Goal: Contribute content: Contribute content

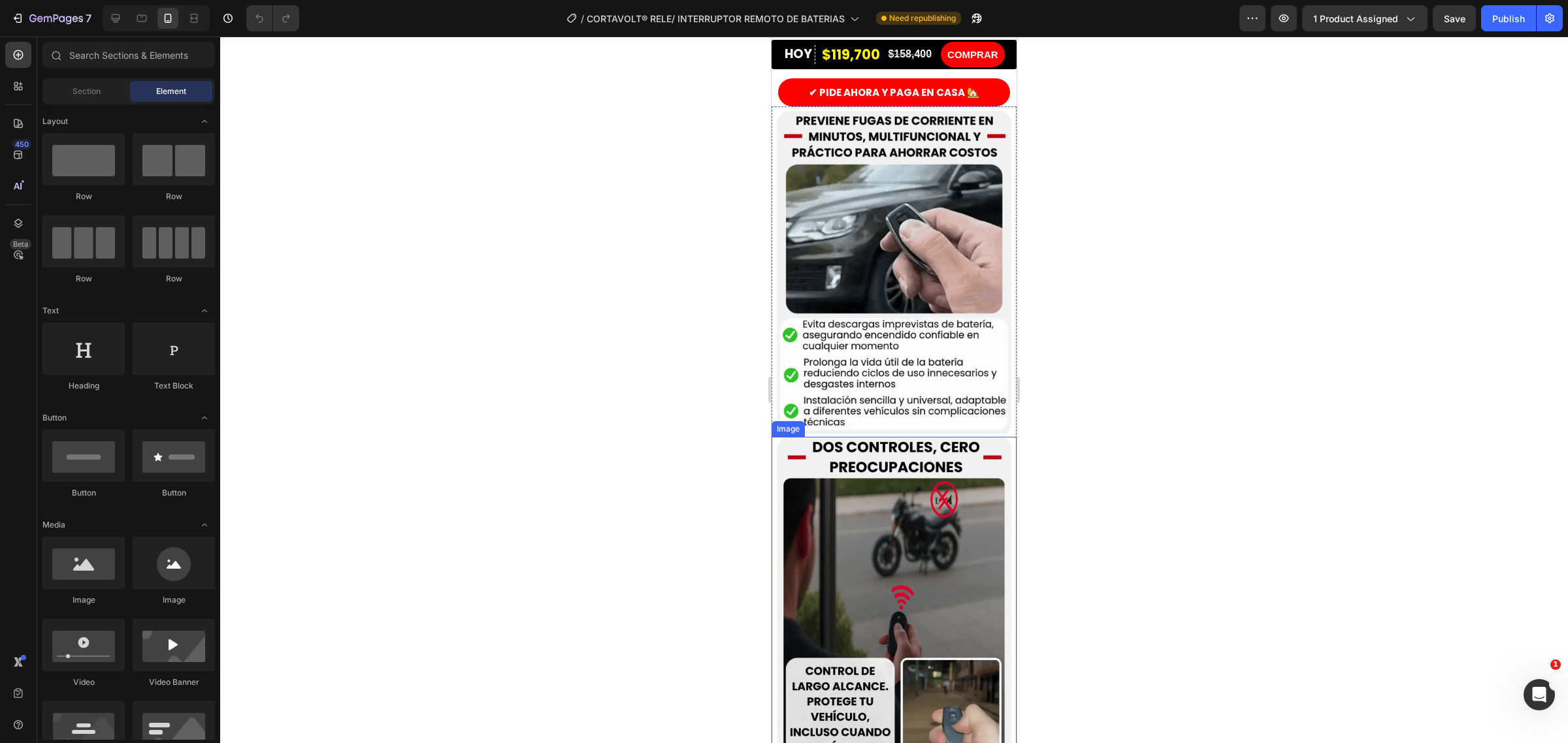
scroll to position [327, 0]
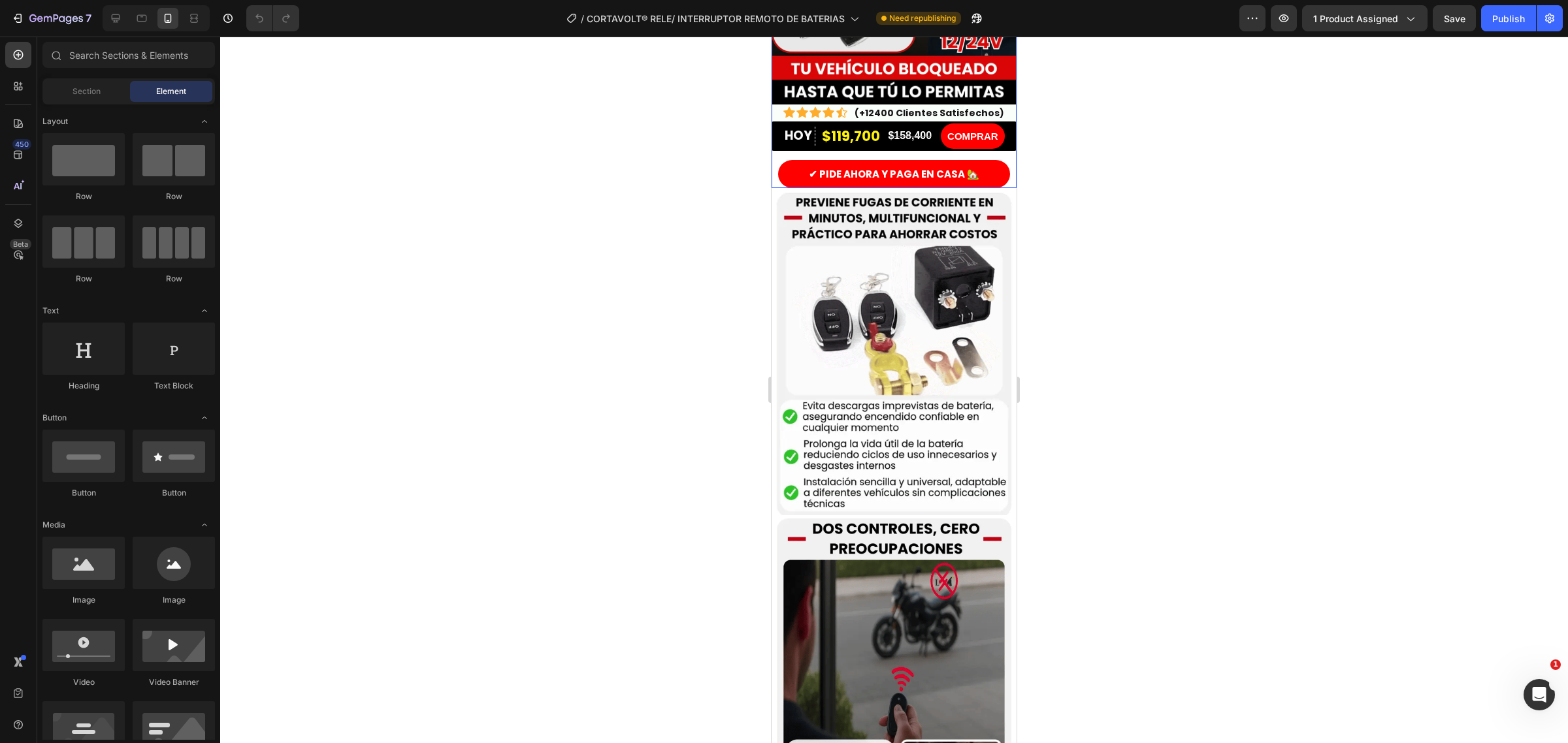
click at [774, 160] on div "✔ PIDE AHORA Y PAGA EN CASA 🏡 Button" at bounding box center [894, 174] width 245 height 28
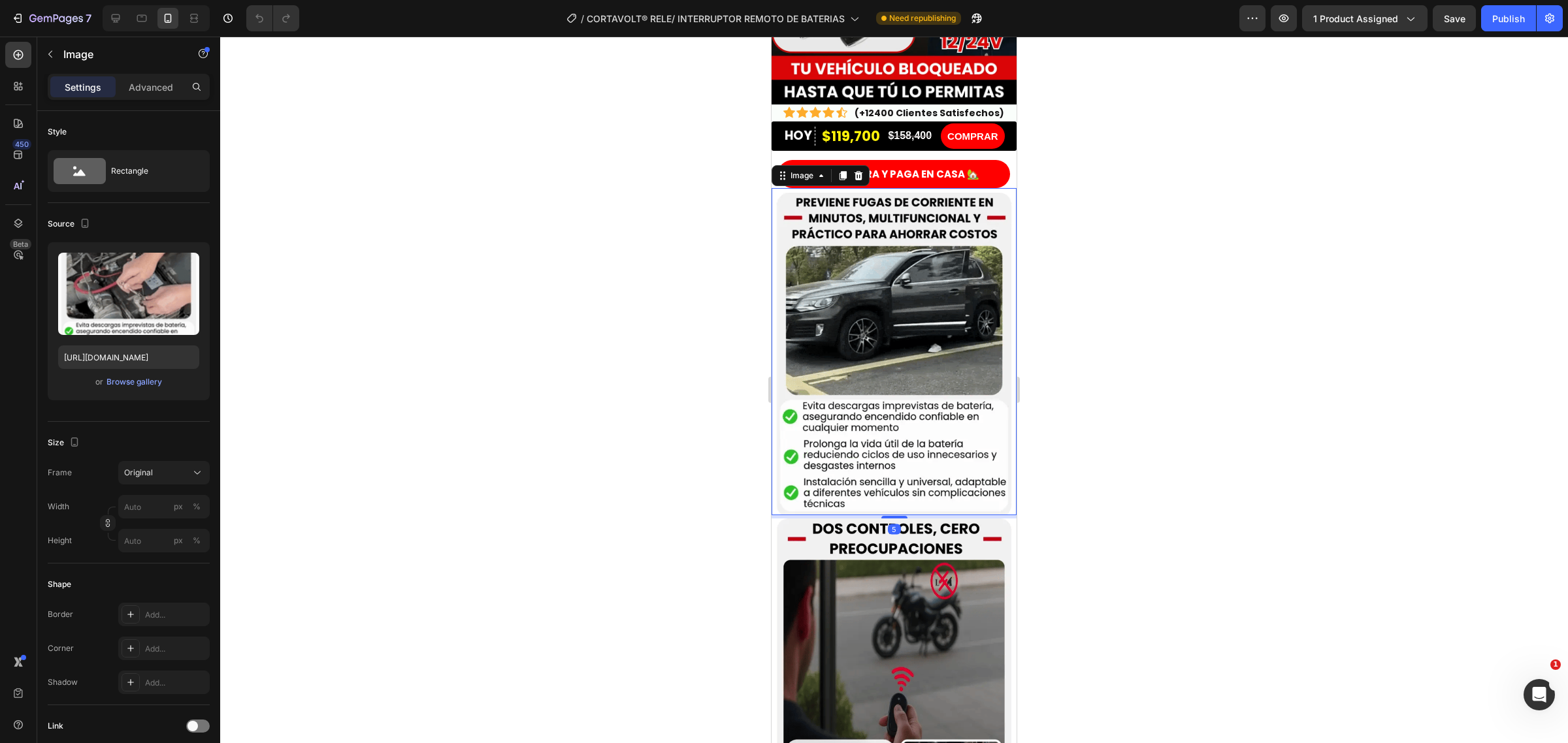
click at [774, 214] on img at bounding box center [894, 351] width 245 height 327
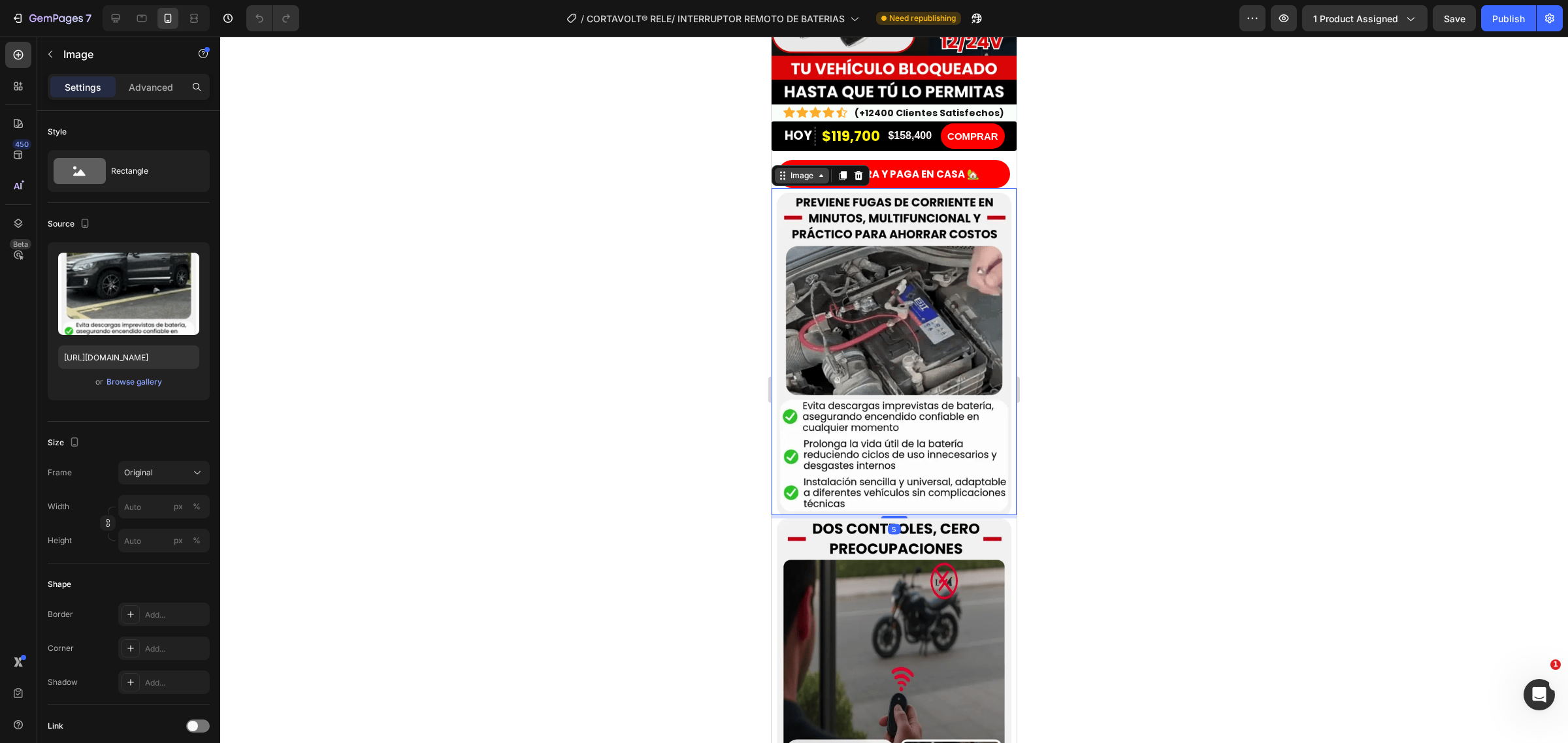
click at [790, 170] on div "Image" at bounding box center [802, 175] width 28 height 12
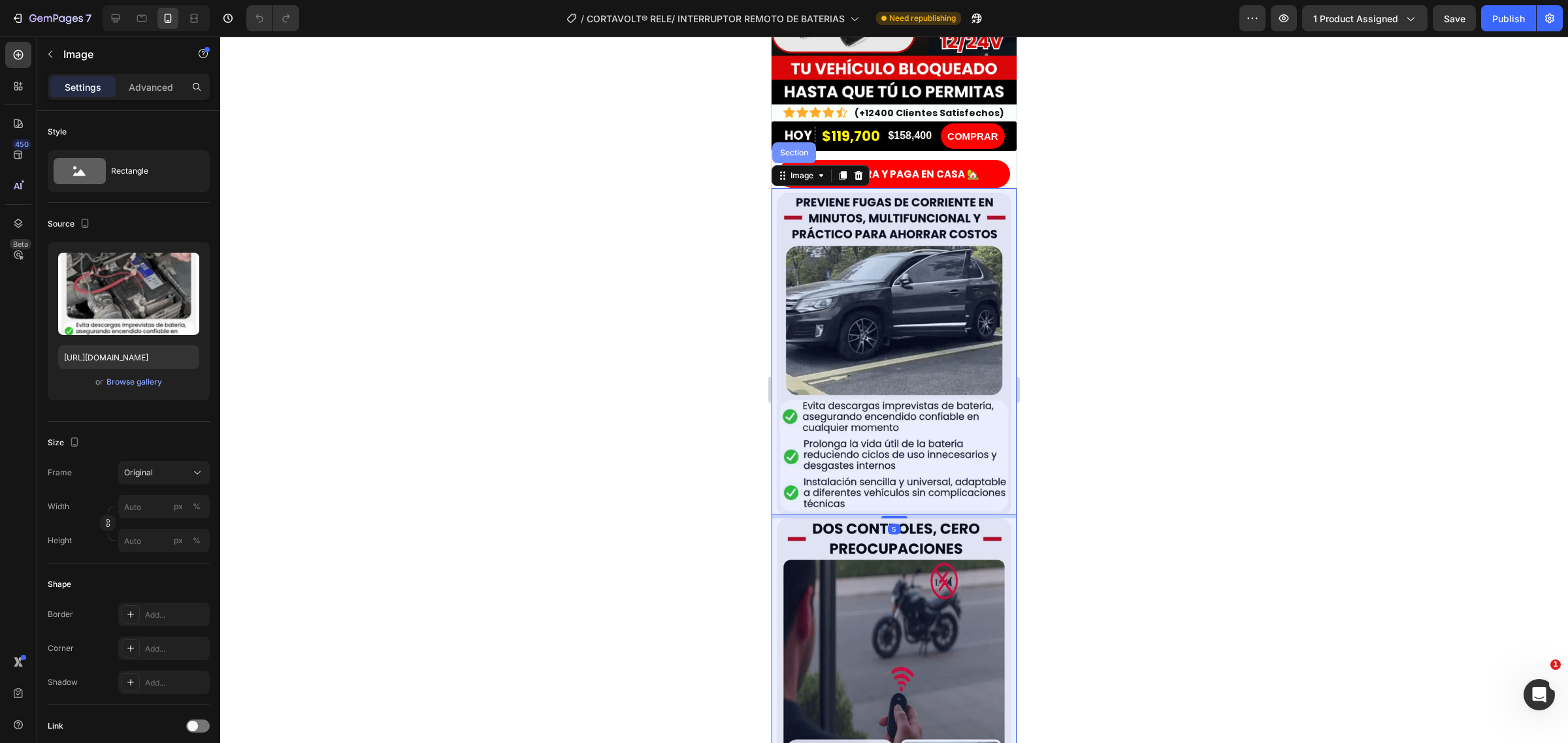
click at [794, 143] on div "Section" at bounding box center [794, 153] width 44 height 21
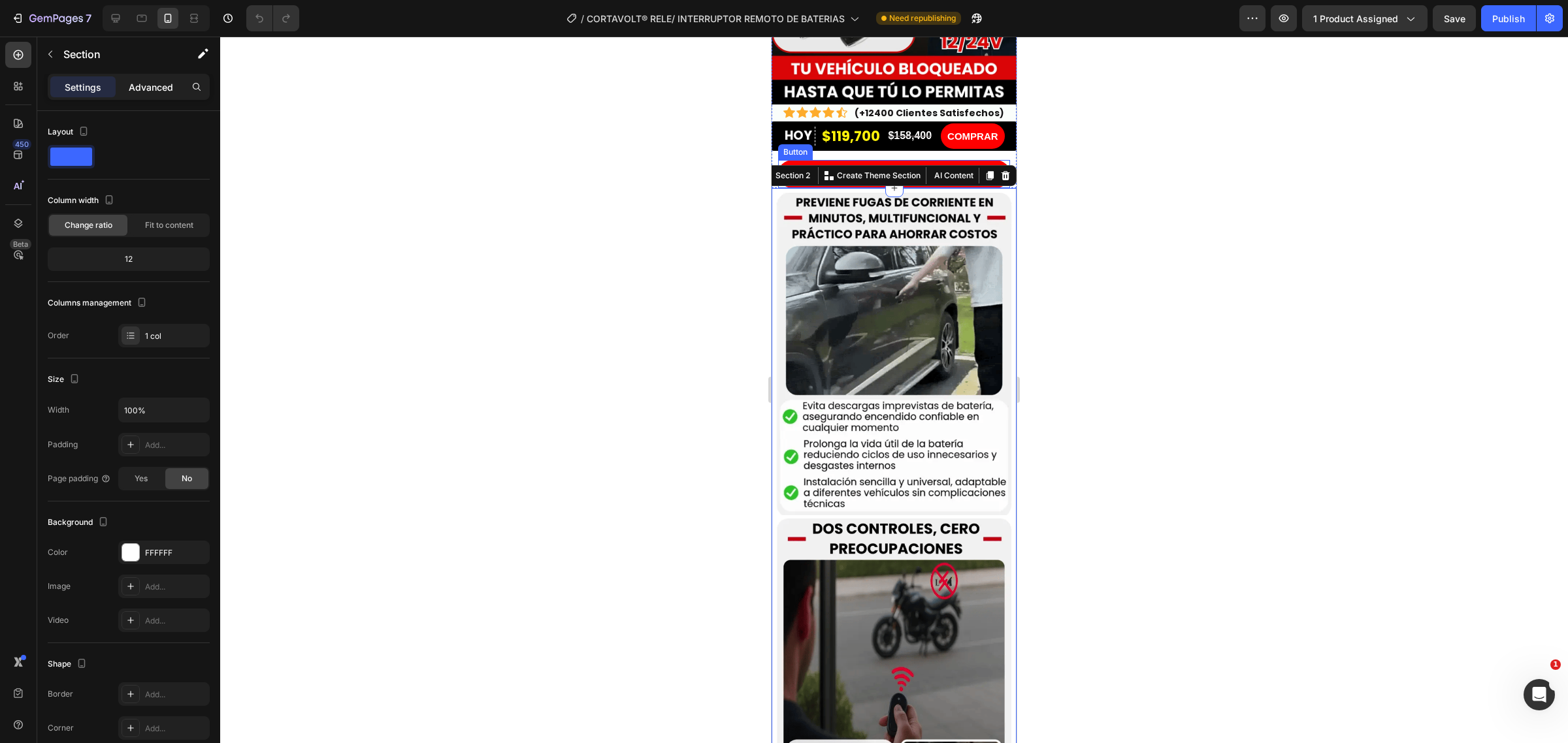
click at [139, 85] on p "Advanced" at bounding box center [151, 87] width 44 height 13
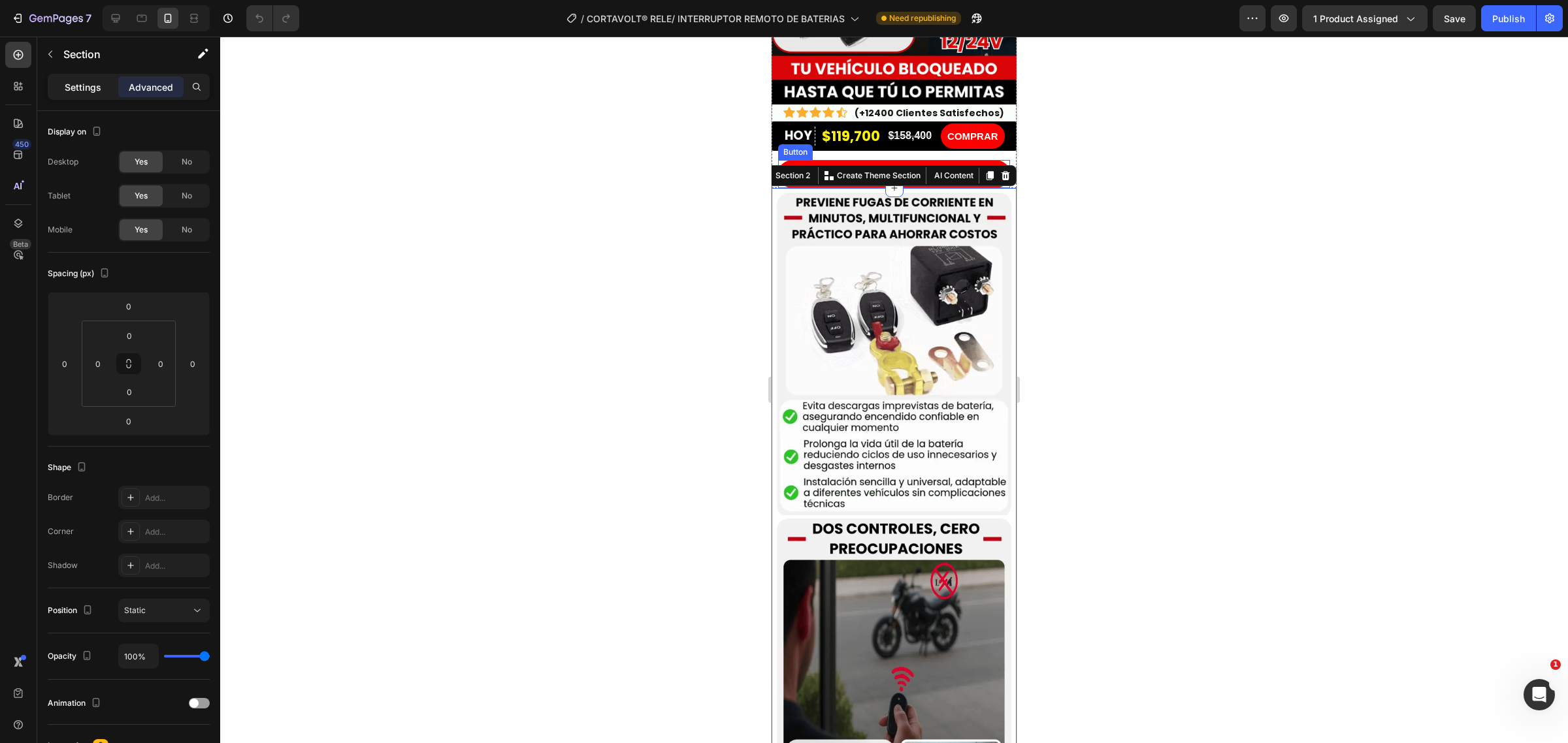
click at [77, 92] on p "Settings" at bounding box center [82, 87] width 36 height 13
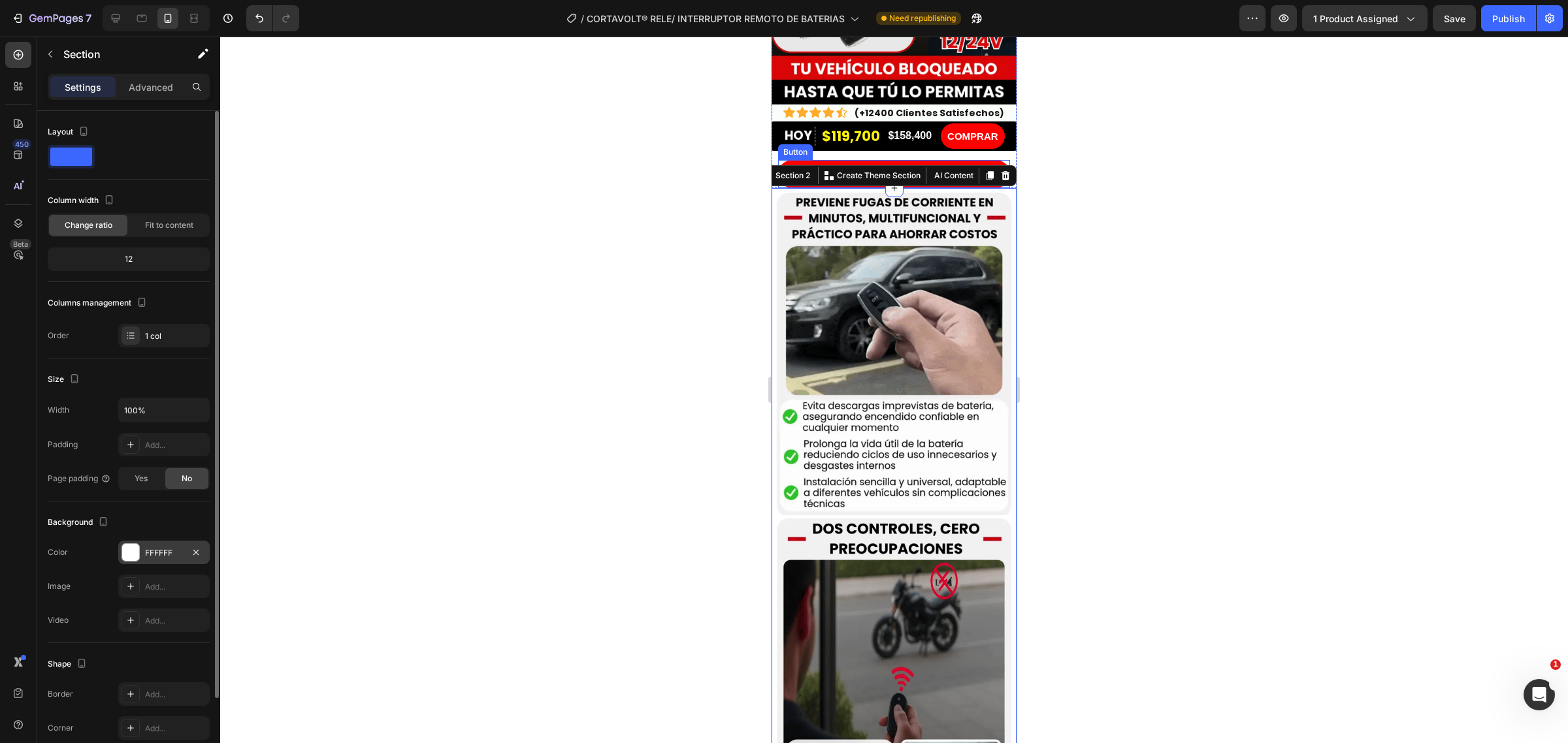
click at [124, 548] on div at bounding box center [130, 552] width 17 height 17
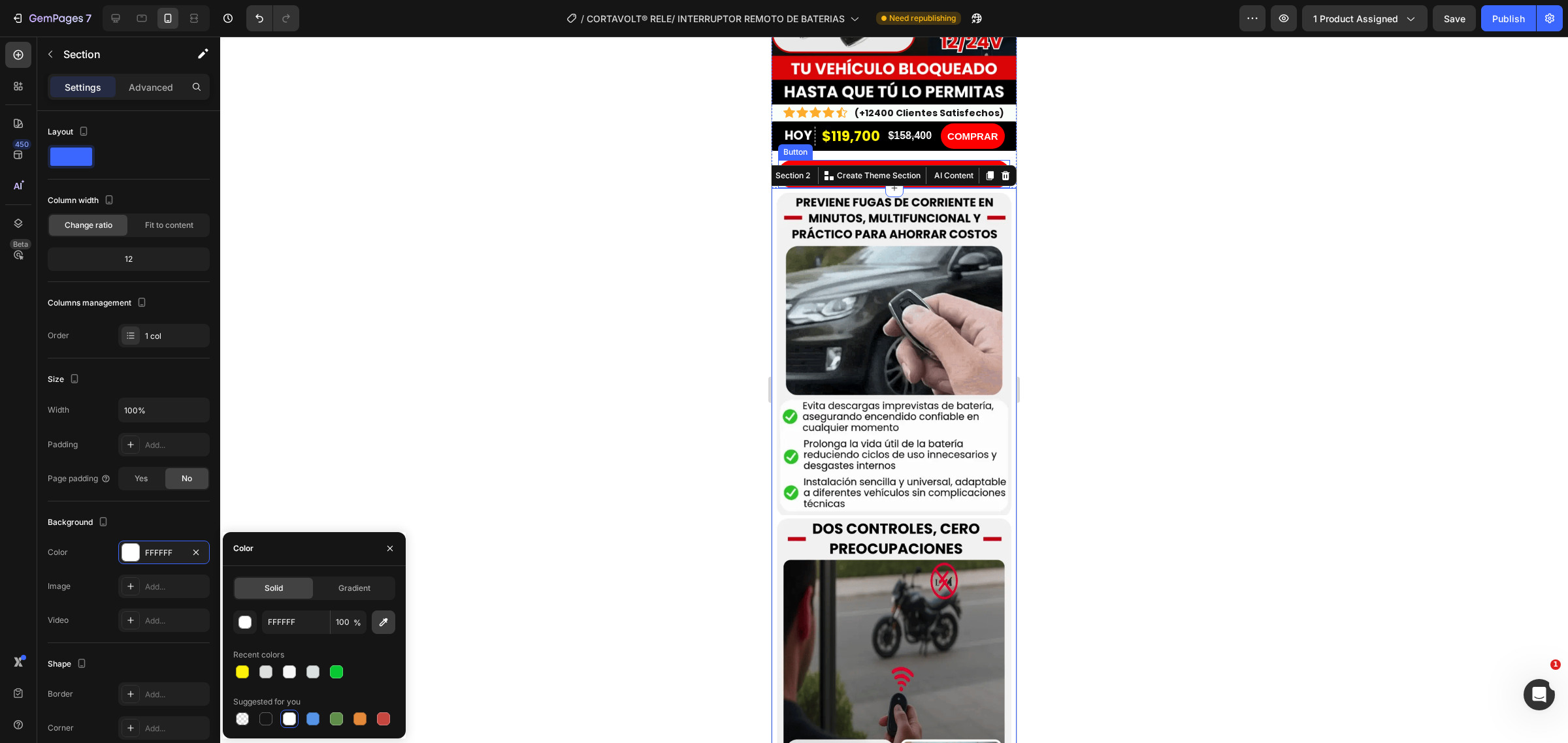
click at [383, 625] on icon "button" at bounding box center [384, 622] width 13 height 13
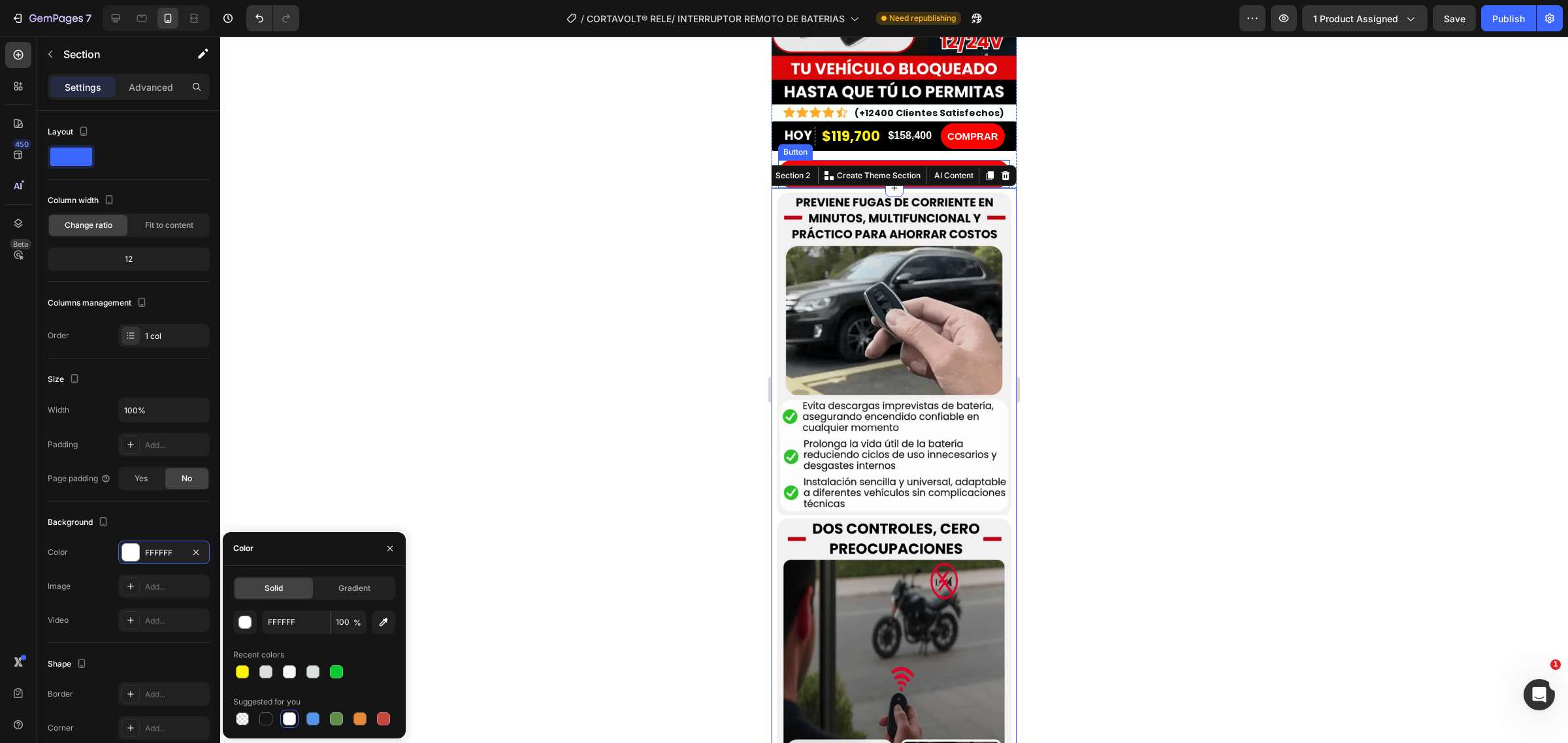
type input "F2F2F2"
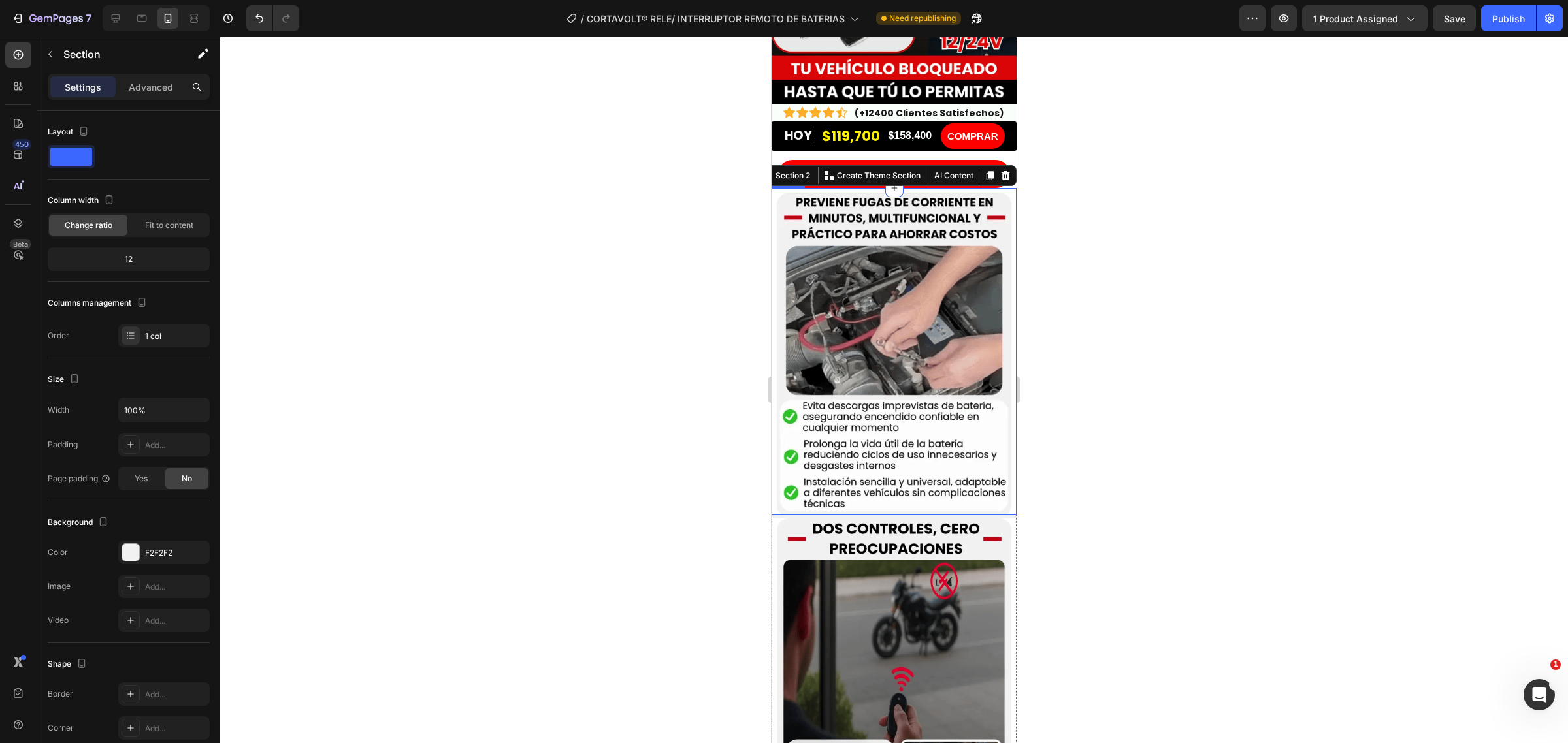
click at [724, 335] on div at bounding box center [894, 389] width 1347 height 707
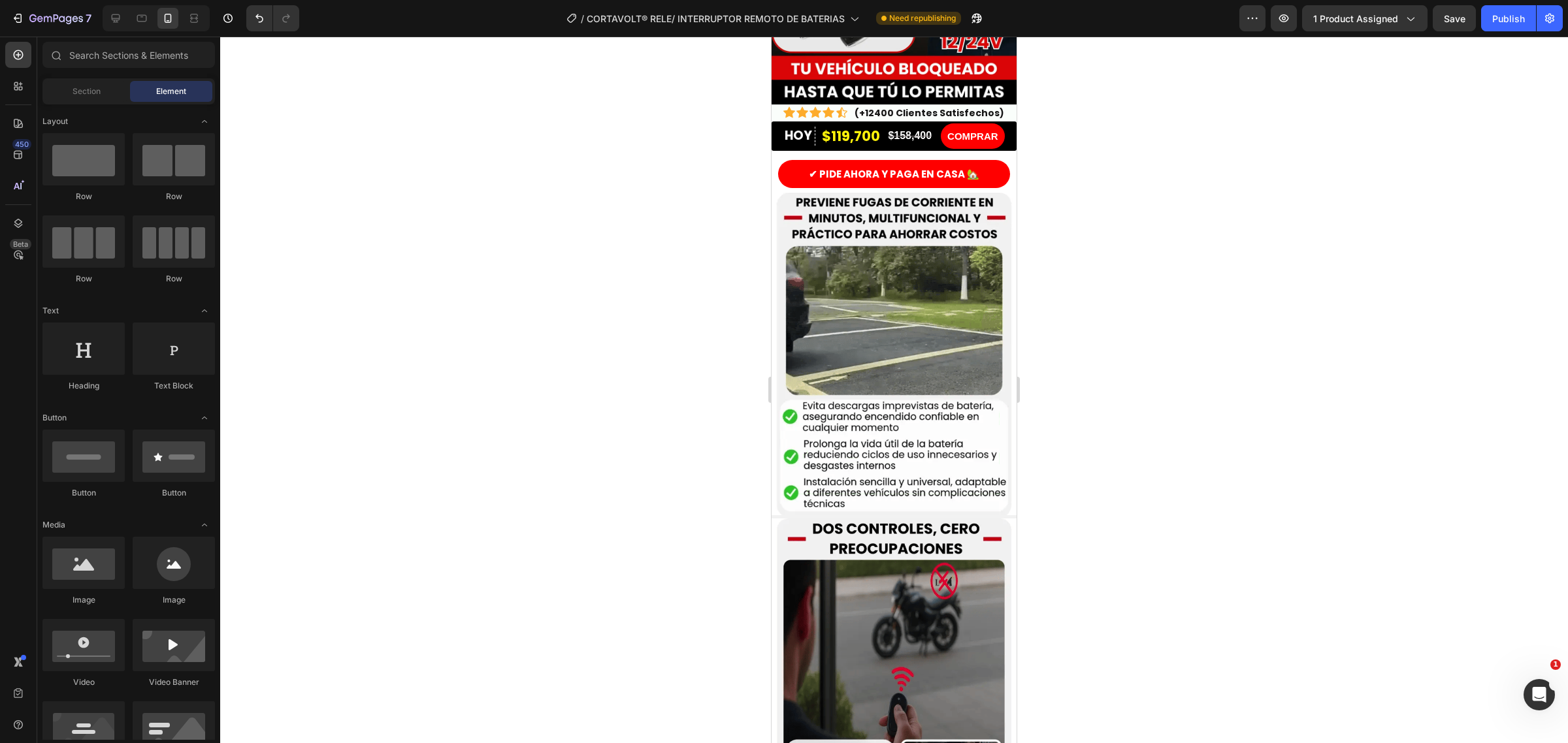
click at [643, 296] on div at bounding box center [894, 389] width 1347 height 707
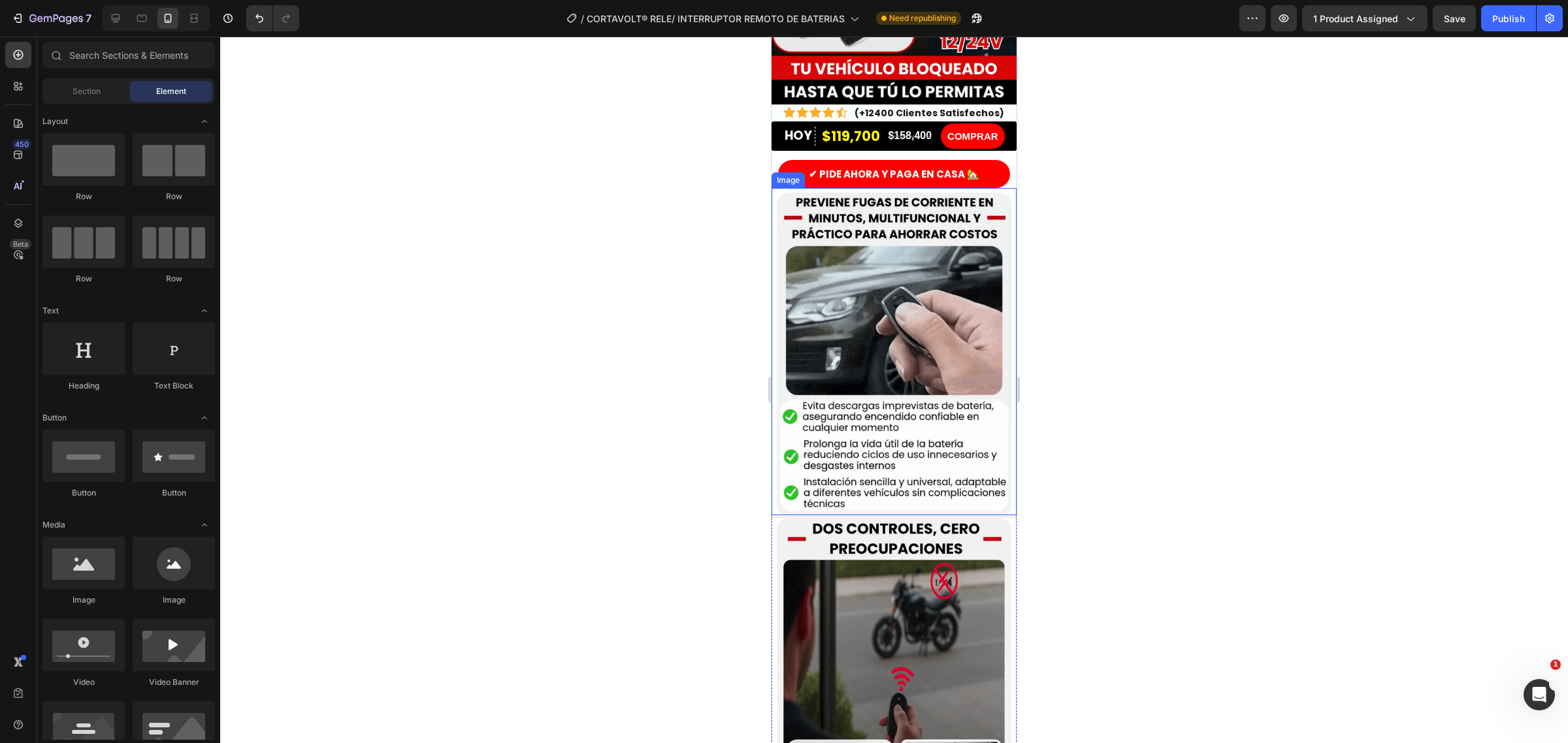
click at [711, 376] on div at bounding box center [894, 389] width 1347 height 707
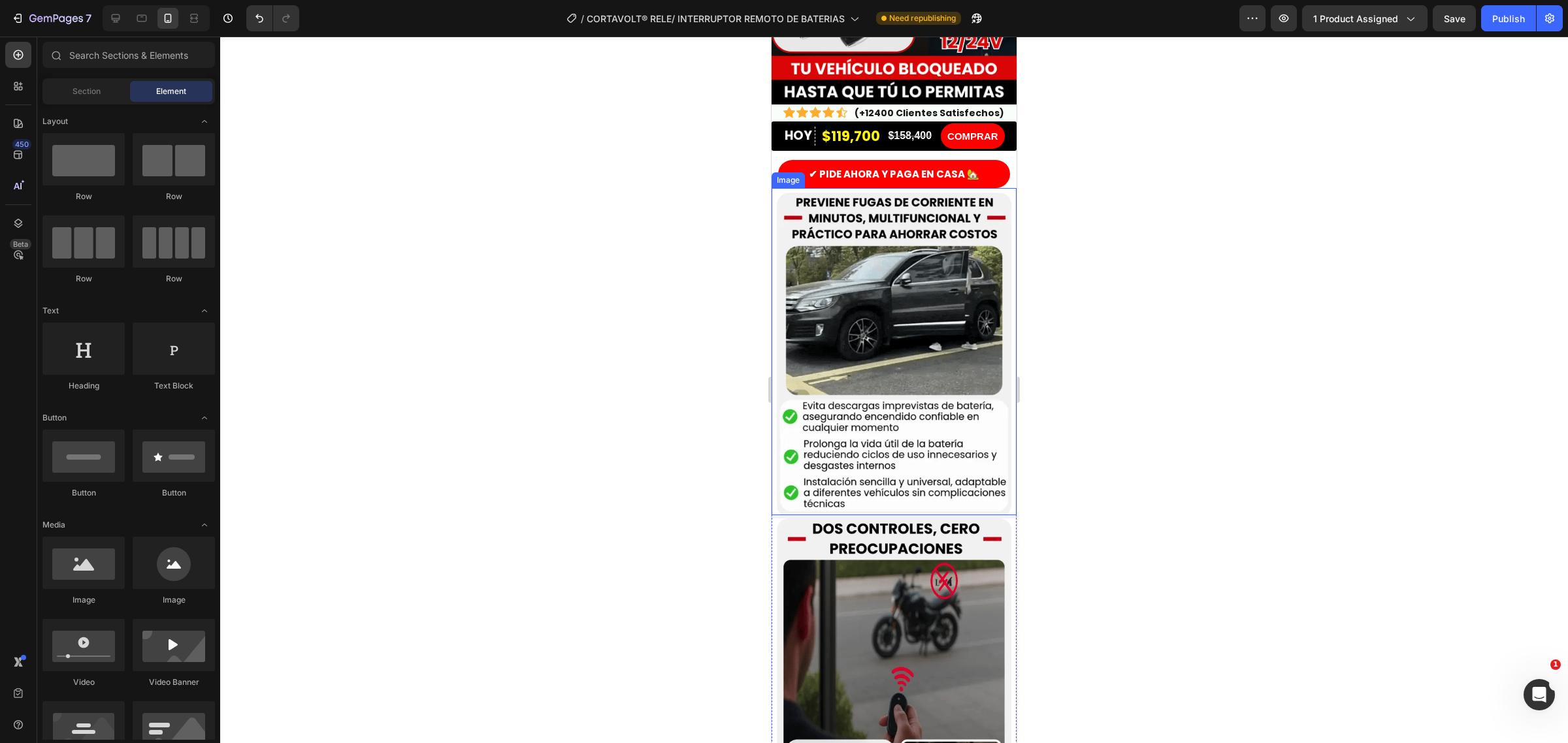
drag, startPoint x: 632, startPoint y: 475, endPoint x: 639, endPoint y: 483, distance: 10.6
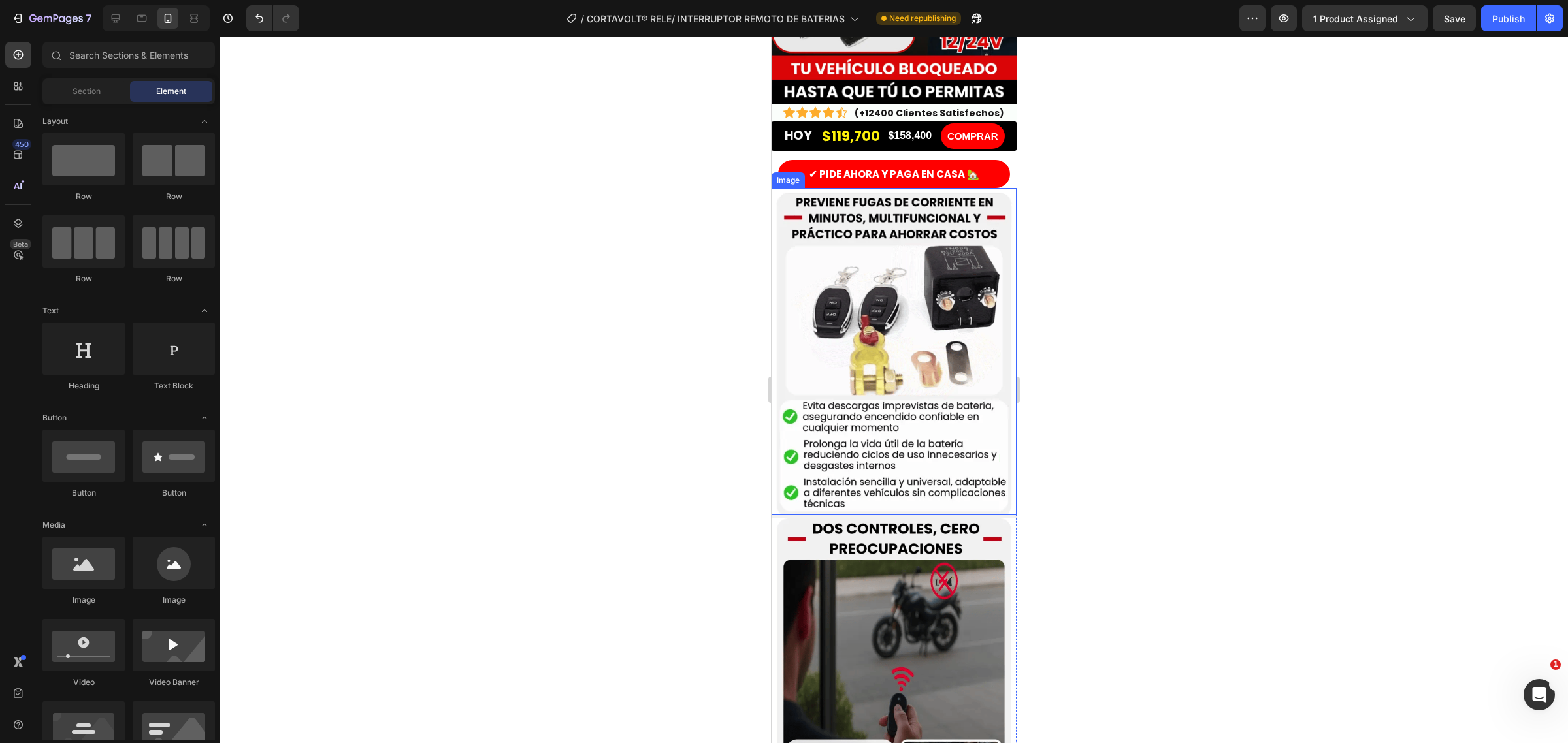
click at [638, 482] on div at bounding box center [894, 389] width 1347 height 707
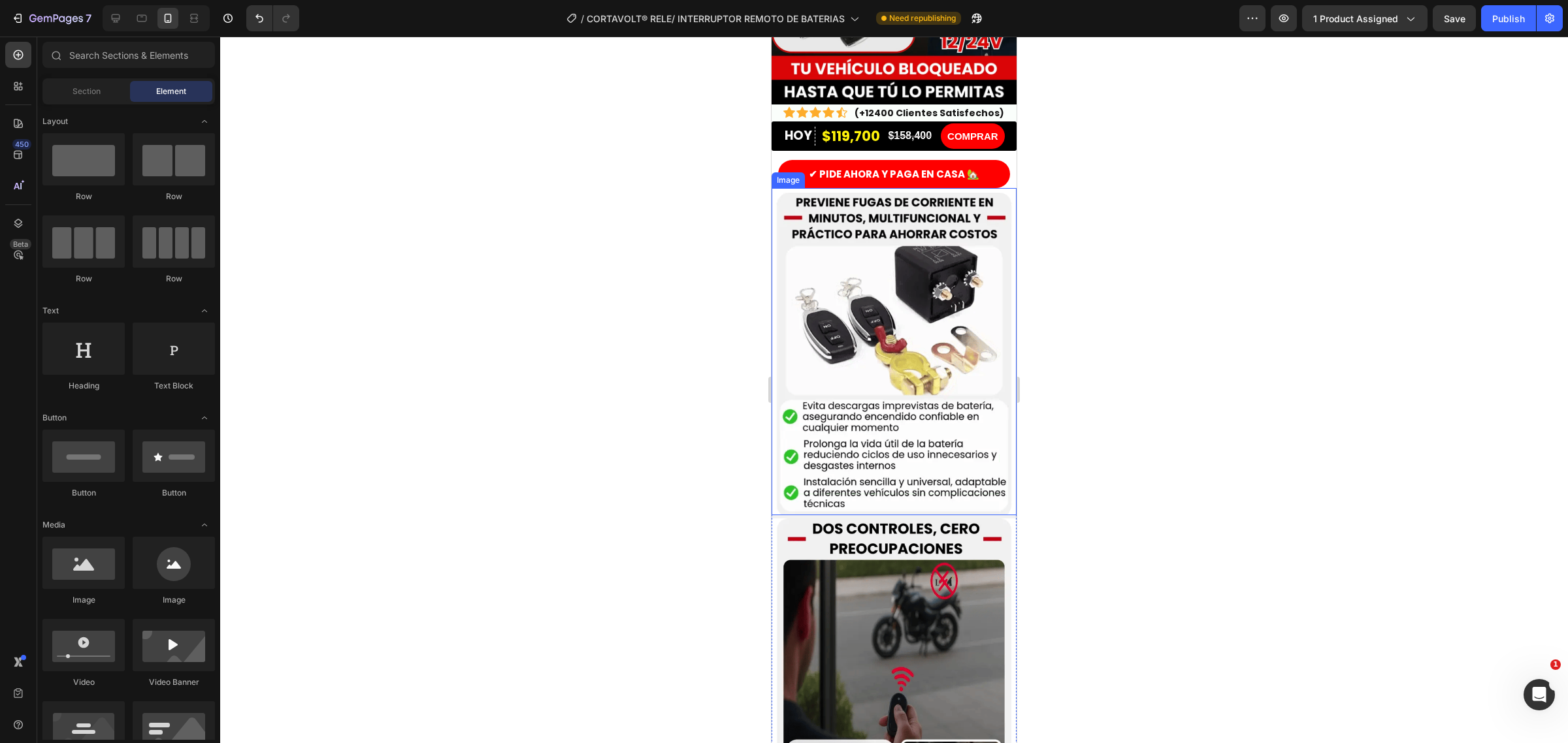
click at [783, 271] on img at bounding box center [894, 351] width 245 height 327
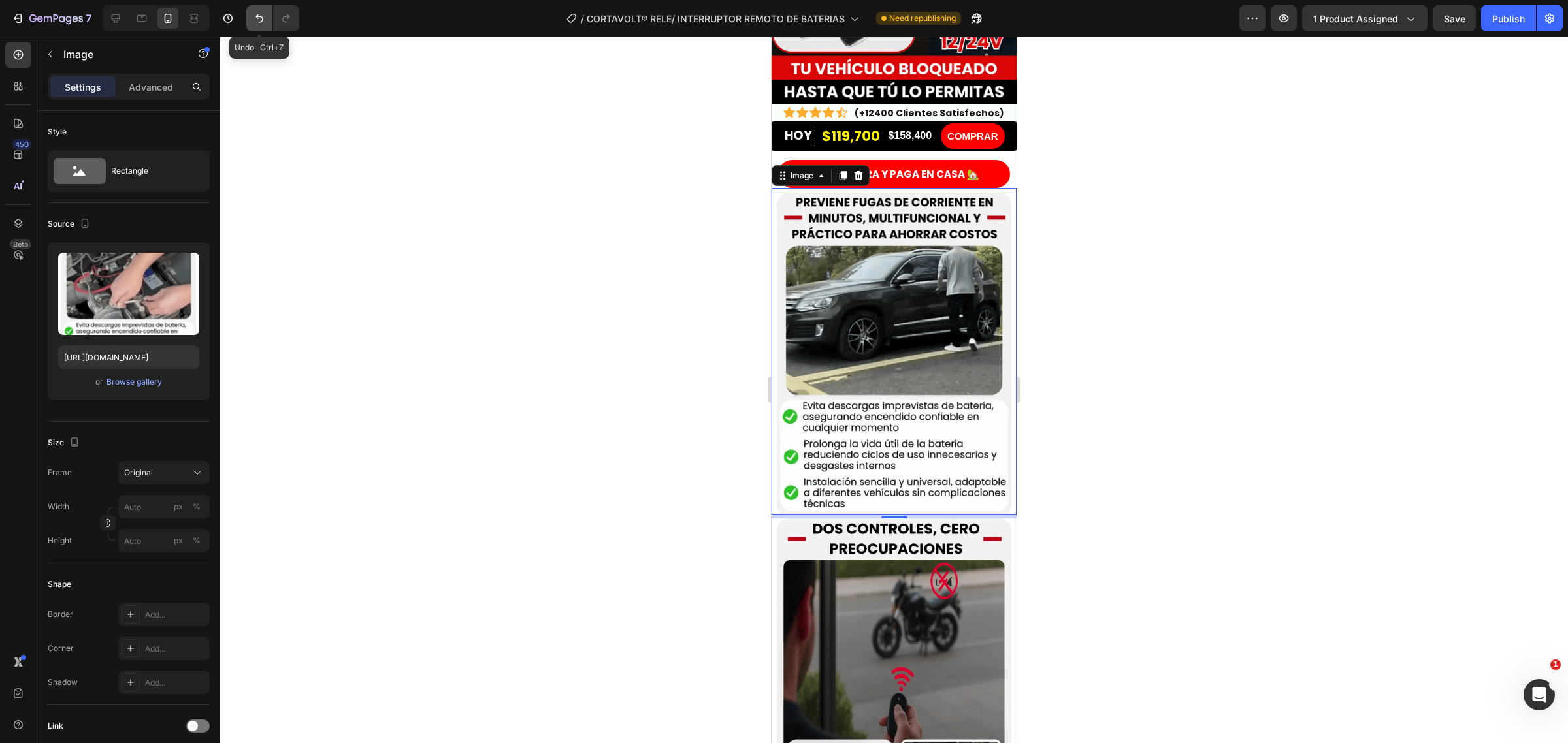
click at [255, 17] on icon "Undo/Redo" at bounding box center [260, 18] width 13 height 13
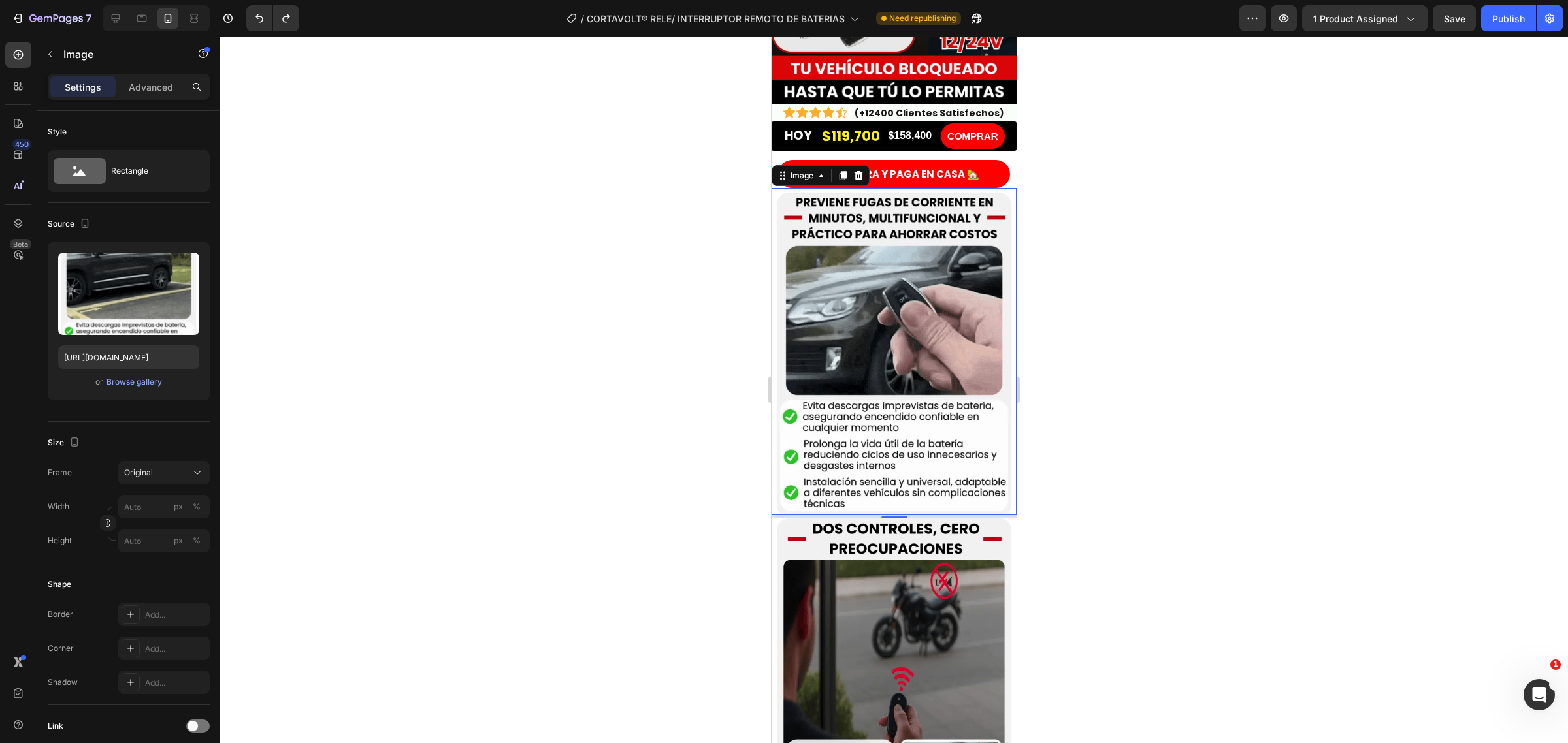
click at [671, 392] on div at bounding box center [894, 389] width 1347 height 707
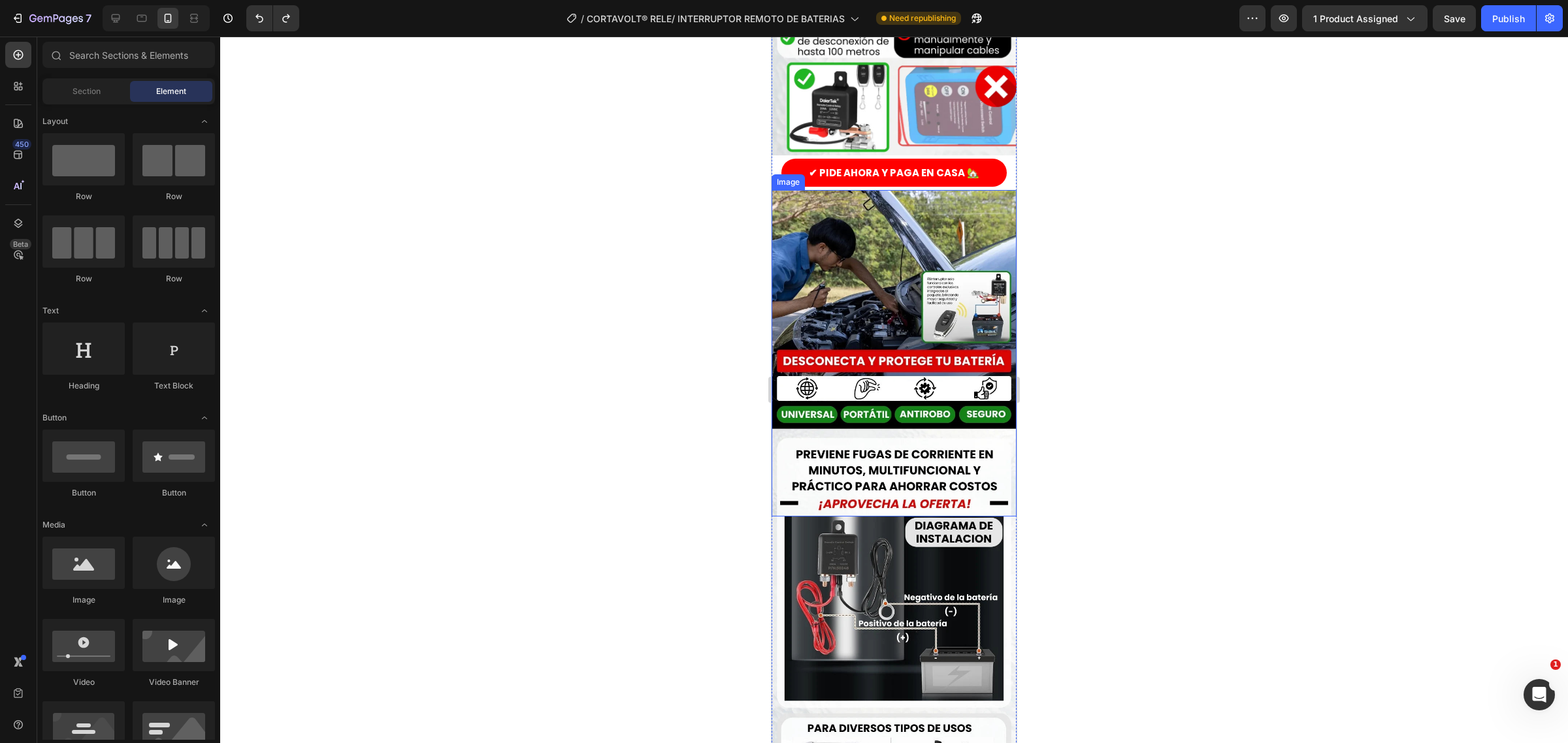
scroll to position [1714, 0]
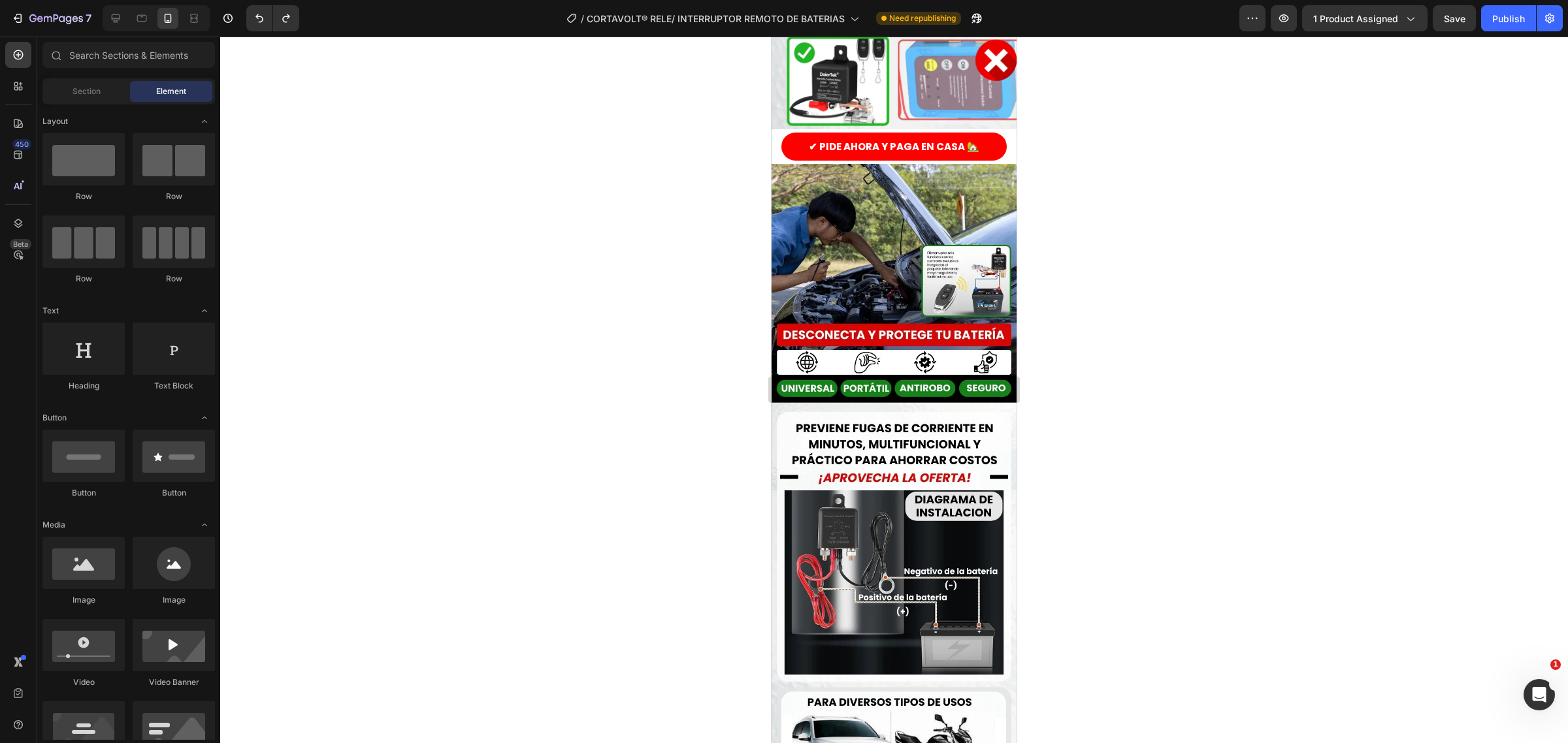
click at [616, 380] on div at bounding box center [894, 389] width 1347 height 707
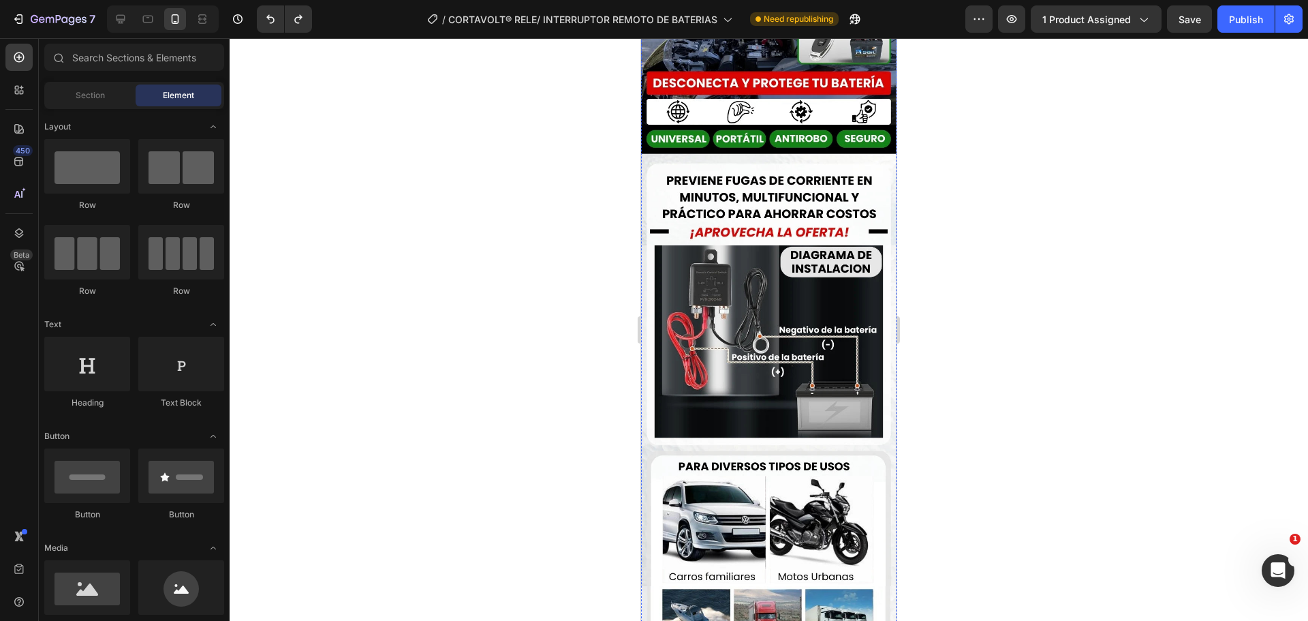
scroll to position [2061, 0]
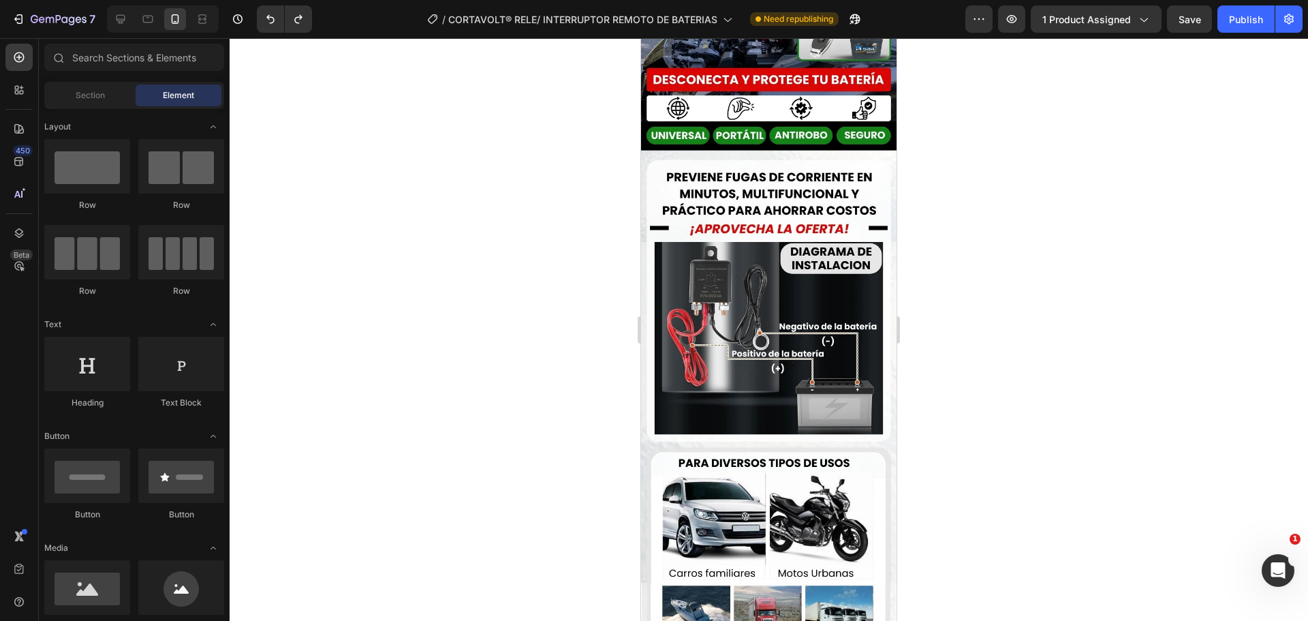
click at [959, 268] on div at bounding box center [769, 329] width 1078 height 582
click at [749, 268] on img at bounding box center [768, 412] width 255 height 341
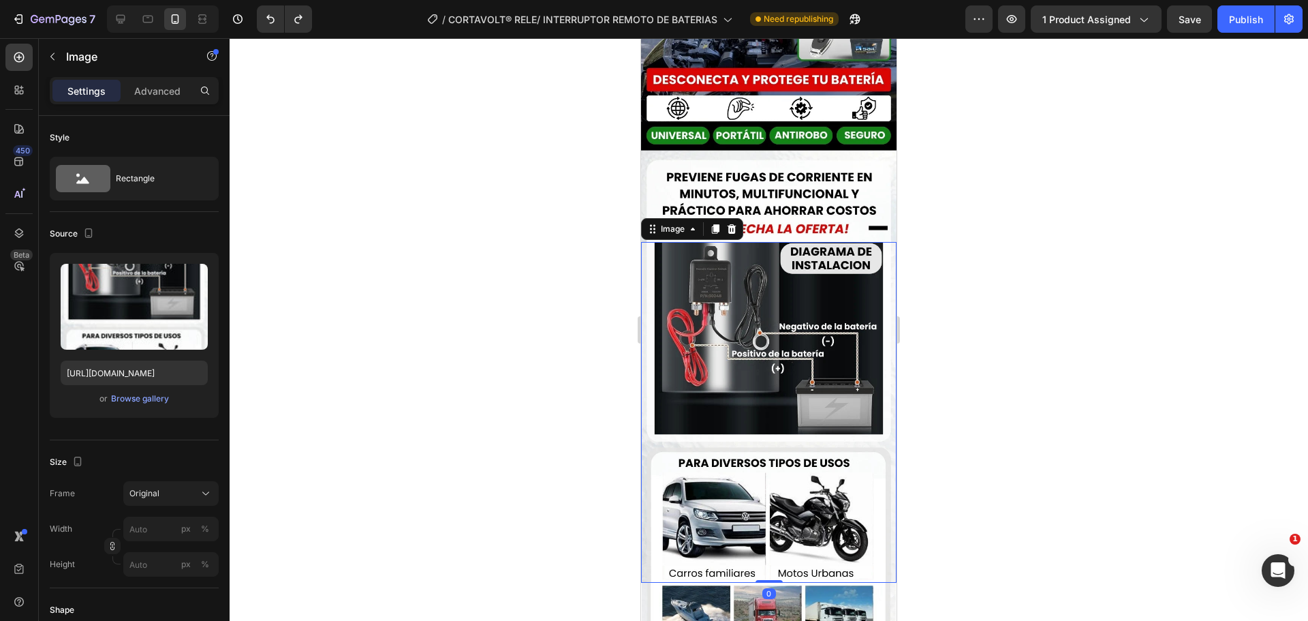
click at [568, 268] on div at bounding box center [769, 329] width 1078 height 582
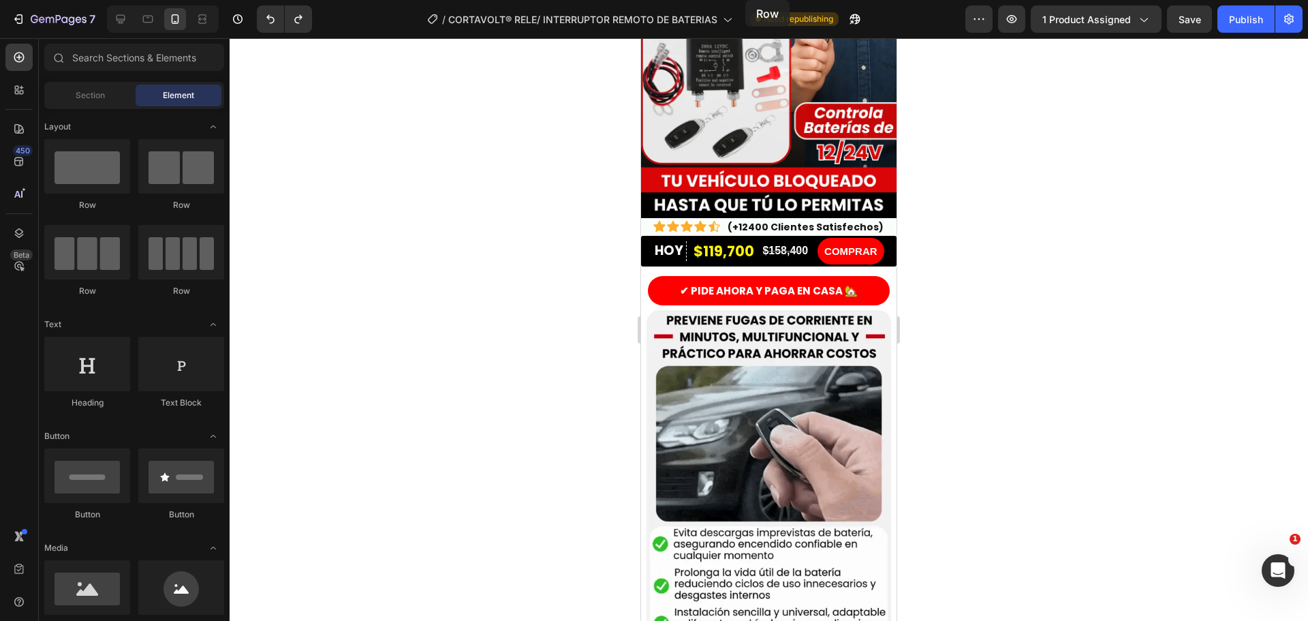
scroll to position [0, 0]
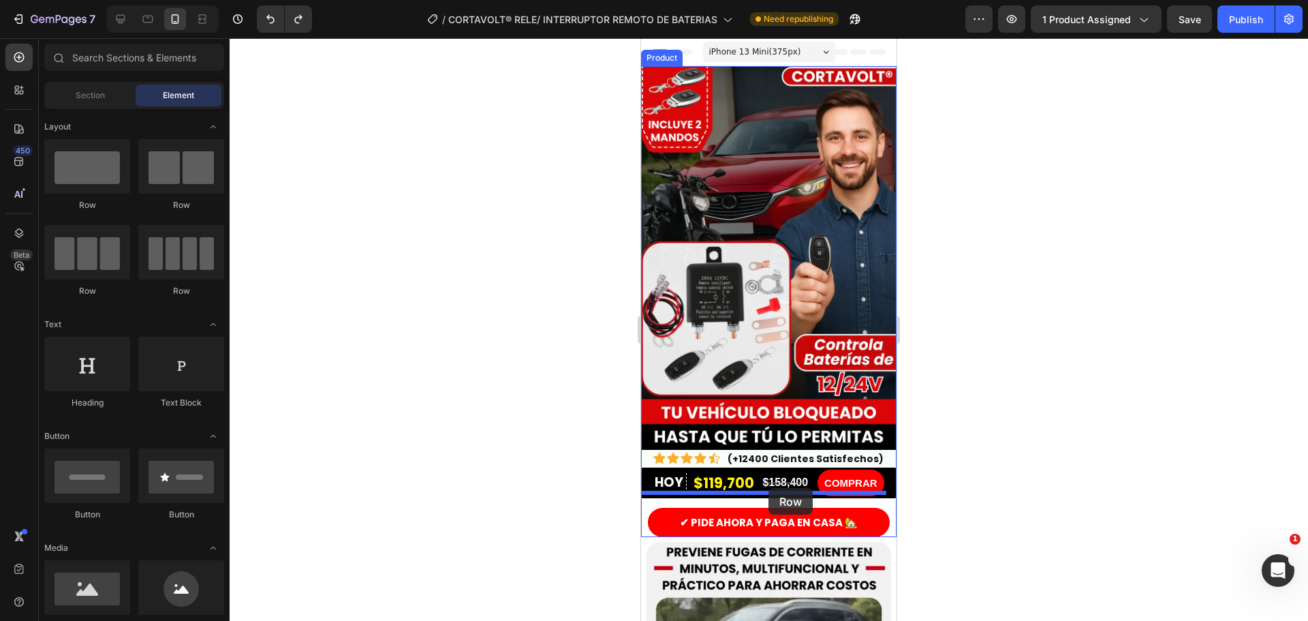
drag, startPoint x: 731, startPoint y: 240, endPoint x: 768, endPoint y: 488, distance: 250.8
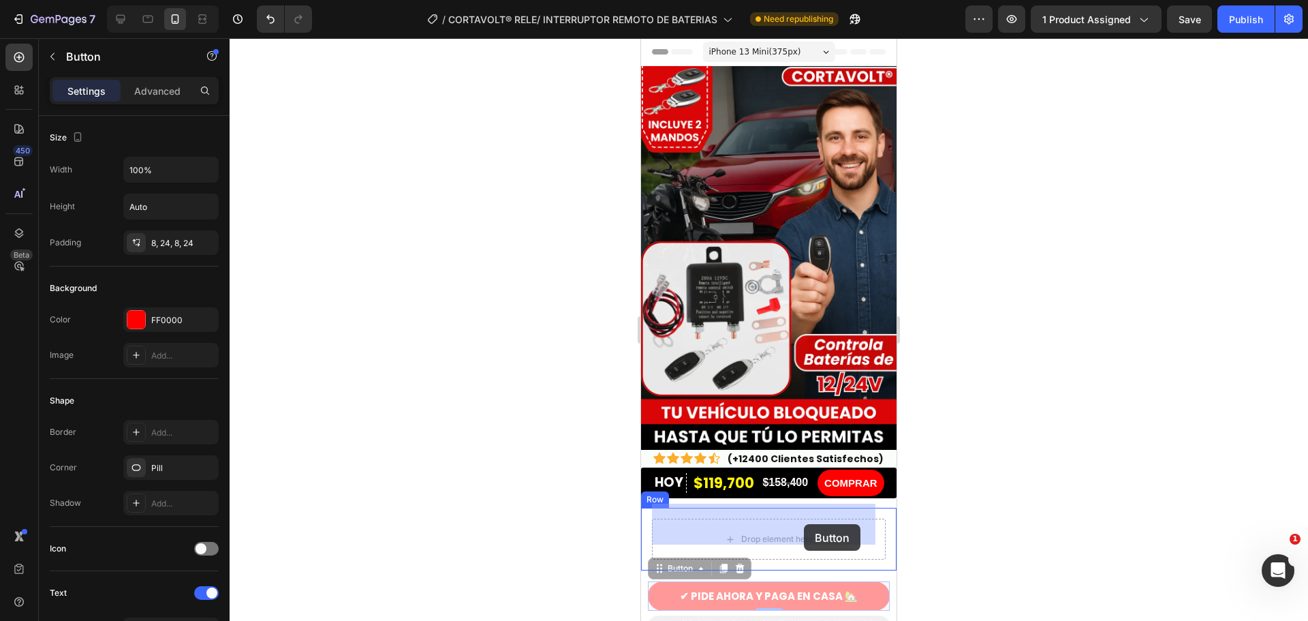
drag, startPoint x: 804, startPoint y: 583, endPoint x: 804, endPoint y: 523, distance: 60.0
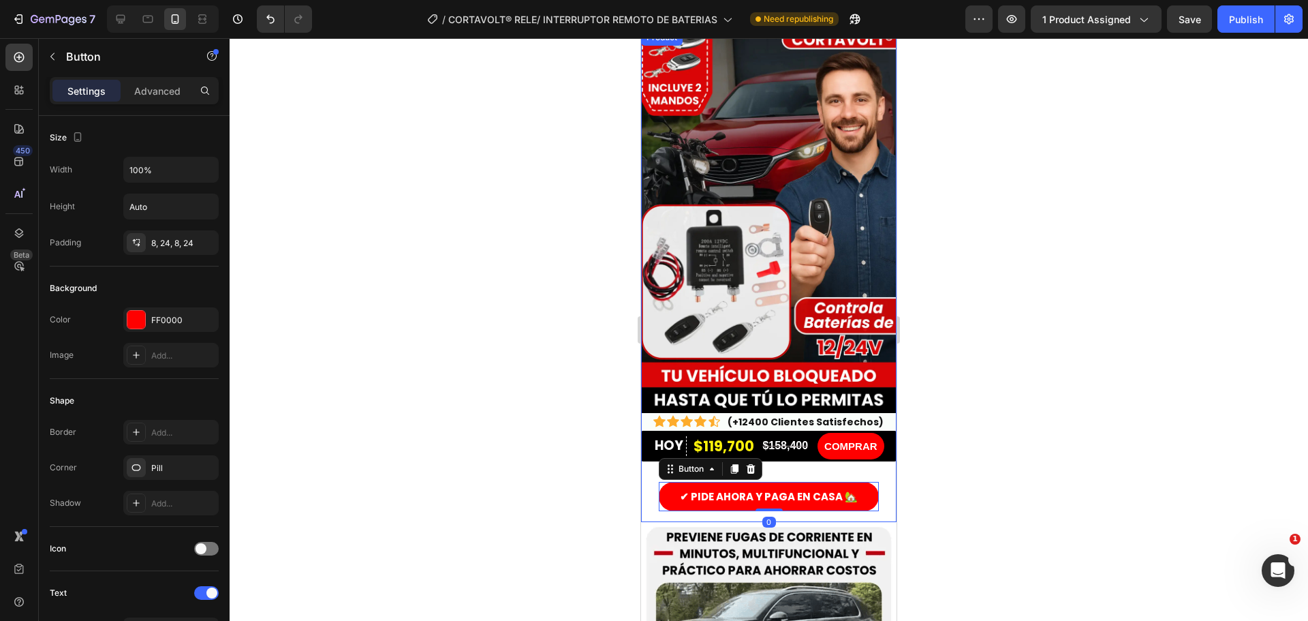
scroll to position [68, 0]
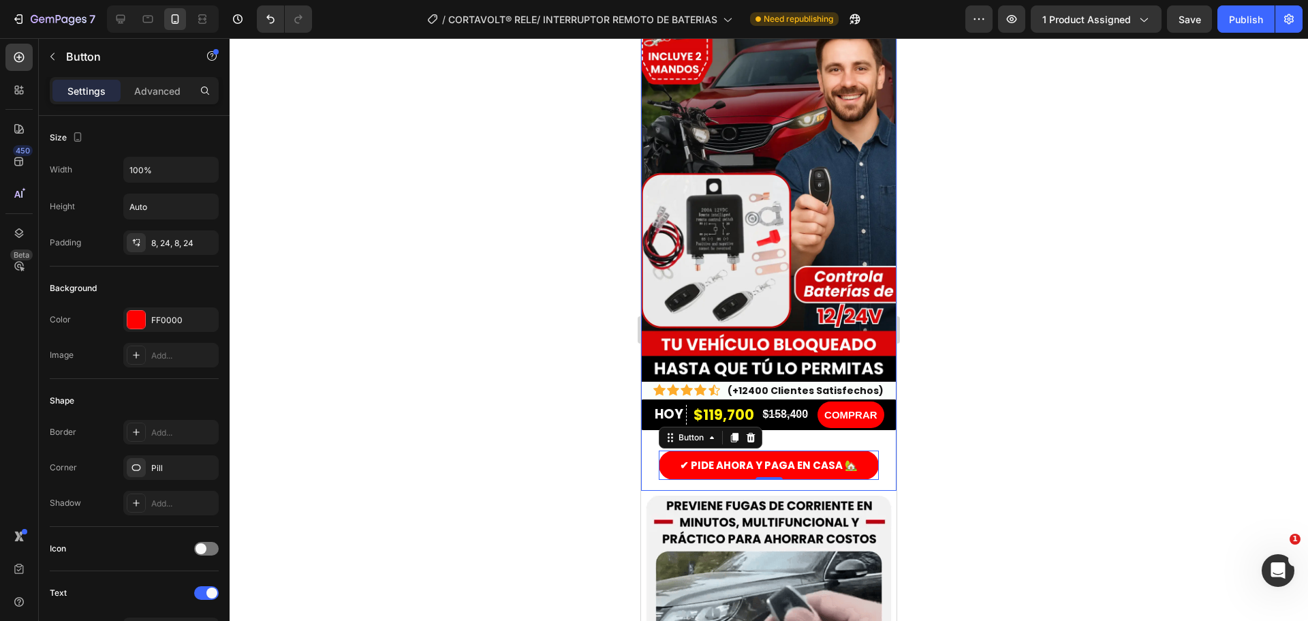
click at [800, 422] on div "HOY Text Block Row $119,700 Product Price Product Price $158,400 Product Price …" at bounding box center [768, 445] width 255 height 92
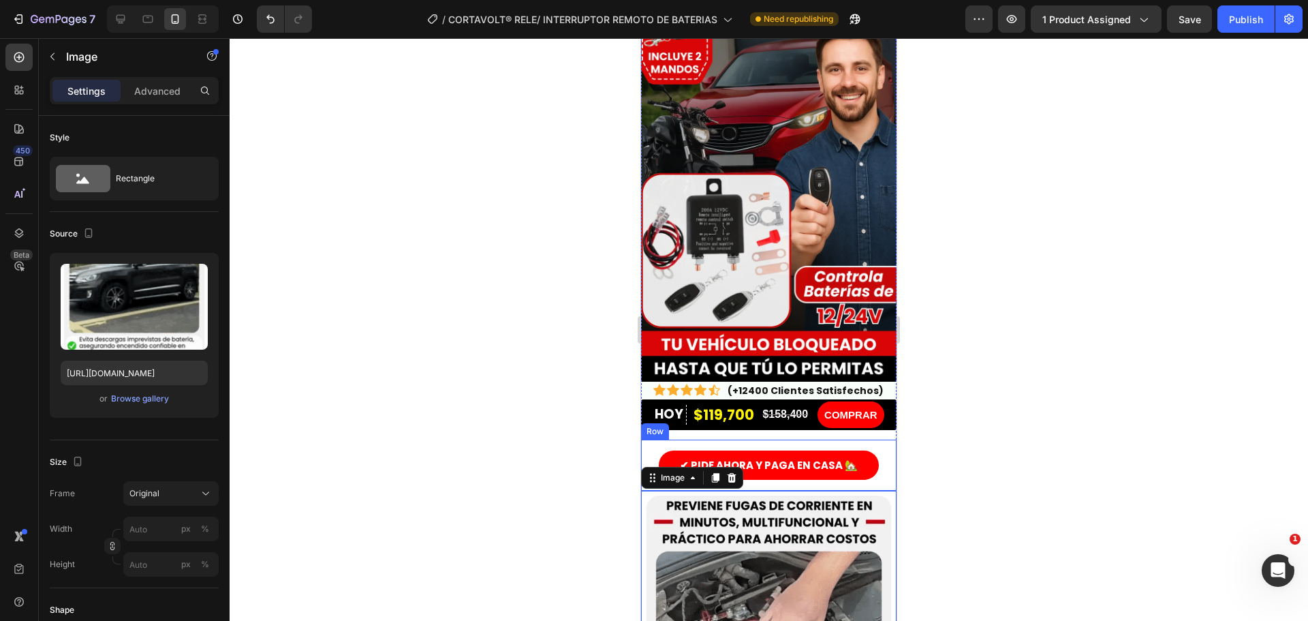
click at [766, 471] on div "✔ PIDE AHORA Y PAGA EN CASA 🏡 Button Row" at bounding box center [768, 464] width 255 height 51
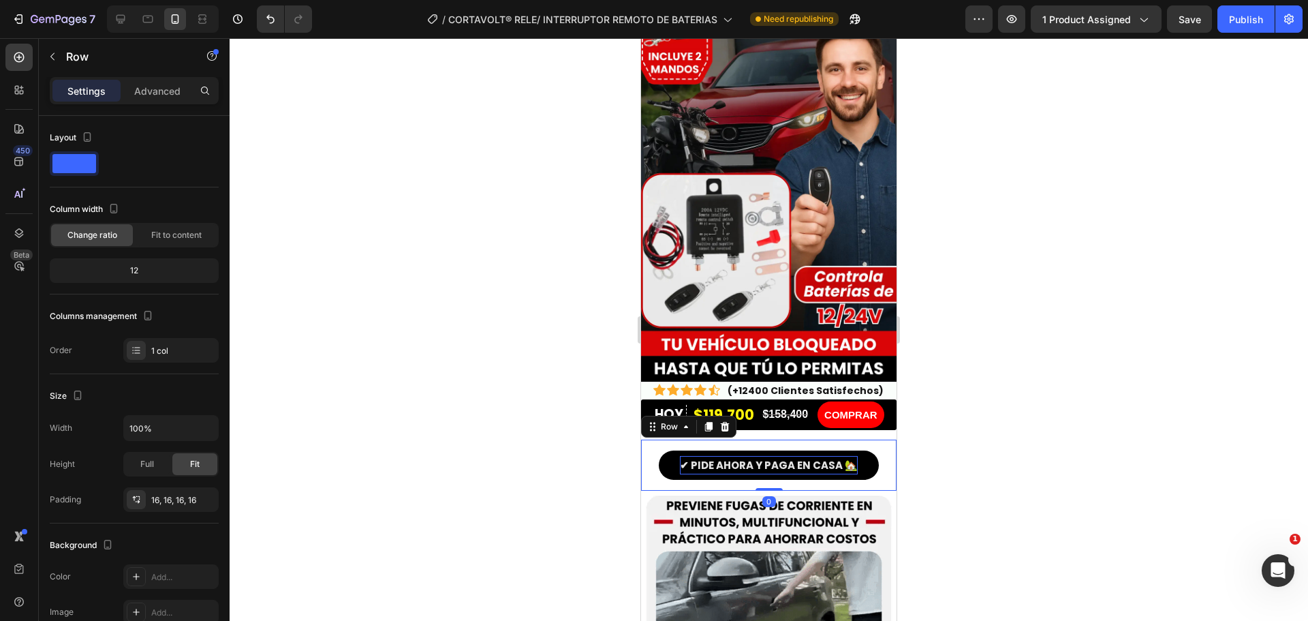
drag, startPoint x: 758, startPoint y: 474, endPoint x: 763, endPoint y: 453, distance: 21.7
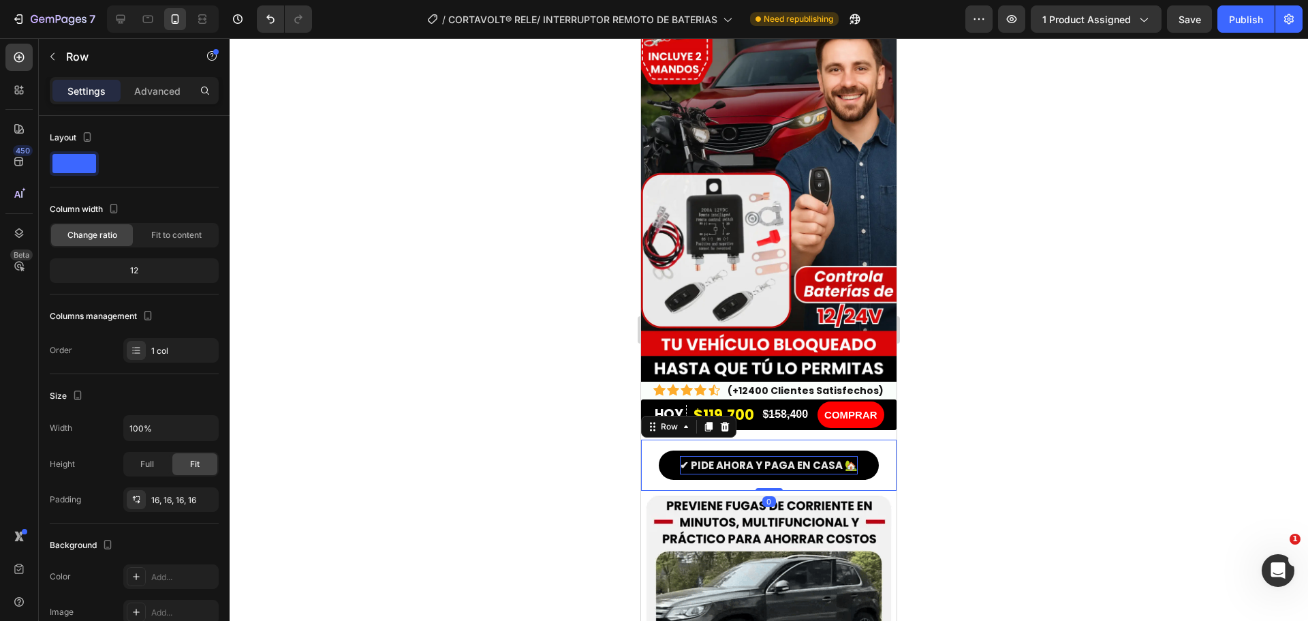
click at [763, 453] on div "✔ PIDE AHORA Y PAGA EN CASA 🏡 Button Row 0" at bounding box center [768, 464] width 255 height 51
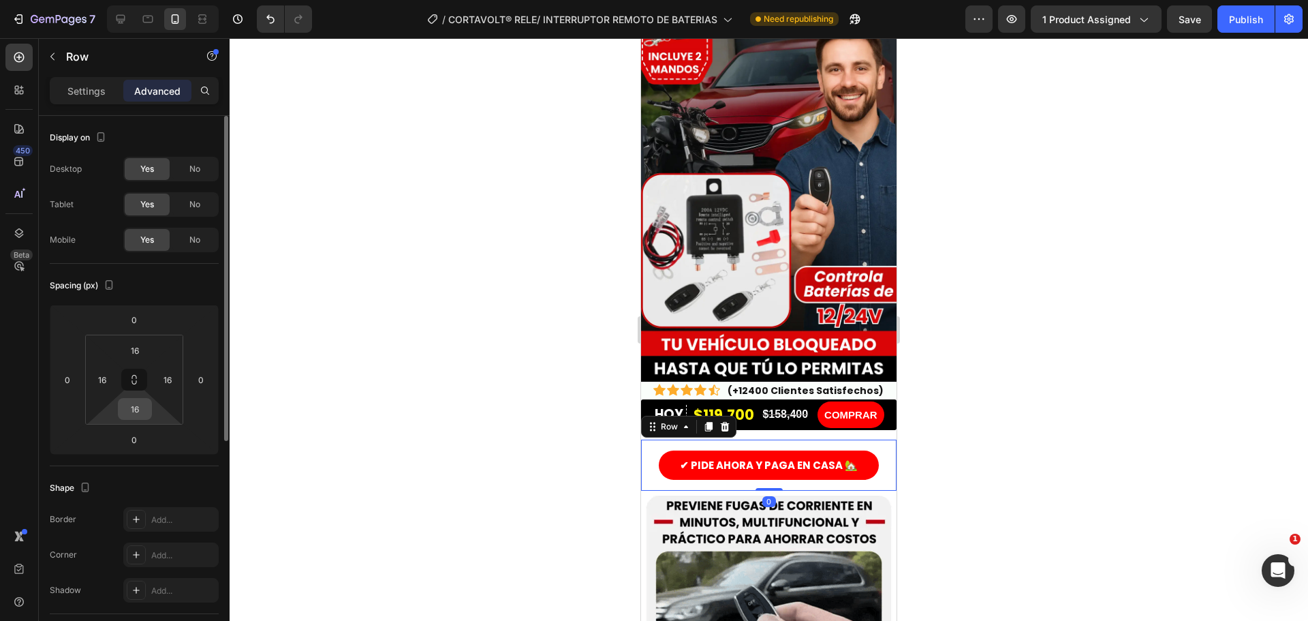
click at [129, 399] on input "16" at bounding box center [134, 409] width 27 height 20
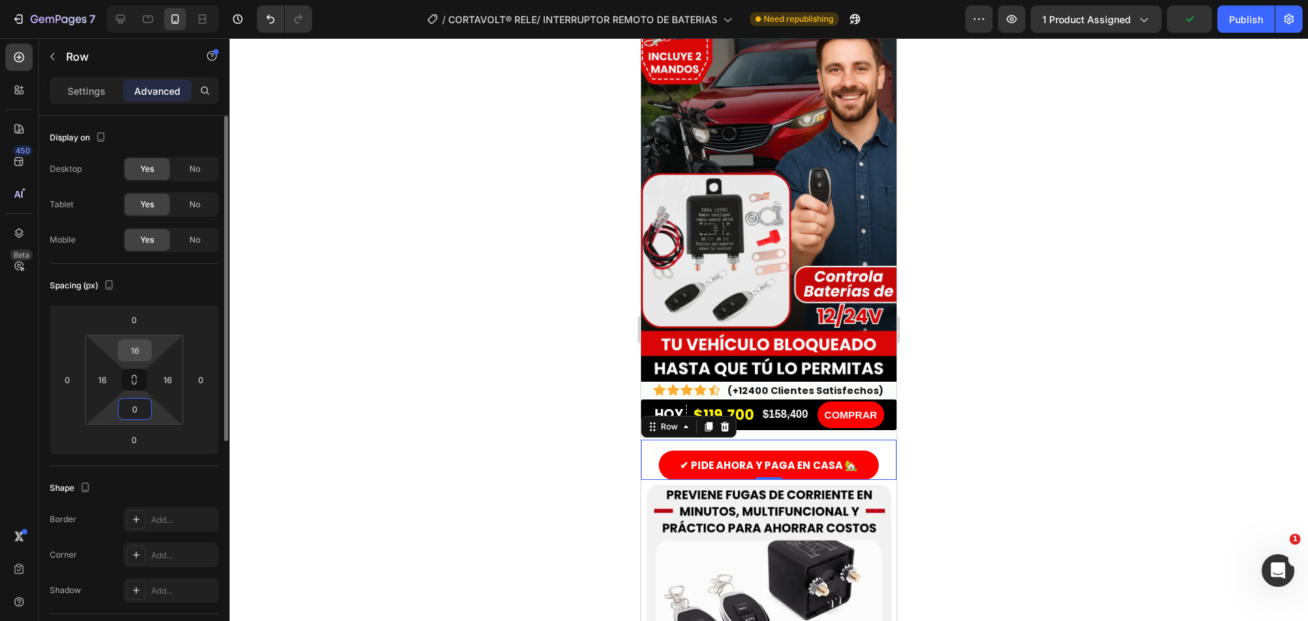
type input "0"
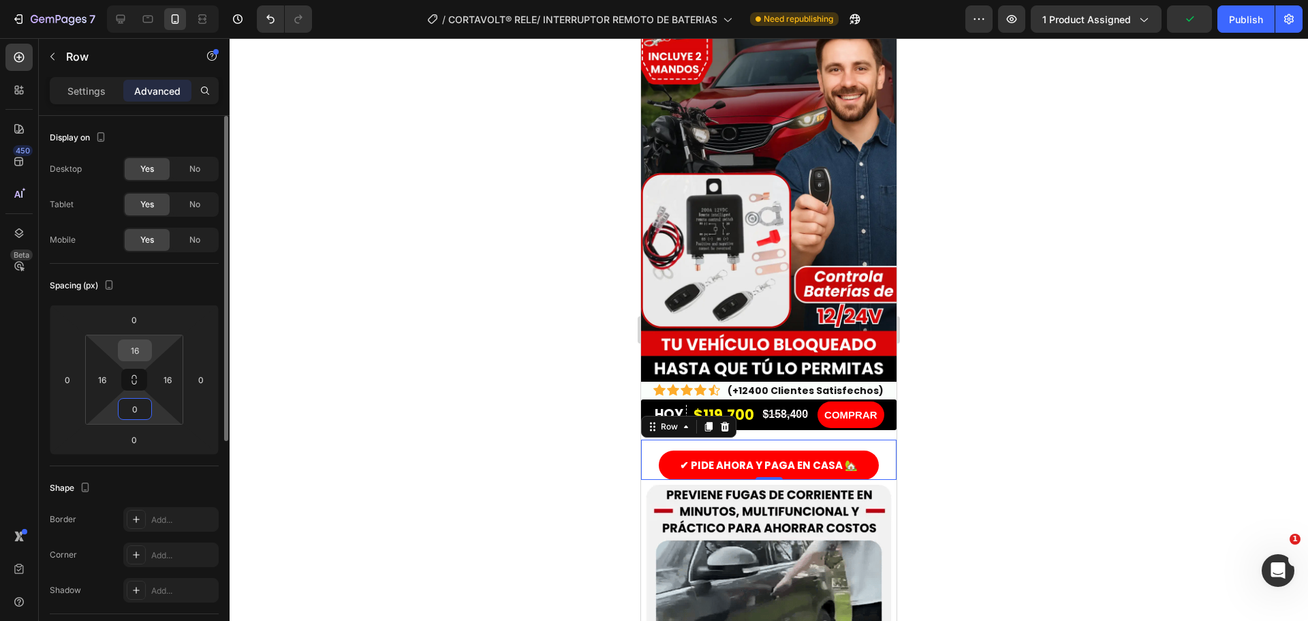
click at [138, 351] on input "16" at bounding box center [134, 350] width 27 height 20
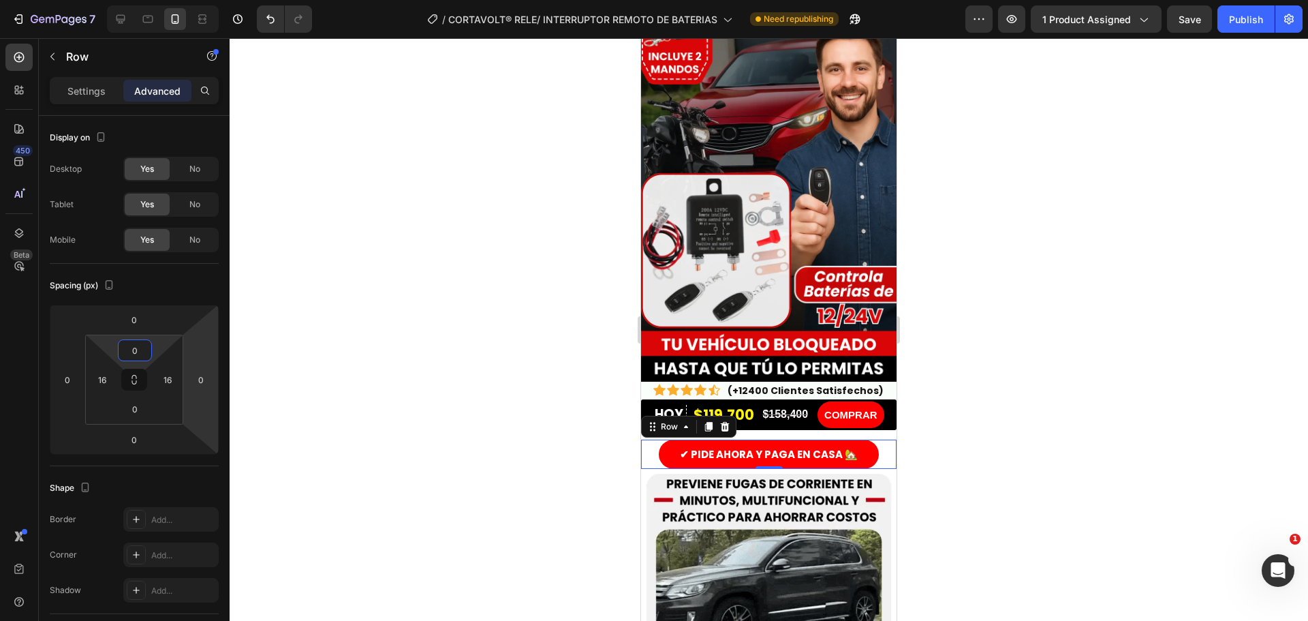
type input "0"
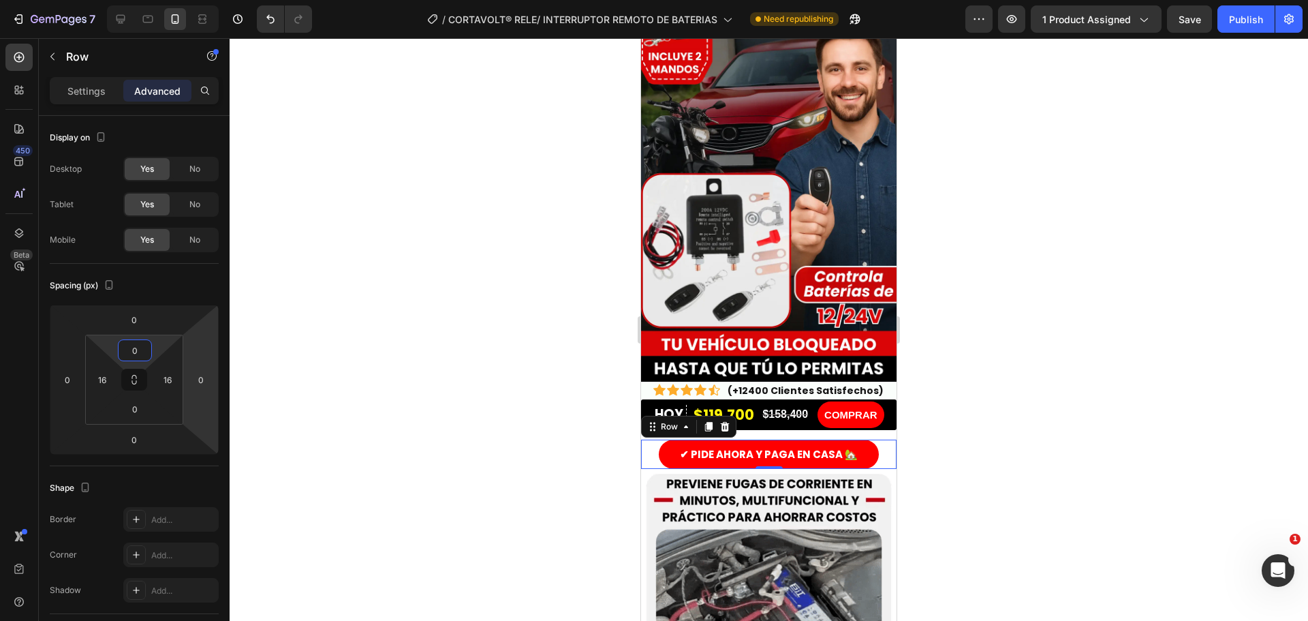
click at [469, 443] on div at bounding box center [769, 329] width 1078 height 582
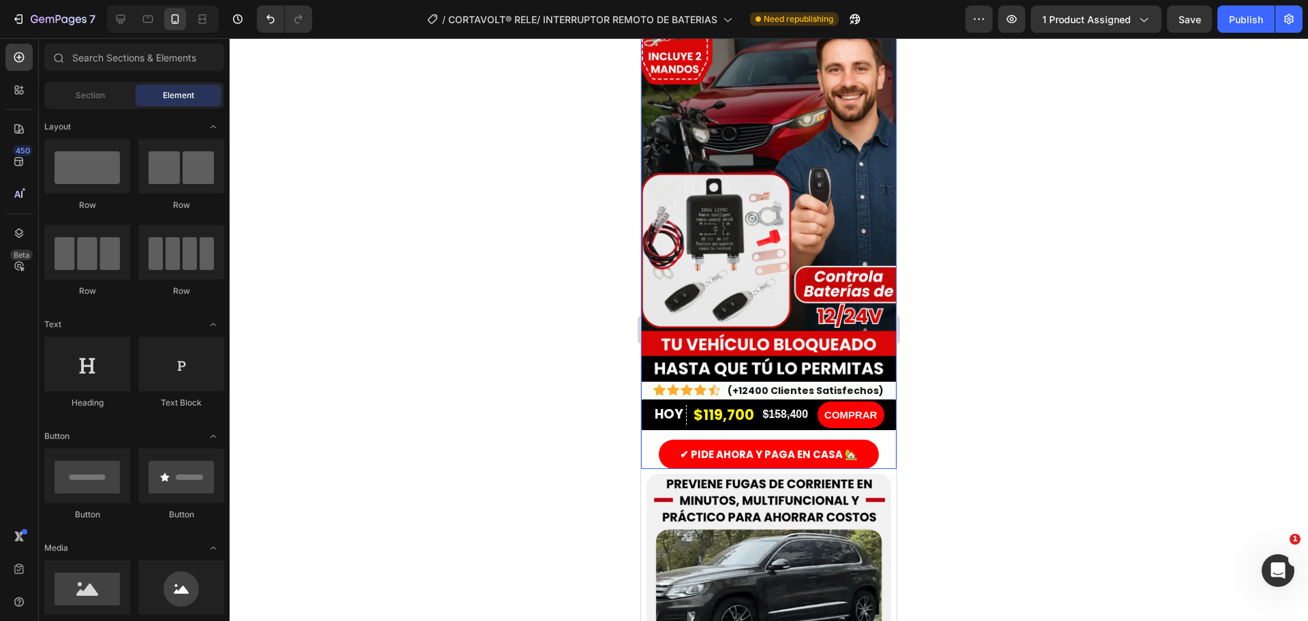
click at [735, 416] on div "HOY Text Block Row $119,700 Product Price Product Price $158,400 Product Price …" at bounding box center [768, 434] width 255 height 70
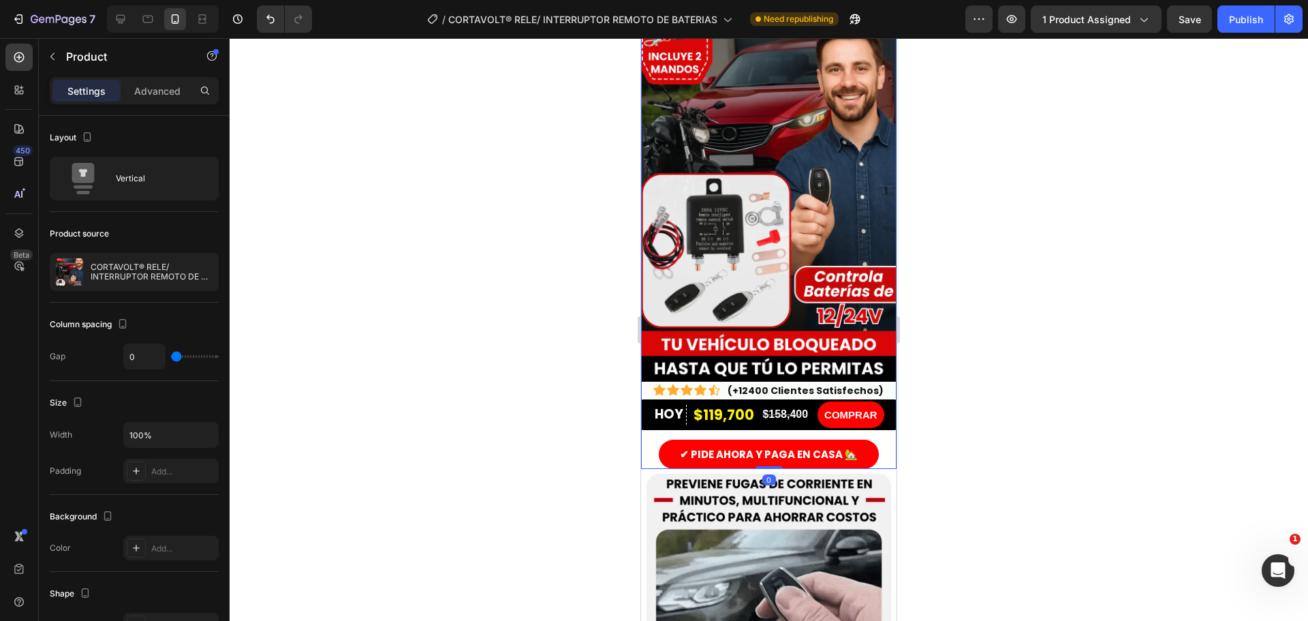
click at [531, 437] on div at bounding box center [769, 329] width 1078 height 582
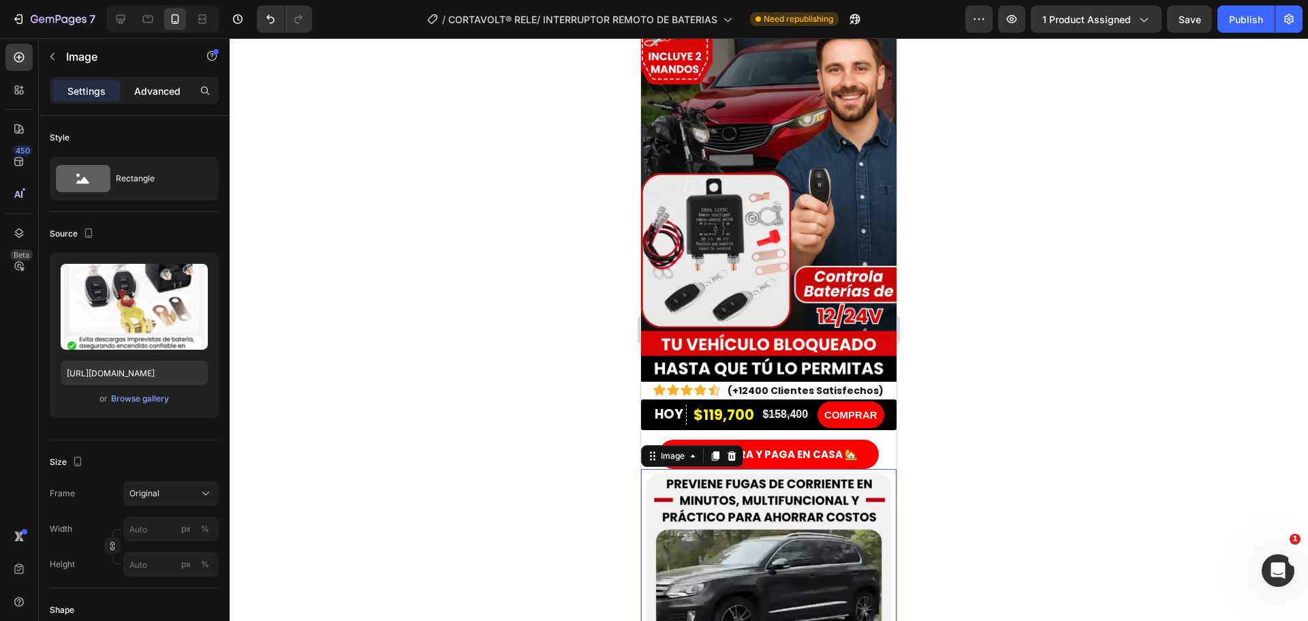
click at [176, 88] on p "Advanced" at bounding box center [157, 91] width 46 height 14
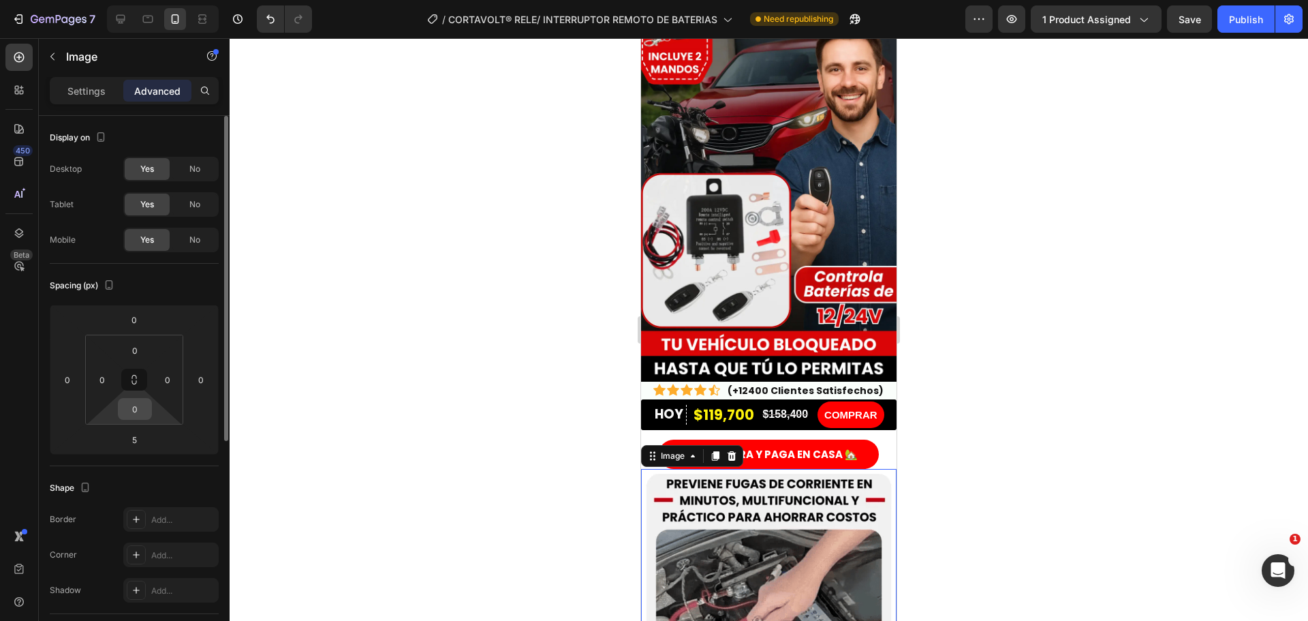
click at [141, 408] on input "0" at bounding box center [134, 409] width 27 height 20
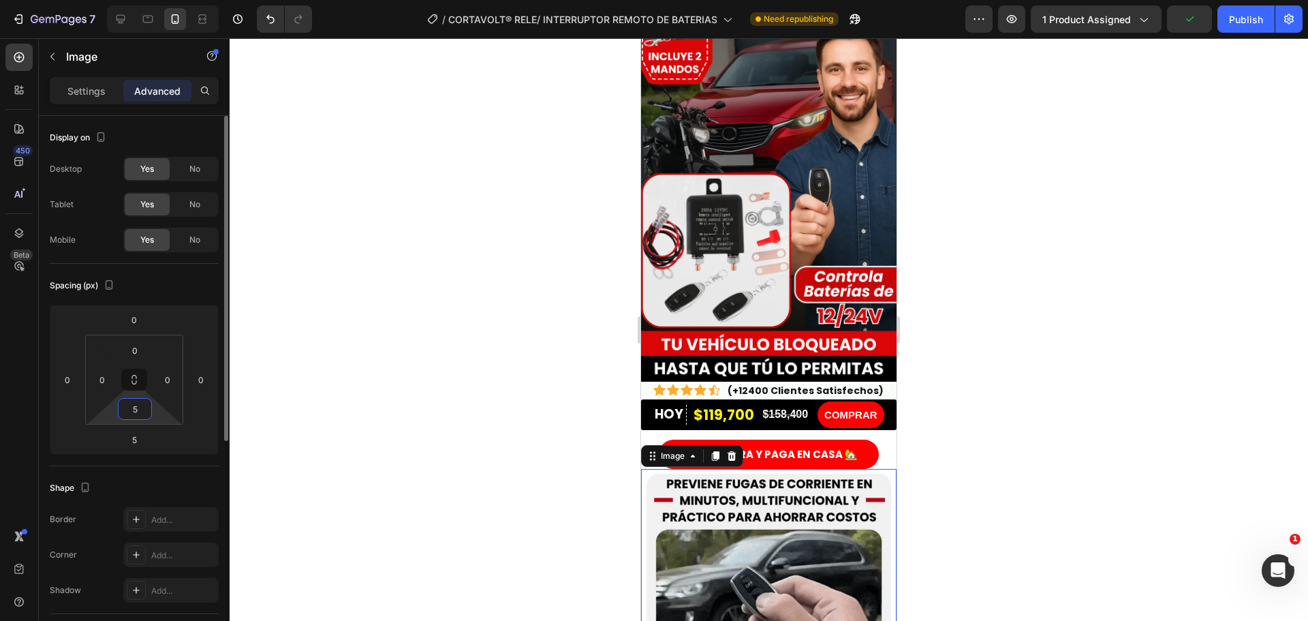
type input "5"
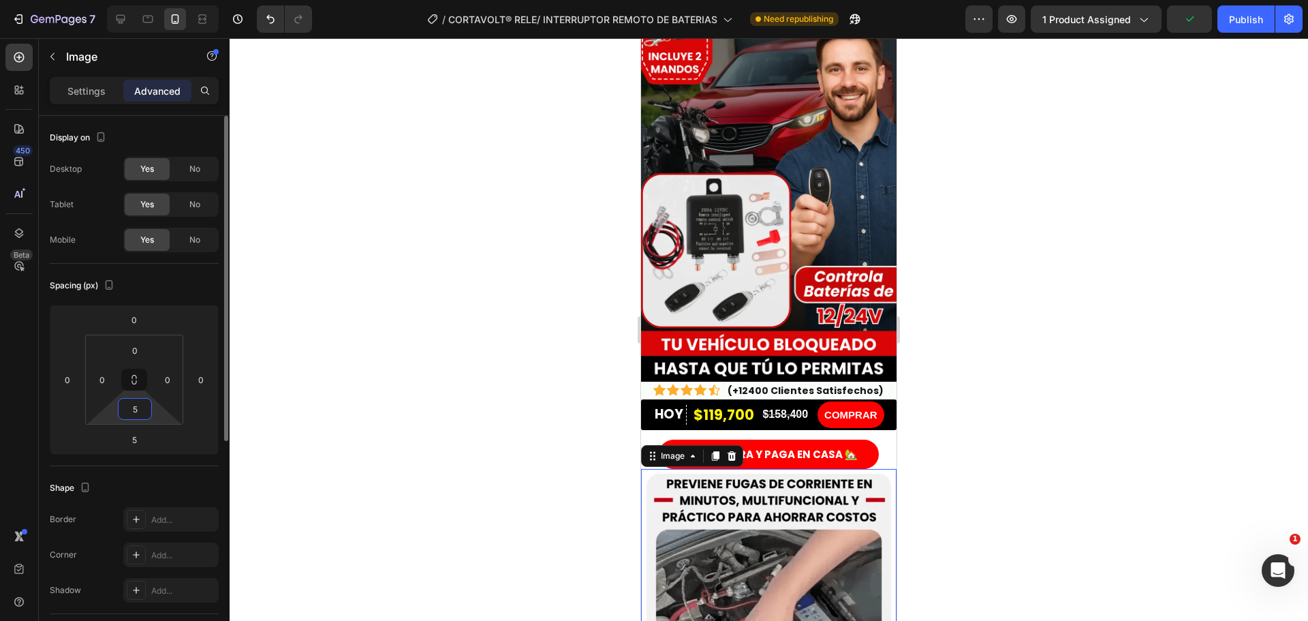
click at [198, 281] on div "Spacing (px)" at bounding box center [134, 286] width 169 height 22
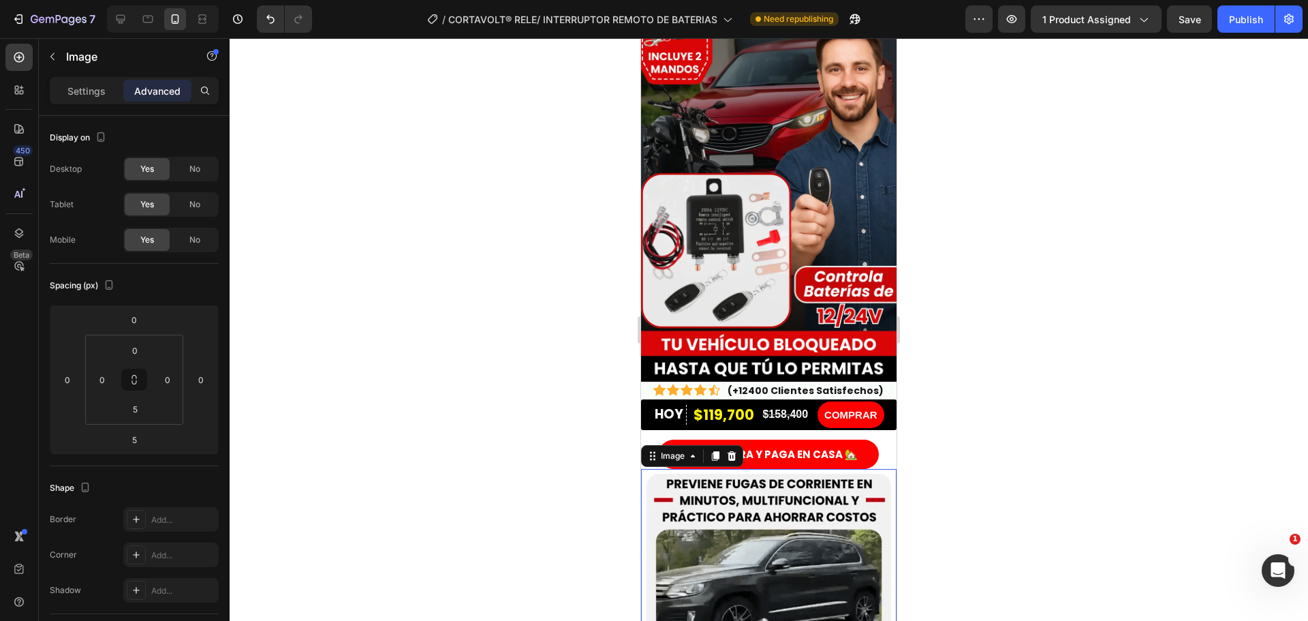
drag, startPoint x: 517, startPoint y: 501, endPoint x: 523, endPoint y: 493, distance: 10.8
click at [519, 501] on div at bounding box center [769, 329] width 1078 height 582
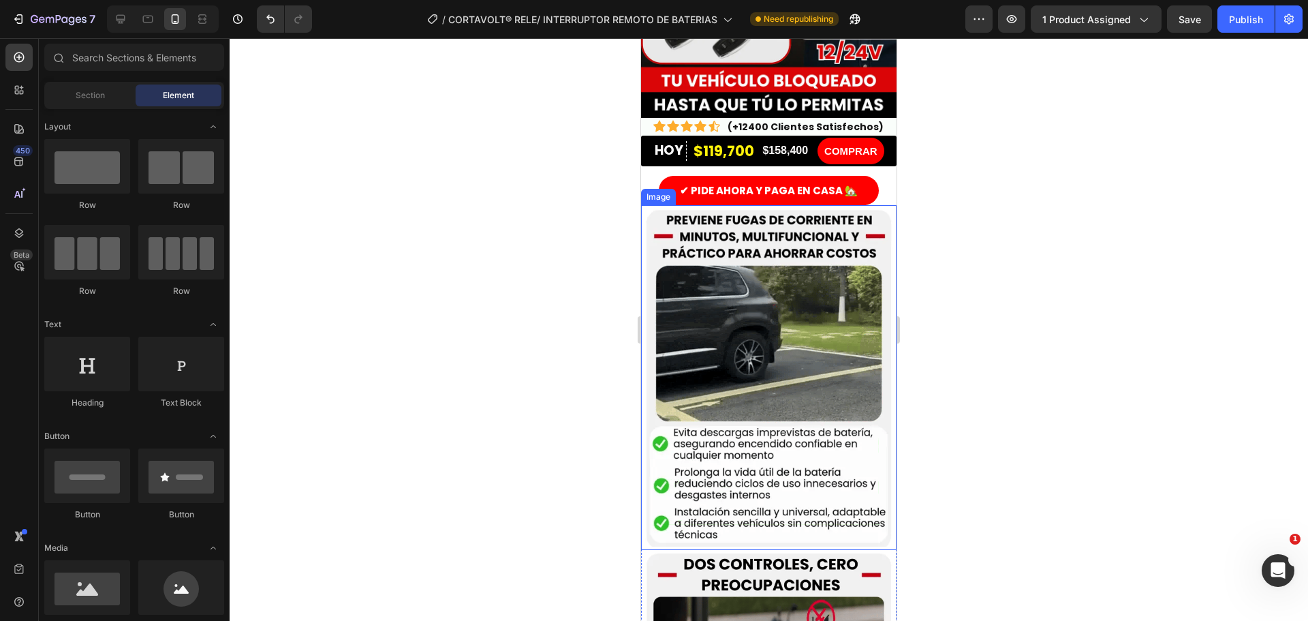
scroll to position [341, 0]
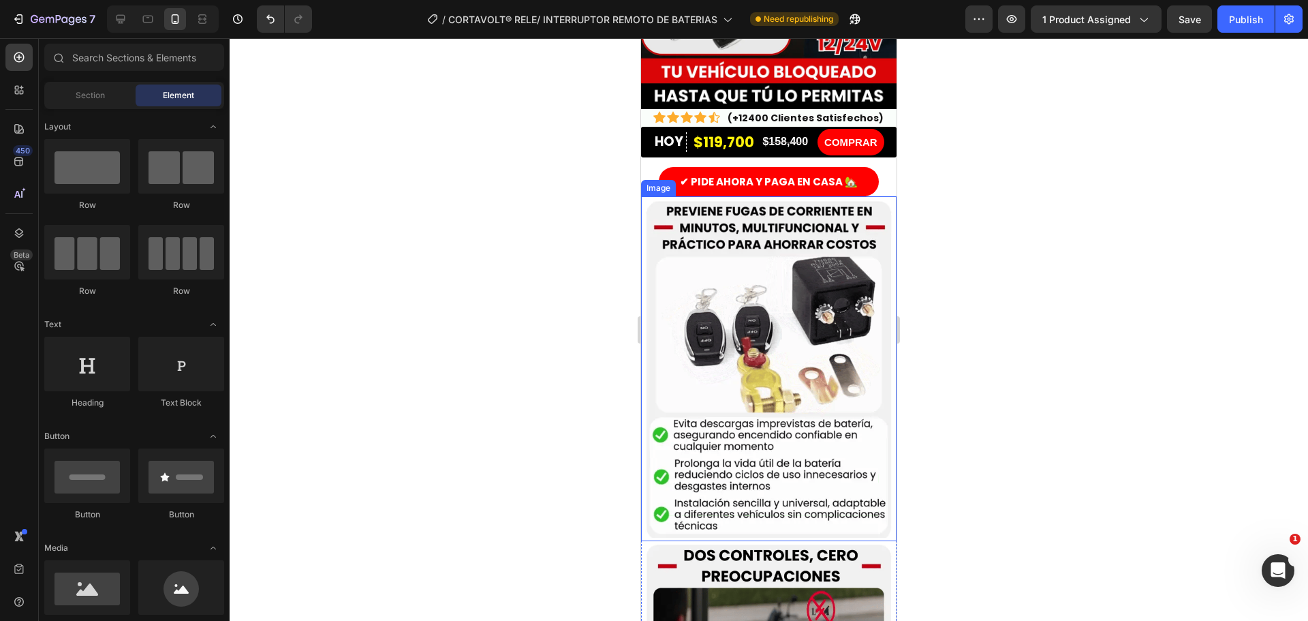
click at [743, 220] on img at bounding box center [768, 366] width 255 height 341
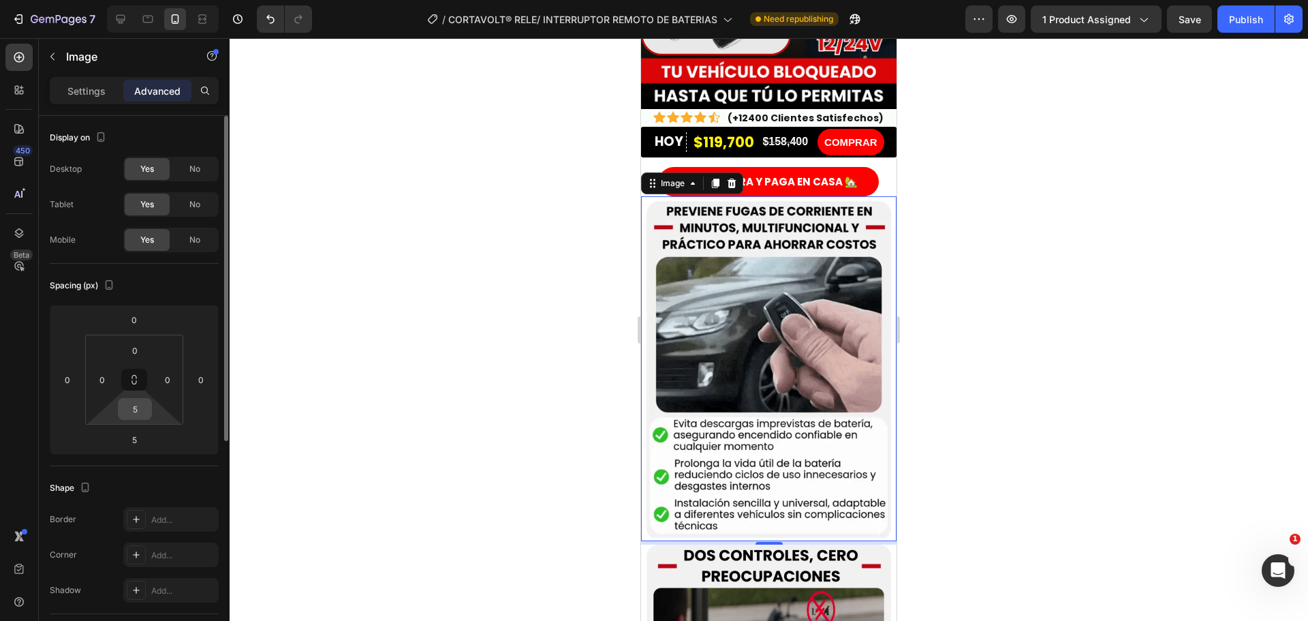
click at [139, 402] on input "5" at bounding box center [134, 409] width 27 height 20
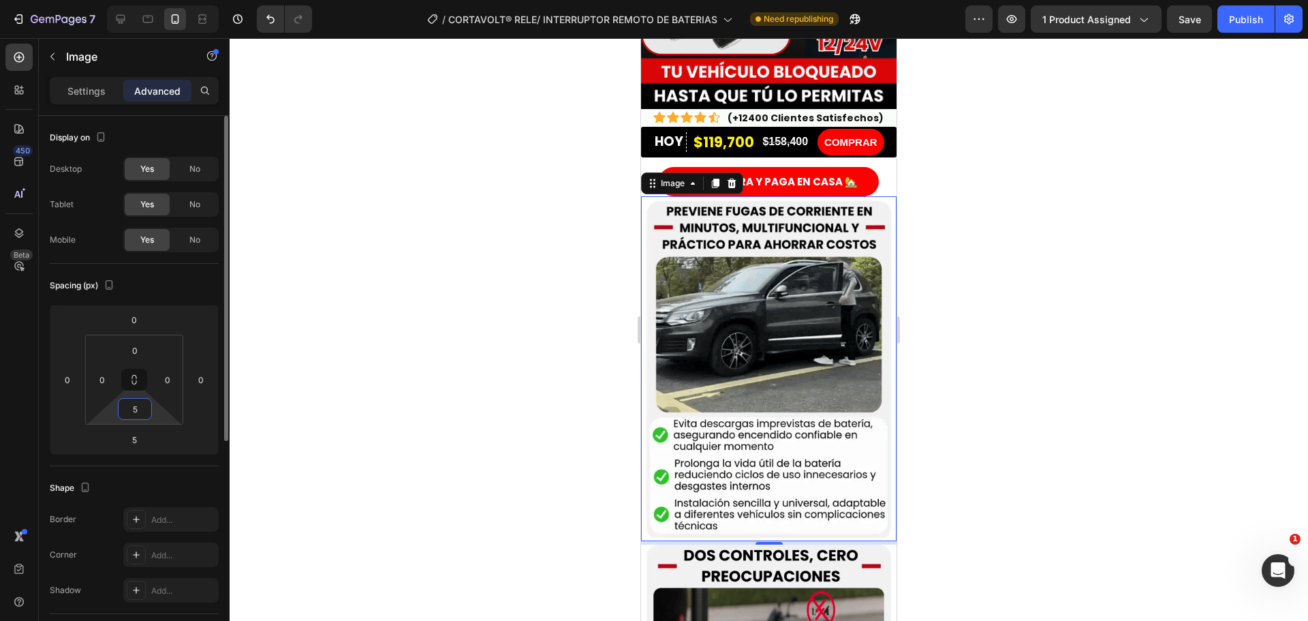
click at [137, 410] on input "5" at bounding box center [134, 409] width 27 height 20
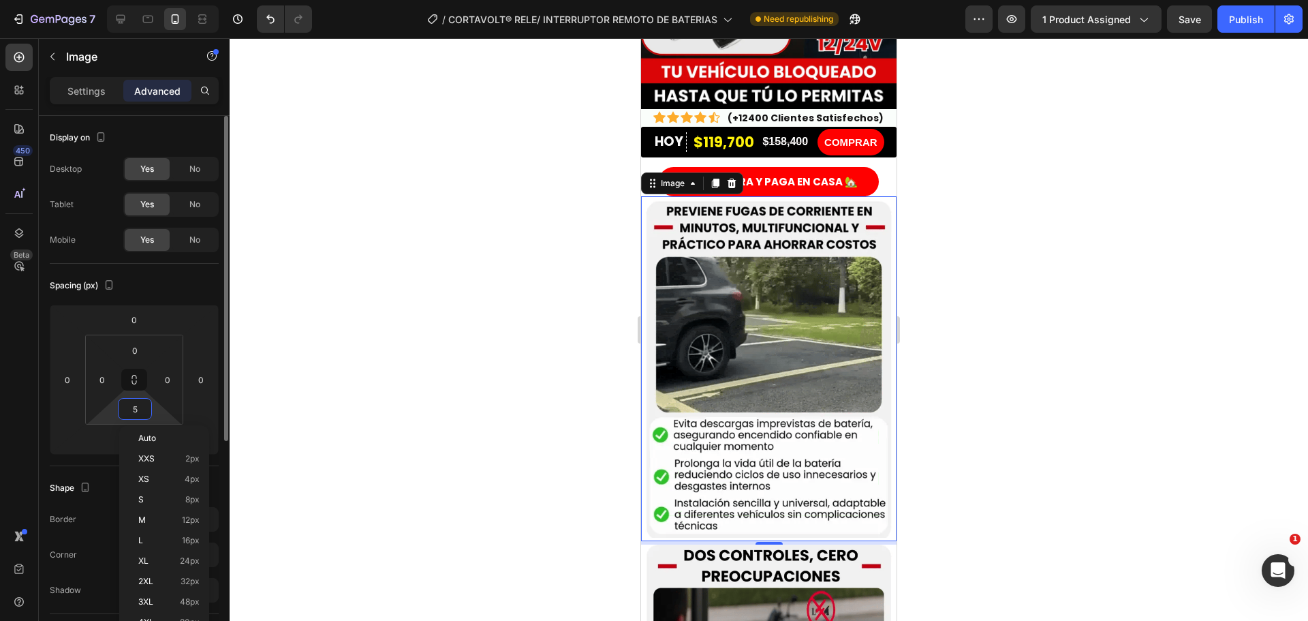
click at [137, 410] on input "5" at bounding box center [134, 409] width 27 height 20
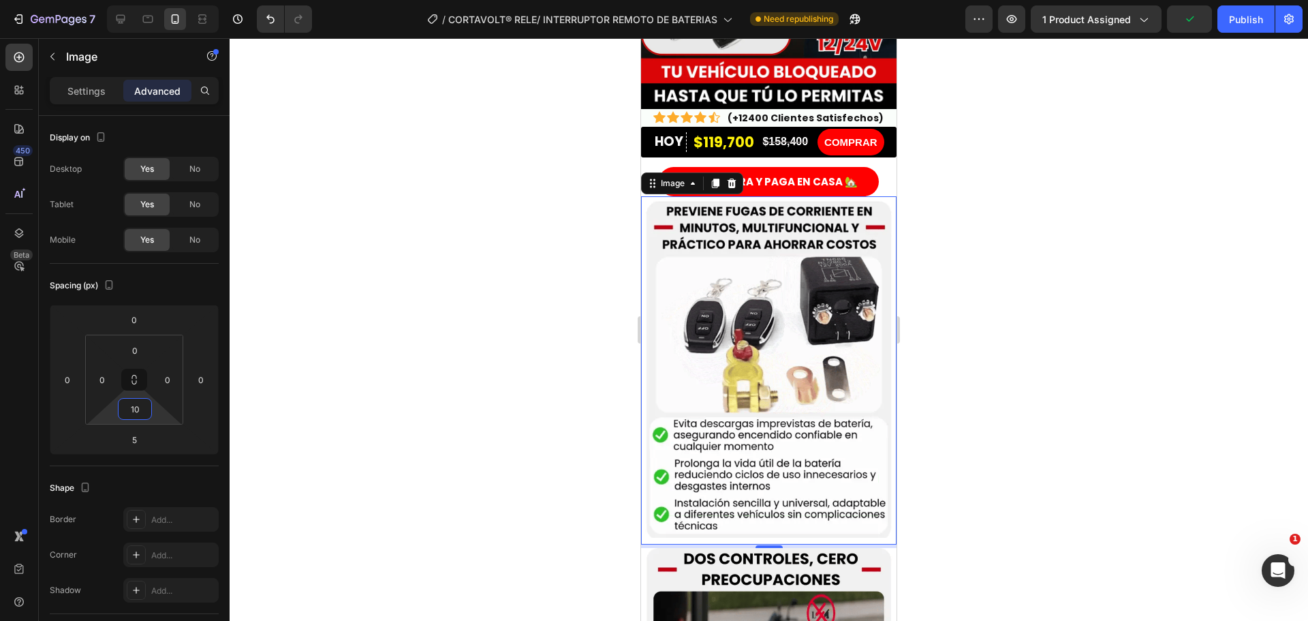
type input "10"
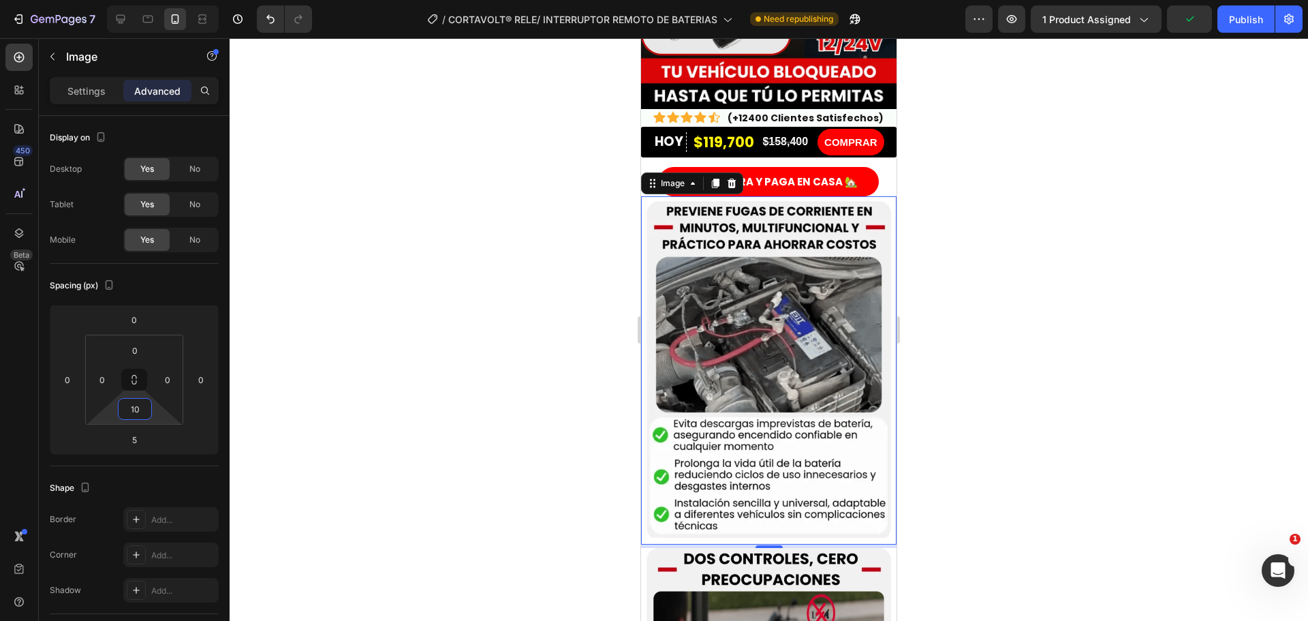
click at [411, 329] on div at bounding box center [769, 329] width 1078 height 582
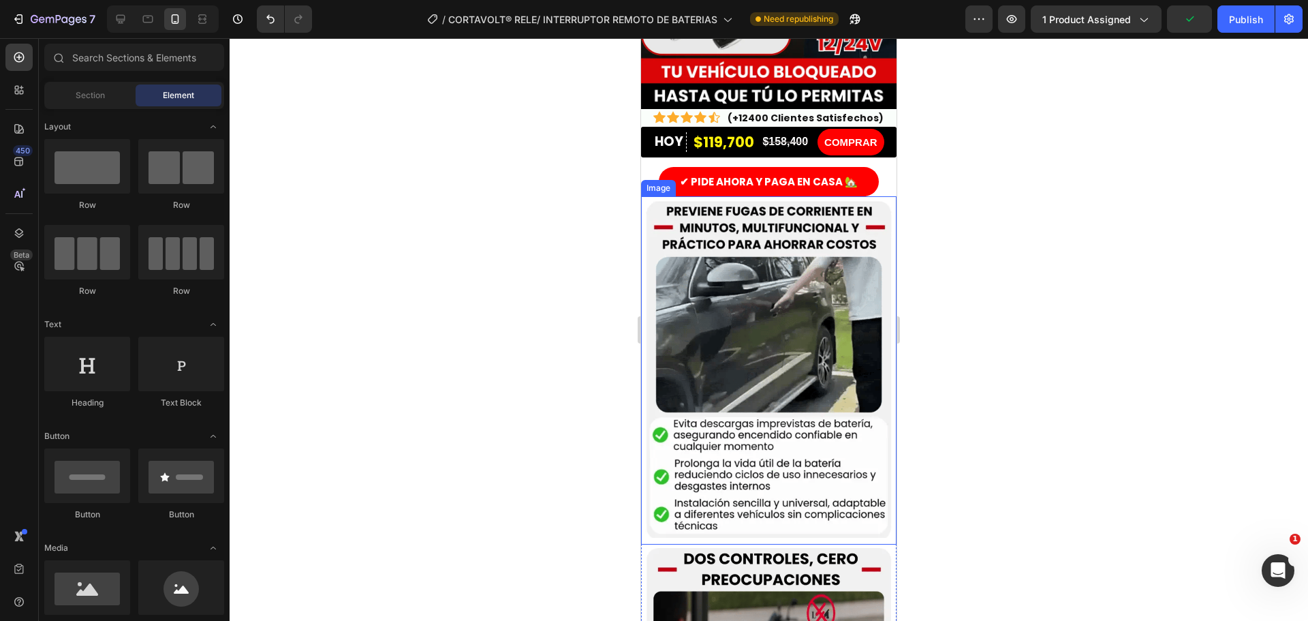
click at [670, 279] on img at bounding box center [768, 366] width 255 height 341
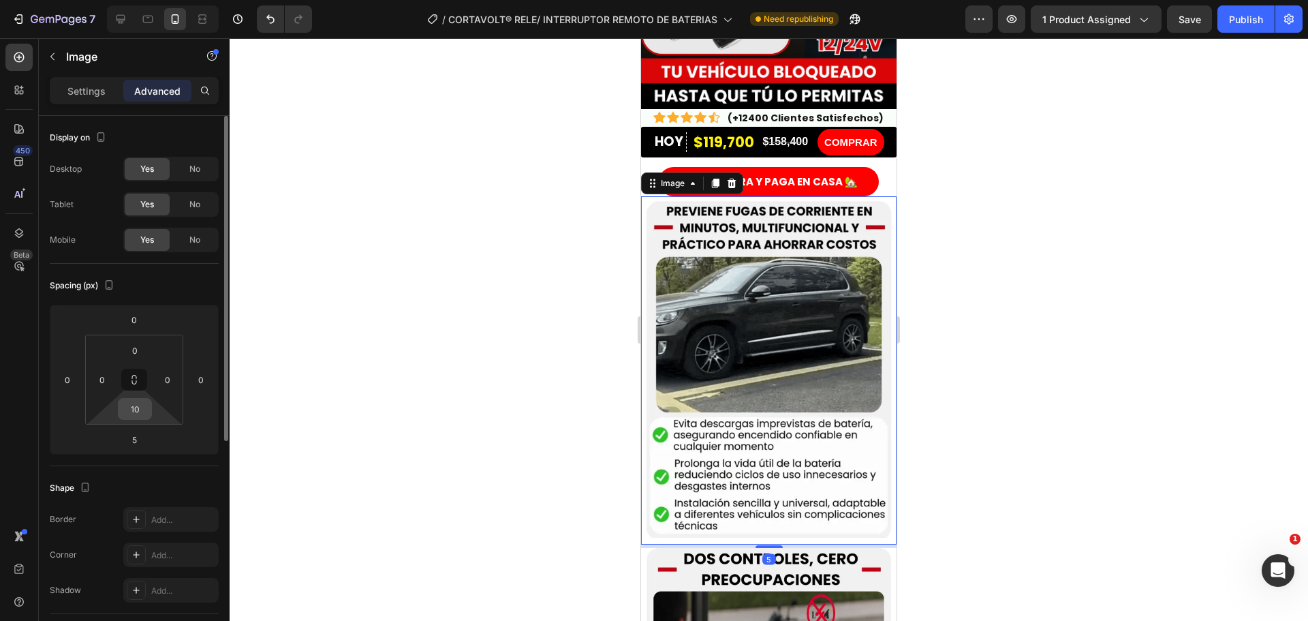
click at [135, 416] on input "10" at bounding box center [134, 409] width 27 height 20
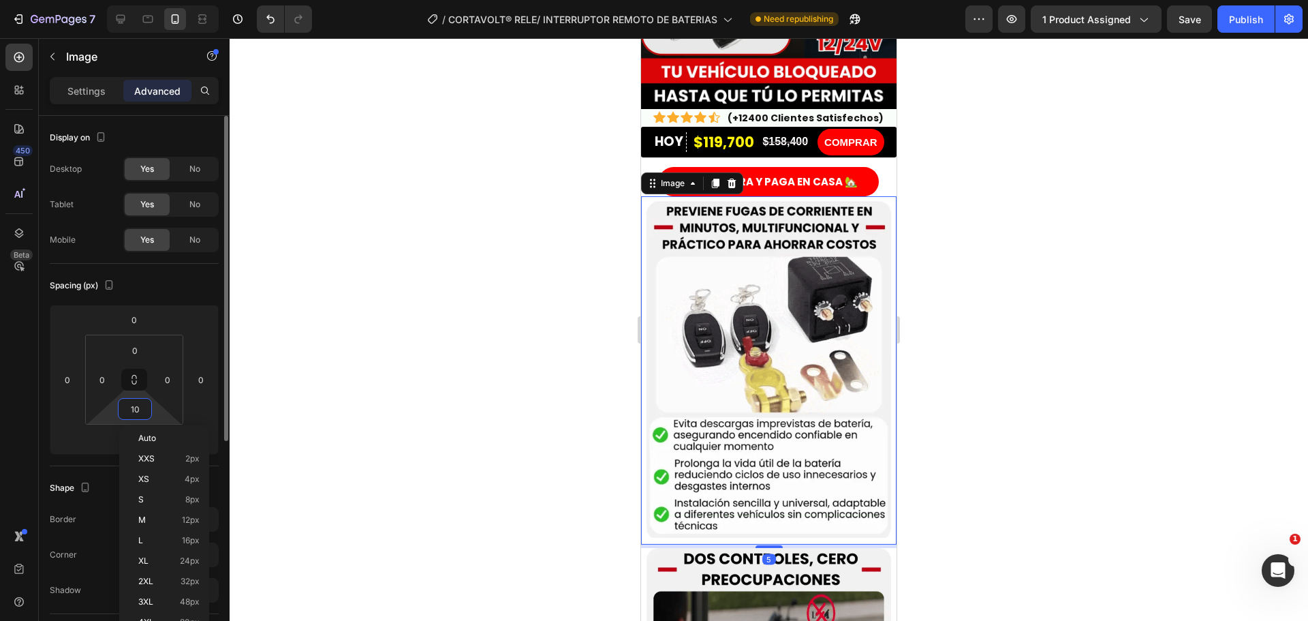
click at [135, 416] on input "10" at bounding box center [134, 409] width 27 height 20
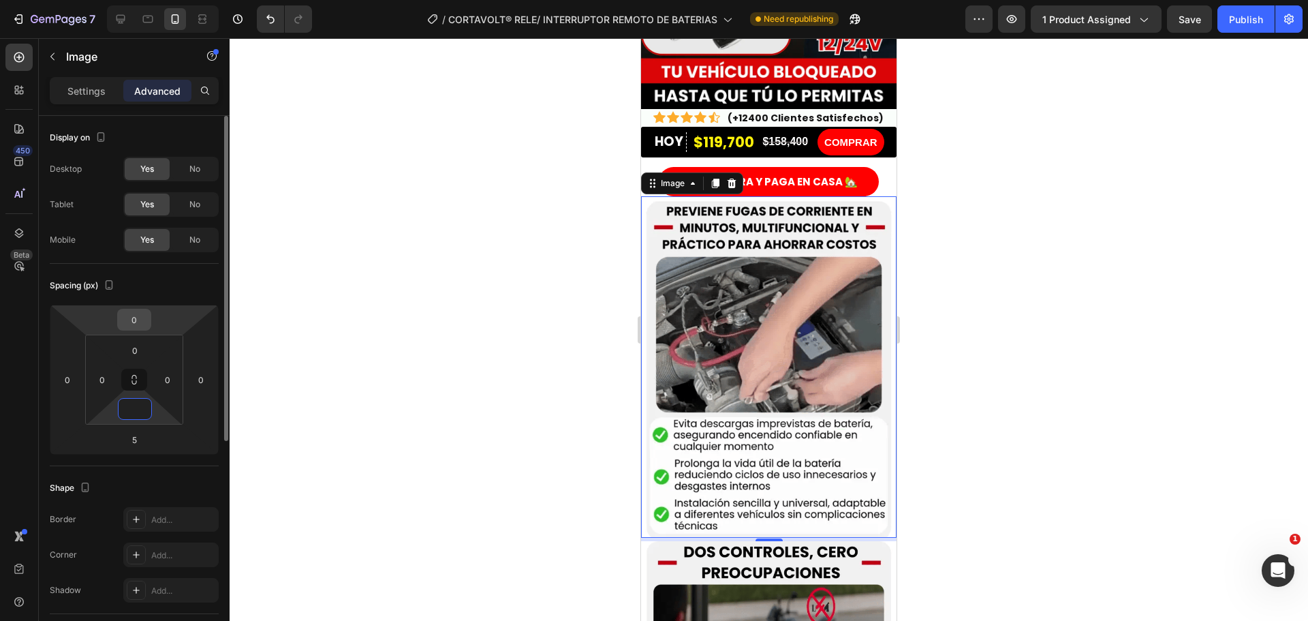
type input "0"
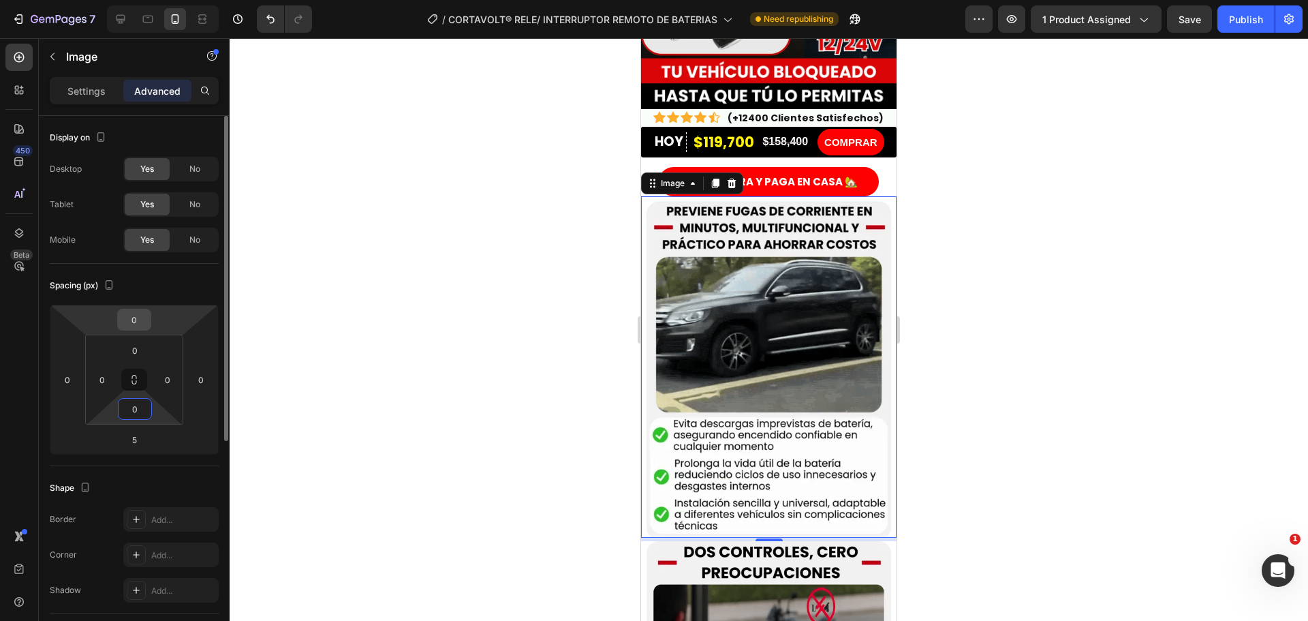
click at [139, 327] on input "0" at bounding box center [134, 319] width 27 height 20
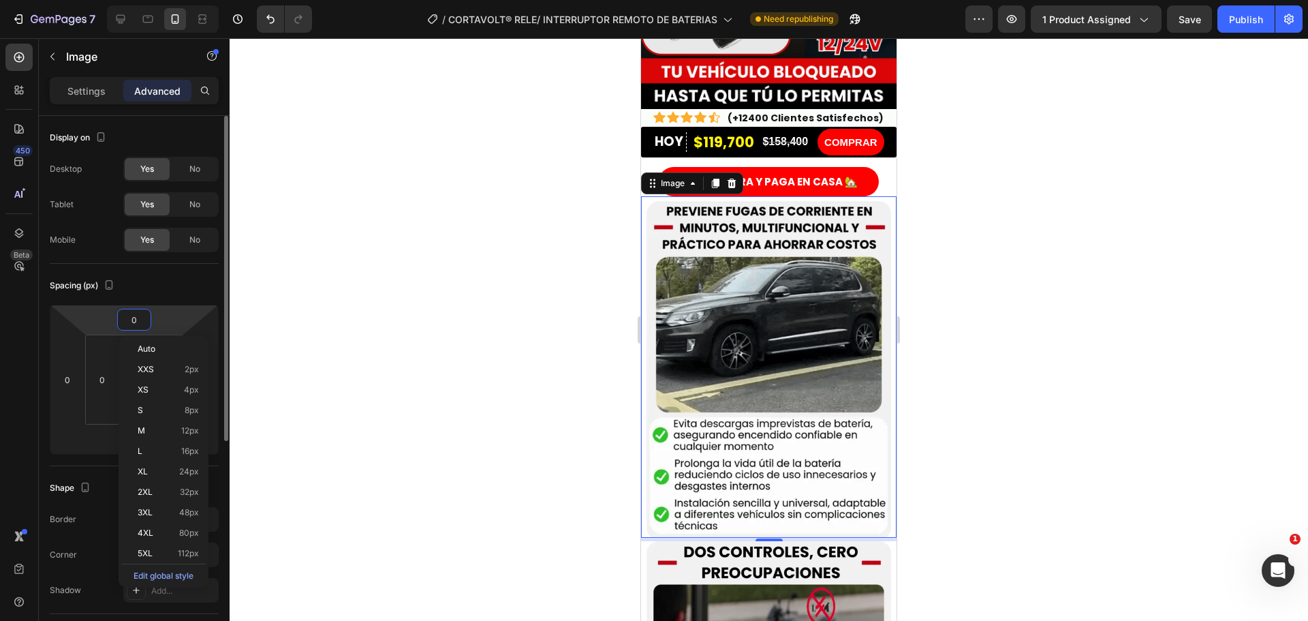
type input "5"
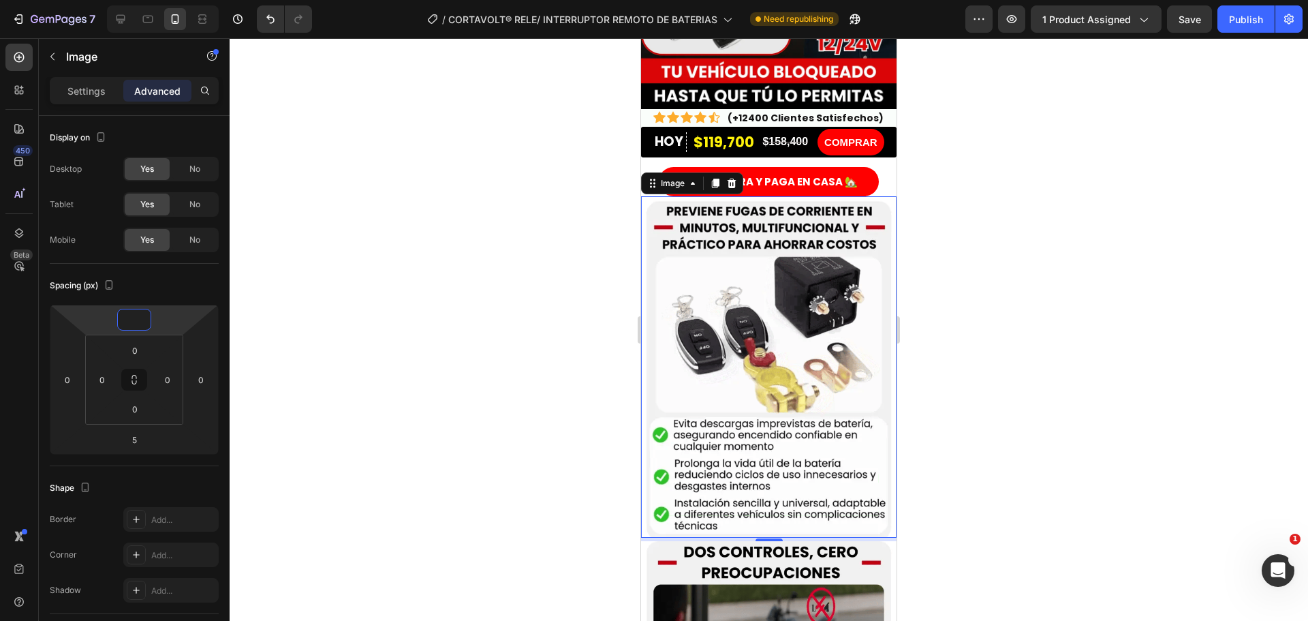
type input "5"
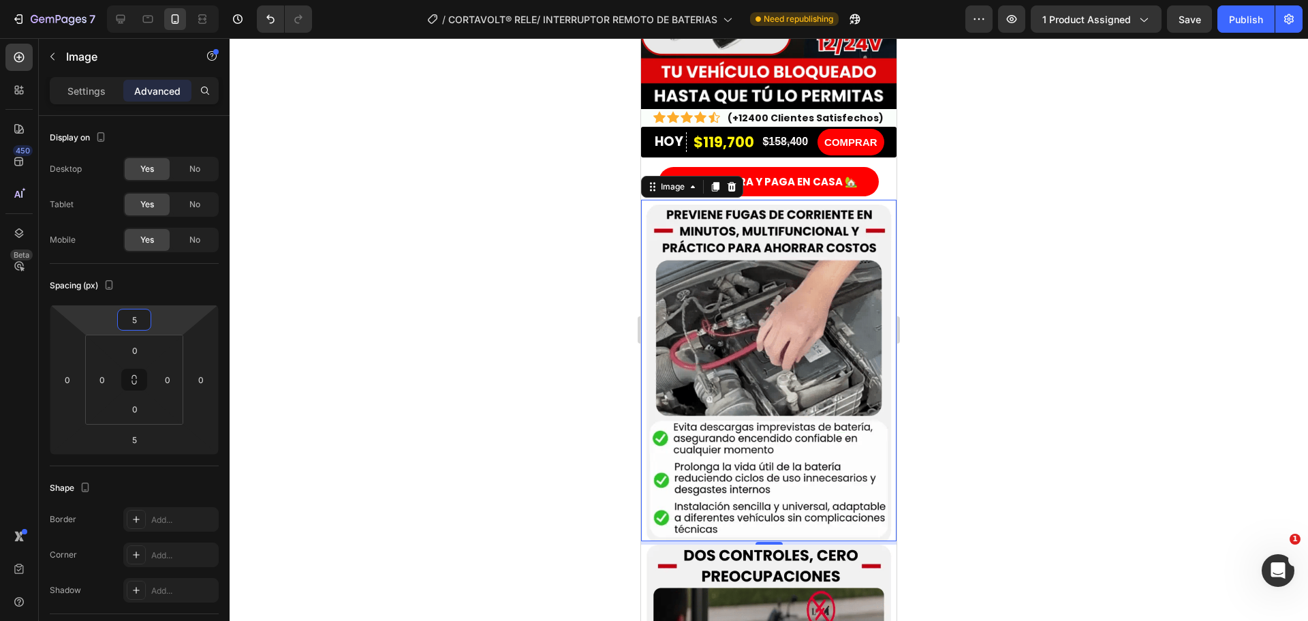
click at [548, 397] on div at bounding box center [769, 329] width 1078 height 582
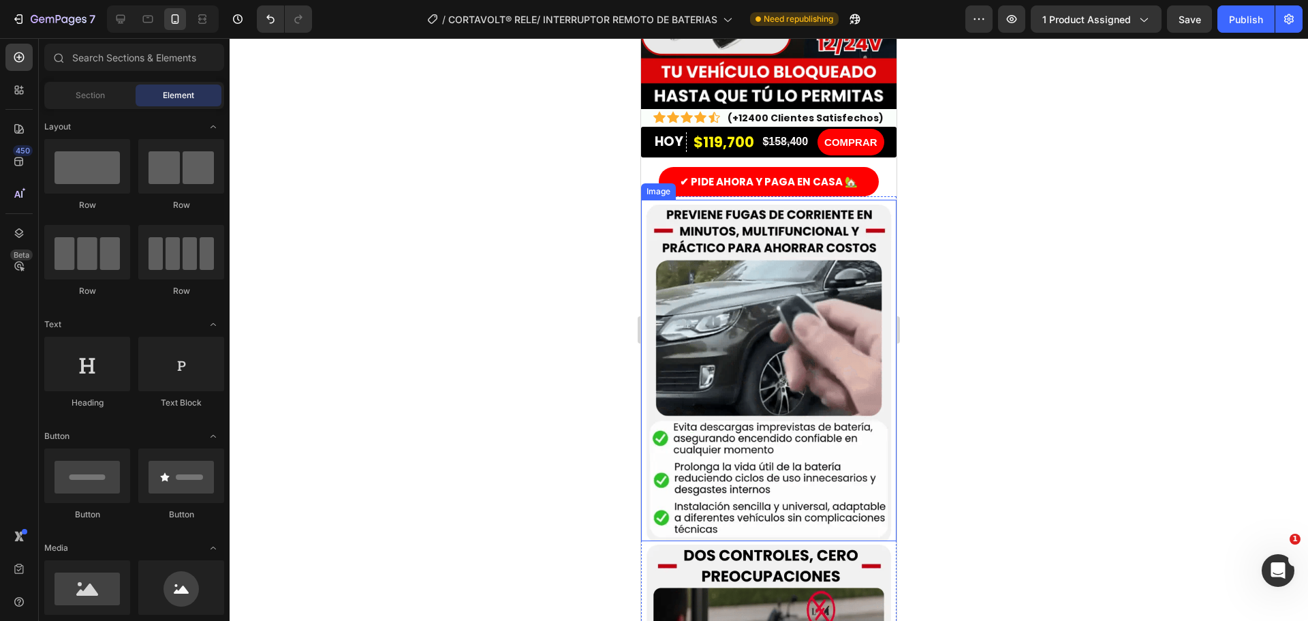
click at [669, 245] on img at bounding box center [768, 370] width 255 height 341
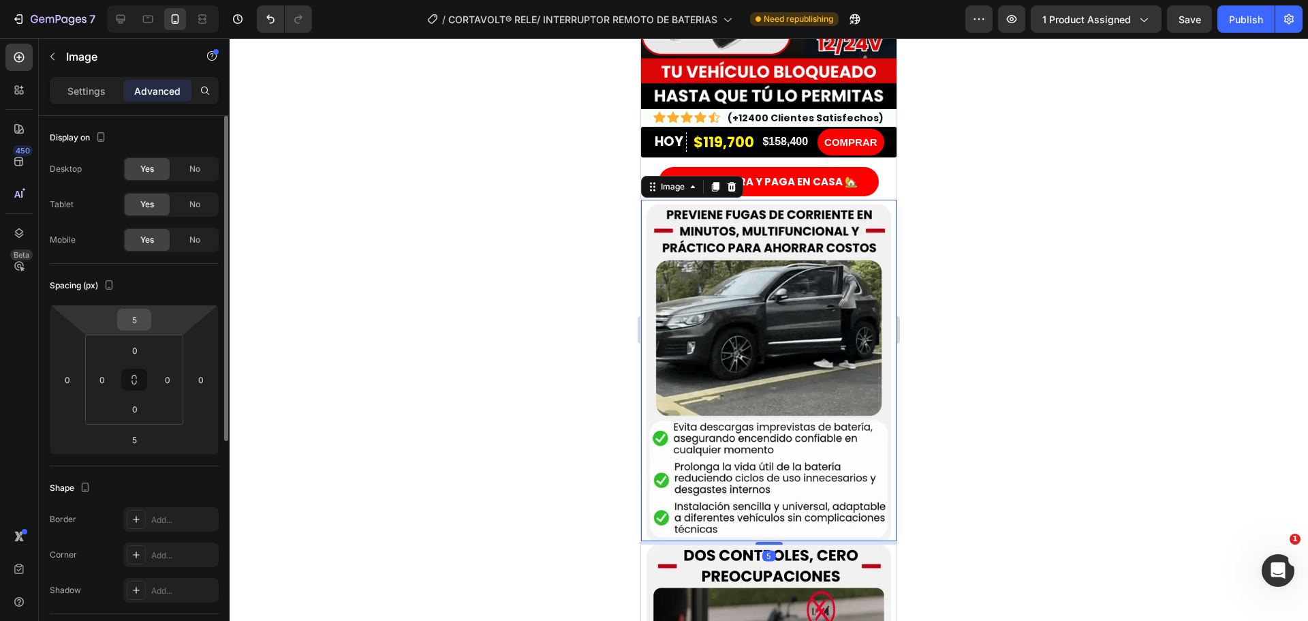
click at [139, 327] on input "5" at bounding box center [134, 319] width 27 height 20
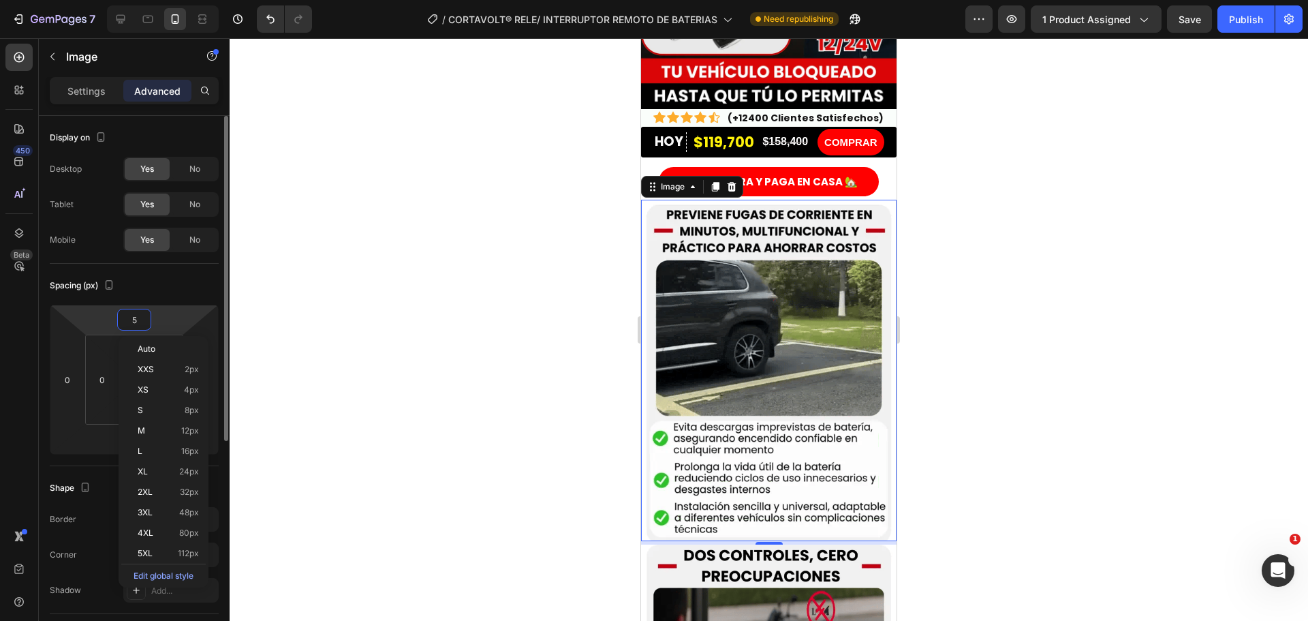
type input "3"
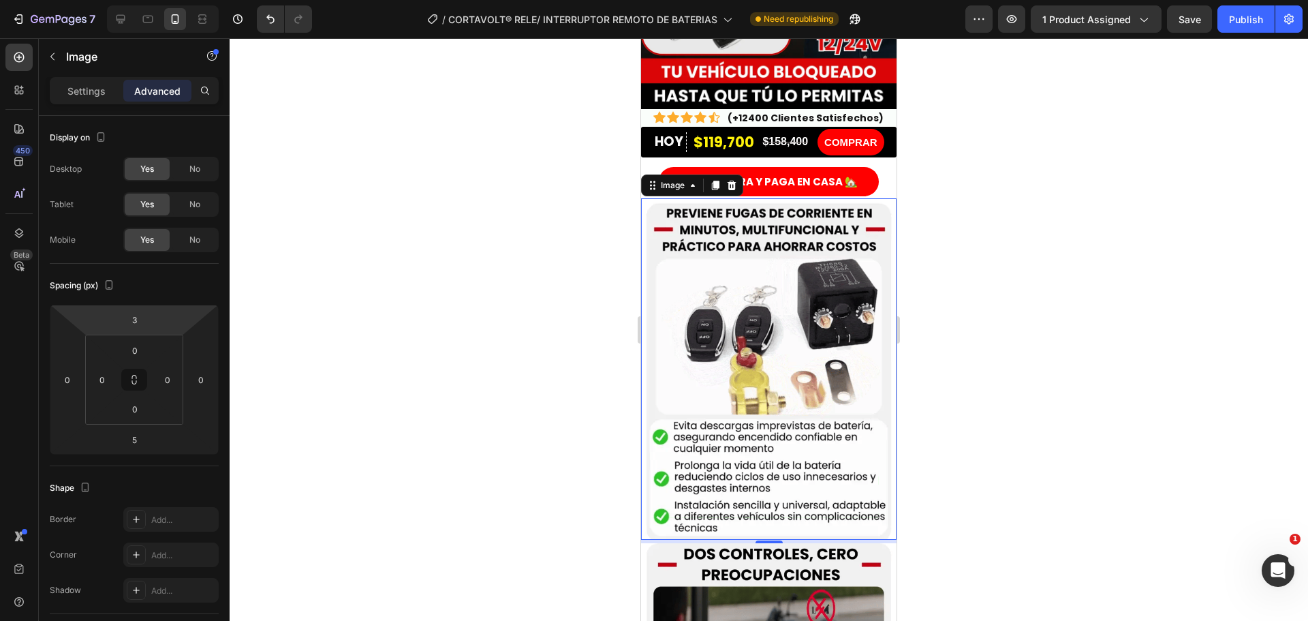
click at [416, 306] on div at bounding box center [769, 329] width 1078 height 582
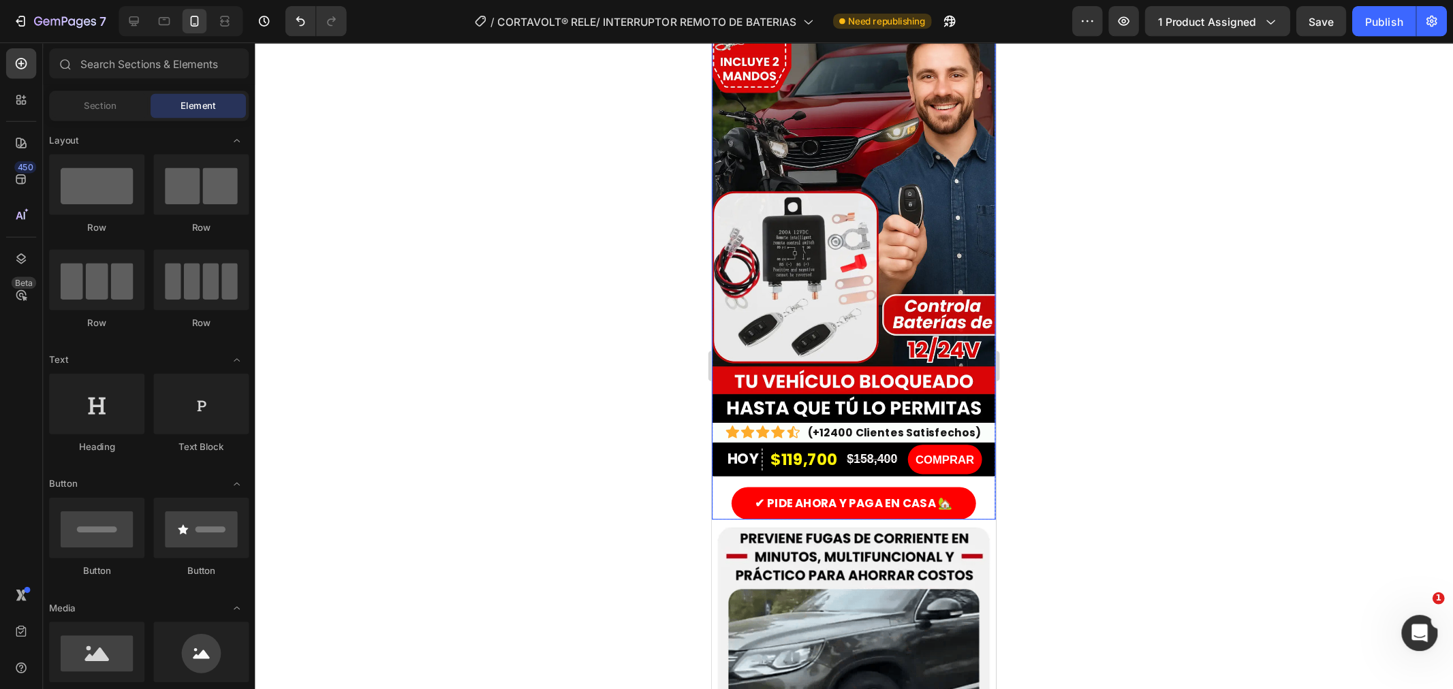
scroll to position [68, 0]
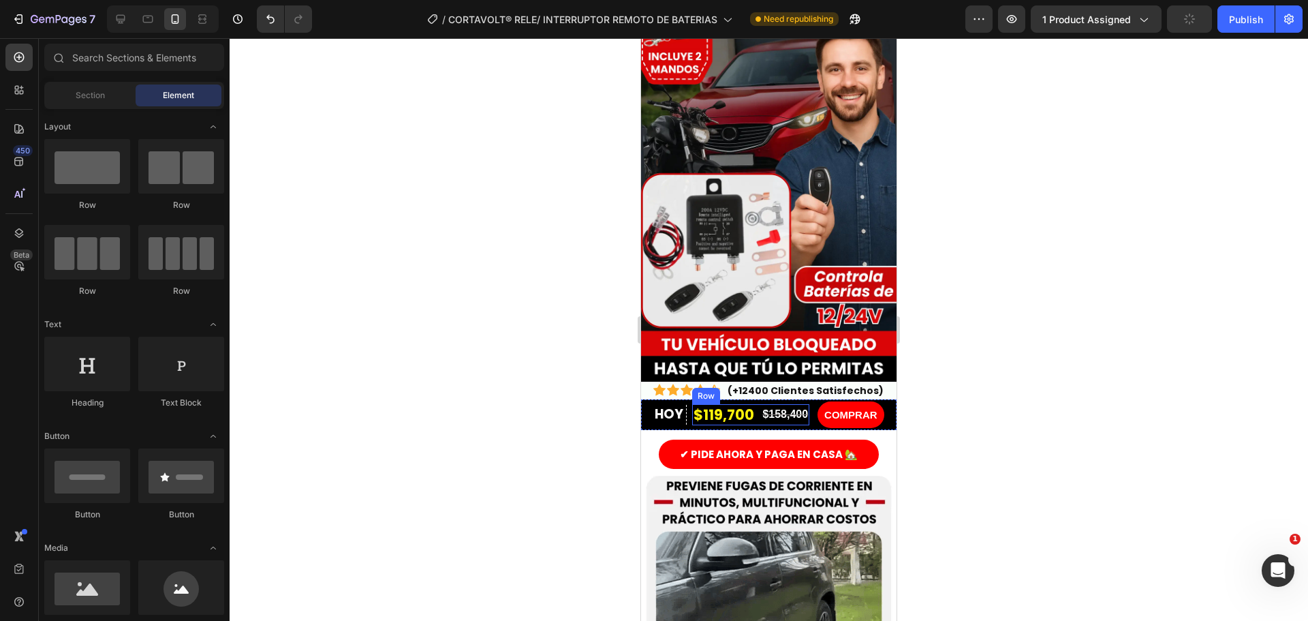
click at [756, 407] on div "$119,700 Product Price Product Price $158,400 Product Price Product Price Row" at bounding box center [750, 414] width 117 height 21
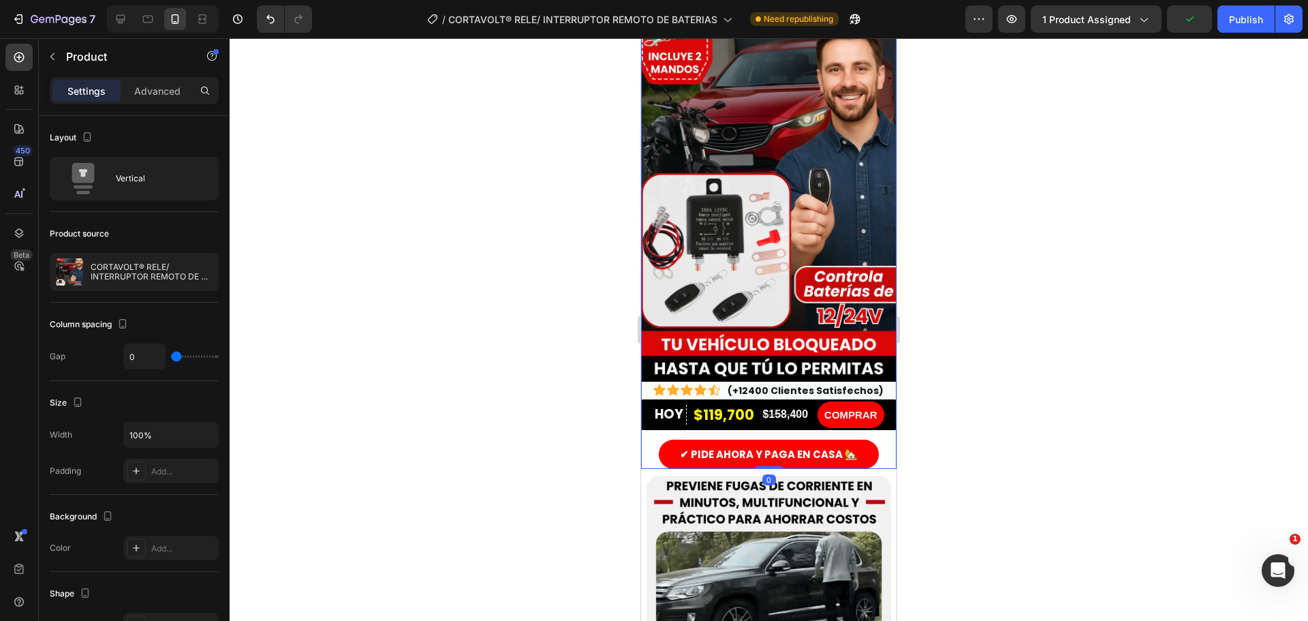
click at [689, 416] on div "HOY Text Block Row $119,700 Product Price Product Price $158,400 Product Price …" at bounding box center [768, 434] width 255 height 70
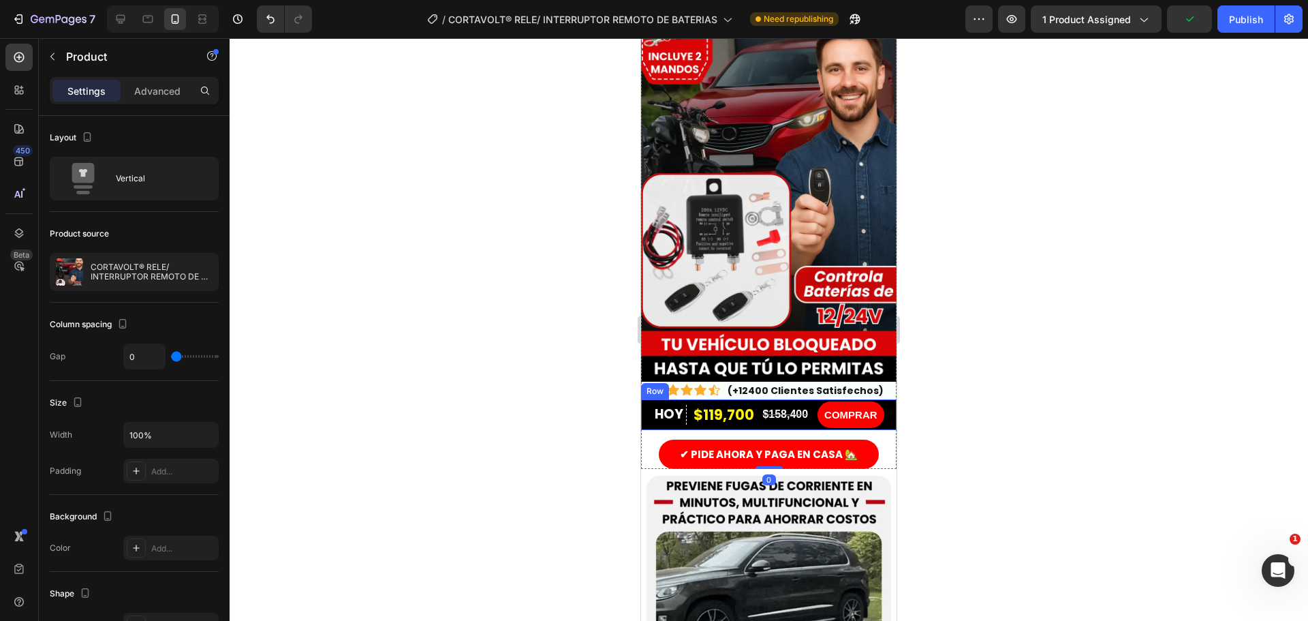
click at [672, 414] on div "HOY Text Block Row $119,700 Product Price Product Price $158,400 Product Price …" at bounding box center [768, 414] width 255 height 31
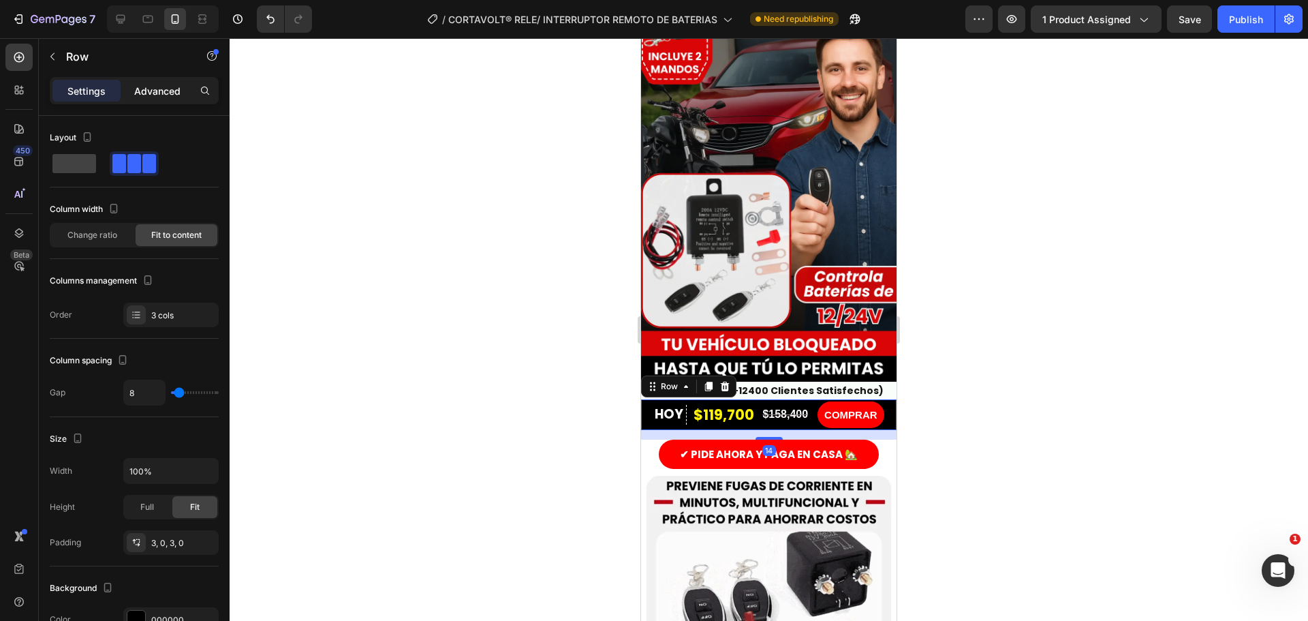
click at [161, 86] on p "Advanced" at bounding box center [157, 91] width 46 height 14
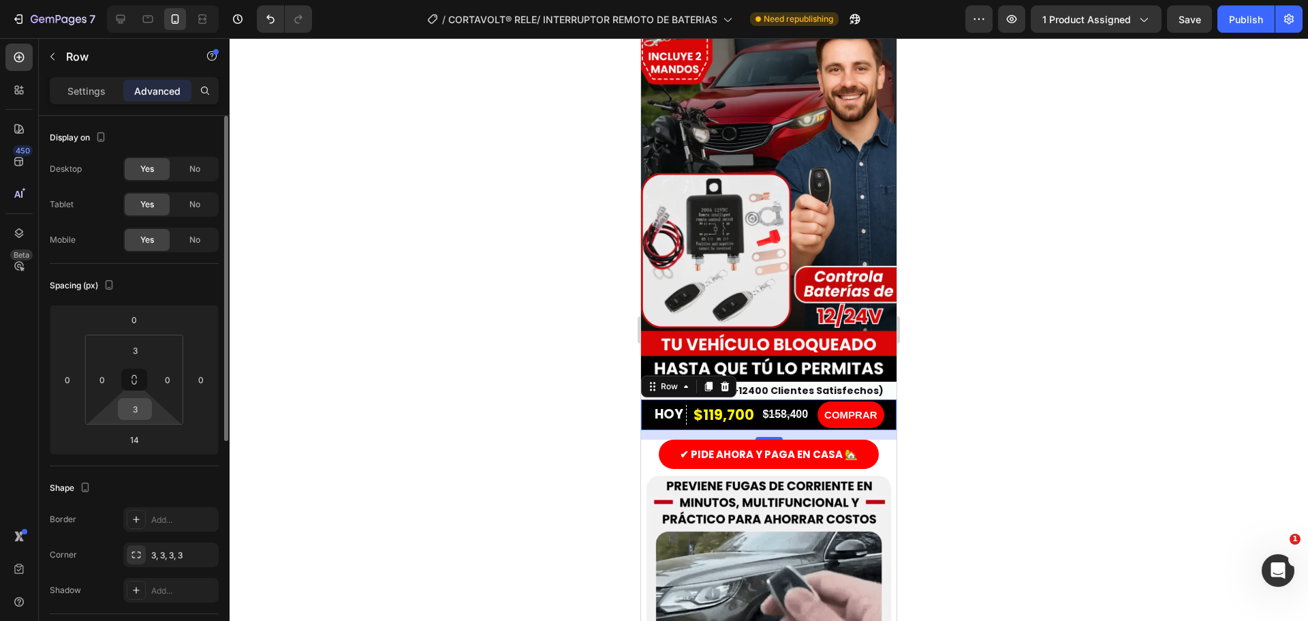
click at [140, 414] on input "3" at bounding box center [134, 409] width 27 height 20
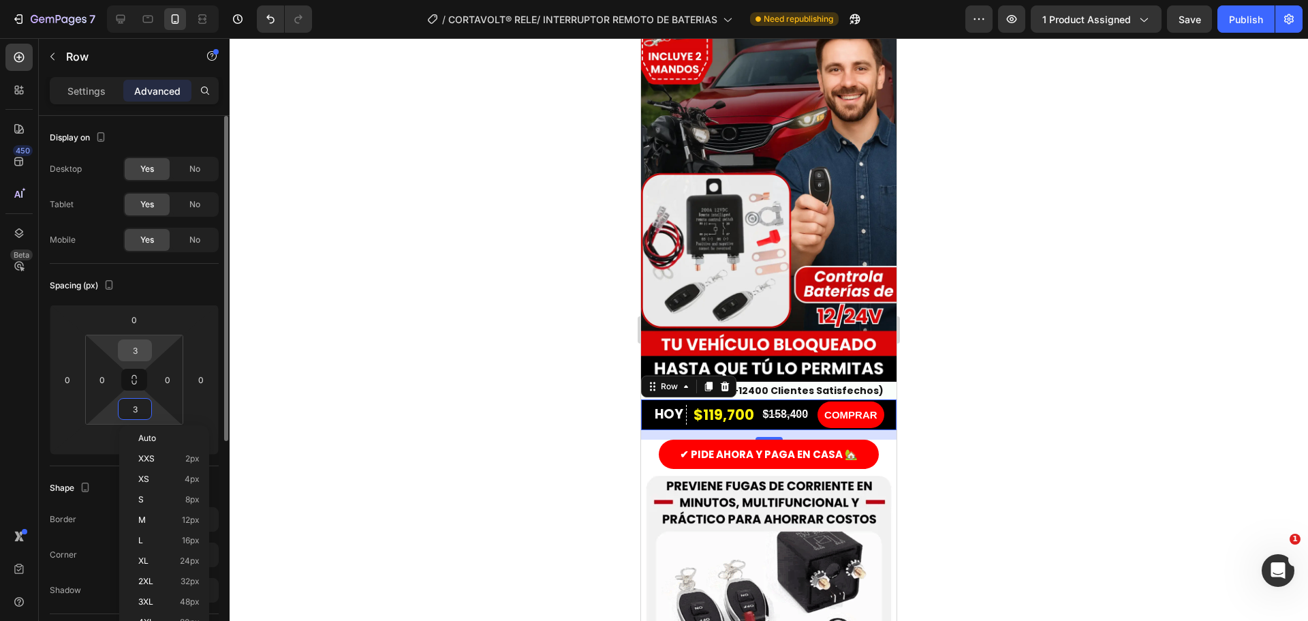
click at [140, 0] on html "7 Version history / CORTAVOLT® RELE/ INTERRUPTOR REMOTO DE BATERIAS Need republ…" at bounding box center [654, 0] width 1308 height 0
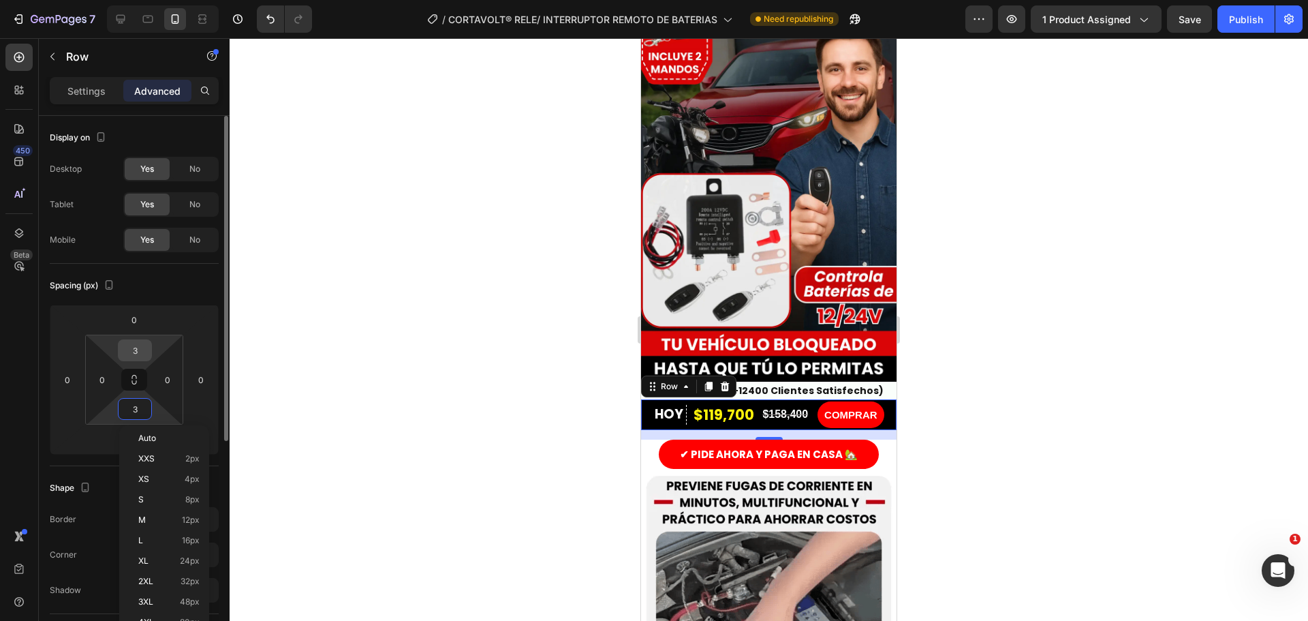
type input "5"
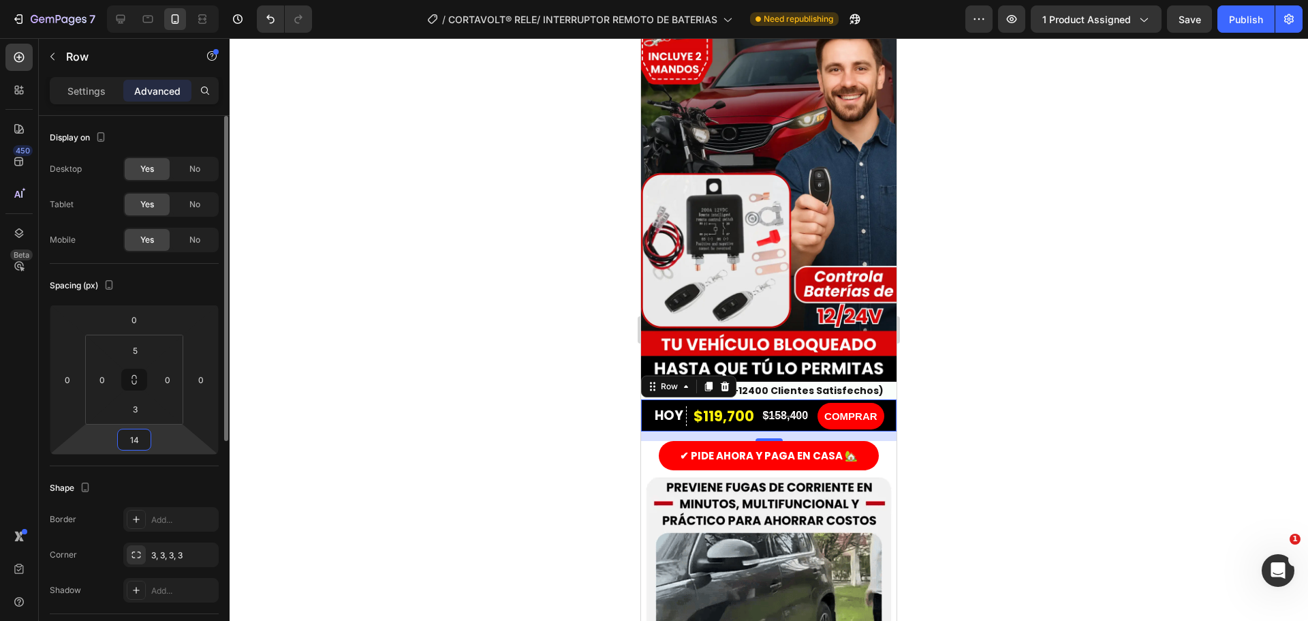
click at [134, 446] on input "14" at bounding box center [134, 439] width 27 height 20
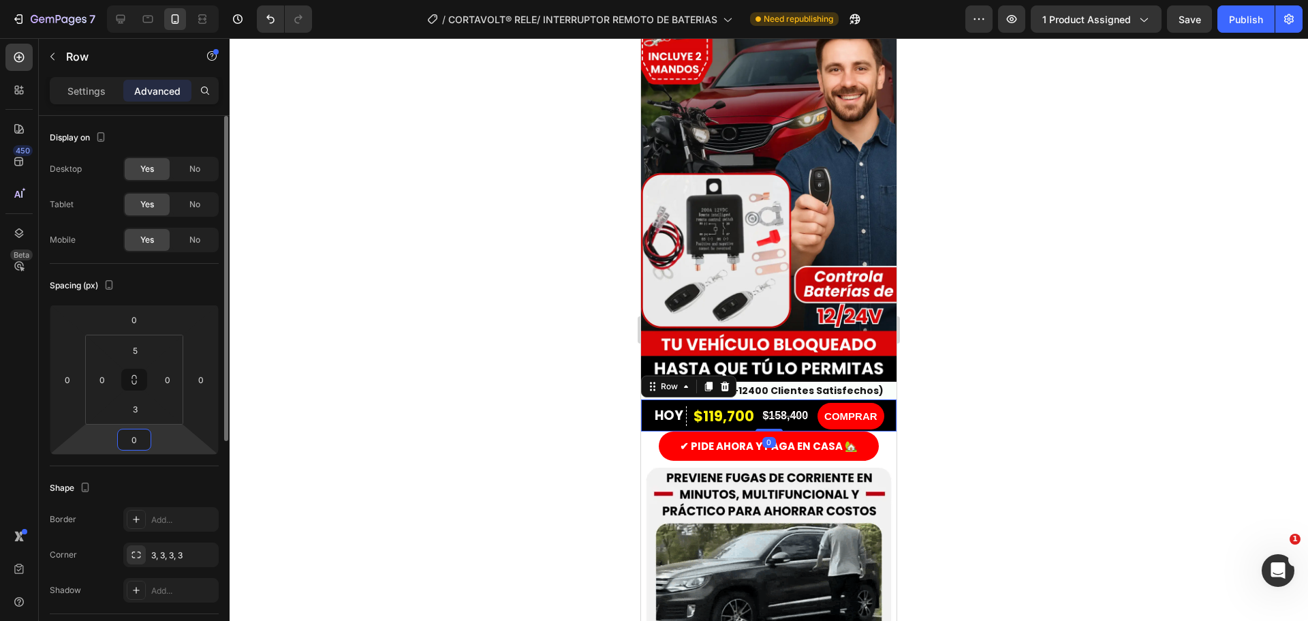
click at [136, 444] on input "0" at bounding box center [134, 439] width 27 height 20
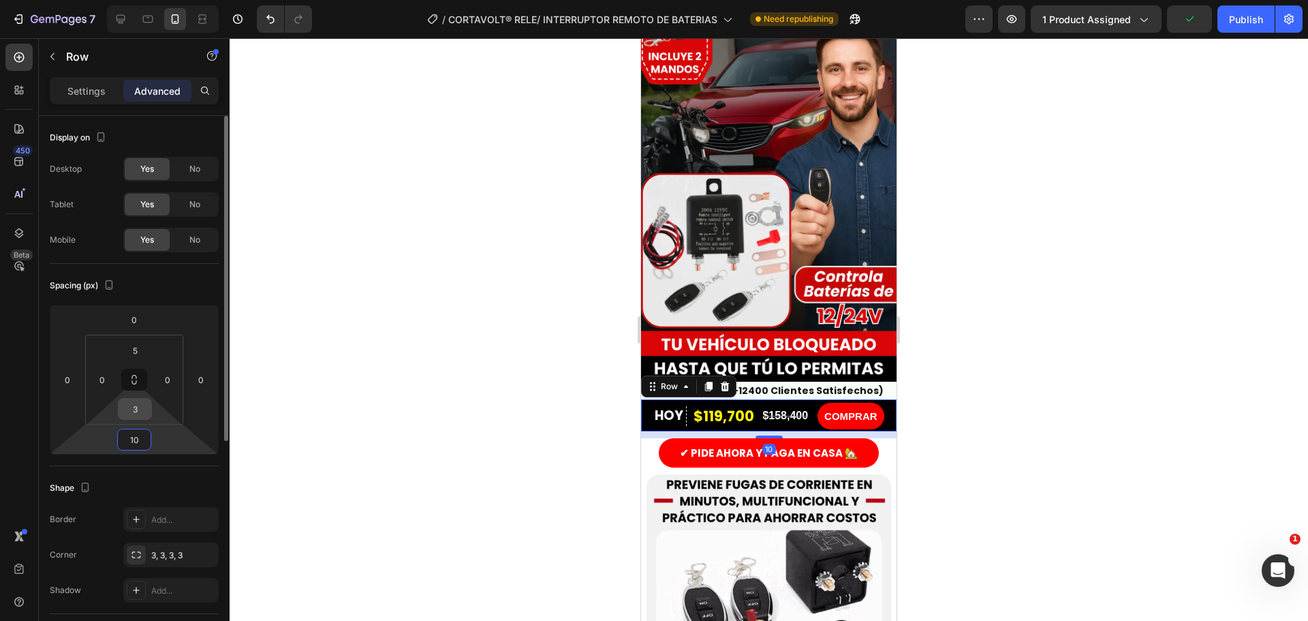
type input "10"
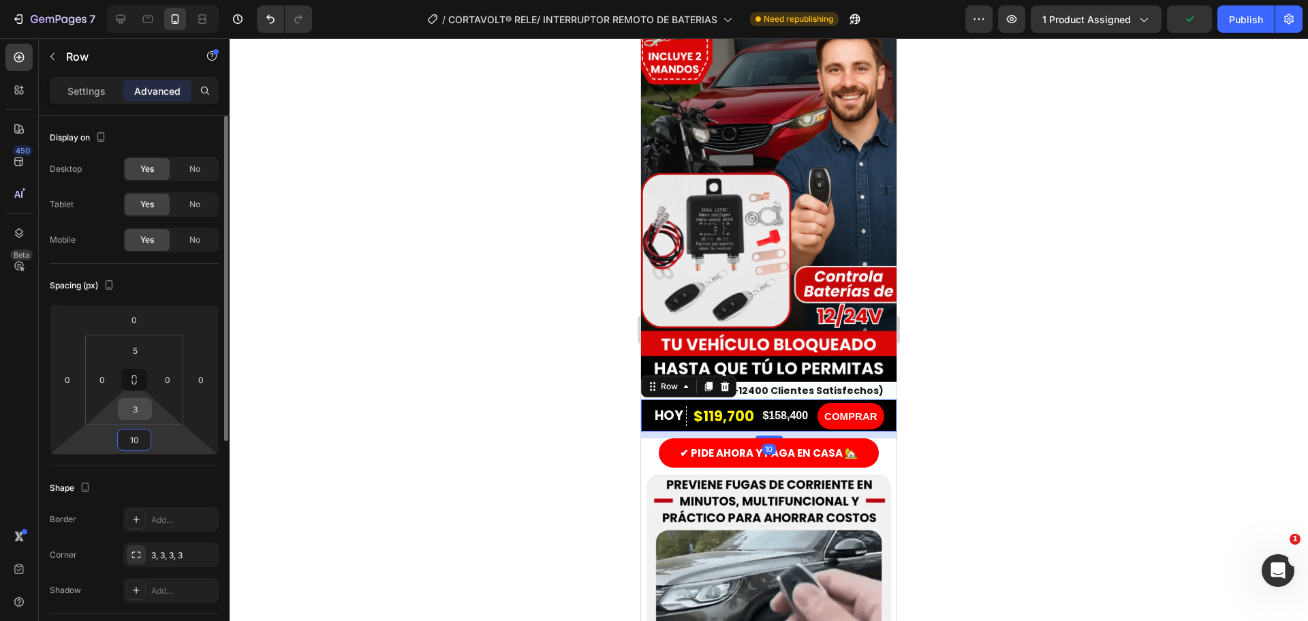
click at [138, 413] on input "3" at bounding box center [134, 409] width 27 height 20
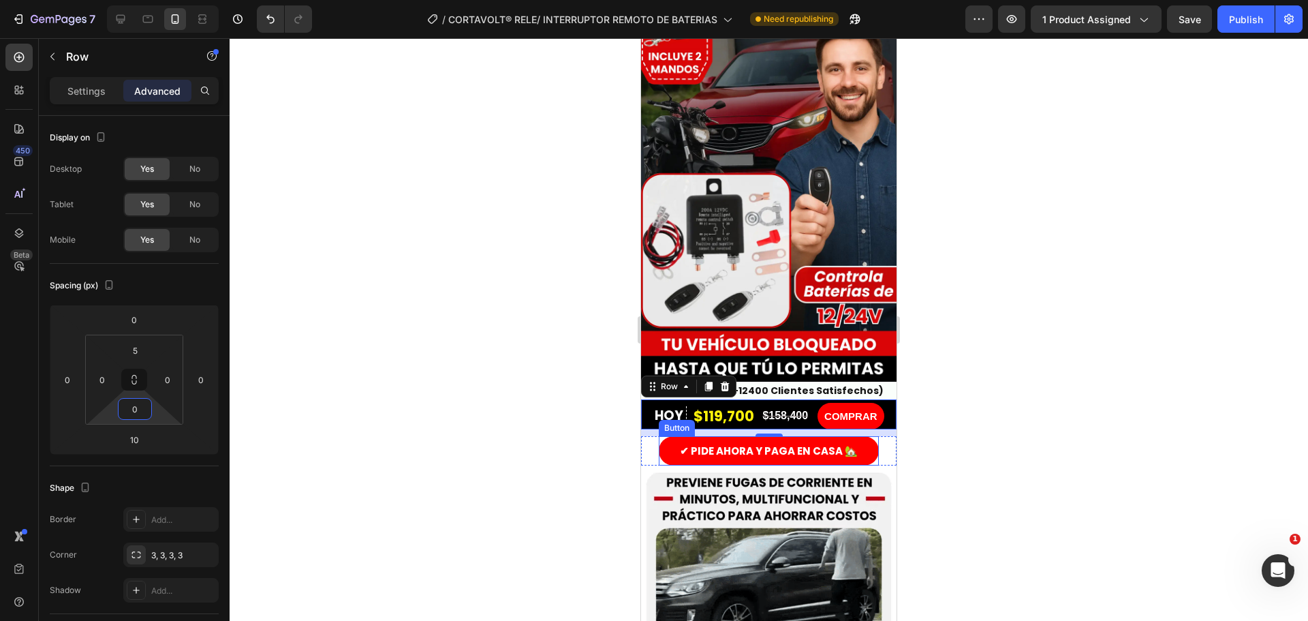
type input "0"
click at [991, 433] on div at bounding box center [769, 329] width 1078 height 582
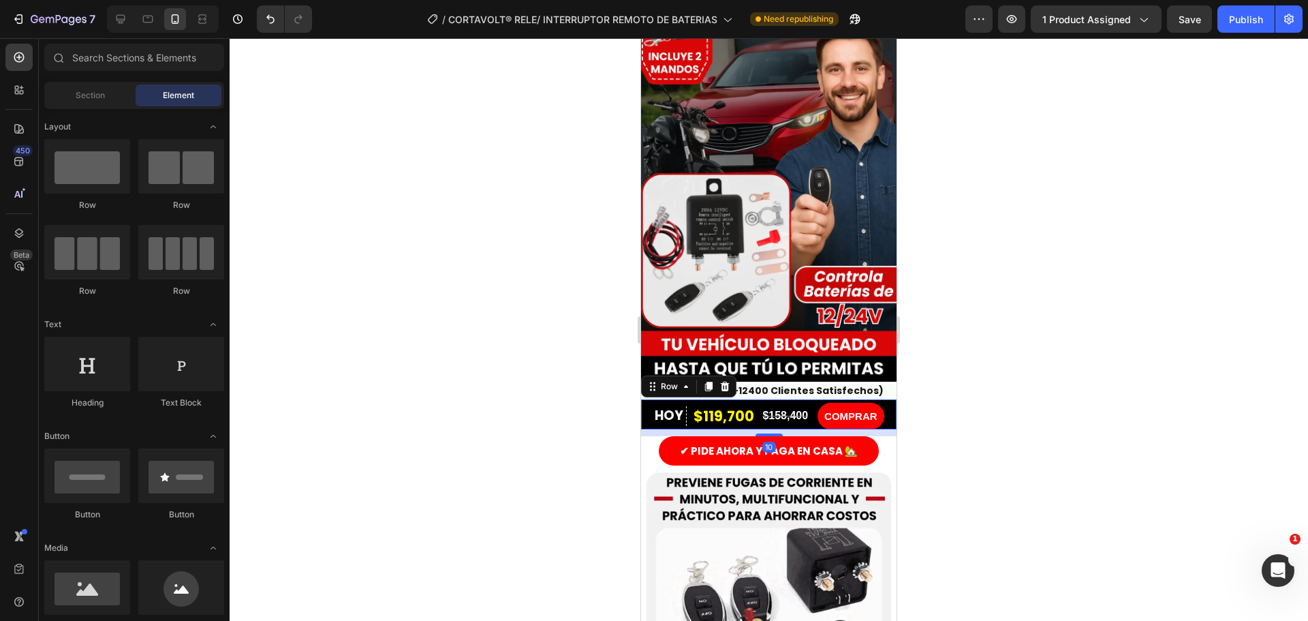
click at [736, 411] on div "$119,700 Product Price Product Price $158,400 Product Price Product Price Row" at bounding box center [750, 416] width 117 height 27
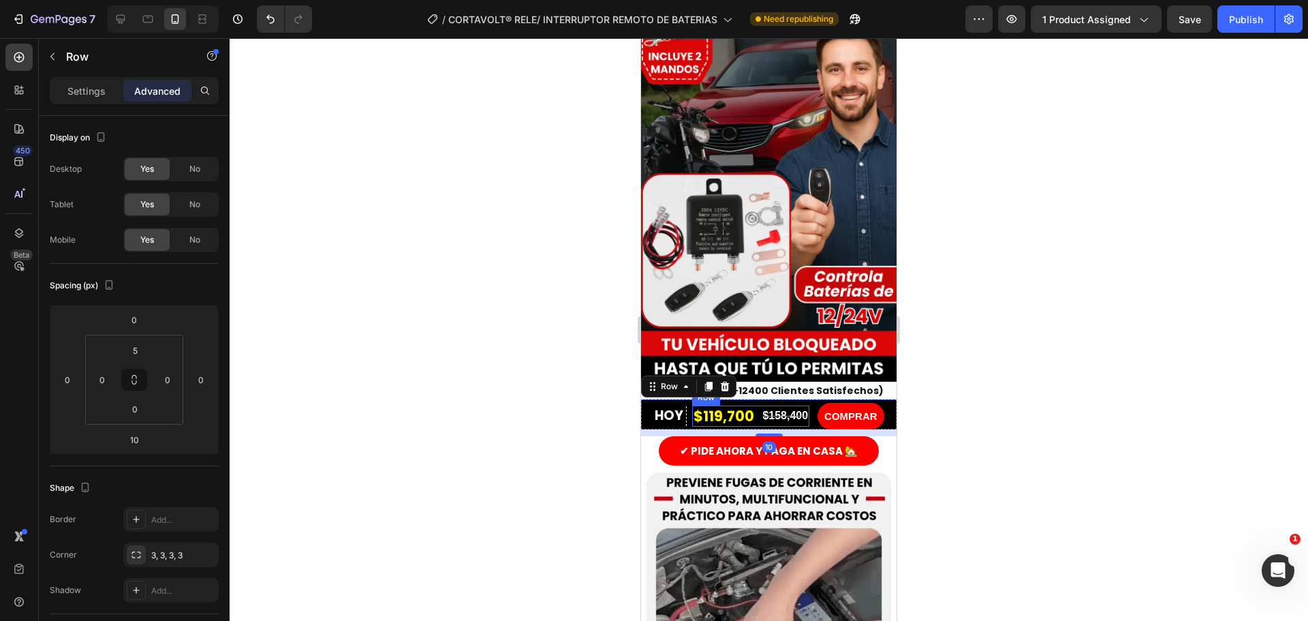
click at [757, 410] on div "$119,700 Product Price Product Price $158,400 Product Price Product Price Row" at bounding box center [750, 415] width 117 height 21
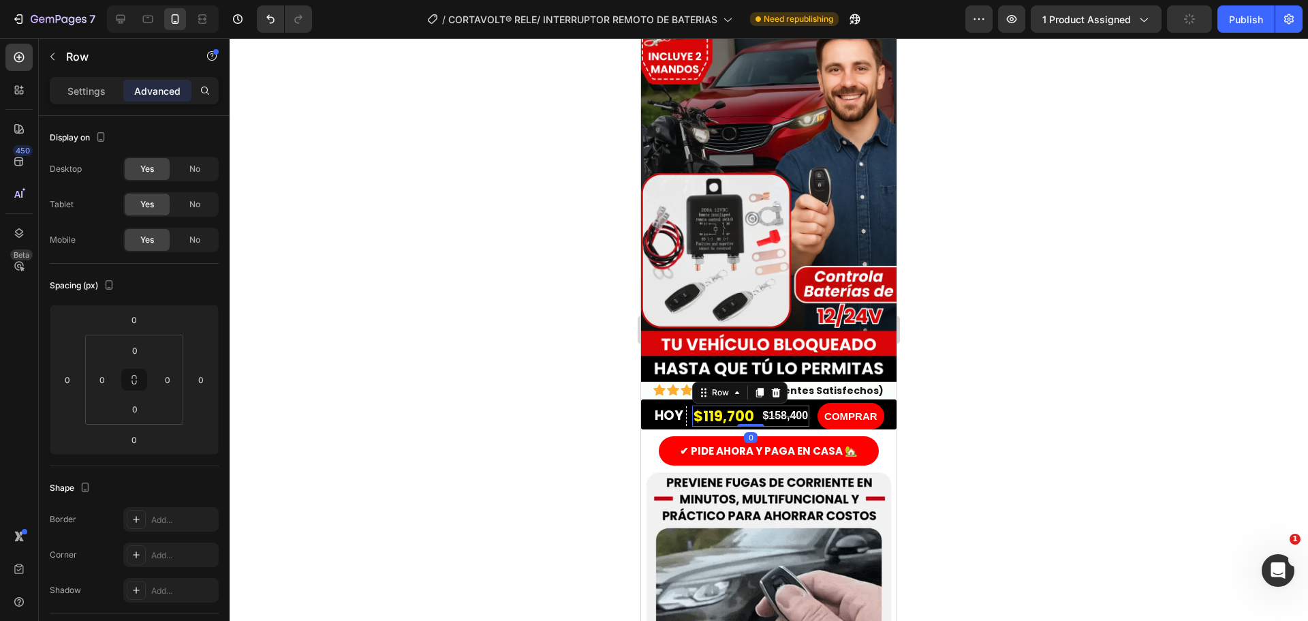
click at [527, 422] on div at bounding box center [769, 329] width 1078 height 582
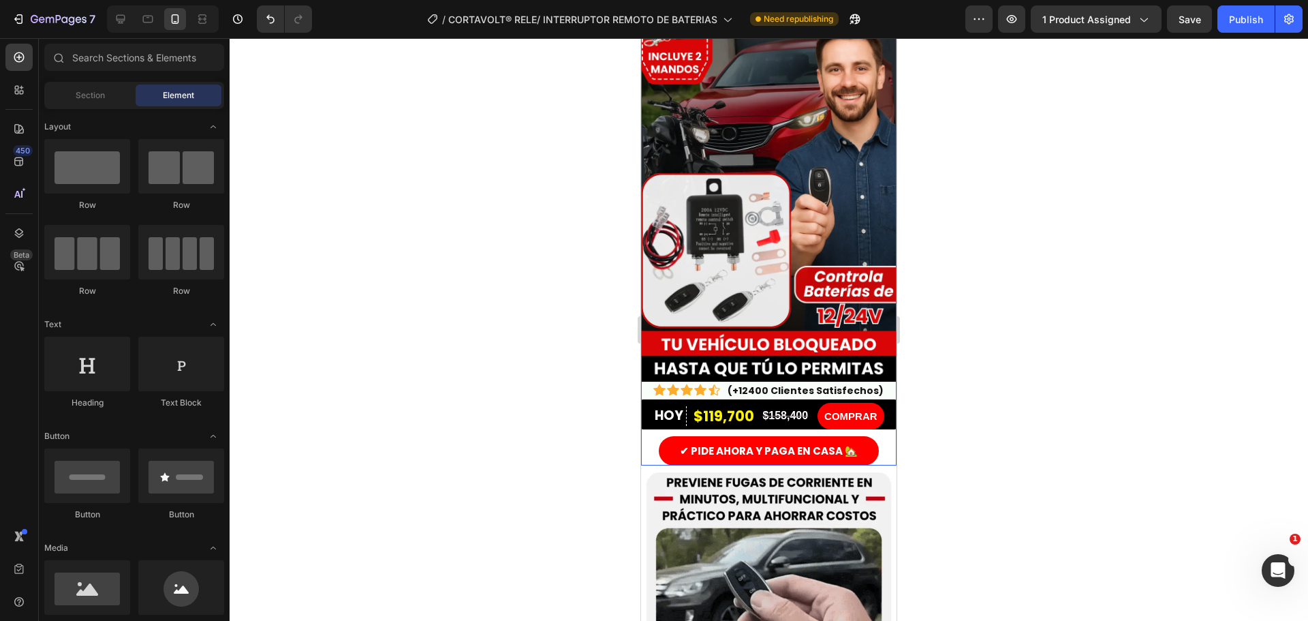
click at [643, 414] on div "HOY Text Block Row $119,700 Product Price Product Price $158,400 Product Price …" at bounding box center [768, 432] width 255 height 67
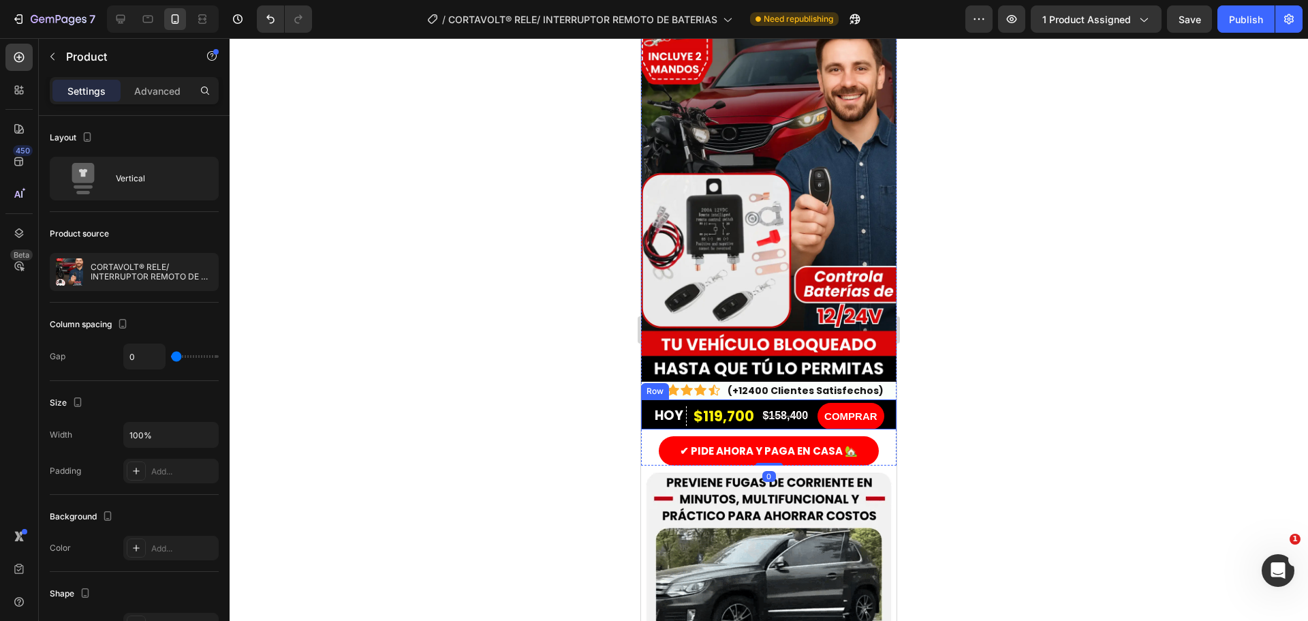
click at [646, 407] on div "HOY Text Block Row $119,700 Product Price Product Price $158,400 Product Price …" at bounding box center [768, 414] width 255 height 31
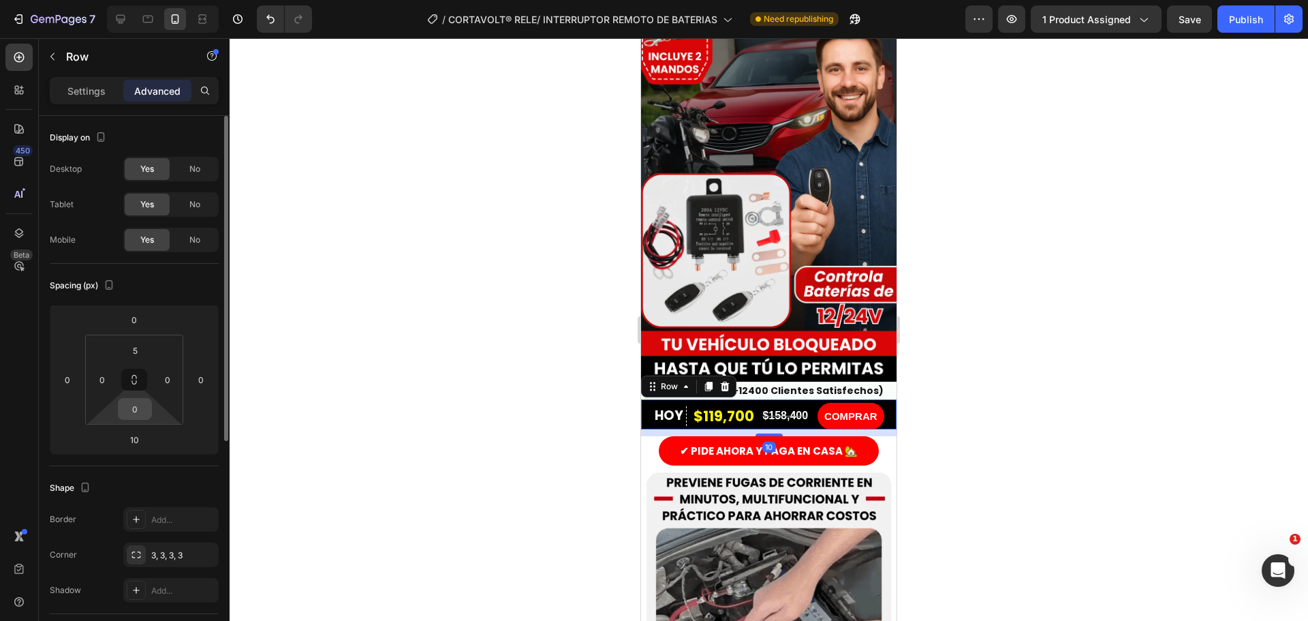
click at [132, 409] on input "0" at bounding box center [134, 409] width 27 height 20
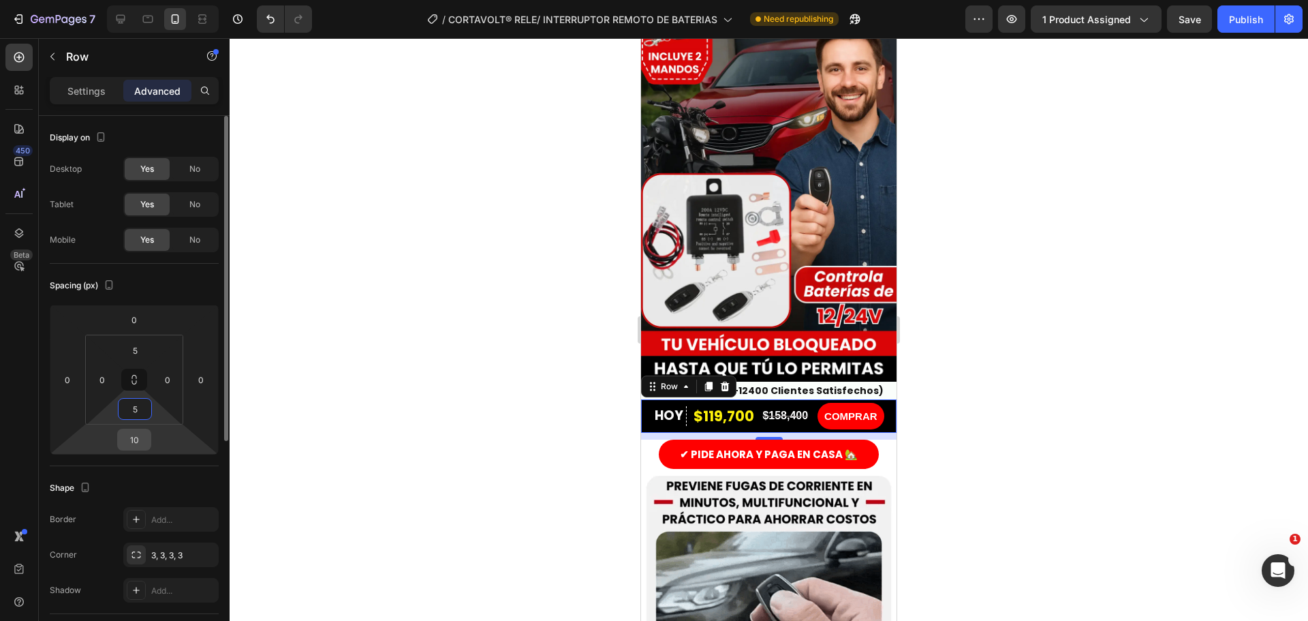
type input "5"
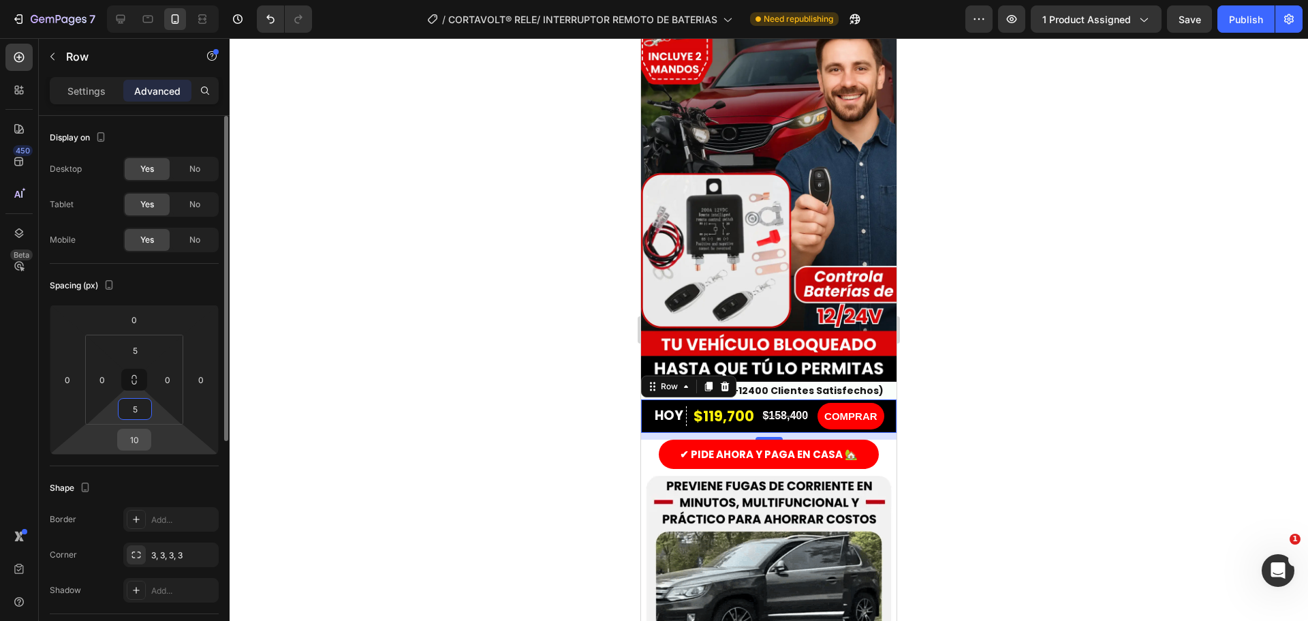
click at [134, 444] on input "10" at bounding box center [134, 439] width 27 height 20
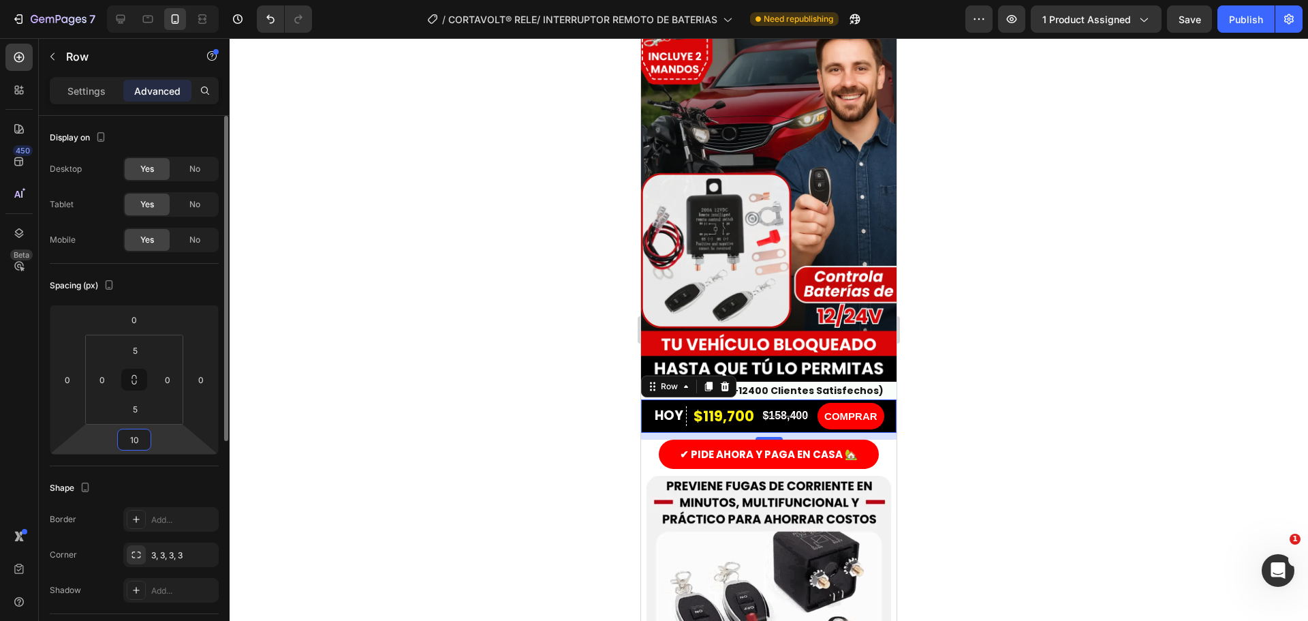
click at [133, 444] on input "10" at bounding box center [134, 439] width 27 height 20
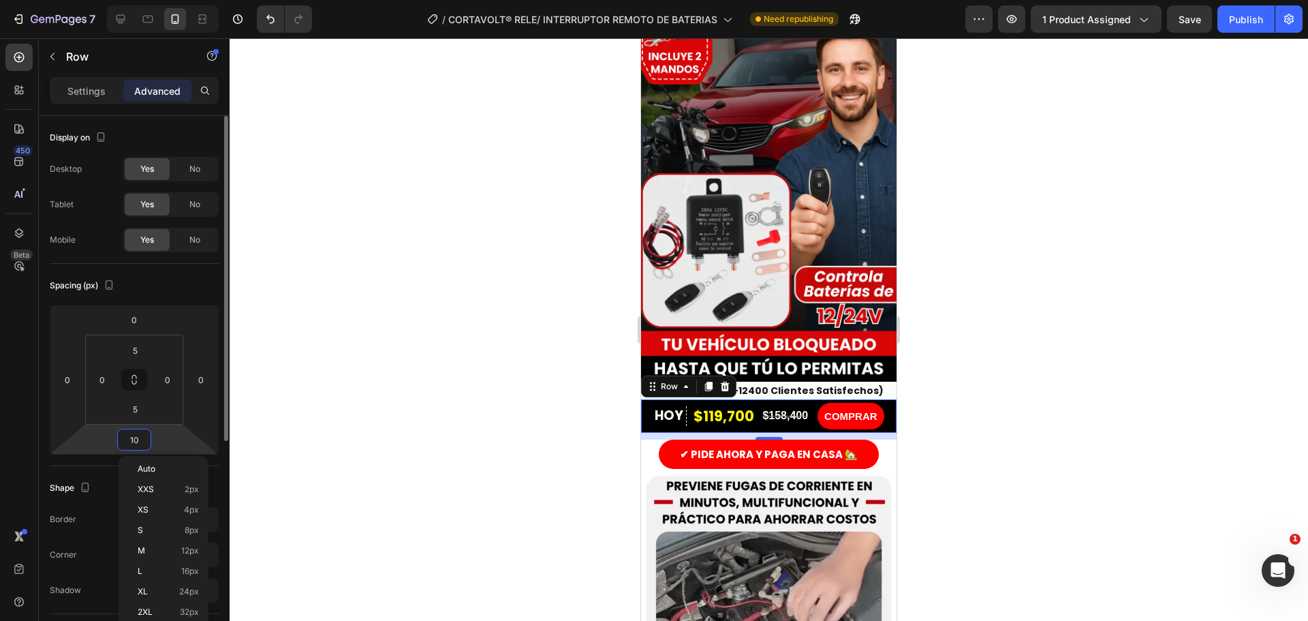
type input "5"
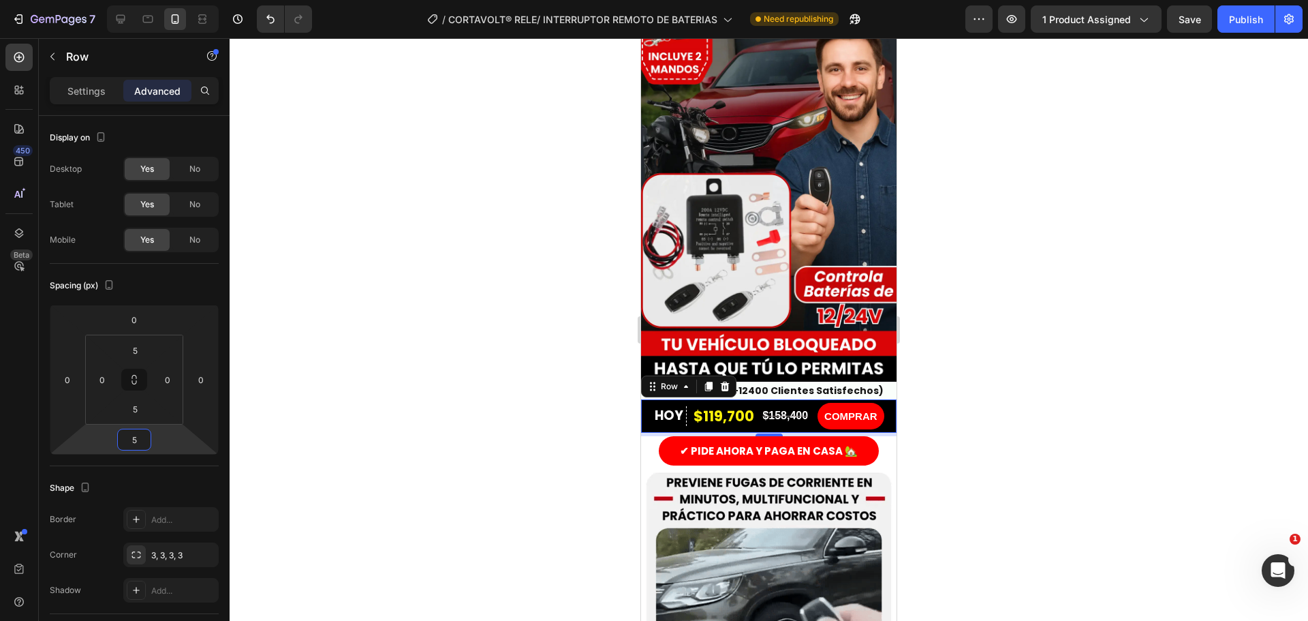
drag, startPoint x: 327, startPoint y: 455, endPoint x: 360, endPoint y: 458, distance: 32.9
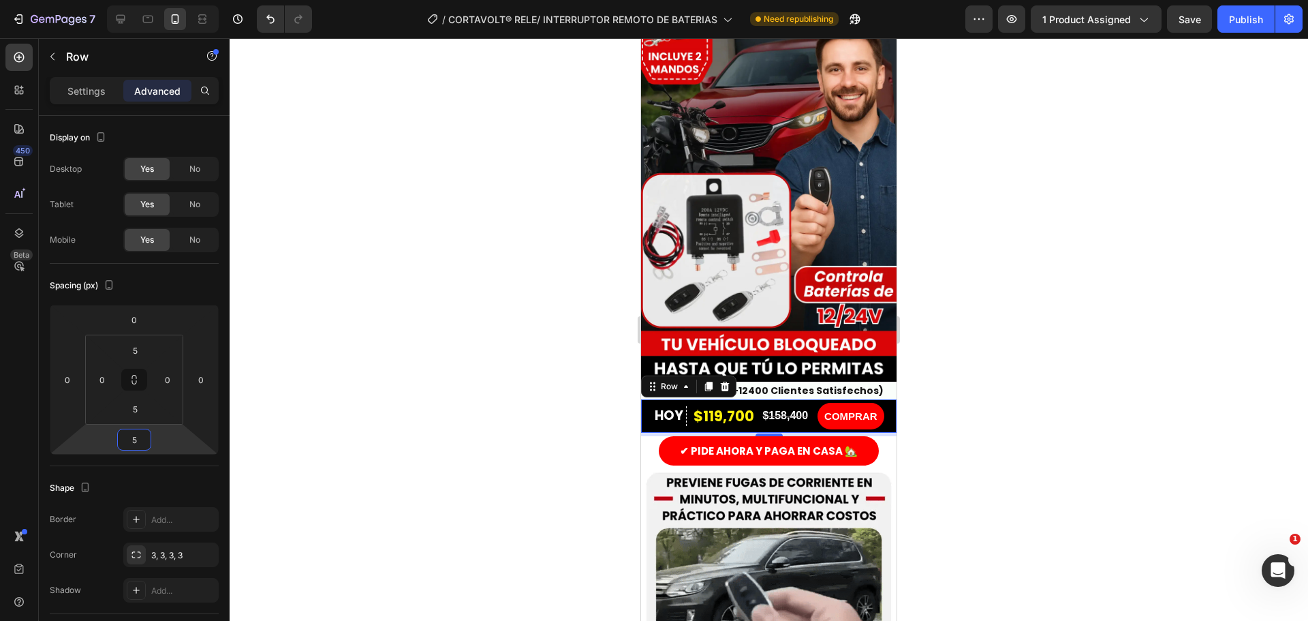
click at [328, 455] on div at bounding box center [769, 329] width 1078 height 582
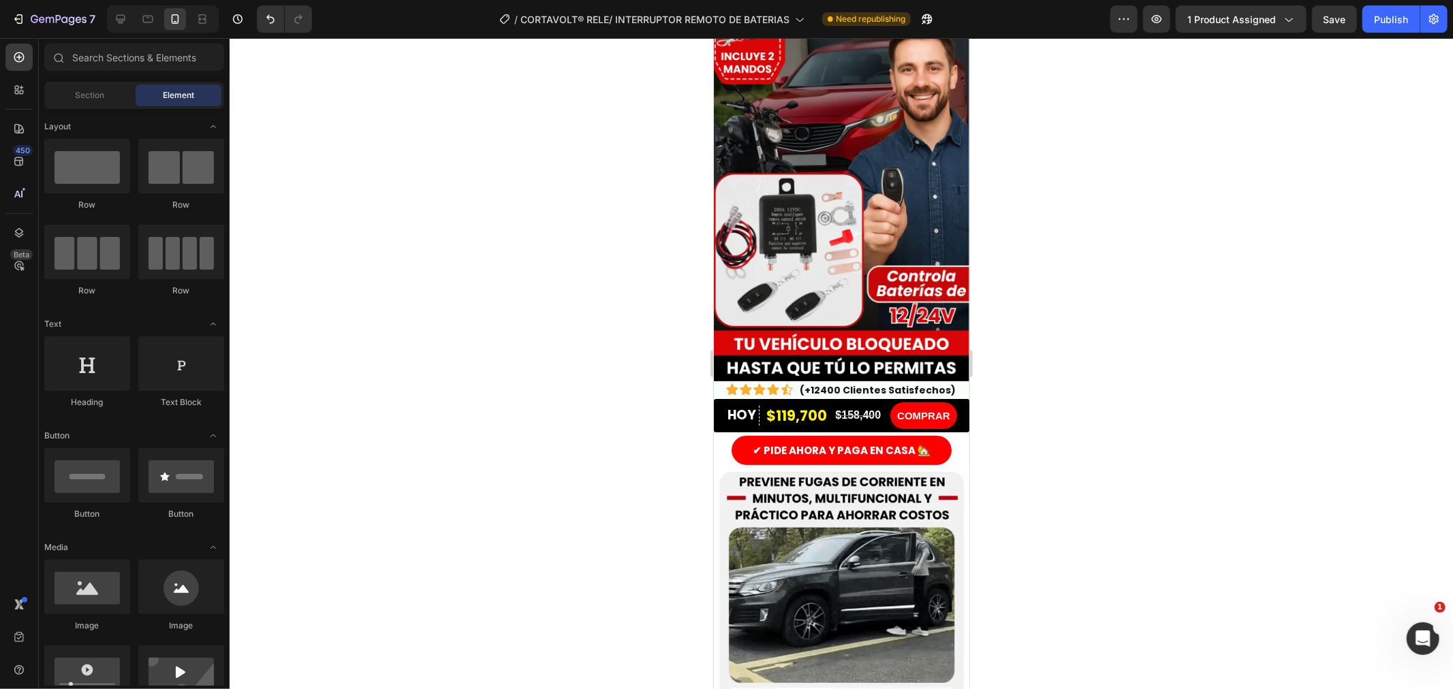
click at [693, 450] on div at bounding box center [842, 363] width 1224 height 651
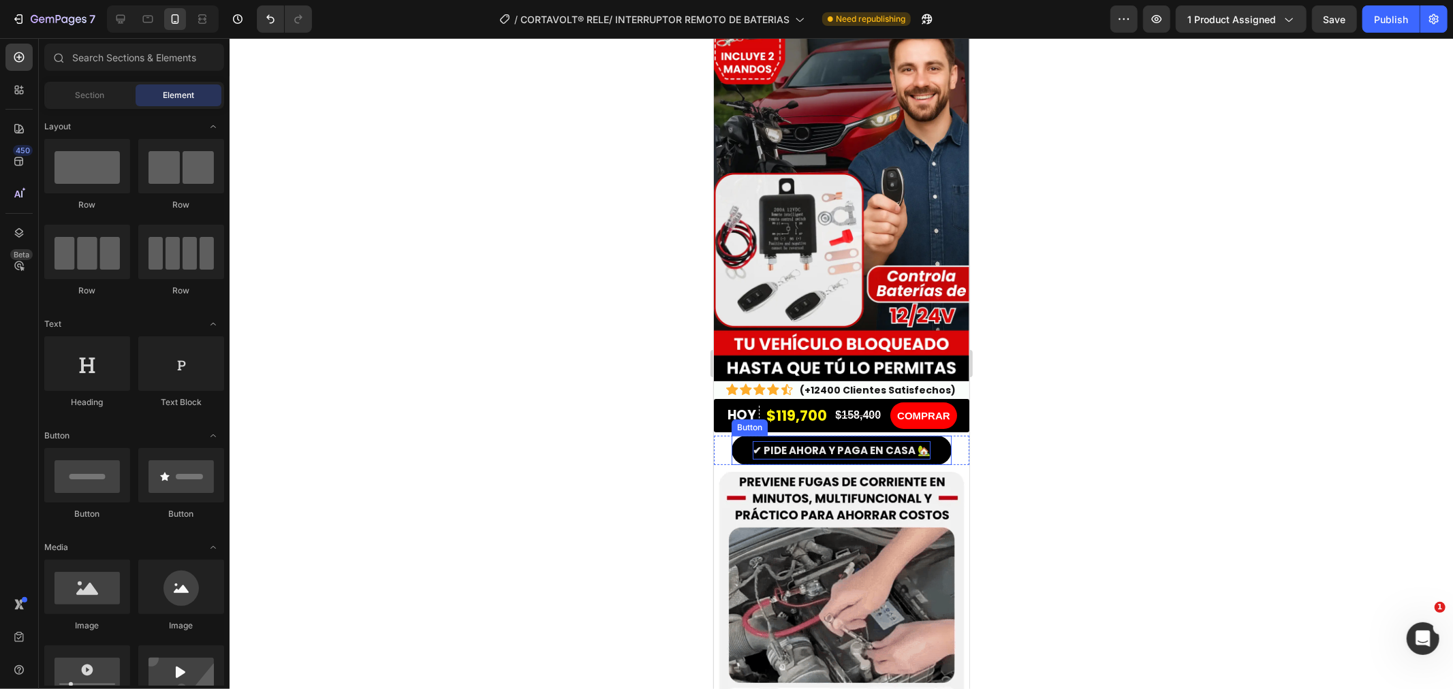
click at [754, 441] on p "✔ PIDE AHORA Y PAGA EN CASA 🏡" at bounding box center [841, 450] width 178 height 18
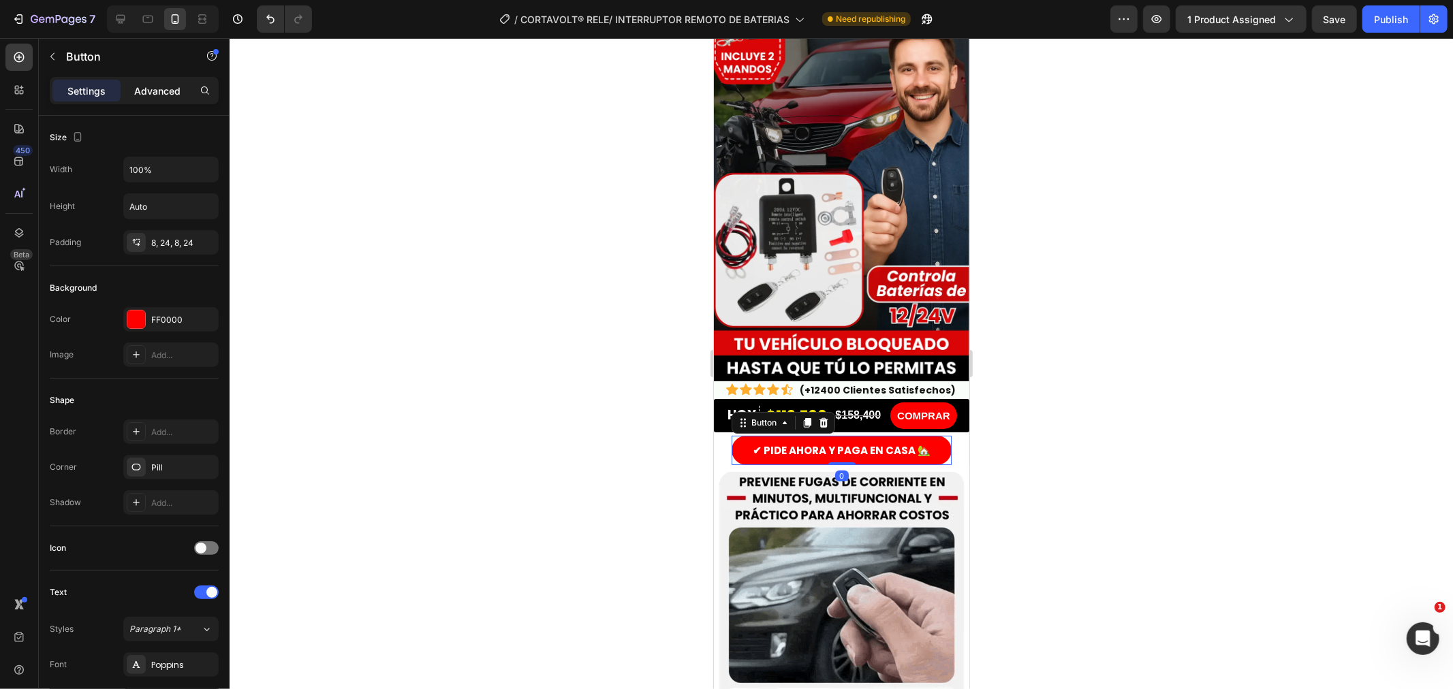
click at [174, 80] on div "Advanced" at bounding box center [157, 91] width 68 height 22
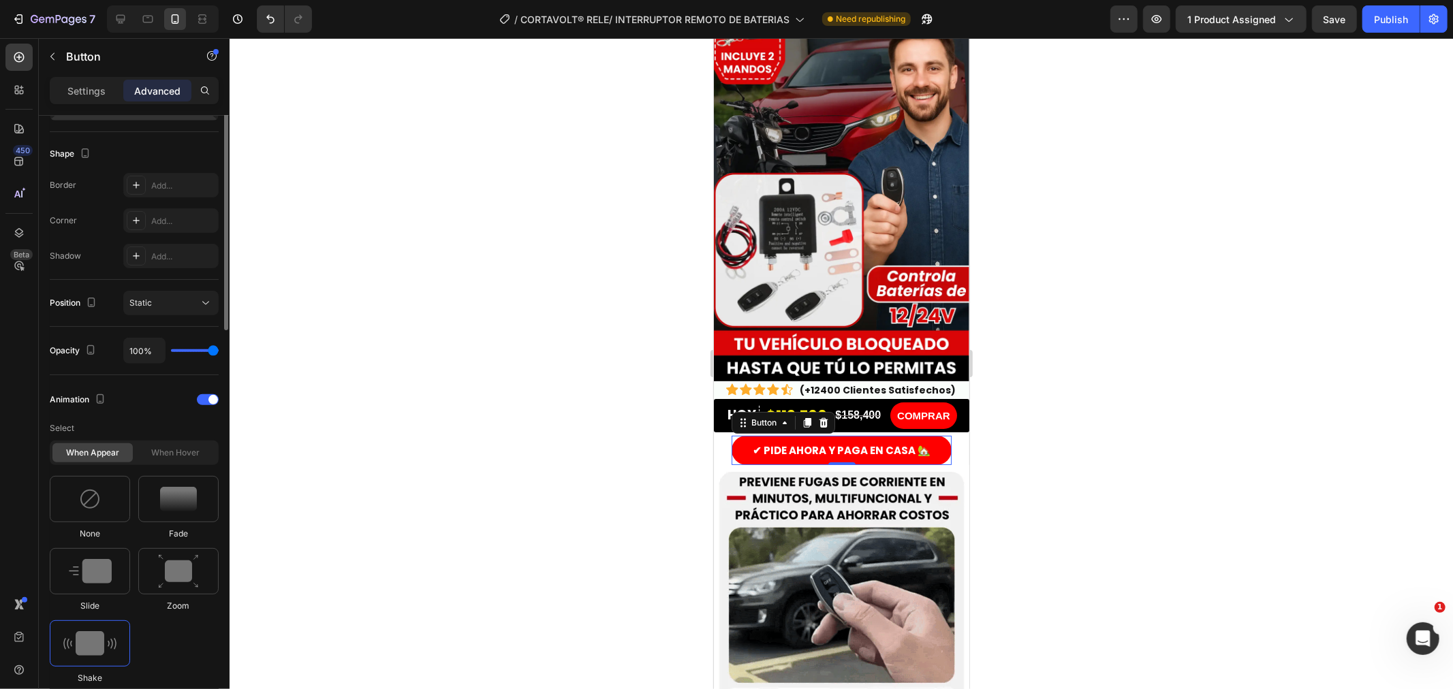
scroll to position [0, 0]
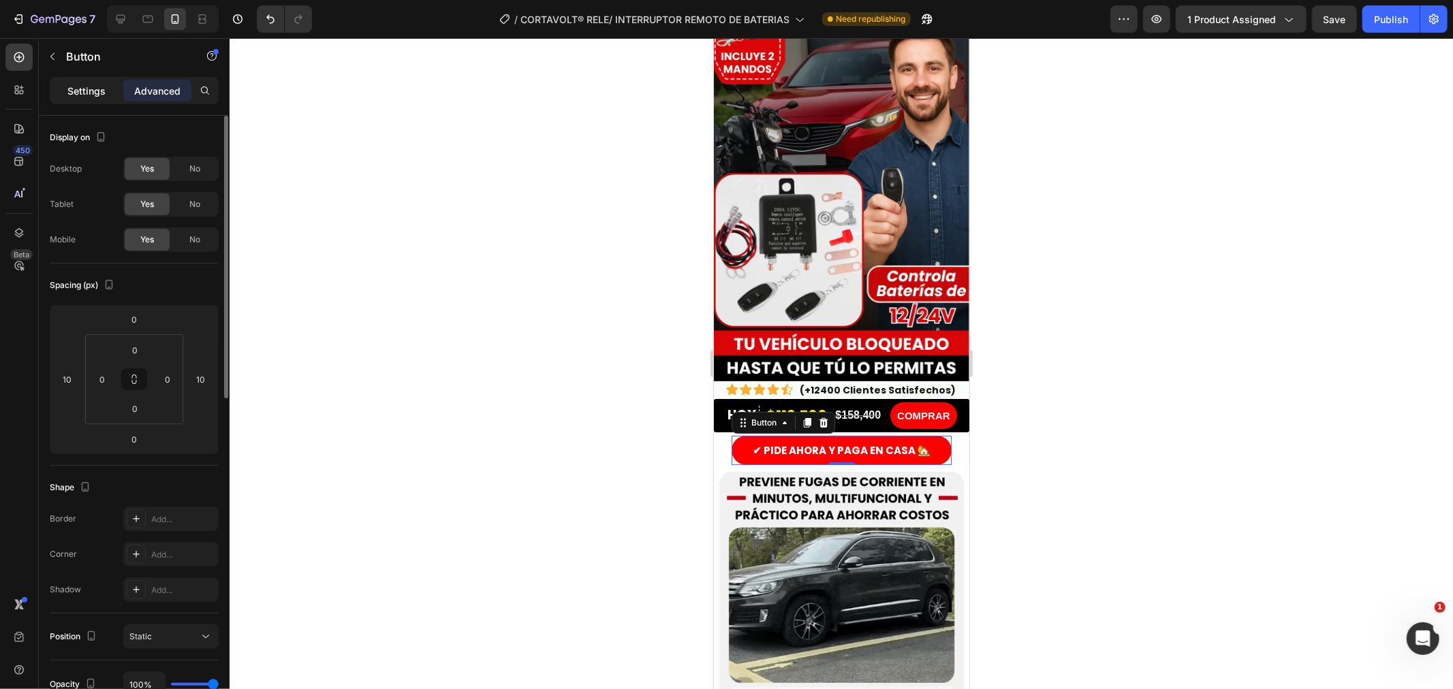
click at [90, 91] on p "Settings" at bounding box center [86, 91] width 38 height 14
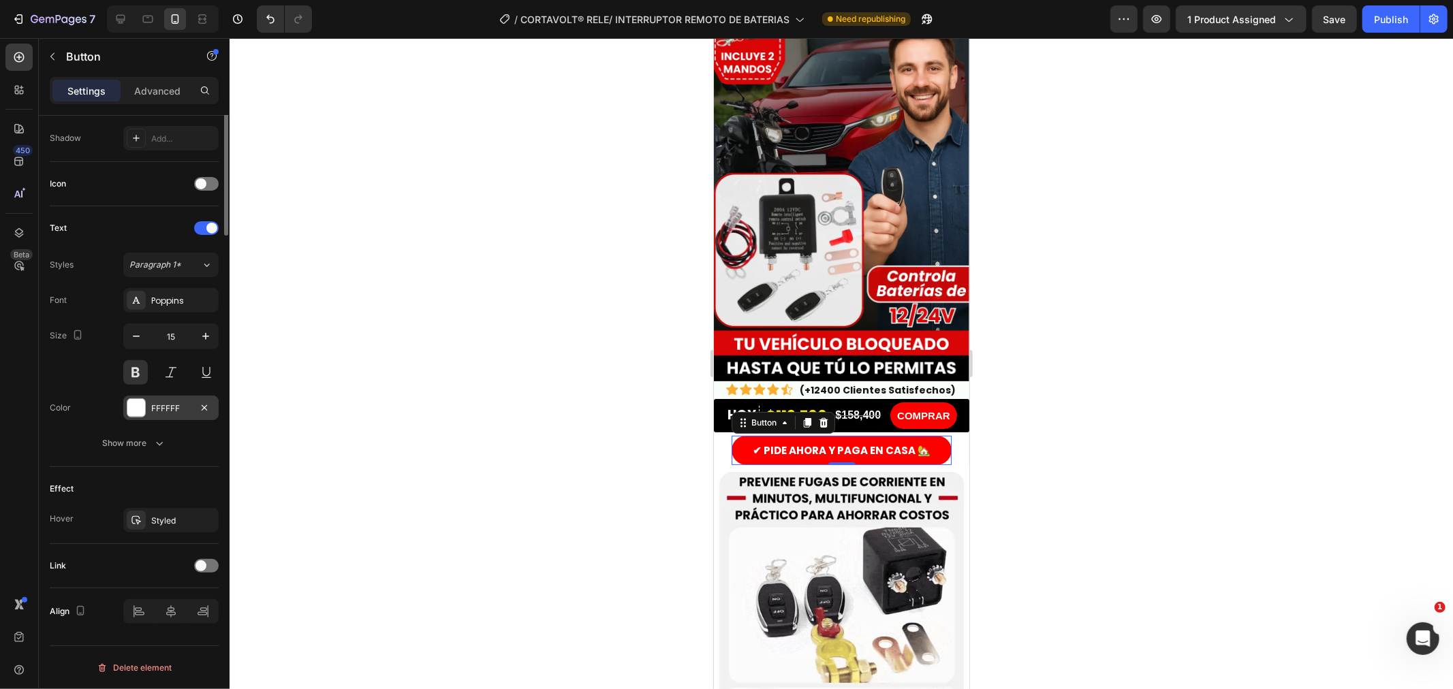
scroll to position [62, 0]
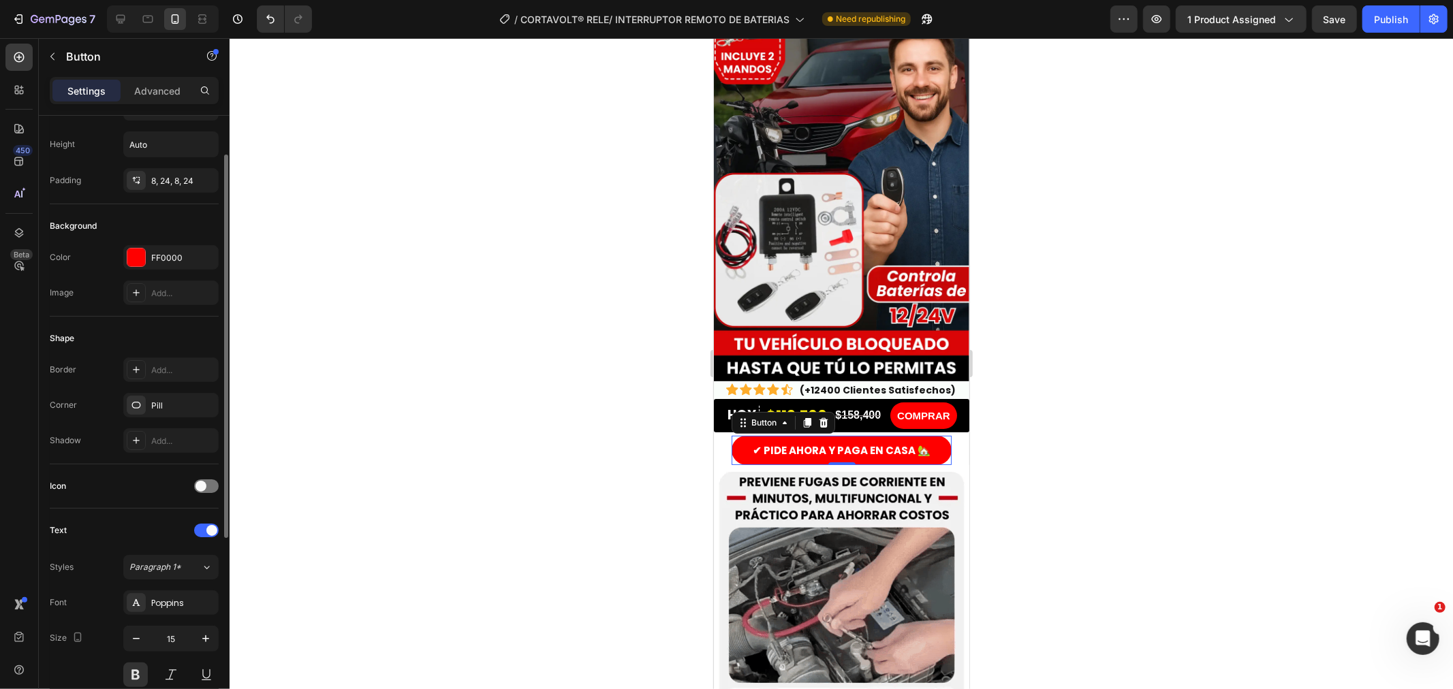
click at [657, 397] on div at bounding box center [842, 363] width 1224 height 651
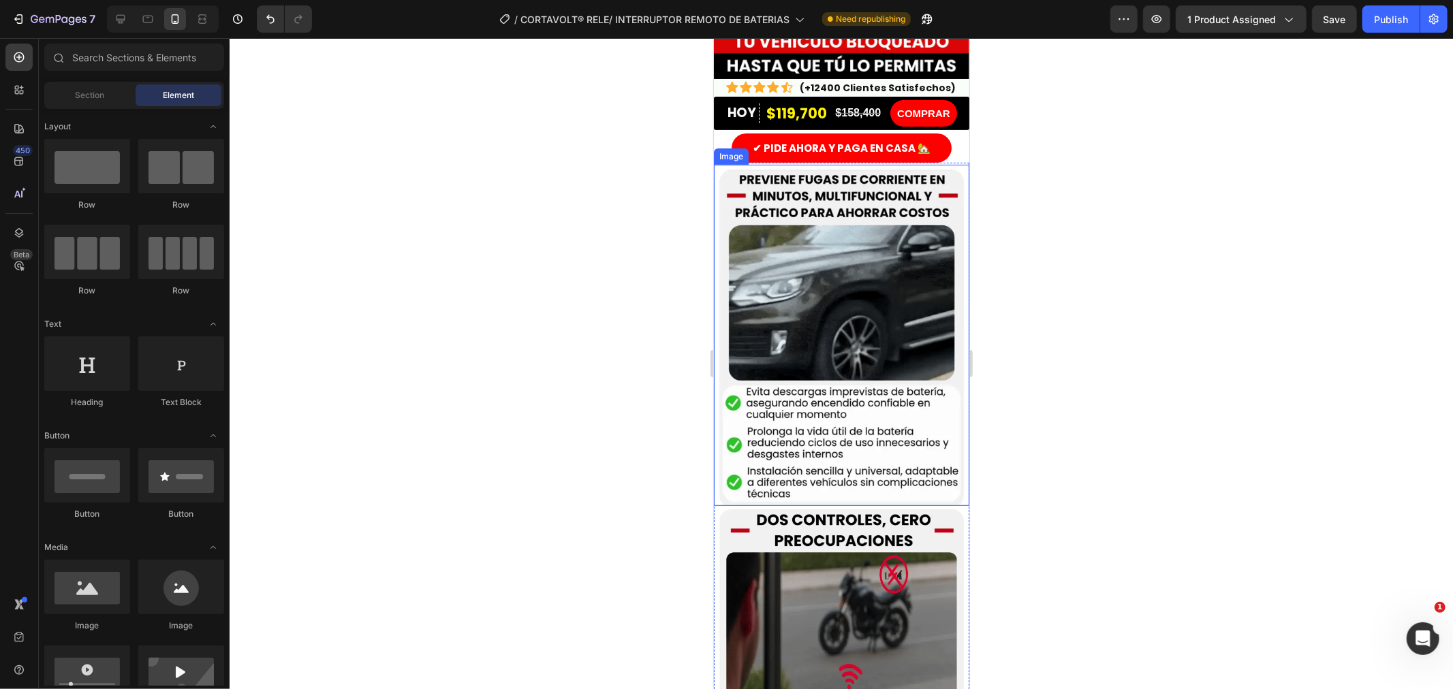
scroll to position [295, 0]
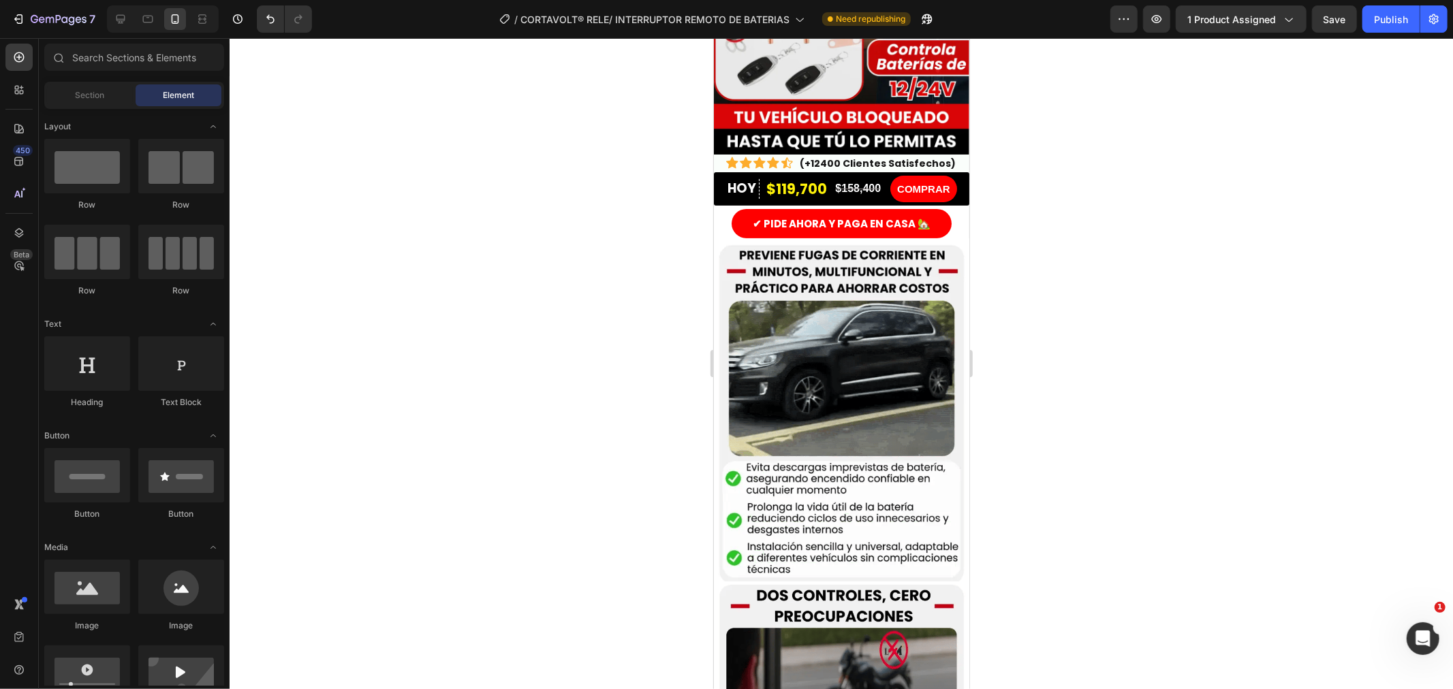
click at [521, 443] on div at bounding box center [842, 363] width 1224 height 651
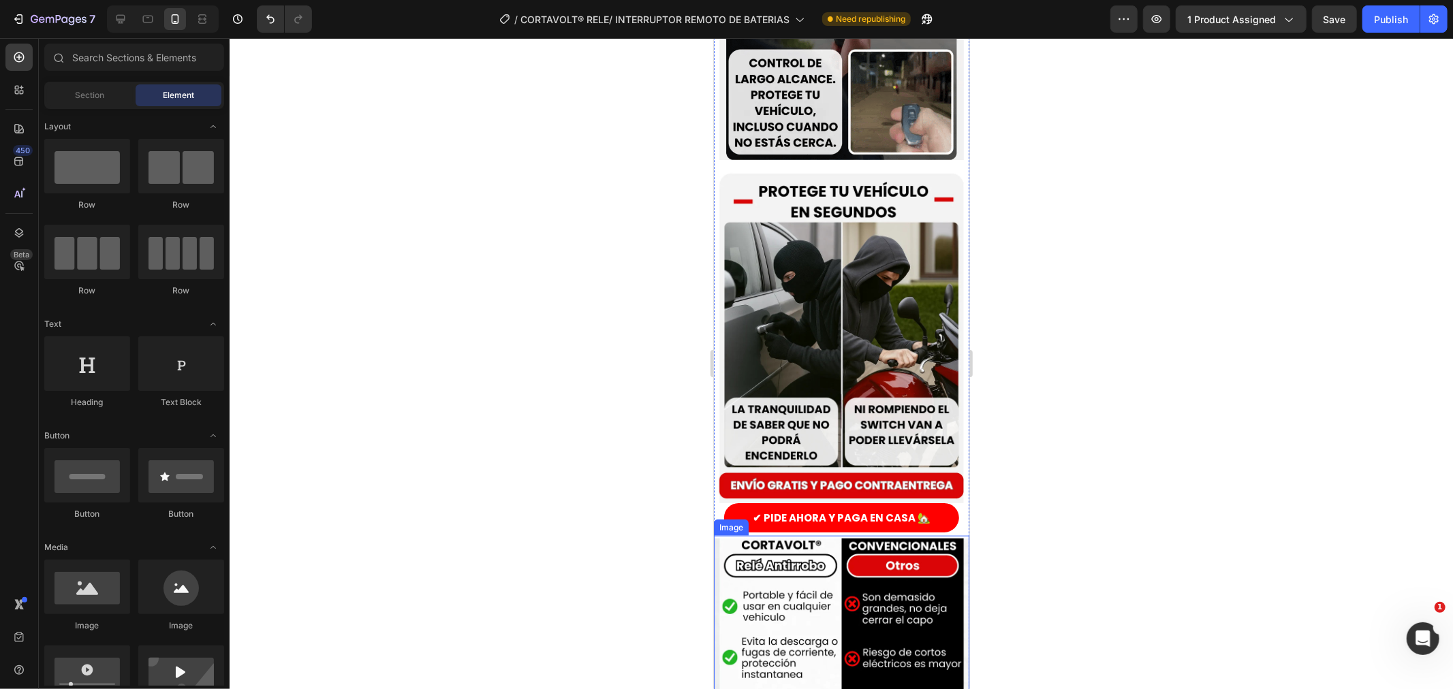
scroll to position [1039, 0]
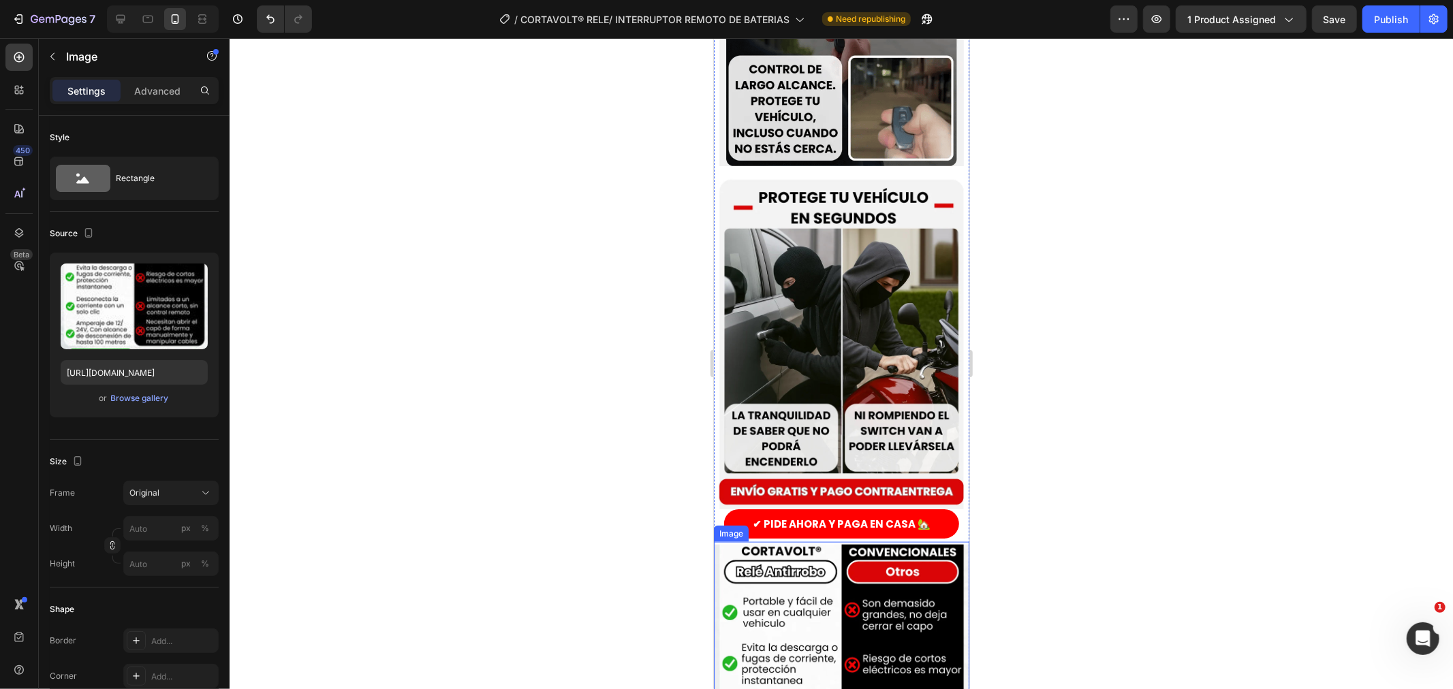
click at [143, 98] on div "Advanced" at bounding box center [157, 91] width 68 height 22
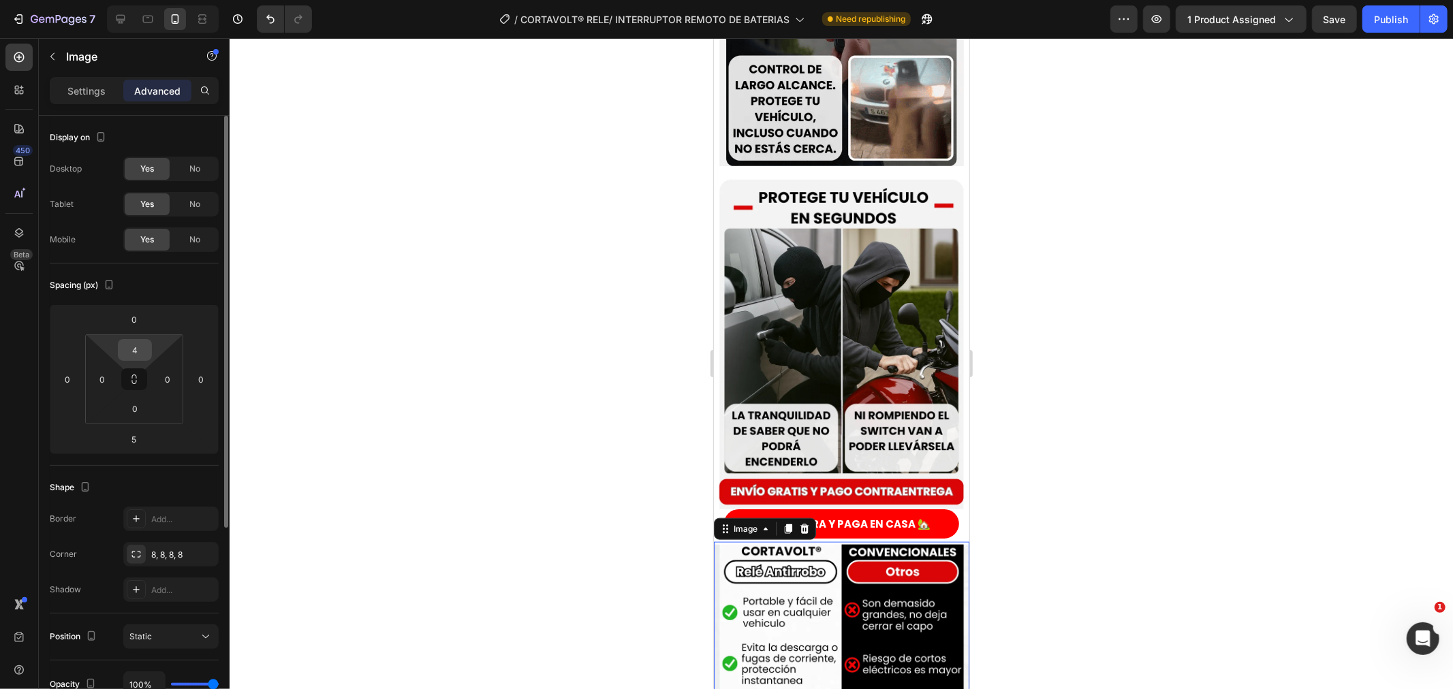
click at [134, 357] on input "4" at bounding box center [134, 350] width 27 height 20
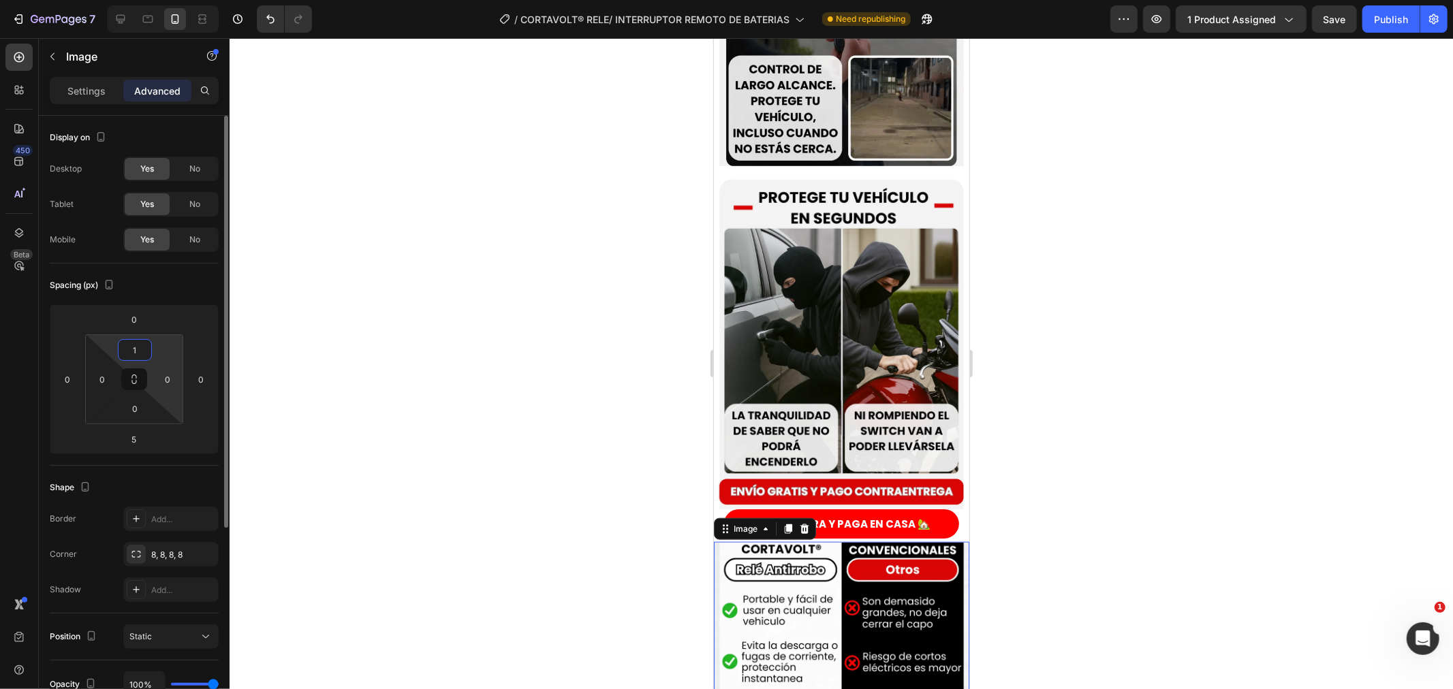
type input "10"
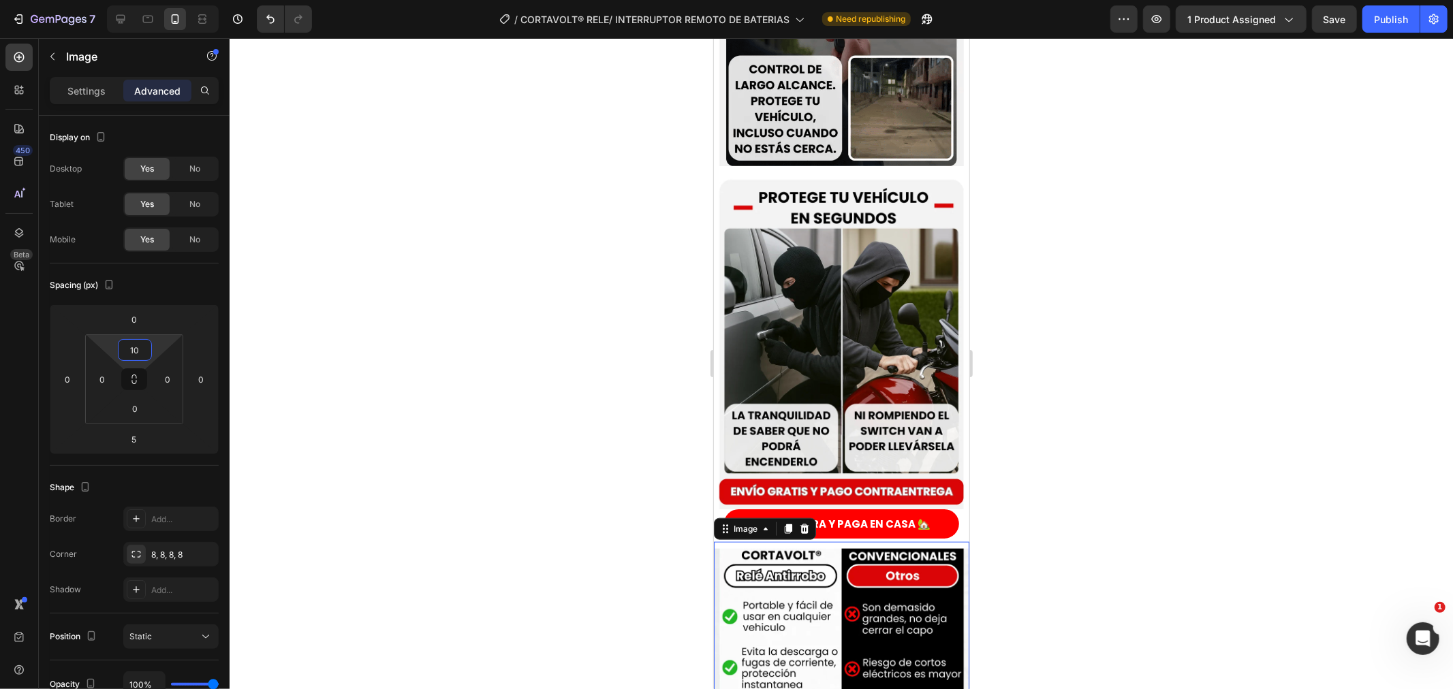
click at [484, 462] on div at bounding box center [842, 363] width 1224 height 651
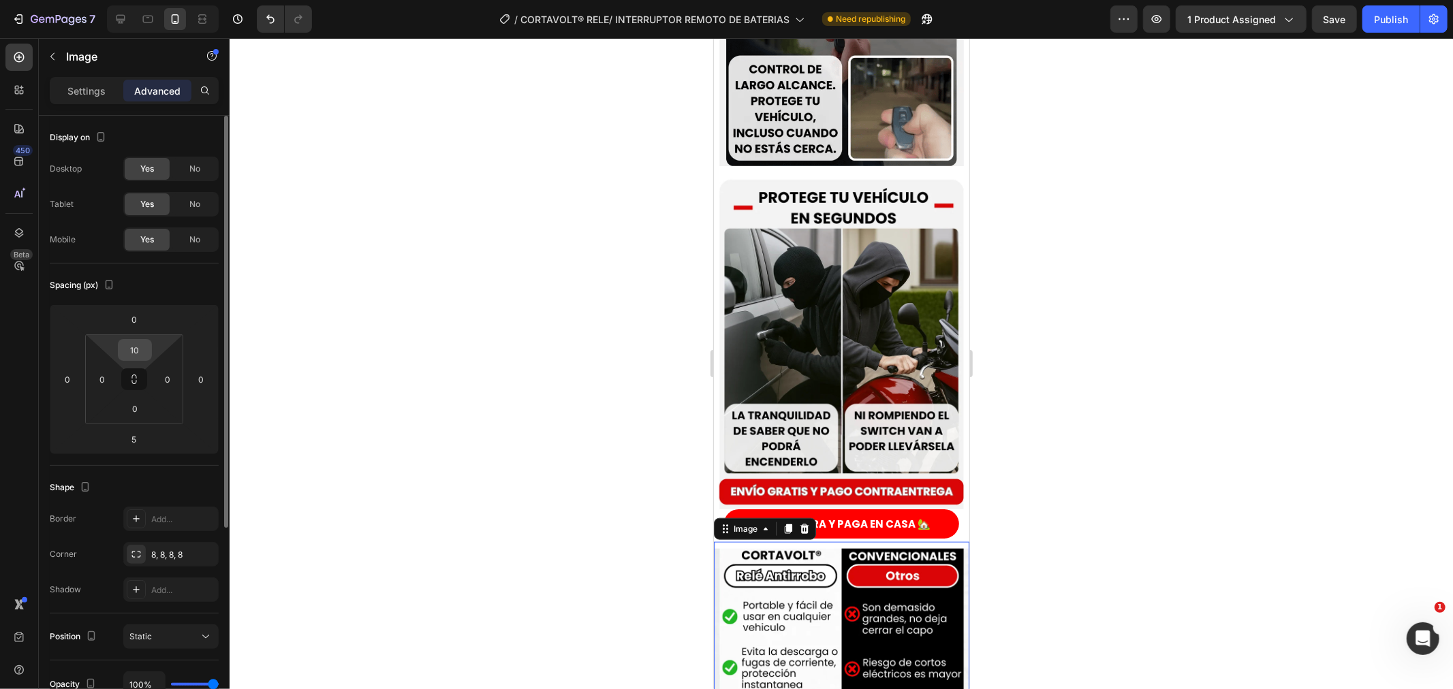
click at [134, 355] on input "10" at bounding box center [134, 350] width 27 height 20
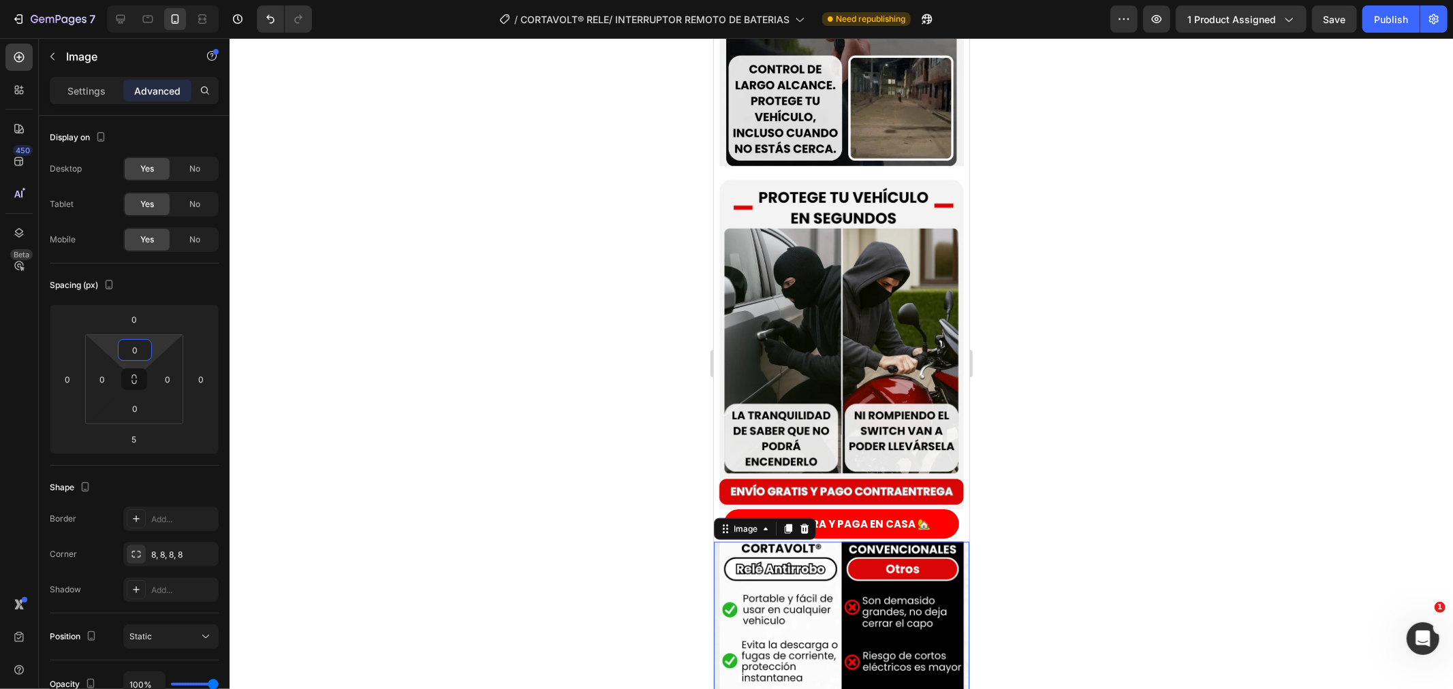
type input "0"
click at [478, 447] on div at bounding box center [842, 363] width 1224 height 651
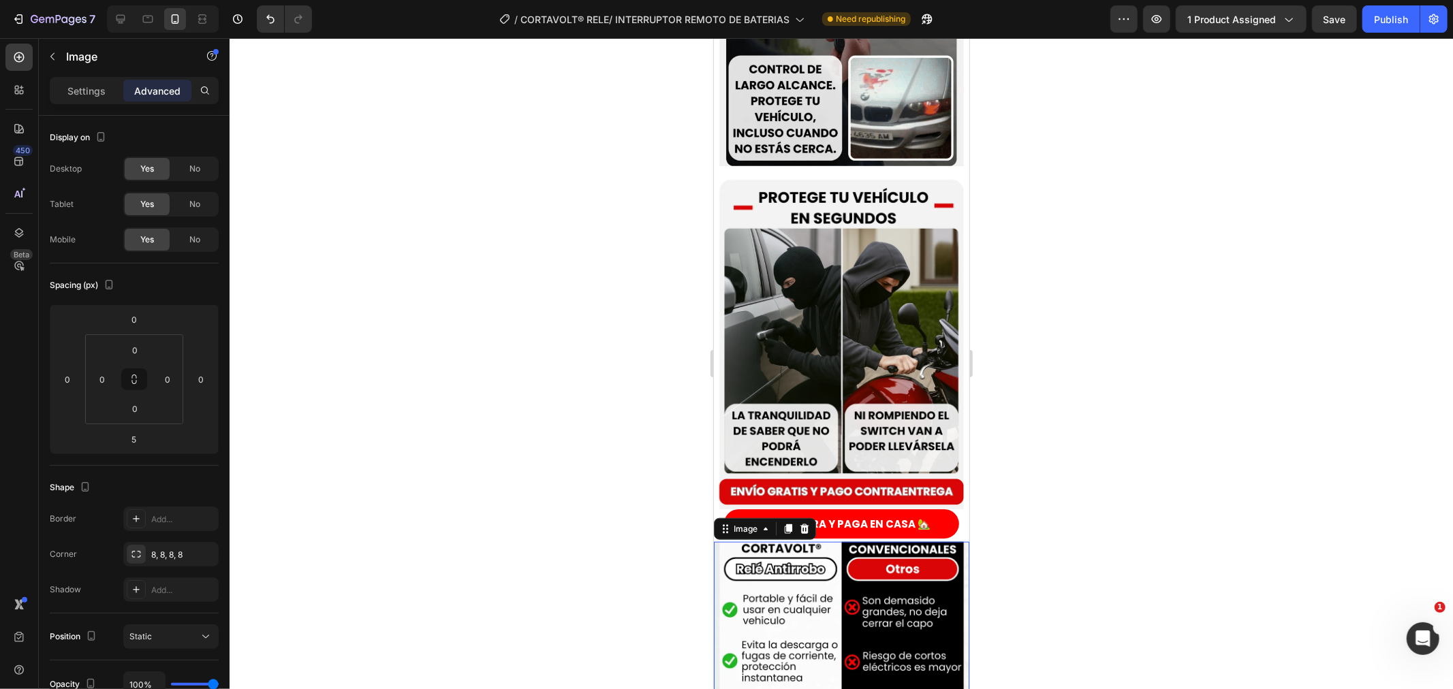
click at [124, 349] on input "0" at bounding box center [134, 350] width 27 height 20
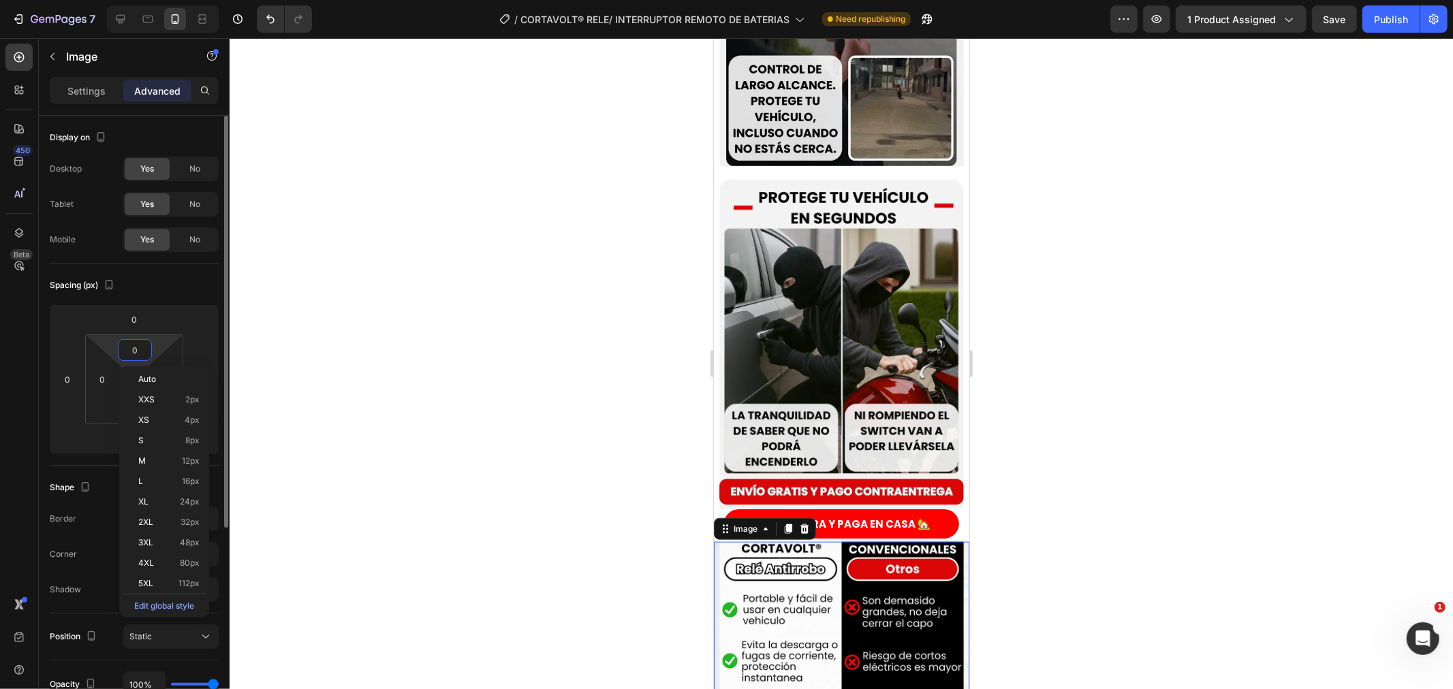
type input "5"
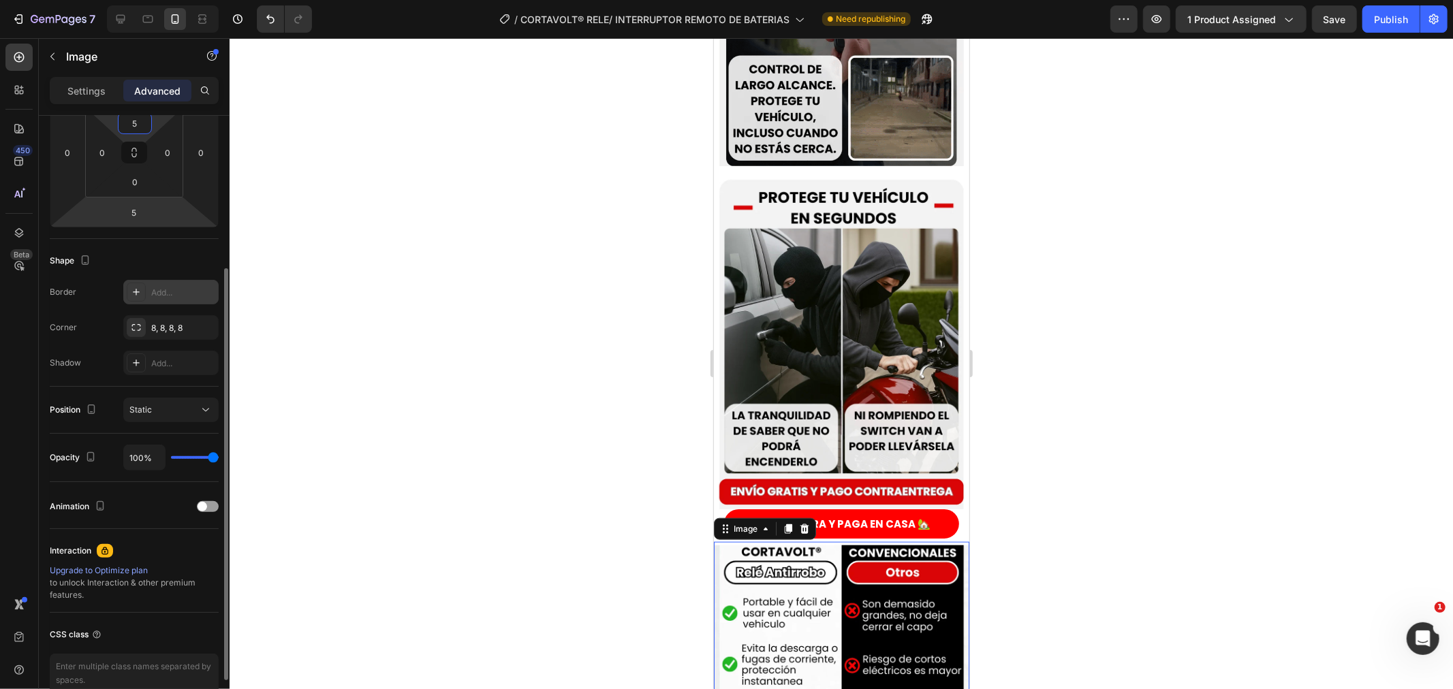
scroll to position [0, 0]
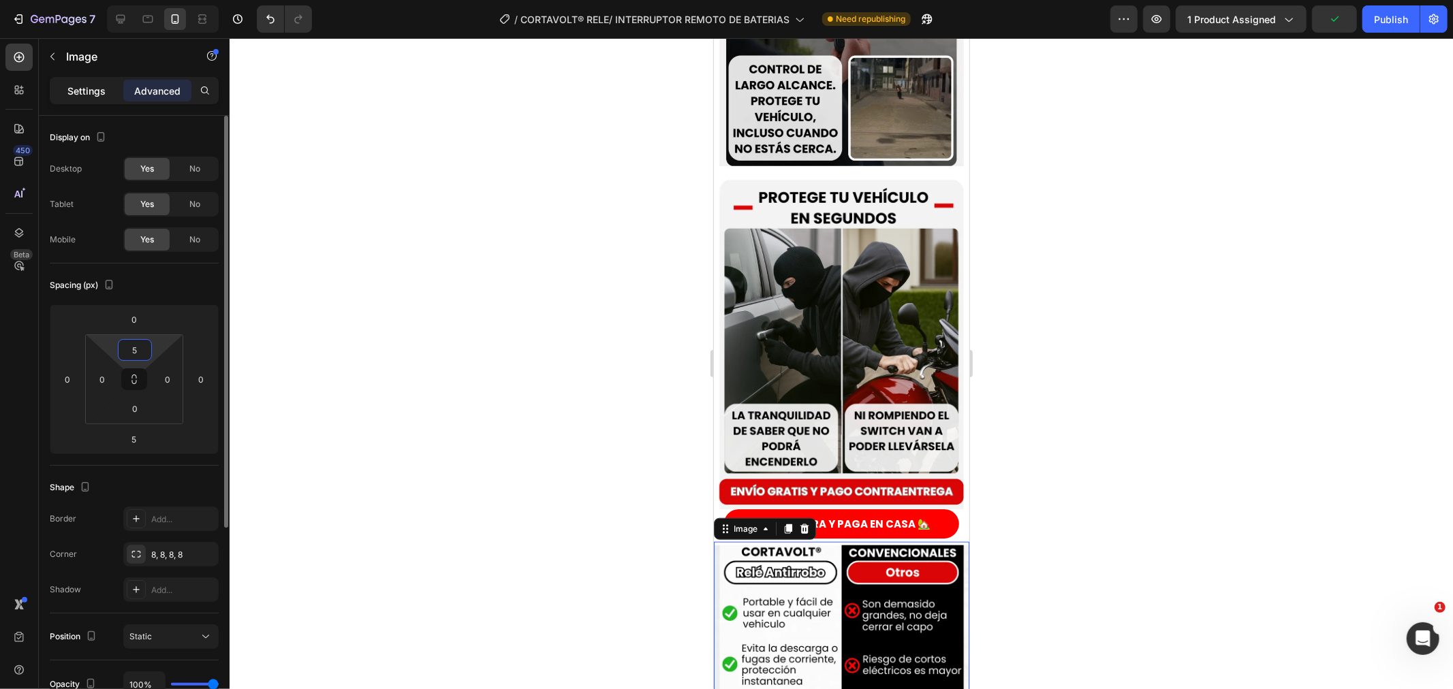
click at [103, 87] on p "Settings" at bounding box center [86, 91] width 38 height 14
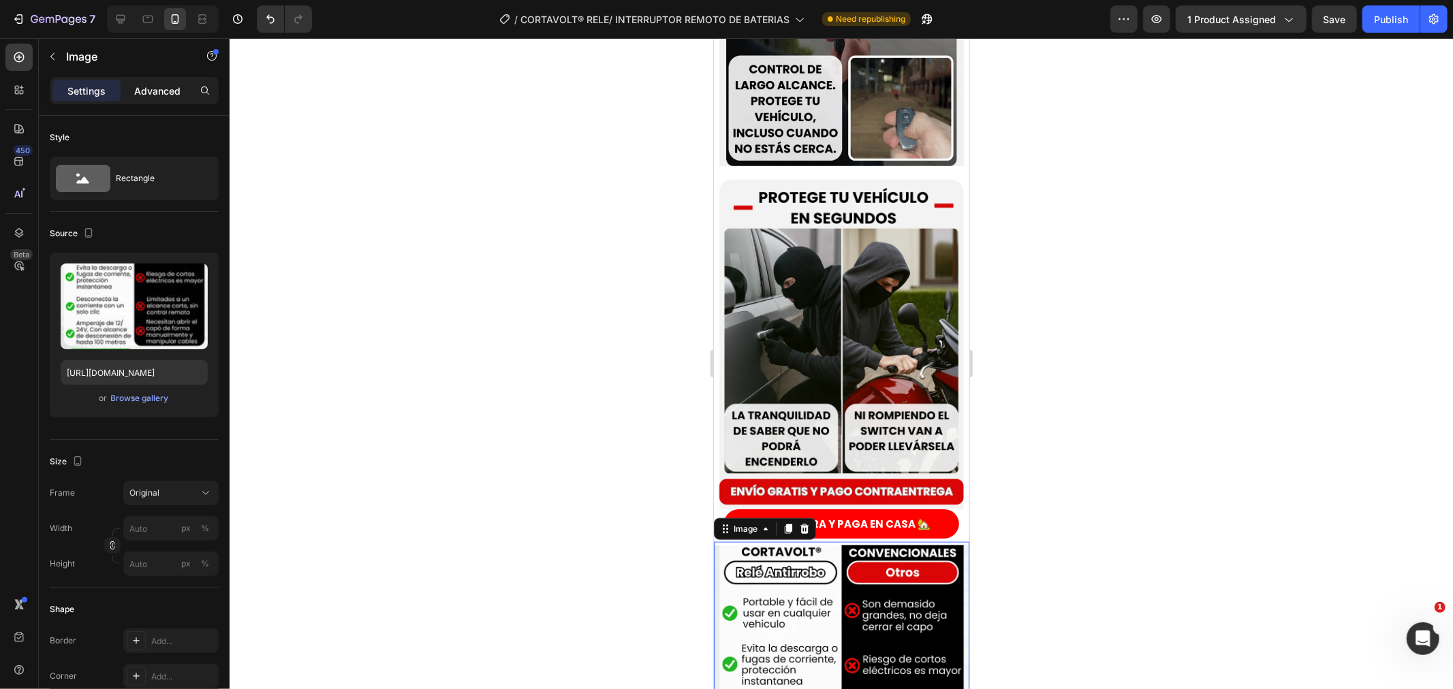
click at [155, 93] on p "Advanced" at bounding box center [157, 91] width 46 height 14
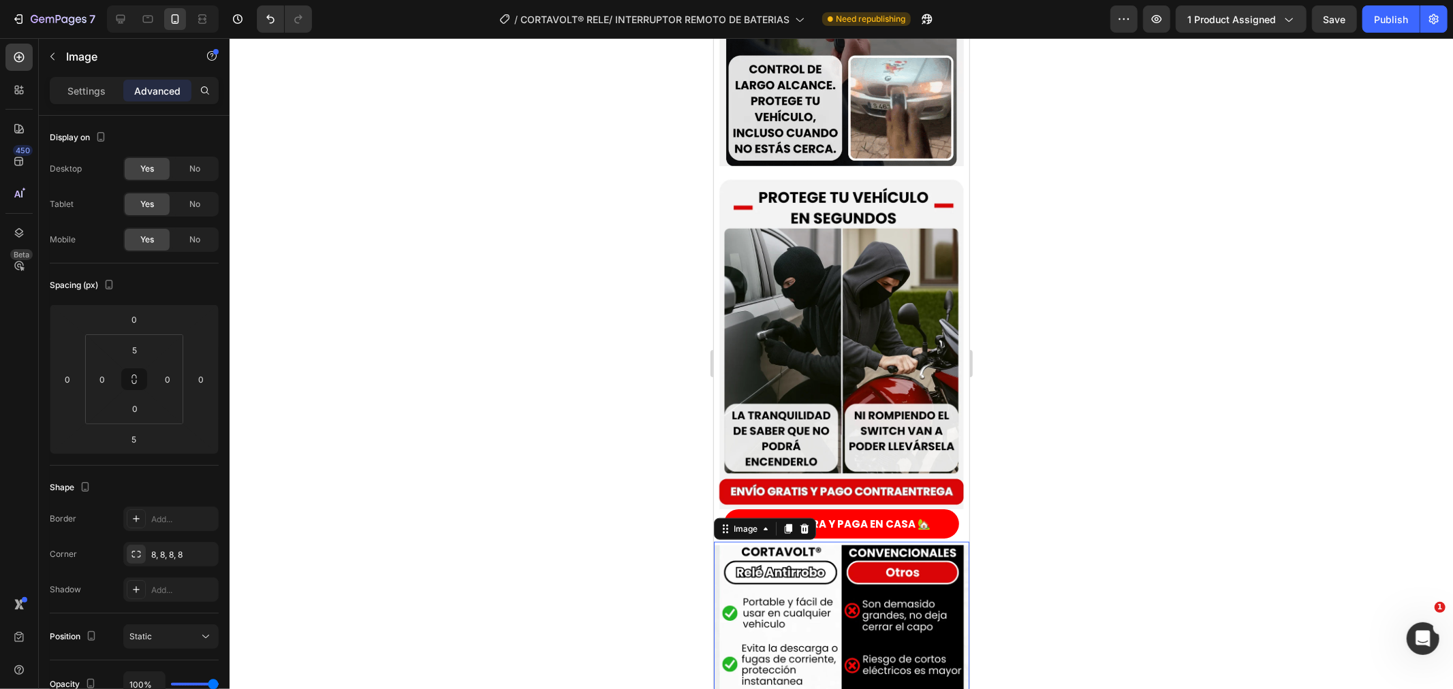
click at [608, 489] on div at bounding box center [842, 363] width 1224 height 651
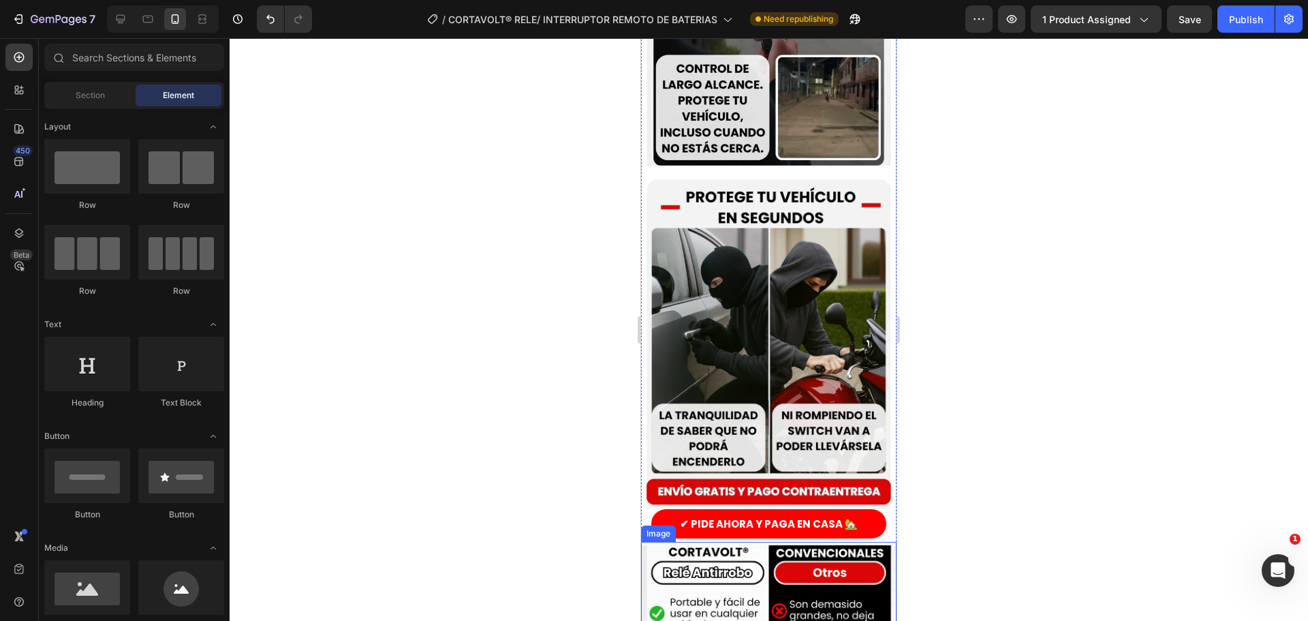
scroll to position [1176, 0]
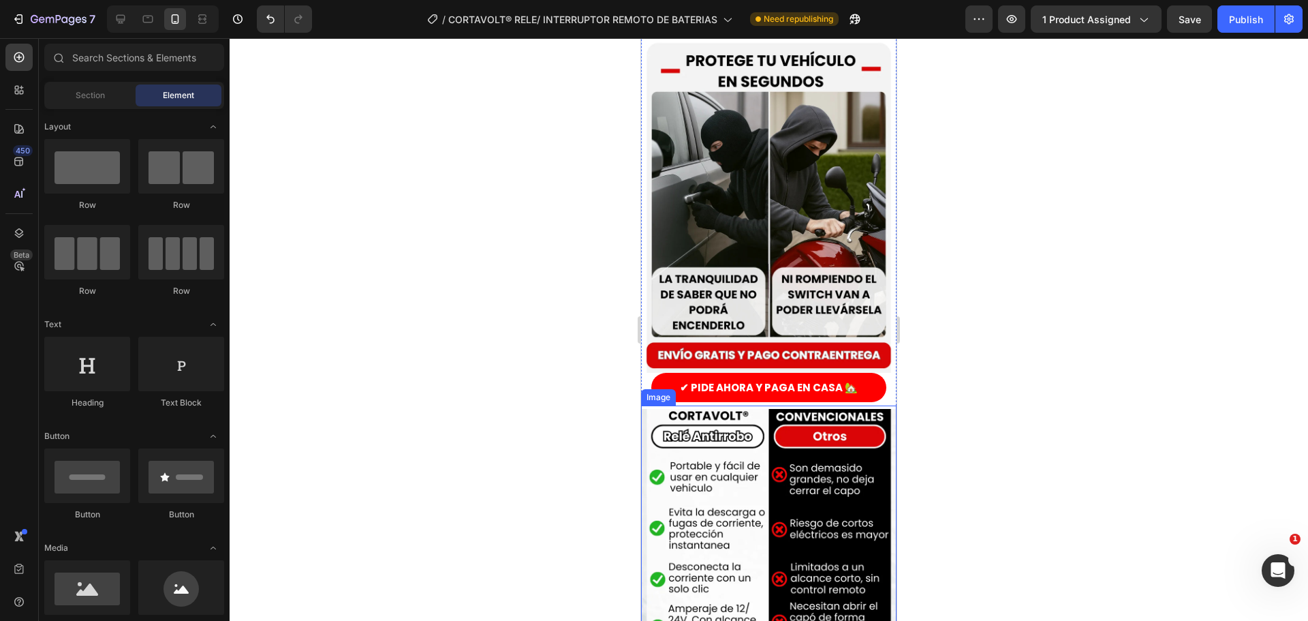
drag, startPoint x: 495, startPoint y: 405, endPoint x: 520, endPoint y: 400, distance: 25.0
click at [497, 405] on div at bounding box center [769, 329] width 1078 height 582
click at [748, 409] on img at bounding box center [768, 579] width 255 height 341
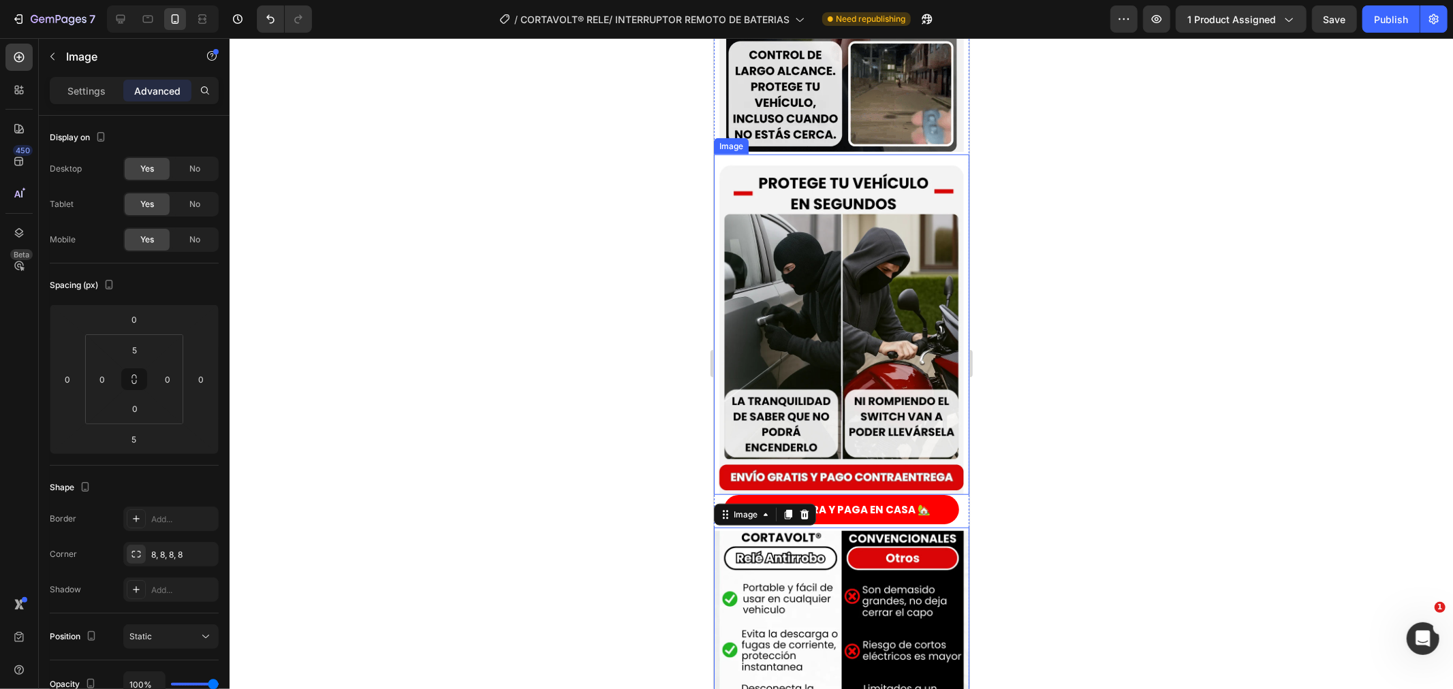
scroll to position [1054, 0]
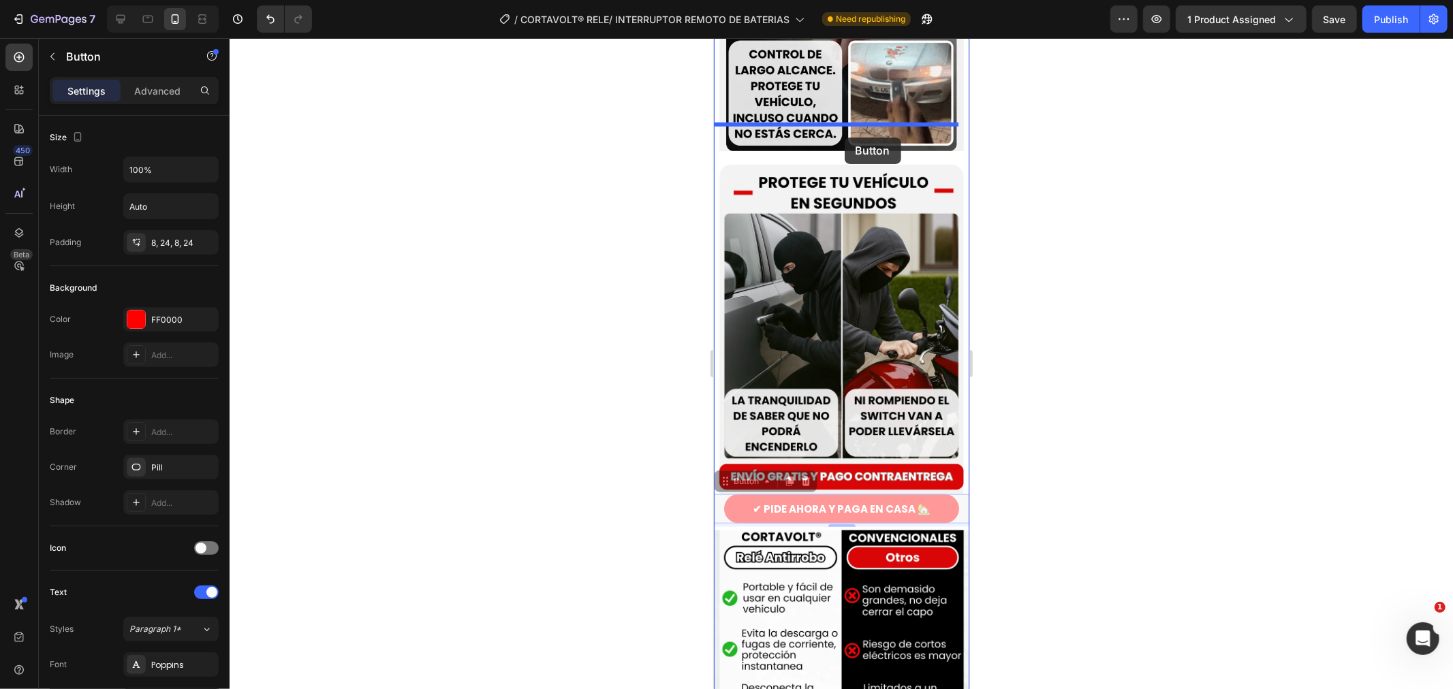
drag, startPoint x: 858, startPoint y: 444, endPoint x: 844, endPoint y: 137, distance: 307.6
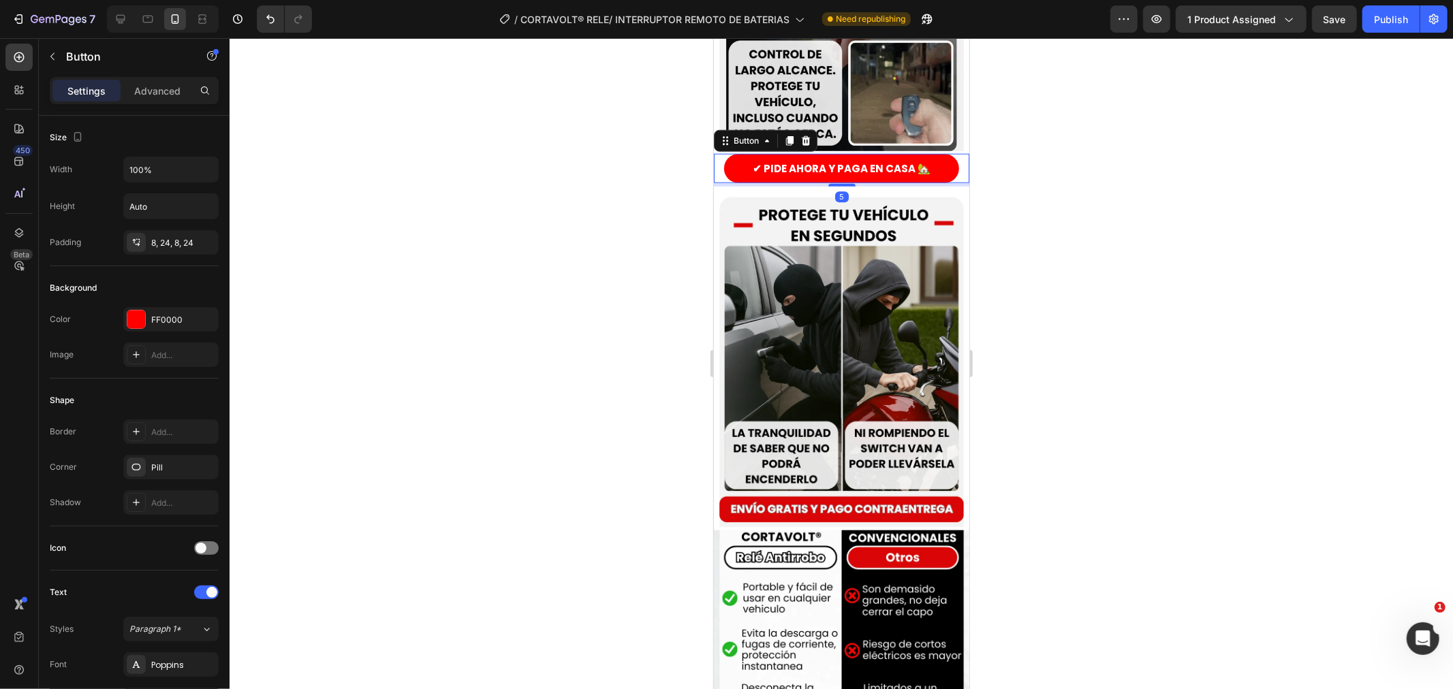
click at [573, 222] on div at bounding box center [842, 363] width 1224 height 651
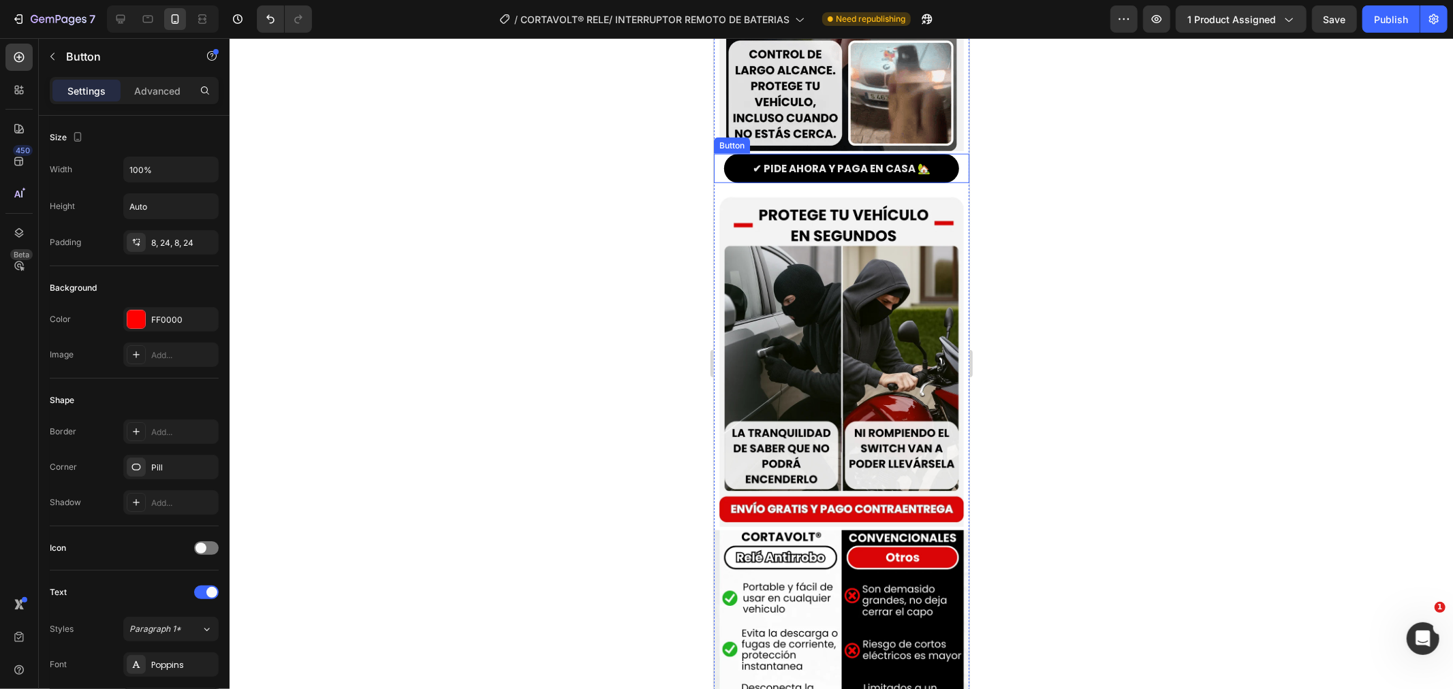
click at [845, 153] on button "✔ PIDE AHORA Y PAGA EN CASA 🏡" at bounding box center [841, 167] width 235 height 29
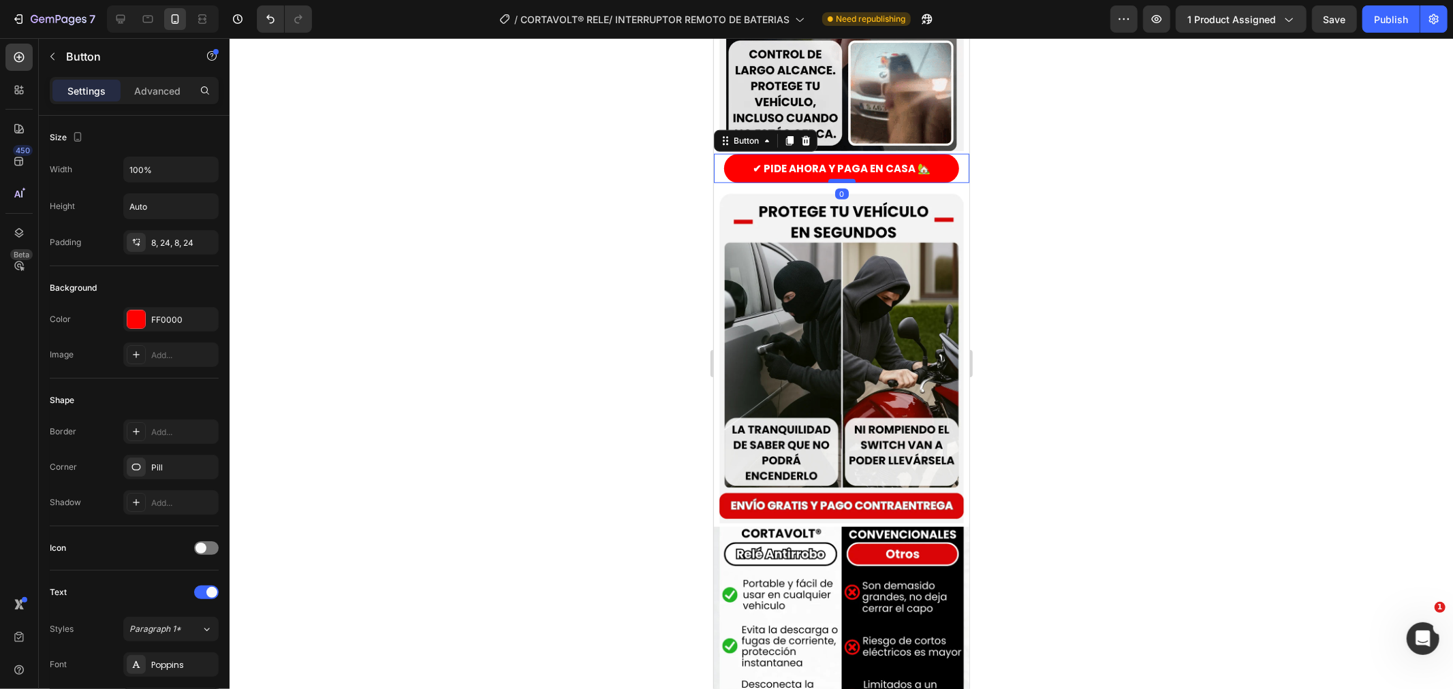
click at [842, 178] on div at bounding box center [841, 180] width 27 height 4
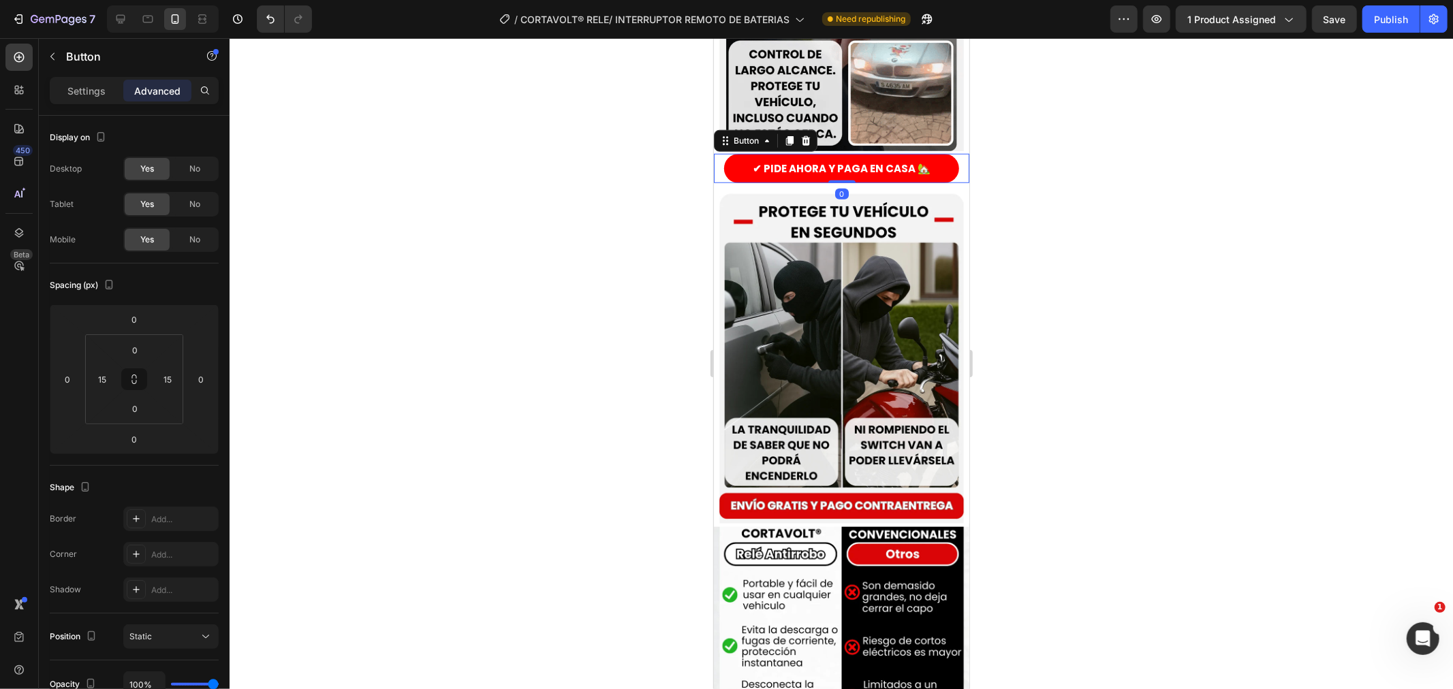
click at [1072, 205] on div at bounding box center [842, 363] width 1224 height 651
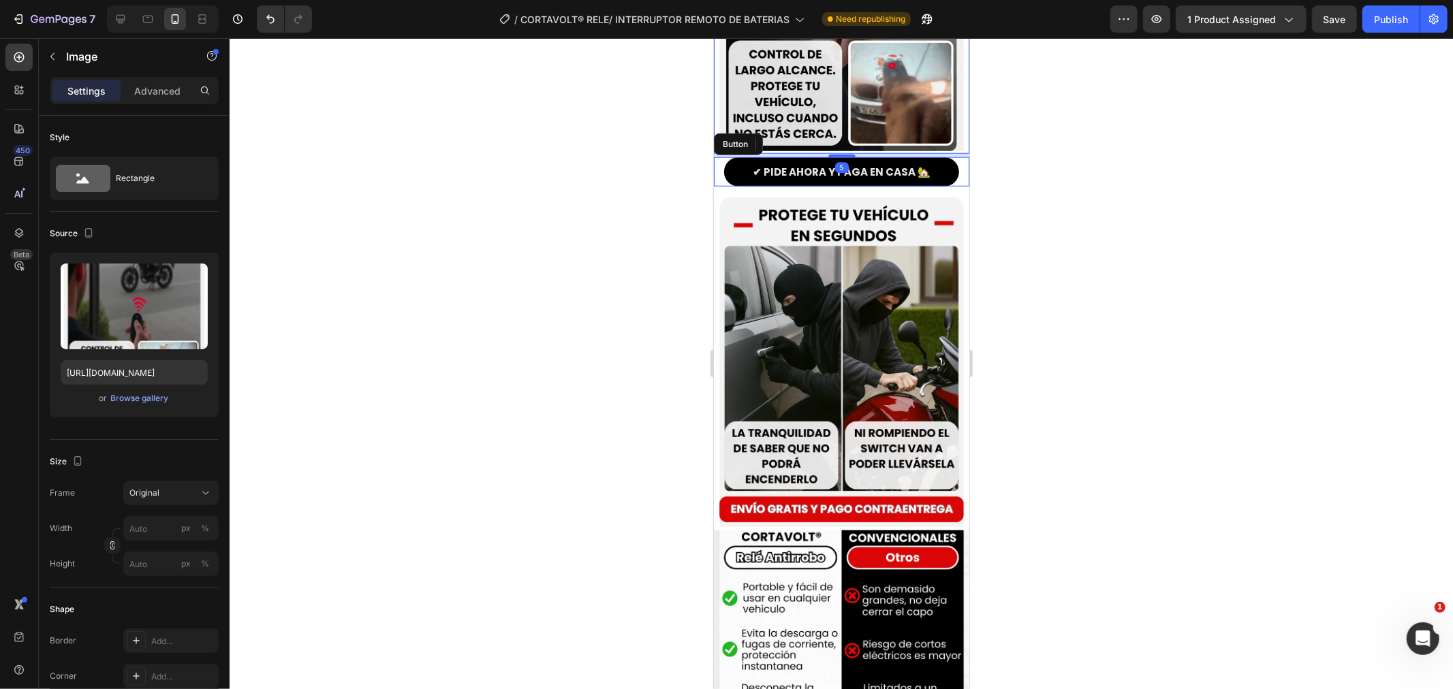
click at [846, 154] on div at bounding box center [841, 155] width 27 height 3
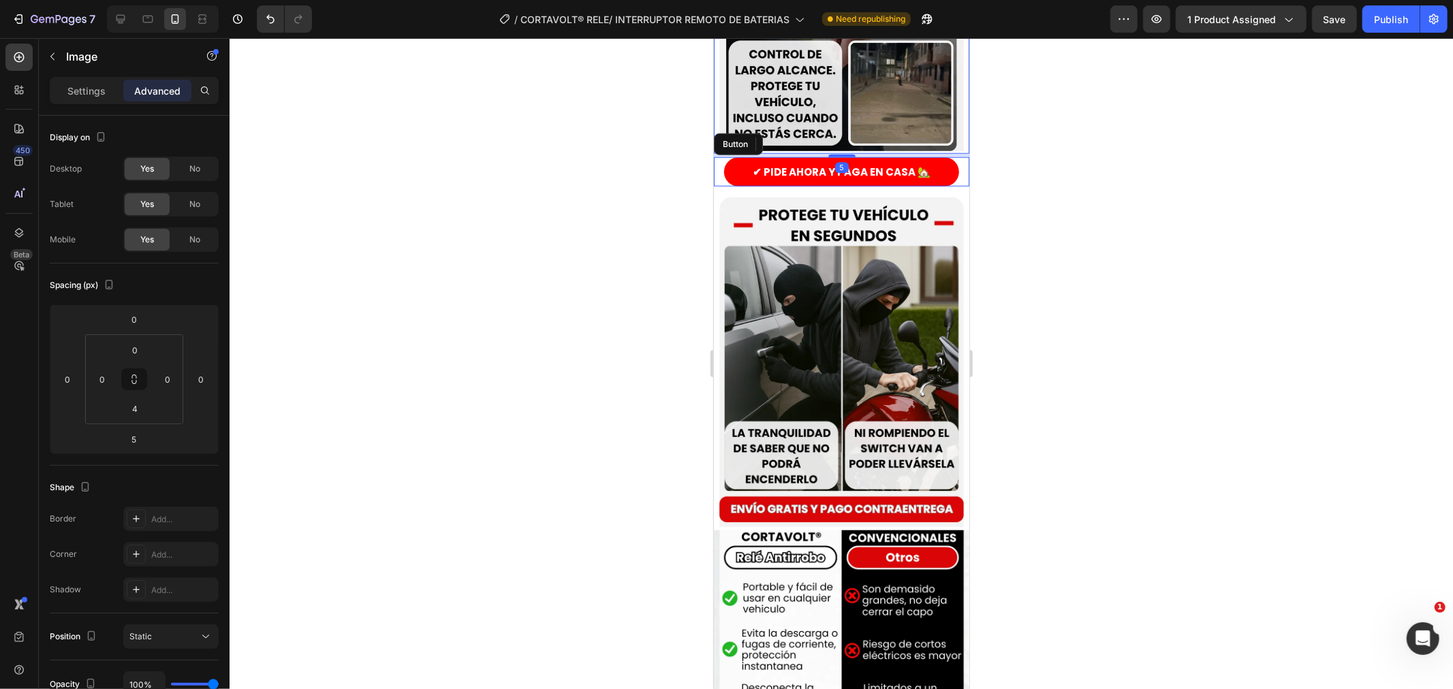
click at [1089, 184] on div at bounding box center [842, 363] width 1224 height 651
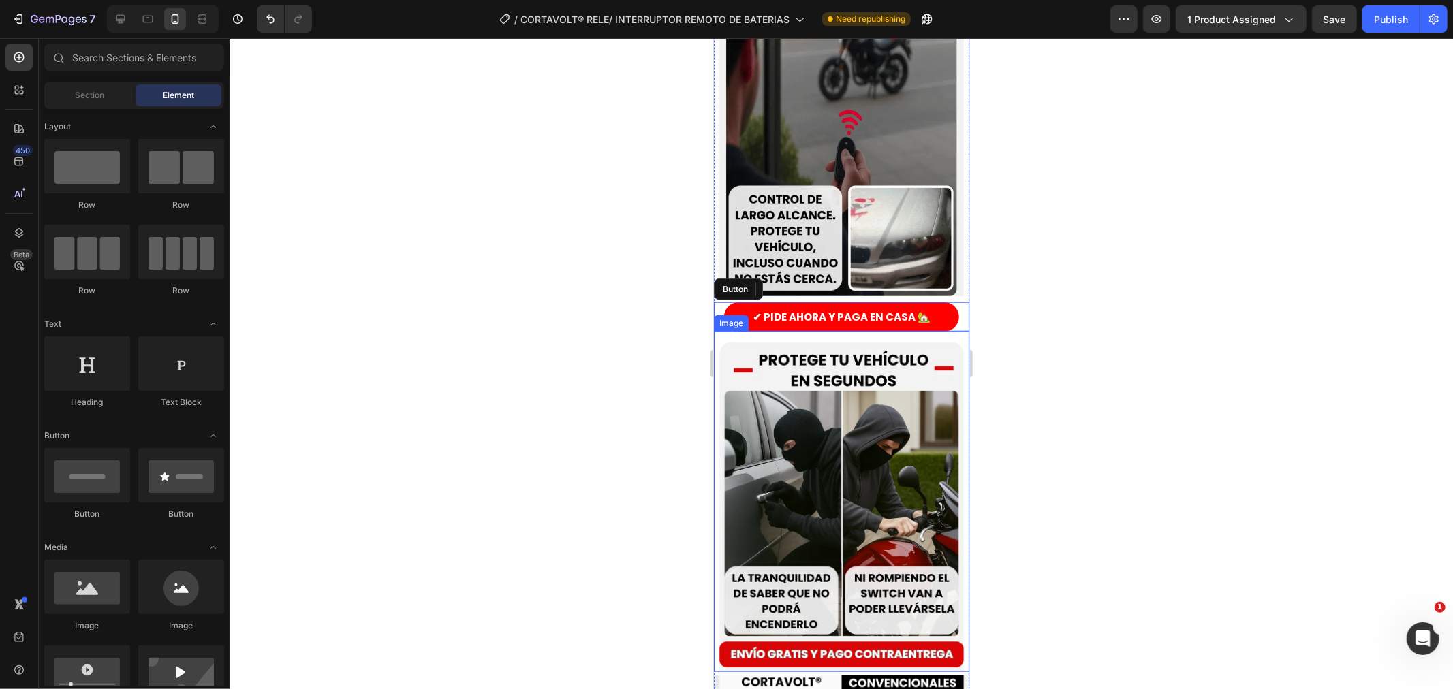
scroll to position [903, 0]
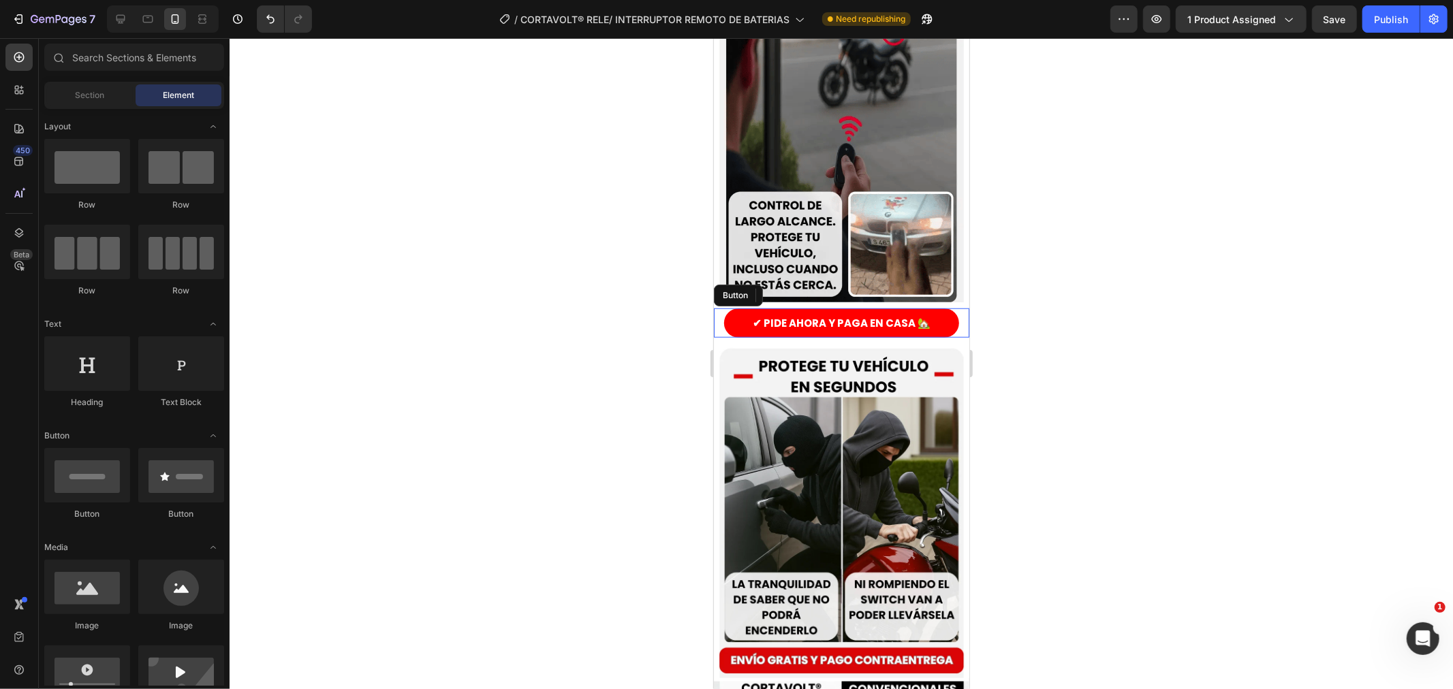
click at [593, 267] on div at bounding box center [842, 363] width 1224 height 651
drag, startPoint x: 625, startPoint y: 304, endPoint x: 658, endPoint y: 343, distance: 51.7
click at [625, 304] on div at bounding box center [842, 363] width 1224 height 651
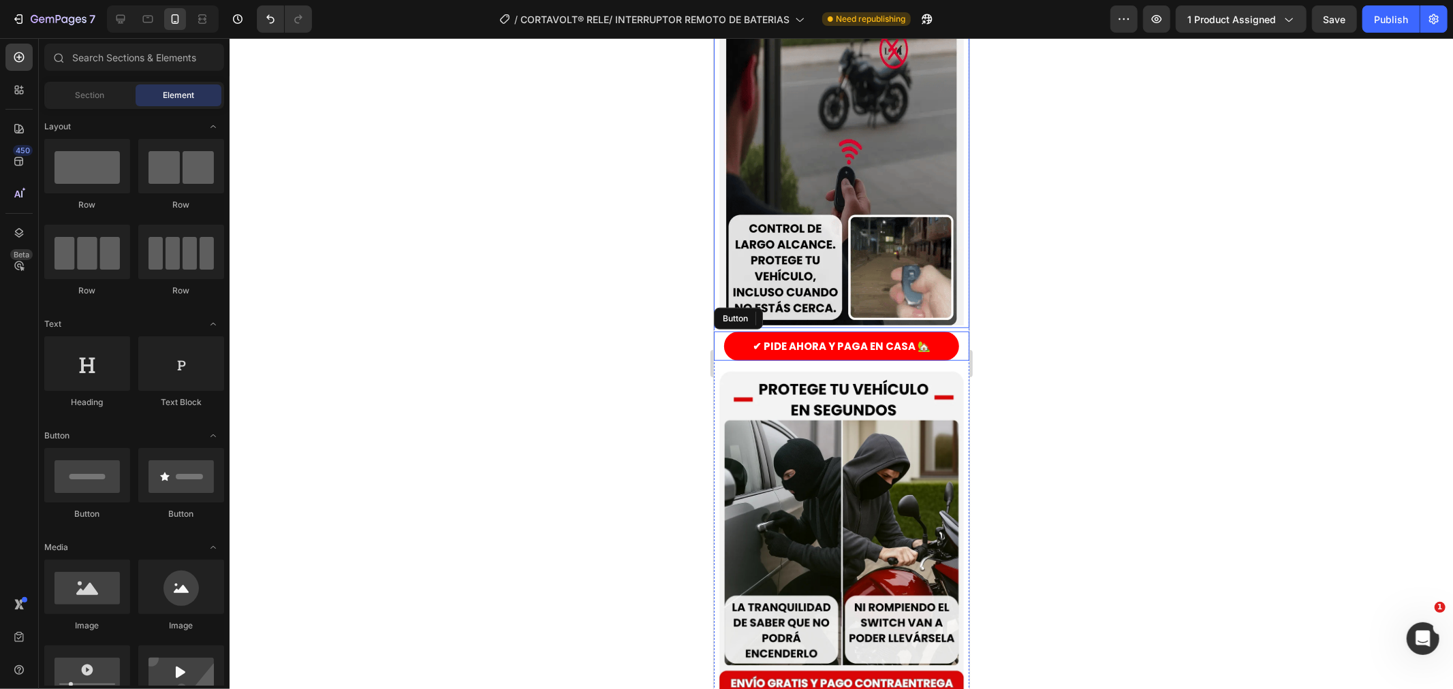
scroll to position [955, 0]
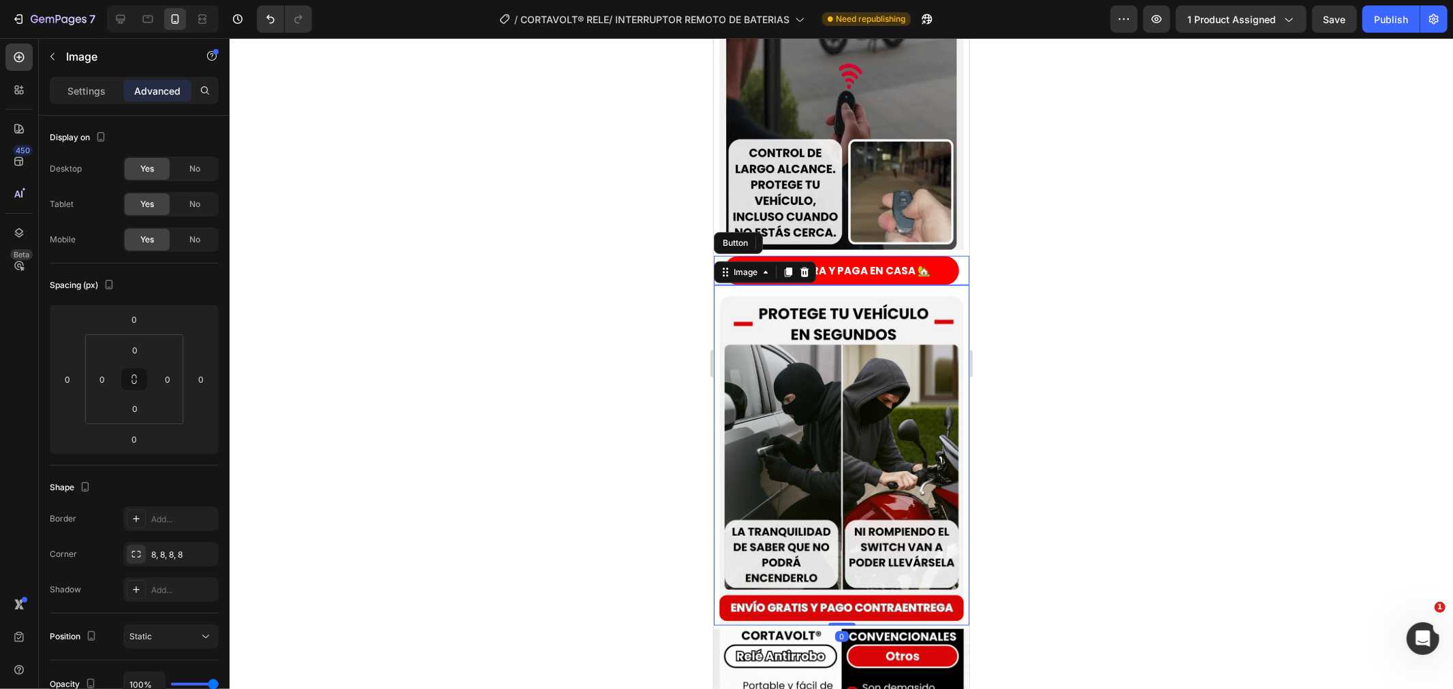
click at [751, 285] on img at bounding box center [840, 455] width 255 height 341
click at [636, 298] on div at bounding box center [842, 363] width 1224 height 651
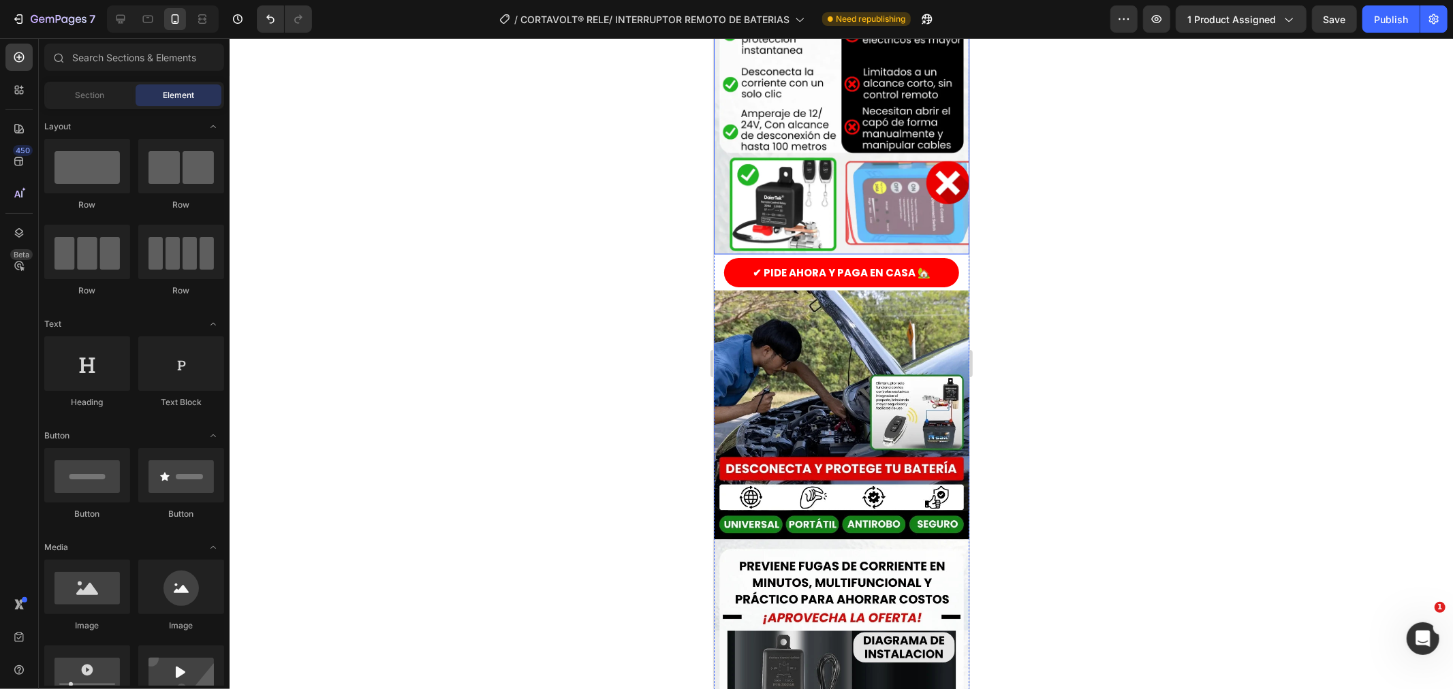
scroll to position [1788, 0]
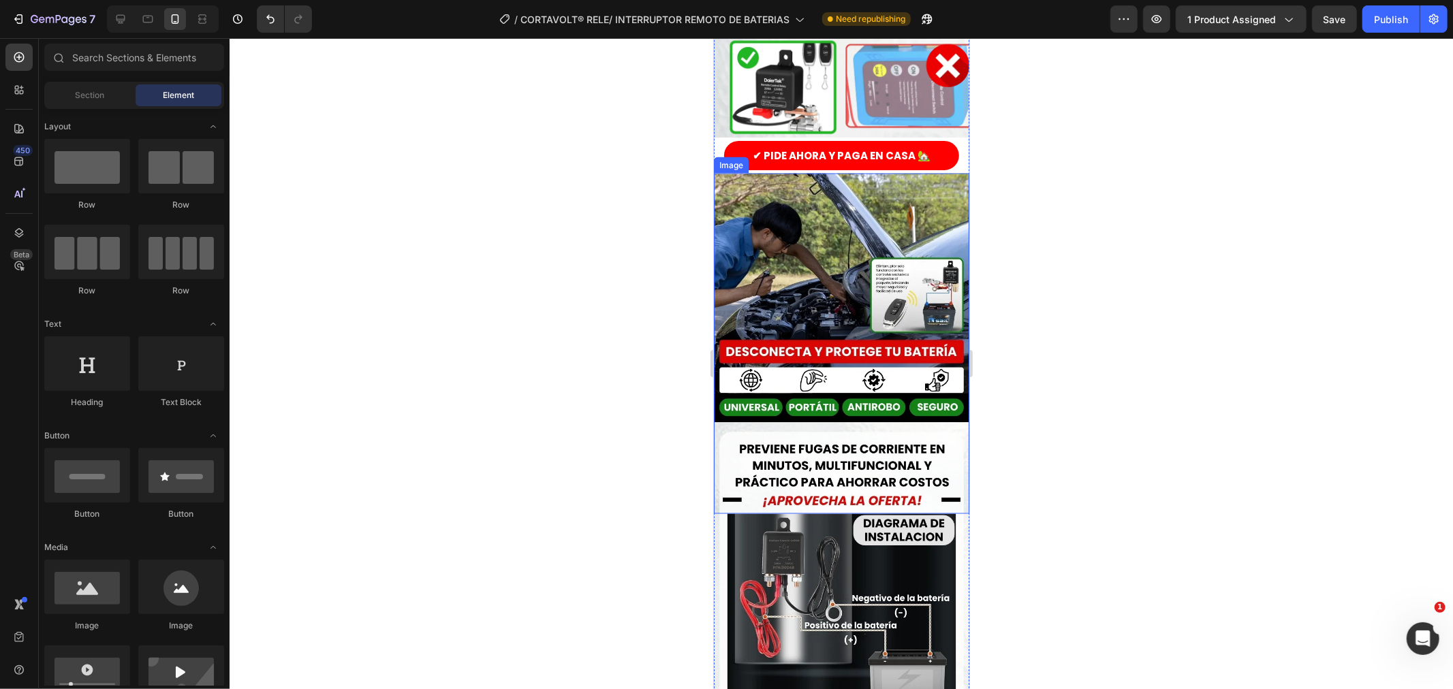
click at [827, 206] on img at bounding box center [840, 343] width 255 height 341
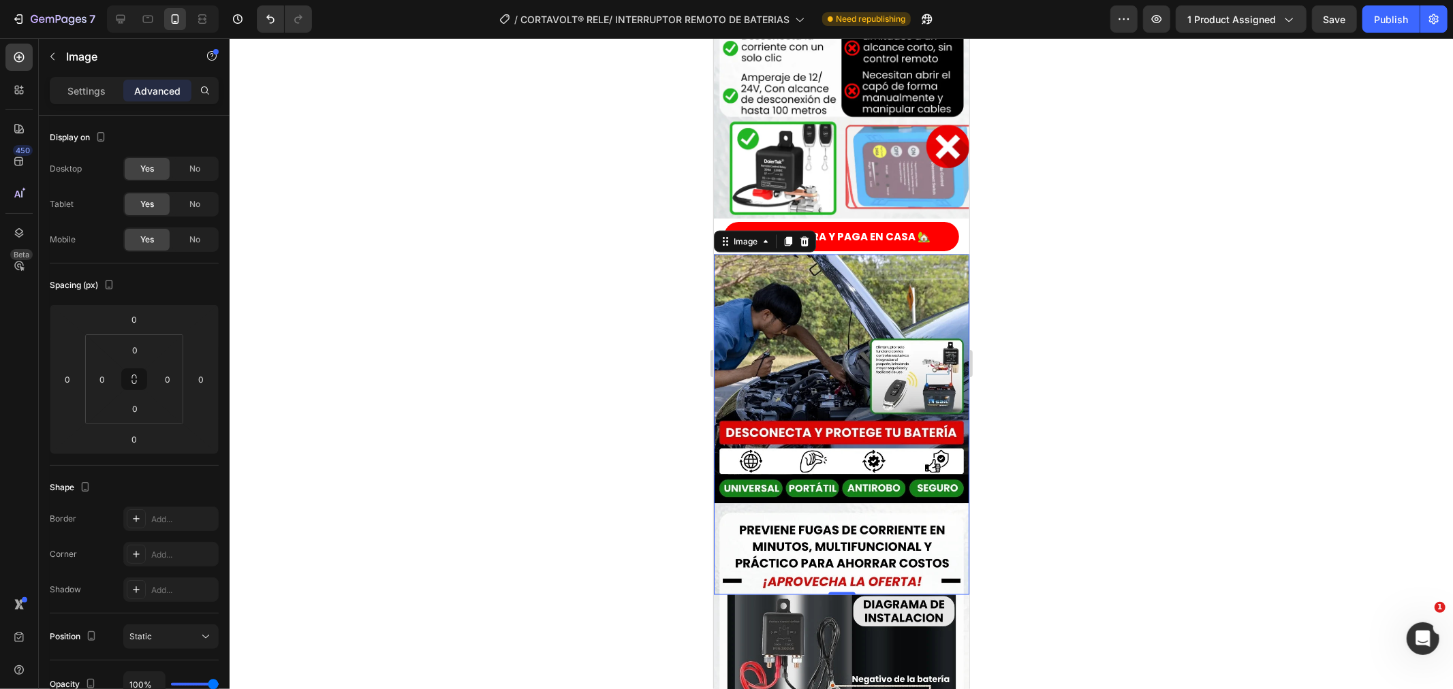
scroll to position [1712, 0]
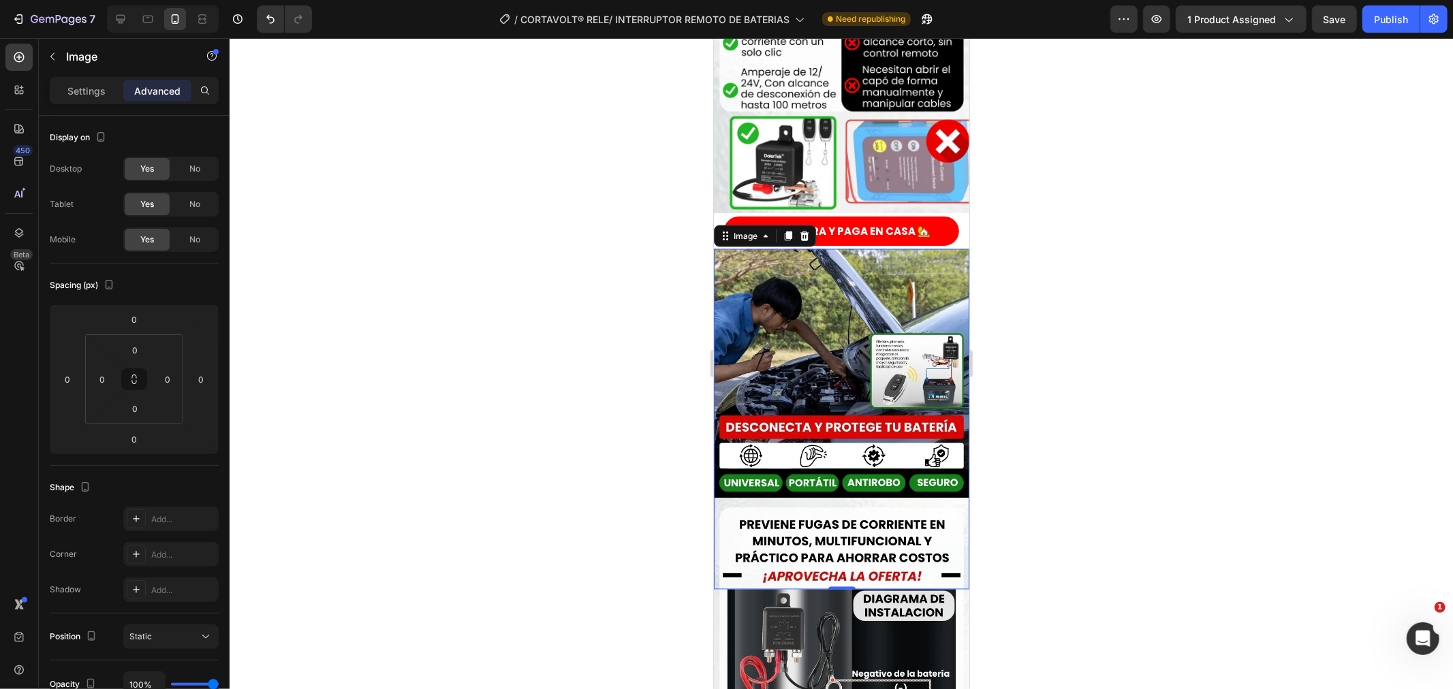
click at [833, 431] on img at bounding box center [840, 419] width 255 height 341
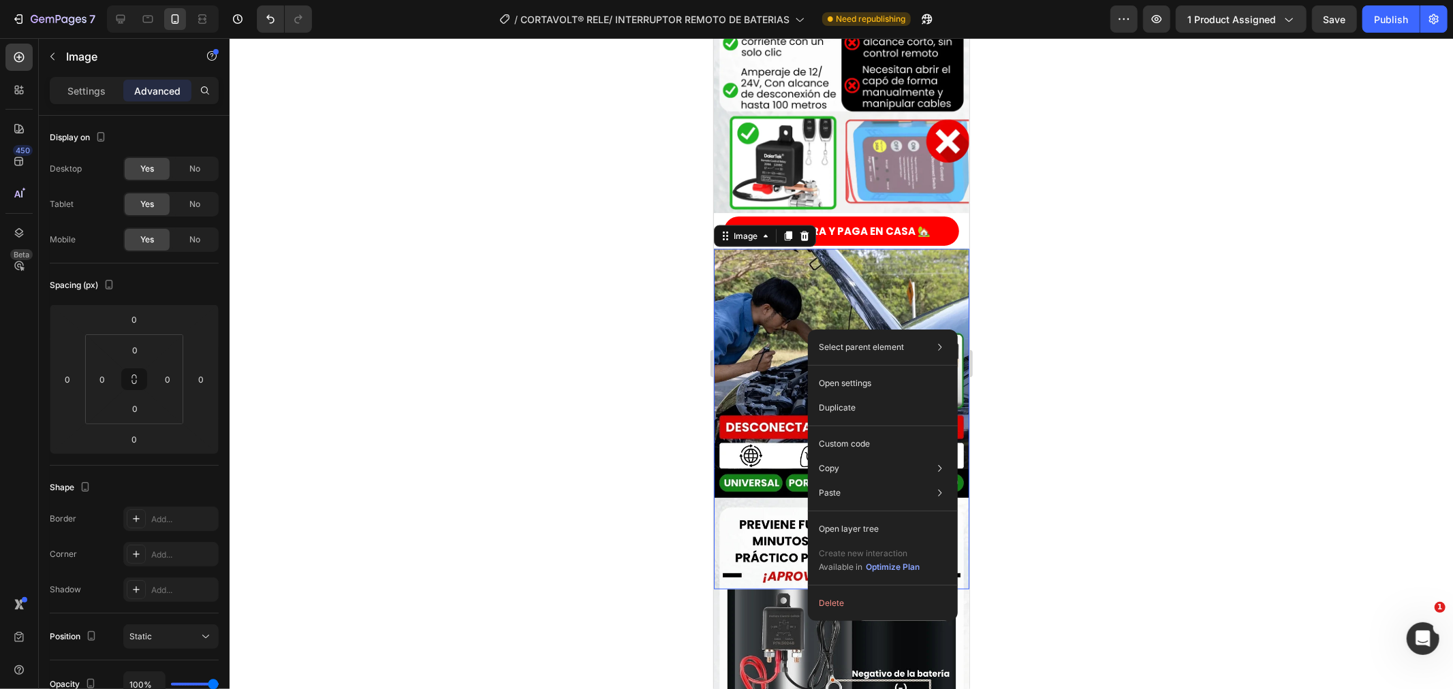
click at [583, 346] on div at bounding box center [842, 363] width 1224 height 651
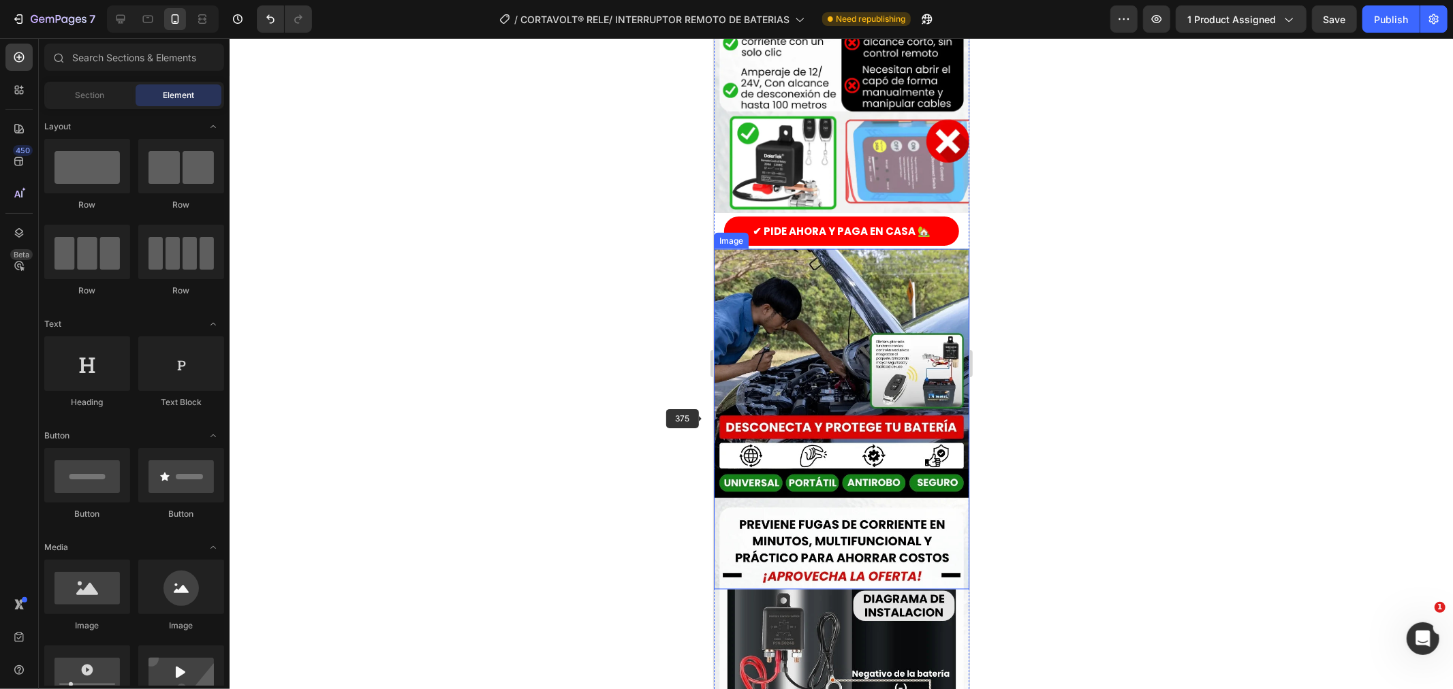
click at [836, 369] on img at bounding box center [840, 419] width 255 height 341
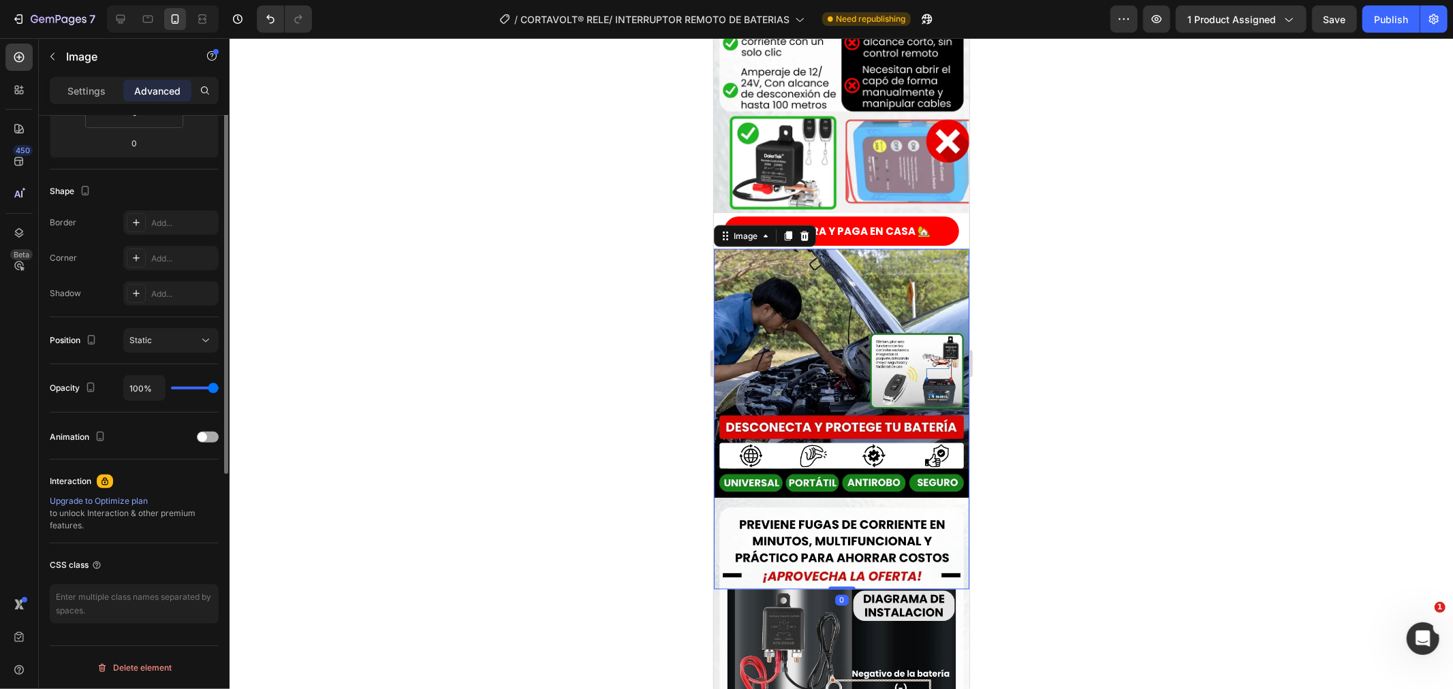
scroll to position [0, 0]
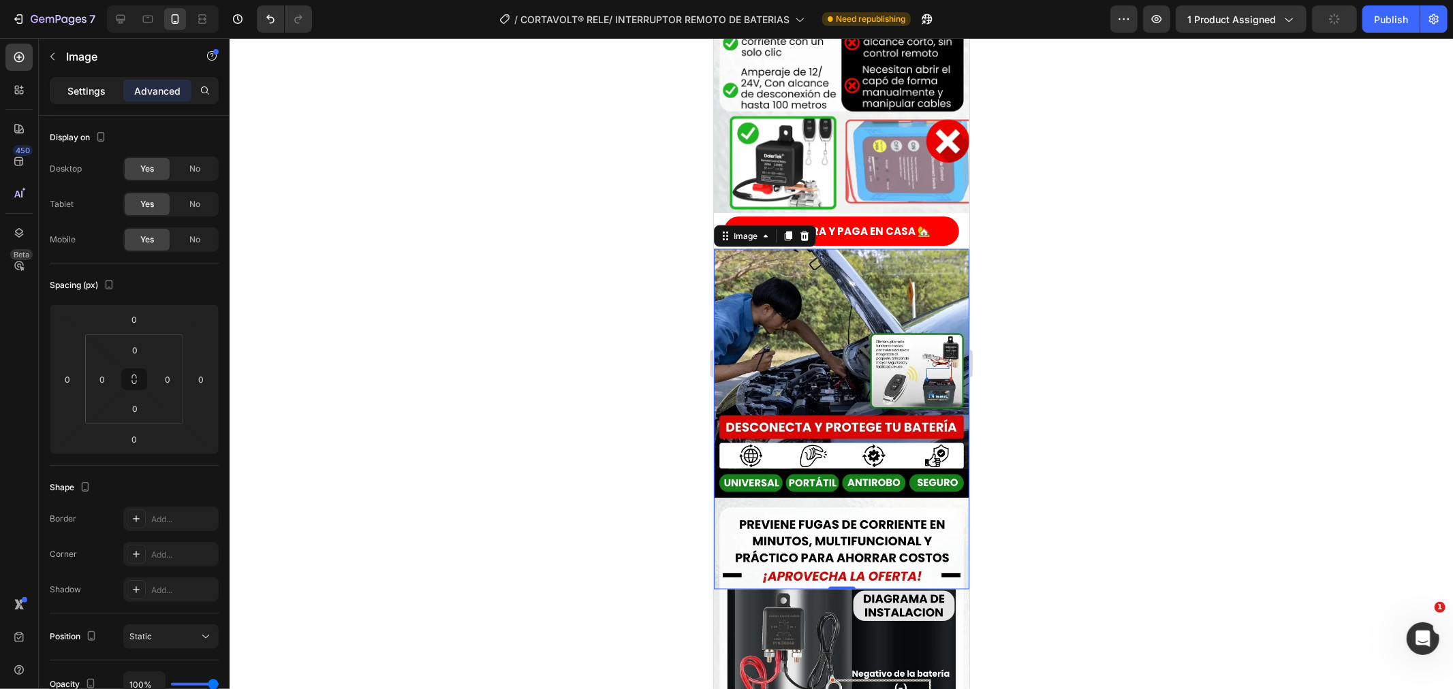
click at [77, 91] on p "Settings" at bounding box center [86, 91] width 38 height 14
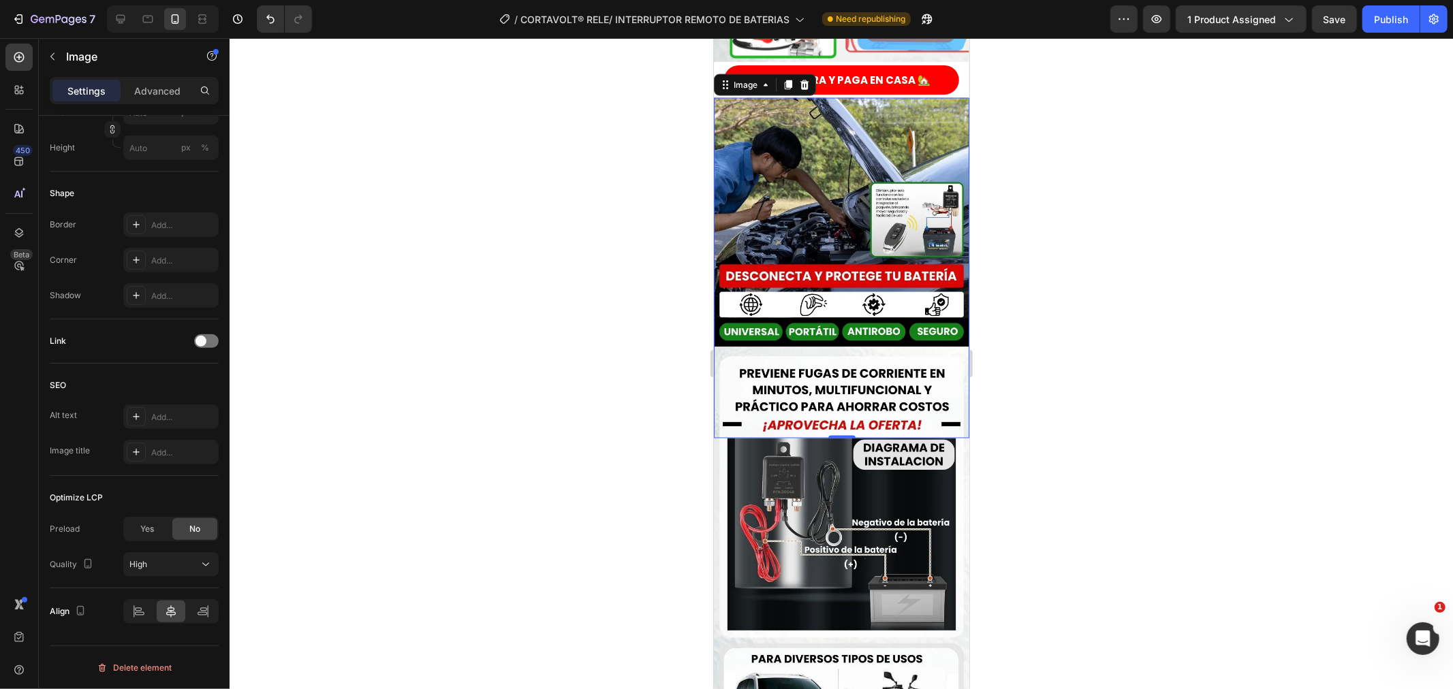
scroll to position [2014, 0]
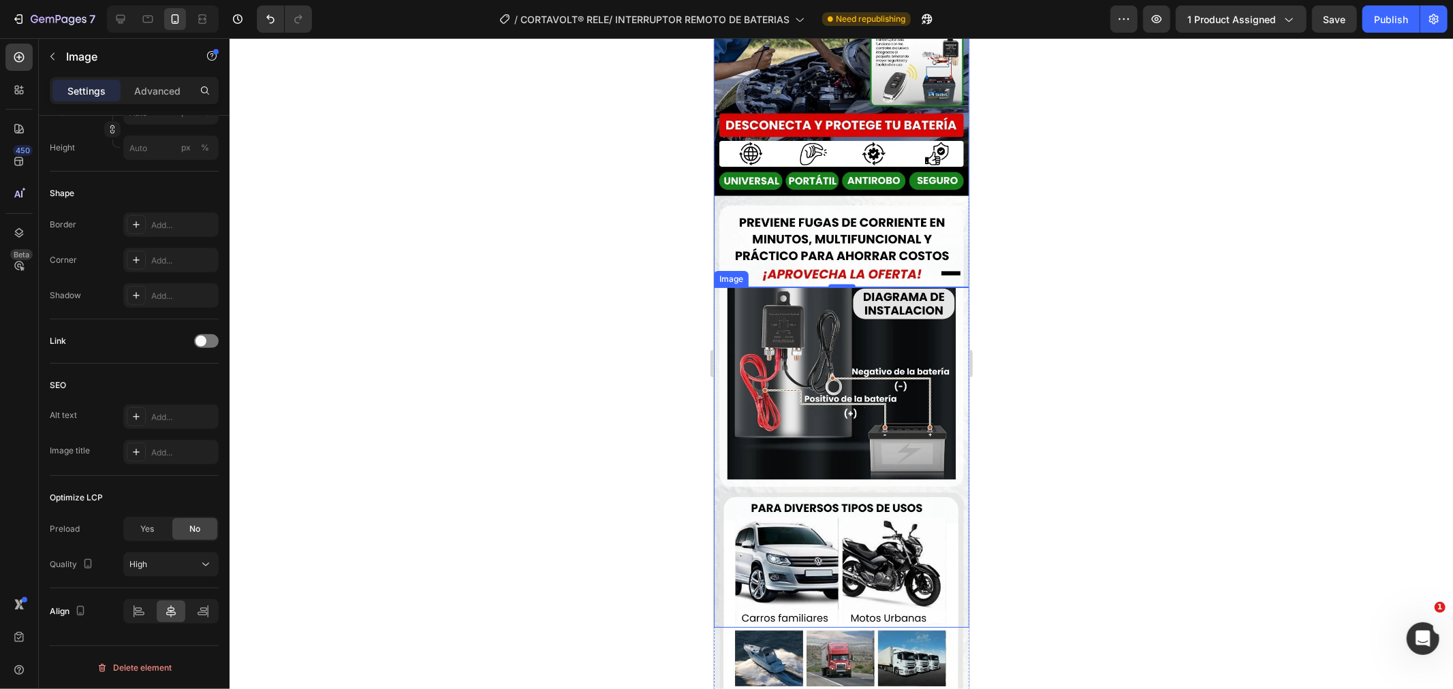
click at [809, 348] on img at bounding box center [840, 457] width 255 height 341
click at [591, 291] on div at bounding box center [842, 363] width 1224 height 651
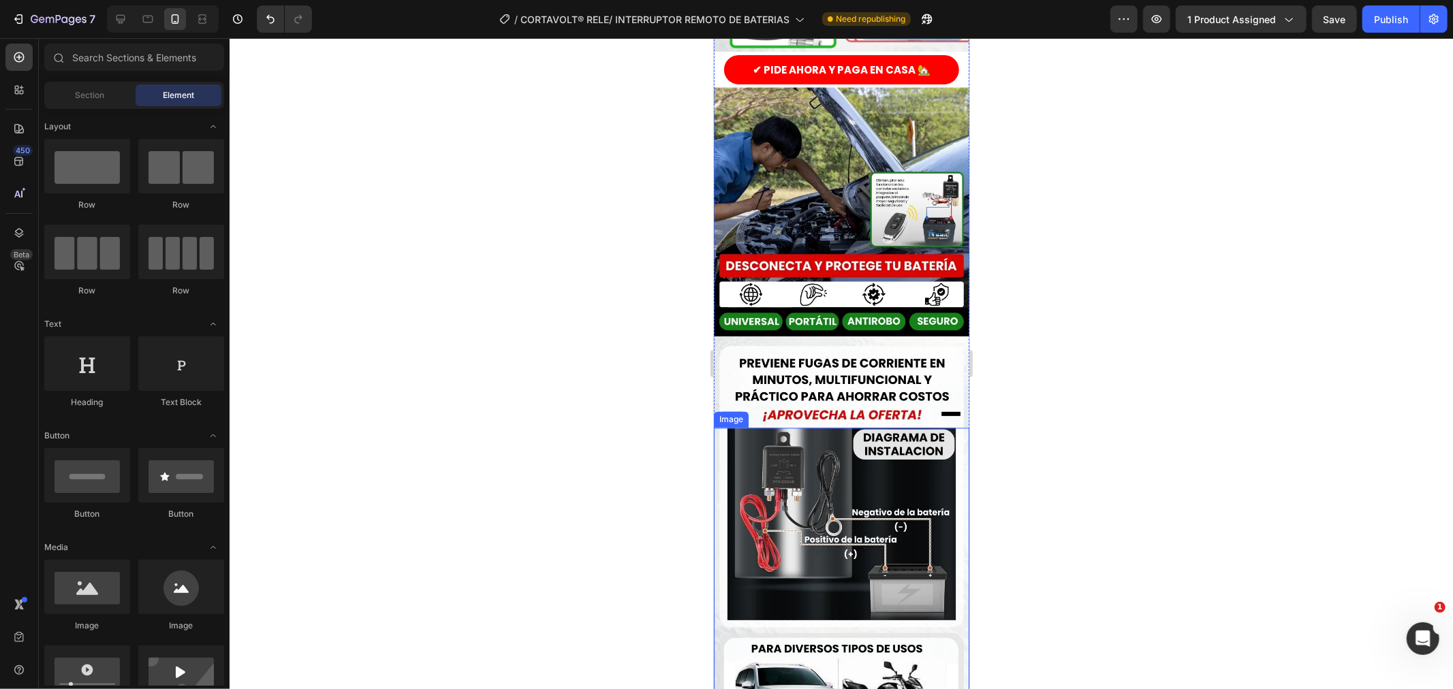
scroll to position [1863, 0]
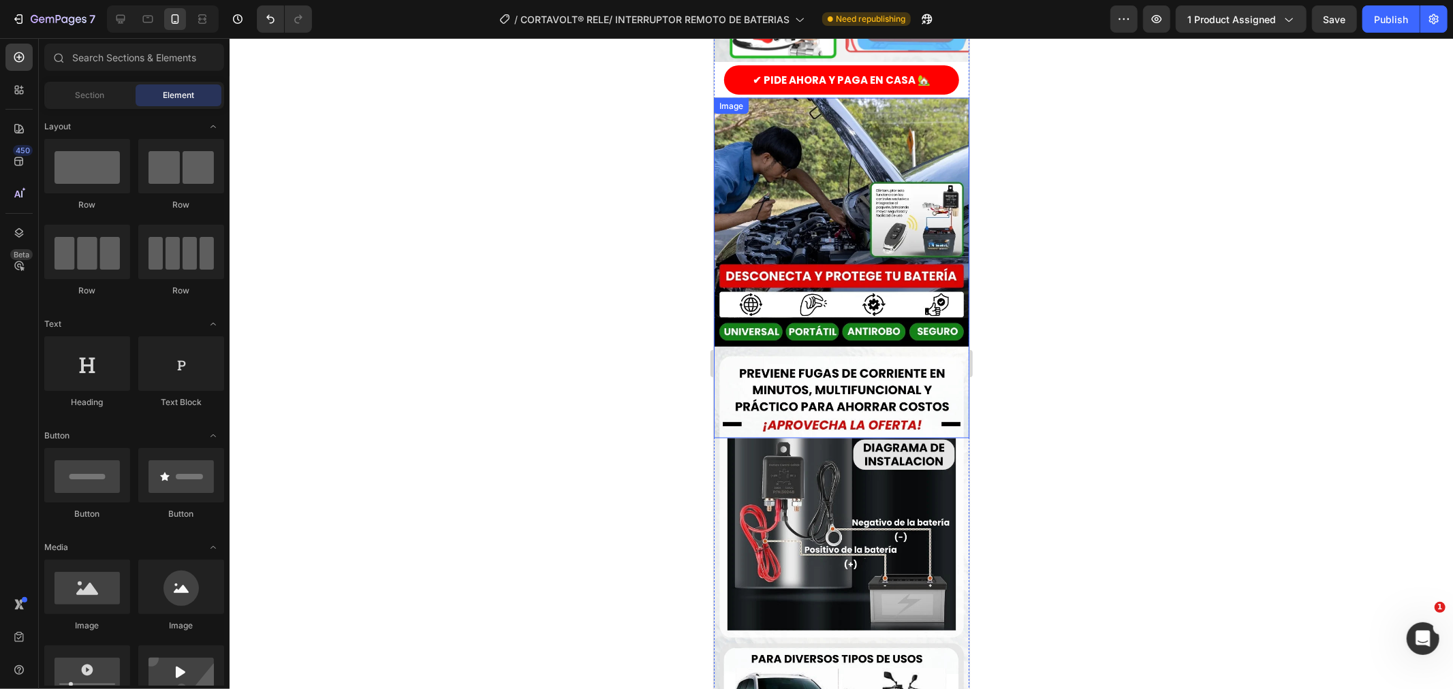
click at [801, 155] on img at bounding box center [840, 267] width 255 height 341
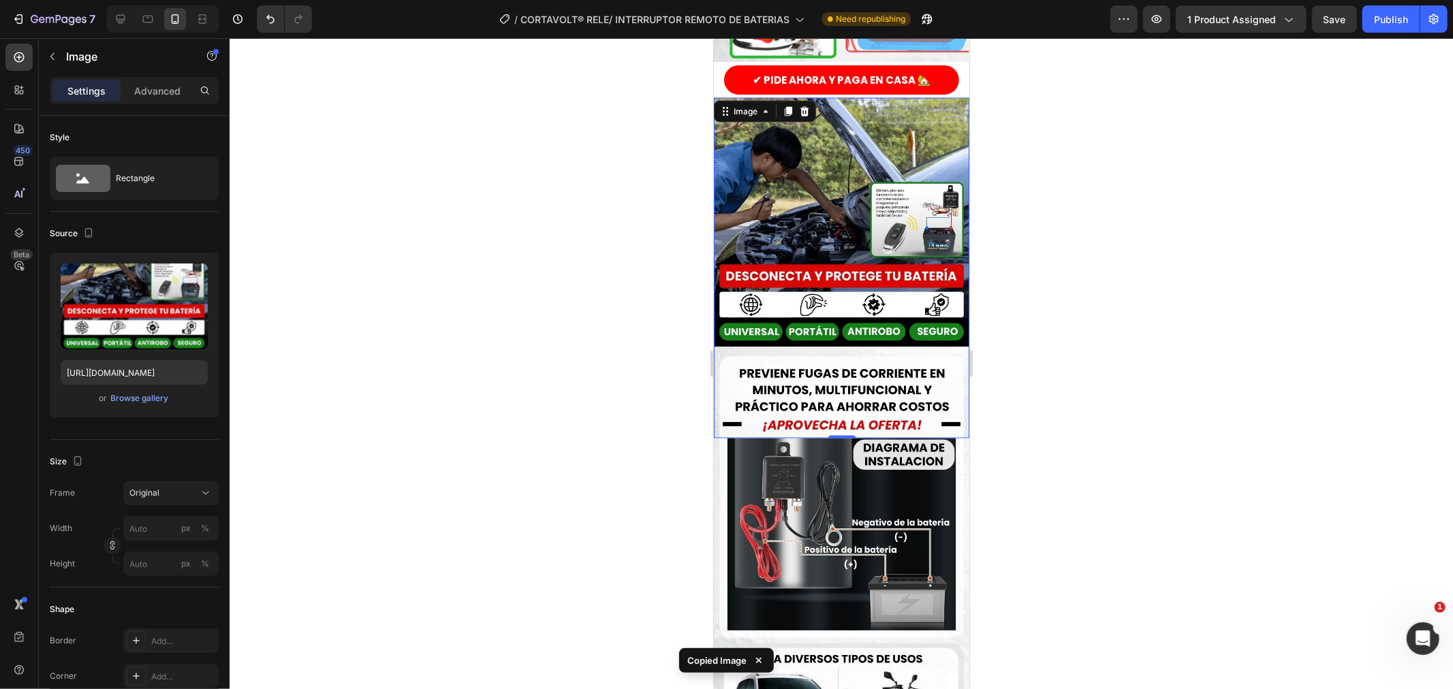
click at [778, 138] on img at bounding box center [840, 267] width 255 height 341
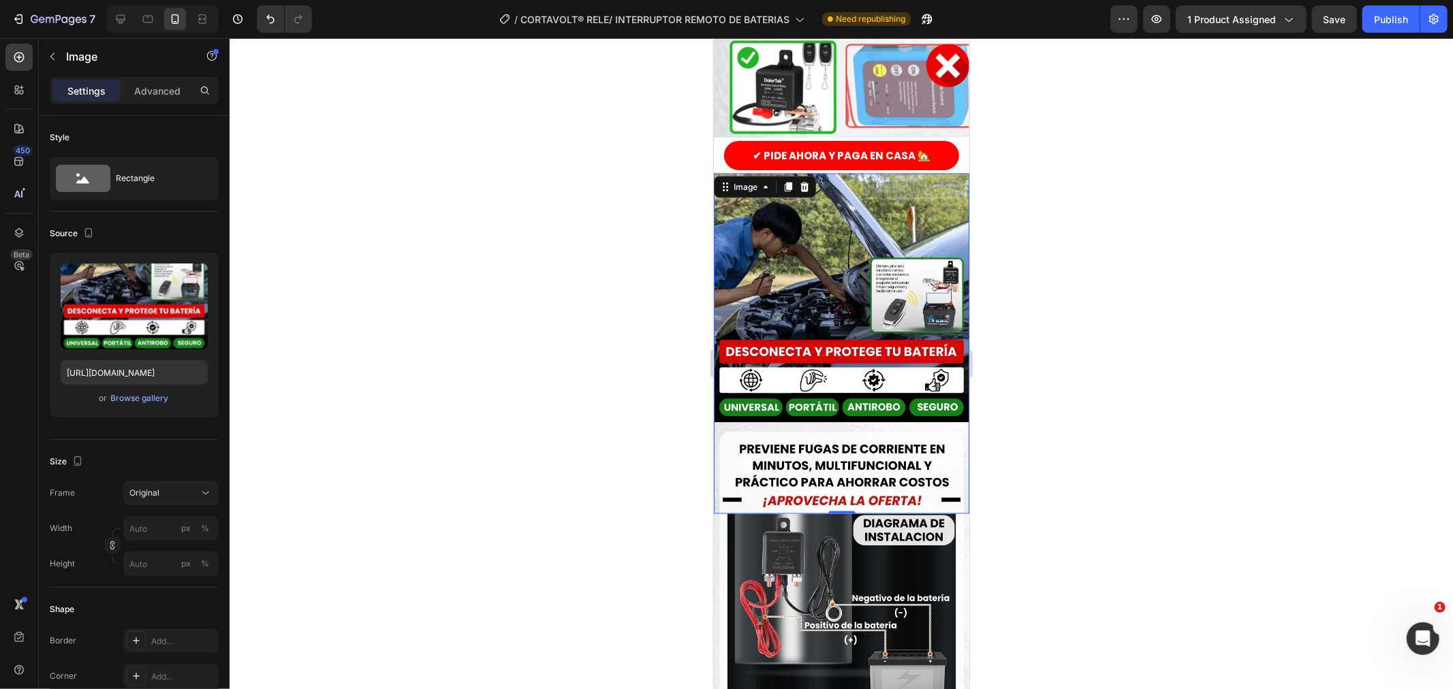
click at [627, 253] on div at bounding box center [842, 363] width 1224 height 651
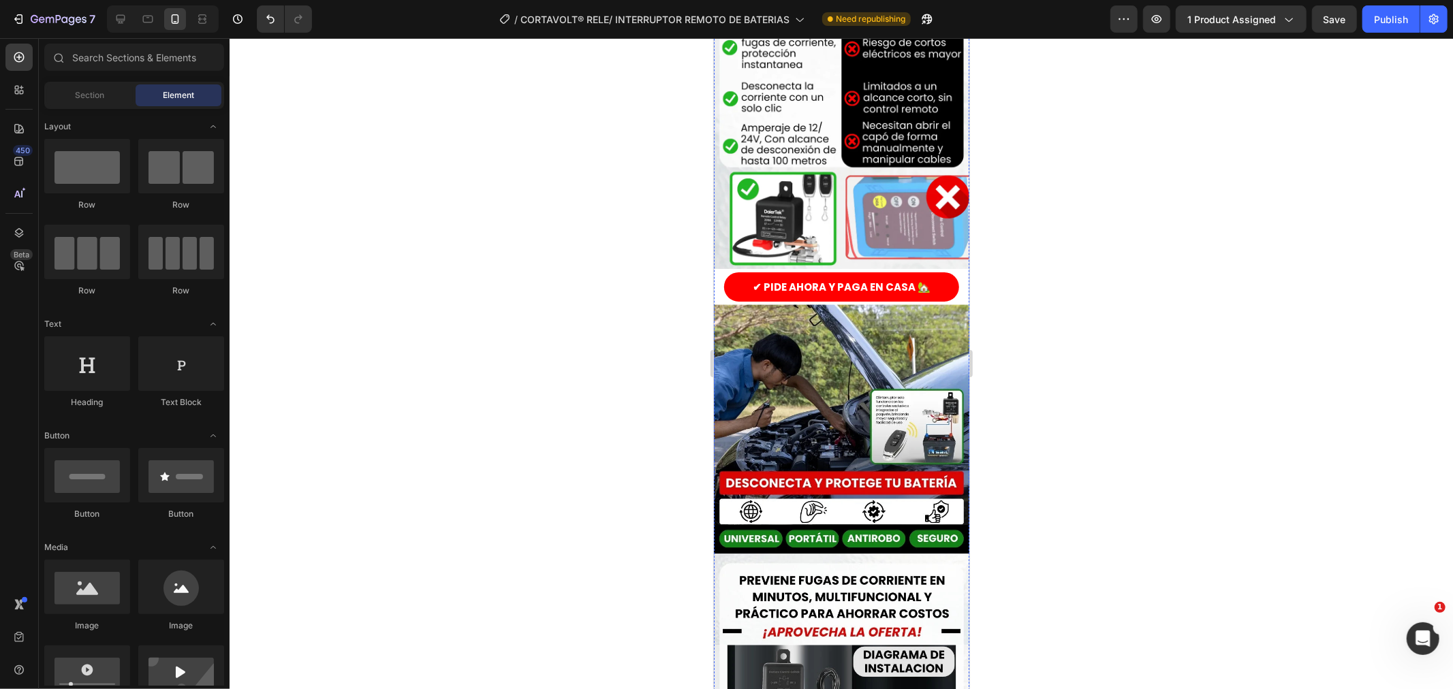
scroll to position [1741, 0]
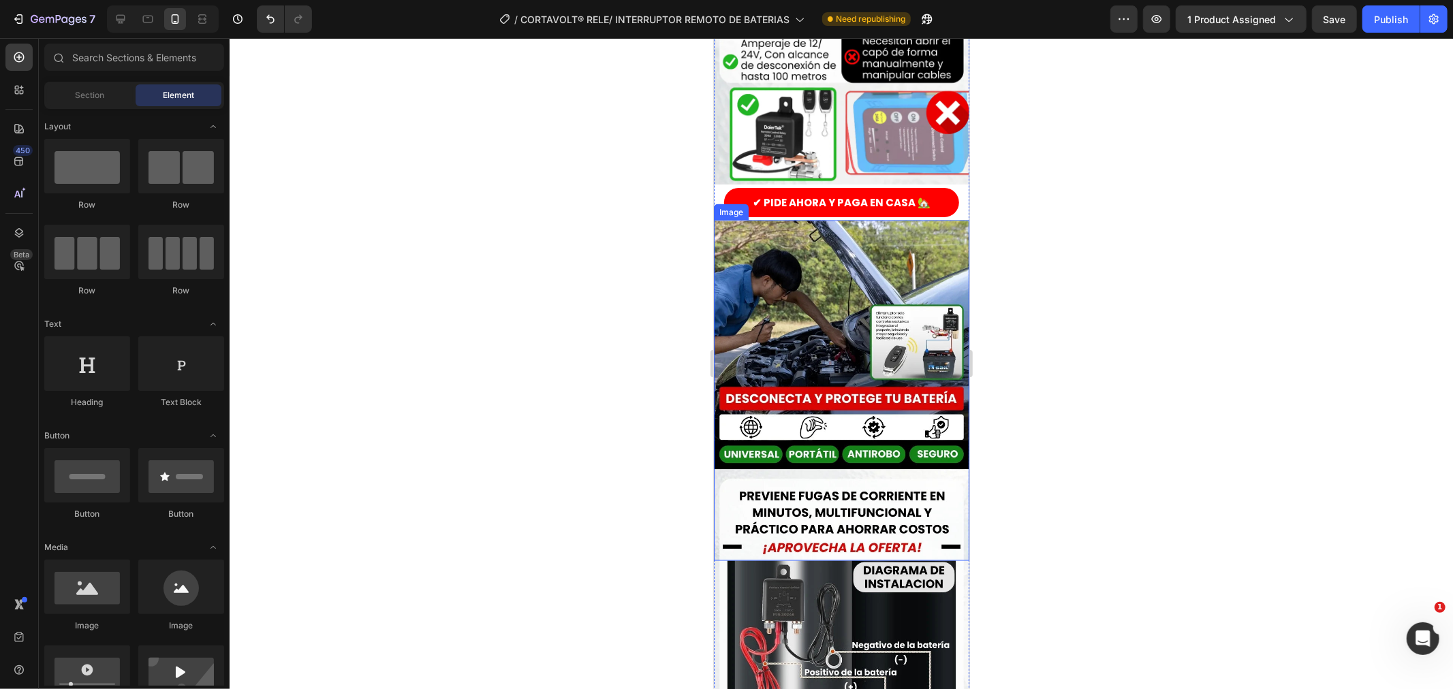
click at [870, 281] on img at bounding box center [840, 390] width 255 height 341
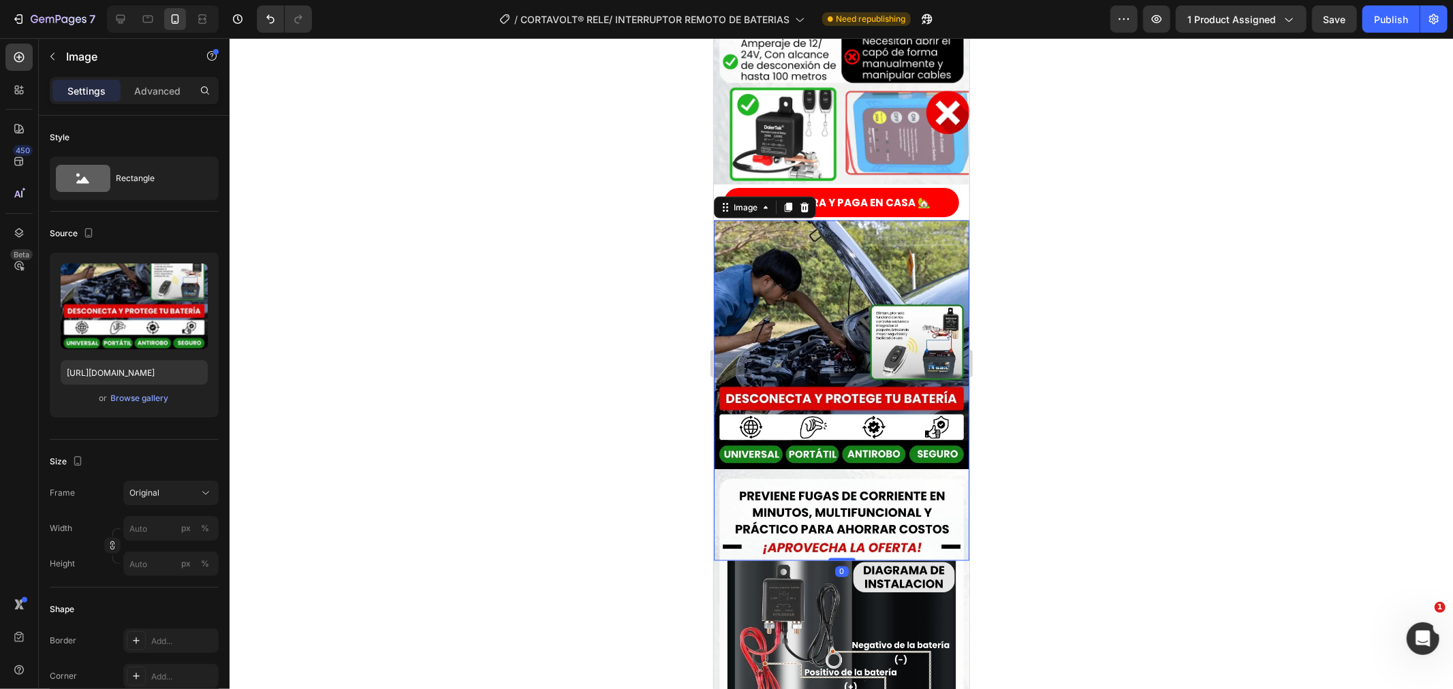
click at [884, 280] on img at bounding box center [840, 390] width 255 height 341
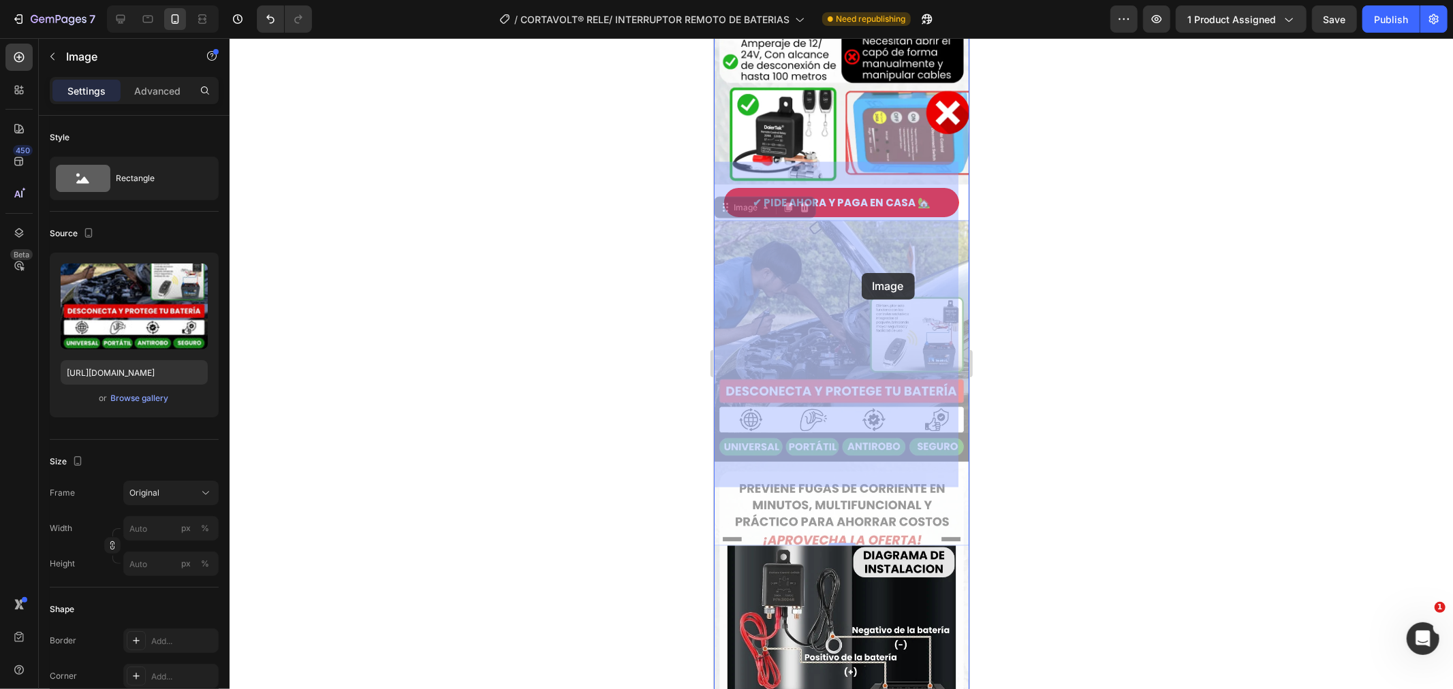
drag, startPoint x: 890, startPoint y: 273, endPoint x: 861, endPoint y: 273, distance: 28.6
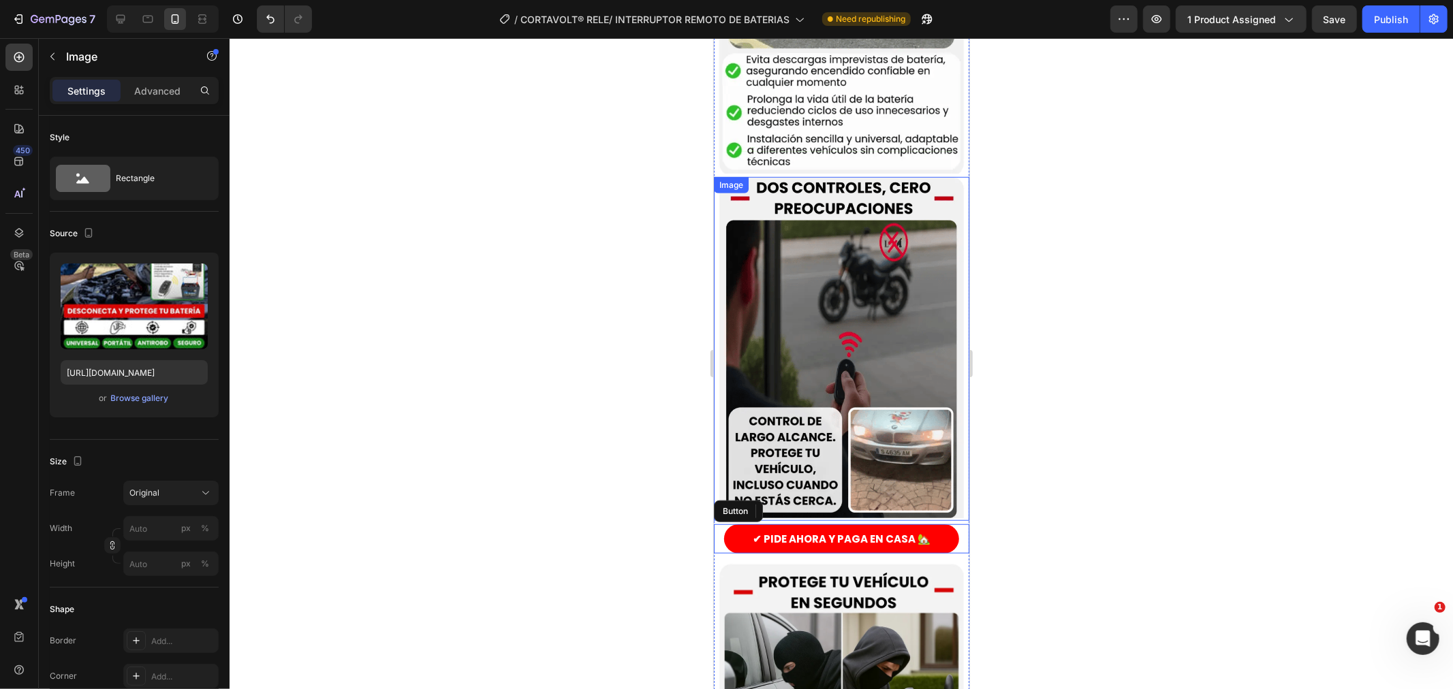
scroll to position [681, 0]
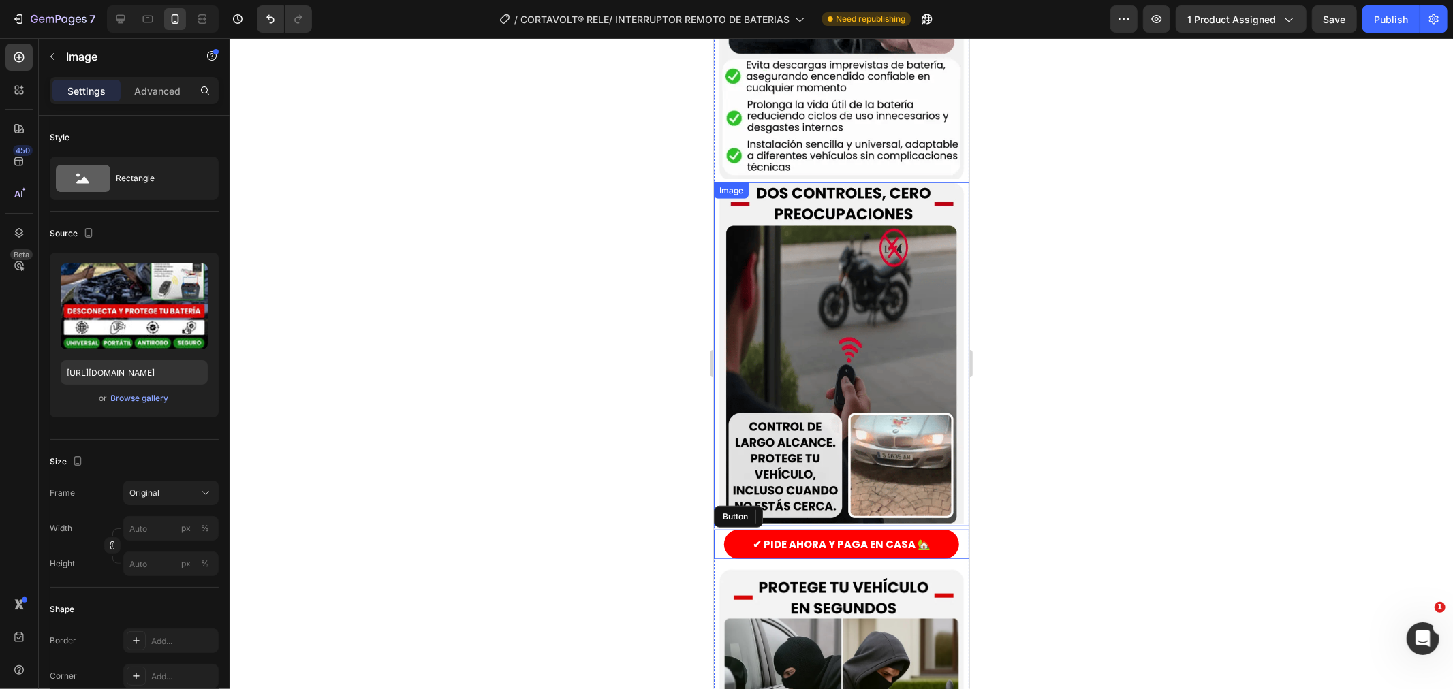
click at [636, 270] on div at bounding box center [842, 363] width 1224 height 651
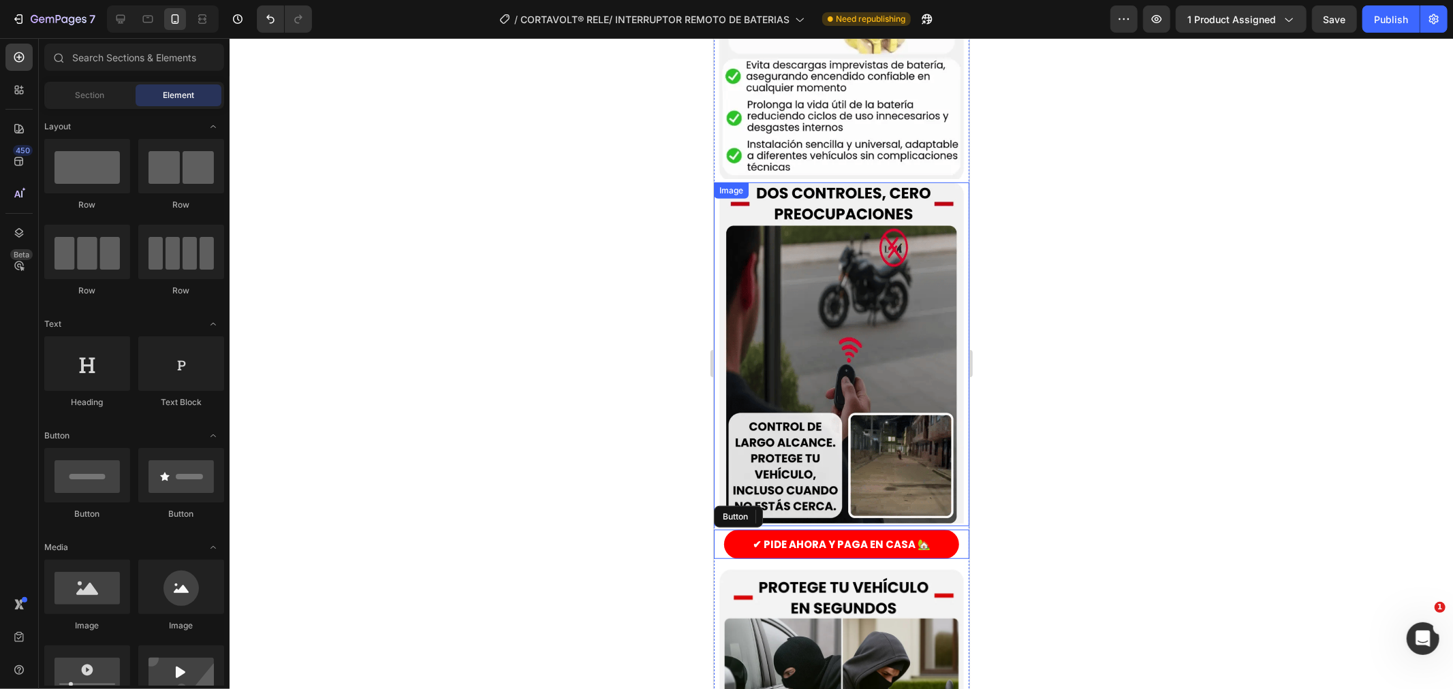
click at [636, 328] on div at bounding box center [842, 363] width 1224 height 651
click at [1195, 283] on div at bounding box center [842, 363] width 1224 height 651
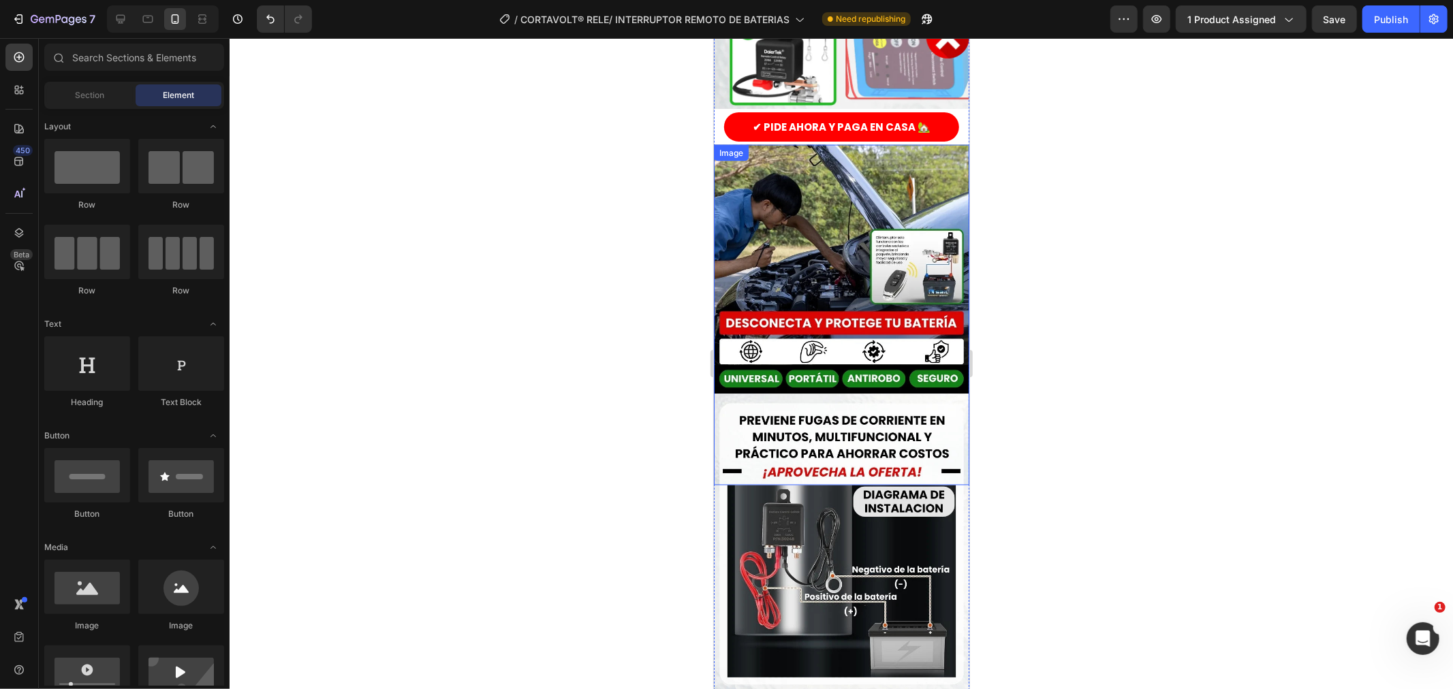
scroll to position [1892, 0]
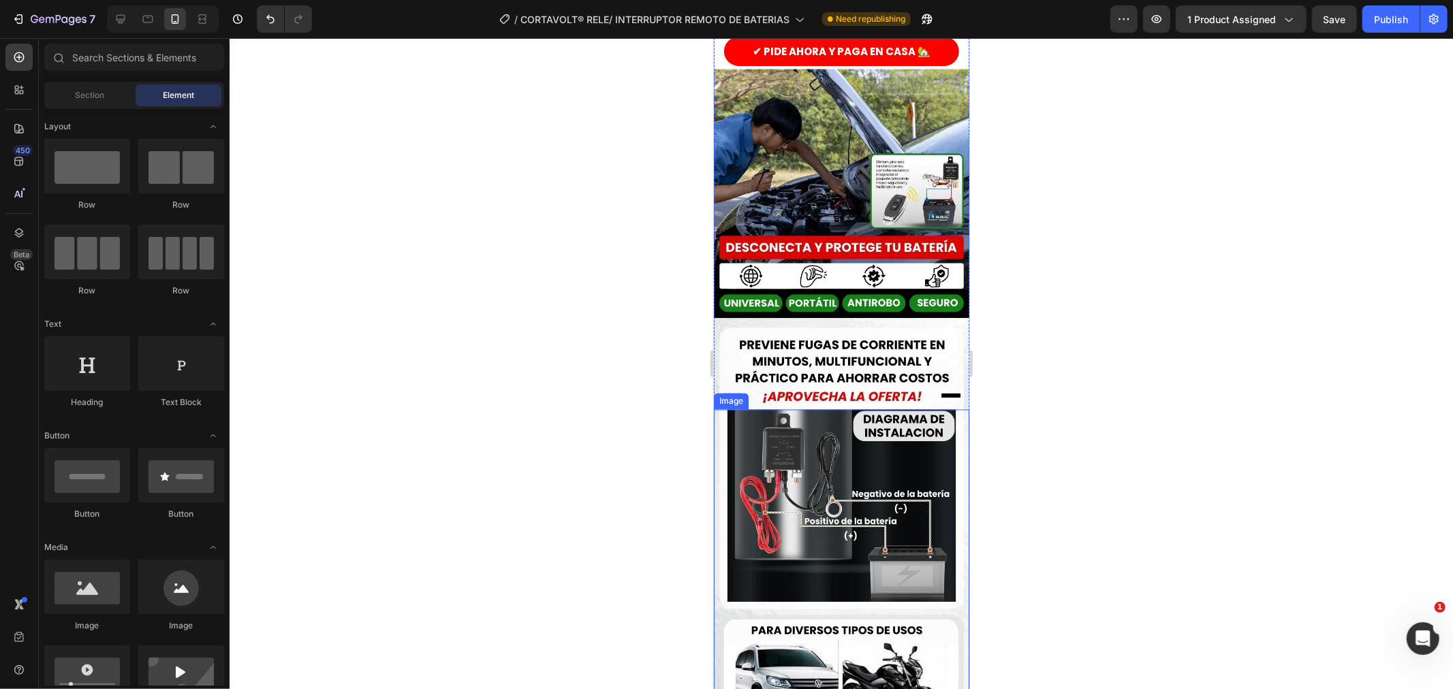
click at [776, 409] on img at bounding box center [840, 579] width 255 height 341
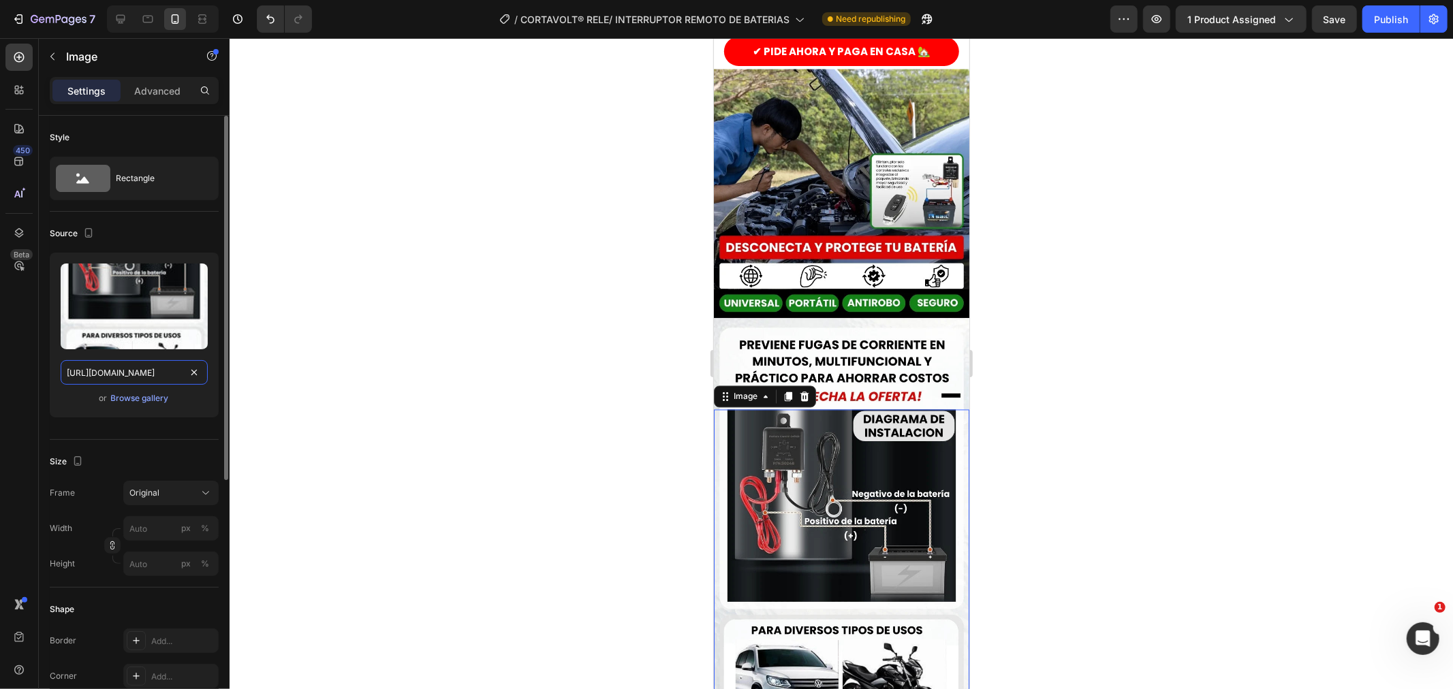
click at [142, 365] on input "[URL][DOMAIN_NAME]" at bounding box center [134, 372] width 147 height 25
paste input "CORTAVOLTReldedesconexin1-ezgif.com-png-to-webp-converter.webp?v=1756253558"
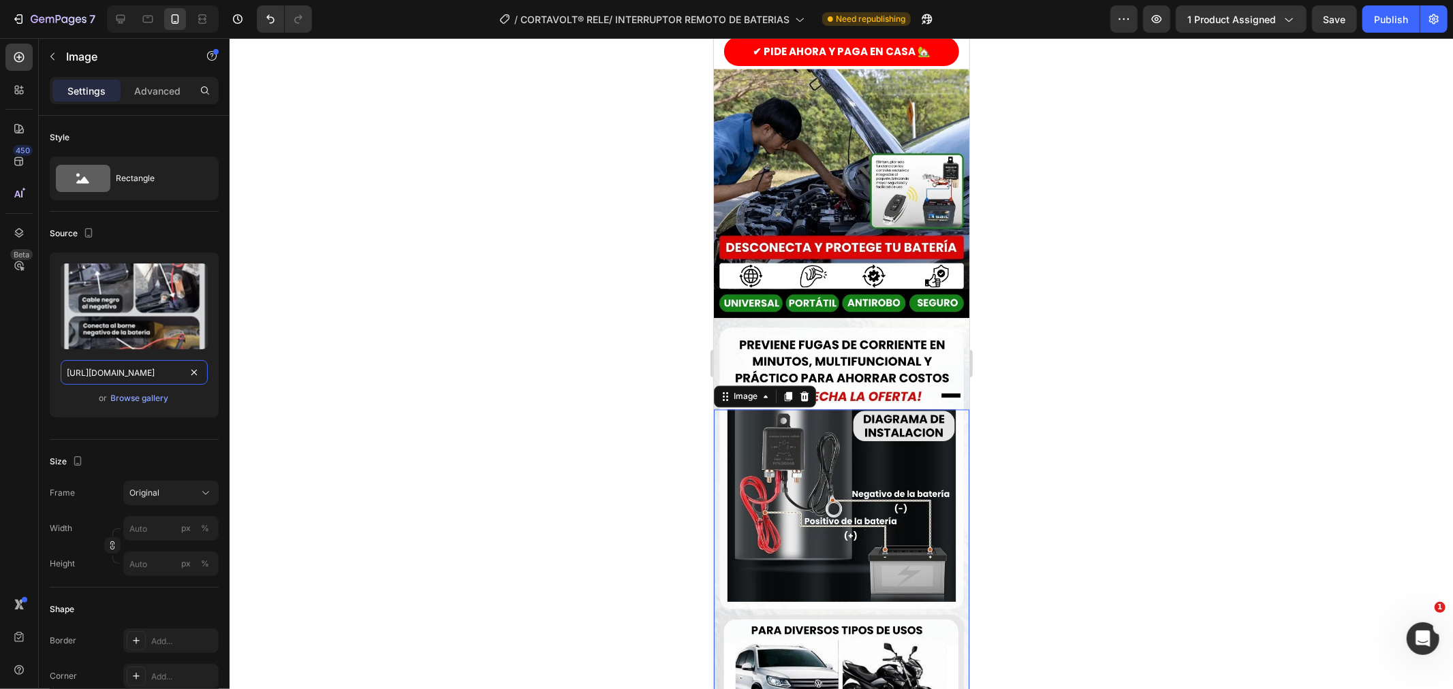
type input "https://cdn.shopify.com/s/files/1/0759/3020/6426/files/CORTAVOLTReldedesconexin…"
click at [480, 409] on div at bounding box center [842, 363] width 1224 height 651
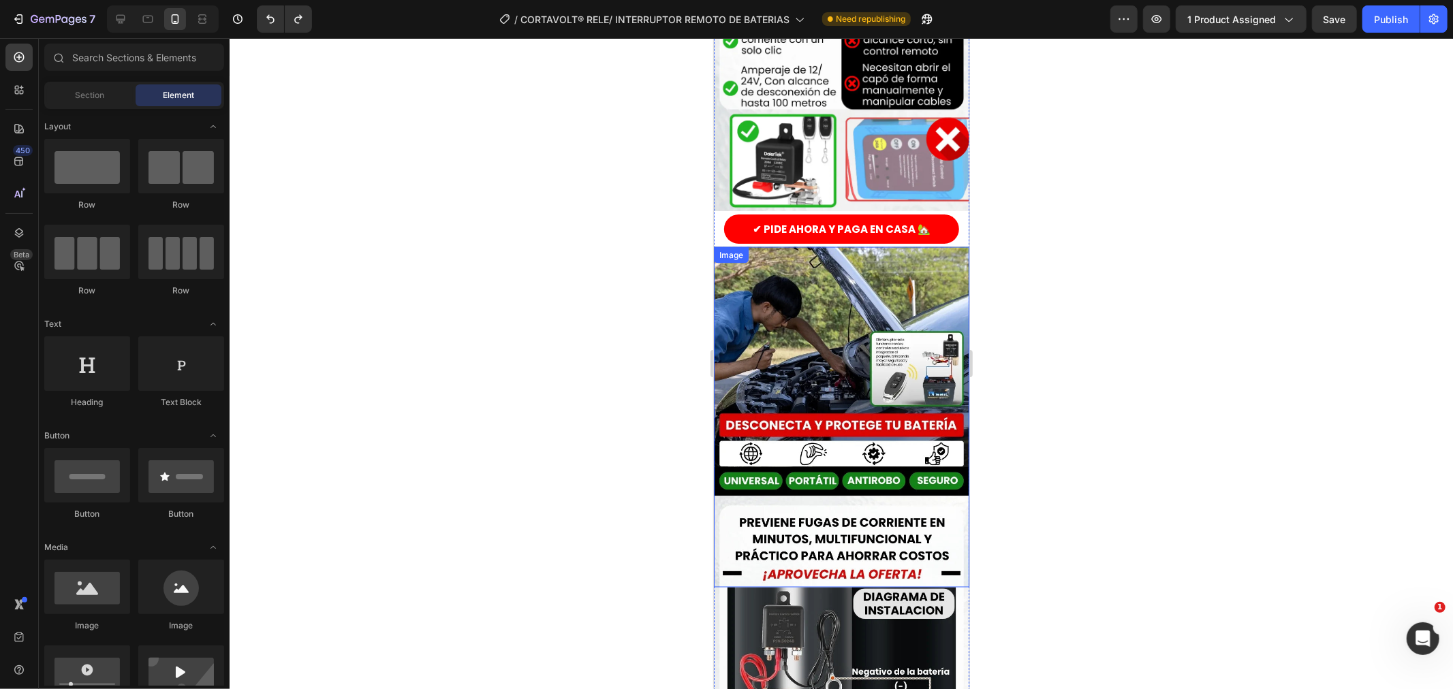
scroll to position [1741, 0]
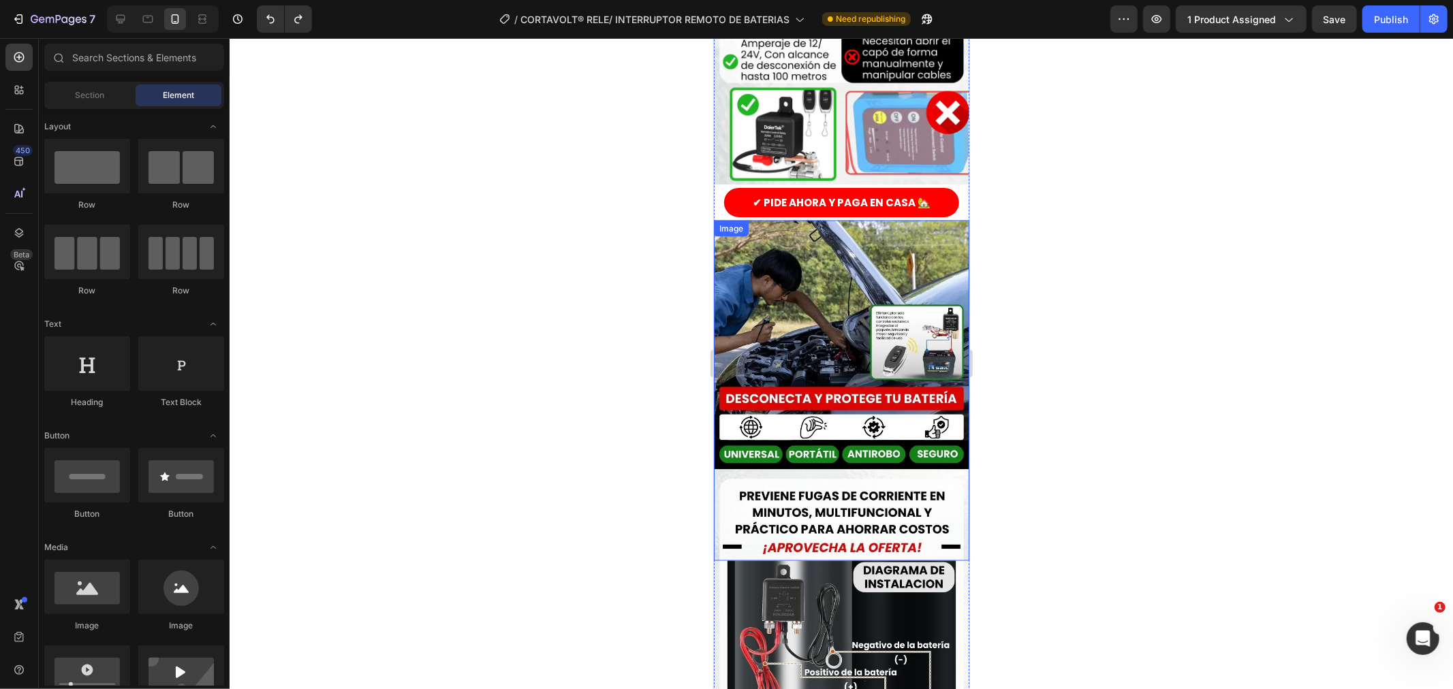
click at [811, 288] on img at bounding box center [840, 390] width 255 height 341
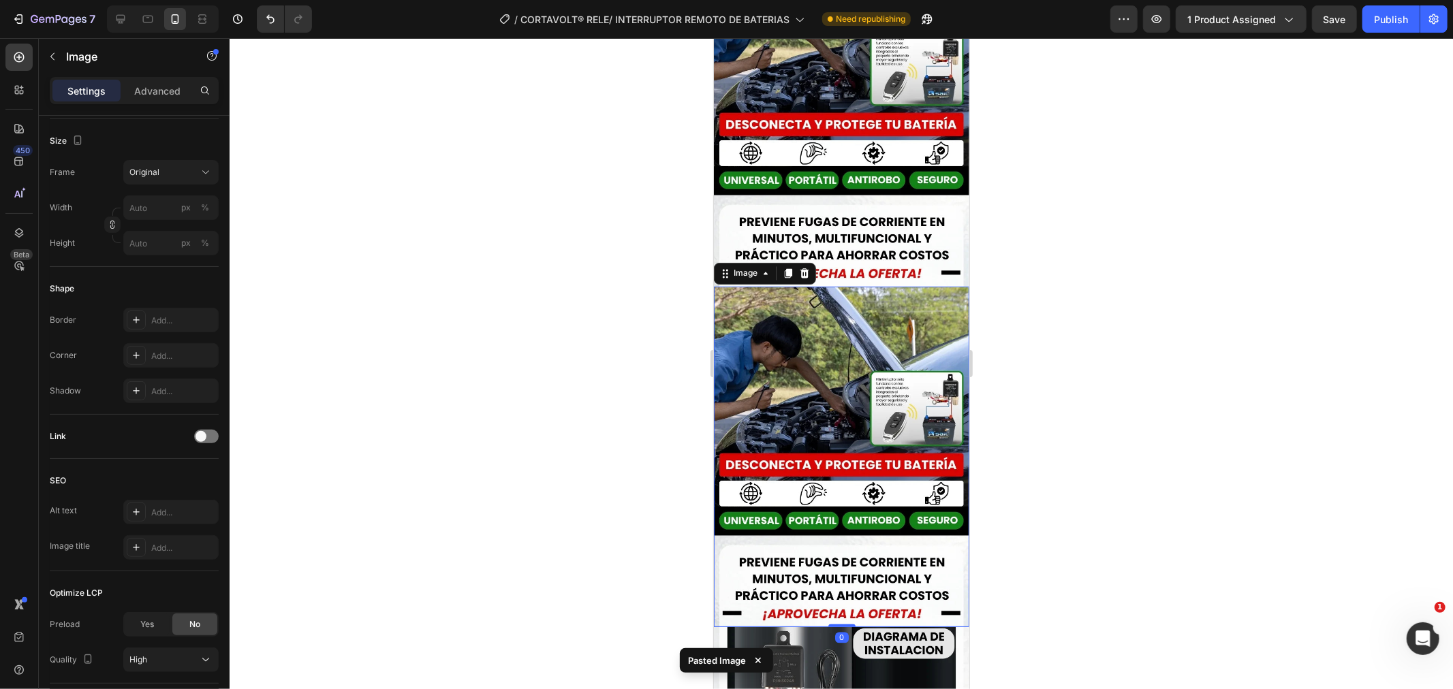
scroll to position [1991, 0]
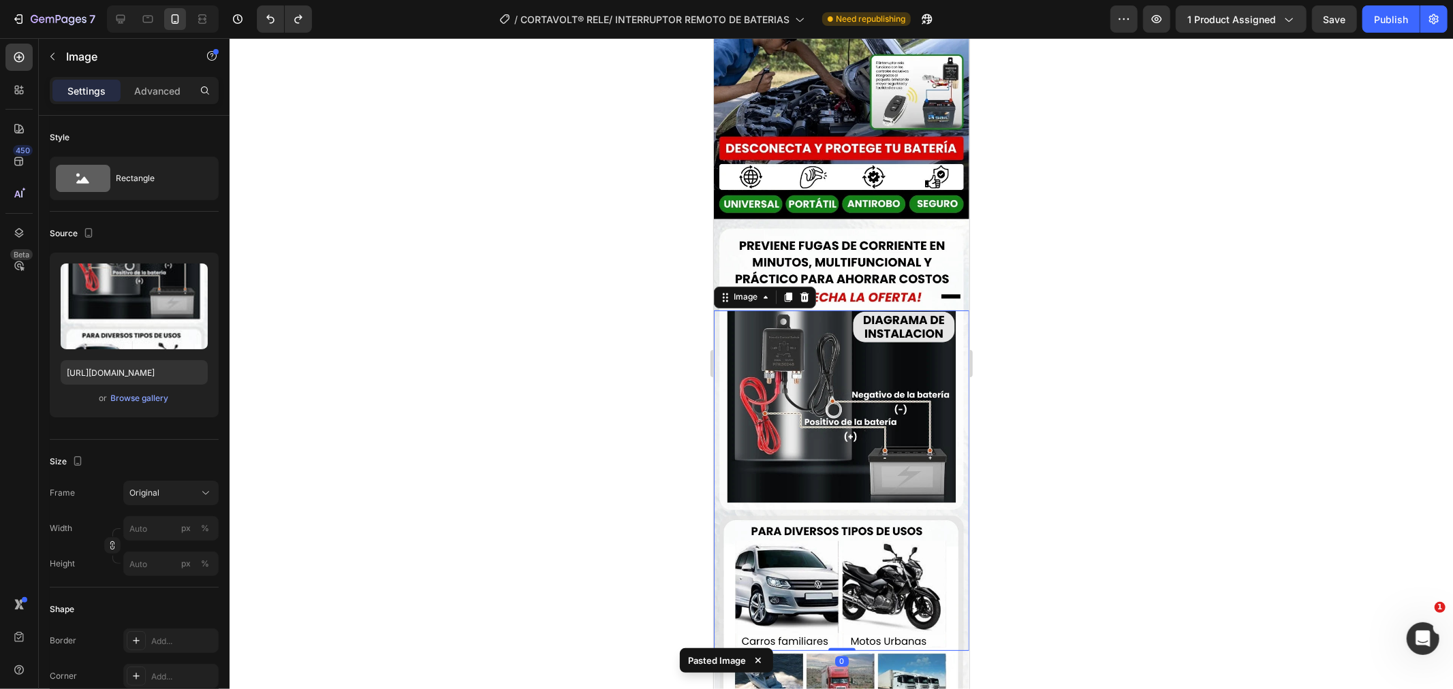
click at [810, 333] on img at bounding box center [840, 480] width 255 height 341
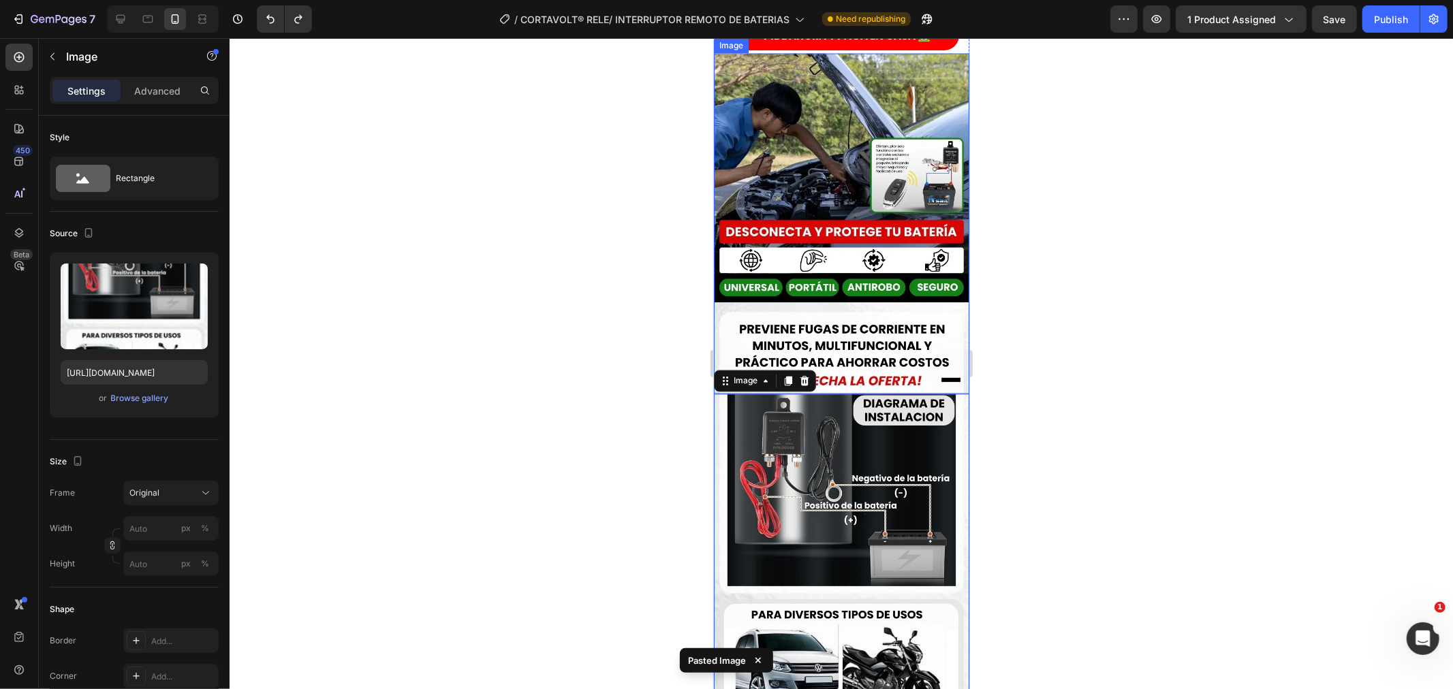
scroll to position [1764, 0]
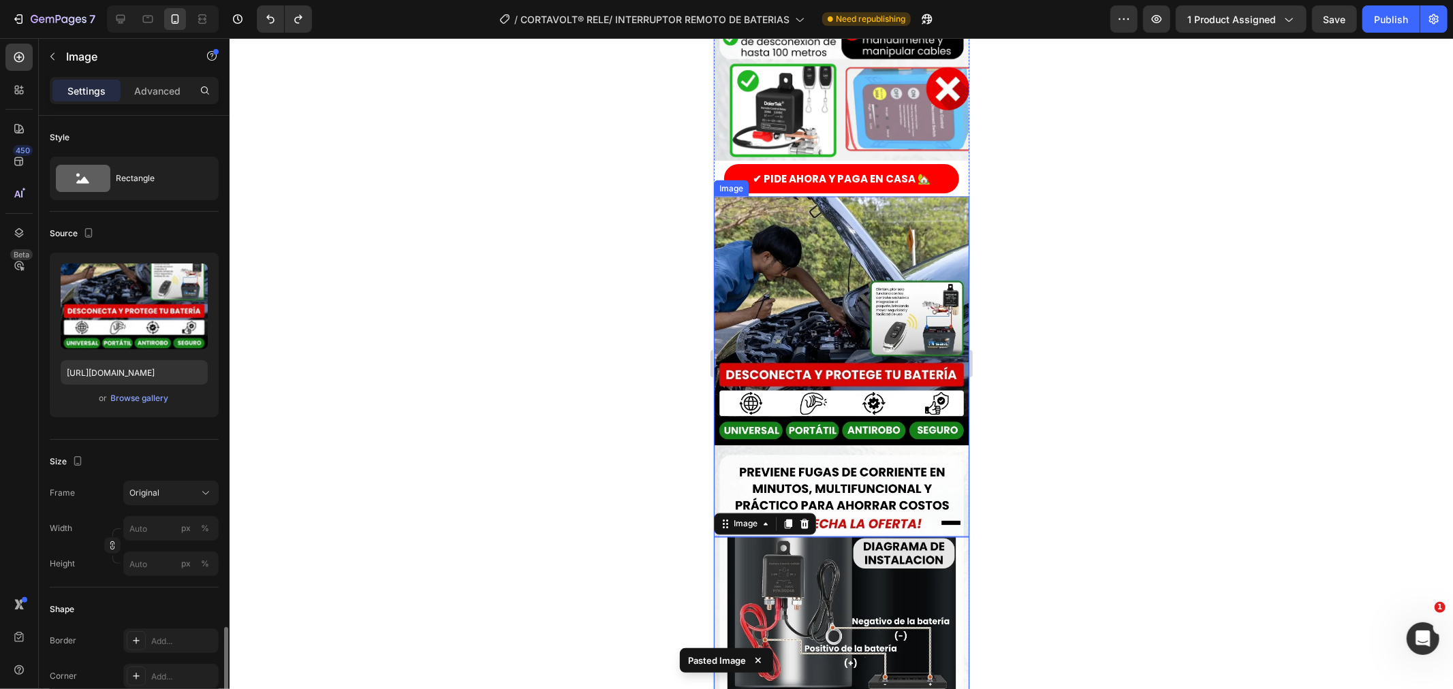
click at [738, 321] on img at bounding box center [840, 366] width 255 height 341
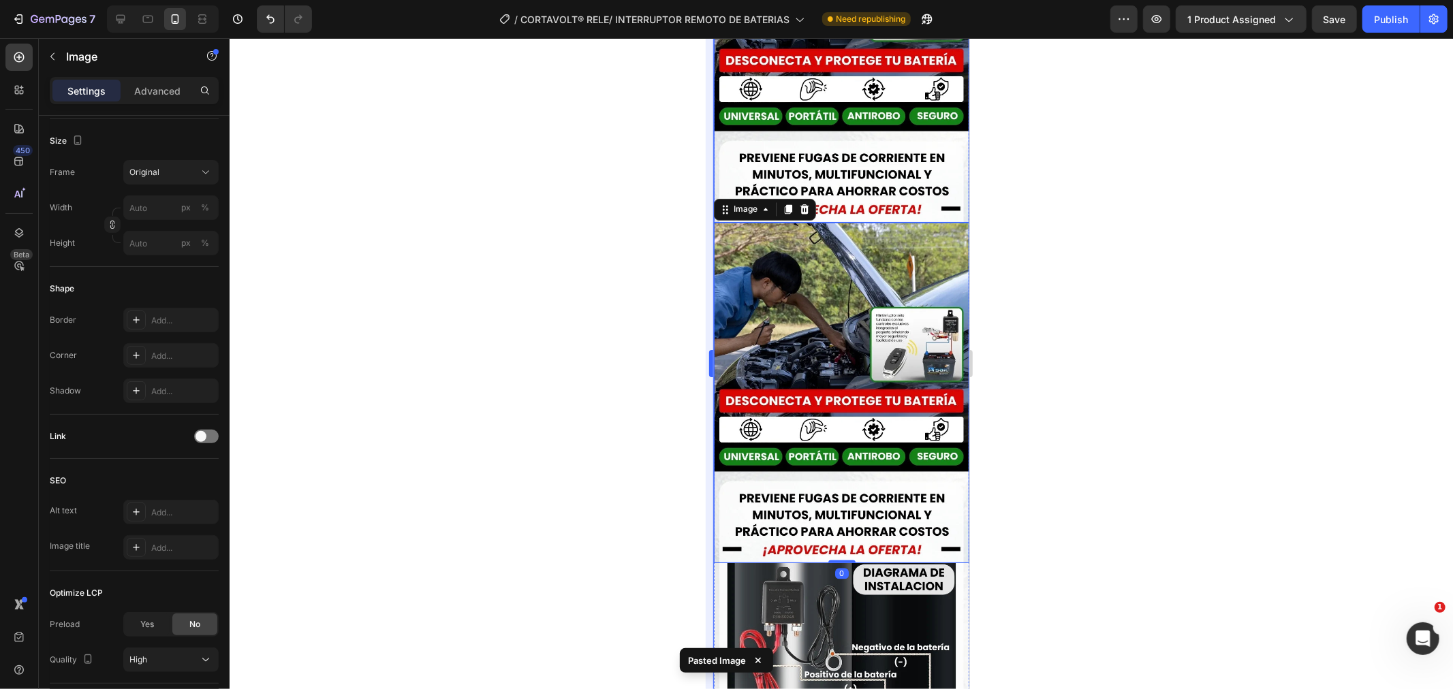
scroll to position [2143, 0]
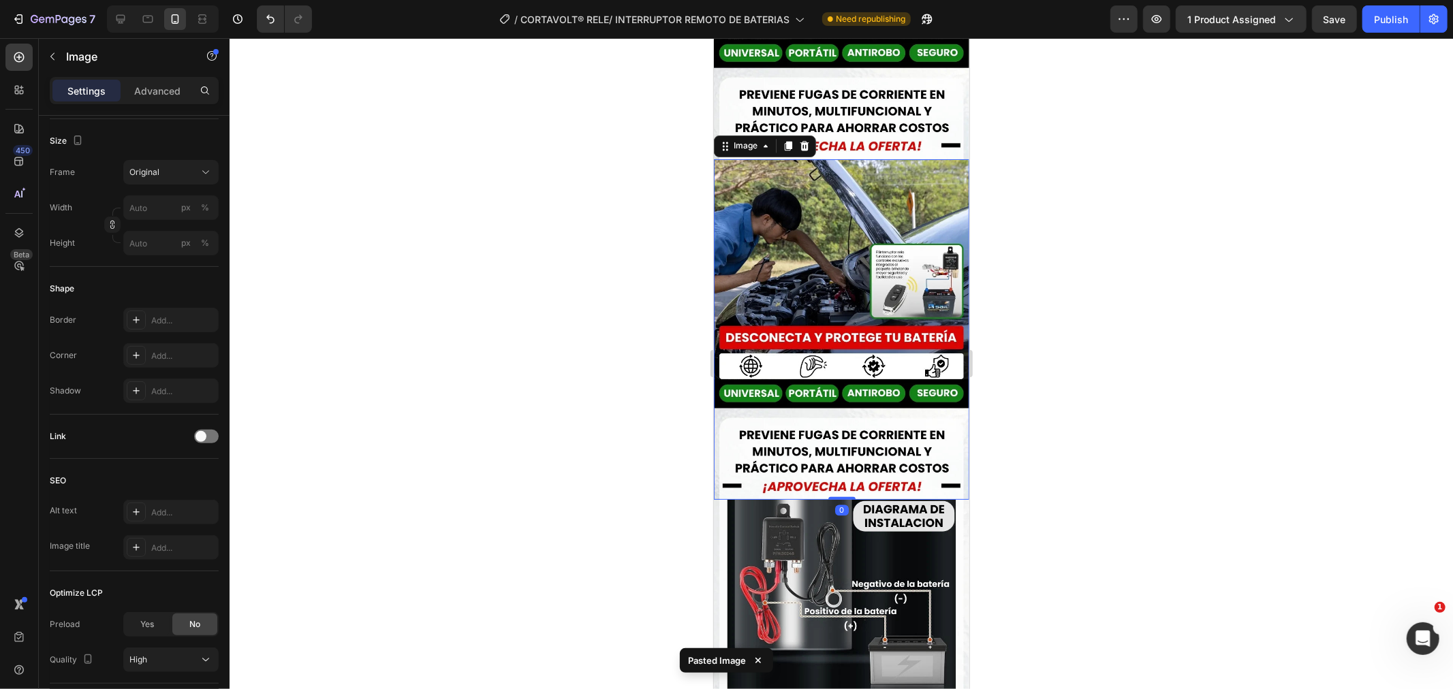
drag, startPoint x: 752, startPoint y: 188, endPoint x: 737, endPoint y: 189, distance: 15.0
click at [753, 187] on img at bounding box center [840, 329] width 255 height 341
click at [818, 179] on img at bounding box center [840, 329] width 255 height 341
click at [826, 220] on img at bounding box center [840, 329] width 255 height 341
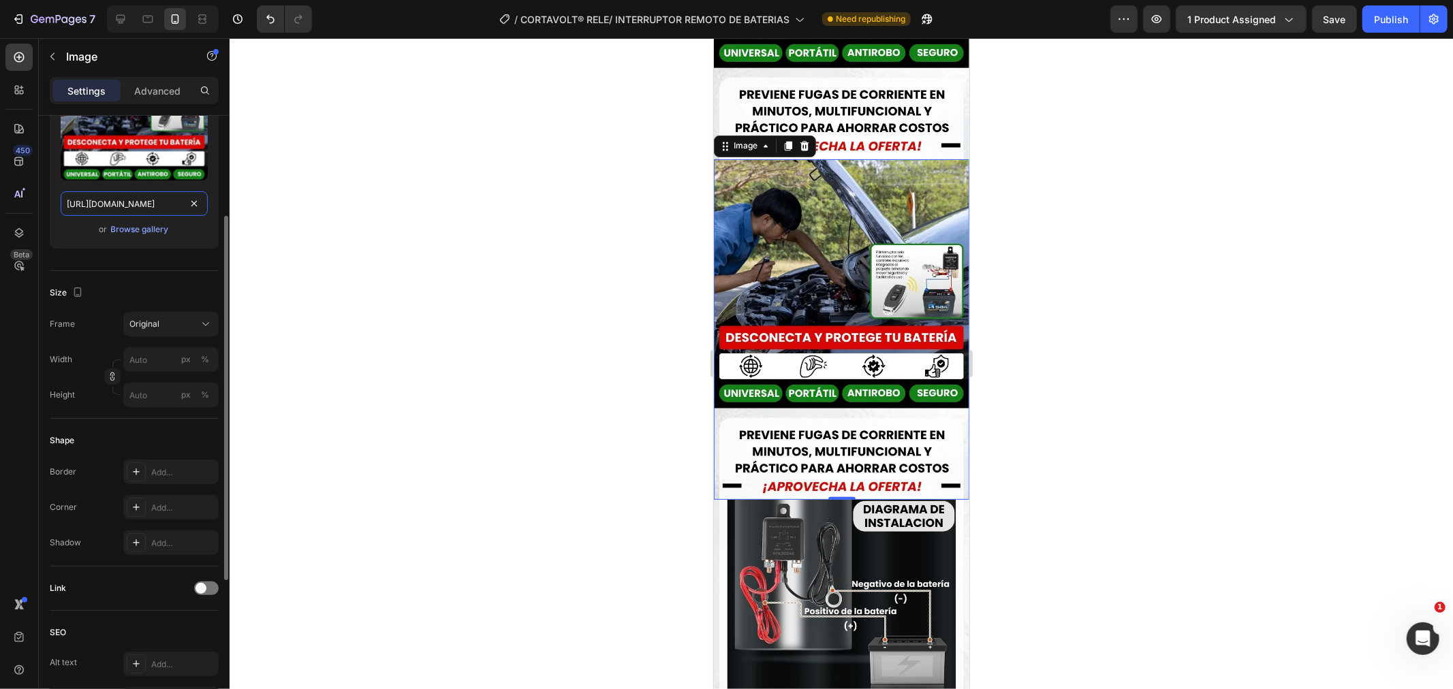
click at [127, 193] on input "https://cdn.shopify.com/s/files/1/0759/3020/6426/files/gempages_565349228302304…" at bounding box center [134, 203] width 147 height 25
paste input "CORTAVOLTReldedesconexin1-ezgif.com-png-to-webp-converter.webp?v=1756253558"
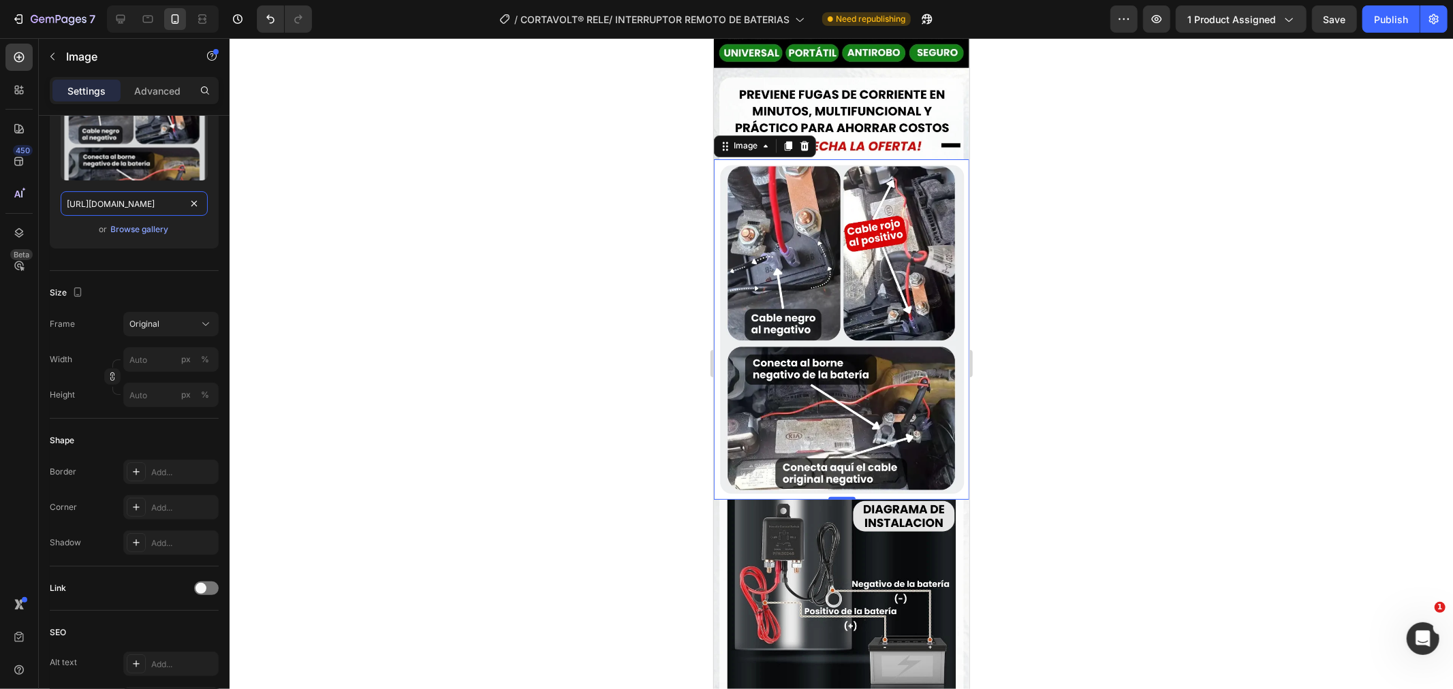
type input "https://cdn.shopify.com/s/files/1/0759/3020/6426/files/CORTAVOLTReldedesconexin…"
click at [587, 343] on div at bounding box center [842, 363] width 1224 height 651
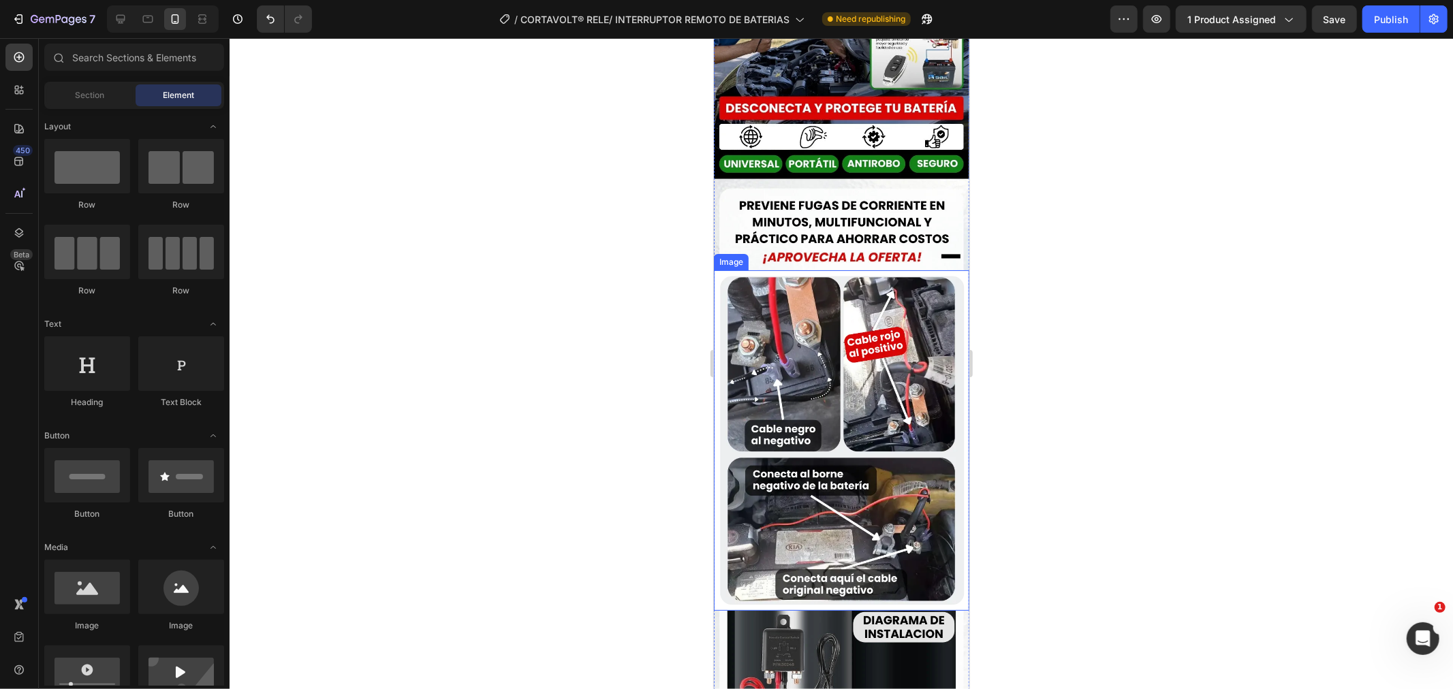
scroll to position [2067, 0]
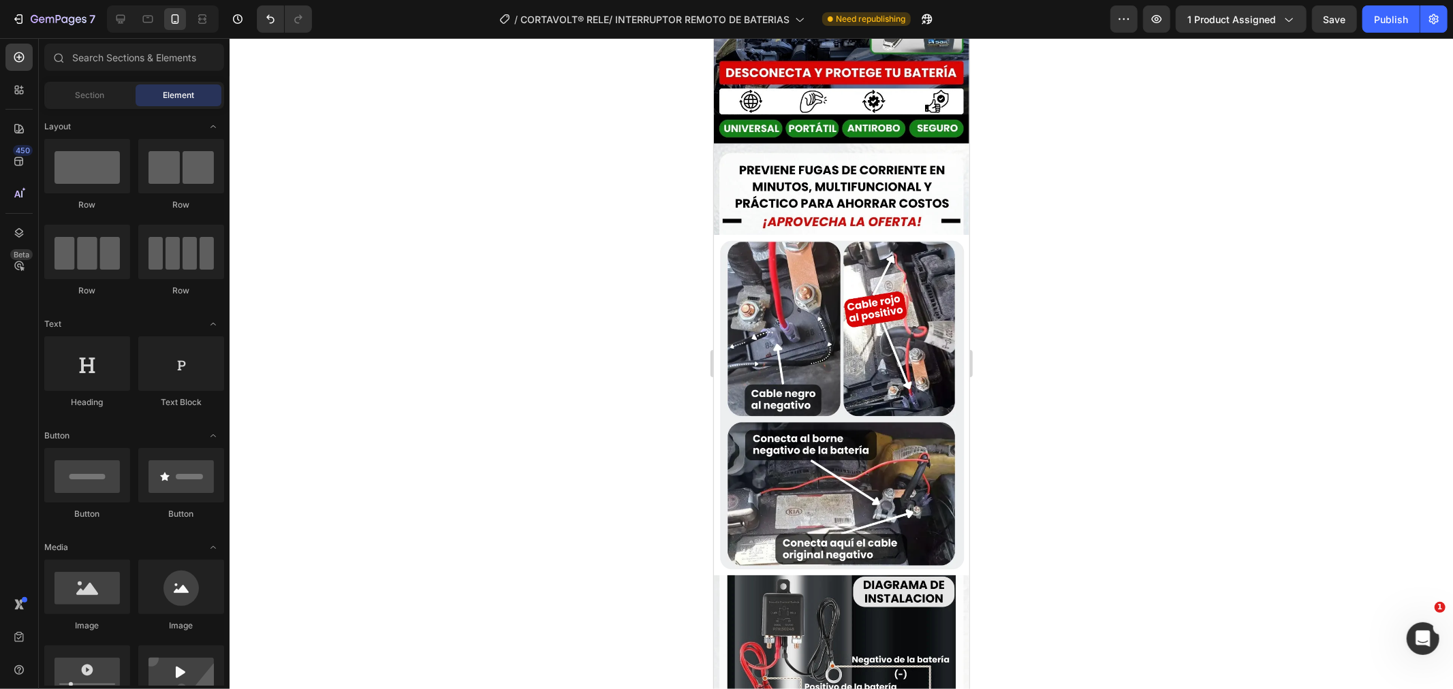
click at [502, 236] on div at bounding box center [842, 363] width 1224 height 651
click at [567, 279] on div at bounding box center [842, 363] width 1224 height 651
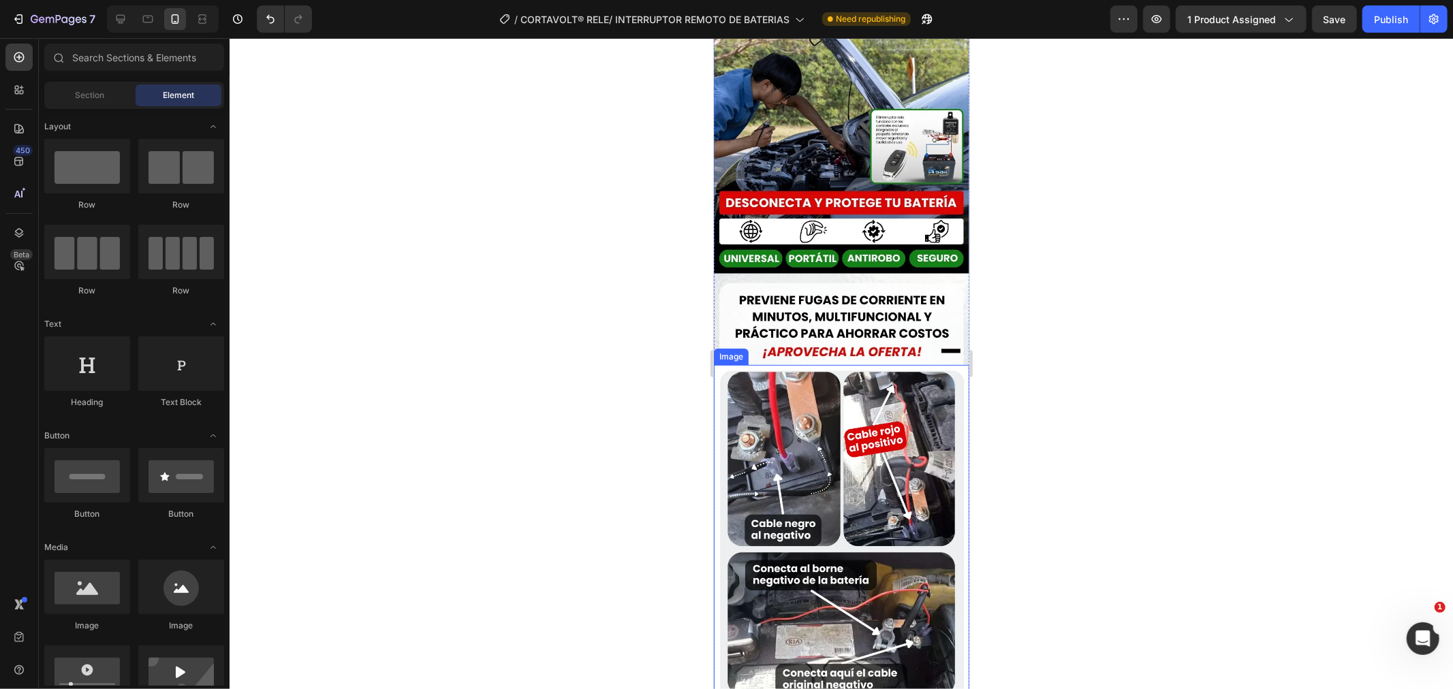
scroll to position [1916, 0]
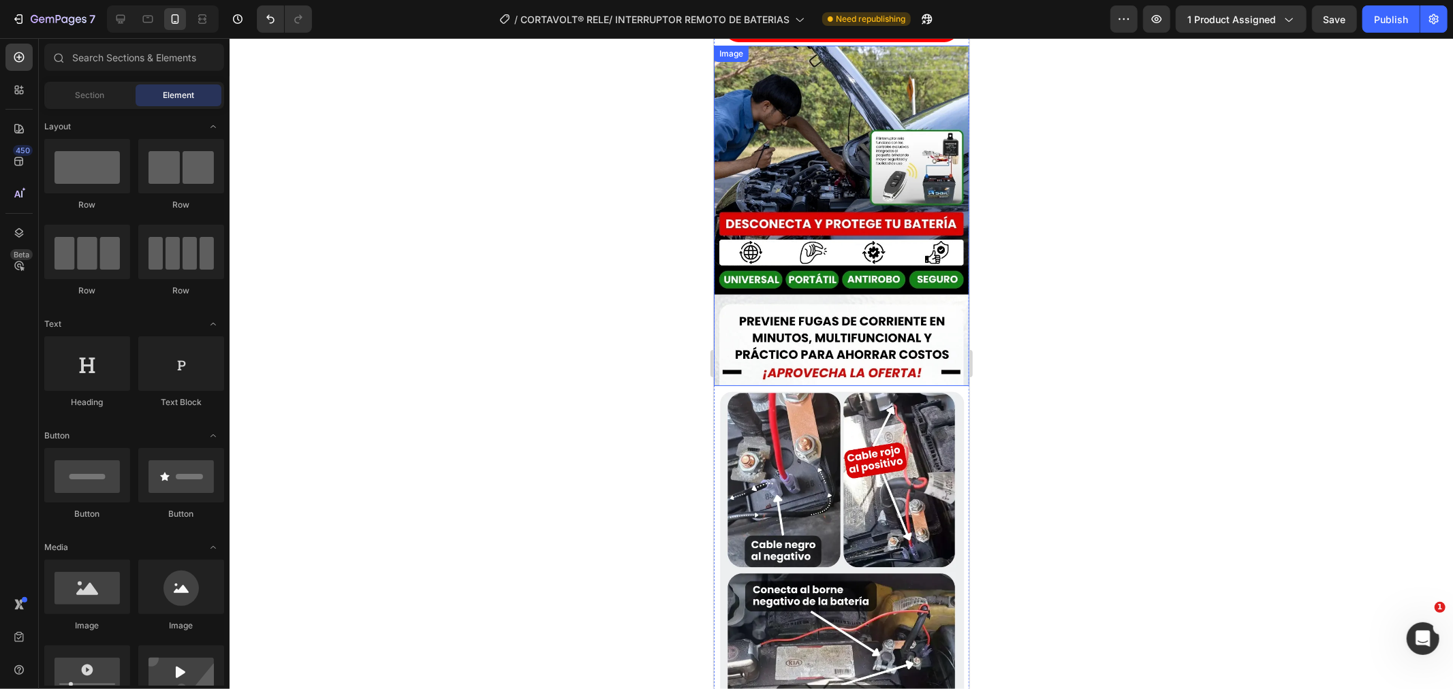
click at [866, 280] on img at bounding box center [840, 215] width 255 height 341
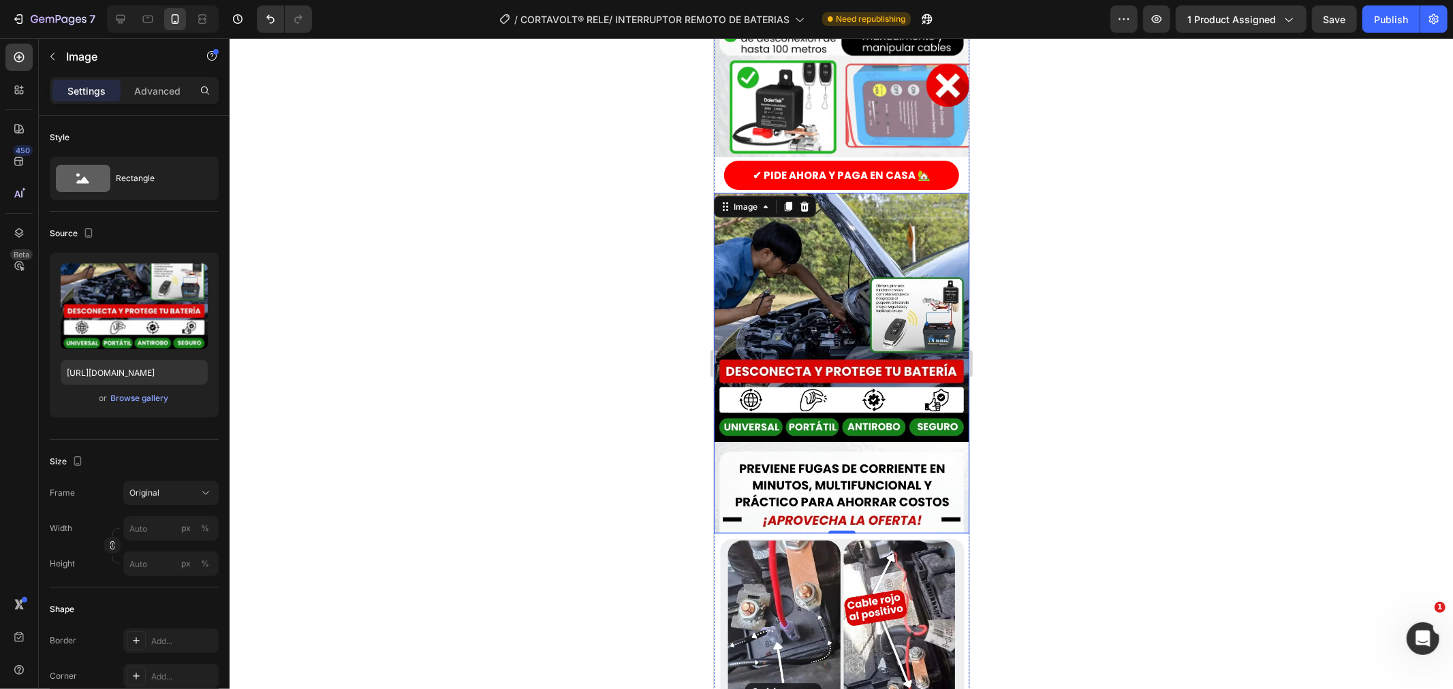
scroll to position [1764, 0]
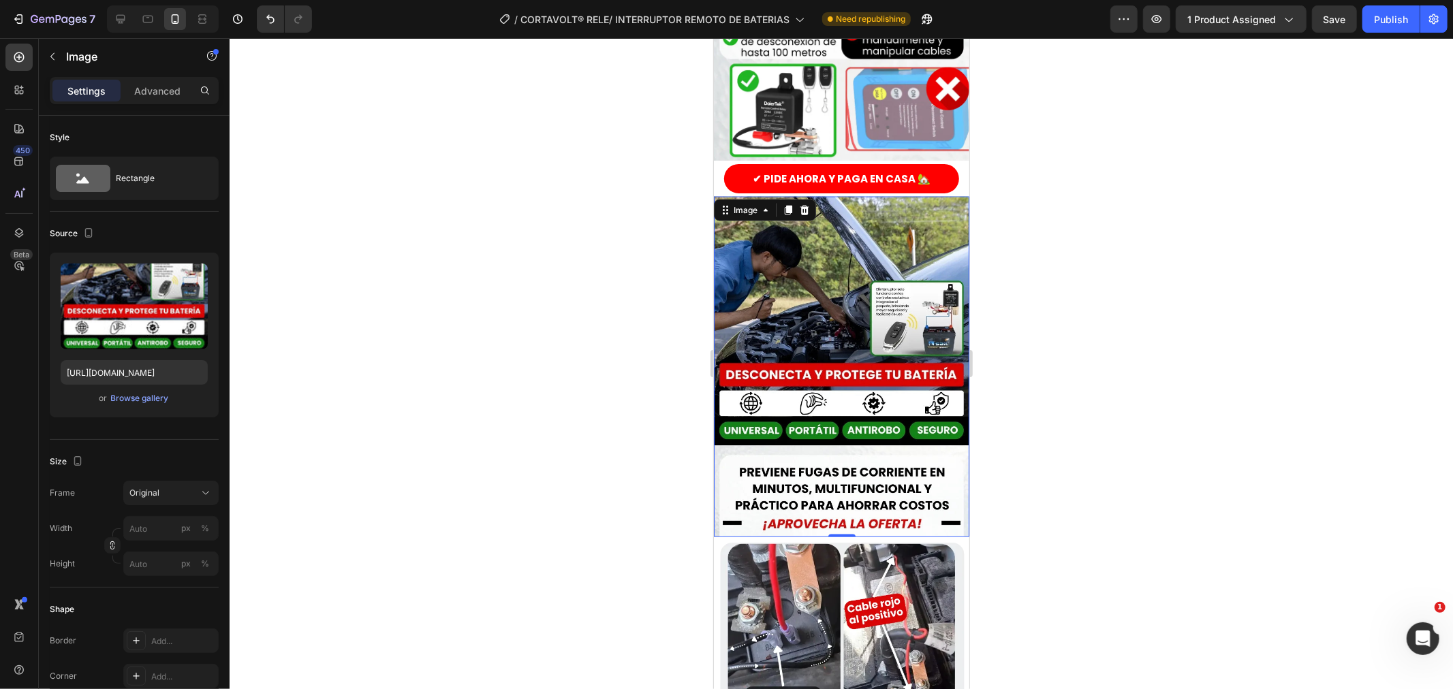
click at [856, 266] on img at bounding box center [840, 366] width 255 height 341
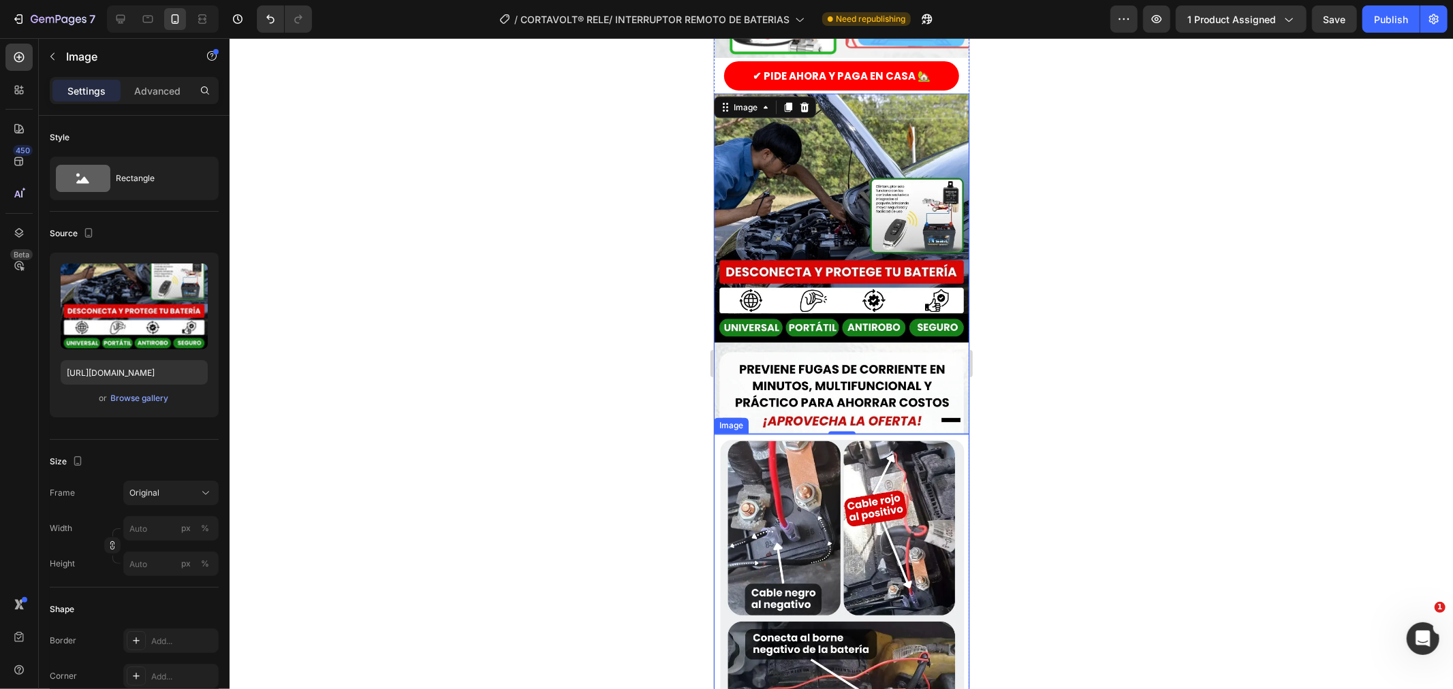
scroll to position [1873, 0]
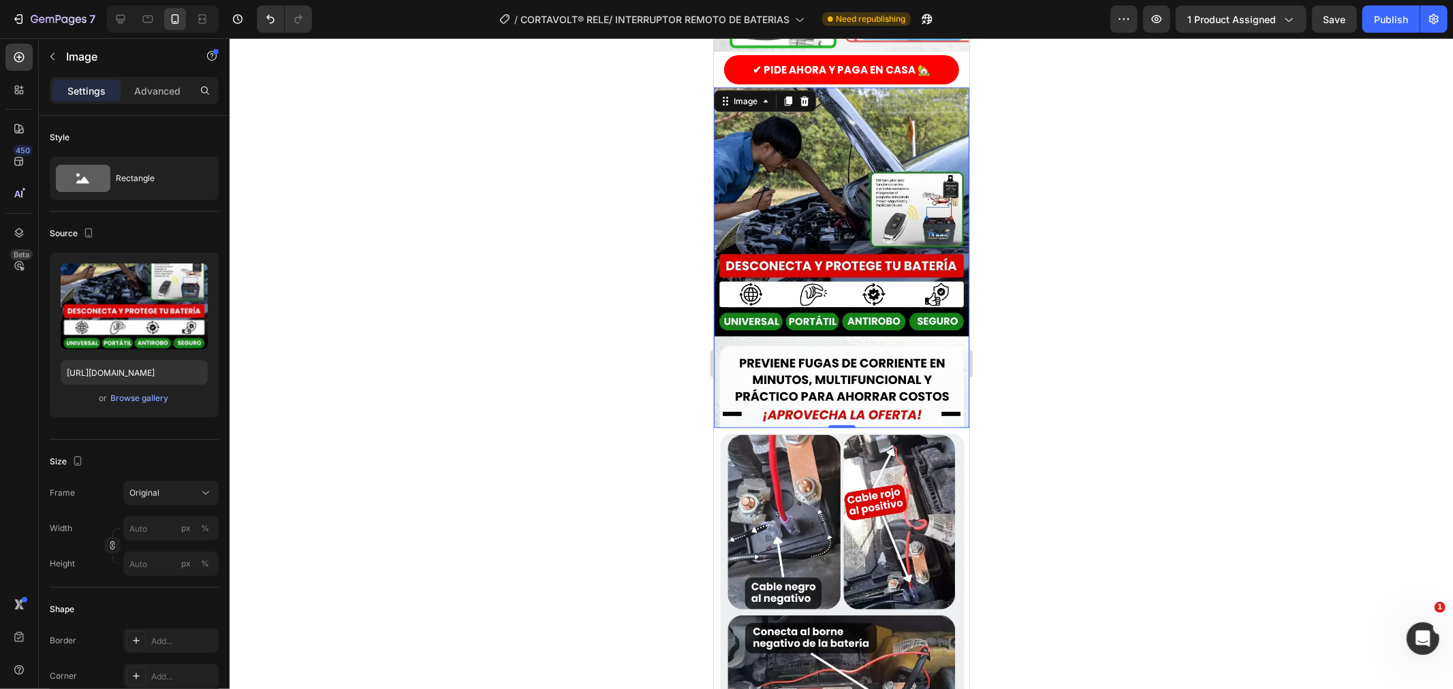
click at [861, 181] on img at bounding box center [840, 257] width 255 height 341
click at [153, 375] on input "https://cdn.shopify.com/s/files/1/0759/3020/6426/files/gempages_565349228302304…" at bounding box center [134, 372] width 147 height 25
paste input "CORTAVOLT2Reldedesconexin1-ezgif.com-png-to-webp-converter.webp?v=1756253879"
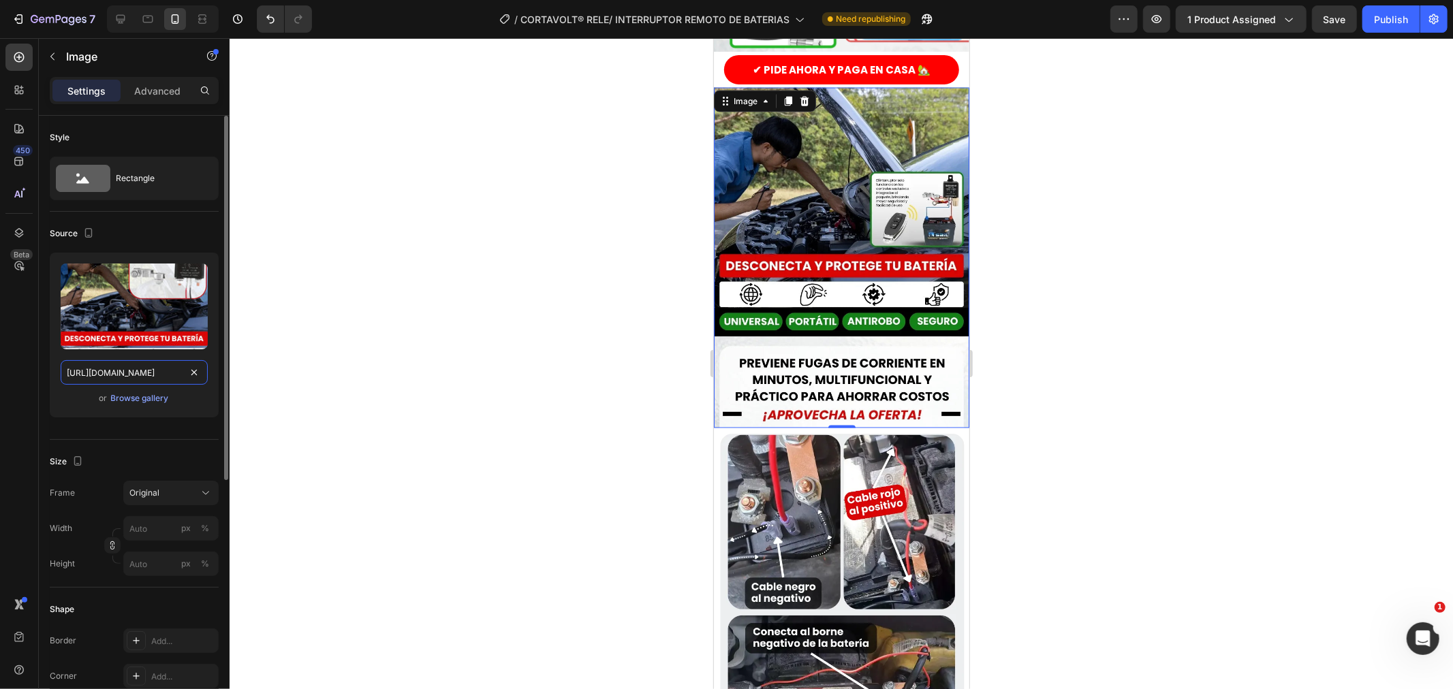
scroll to position [0, 446]
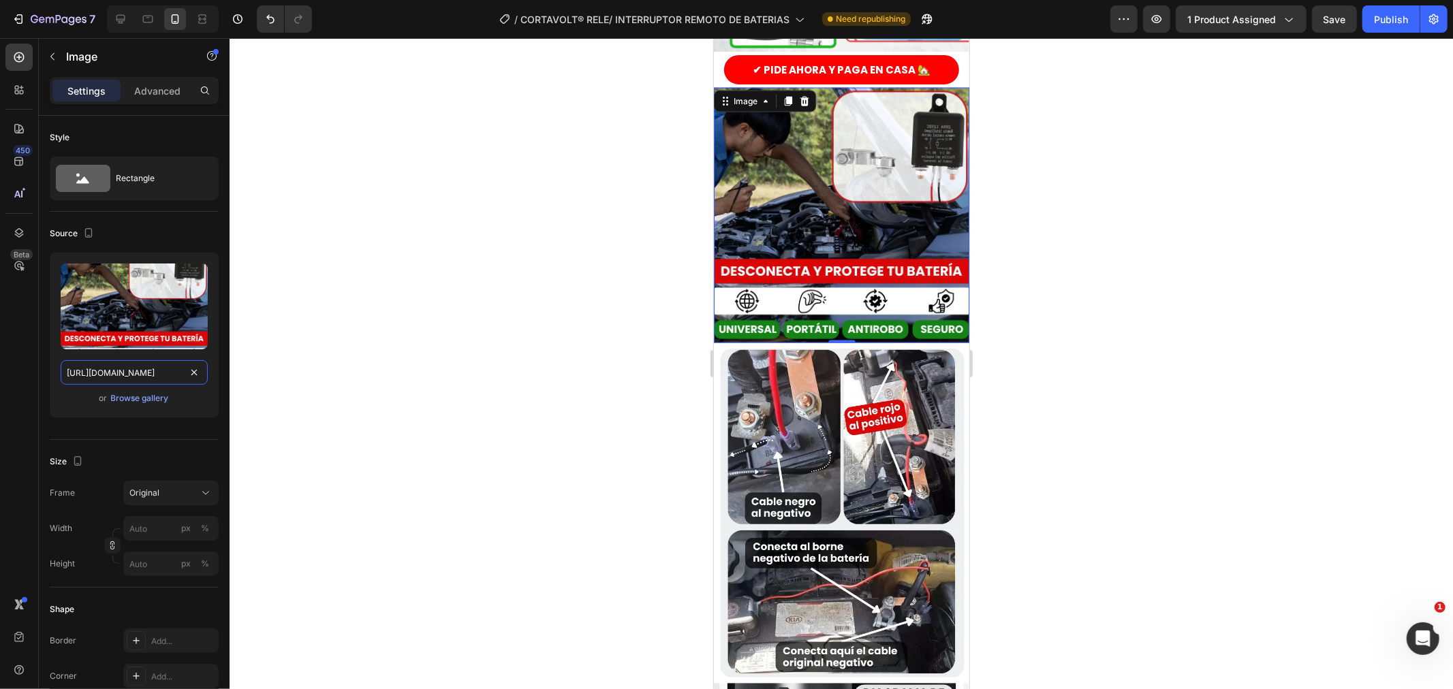
type input "https://cdn.shopify.com/s/files/1/0759/3020/6426/files/CORTAVOLT2Reldedesconexi…"
click at [427, 316] on div at bounding box center [842, 363] width 1224 height 651
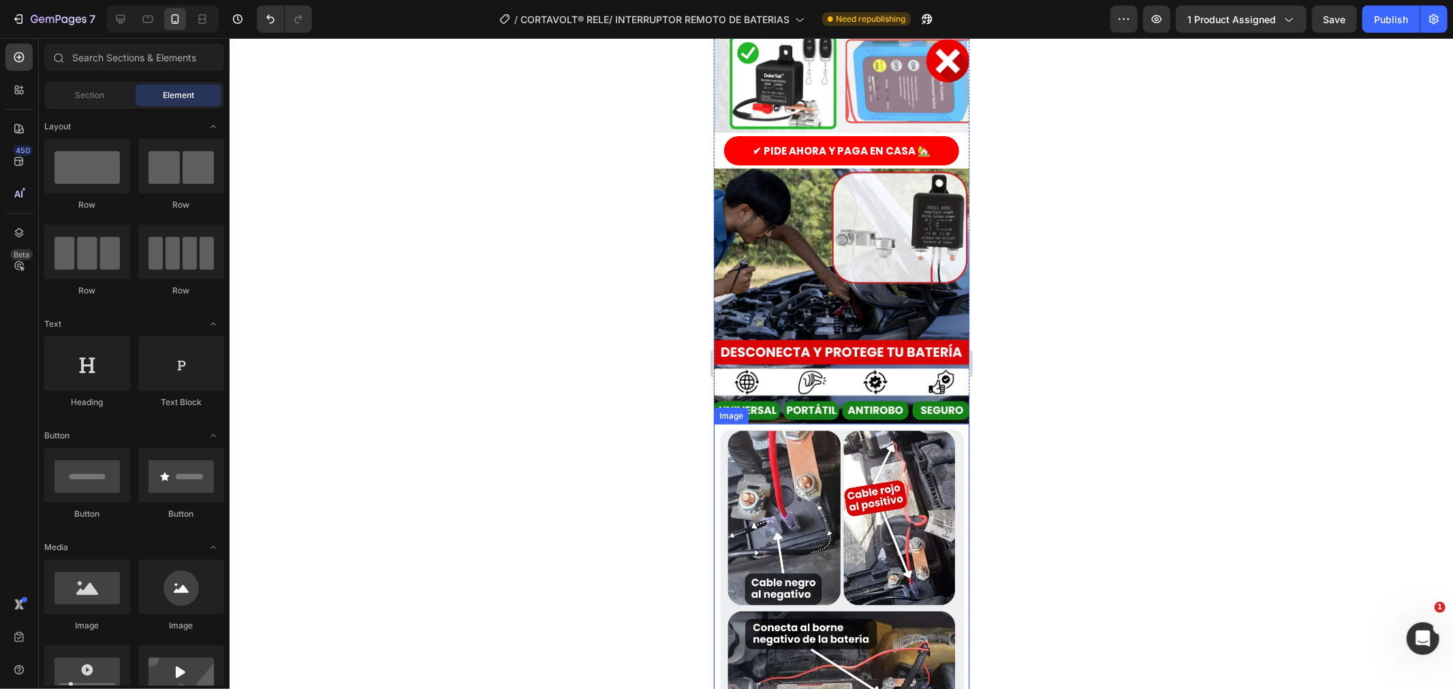
scroll to position [1646, 0]
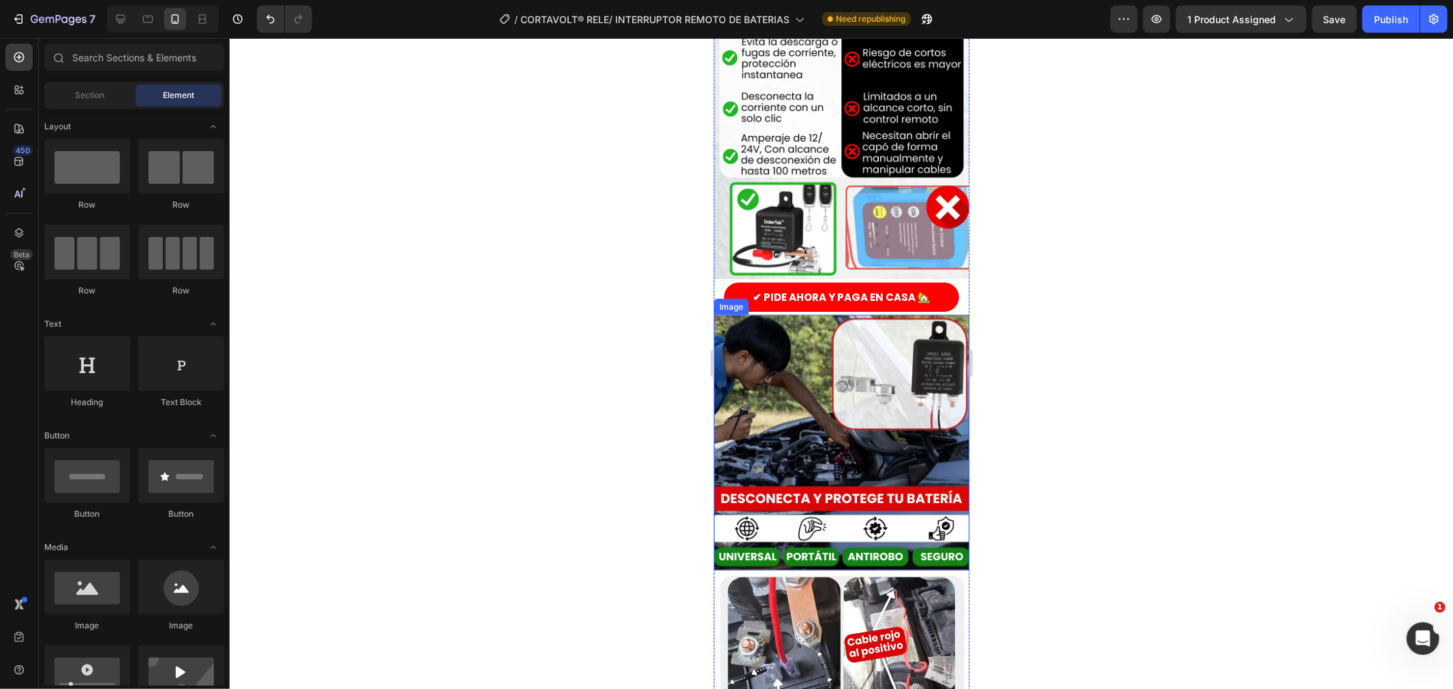
click at [918, 396] on img at bounding box center [840, 442] width 255 height 255
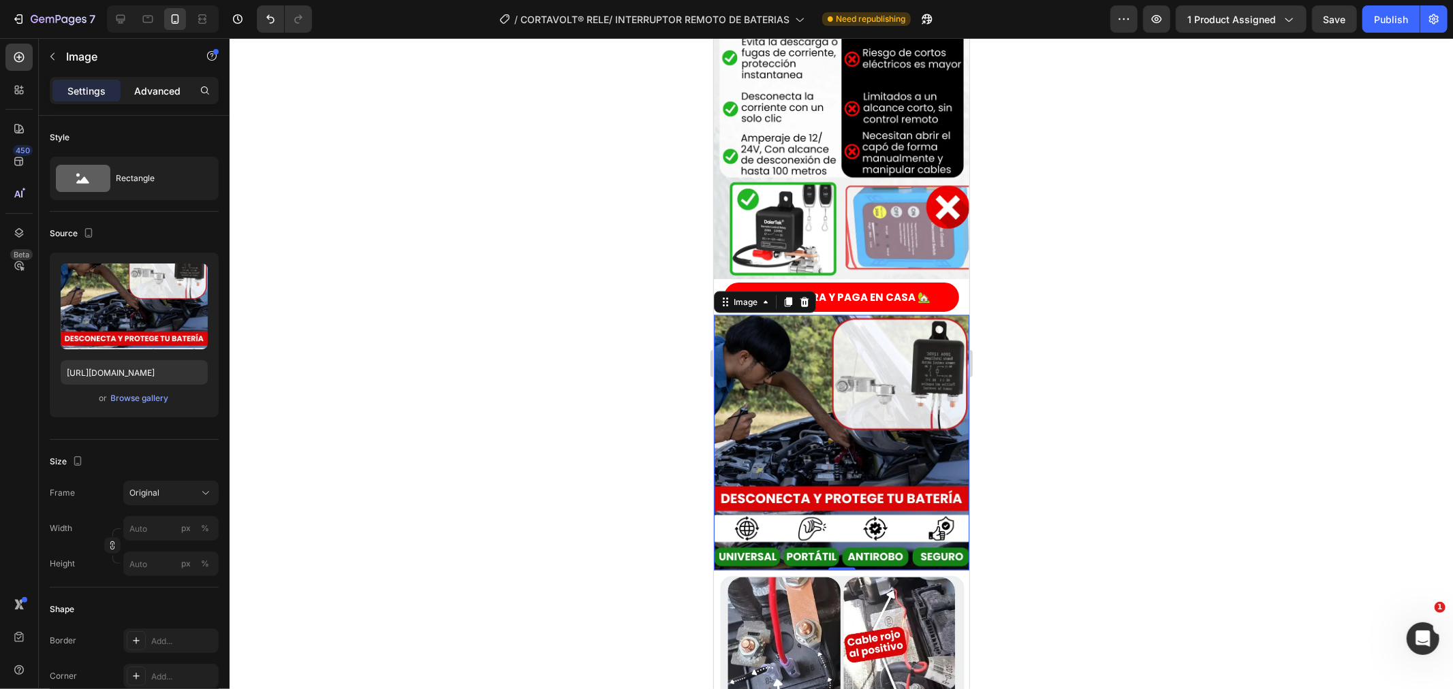
click at [155, 85] on p "Advanced" at bounding box center [157, 91] width 46 height 14
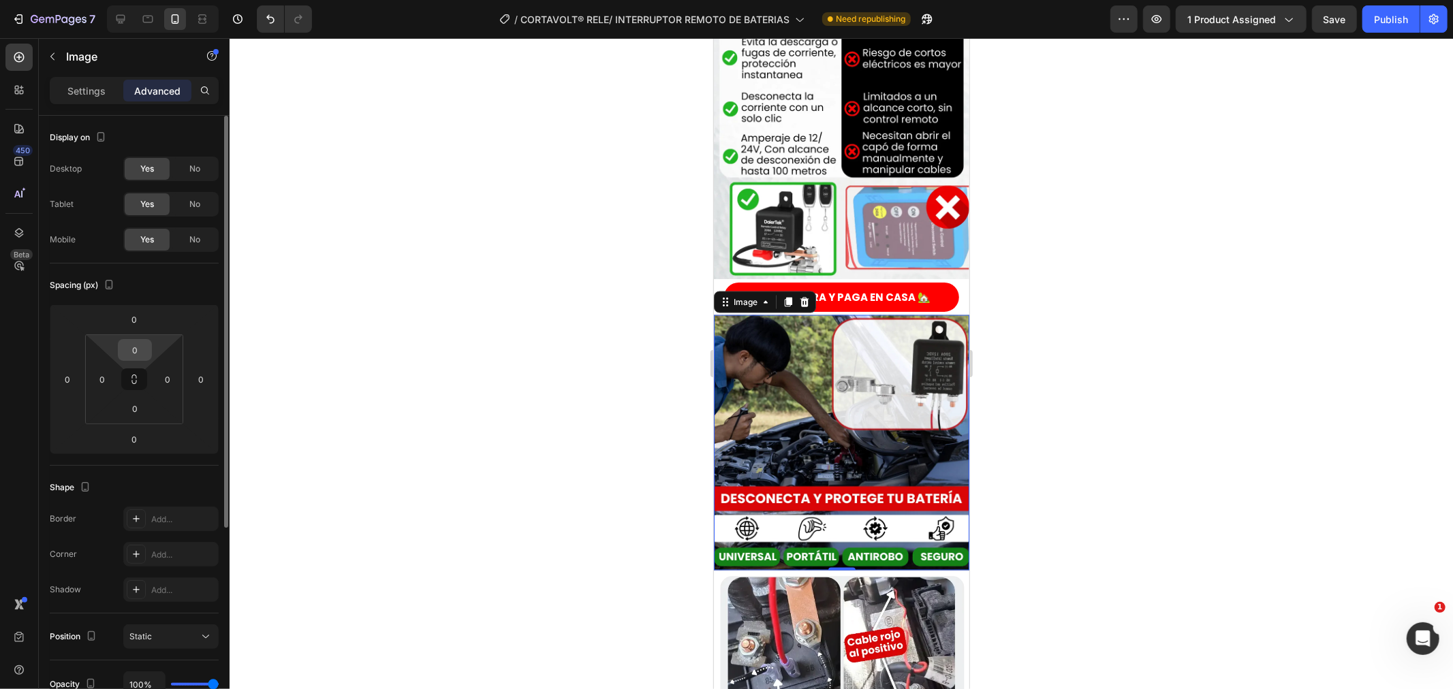
click at [127, 361] on div "0" at bounding box center [135, 350] width 34 height 22
click at [133, 350] on input "0" at bounding box center [134, 350] width 27 height 20
click at [104, 380] on input "0" at bounding box center [102, 379] width 20 height 20
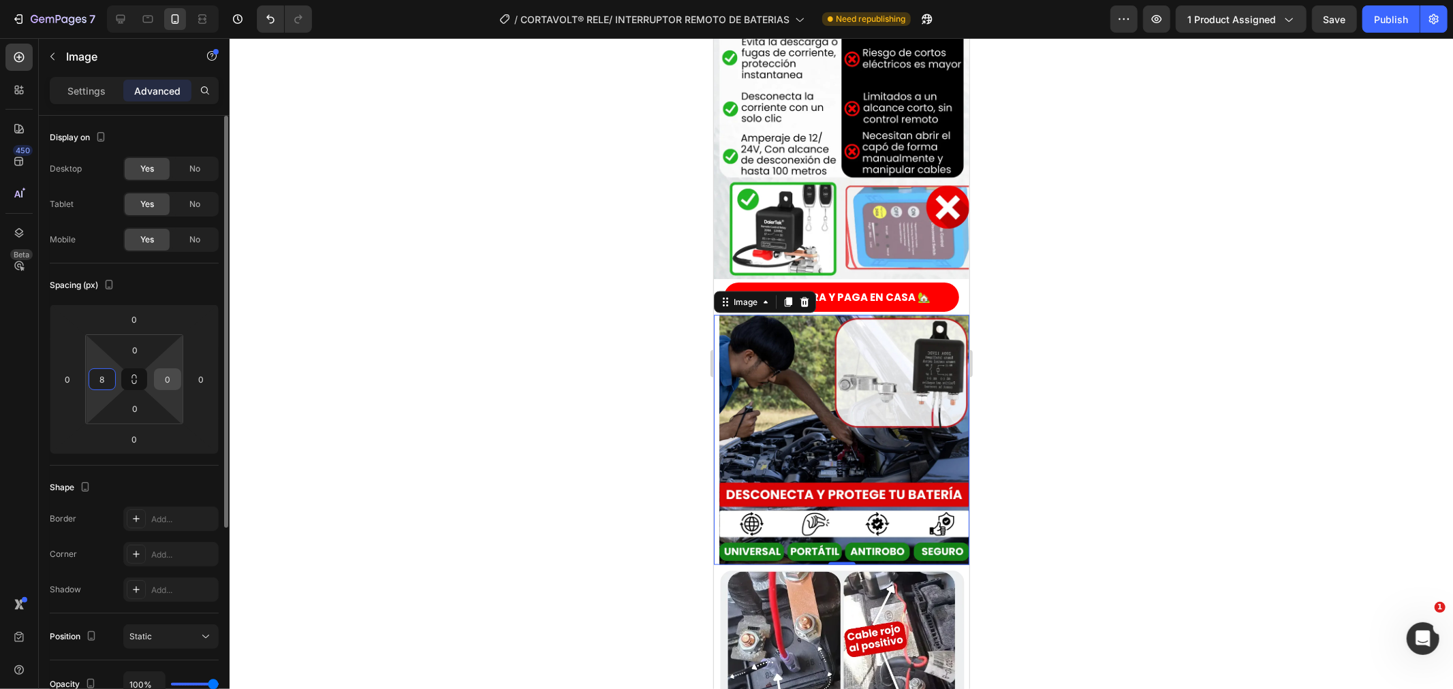
type input "8"
click at [166, 382] on input "0" at bounding box center [167, 379] width 20 height 20
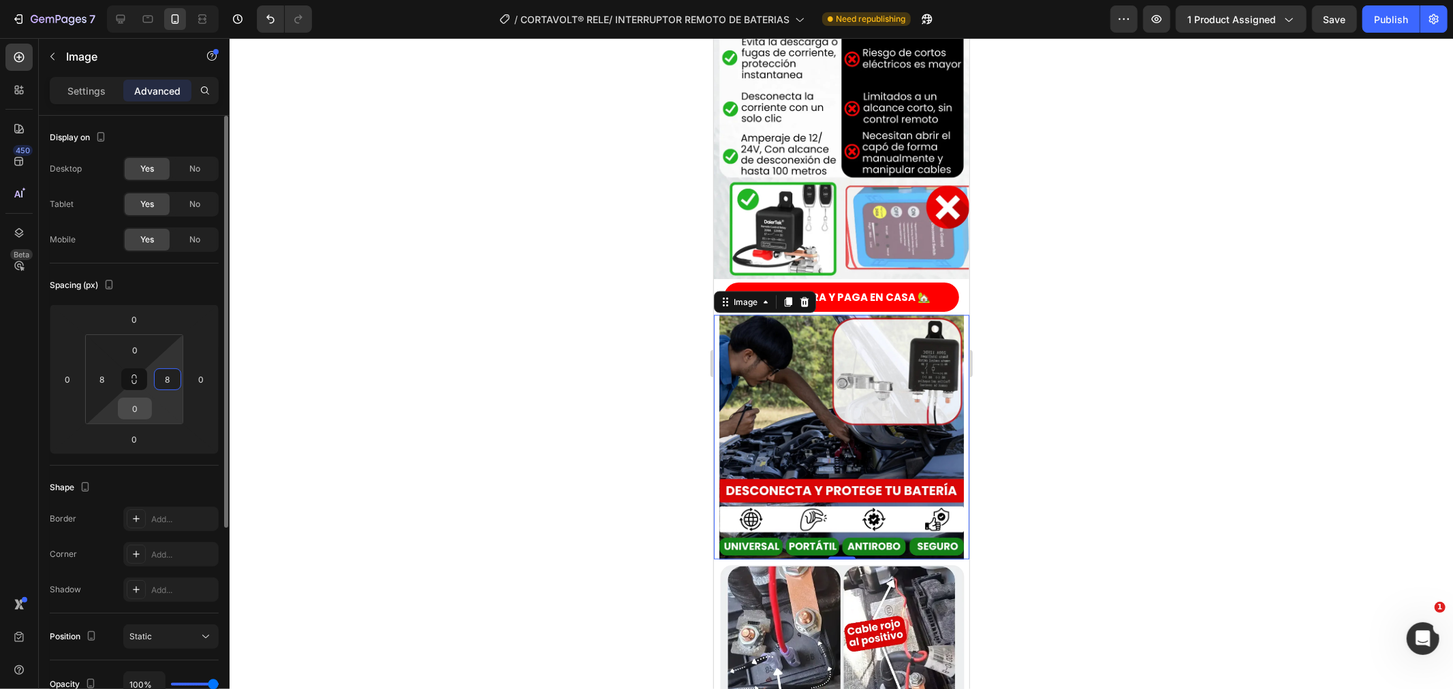
type input "8"
click at [131, 416] on input "0" at bounding box center [134, 409] width 27 height 20
click at [435, 317] on div at bounding box center [842, 363] width 1224 height 651
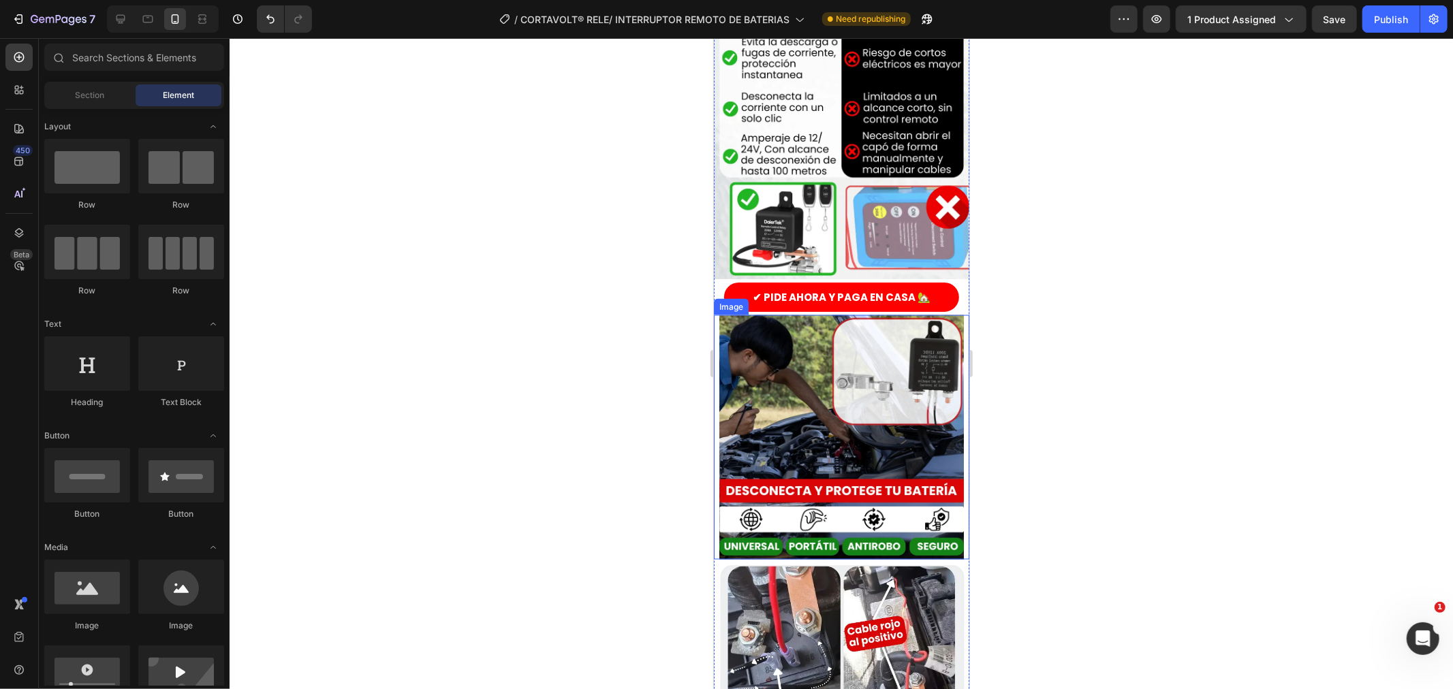
click at [804, 345] on img at bounding box center [841, 437] width 245 height 245
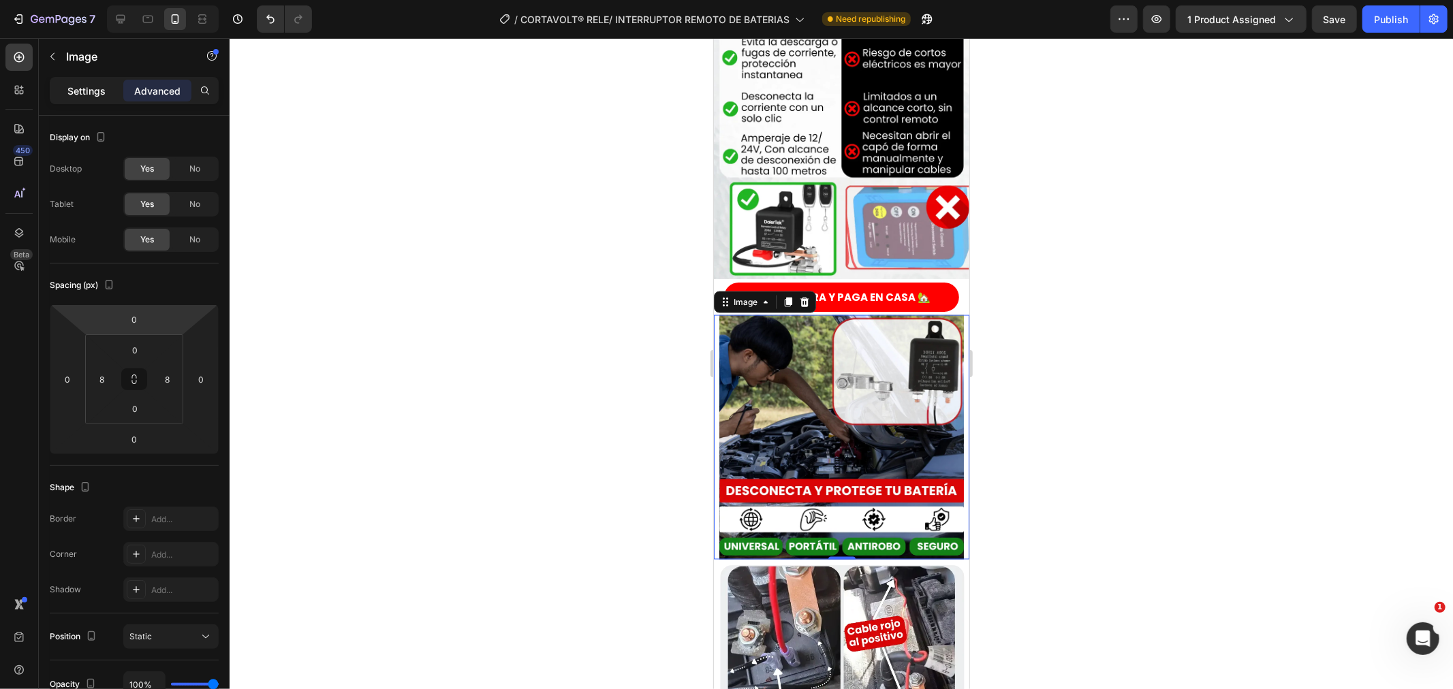
click at [92, 80] on div "Settings" at bounding box center [86, 91] width 68 height 22
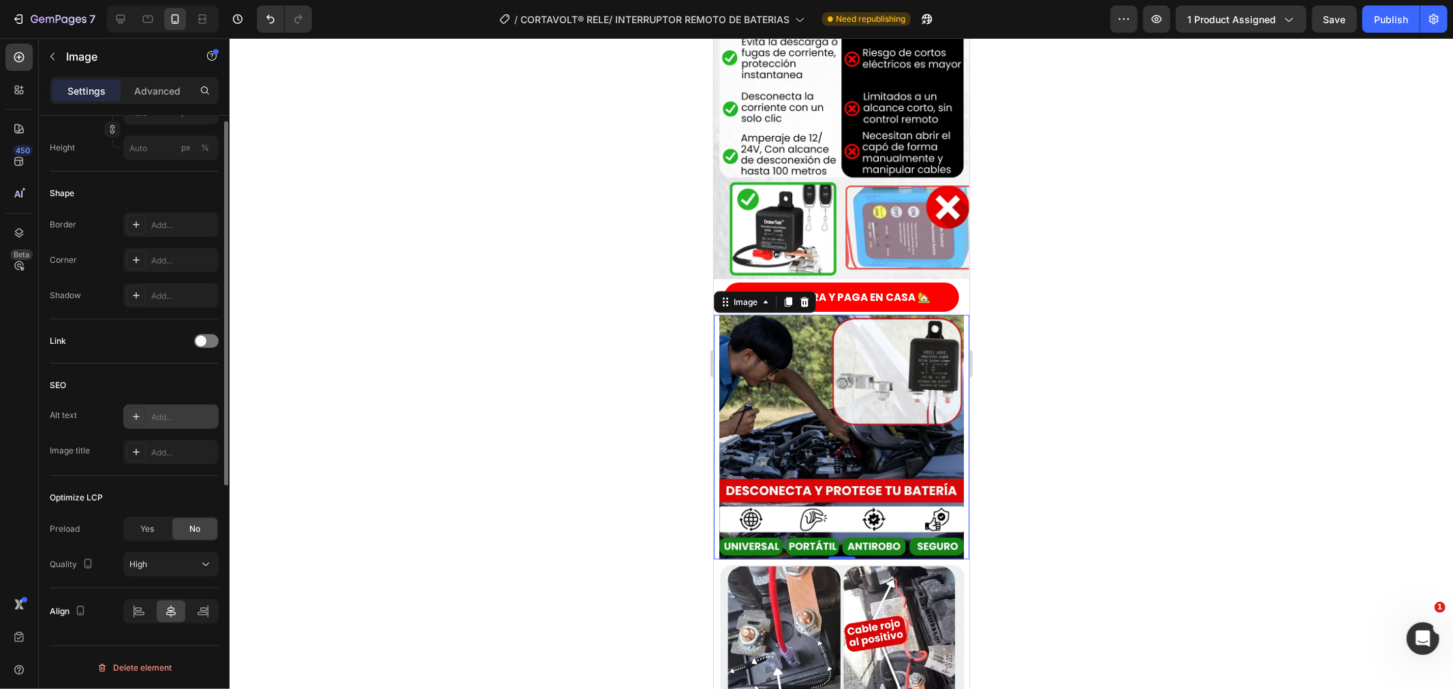
scroll to position [264, 0]
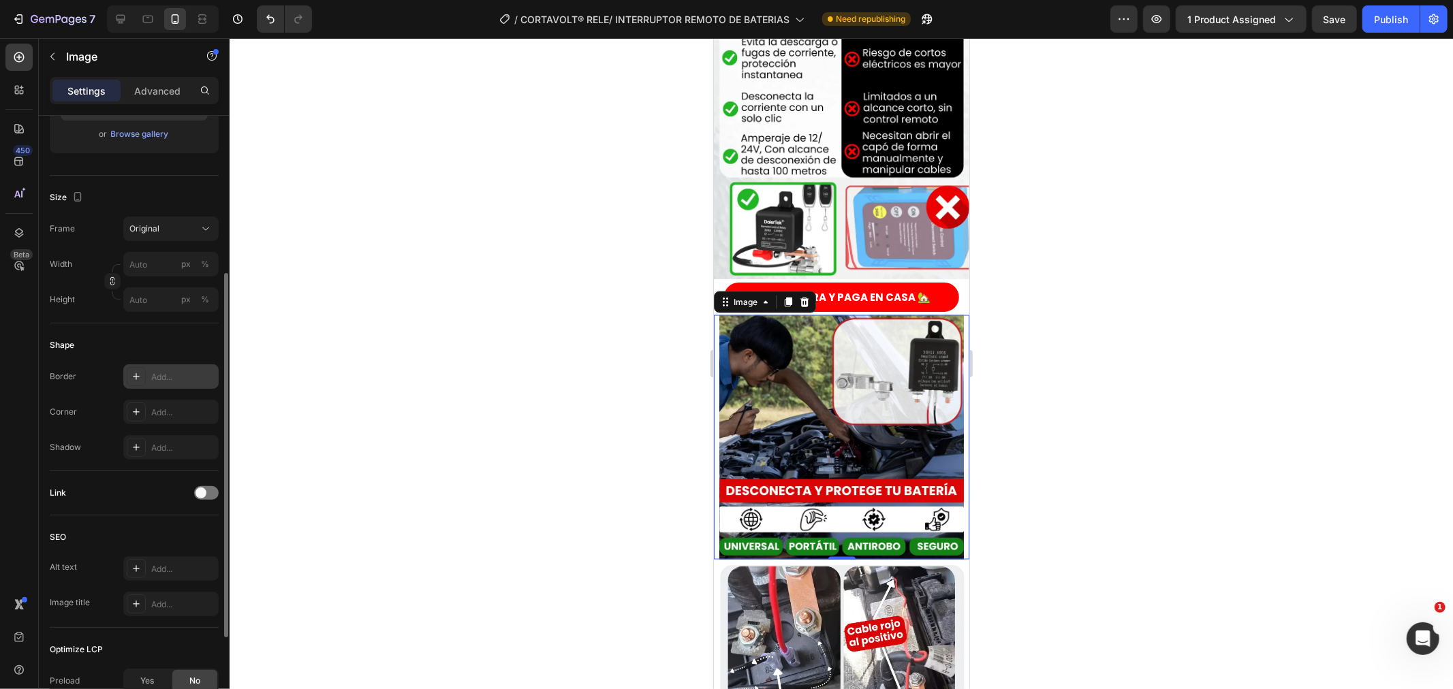
click at [137, 373] on icon at bounding box center [136, 376] width 11 height 11
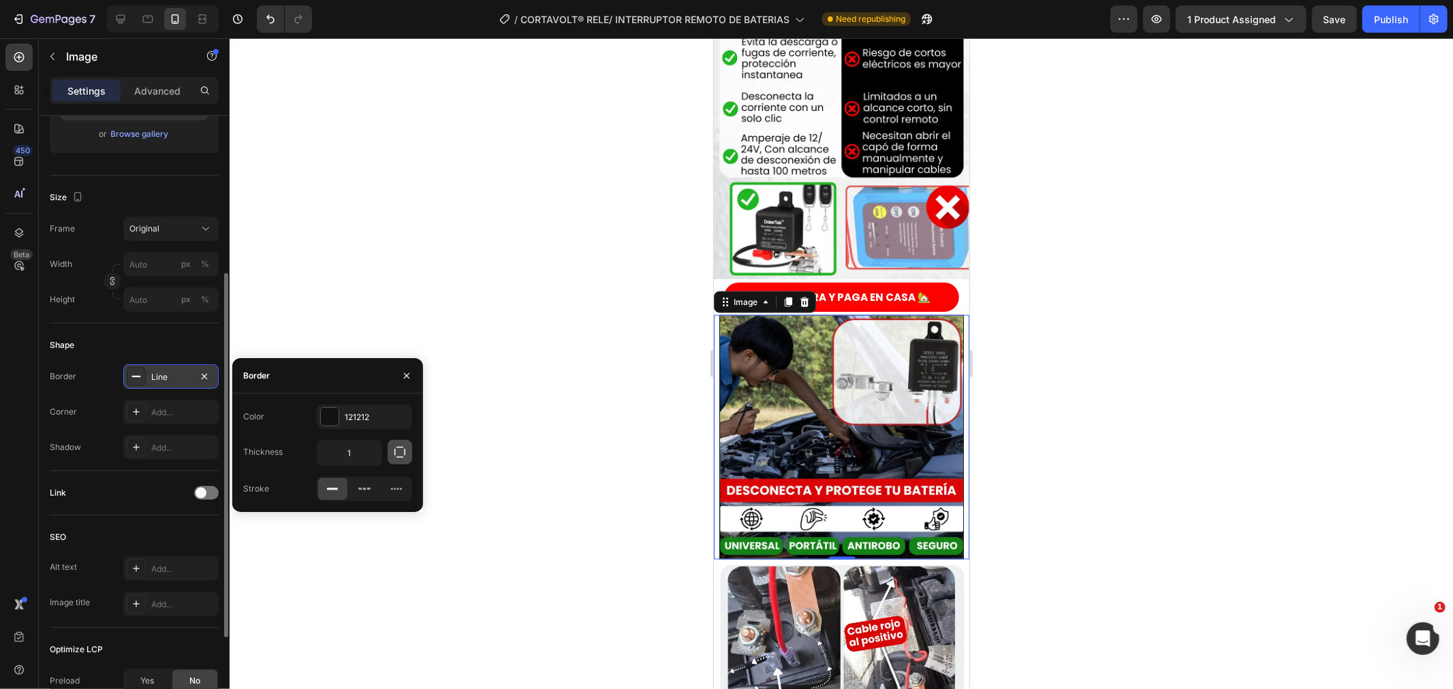
click at [390, 450] on button "button" at bounding box center [400, 452] width 25 height 25
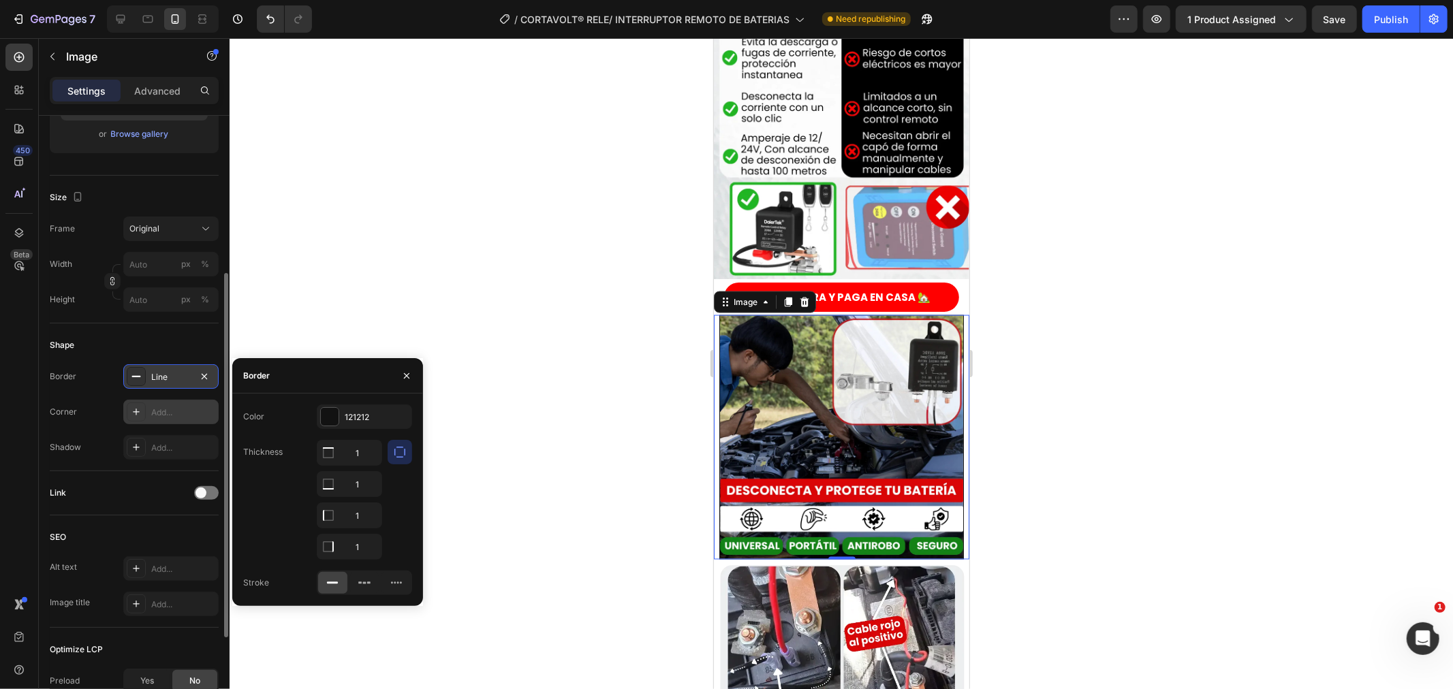
click at [134, 411] on icon at bounding box center [136, 412] width 7 height 7
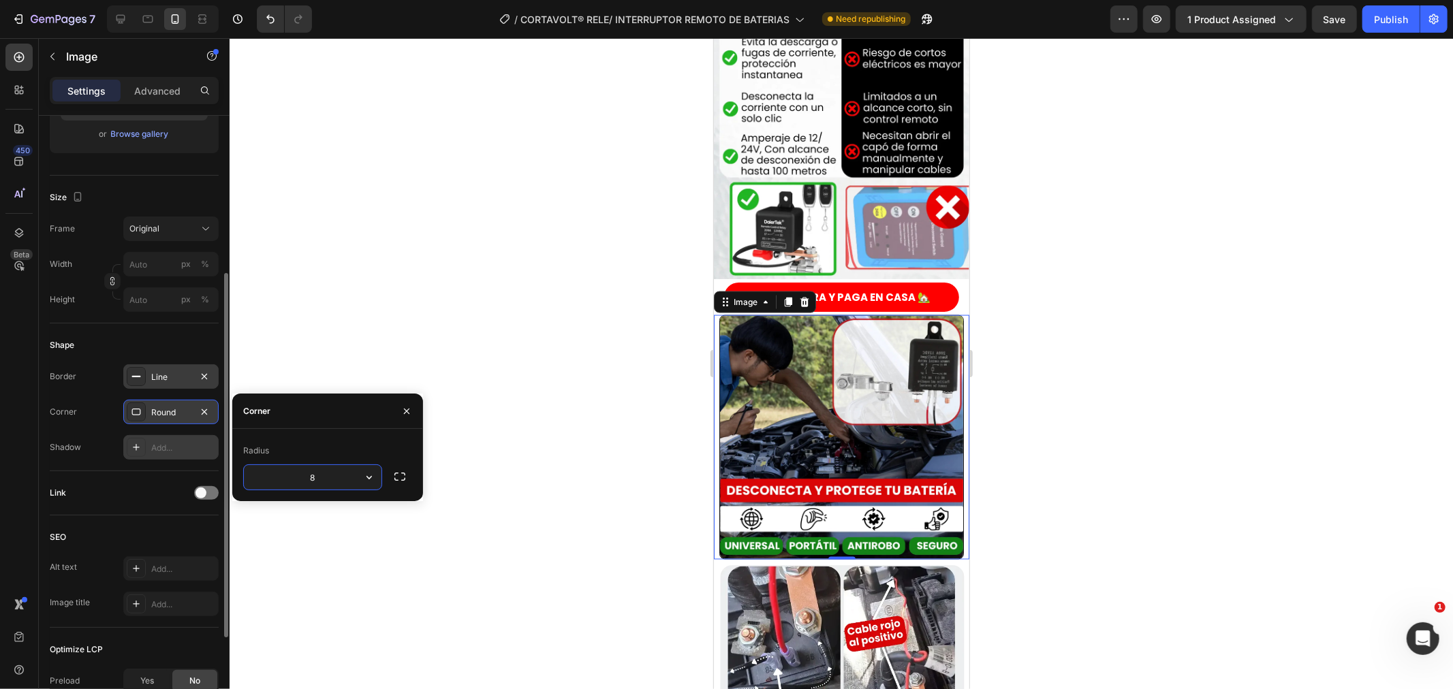
click at [143, 437] on div "Add..." at bounding box center [170, 447] width 95 height 25
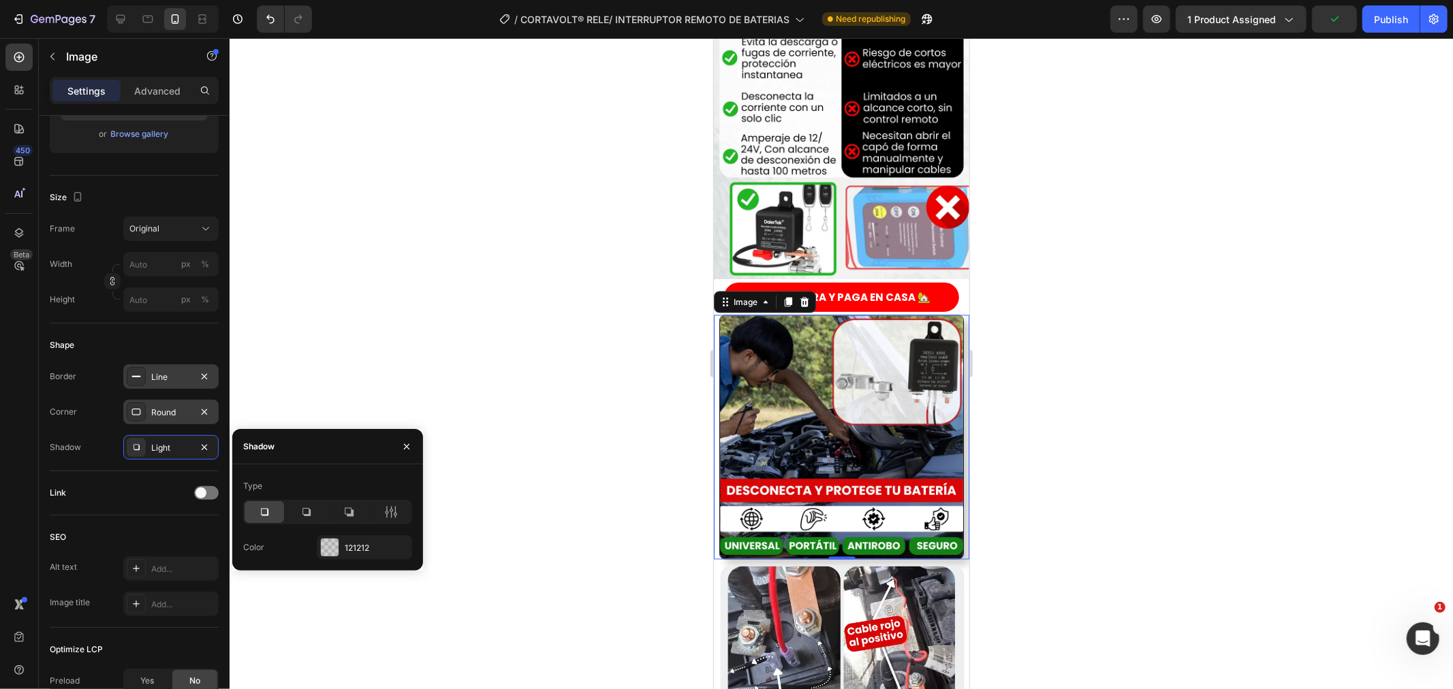
click at [139, 371] on icon at bounding box center [136, 376] width 11 height 11
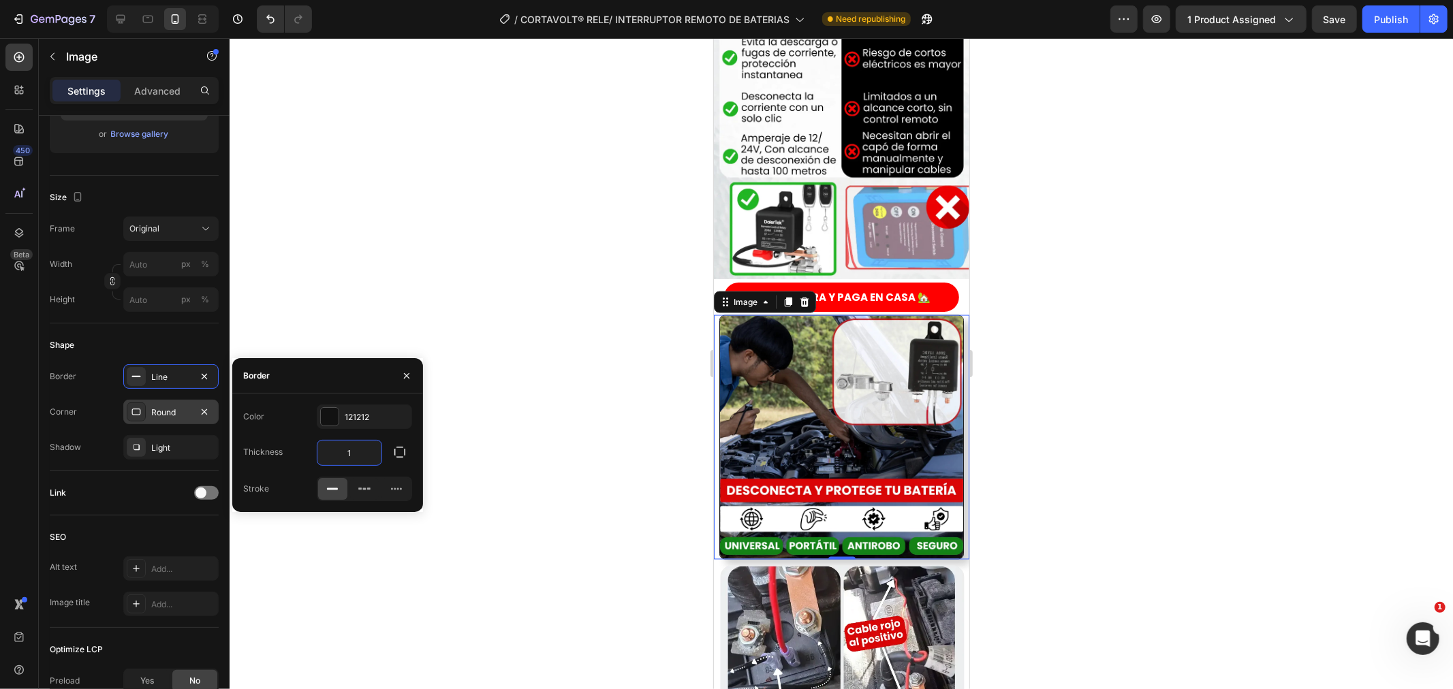
click at [373, 456] on input "1" at bounding box center [349, 453] width 64 height 25
click at [373, 455] on input "1" at bounding box center [349, 453] width 64 height 25
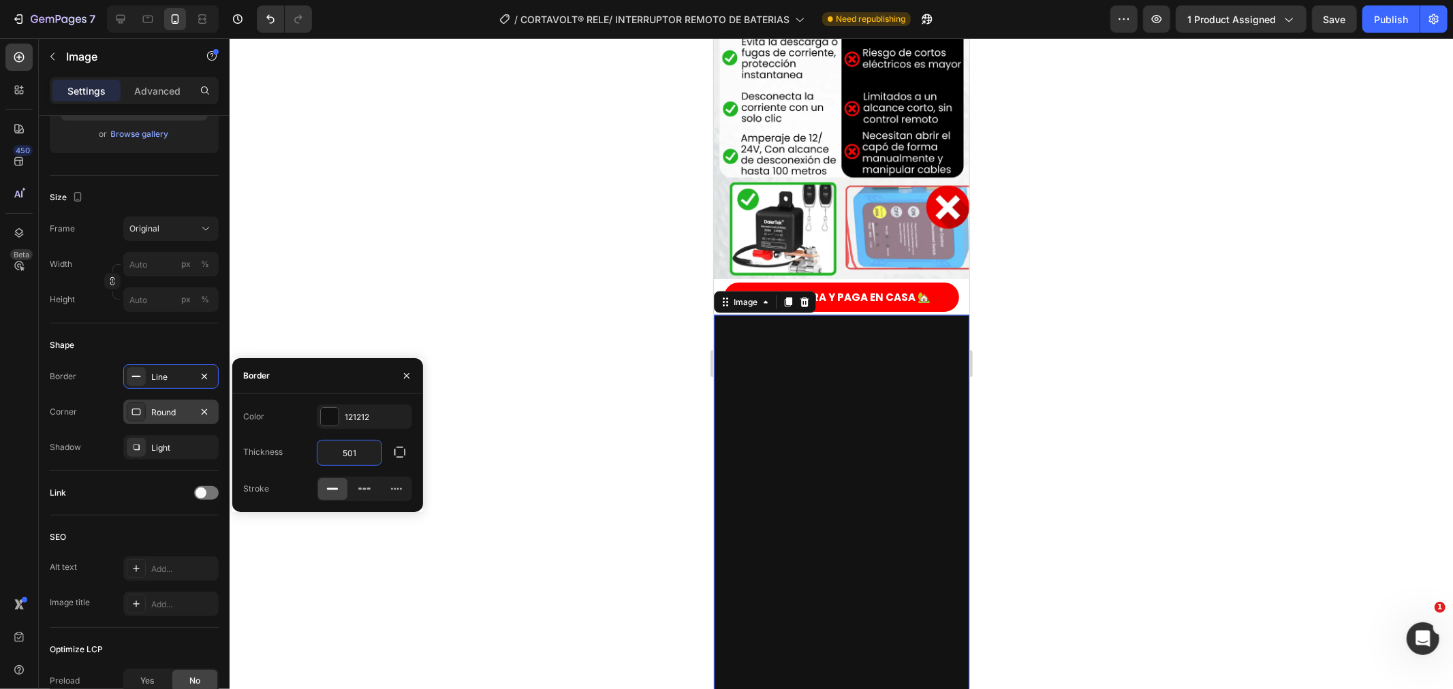
click at [373, 454] on input "501" at bounding box center [349, 453] width 64 height 25
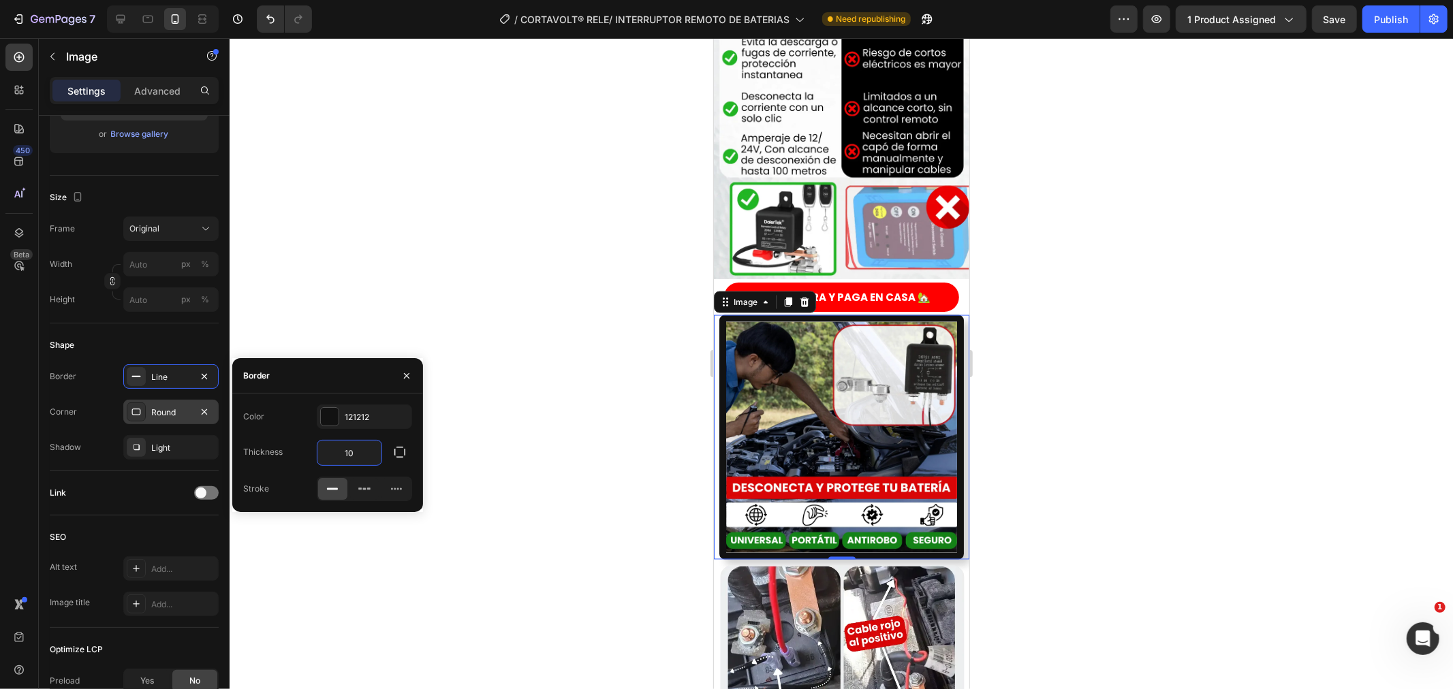
click at [373, 454] on input "10" at bounding box center [349, 453] width 64 height 25
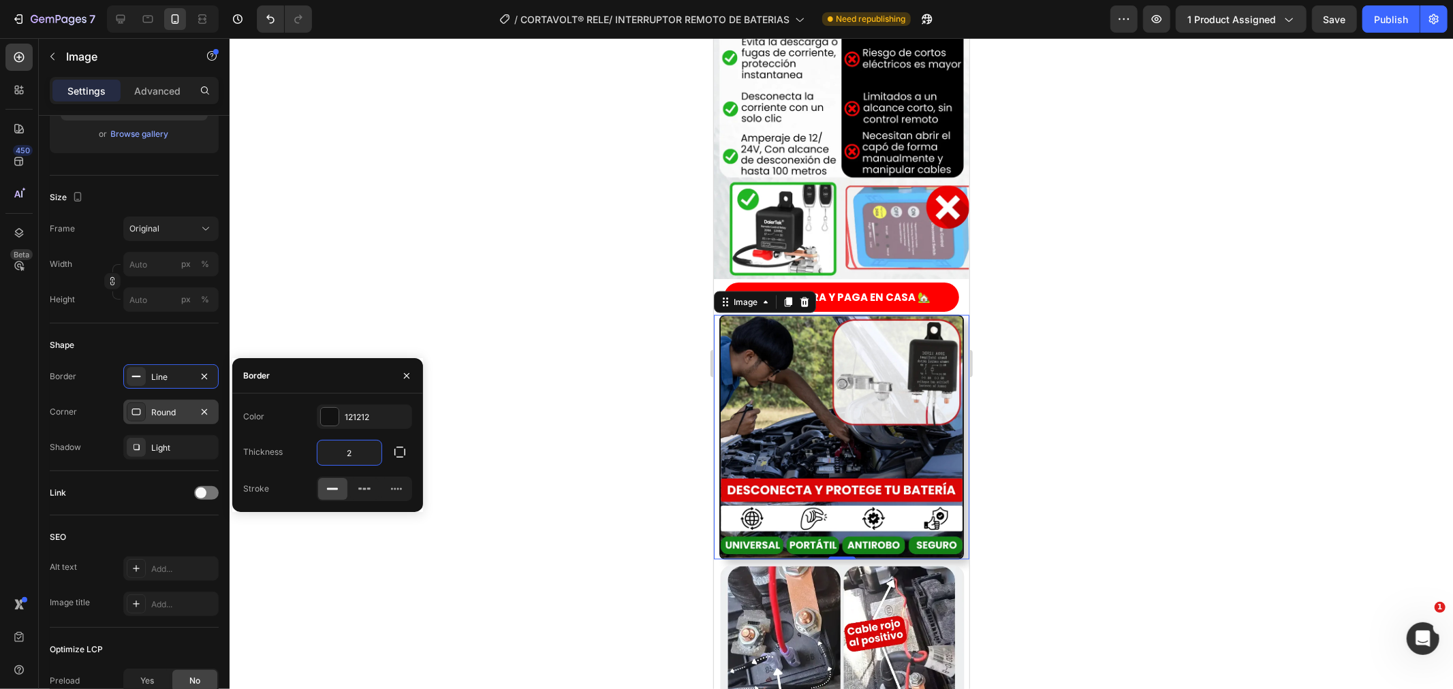
click at [373, 454] on input "2" at bounding box center [349, 453] width 64 height 25
type input "1"
click at [373, 454] on input "1" at bounding box center [349, 453] width 64 height 25
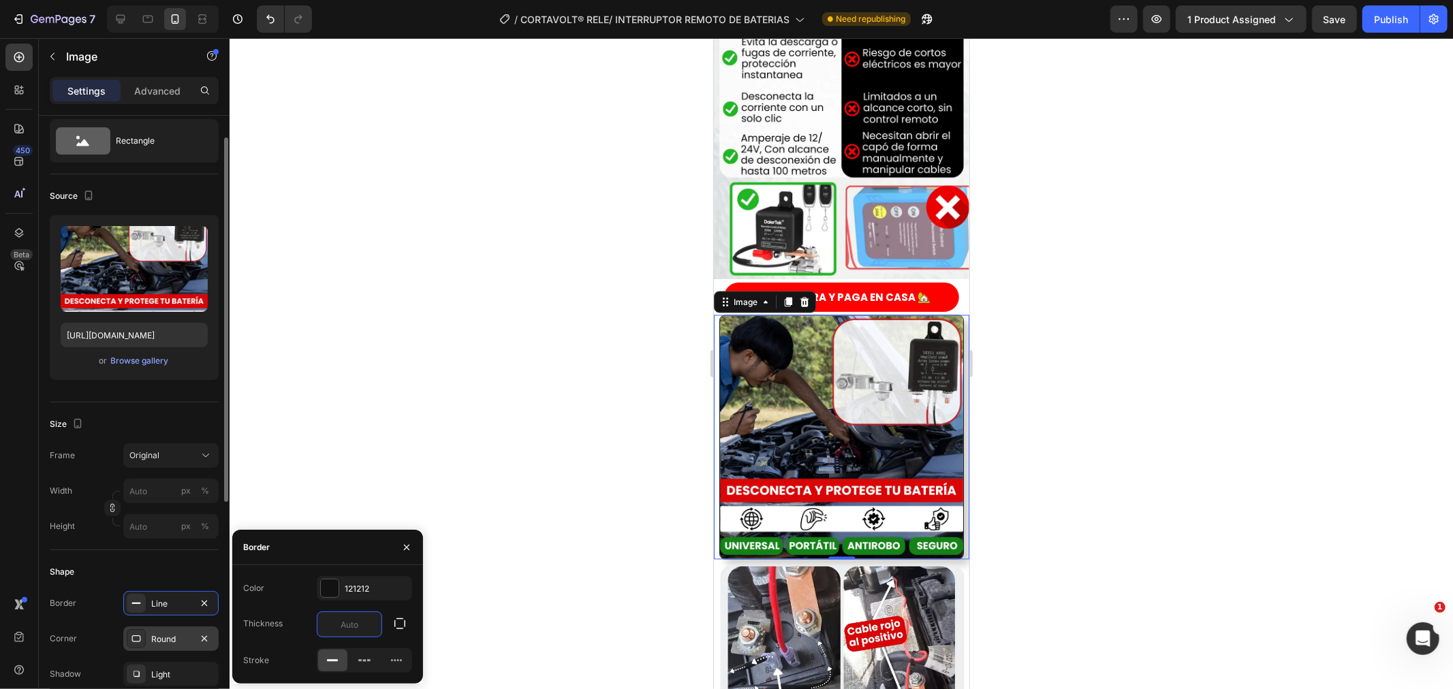
scroll to position [0, 0]
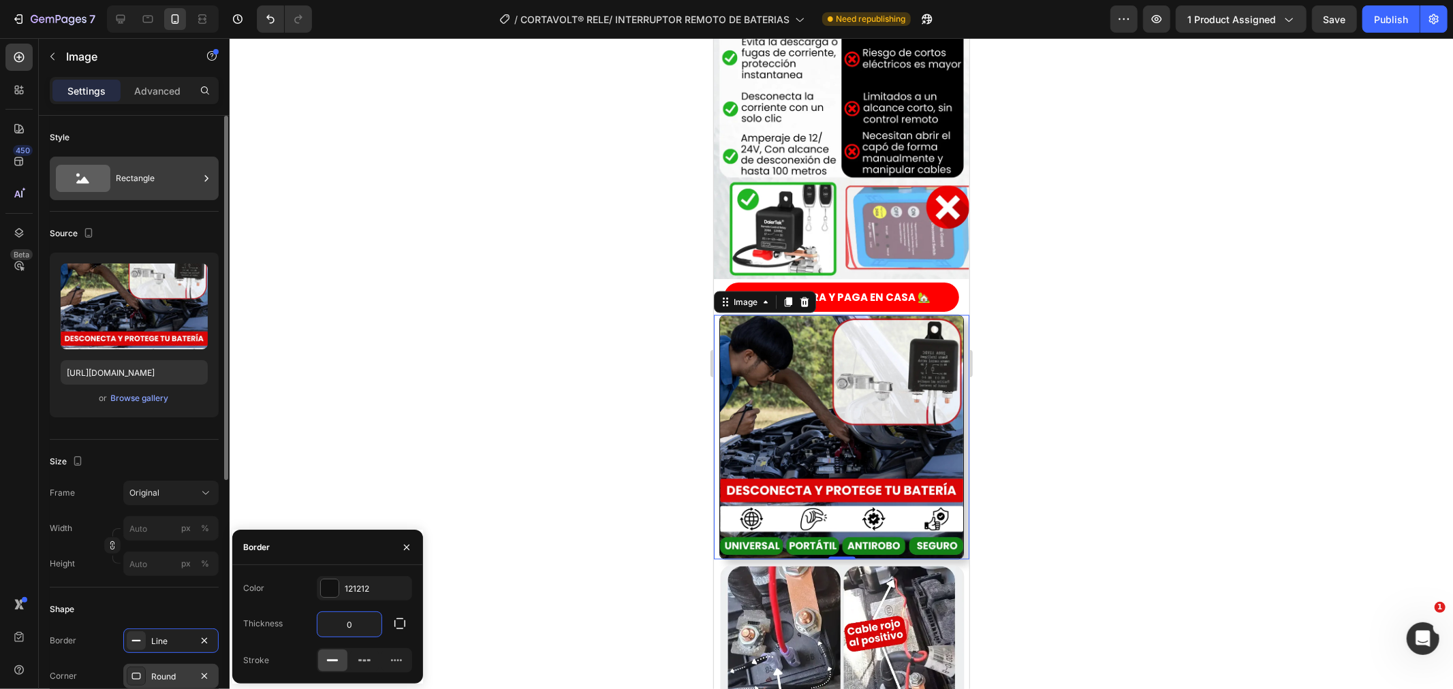
click at [142, 168] on div "Rectangle" at bounding box center [157, 178] width 83 height 31
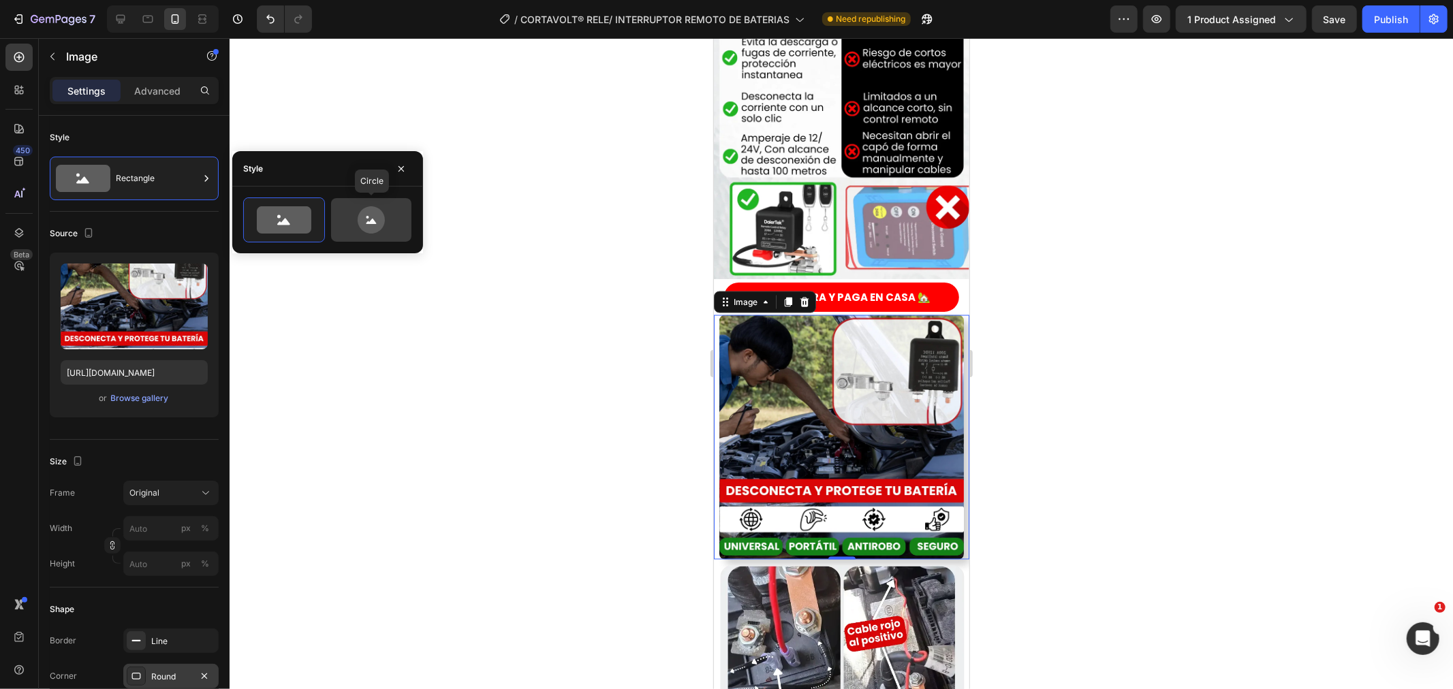
click at [396, 226] on icon at bounding box center [371, 219] width 64 height 27
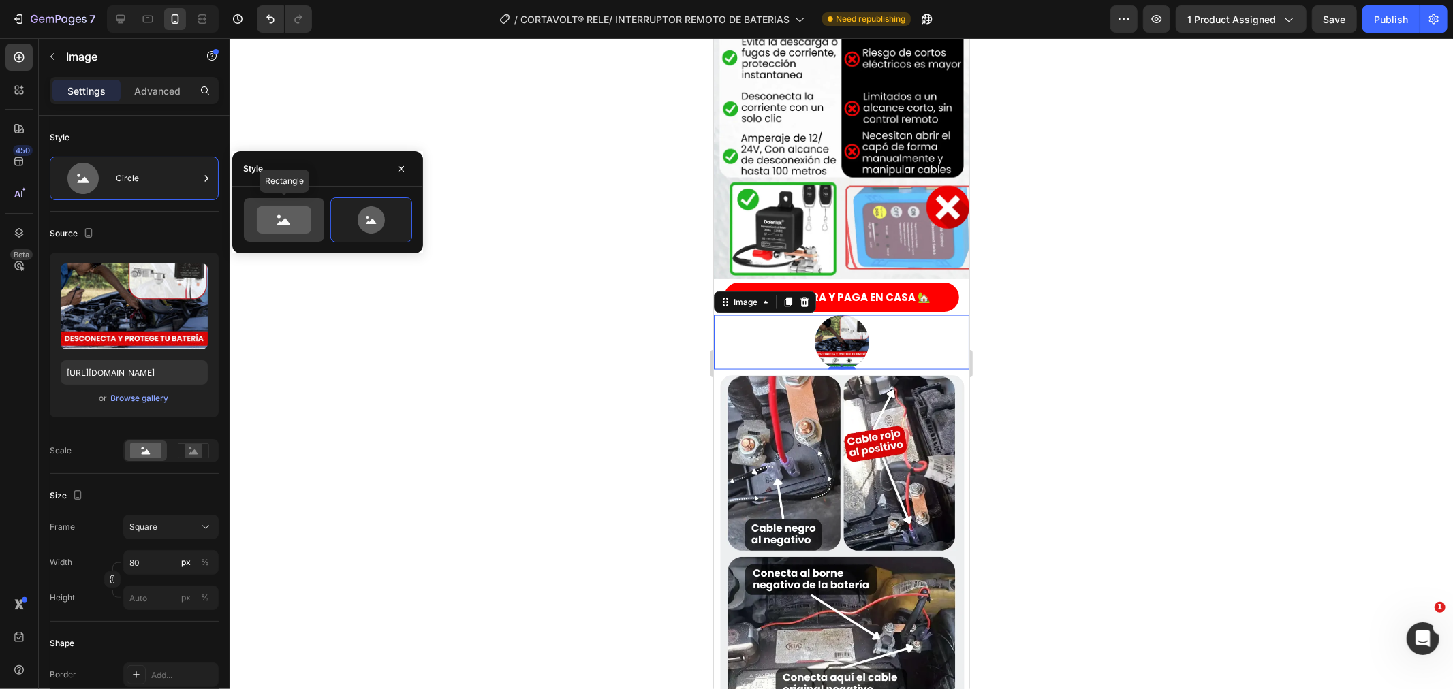
click at [294, 227] on icon at bounding box center [284, 219] width 55 height 27
type input "100"
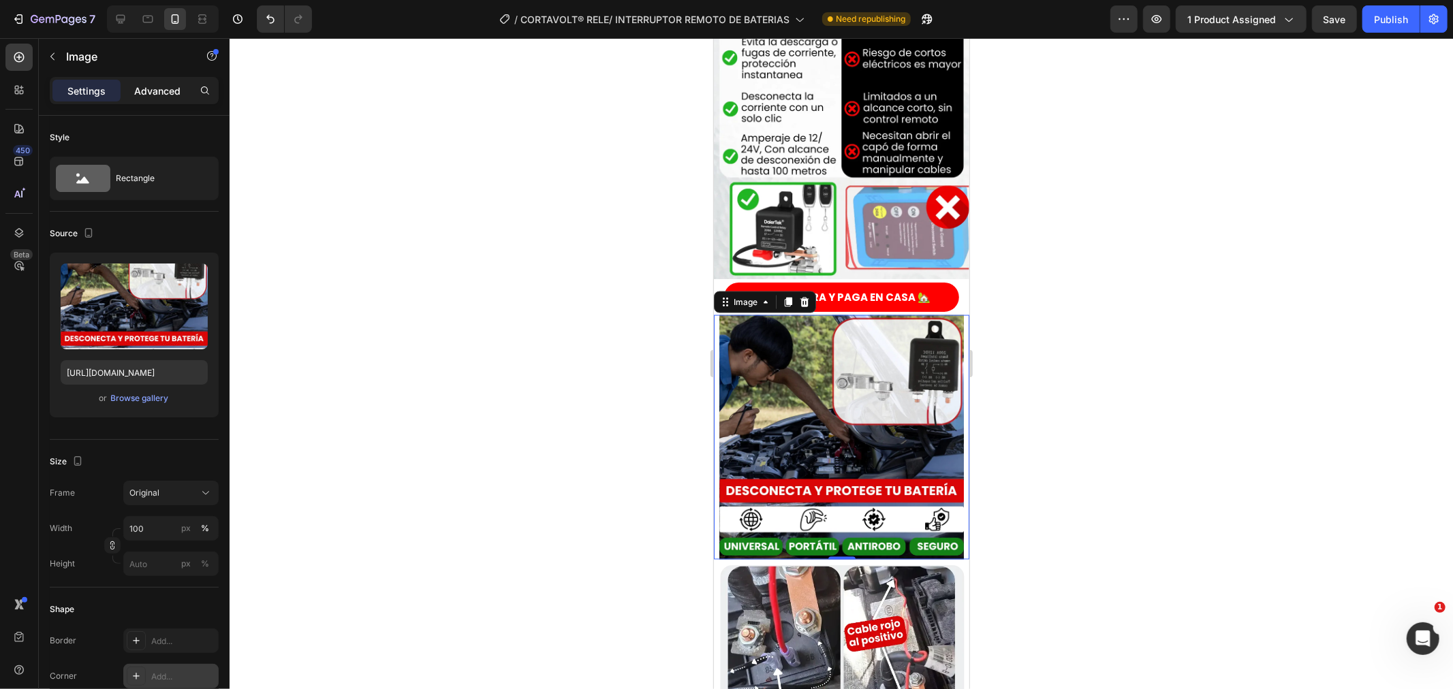
click at [166, 96] on p "Advanced" at bounding box center [157, 91] width 46 height 14
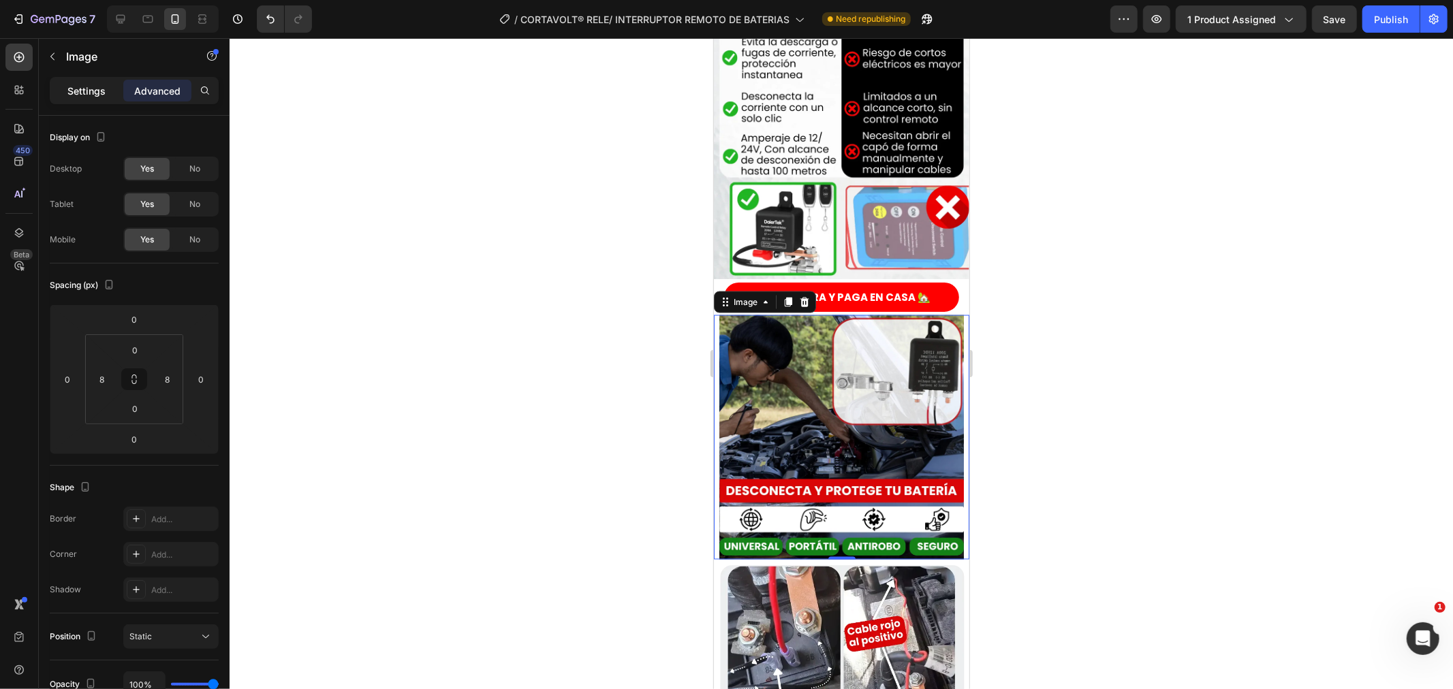
click at [101, 90] on p "Settings" at bounding box center [86, 91] width 38 height 14
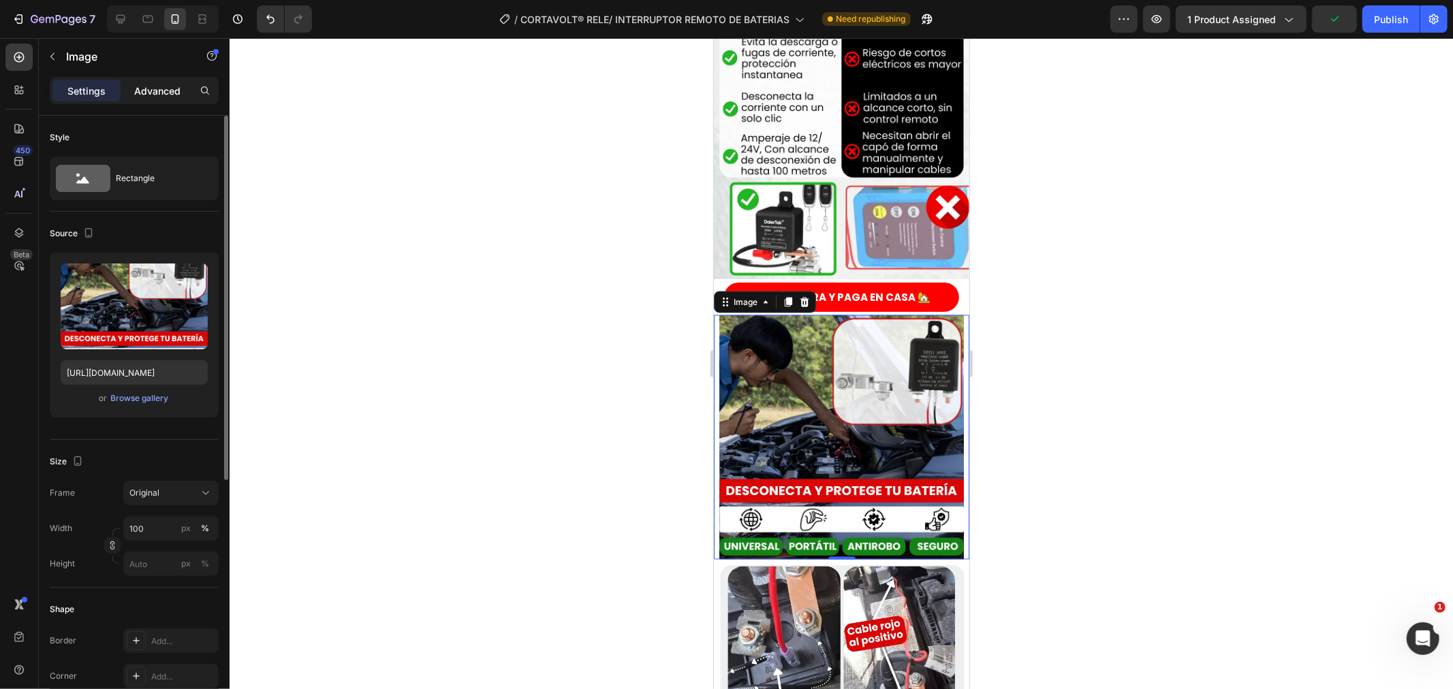
click at [146, 93] on p "Advanced" at bounding box center [157, 91] width 46 height 14
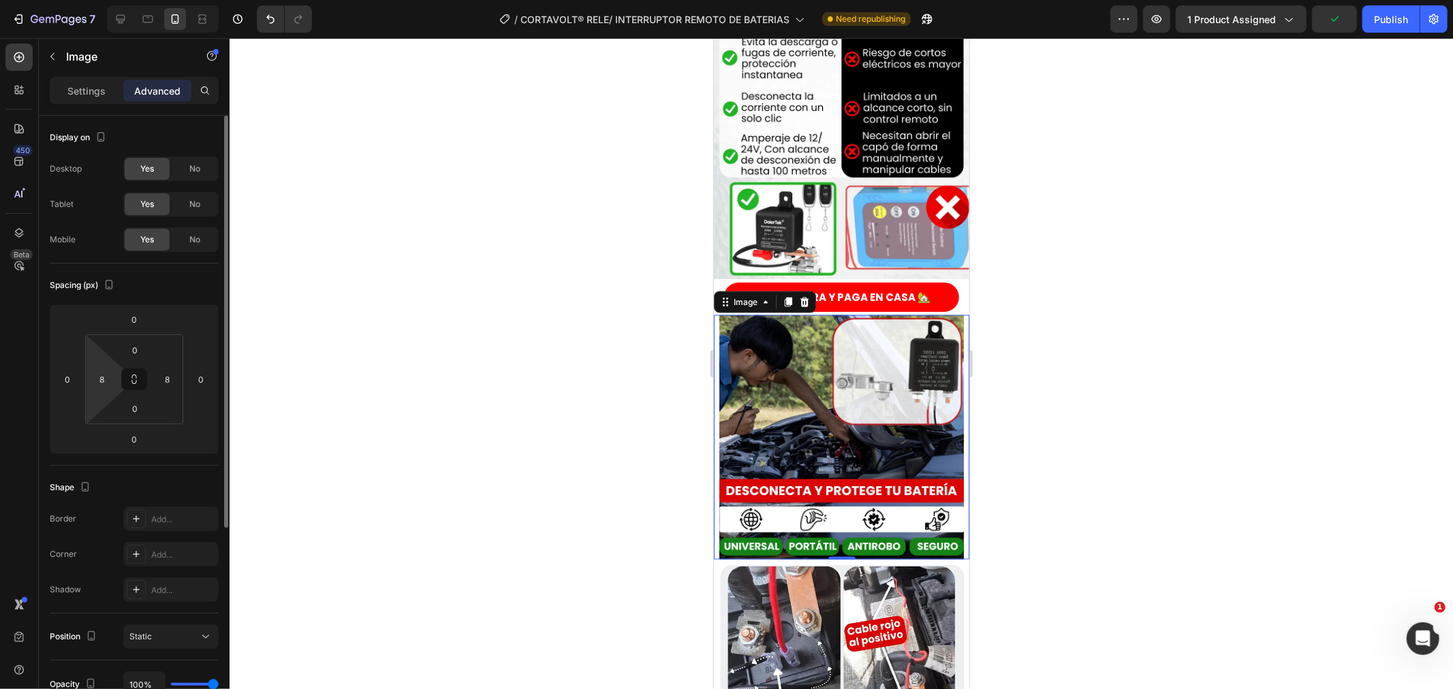
scroll to position [151, 0]
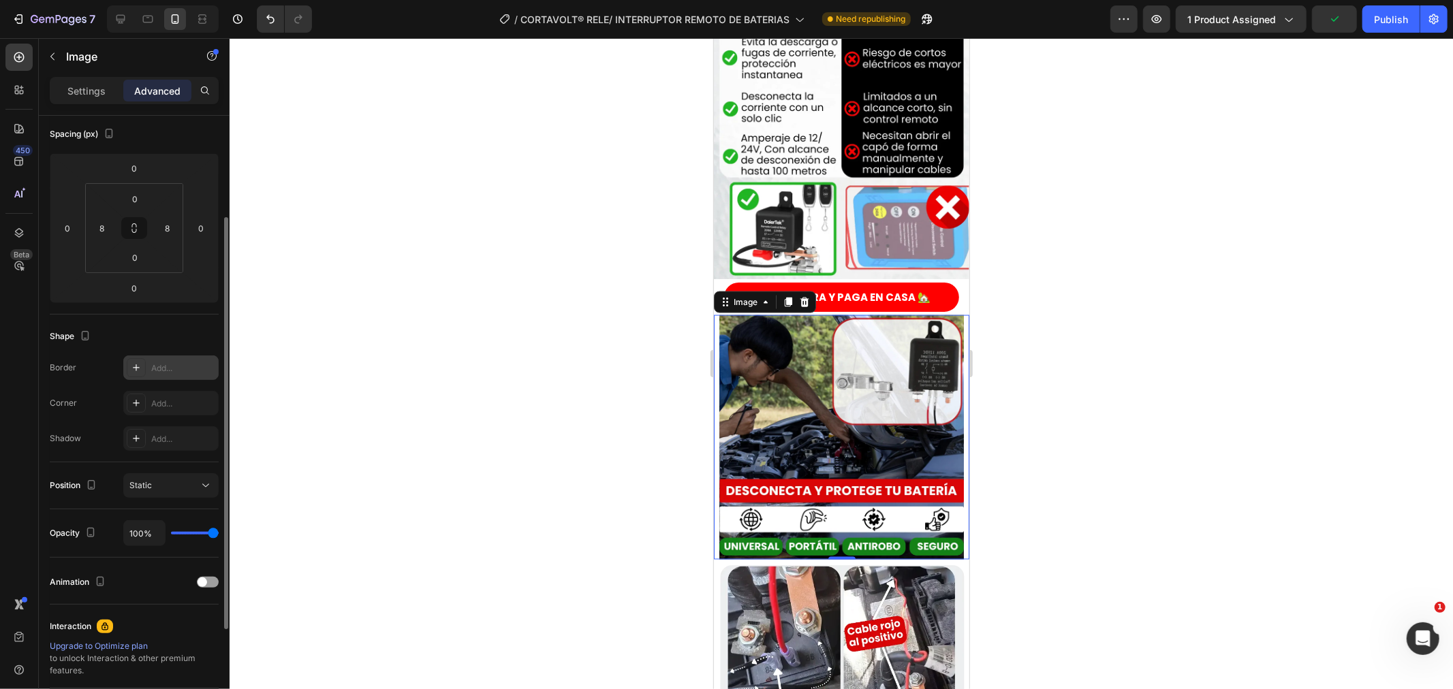
click at [128, 367] on div at bounding box center [136, 367] width 19 height 19
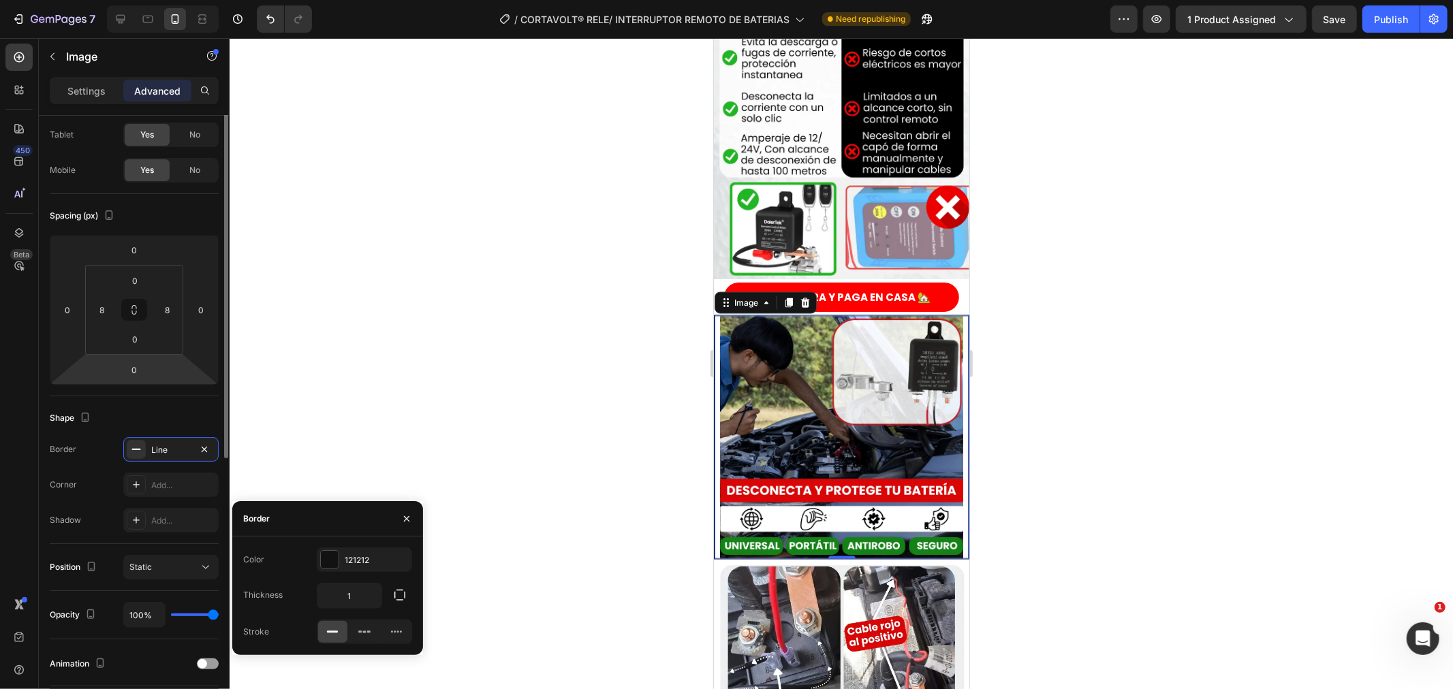
scroll to position [0, 0]
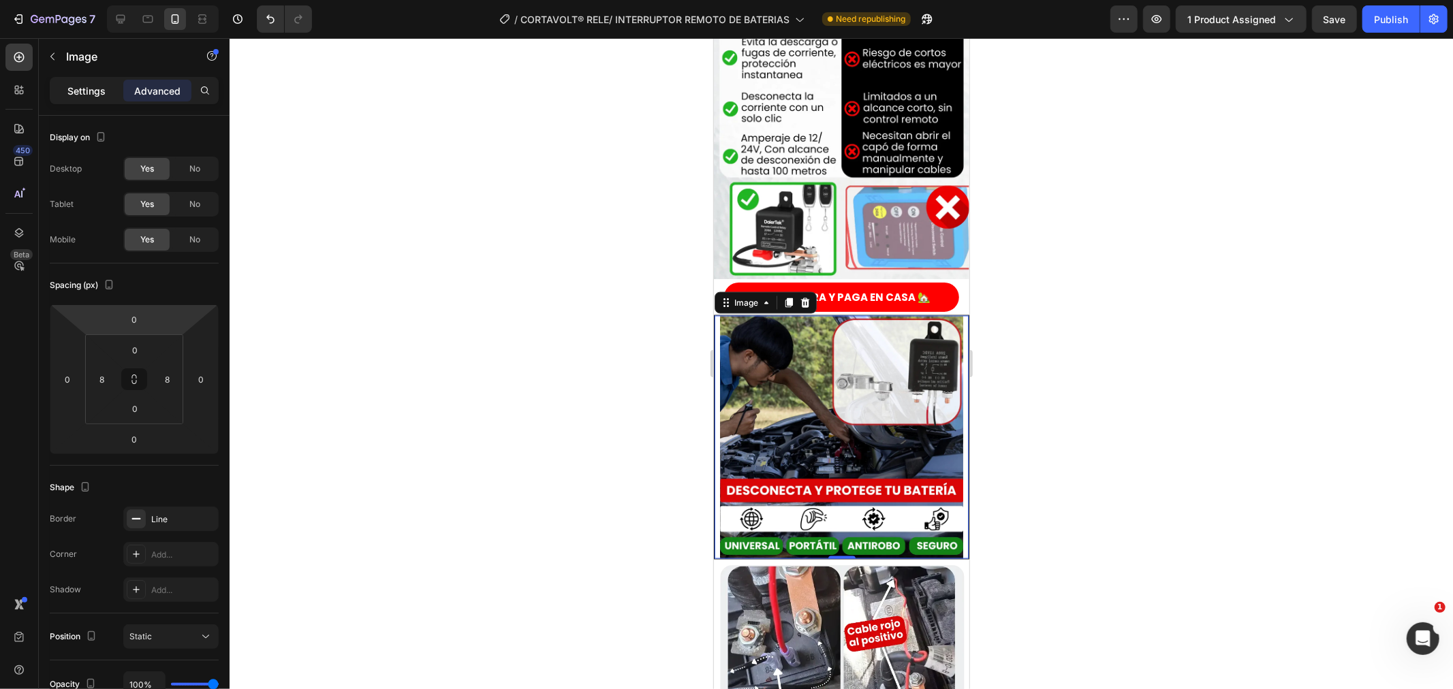
click at [84, 98] on div "Settings" at bounding box center [86, 91] width 68 height 22
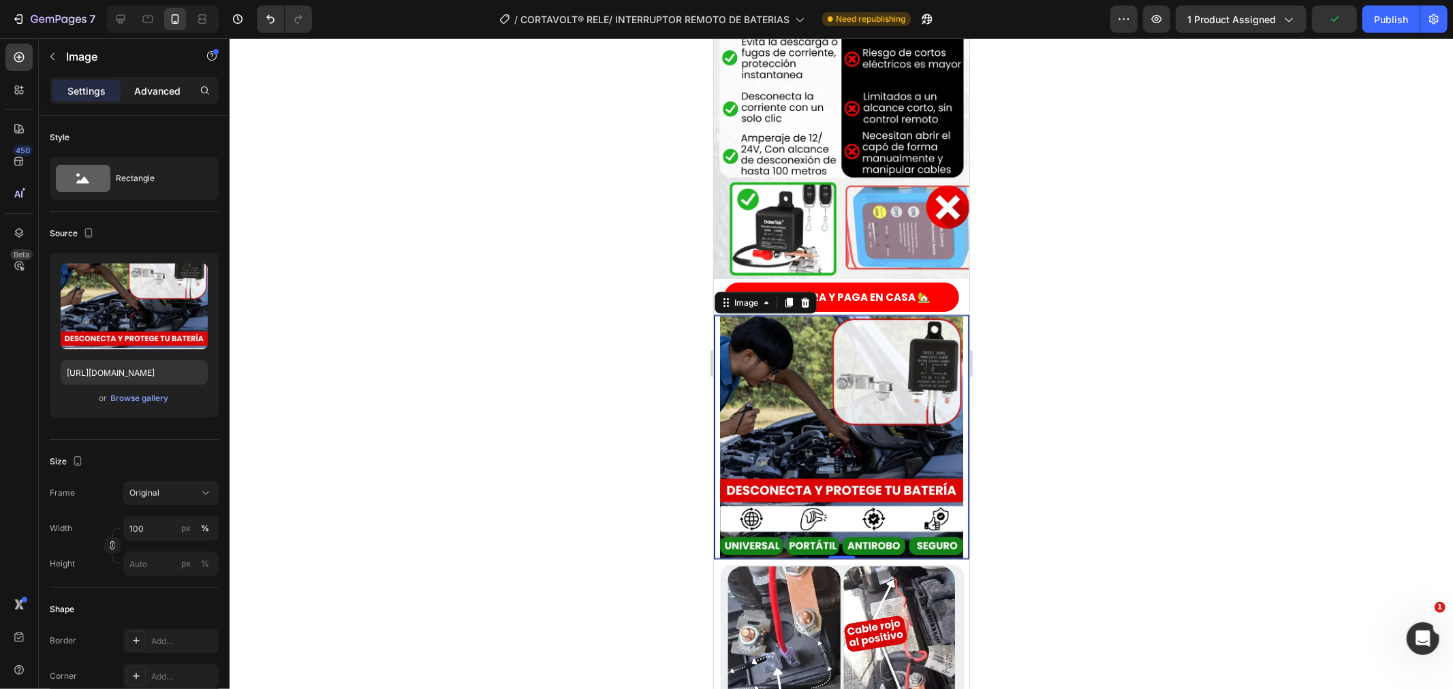
click at [140, 92] on p "Advanced" at bounding box center [157, 91] width 46 height 14
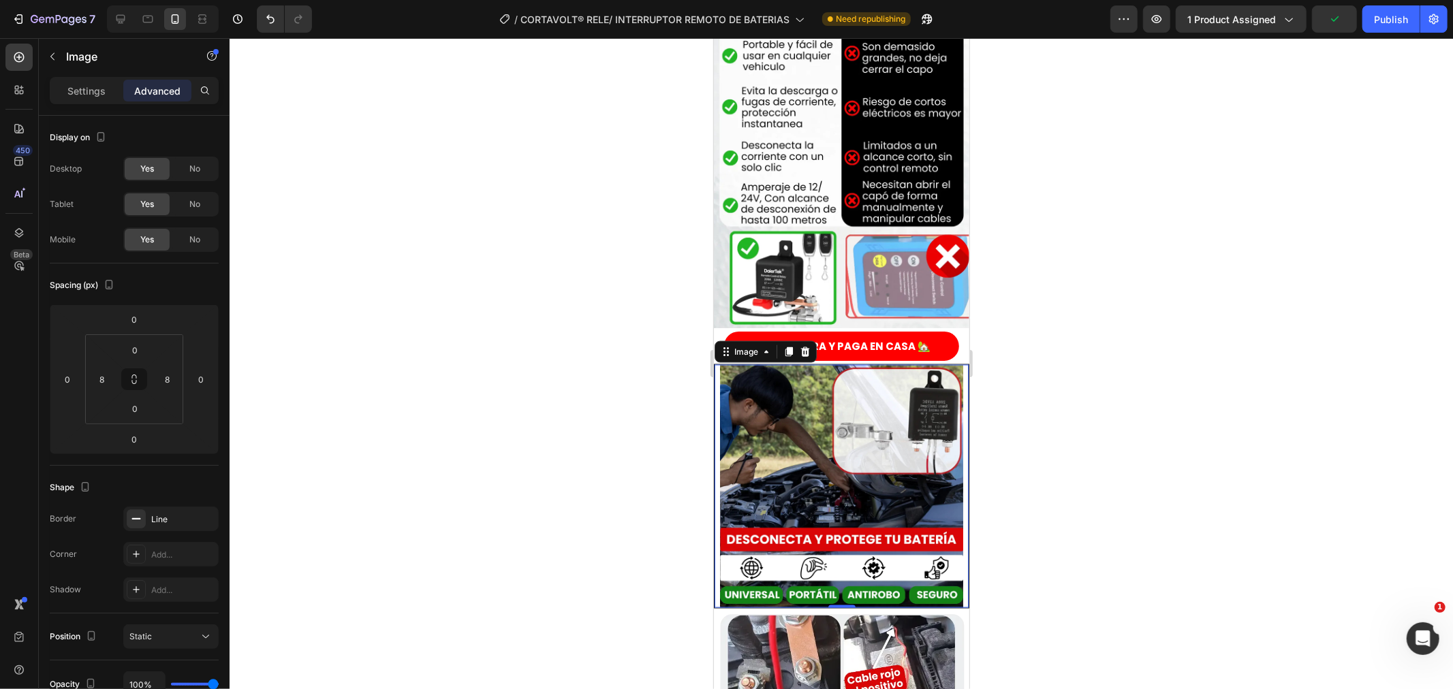
scroll to position [1570, 0]
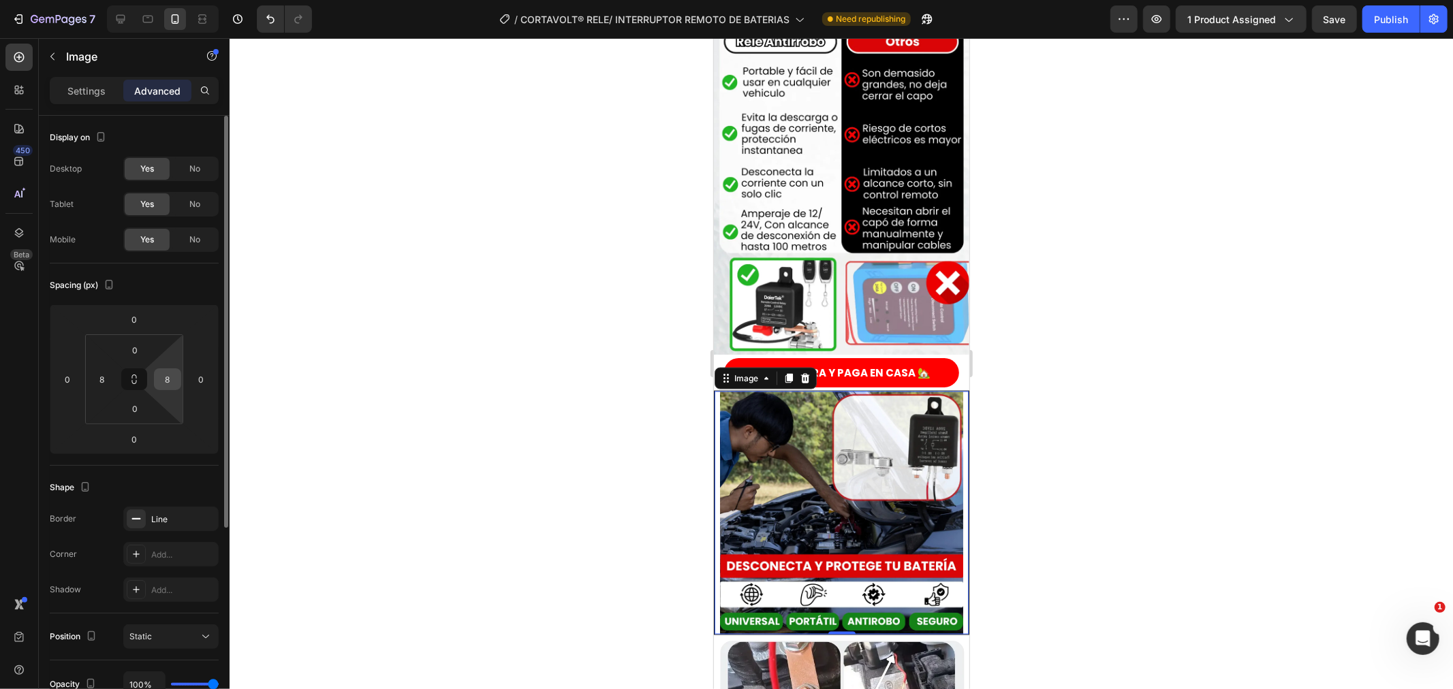
click at [167, 383] on input "8" at bounding box center [167, 379] width 20 height 20
type input "0"
click at [196, 375] on input "0" at bounding box center [201, 379] width 20 height 20
type input "8"
click at [71, 379] on input "0" at bounding box center [67, 379] width 20 height 20
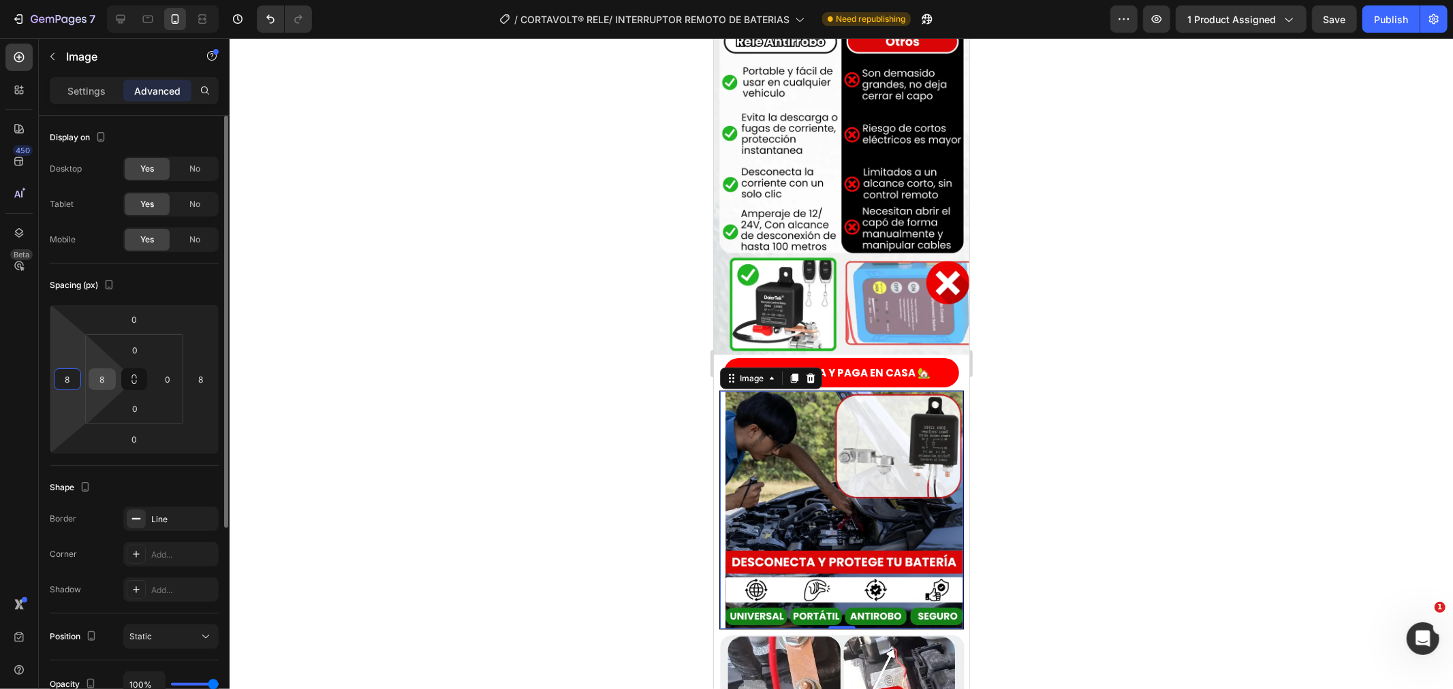
type input "8"
click at [94, 380] on input "8" at bounding box center [102, 379] width 20 height 20
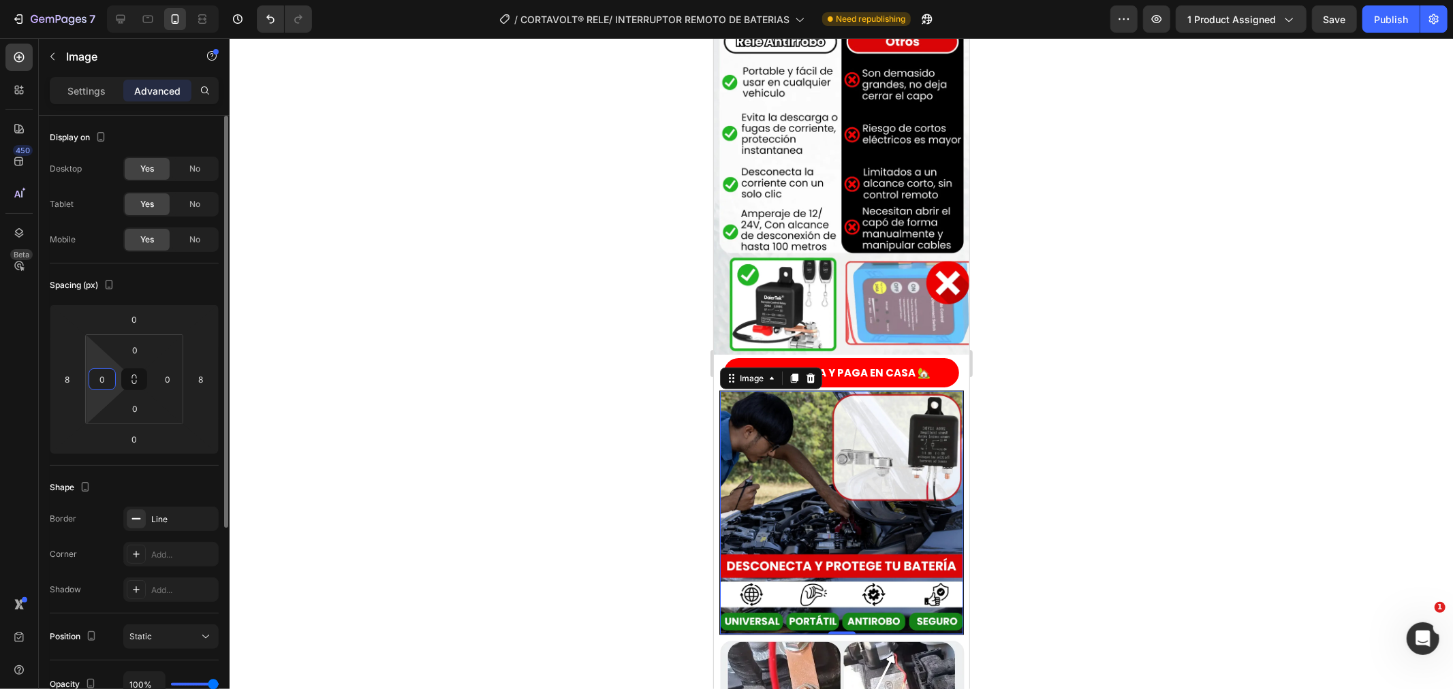
type input "0"
click at [205, 295] on div "Spacing (px)" at bounding box center [134, 286] width 169 height 22
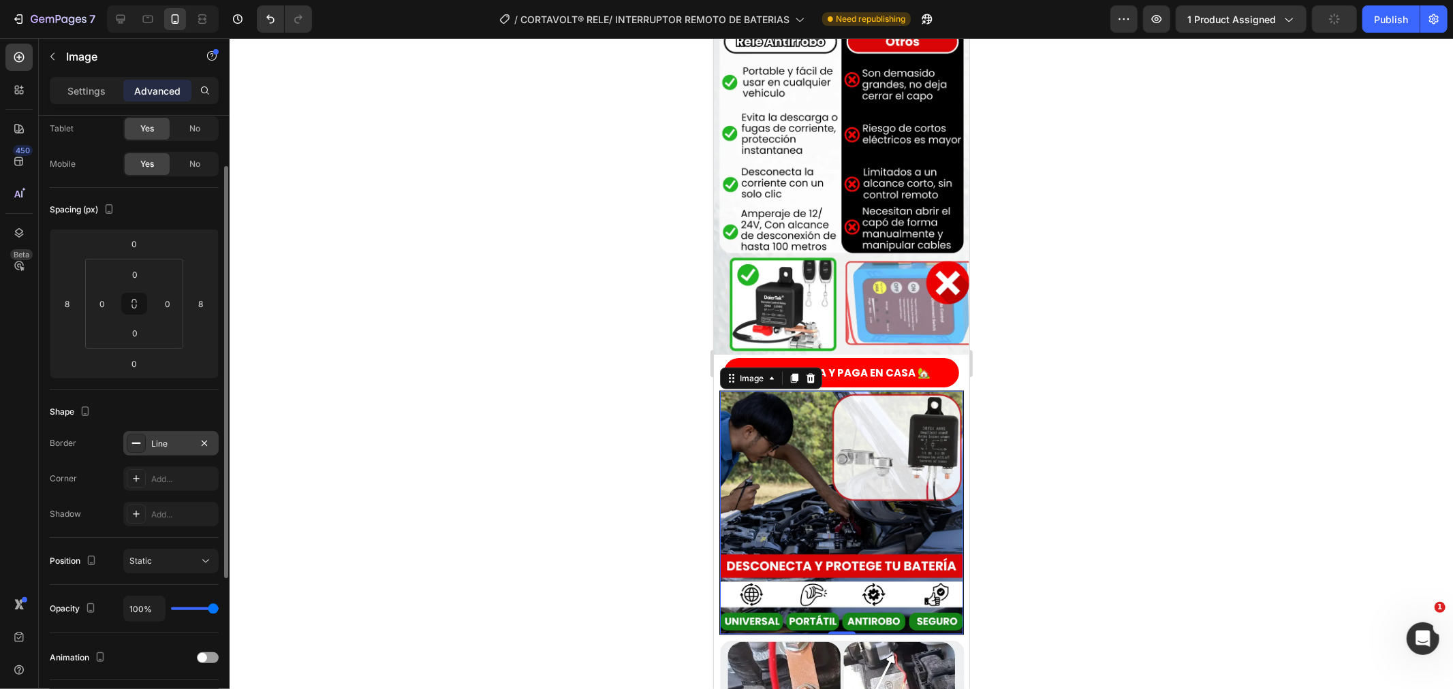
click at [123, 440] on div "Line" at bounding box center [170, 443] width 95 height 25
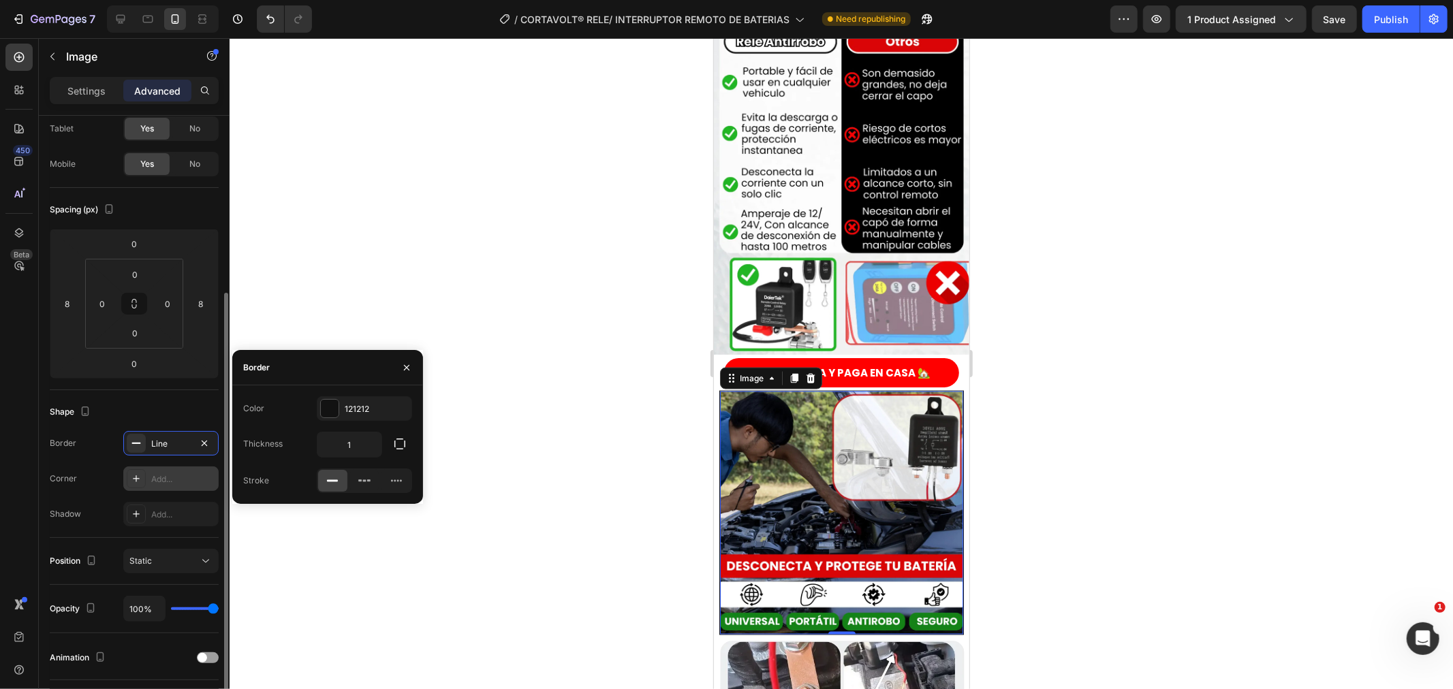
scroll to position [151, 0]
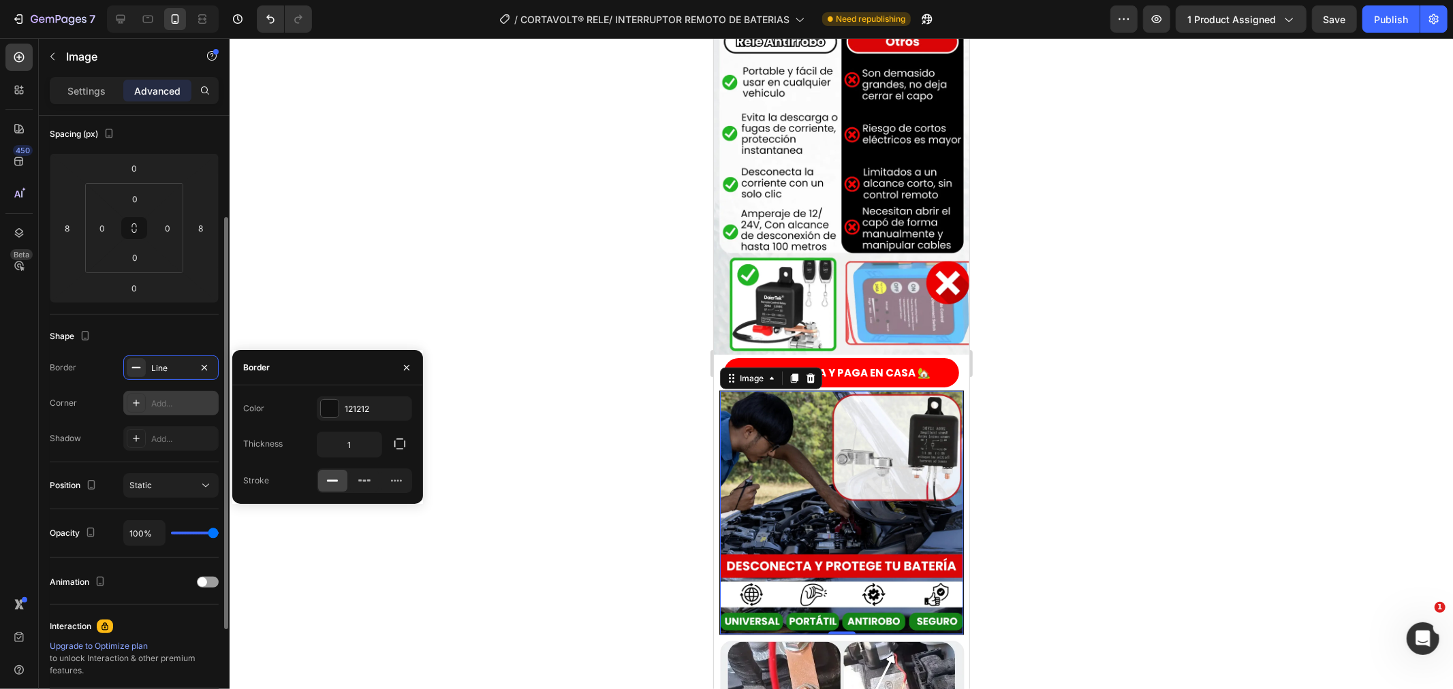
click at [138, 407] on icon at bounding box center [136, 403] width 11 height 11
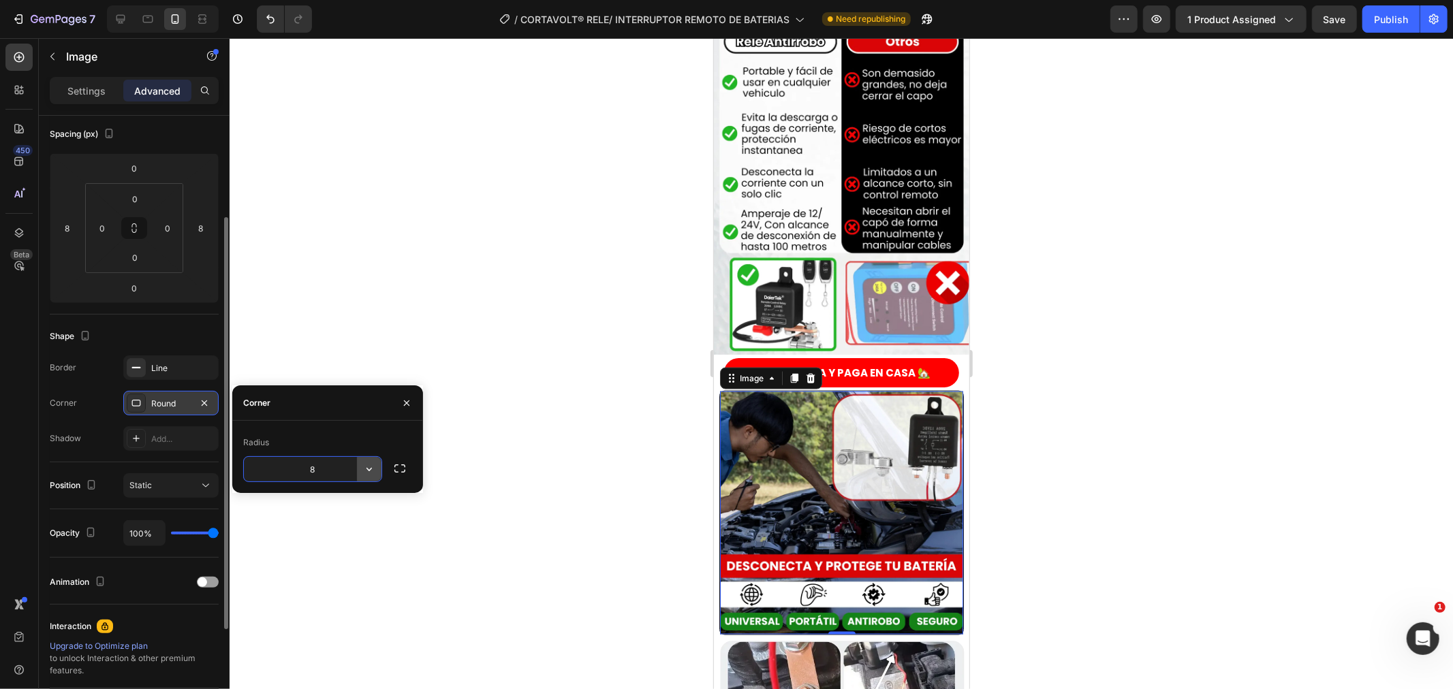
click at [369, 473] on icon "button" at bounding box center [369, 470] width 14 height 14
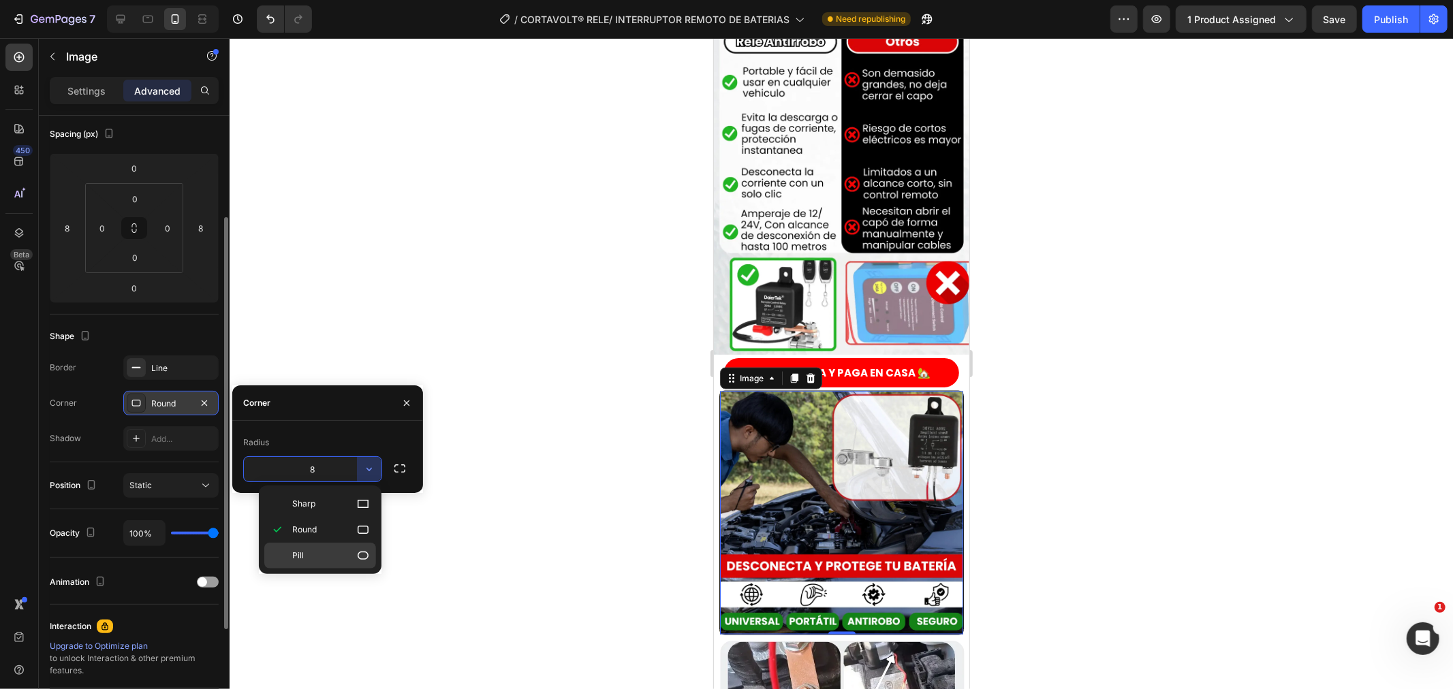
click at [368, 555] on icon at bounding box center [363, 556] width 11 height 8
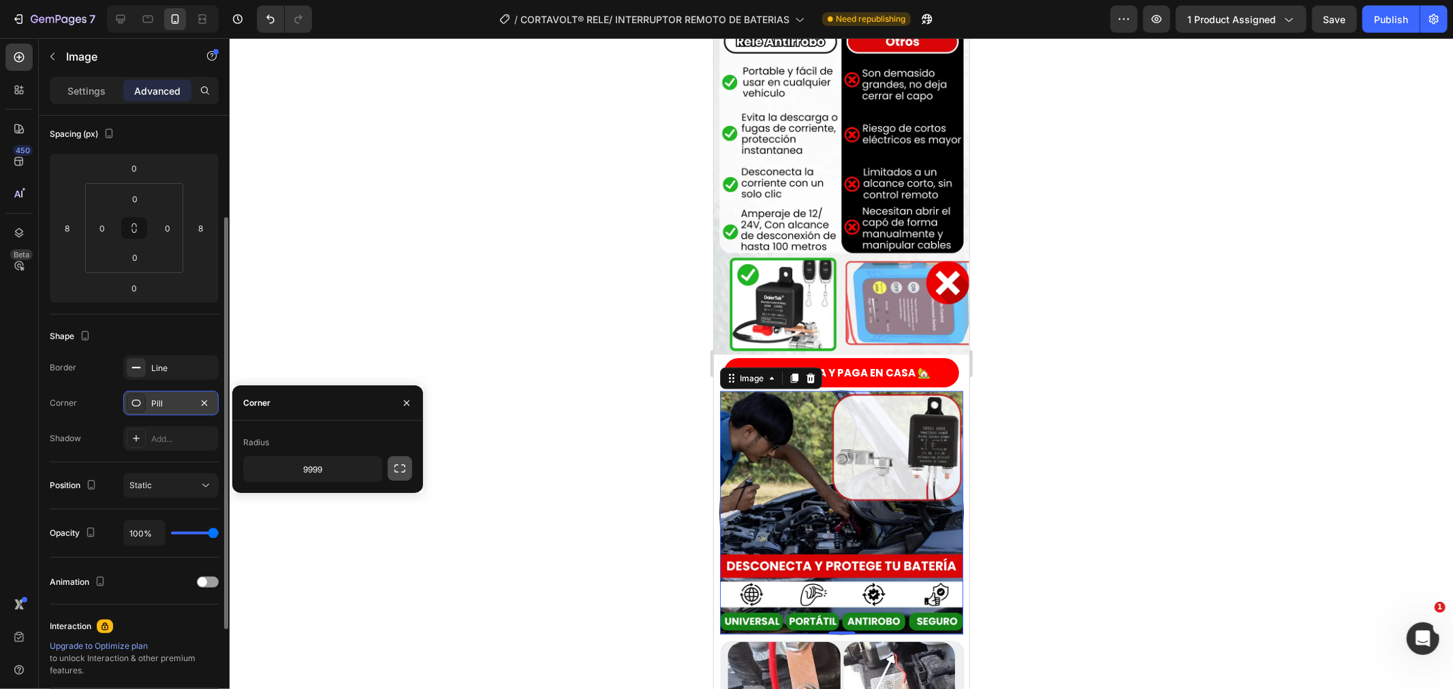
click at [402, 463] on icon "button" at bounding box center [400, 469] width 14 height 14
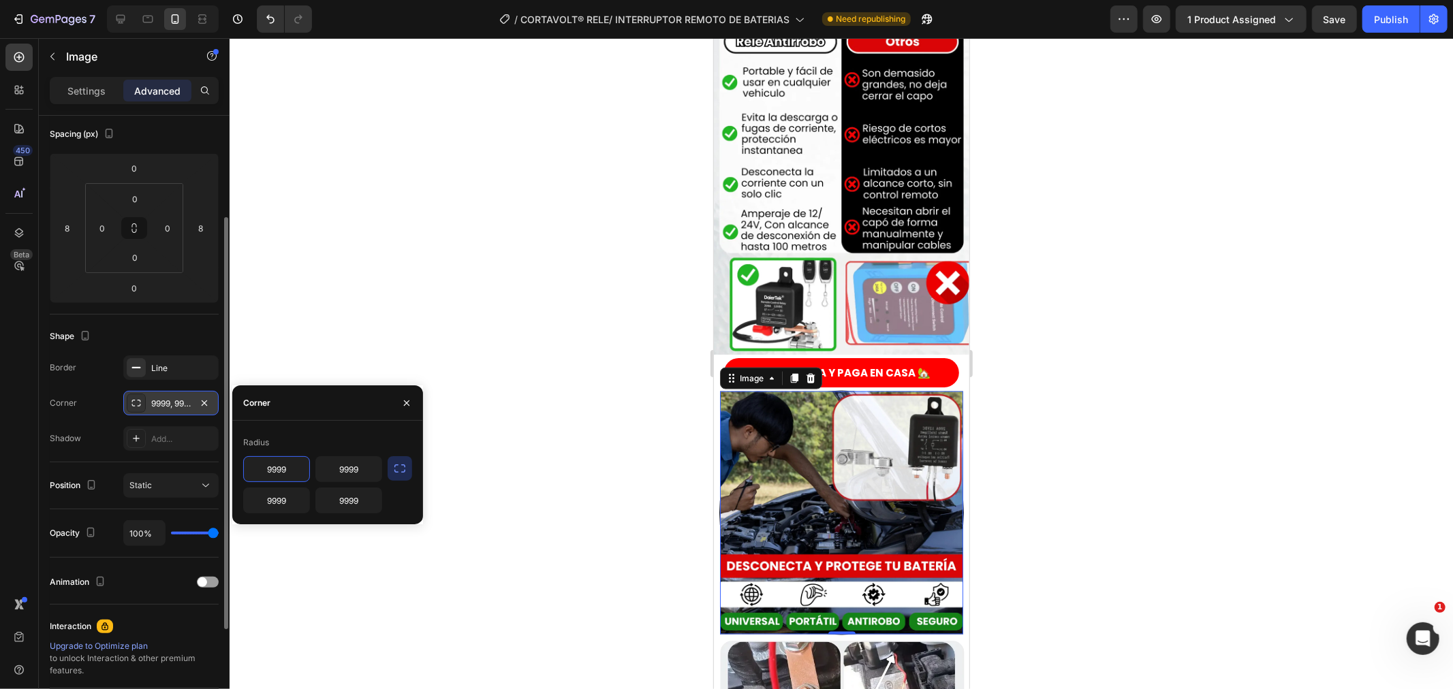
click at [283, 473] on input "9999" at bounding box center [276, 469] width 65 height 25
click at [389, 467] on button "button" at bounding box center [400, 468] width 25 height 25
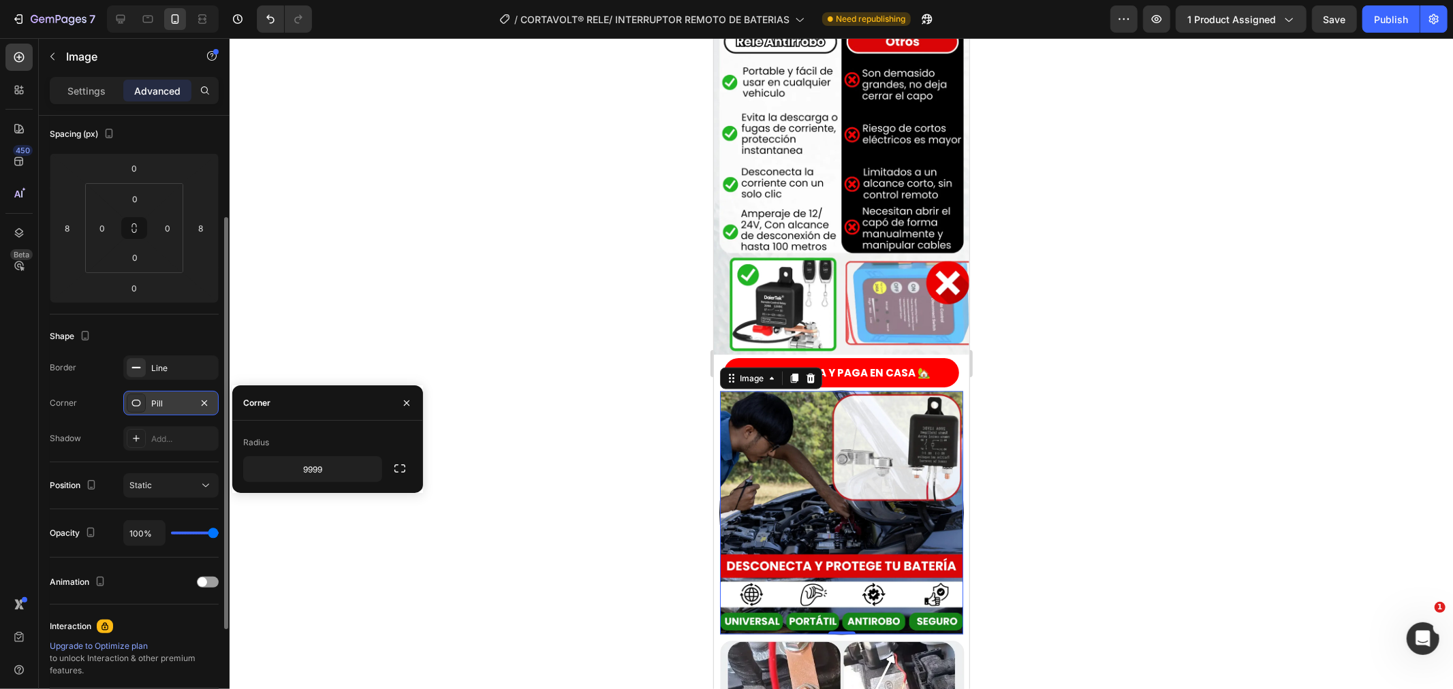
click at [191, 403] on div "Pill" at bounding box center [170, 403] width 95 height 25
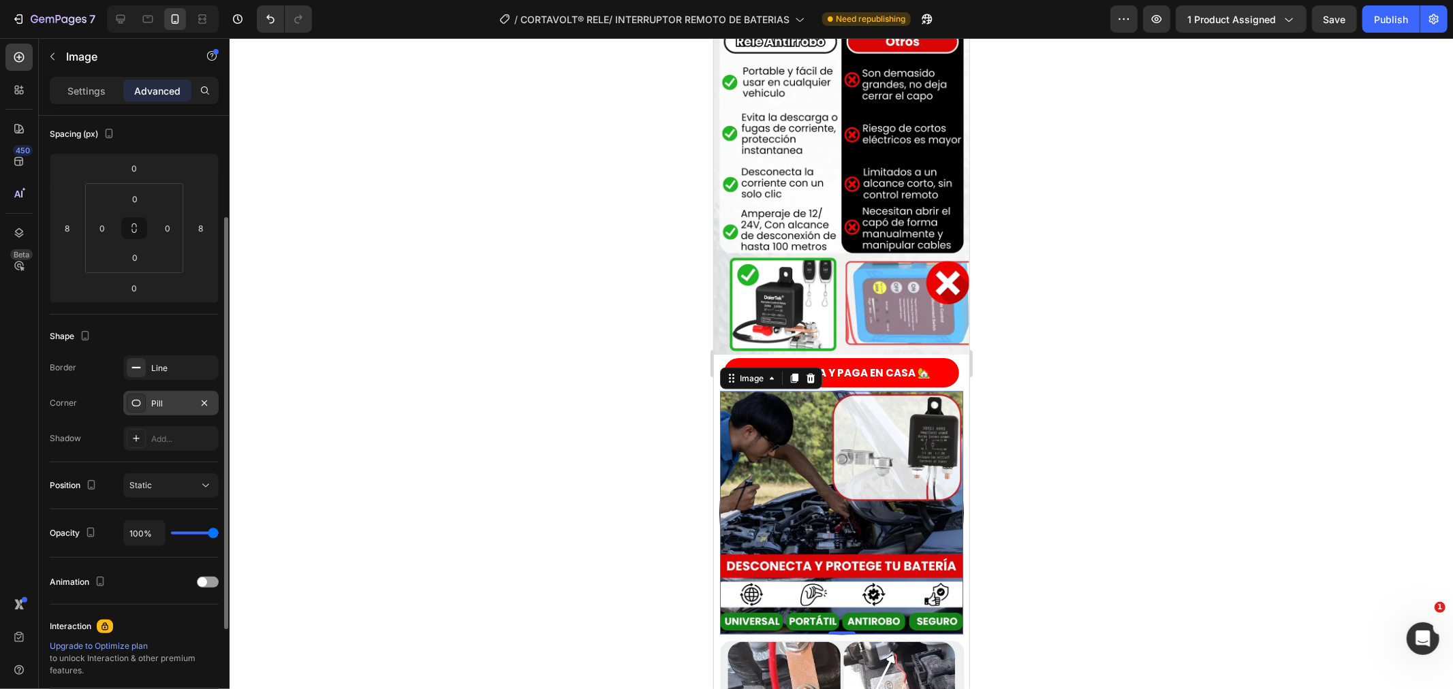
click at [159, 396] on div "Pill" at bounding box center [170, 403] width 95 height 25
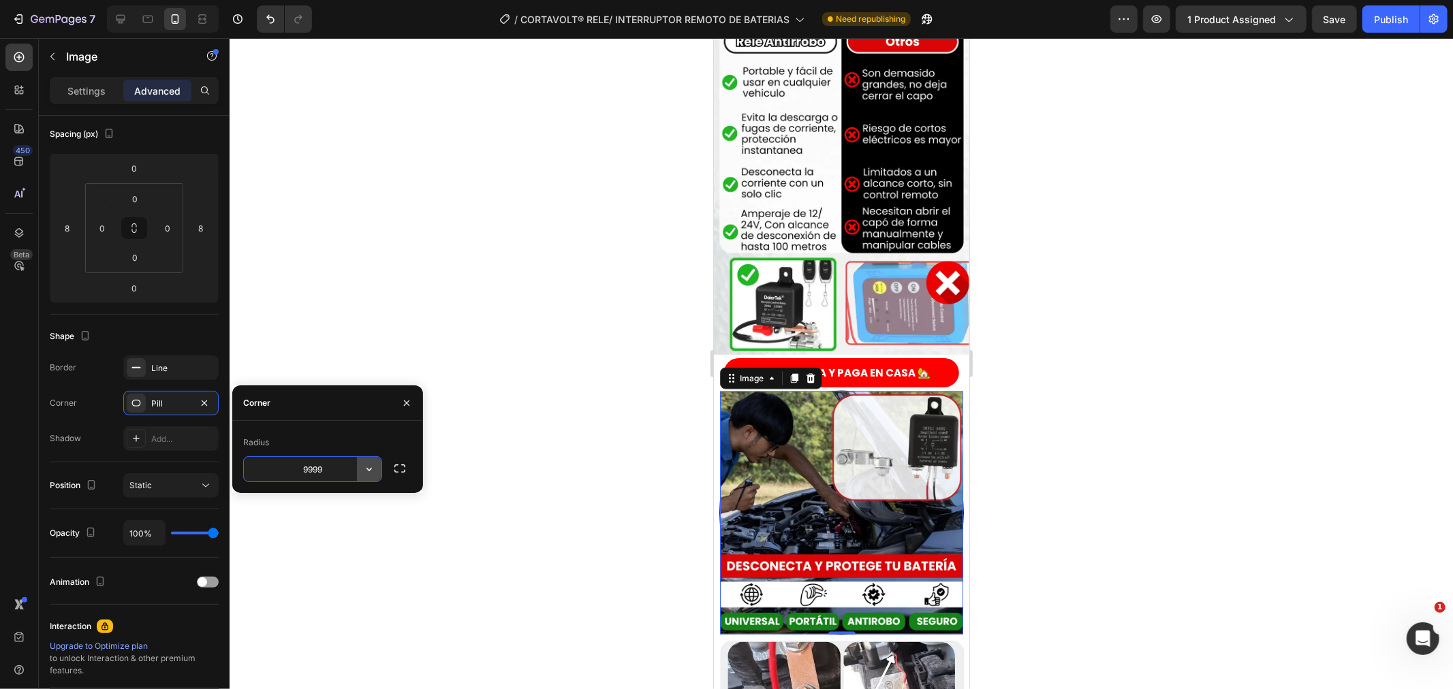
click at [373, 475] on icon "button" at bounding box center [369, 470] width 14 height 14
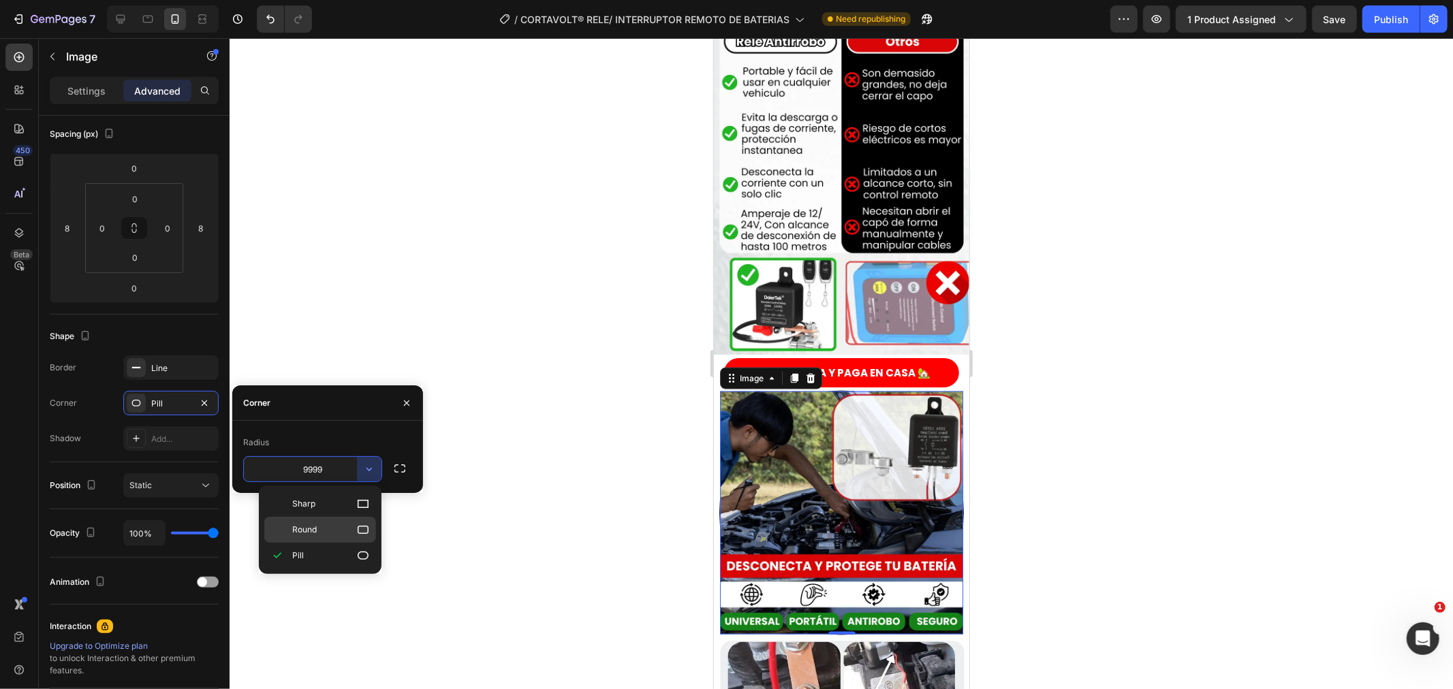
click at [345, 529] on p "Round" at bounding box center [331, 530] width 78 height 14
type input "8"
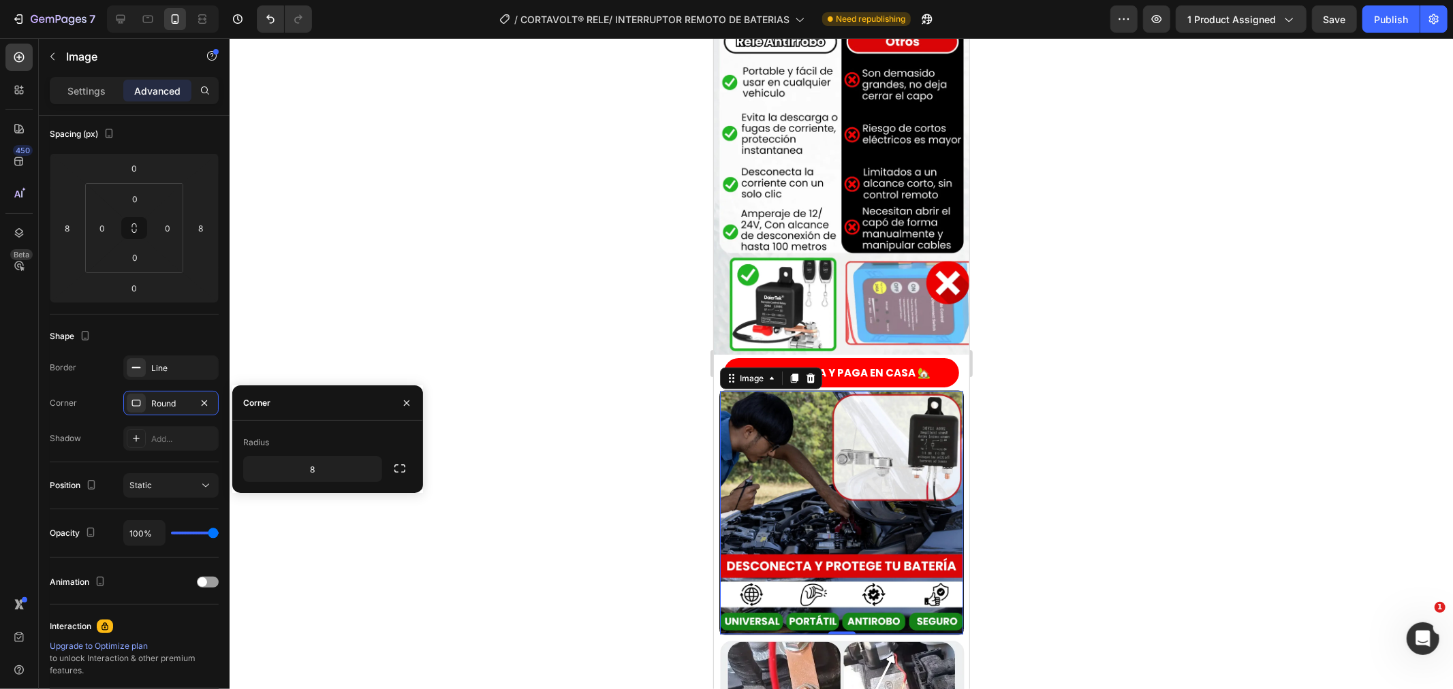
click at [598, 520] on div at bounding box center [842, 363] width 1224 height 651
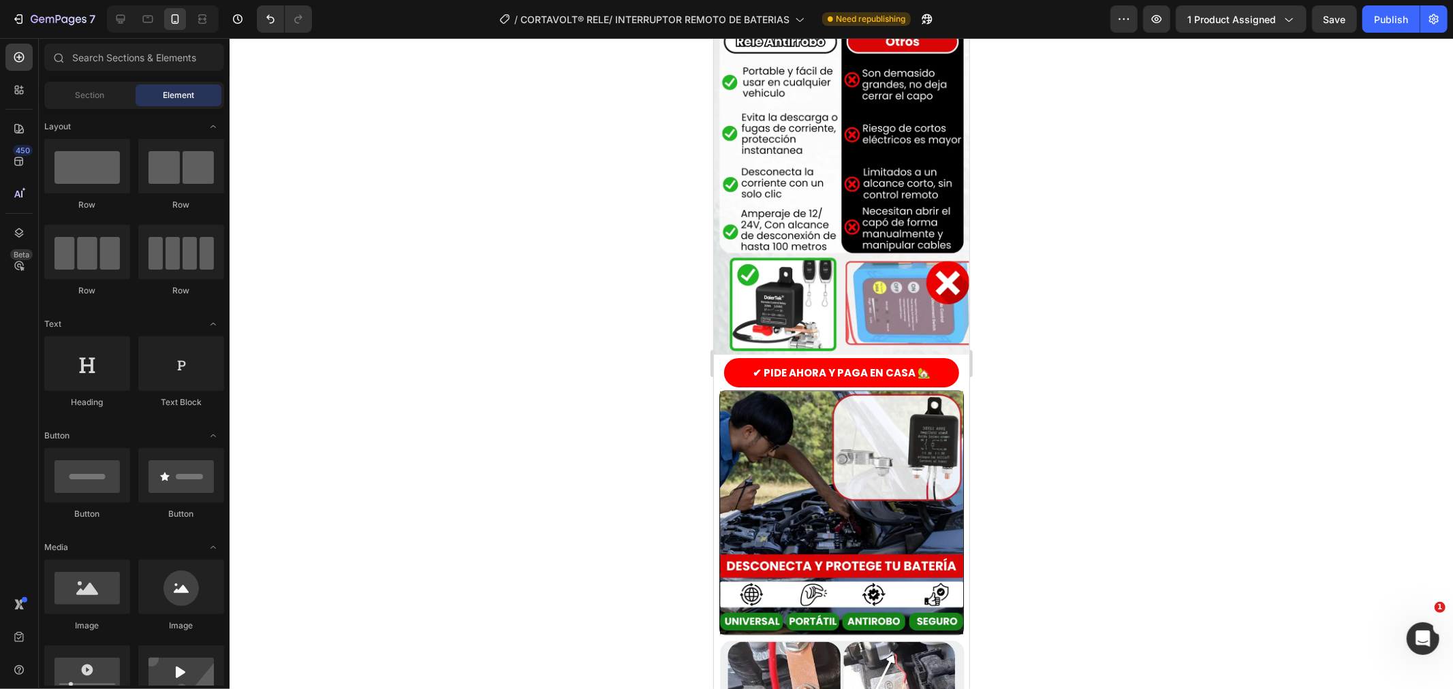
click at [602, 519] on div at bounding box center [842, 363] width 1224 height 651
click at [802, 469] on img at bounding box center [840, 512] width 243 height 243
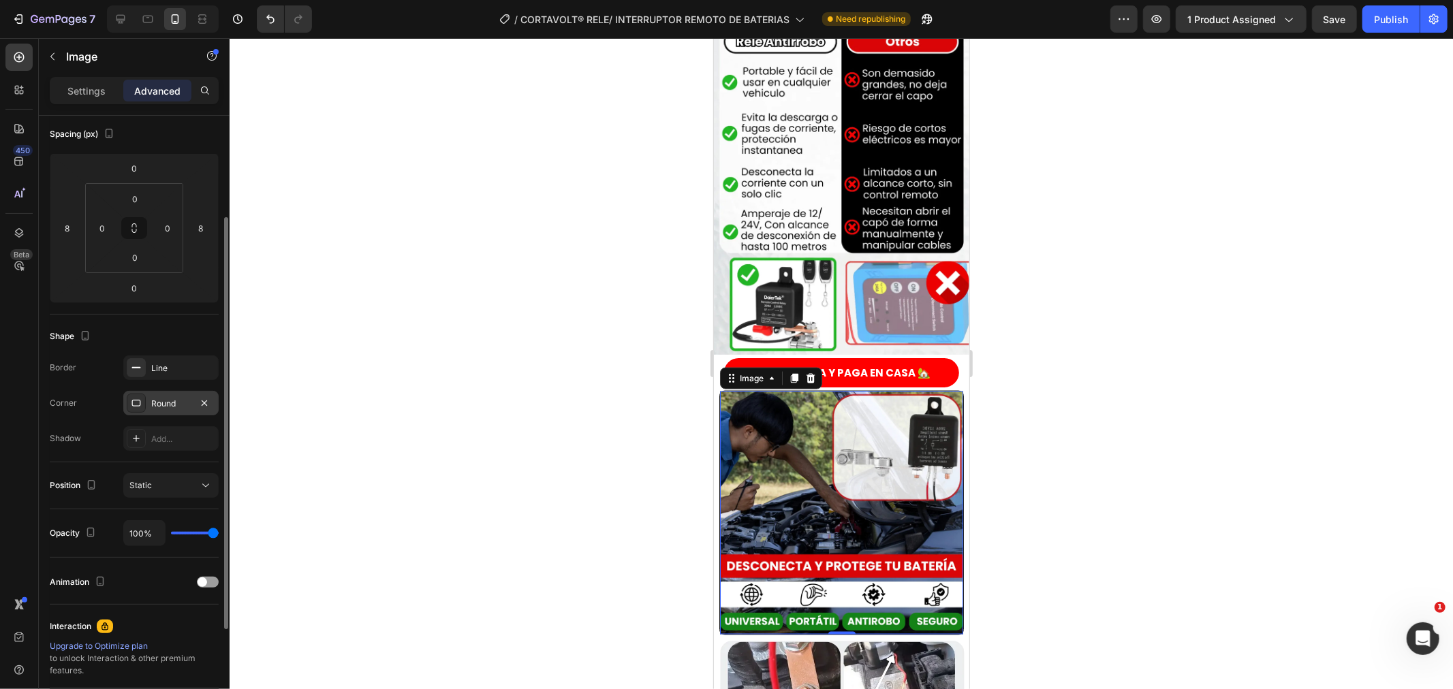
click at [131, 392] on div "Round" at bounding box center [170, 403] width 95 height 25
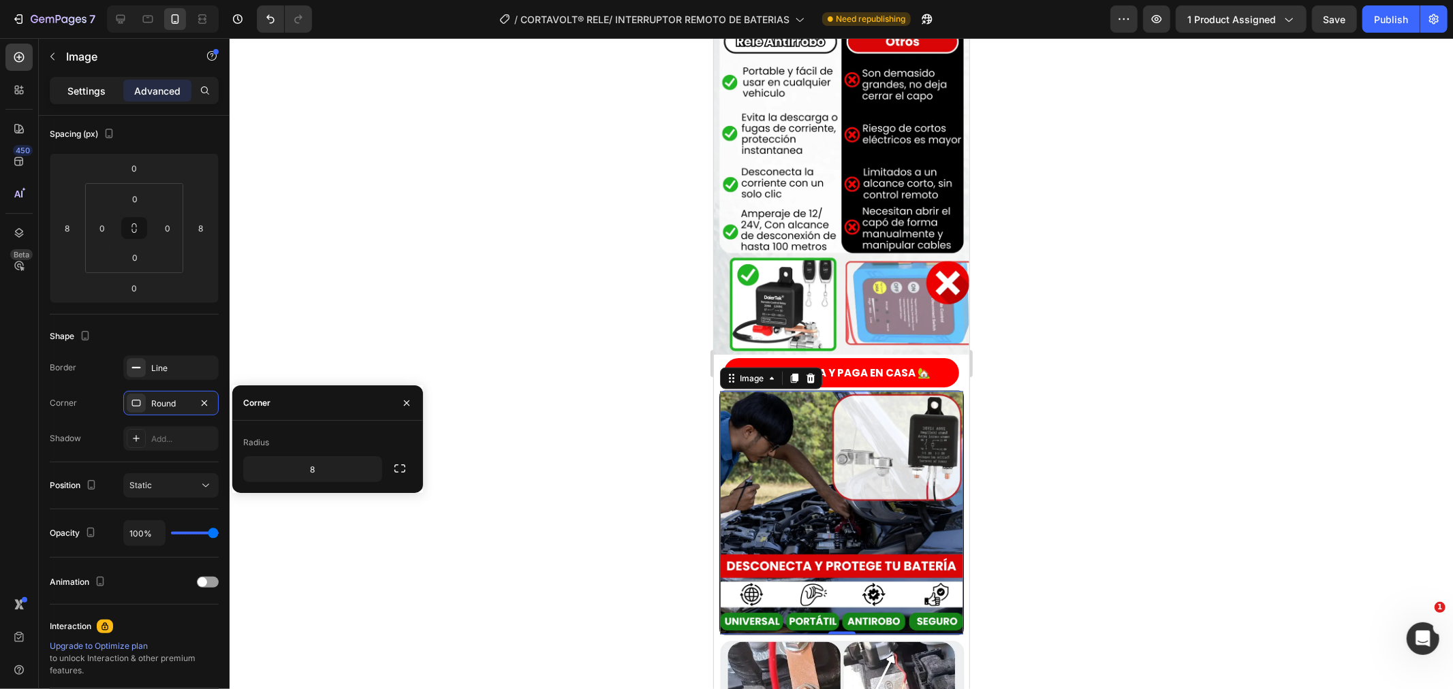
click at [86, 85] on p "Settings" at bounding box center [86, 91] width 38 height 14
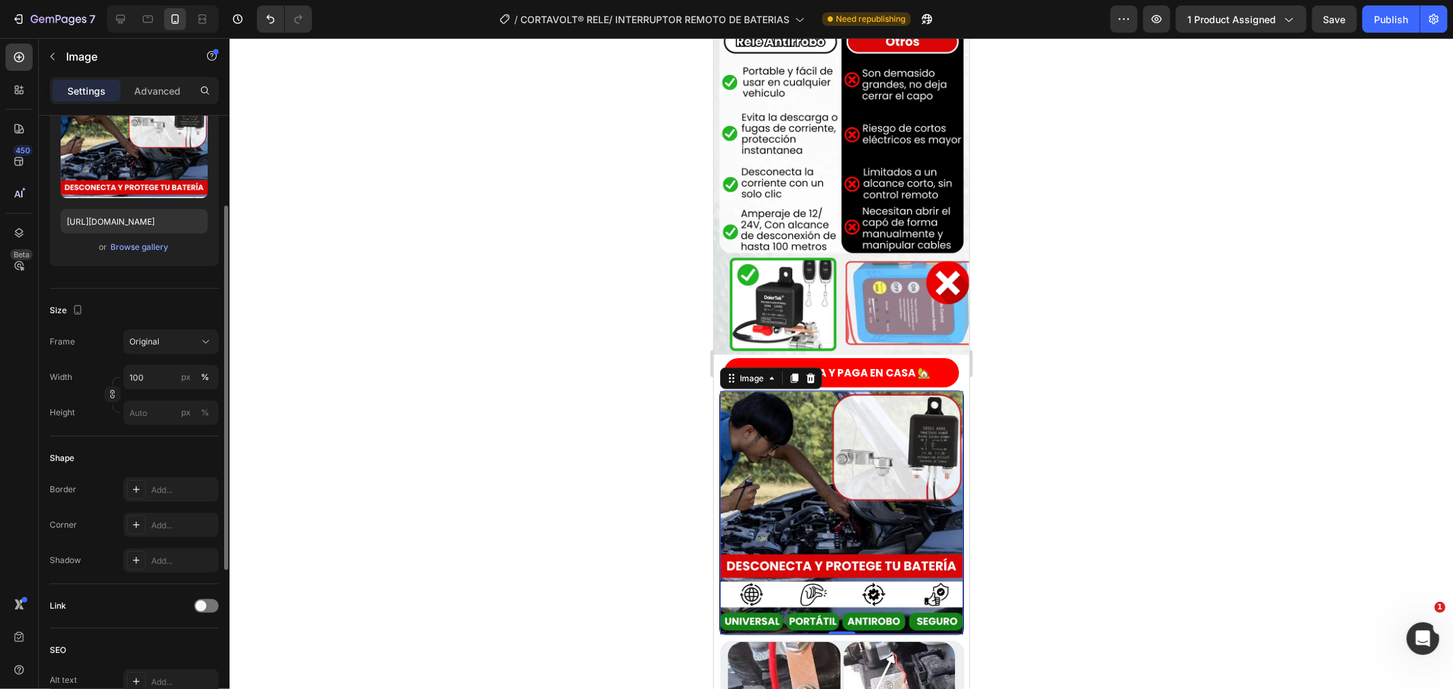
scroll to position [227, 0]
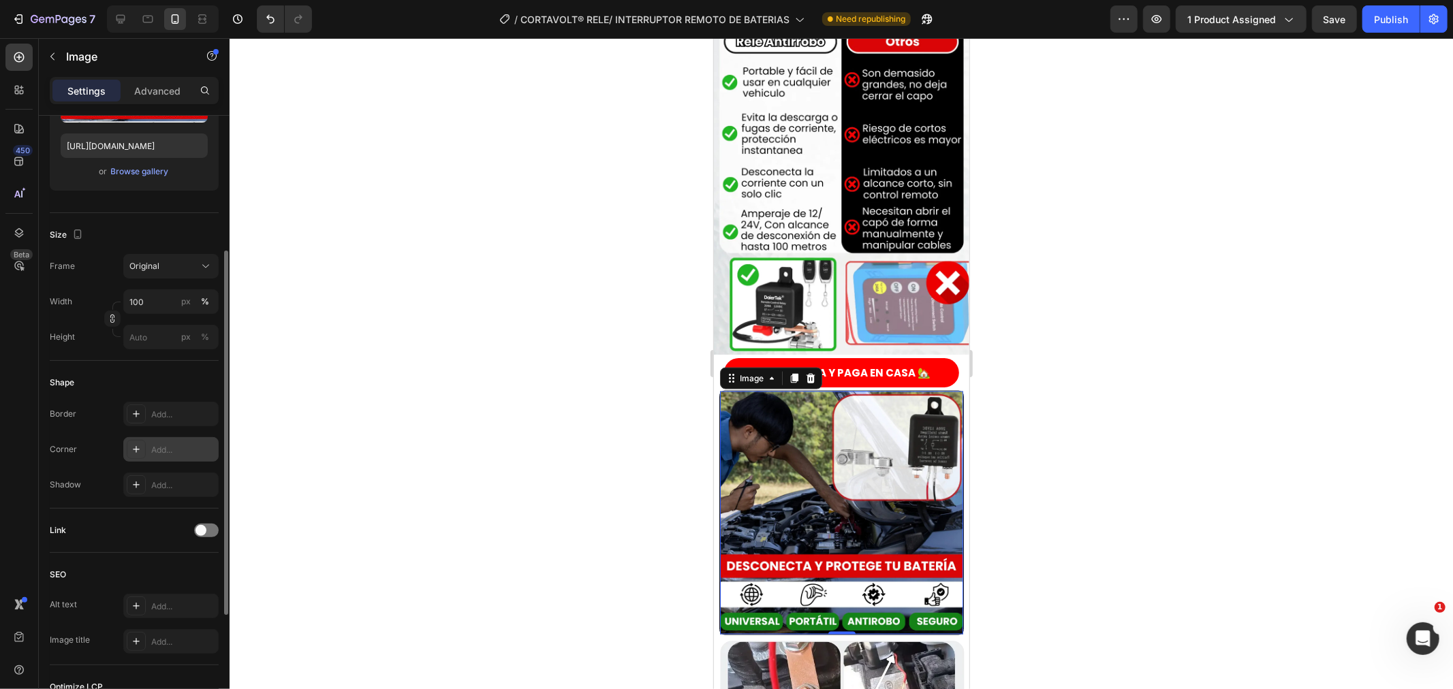
click at [136, 440] on div at bounding box center [136, 449] width 19 height 19
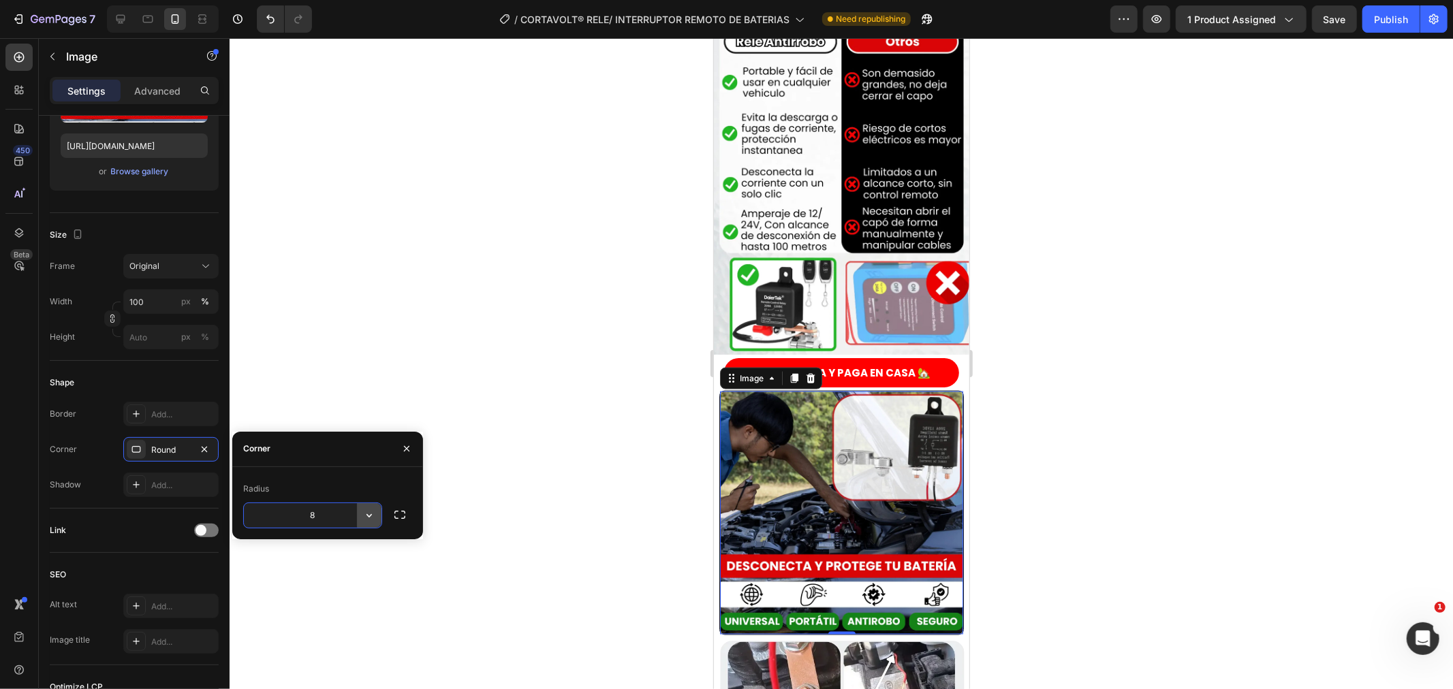
click at [367, 514] on icon "button" at bounding box center [369, 515] width 5 height 3
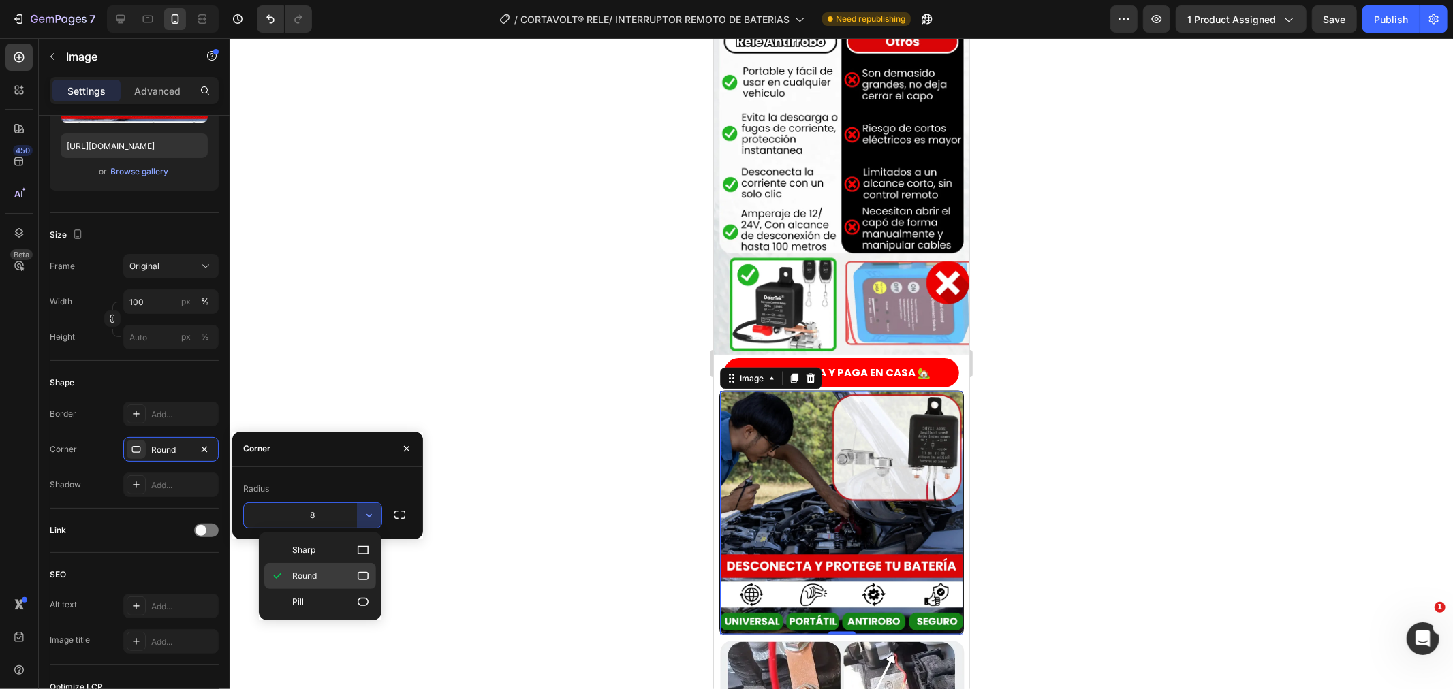
click at [324, 578] on p "Round" at bounding box center [331, 577] width 78 height 14
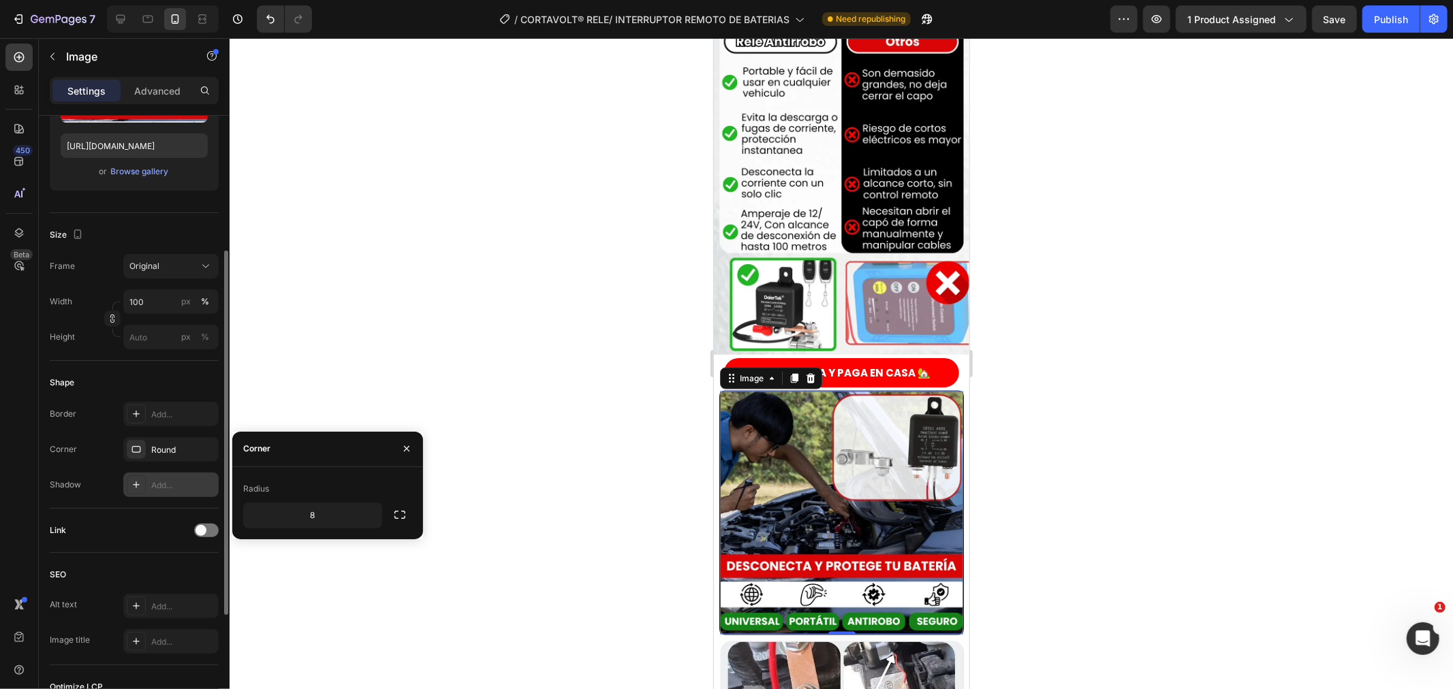
click at [138, 486] on icon at bounding box center [136, 485] width 11 height 11
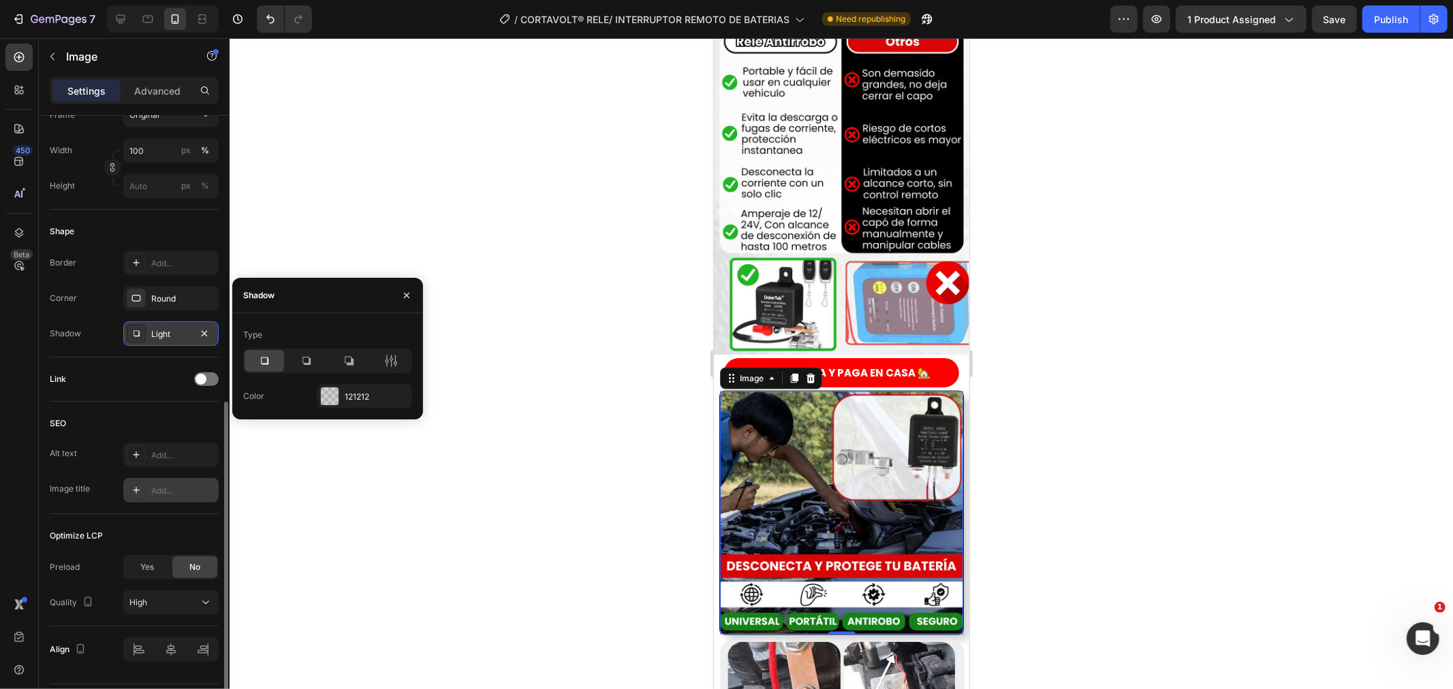
scroll to position [416, 0]
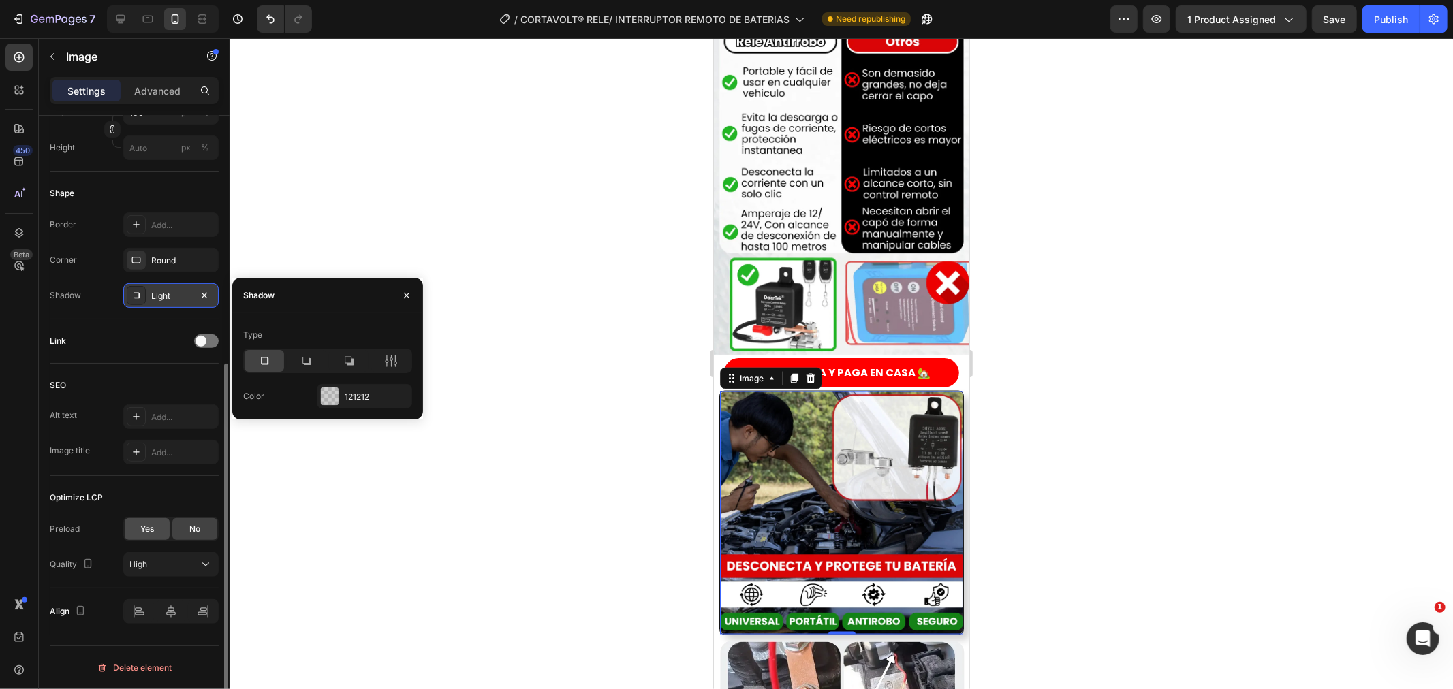
click at [138, 535] on div "Yes" at bounding box center [147, 529] width 45 height 22
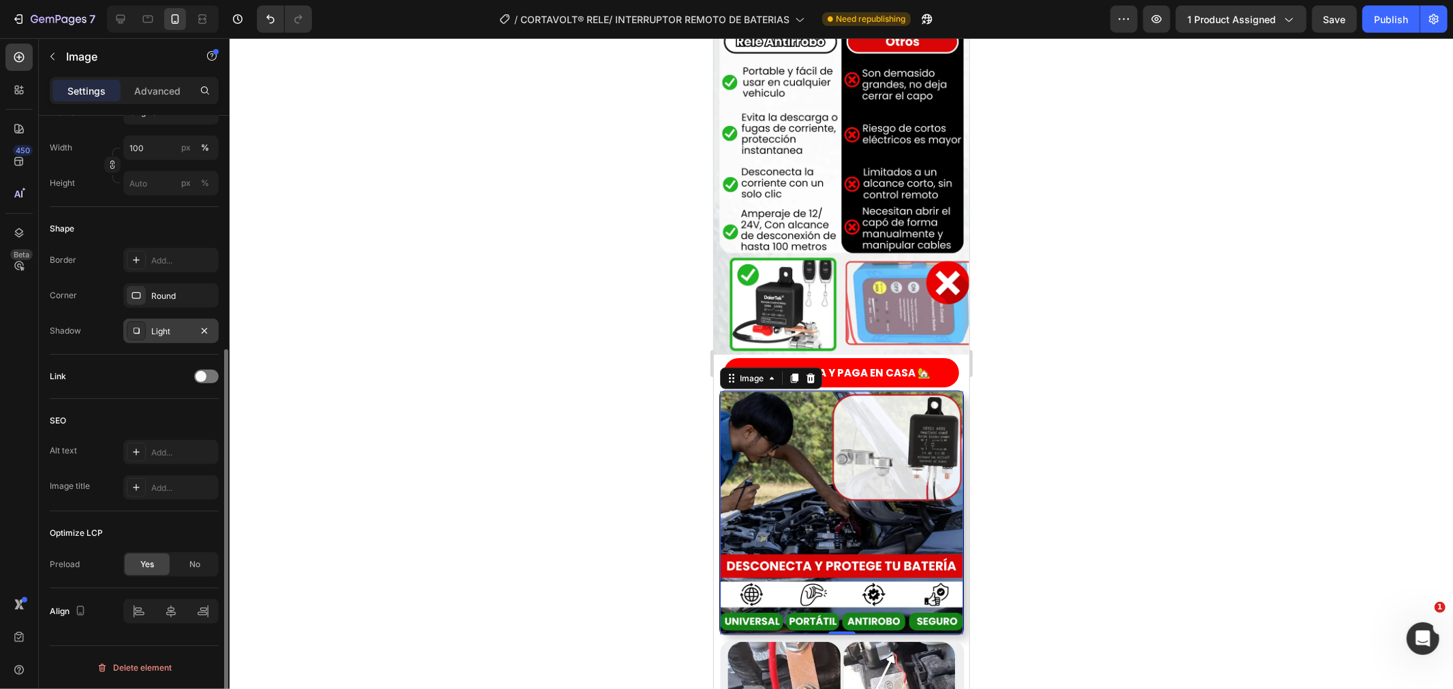
scroll to position [380, 0]
click at [183, 557] on div "No" at bounding box center [194, 566] width 45 height 22
click at [200, 602] on icon at bounding box center [206, 601] width 14 height 14
click at [202, 600] on icon at bounding box center [206, 601] width 14 height 14
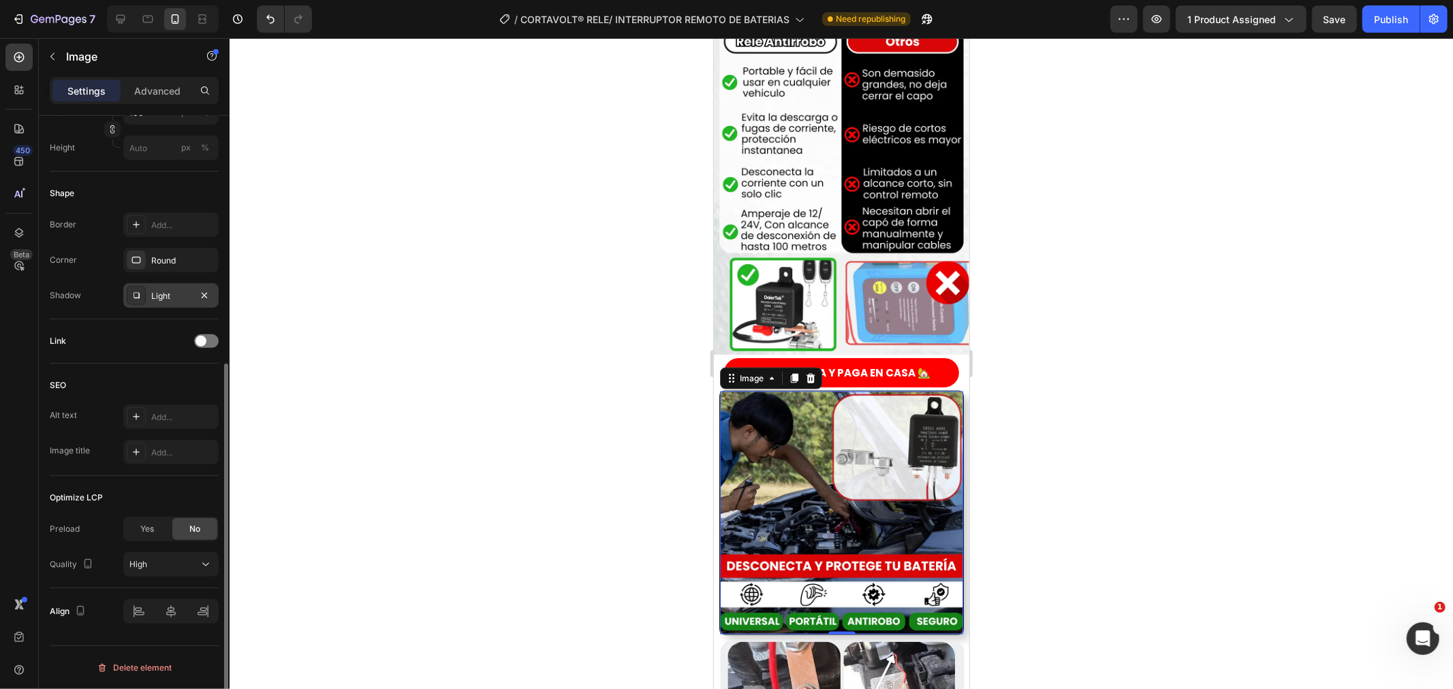
click at [485, 499] on div at bounding box center [842, 363] width 1224 height 651
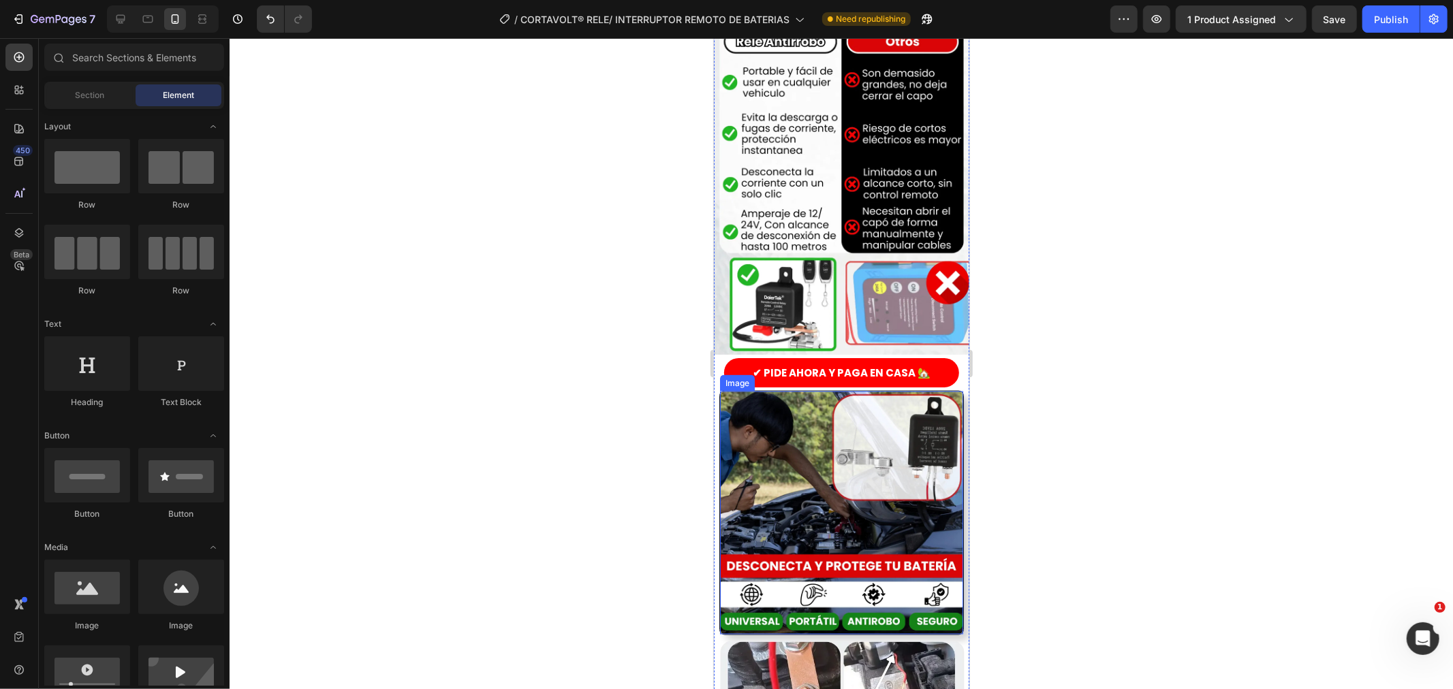
click at [817, 446] on img at bounding box center [840, 512] width 243 height 243
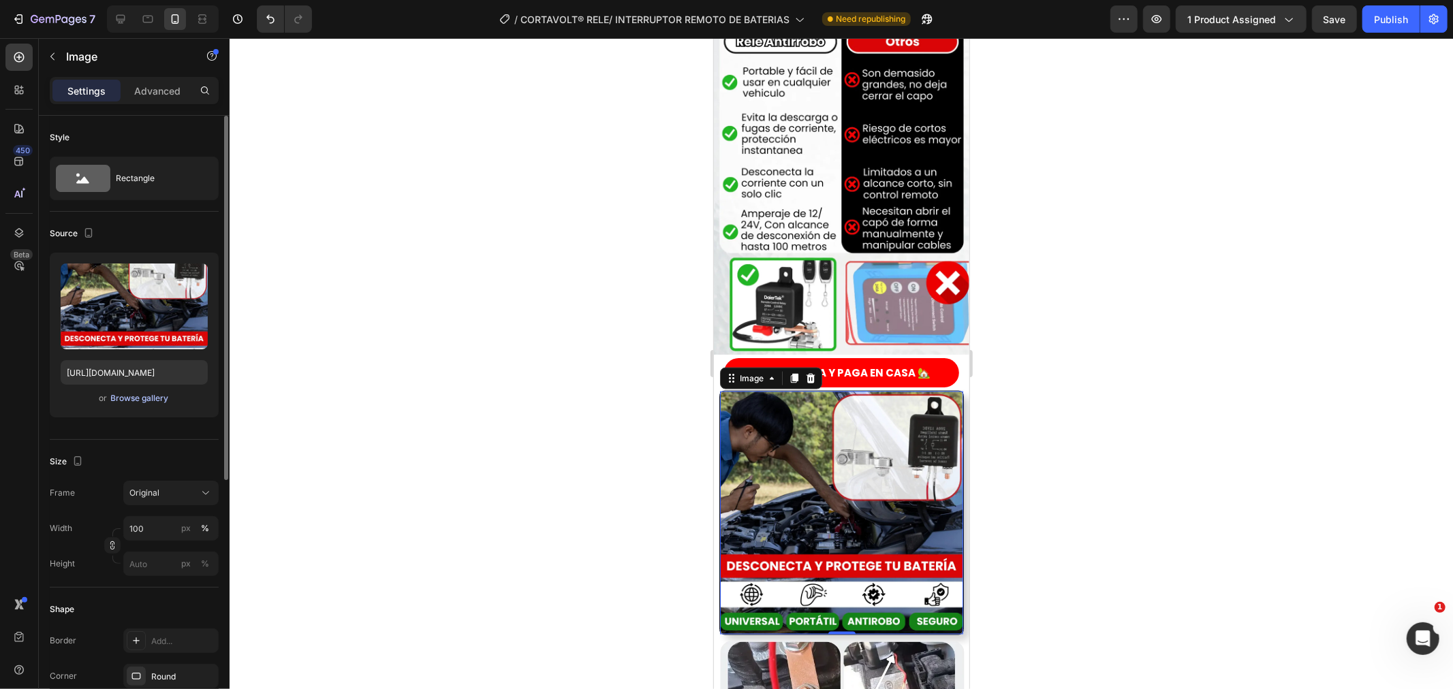
scroll to position [151, 0]
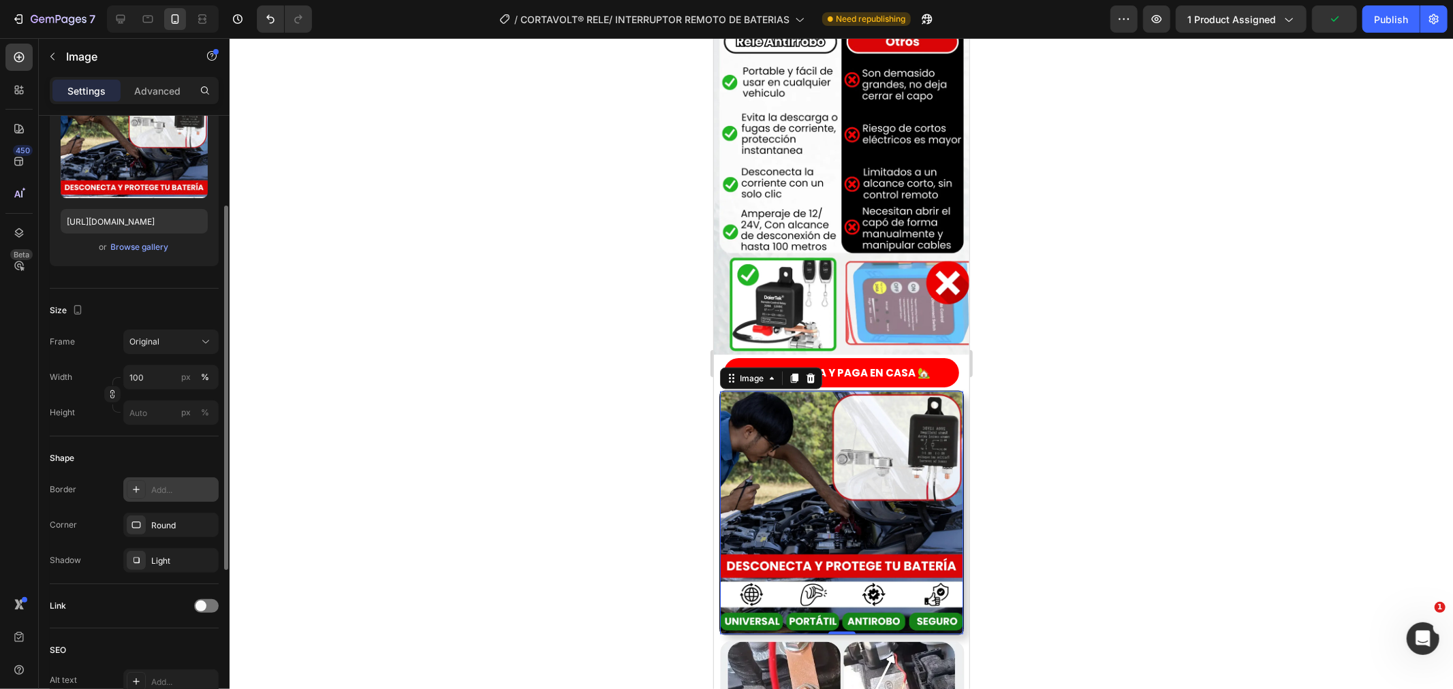
click at [134, 497] on div at bounding box center [136, 489] width 19 height 19
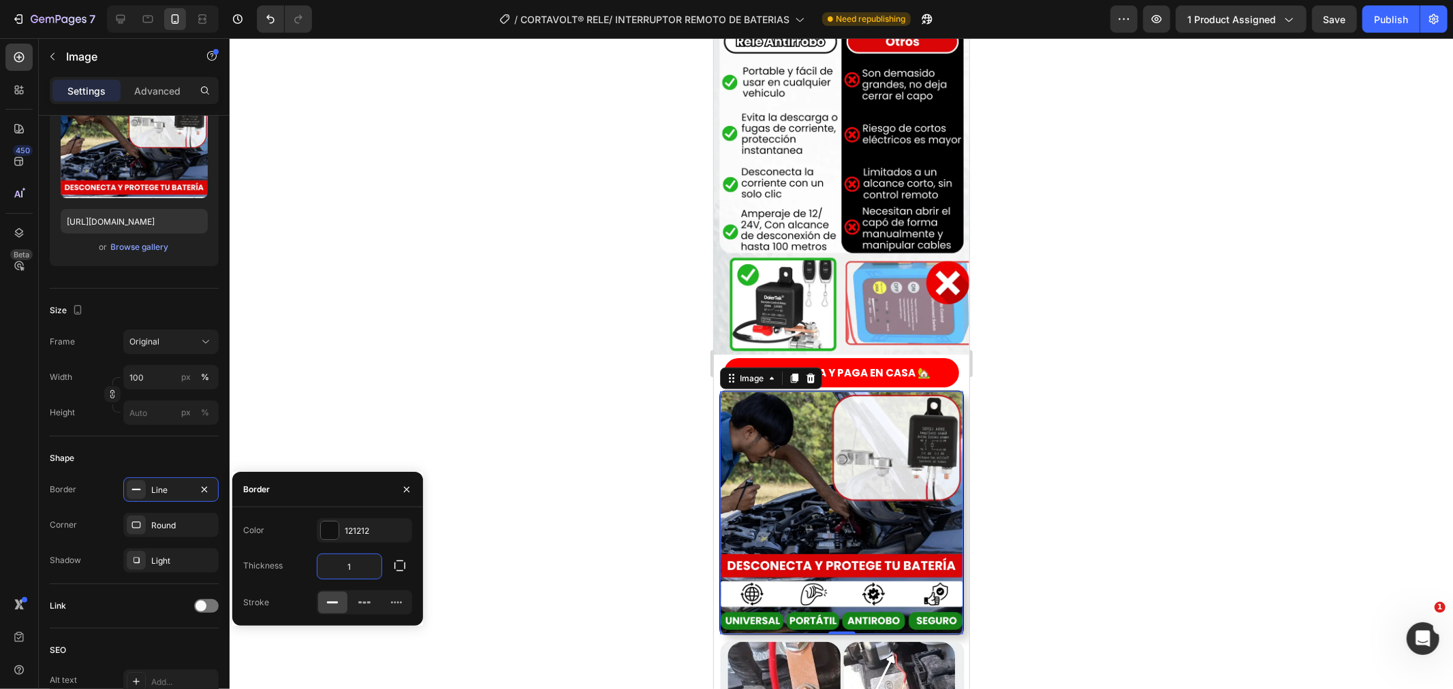
type input "0"
click at [162, 513] on div "Round" at bounding box center [170, 525] width 95 height 25
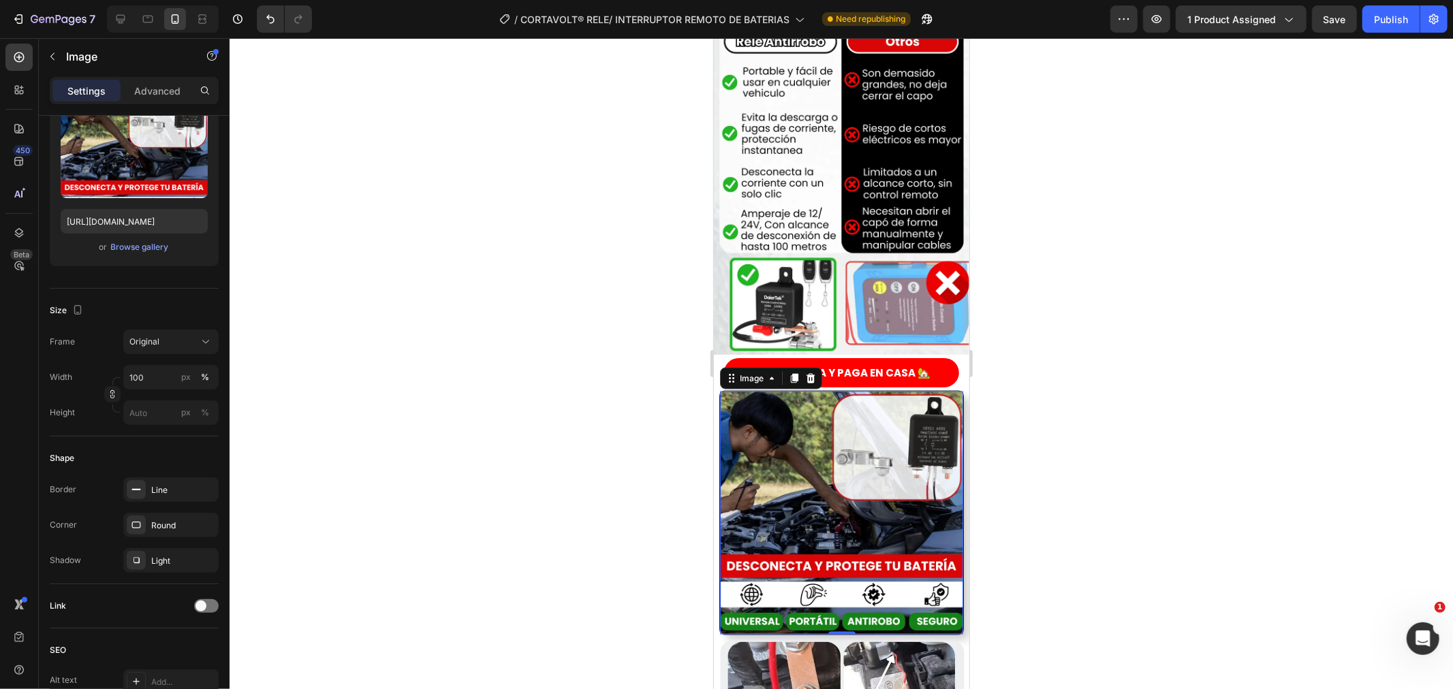
click at [570, 436] on div at bounding box center [842, 363] width 1224 height 651
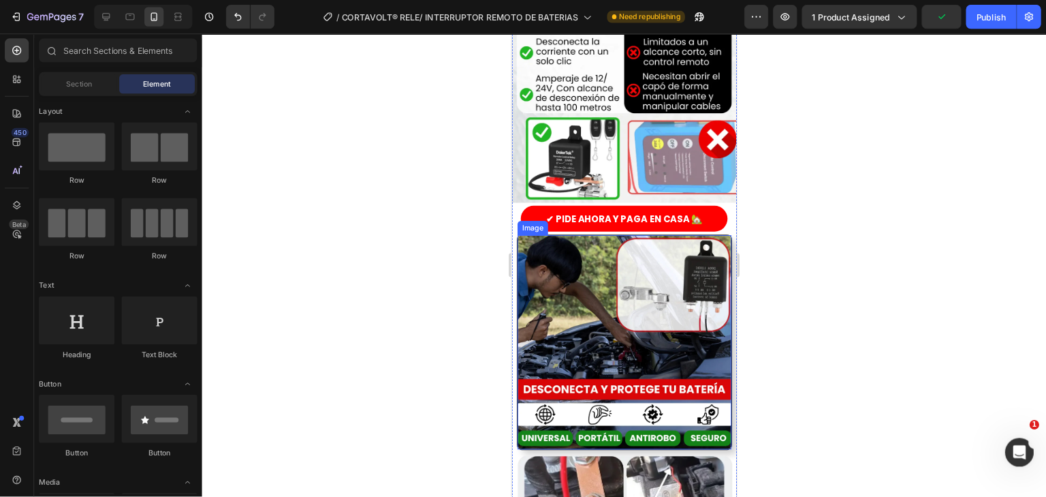
scroll to position [1695, 0]
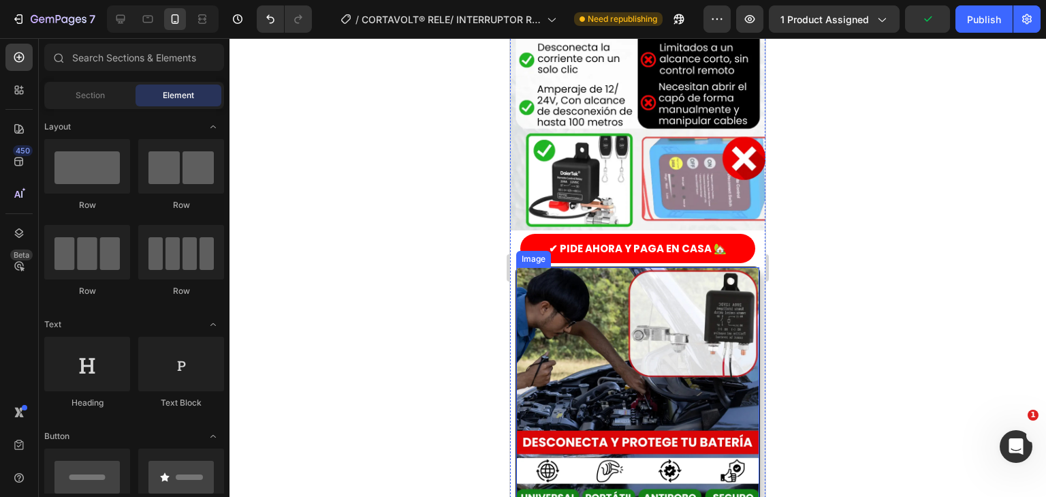
click at [563, 302] on img at bounding box center [637, 388] width 243 height 243
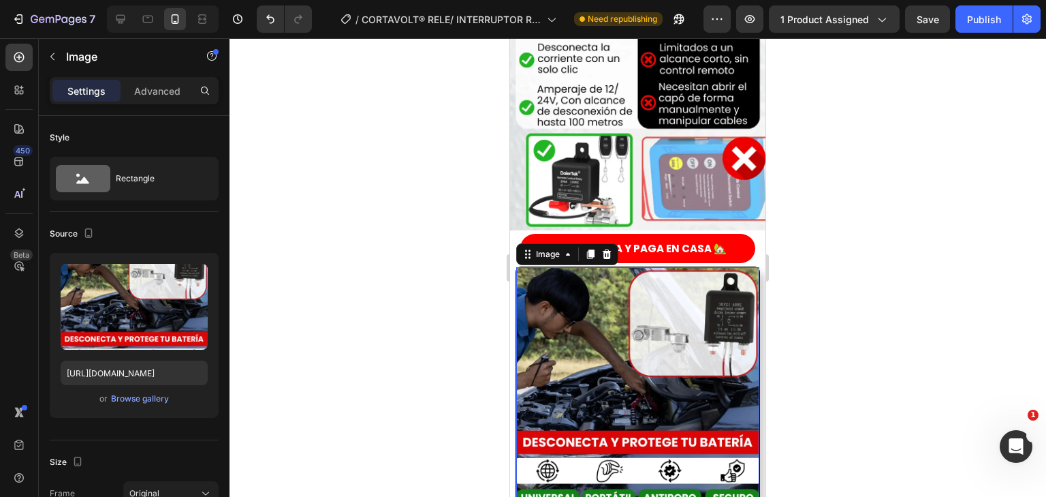
click at [386, 319] on div at bounding box center [638, 267] width 817 height 458
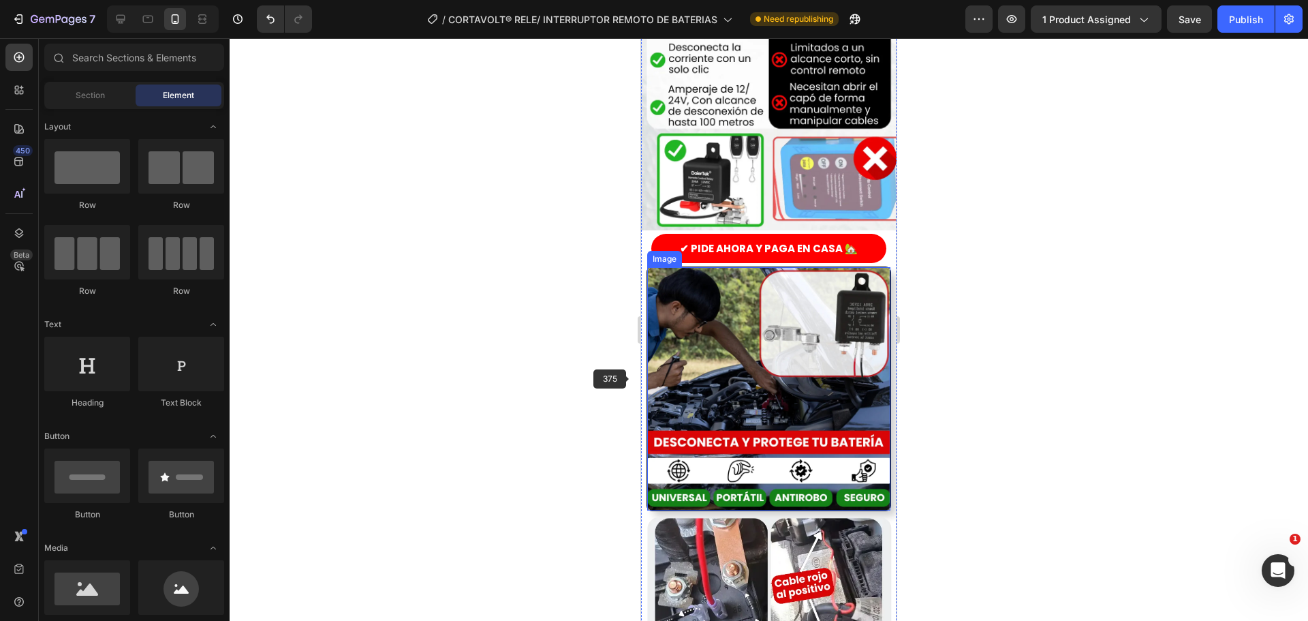
click at [730, 339] on img at bounding box center [768, 388] width 243 height 243
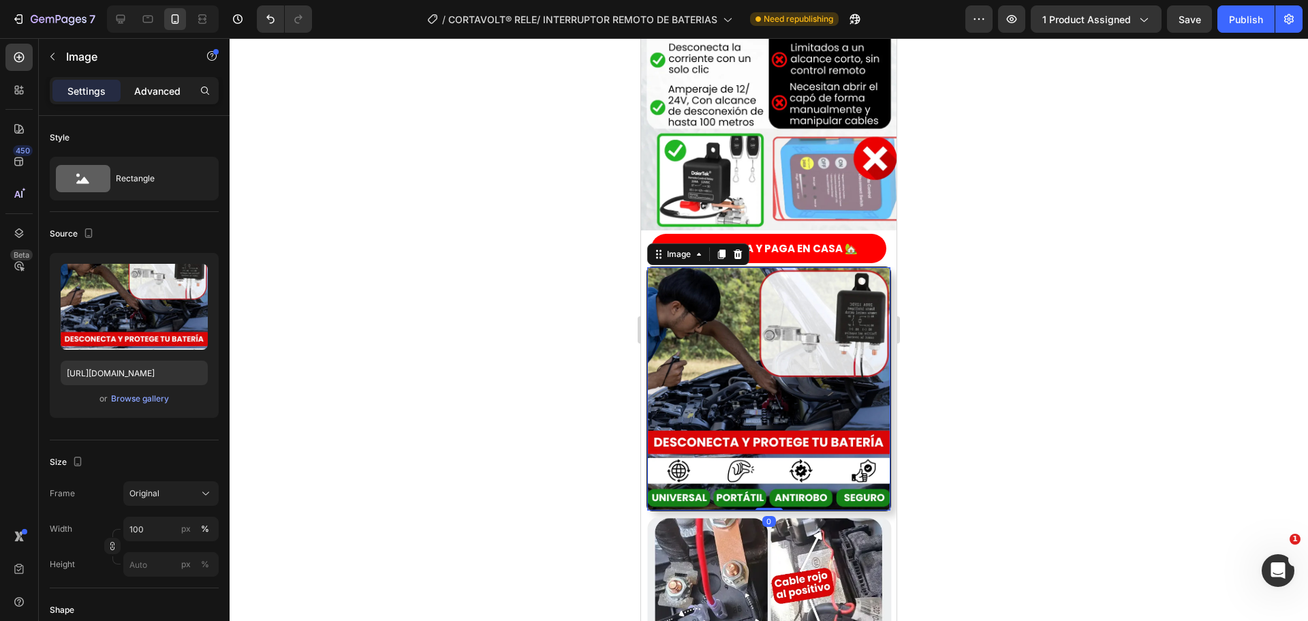
click at [179, 87] on p "Advanced" at bounding box center [157, 91] width 46 height 14
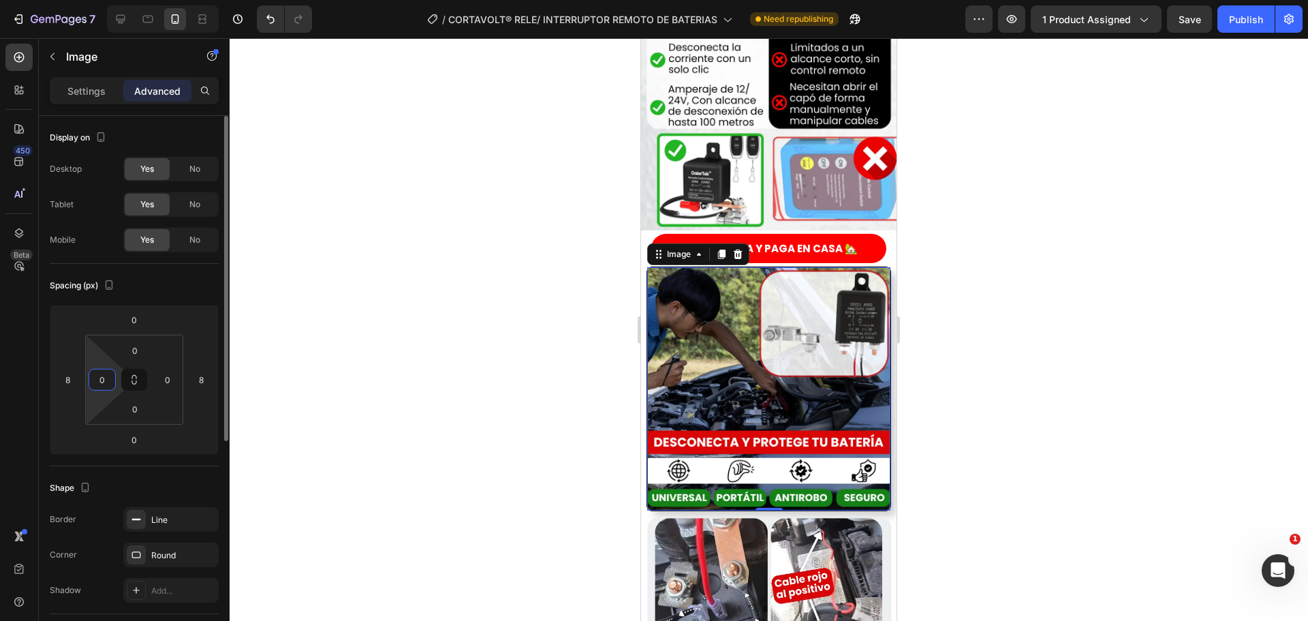
click at [108, 375] on input "0" at bounding box center [102, 379] width 20 height 20
click at [106, 373] on input "1" at bounding box center [102, 379] width 20 height 20
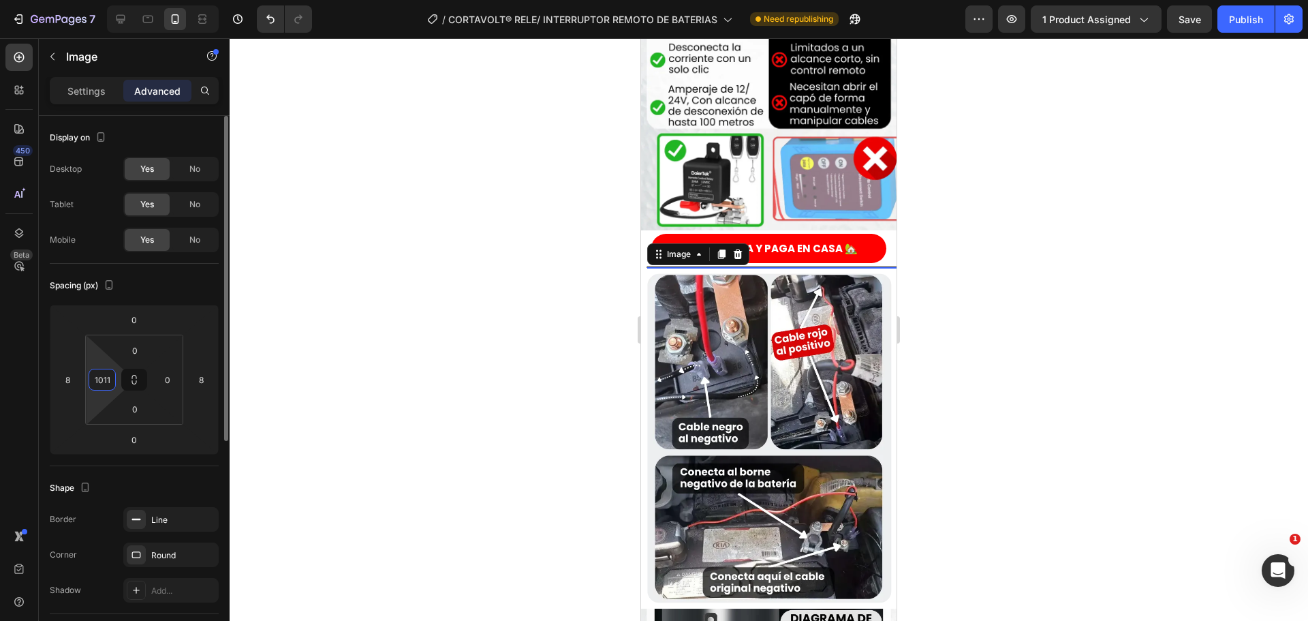
click at [96, 379] on input "1011" at bounding box center [102, 379] width 20 height 20
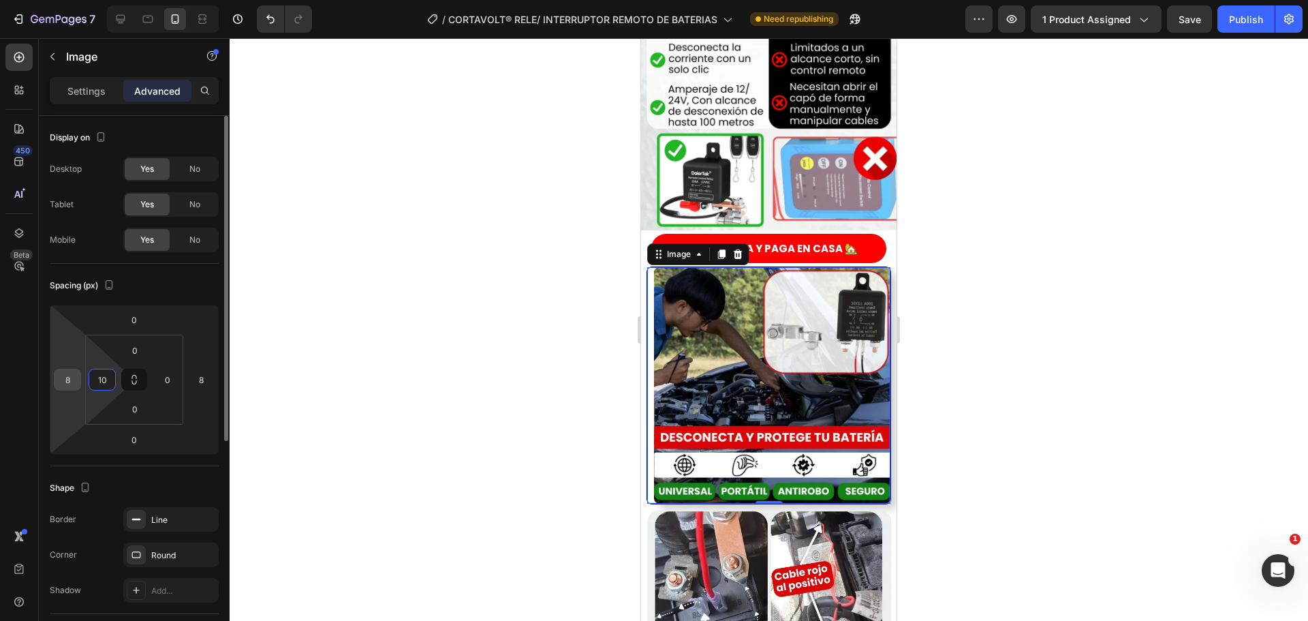
type input "10"
click at [79, 380] on div "8" at bounding box center [67, 380] width 27 height 22
click at [69, 379] on input "8" at bounding box center [67, 379] width 20 height 20
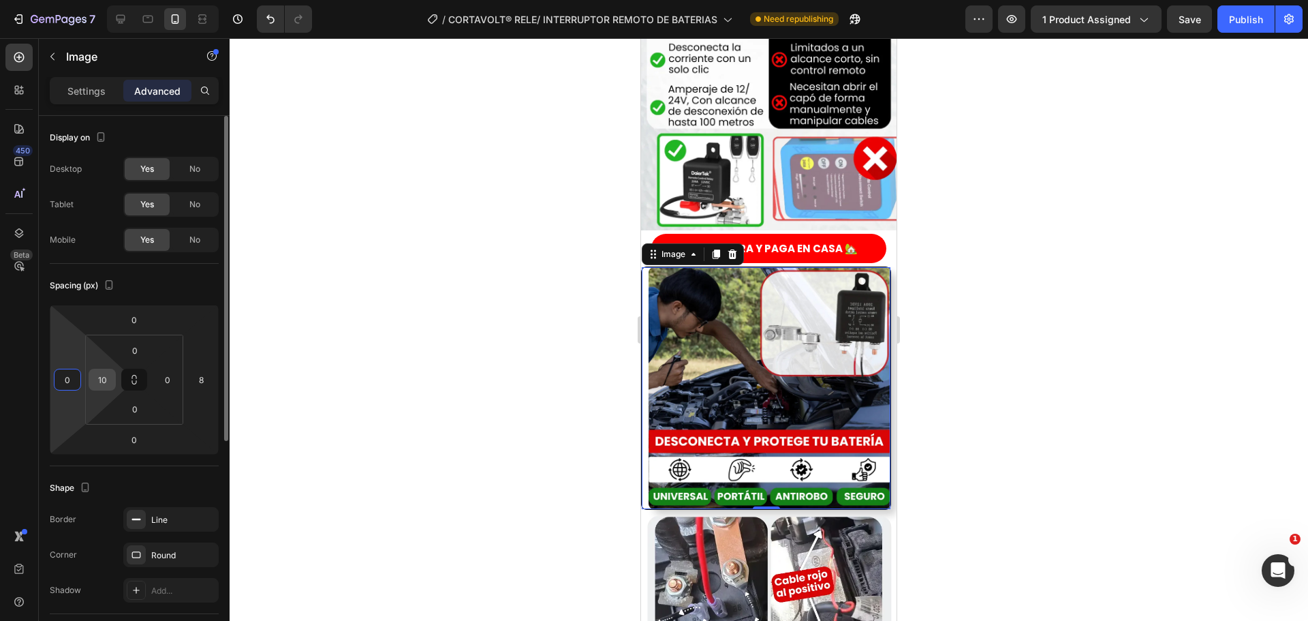
type input "0"
click at [108, 382] on input "10" at bounding box center [102, 379] width 20 height 20
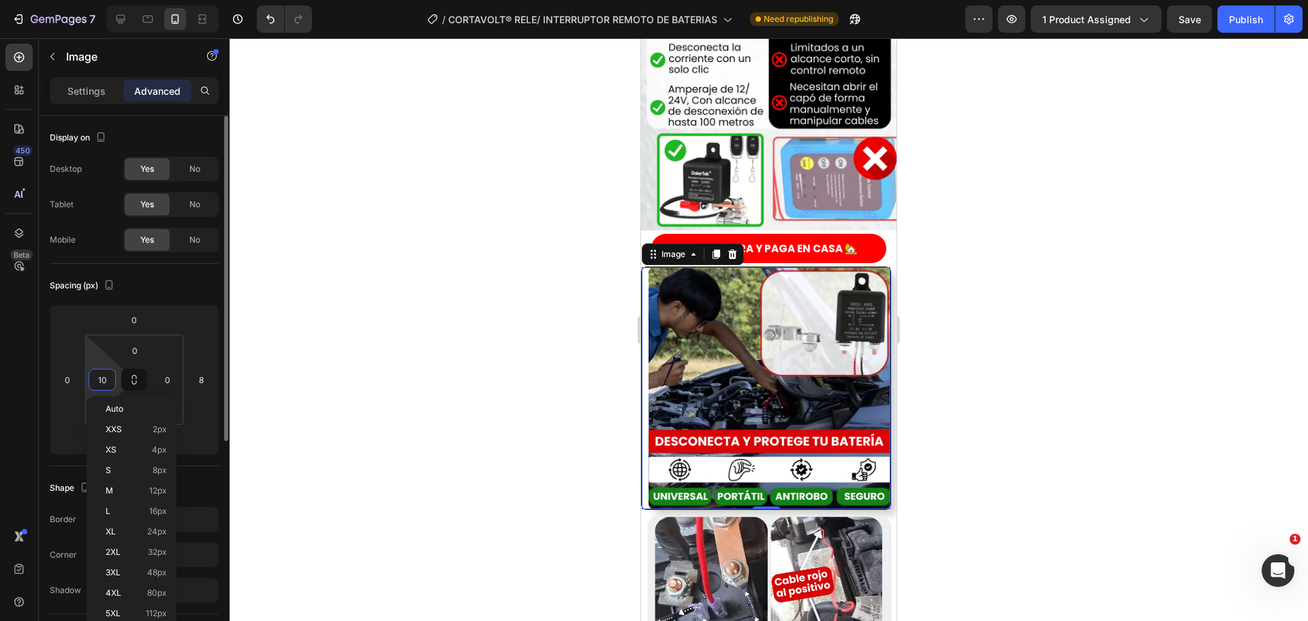
click at [108, 382] on input "10" at bounding box center [102, 379] width 20 height 20
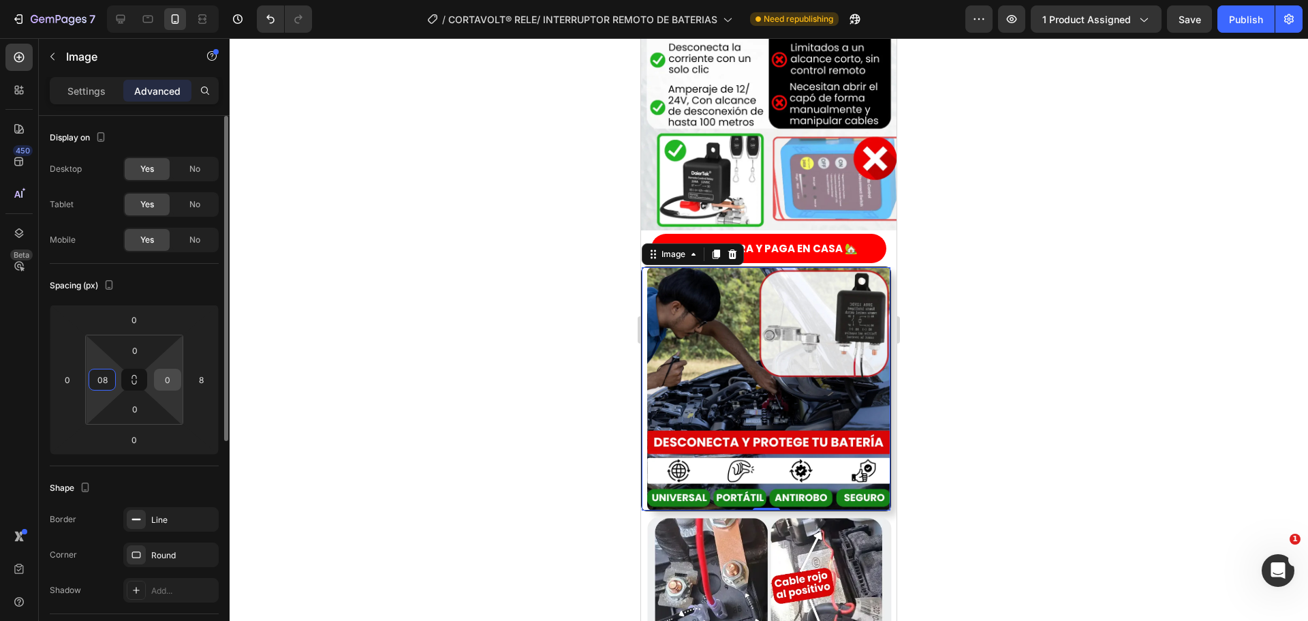
type input "8"
click at [161, 386] on input "0" at bounding box center [167, 379] width 20 height 20
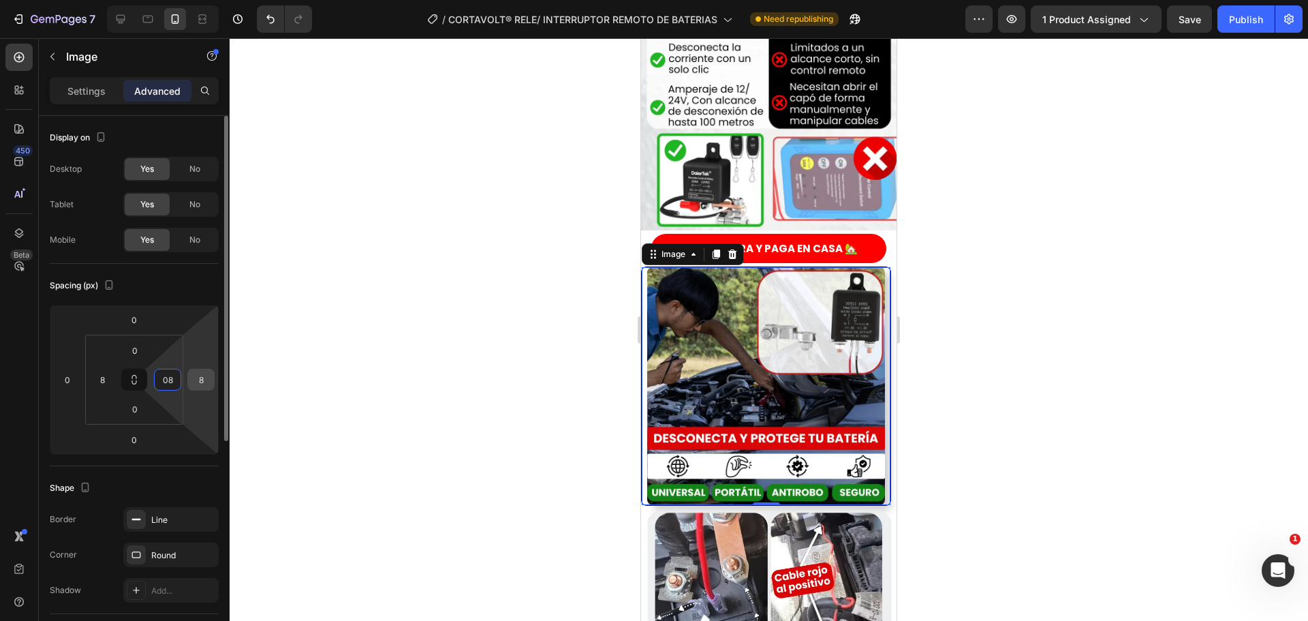
type input "8"
click at [198, 386] on input "8" at bounding box center [201, 379] width 20 height 20
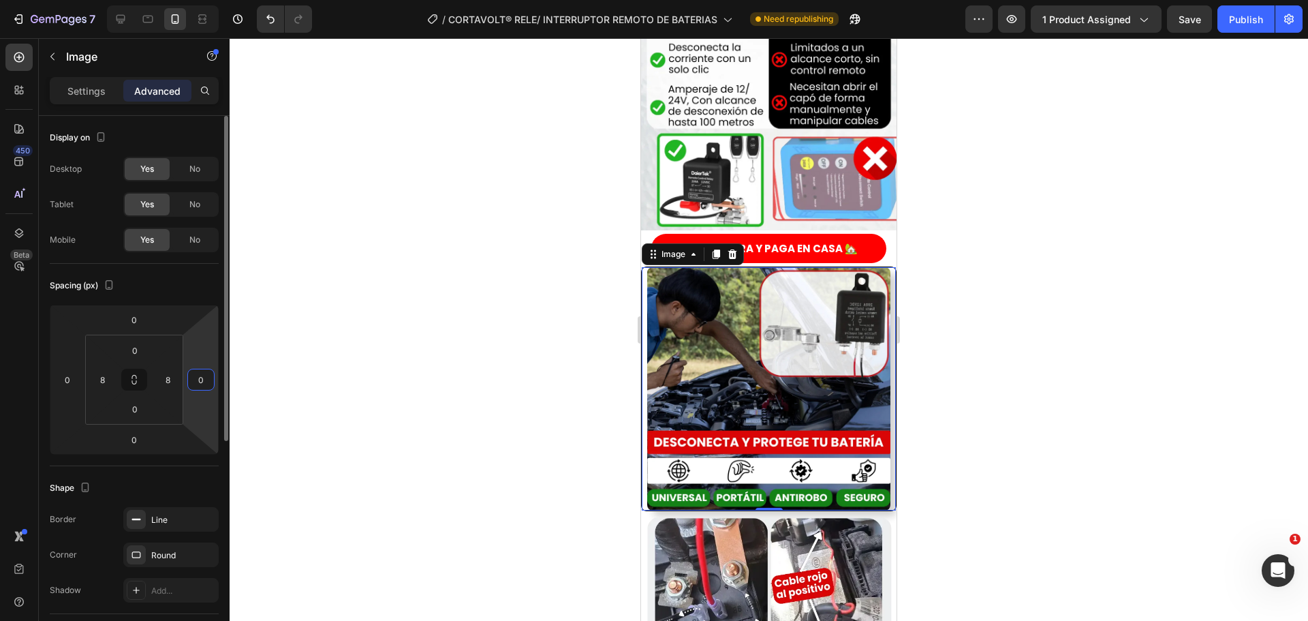
type input "0"
click at [193, 295] on div "Spacing (px)" at bounding box center [134, 286] width 169 height 22
click at [527, 320] on div at bounding box center [769, 329] width 1078 height 582
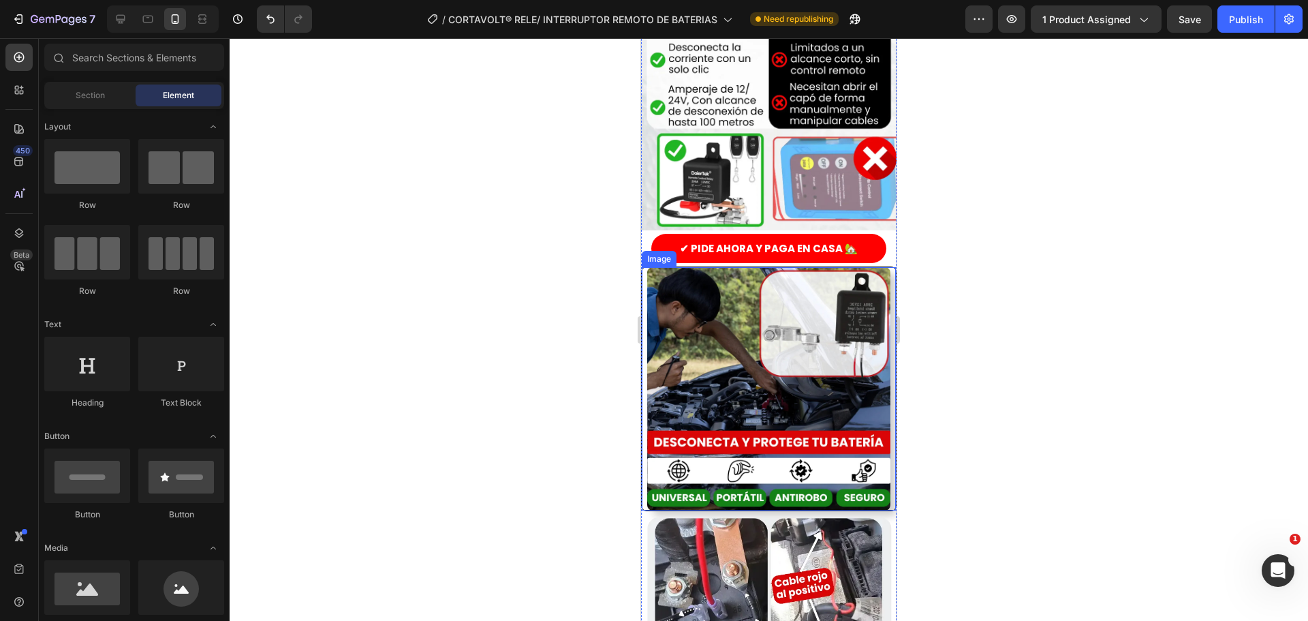
click at [521, 317] on div at bounding box center [769, 329] width 1078 height 582
click at [488, 510] on div at bounding box center [769, 329] width 1078 height 582
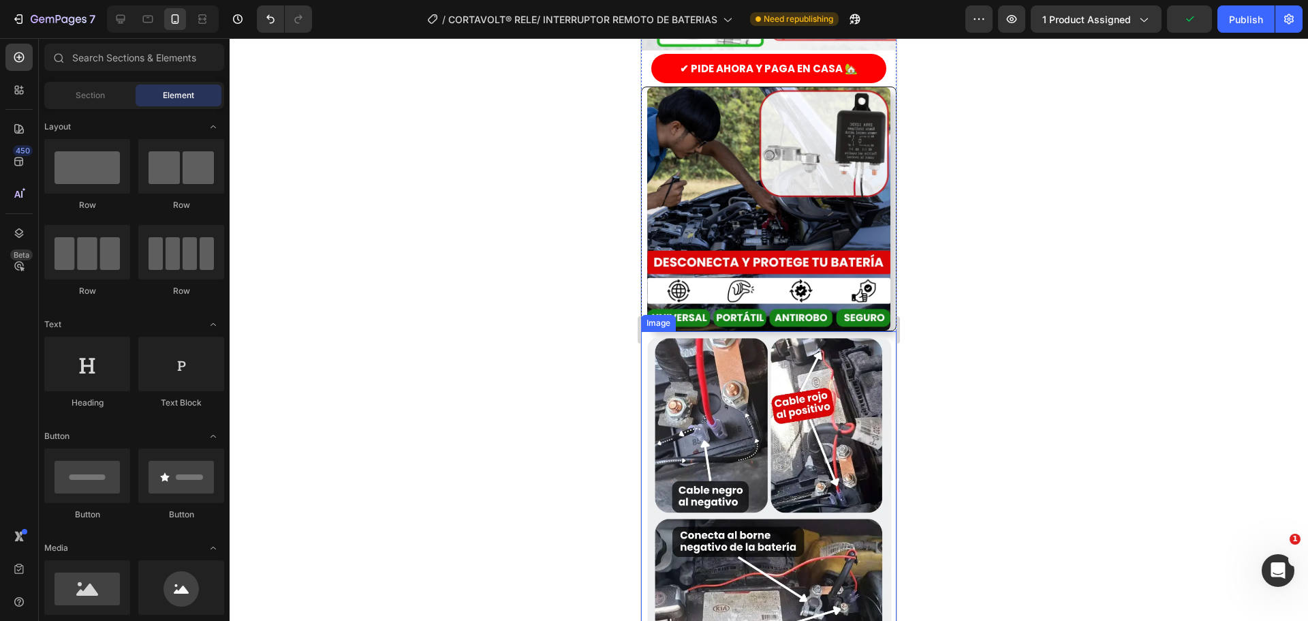
scroll to position [1899, 0]
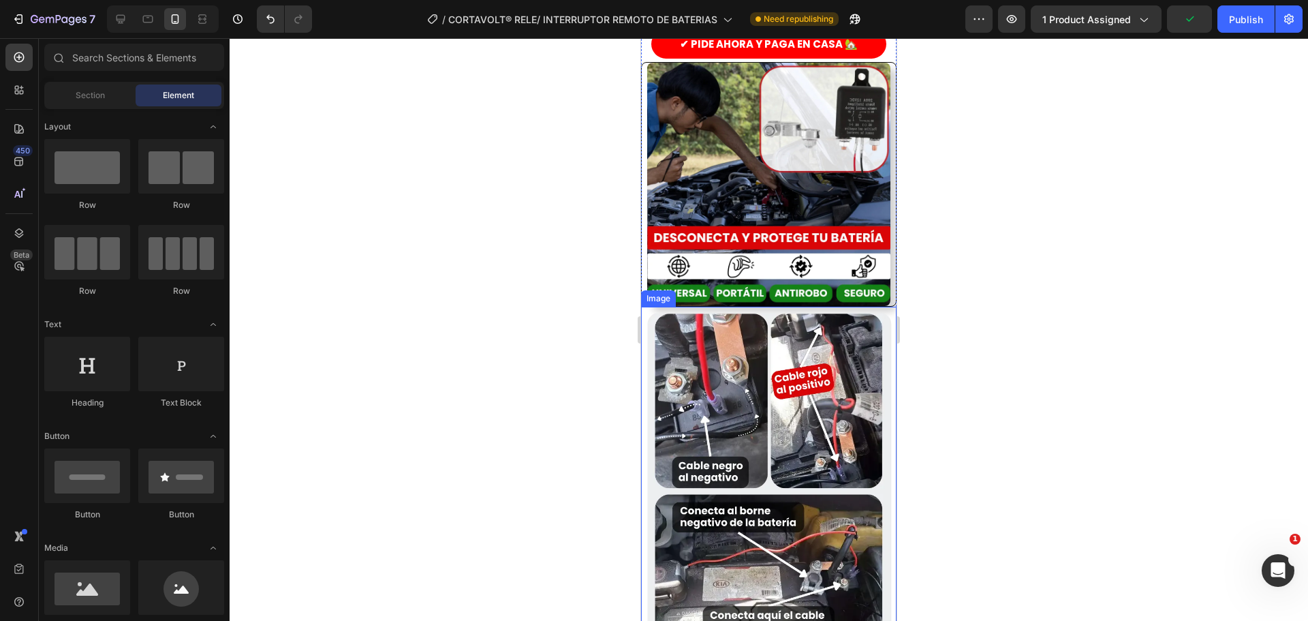
click at [588, 367] on div at bounding box center [769, 329] width 1078 height 582
click at [948, 308] on div at bounding box center [769, 329] width 1078 height 582
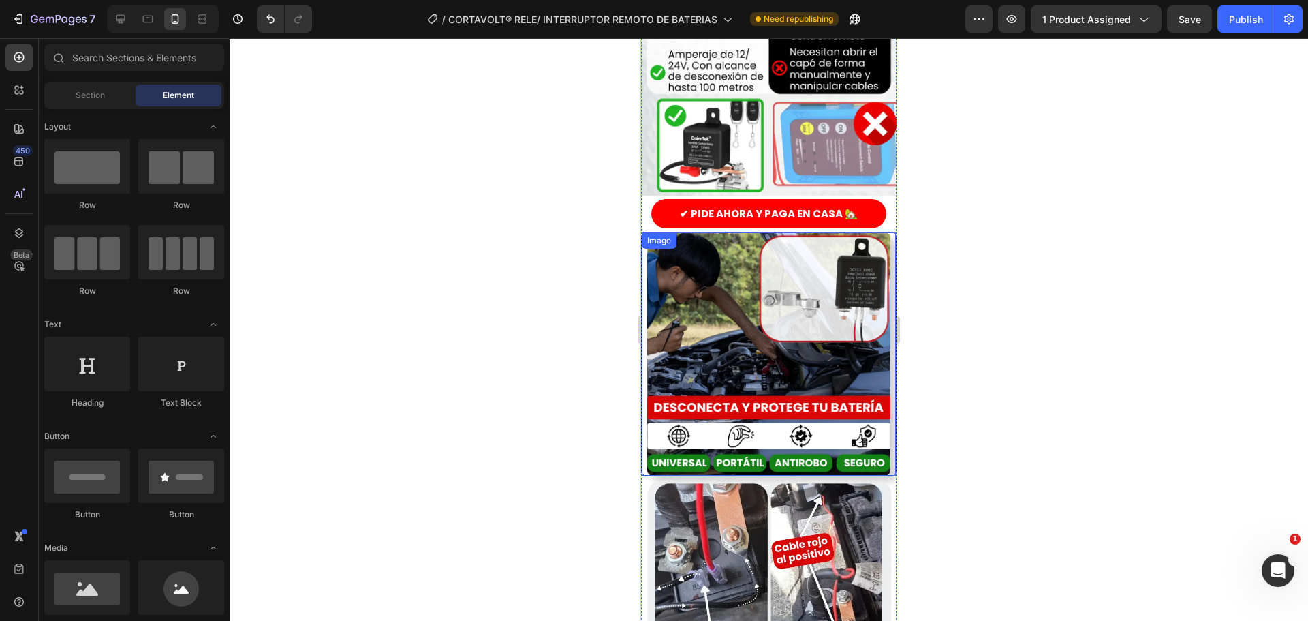
scroll to position [1695, 0]
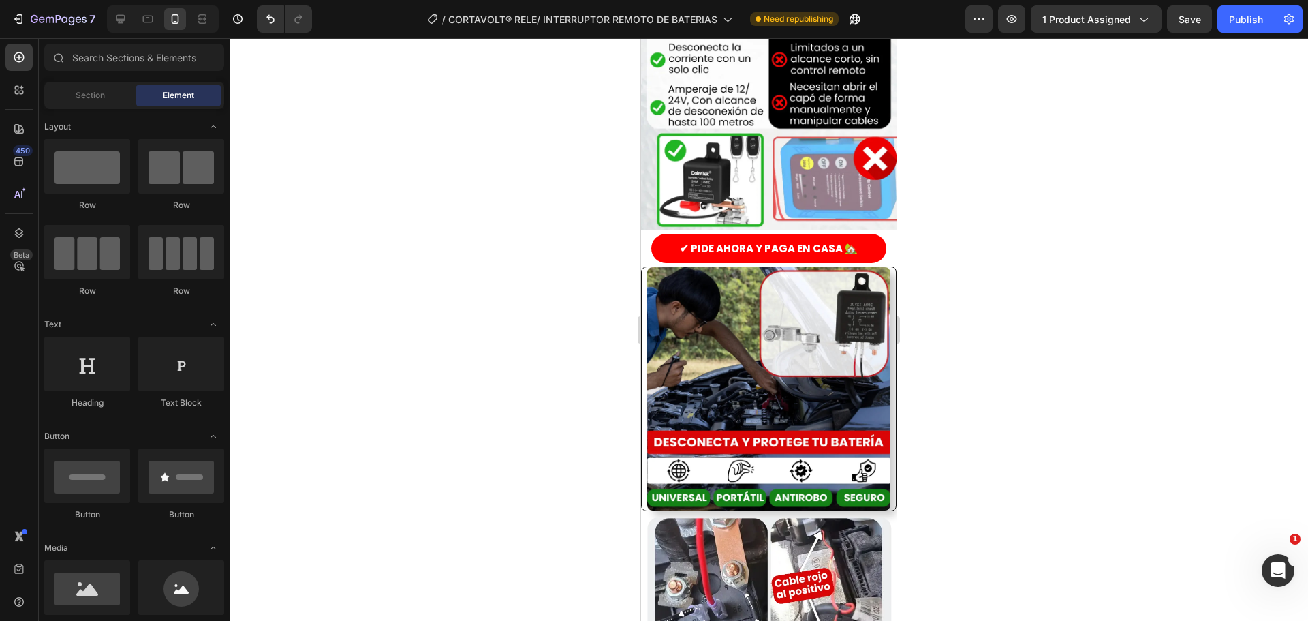
click at [538, 356] on div at bounding box center [769, 329] width 1078 height 582
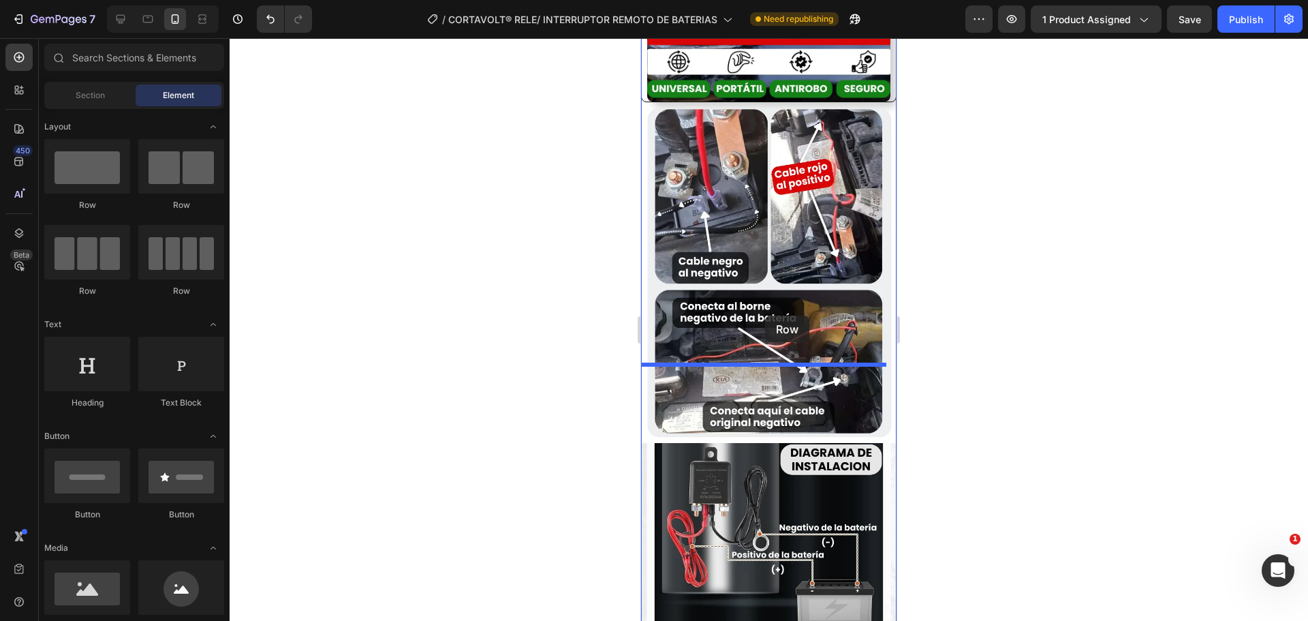
scroll to position [1967, 0]
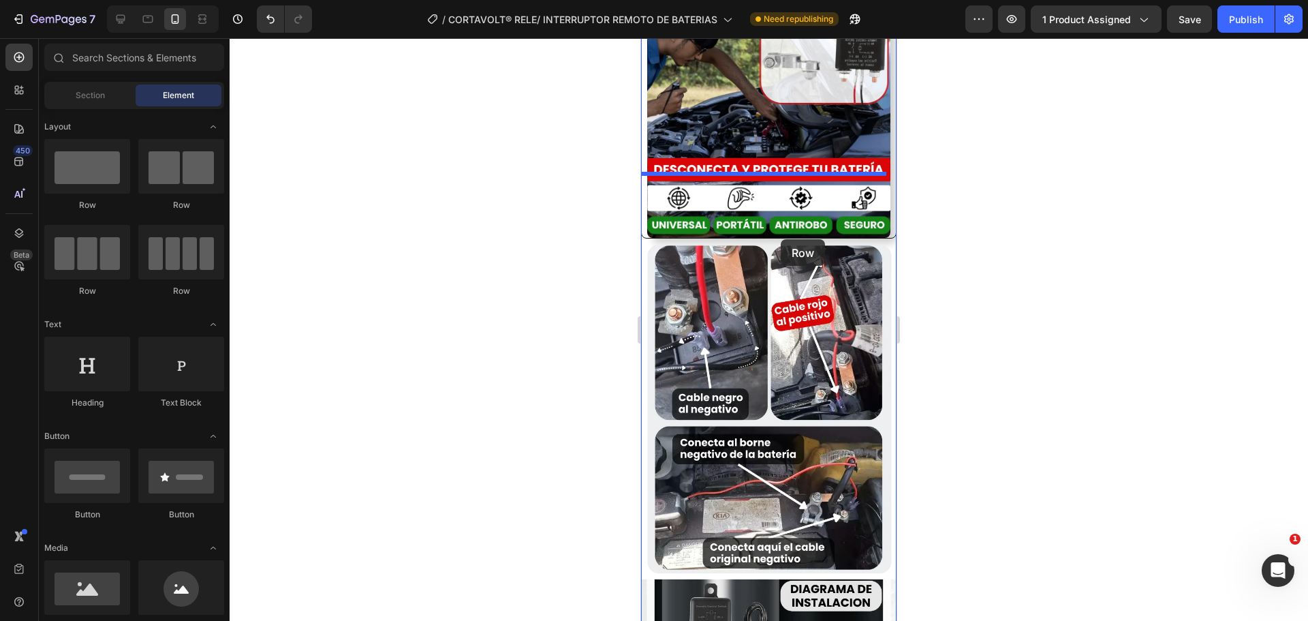
drag, startPoint x: 730, startPoint y: 206, endPoint x: 781, endPoint y: 239, distance: 60.5
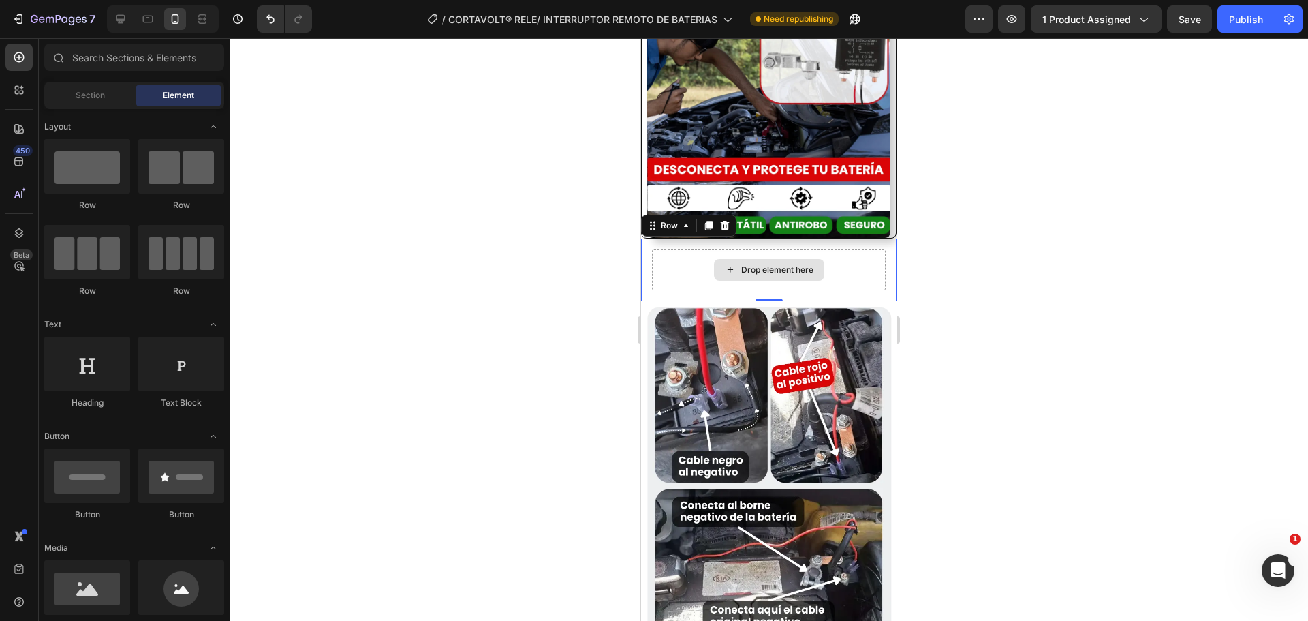
click at [766, 259] on div "Drop element here" at bounding box center [769, 270] width 110 height 22
click at [726, 259] on div "Drop element here" at bounding box center [769, 270] width 110 height 22
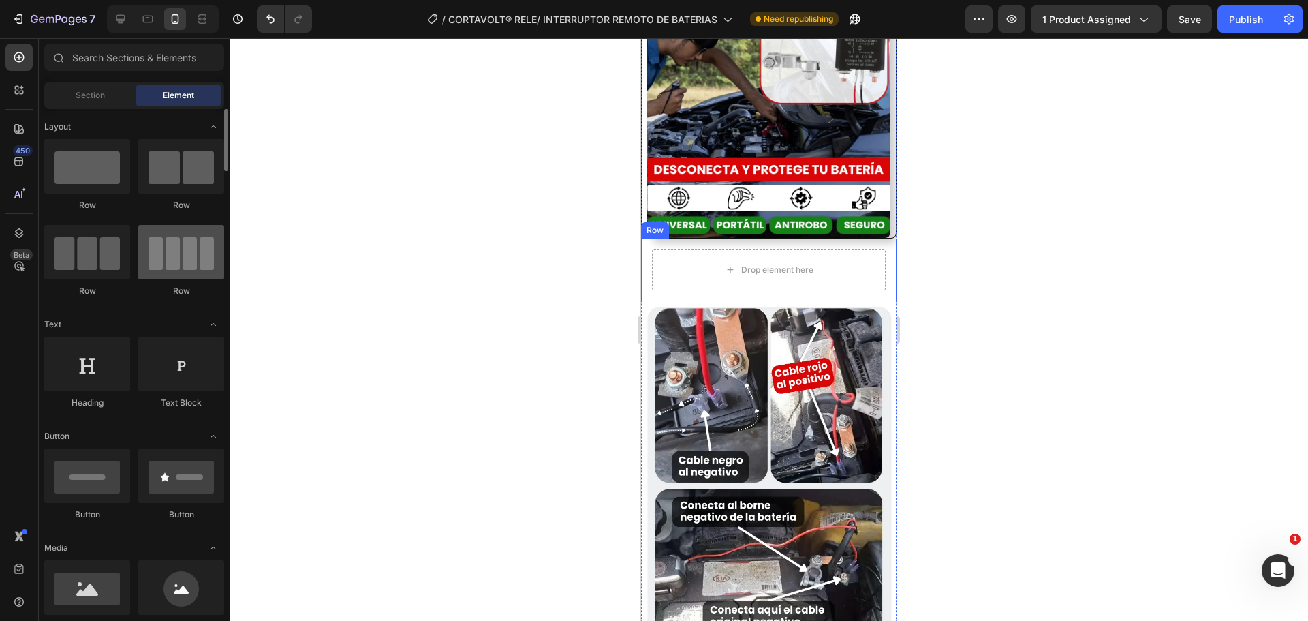
scroll to position [273, 0]
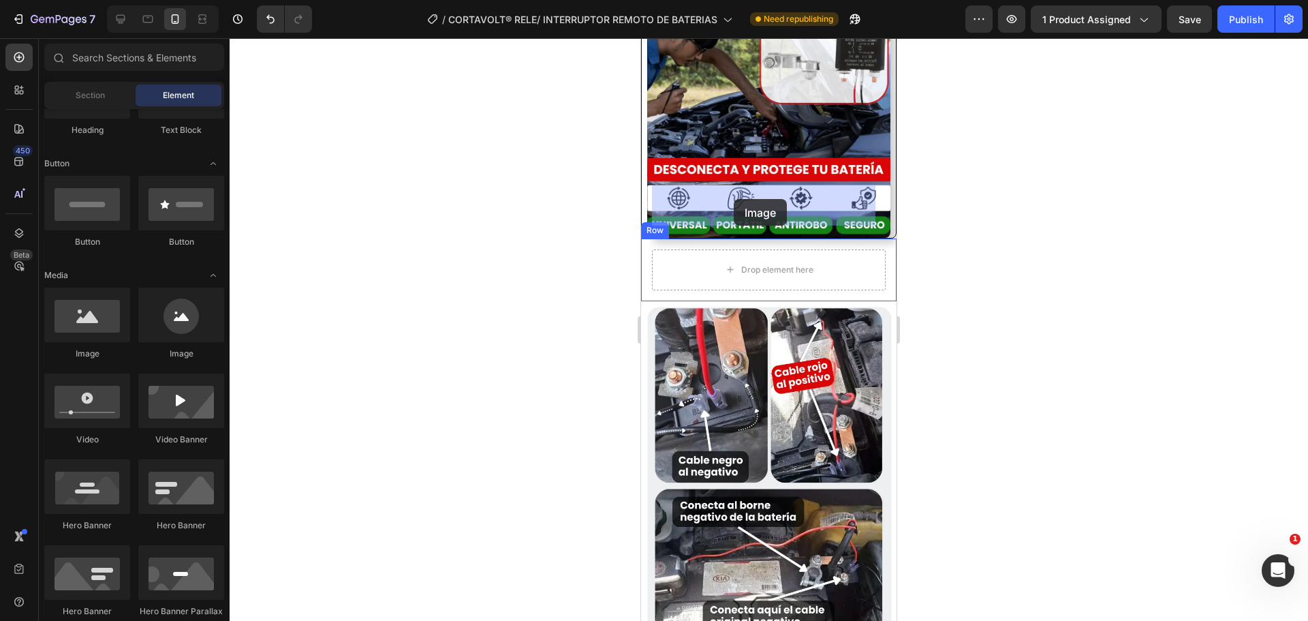
drag, startPoint x: 726, startPoint y: 363, endPoint x: 734, endPoint y: 199, distance: 164.4
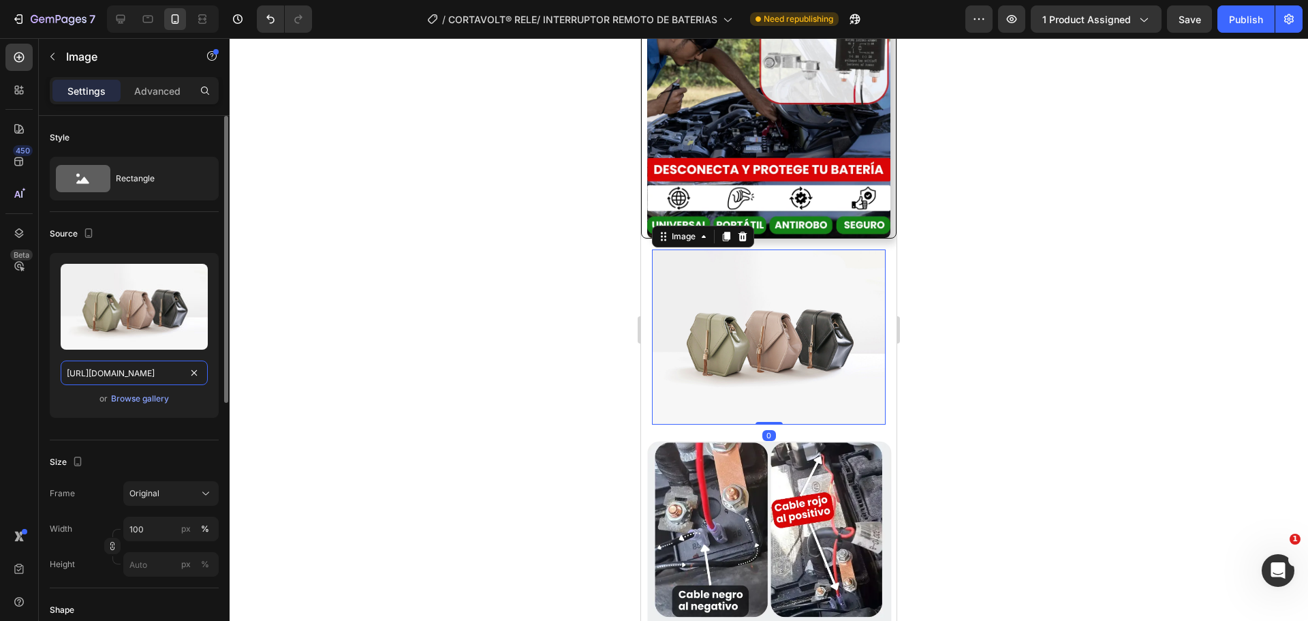
click at [134, 373] on input "https://cdn.shopify.com/s/files/1/2005/9307/files/image_demo.jpg" at bounding box center [134, 372] width 147 height 25
paste input "0759/3020/6426/files/Diseosinttulo7-ezgif.com-png-to-webp-converter.webp?v=1756…"
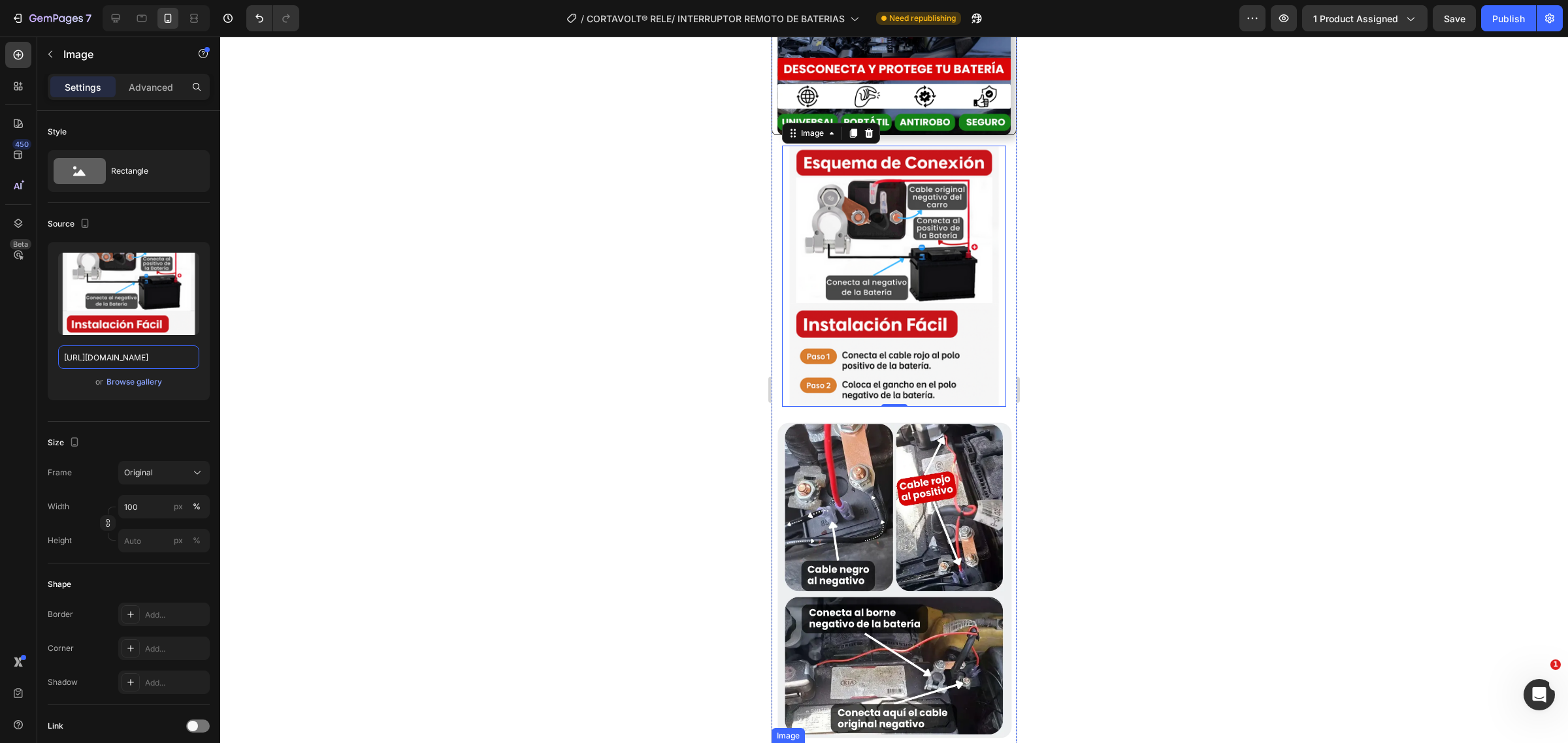
scroll to position [1788, 0]
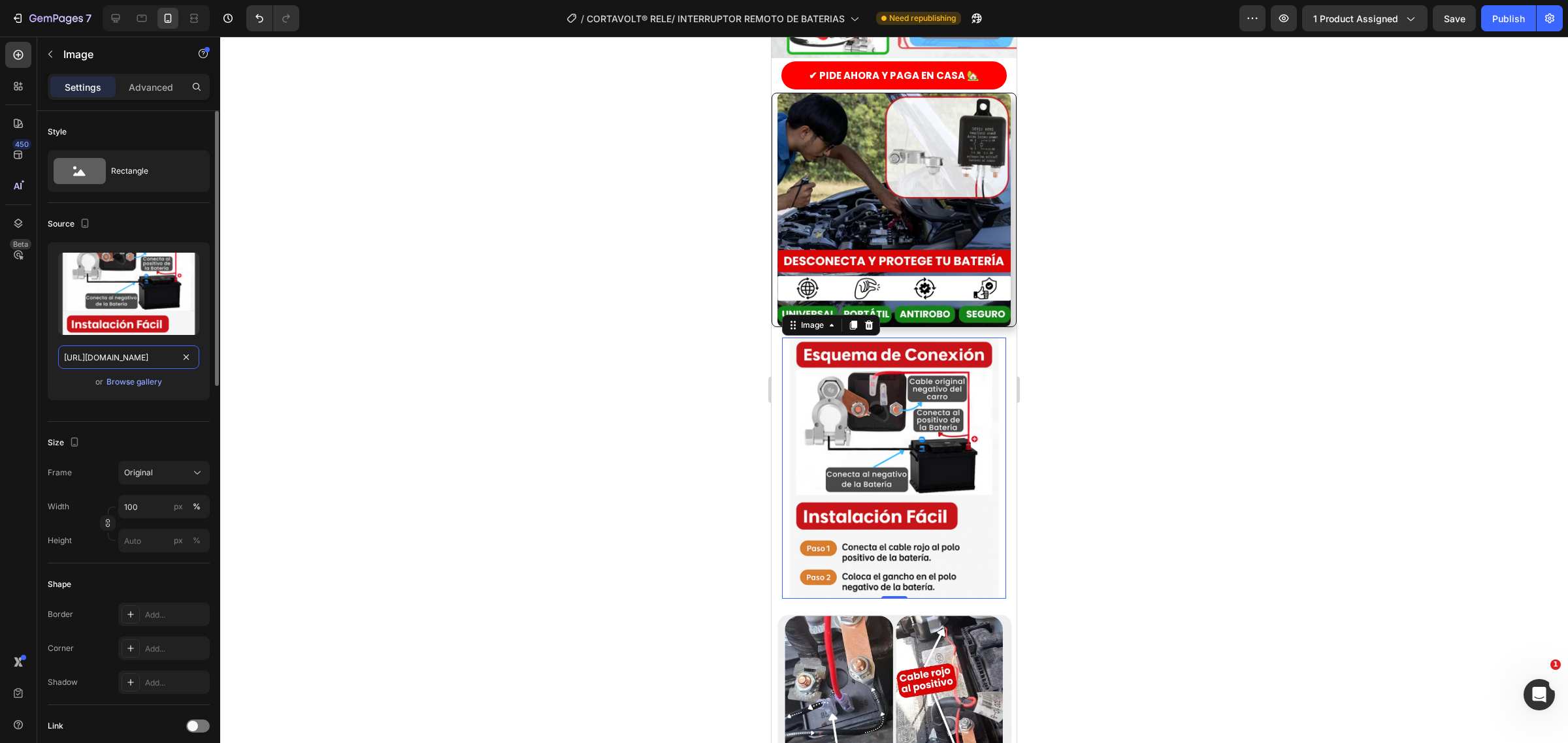
click at [157, 362] on input "https://cdn.shopify.com/s/files/1/0759/3020/6426/files/Diseosinttulo7-ezgif.com…" at bounding box center [129, 357] width 141 height 24
paste input "10-ezgif.com-png-to-webp-converter.webp?v=1756258477"
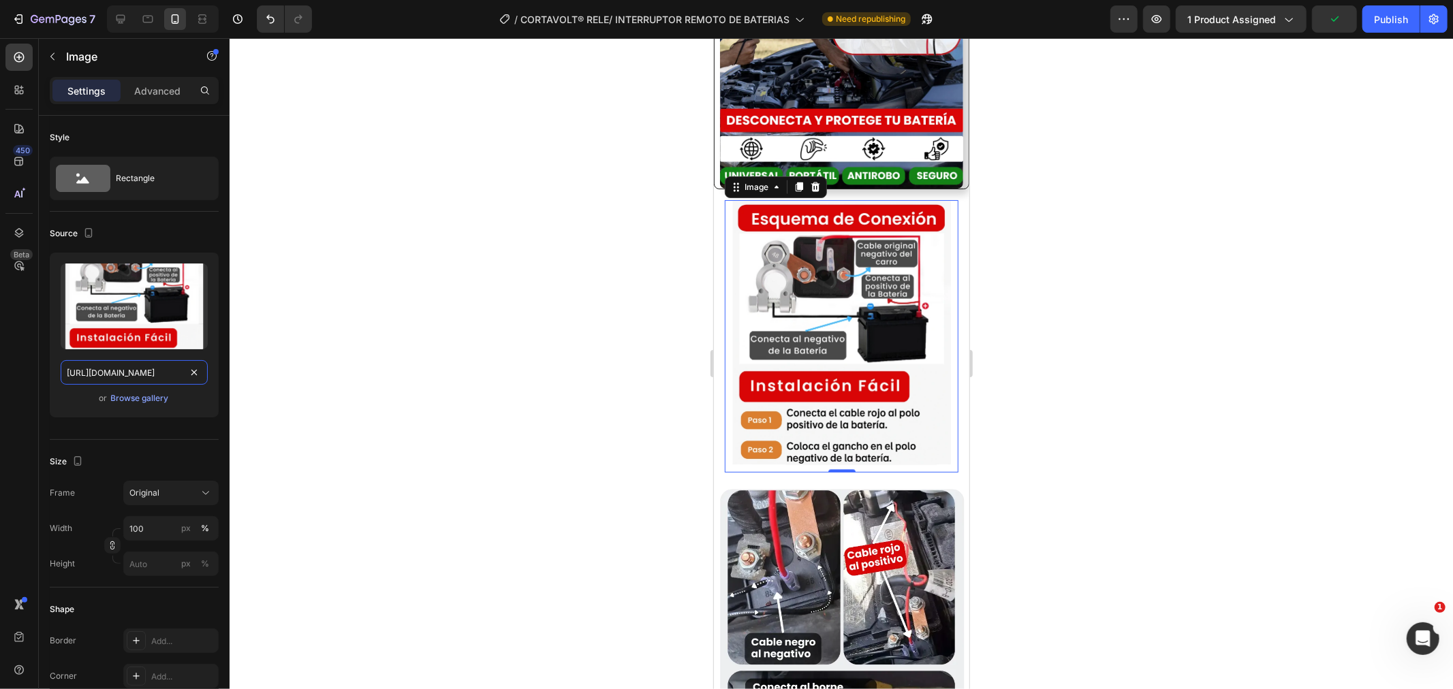
scroll to position [2092, 0]
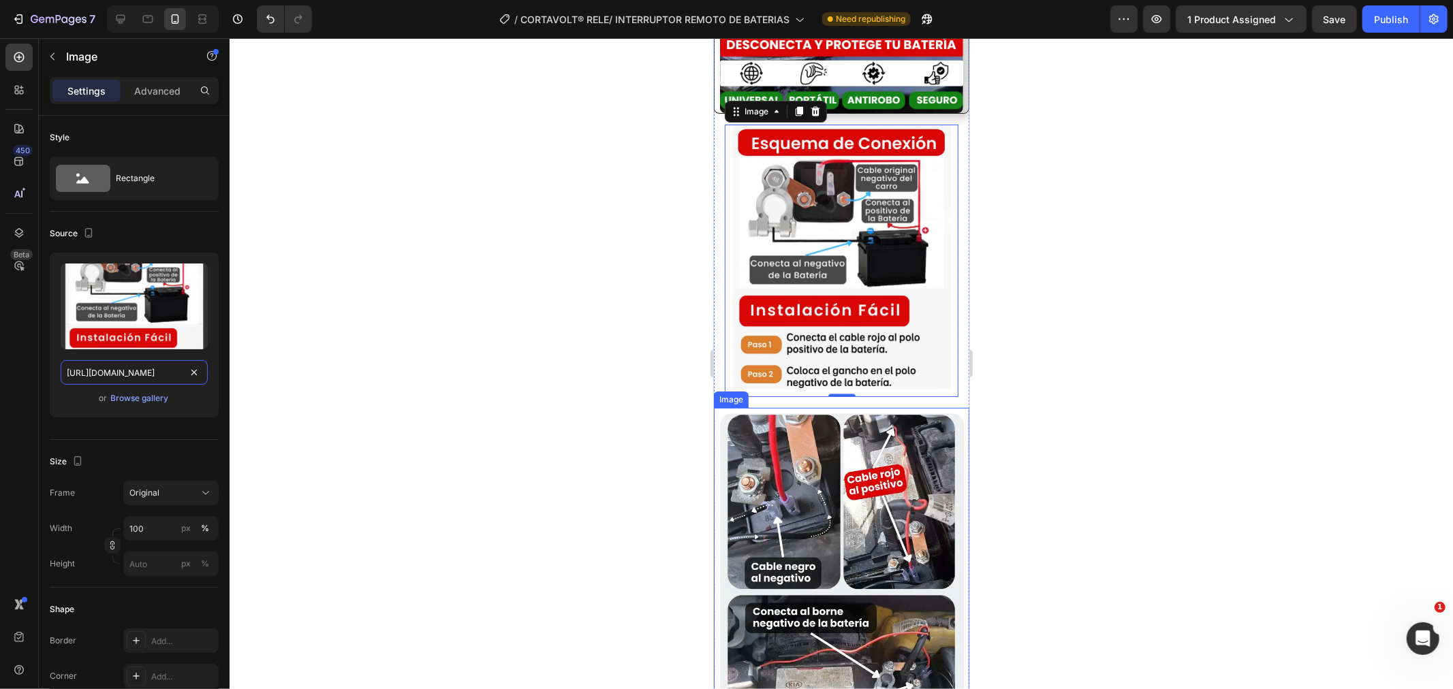
type input "https://cdn.shopify.com/s/files/1/0759/3020/6426/files/Diseosinttulo10-ezgif.co…"
click at [663, 396] on div at bounding box center [842, 363] width 1224 height 651
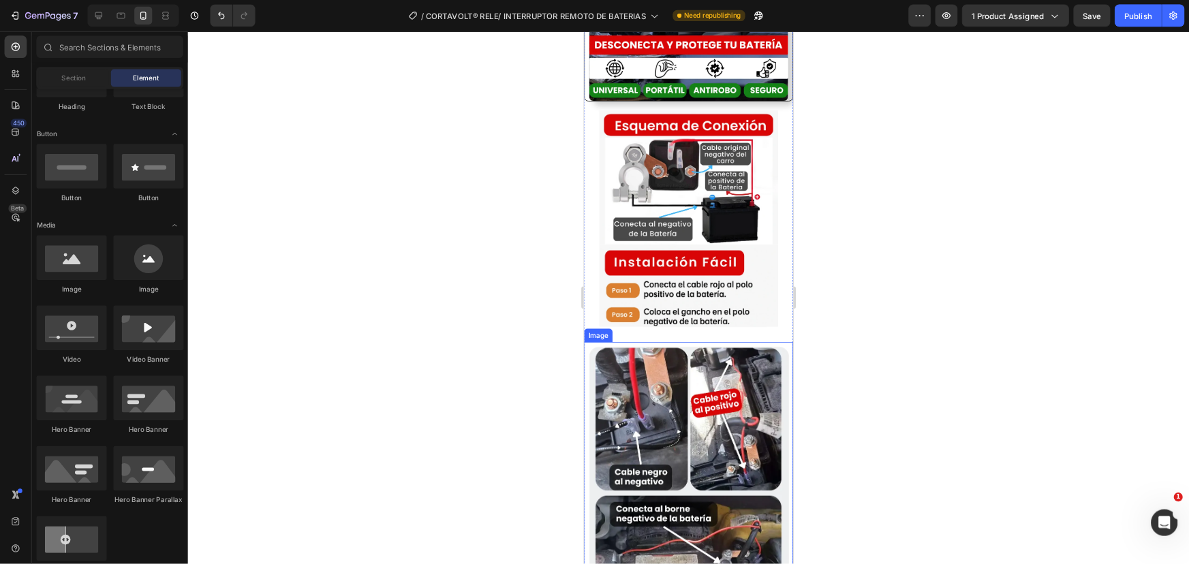
scroll to position [2017, 0]
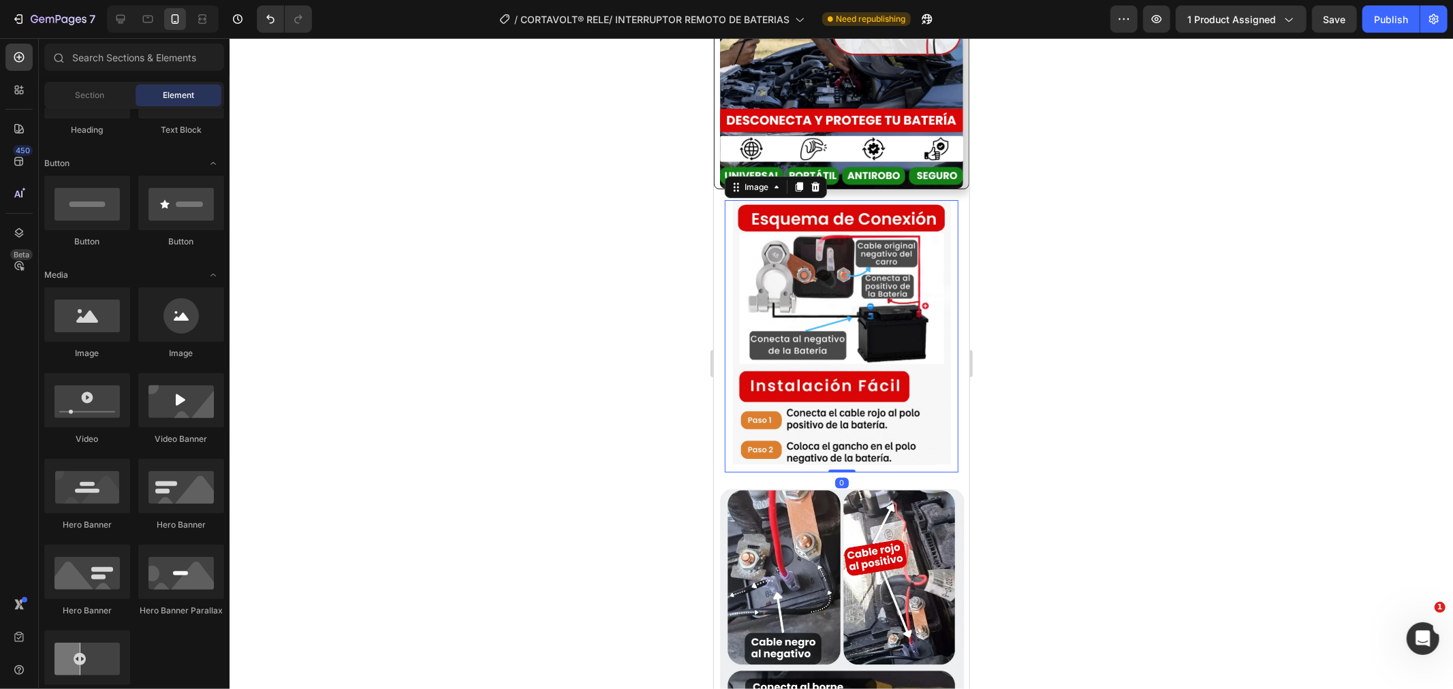
click at [935, 379] on img at bounding box center [841, 336] width 234 height 273
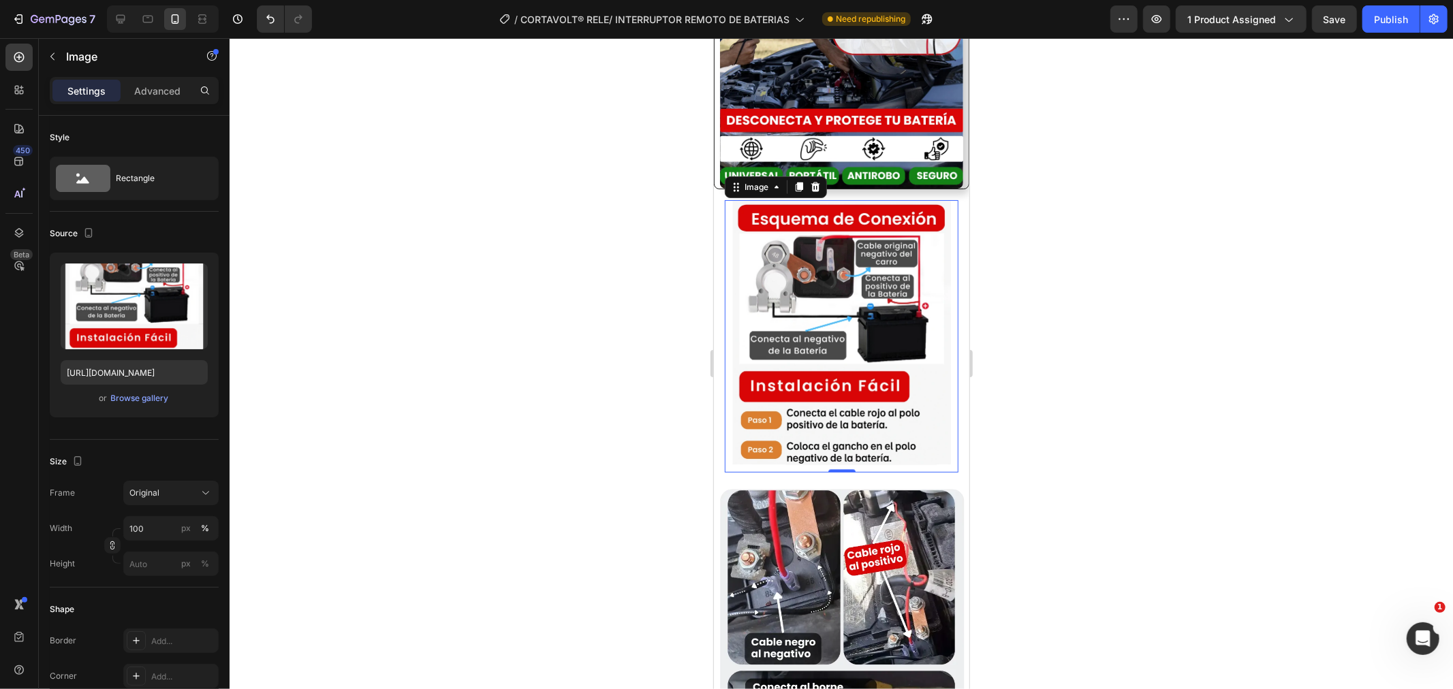
click at [572, 323] on div at bounding box center [842, 363] width 1224 height 651
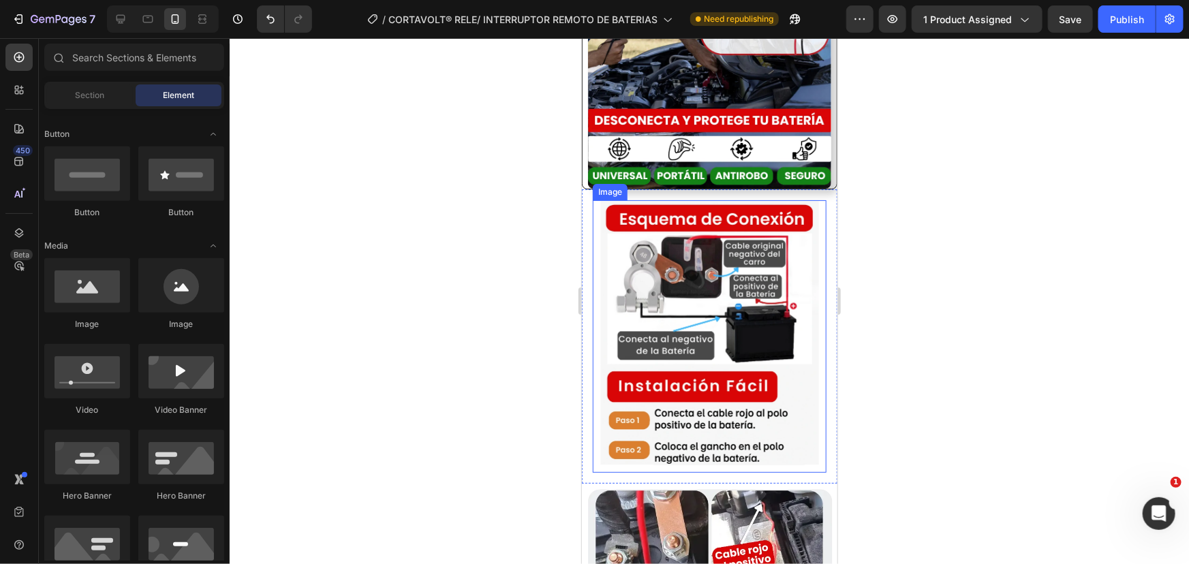
click at [804, 262] on img at bounding box center [709, 336] width 234 height 273
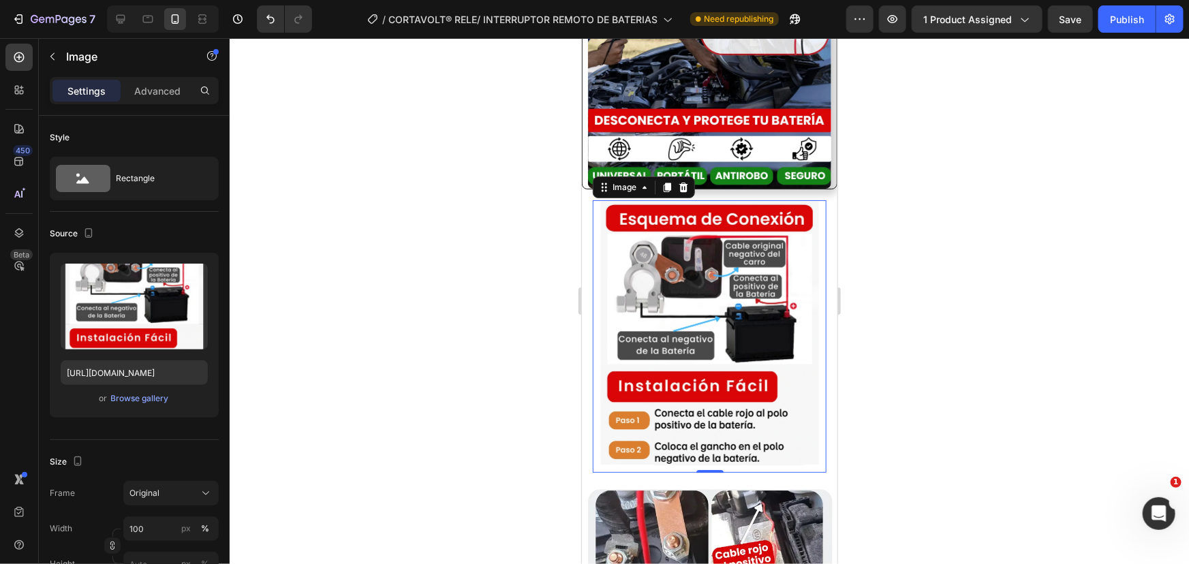
click at [155, 102] on div "Settings Advanced" at bounding box center [134, 90] width 169 height 27
click at [156, 89] on p "Advanced" at bounding box center [157, 91] width 46 height 14
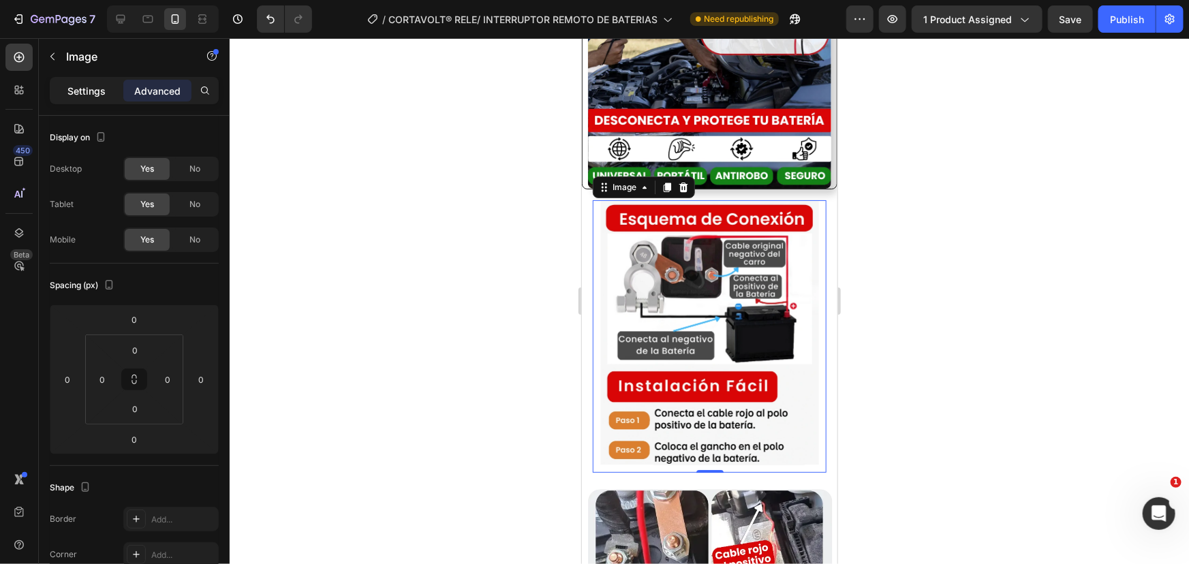
click at [80, 87] on p "Settings" at bounding box center [86, 91] width 38 height 14
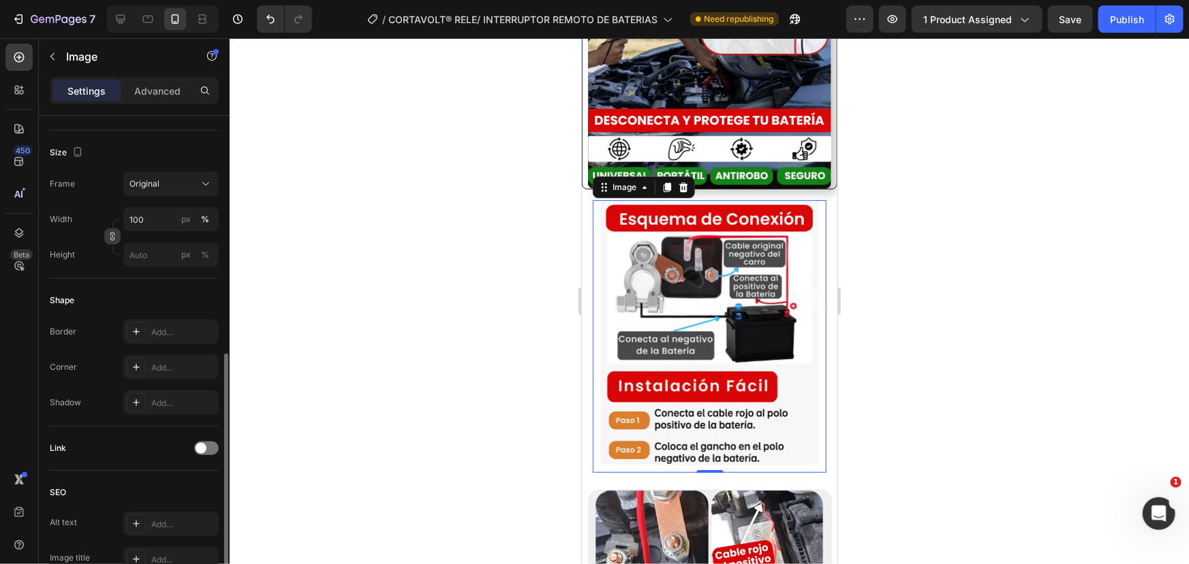
scroll to position [371, 0]
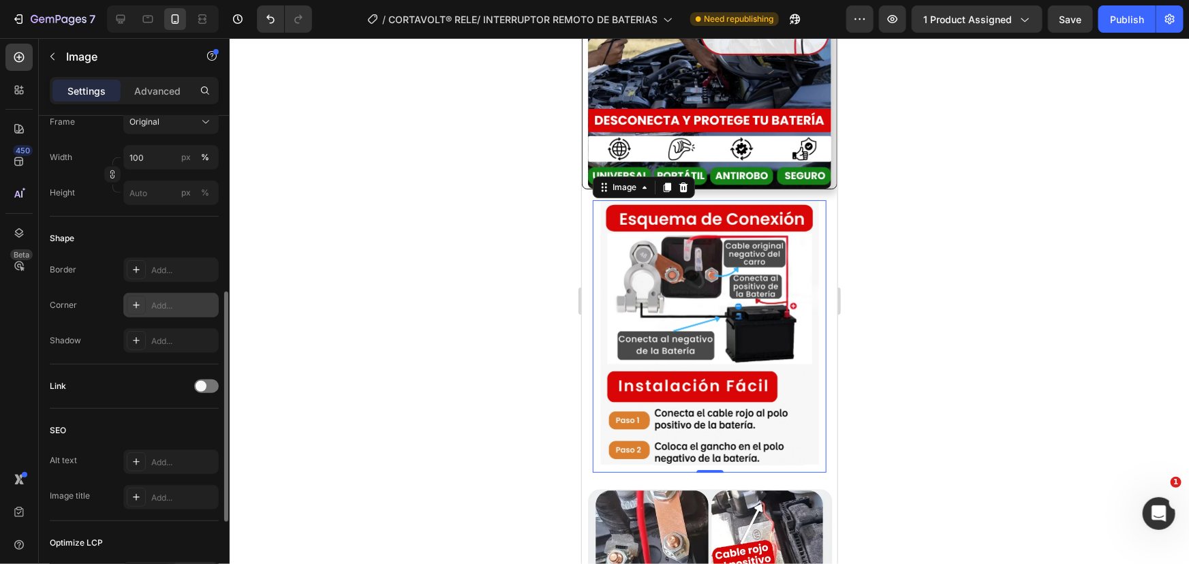
click at [129, 305] on div at bounding box center [136, 305] width 19 height 19
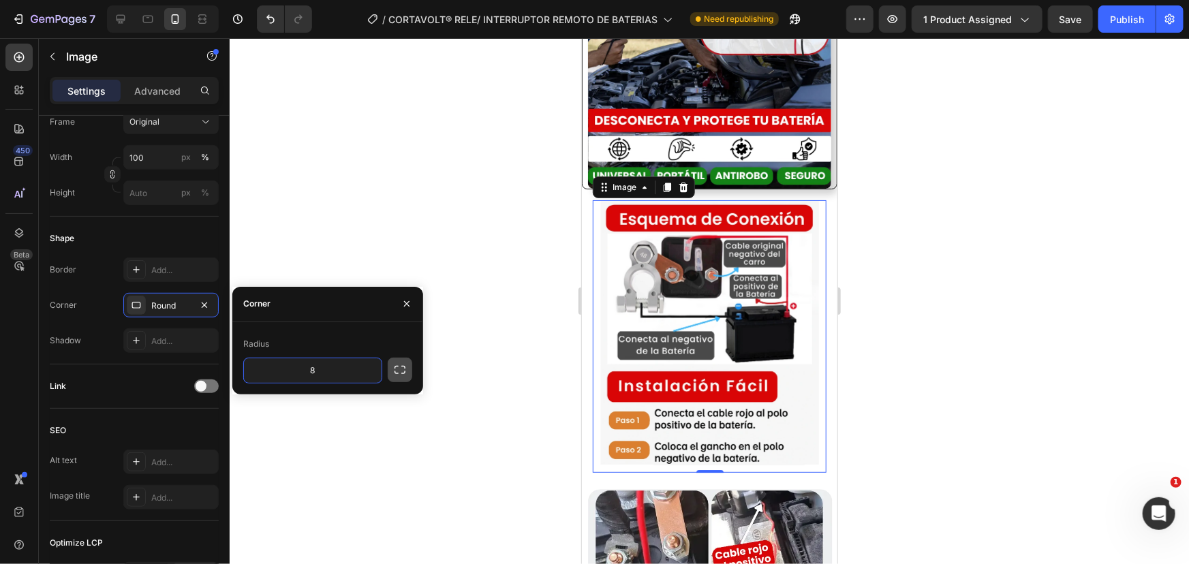
click at [399, 368] on icon "button" at bounding box center [400, 370] width 14 height 14
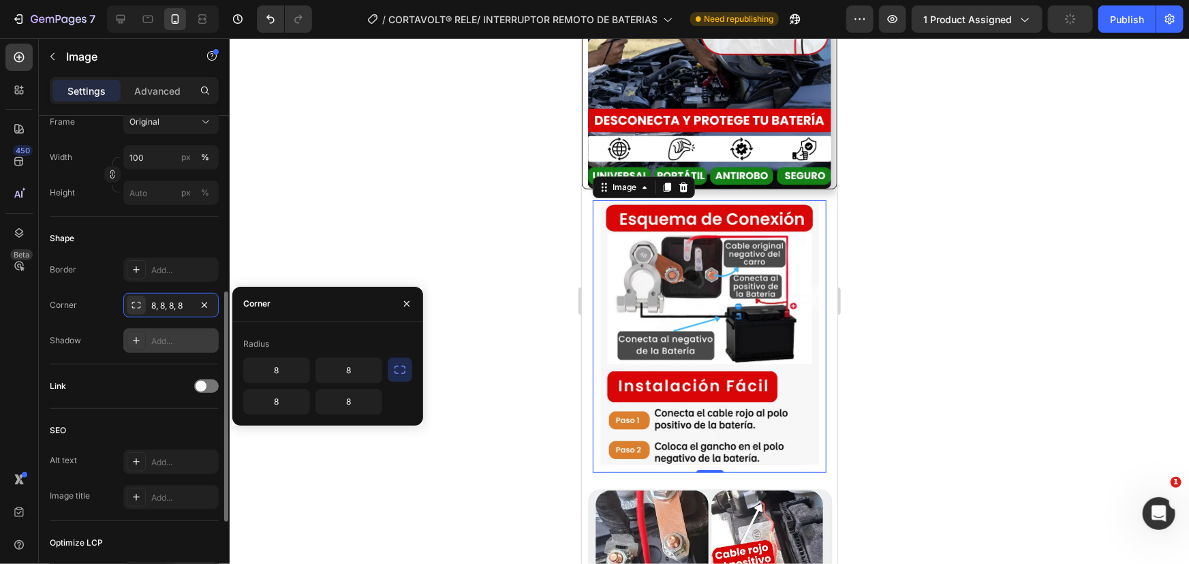
click at [138, 336] on icon at bounding box center [136, 340] width 11 height 11
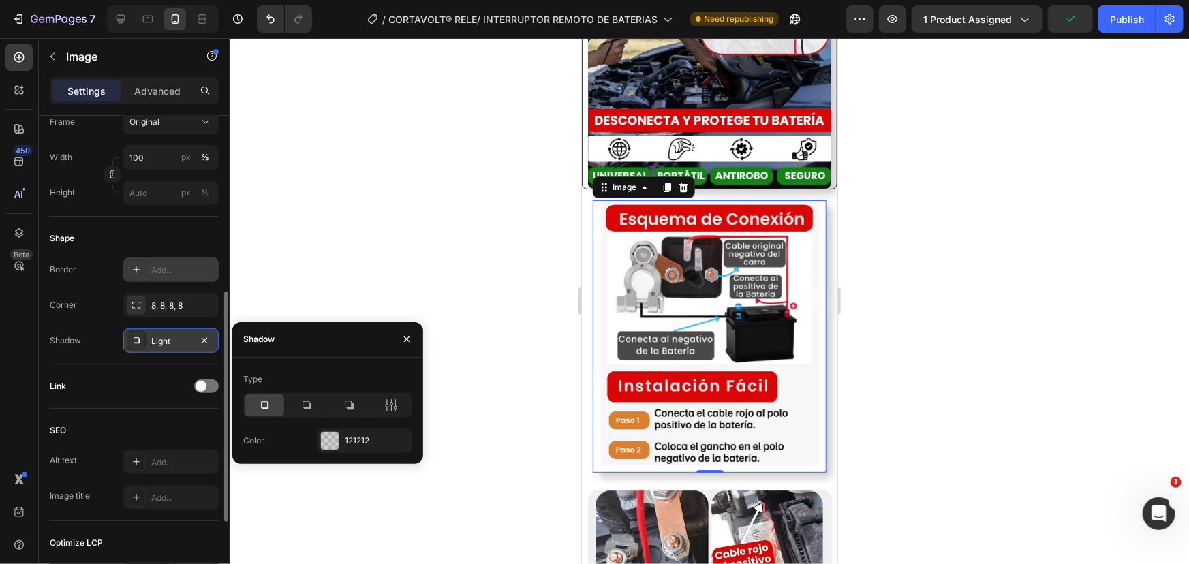
click at [131, 266] on icon at bounding box center [136, 269] width 11 height 11
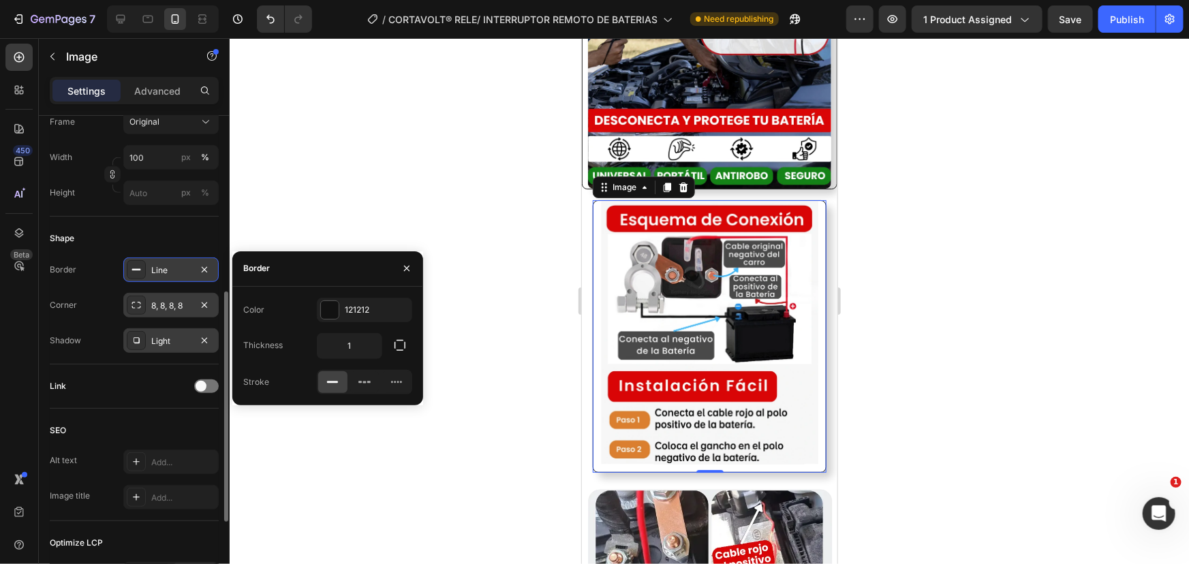
click at [137, 300] on icon at bounding box center [136, 305] width 11 height 11
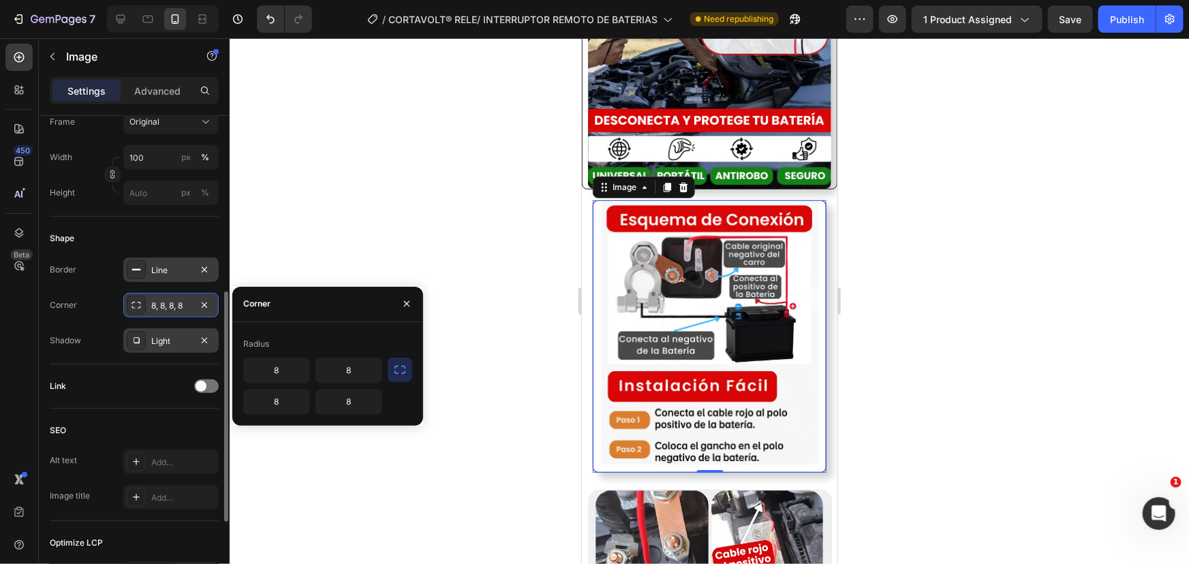
click at [159, 304] on div "8, 8, 8, 8" at bounding box center [171, 306] width 40 height 12
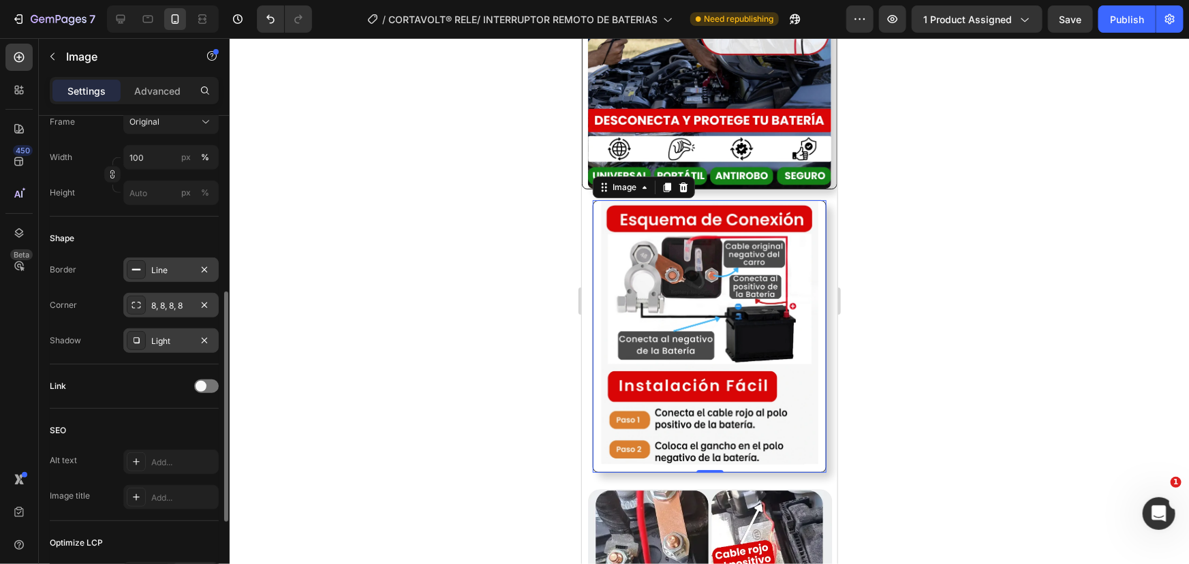
click at [159, 304] on div "8, 8, 8, 8" at bounding box center [171, 306] width 40 height 12
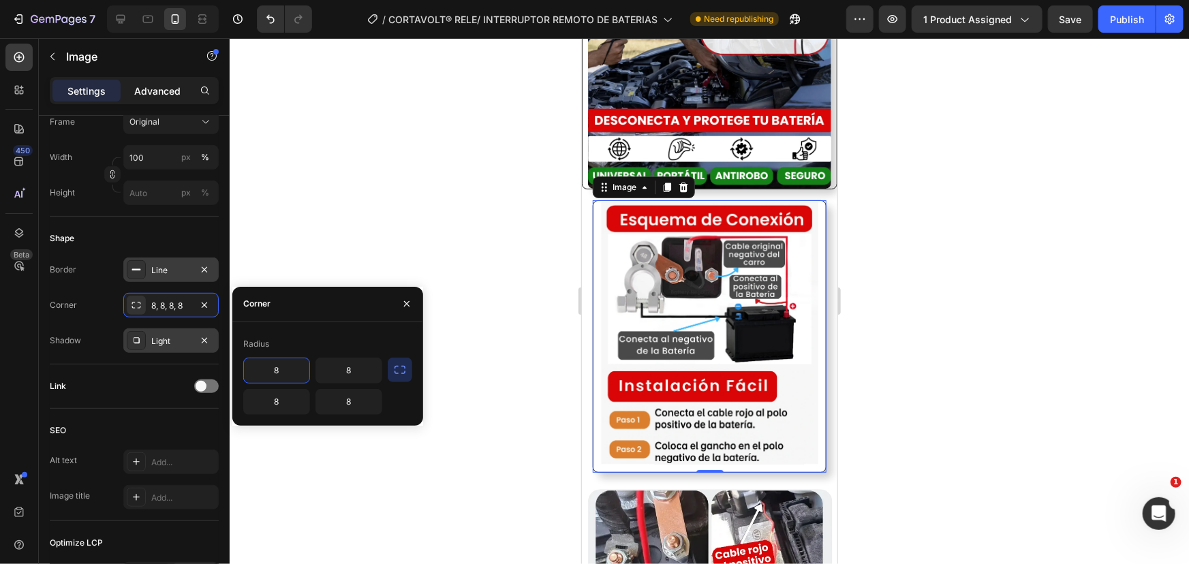
click at [170, 84] on p "Advanced" at bounding box center [157, 91] width 46 height 14
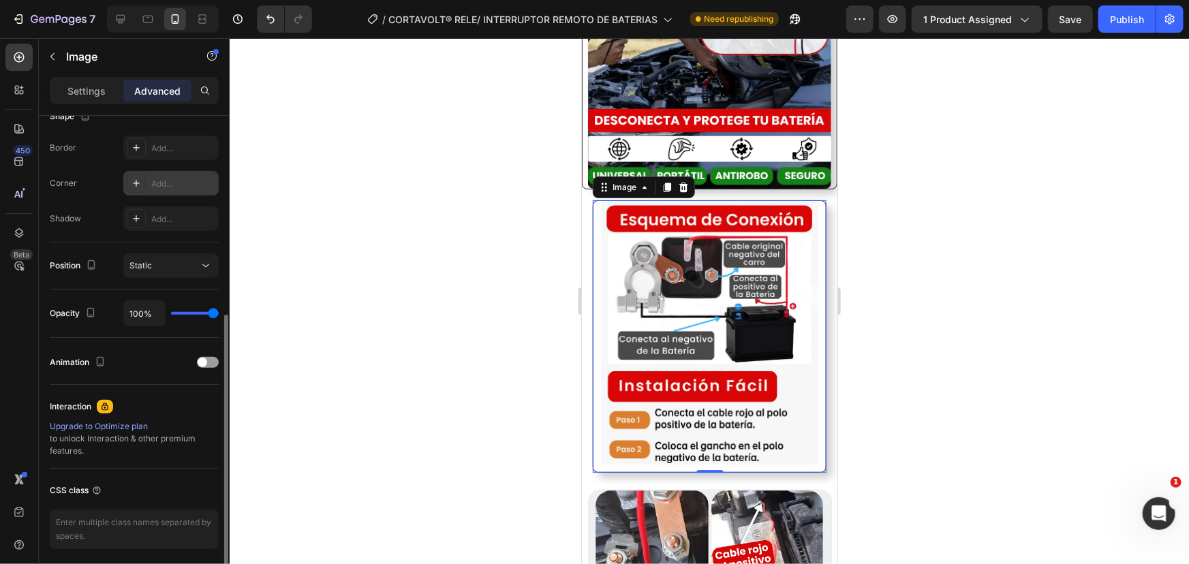
click at [129, 187] on div at bounding box center [136, 183] width 19 height 19
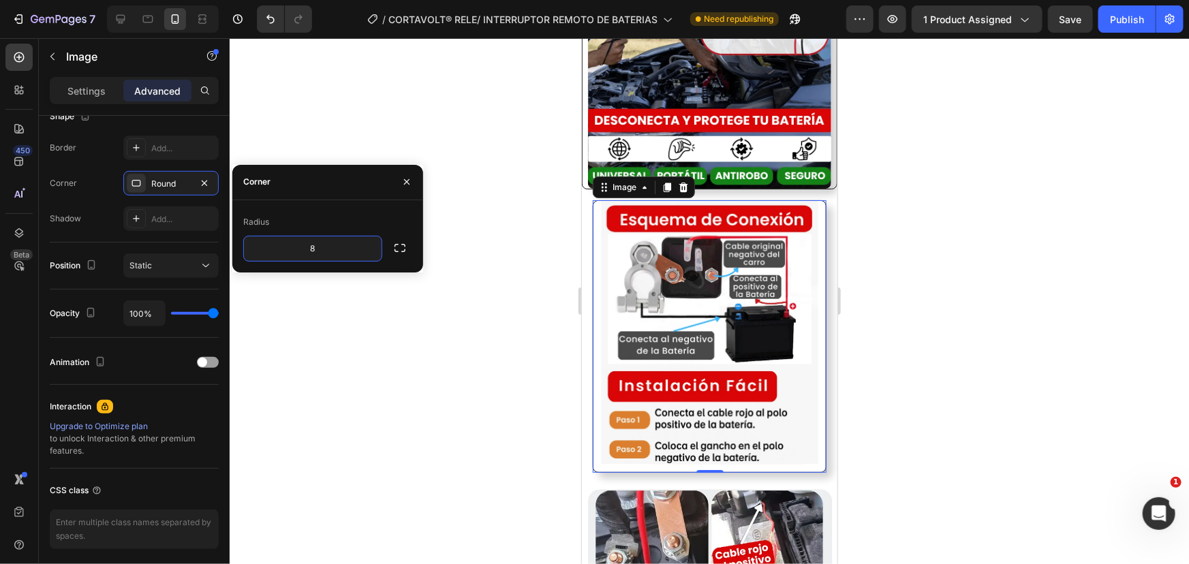
click at [386, 244] on div "8" at bounding box center [327, 249] width 169 height 26
click at [398, 249] on icon "button" at bounding box center [400, 248] width 14 height 14
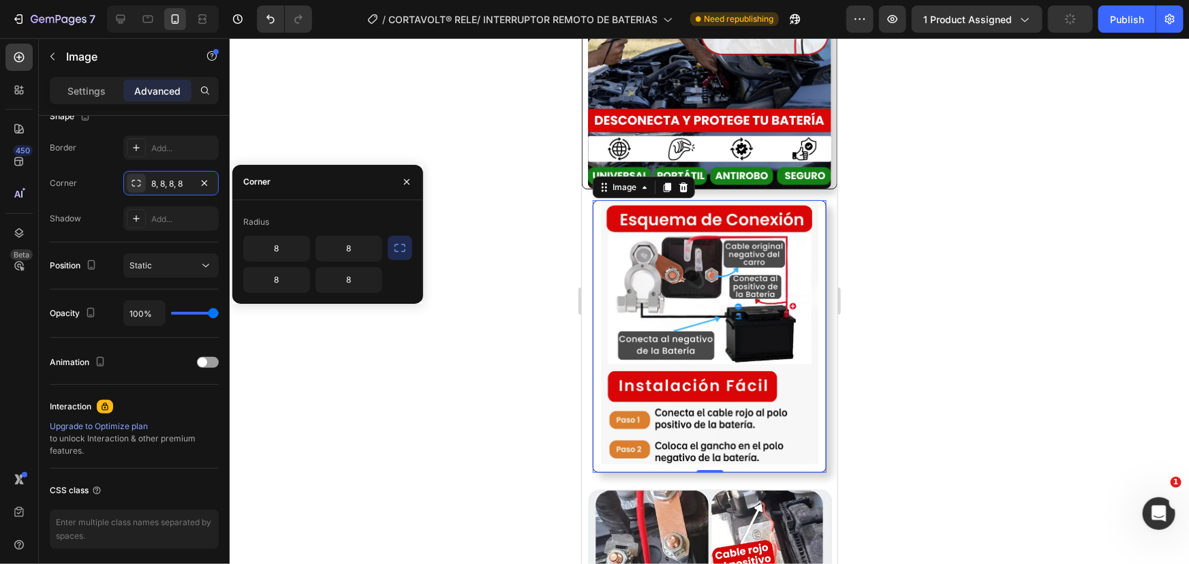
click at [298, 218] on div "Radius" at bounding box center [327, 222] width 169 height 22
click at [89, 89] on p "Settings" at bounding box center [86, 91] width 38 height 14
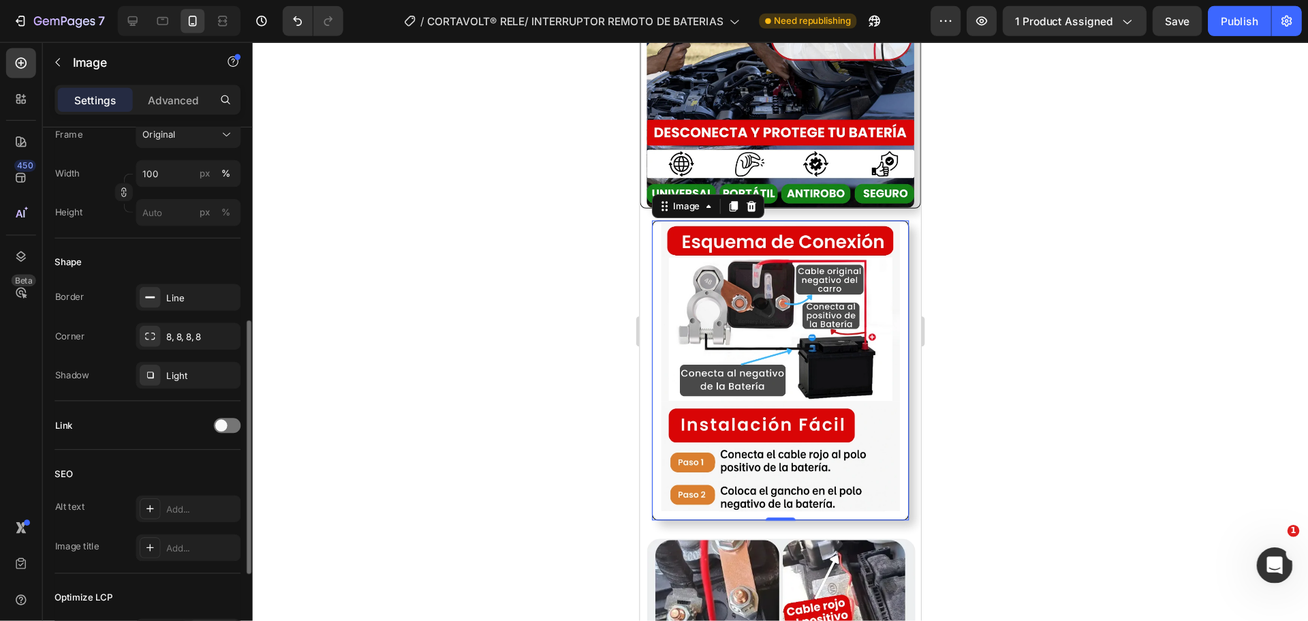
scroll to position [371, 0]
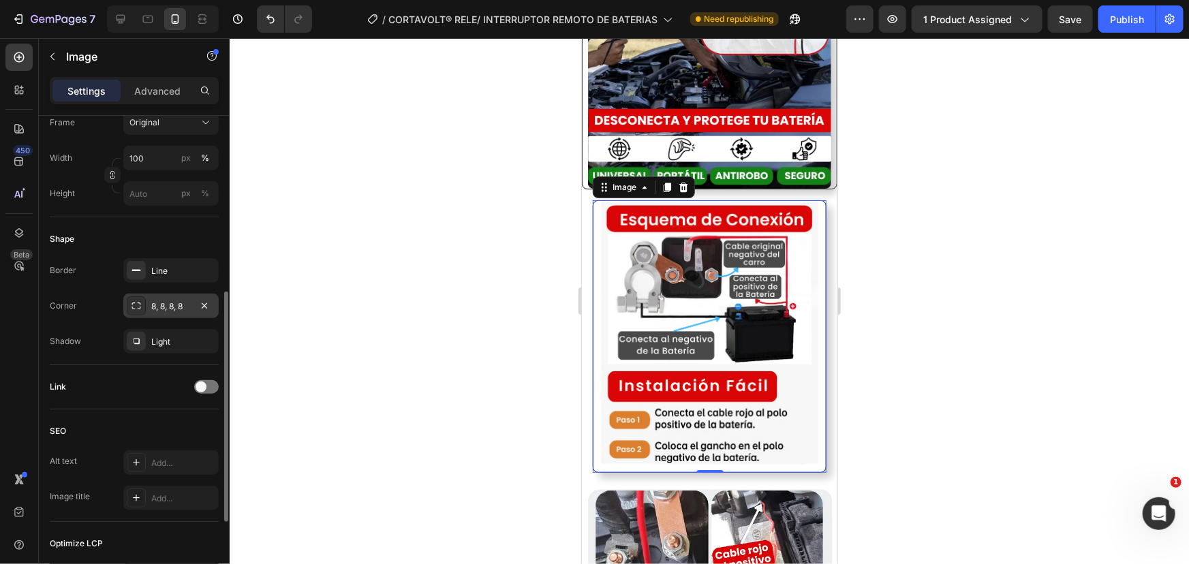
click at [195, 300] on div "8, 8, 8, 8" at bounding box center [170, 306] width 95 height 25
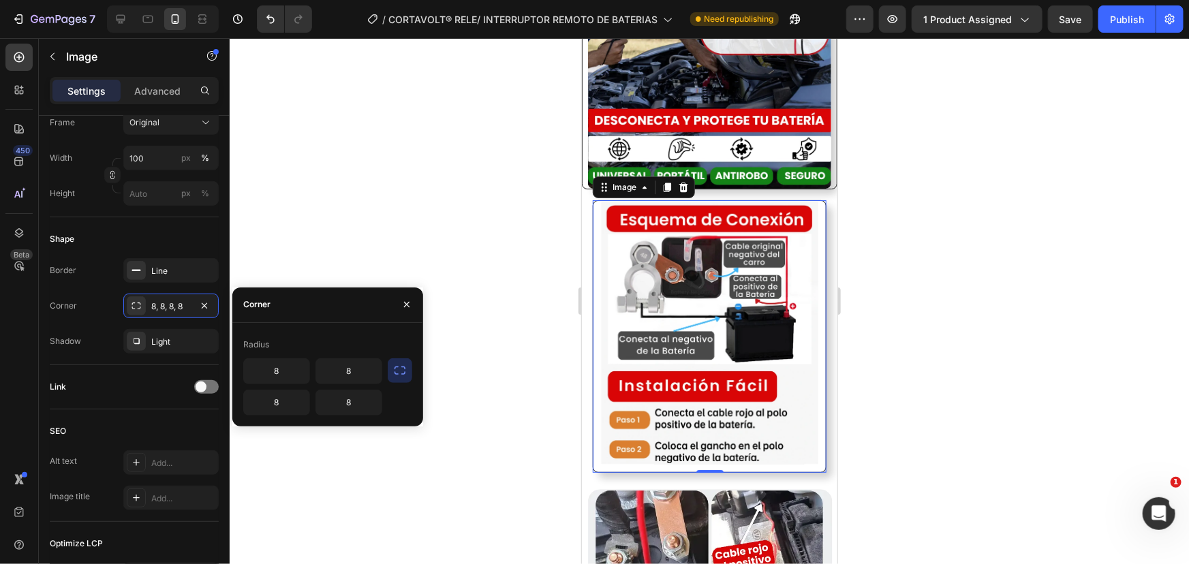
click at [394, 373] on icon "button" at bounding box center [400, 371] width 14 height 14
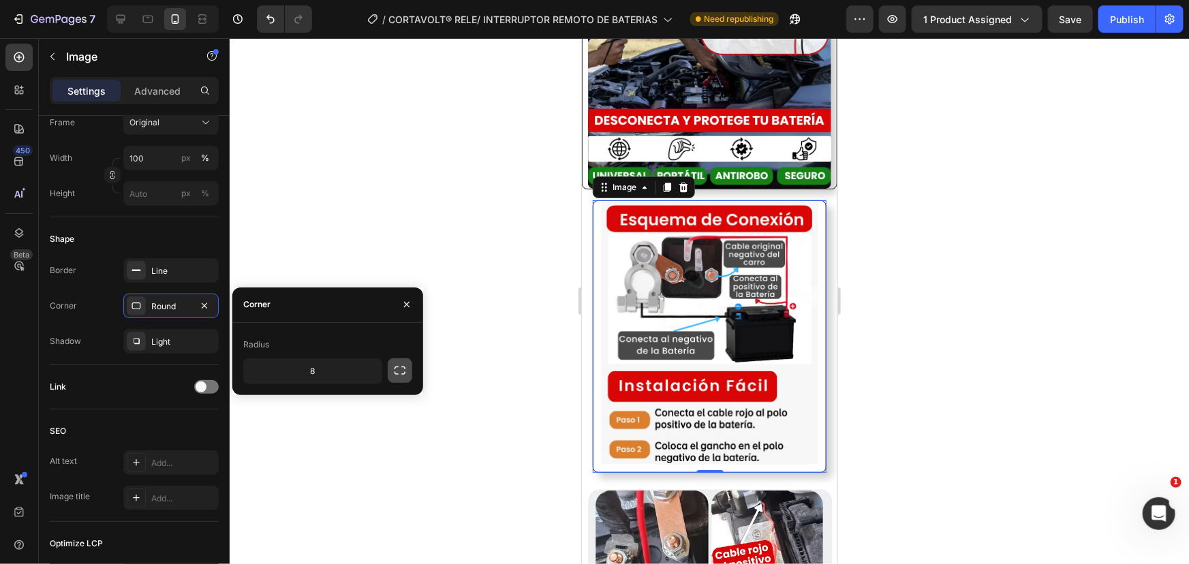
click at [409, 375] on button "button" at bounding box center [400, 370] width 25 height 25
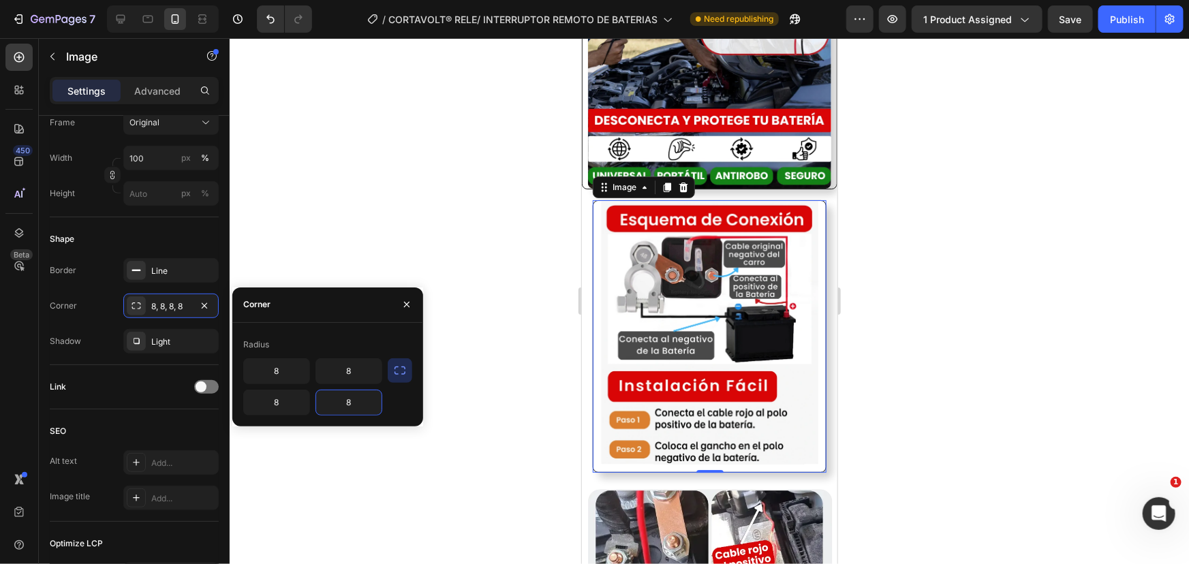
click at [361, 404] on input "8" at bounding box center [348, 402] width 65 height 25
type input "1"
type input "8"
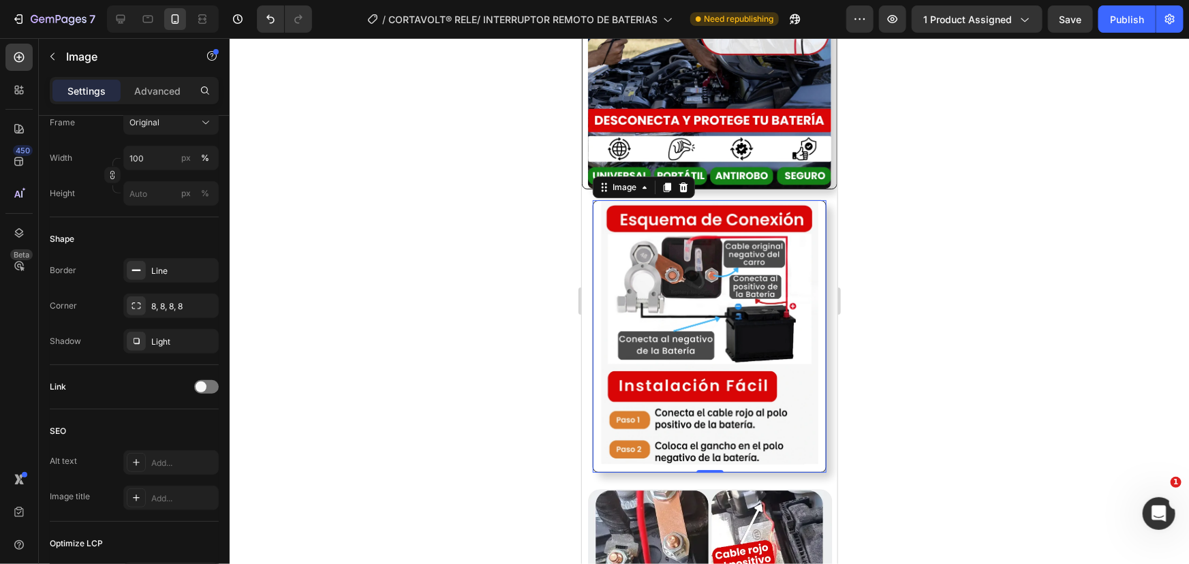
click at [467, 395] on div at bounding box center [709, 301] width 959 height 526
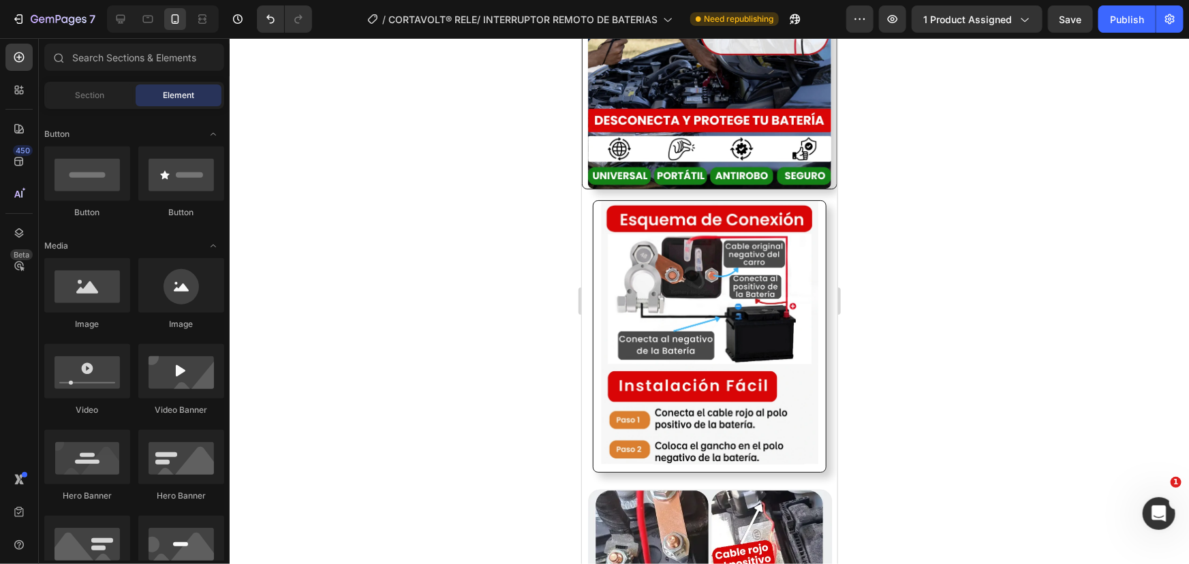
click at [541, 398] on div at bounding box center [709, 301] width 959 height 526
drag, startPoint x: 504, startPoint y: 365, endPoint x: 501, endPoint y: 336, distance: 29.4
click at [503, 364] on div at bounding box center [709, 301] width 959 height 526
click at [273, 18] on icon "Undo/Redo" at bounding box center [271, 19] width 14 height 14
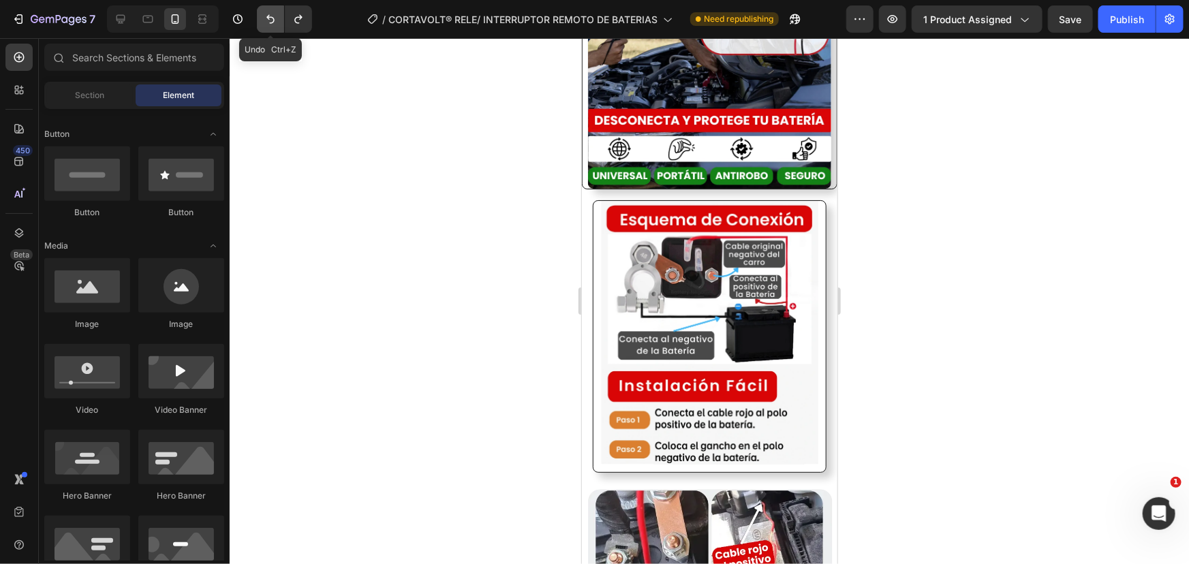
click at [273, 18] on icon "Undo/Redo" at bounding box center [271, 19] width 14 height 14
click at [273, 20] on icon "Undo/Redo" at bounding box center [271, 19] width 14 height 14
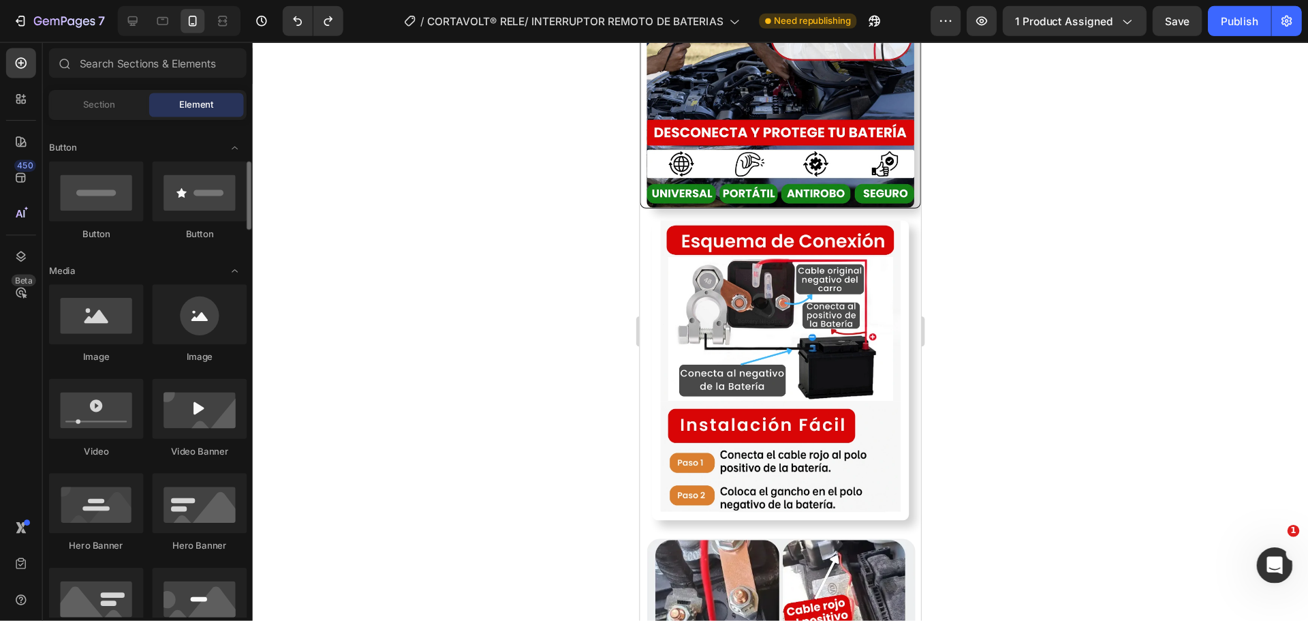
scroll to position [302, 0]
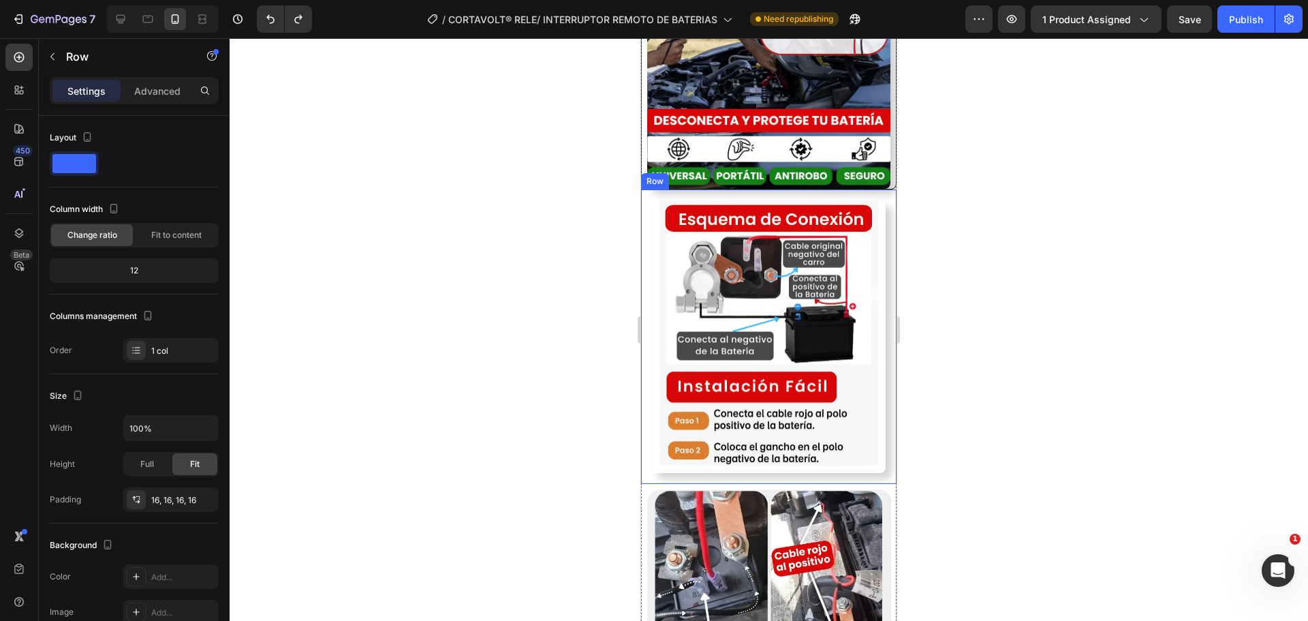
click at [779, 396] on div "Image Row" at bounding box center [768, 336] width 255 height 295
drag, startPoint x: 761, startPoint y: 405, endPoint x: 764, endPoint y: 390, distance: 15.2
click at [764, 390] on div "Image Row 0" at bounding box center [768, 336] width 255 height 295
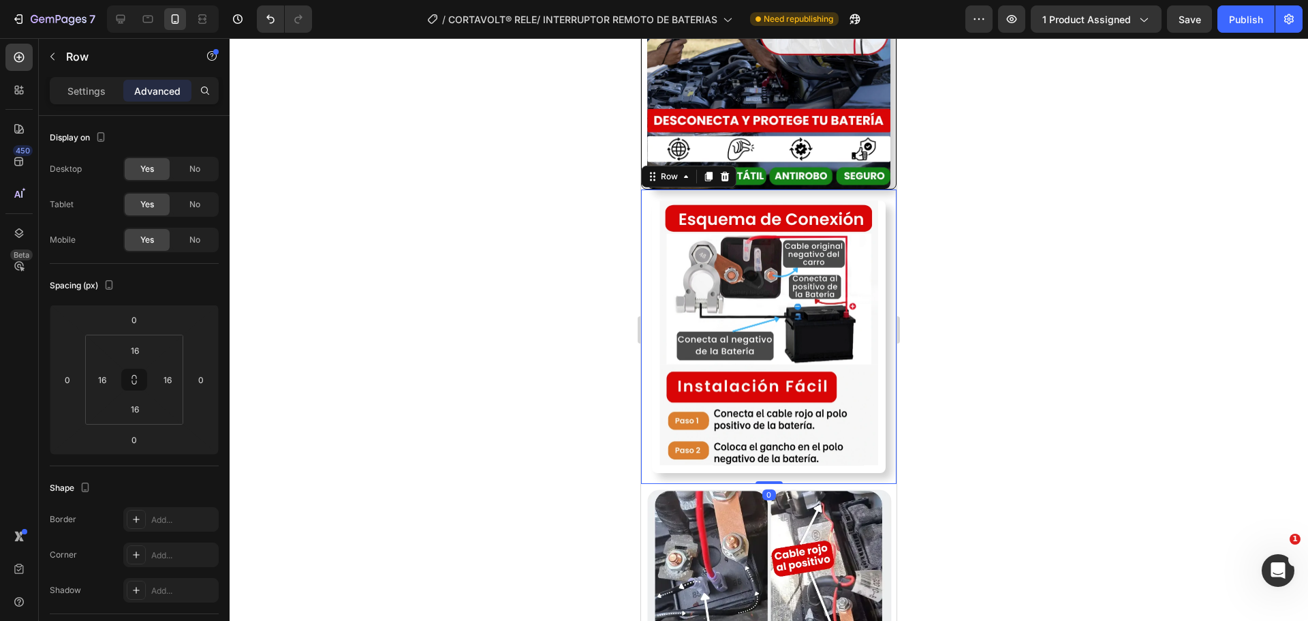
click at [517, 372] on div at bounding box center [769, 329] width 1078 height 582
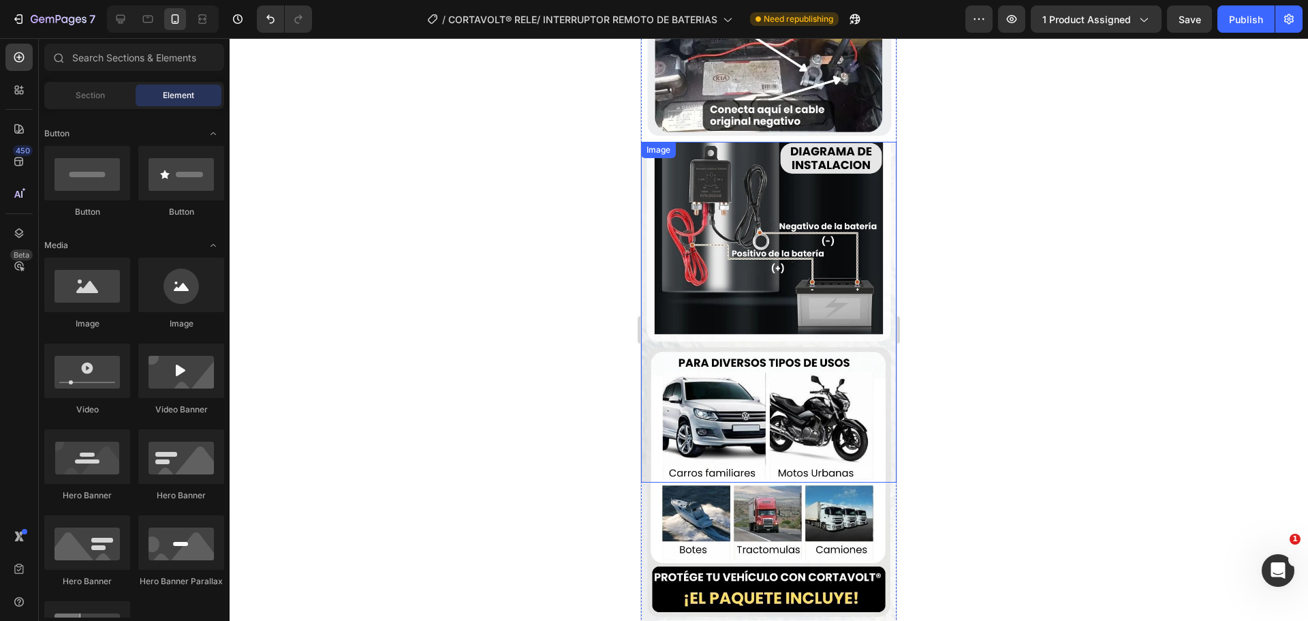
scroll to position [2766, 0]
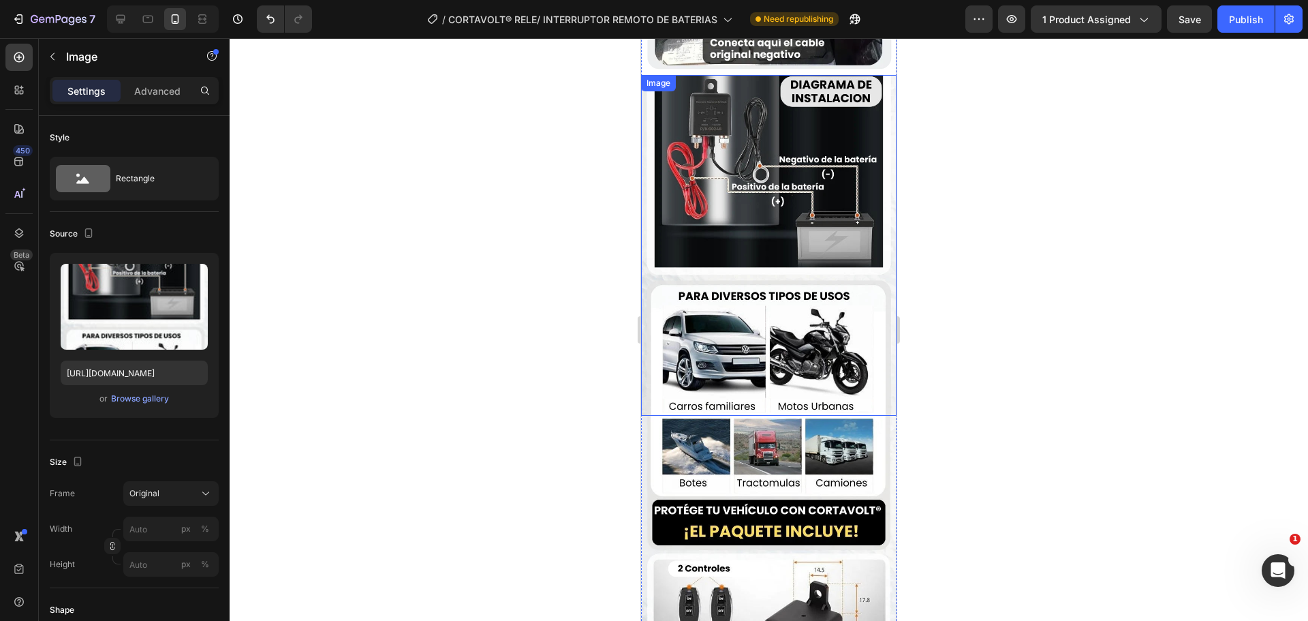
click at [746, 281] on img at bounding box center [768, 245] width 255 height 341
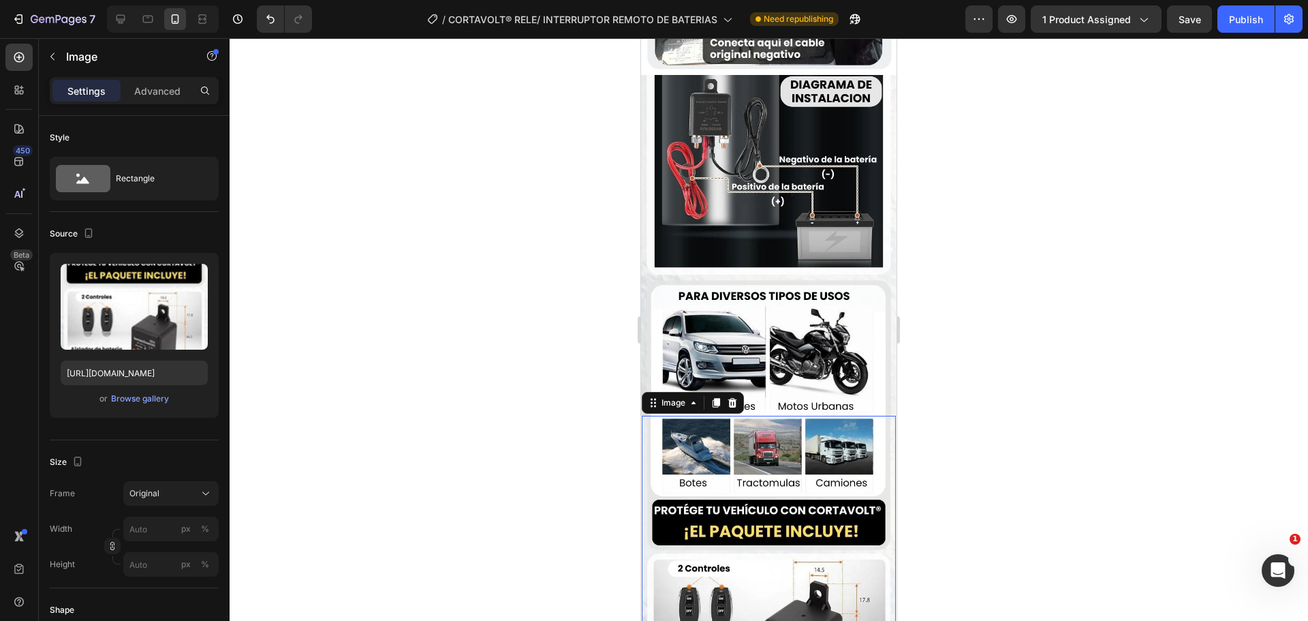
click at [715, 416] on img at bounding box center [769, 585] width 254 height 339
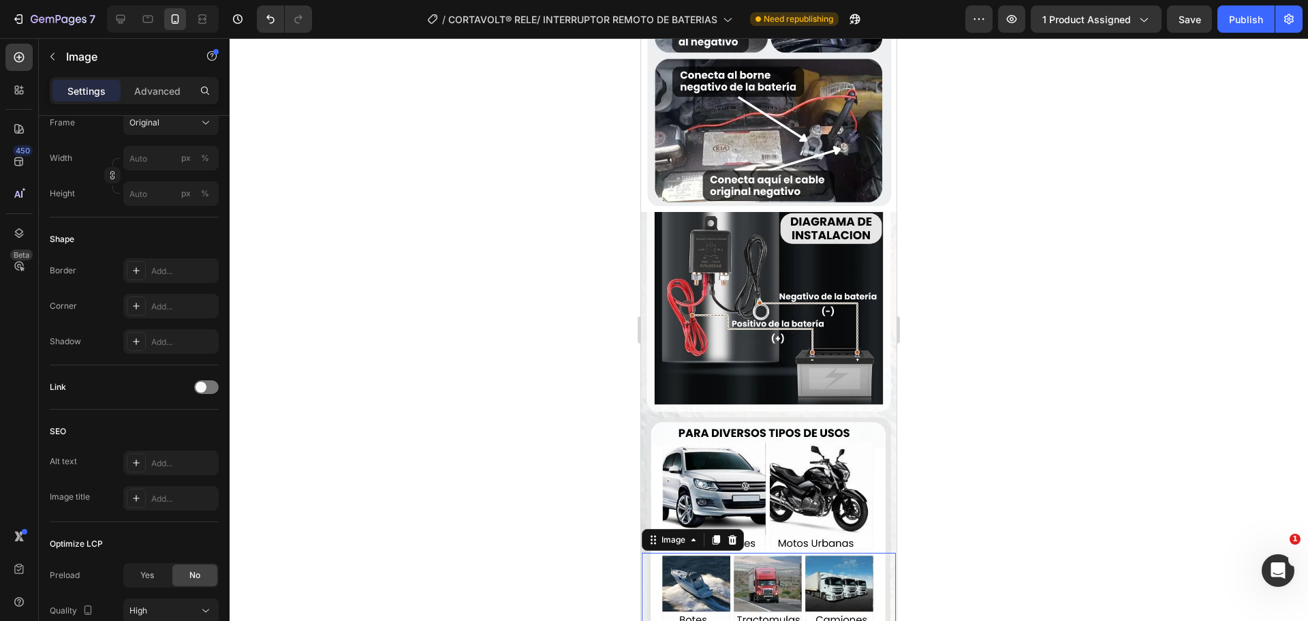
scroll to position [2562, 0]
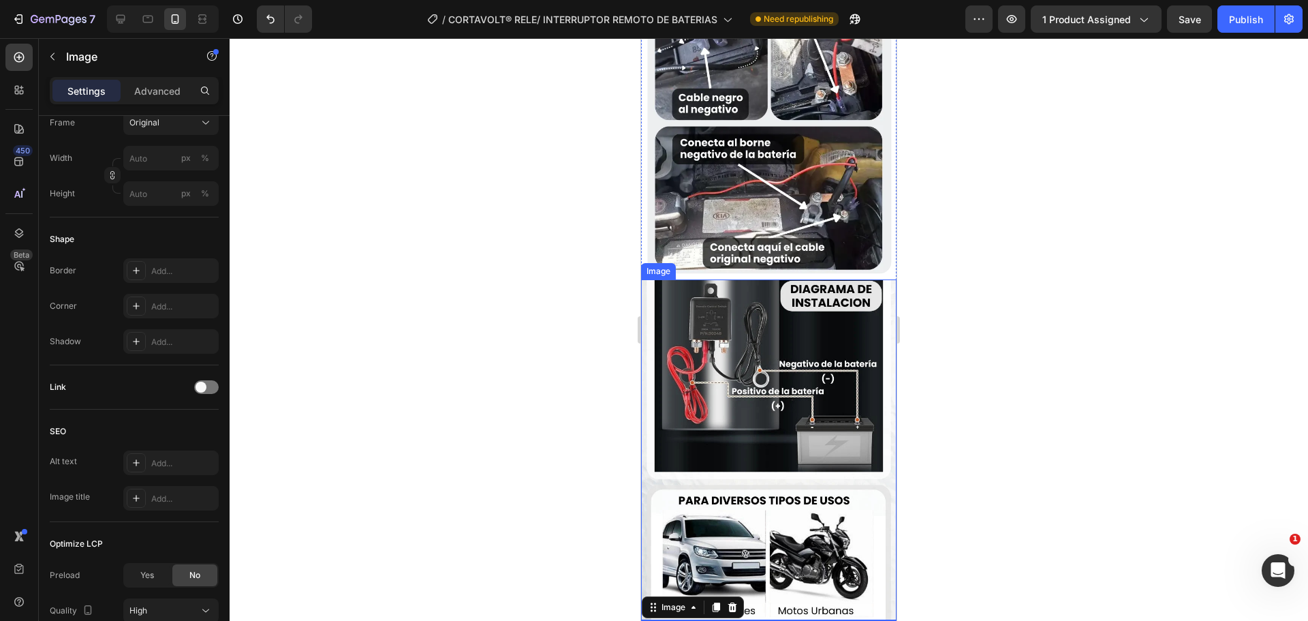
click at [709, 431] on img at bounding box center [768, 449] width 255 height 341
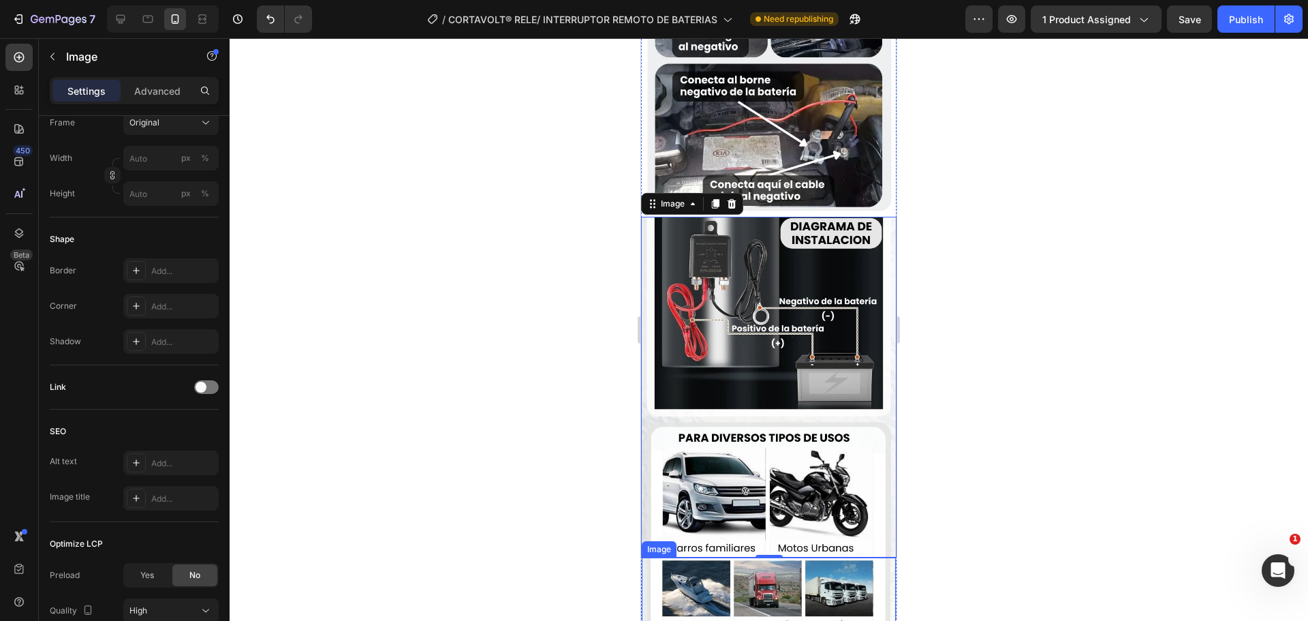
scroll to position [2698, 0]
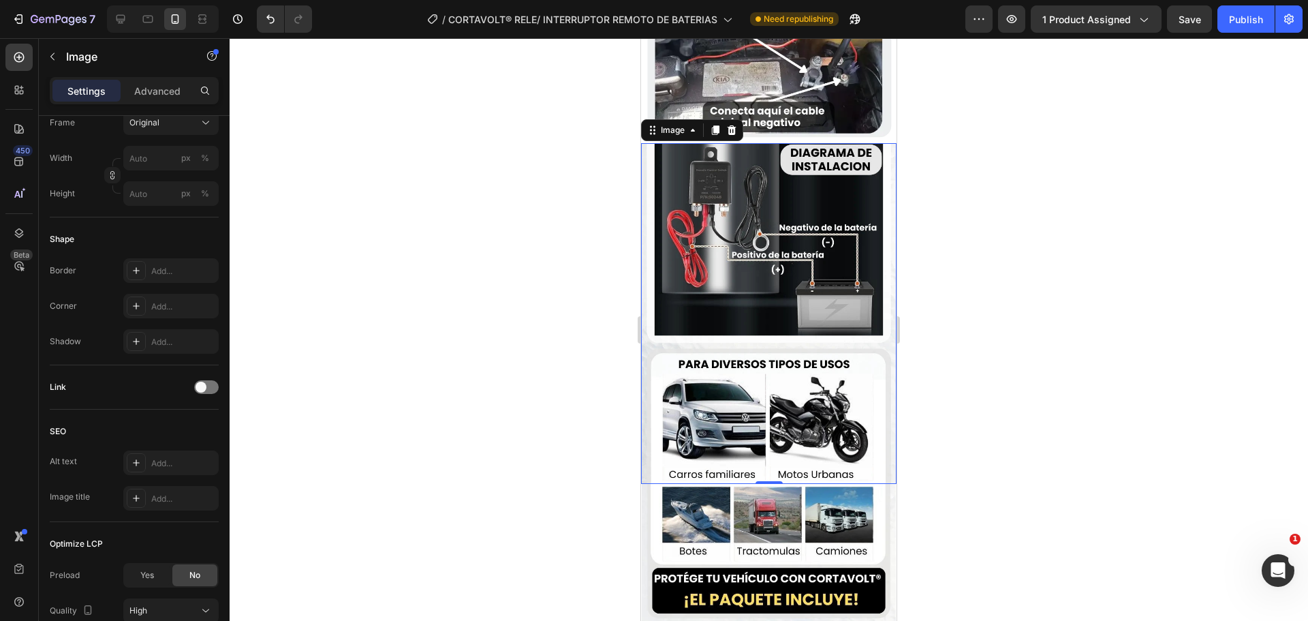
click at [605, 424] on div at bounding box center [769, 329] width 1078 height 582
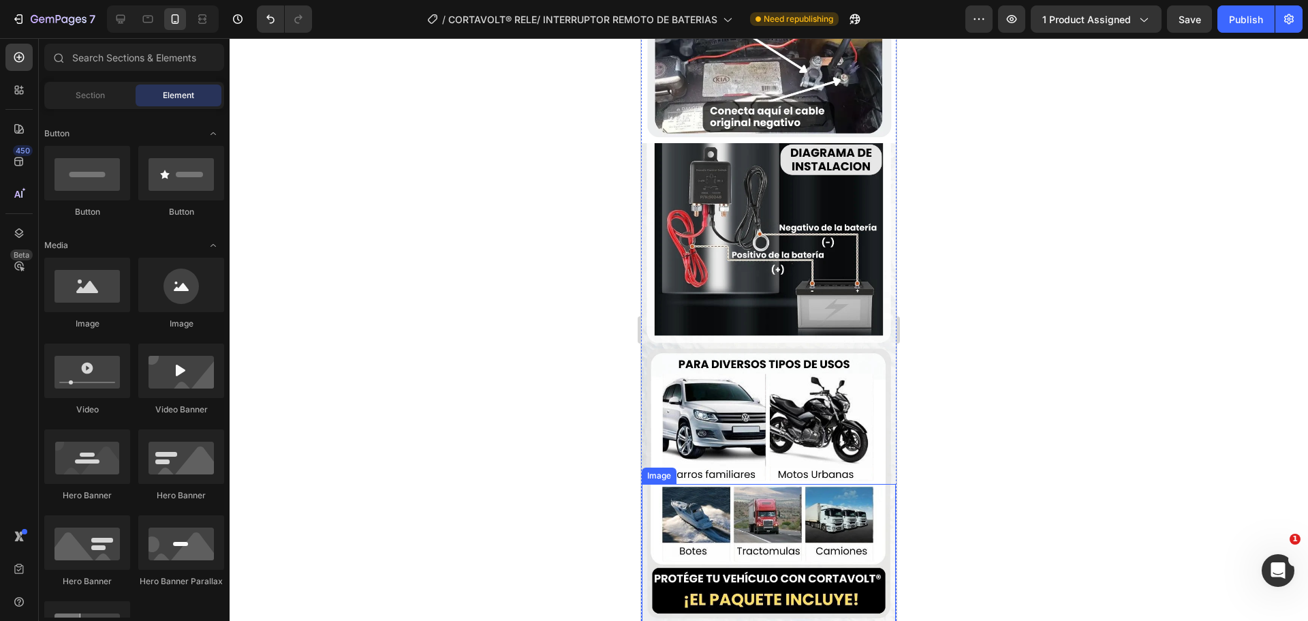
drag, startPoint x: 1273, startPoint y: 446, endPoint x: 765, endPoint y: 442, distance: 508.2
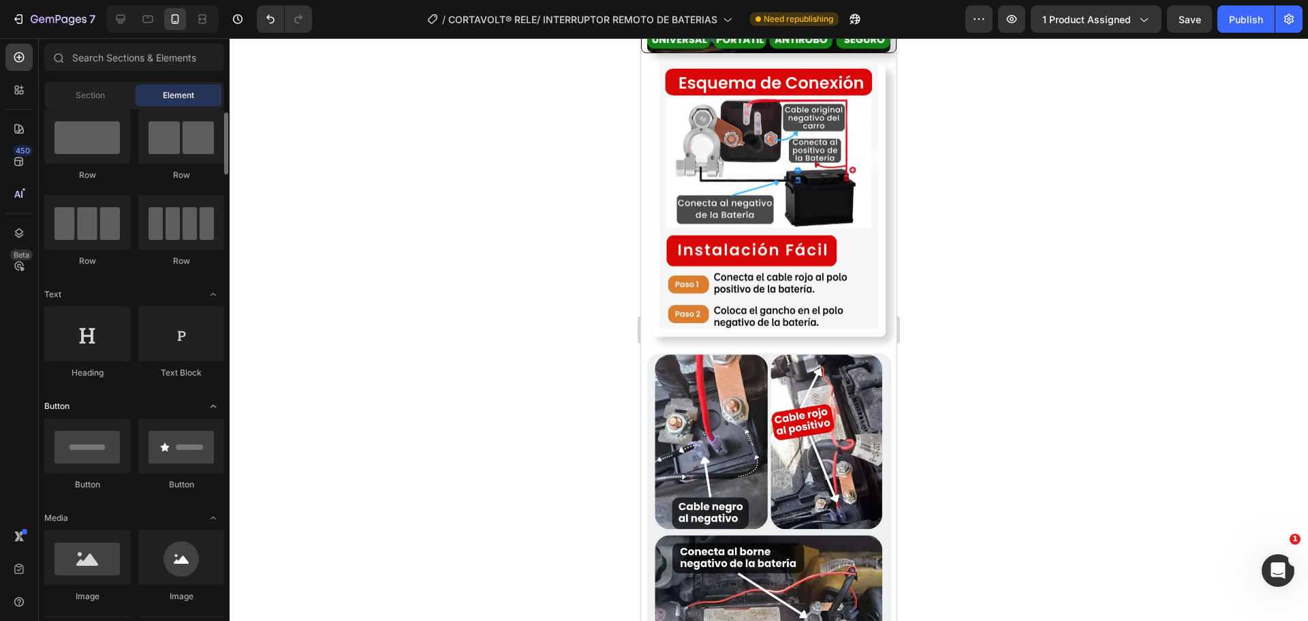
scroll to position [0, 0]
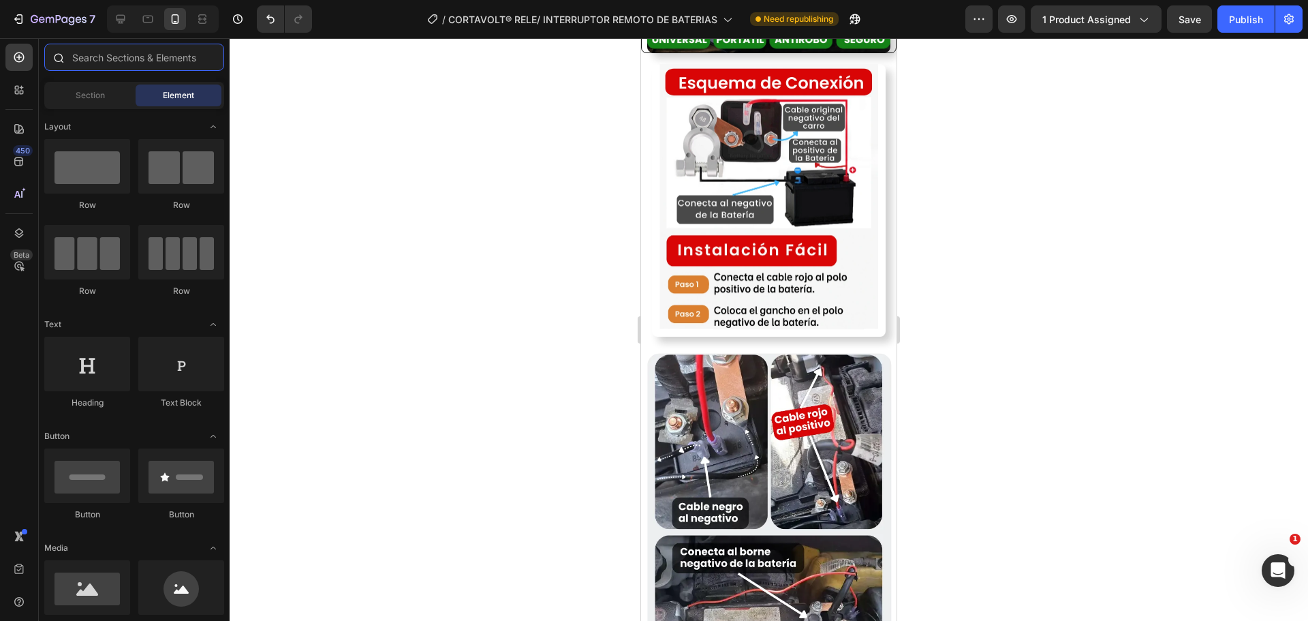
click at [84, 57] on input "text" at bounding box center [134, 57] width 180 height 27
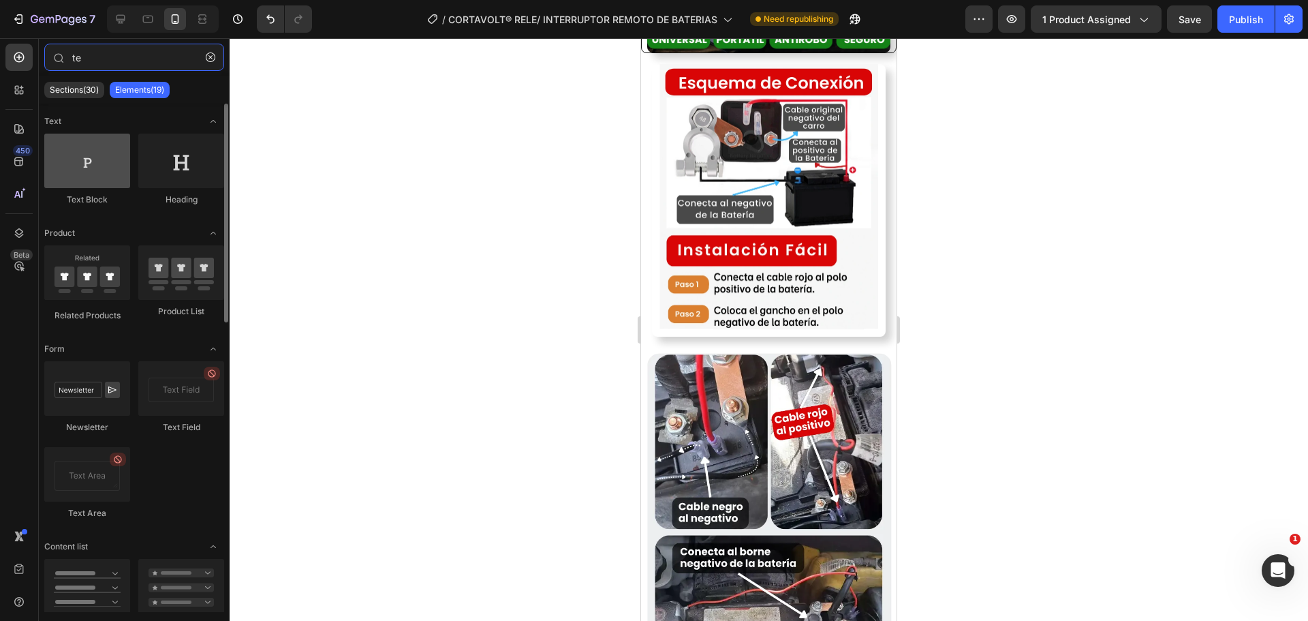
type input "te"
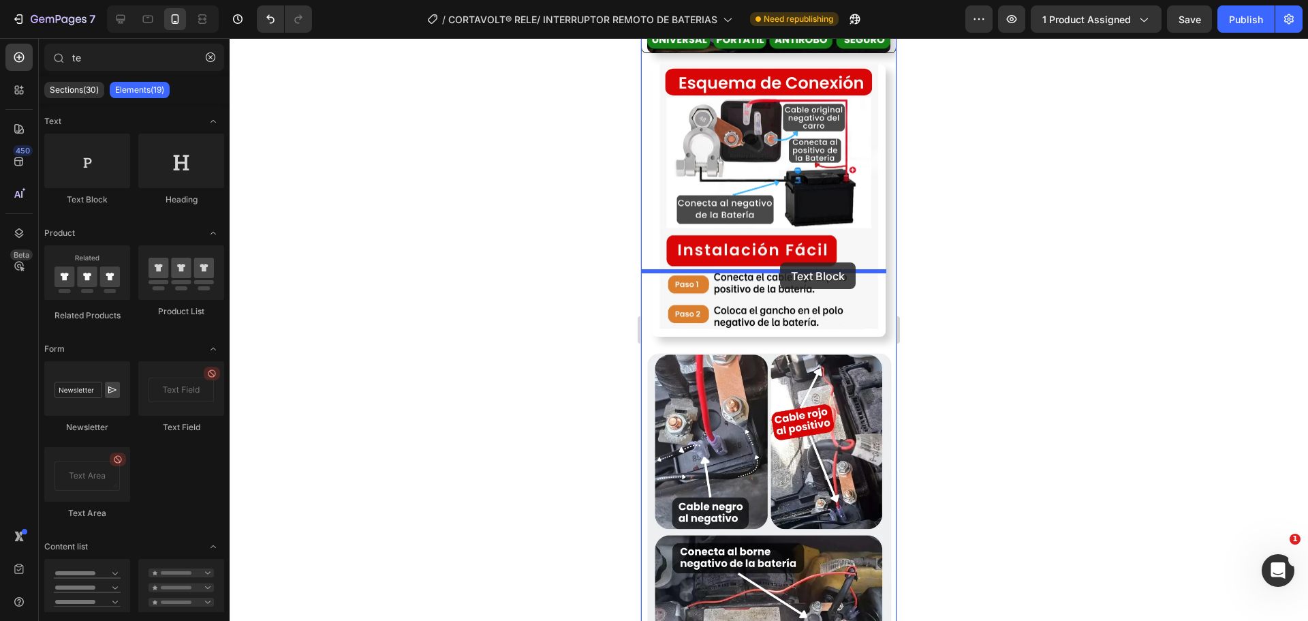
drag, startPoint x: 732, startPoint y: 215, endPoint x: 780, endPoint y: 262, distance: 67.0
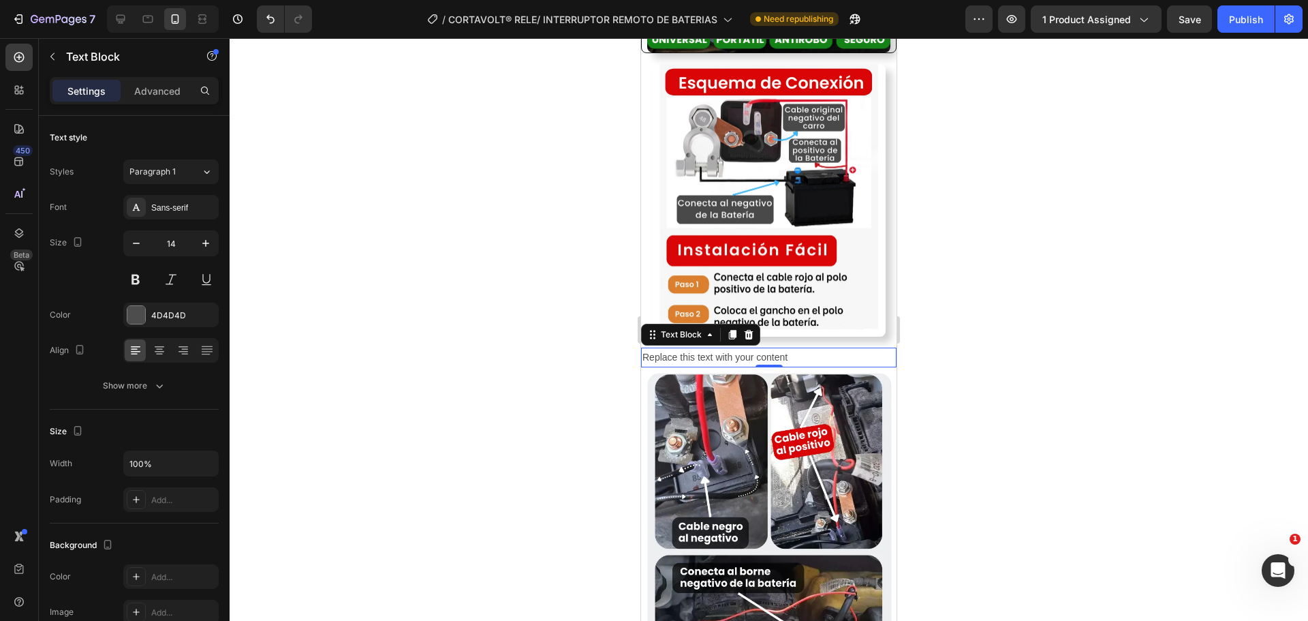
click at [731, 347] on div "Replace this text with your content" at bounding box center [768, 357] width 255 height 20
click at [731, 349] on p "Replace this text with your content" at bounding box center [768, 357] width 253 height 17
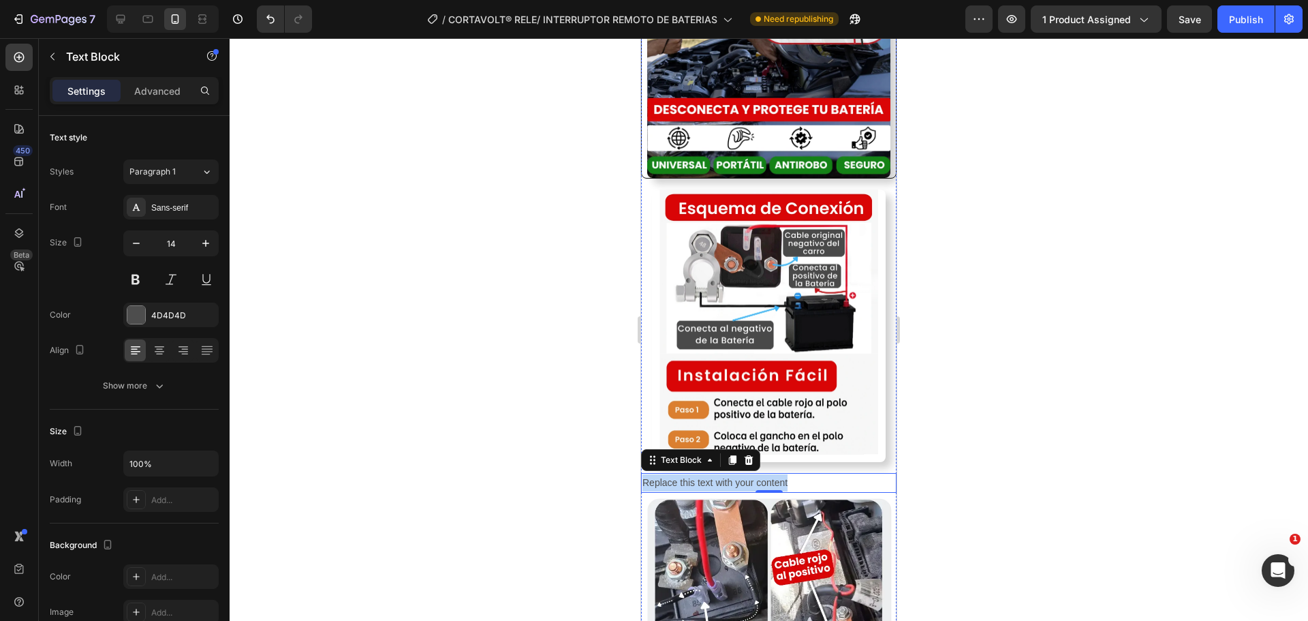
scroll to position [2020, 0]
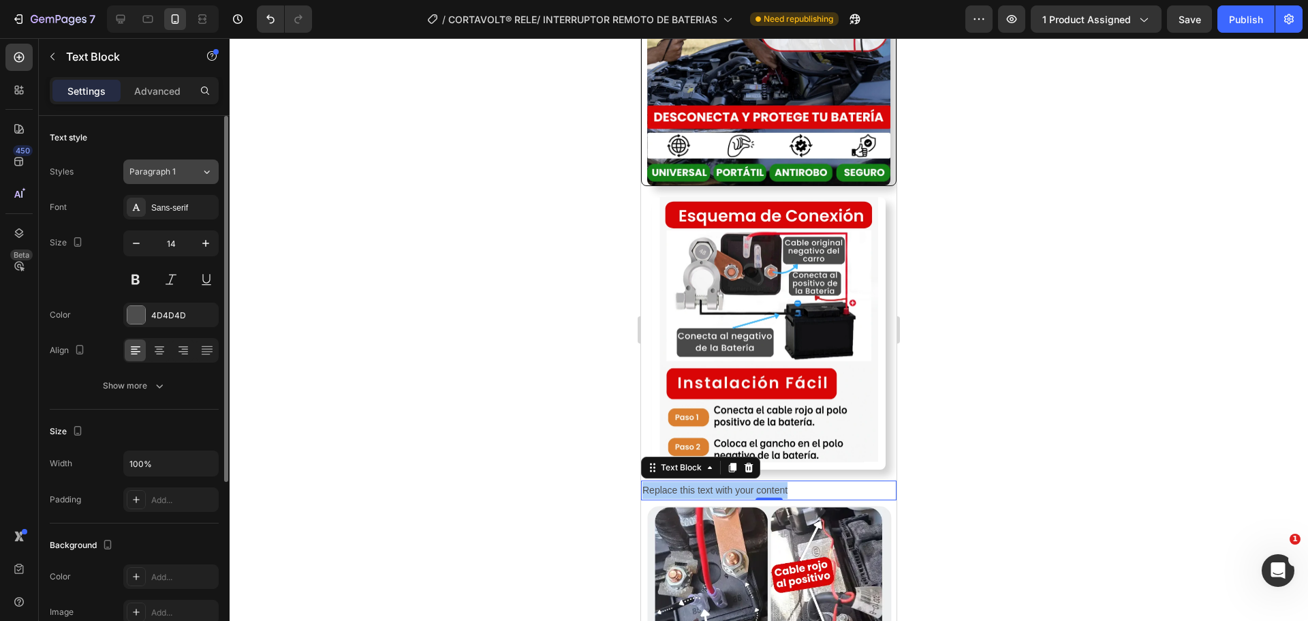
click at [172, 170] on span "Paragraph 1" at bounding box center [152, 172] width 46 height 12
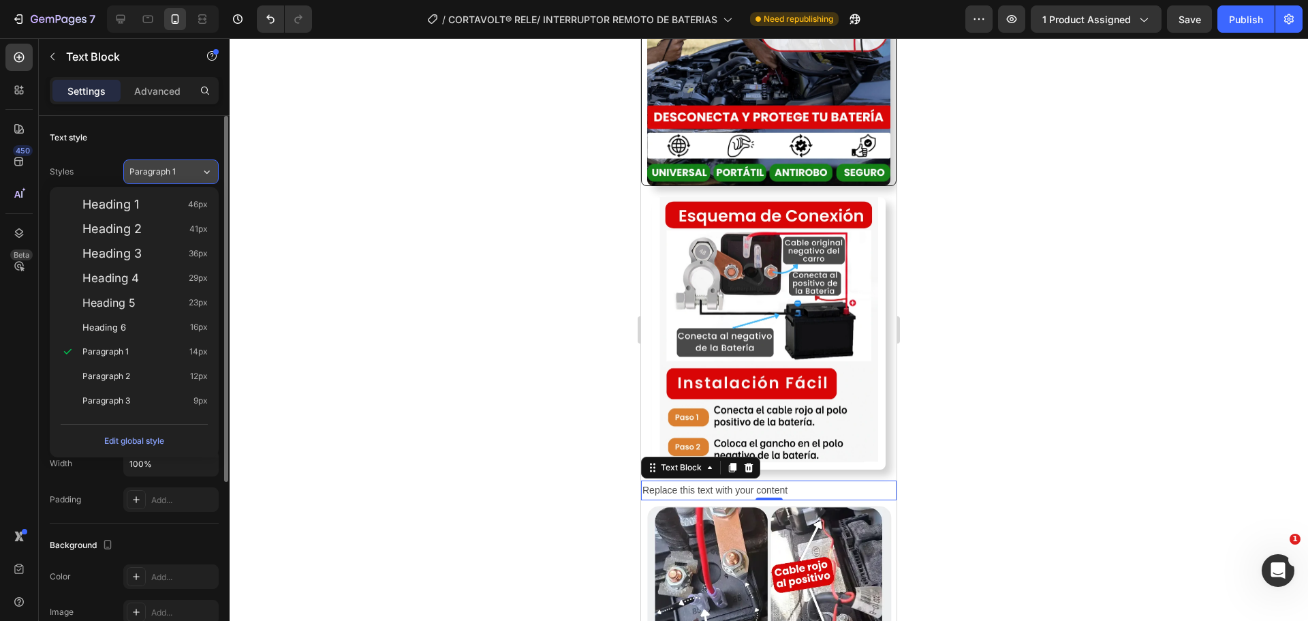
click at [196, 174] on div "Paragraph 1" at bounding box center [165, 172] width 72 height 12
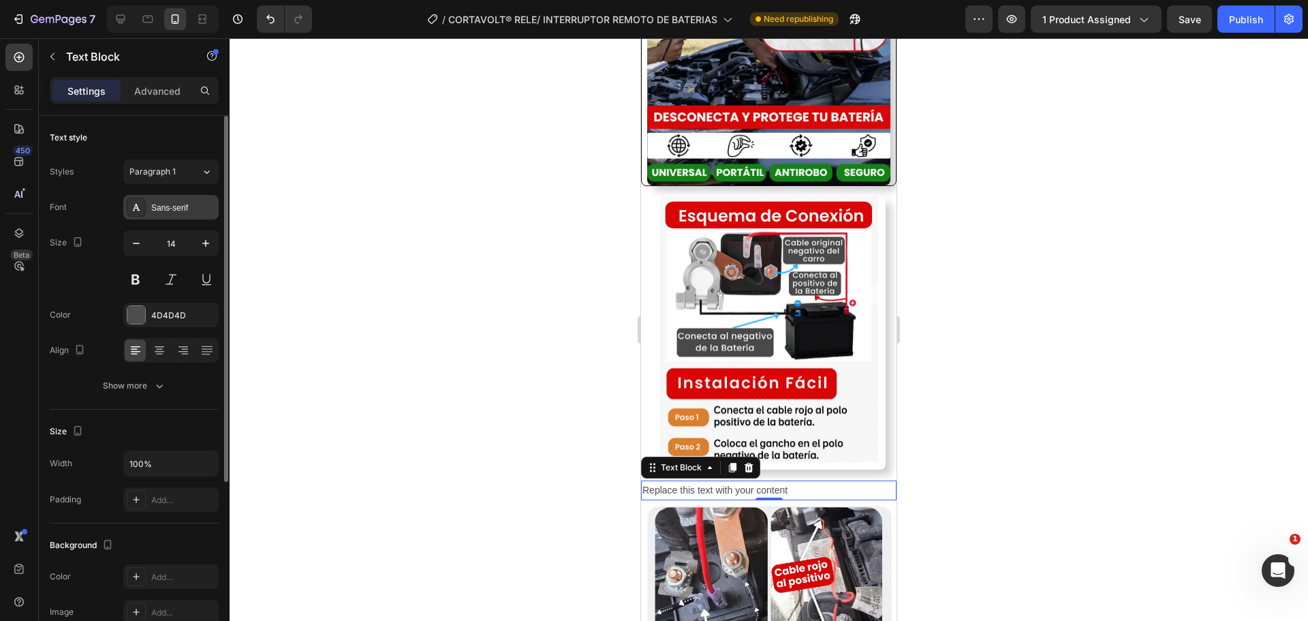
click at [175, 211] on div "Sans-serif" at bounding box center [183, 208] width 64 height 12
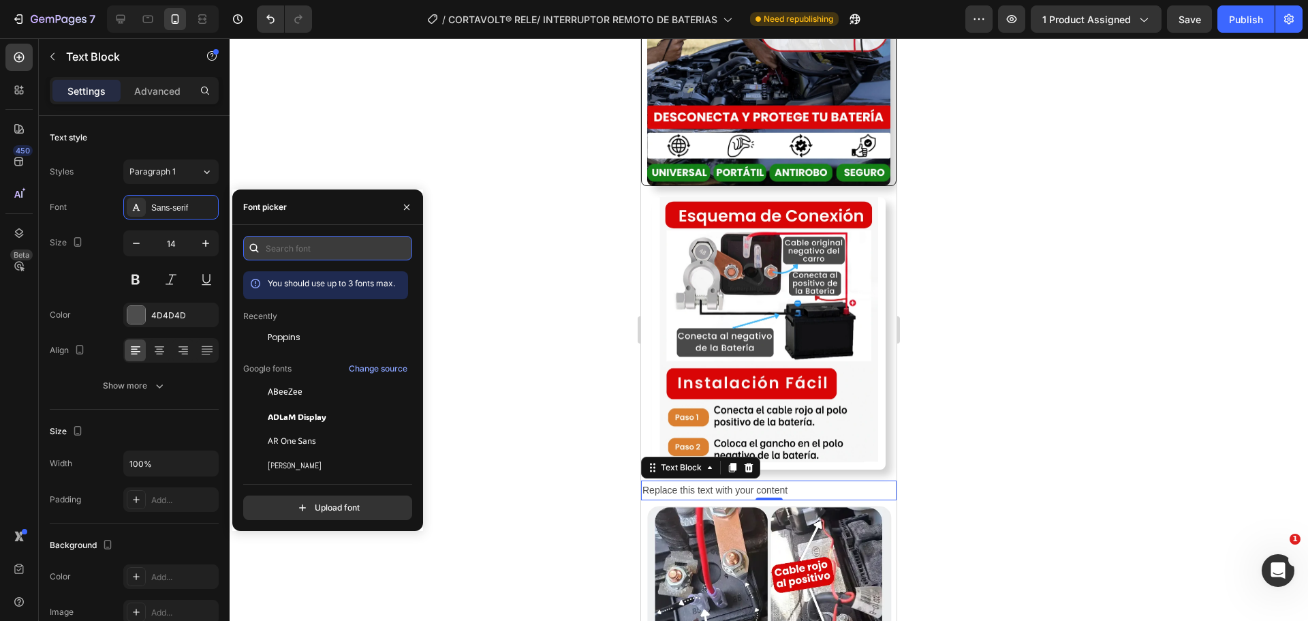
click at [281, 256] on input "text" at bounding box center [327, 248] width 169 height 25
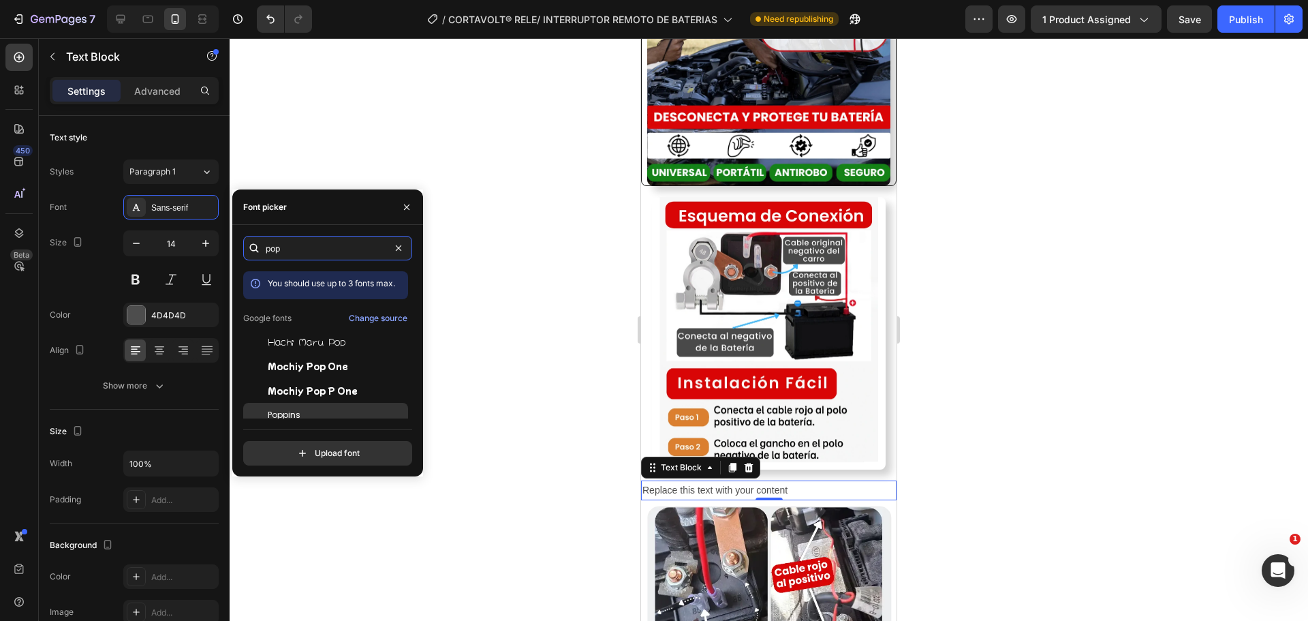
type input "pop"
click at [272, 409] on span "Poppins" at bounding box center [284, 415] width 33 height 12
click at [404, 202] on icon "button" at bounding box center [406, 207] width 11 height 11
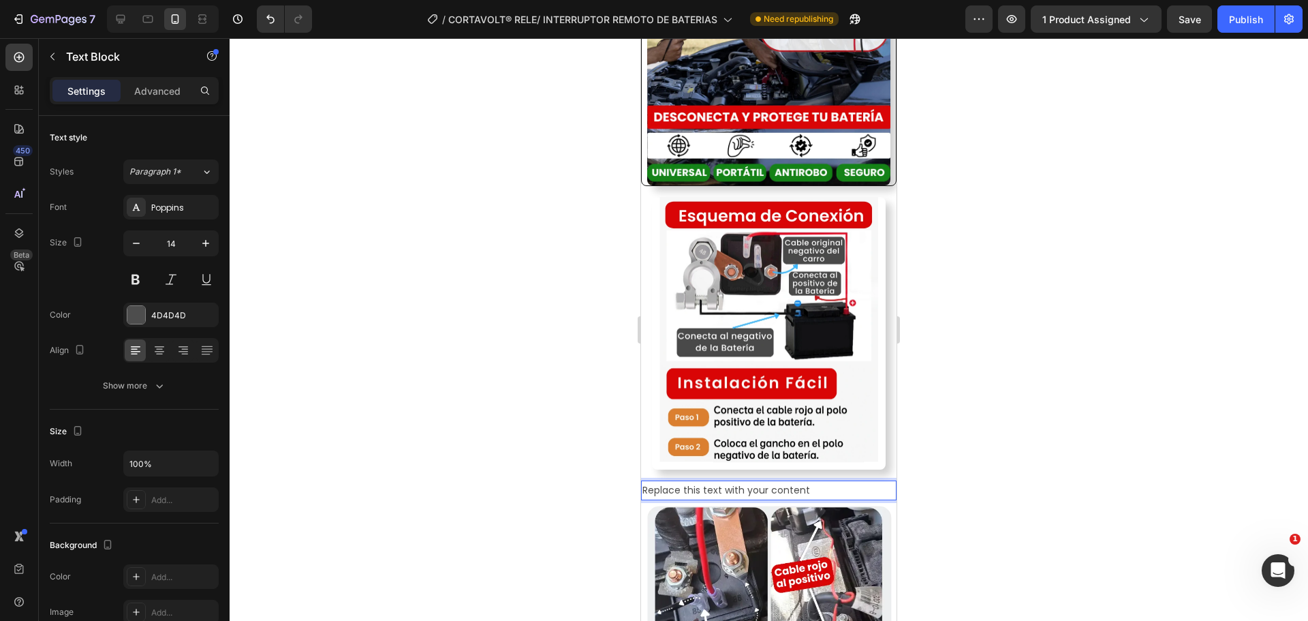
click at [695, 482] on p "Replace this text with your content" at bounding box center [768, 490] width 253 height 17
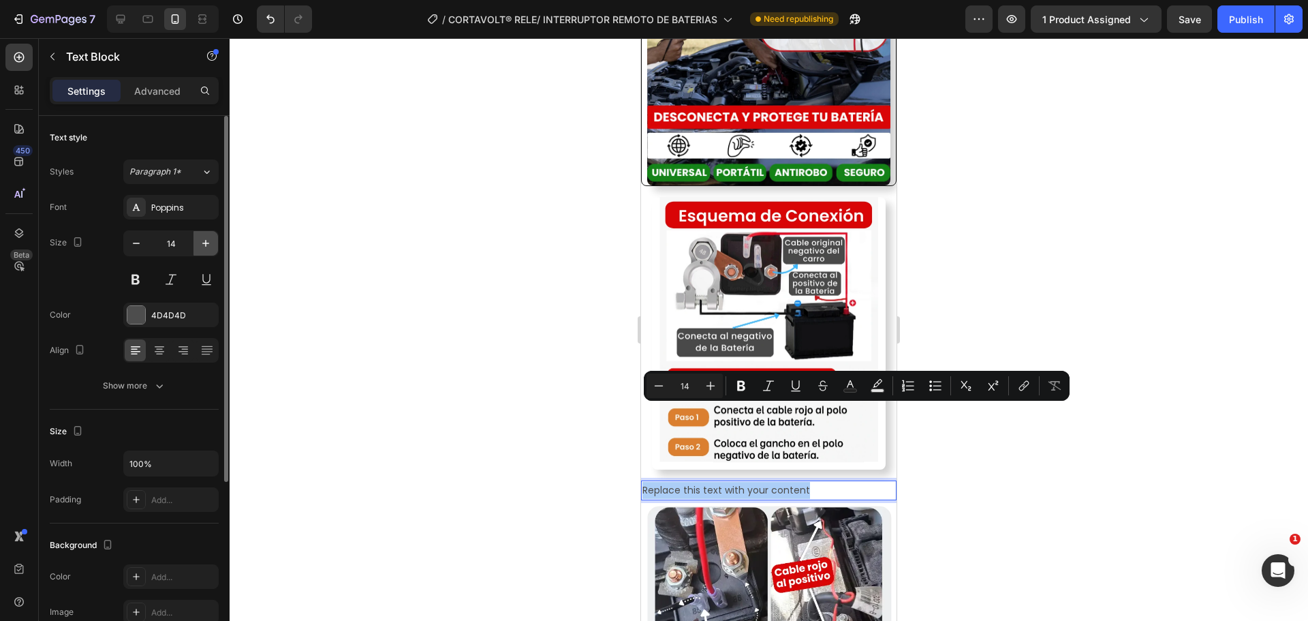
click at [209, 240] on icon "button" at bounding box center [206, 243] width 14 height 14
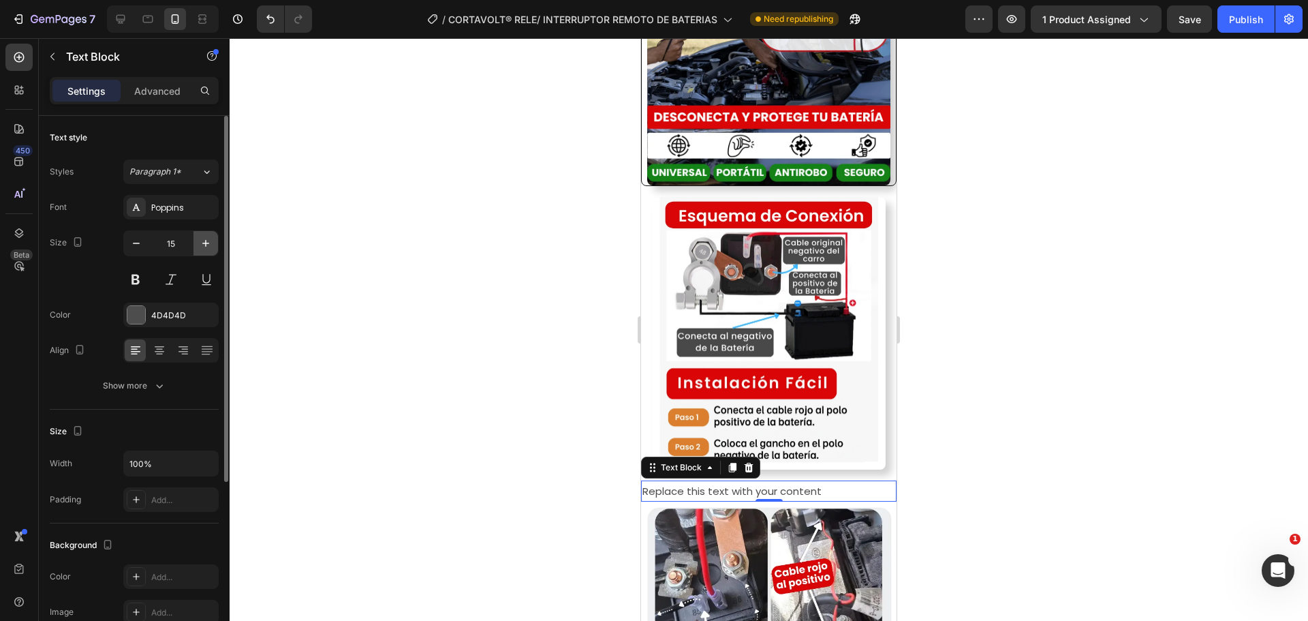
click at [209, 240] on icon "button" at bounding box center [206, 243] width 14 height 14
type input "17"
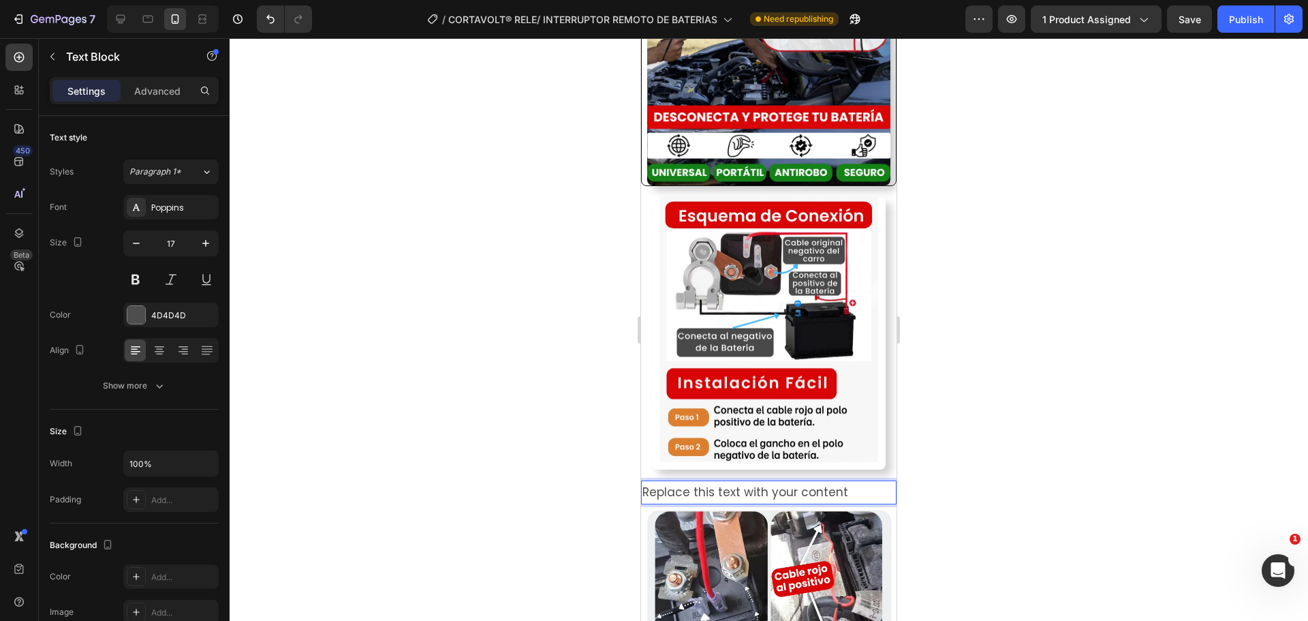
click at [716, 482] on p "Replace this text with your content" at bounding box center [768, 492] width 253 height 21
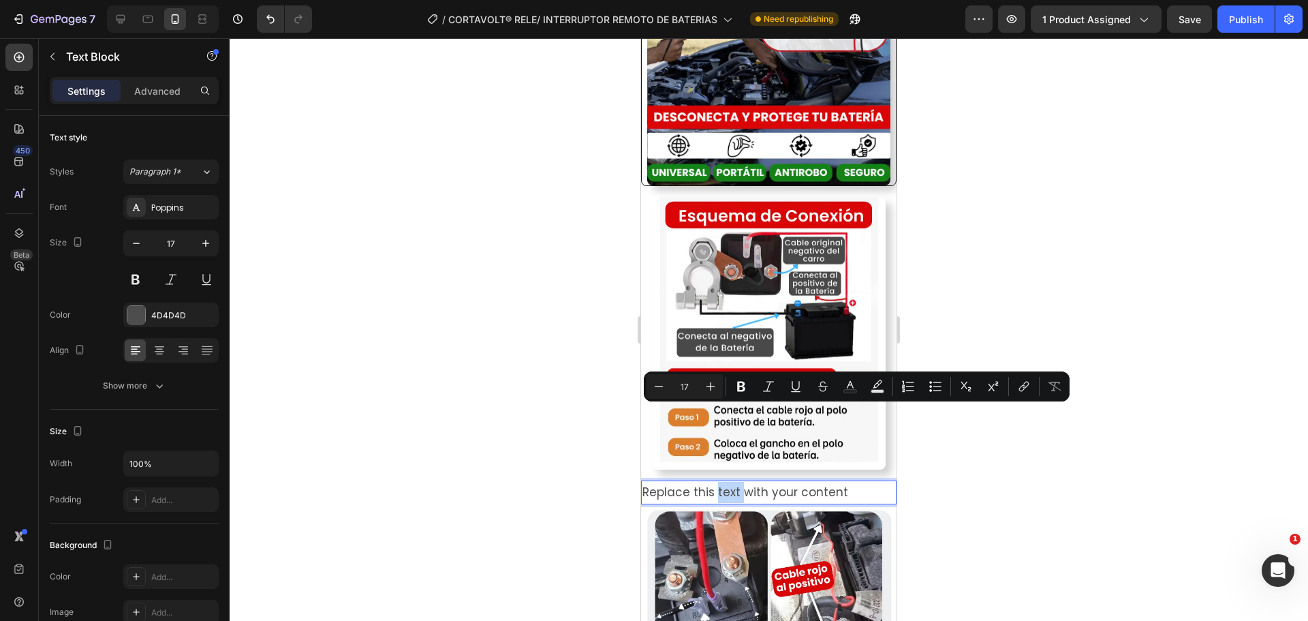
click at [716, 482] on p "Replace this text with your content" at bounding box center [768, 492] width 253 height 21
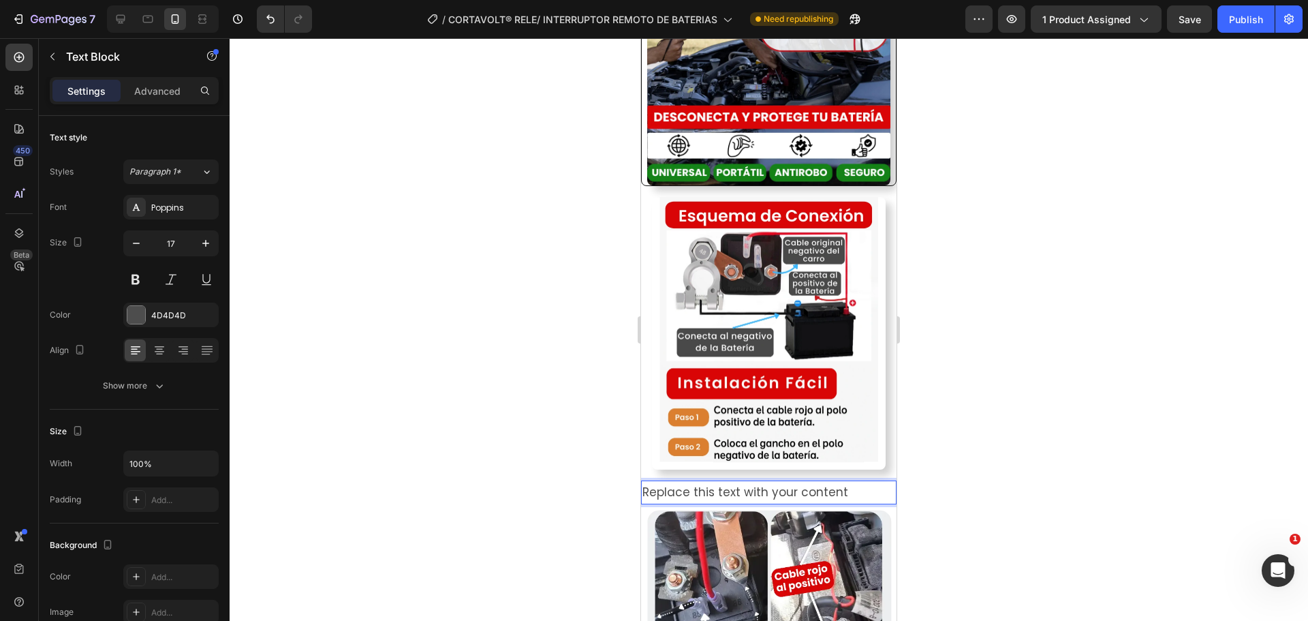
click at [716, 482] on p "Replace this text with your content" at bounding box center [768, 492] width 253 height 21
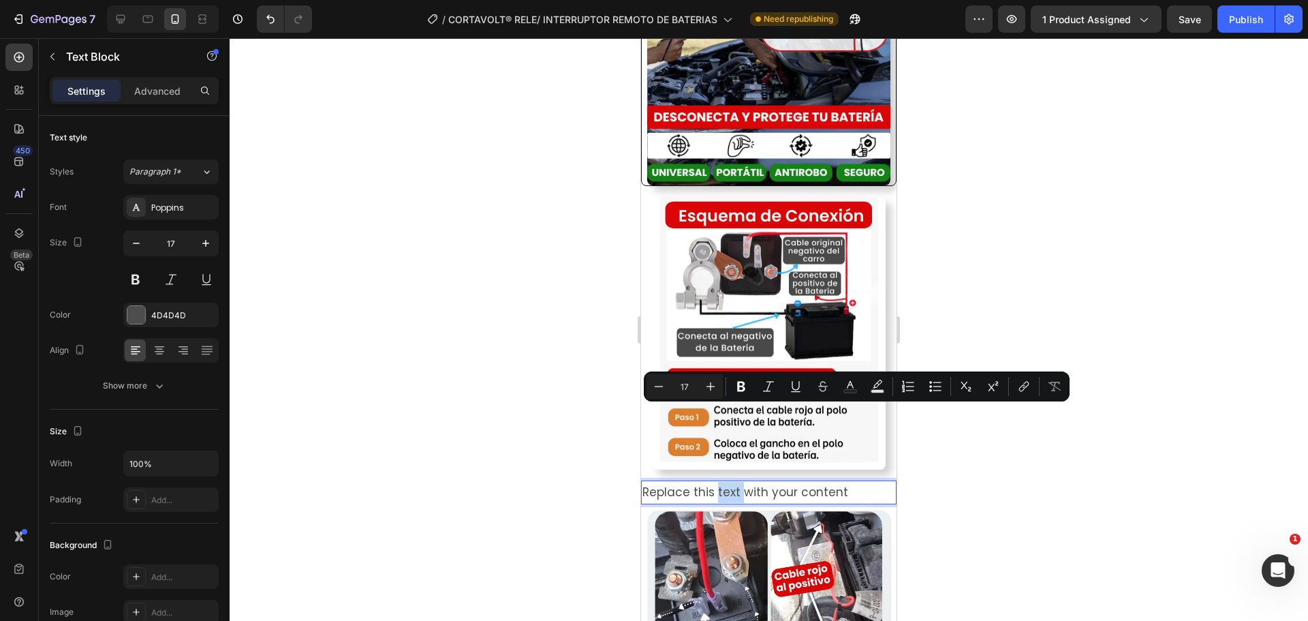
click at [716, 482] on p "Replace this text with your content" at bounding box center [768, 492] width 253 height 21
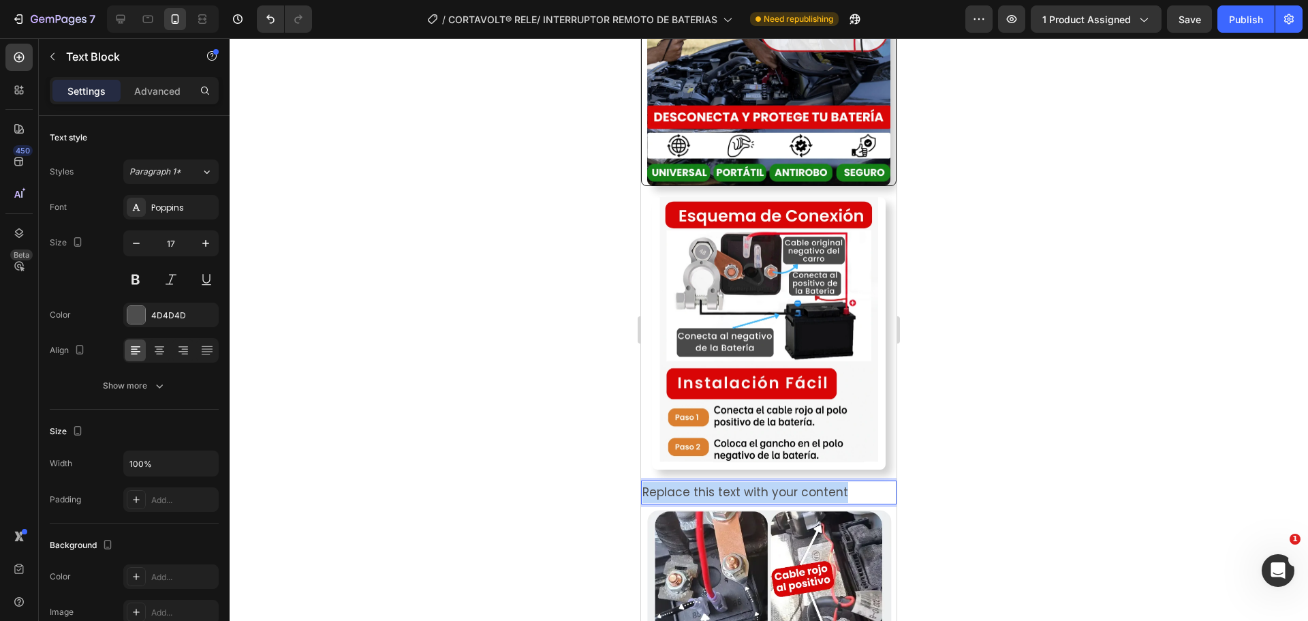
click at [716, 482] on p "Replace this text with your content" at bounding box center [768, 492] width 253 height 21
click at [716, 482] on p "Ejemplo de instalacion" at bounding box center [768, 492] width 253 height 21
click at [491, 390] on div at bounding box center [769, 329] width 1078 height 582
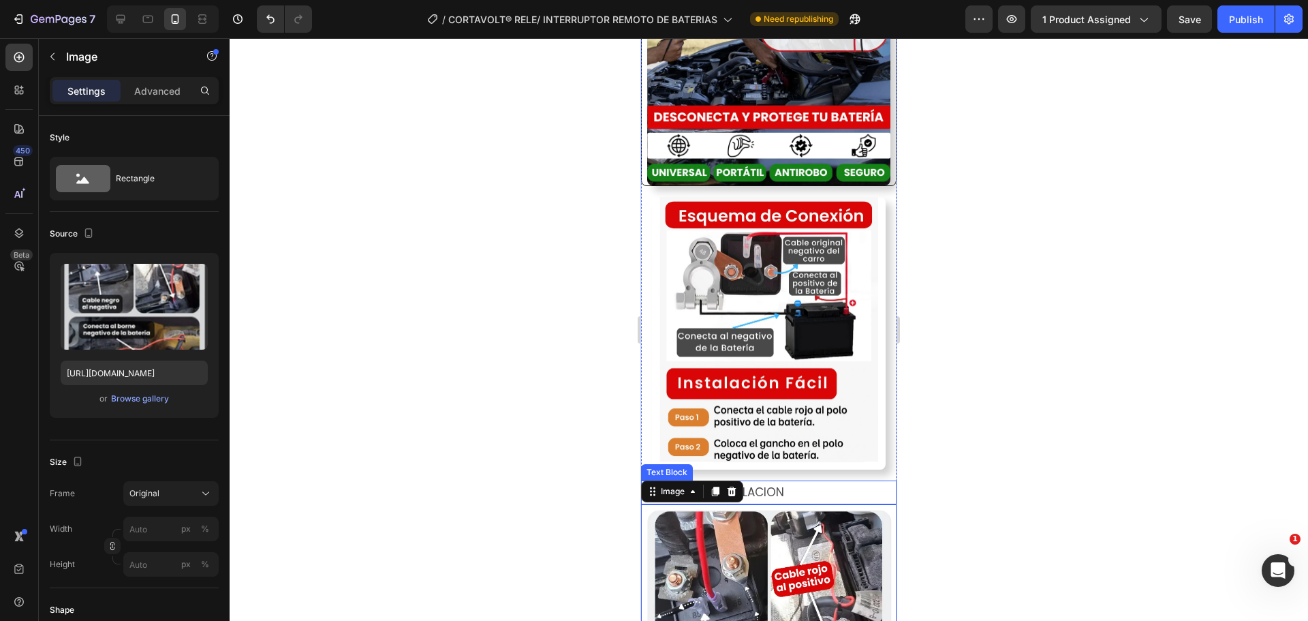
click at [754, 482] on p "EJEMPLO DE INSTALACION" at bounding box center [768, 492] width 253 height 21
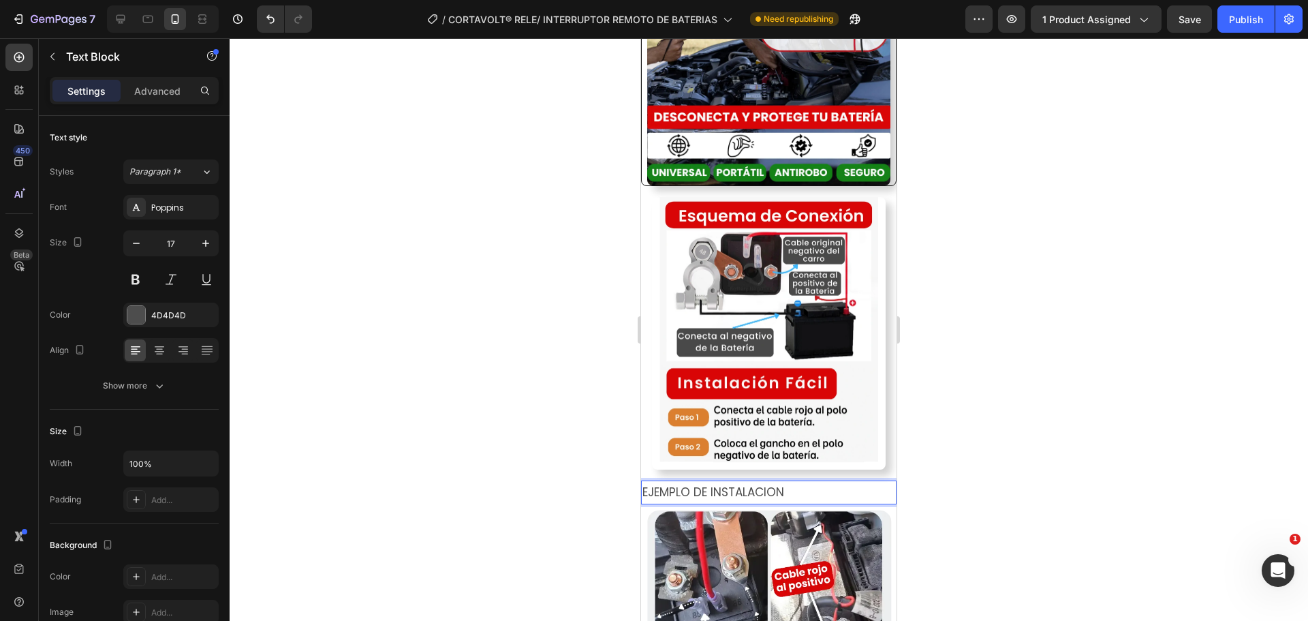
click at [751, 482] on p "EJEMPLO DE INSTALACION" at bounding box center [768, 492] width 253 height 21
click at [775, 482] on p "EJEMPLO DE INSTALACION" at bounding box center [768, 492] width 253 height 21
click at [774, 482] on p "EJEMPLO DE INSTALACION" at bounding box center [768, 492] width 253 height 21
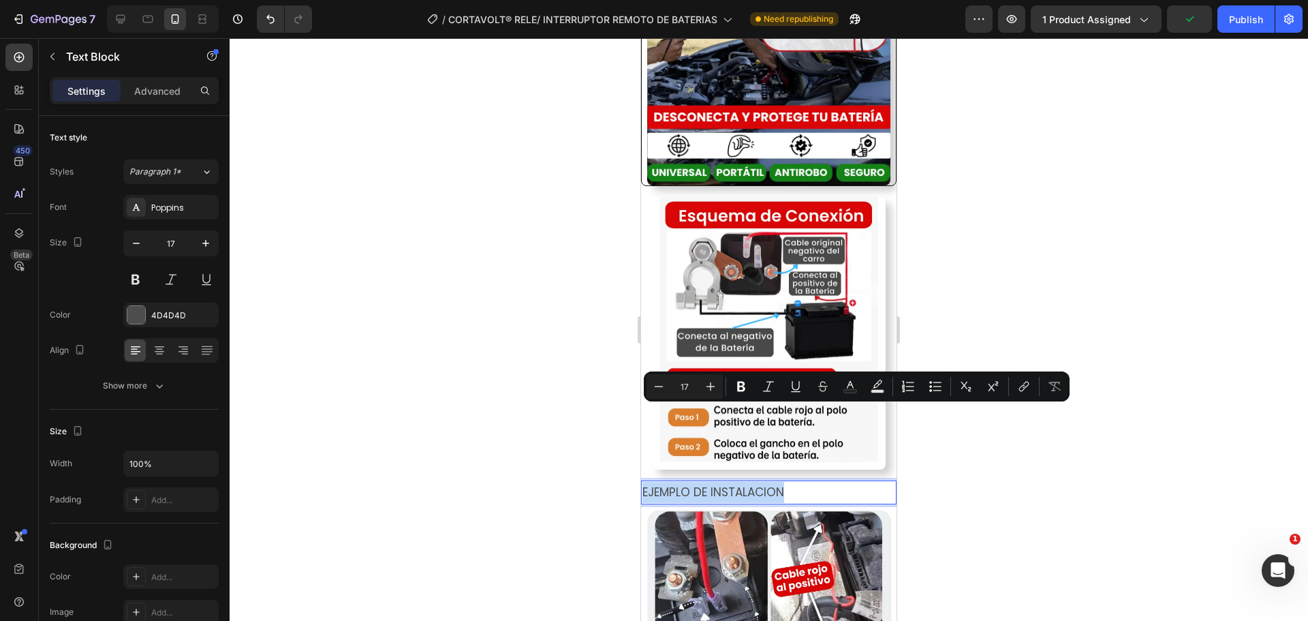
copy p "EJEMPLO DE INSTALACION"
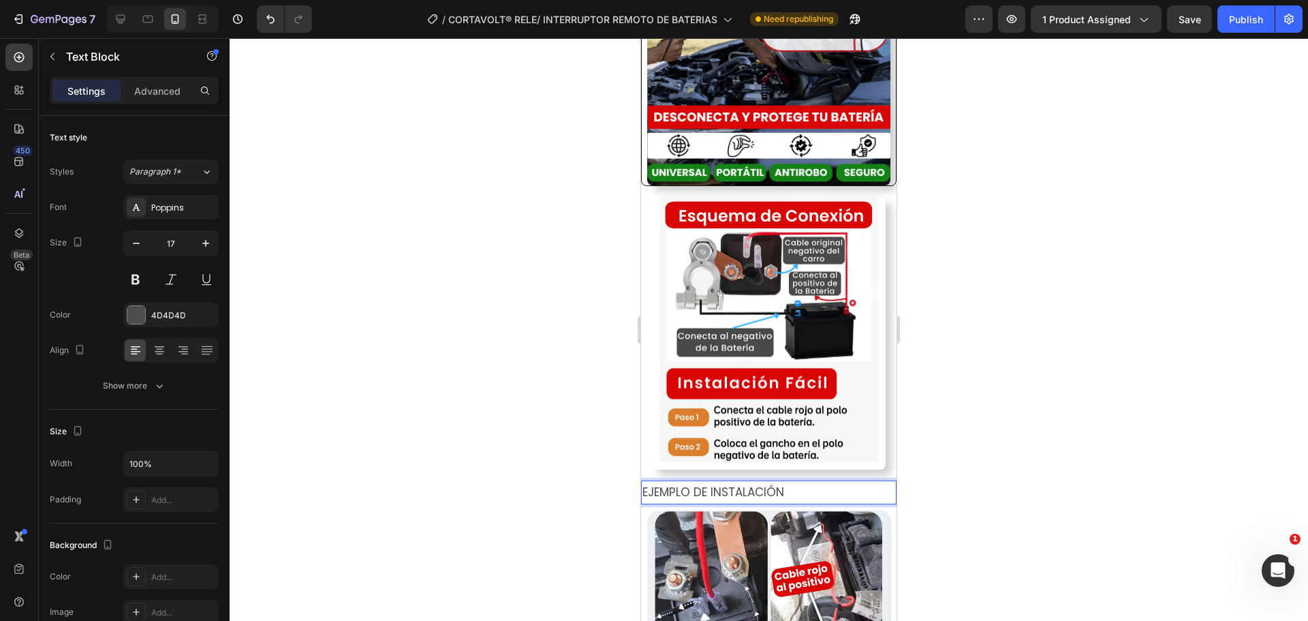
click at [749, 482] on p "EJEMPLO DE INSTALACIÓN" at bounding box center [768, 492] width 253 height 21
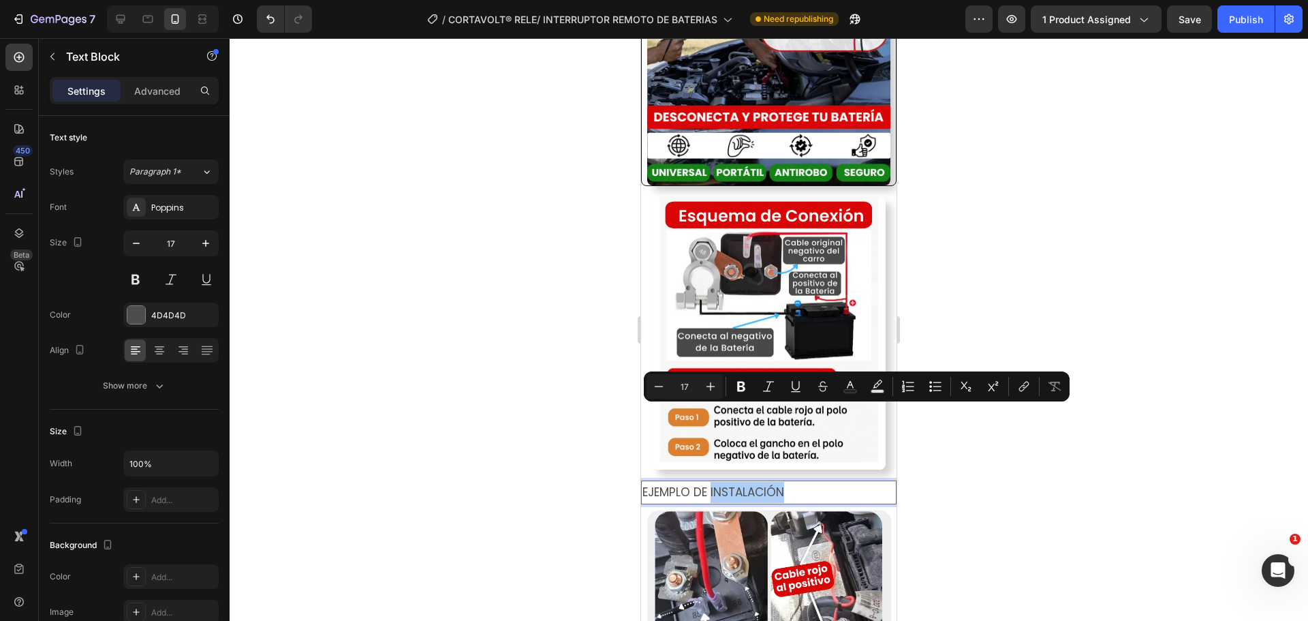
click at [534, 419] on div at bounding box center [769, 329] width 1078 height 582
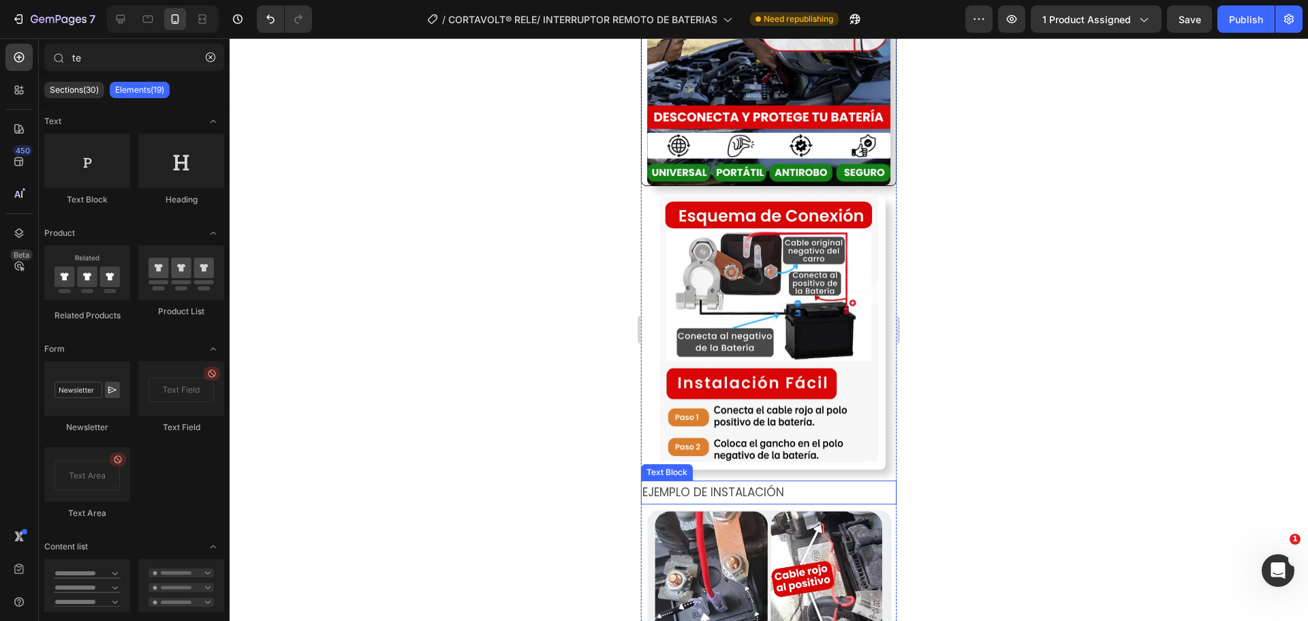
click at [811, 482] on p "EJEMPLO DE INSTALACIÓN" at bounding box center [768, 492] width 253 height 21
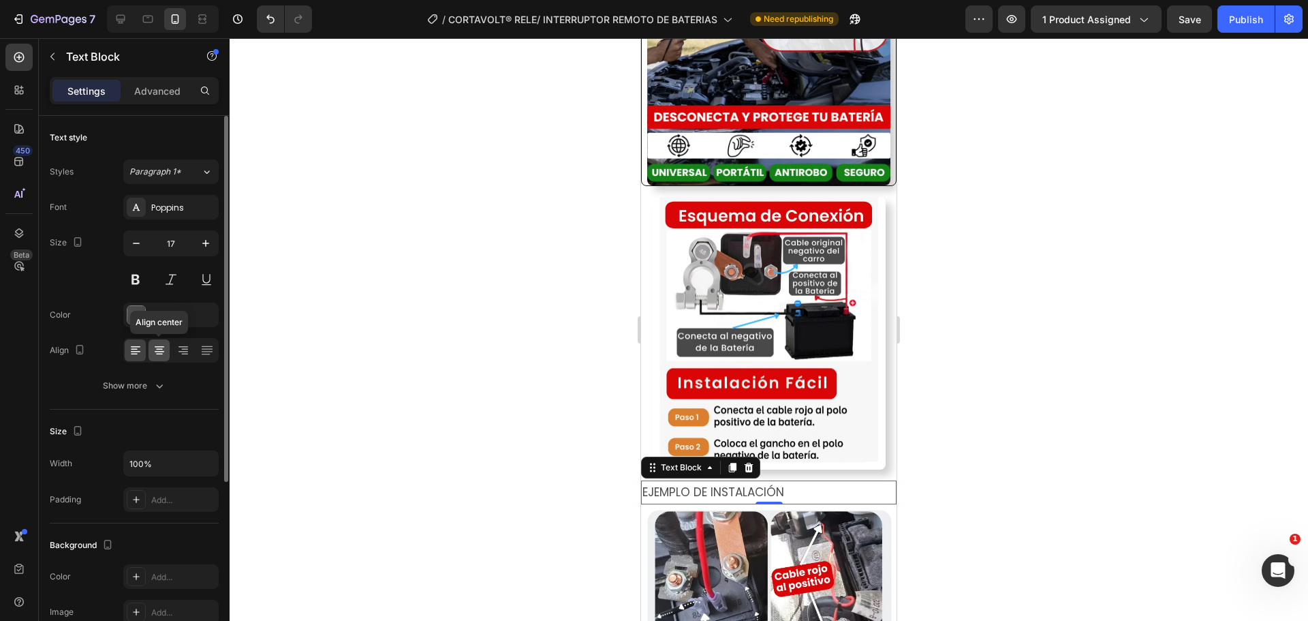
click at [154, 349] on icon at bounding box center [160, 350] width 14 height 14
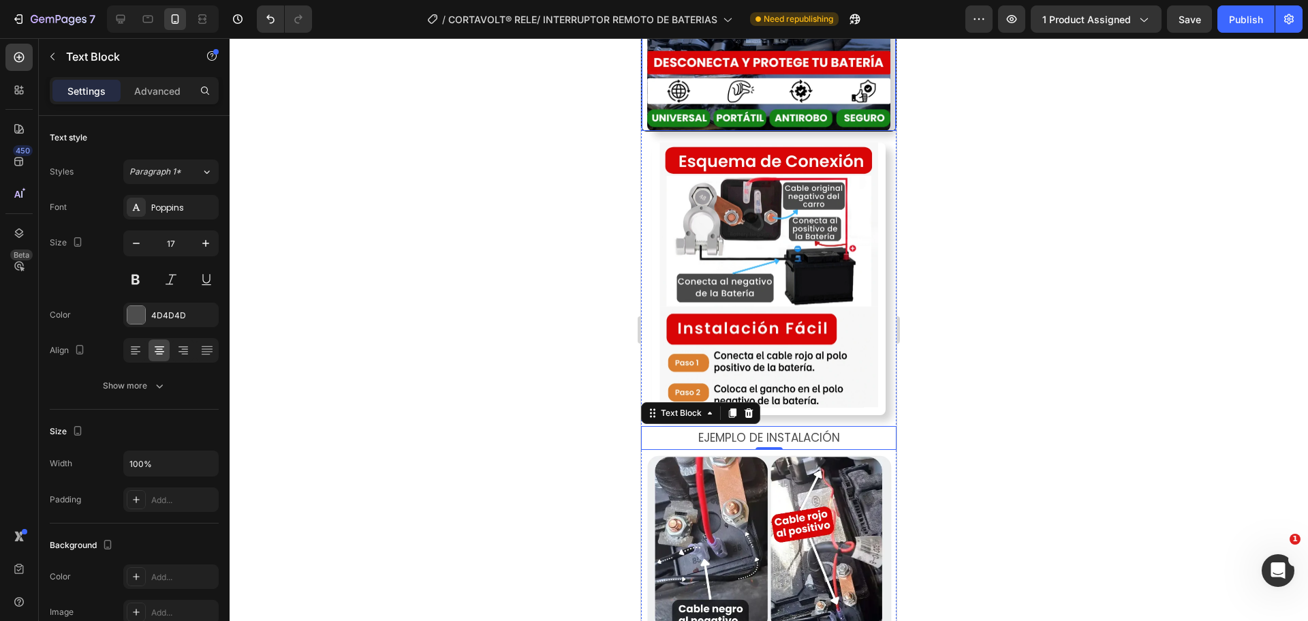
scroll to position [2088, 0]
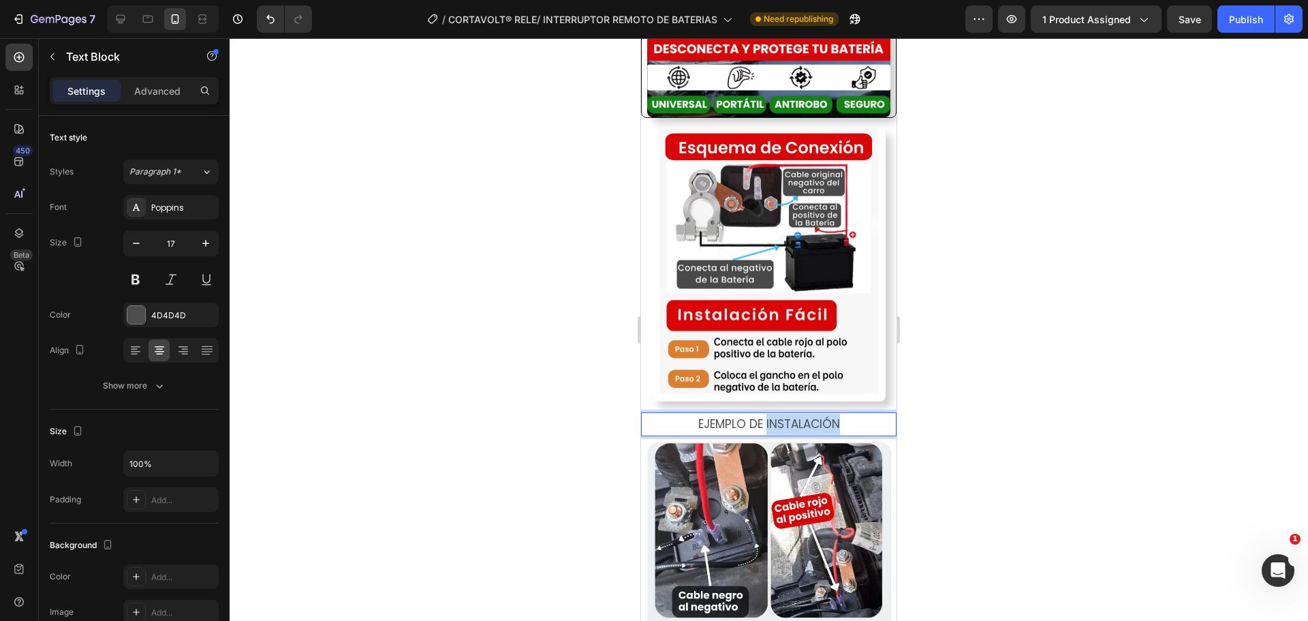
click at [796, 414] on p "EJEMPLO DE INSTALACIÓN" at bounding box center [768, 424] width 253 height 21
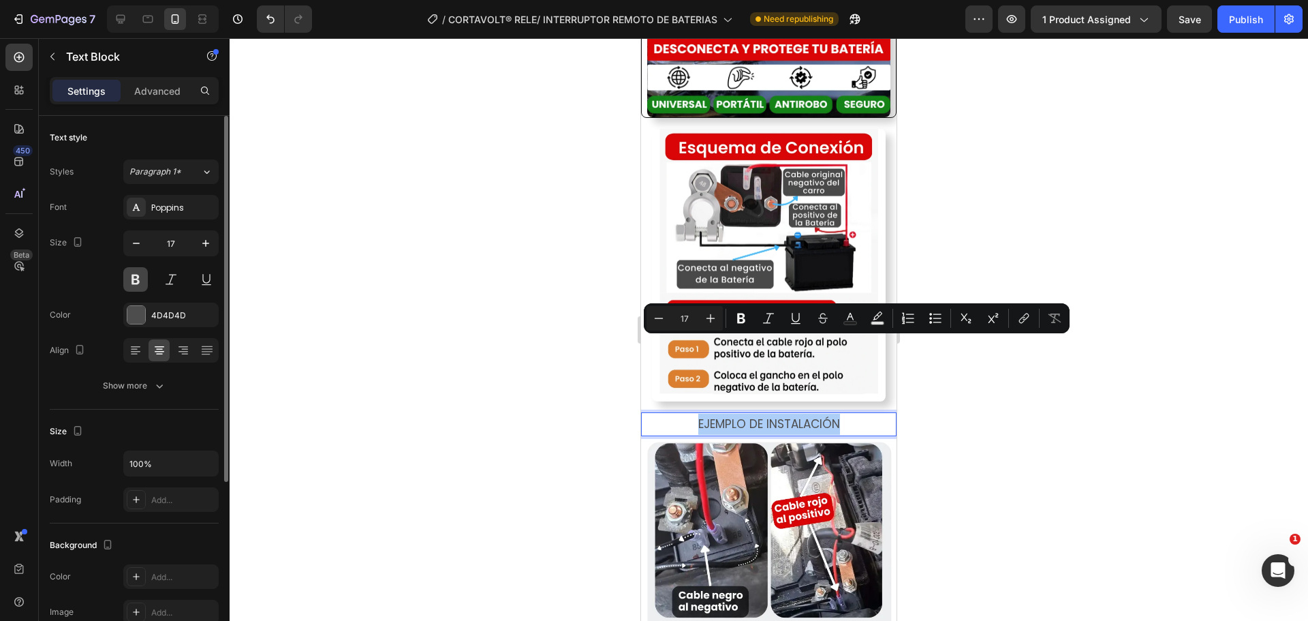
click at [140, 277] on button at bounding box center [135, 279] width 25 height 25
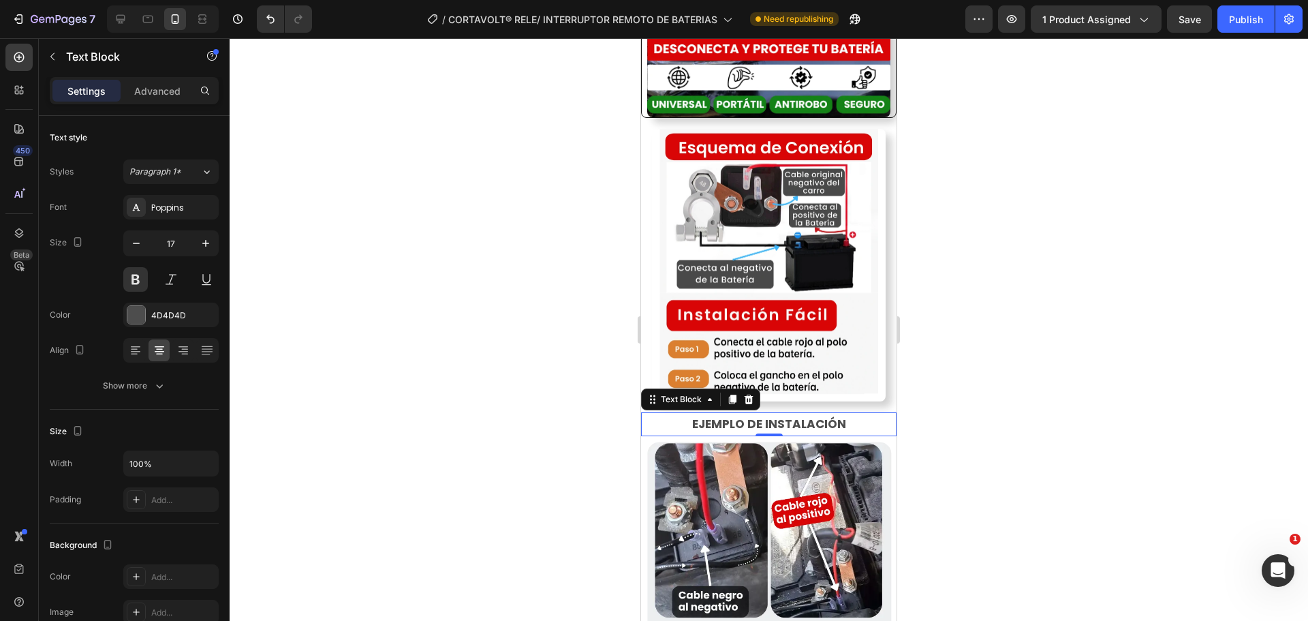
click at [664, 414] on p "EJEMPLO DE INSTALACIÓN" at bounding box center [768, 424] width 253 height 21
click at [651, 414] on p "EJEMPLO DE INSTALACIÓN" at bounding box center [768, 424] width 253 height 21
click at [174, 87] on p "Advanced" at bounding box center [157, 91] width 46 height 14
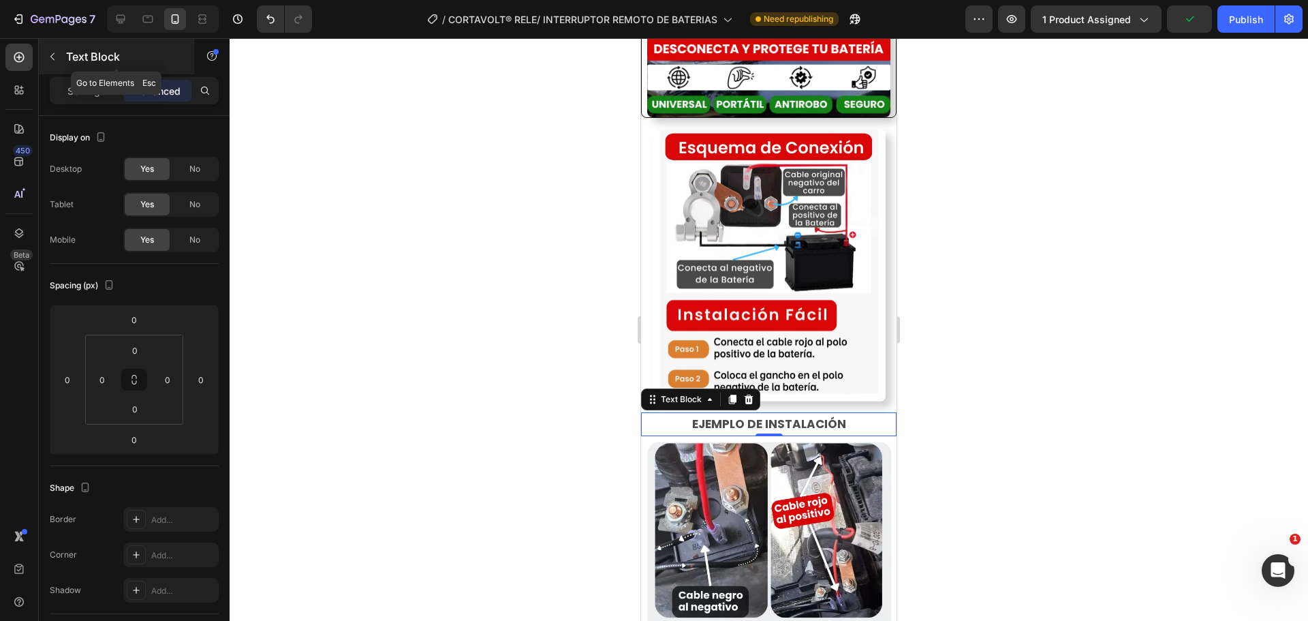
click at [61, 62] on button "button" at bounding box center [53, 57] width 22 height 22
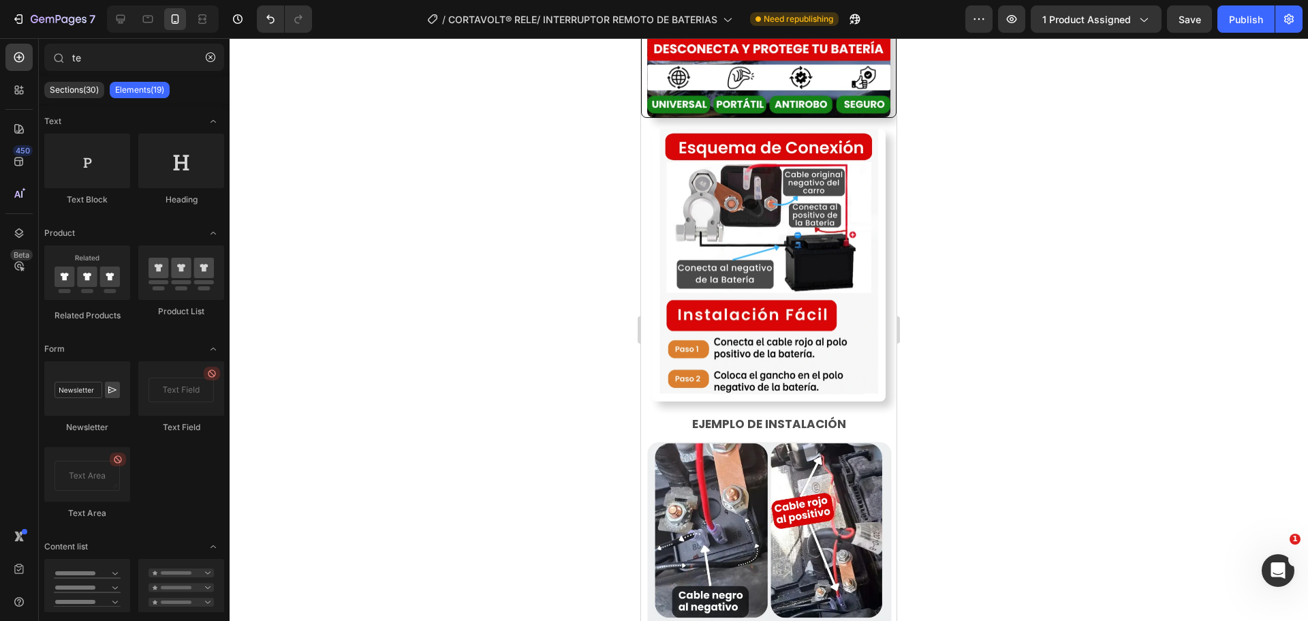
click at [595, 330] on div at bounding box center [769, 329] width 1078 height 582
click at [1, 85] on div "450 Beta" at bounding box center [19, 329] width 39 height 582
click at [12, 87] on div at bounding box center [18, 89] width 27 height 27
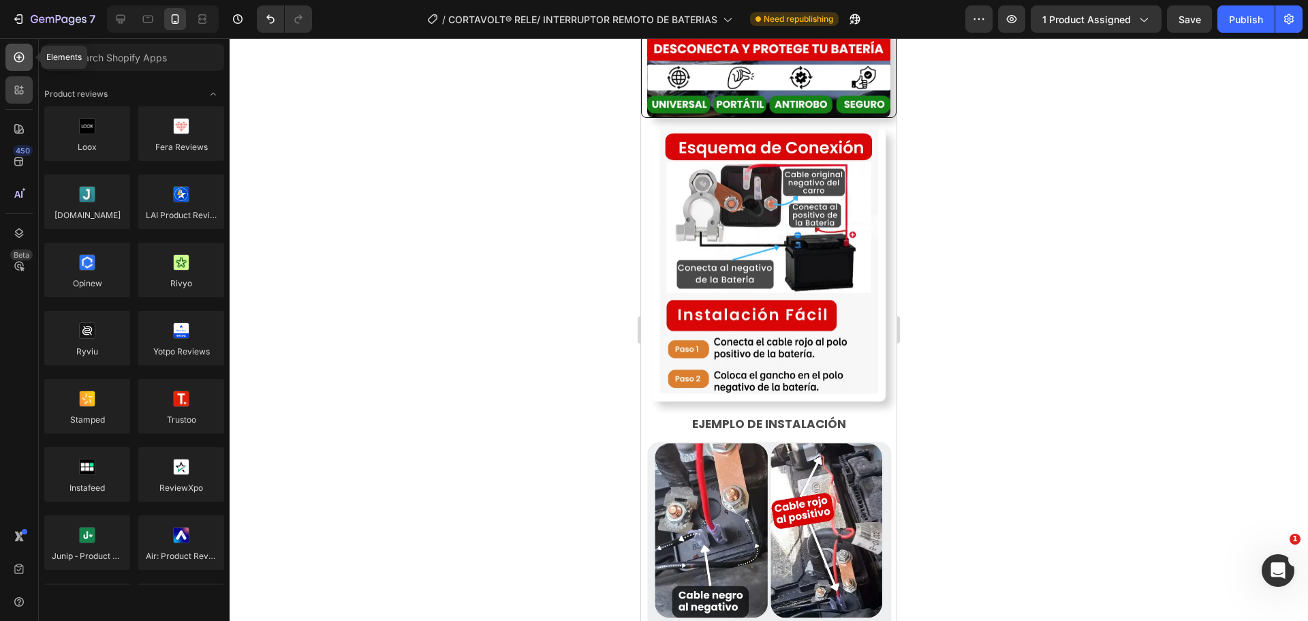
click at [22, 65] on div at bounding box center [18, 57] width 27 height 27
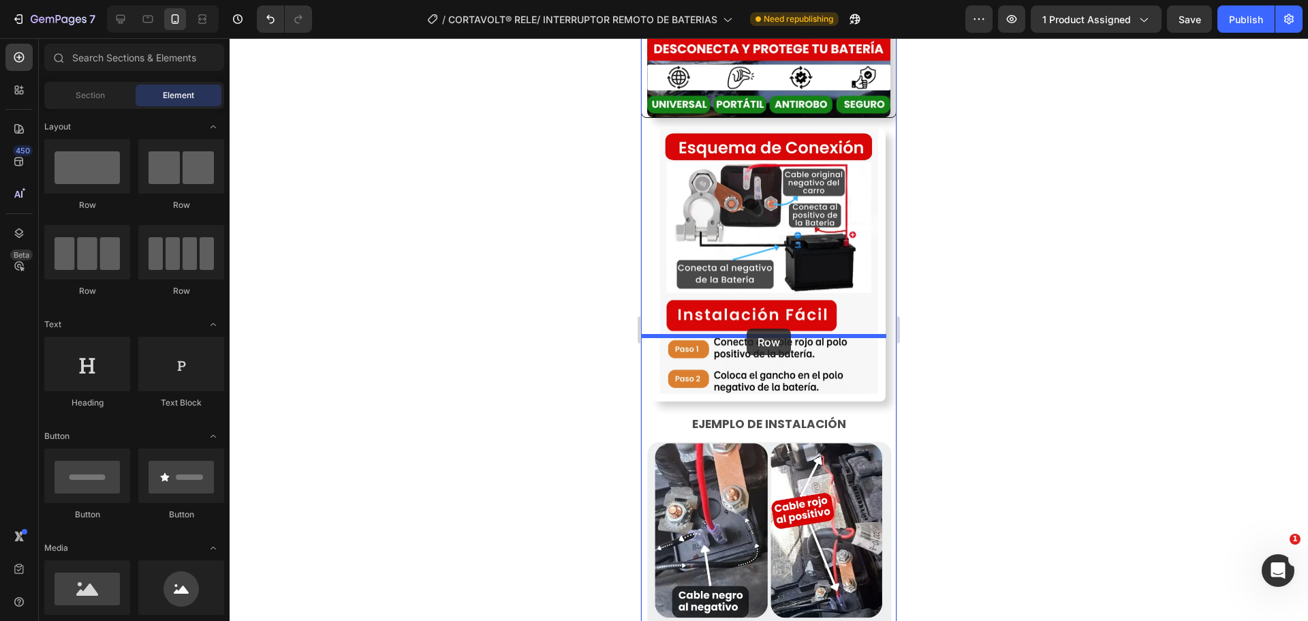
drag, startPoint x: 730, startPoint y: 220, endPoint x: 747, endPoint y: 328, distance: 109.5
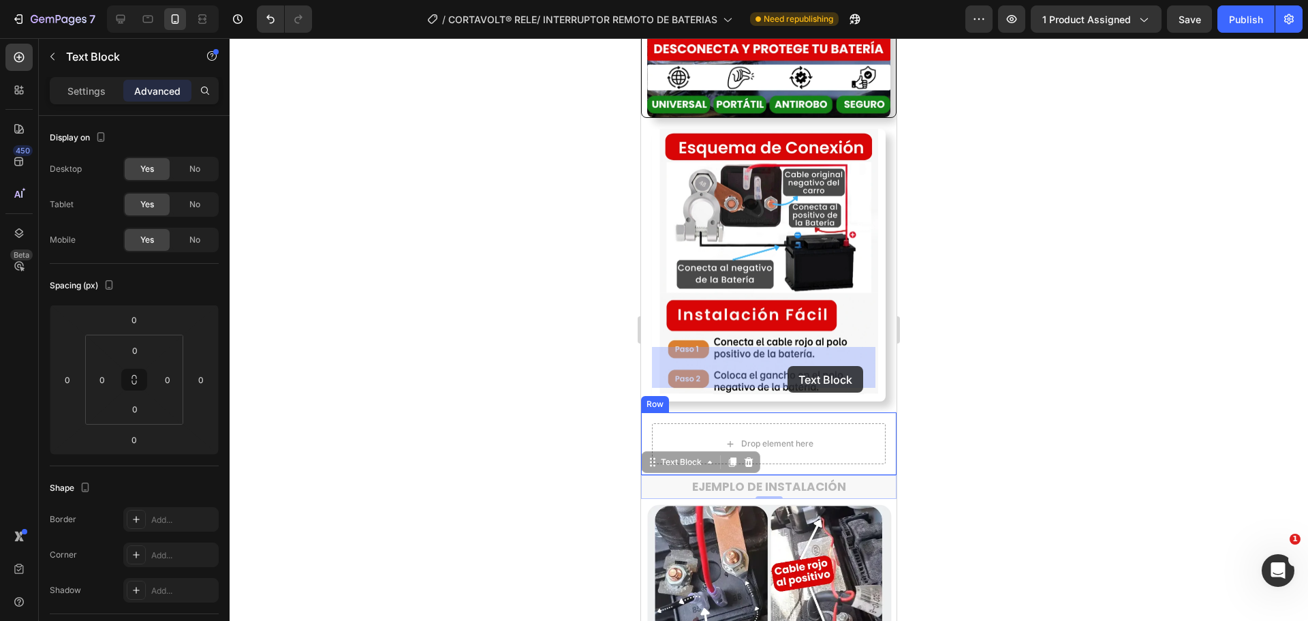
drag, startPoint x: 788, startPoint y: 381, endPoint x: 788, endPoint y: 364, distance: 16.4
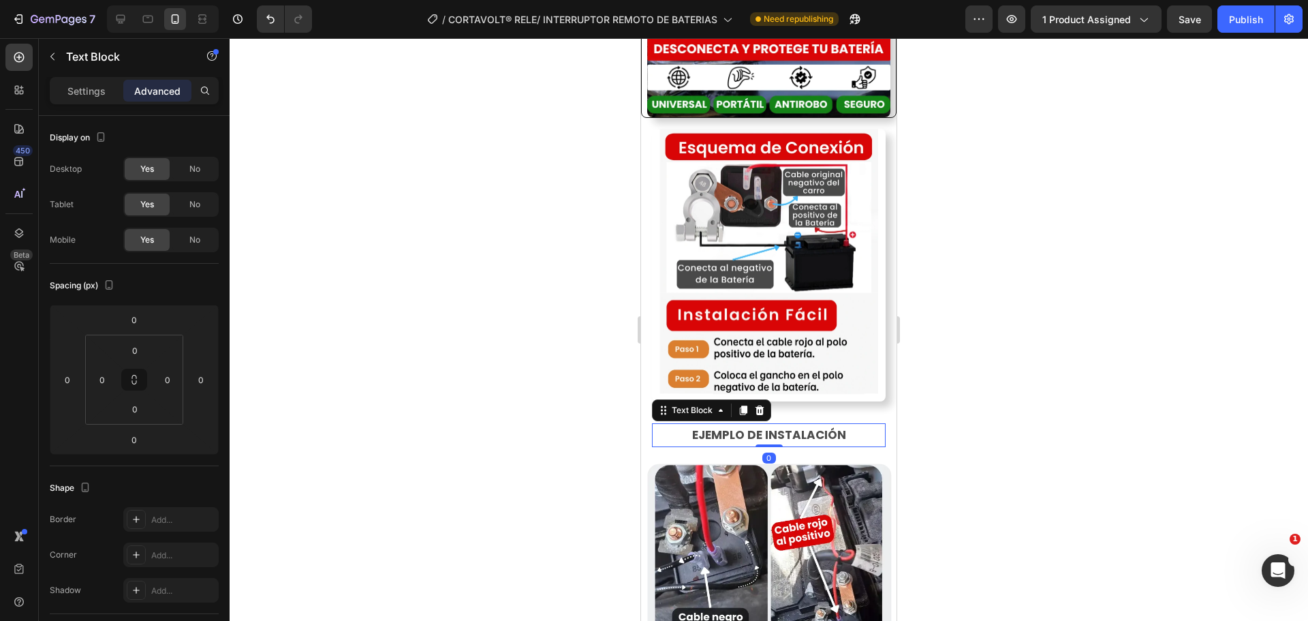
click at [658, 424] on p "EJEMPLO DE INSTALACIÓN" at bounding box center [768, 434] width 231 height 21
click at [862, 424] on p "EJEMPLO DE INSTALACIÓN" at bounding box center [768, 434] width 231 height 21
click at [86, 93] on p "Settings" at bounding box center [86, 91] width 38 height 14
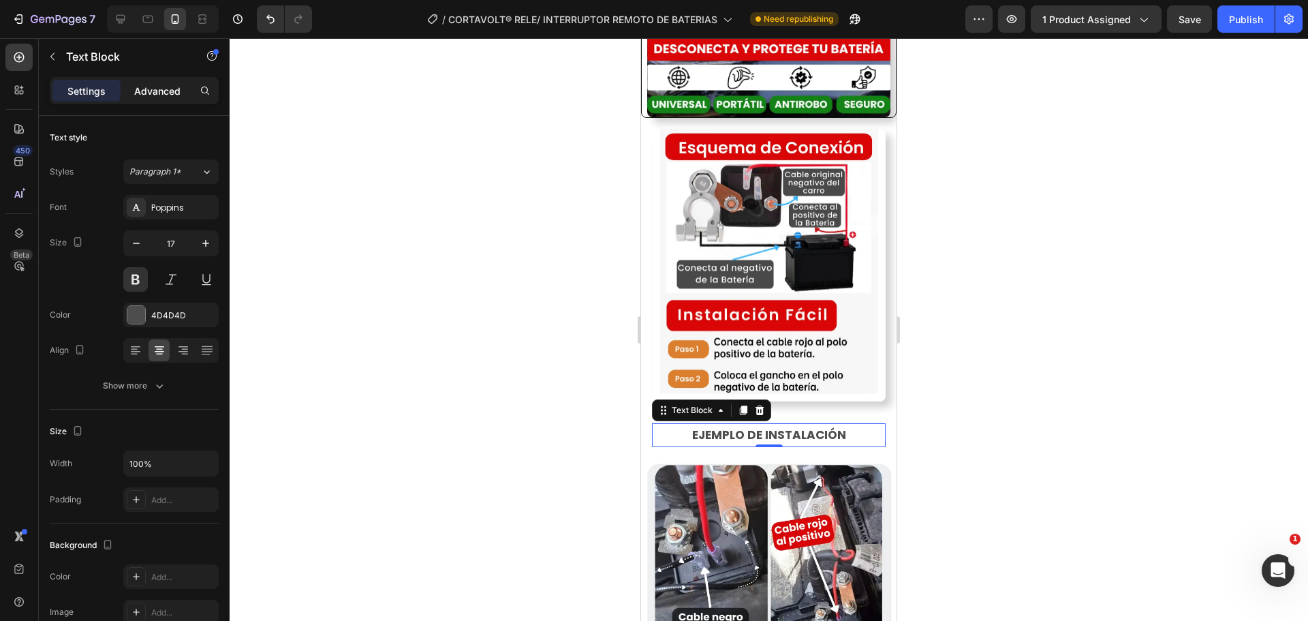
click at [168, 92] on p "Advanced" at bounding box center [157, 91] width 46 height 14
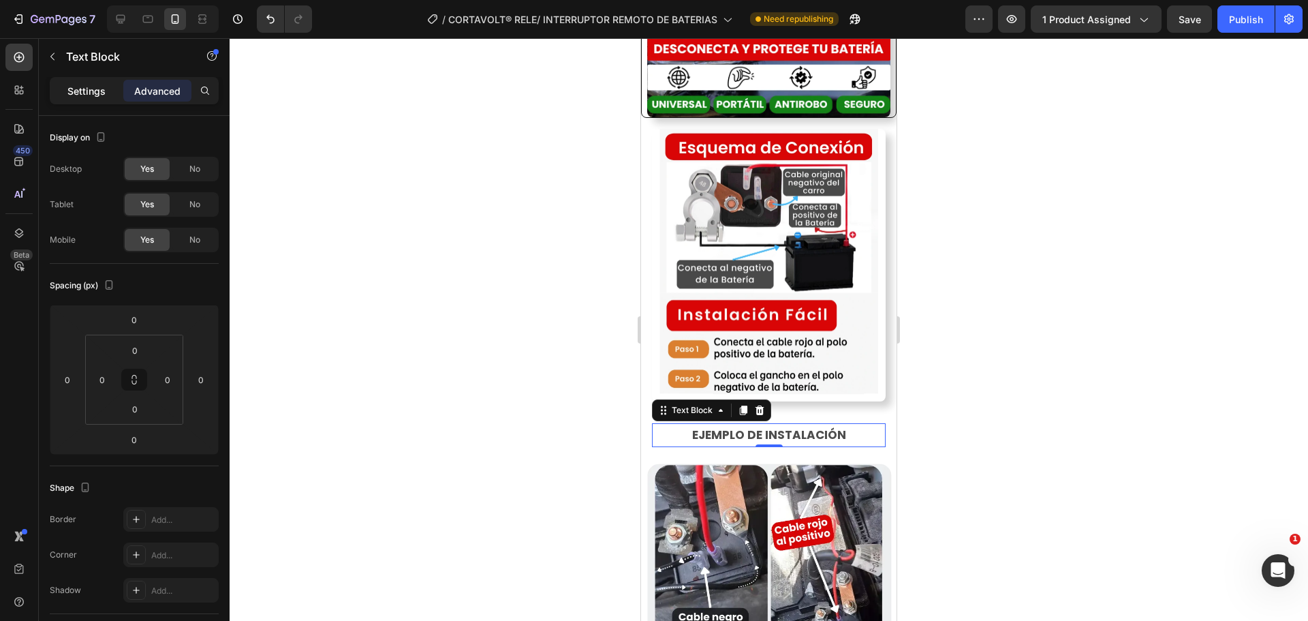
click at [92, 92] on p "Settings" at bounding box center [86, 91] width 38 height 14
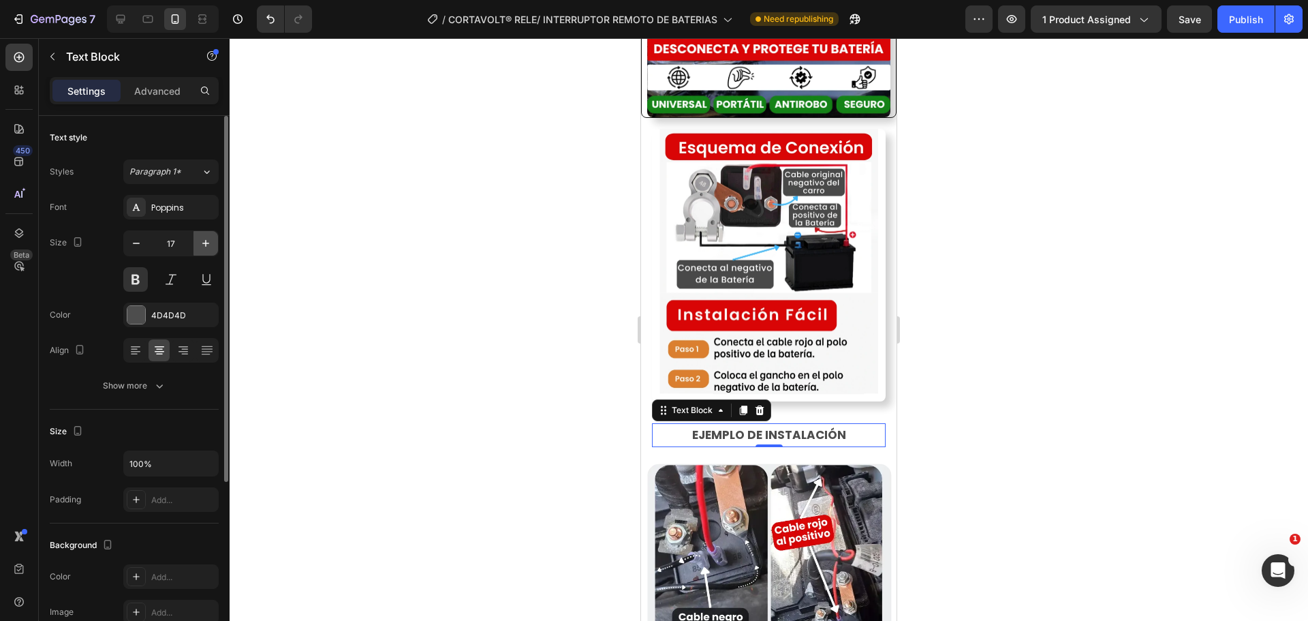
click at [202, 247] on icon "button" at bounding box center [206, 243] width 14 height 14
type input "18"
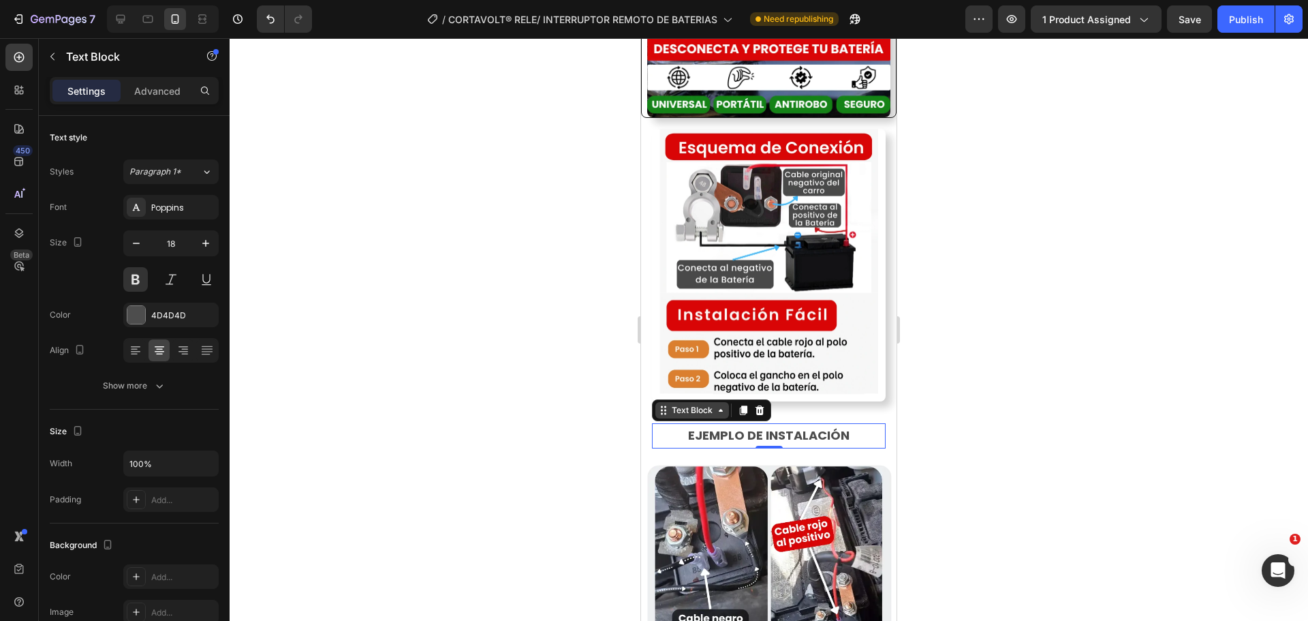
click at [697, 404] on div "Text Block" at bounding box center [692, 410] width 46 height 12
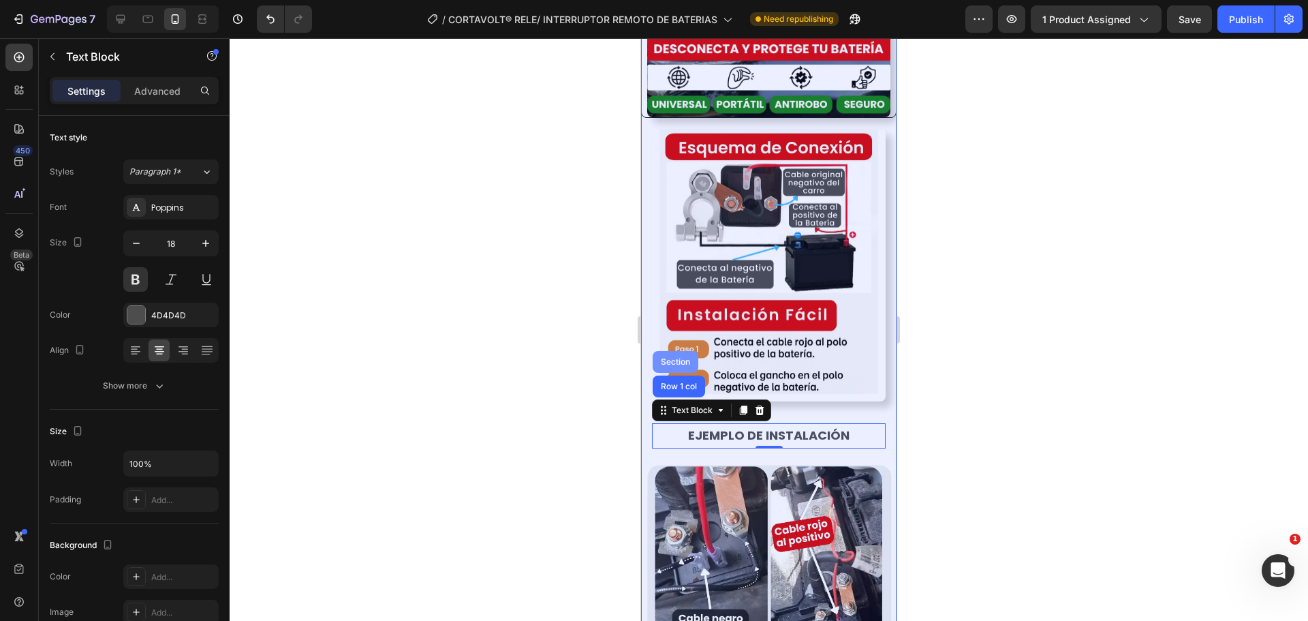
click at [679, 351] on div "Section" at bounding box center [676, 362] width 46 height 22
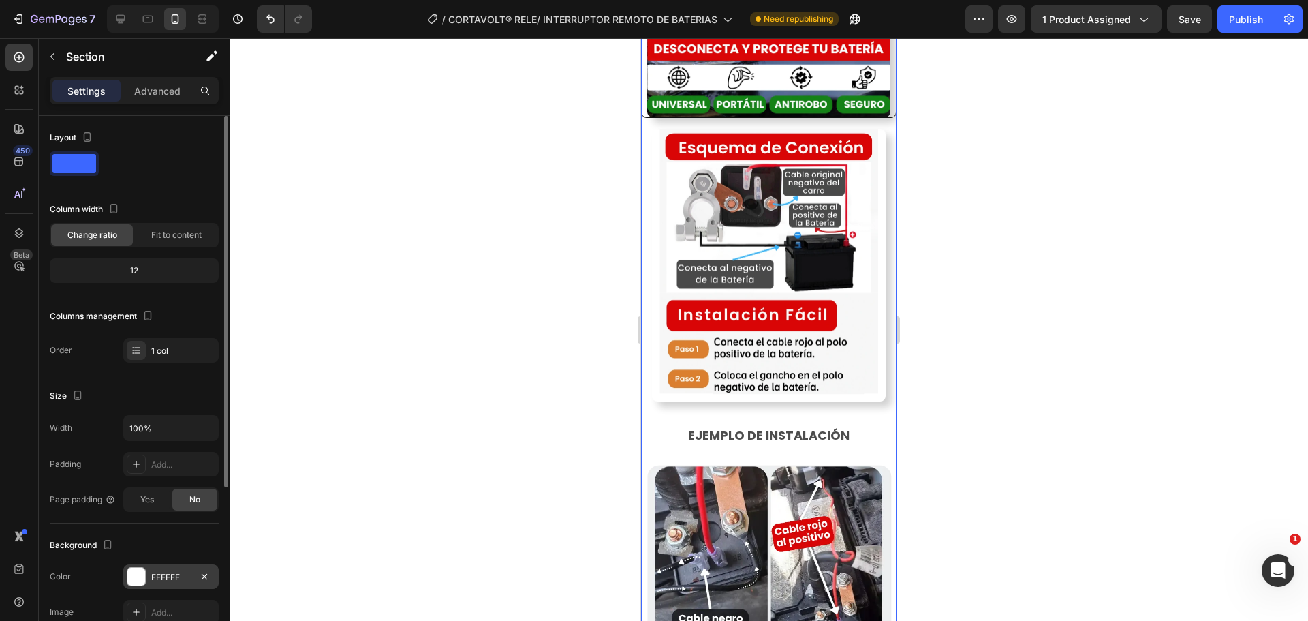
click at [142, 577] on div at bounding box center [136, 576] width 18 height 18
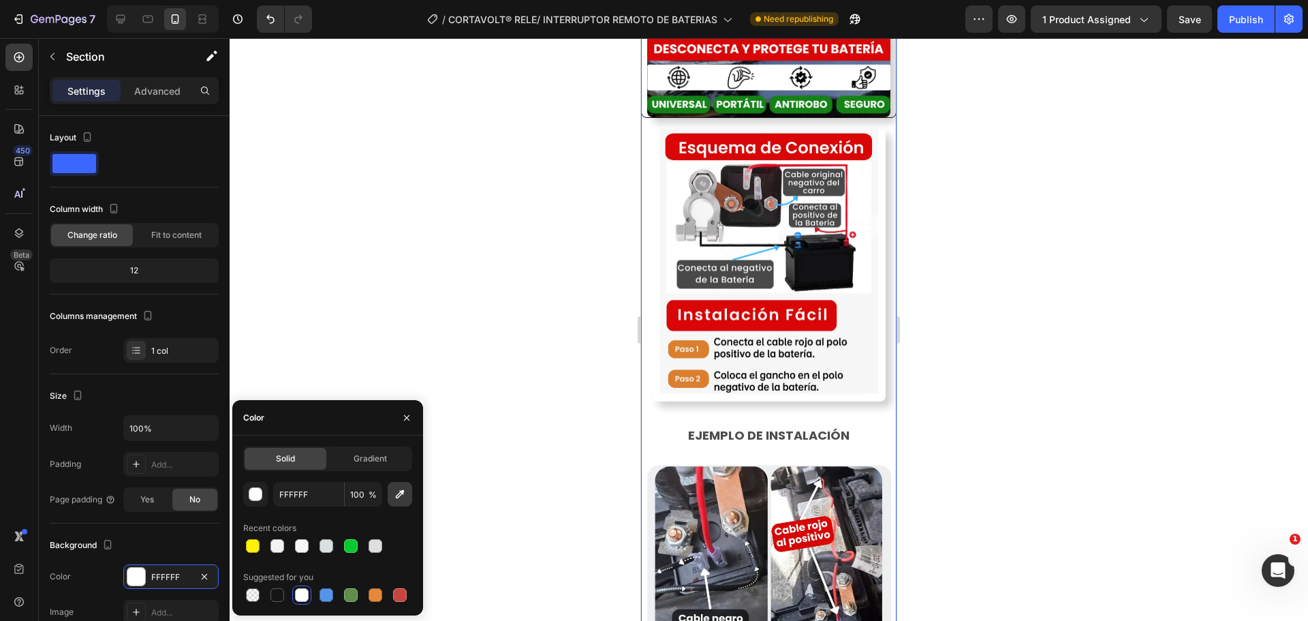
click at [406, 499] on icon "button" at bounding box center [400, 494] width 14 height 14
type input "D90506"
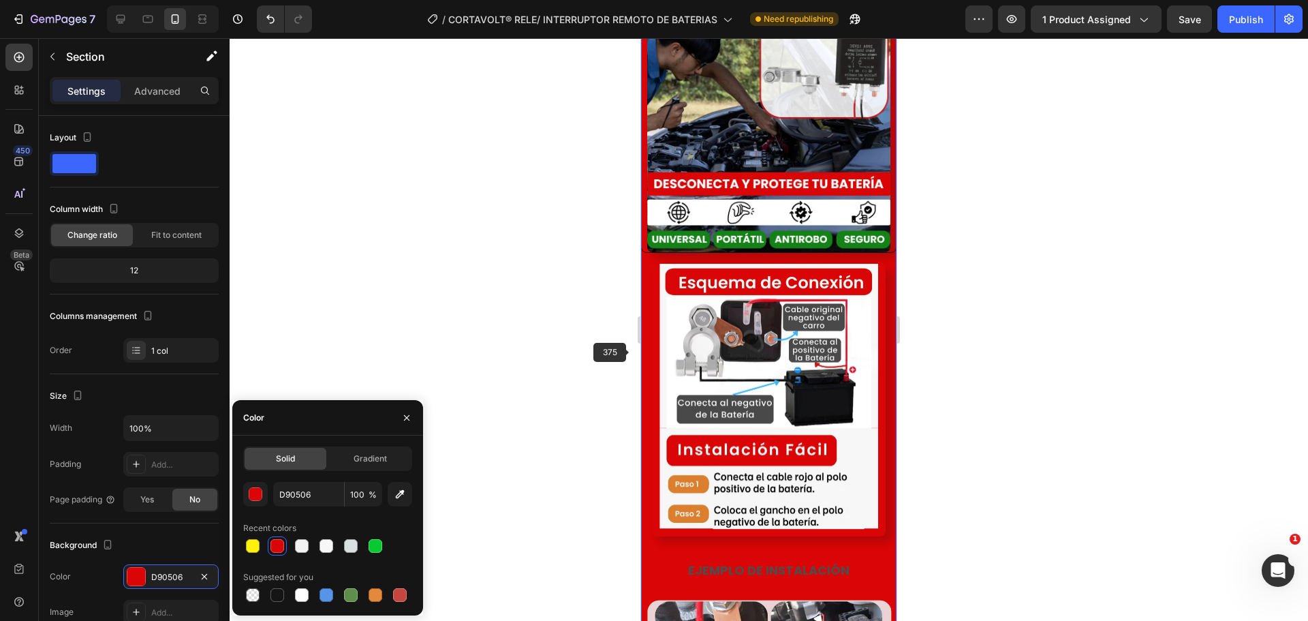
scroll to position [1952, 0]
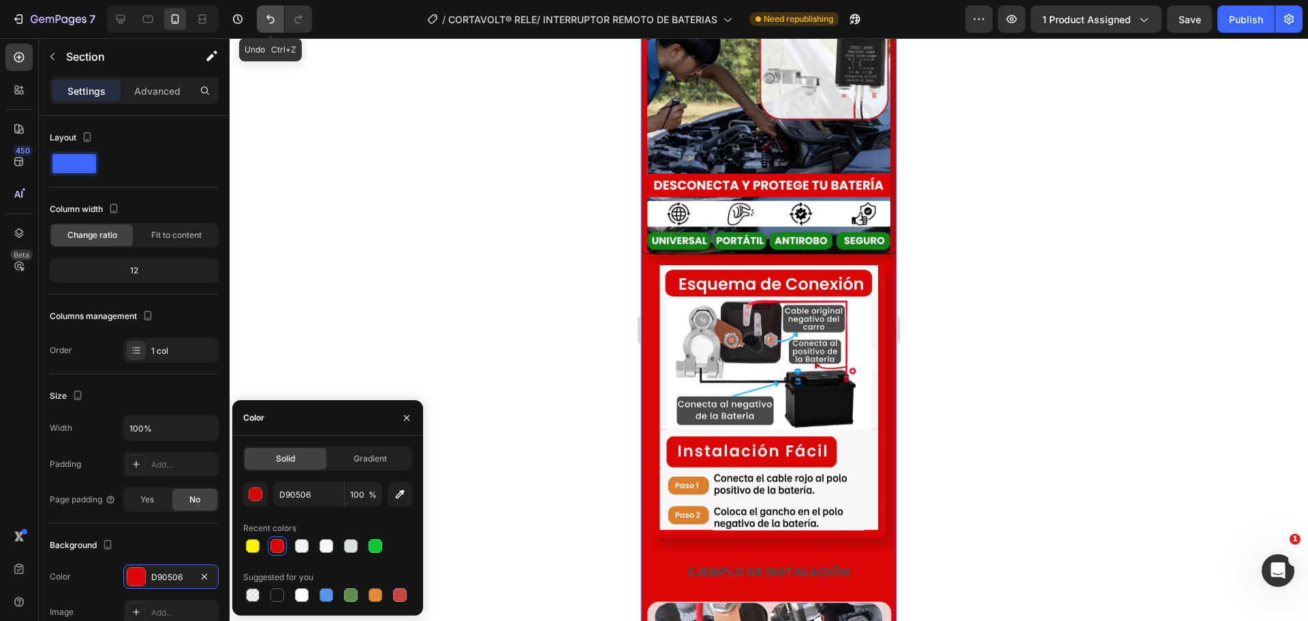
click at [268, 18] on icon "Undo/Redo" at bounding box center [270, 19] width 8 height 9
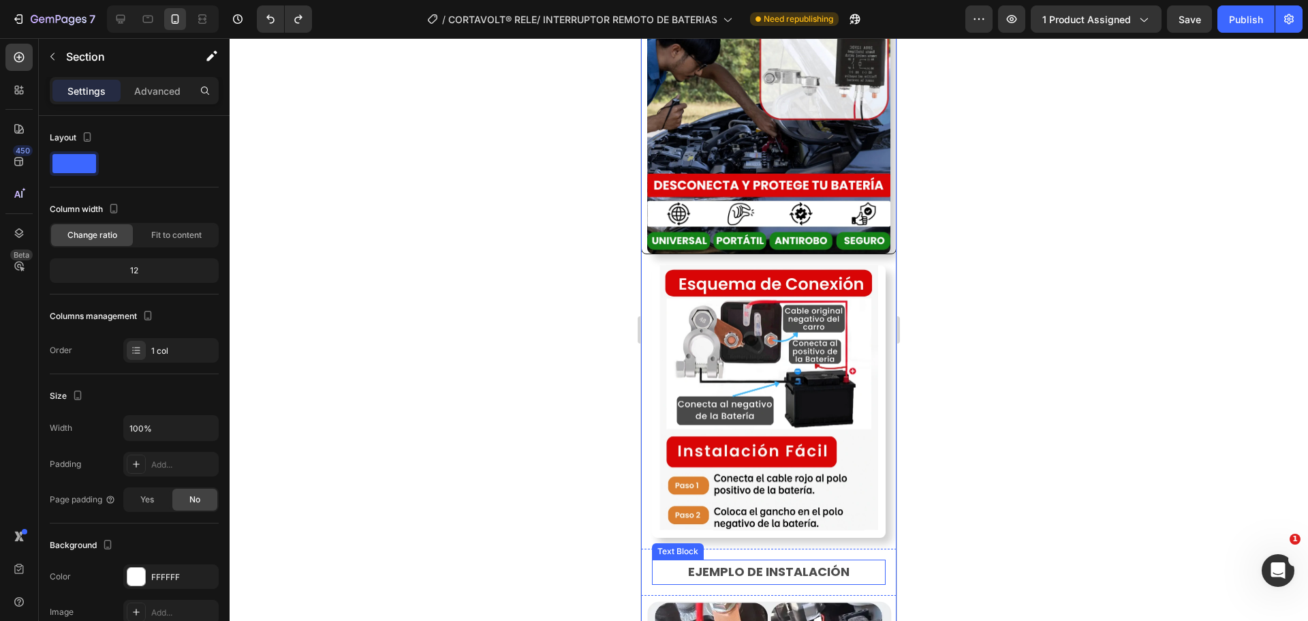
click at [678, 561] on p "EJEMPLO DE INSTALACIÓN" at bounding box center [768, 572] width 231 height 22
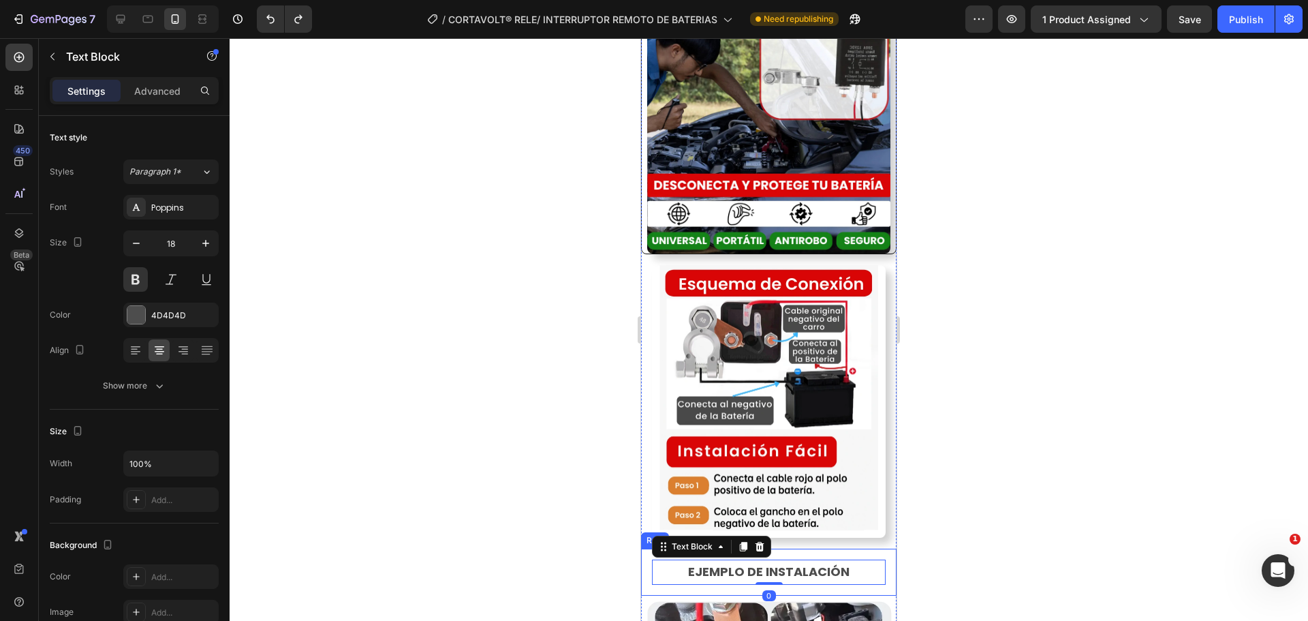
click at [647, 548] on div "EJEMPLO DE INSTALACIÓN Text Block 0 Row" at bounding box center [768, 571] width 255 height 46
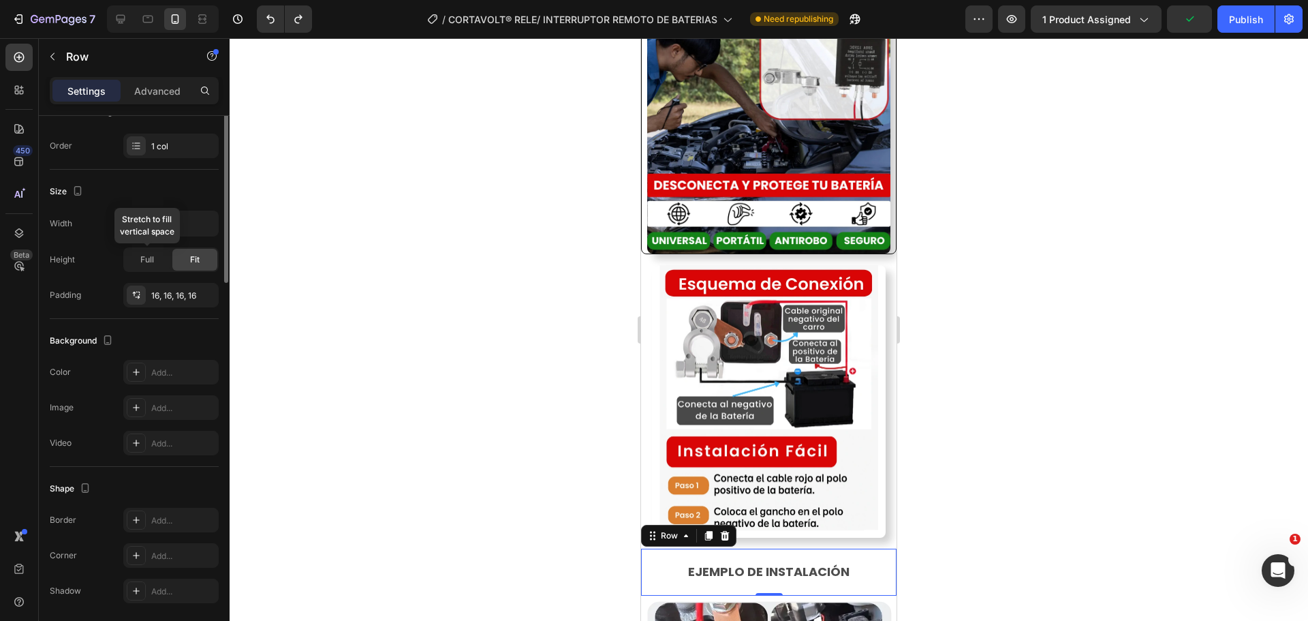
scroll to position [0, 0]
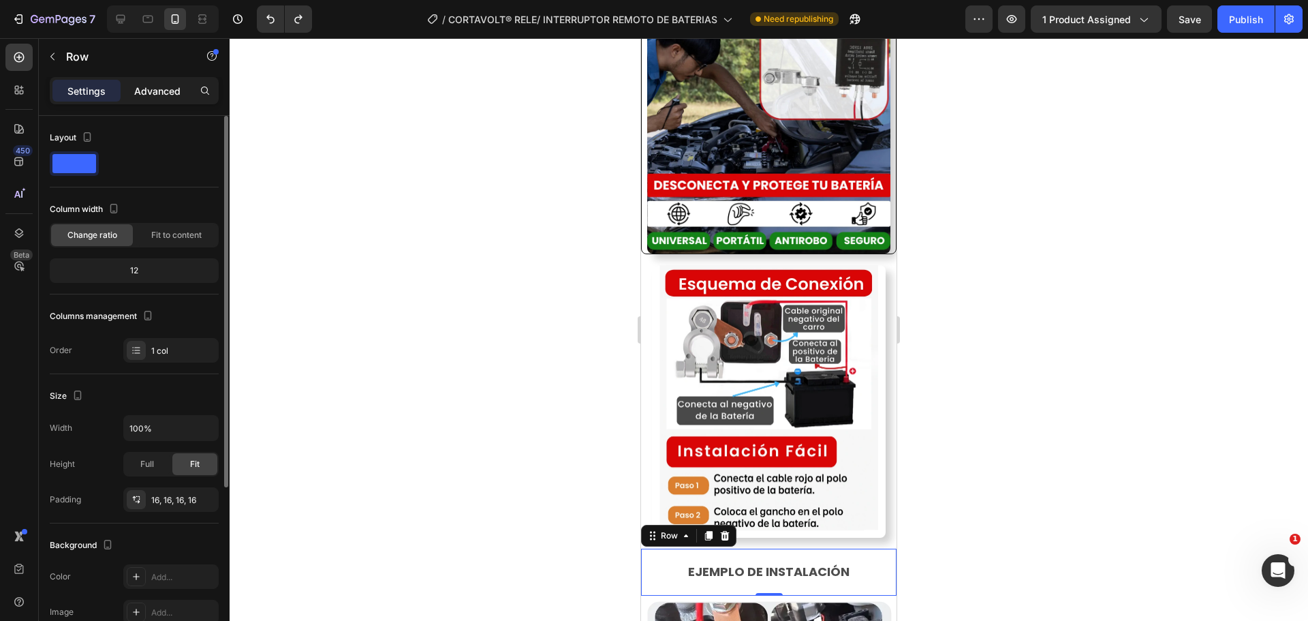
click at [135, 90] on p "Advanced" at bounding box center [157, 91] width 46 height 14
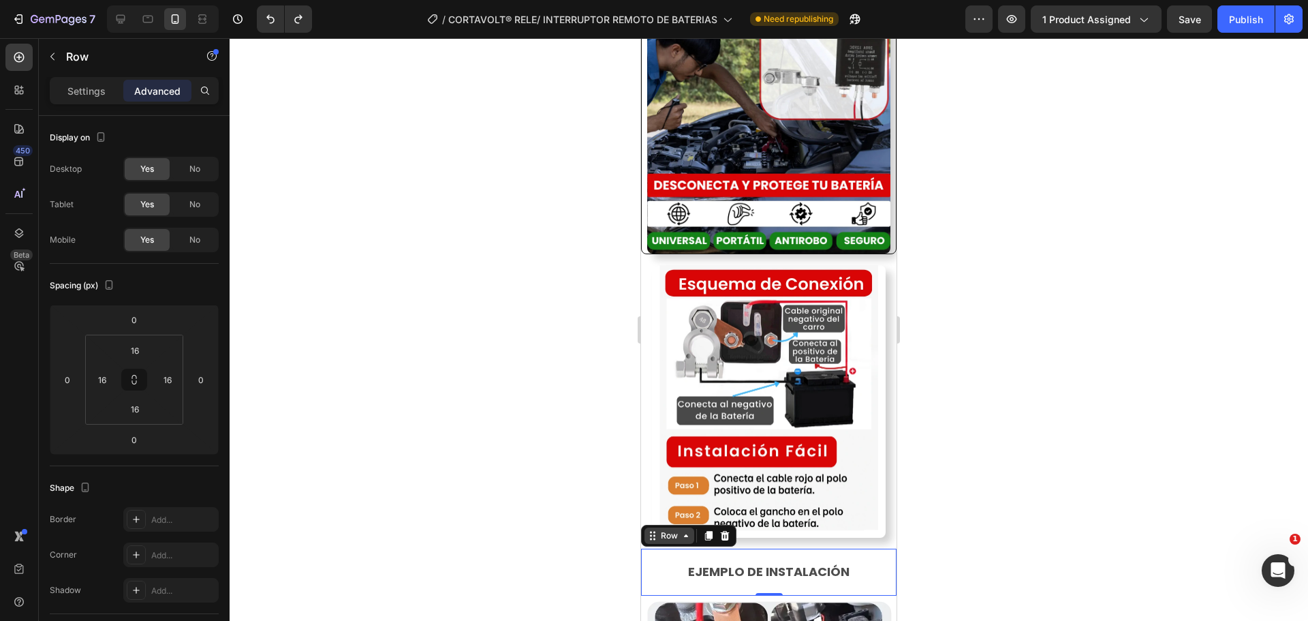
click at [690, 530] on icon at bounding box center [686, 535] width 11 height 11
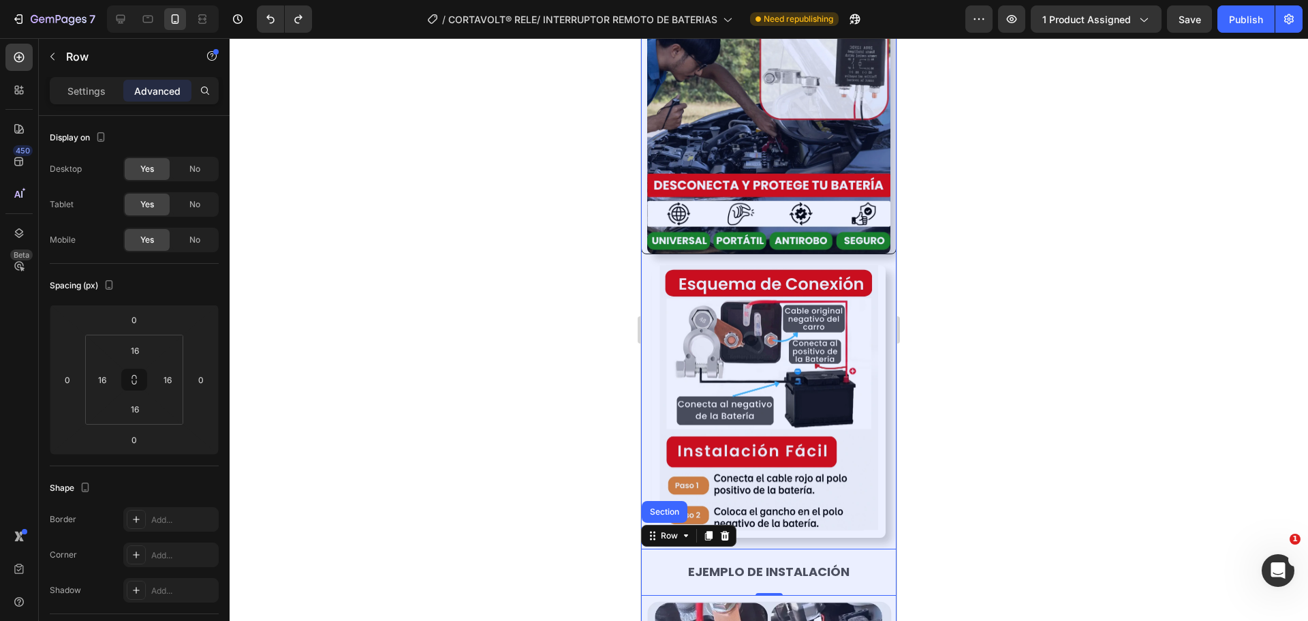
click at [675, 508] on div "Section" at bounding box center [664, 512] width 35 height 8
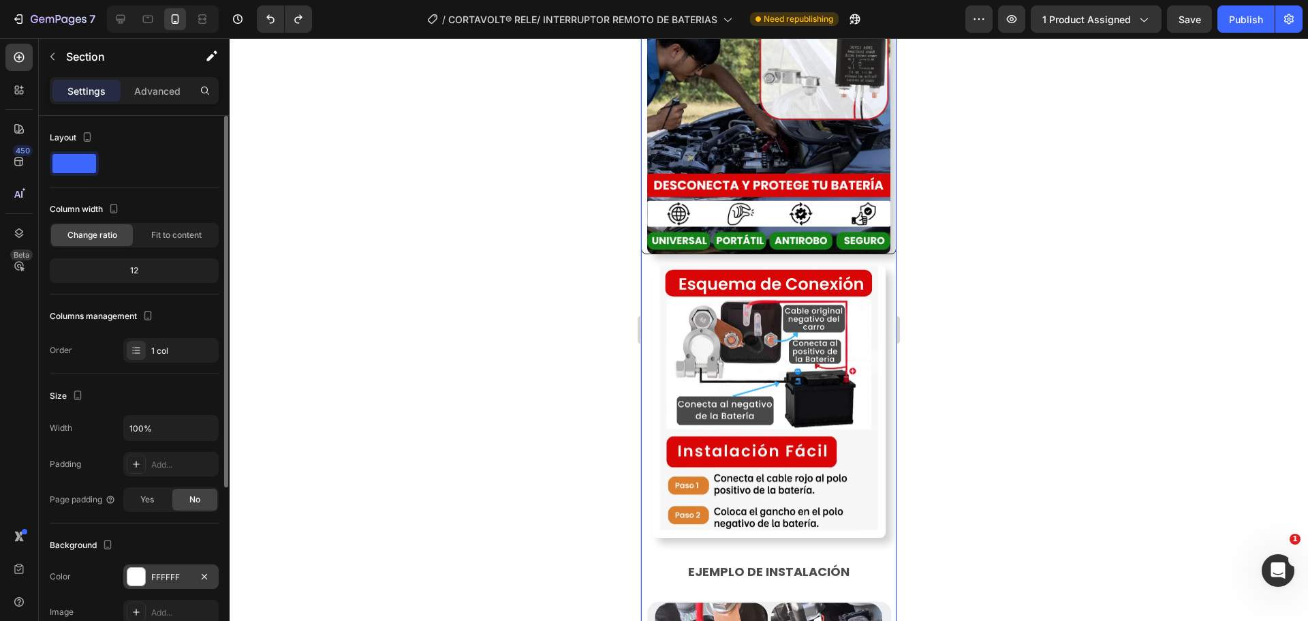
click at [140, 569] on div at bounding box center [136, 576] width 18 height 18
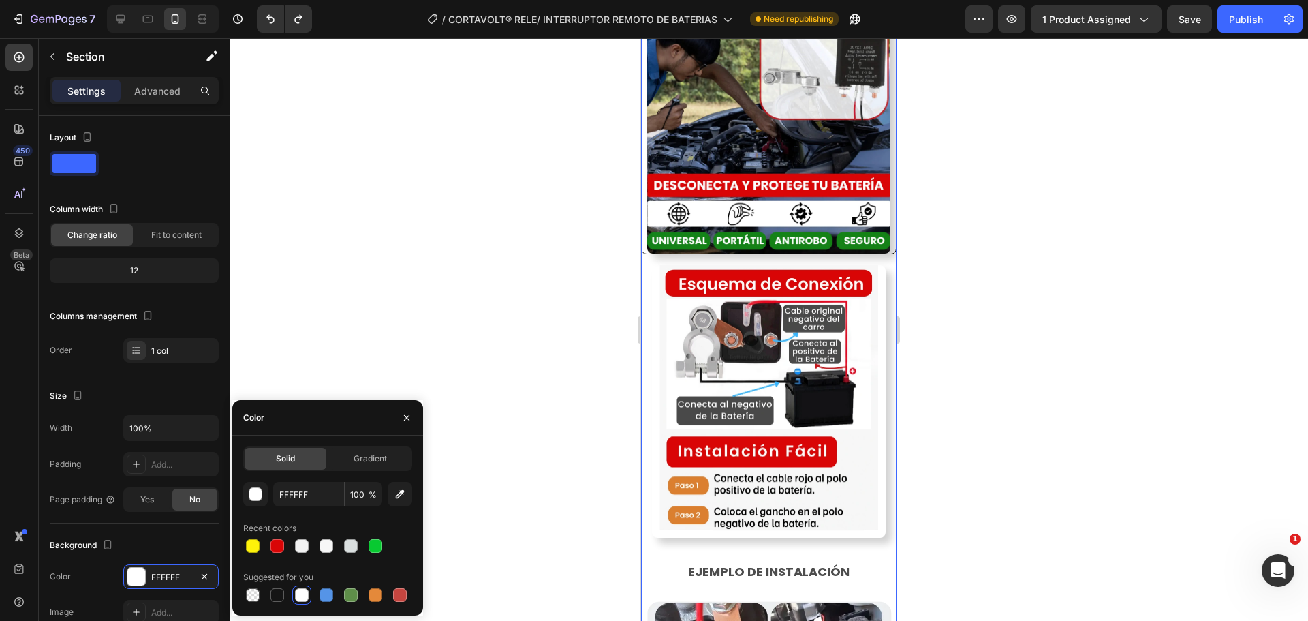
click at [315, 552] on div at bounding box center [327, 545] width 169 height 19
click at [277, 595] on div at bounding box center [277, 595] width 14 height 14
type input "151515"
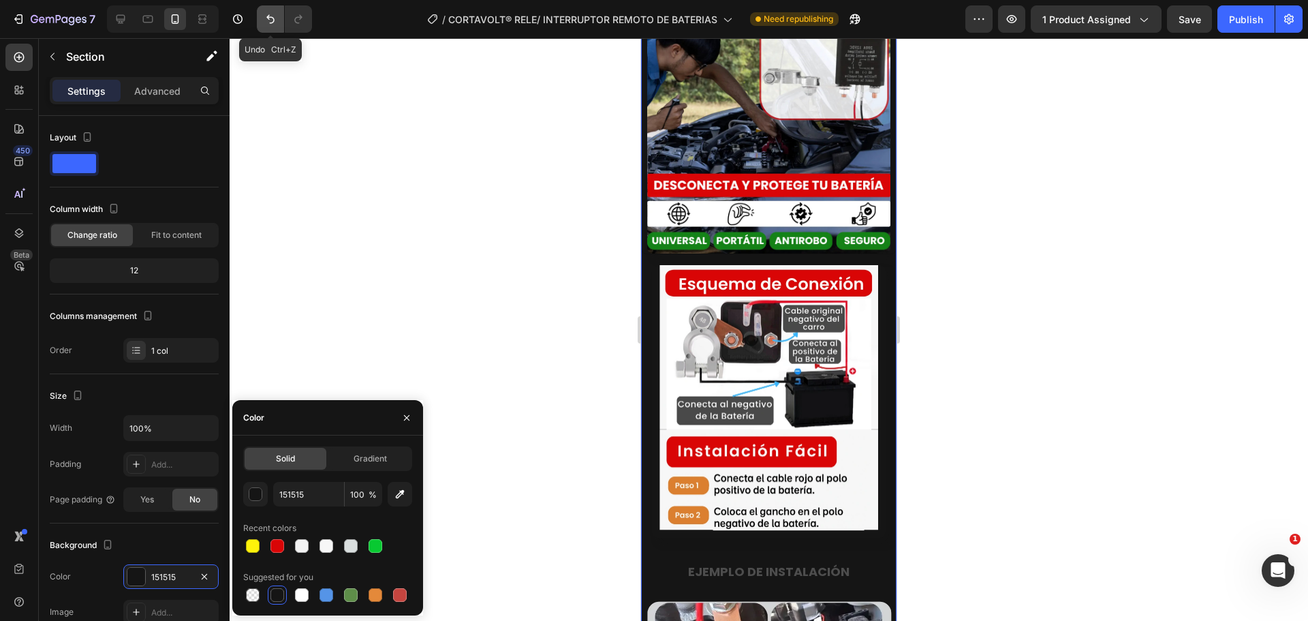
click at [273, 27] on button "Undo/Redo" at bounding box center [270, 18] width 27 height 27
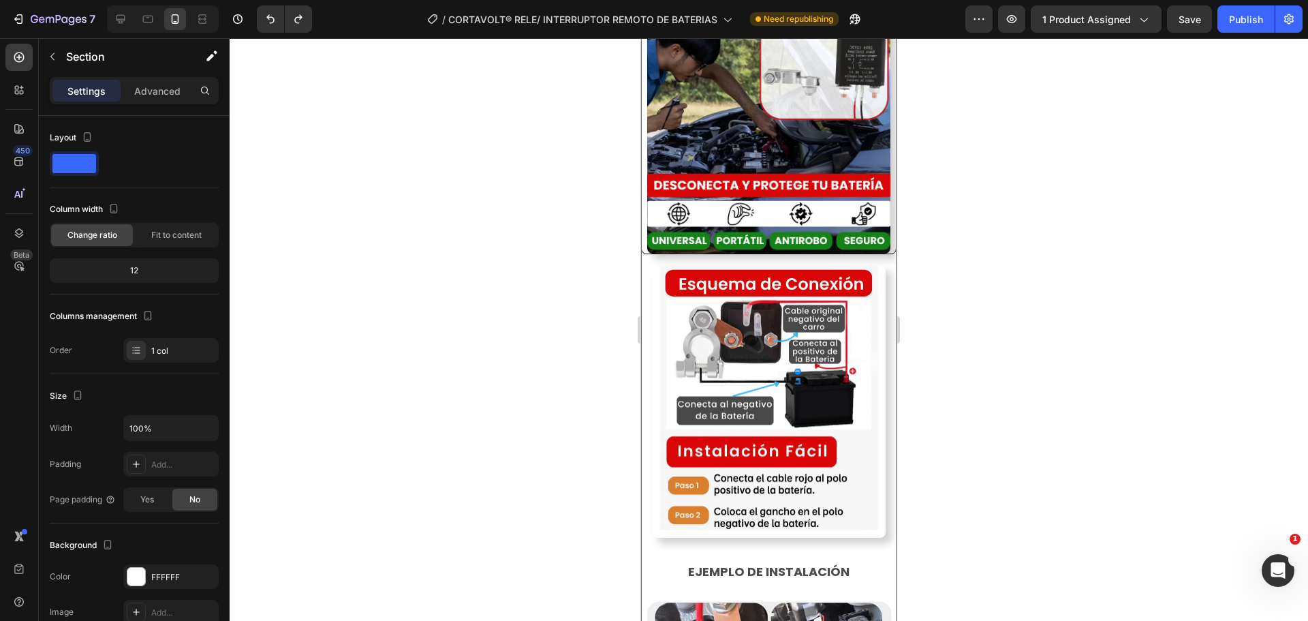
click at [531, 351] on div at bounding box center [769, 329] width 1078 height 582
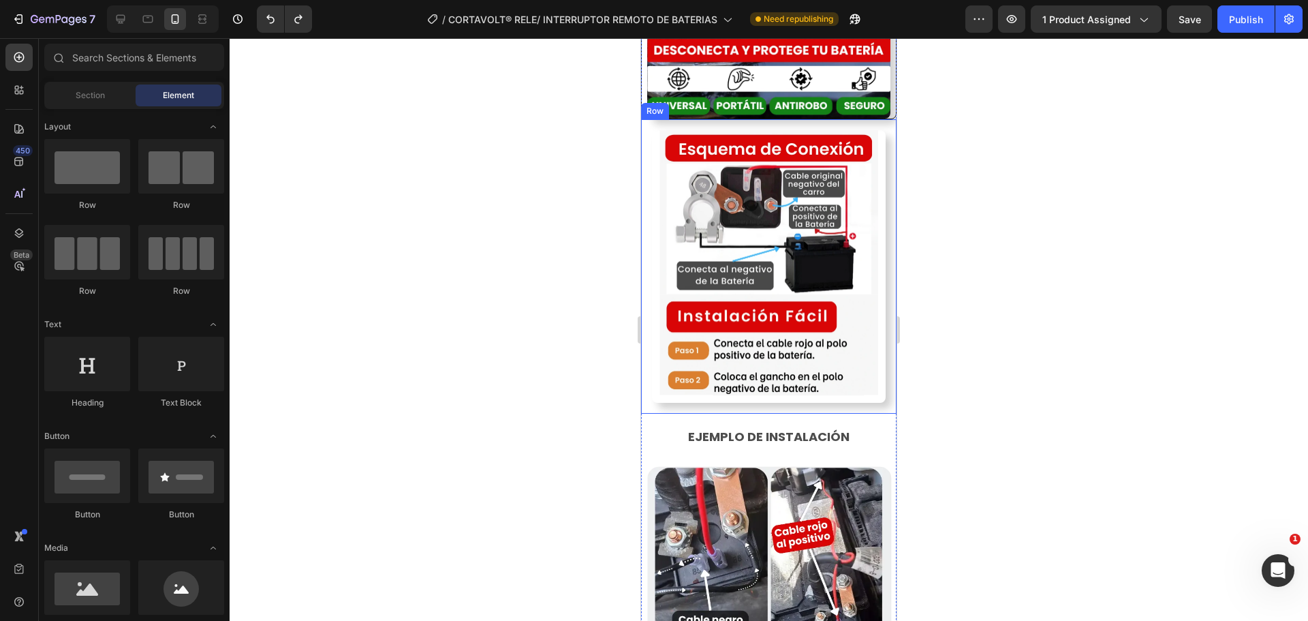
scroll to position [2088, 0]
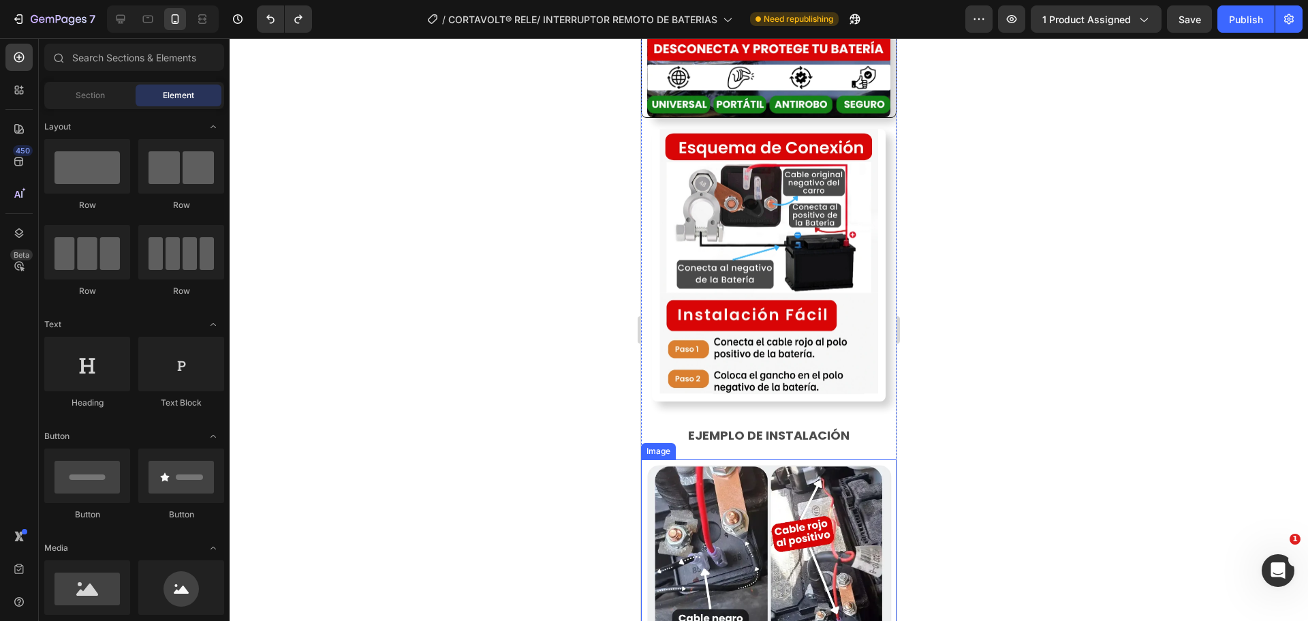
click at [732, 424] on p "EJEMPLO DE INSTALACIÓN" at bounding box center [768, 435] width 231 height 22
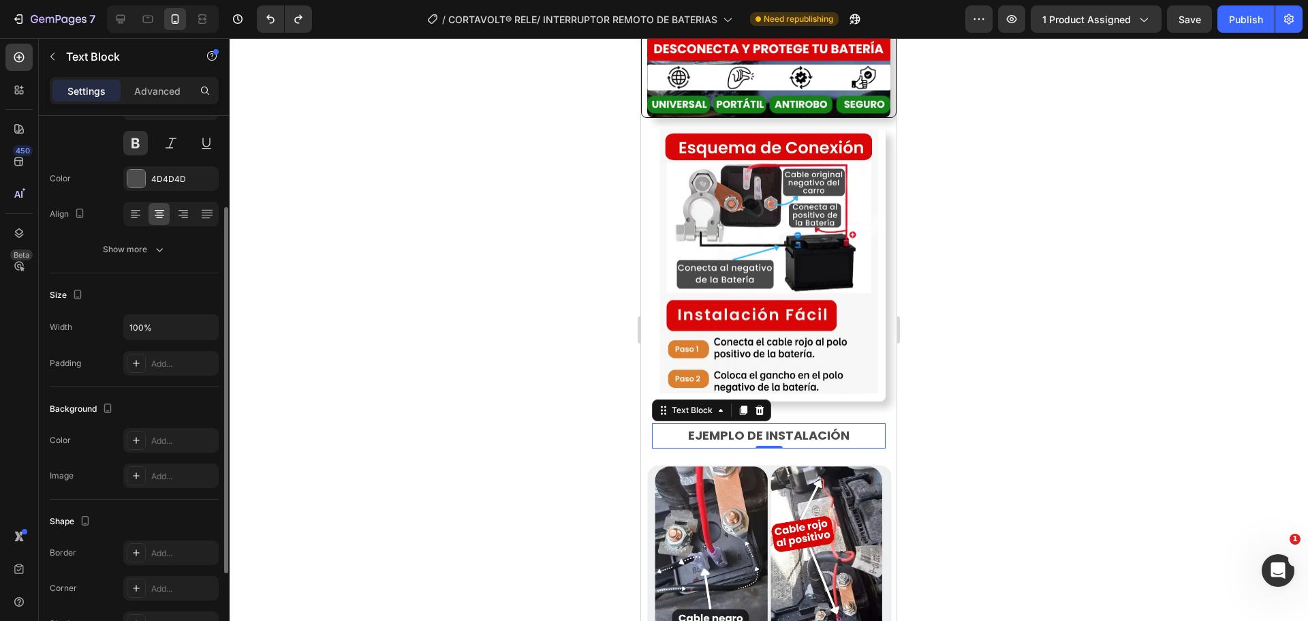
scroll to position [0, 0]
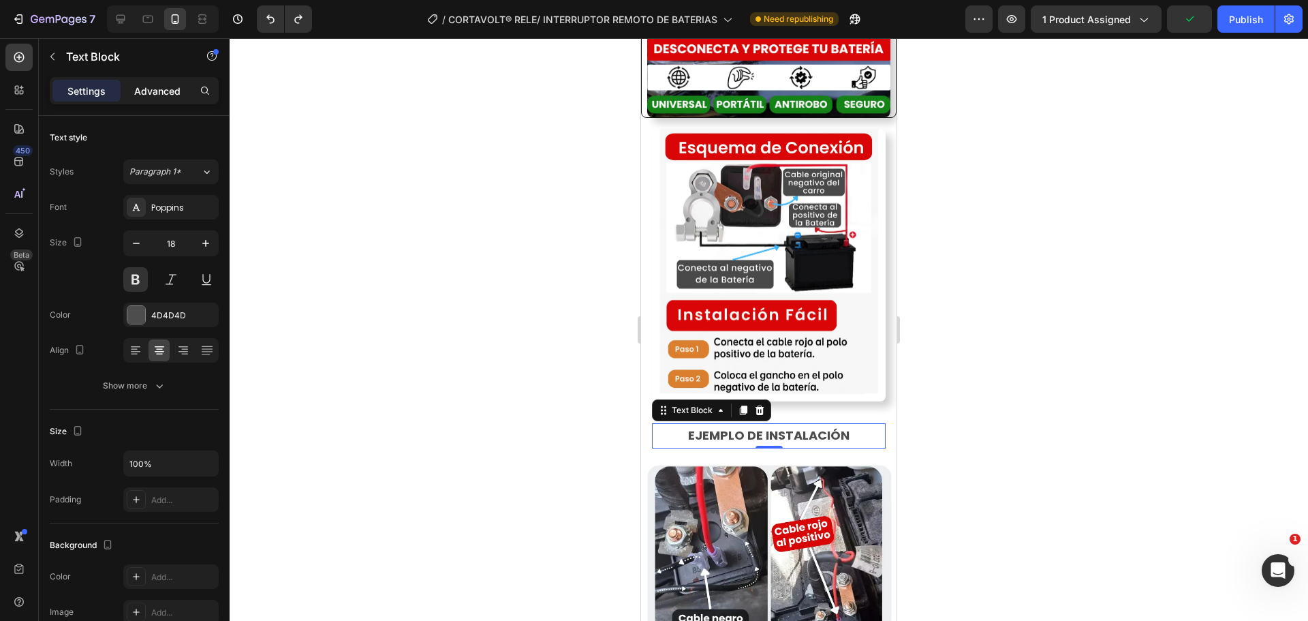
click at [153, 101] on div "Advanced" at bounding box center [157, 91] width 68 height 22
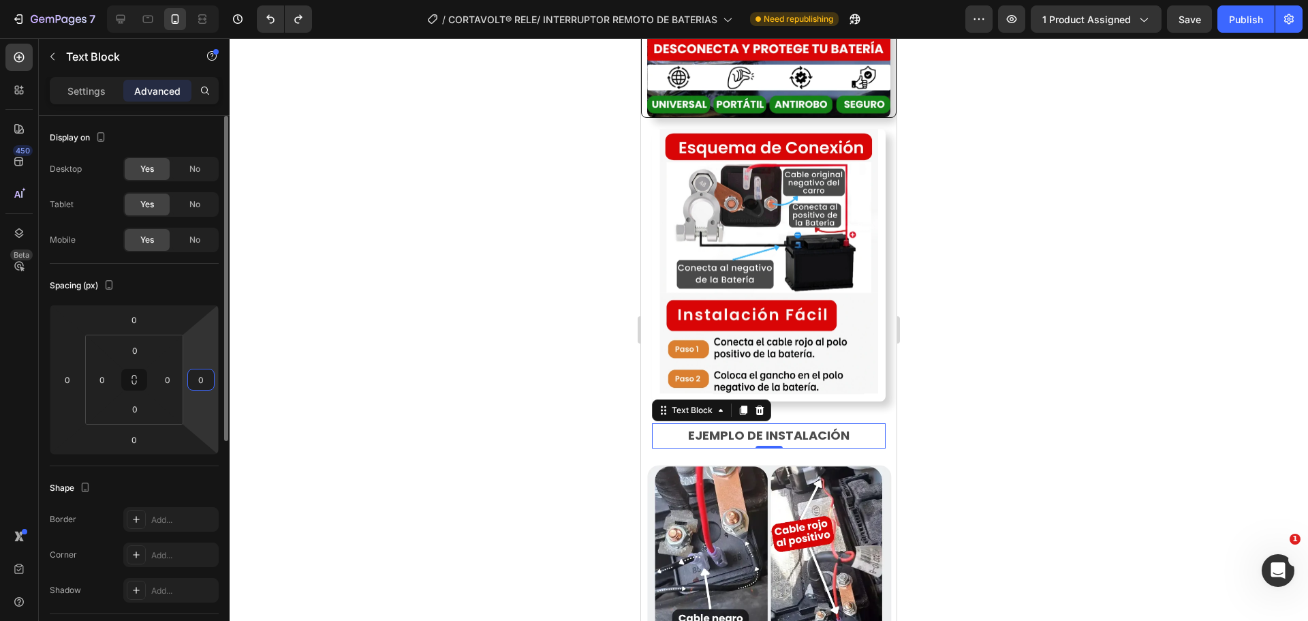
click at [200, 377] on input "0" at bounding box center [201, 379] width 20 height 20
type input "8"
click at [172, 377] on input "0" at bounding box center [167, 379] width 20 height 20
type input "8"
click at [877, 412] on div "EJEMPLO DE INSTALACIÓN Text Block 0 Row" at bounding box center [768, 435] width 255 height 46
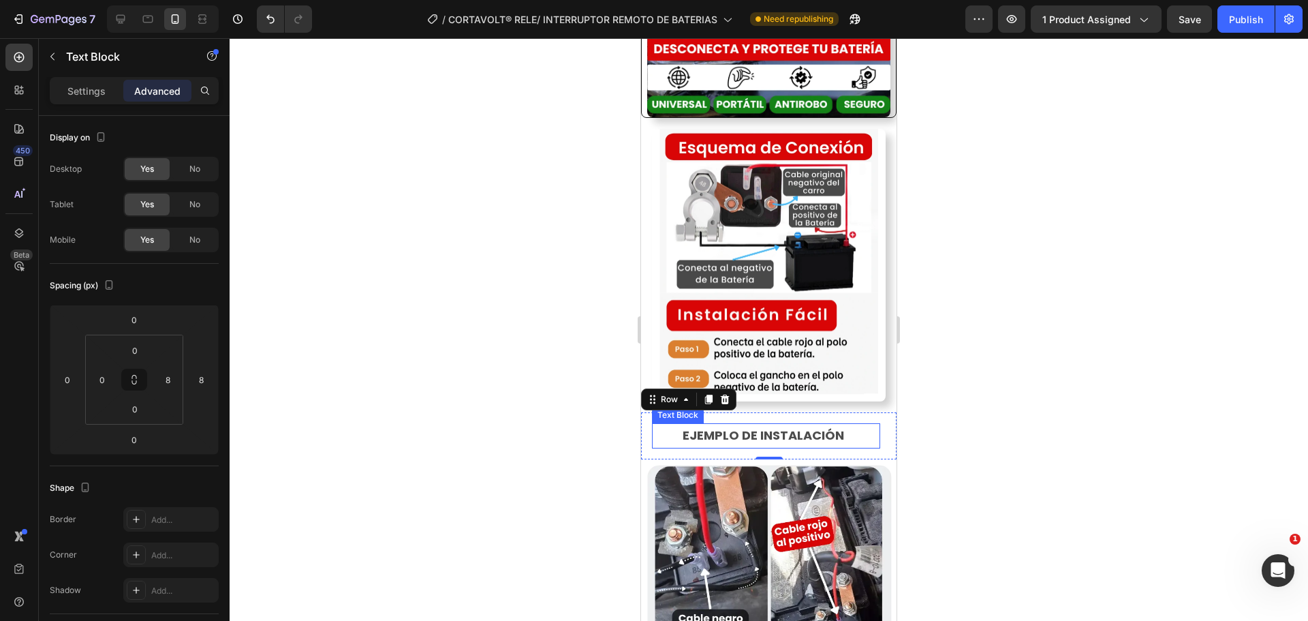
click at [719, 424] on p "EJEMPLO DE INSTALACIÓN" at bounding box center [763, 435] width 220 height 22
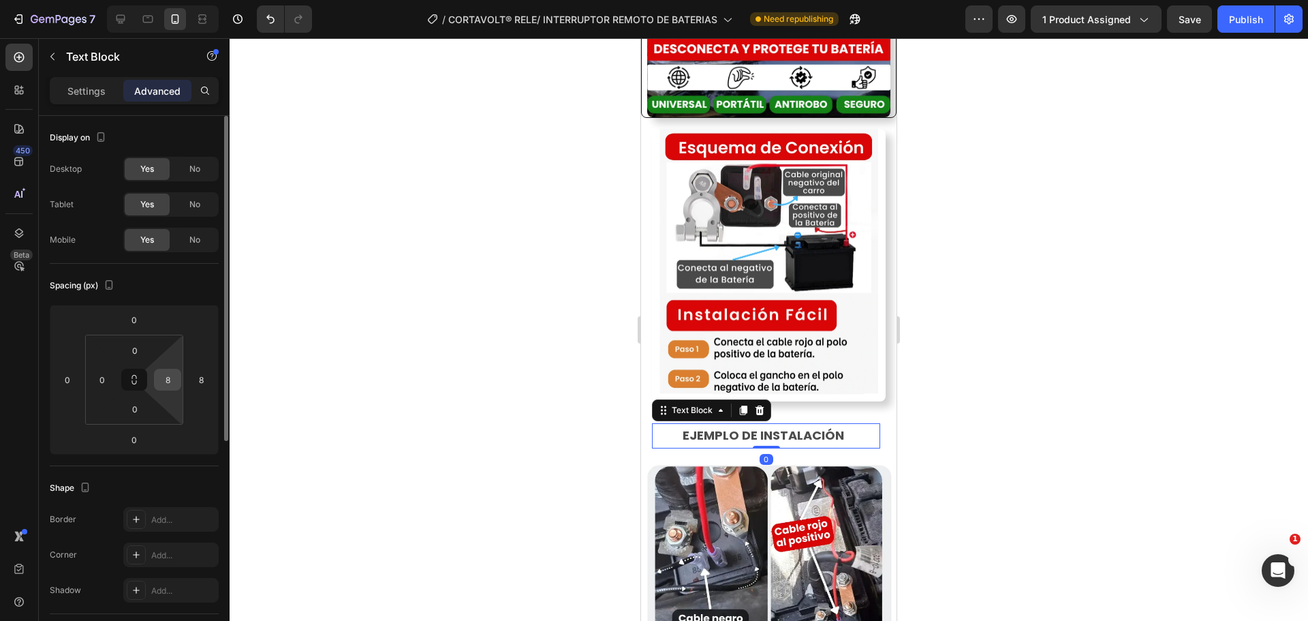
click at [172, 377] on input "8" at bounding box center [167, 379] width 20 height 20
type input "0"
click at [200, 0] on html "7 Version history / CORTAVOLT® RELE/ INTERRUPTOR REMOTO DE BATERIAS Need republ…" at bounding box center [654, 0] width 1308 height 0
click at [202, 378] on input "8" at bounding box center [201, 379] width 20 height 20
click at [204, 378] on input "80" at bounding box center [201, 379] width 20 height 20
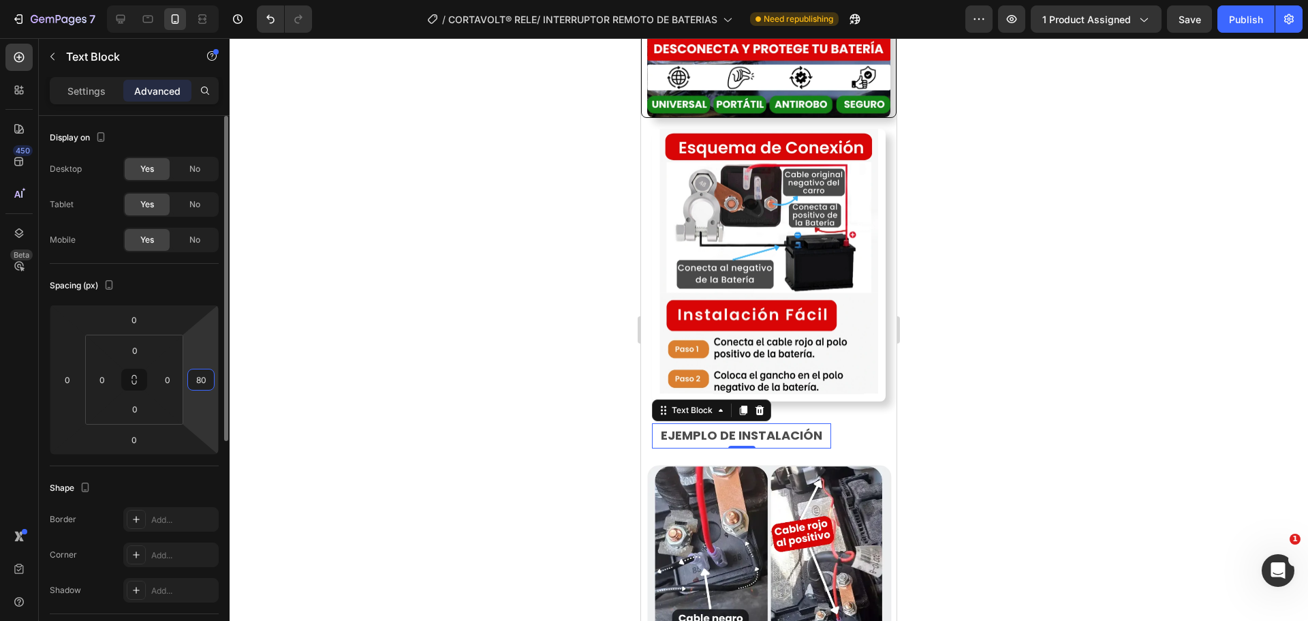
click at [204, 378] on input "80" at bounding box center [201, 379] width 20 height 20
type input "0"
click at [850, 423] on div "EJEMPLO DE INSTALACIÓN Text Block 0" at bounding box center [769, 435] width 234 height 25
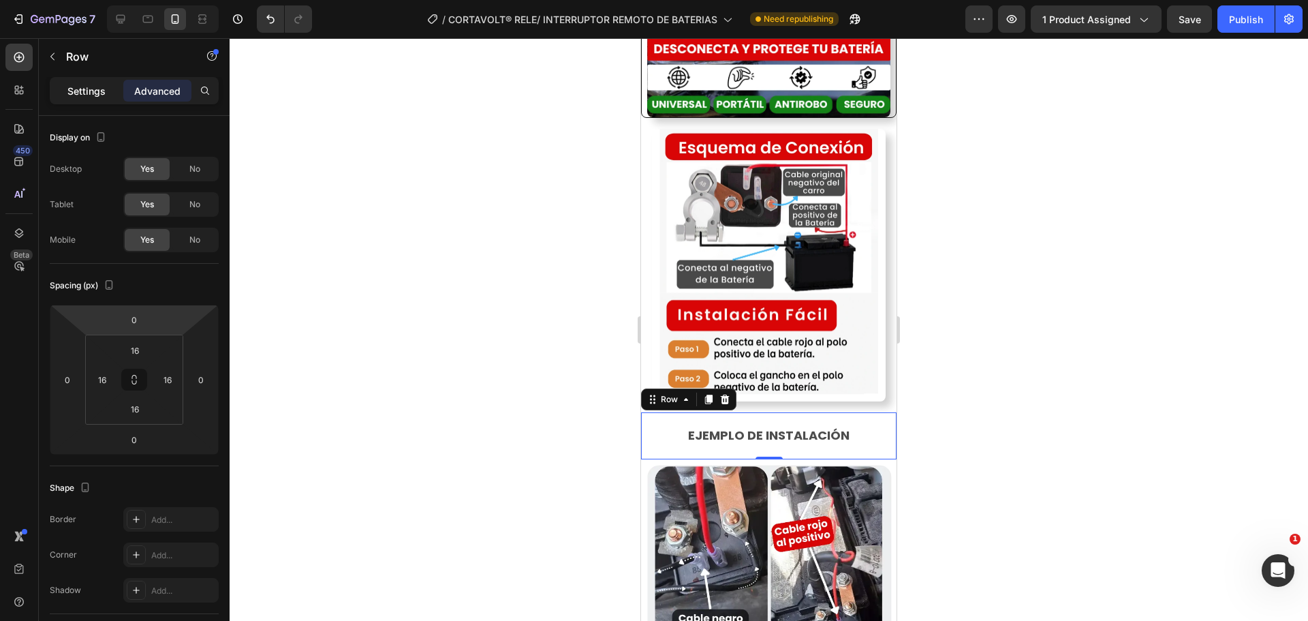
click at [94, 90] on p "Settings" at bounding box center [86, 91] width 38 height 14
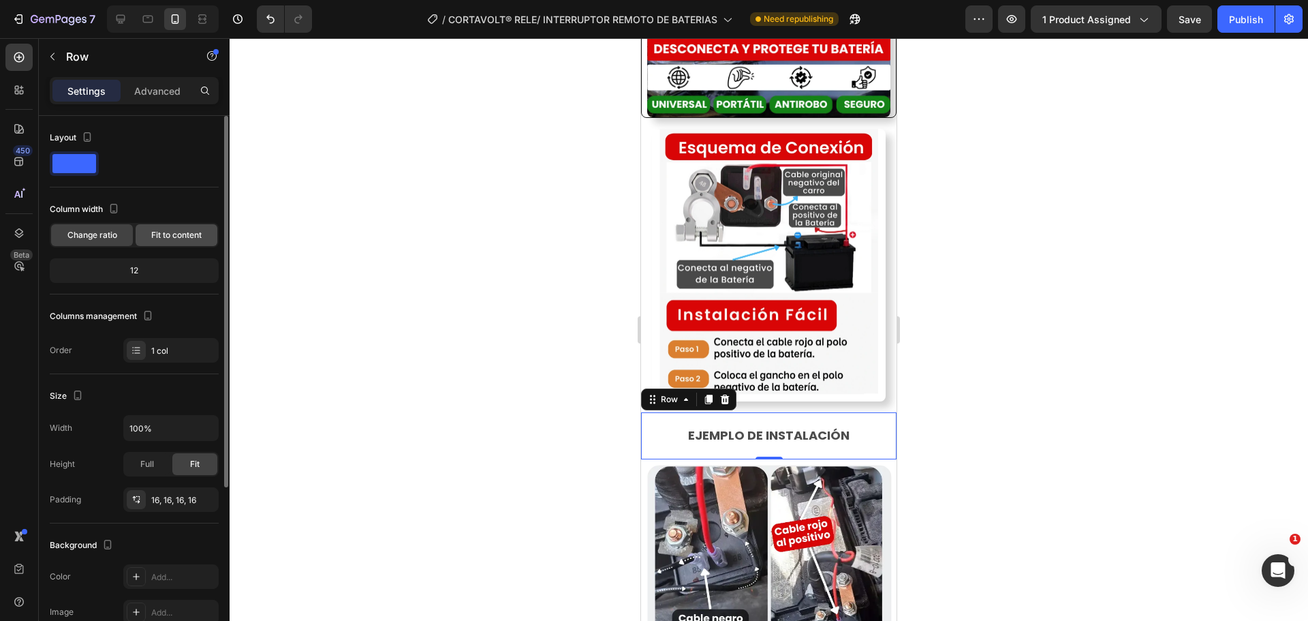
click at [148, 237] on div "Fit to content" at bounding box center [177, 235] width 82 height 22
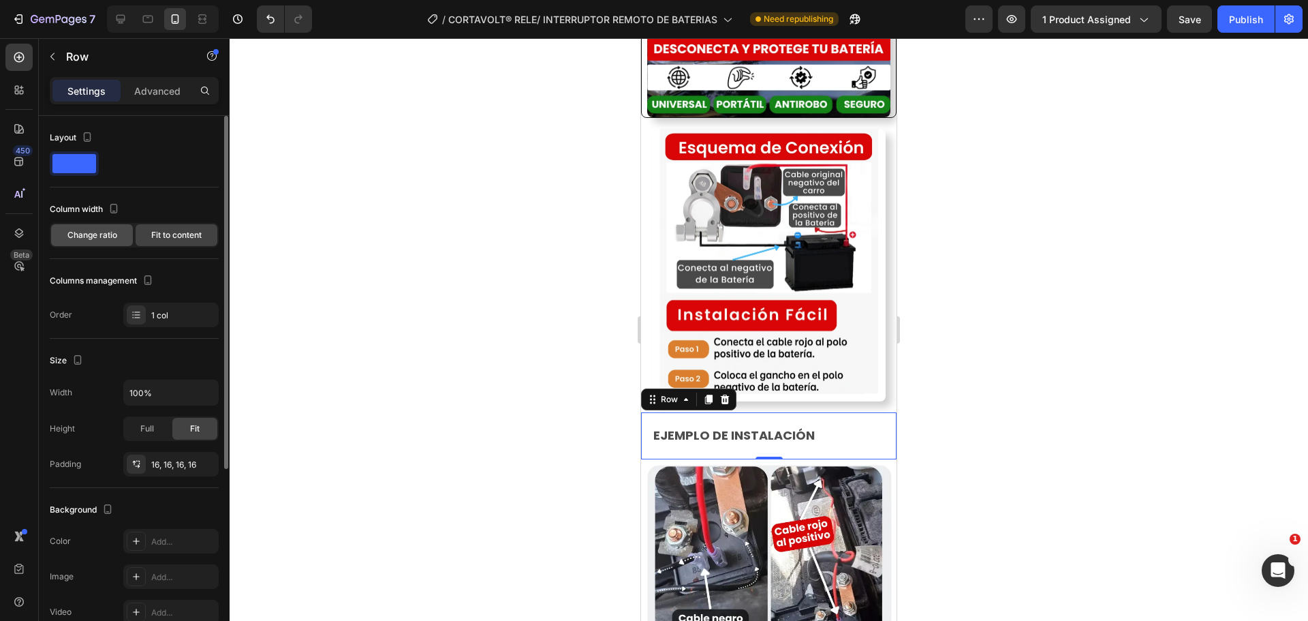
click at [85, 239] on span "Change ratio" at bounding box center [92, 235] width 50 height 12
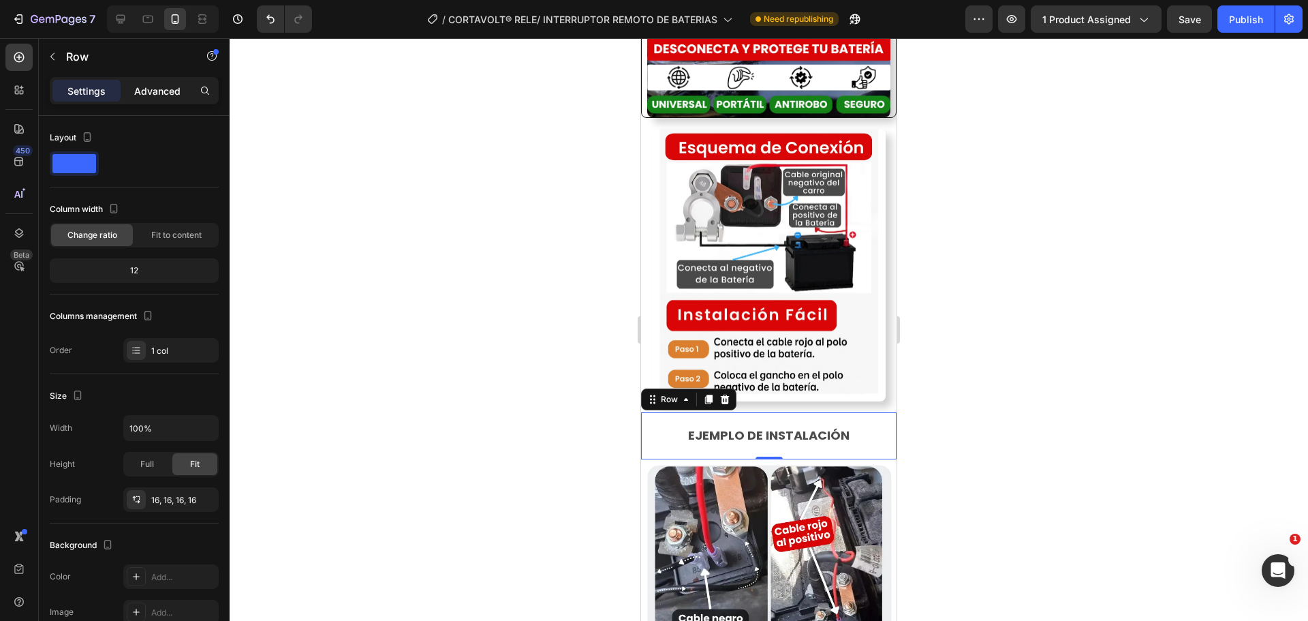
click at [153, 87] on p "Advanced" at bounding box center [157, 91] width 46 height 14
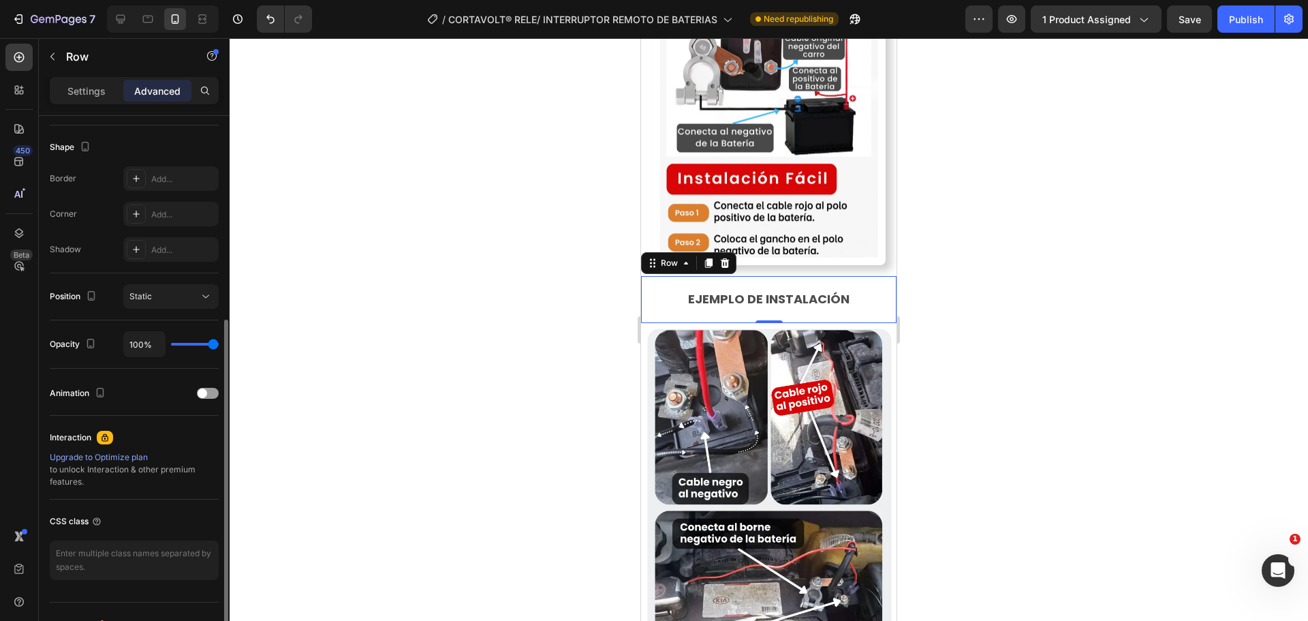
scroll to position [136, 0]
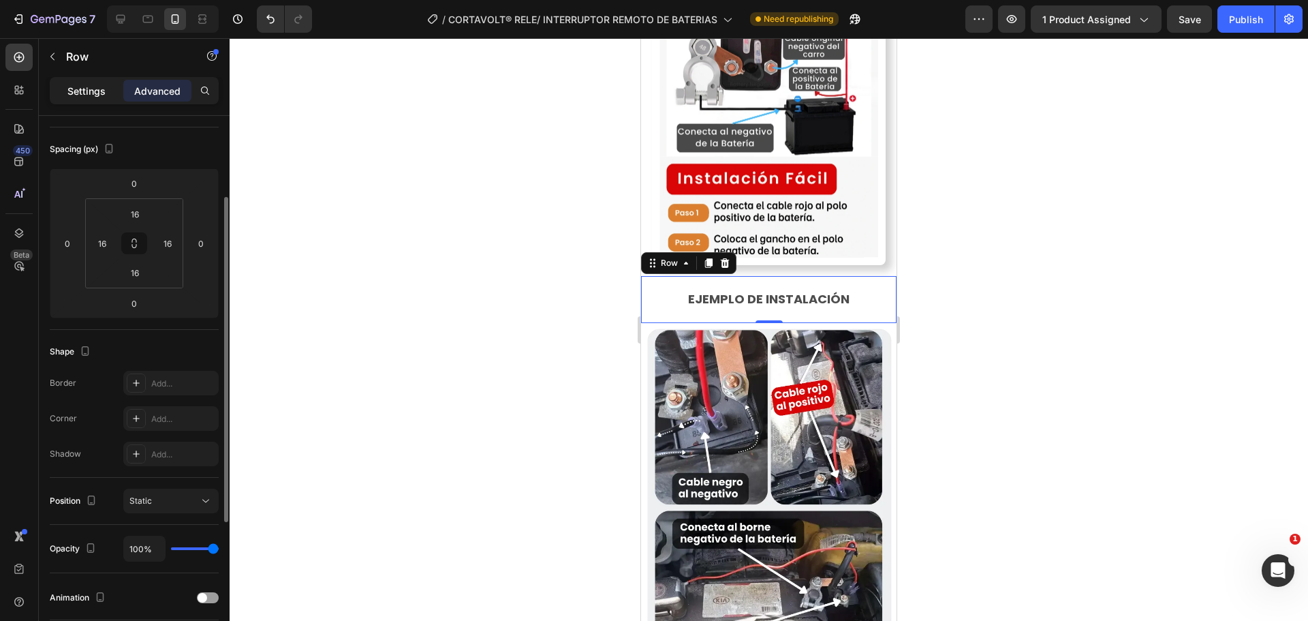
click at [74, 92] on p "Settings" at bounding box center [86, 91] width 38 height 14
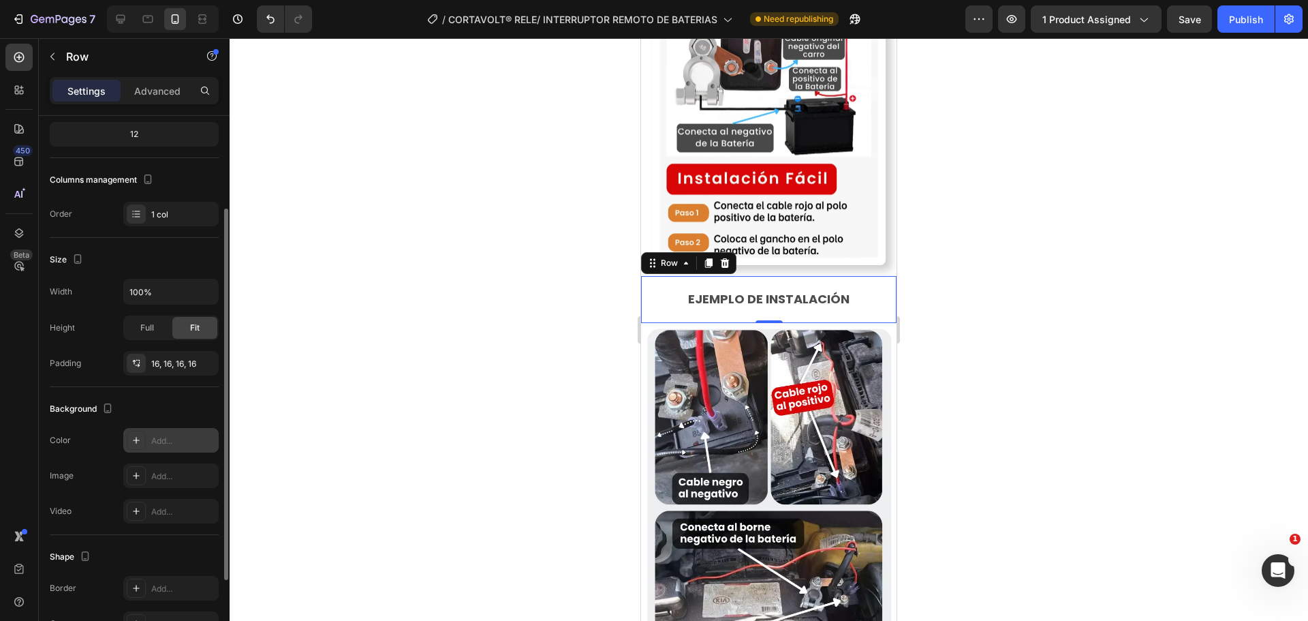
click at [131, 437] on icon at bounding box center [136, 440] width 11 height 11
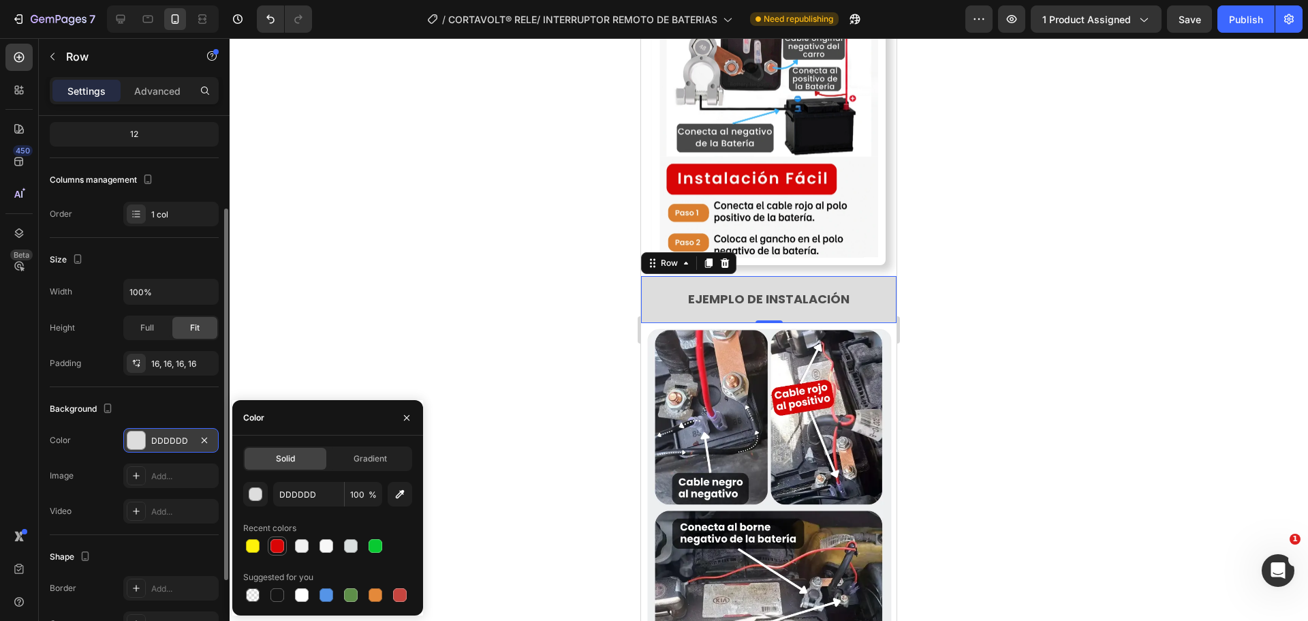
click at [275, 553] on div at bounding box center [277, 546] width 16 height 16
type input "D90506"
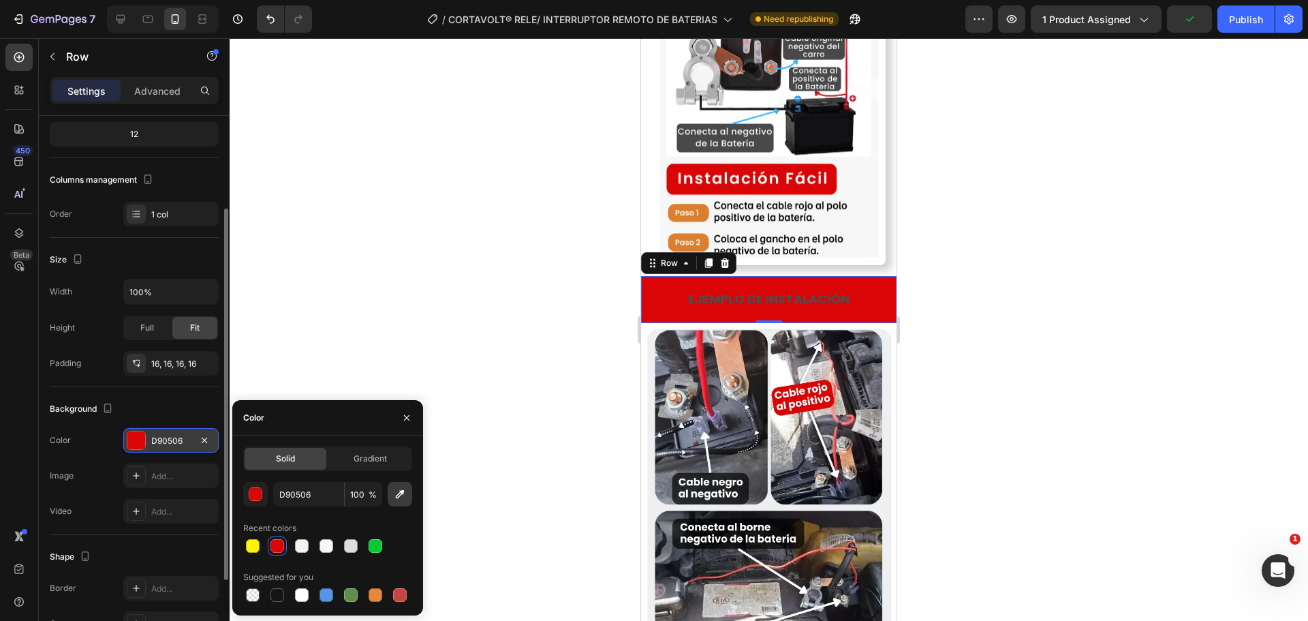
click at [400, 497] on icon "button" at bounding box center [400, 494] width 14 height 14
click at [734, 288] on p "EJEMPLO DE INSTALACIÓN" at bounding box center [768, 299] width 231 height 22
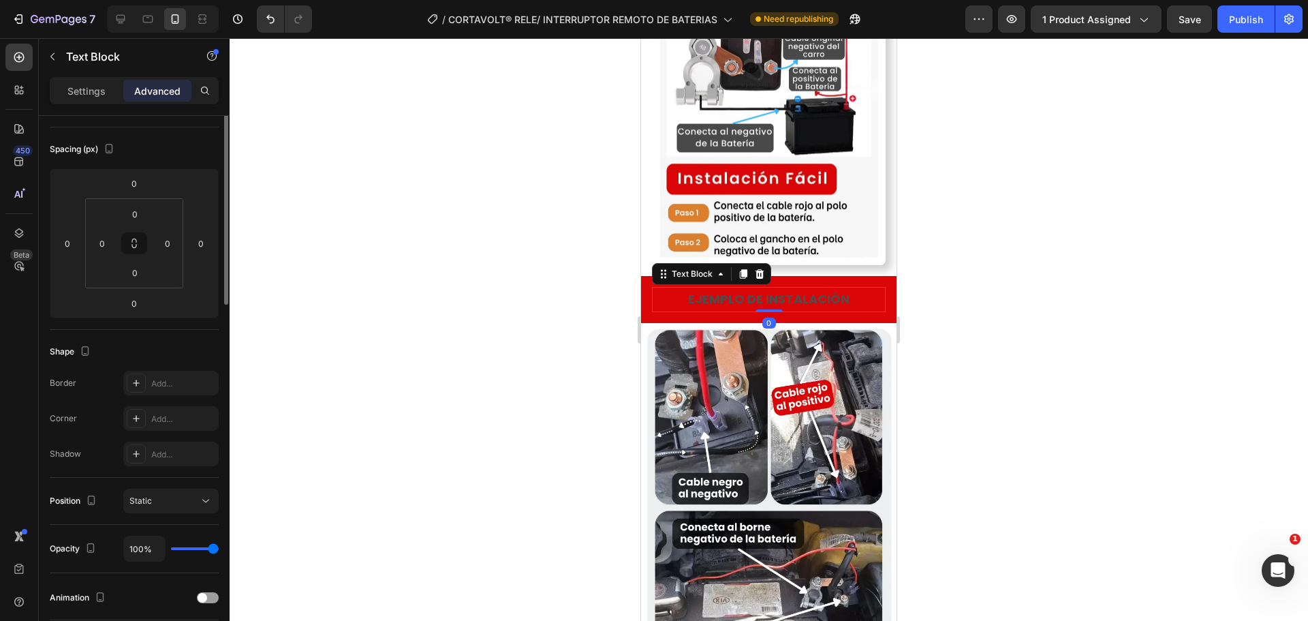
scroll to position [0, 0]
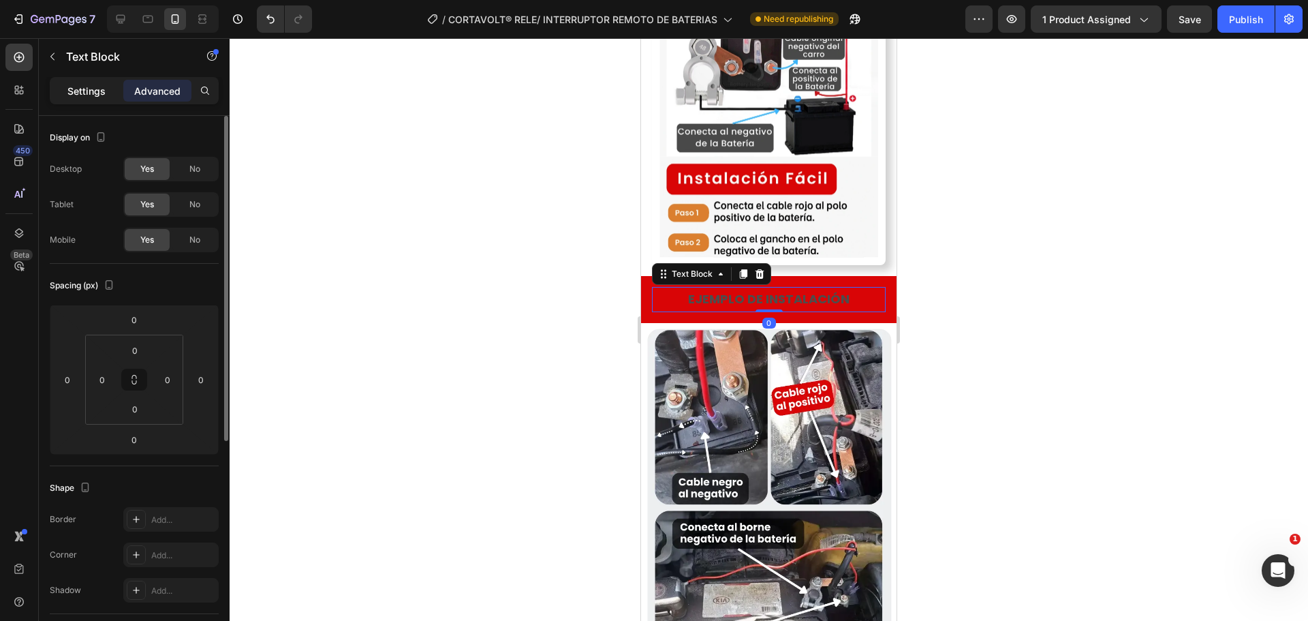
click at [107, 92] on div "Settings" at bounding box center [86, 91] width 68 height 22
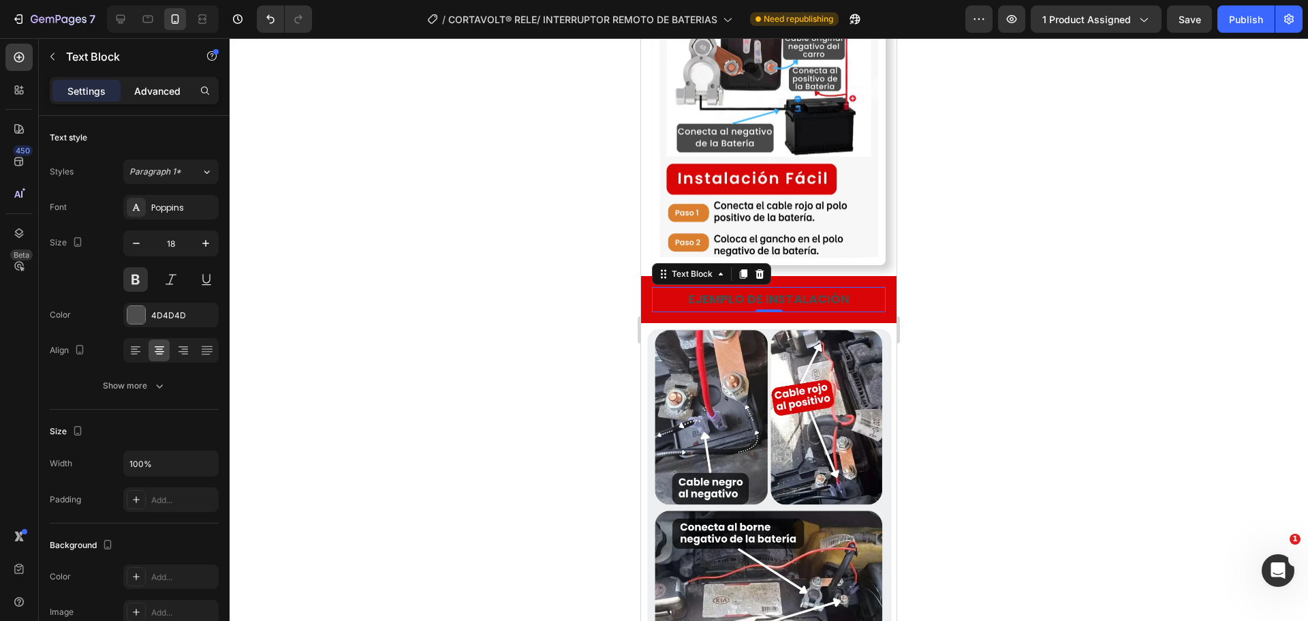
click at [146, 89] on p "Advanced" at bounding box center [157, 91] width 46 height 14
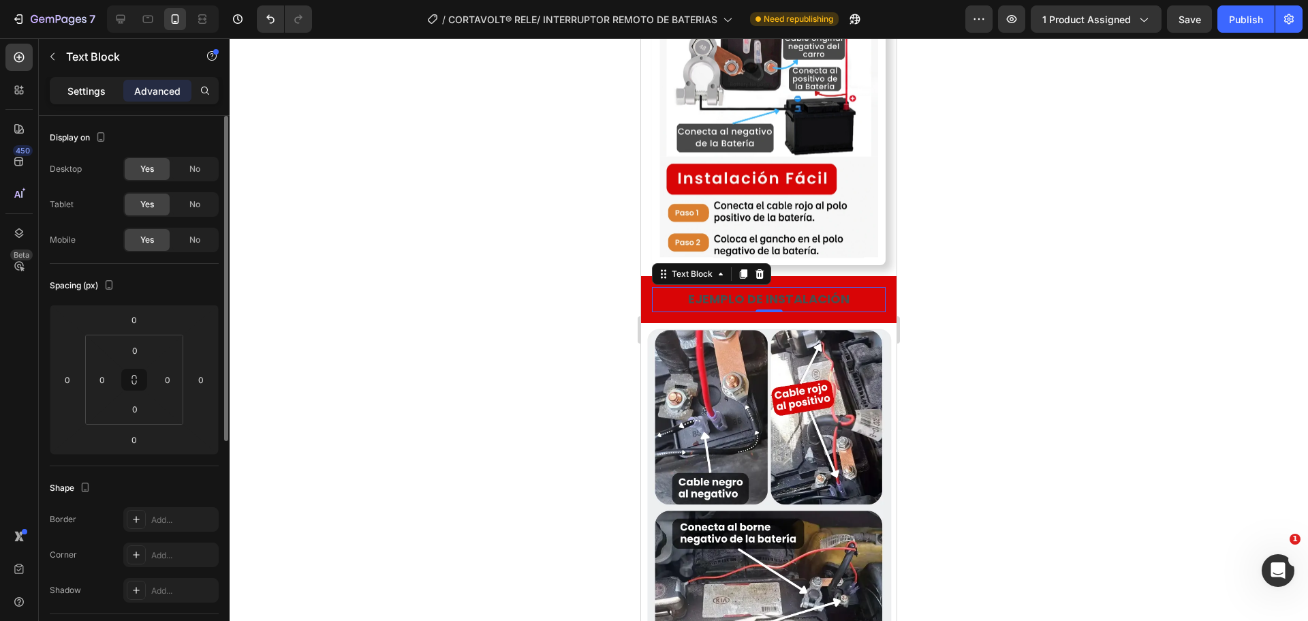
click at [95, 93] on p "Settings" at bounding box center [86, 91] width 38 height 14
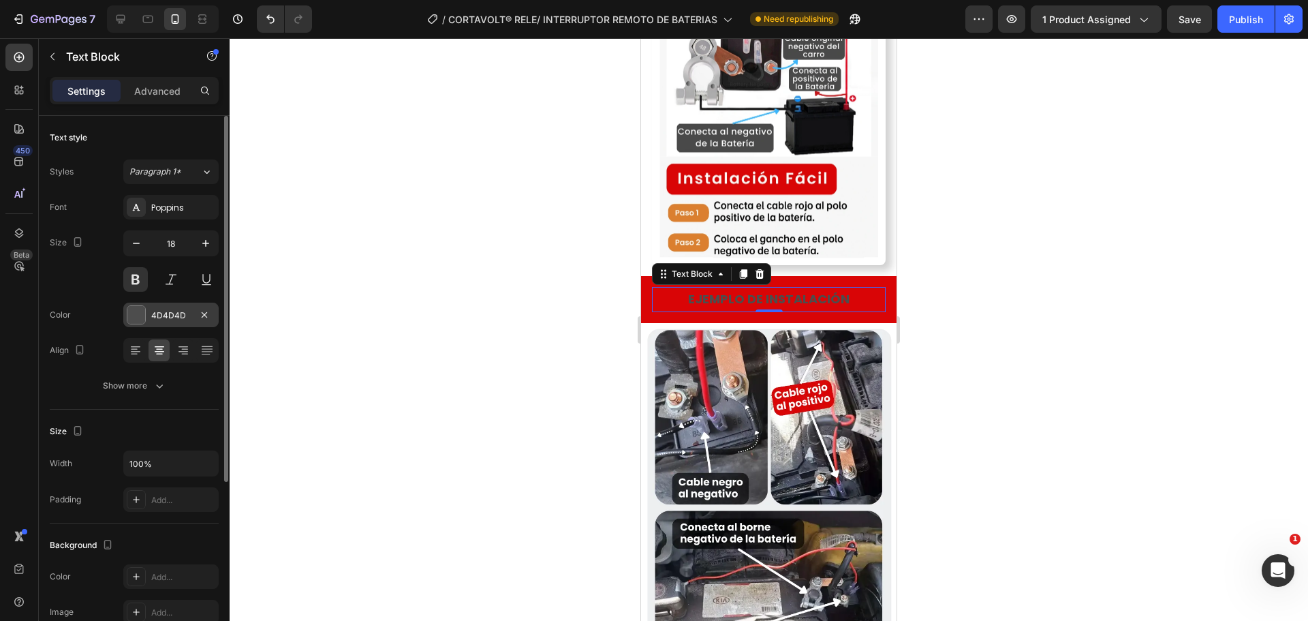
click at [136, 316] on div at bounding box center [136, 315] width 18 height 18
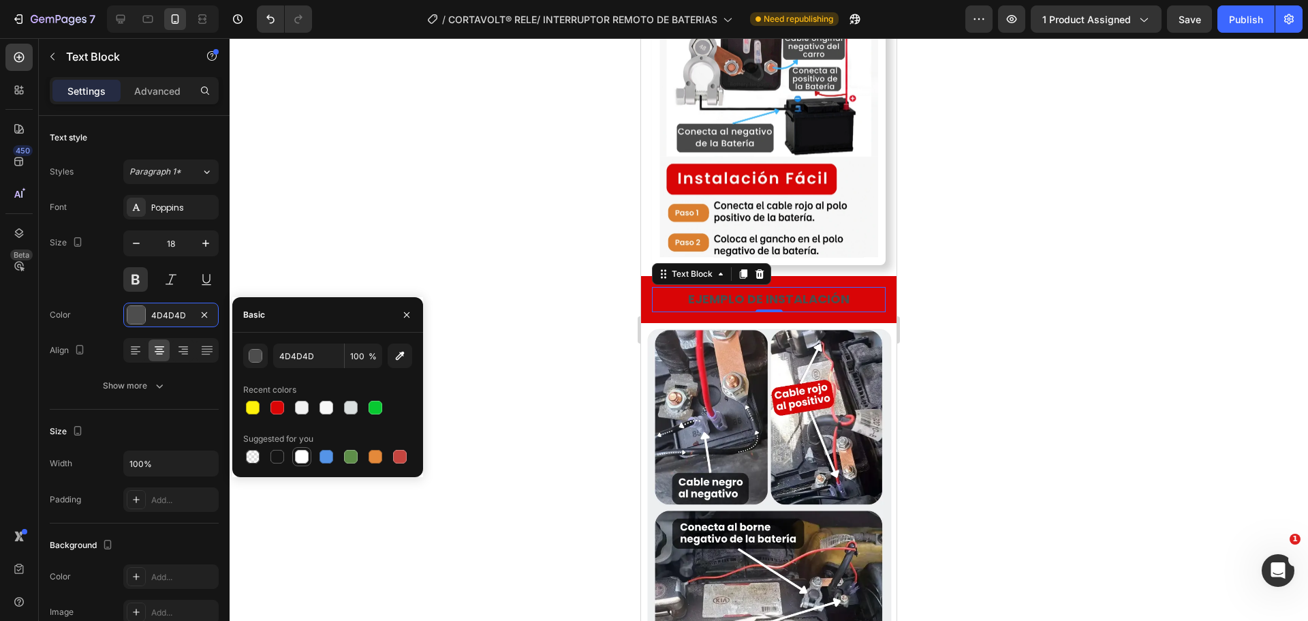
click at [295, 457] on div at bounding box center [302, 457] width 14 height 14
click at [332, 406] on div at bounding box center [327, 408] width 14 height 14
click at [294, 410] on div at bounding box center [302, 407] width 16 height 16
click at [320, 407] on div at bounding box center [327, 408] width 14 height 14
type input "F7F7F7"
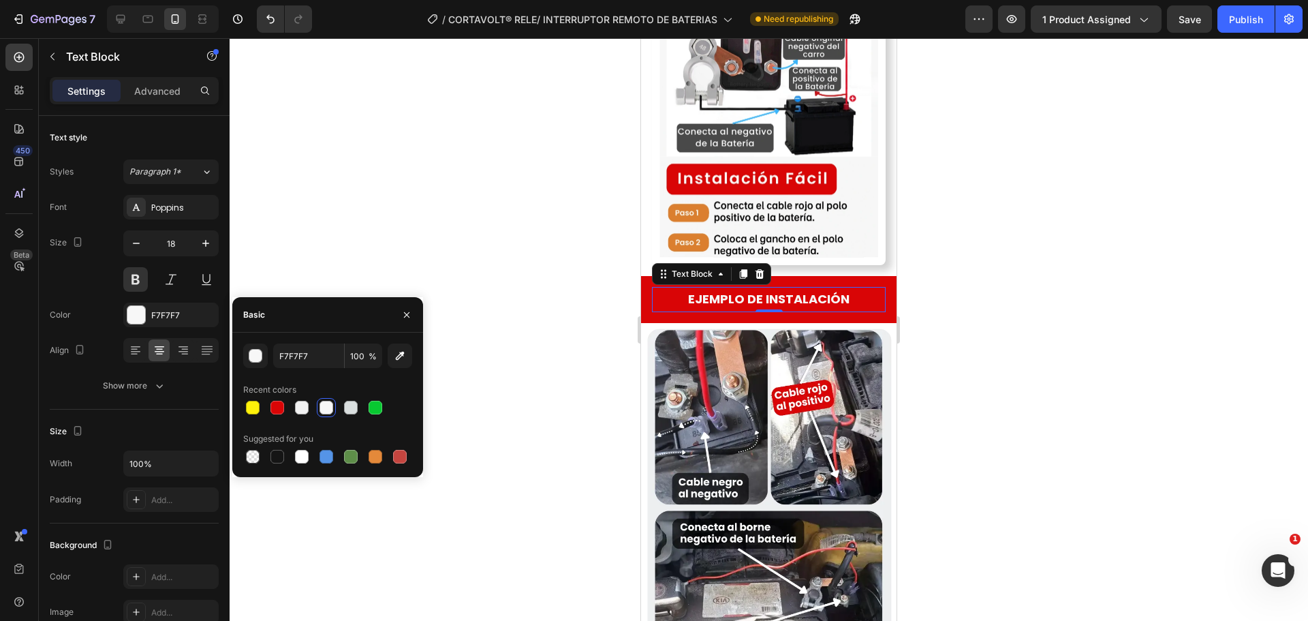
click at [540, 295] on div at bounding box center [769, 329] width 1078 height 582
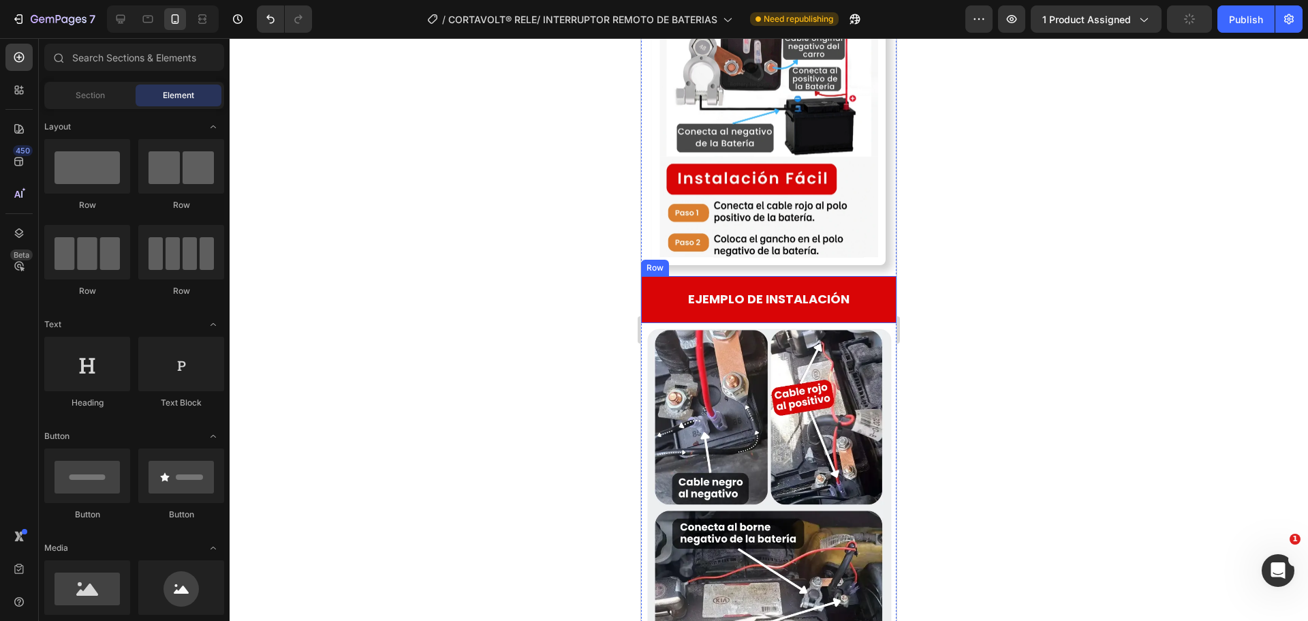
click at [647, 276] on div "EJEMPLO DE INSTALACIÓN Text Block Row" at bounding box center [768, 299] width 255 height 46
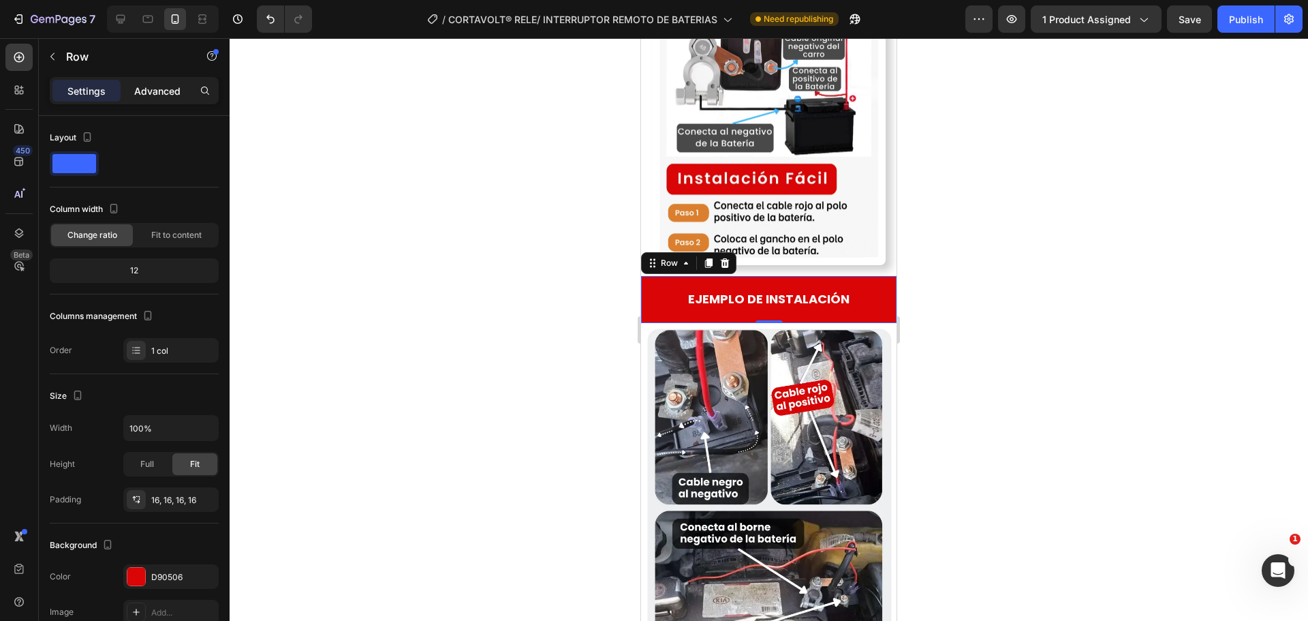
click at [170, 87] on p "Advanced" at bounding box center [157, 91] width 46 height 14
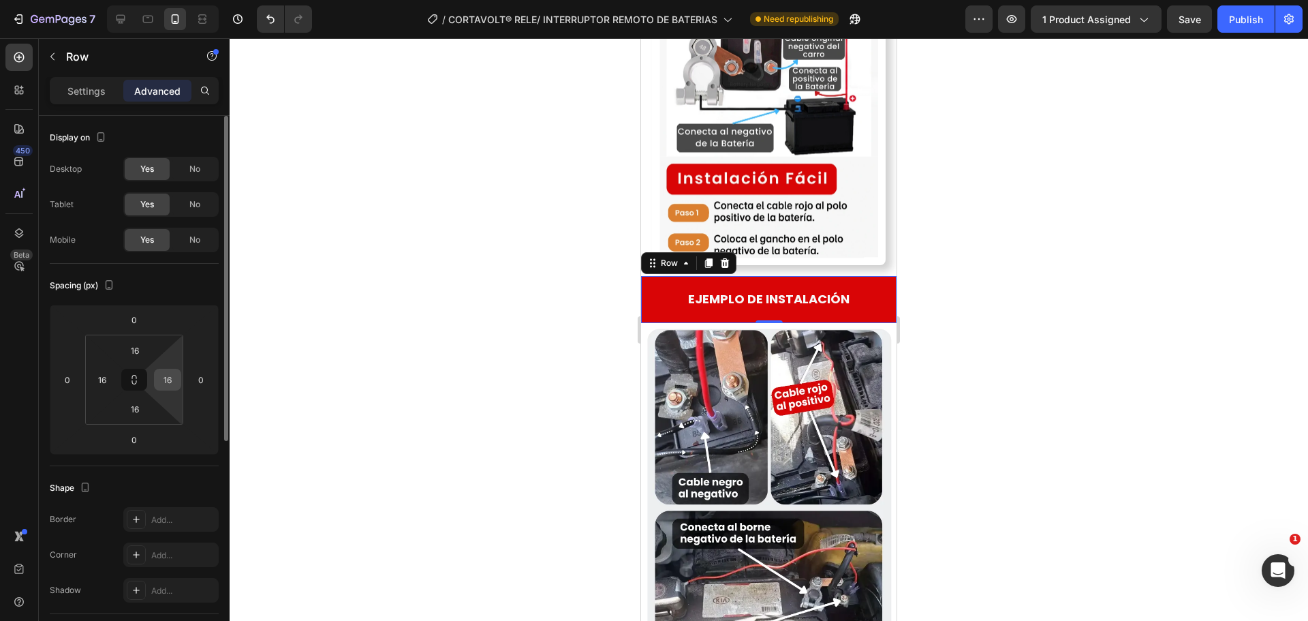
click at [174, 384] on input "16" at bounding box center [167, 379] width 20 height 20
type input "0"
click at [200, 385] on input "0" at bounding box center [201, 379] width 20 height 20
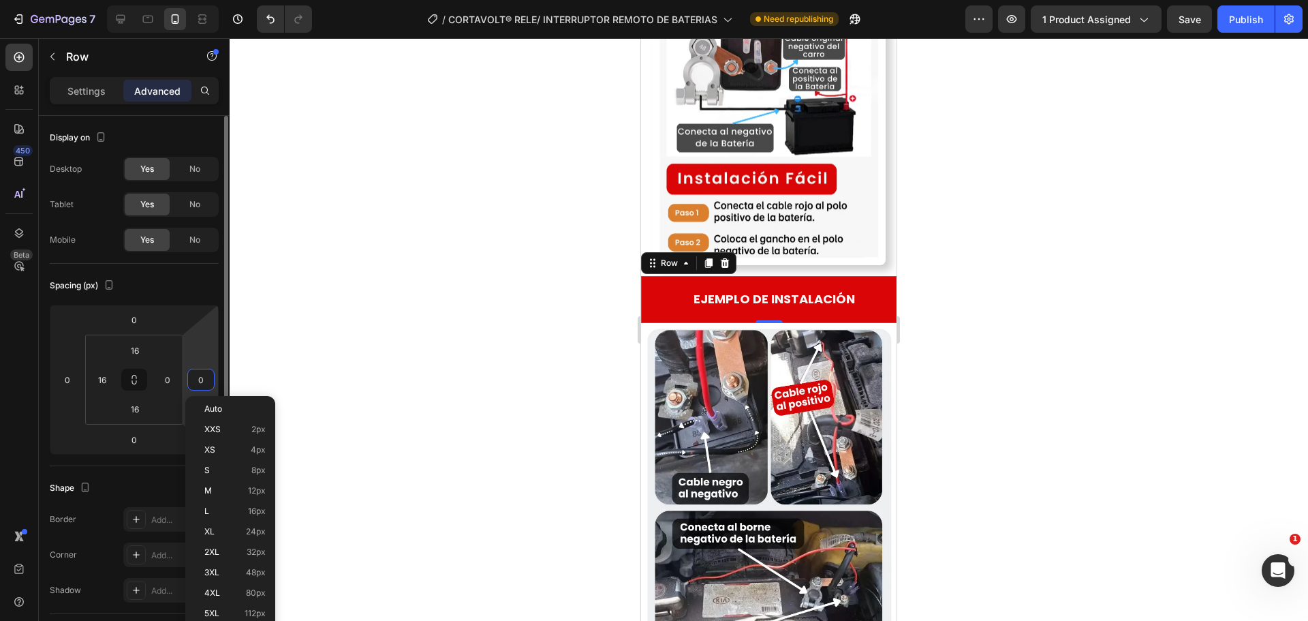
paste input "16"
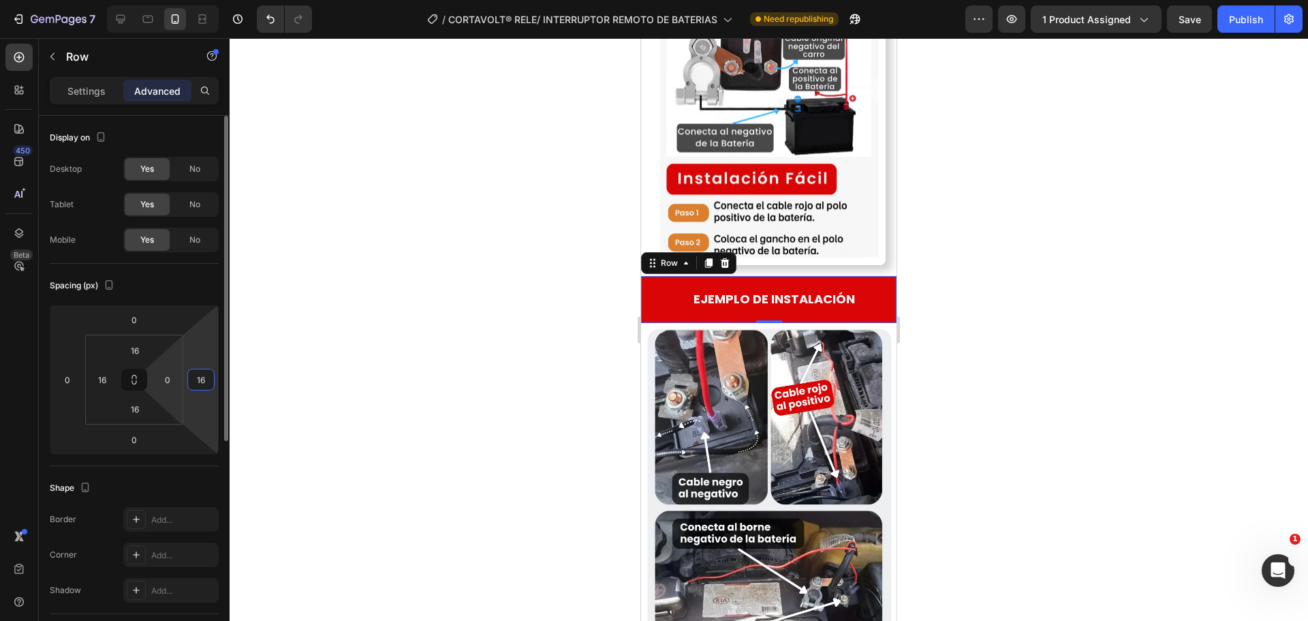
type input "16"
click at [174, 0] on html "7 Version history / CORTAVOLT® RELE/ INTERRUPTOR REMOTO DE BATERIAS Need republ…" at bounding box center [654, 0] width 1308 height 0
click at [352, 405] on div at bounding box center [769, 329] width 1078 height 582
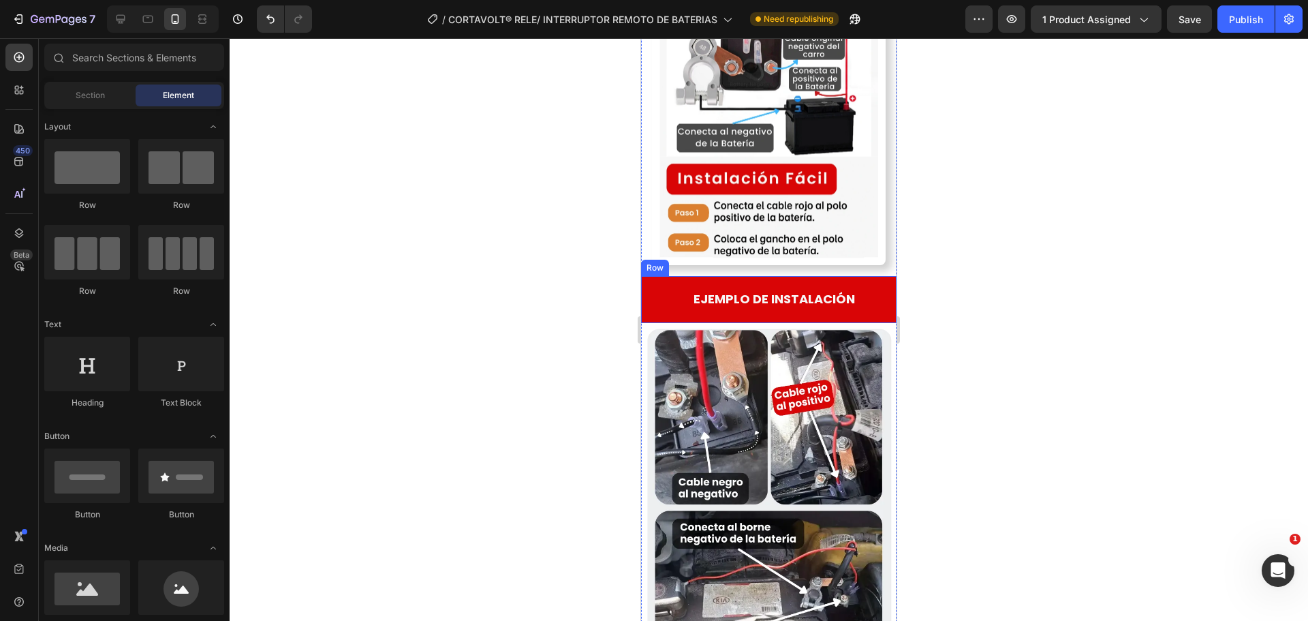
click at [652, 287] on div "EJEMPLO DE INSTALACIÓN" at bounding box center [774, 299] width 245 height 25
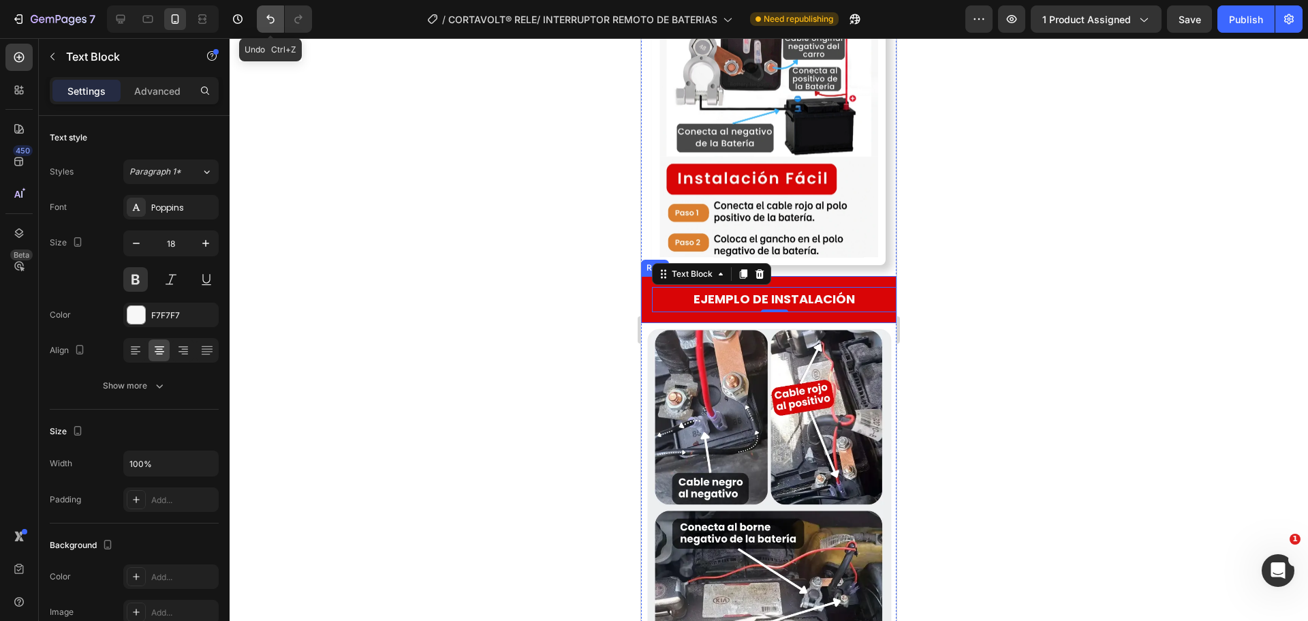
click at [277, 21] on icon "Undo/Redo" at bounding box center [271, 19] width 14 height 14
click at [181, 89] on div "Advanced" at bounding box center [157, 91] width 68 height 22
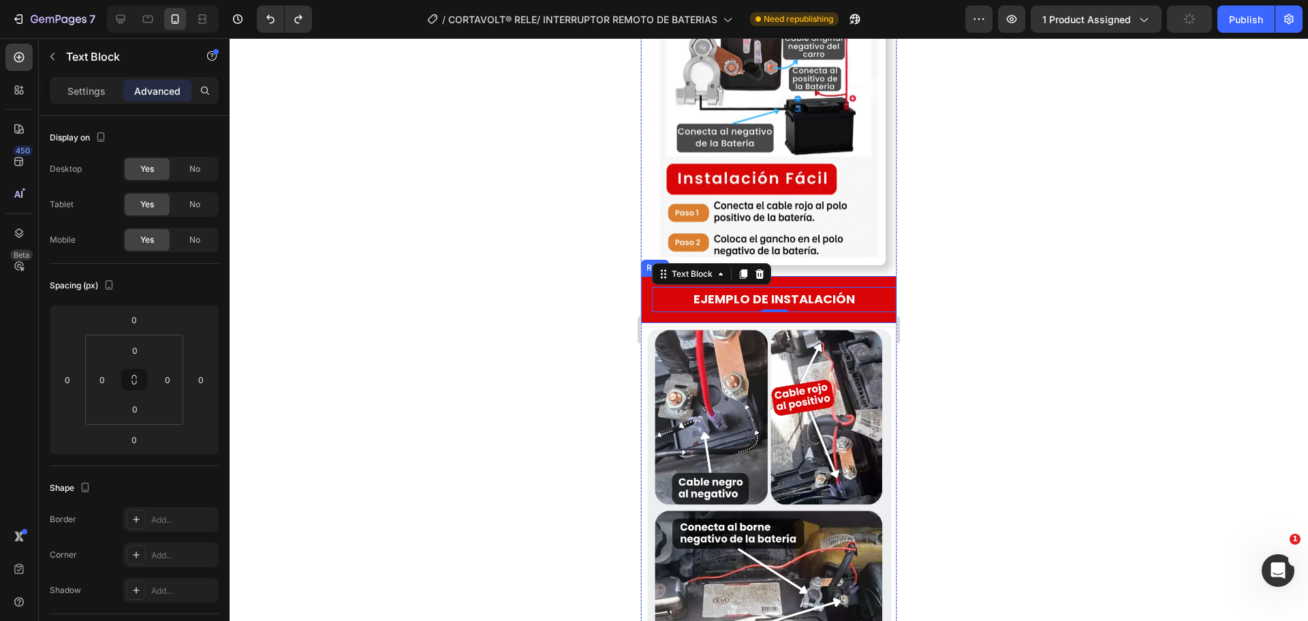
click at [728, 276] on div "EJEMPLO DE INSTALACIÓN Text Block 0 Row" at bounding box center [768, 299] width 255 height 46
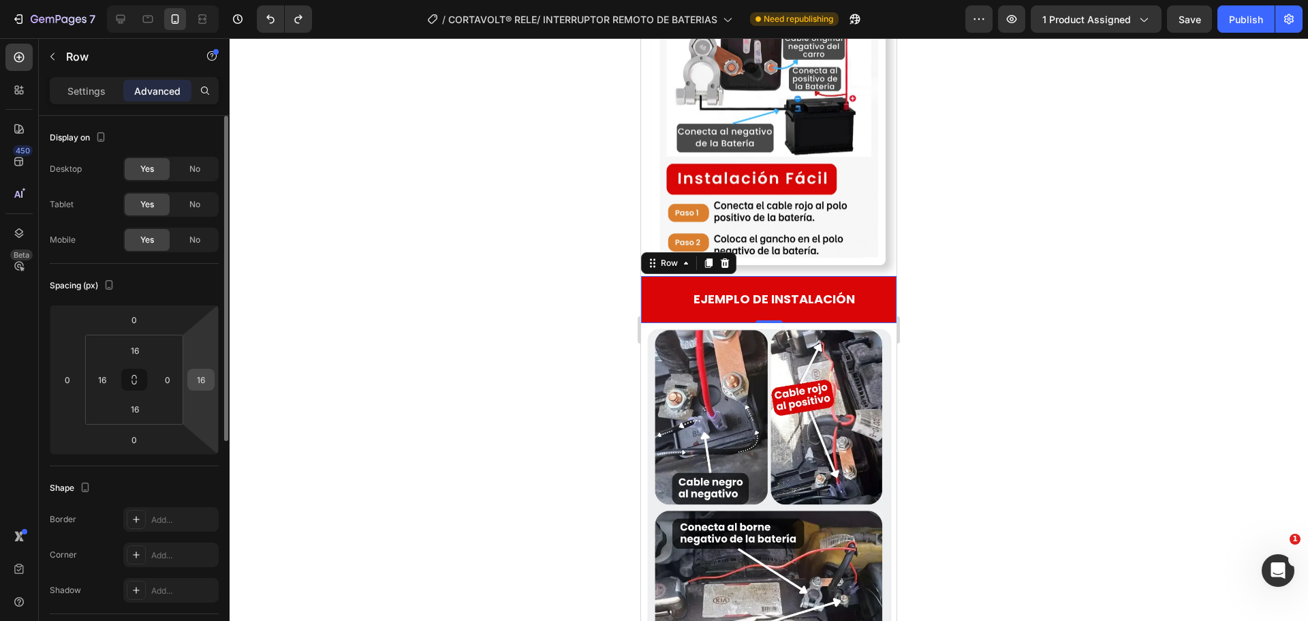
click at [204, 387] on input "16" at bounding box center [201, 379] width 20 height 20
type input "0"
click at [191, 295] on div "Spacing (px)" at bounding box center [134, 286] width 169 height 22
click at [96, 381] on input "16" at bounding box center [102, 379] width 20 height 20
click at [191, 376] on input "0" at bounding box center [201, 379] width 20 height 20
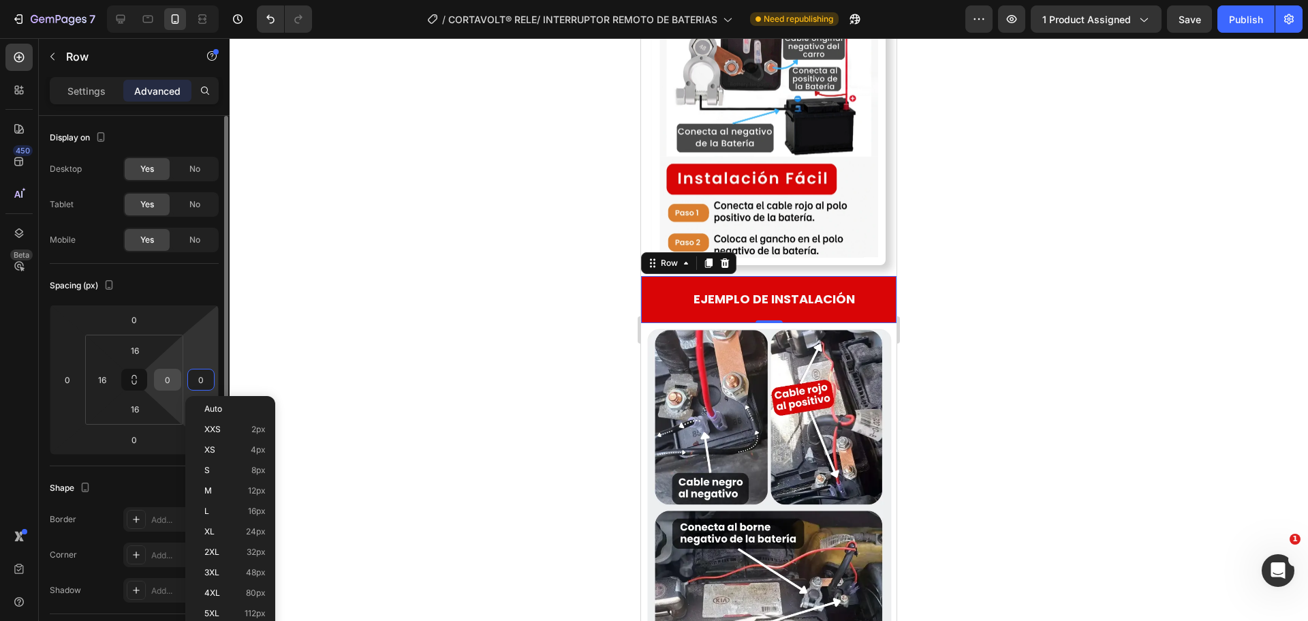
click at [166, 375] on input "0" at bounding box center [167, 379] width 20 height 20
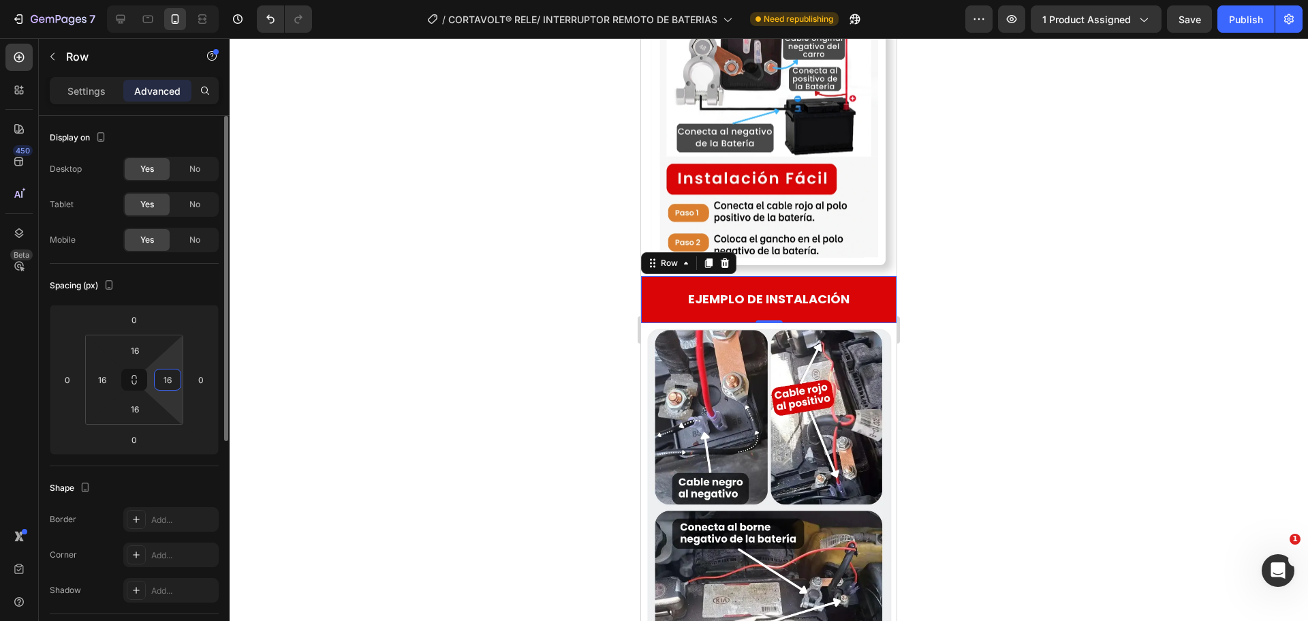
type input "16"
click at [161, 287] on div "Spacing (px)" at bounding box center [134, 286] width 169 height 22
click at [659, 288] on p "EJEMPLO DE INSTALACIÓN" at bounding box center [768, 299] width 231 height 22
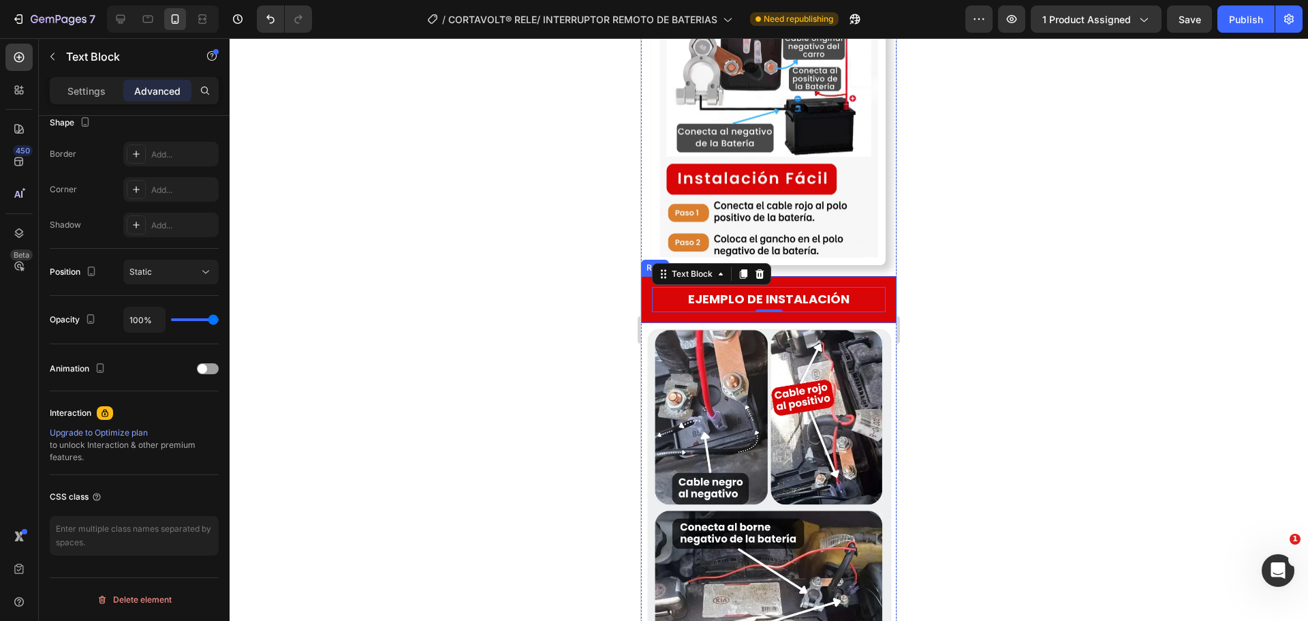
click at [648, 276] on div "EJEMPLO DE INSTALACIÓN Text Block 0 Row" at bounding box center [768, 299] width 255 height 46
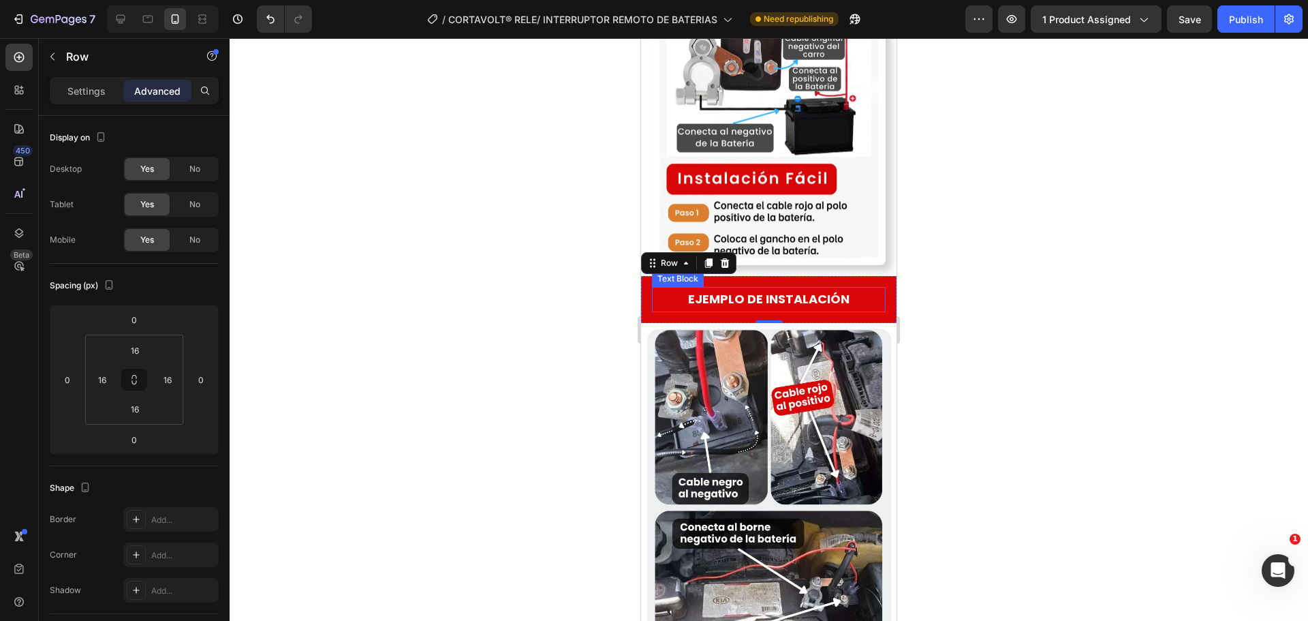
click at [652, 287] on div "EJEMPLO DE INSTALACIÓN" at bounding box center [769, 299] width 234 height 25
click at [711, 268] on div "Text Block" at bounding box center [692, 274] width 46 height 12
click at [619, 240] on div at bounding box center [769, 329] width 1078 height 582
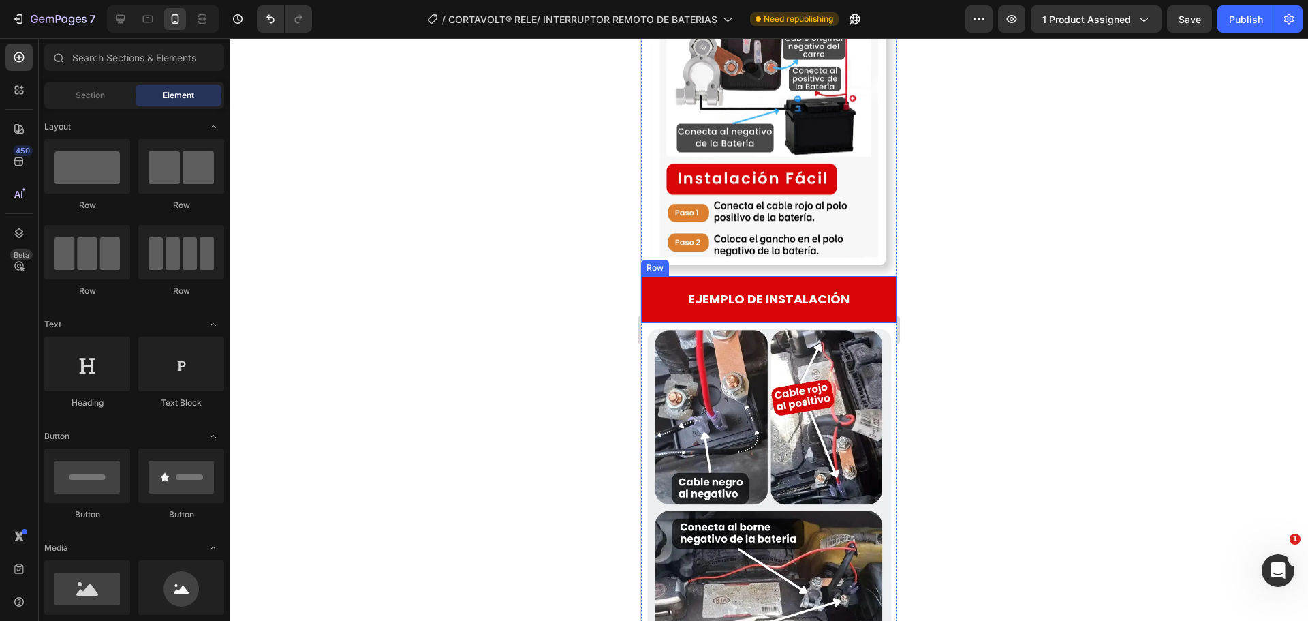
click at [655, 276] on div "EJEMPLO DE INSTALACIÓN Text Block Row" at bounding box center [768, 299] width 255 height 46
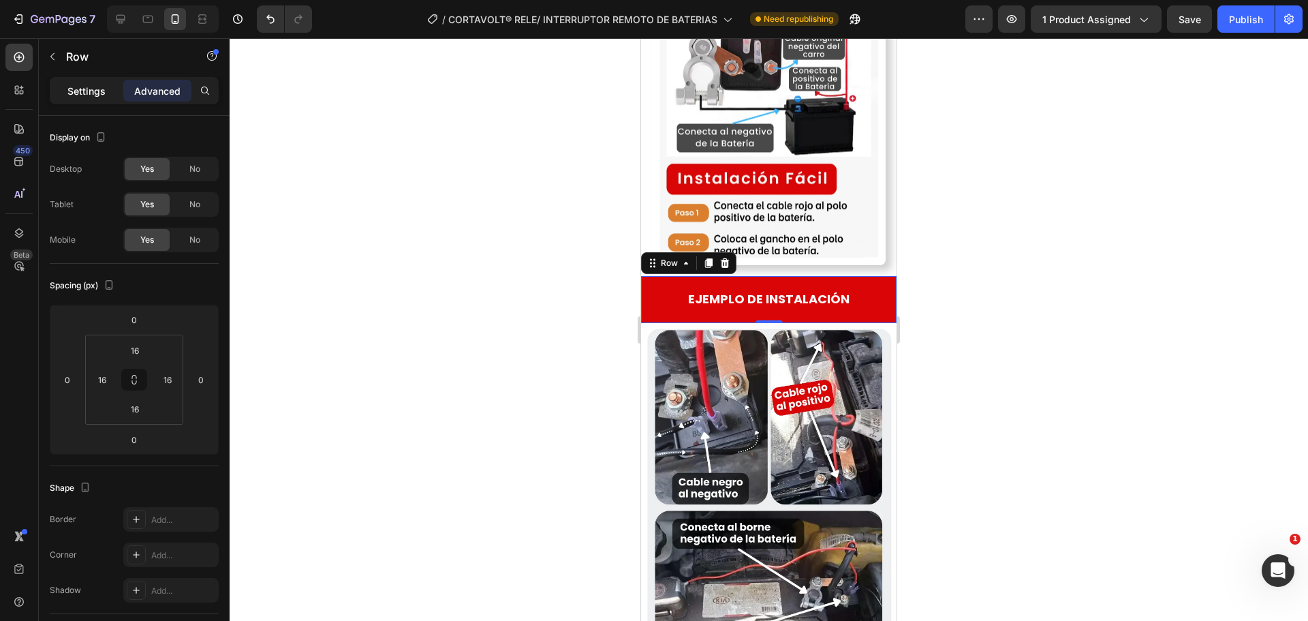
click at [81, 88] on p "Settings" at bounding box center [86, 91] width 38 height 14
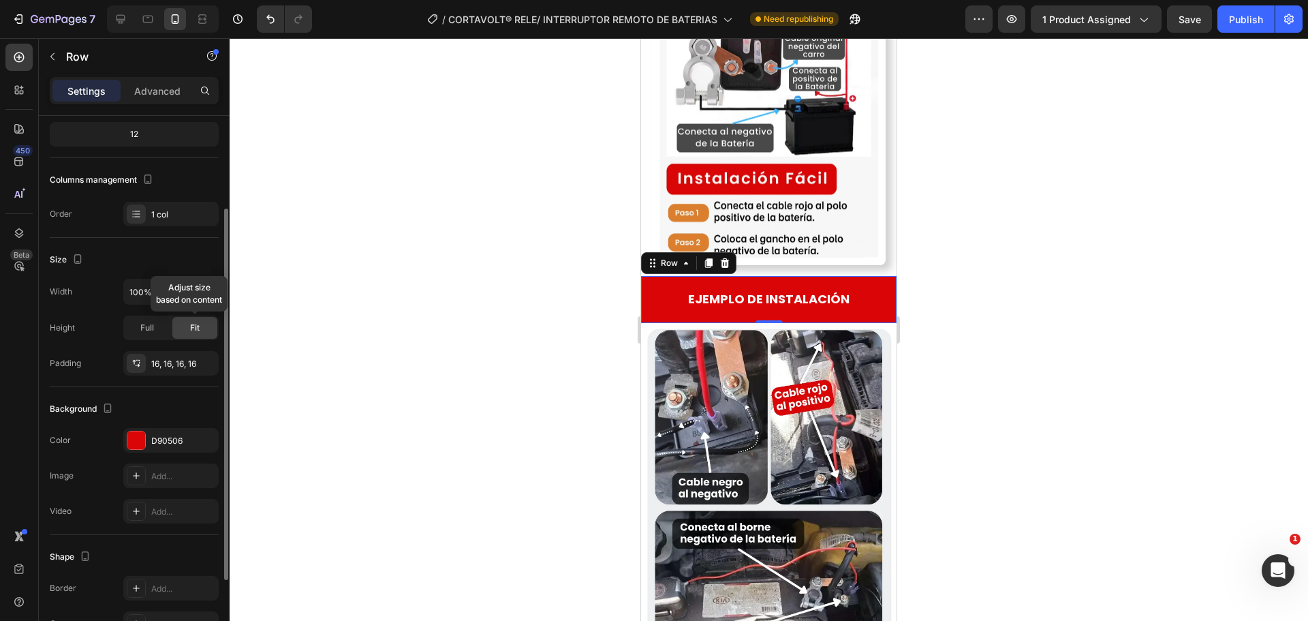
scroll to position [252, 0]
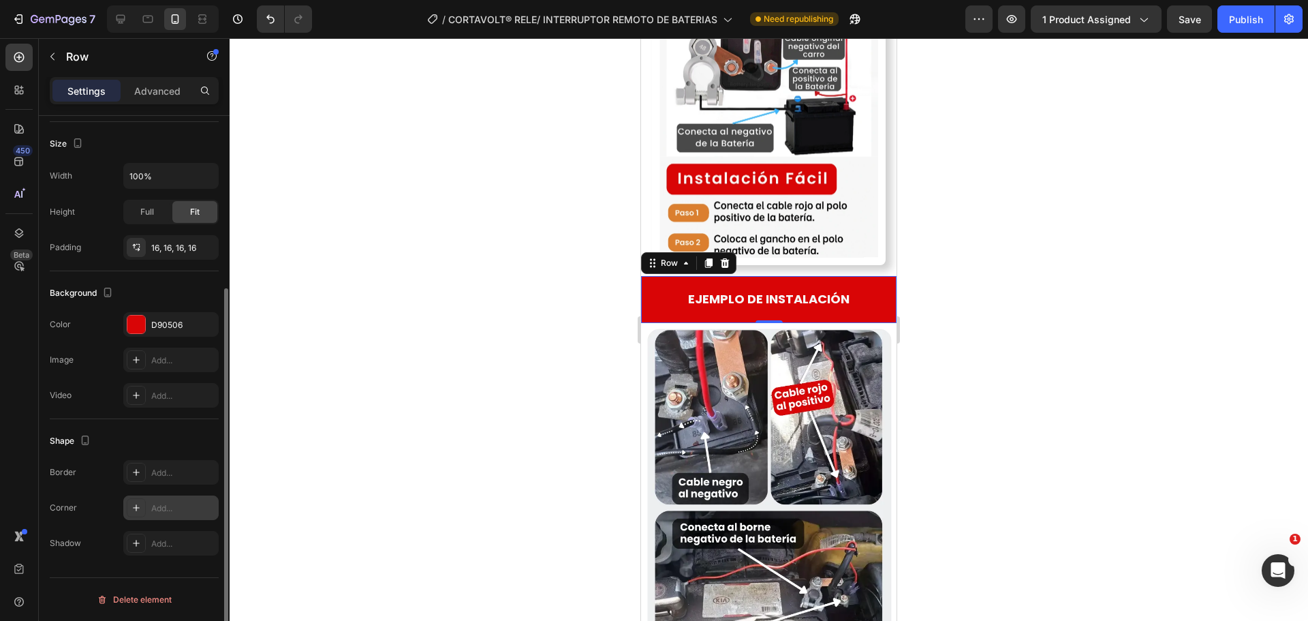
click at [131, 506] on icon at bounding box center [136, 507] width 11 height 11
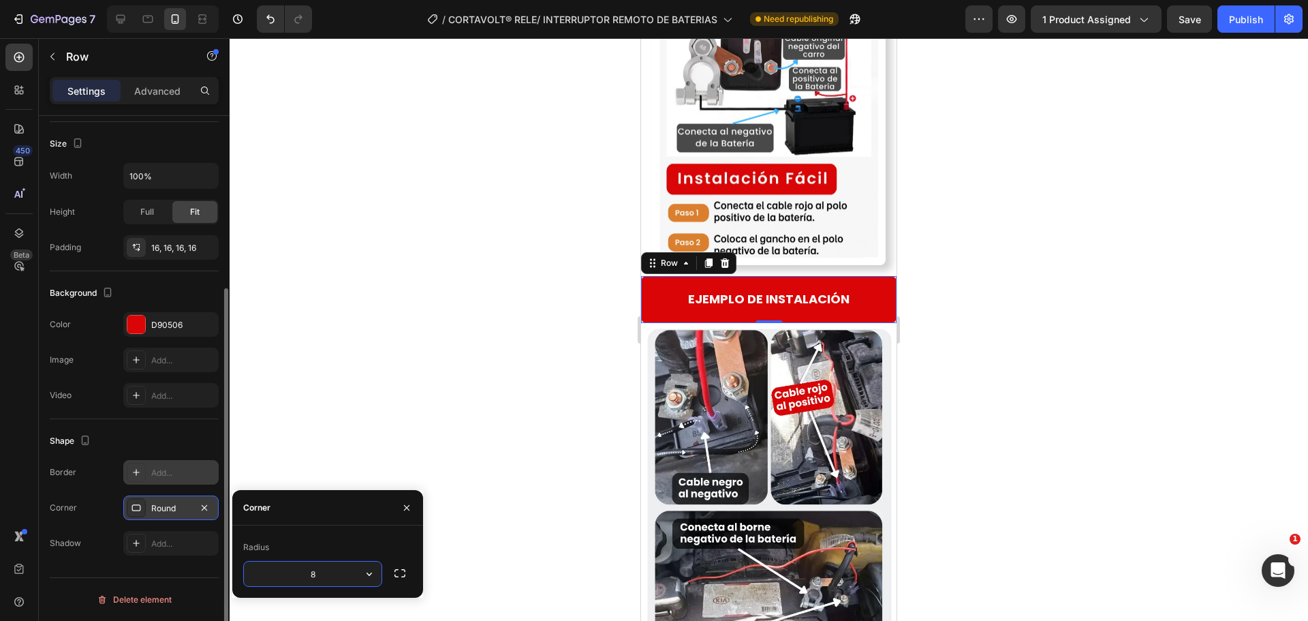
click at [137, 476] on icon at bounding box center [136, 472] width 11 height 11
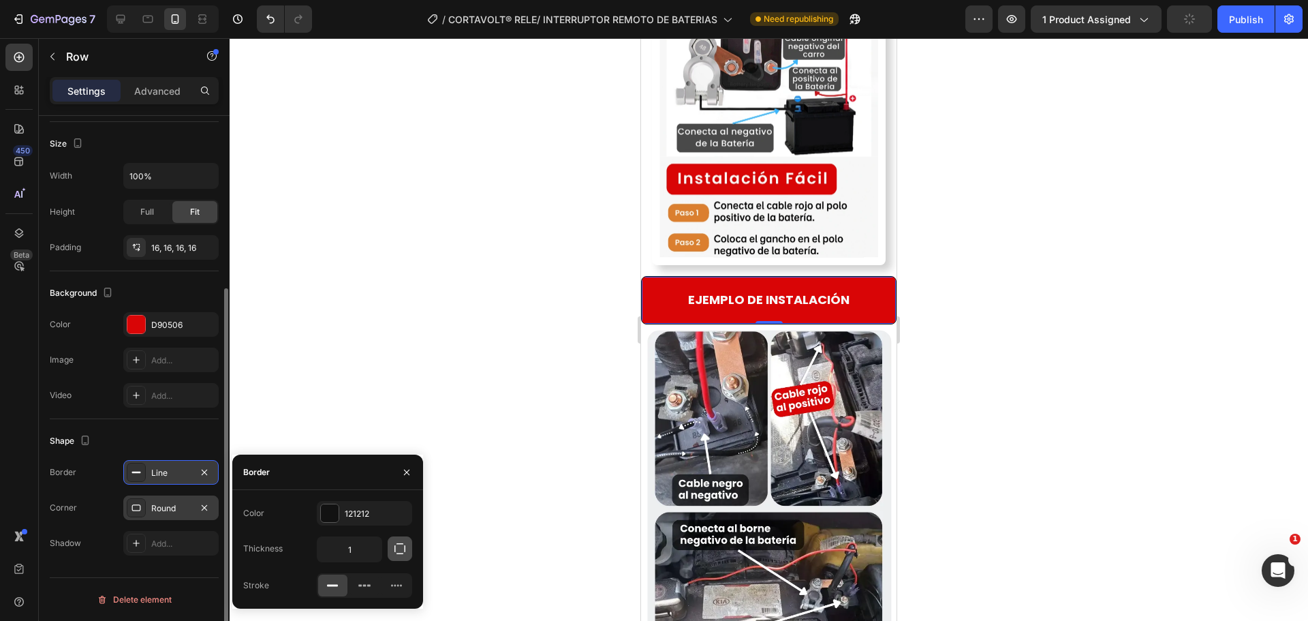
click at [405, 542] on icon "button" at bounding box center [400, 549] width 14 height 14
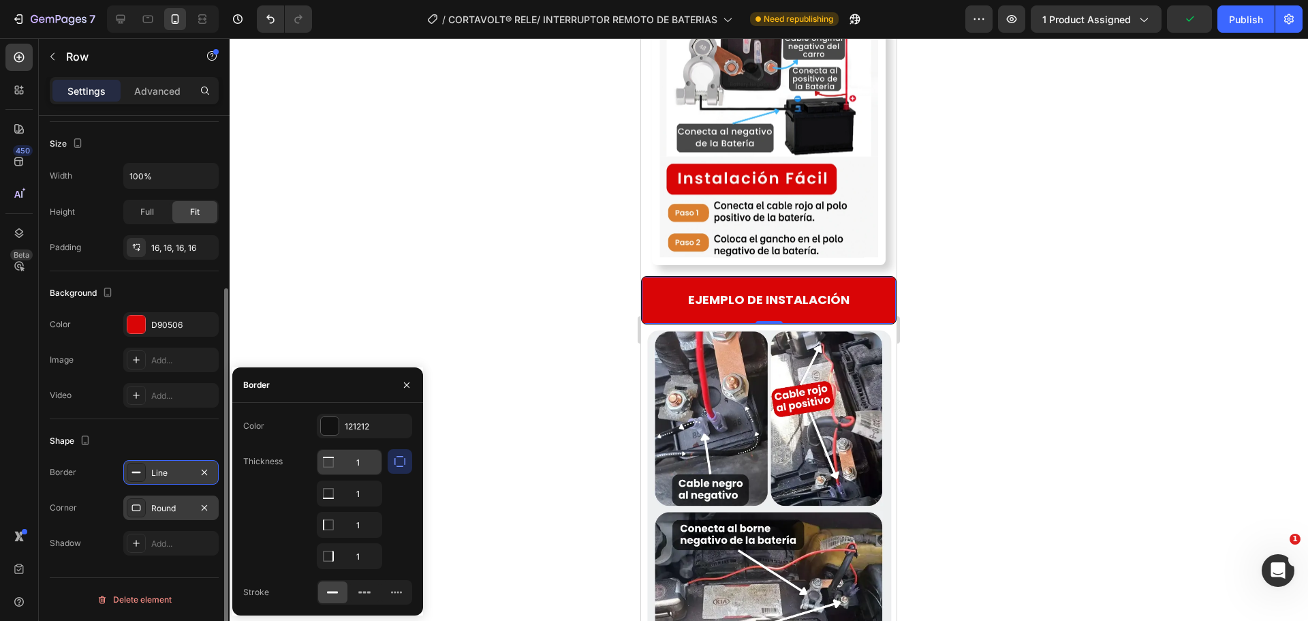
click at [347, 459] on input "1" at bounding box center [349, 462] width 64 height 25
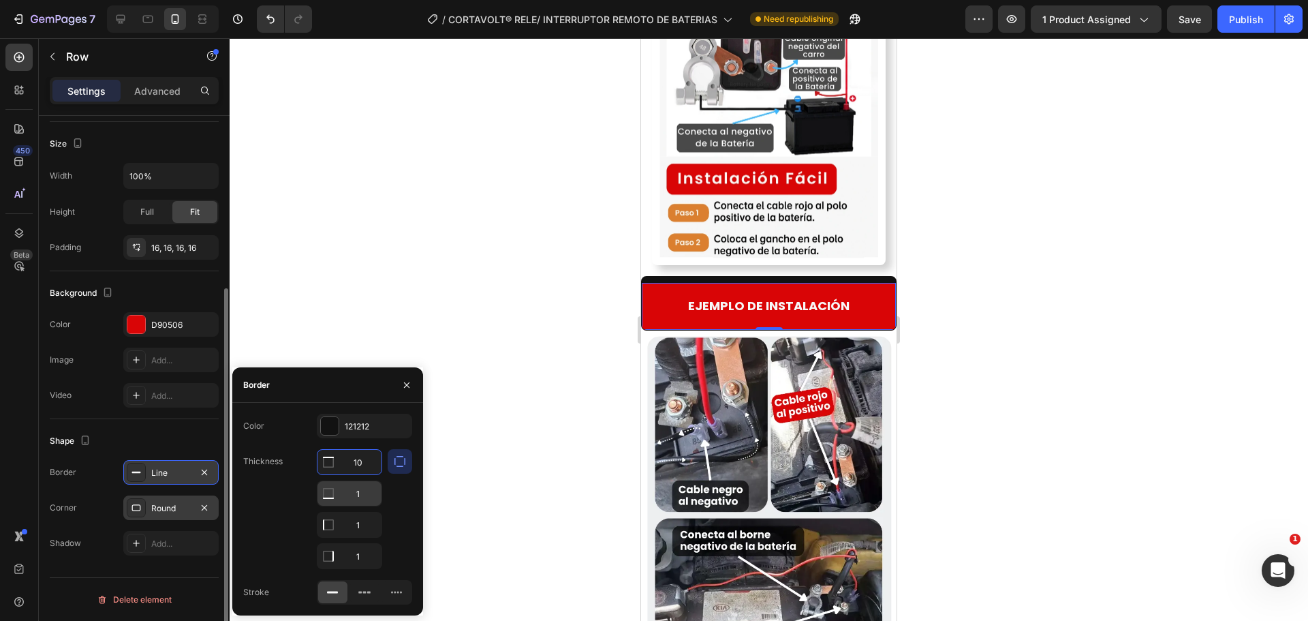
type input "10"
click at [362, 495] on input "1" at bounding box center [349, 493] width 64 height 25
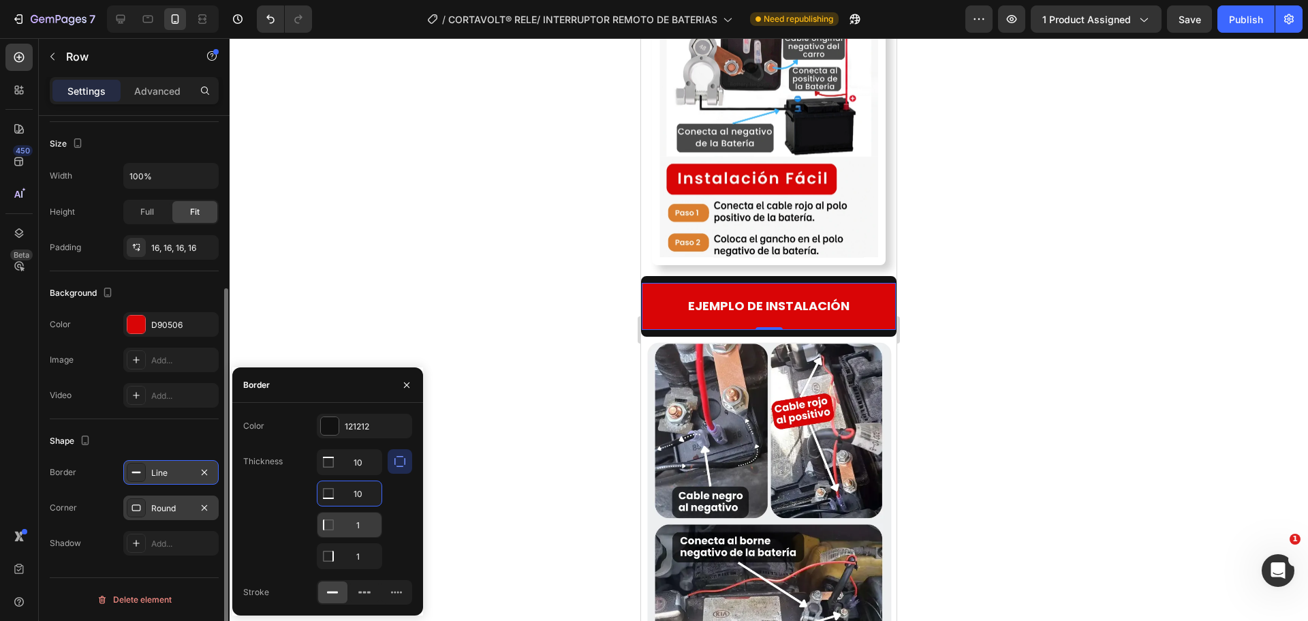
type input "10"
click at [363, 474] on input "1" at bounding box center [349, 462] width 64 height 25
type input "10"
click at [356, 549] on input "1" at bounding box center [349, 556] width 64 height 25
type input "10"
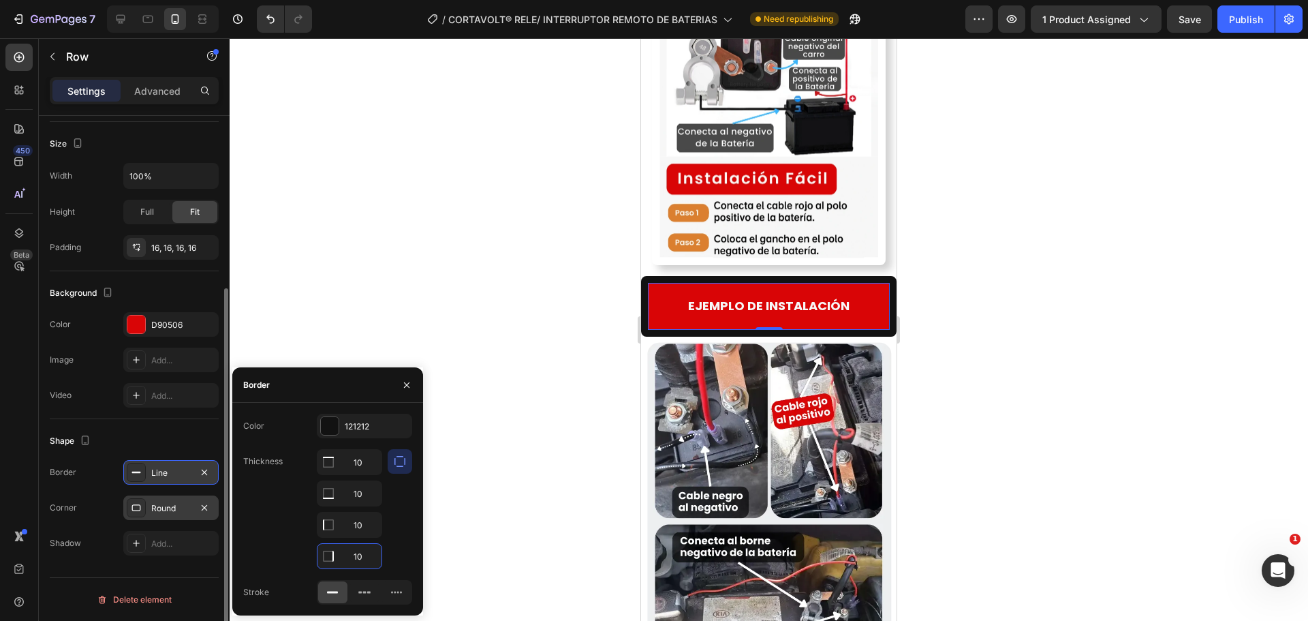
click at [169, 508] on div "Round" at bounding box center [171, 508] width 40 height 12
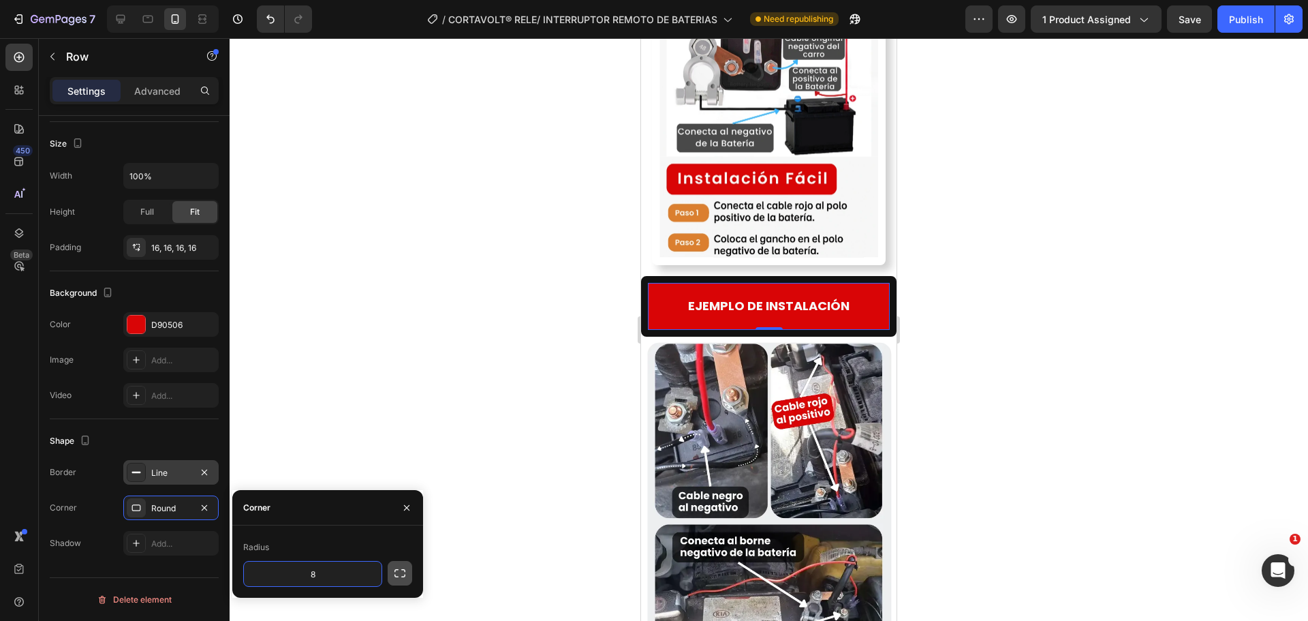
click at [395, 566] on icon "button" at bounding box center [400, 573] width 14 height 14
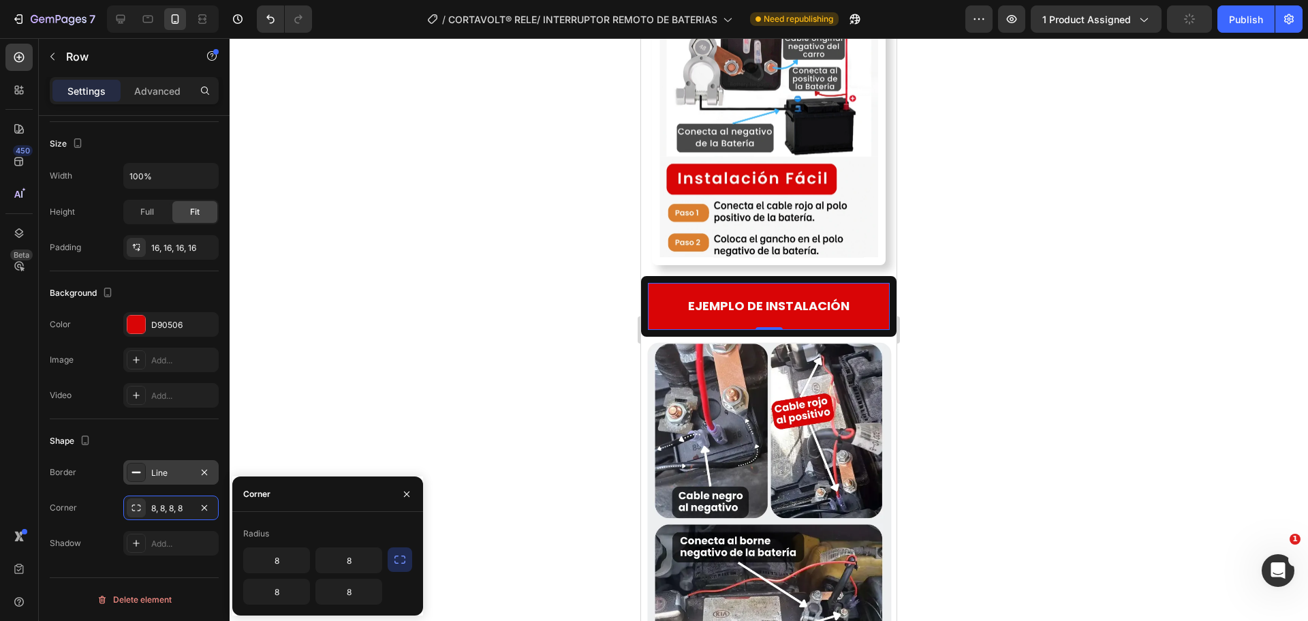
click at [337, 533] on div "Radius" at bounding box center [327, 534] width 169 height 22
click at [394, 556] on icon "button" at bounding box center [400, 560] width 14 height 14
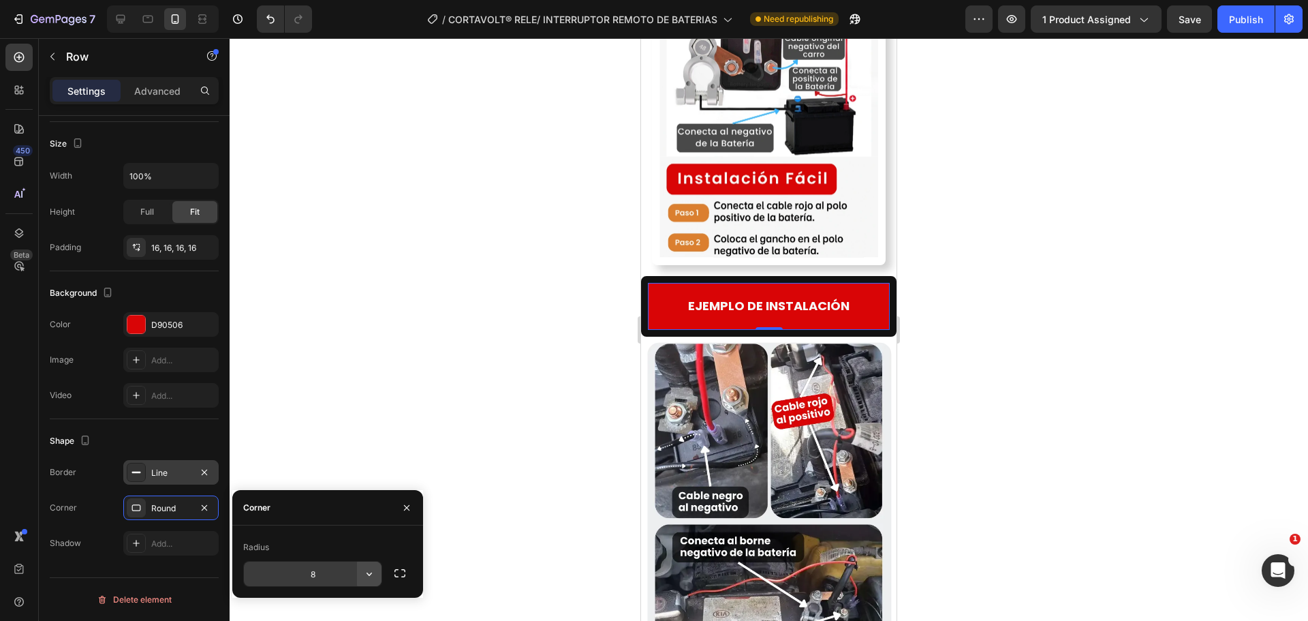
click at [368, 576] on icon "button" at bounding box center [369, 574] width 14 height 14
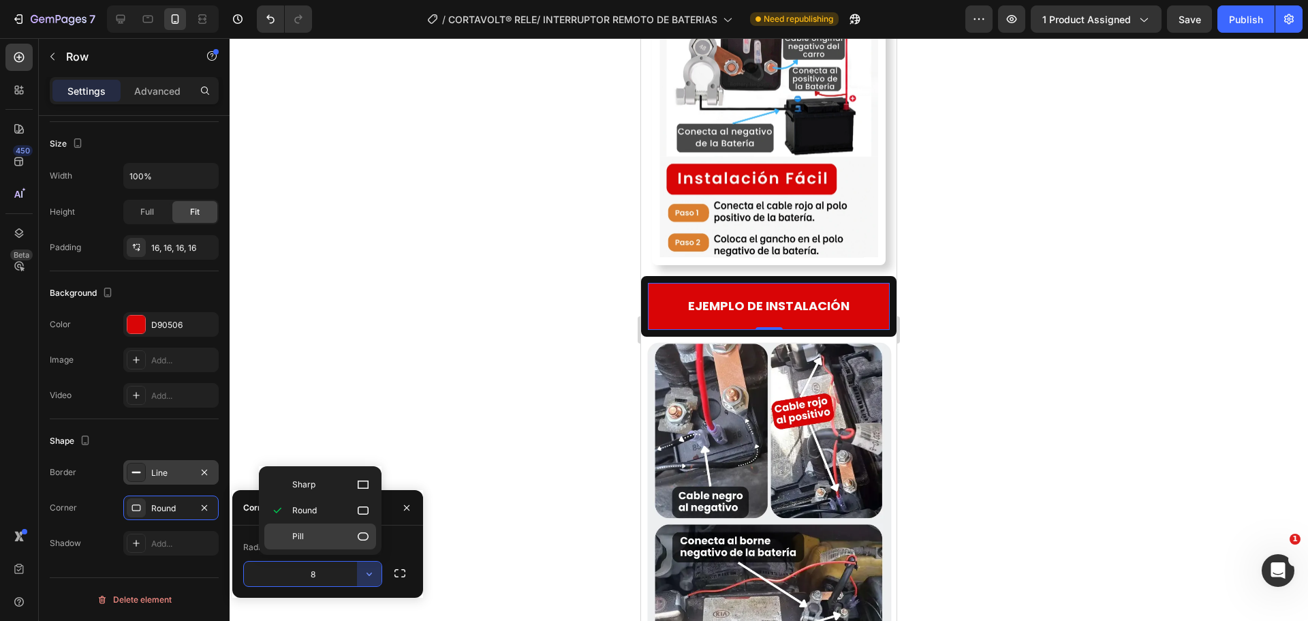
click at [343, 537] on p "Pill" at bounding box center [331, 536] width 78 height 14
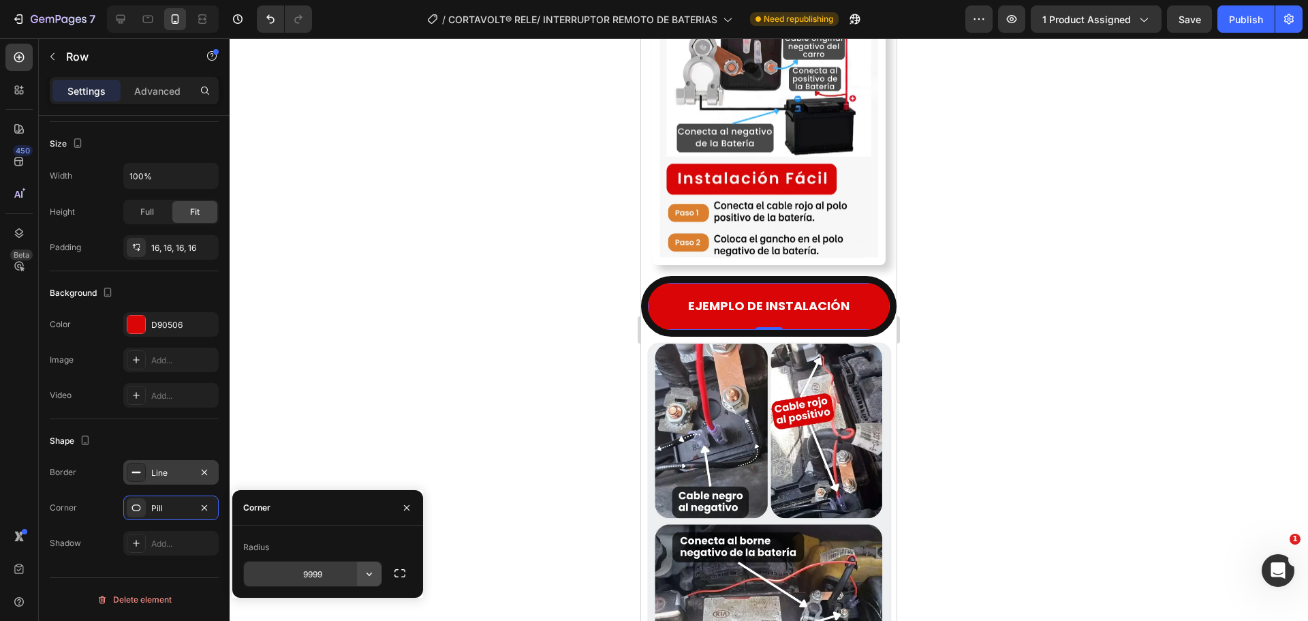
click at [371, 576] on icon "button" at bounding box center [369, 574] width 14 height 14
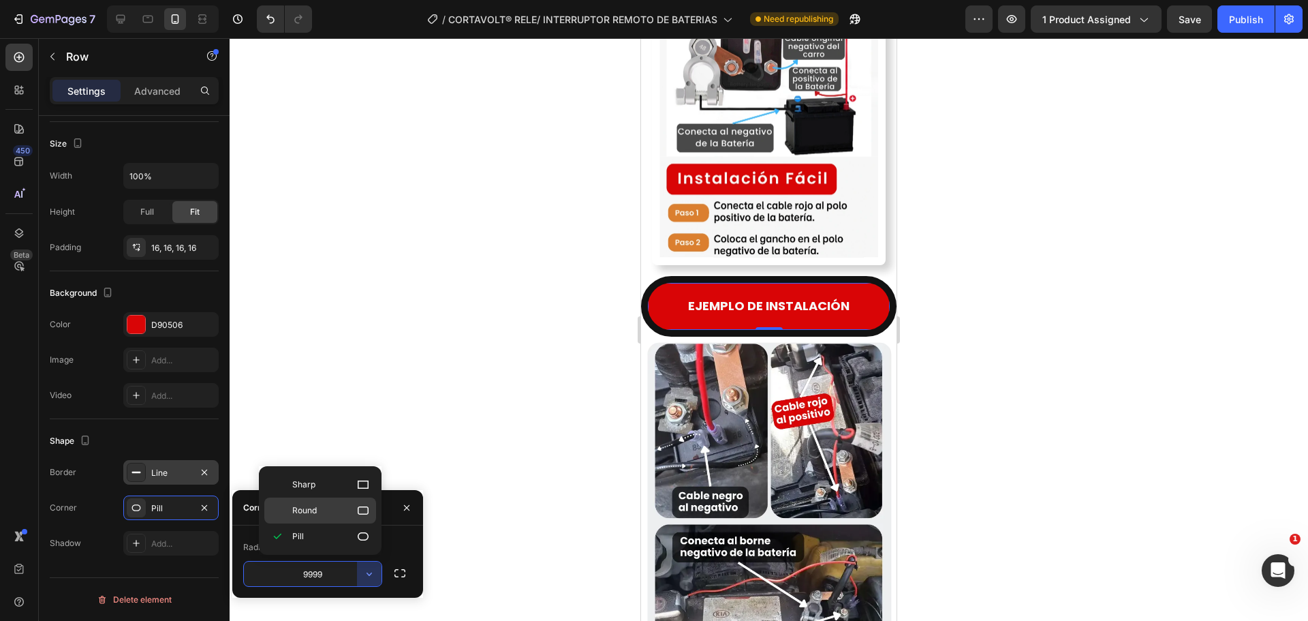
click at [357, 512] on icon at bounding box center [363, 510] width 14 height 14
type input "8"
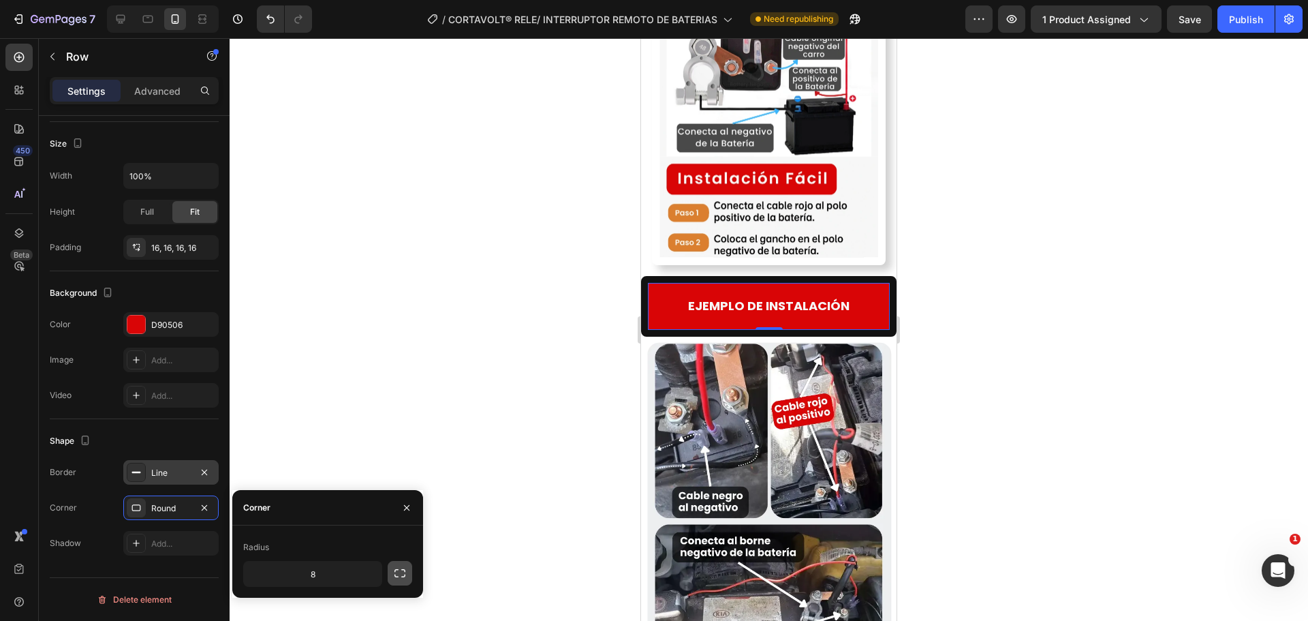
click at [399, 574] on icon "button" at bounding box center [400, 573] width 14 height 14
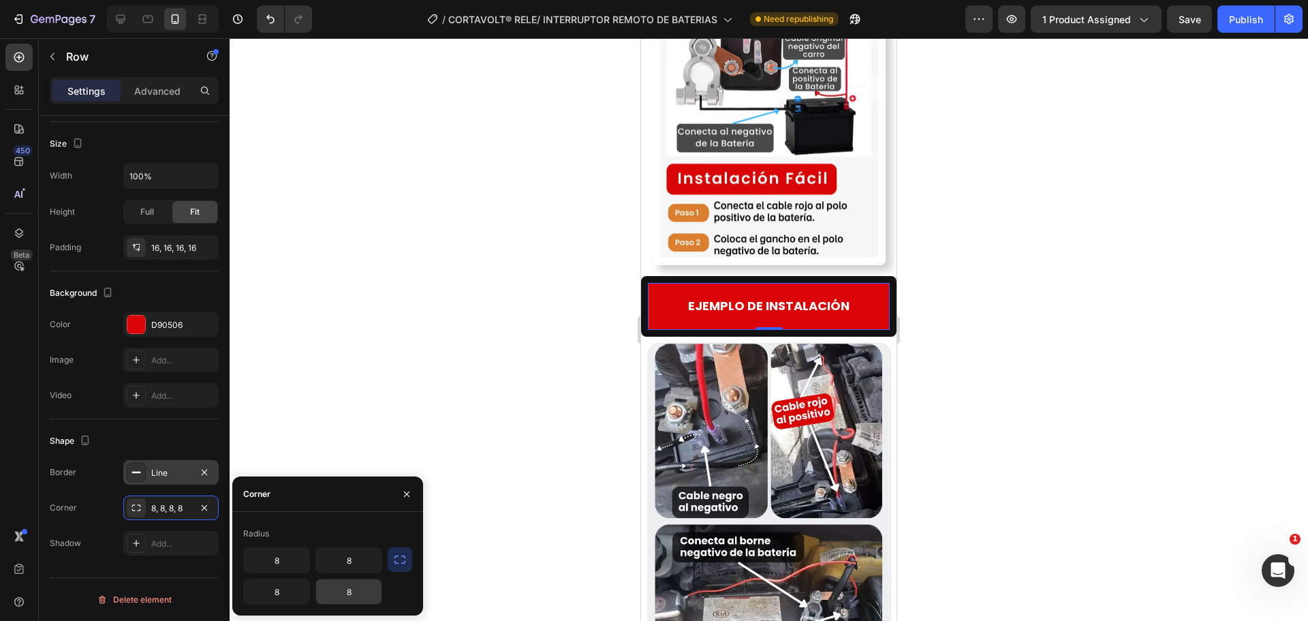
click at [346, 589] on input "8" at bounding box center [348, 591] width 65 height 25
click at [349, 592] on input "10" at bounding box center [348, 591] width 65 height 25
click at [345, 594] on input "0" at bounding box center [348, 591] width 65 height 25
click at [352, 593] on input "20" at bounding box center [348, 591] width 65 height 25
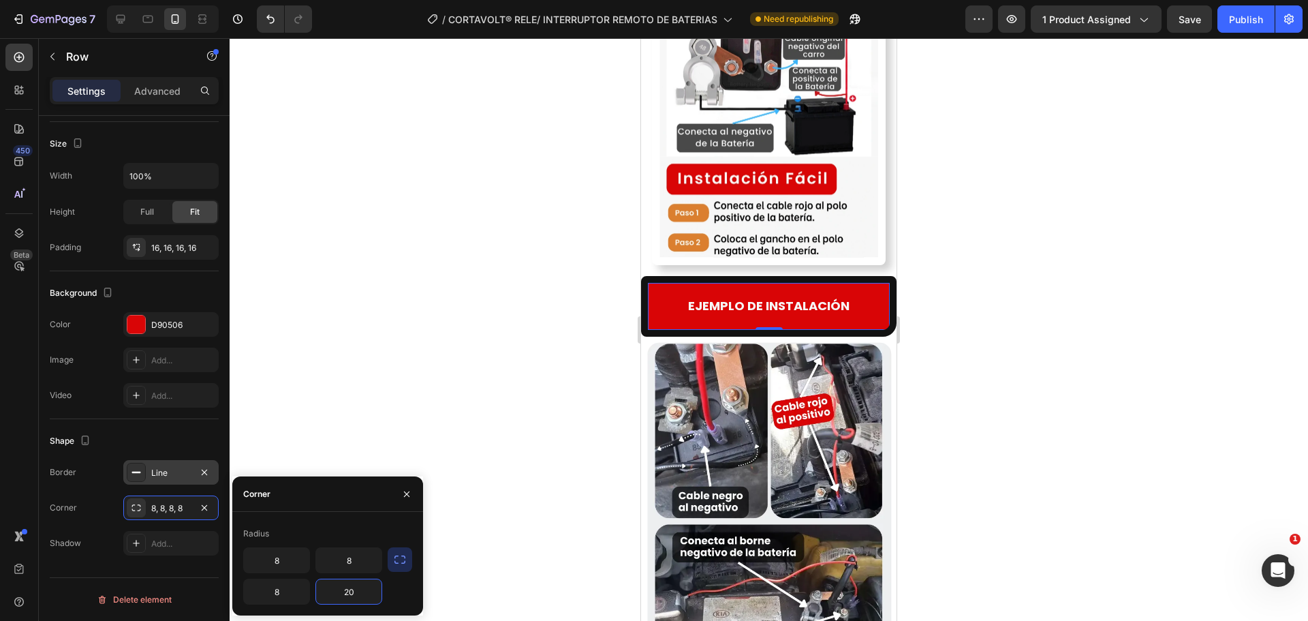
click at [352, 593] on input "20" at bounding box center [348, 591] width 65 height 25
type input "25"
click at [352, 561] on input "8" at bounding box center [348, 560] width 65 height 25
type input "25"
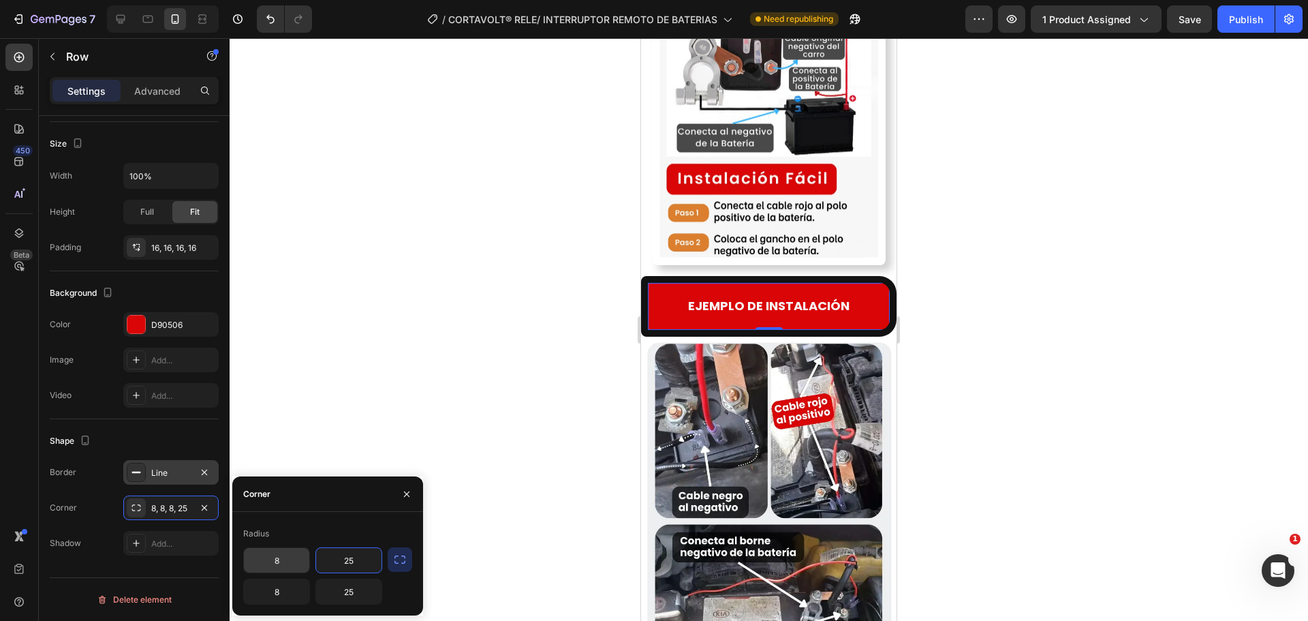
click at [295, 562] on input "8" at bounding box center [276, 560] width 65 height 25
type input "25"
click at [275, 593] on input "8" at bounding box center [276, 591] width 65 height 25
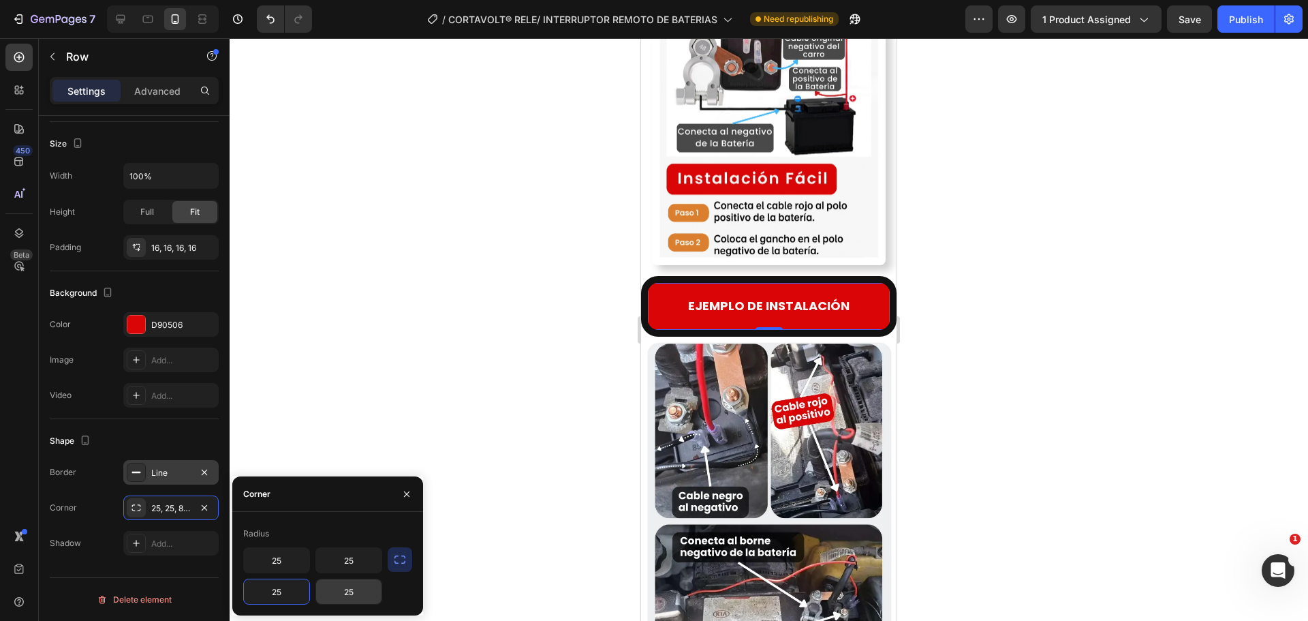
type input "25"
click at [341, 595] on input "25" at bounding box center [348, 591] width 65 height 25
click at [343, 590] on input "35" at bounding box center [348, 591] width 65 height 25
click at [344, 591] on input "35" at bounding box center [348, 591] width 65 height 25
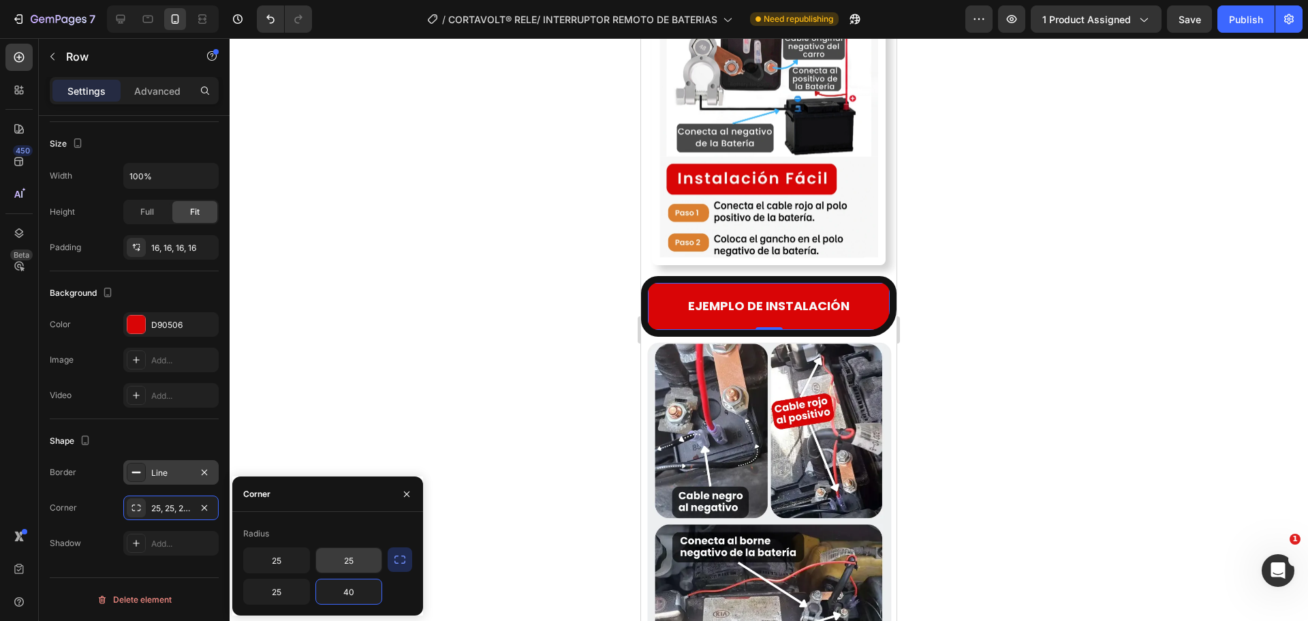
type input "40"
click at [355, 568] on input "25" at bounding box center [348, 560] width 65 height 25
click at [352, 559] on input "044" at bounding box center [348, 560] width 65 height 25
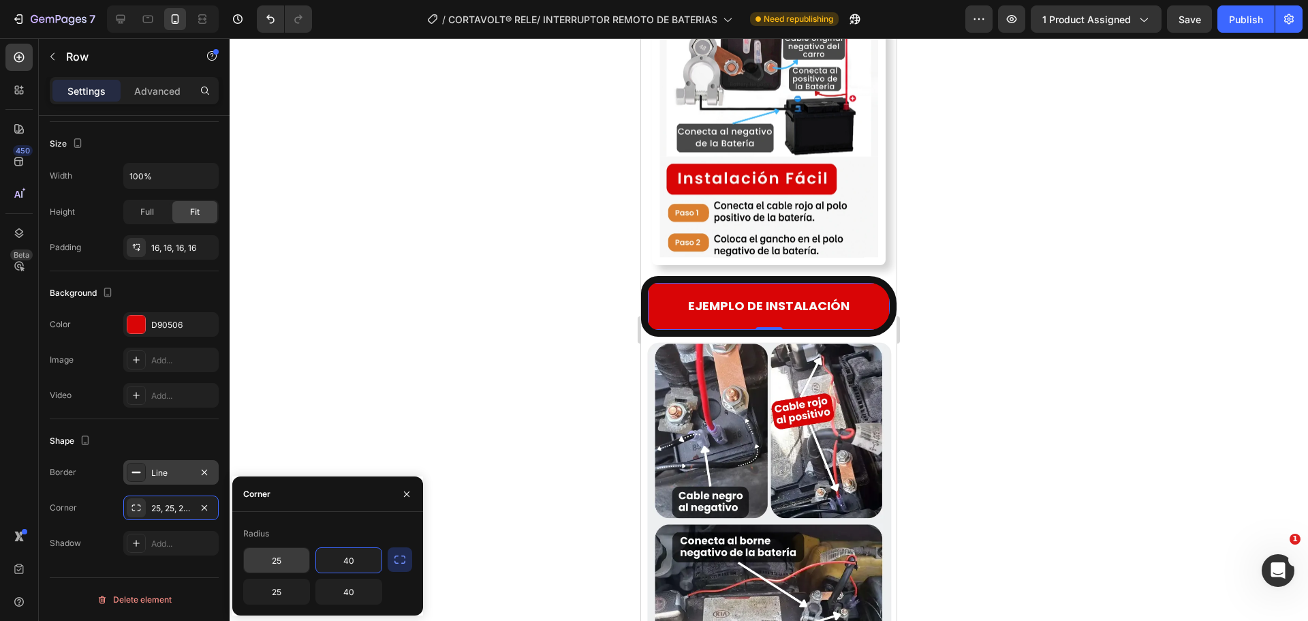
type input "40"
click at [282, 556] on input "25" at bounding box center [276, 560] width 65 height 25
type input "40"
click at [275, 595] on input "25" at bounding box center [276, 591] width 65 height 25
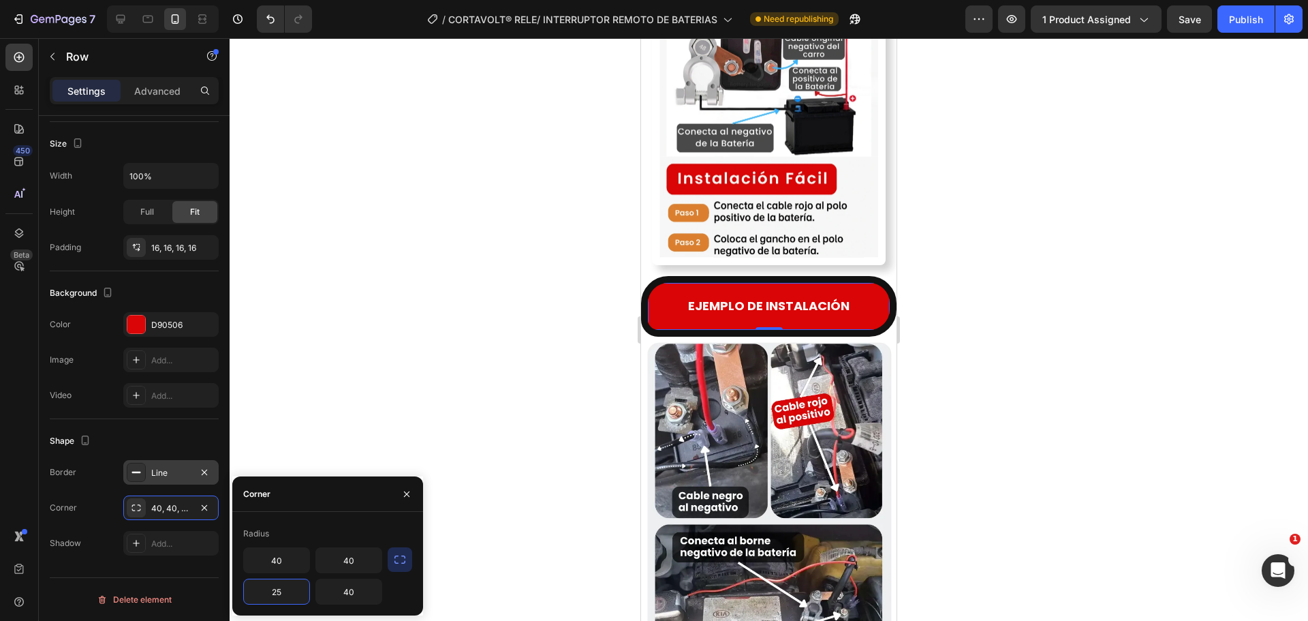
click at [275, 595] on input "25" at bounding box center [276, 591] width 65 height 25
click at [273, 591] on input "40" at bounding box center [276, 591] width 65 height 25
type input "70"
click at [281, 562] on input "40" at bounding box center [276, 560] width 65 height 25
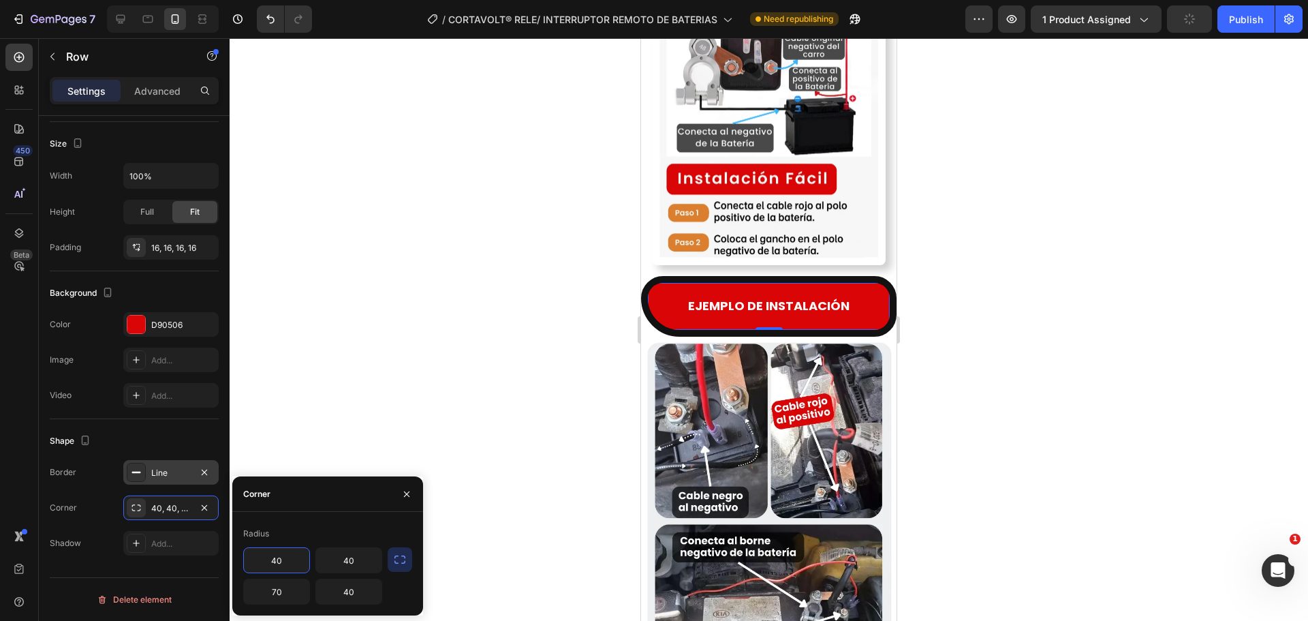
click at [281, 562] on input "40" at bounding box center [276, 560] width 65 height 25
type input "70"
click at [343, 567] on input "40" at bounding box center [348, 560] width 65 height 25
type input "70"
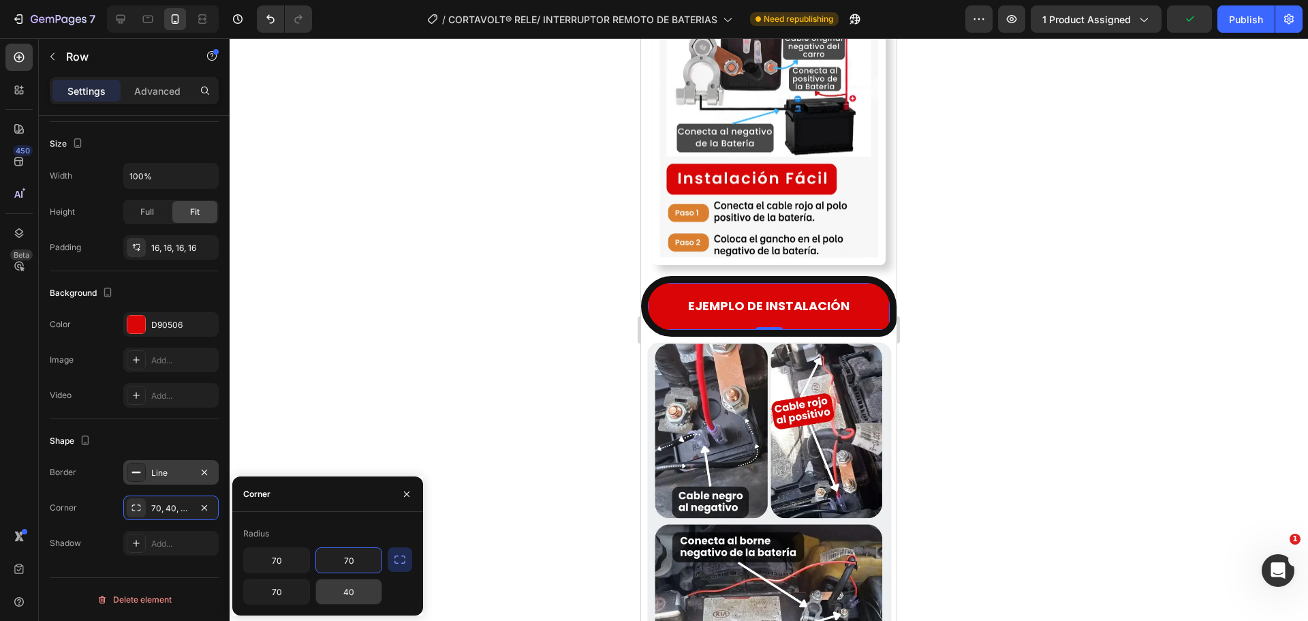
click at [347, 589] on input "40" at bounding box center [348, 591] width 65 height 25
click at [347, 589] on input "07" at bounding box center [348, 591] width 65 height 25
click at [347, 589] on input "0" at bounding box center [348, 591] width 65 height 25
click at [357, 593] on input "07" at bounding box center [348, 591] width 65 height 25
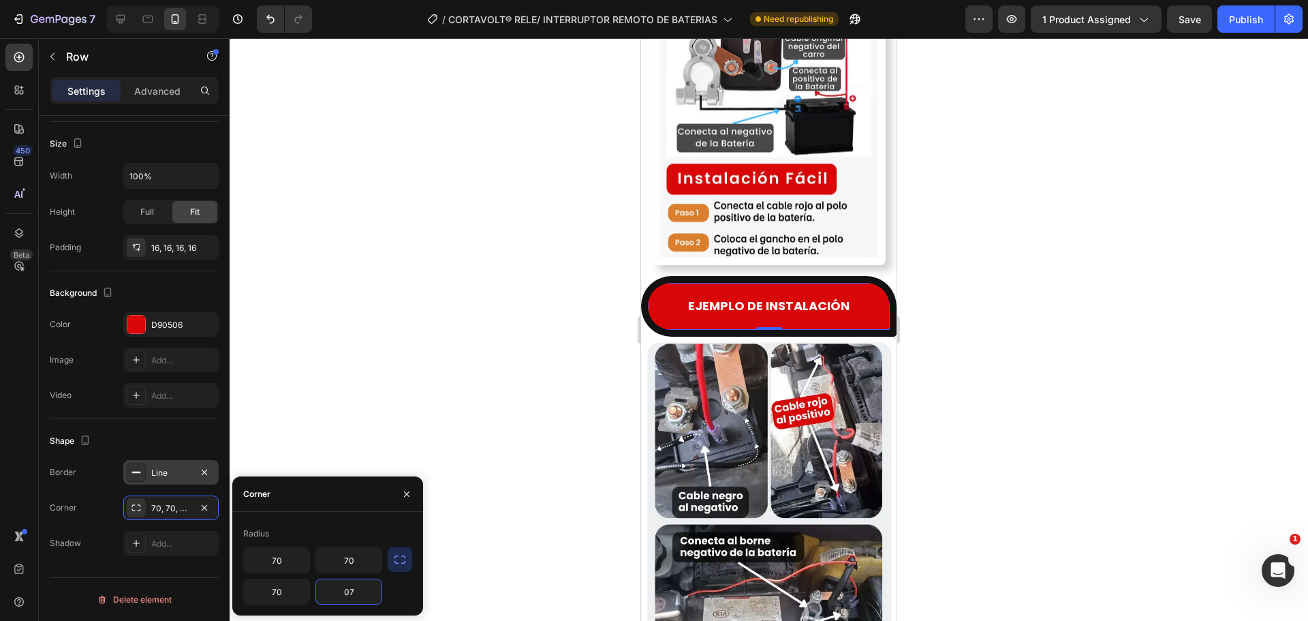
click at [357, 593] on input "07" at bounding box center [348, 591] width 65 height 25
type input "70"
click at [277, 562] on input "70" at bounding box center [276, 560] width 65 height 25
type input "85"
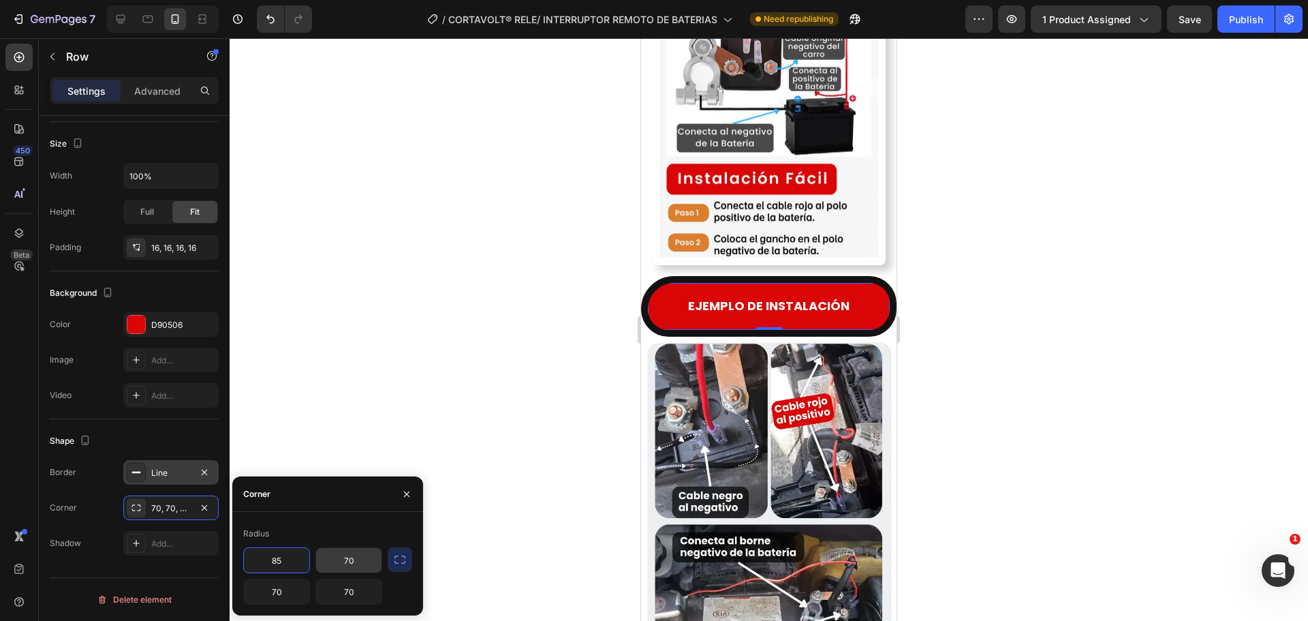
click at [344, 565] on input "70" at bounding box center [348, 560] width 65 height 25
type input "85"
click at [345, 592] on input "70" at bounding box center [348, 591] width 65 height 25
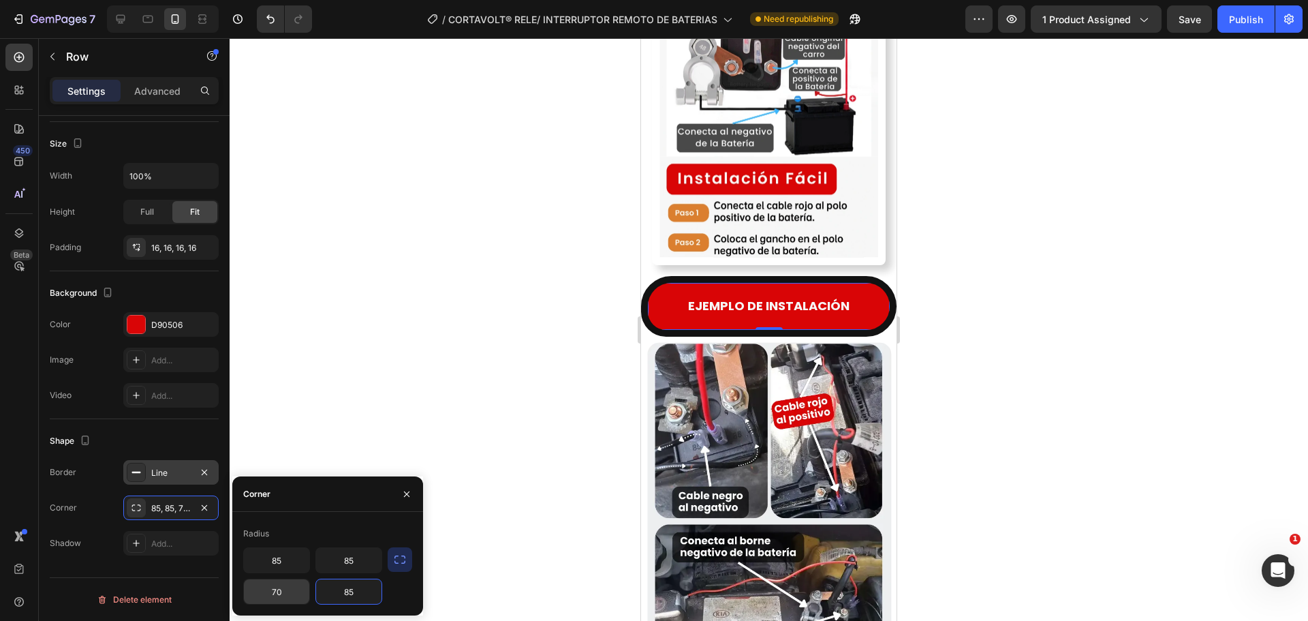
type input "85"
click at [273, 597] on input "70" at bounding box center [276, 591] width 65 height 25
type input "85"
click at [352, 520] on div "[PERSON_NAME] 85 85 85 85" at bounding box center [327, 564] width 191 height 104
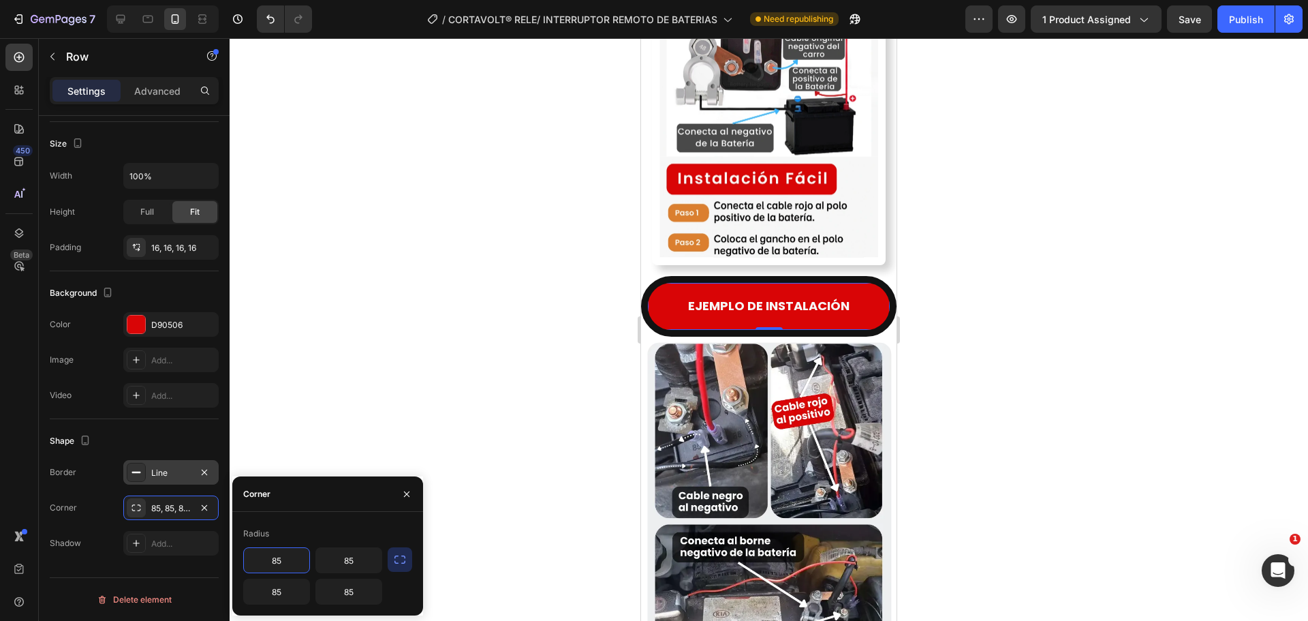
click at [263, 557] on input "85" at bounding box center [276, 560] width 65 height 25
type input "110"
click at [350, 560] on input "85" at bounding box center [348, 560] width 65 height 25
type input "110"
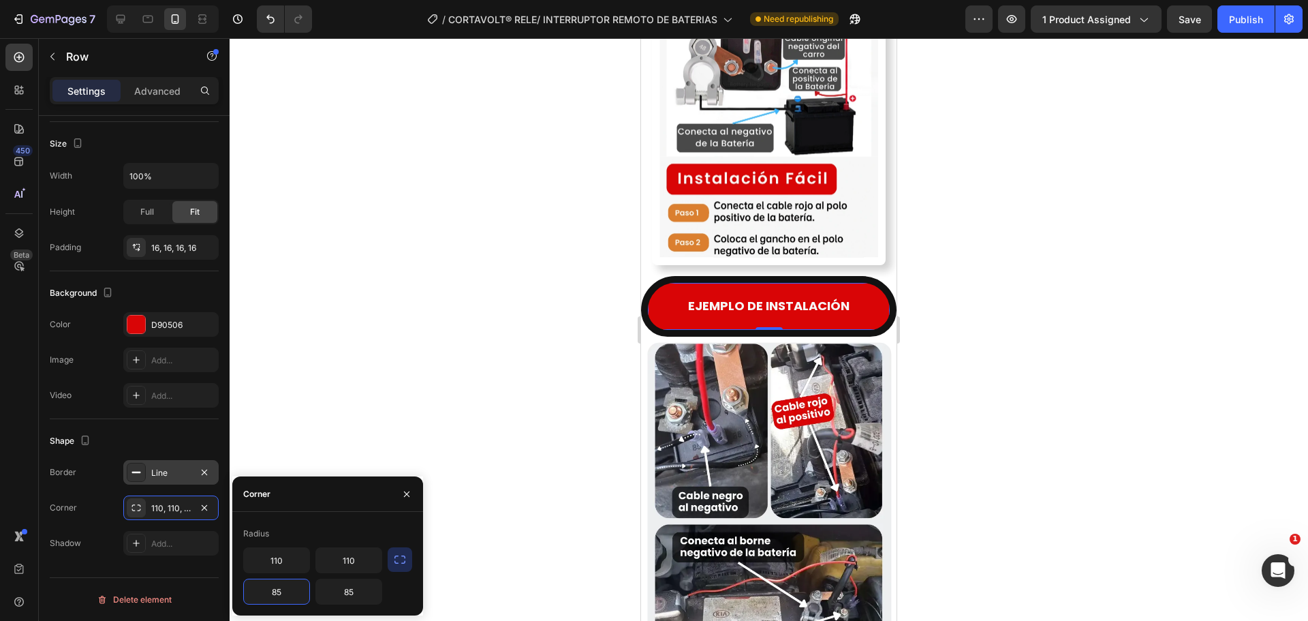
click at [267, 595] on input "85" at bounding box center [276, 591] width 65 height 25
click at [267, 594] on input "85" at bounding box center [276, 591] width 65 height 25
click at [279, 591] on input "10" at bounding box center [276, 591] width 65 height 25
click at [278, 591] on input "10" at bounding box center [276, 591] width 65 height 25
click at [277, 592] on input "10" at bounding box center [276, 591] width 65 height 25
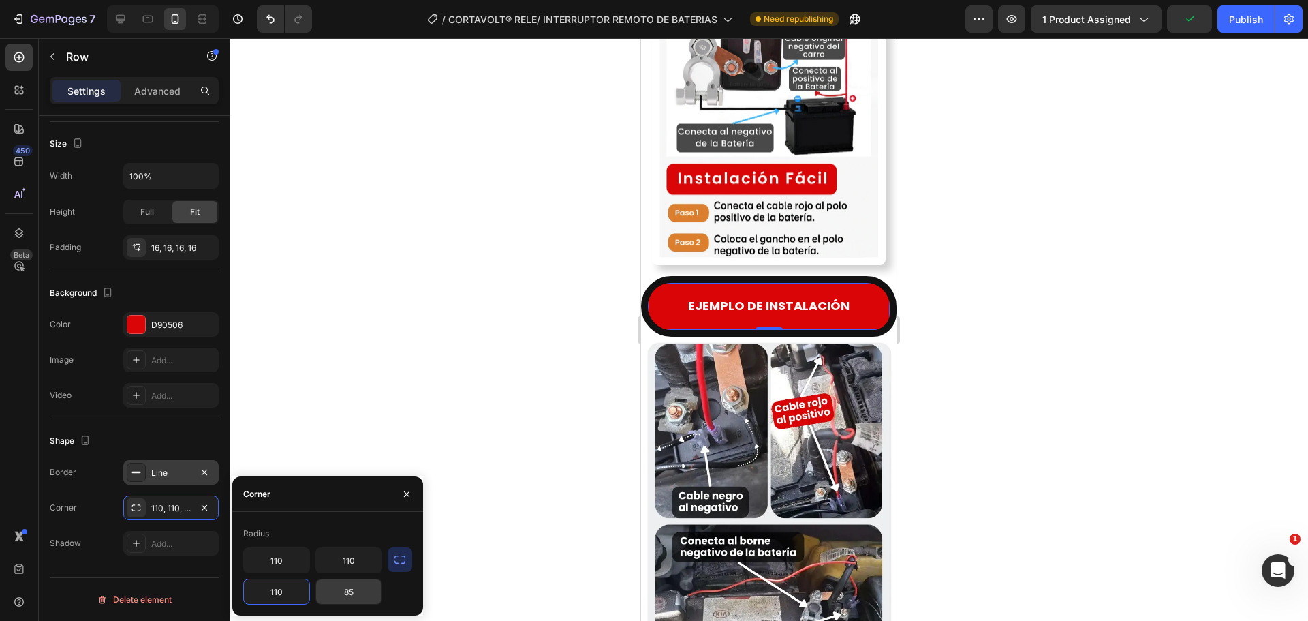
type input "110"
click at [330, 597] on input "85" at bounding box center [348, 591] width 65 height 25
click at [345, 597] on input "10" at bounding box center [348, 591] width 65 height 25
type input "110"
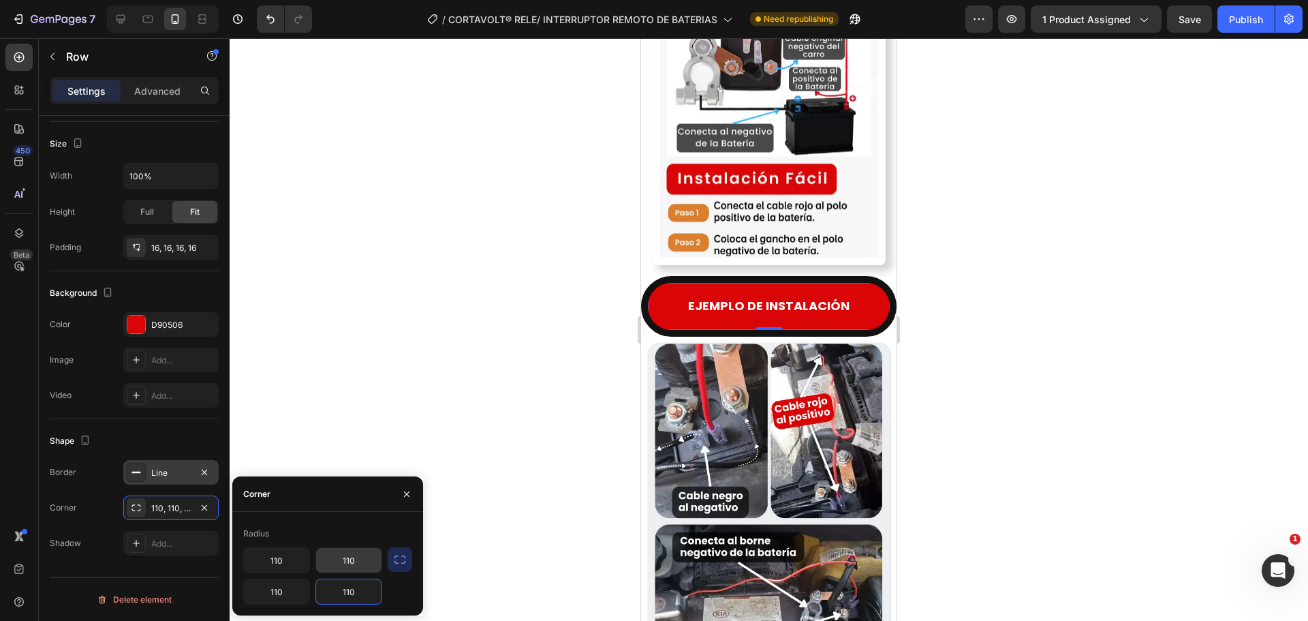
click at [345, 555] on input "110" at bounding box center [348, 560] width 65 height 25
type input "0"
click at [350, 594] on input "110" at bounding box center [348, 591] width 65 height 25
type input "0"
click at [283, 585] on input "110" at bounding box center [276, 591] width 65 height 25
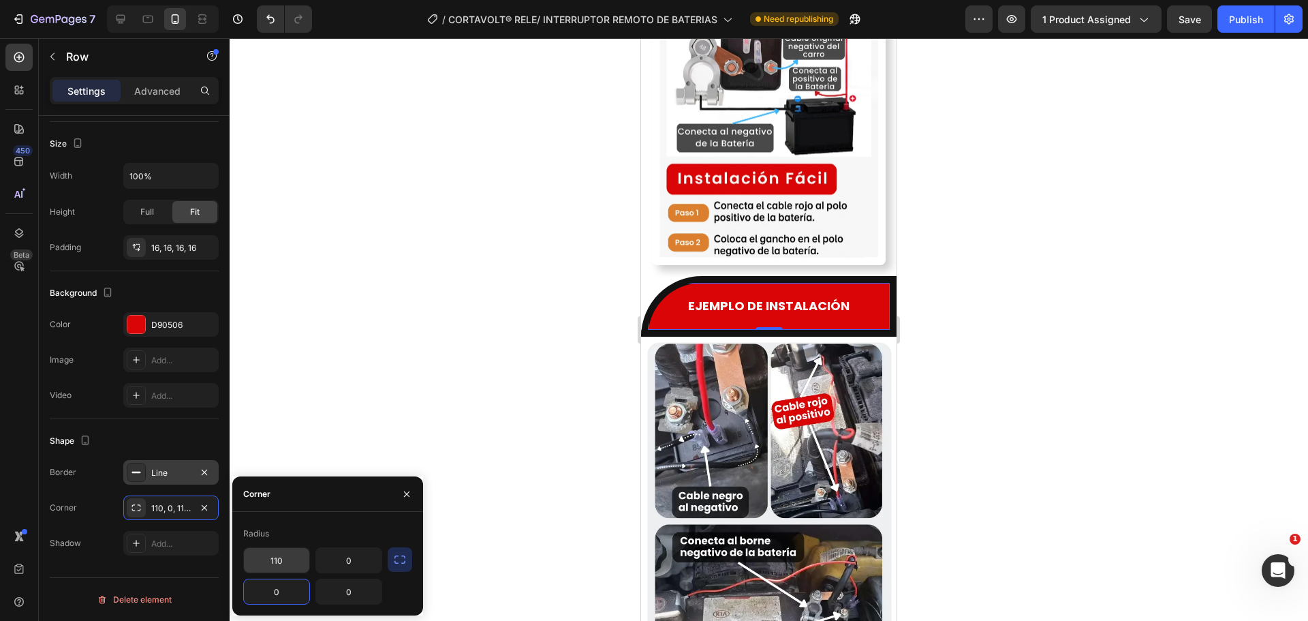
type input "0"
click at [281, 561] on input "110" at bounding box center [276, 560] width 65 height 25
click at [270, 568] on input "0" at bounding box center [276, 560] width 65 height 25
click at [294, 561] on input "100" at bounding box center [276, 560] width 65 height 25
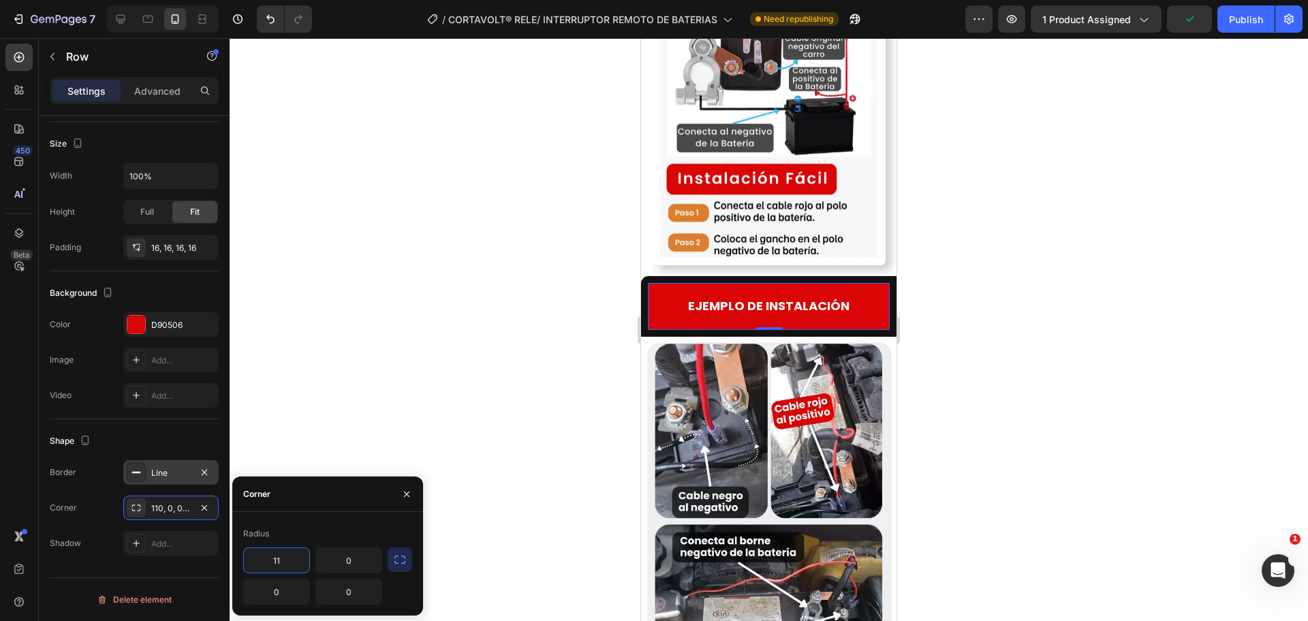
type input "110"
click at [334, 559] on input "0" at bounding box center [348, 560] width 65 height 25
type input "110"
click at [292, 608] on div "Radius 110 110 0 0" at bounding box center [327, 564] width 191 height 104
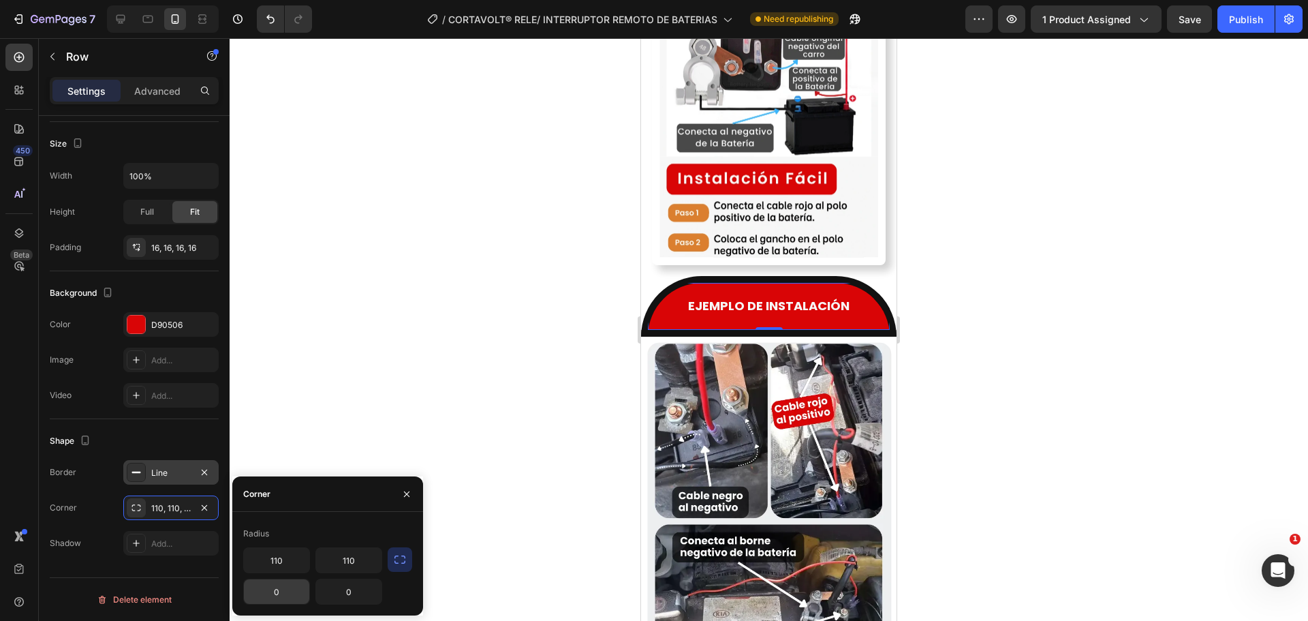
click at [287, 594] on input "0" at bounding box center [276, 591] width 65 height 25
type input "110"
click at [357, 597] on input "0" at bounding box center [348, 591] width 65 height 25
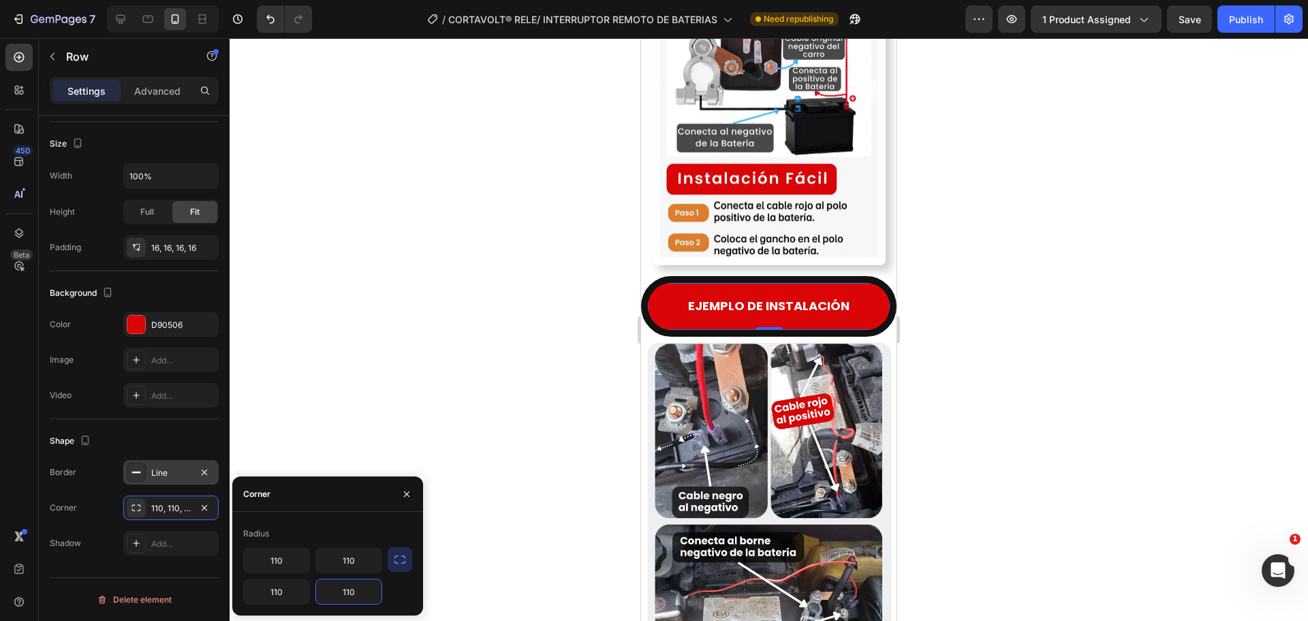
type input "110"
click at [360, 540] on div "Radius" at bounding box center [327, 534] width 169 height 22
click at [140, 473] on rect at bounding box center [136, 471] width 9 height 1
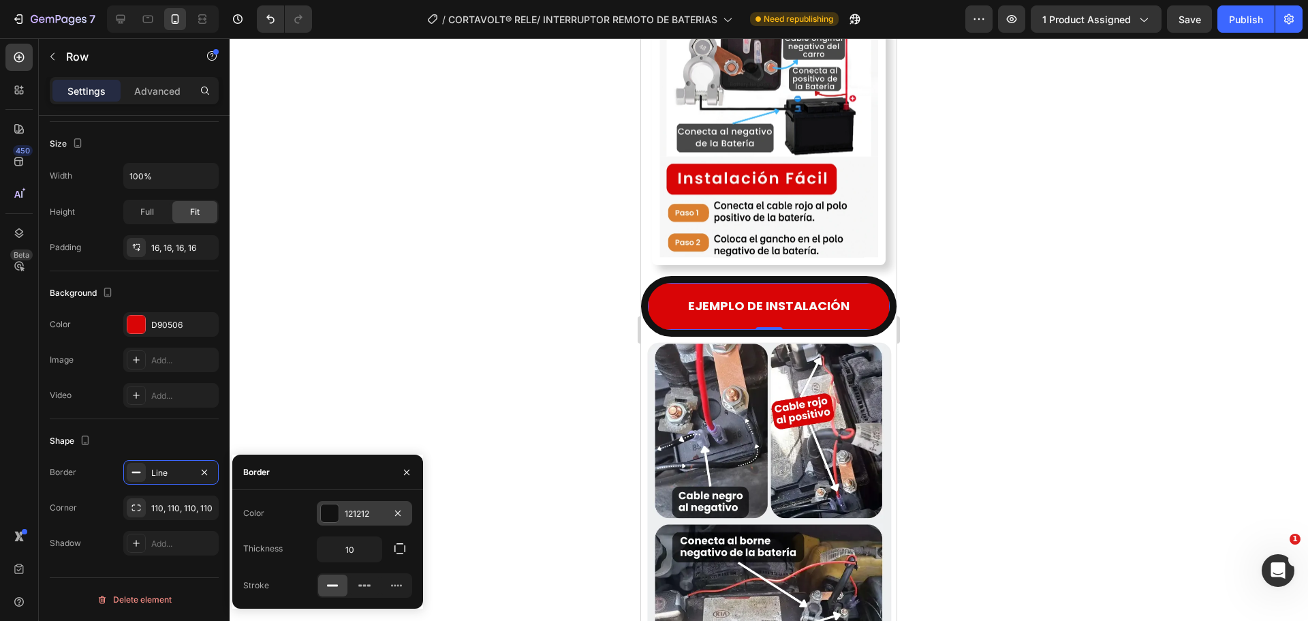
click at [325, 519] on div at bounding box center [330, 513] width 18 height 18
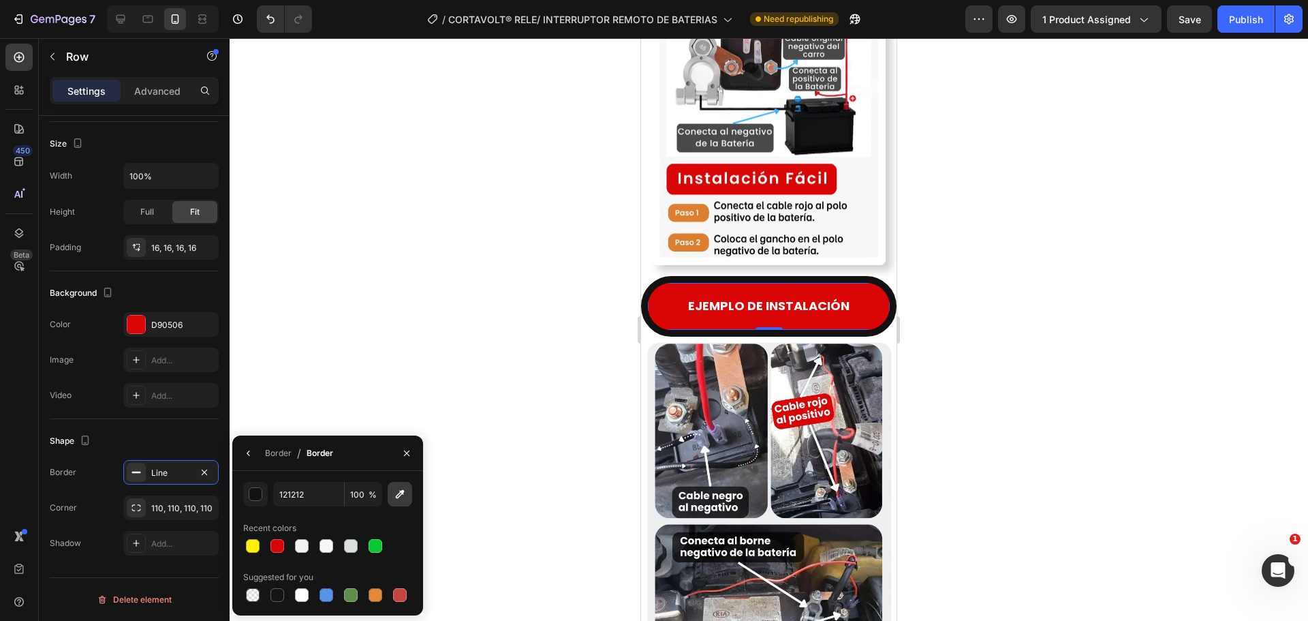
click at [399, 493] on icon "button" at bounding box center [400, 494] width 14 height 14
type input "EDEEEF"
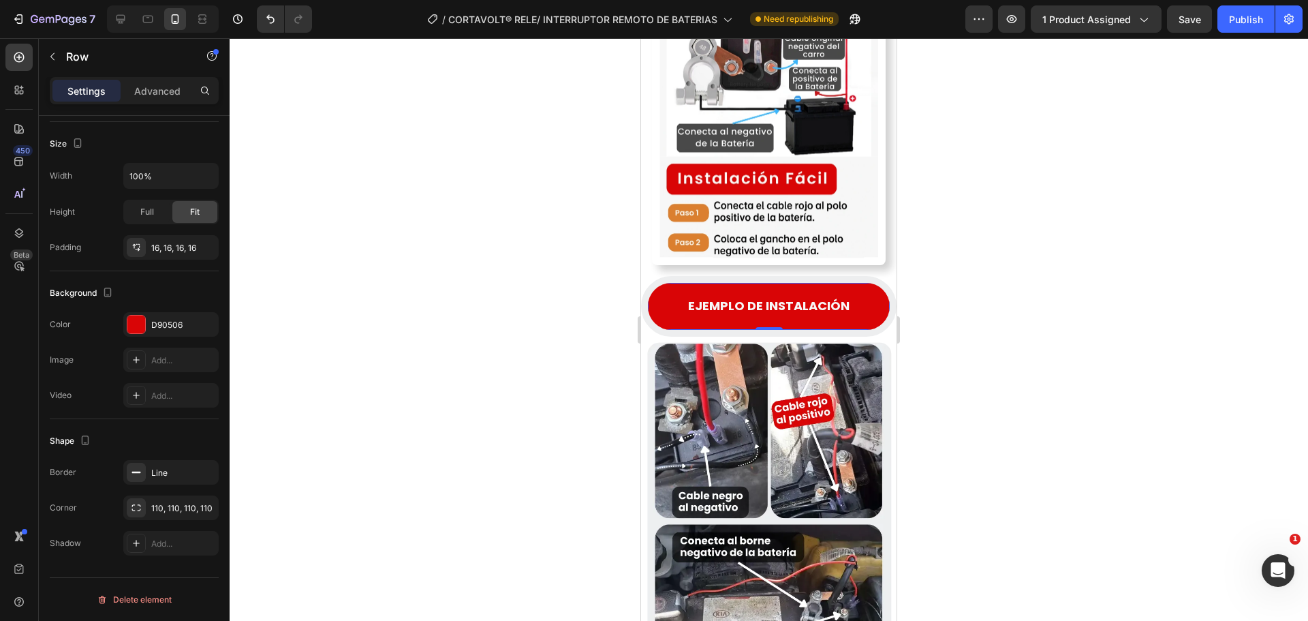
click at [544, 429] on div at bounding box center [769, 329] width 1078 height 582
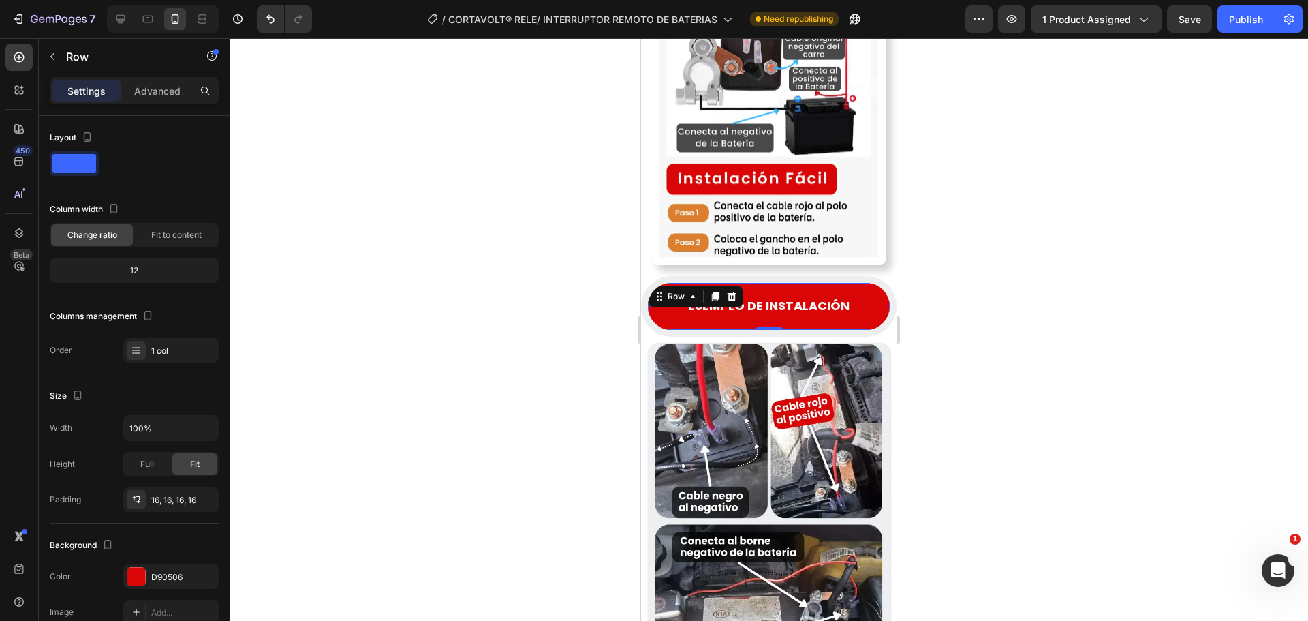
click at [740, 276] on div "EJEMPLO DE INSTALACIÓN Text Block Row 0" at bounding box center [768, 306] width 255 height 60
click at [176, 91] on p "Advanced" at bounding box center [157, 91] width 46 height 14
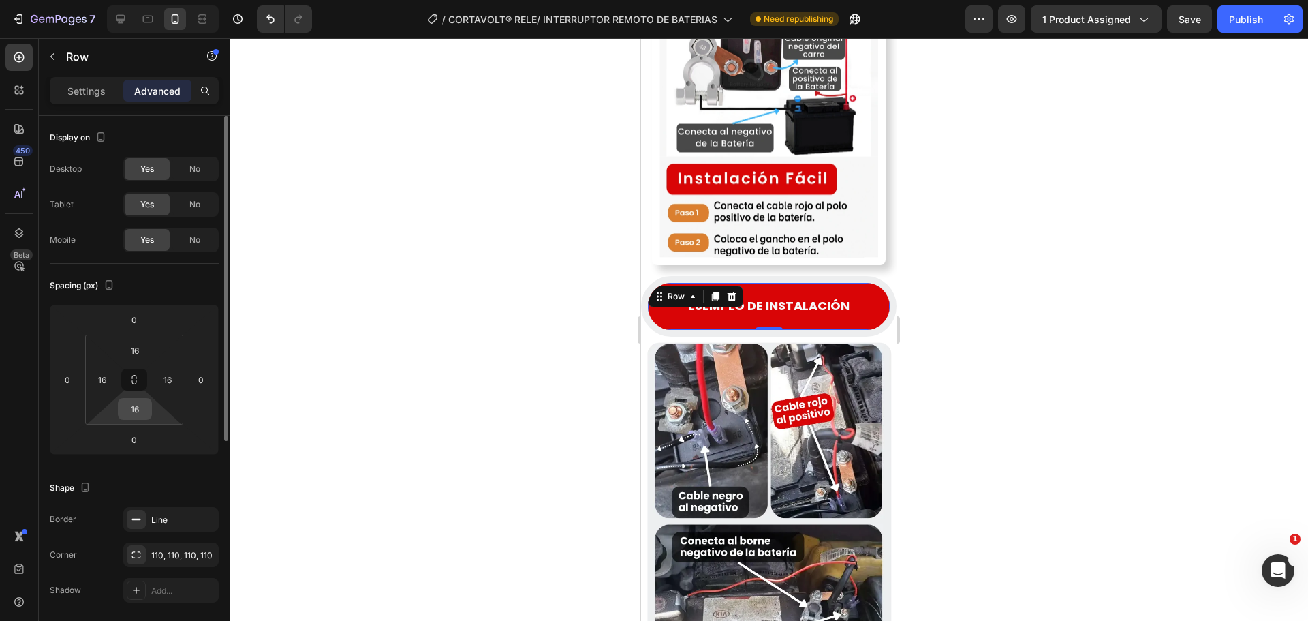
click at [144, 409] on input "16" at bounding box center [134, 409] width 27 height 20
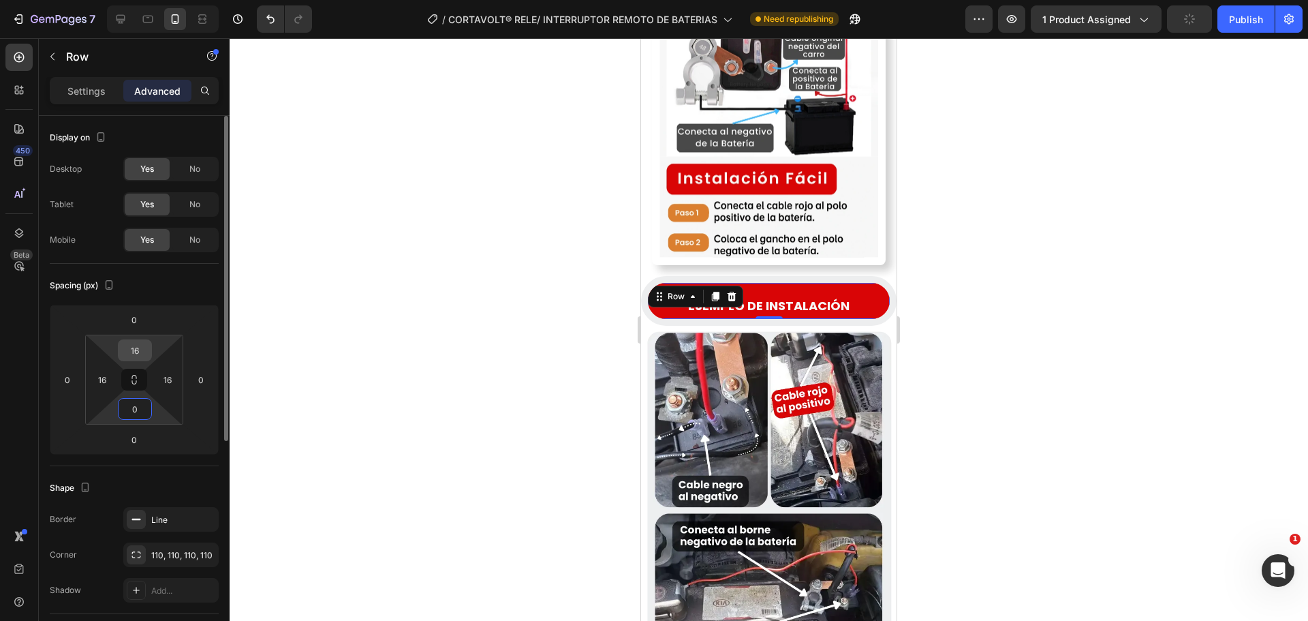
type input "0"
click at [136, 352] on input "16" at bounding box center [134, 350] width 27 height 20
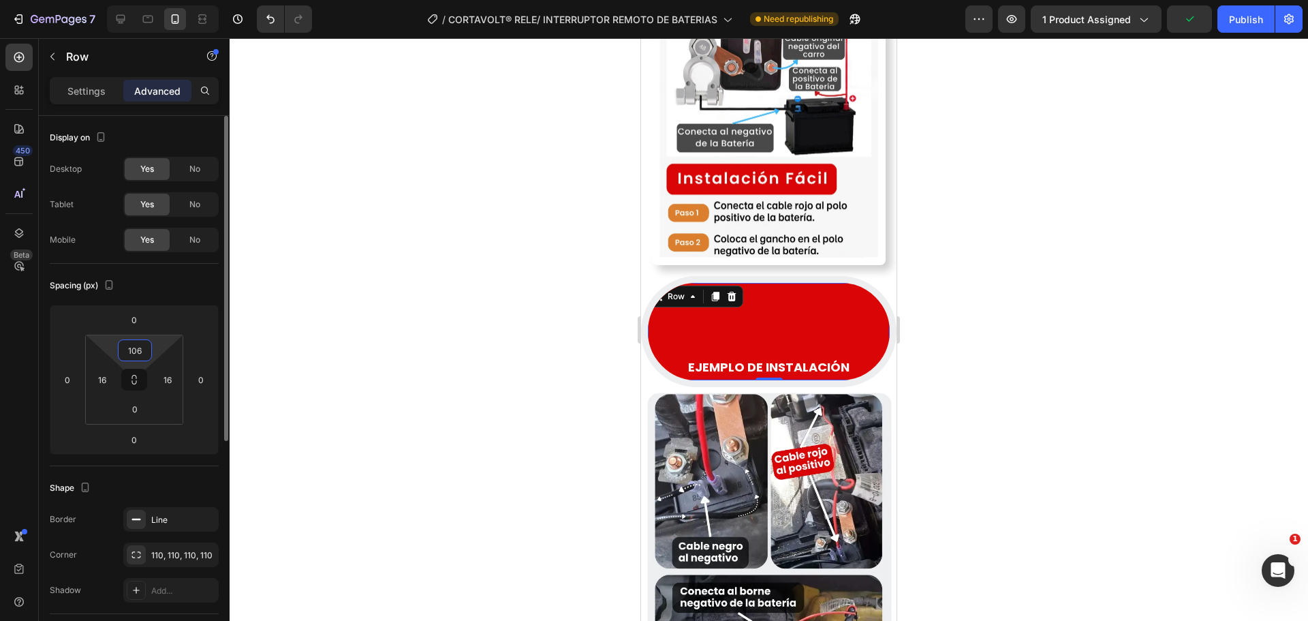
click at [135, 349] on input "106" at bounding box center [134, 350] width 27 height 20
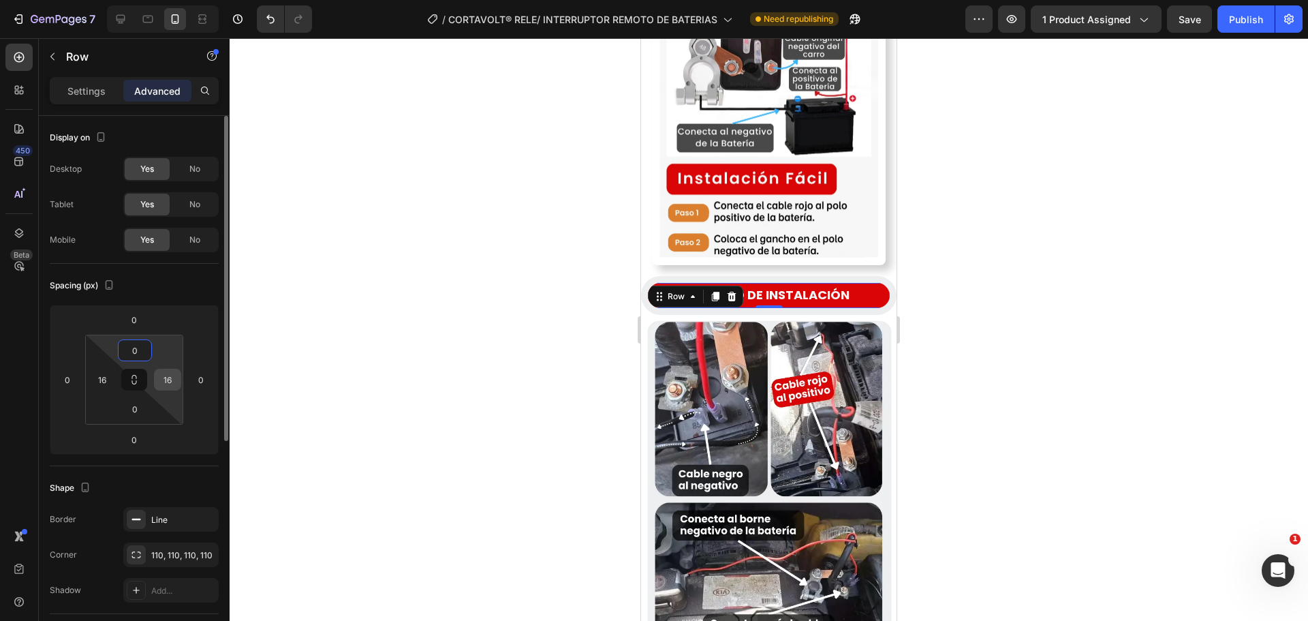
type input "0"
click at [171, 381] on input "16" at bounding box center [167, 379] width 20 height 20
type input "0"
click at [106, 374] on input "16" at bounding box center [102, 379] width 20 height 20
type input "0"
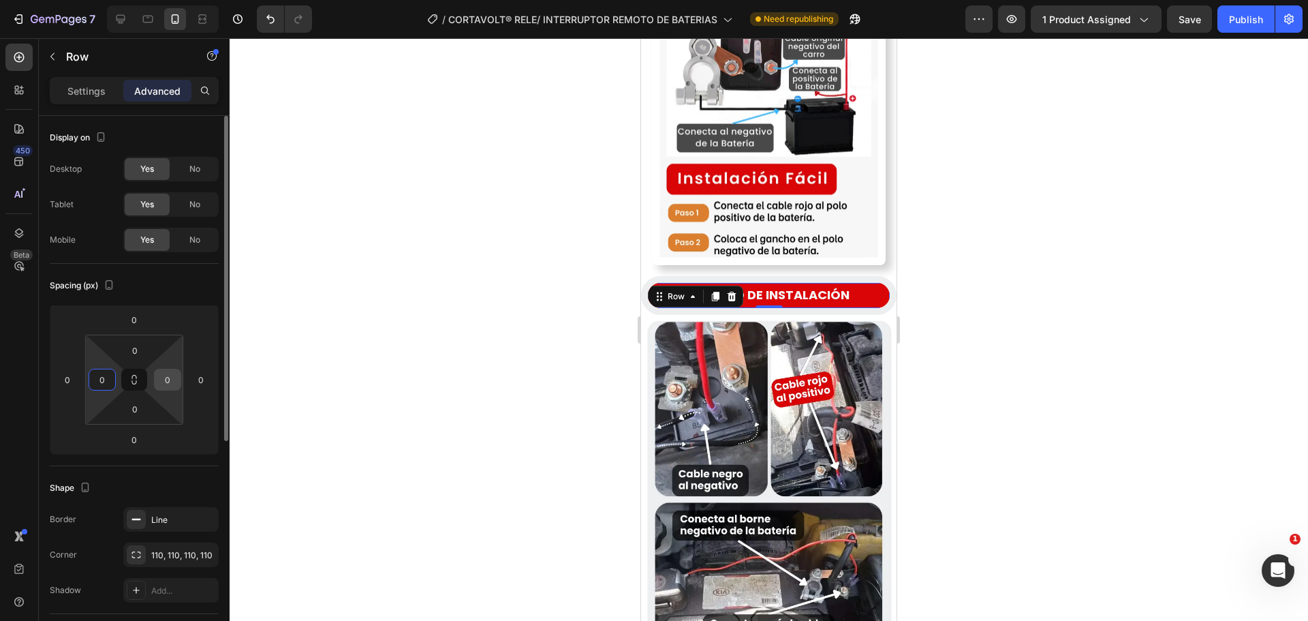
click at [169, 379] on input "0" at bounding box center [167, 379] width 20 height 20
type input "15"
click at [95, 383] on input "0" at bounding box center [102, 379] width 20 height 20
type input "15"
click at [196, 382] on input "0" at bounding box center [201, 379] width 20 height 20
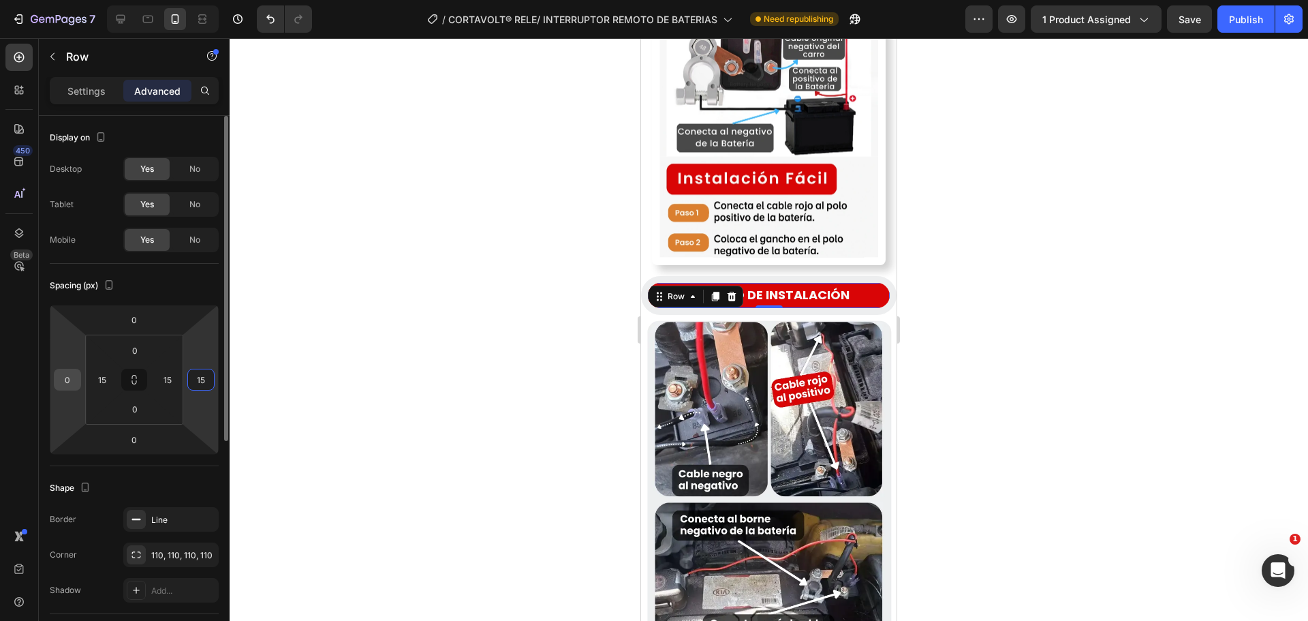
type input "15"
click at [76, 373] on input "0" at bounding box center [67, 379] width 20 height 20
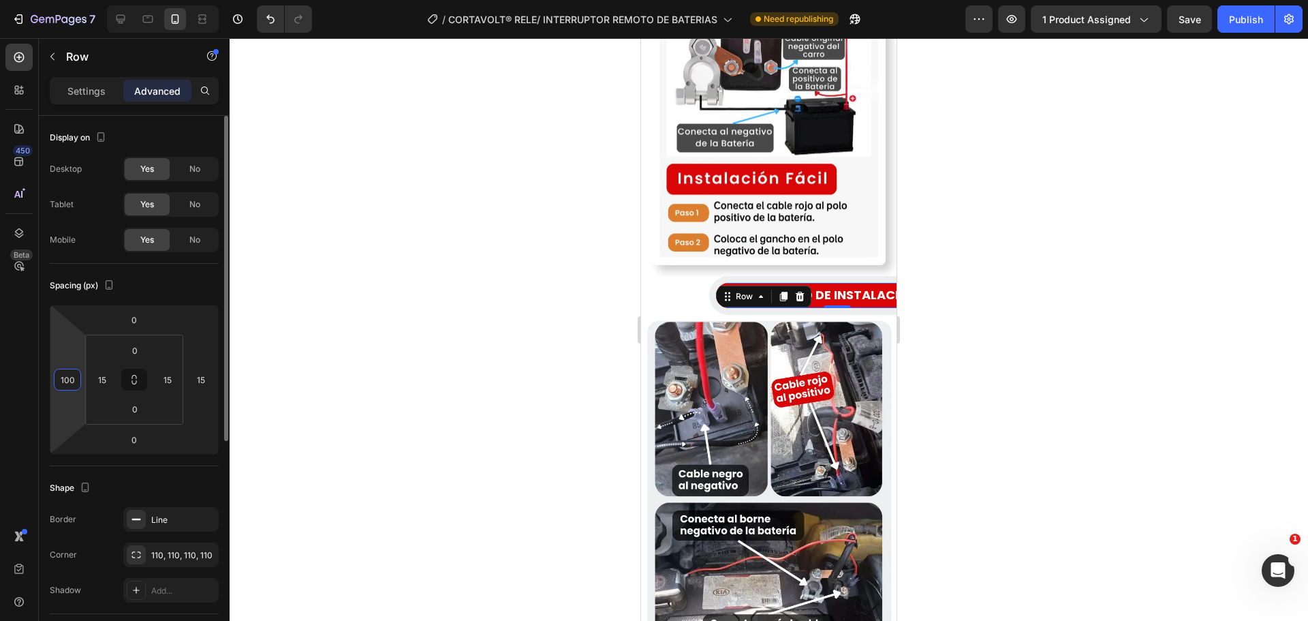
click at [76, 373] on input "100" at bounding box center [67, 379] width 20 height 20
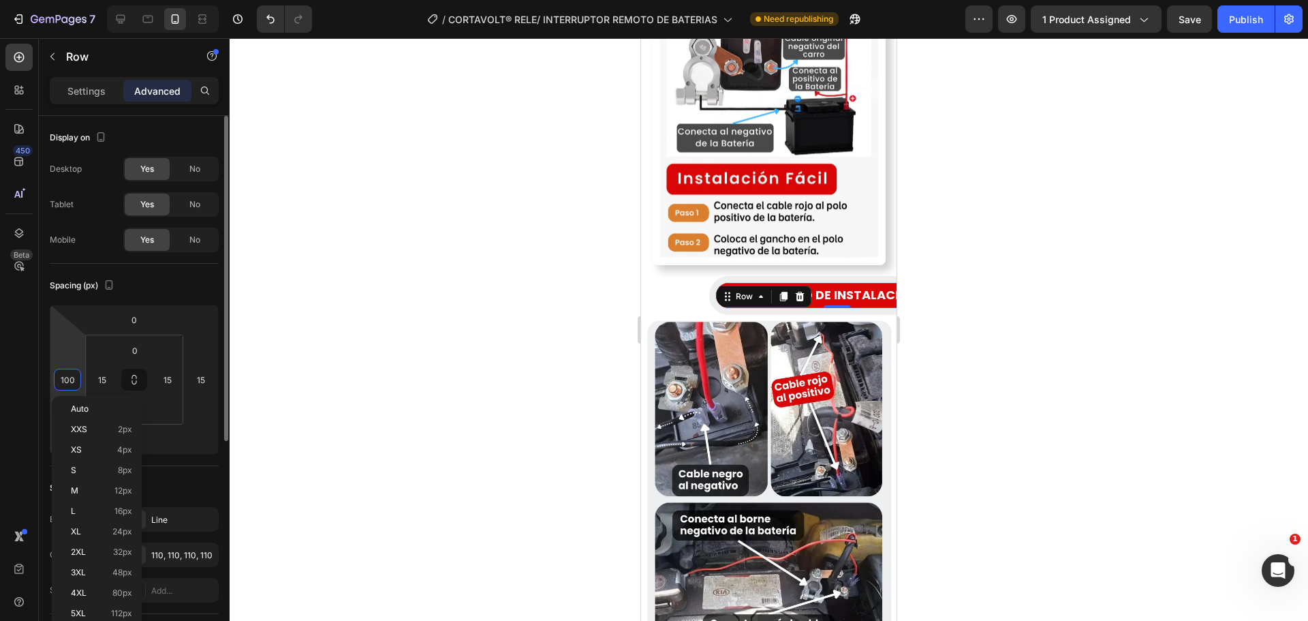
click at [76, 373] on input "100" at bounding box center [67, 379] width 20 height 20
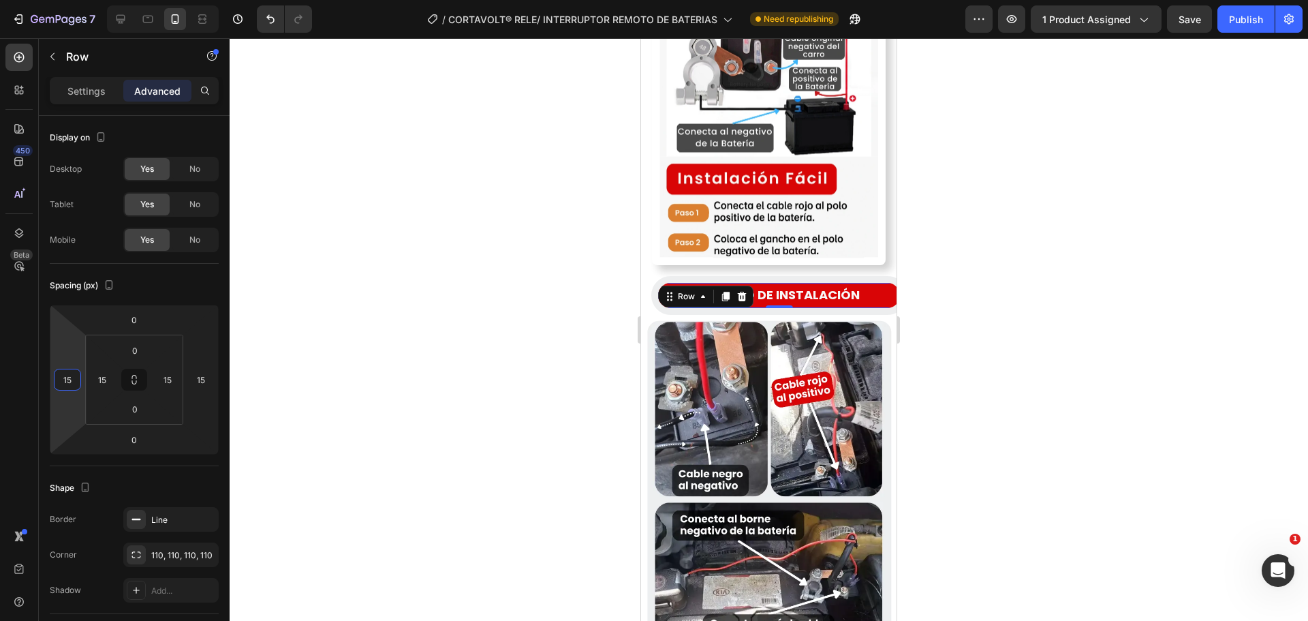
type input "15"
click at [448, 396] on div at bounding box center [769, 329] width 1078 height 582
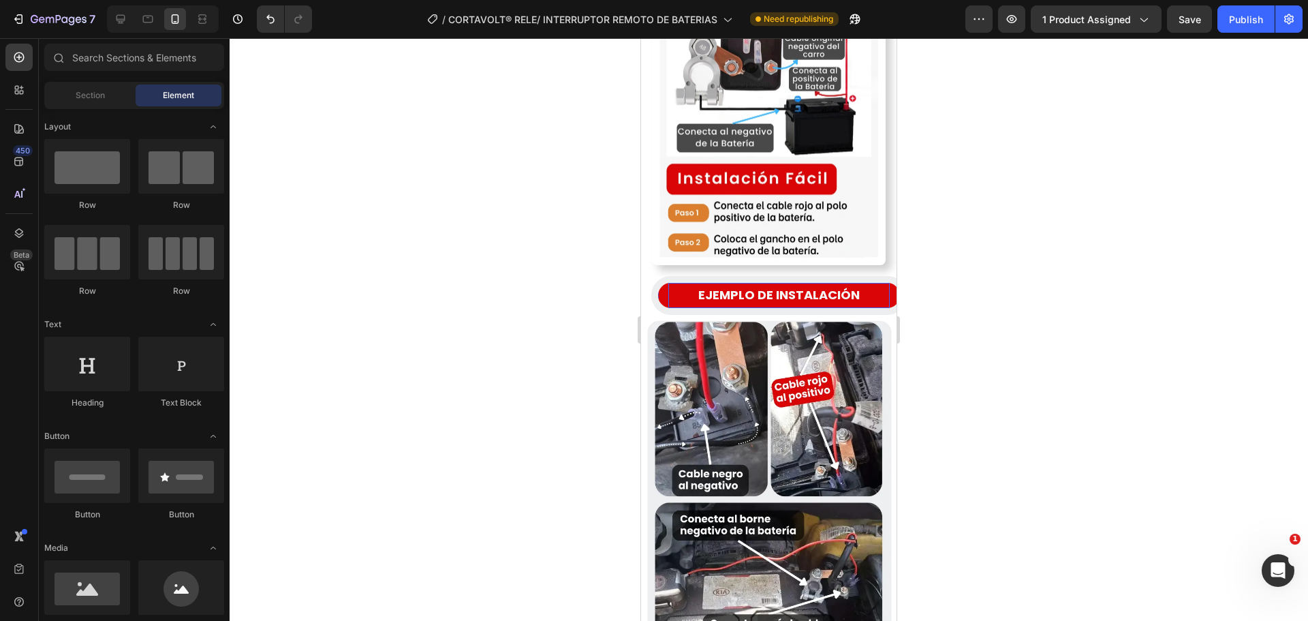
click at [801, 284] on p "EJEMPLO DE INSTALACIÓN" at bounding box center [779, 295] width 219 height 22
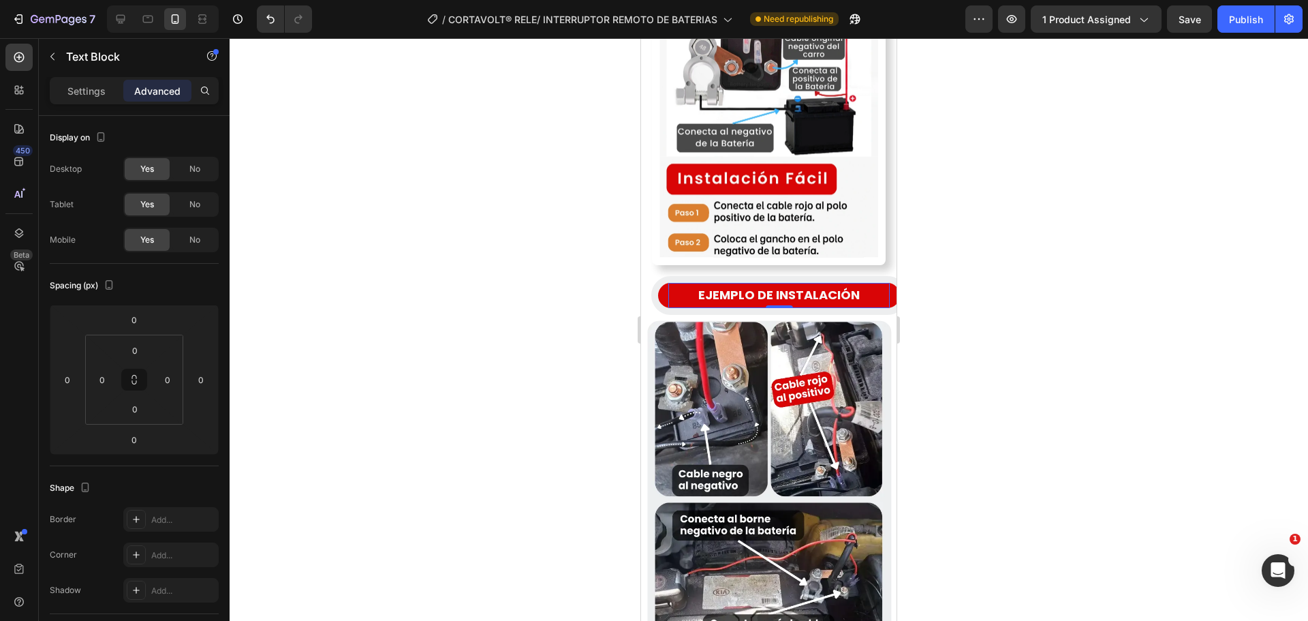
click at [556, 236] on div at bounding box center [769, 329] width 1078 height 582
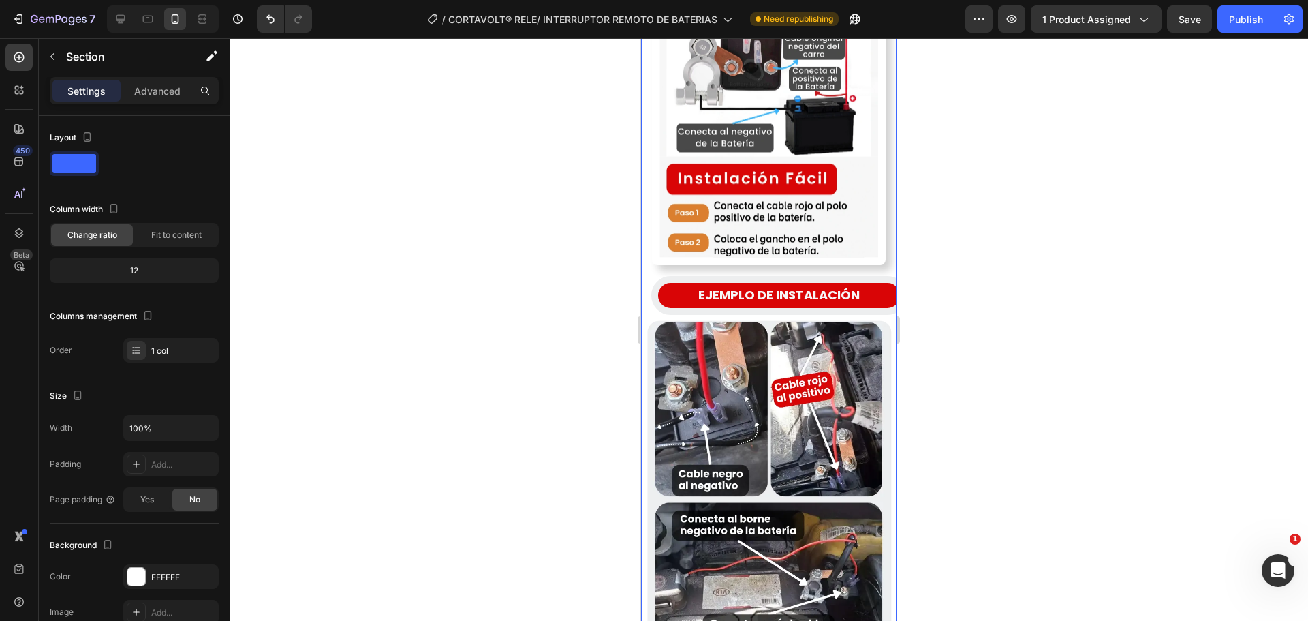
click at [654, 276] on div "EJEMPLO DE INSTALACIÓN Text Block Row" at bounding box center [778, 295] width 255 height 38
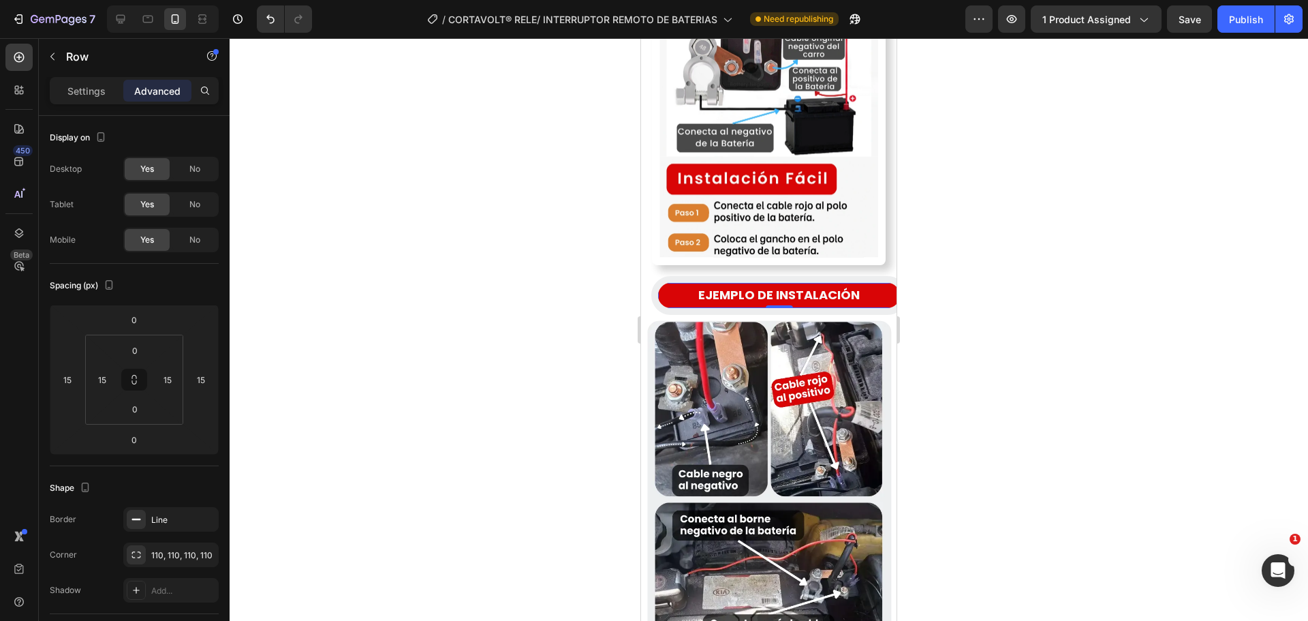
click at [666, 276] on div "EJEMPLO DE INSTALACIÓN Text Block Row 0" at bounding box center [778, 295] width 255 height 38
click at [670, 276] on div "EJEMPLO DE INSTALACIÓN Text Block Row 0" at bounding box center [778, 295] width 255 height 38
click at [214, 377] on div "15" at bounding box center [200, 380] width 27 height 22
click at [161, 472] on div "Shape Border Line Corner 110, 110, 110, 110 Shadow Add..." at bounding box center [134, 540] width 169 height 148
click at [204, 373] on input "15" at bounding box center [201, 379] width 20 height 20
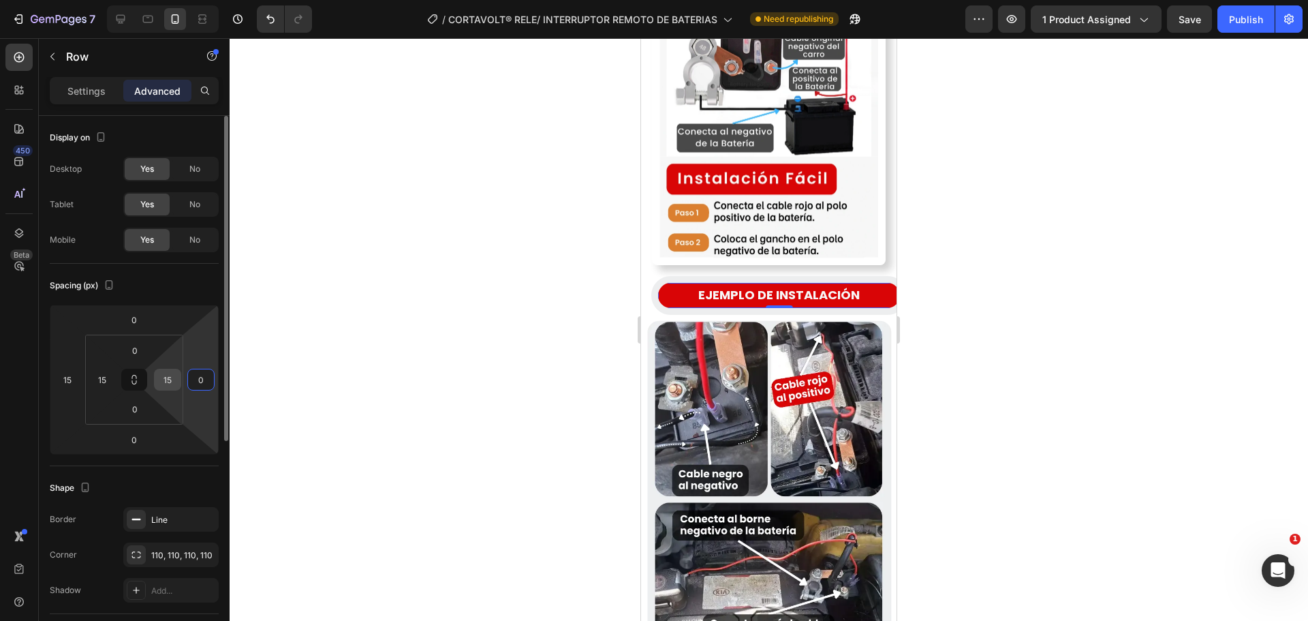
type input "0"
click at [175, 373] on input "15" at bounding box center [167, 379] width 20 height 20
type input "0"
click at [108, 378] on input "15" at bounding box center [102, 379] width 20 height 20
type input "0"
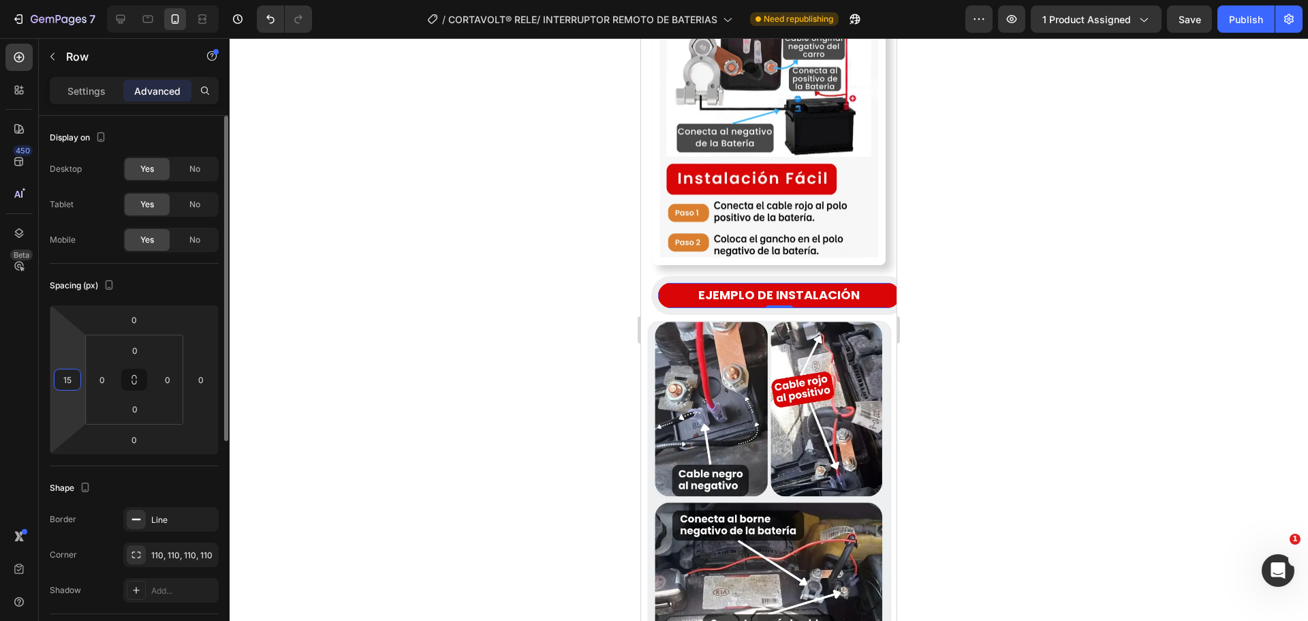
click at [71, 378] on input "15" at bounding box center [67, 379] width 20 height 20
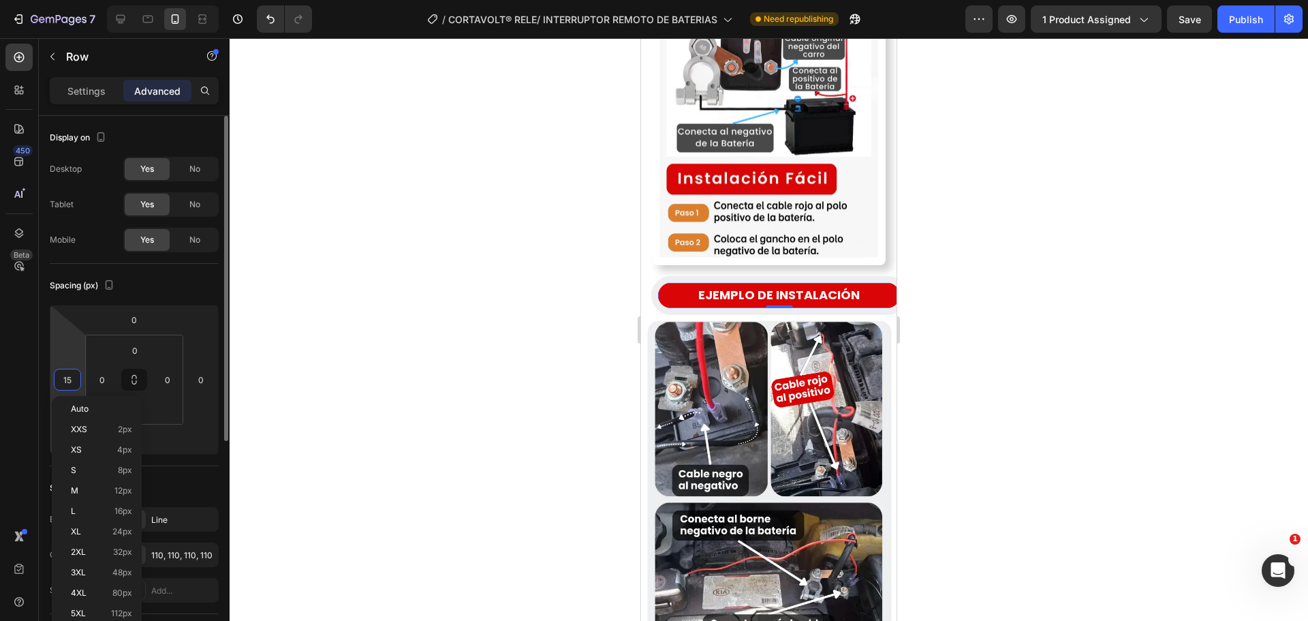
type input "0"
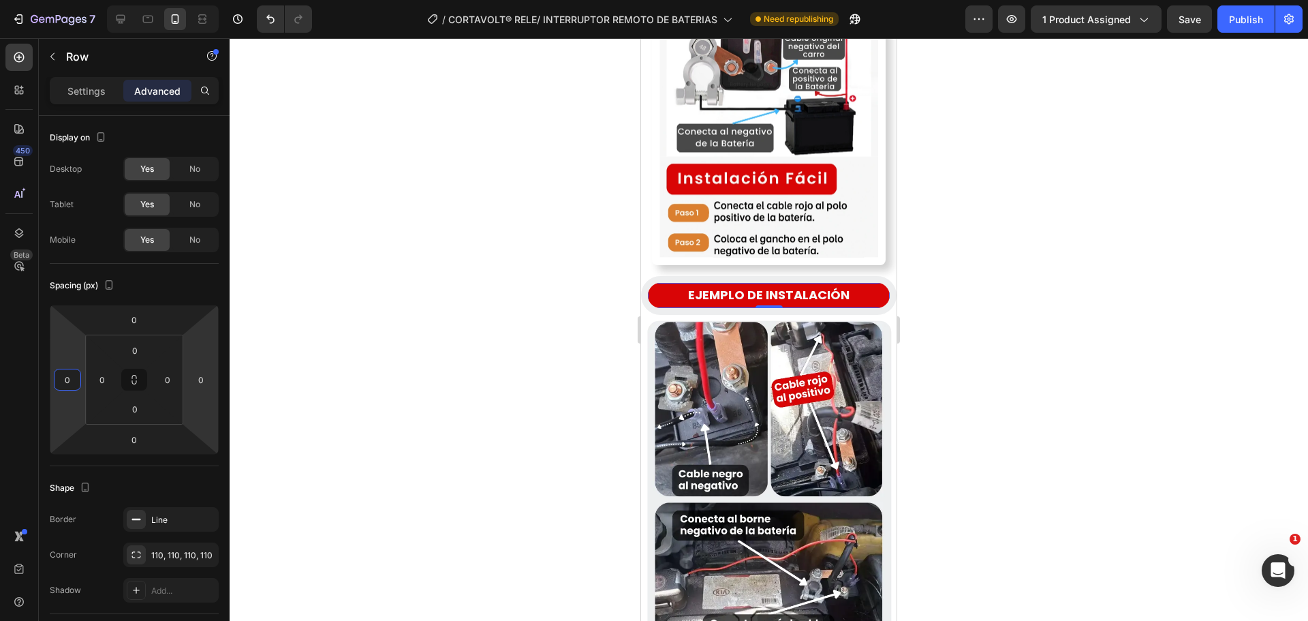
click at [440, 354] on div at bounding box center [769, 329] width 1078 height 582
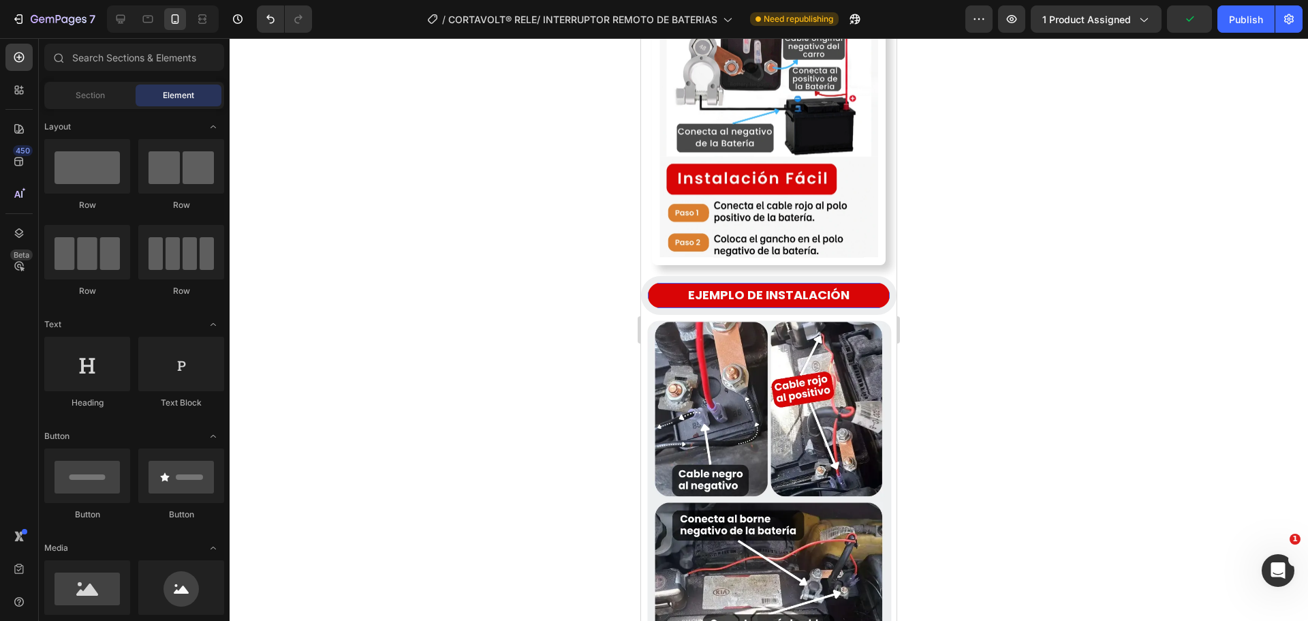
click at [656, 284] on p "EJEMPLO DE INSTALACIÓN" at bounding box center [768, 295] width 239 height 22
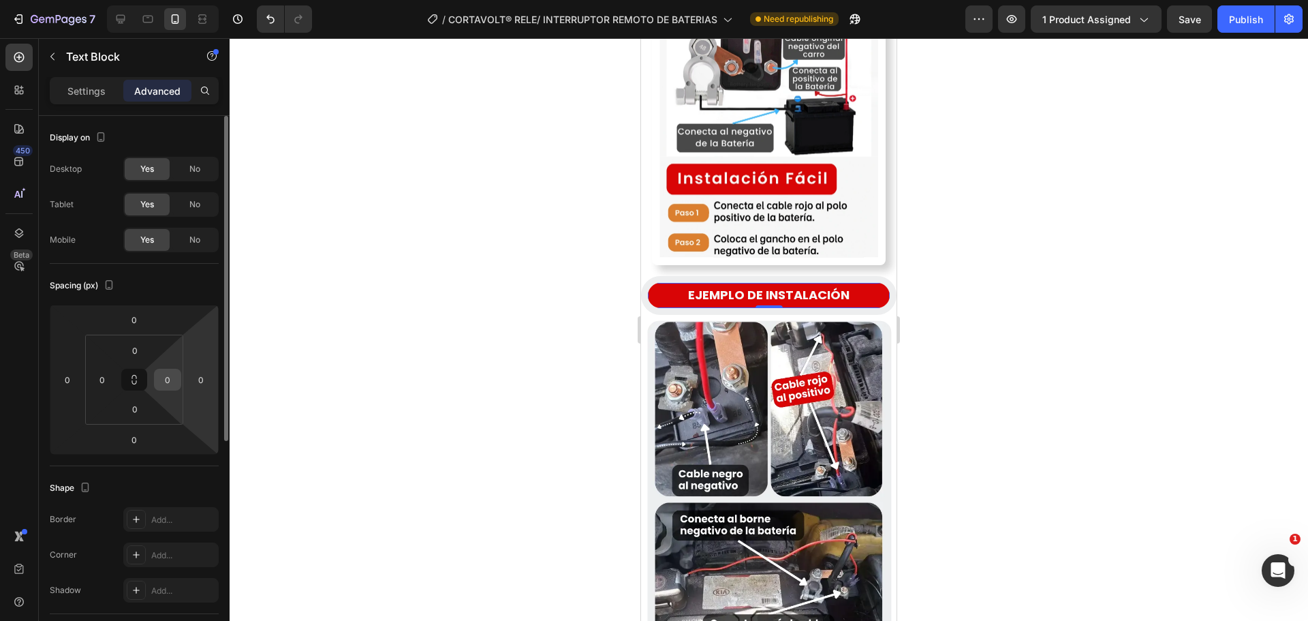
click at [164, 369] on div "0" at bounding box center [167, 380] width 27 height 22
click at [175, 383] on input "0" at bounding box center [167, 379] width 20 height 20
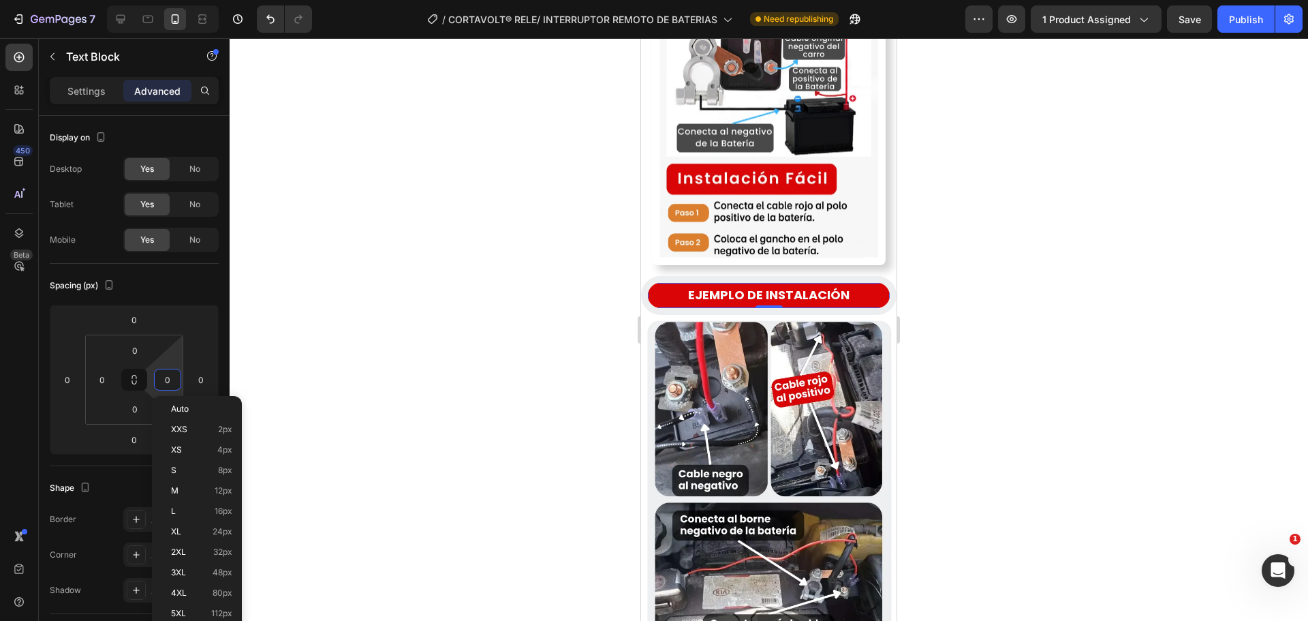
click at [369, 394] on div at bounding box center [769, 329] width 1078 height 582
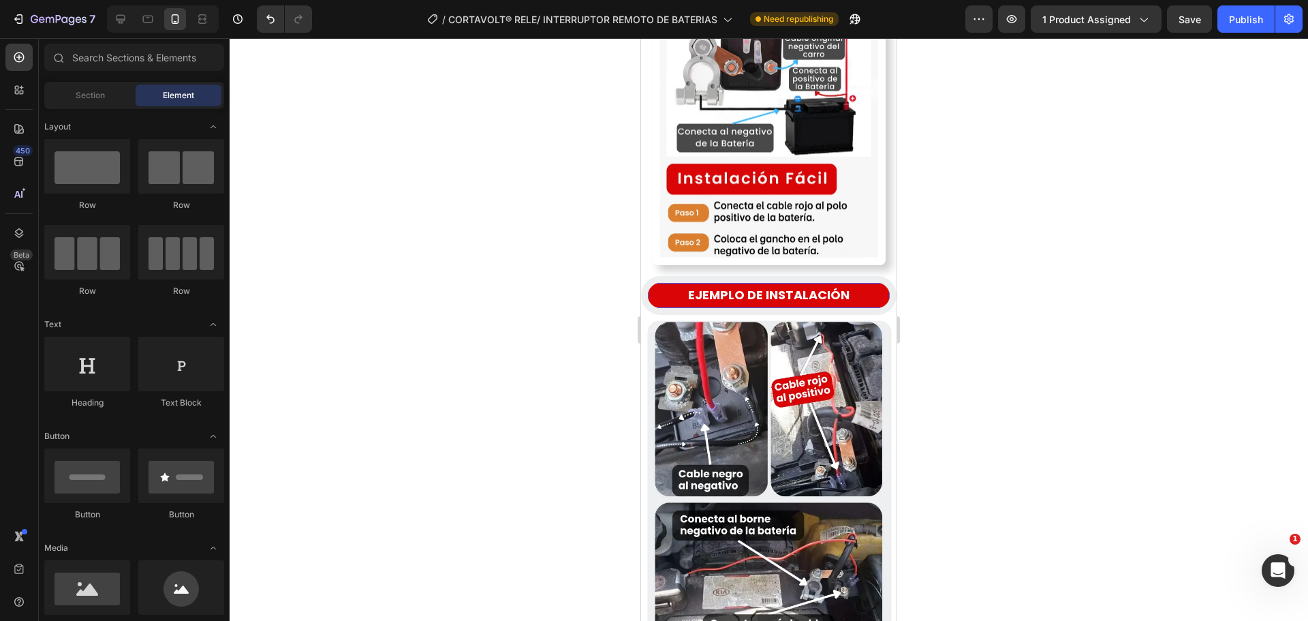
click at [657, 284] on p "EJEMPLO DE INSTALACIÓN" at bounding box center [768, 295] width 239 height 22
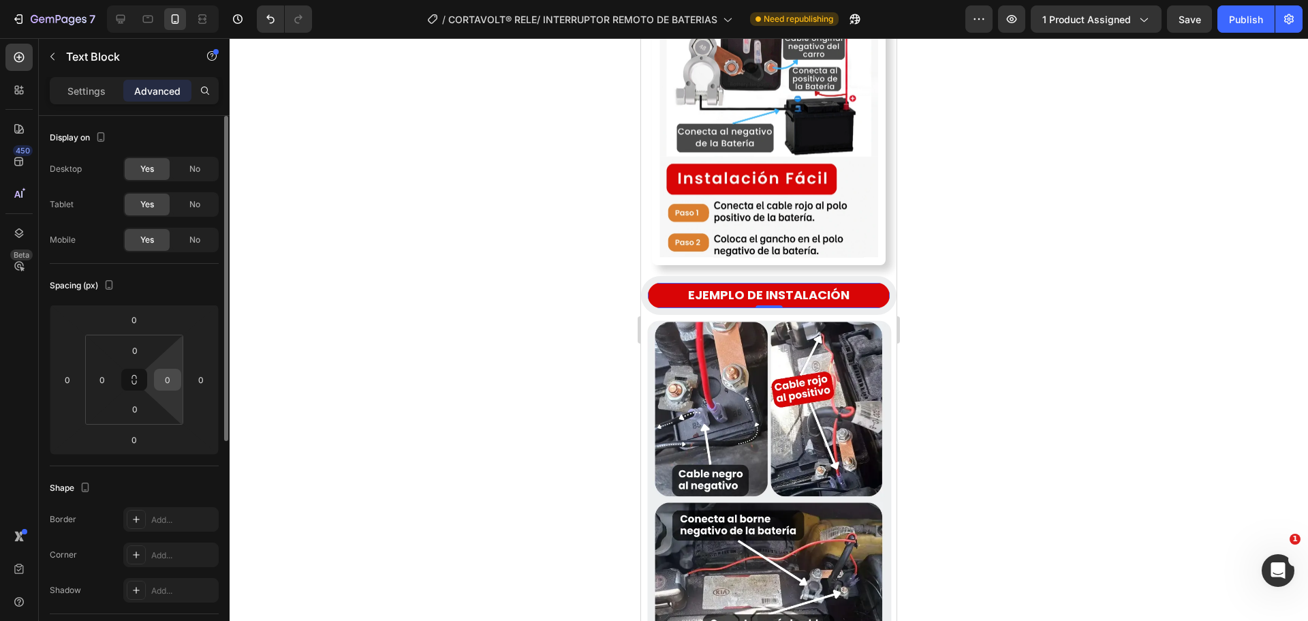
click at [170, 381] on input "0" at bounding box center [167, 379] width 20 height 20
click at [164, 376] on input "16" at bounding box center [167, 379] width 20 height 20
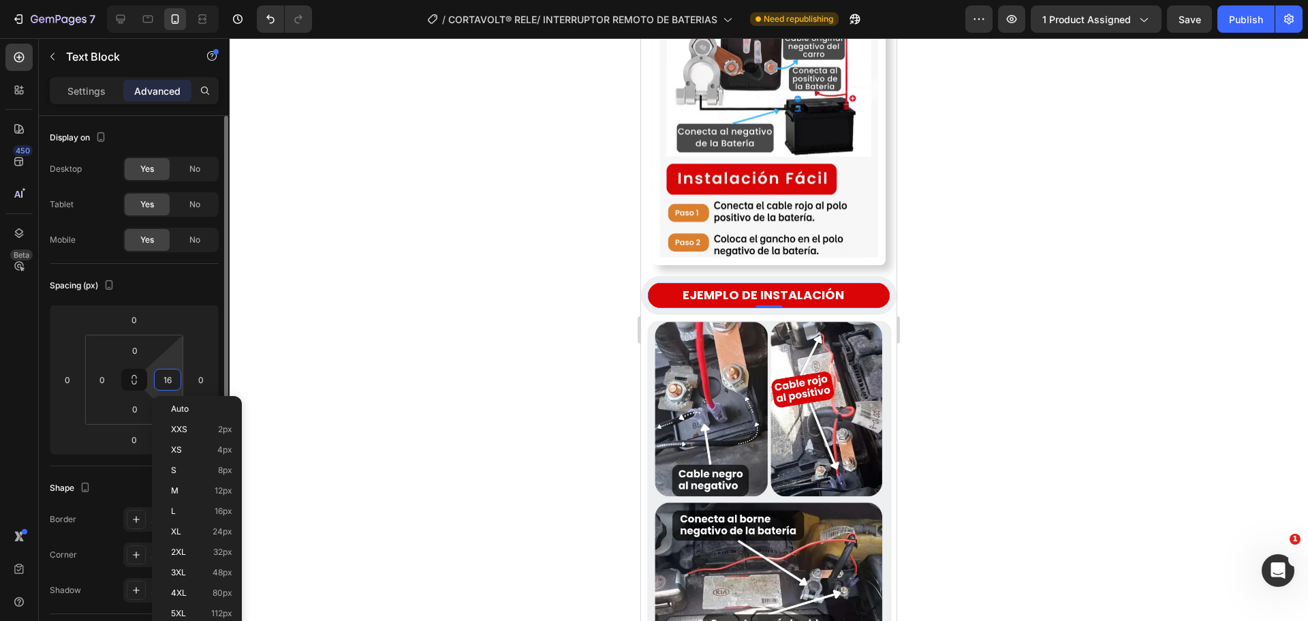
type input "0"
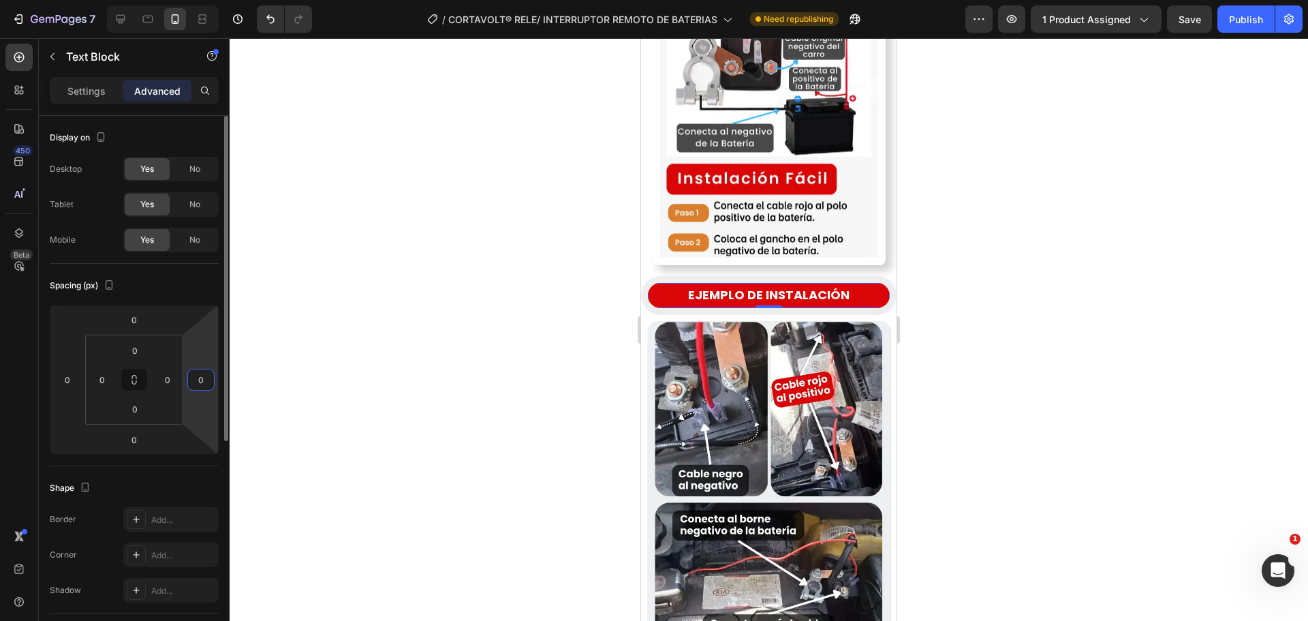
click at [198, 377] on input "0" at bounding box center [201, 379] width 20 height 20
type input "16"
click at [72, 377] on input "0" at bounding box center [67, 379] width 20 height 20
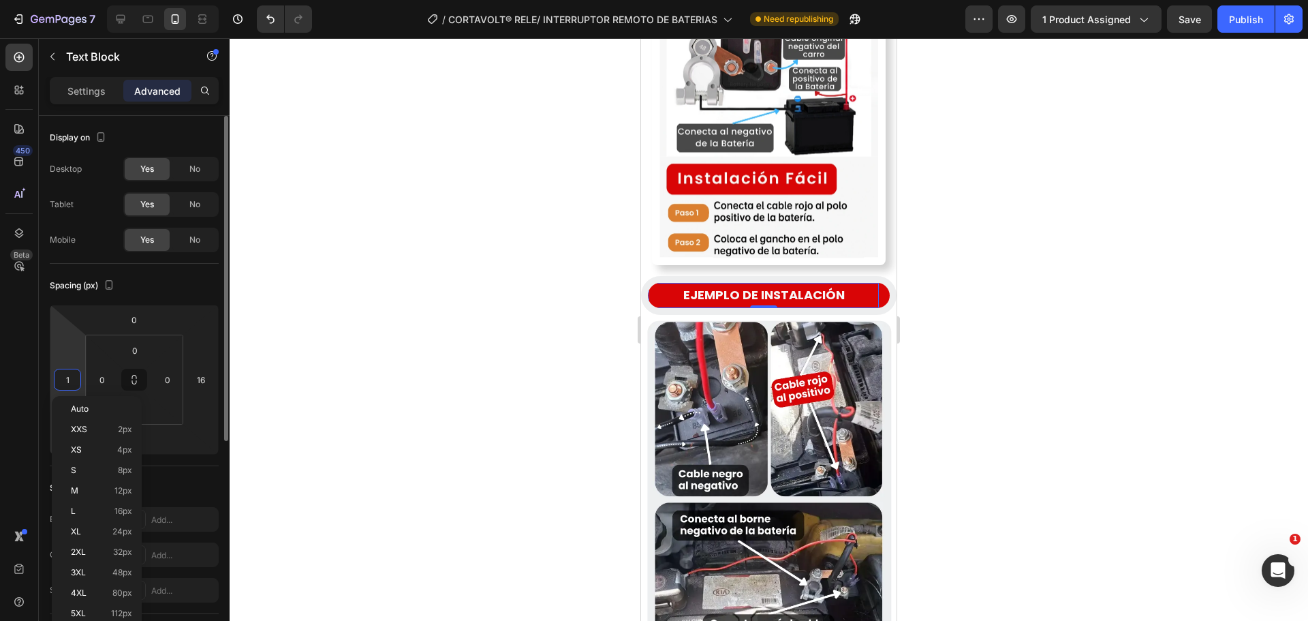
type input "16"
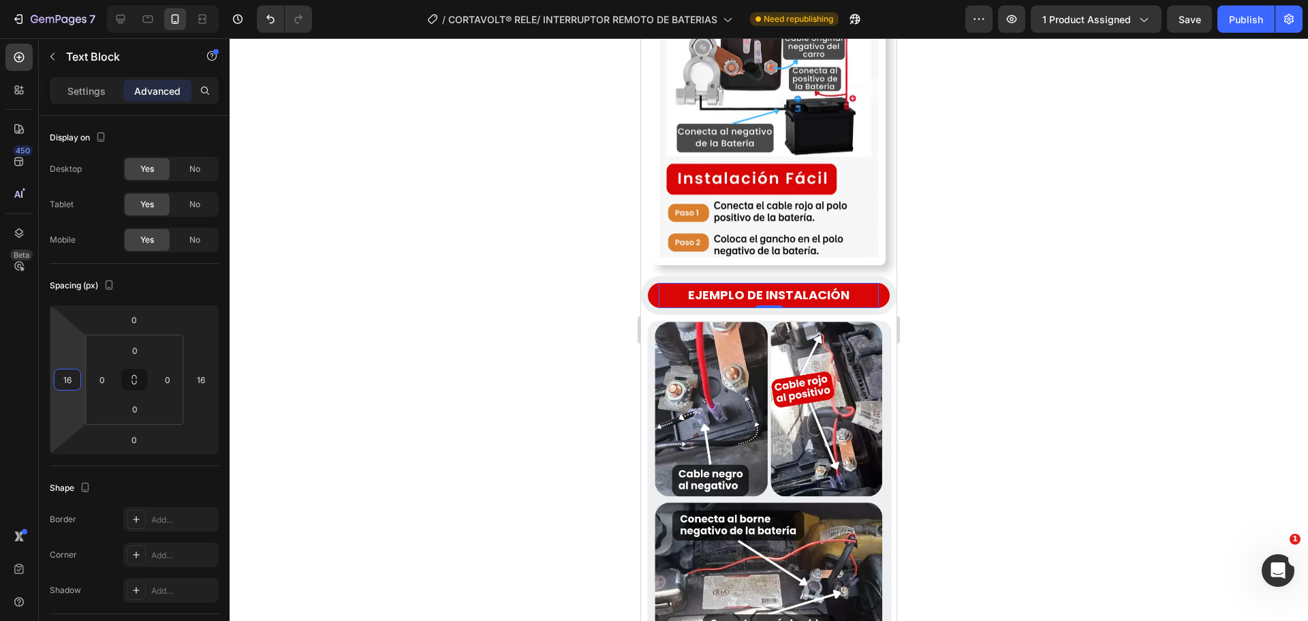
click at [461, 347] on div at bounding box center [769, 329] width 1078 height 582
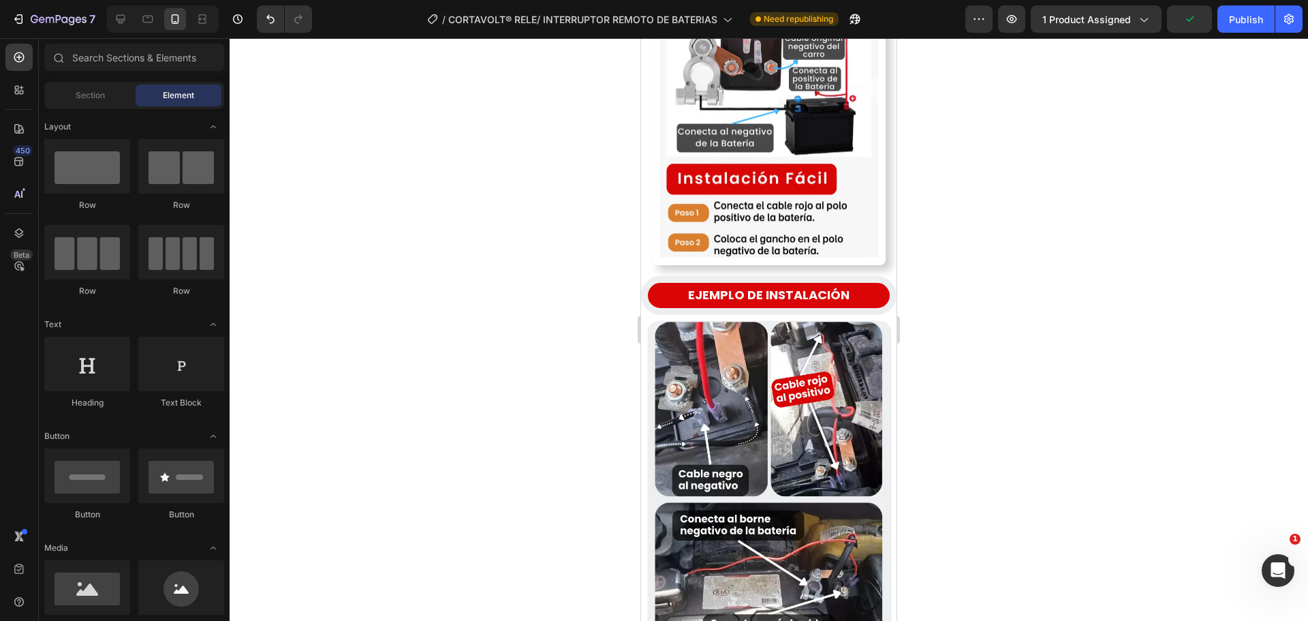
click at [557, 328] on div at bounding box center [769, 329] width 1078 height 582
click at [655, 283] on div "EJEMPLO DE INSTALACIÓN Text Block" at bounding box center [769, 295] width 242 height 25
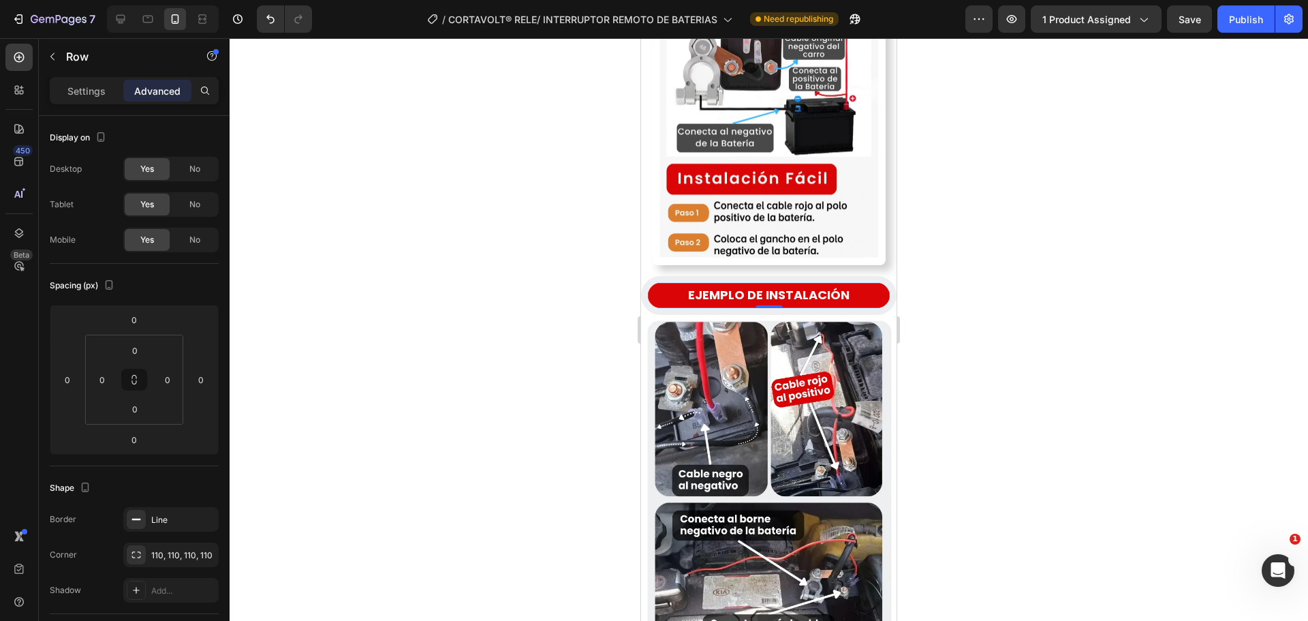
click at [691, 276] on div "EJEMPLO DE INSTALACIÓN Text Block Row 0" at bounding box center [768, 295] width 255 height 38
click at [687, 284] on p "EJEMPLO DE INSTALACIÓN" at bounding box center [768, 295] width 217 height 22
click at [654, 283] on div "EJEMPLO DE INSTALACIÓN Text Block 0" at bounding box center [769, 295] width 242 height 25
click at [691, 284] on p "EJEMPLO DE INSTALACIÓN" at bounding box center [768, 295] width 217 height 22
click at [641, 276] on div "EJEMPLO DE INSTALACIÓN Text Block 0 Row" at bounding box center [768, 295] width 255 height 38
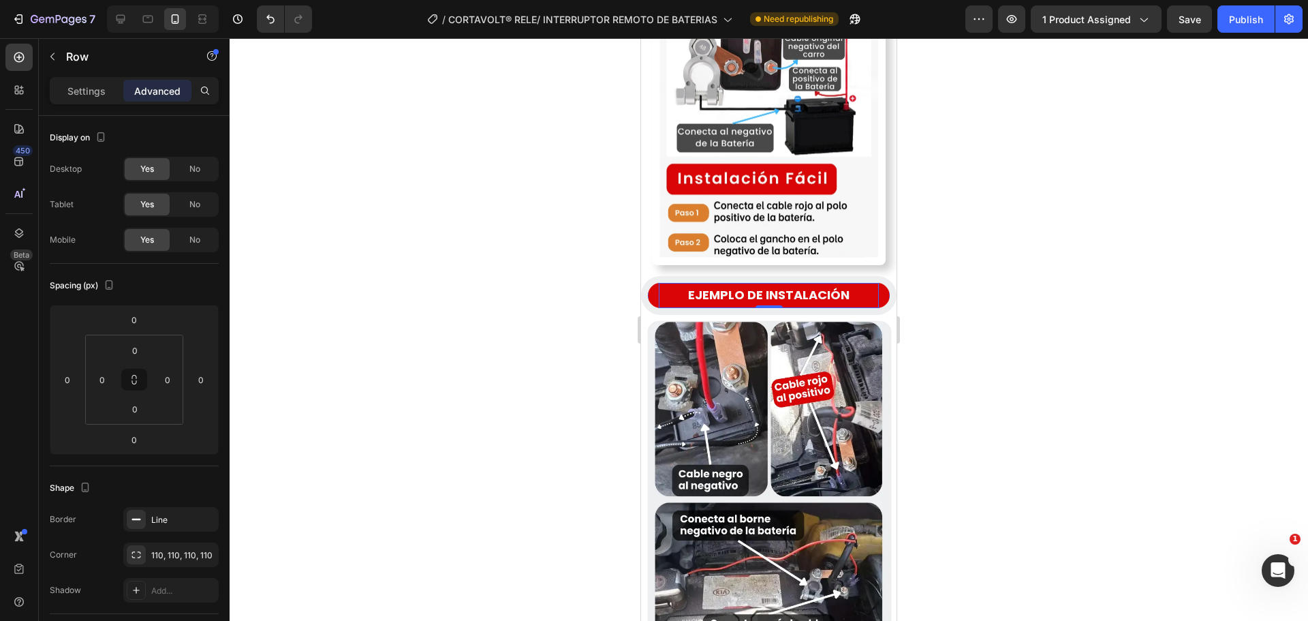
click at [670, 284] on p "EJEMPLO DE INSTALACIÓN" at bounding box center [768, 295] width 217 height 22
click at [670, 276] on div "EJEMPLO DE INSTALACIÓN Text Block 0 Row" at bounding box center [768, 295] width 255 height 38
click at [695, 284] on p "EJEMPLO DE INSTALACIÓN" at bounding box center [768, 295] width 217 height 22
click at [646, 276] on div "EJEMPLO DE INSTALACIÓN Text Block 0 Row" at bounding box center [768, 295] width 255 height 38
click at [657, 283] on div "EJEMPLO DE INSTALACIÓN Text Block" at bounding box center [769, 295] width 242 height 25
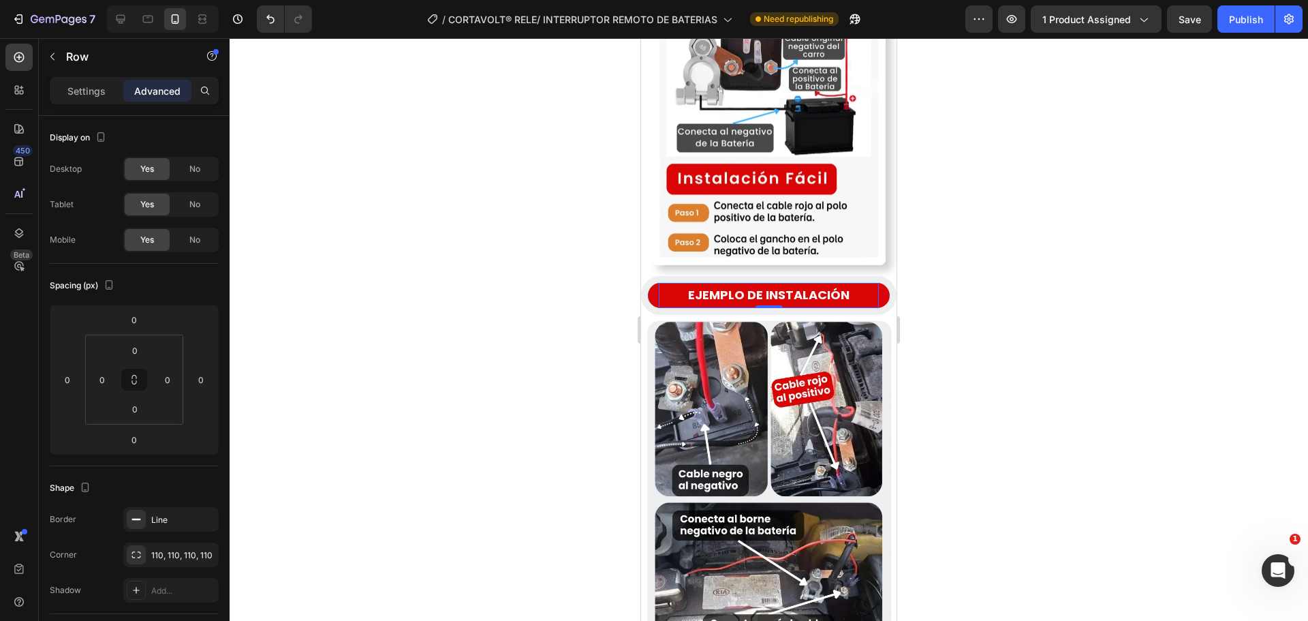
click at [690, 284] on p "EJEMPLO DE INSTALACIÓN" at bounding box center [768, 295] width 217 height 22
drag, startPoint x: 719, startPoint y: 212, endPoint x: 751, endPoint y: 210, distance: 32.8
click at [730, 284] on p "EJEMPLO DE INSTALACIÓN" at bounding box center [768, 295] width 217 height 22
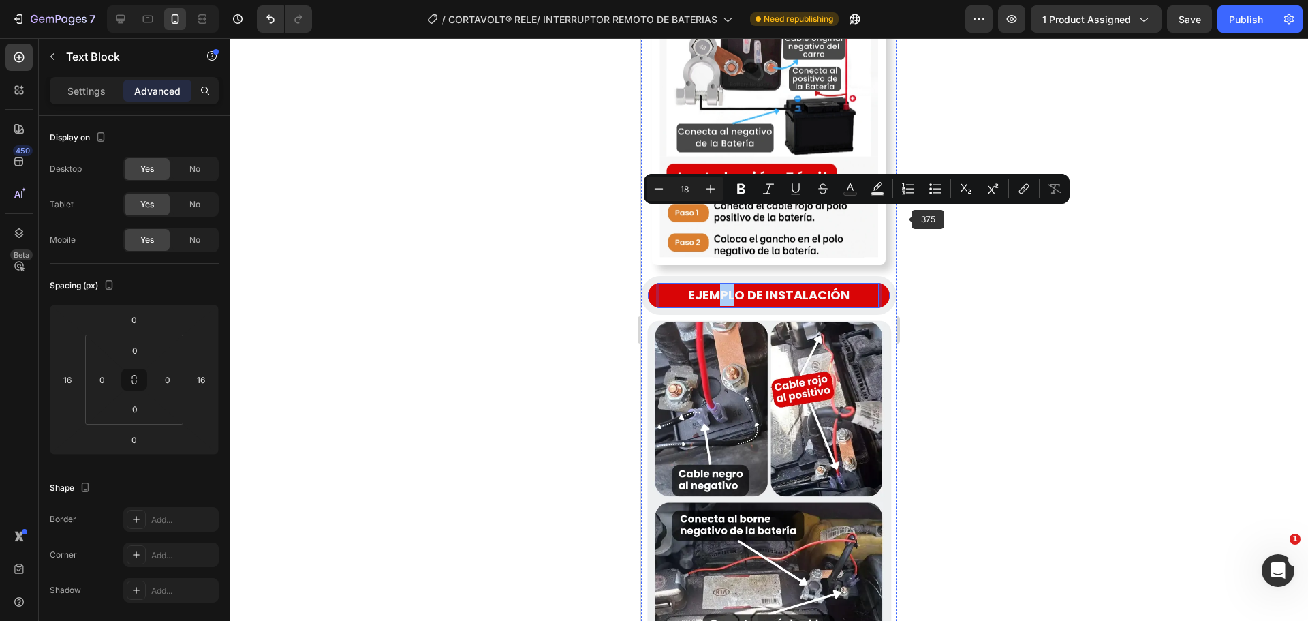
click at [982, 234] on div at bounding box center [769, 329] width 1078 height 582
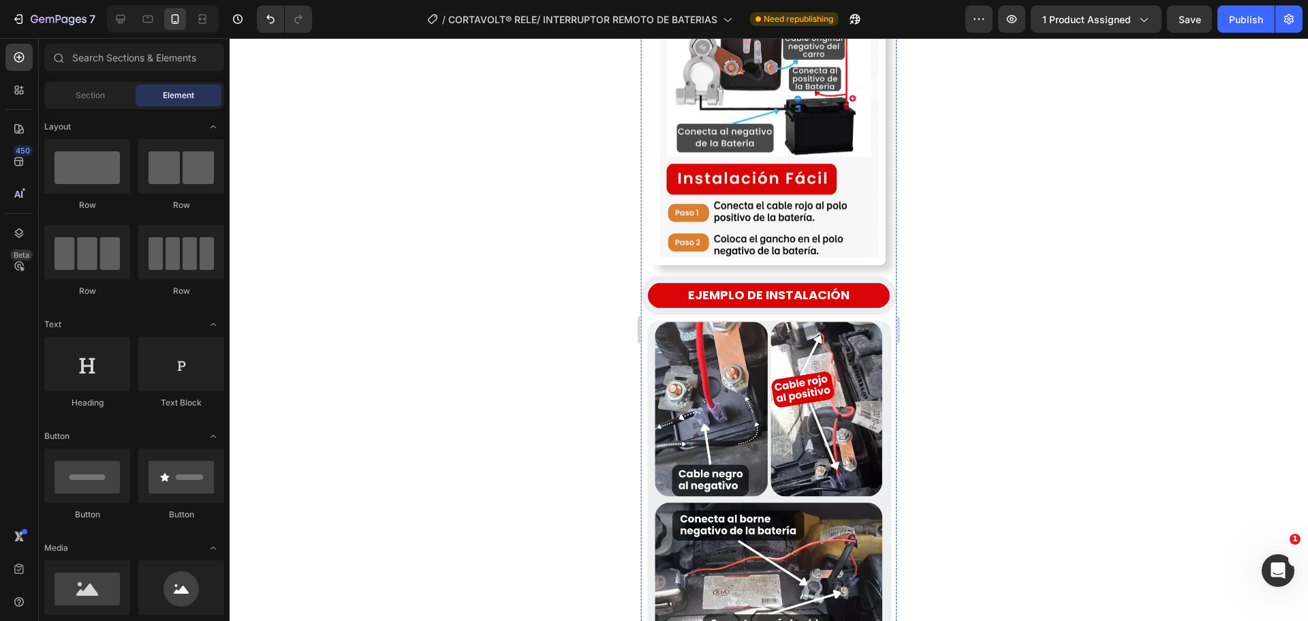
click at [1104, 223] on div at bounding box center [769, 329] width 1078 height 582
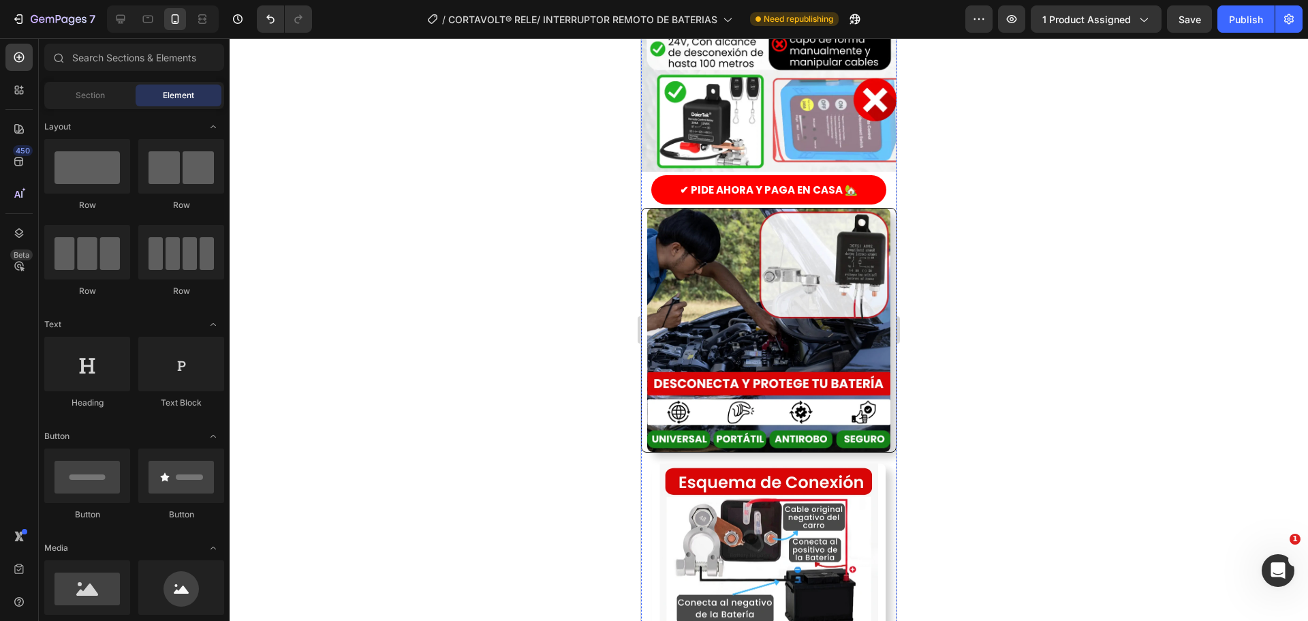
scroll to position [1747, 0]
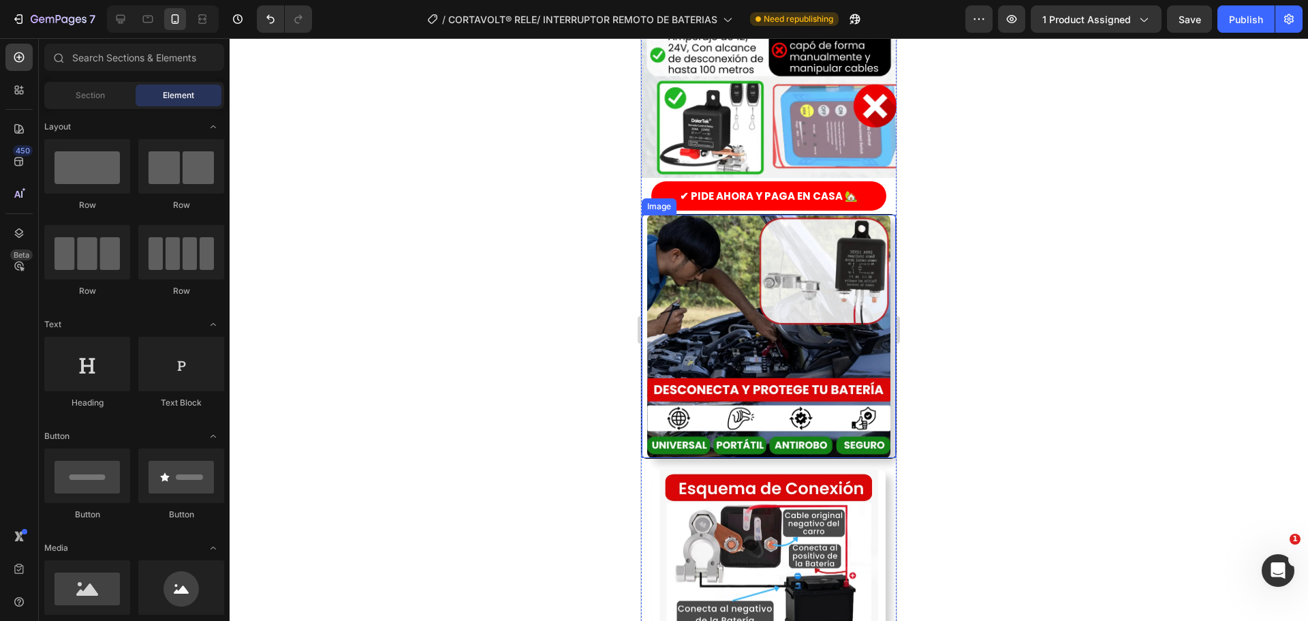
click at [819, 261] on img at bounding box center [768, 336] width 243 height 243
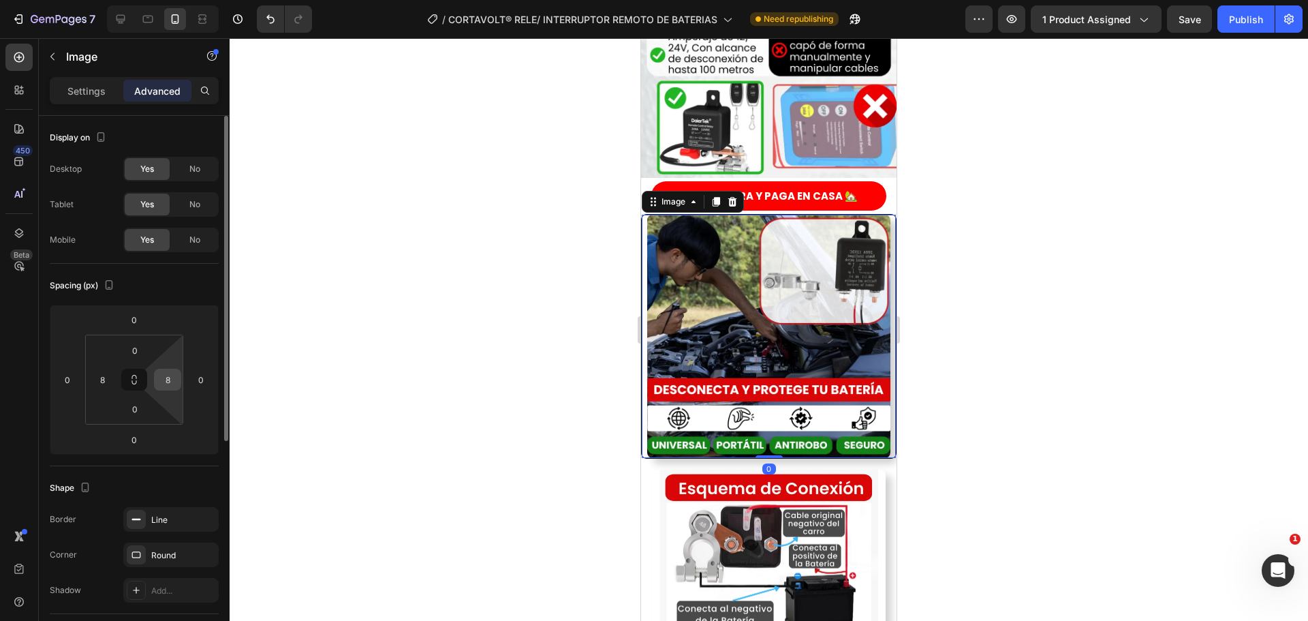
click at [165, 382] on input "8" at bounding box center [167, 379] width 20 height 20
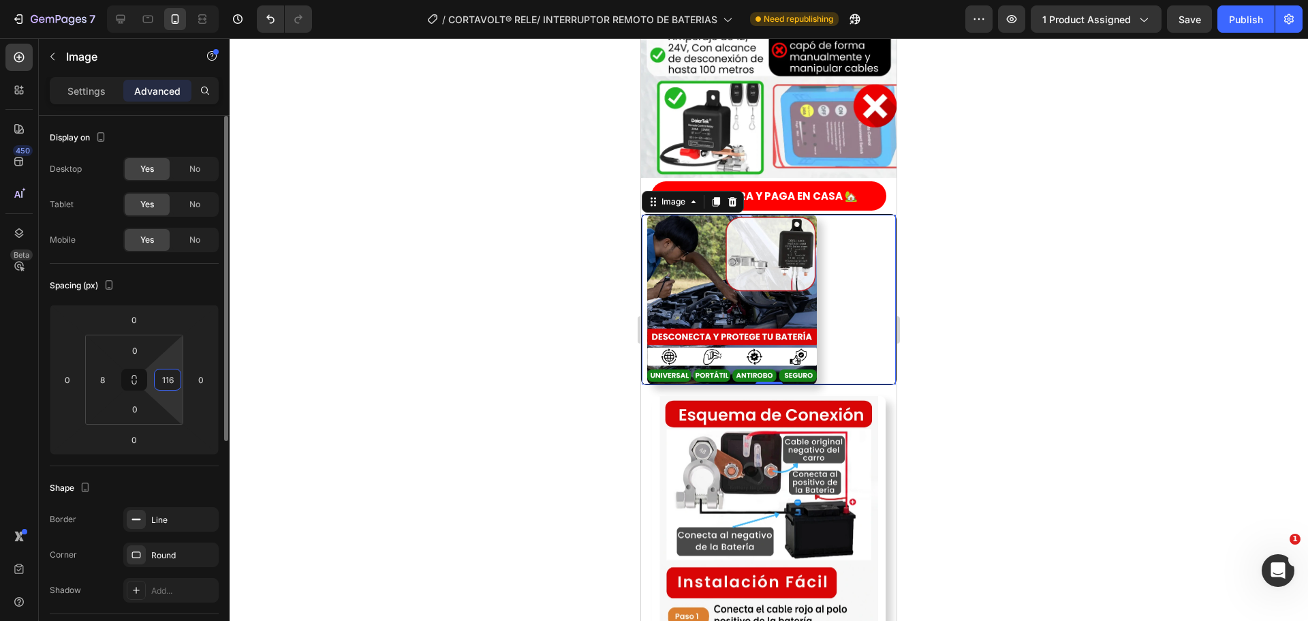
click at [164, 384] on input "116" at bounding box center [167, 379] width 20 height 20
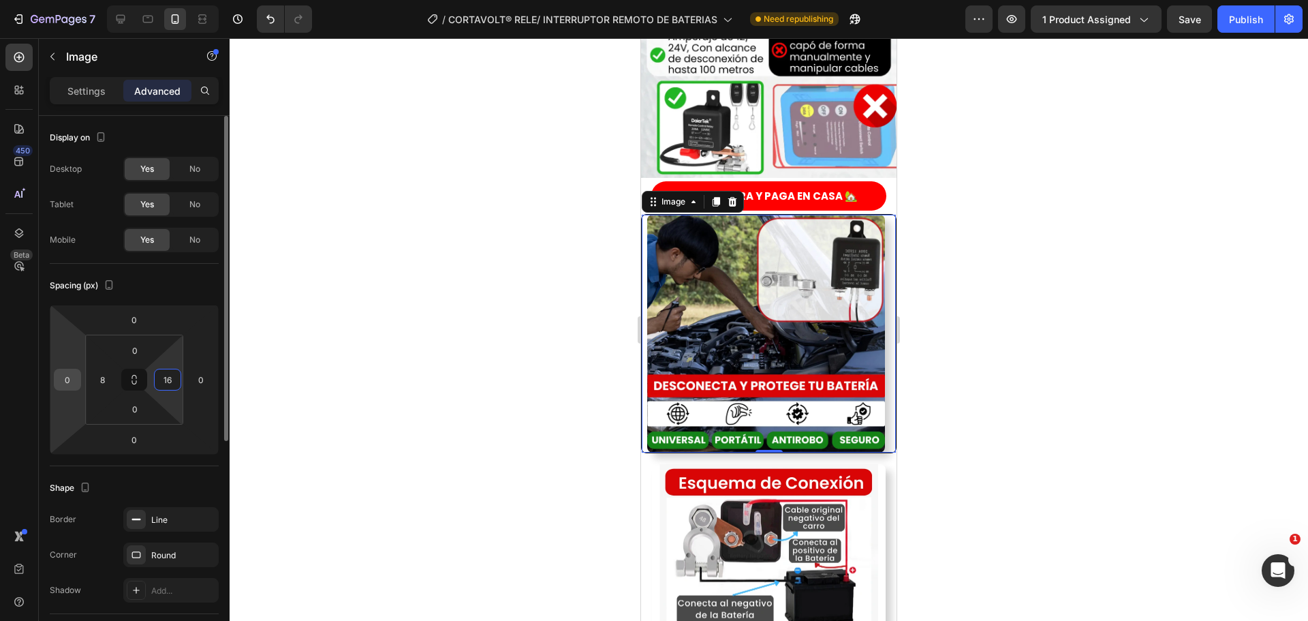
type input "16"
click at [57, 373] on input "0" at bounding box center [67, 379] width 20 height 20
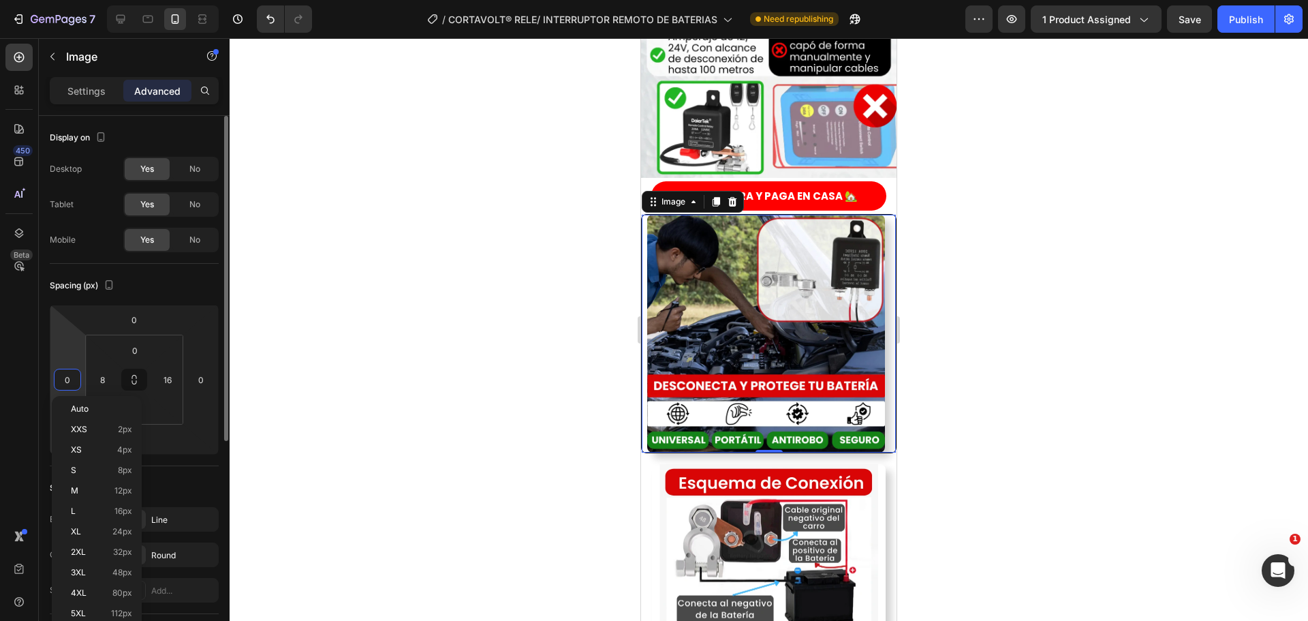
click at [57, 373] on input "0" at bounding box center [67, 379] width 20 height 20
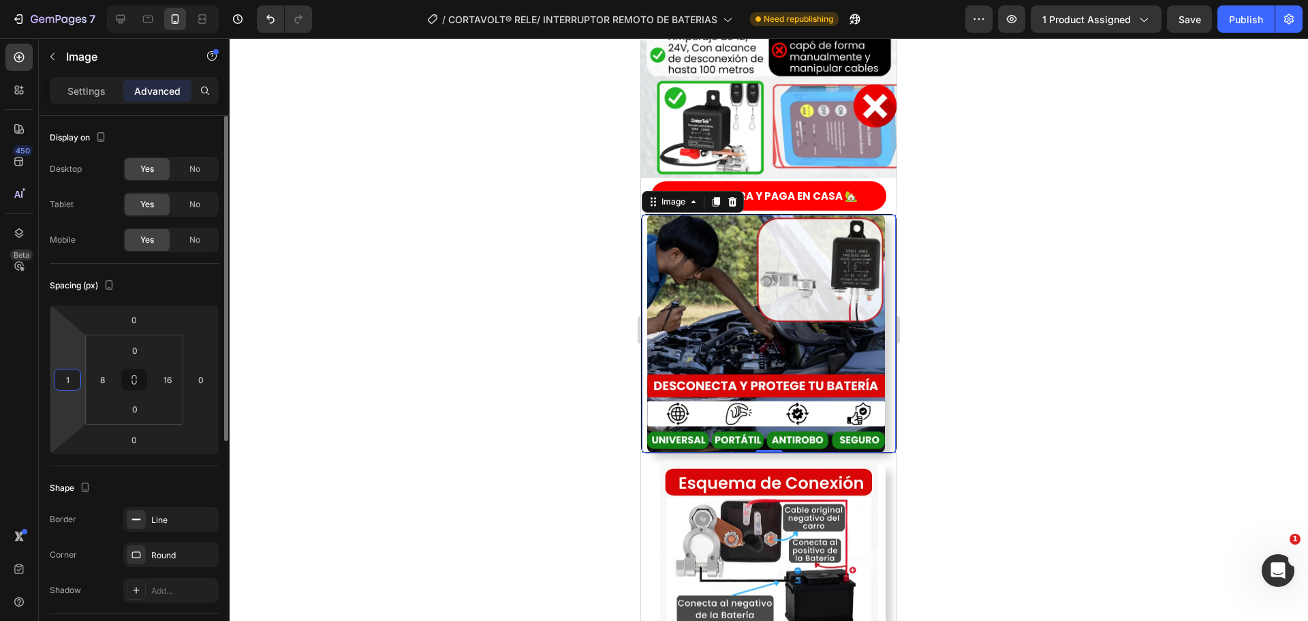
type input "16"
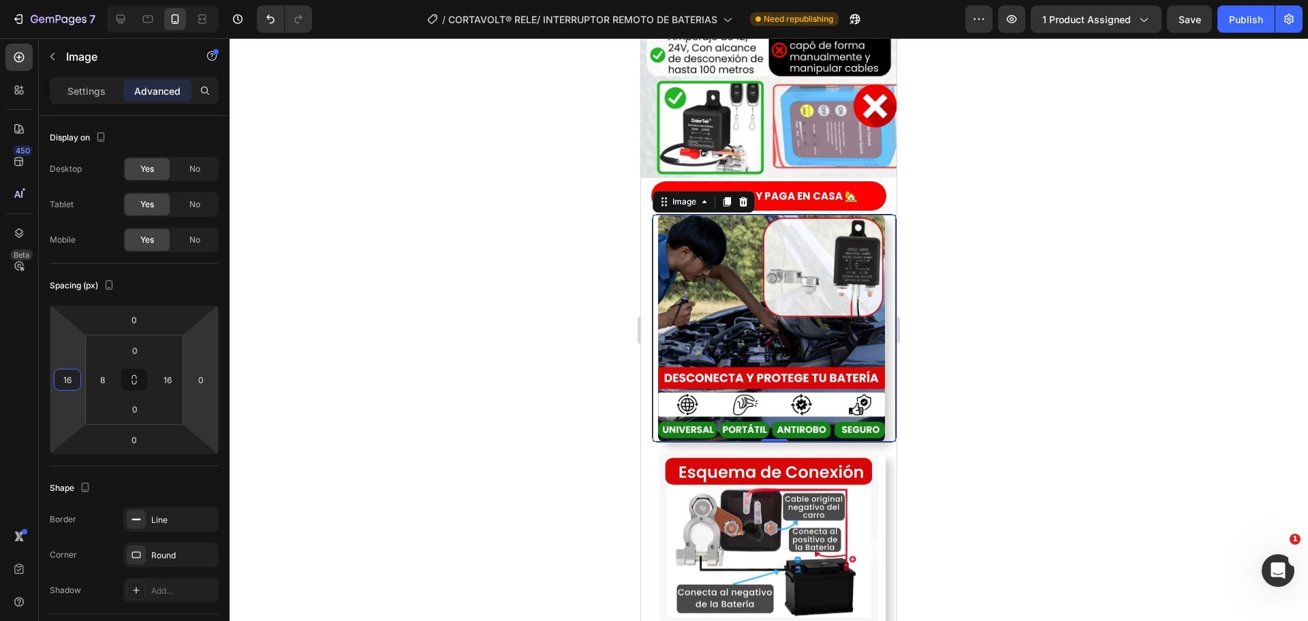
drag, startPoint x: 376, startPoint y: 377, endPoint x: 382, endPoint y: 350, distance: 27.8
click at [377, 377] on div at bounding box center [769, 329] width 1078 height 582
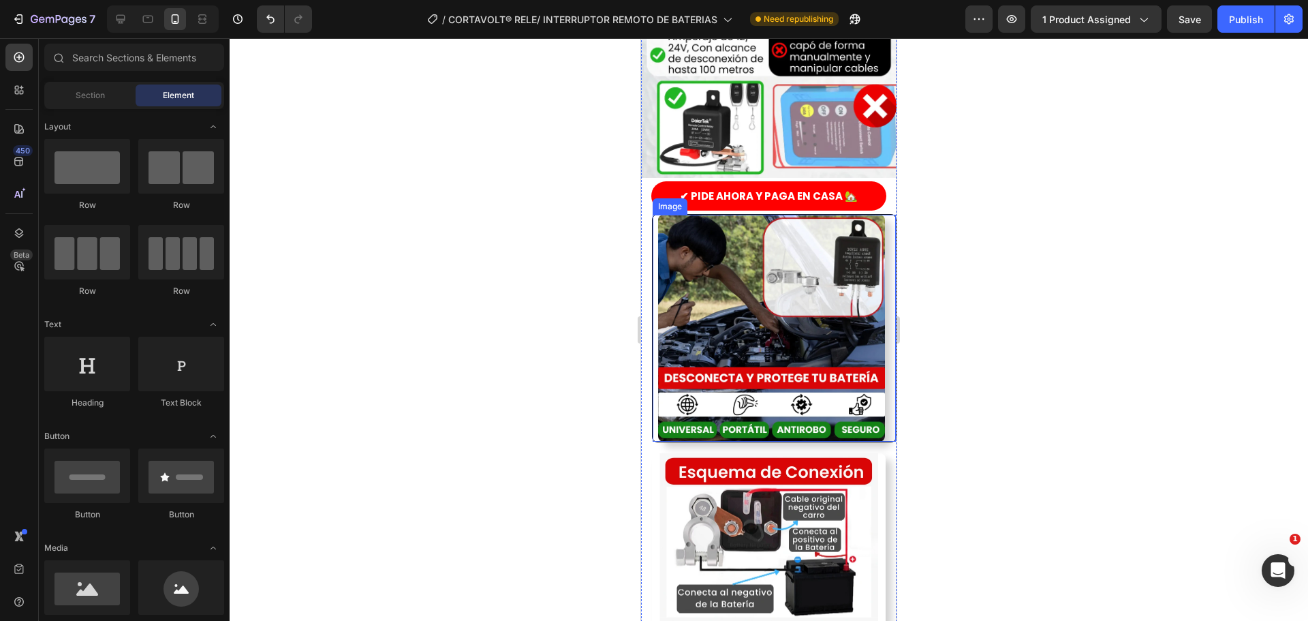
click at [725, 307] on img at bounding box center [771, 328] width 227 height 227
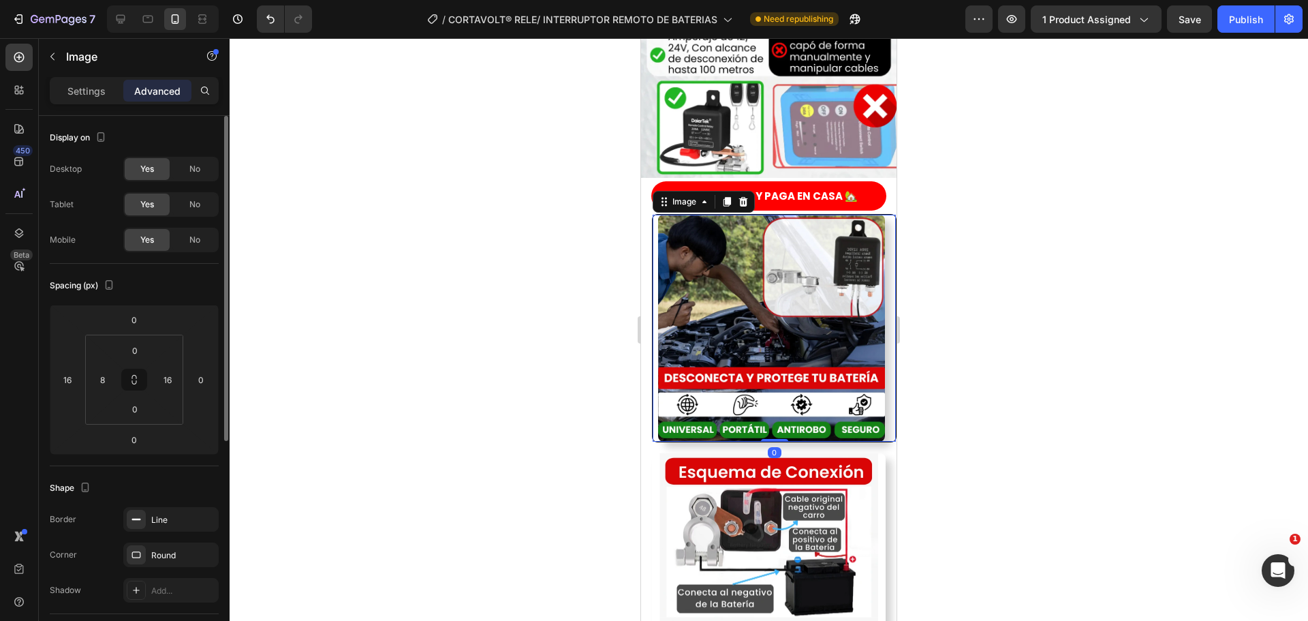
scroll to position [68, 0]
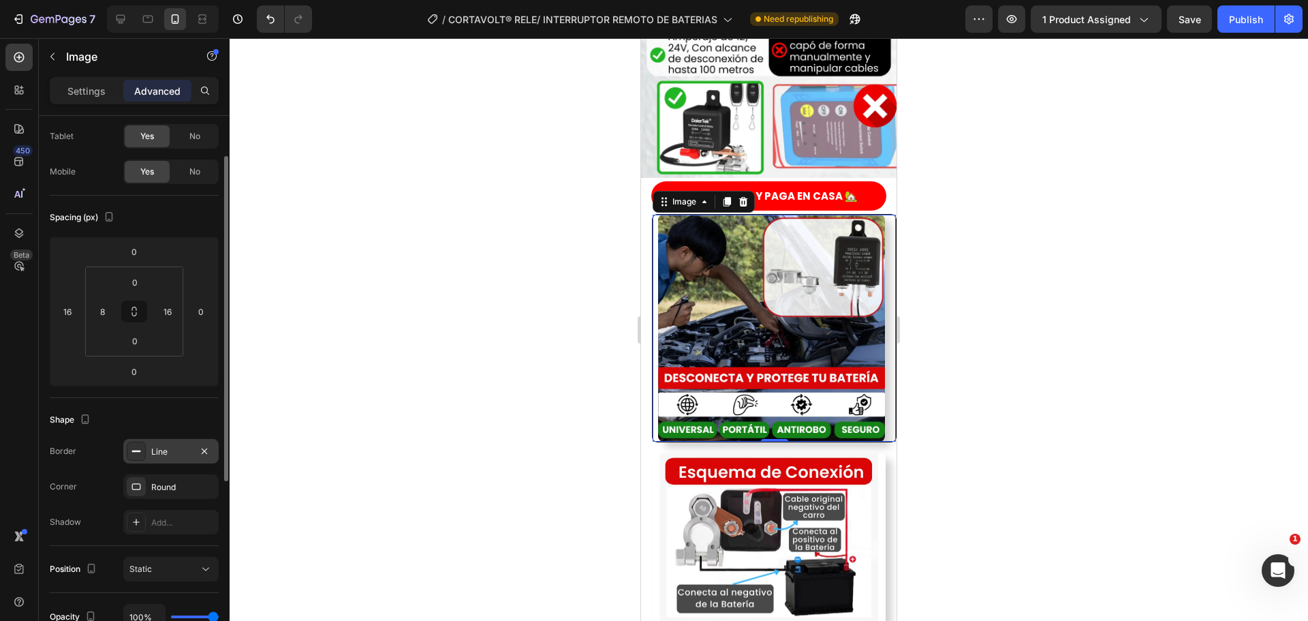
click at [136, 446] on icon at bounding box center [136, 451] width 11 height 11
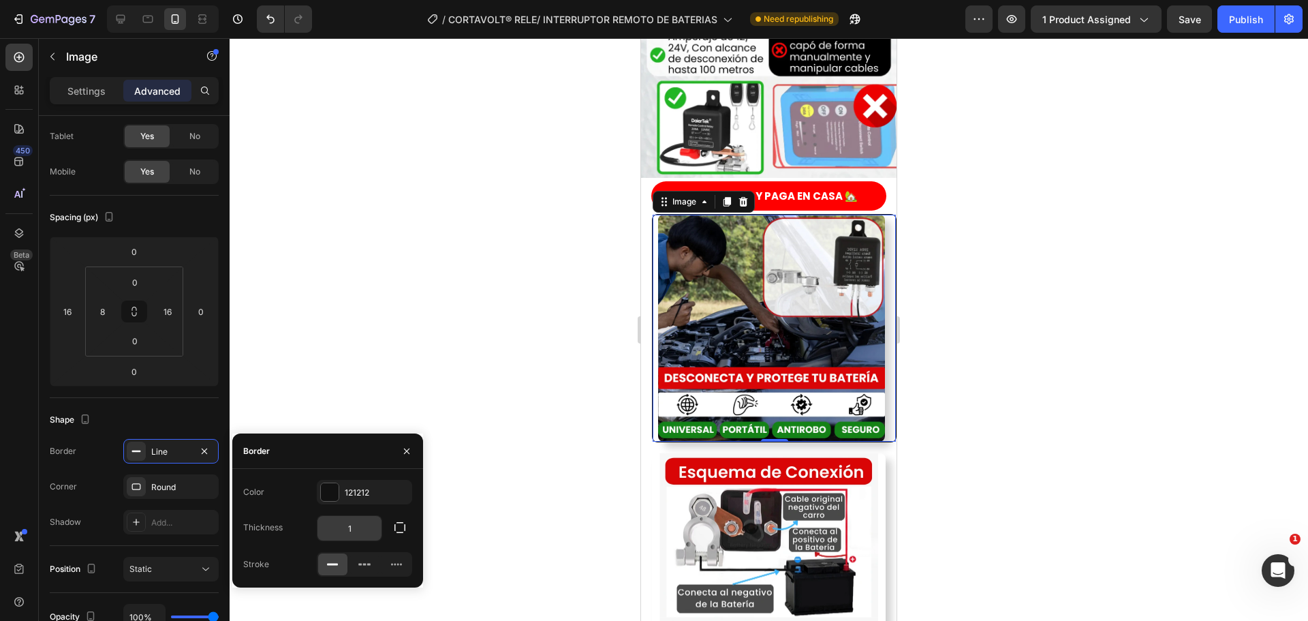
click at [352, 517] on input "1" at bounding box center [349, 528] width 64 height 25
type input "0"
click at [324, 403] on div at bounding box center [769, 329] width 1078 height 582
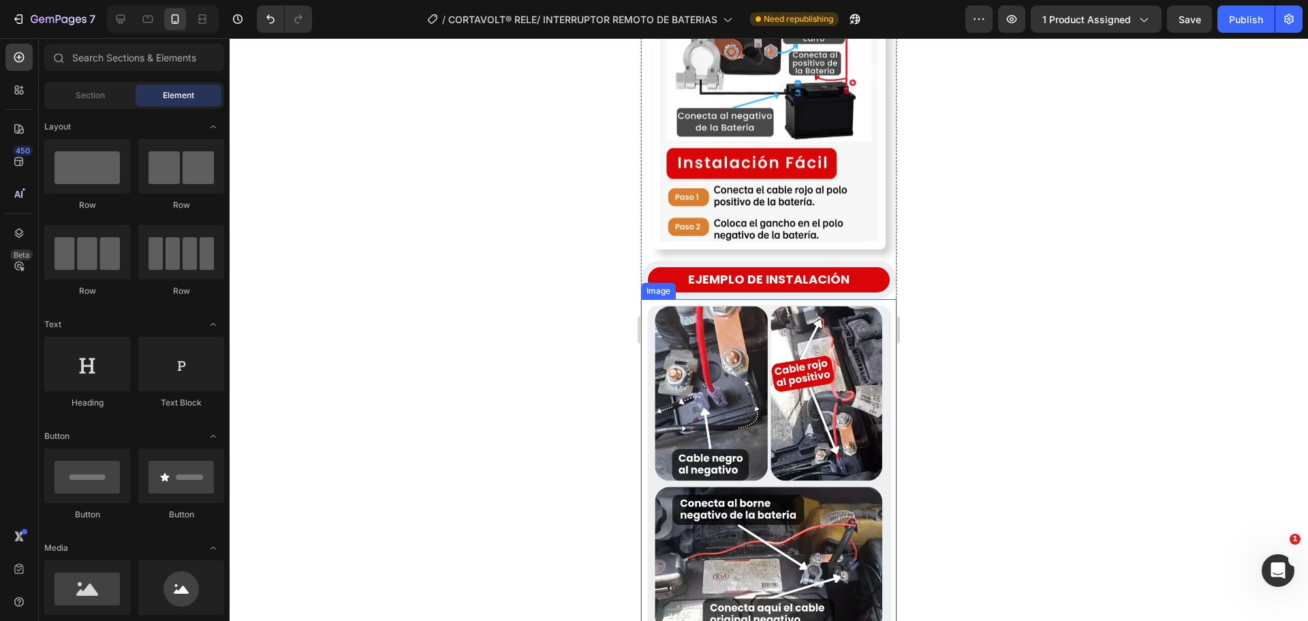
scroll to position [2224, 0]
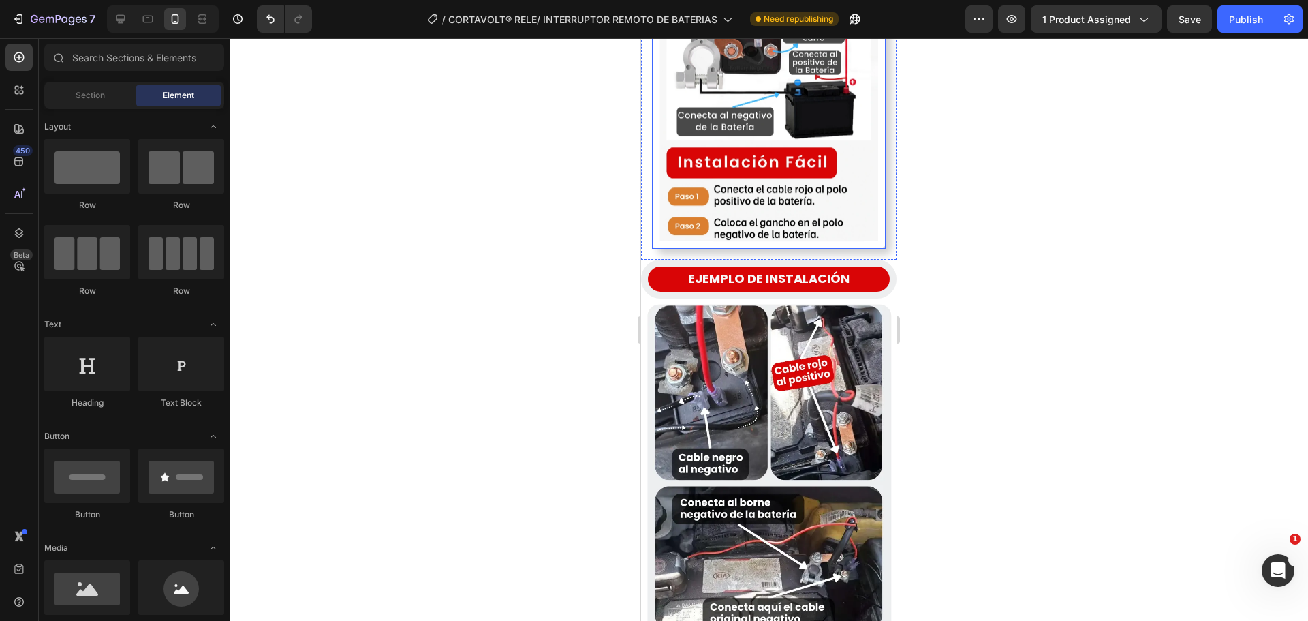
click at [657, 153] on img at bounding box center [769, 112] width 234 height 273
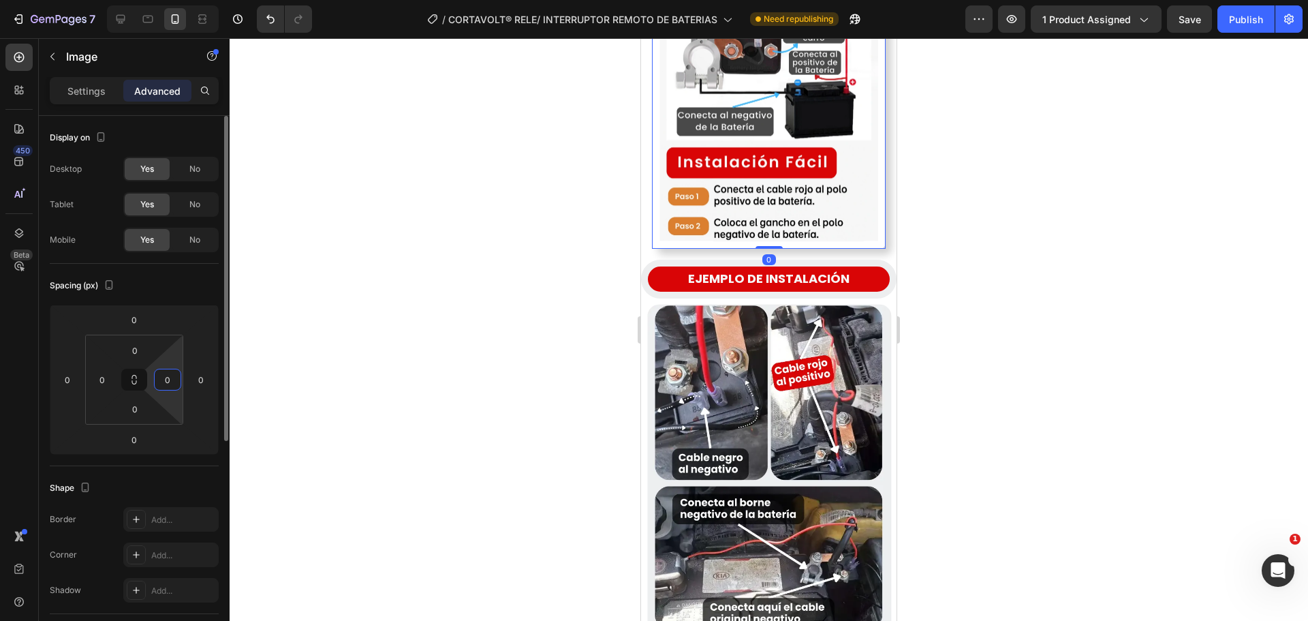
click at [169, 384] on input "0" at bounding box center [167, 379] width 20 height 20
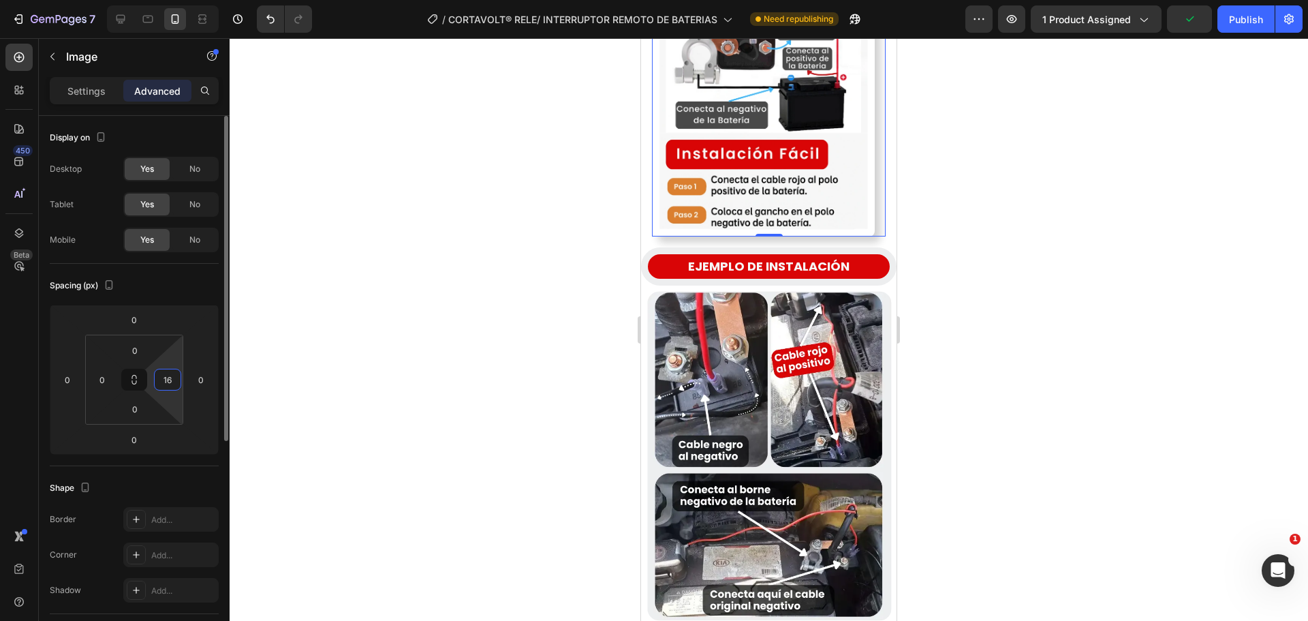
click at [177, 377] on input "16" at bounding box center [167, 379] width 20 height 20
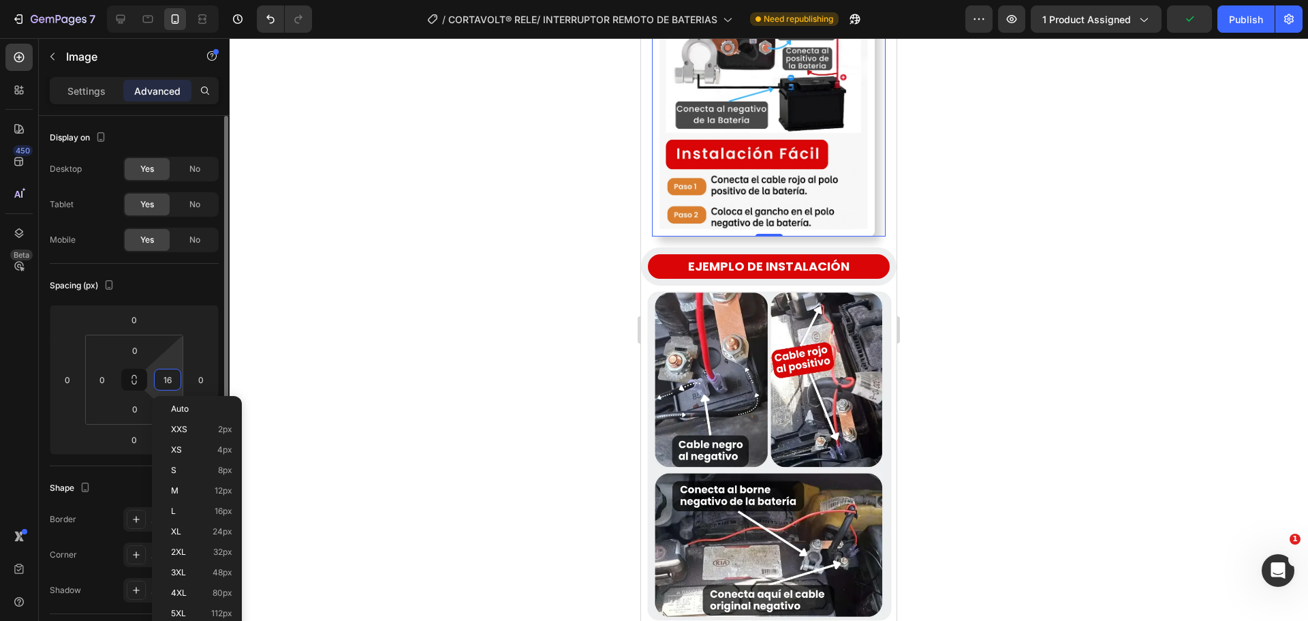
click at [177, 377] on input "16" at bounding box center [167, 379] width 20 height 20
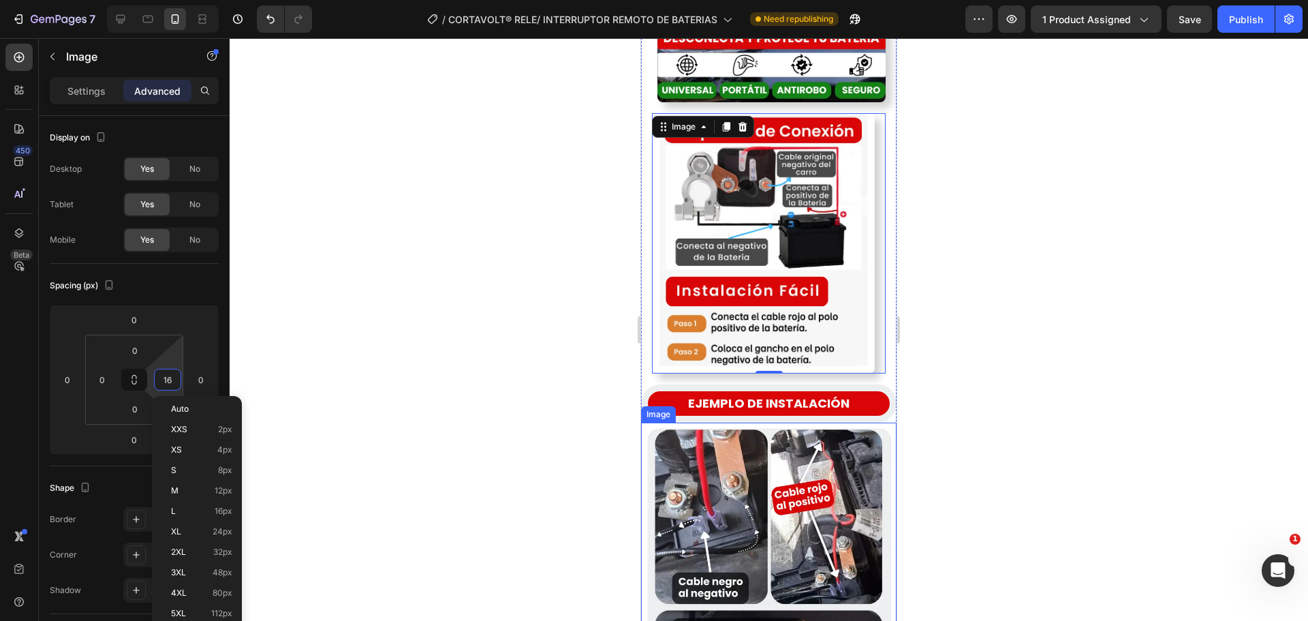
scroll to position [1952, 0]
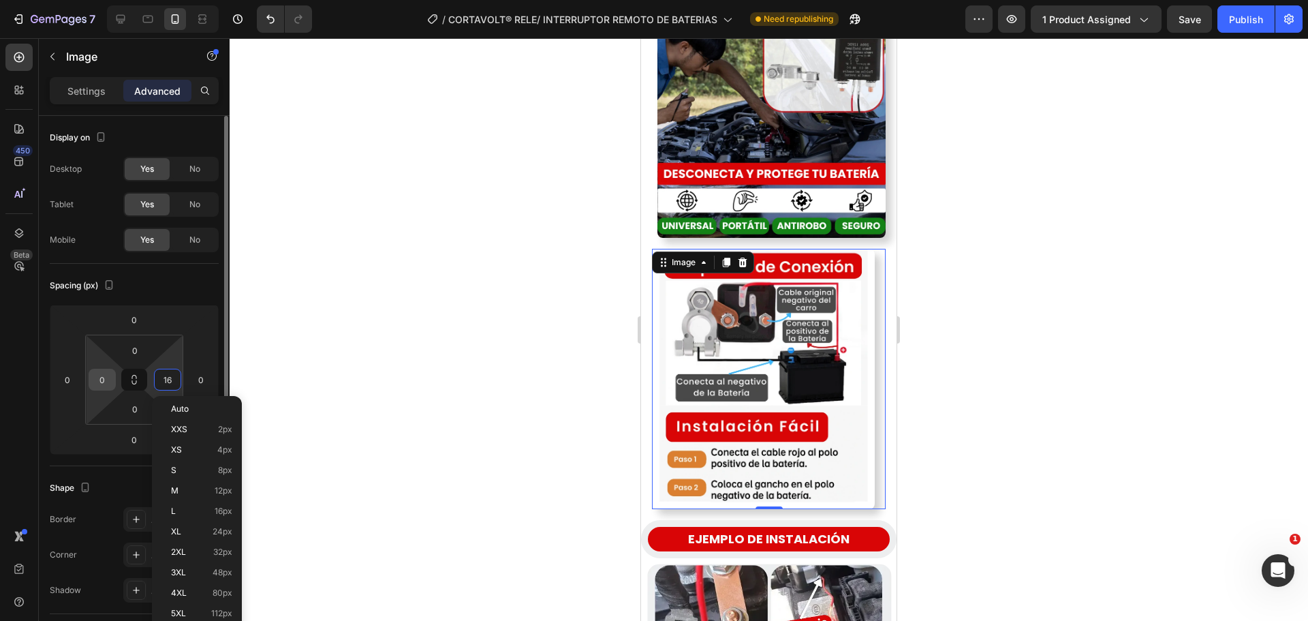
type input "16"
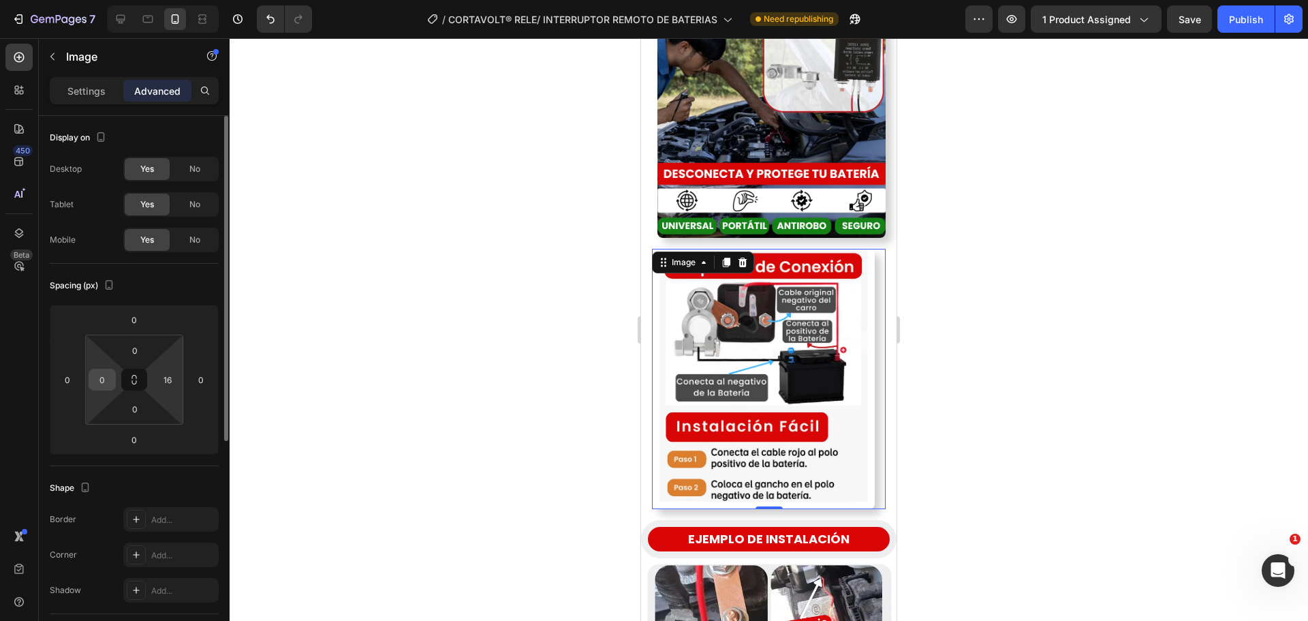
click at [104, 390] on div "0" at bounding box center [102, 380] width 27 height 22
click at [104, 378] on input "0" at bounding box center [102, 379] width 20 height 20
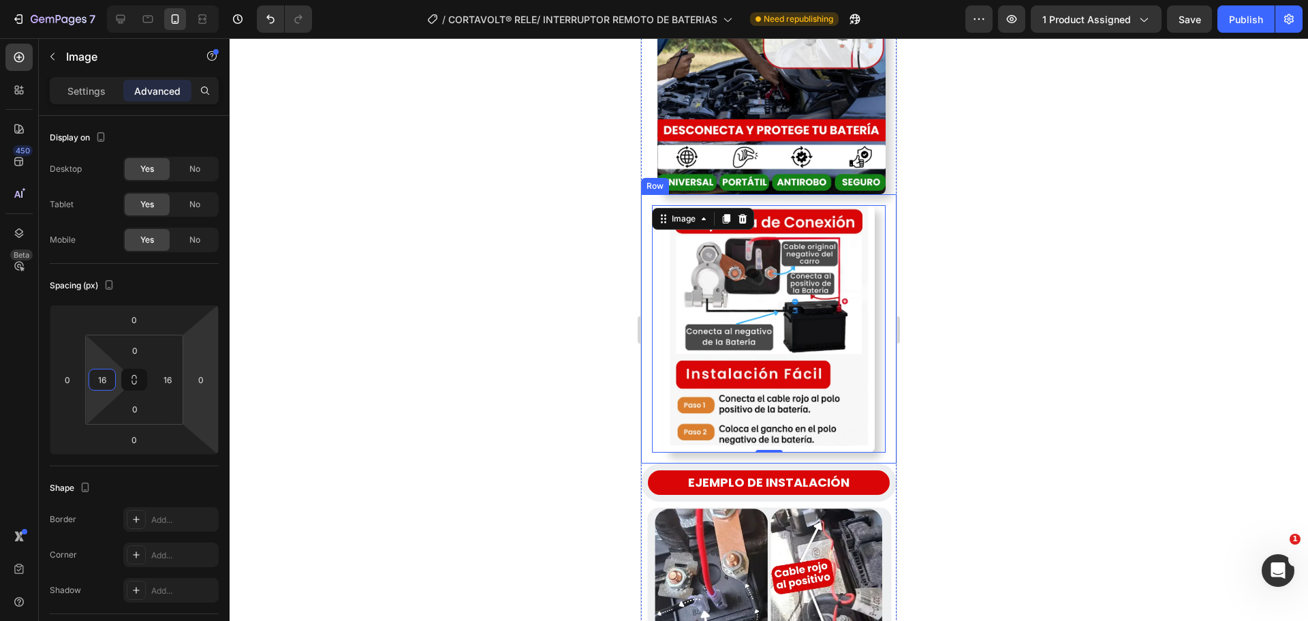
scroll to position [2020, 0]
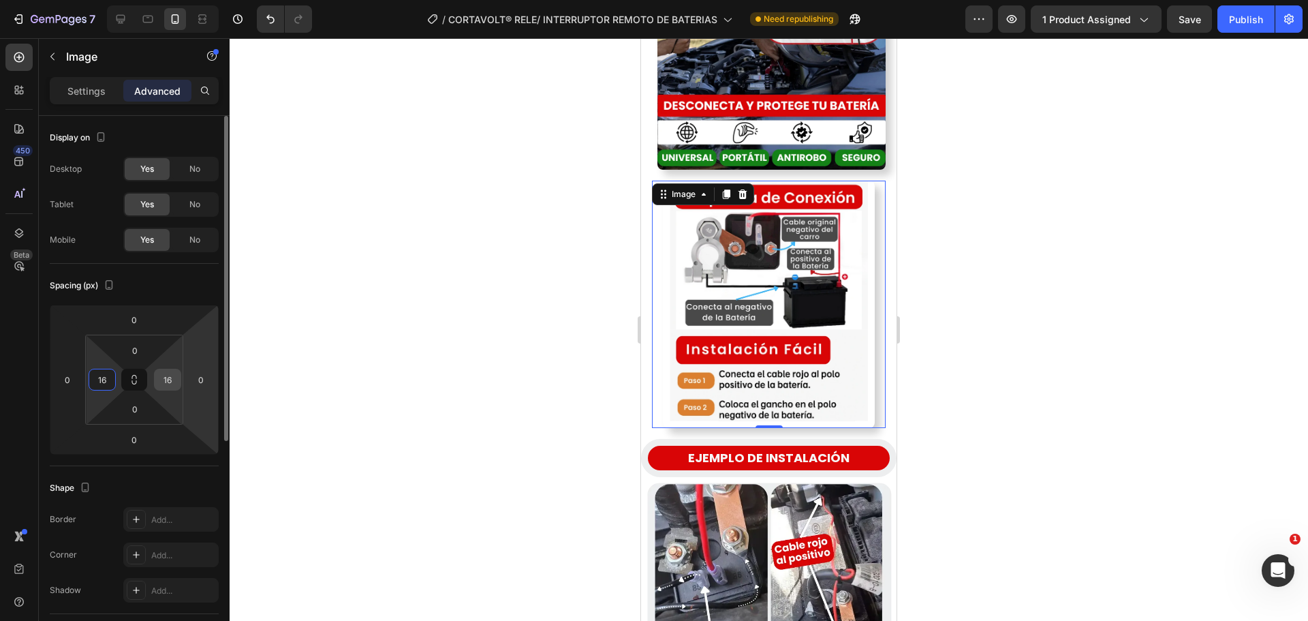
type input "16"
click at [169, 377] on input "16" at bounding box center [167, 379] width 20 height 20
type input "0"
click at [99, 379] on input "16" at bounding box center [102, 379] width 20 height 20
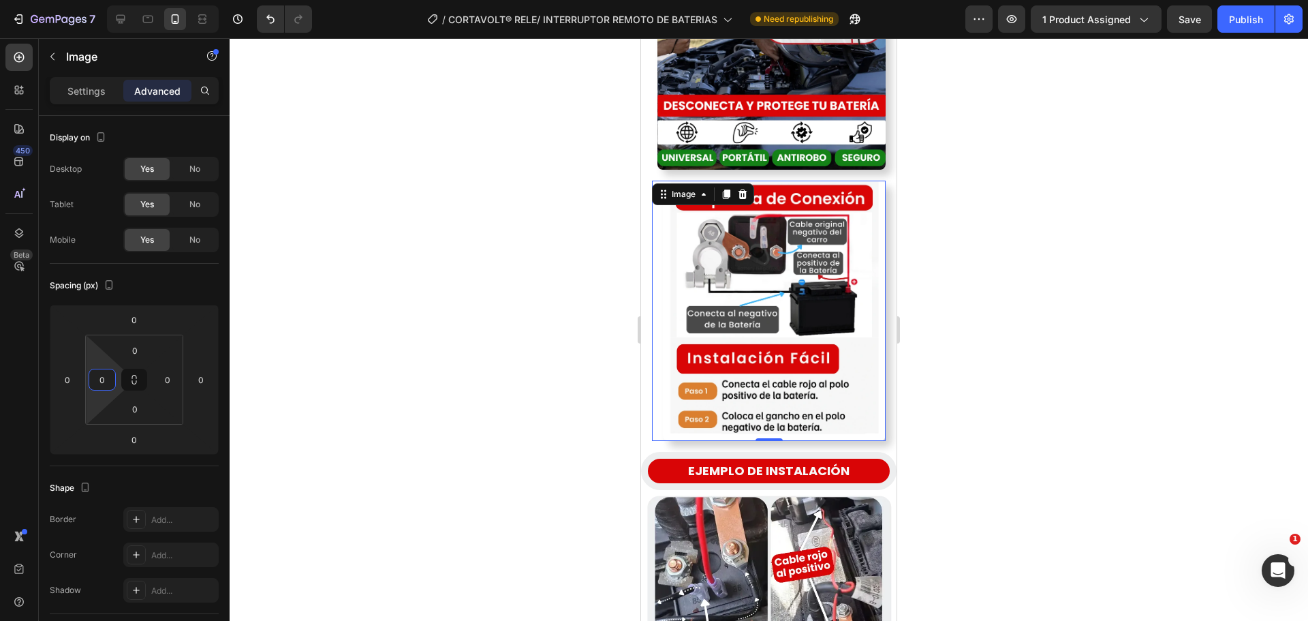
type input "0"
click at [407, 394] on div at bounding box center [769, 329] width 1078 height 582
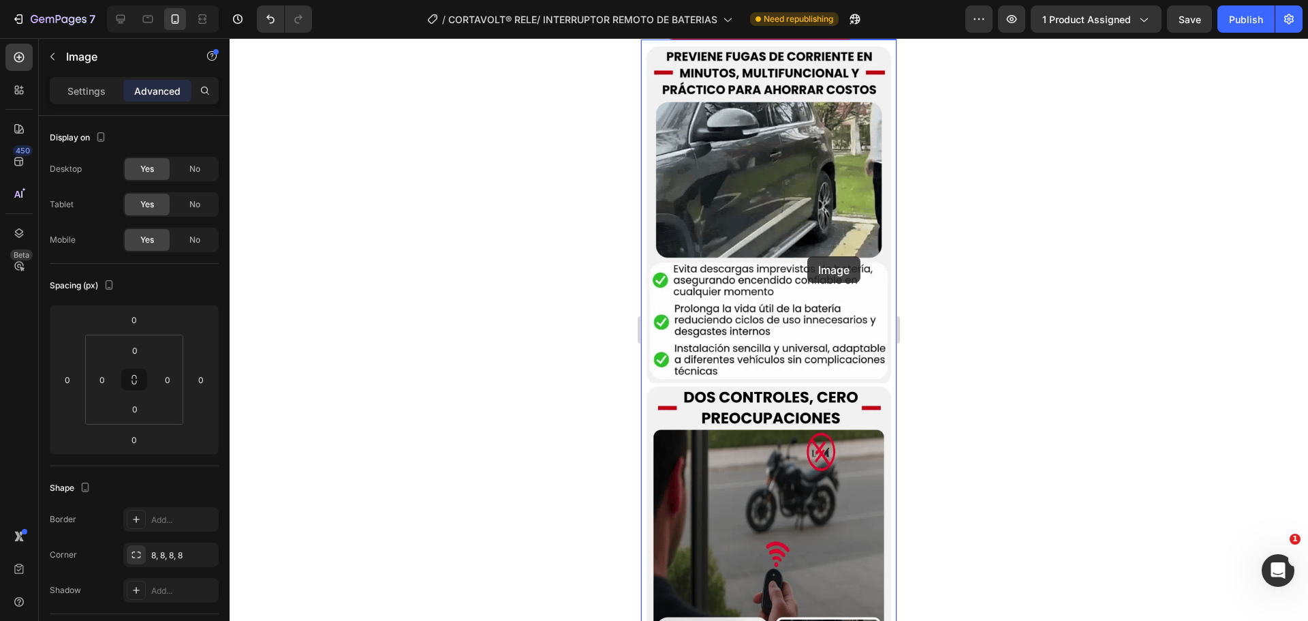
scroll to position [341, 0]
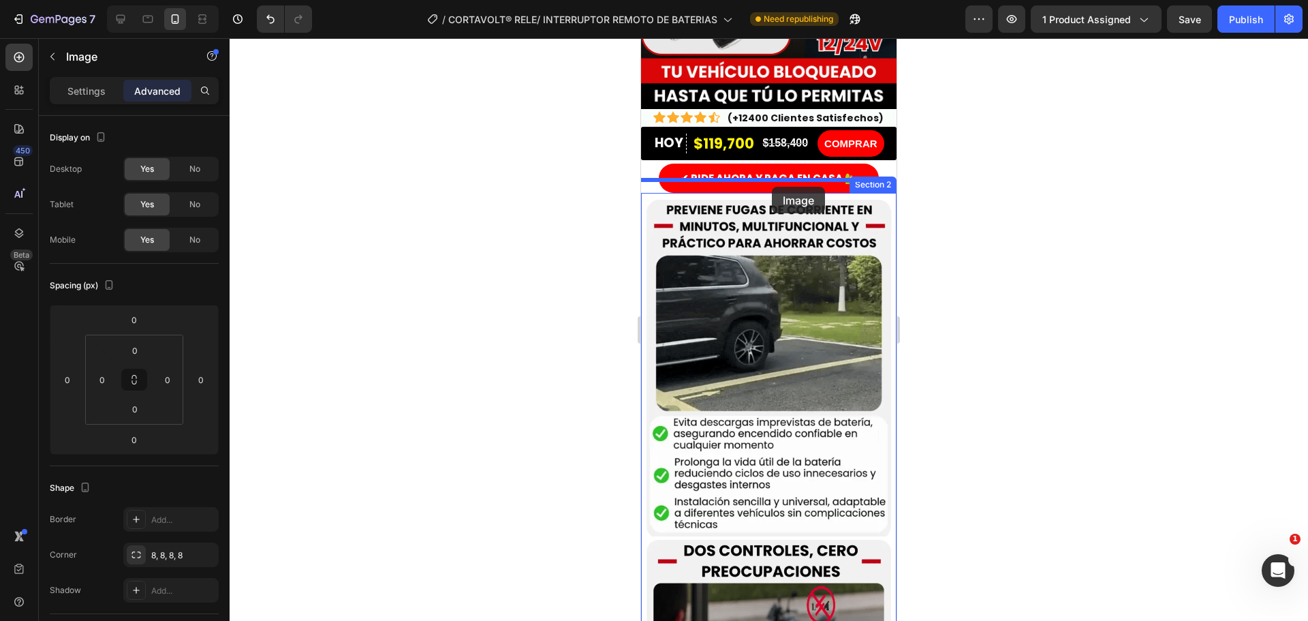
drag, startPoint x: 783, startPoint y: 313, endPoint x: 772, endPoint y: 187, distance: 127.2
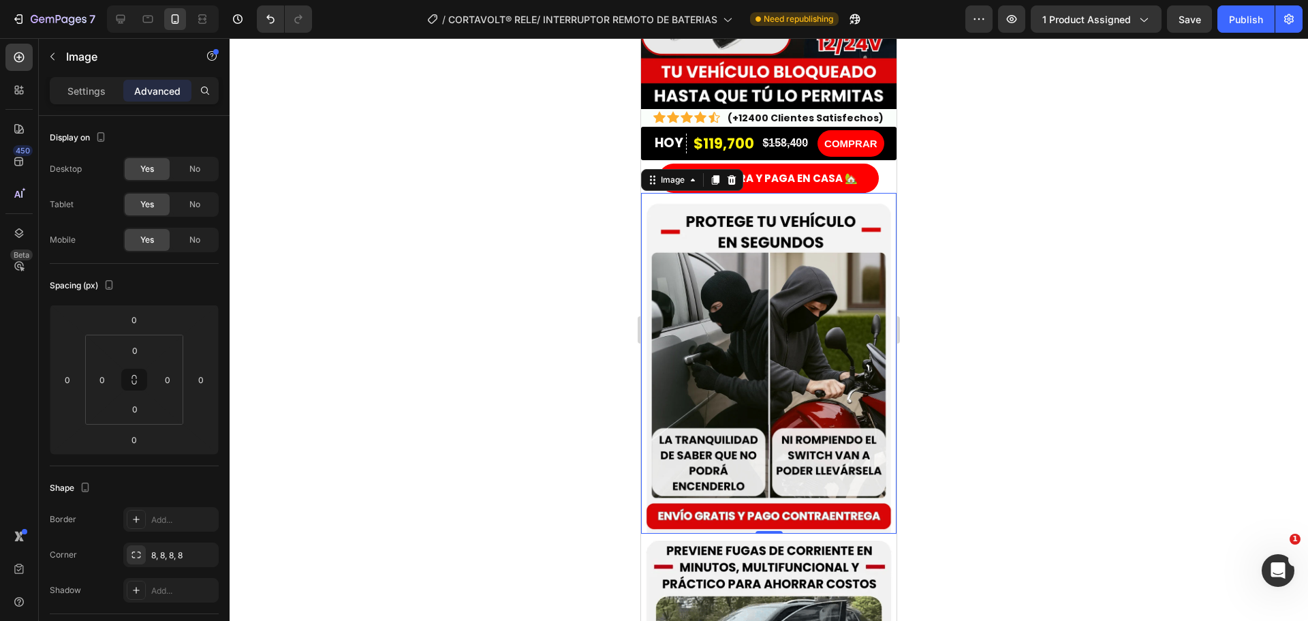
click at [581, 351] on div at bounding box center [769, 329] width 1078 height 582
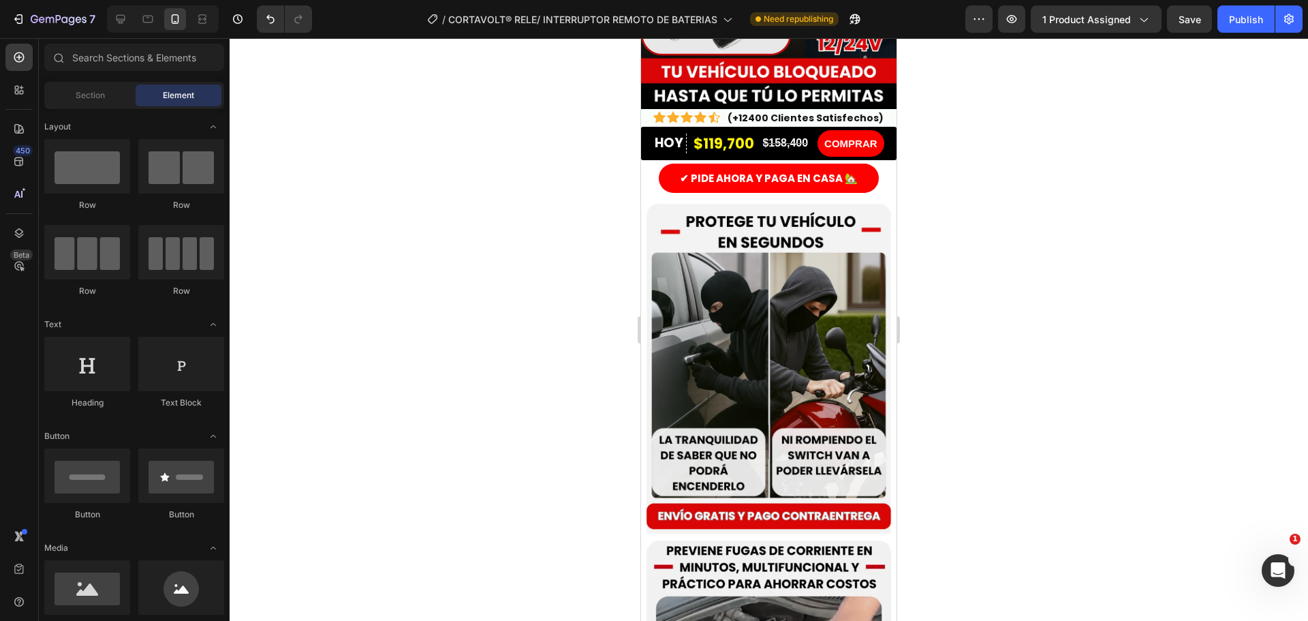
click at [581, 351] on div at bounding box center [769, 329] width 1078 height 582
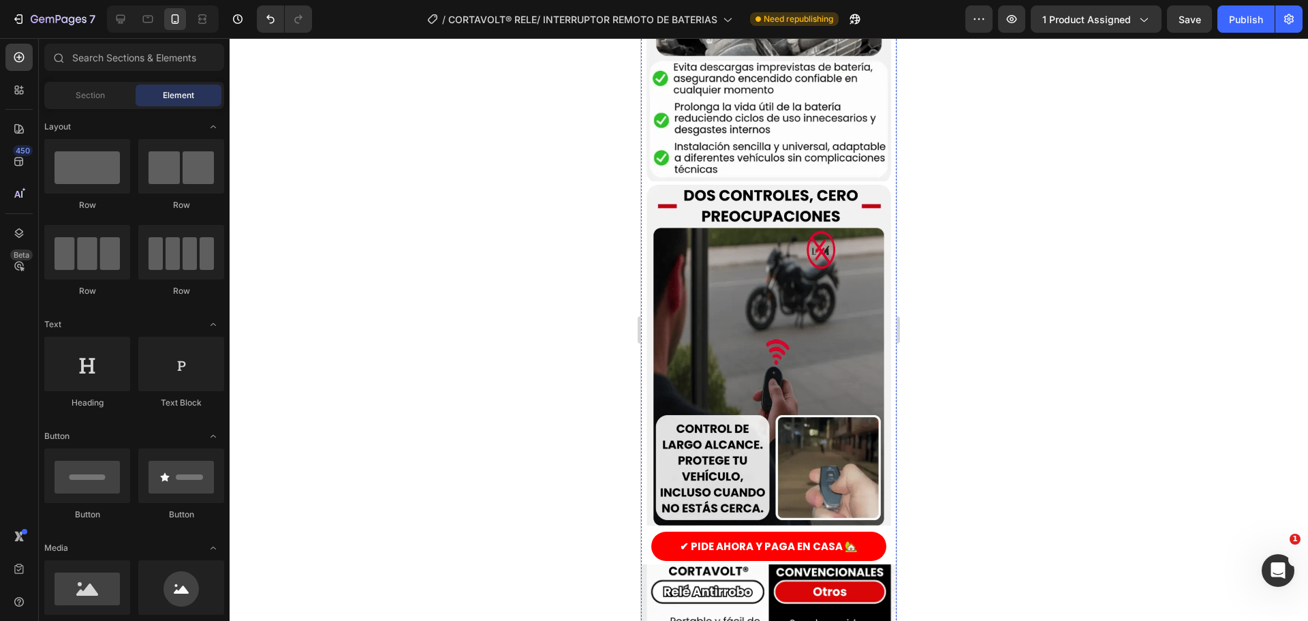
scroll to position [1022, 0]
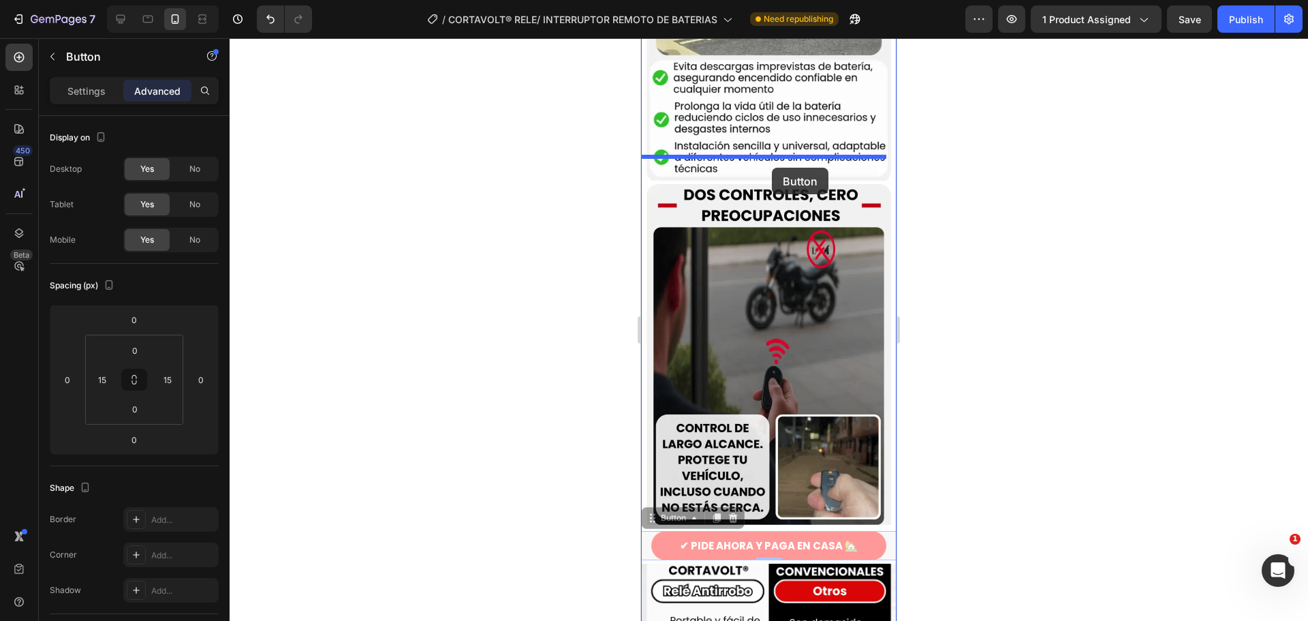
drag, startPoint x: 754, startPoint y: 503, endPoint x: 772, endPoint y: 168, distance: 336.3
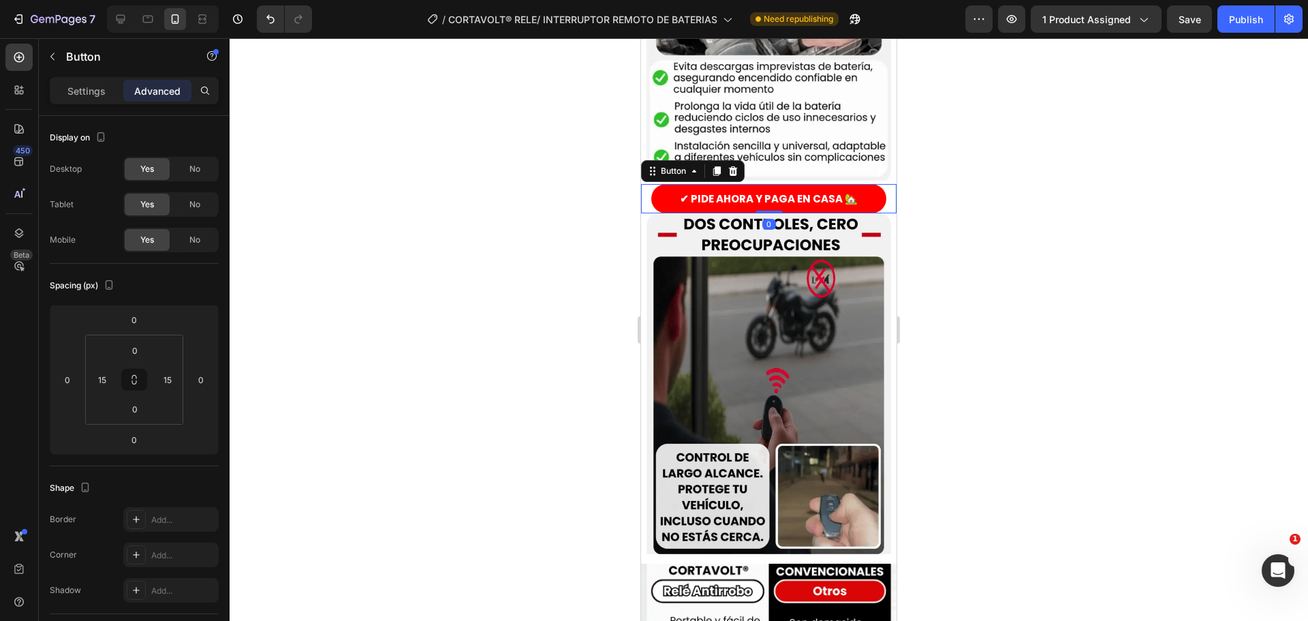
click at [566, 242] on div at bounding box center [769, 329] width 1078 height 582
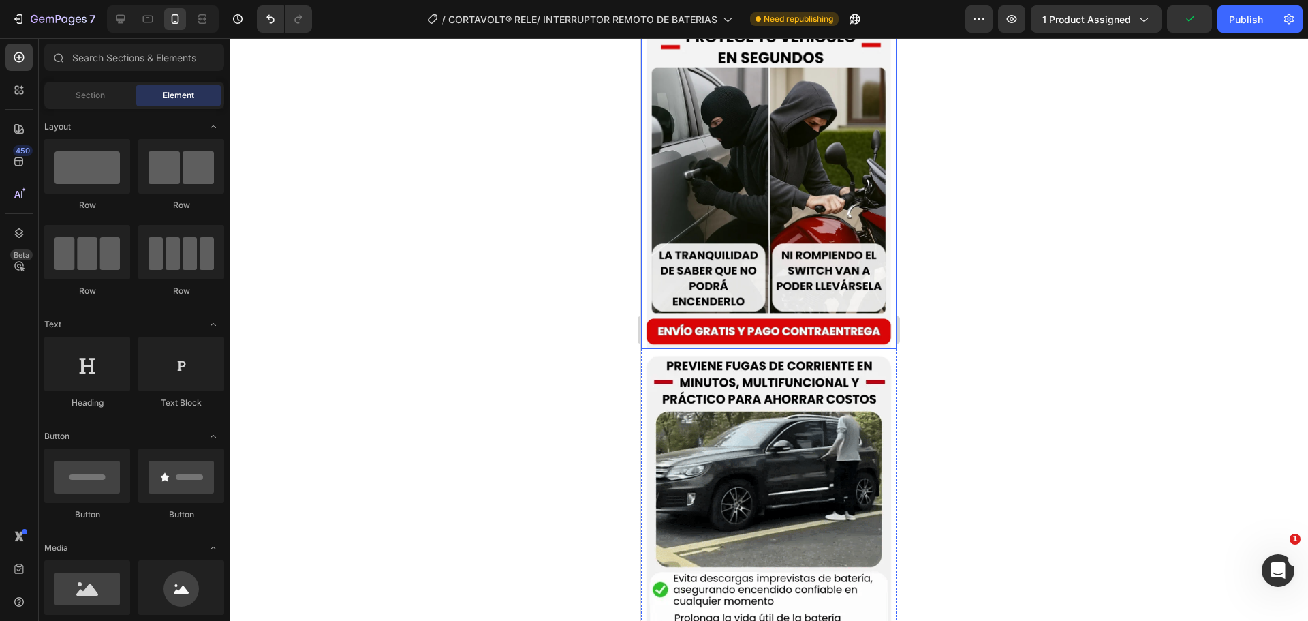
scroll to position [341, 0]
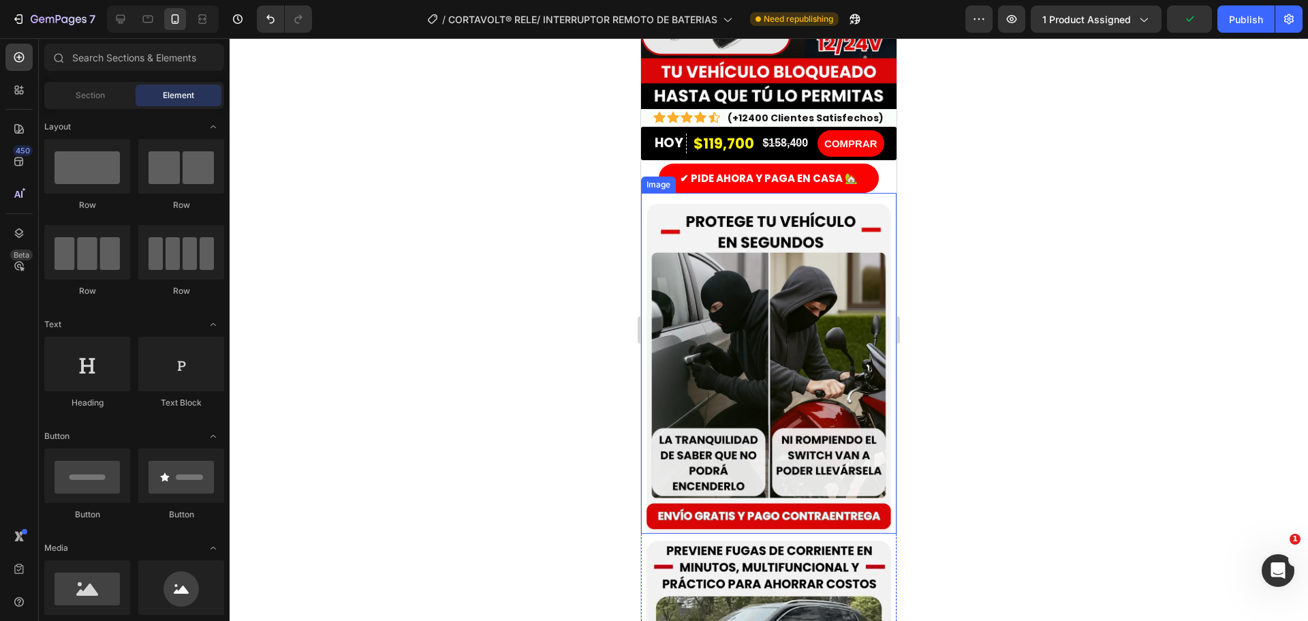
click at [792, 230] on img at bounding box center [768, 363] width 255 height 341
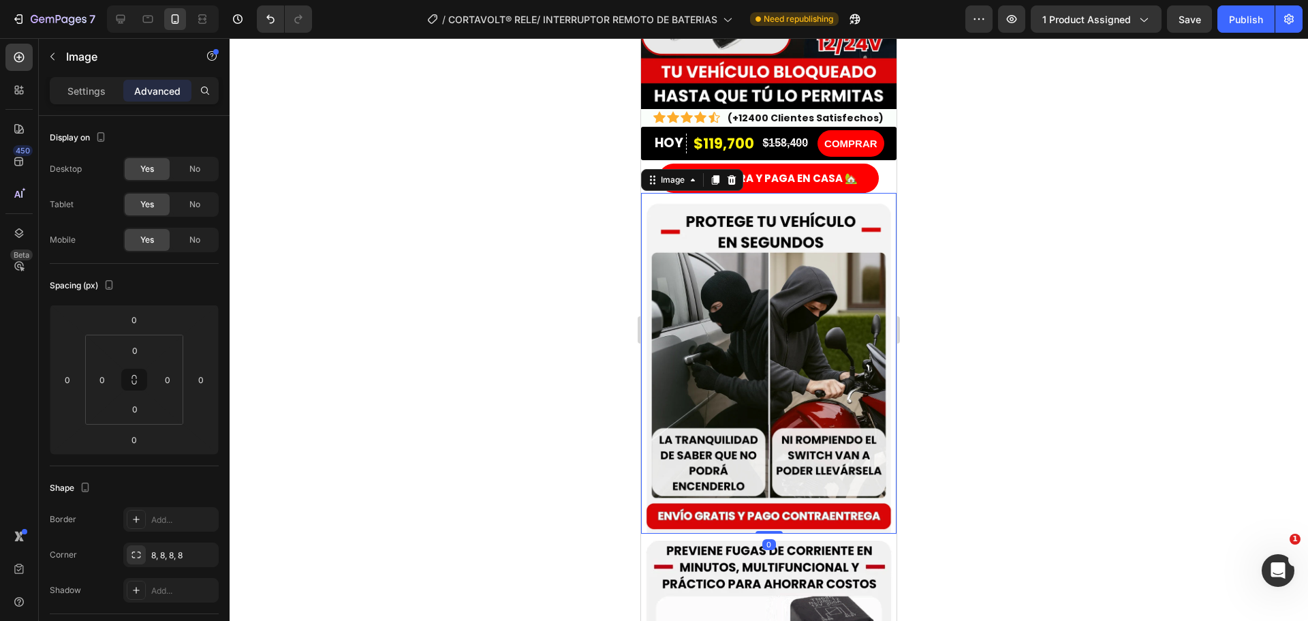
click at [573, 298] on div at bounding box center [769, 329] width 1078 height 582
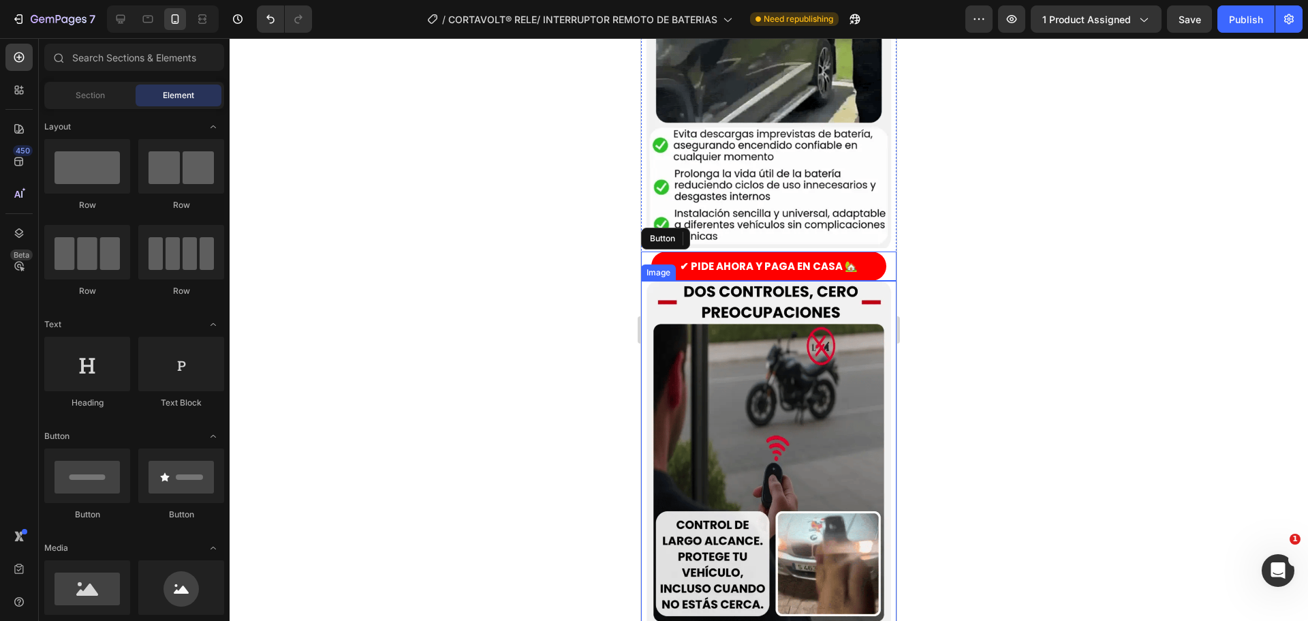
scroll to position [1090, 0]
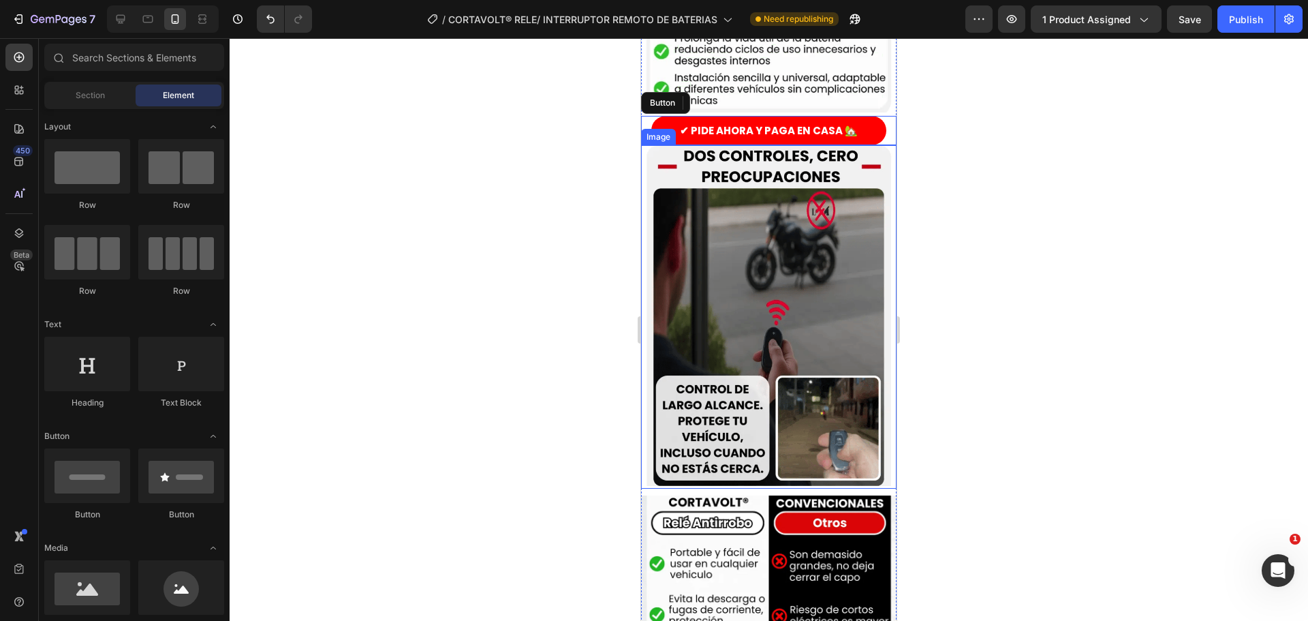
click at [765, 318] on img at bounding box center [768, 315] width 255 height 341
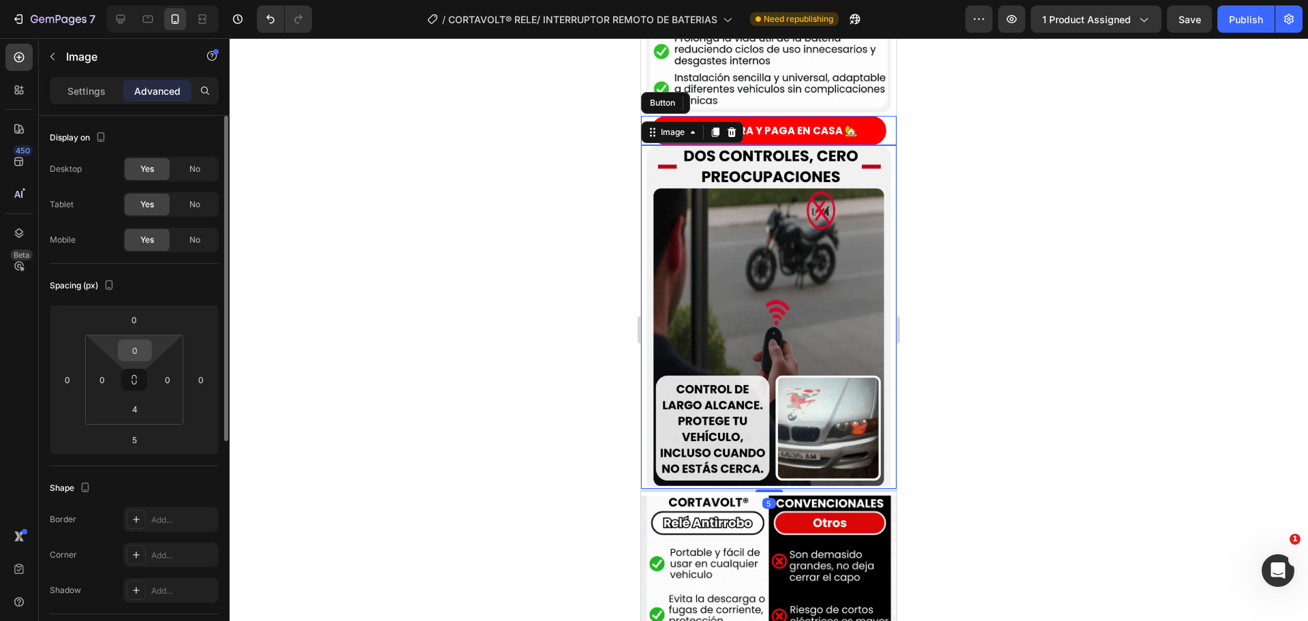
click at [148, 356] on div "0" at bounding box center [135, 350] width 34 height 22
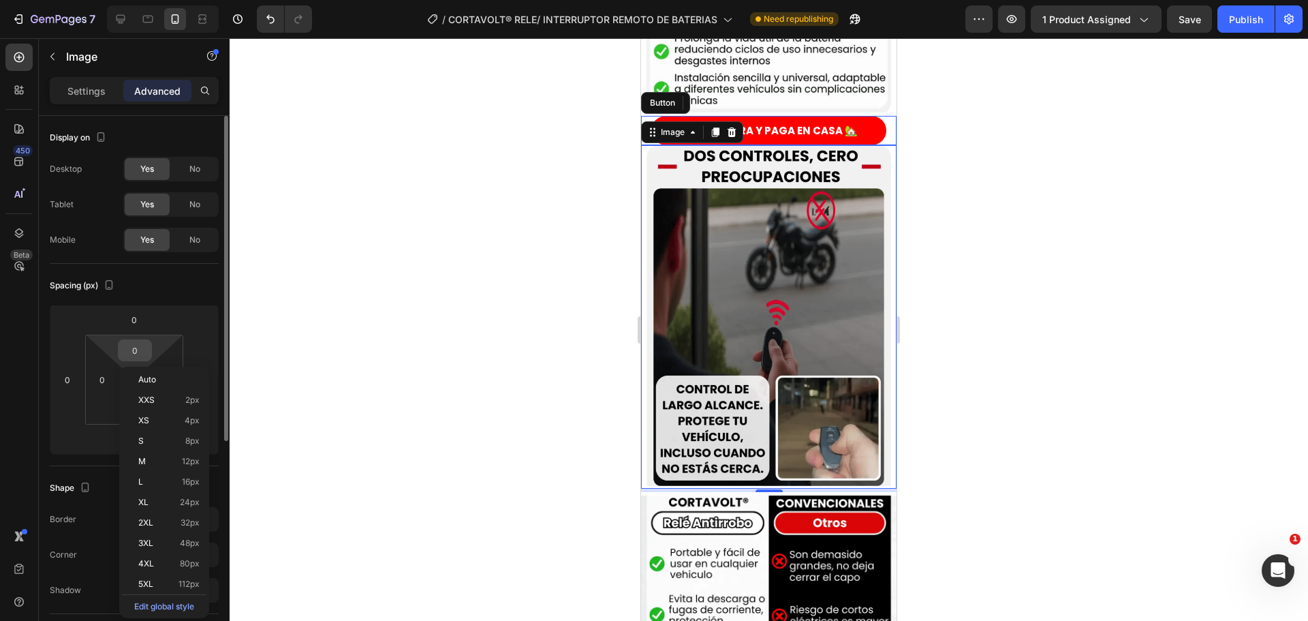
click at [142, 352] on input "0" at bounding box center [134, 350] width 27 height 20
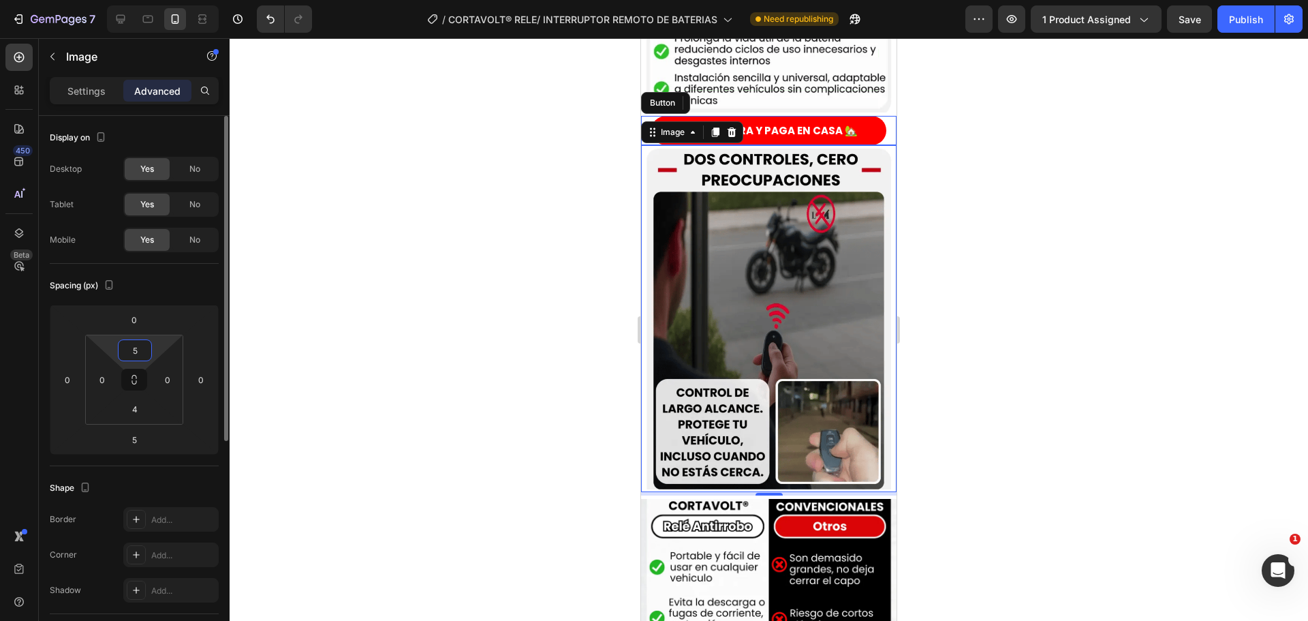
click at [142, 352] on input "5" at bounding box center [134, 350] width 27 height 20
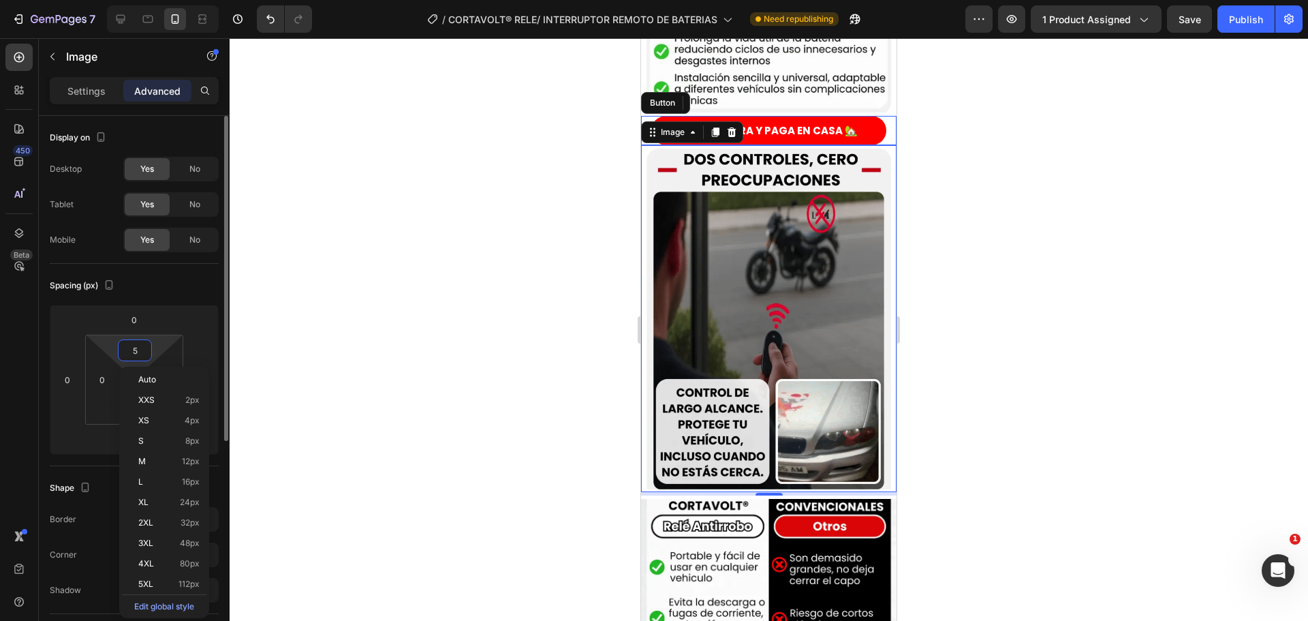
click at [142, 352] on input "5" at bounding box center [134, 350] width 27 height 20
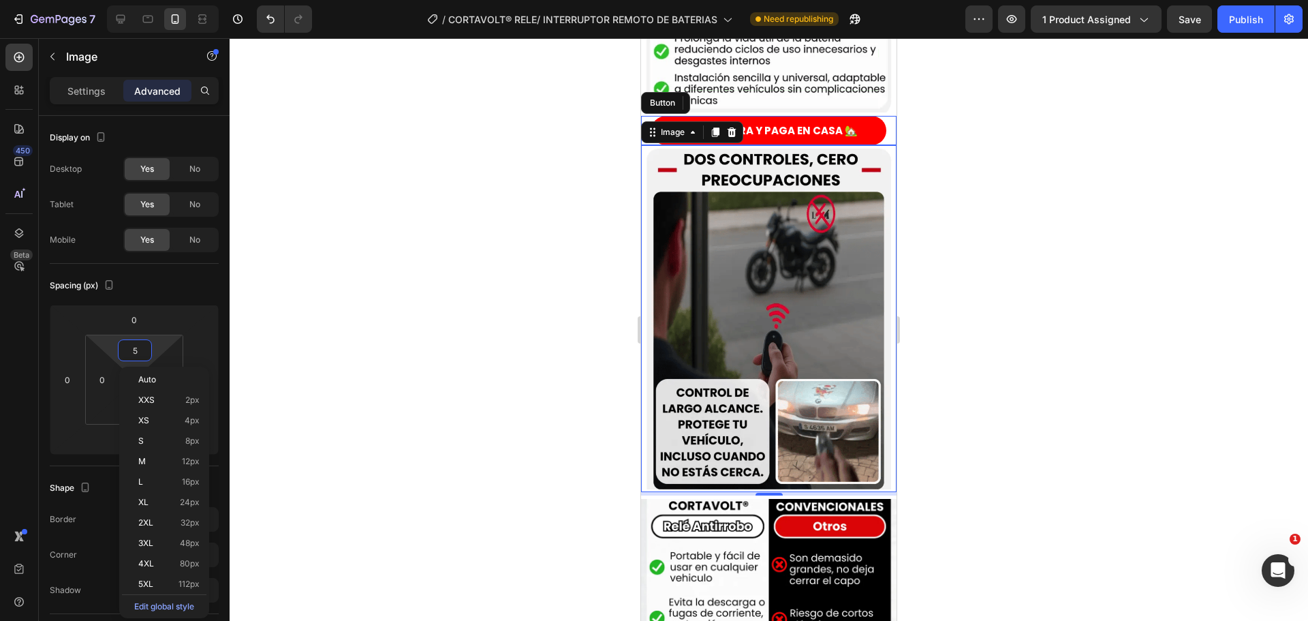
type input "8"
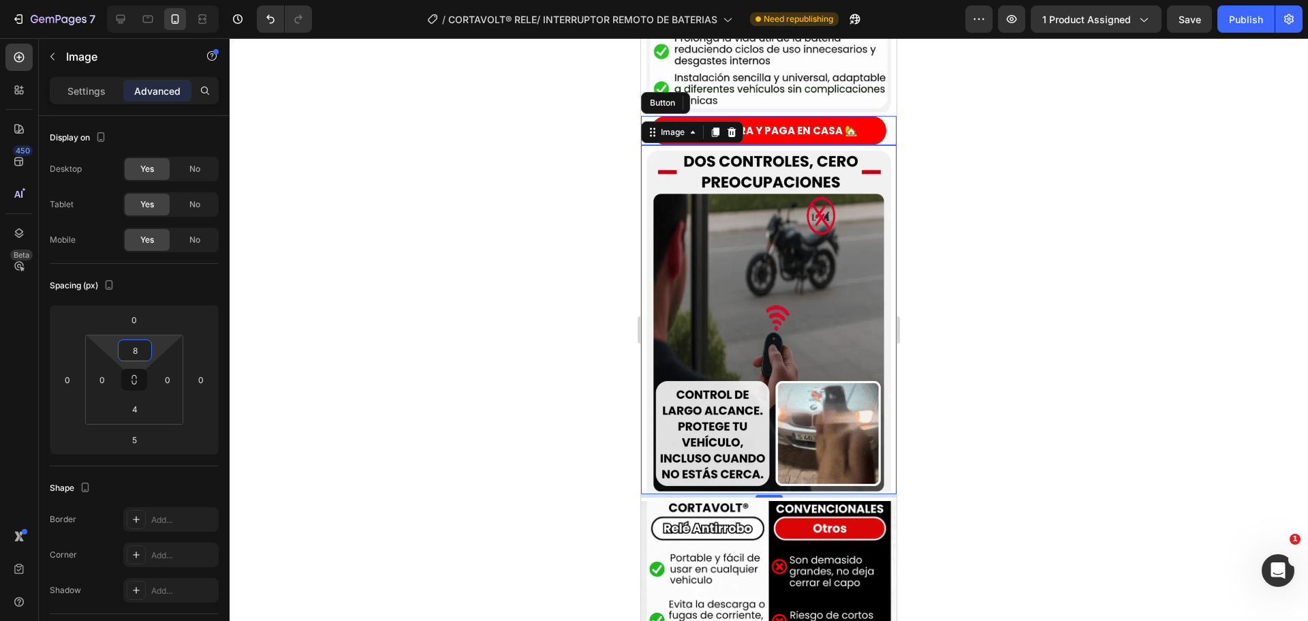
click at [472, 331] on div at bounding box center [769, 329] width 1078 height 582
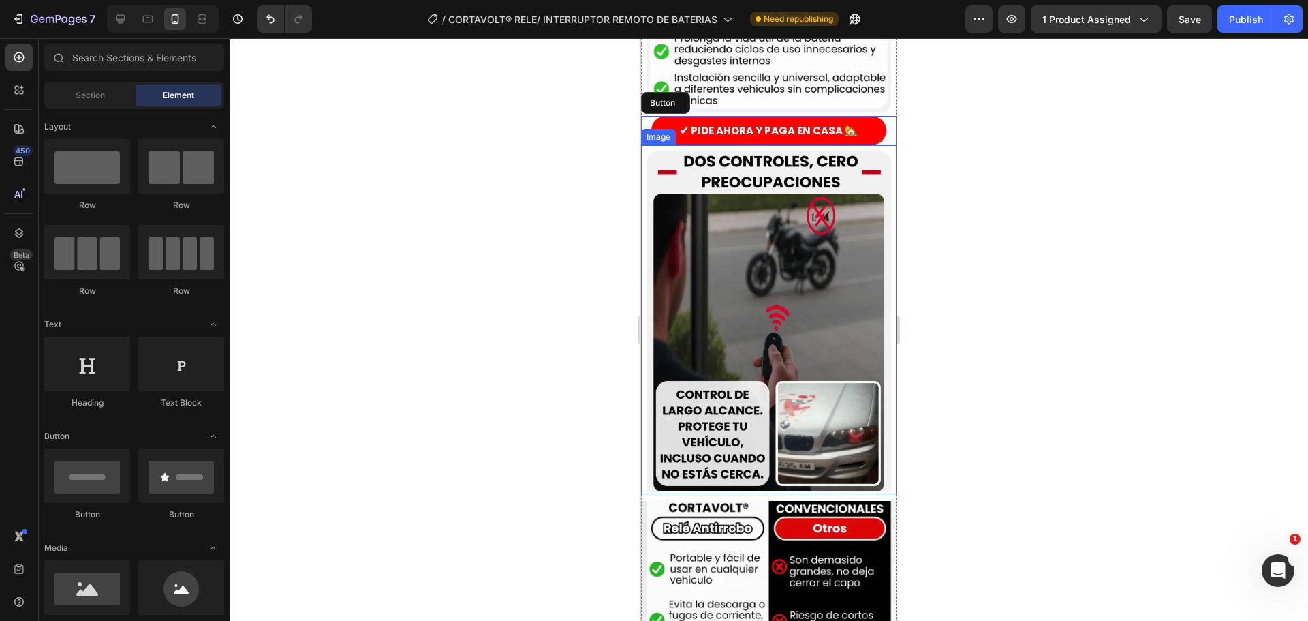
click at [1146, 294] on div at bounding box center [769, 329] width 1078 height 582
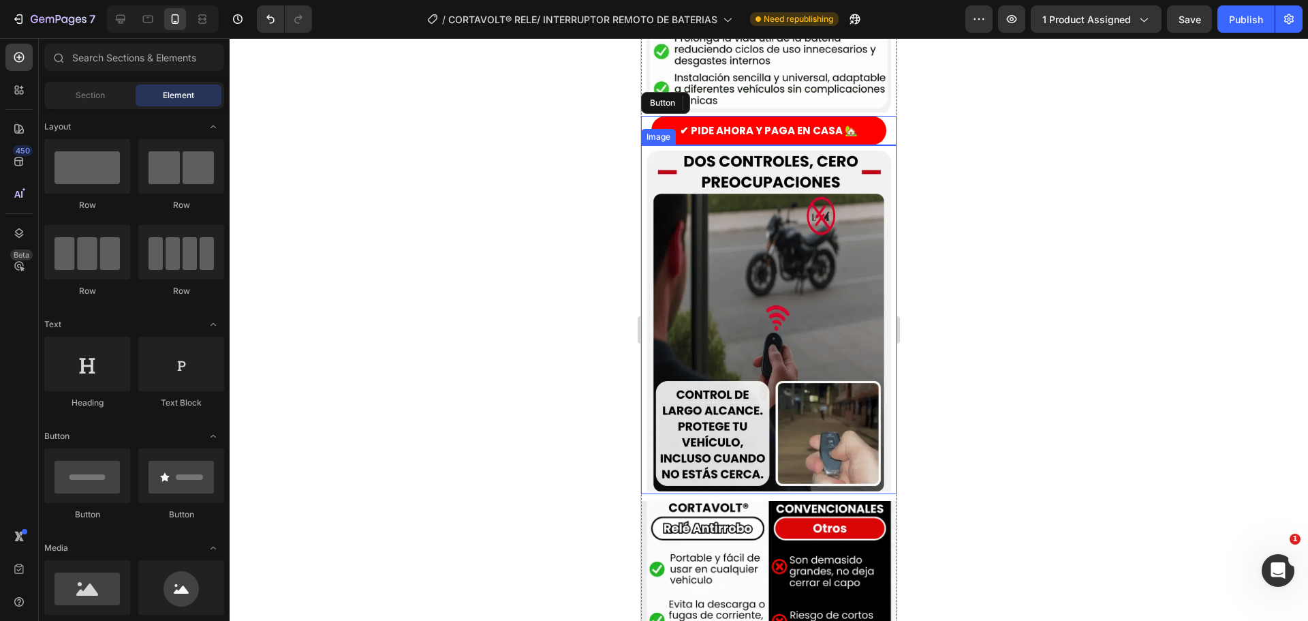
scroll to position [954, 0]
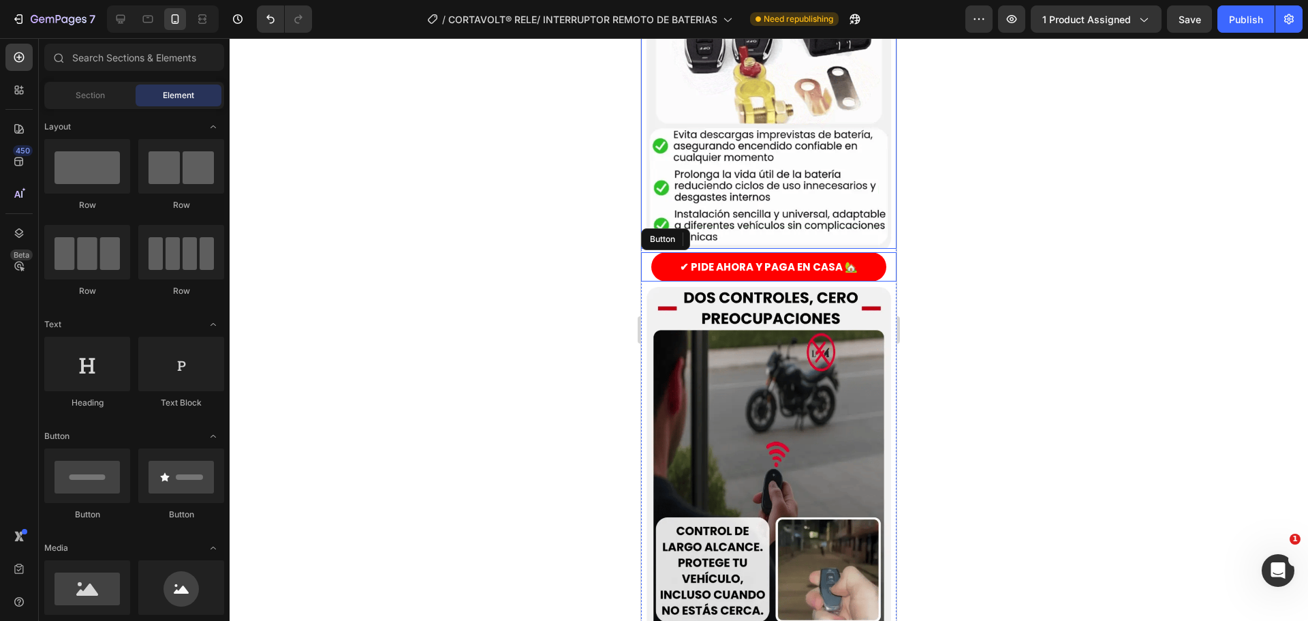
click at [817, 185] on img at bounding box center [768, 77] width 255 height 341
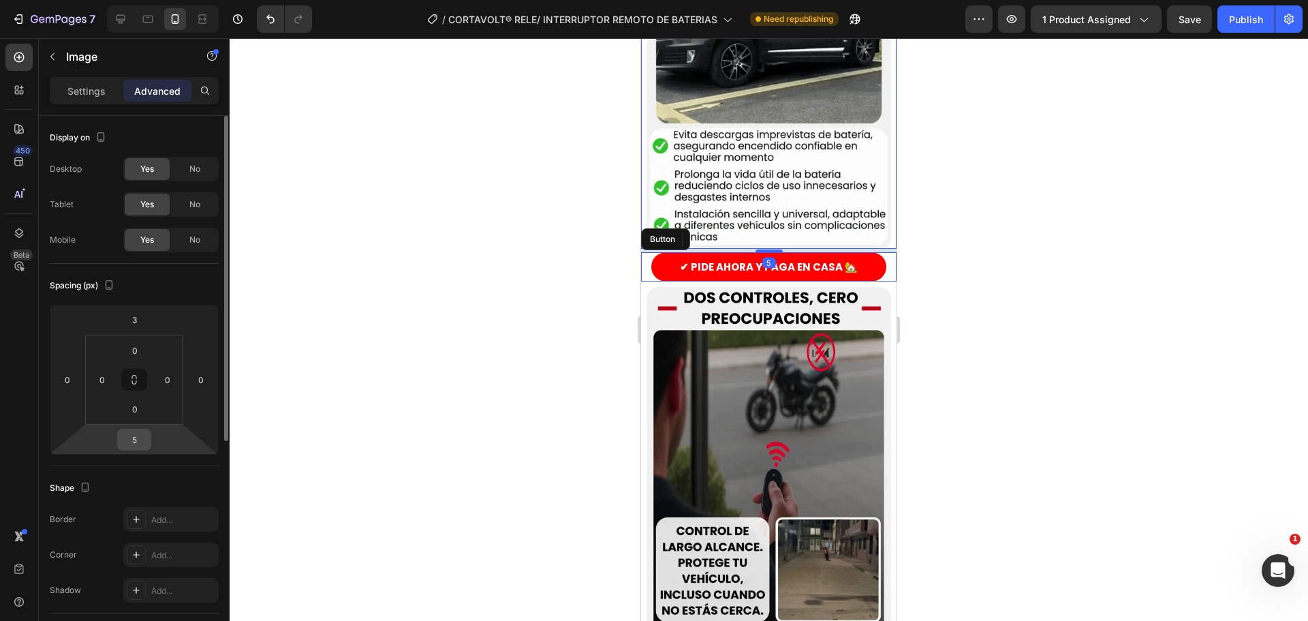
click at [138, 437] on input "5" at bounding box center [134, 439] width 27 height 20
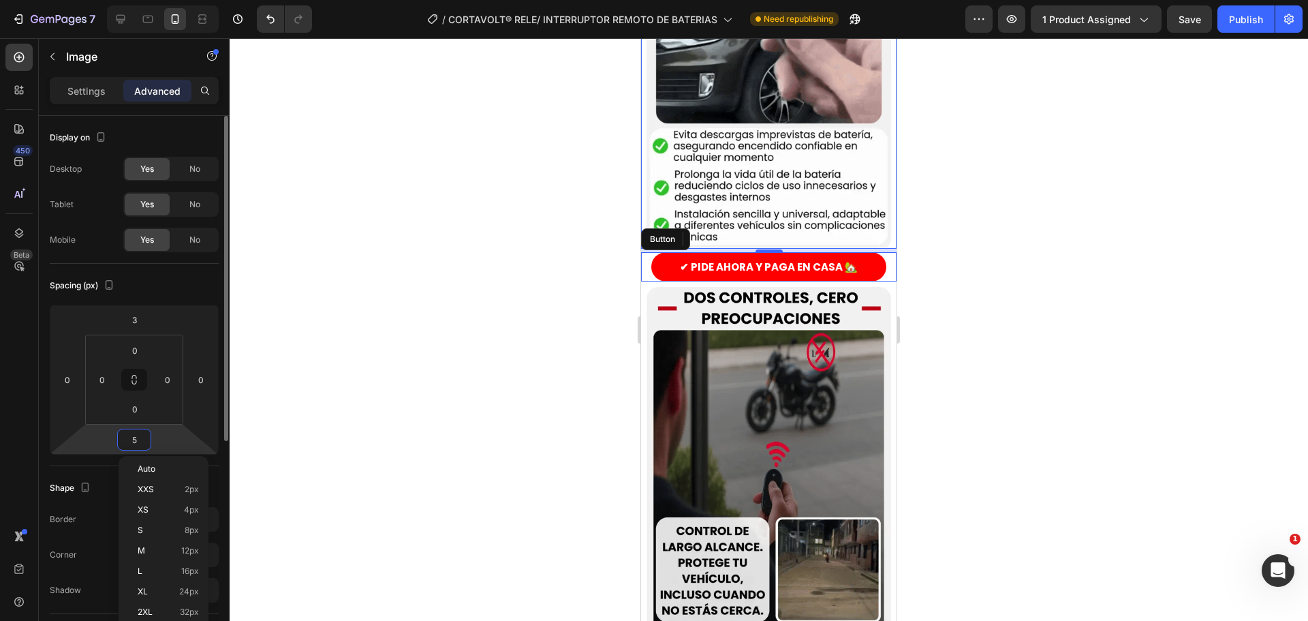
type input "8"
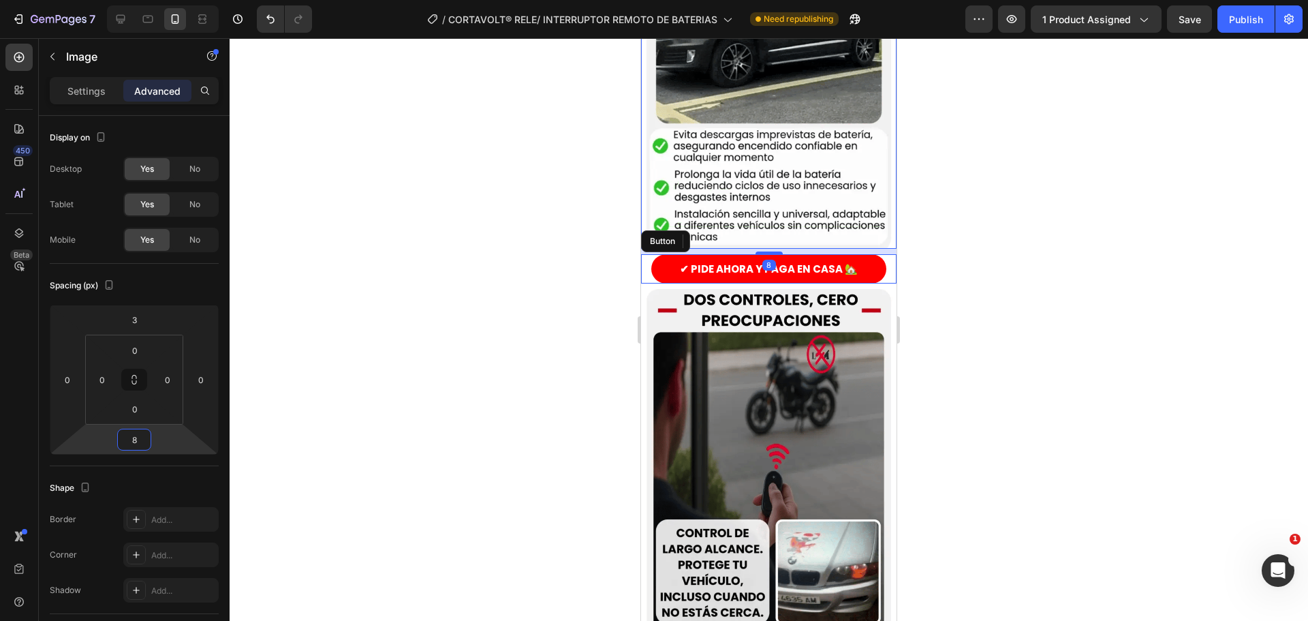
click at [422, 426] on div at bounding box center [769, 329] width 1078 height 582
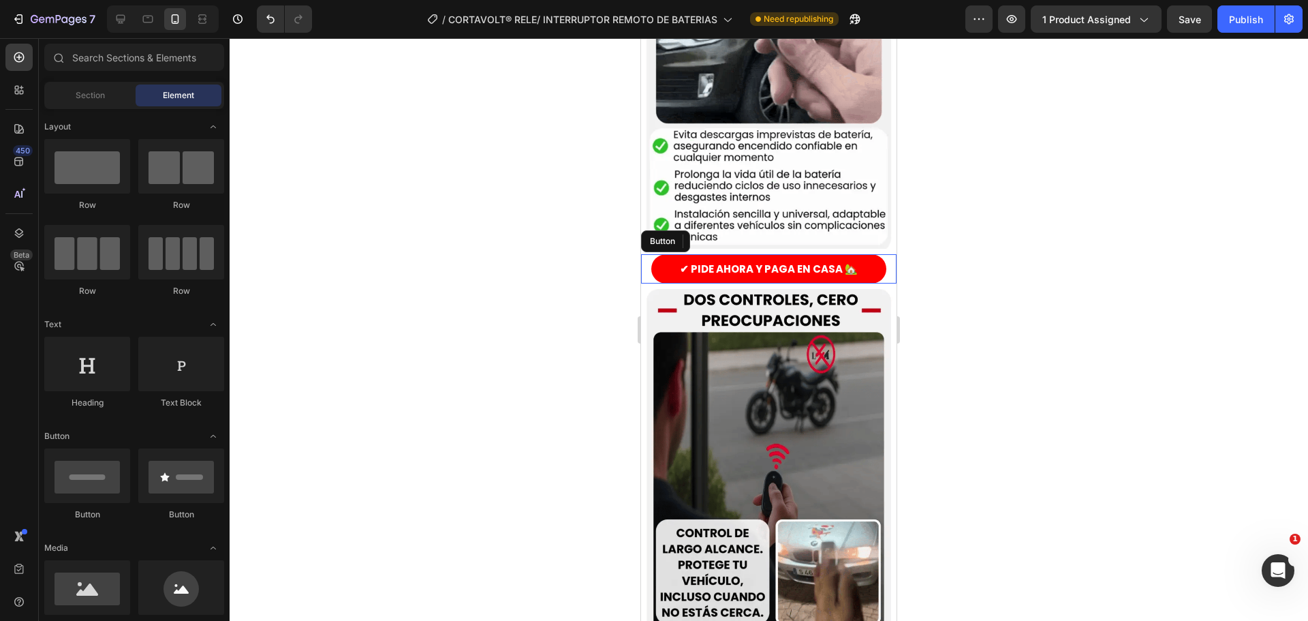
click at [1080, 337] on div at bounding box center [769, 329] width 1078 height 582
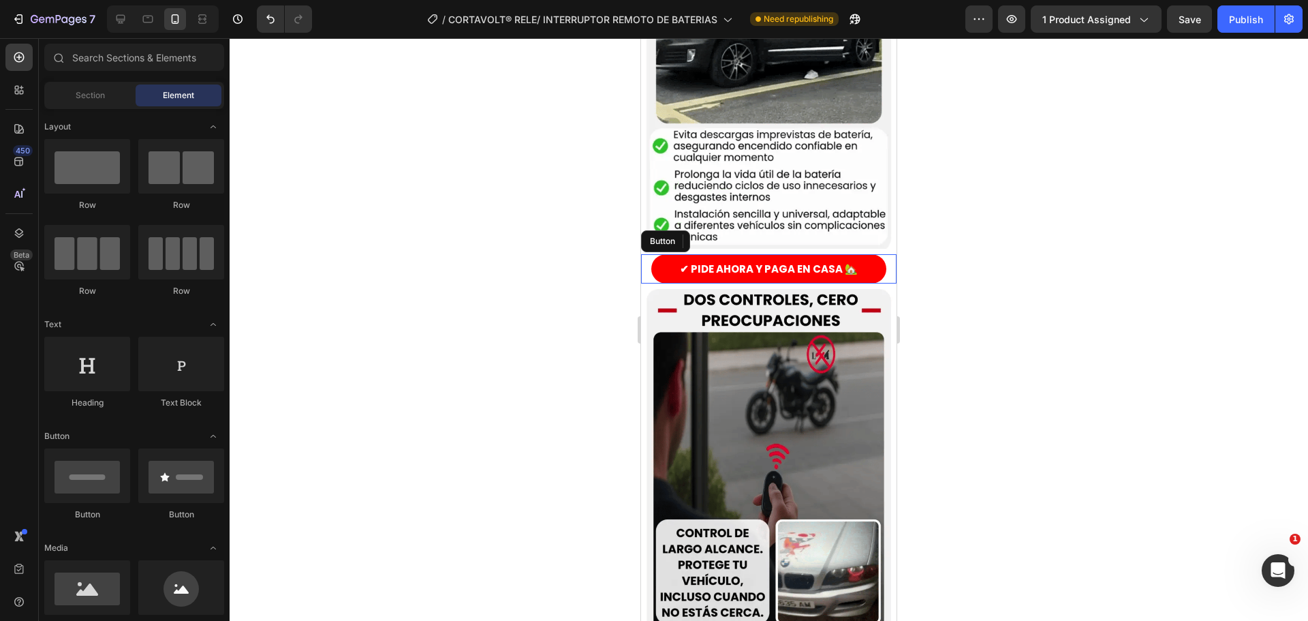
click at [1081, 336] on div at bounding box center [769, 329] width 1078 height 582
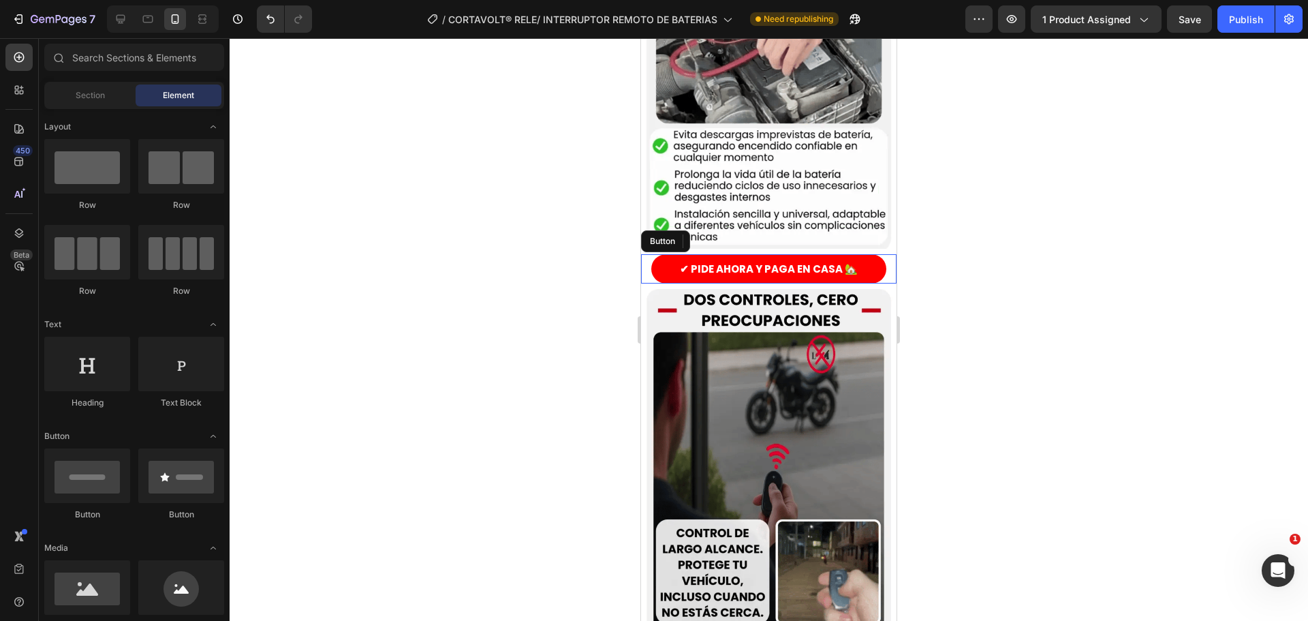
click at [480, 223] on div at bounding box center [769, 329] width 1078 height 582
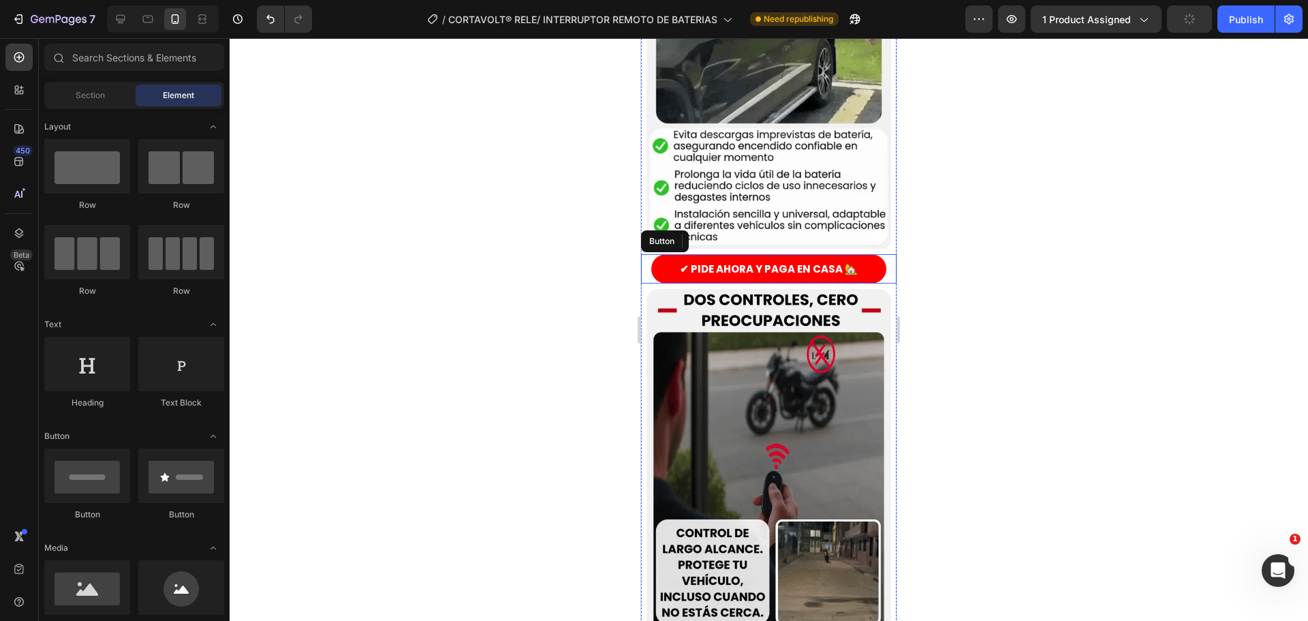
click at [883, 254] on div "✔ PIDE AHORA Y PAGA EN CASA 🏡 Button" at bounding box center [768, 268] width 255 height 29
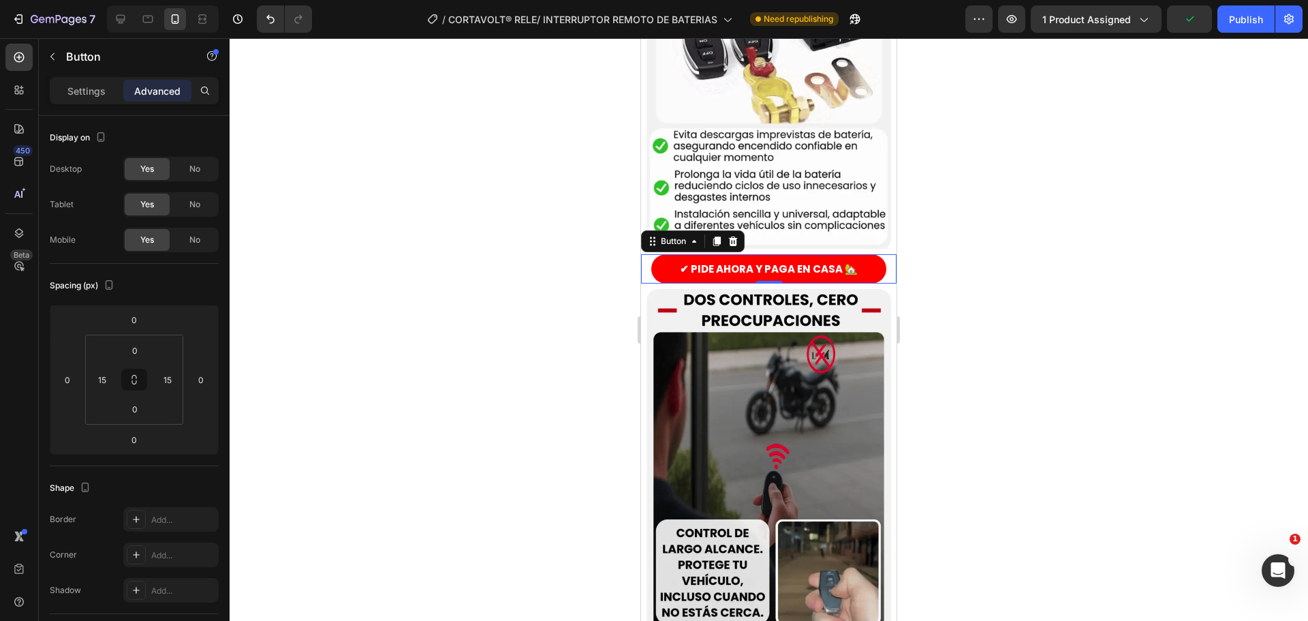
click at [976, 336] on div at bounding box center [769, 329] width 1078 height 582
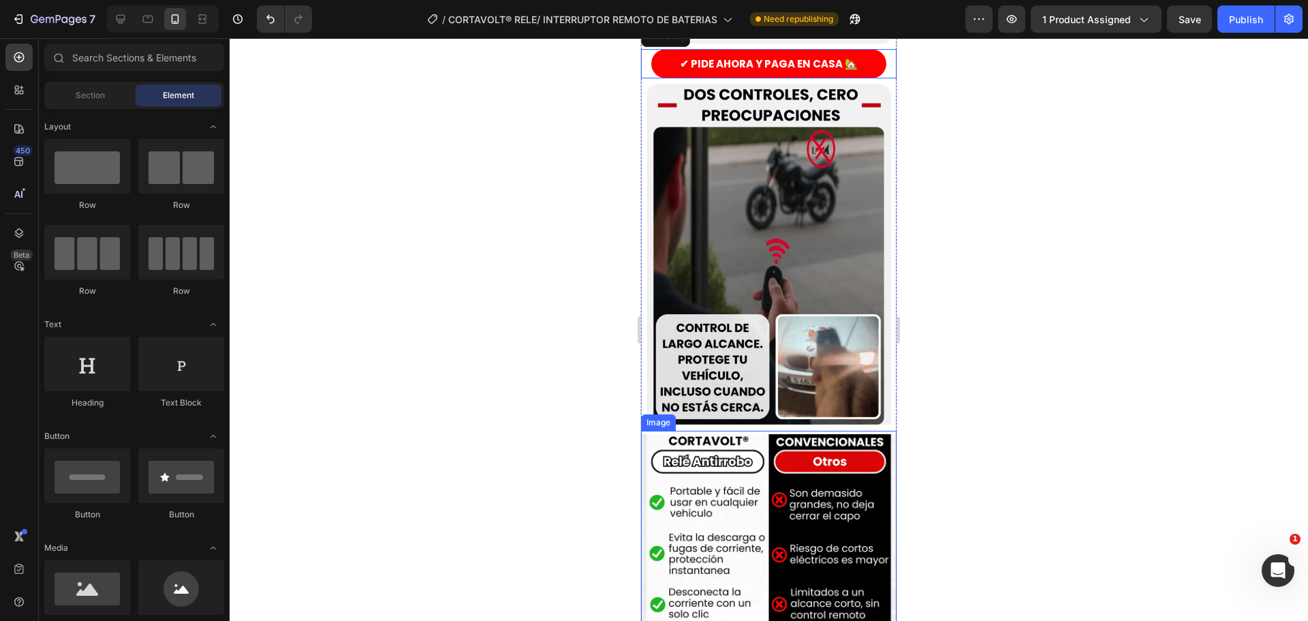
scroll to position [1158, 0]
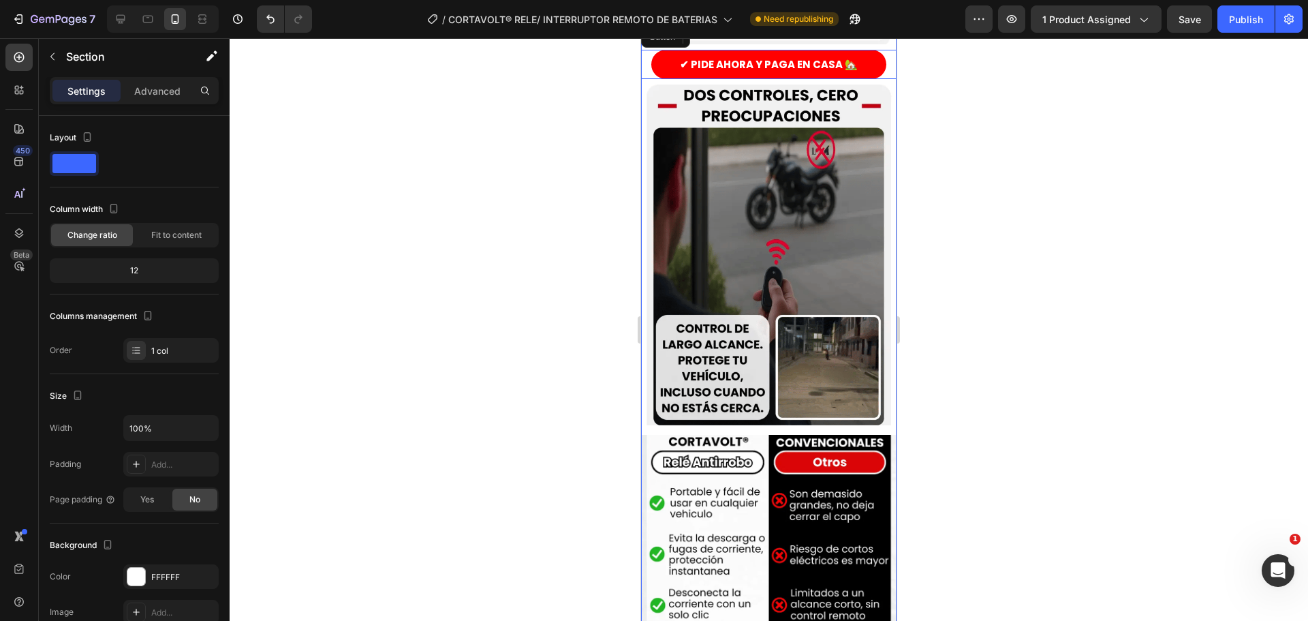
click at [166, 93] on p "Advanced" at bounding box center [157, 91] width 46 height 14
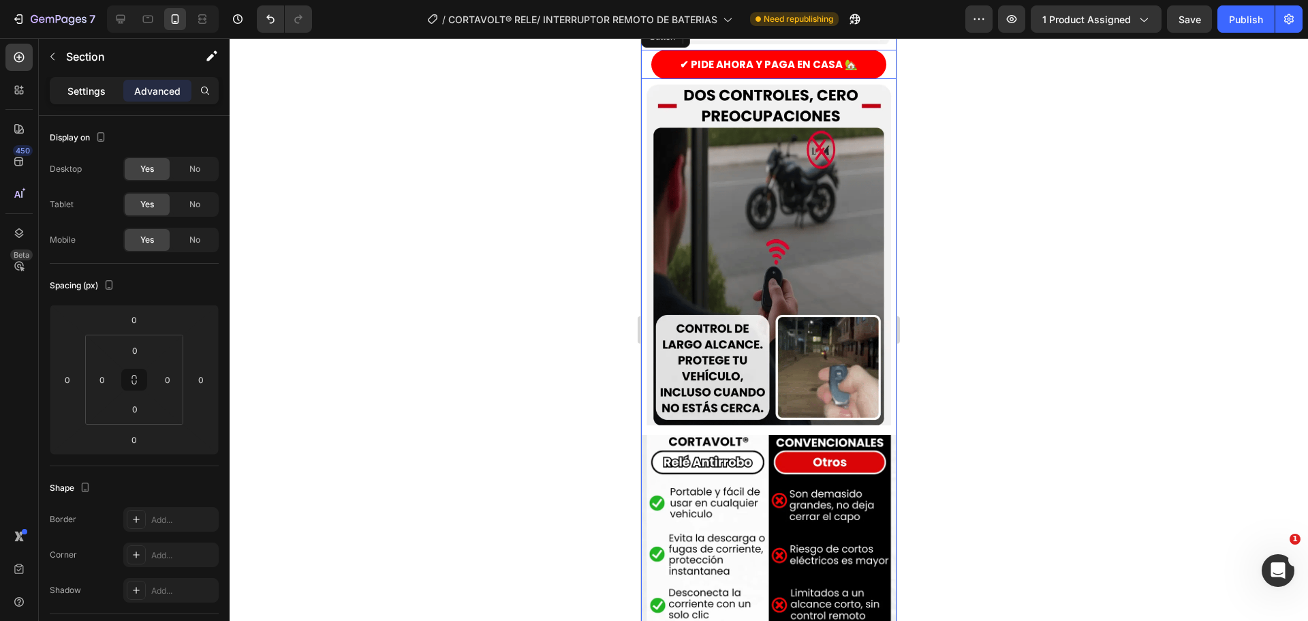
click at [81, 81] on div "Settings" at bounding box center [86, 91] width 68 height 22
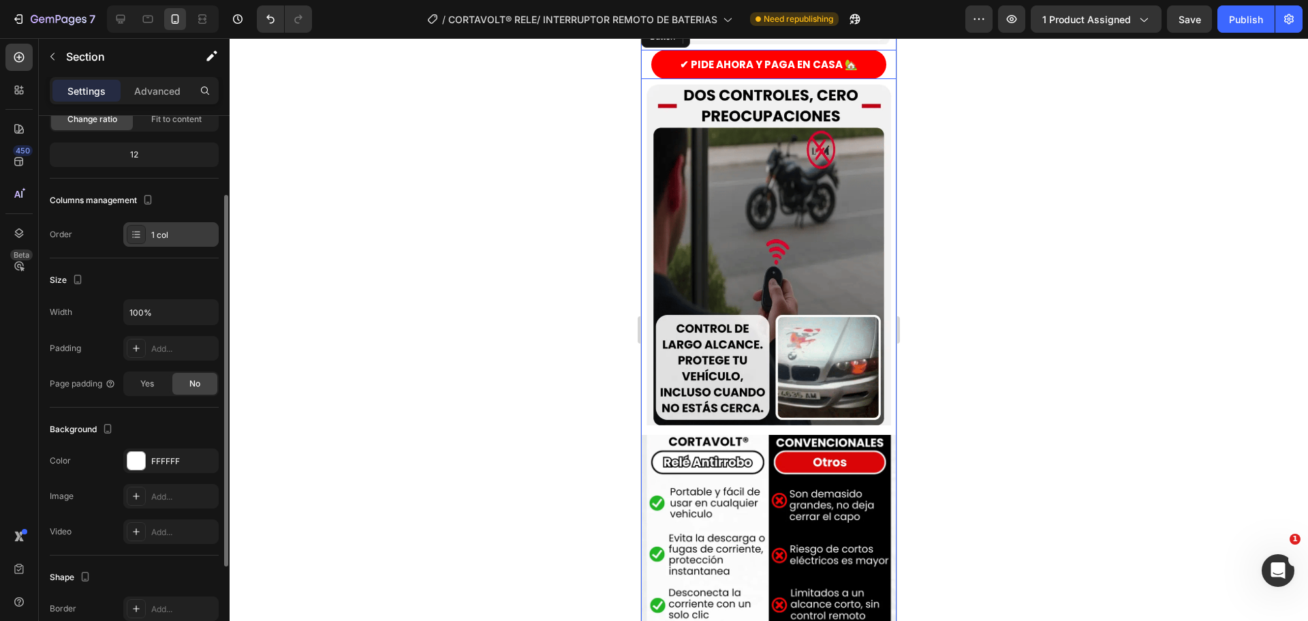
scroll to position [0, 0]
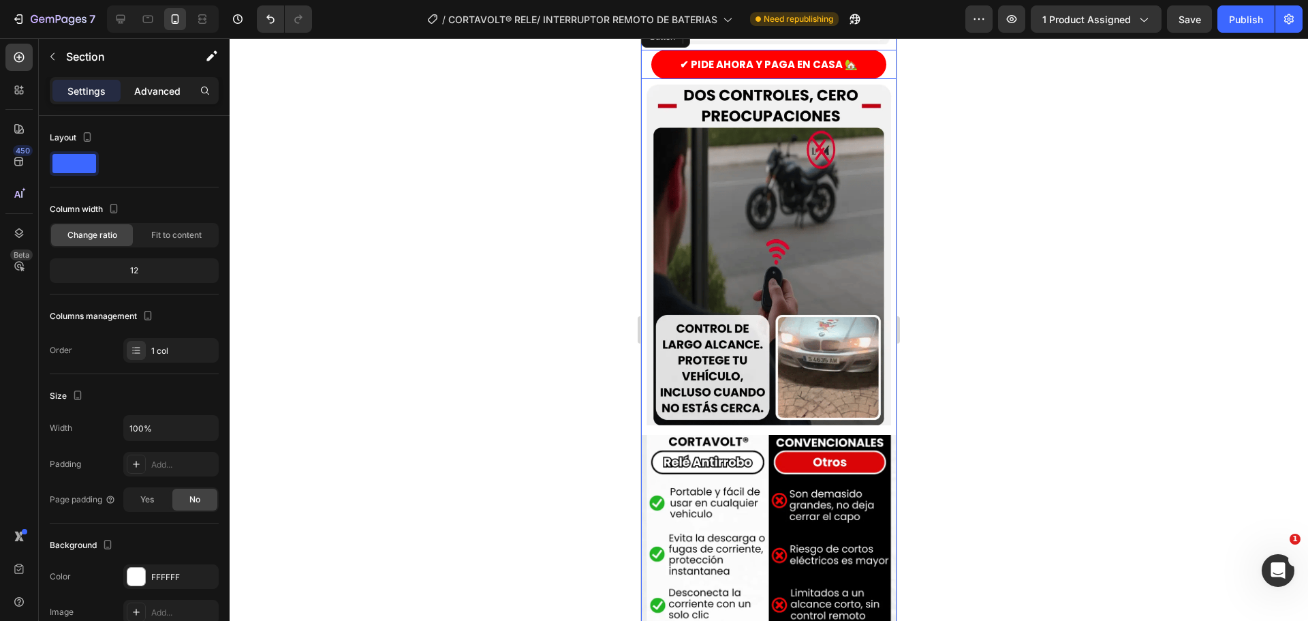
click at [166, 96] on p "Advanced" at bounding box center [157, 91] width 46 height 14
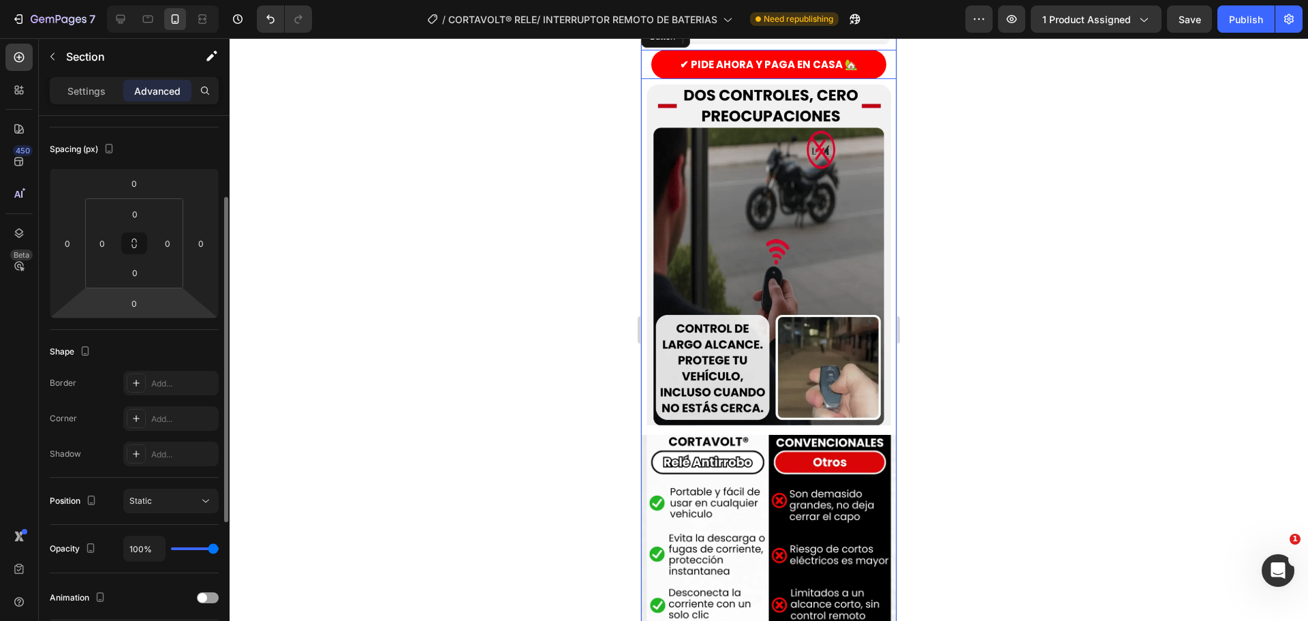
scroll to position [273, 0]
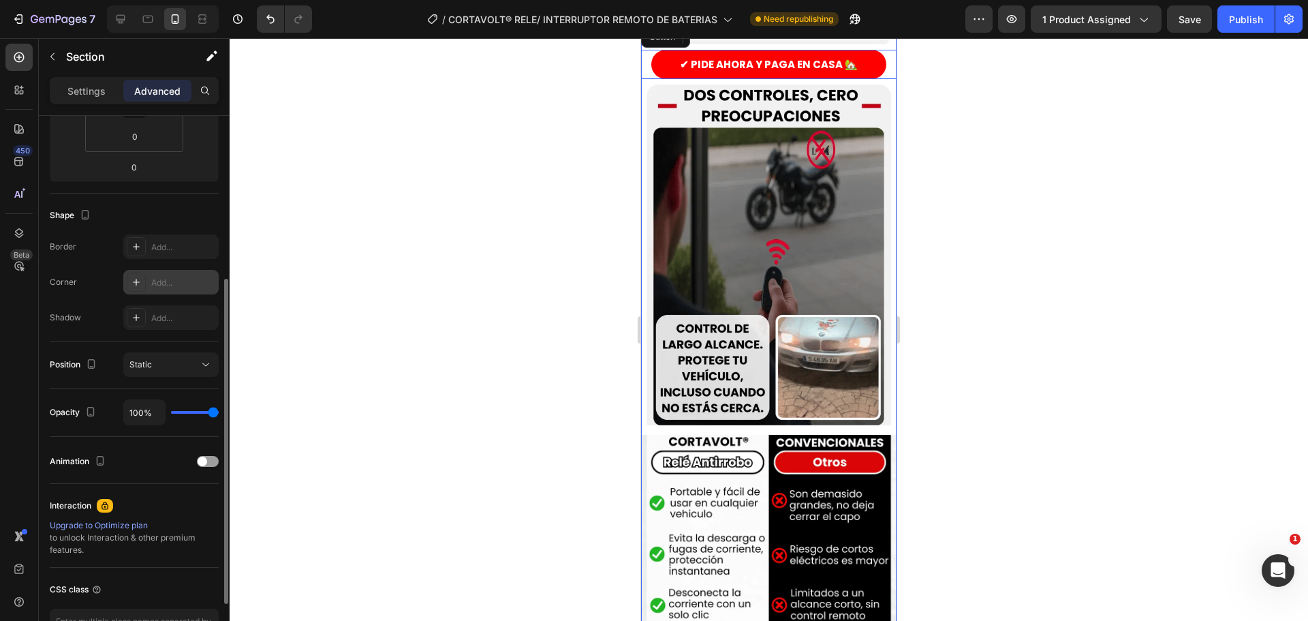
click at [139, 281] on icon at bounding box center [136, 282] width 11 height 11
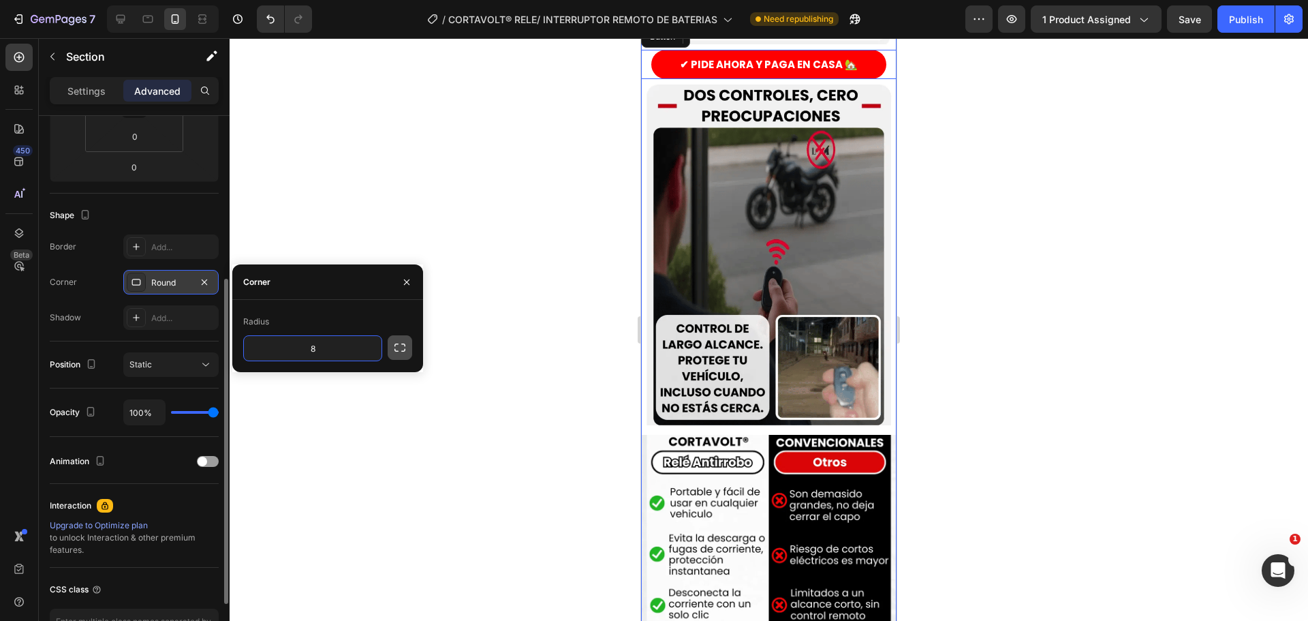
click at [399, 350] on icon "button" at bounding box center [400, 348] width 14 height 14
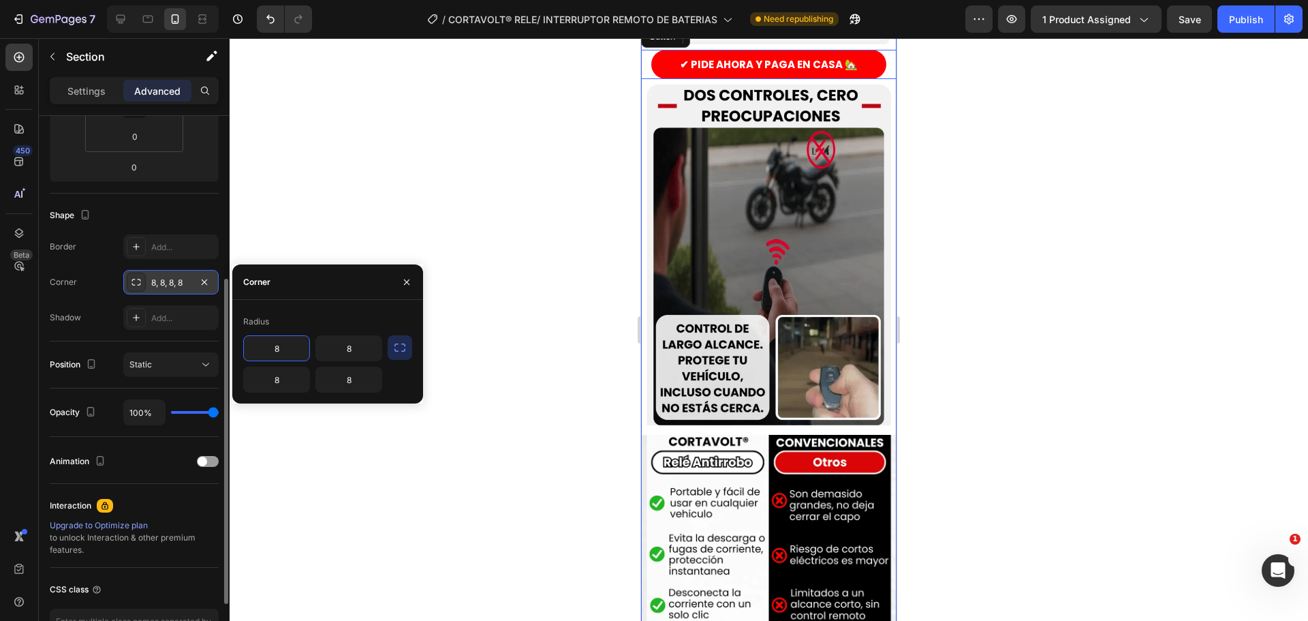
click at [282, 343] on input "8" at bounding box center [276, 348] width 65 height 25
click at [282, 344] on input "8" at bounding box center [276, 348] width 65 height 25
click at [279, 347] on input "8" at bounding box center [276, 348] width 65 height 25
click at [279, 347] on input "81" at bounding box center [276, 348] width 65 height 25
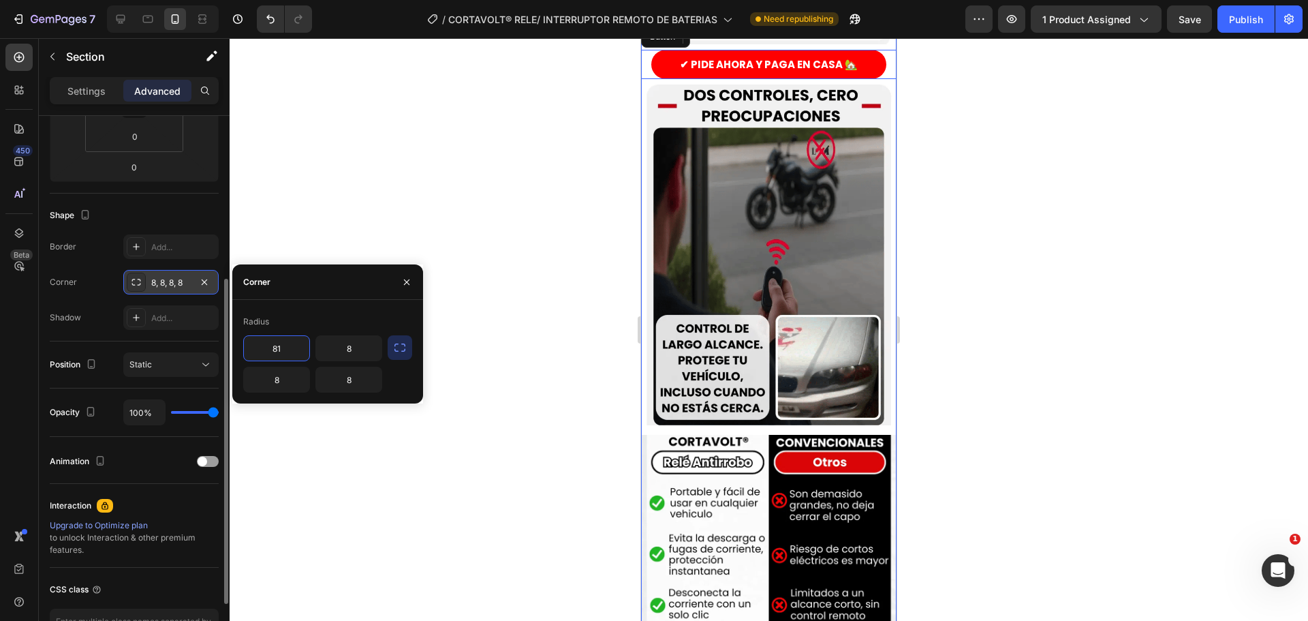
click at [279, 347] on input "81" at bounding box center [276, 348] width 65 height 25
click at [278, 348] on input "81" at bounding box center [276, 348] width 65 height 25
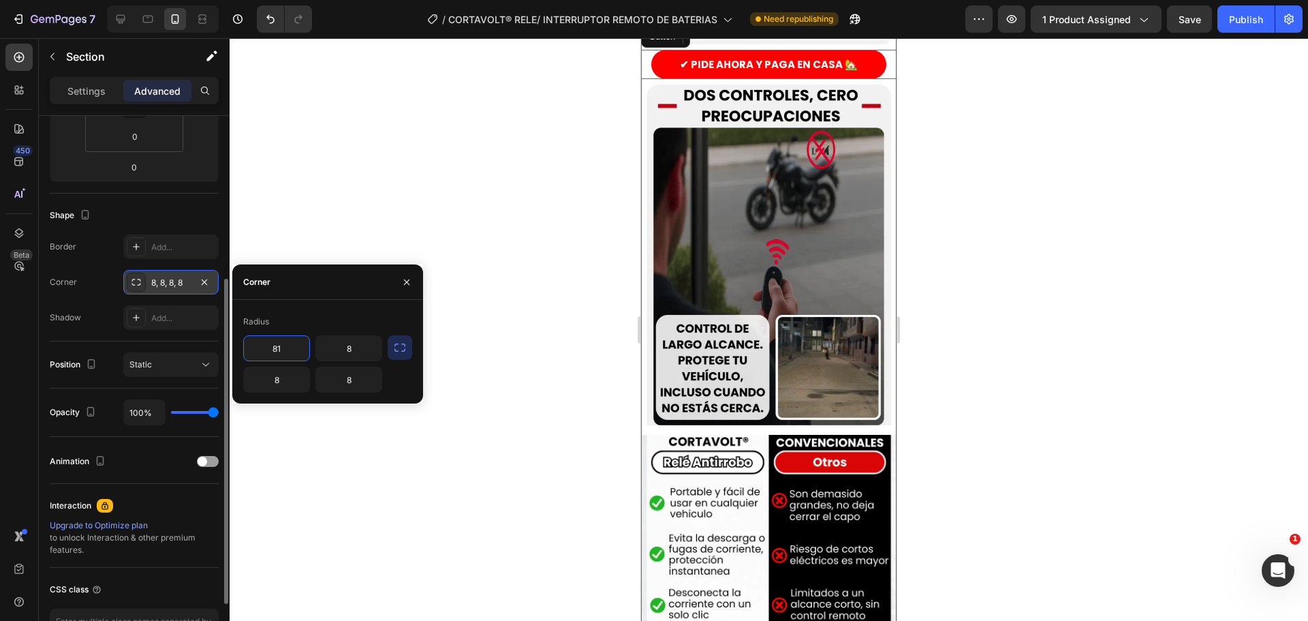
click at [278, 348] on input "81" at bounding box center [276, 348] width 65 height 25
type input "100"
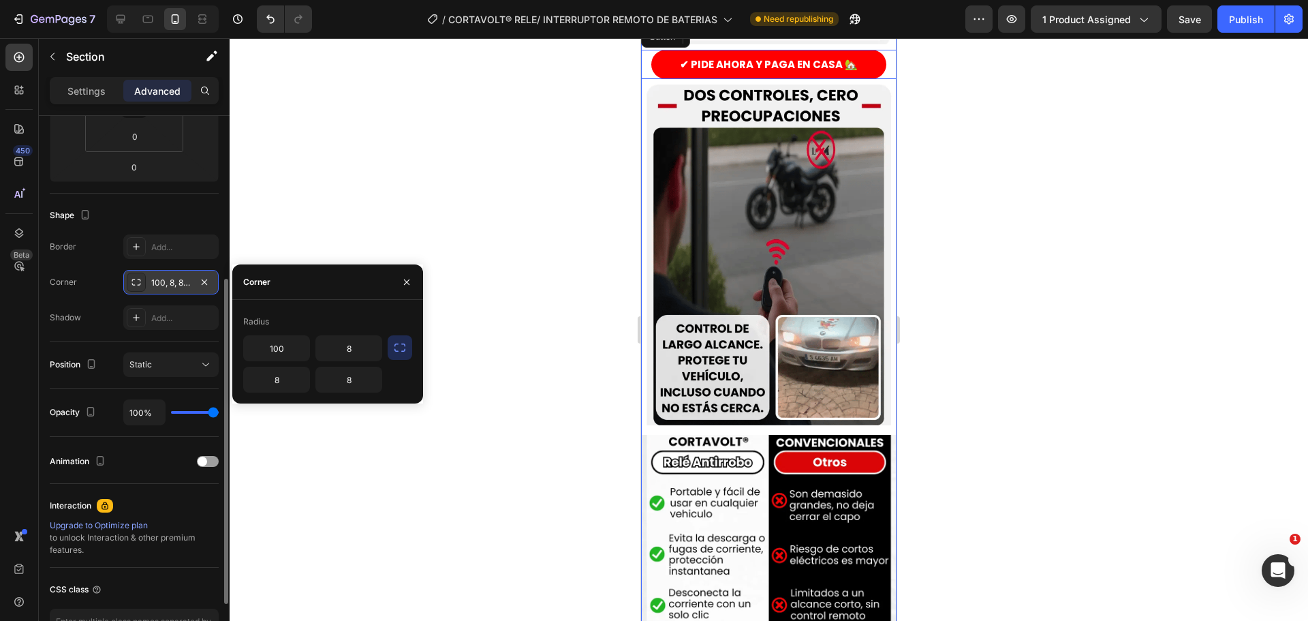
click at [319, 324] on div "Radius" at bounding box center [327, 322] width 169 height 22
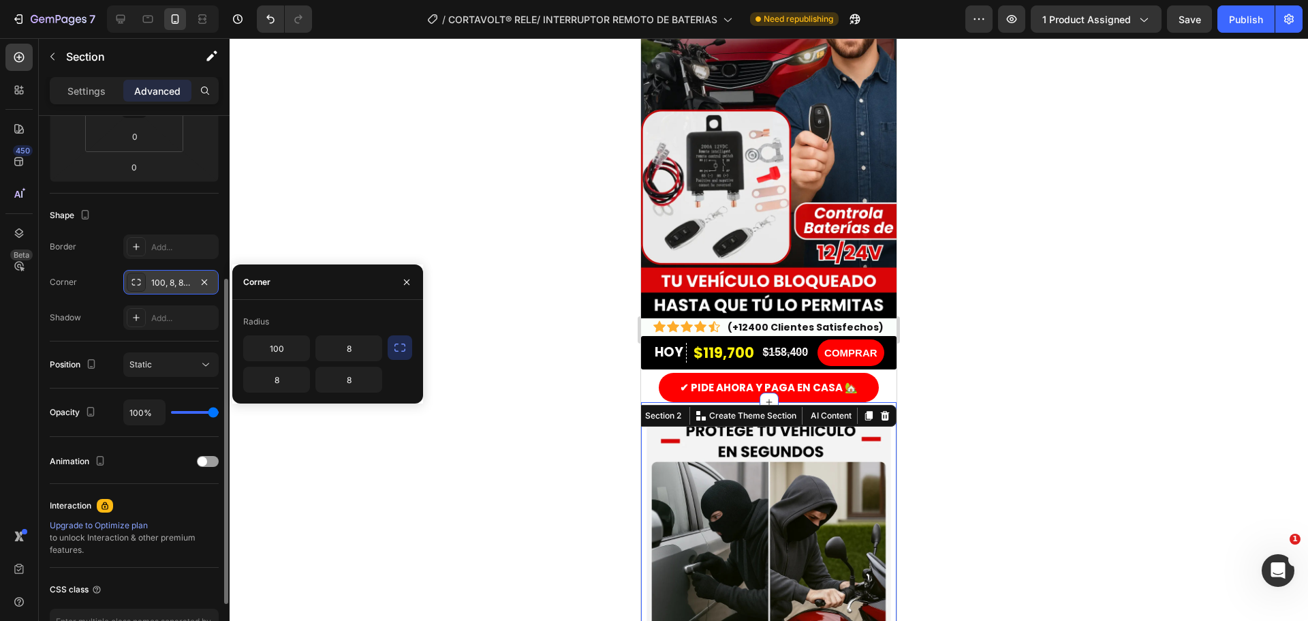
scroll to position [136, 0]
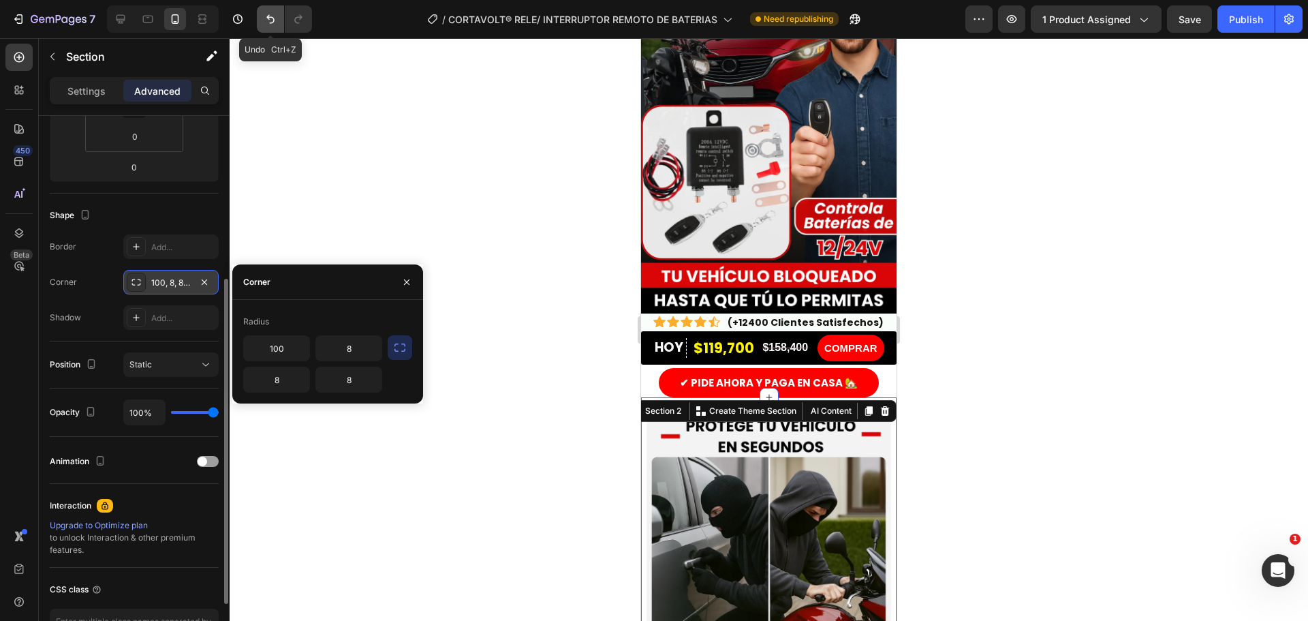
click at [268, 16] on icon "Undo/Redo" at bounding box center [270, 19] width 8 height 9
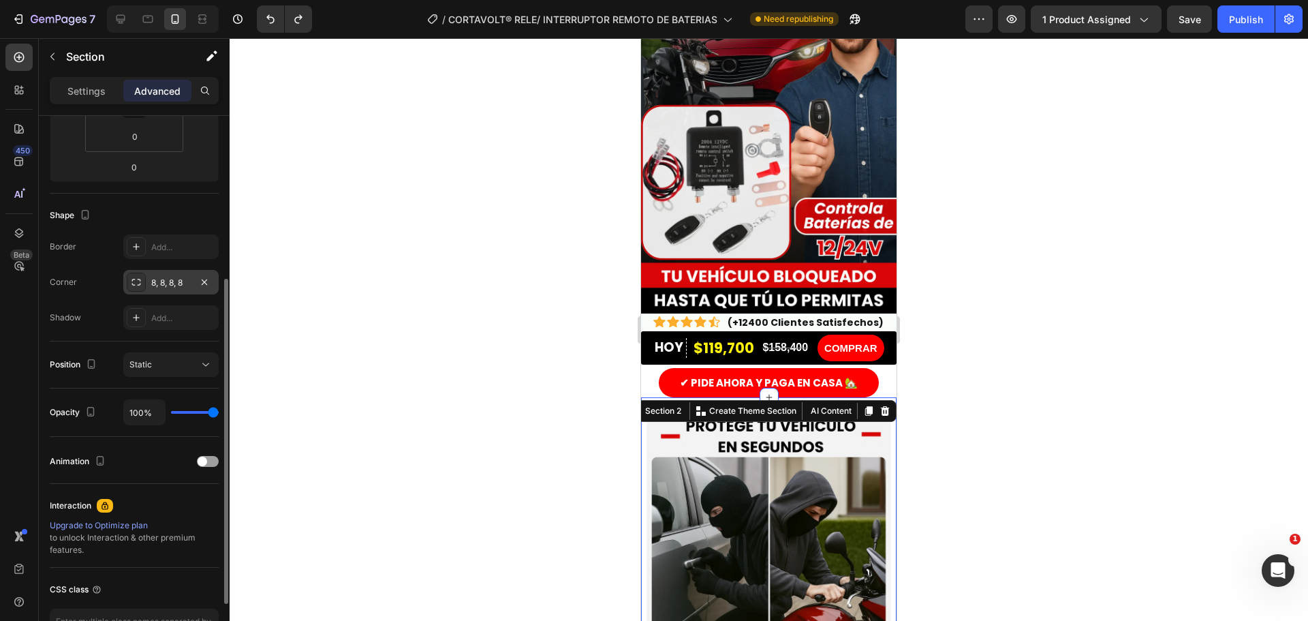
click at [361, 287] on div at bounding box center [769, 329] width 1078 height 582
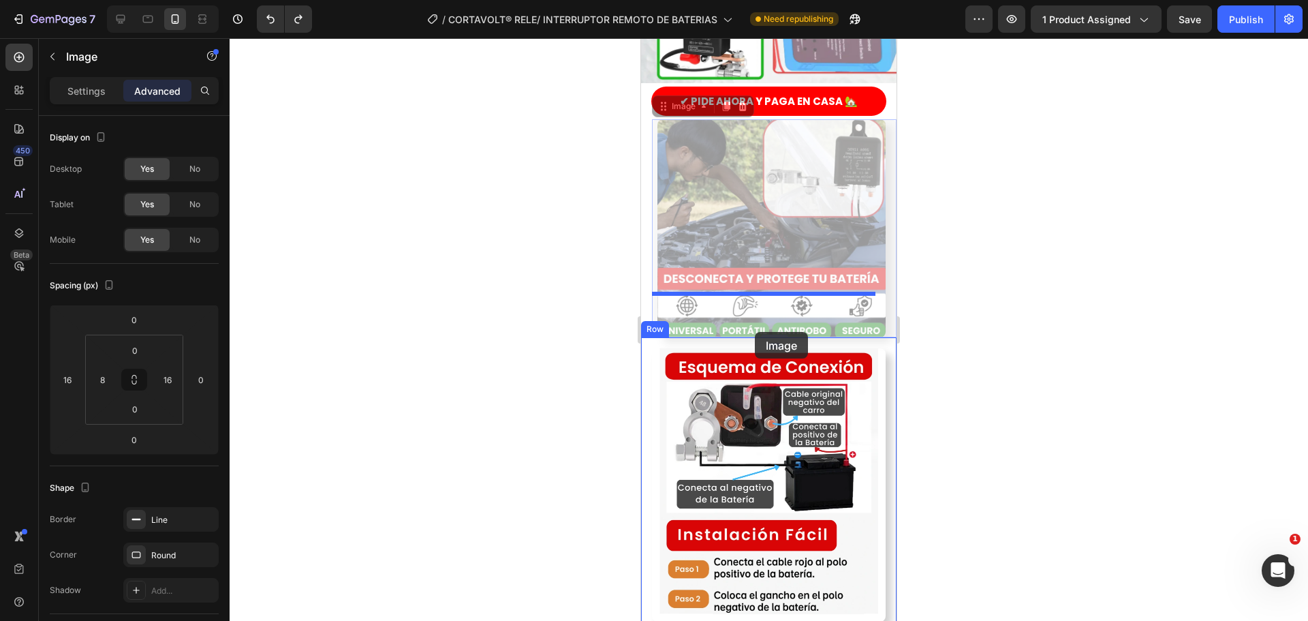
scroll to position [1771, 0]
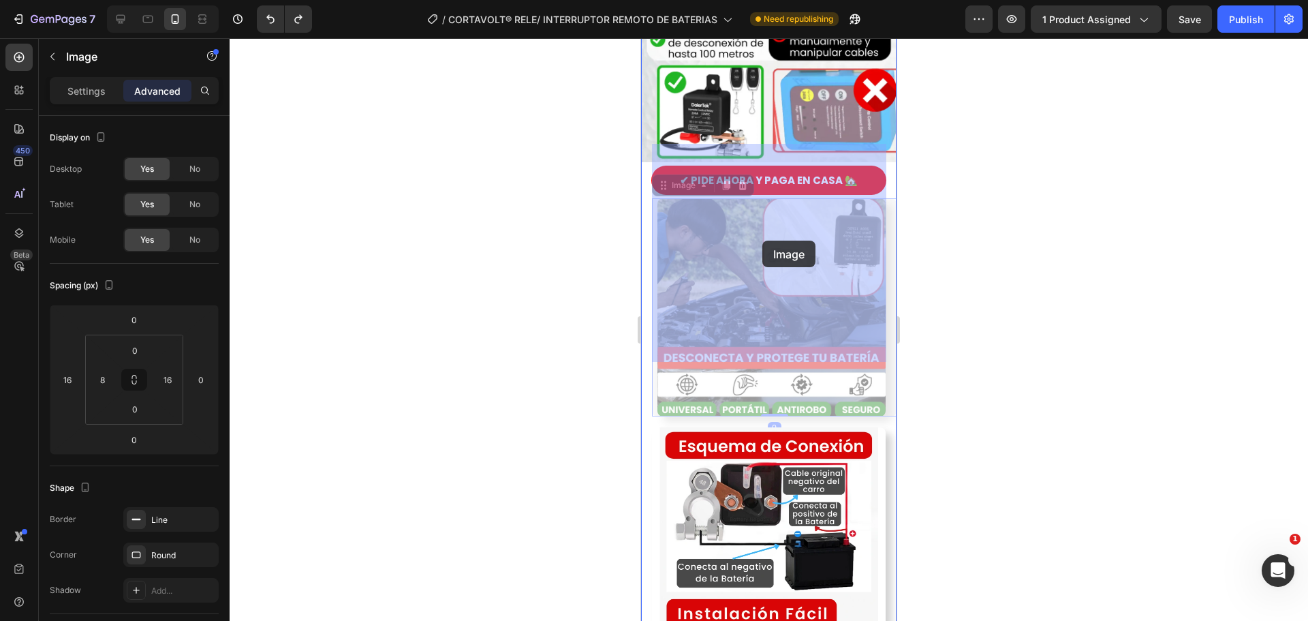
drag, startPoint x: 753, startPoint y: 266, endPoint x: 762, endPoint y: 240, distance: 27.0
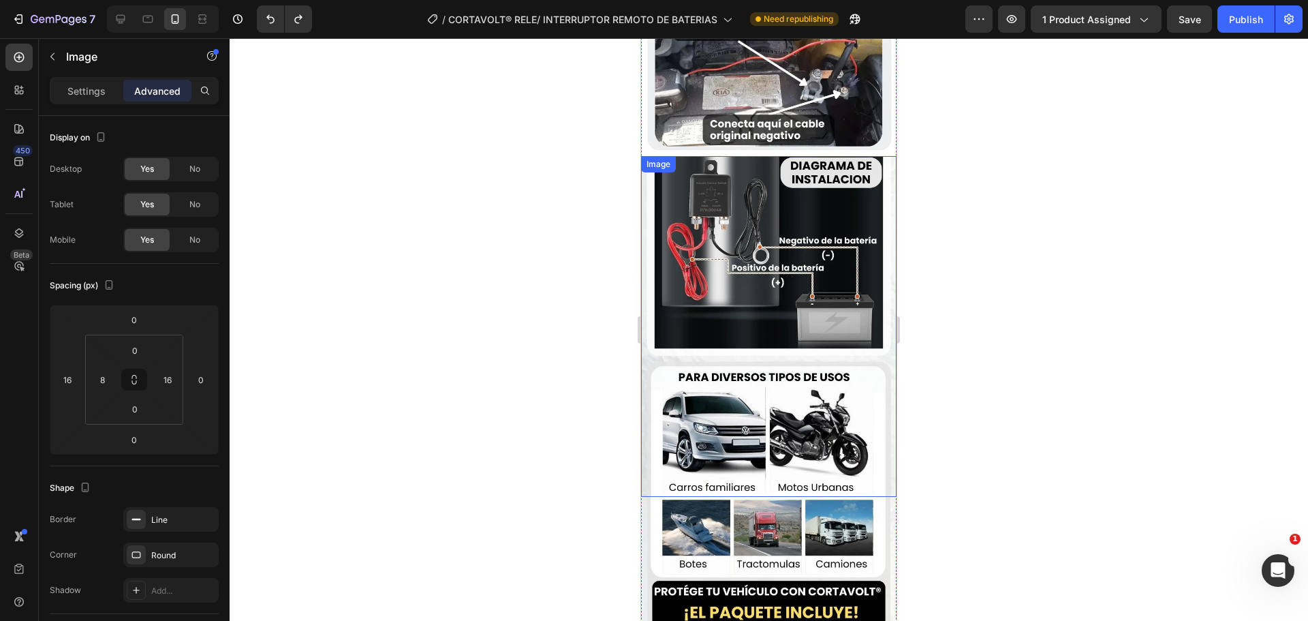
scroll to position [2589, 0]
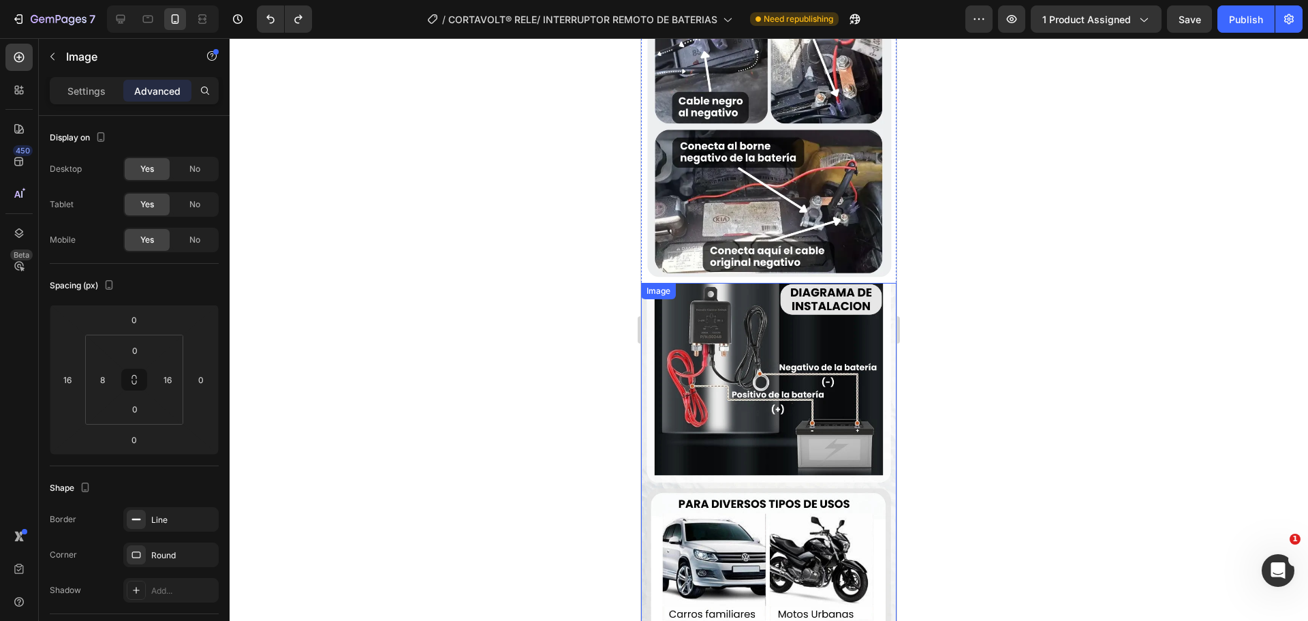
click at [763, 283] on img at bounding box center [768, 453] width 255 height 341
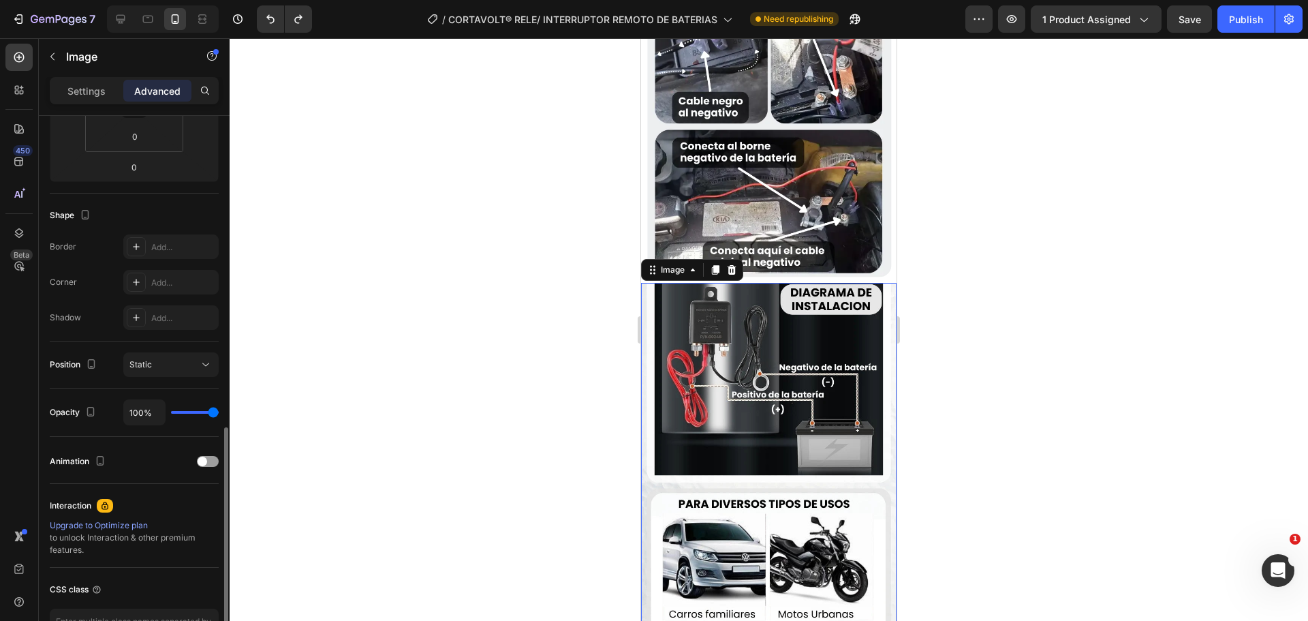
scroll to position [365, 0]
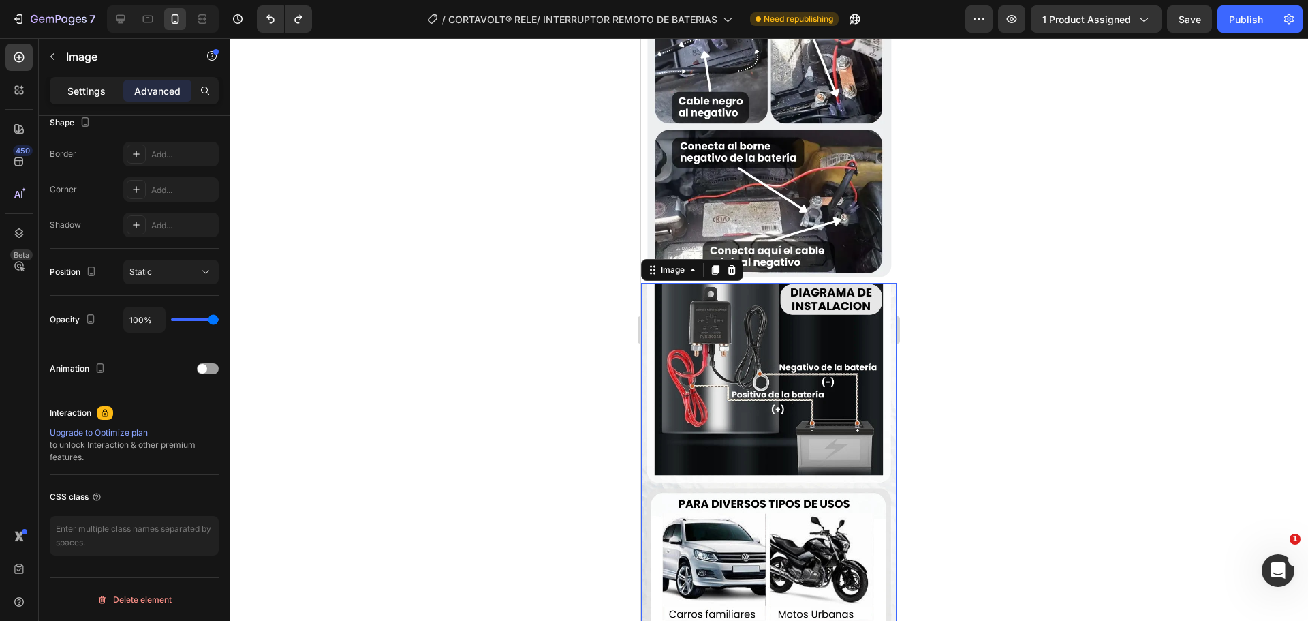
click at [83, 96] on p "Settings" at bounding box center [86, 91] width 38 height 14
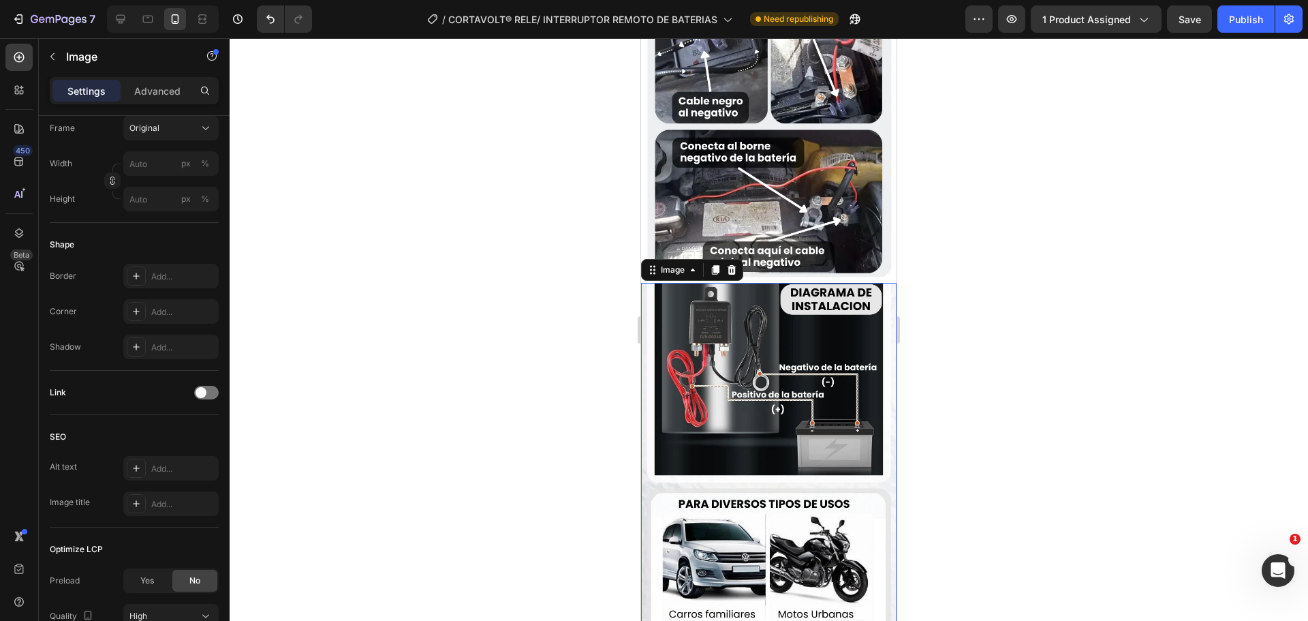
scroll to position [2453, 0]
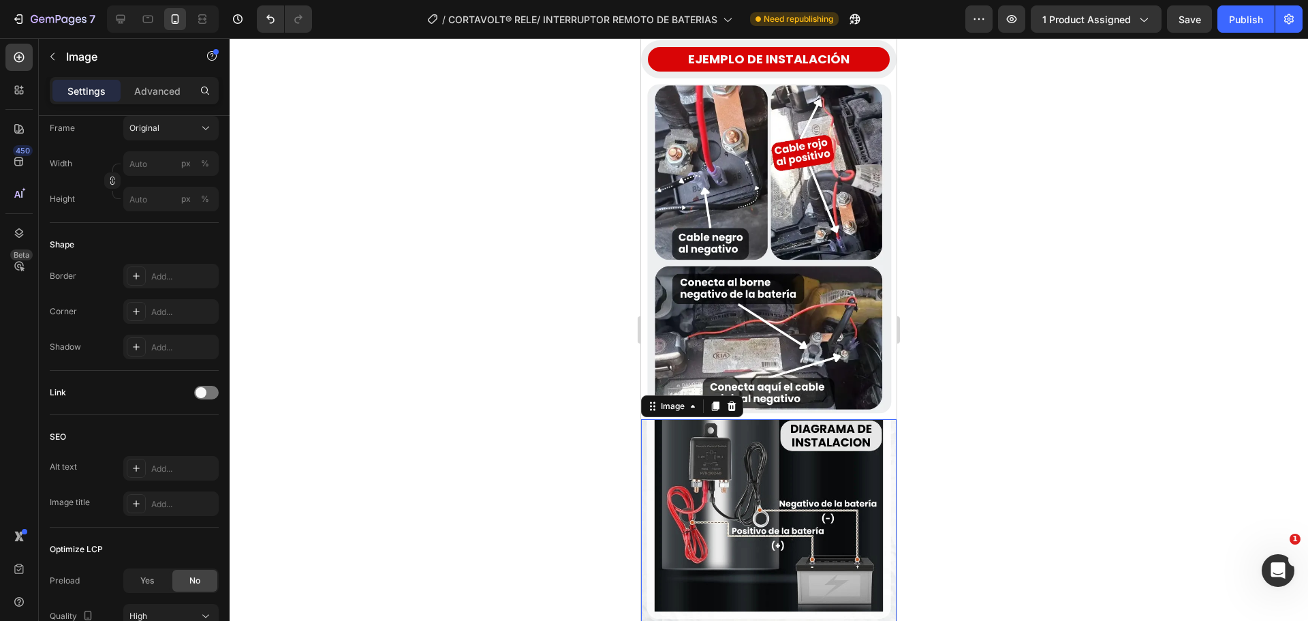
click at [740, 419] on img at bounding box center [768, 589] width 255 height 341
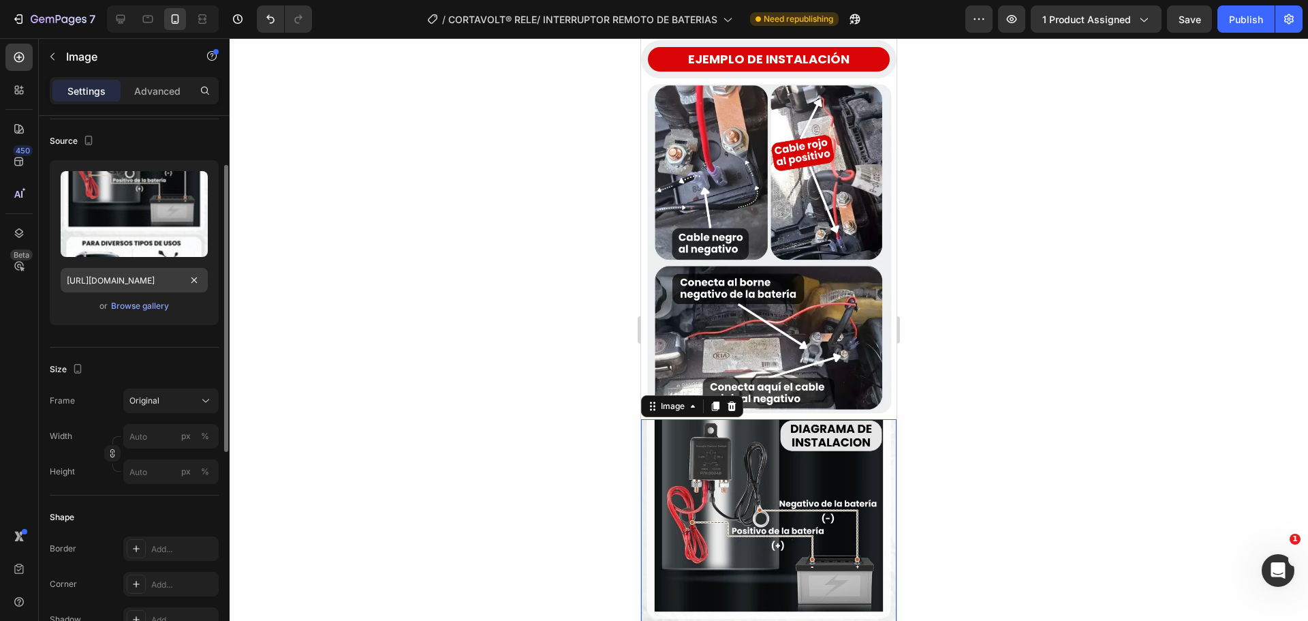
scroll to position [0, 0]
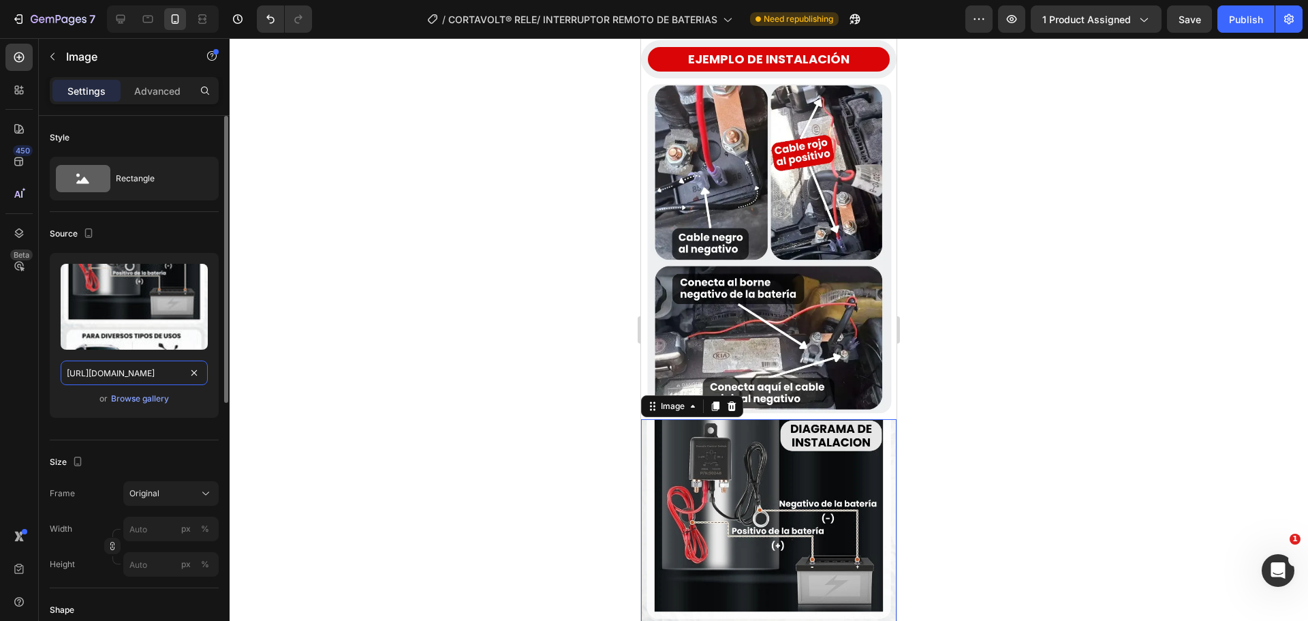
click at [136, 369] on input "[URL][DOMAIN_NAME]" at bounding box center [134, 372] width 147 height 25
paste input "CopyelementfromGempages1-ezgif.com-png-to-webp-converter.webp?v=1756261837"
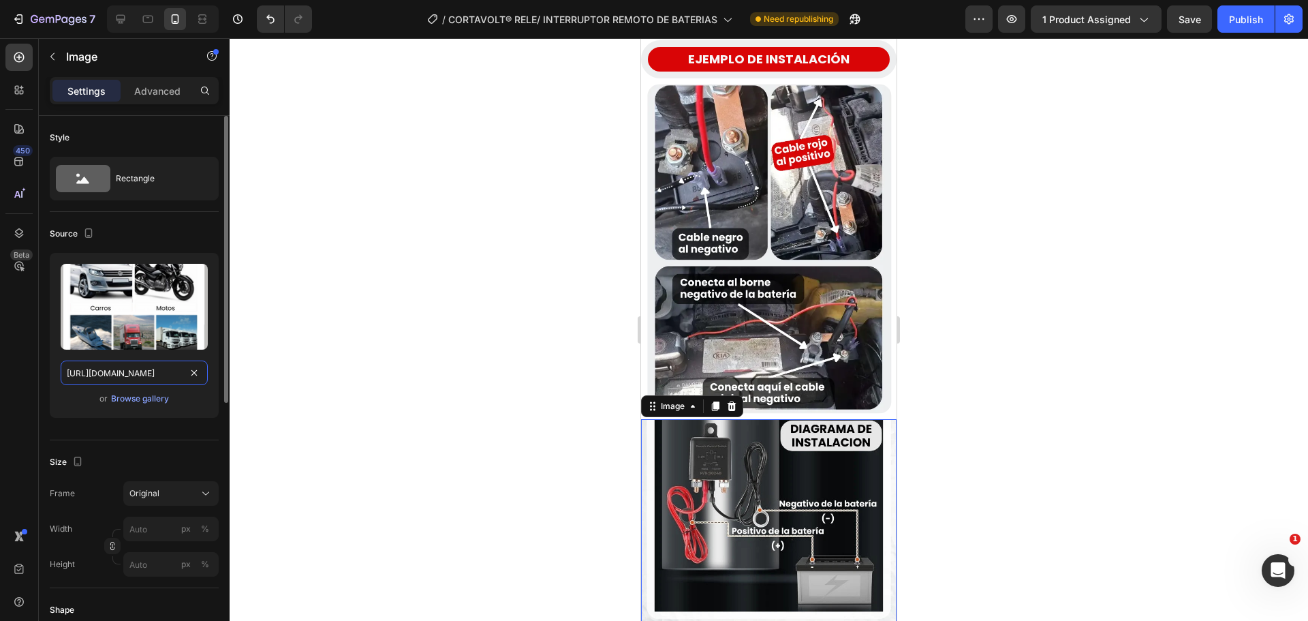
scroll to position [0, 437]
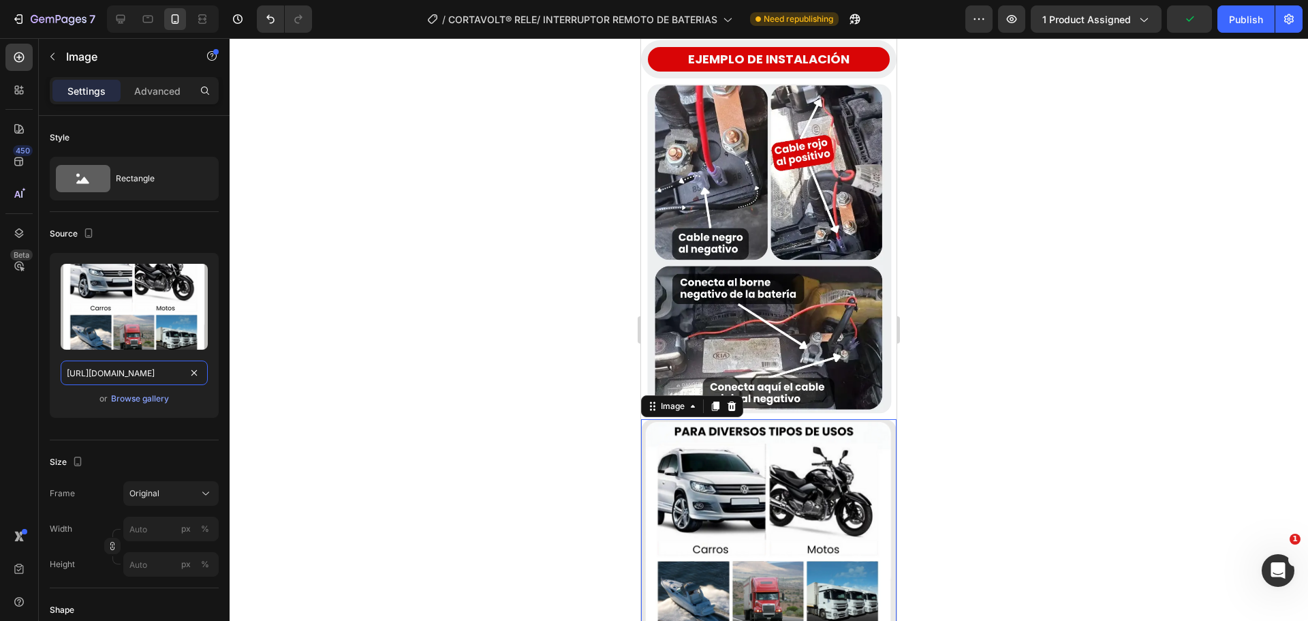
type input "[URL][DOMAIN_NAME]"
click at [464, 278] on div at bounding box center [769, 329] width 1078 height 582
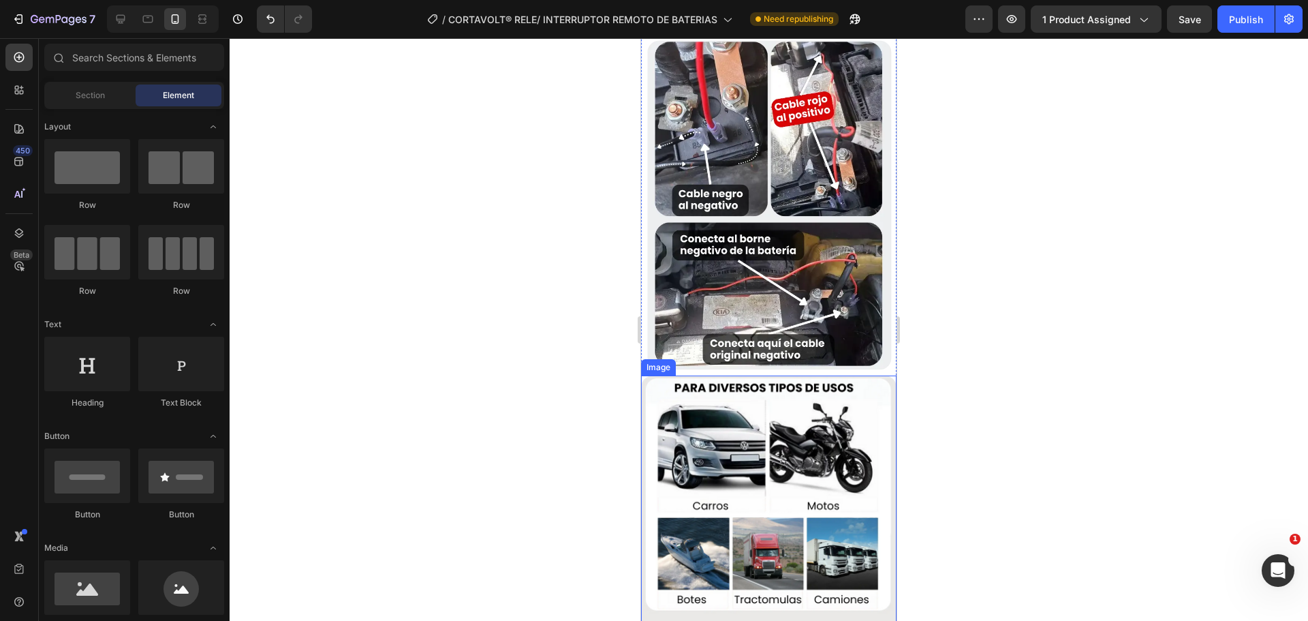
scroll to position [2521, 0]
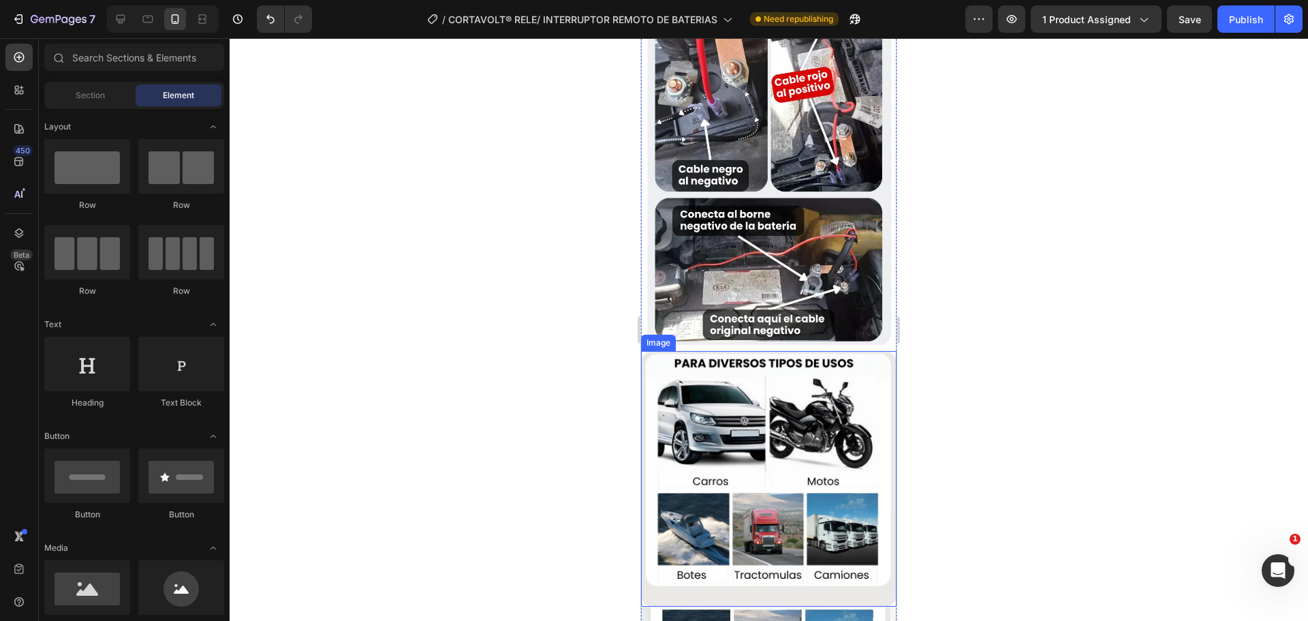
click at [750, 354] on img at bounding box center [768, 478] width 255 height 255
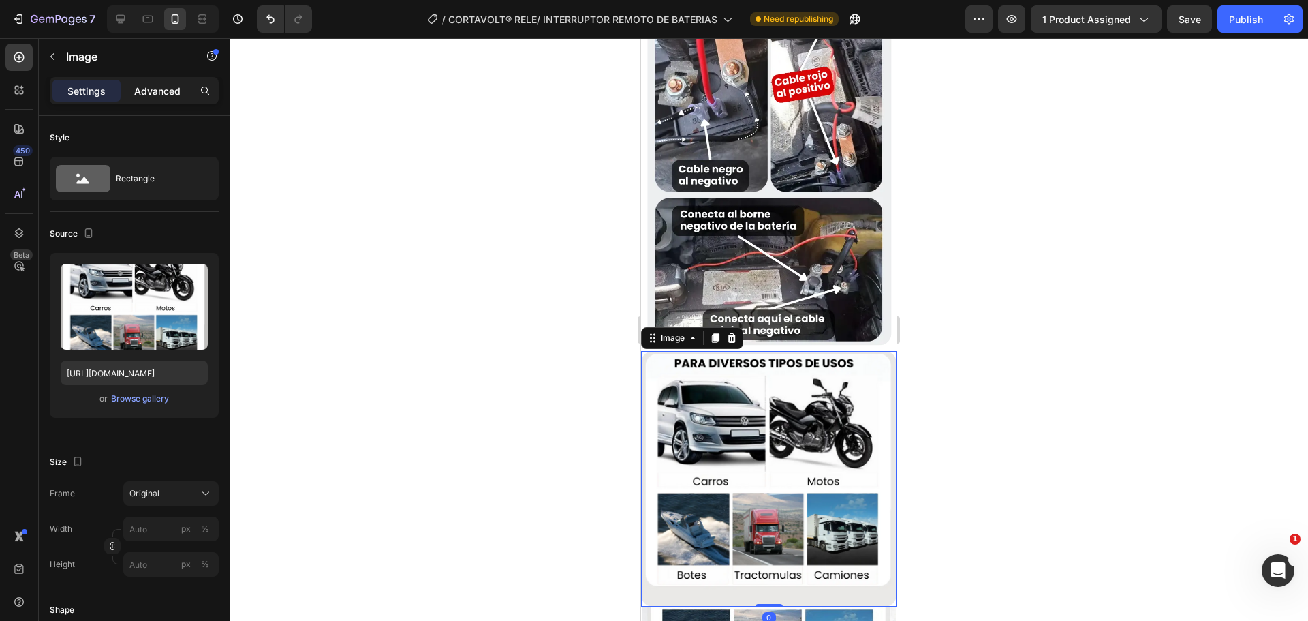
click at [157, 89] on p "Advanced" at bounding box center [157, 91] width 46 height 14
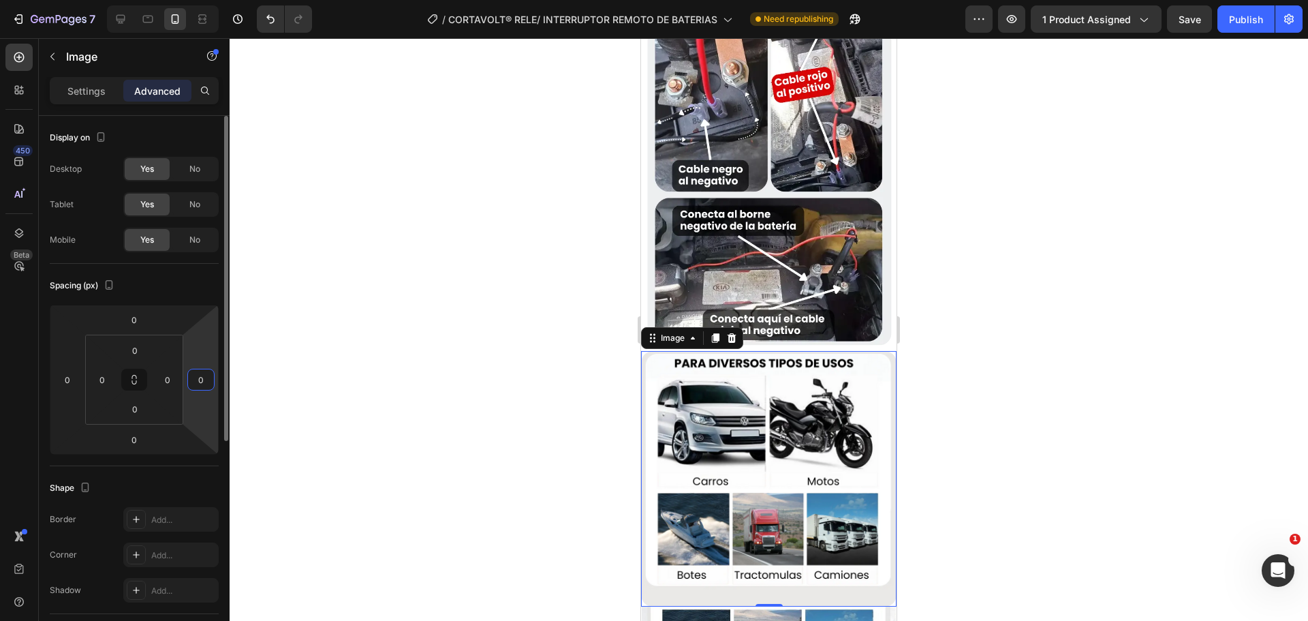
click at [198, 377] on input "0" at bounding box center [201, 379] width 20 height 20
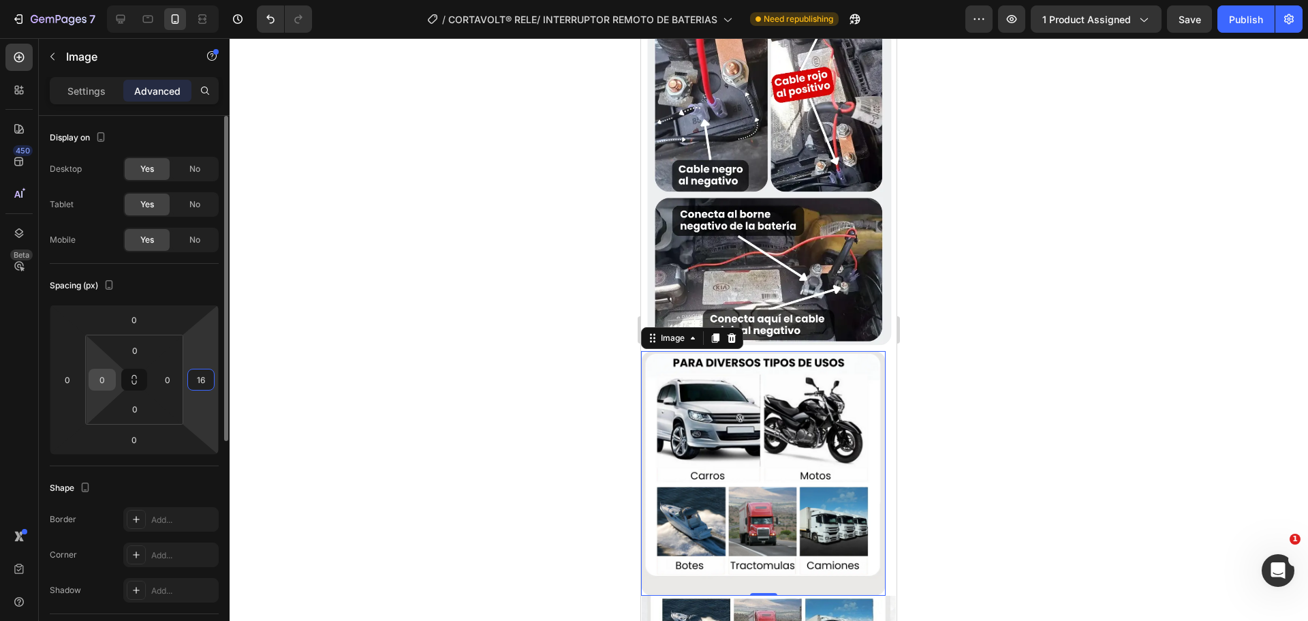
type input "16"
click at [89, 377] on div "0" at bounding box center [102, 380] width 27 height 22
click at [95, 377] on input "0" at bounding box center [102, 379] width 20 height 20
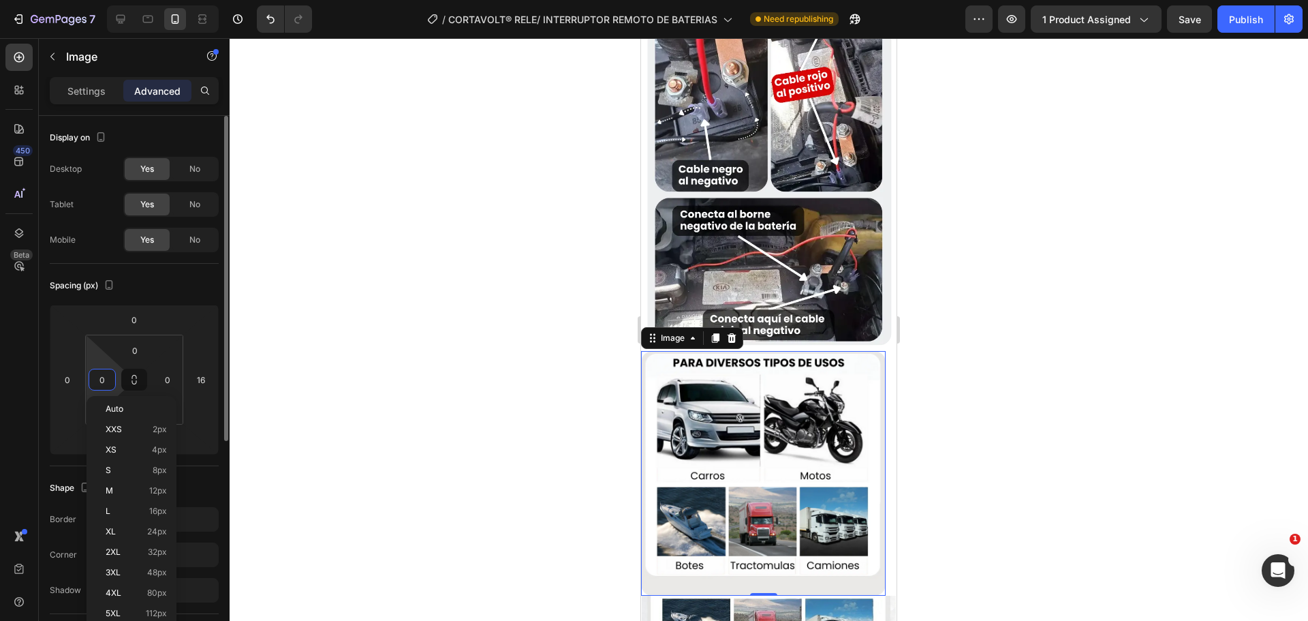
click at [95, 377] on input "0" at bounding box center [102, 379] width 20 height 20
type input "16"
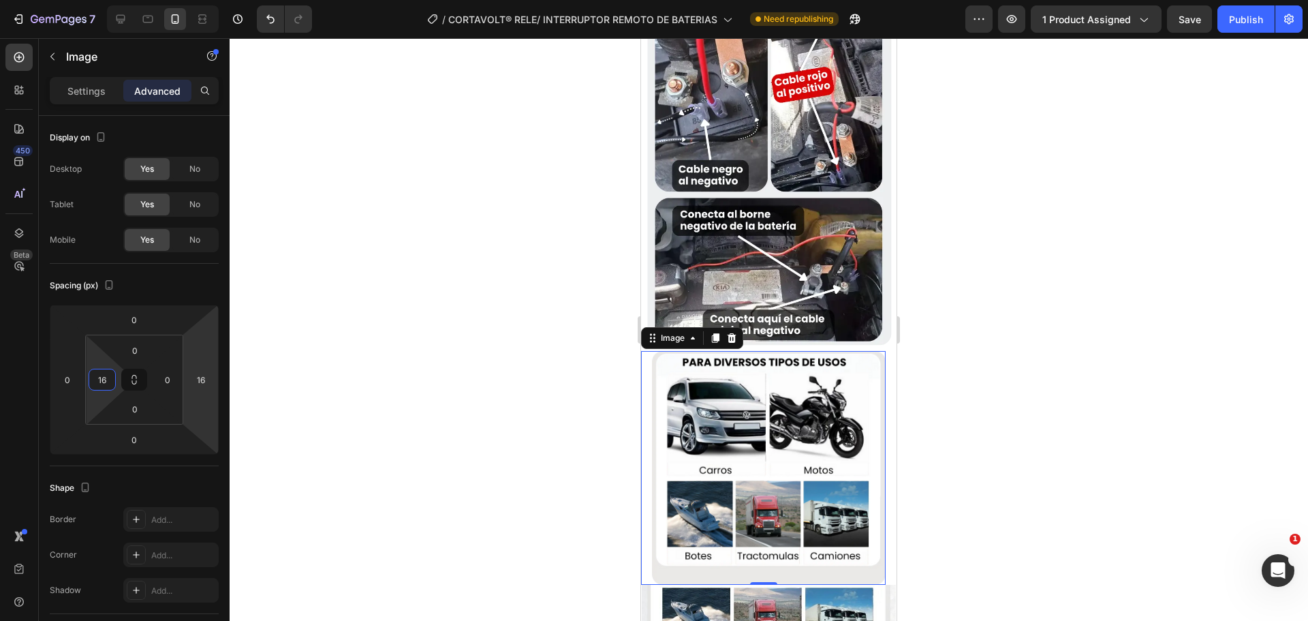
click at [402, 357] on div at bounding box center [769, 329] width 1078 height 582
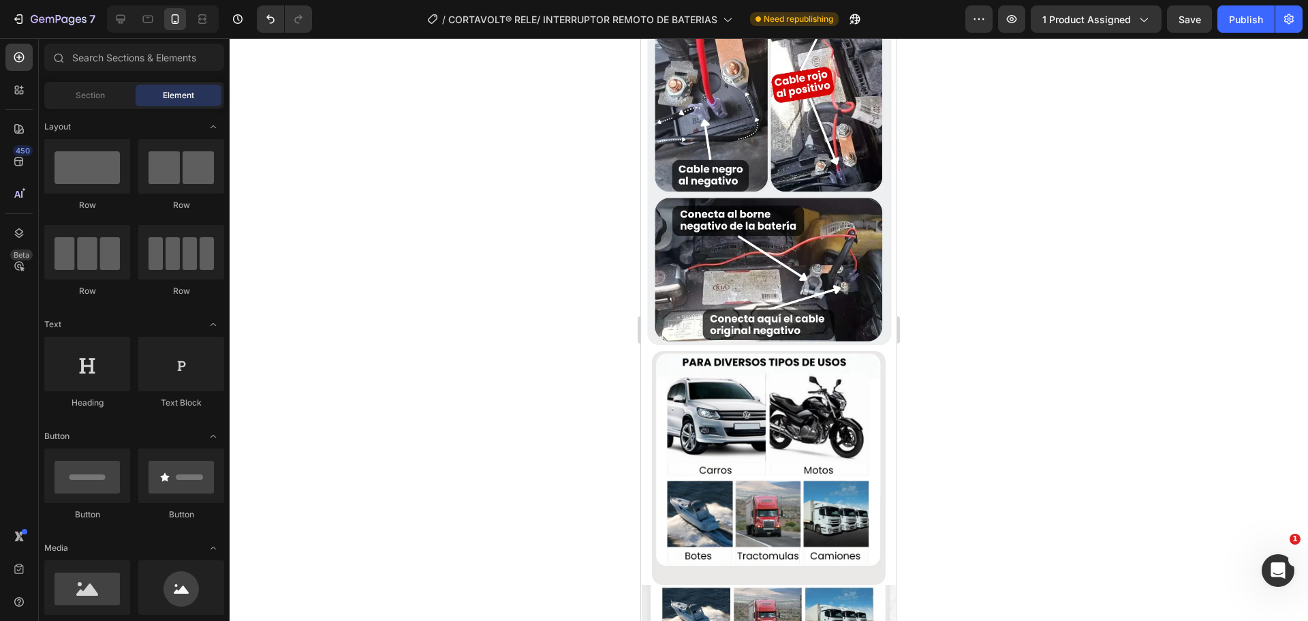
click at [683, 372] on img at bounding box center [769, 468] width 234 height 234
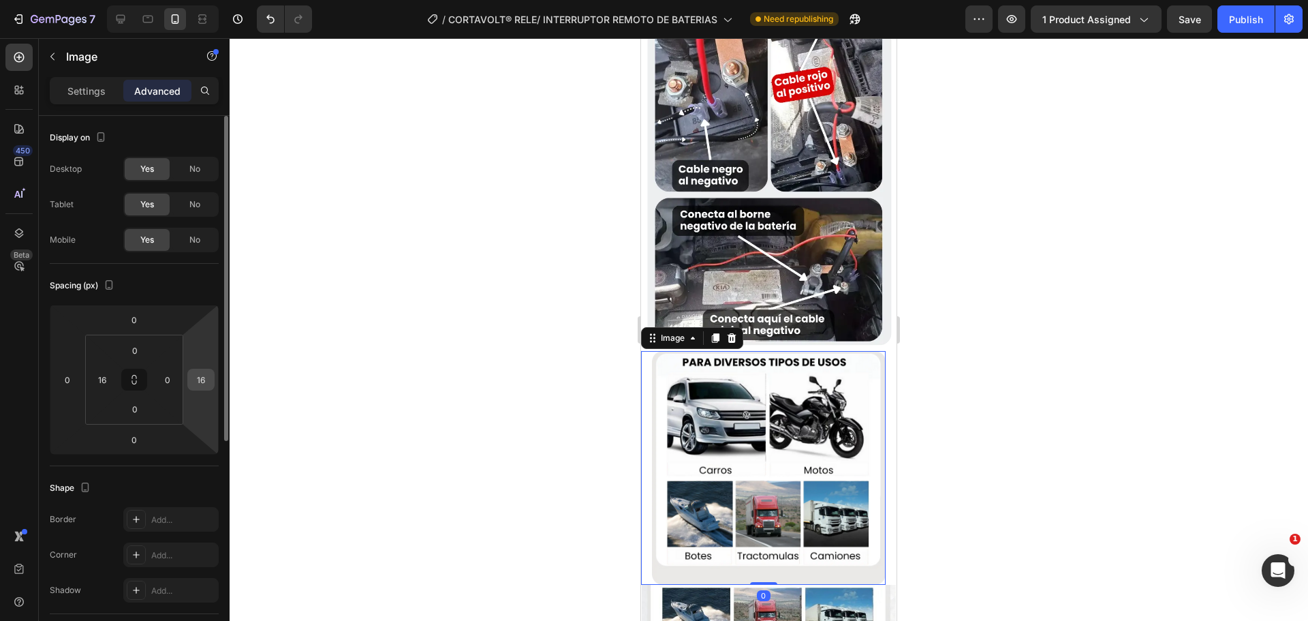
click at [202, 375] on input "16" at bounding box center [201, 379] width 20 height 20
type input "14"
click at [95, 386] on input "16" at bounding box center [102, 379] width 20 height 20
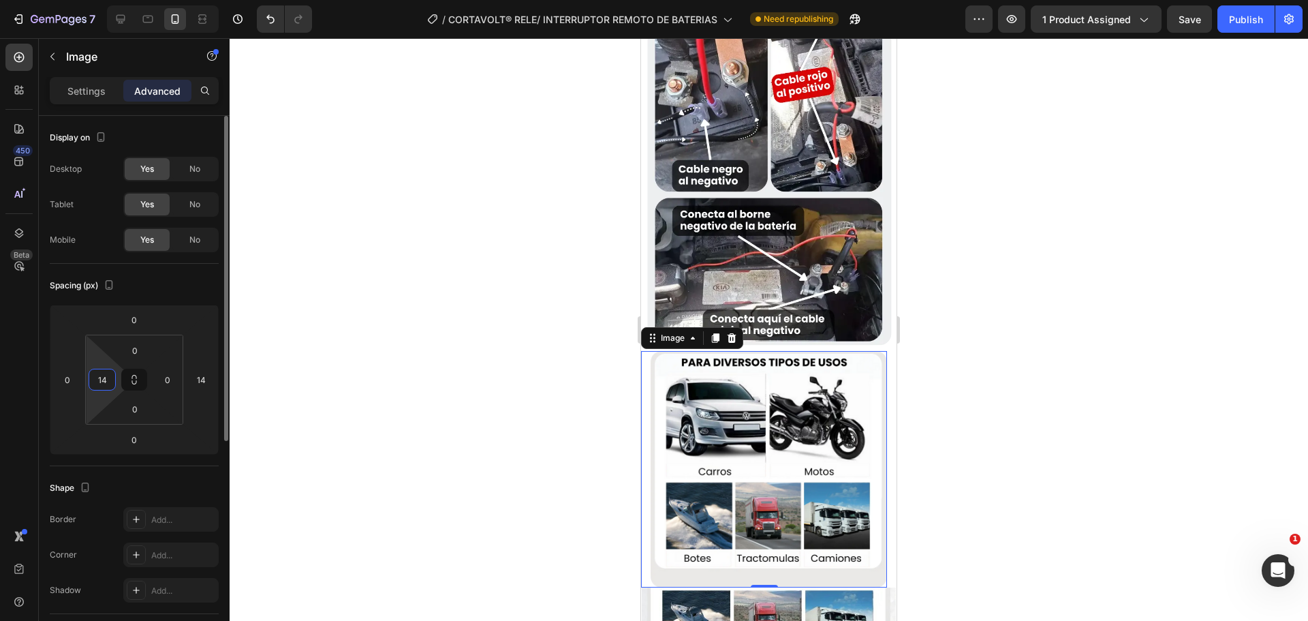
click at [97, 386] on input "14" at bounding box center [102, 379] width 20 height 20
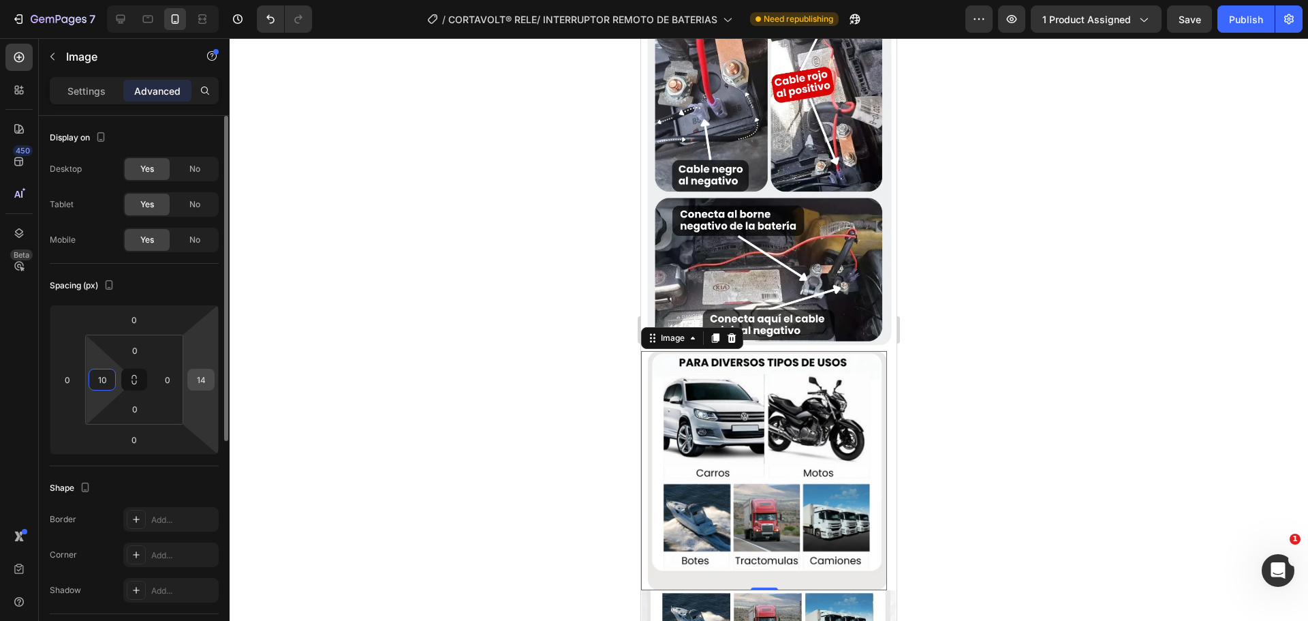
type input "10"
click at [203, 378] on input "14" at bounding box center [201, 379] width 20 height 20
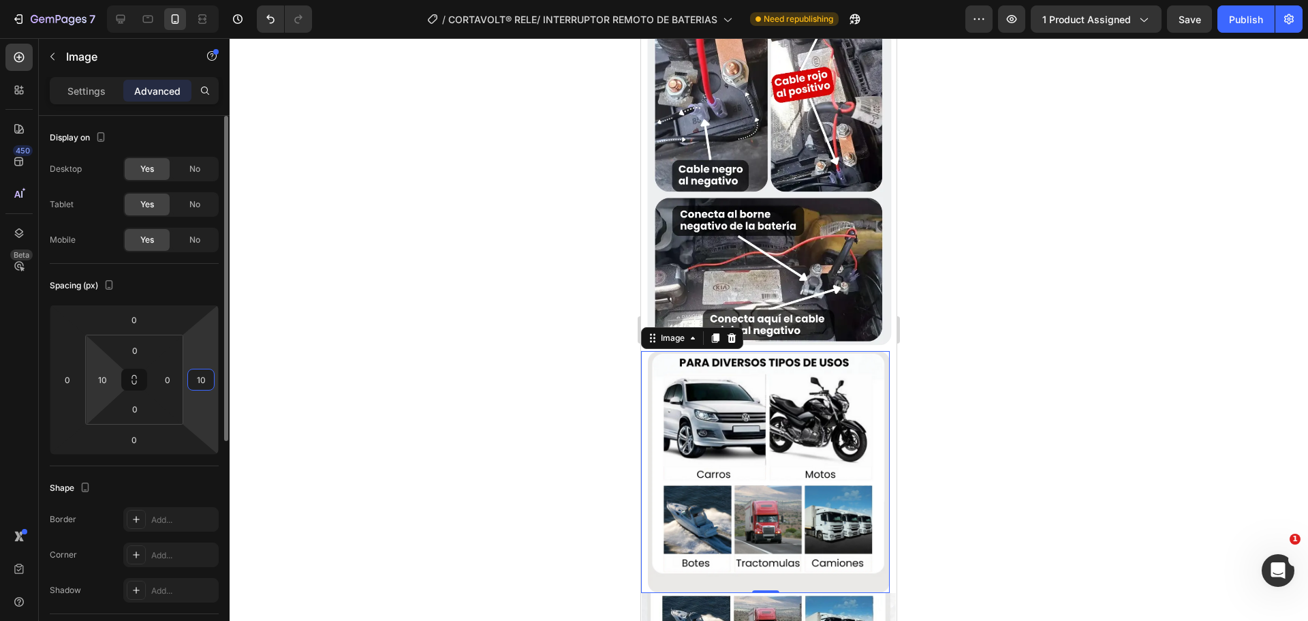
type input "10"
click at [116, 0] on html "7 Version history / CORTAVOLT® RELE/ INTERRUPTOR REMOTO DE BATERIAS Need republ…" at bounding box center [654, 0] width 1308 height 0
click at [111, 377] on input "10" at bounding box center [102, 379] width 20 height 20
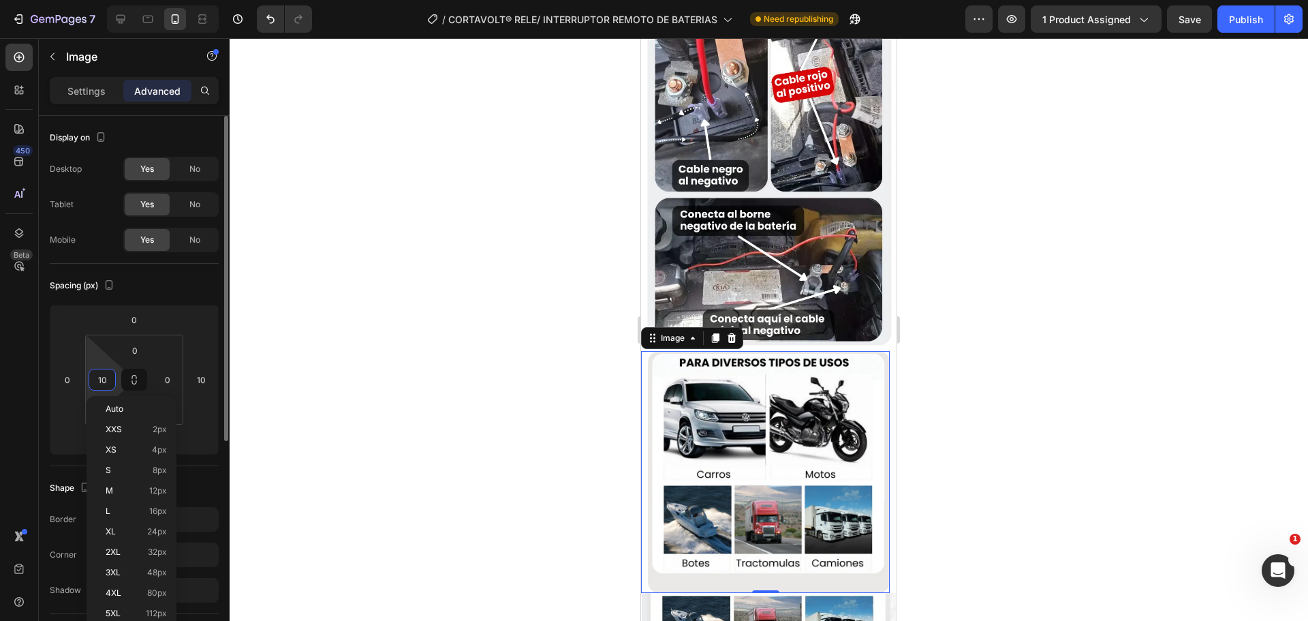
click at [108, 378] on input "10" at bounding box center [102, 379] width 20 height 20
click at [105, 379] on input "10" at bounding box center [102, 379] width 20 height 20
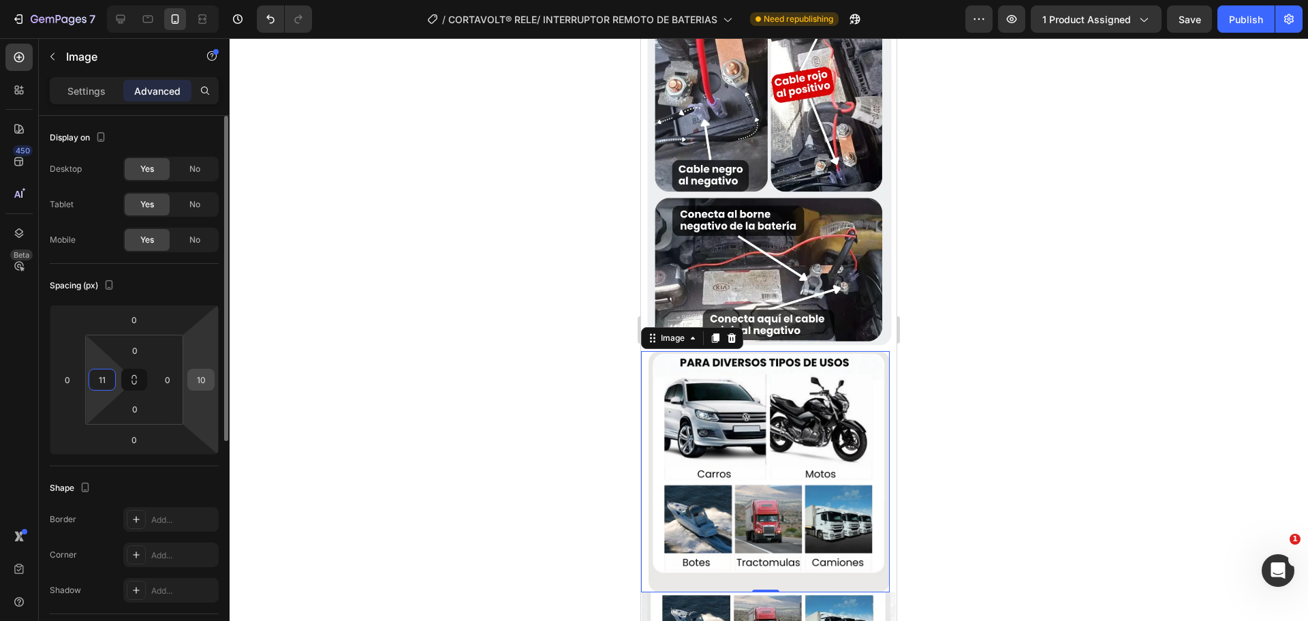
type input "11"
click at [197, 379] on input "10" at bounding box center [201, 379] width 20 height 20
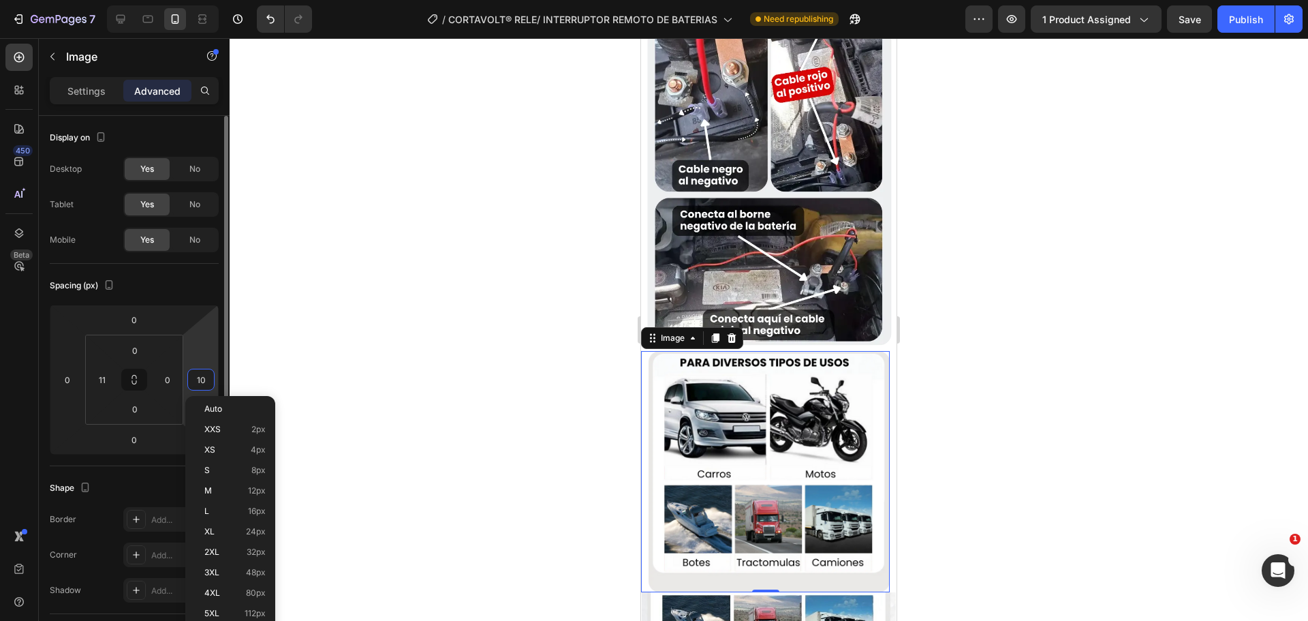
click at [197, 379] on input "10" at bounding box center [201, 379] width 20 height 20
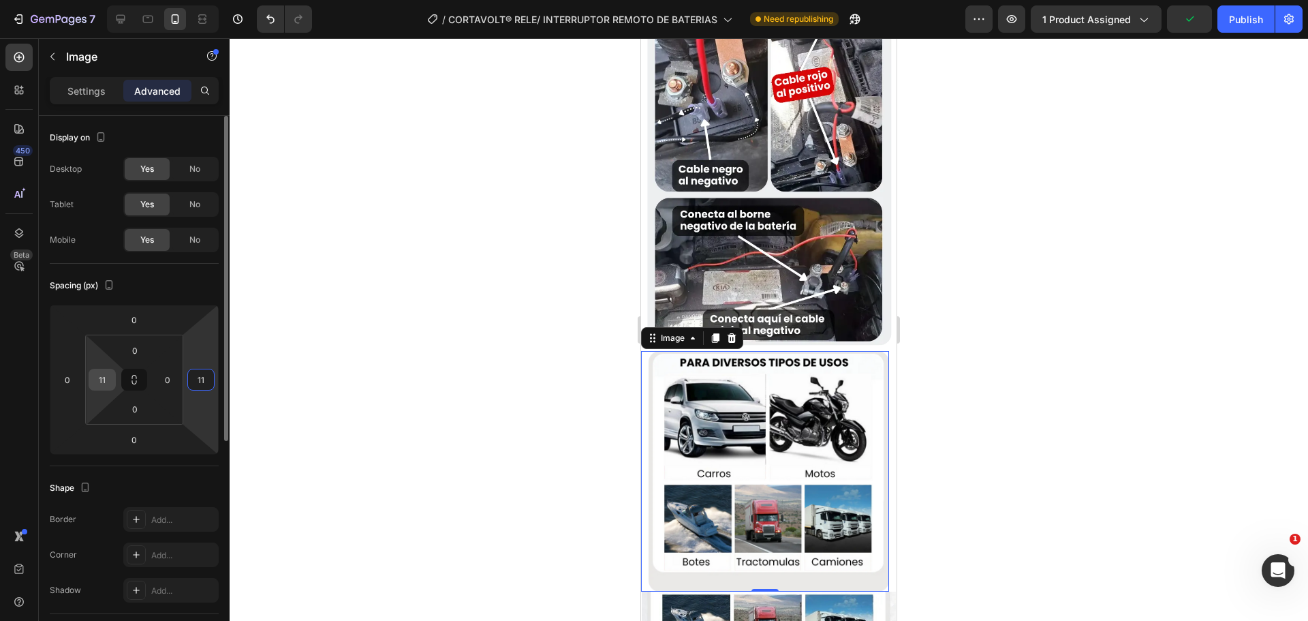
type input "11"
click at [106, 379] on input "11" at bounding box center [102, 379] width 20 height 20
type input "9"
click at [186, 0] on html "7 Version history / CORTAVOLT® RELE/ INTERRUPTOR REMOTO DE BATERIAS Need republ…" at bounding box center [654, 0] width 1308 height 0
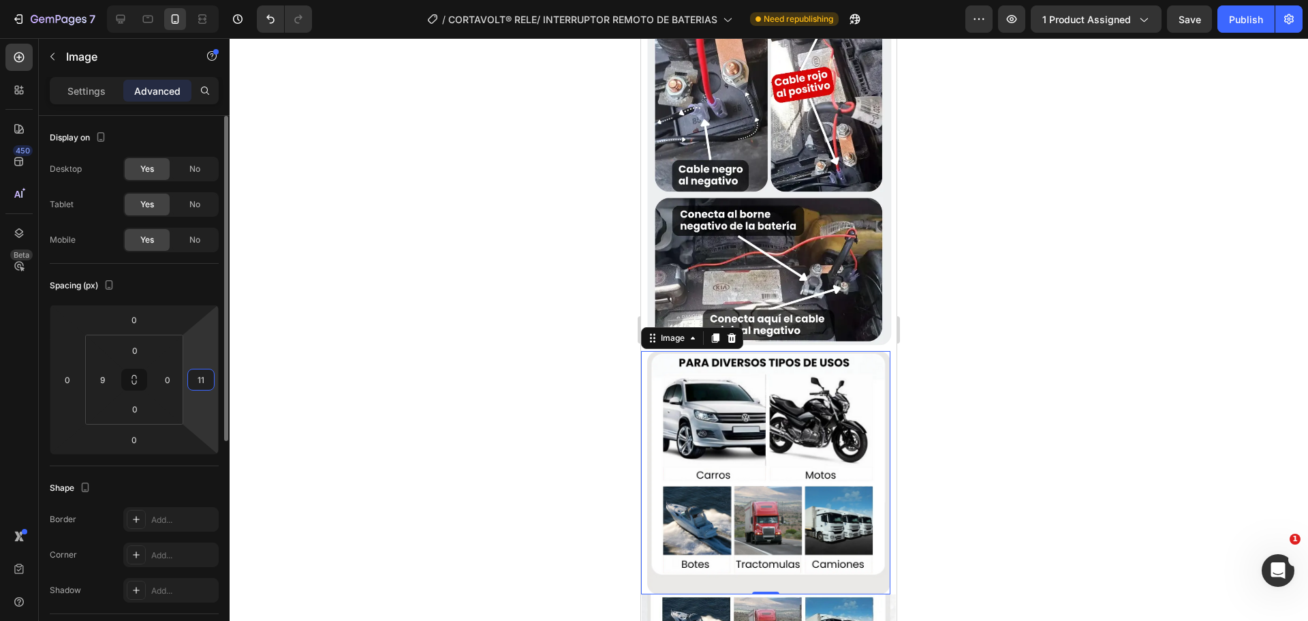
type input "9"
click at [190, 375] on div "9" at bounding box center [200, 380] width 27 height 22
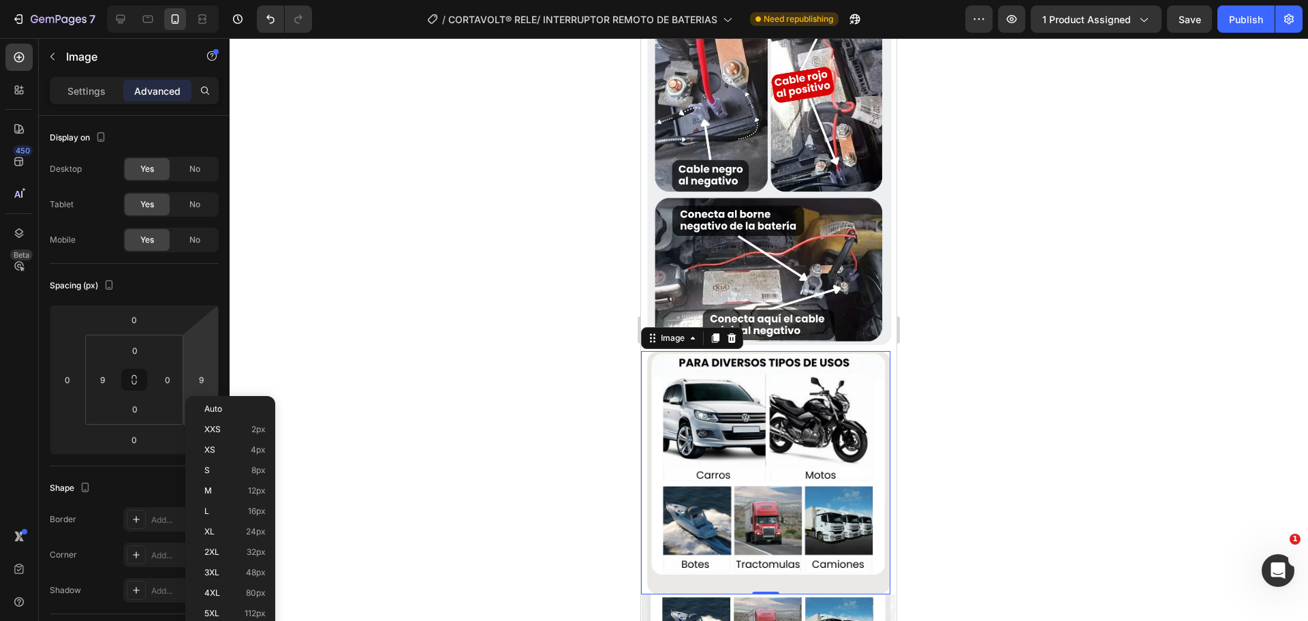
click at [498, 391] on div at bounding box center [769, 329] width 1078 height 582
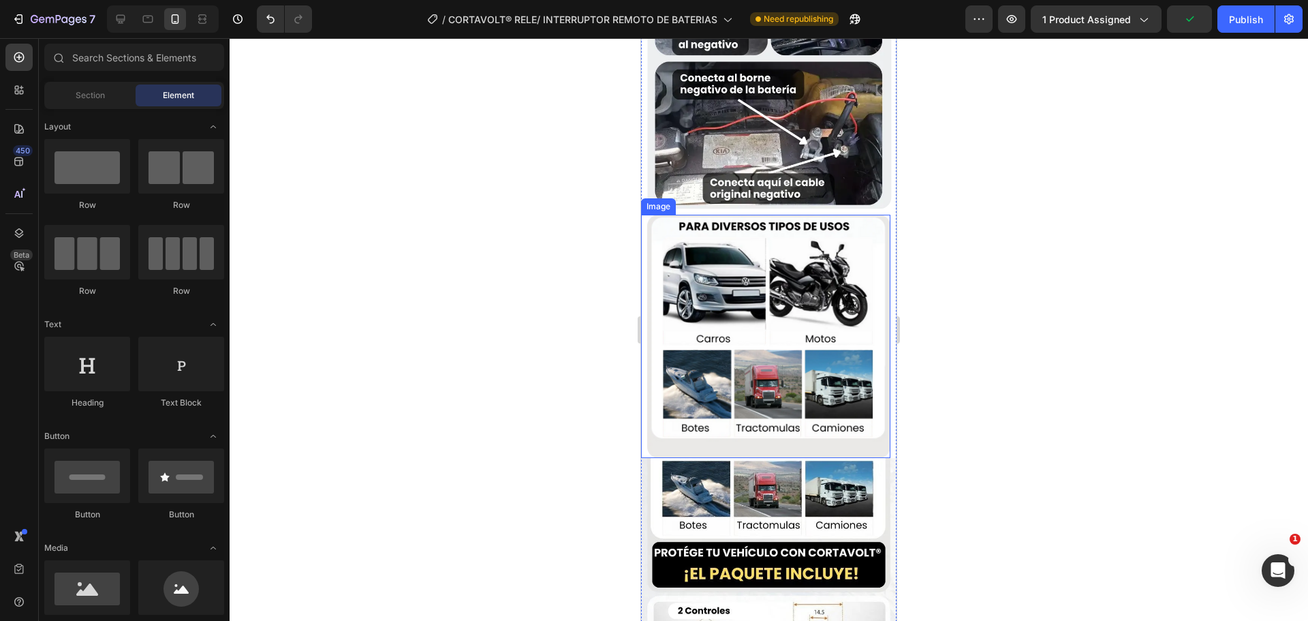
scroll to position [2725, 0]
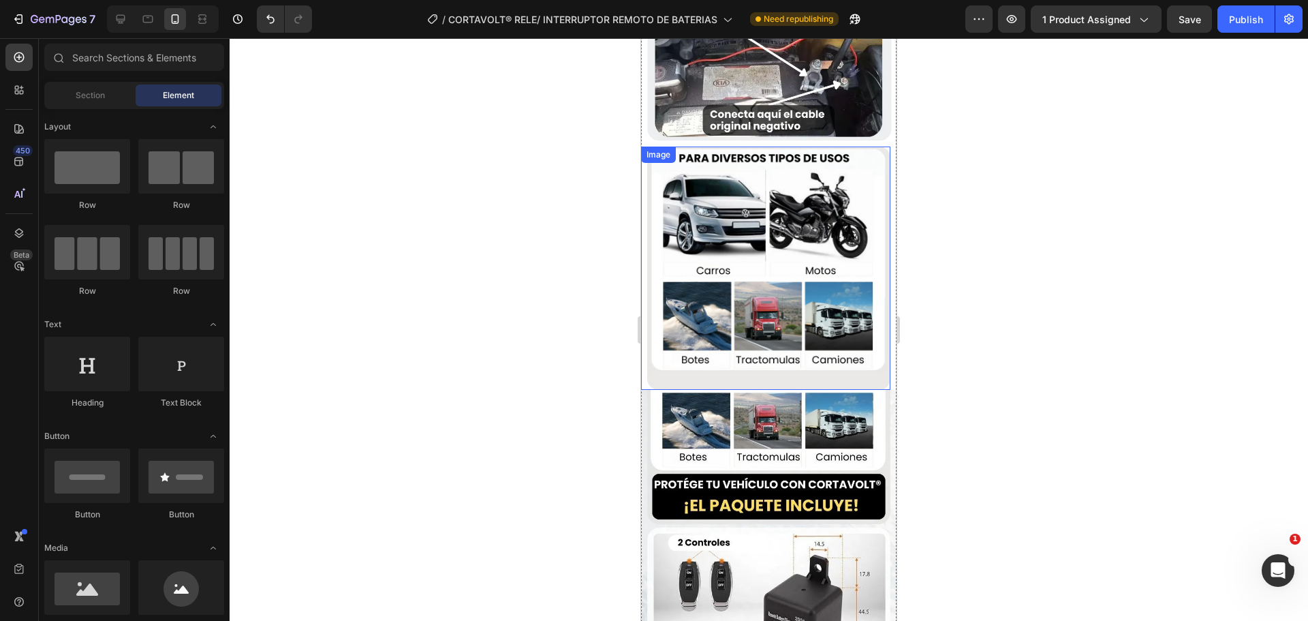
click at [785, 282] on img at bounding box center [768, 267] width 243 height 243
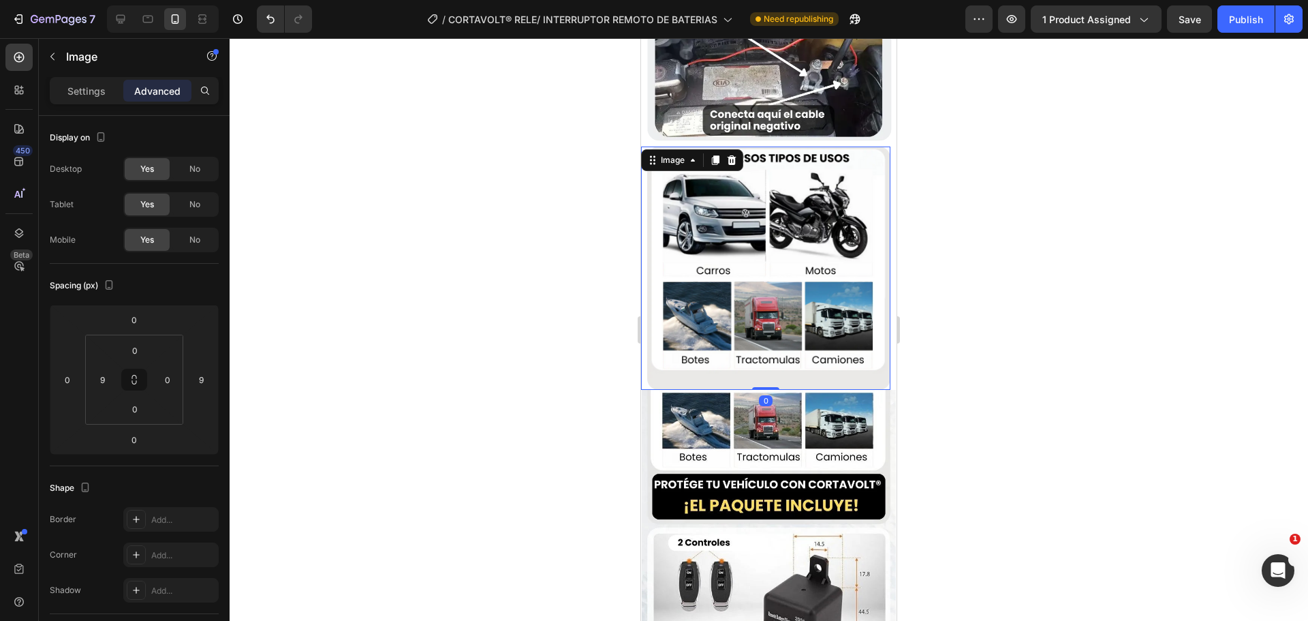
drag, startPoint x: 762, startPoint y: 287, endPoint x: 766, endPoint y: 279, distance: 8.9
click at [766, 279] on div "Image 0" at bounding box center [765, 267] width 249 height 243
click at [515, 310] on div at bounding box center [769, 329] width 1078 height 582
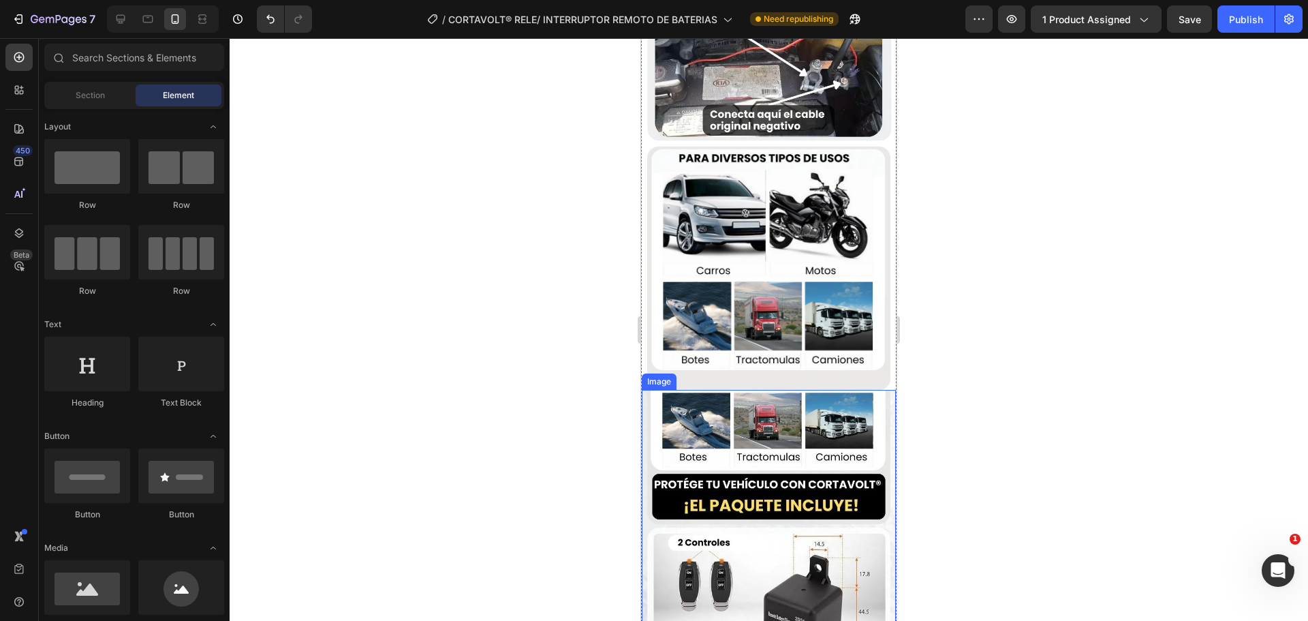
click at [734, 390] on img at bounding box center [769, 559] width 254 height 339
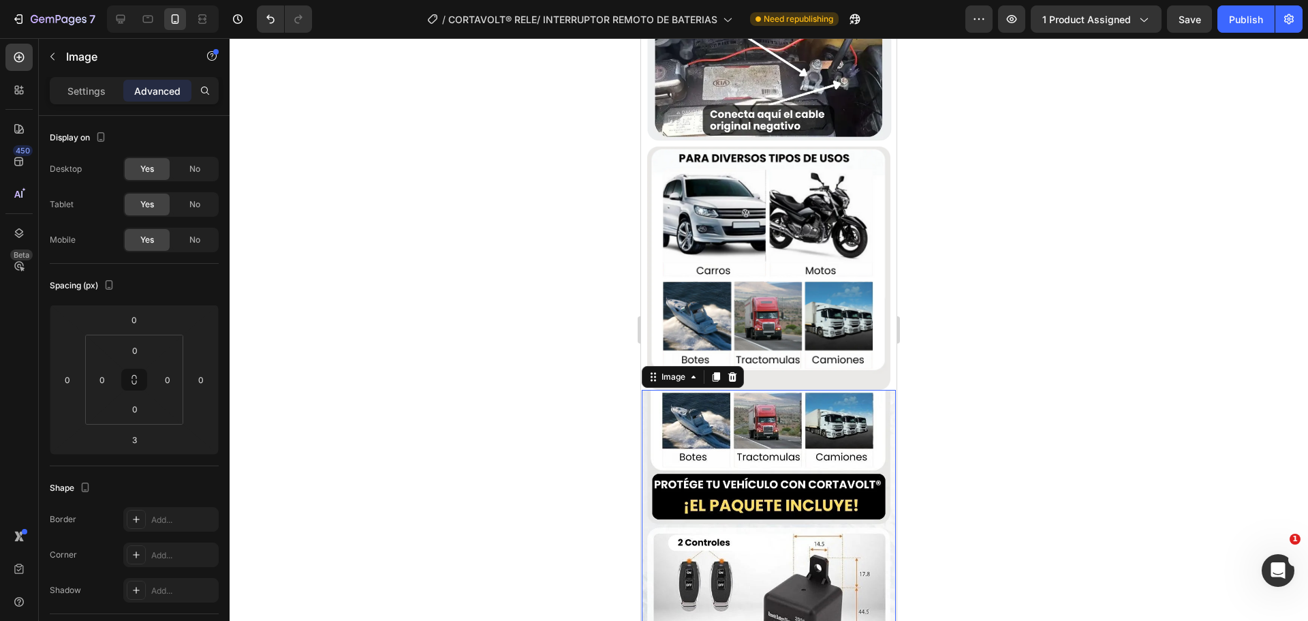
drag, startPoint x: 108, startPoint y: 108, endPoint x: 103, endPoint y: 102, distance: 8.7
click at [108, 106] on div "Settings Advanced" at bounding box center [134, 96] width 191 height 39
click at [99, 97] on p "Settings" at bounding box center [86, 91] width 38 height 14
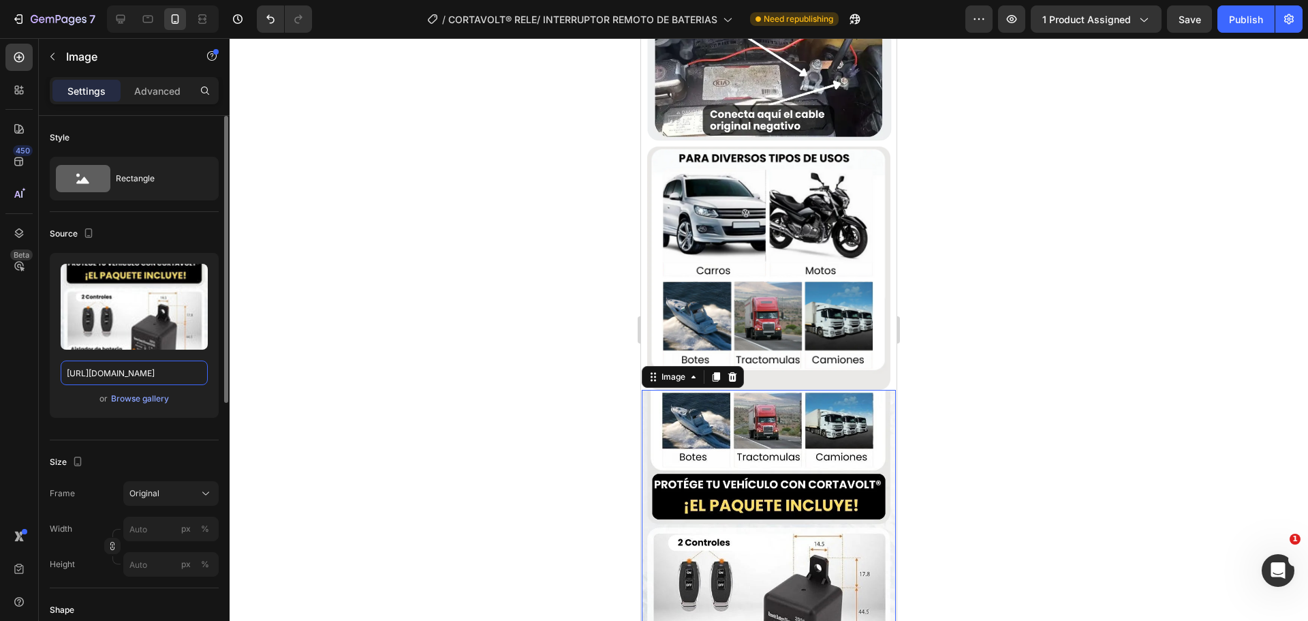
click at [129, 367] on input "[URL][DOMAIN_NAME]" at bounding box center [134, 372] width 147 height 25
paste input "opyelementfromGempages3-ezgif.com-png-to-webp-converter.webp?v=1756262152"
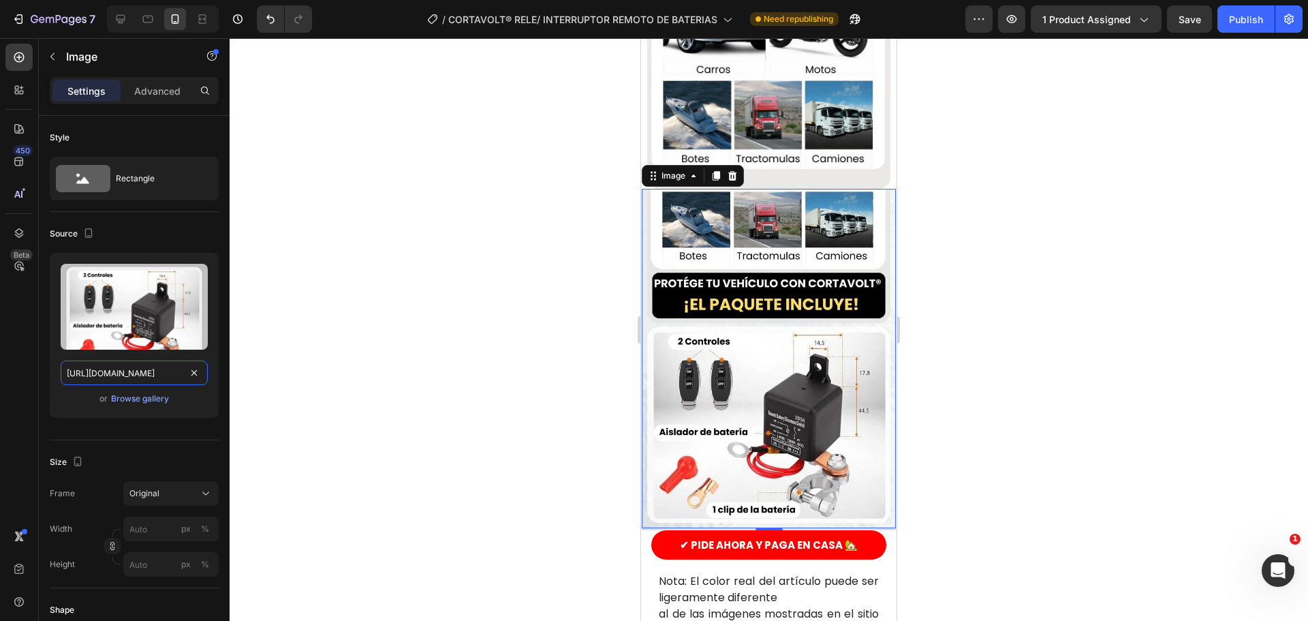
scroll to position [2929, 0]
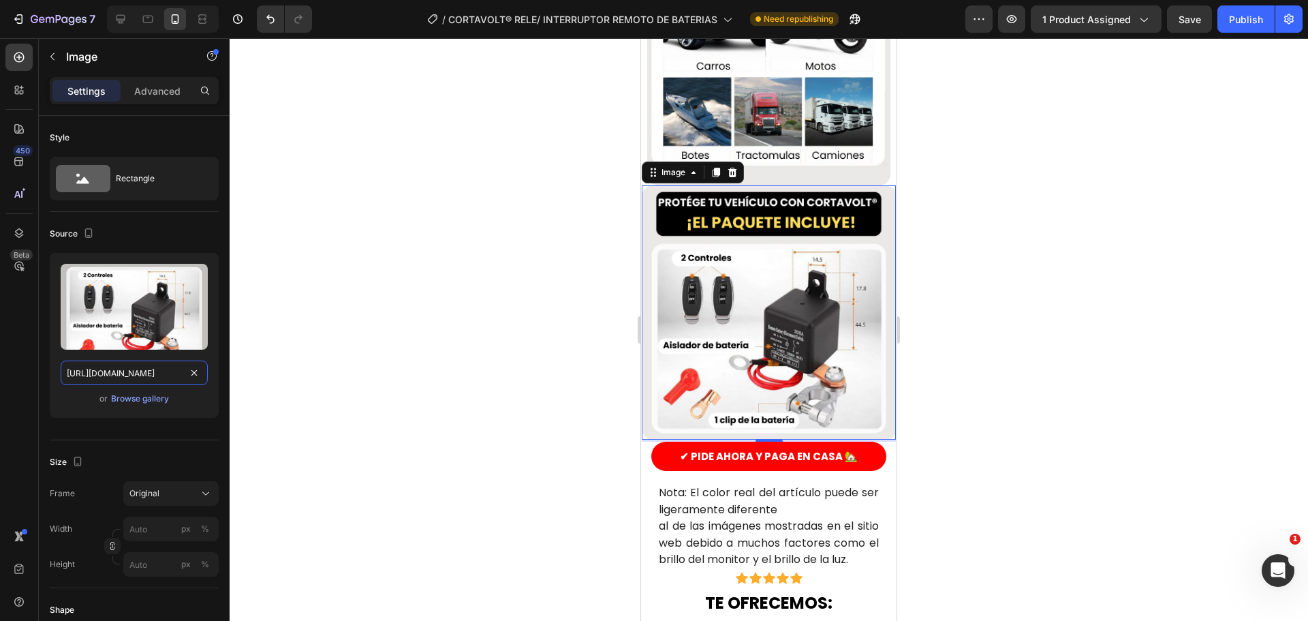
type input "[URL][DOMAIN_NAME]"
click at [572, 394] on div at bounding box center [769, 329] width 1078 height 582
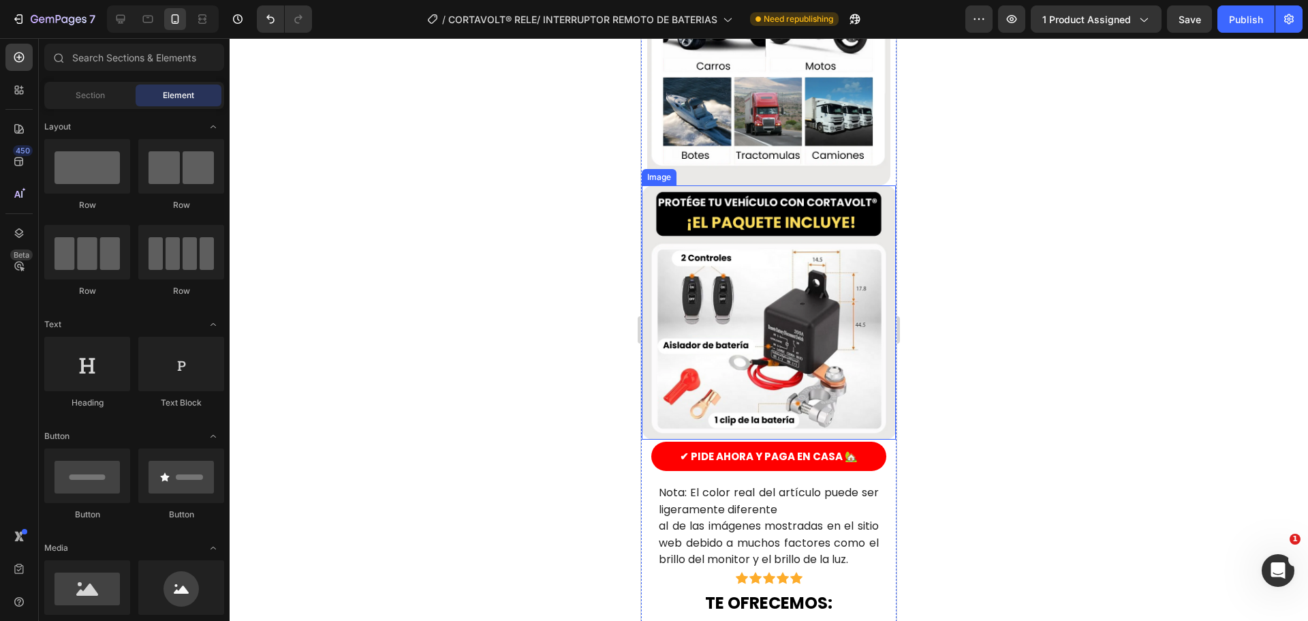
click at [736, 317] on img at bounding box center [769, 312] width 254 height 254
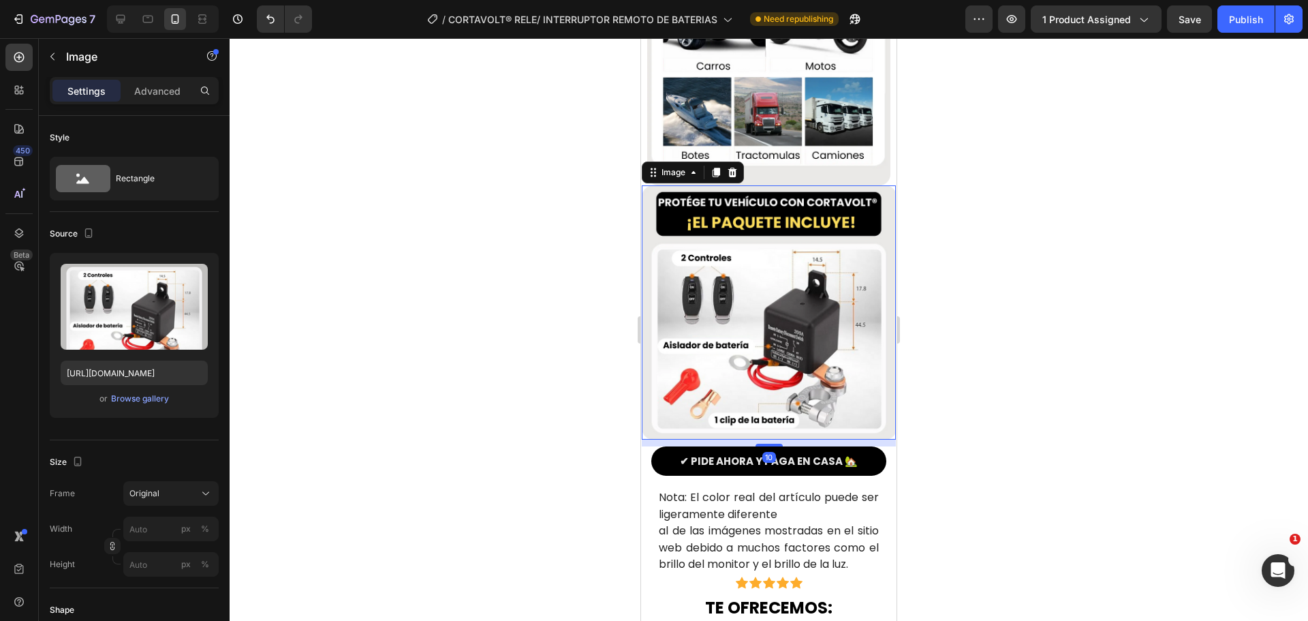
drag, startPoint x: 758, startPoint y: 330, endPoint x: 1212, endPoint y: 418, distance: 462.2
click at [760, 444] on div at bounding box center [769, 445] width 27 height 3
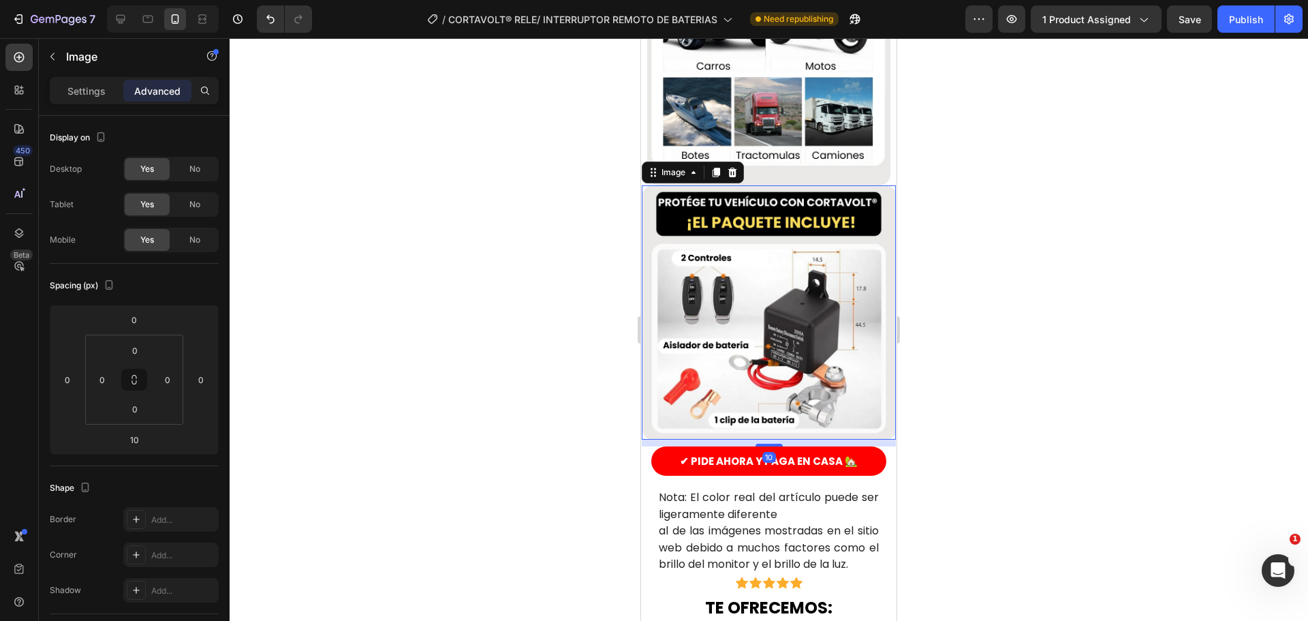
click at [549, 384] on div at bounding box center [769, 329] width 1078 height 582
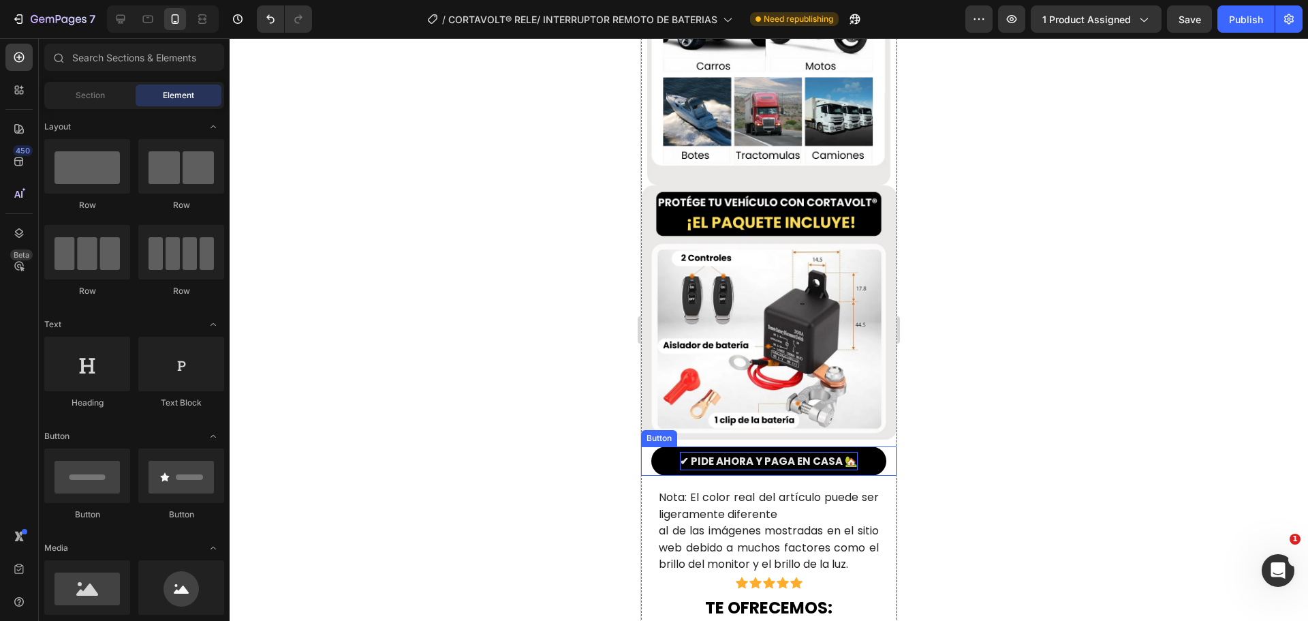
click at [728, 452] on p "✔ PIDE AHORA Y PAGA EN CASA 🏡" at bounding box center [769, 461] width 178 height 18
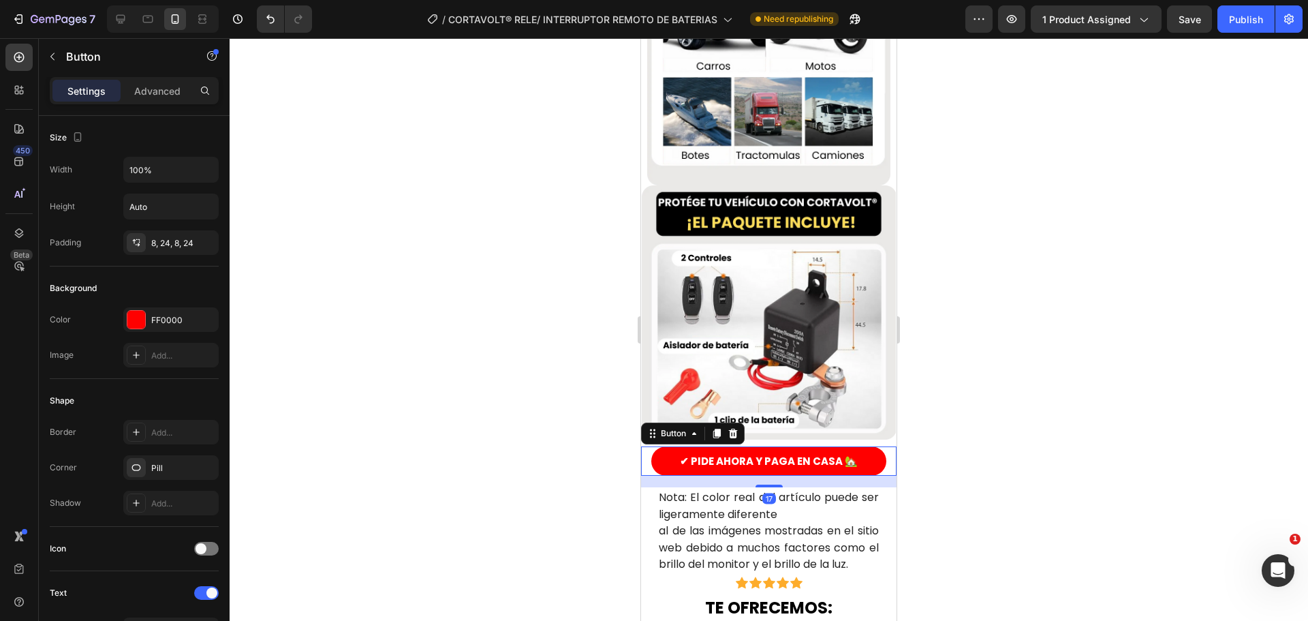
click at [457, 345] on div at bounding box center [769, 329] width 1078 height 582
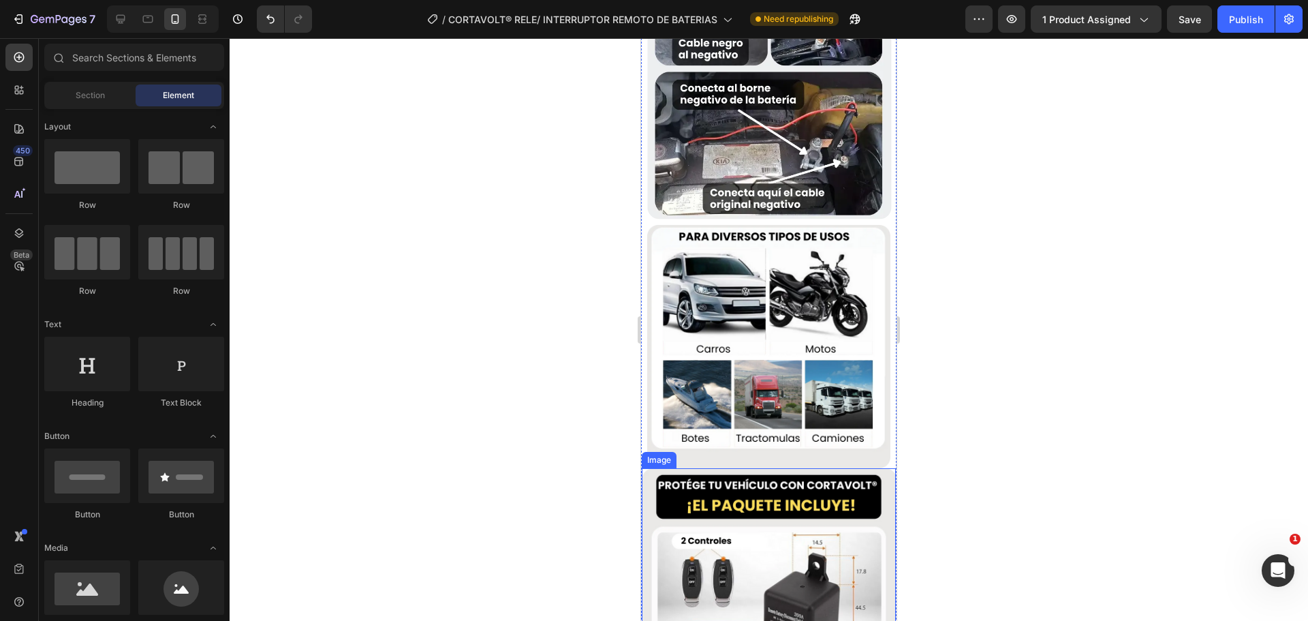
scroll to position [2521, 0]
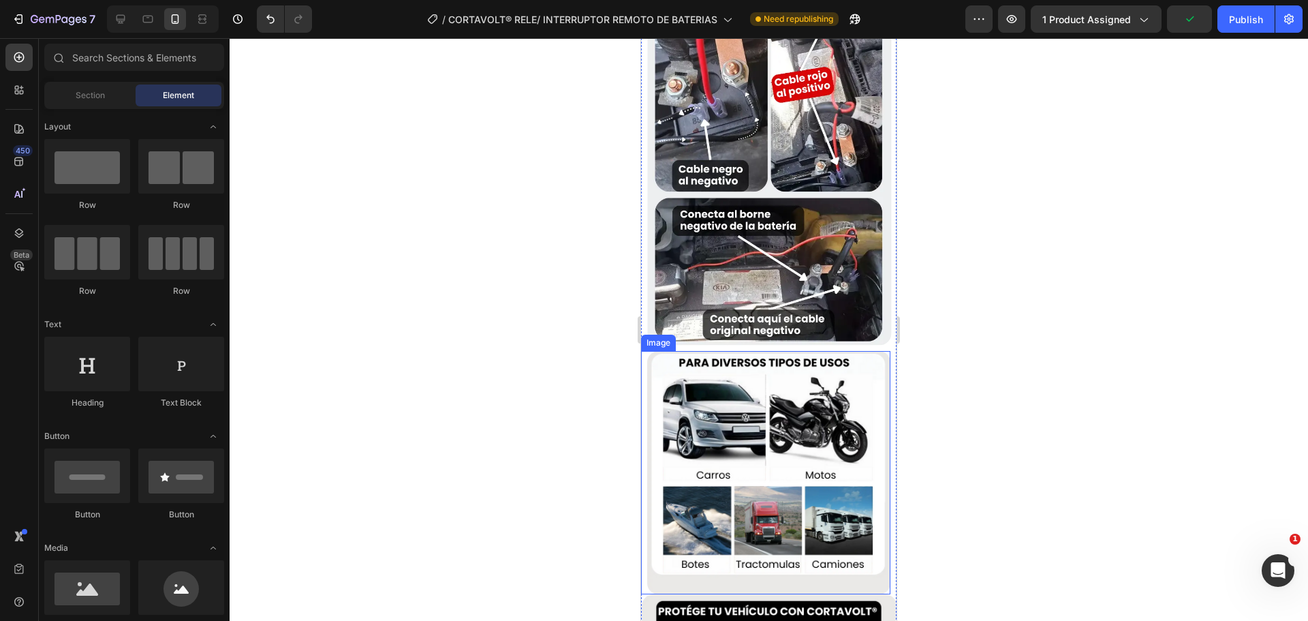
click at [662, 476] on img at bounding box center [768, 472] width 243 height 243
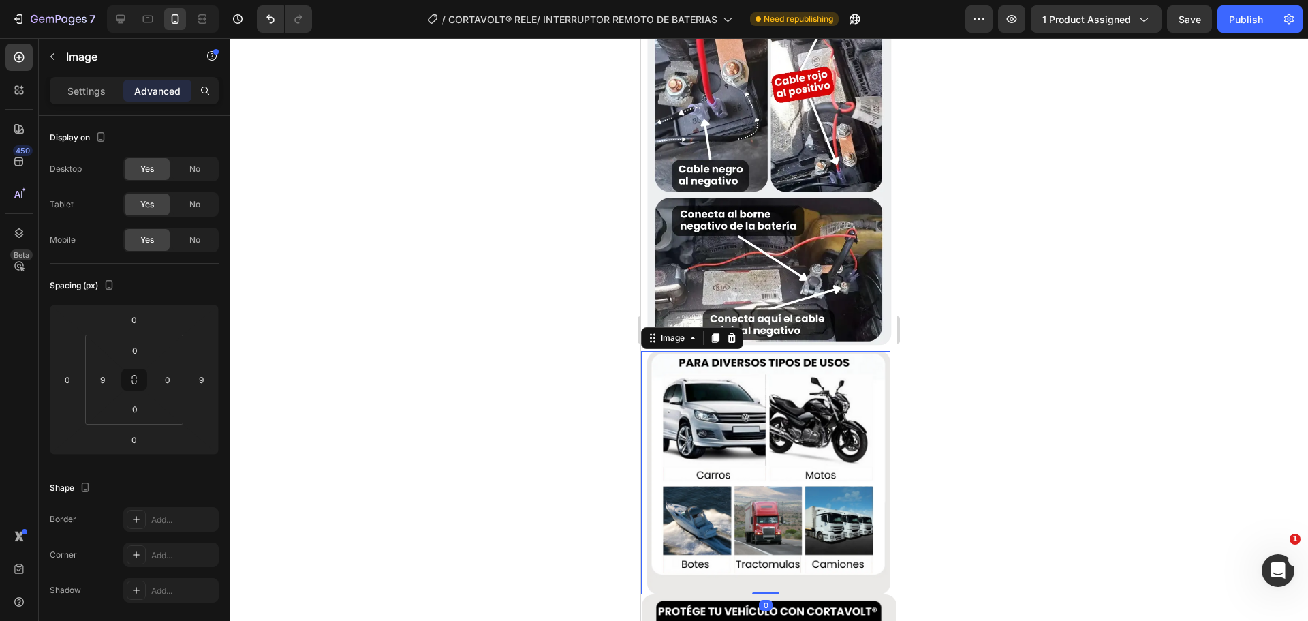
click at [398, 364] on div at bounding box center [769, 329] width 1078 height 582
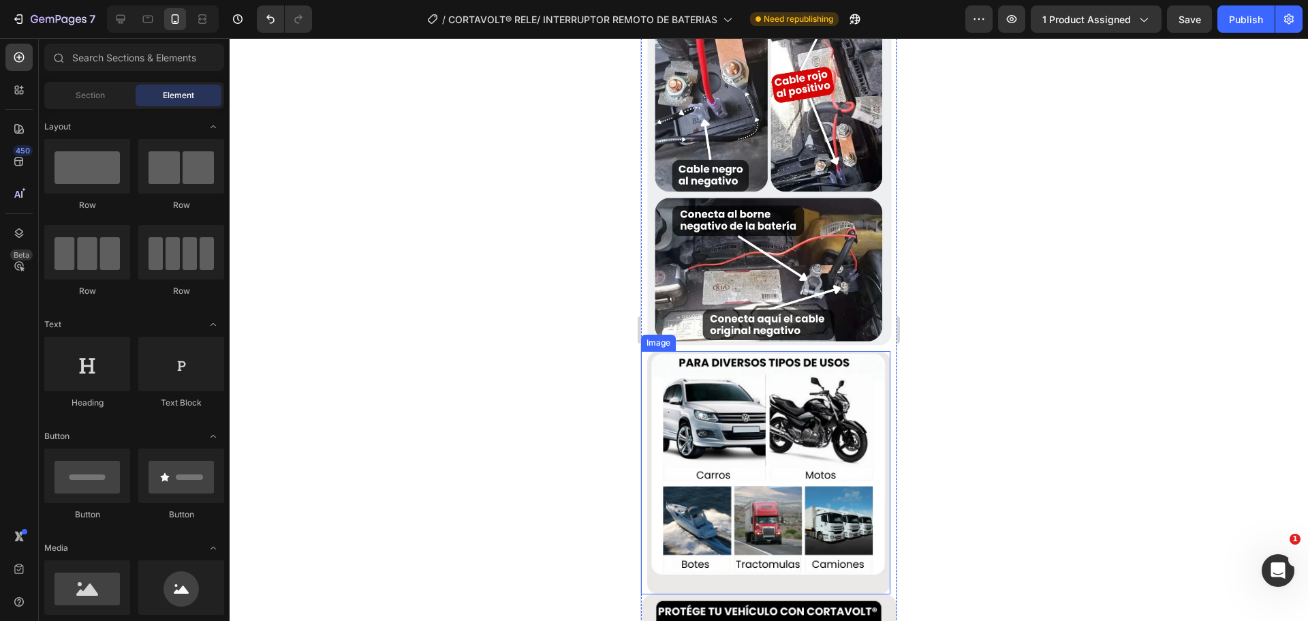
click at [662, 419] on img at bounding box center [768, 472] width 243 height 243
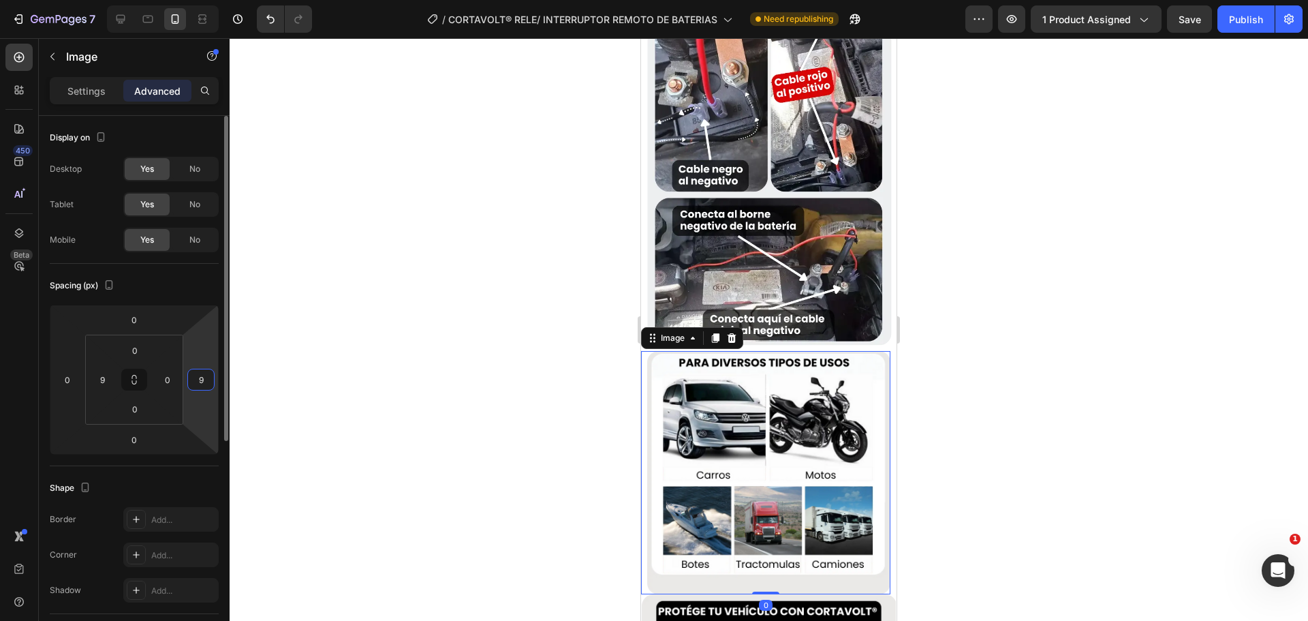
click at [205, 377] on input "9" at bounding box center [201, 379] width 20 height 20
click at [149, 0] on html "7 Version history / CORTAVOLT® RELE/ INTERRUPTOR REMOTO DE BATERIAS Need republ…" at bounding box center [654, 0] width 1308 height 0
type input "0"
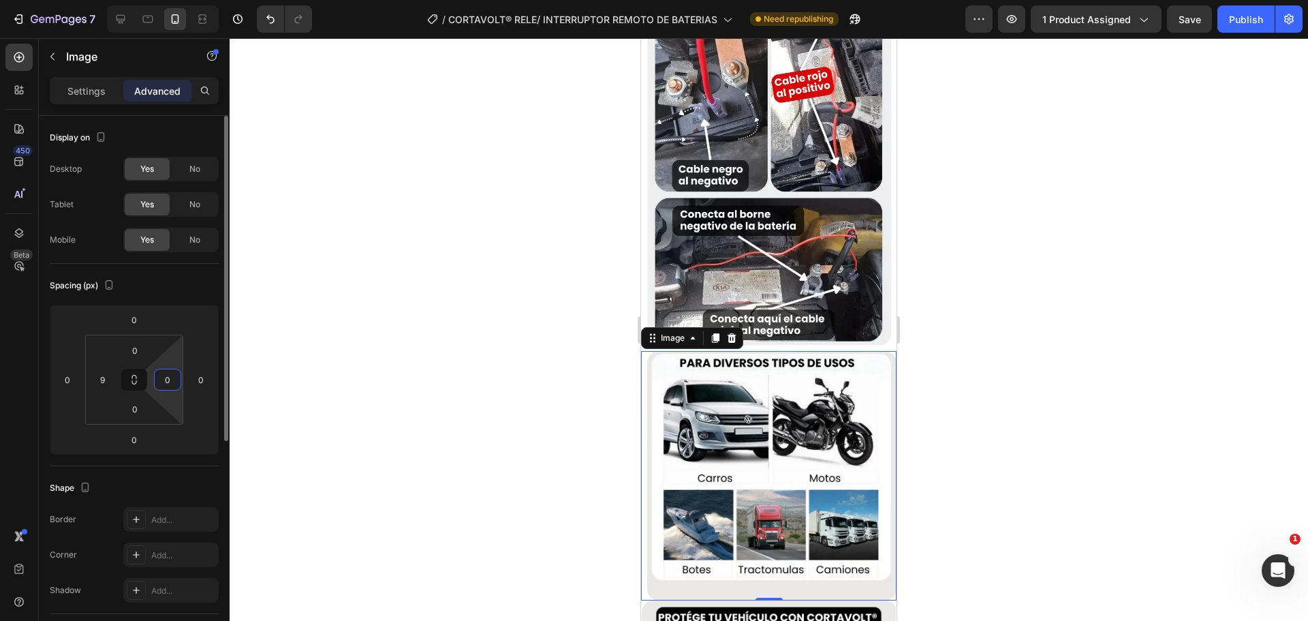
click at [158, 376] on input "0" at bounding box center [167, 379] width 20 height 20
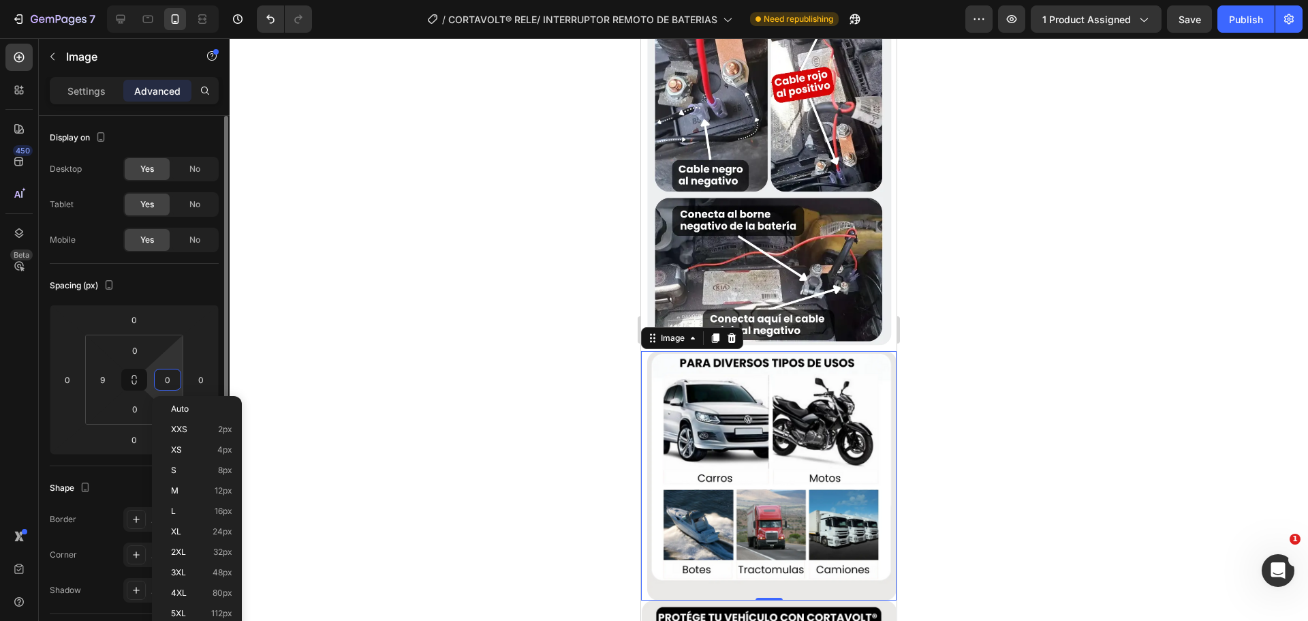
click at [166, 379] on input "0" at bounding box center [167, 379] width 20 height 20
click at [168, 379] on input "0" at bounding box center [167, 379] width 20 height 20
type input "9"
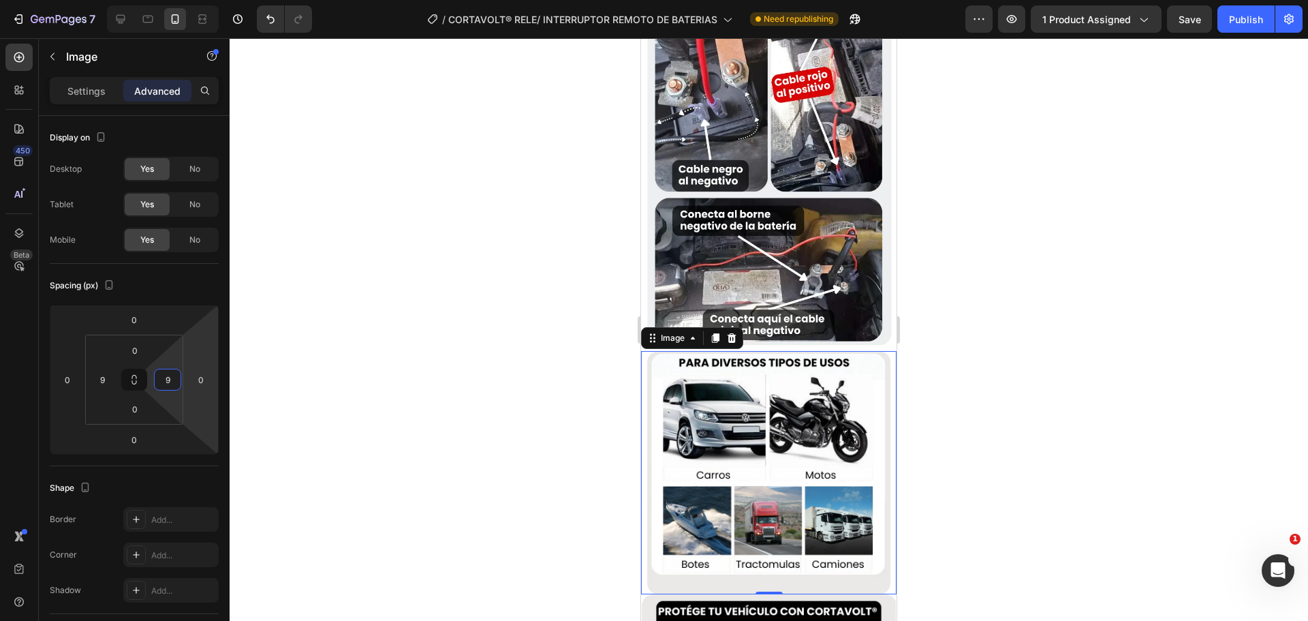
click at [422, 343] on div at bounding box center [769, 329] width 1078 height 582
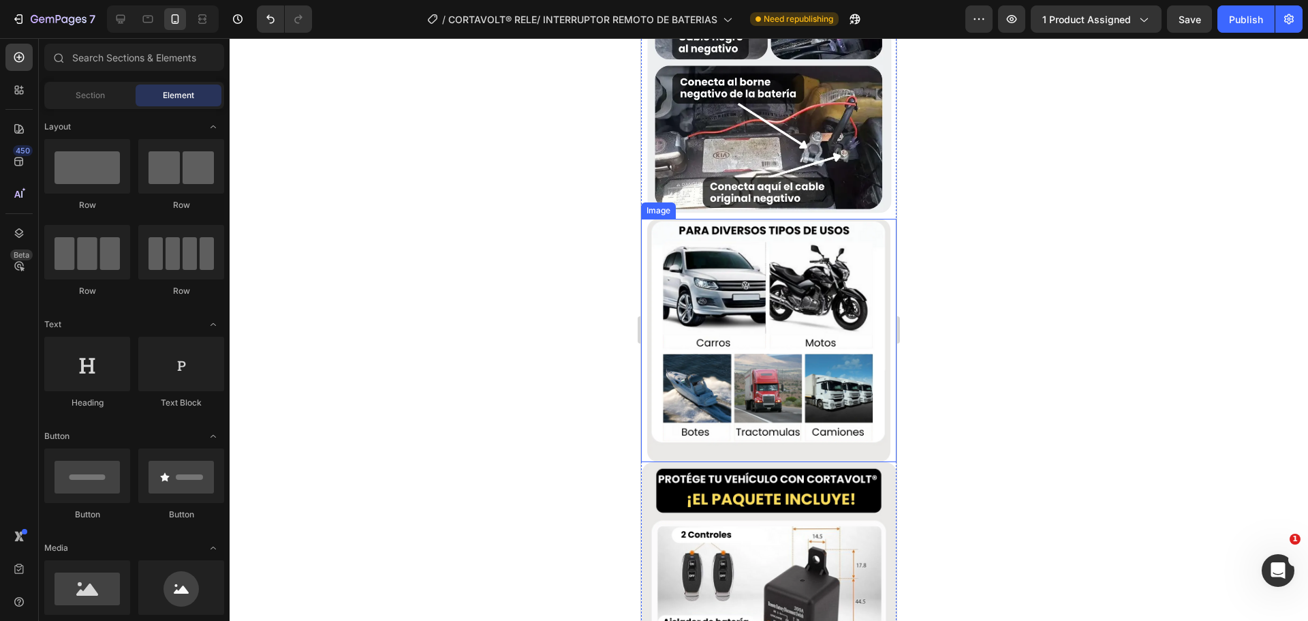
scroll to position [2657, 0]
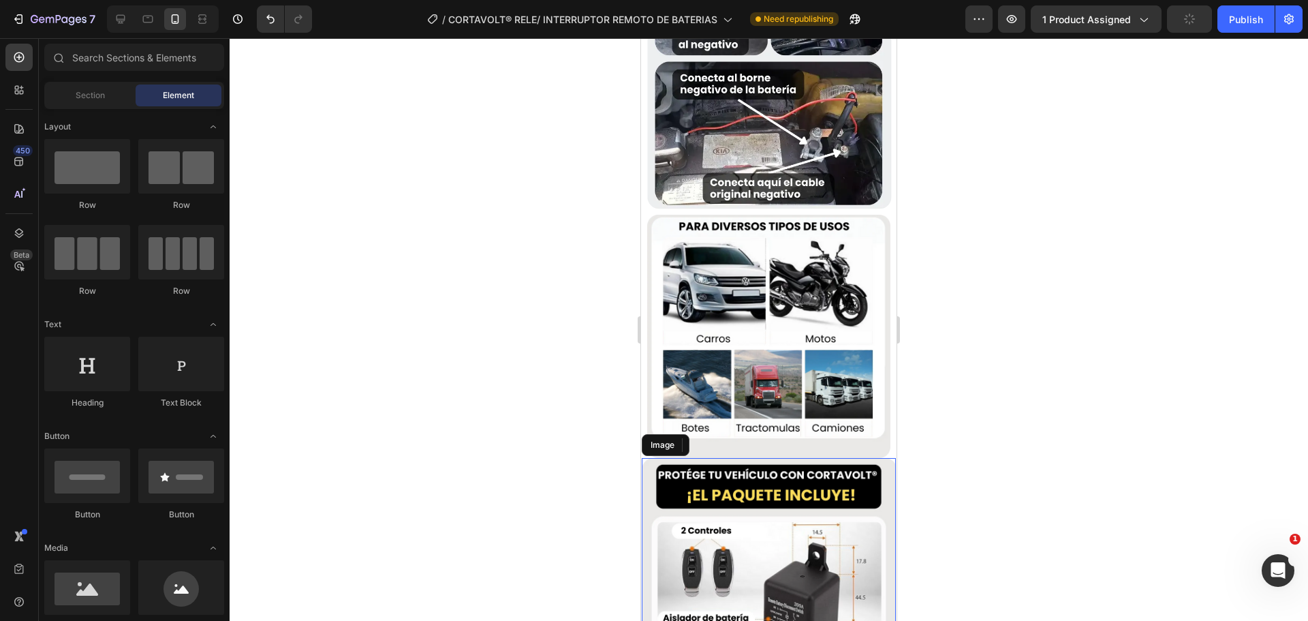
click at [664, 458] on img at bounding box center [769, 585] width 254 height 254
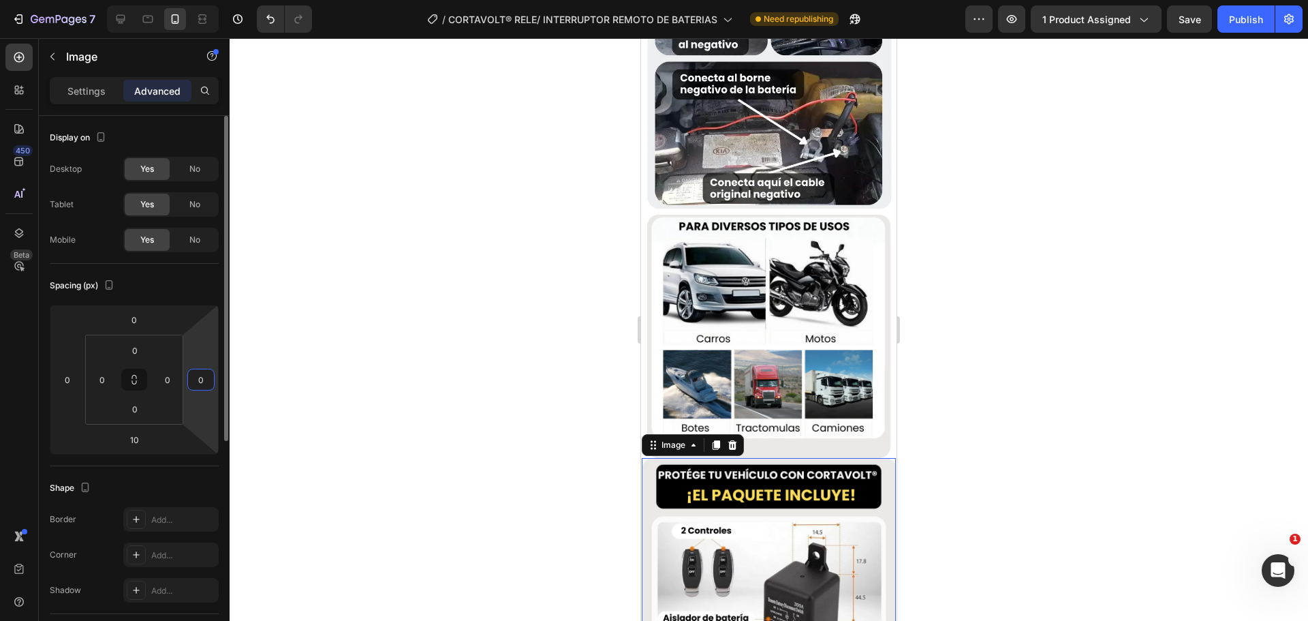
click at [205, 378] on input "0" at bounding box center [201, 379] width 20 height 20
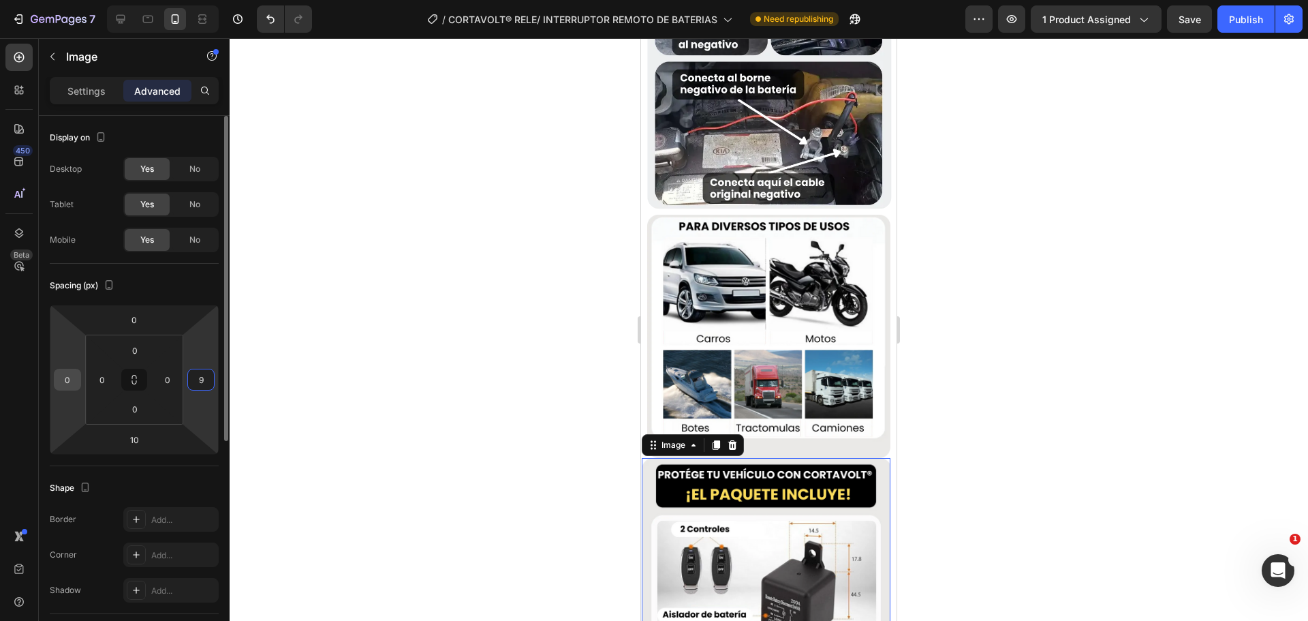
type input "9"
click at [66, 380] on input "0" at bounding box center [67, 379] width 20 height 20
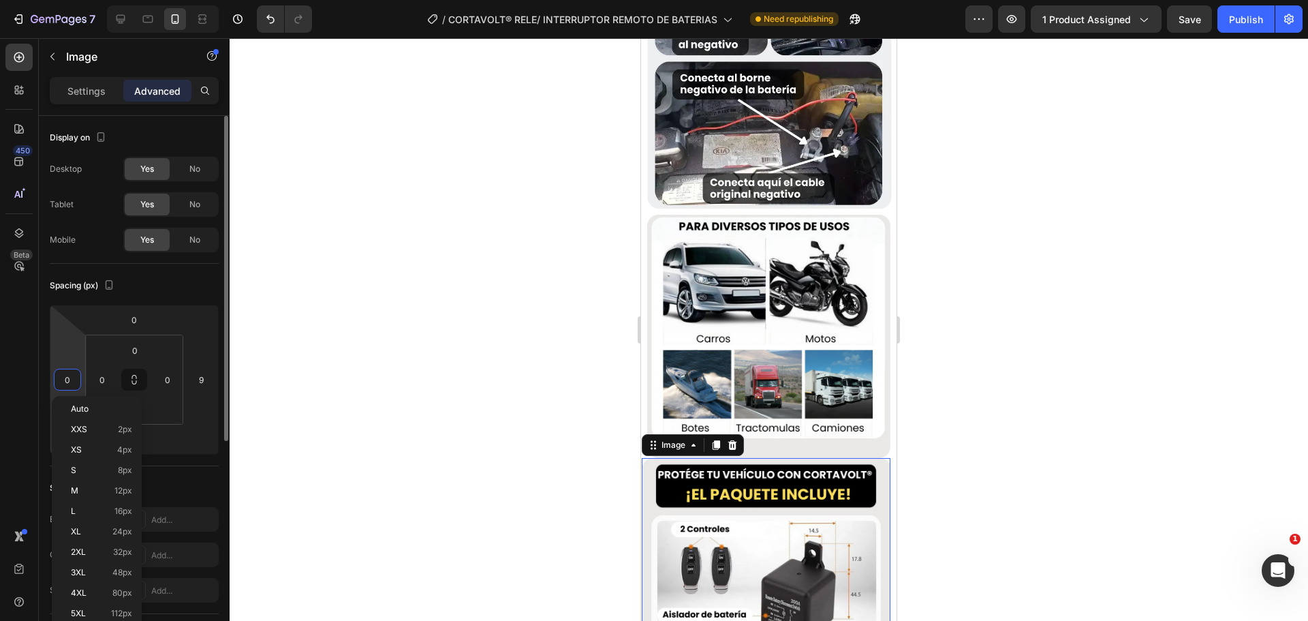
type input "9"
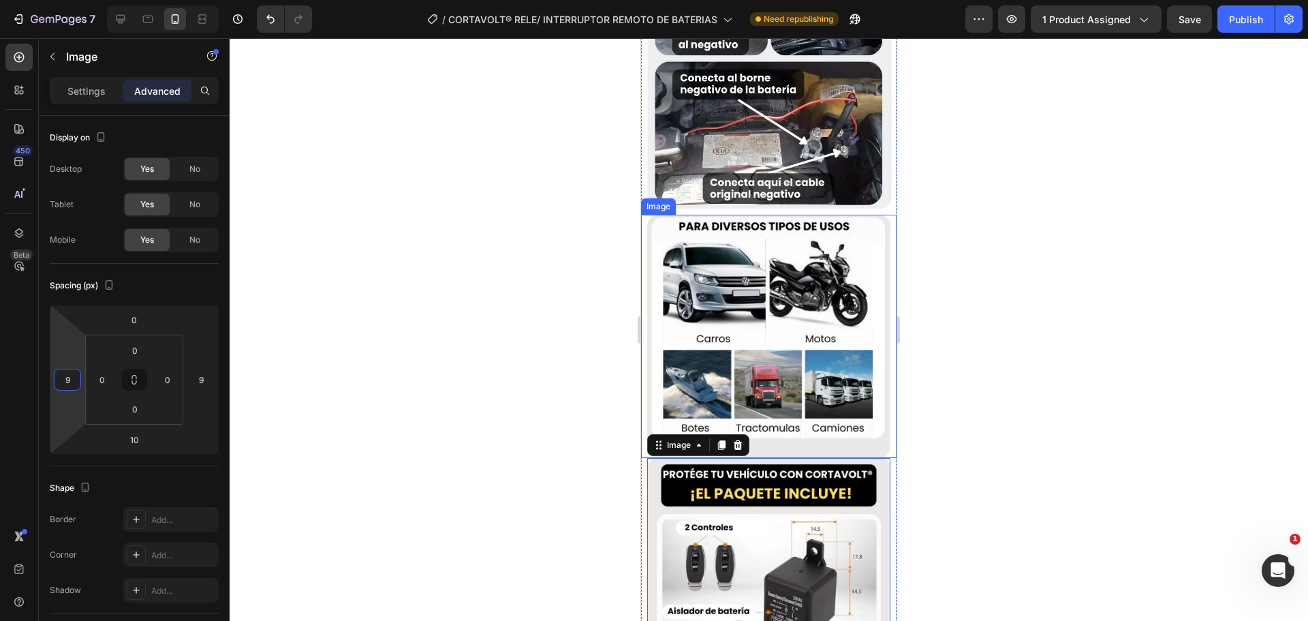
click at [680, 271] on img at bounding box center [768, 336] width 243 height 243
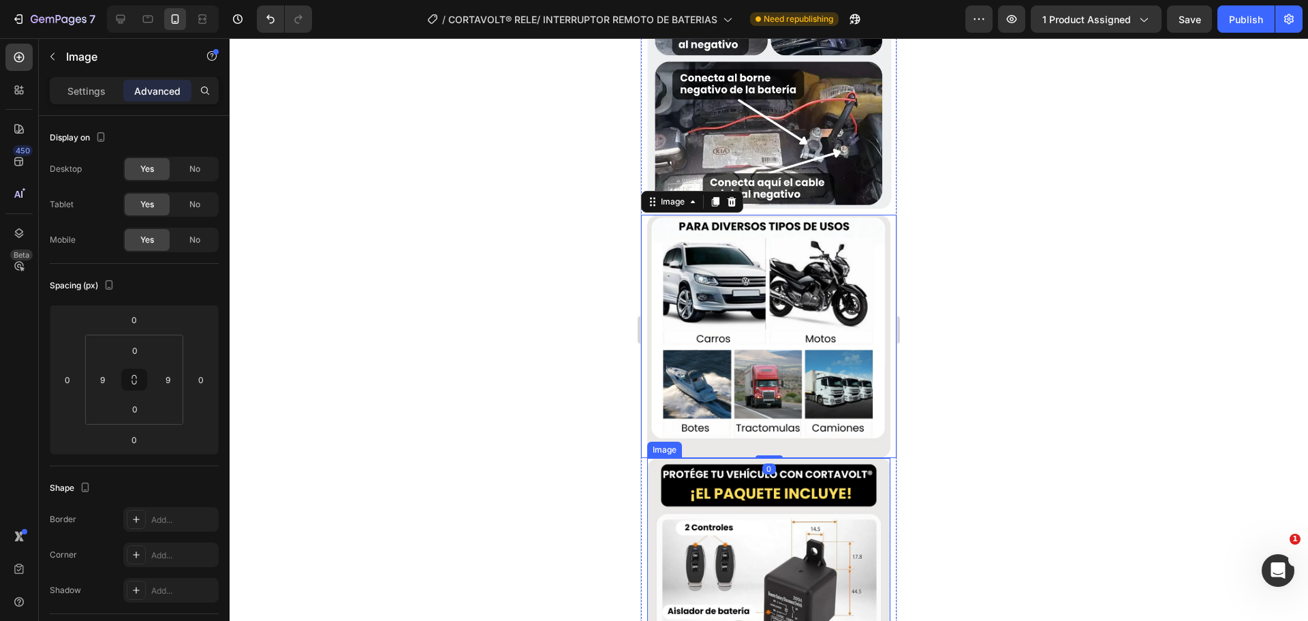
click at [712, 458] on img at bounding box center [768, 579] width 243 height 243
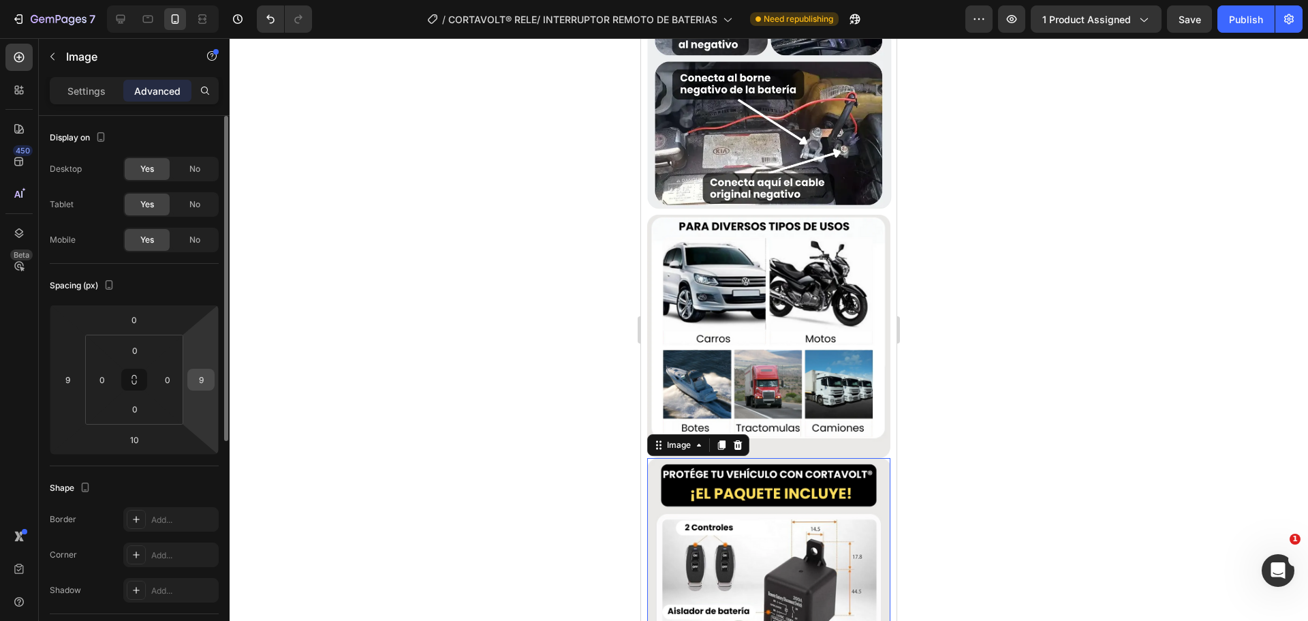
click at [210, 379] on input "9" at bounding box center [201, 379] width 20 height 20
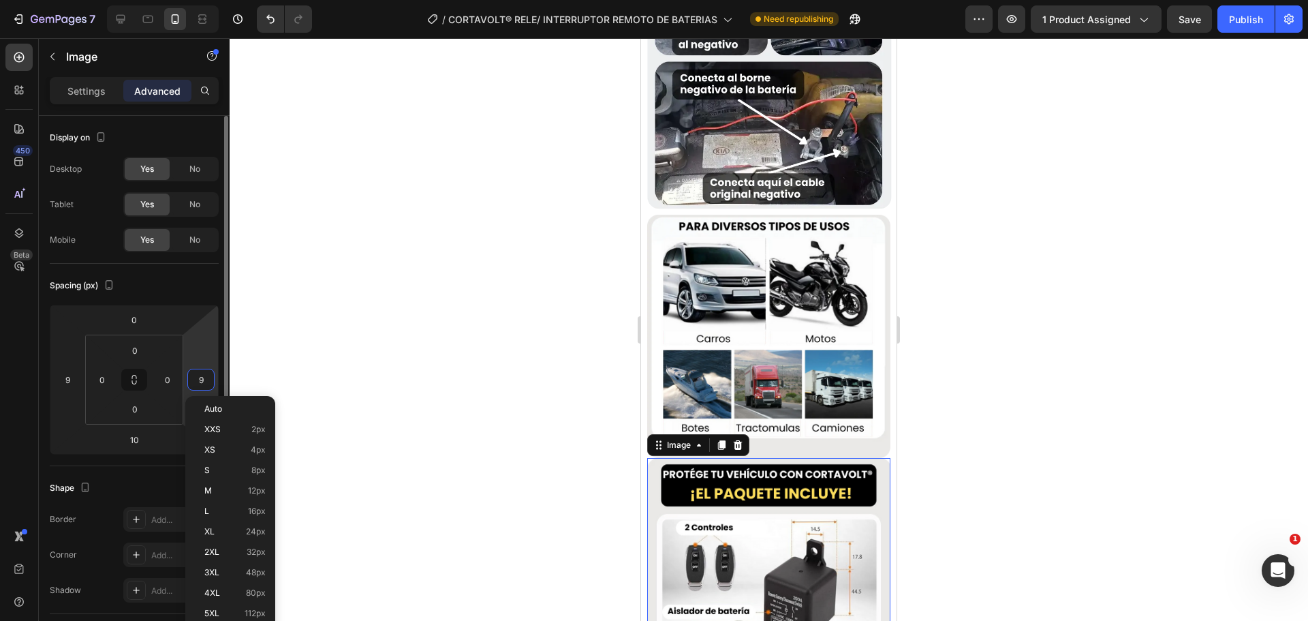
click at [210, 379] on input "9" at bounding box center [201, 379] width 20 height 20
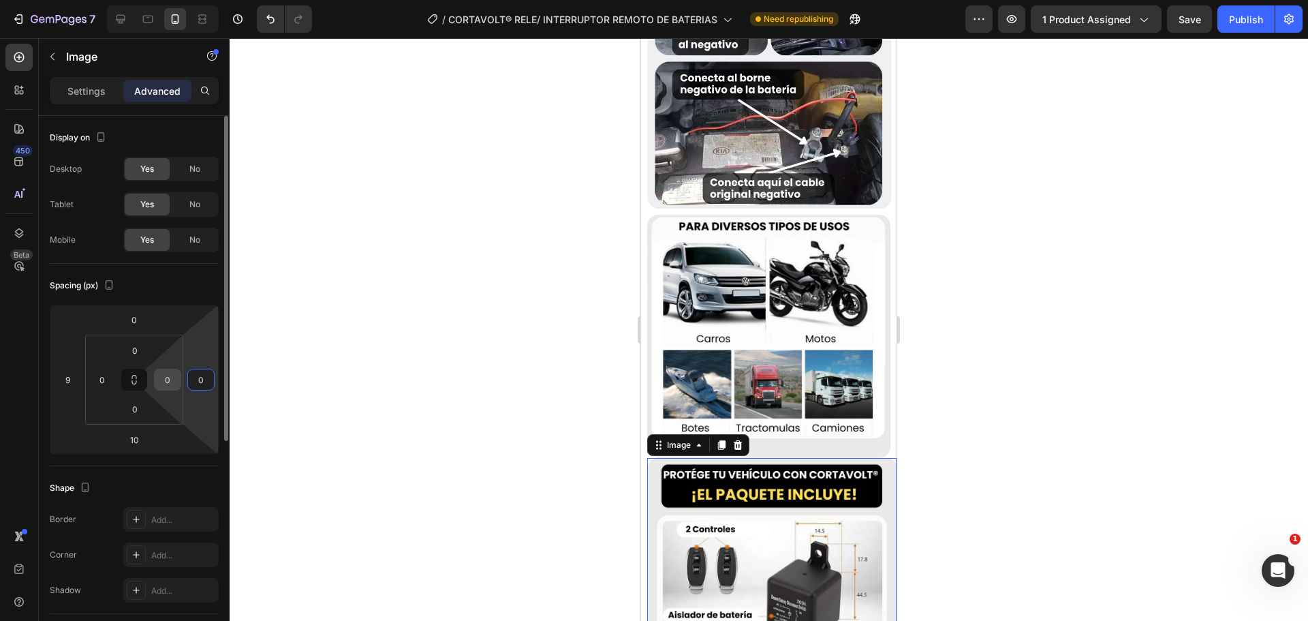
type input "0"
click at [167, 381] on input "0" at bounding box center [167, 379] width 20 height 20
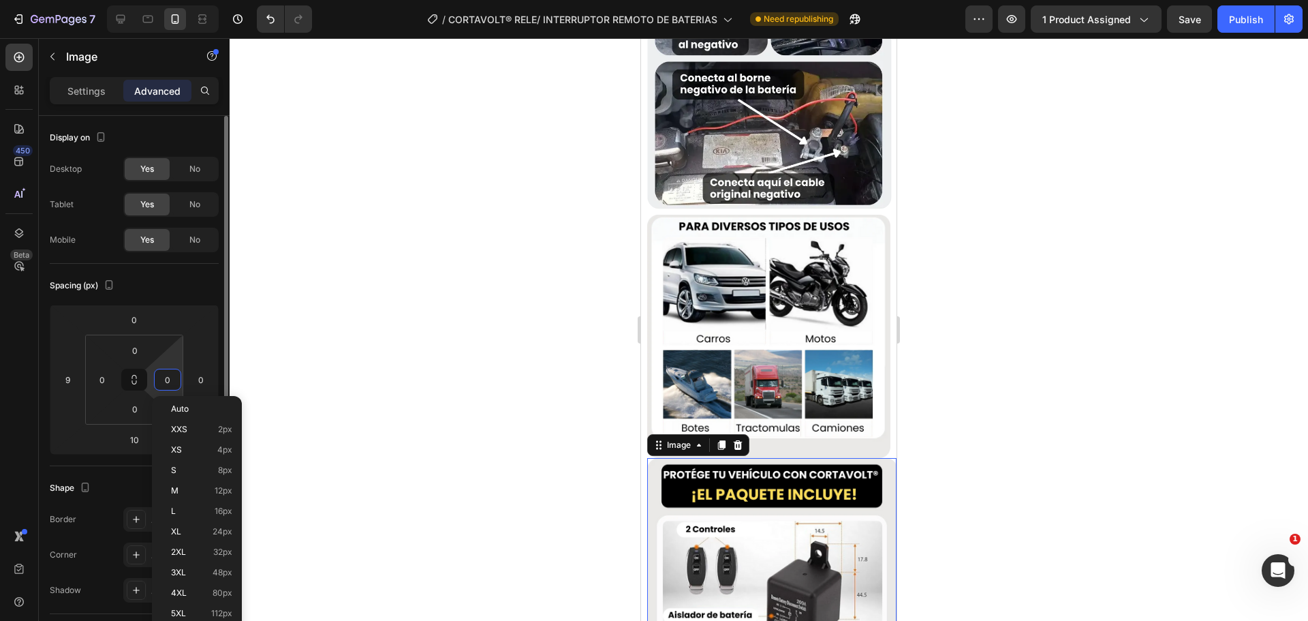
click at [167, 381] on input "0" at bounding box center [167, 379] width 20 height 20
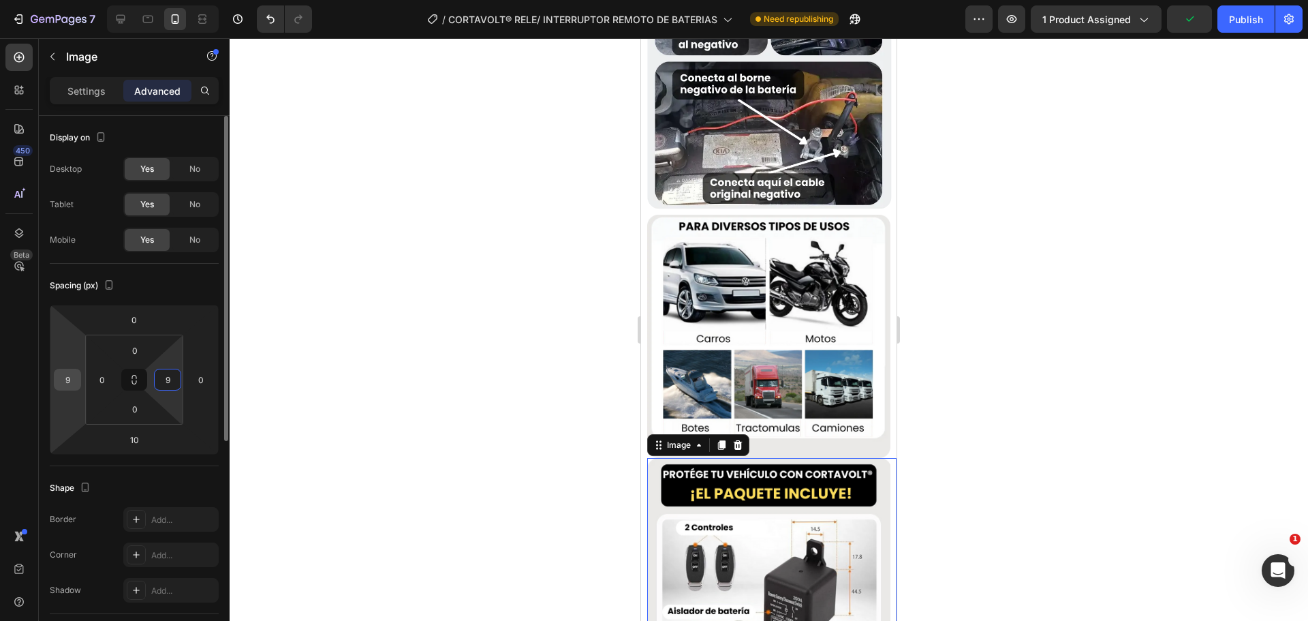
type input "9"
click at [72, 386] on input "9" at bounding box center [67, 379] width 20 height 20
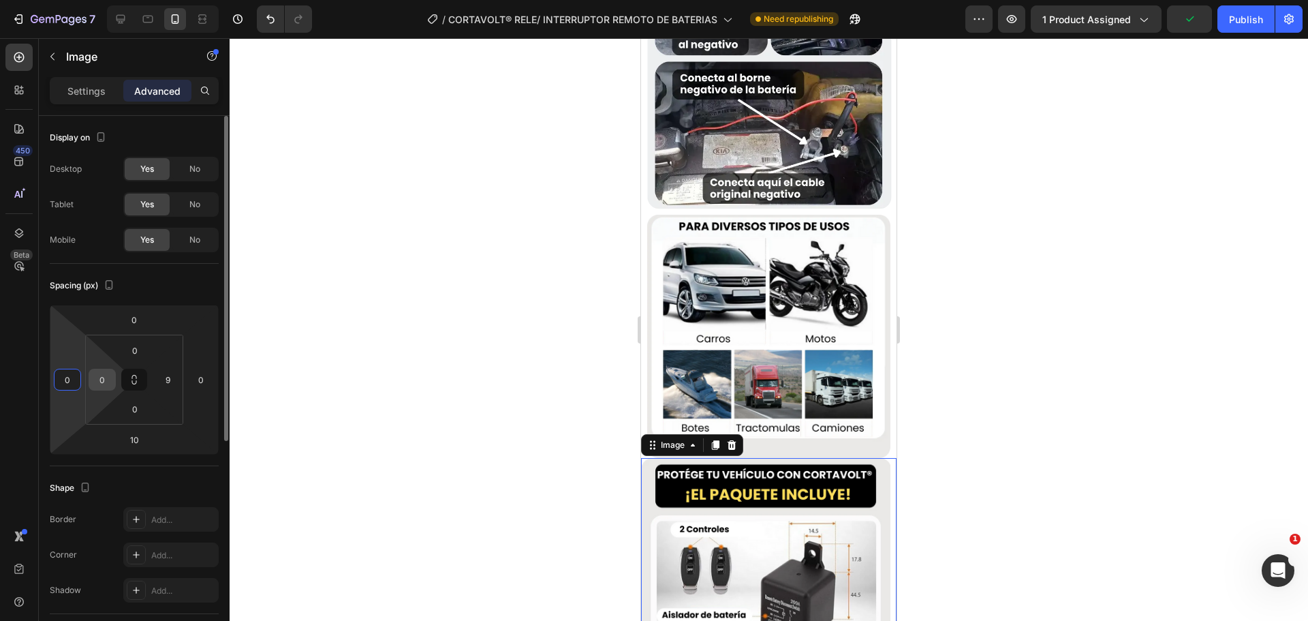
type input "0"
click at [91, 381] on div "0" at bounding box center [102, 380] width 27 height 22
click at [96, 379] on input "0" at bounding box center [102, 379] width 20 height 20
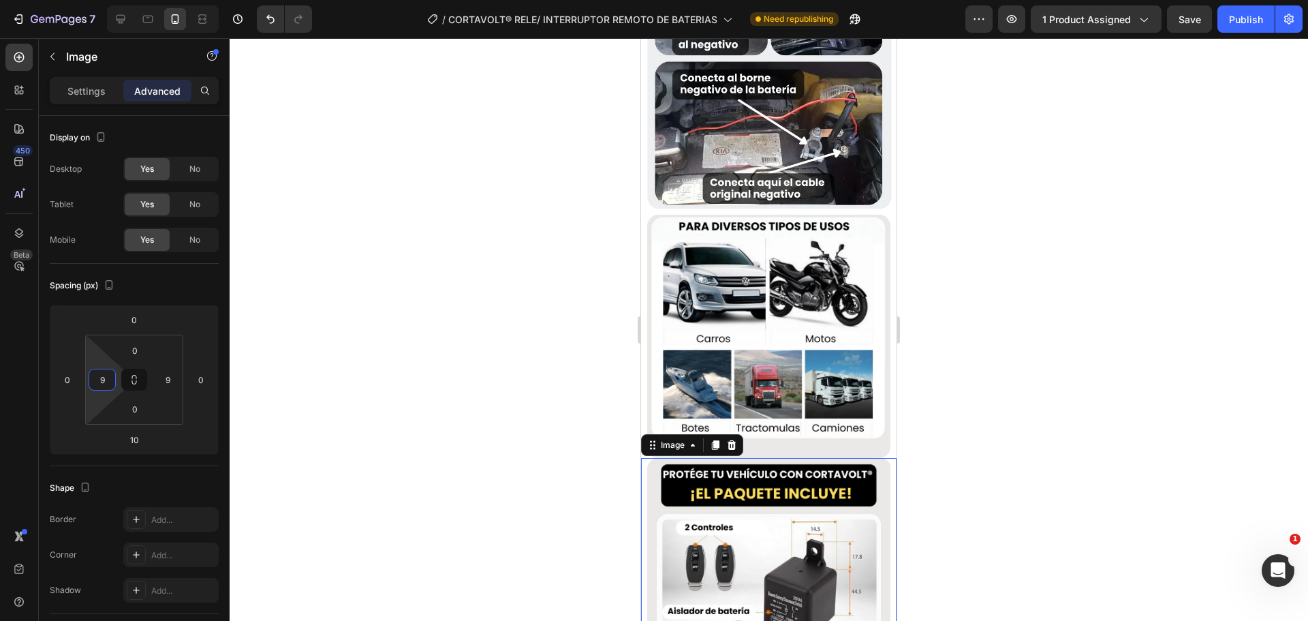
type input "9"
click at [379, 388] on div at bounding box center [769, 329] width 1078 height 582
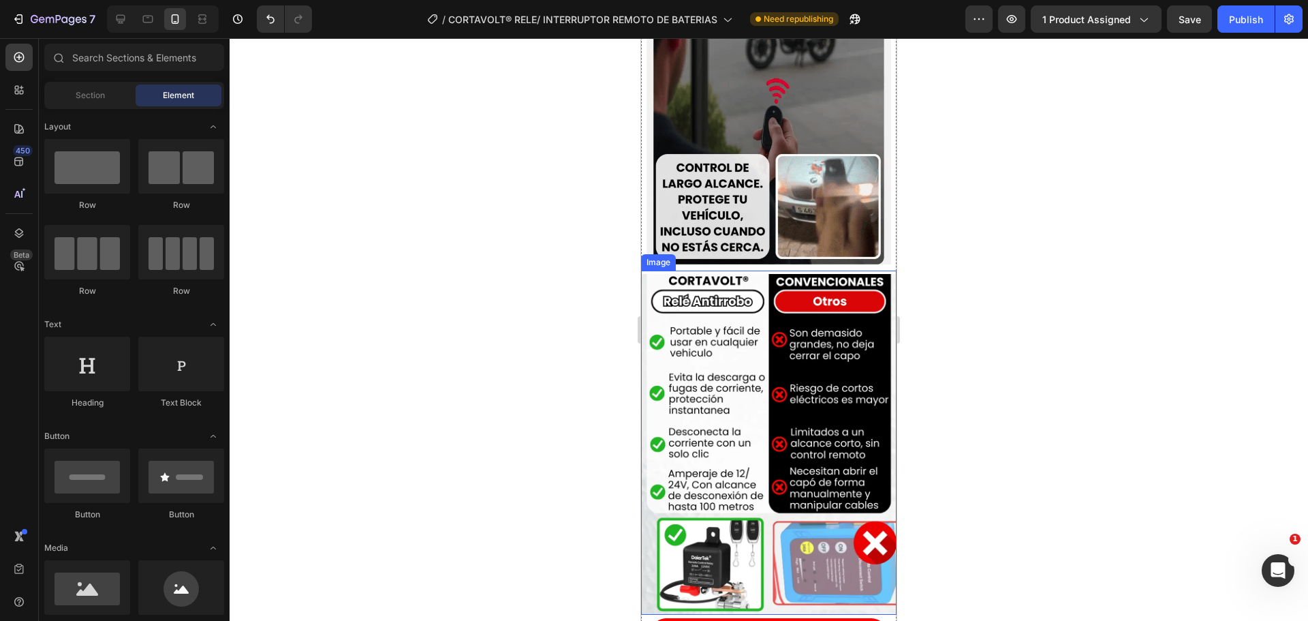
scroll to position [1294, 0]
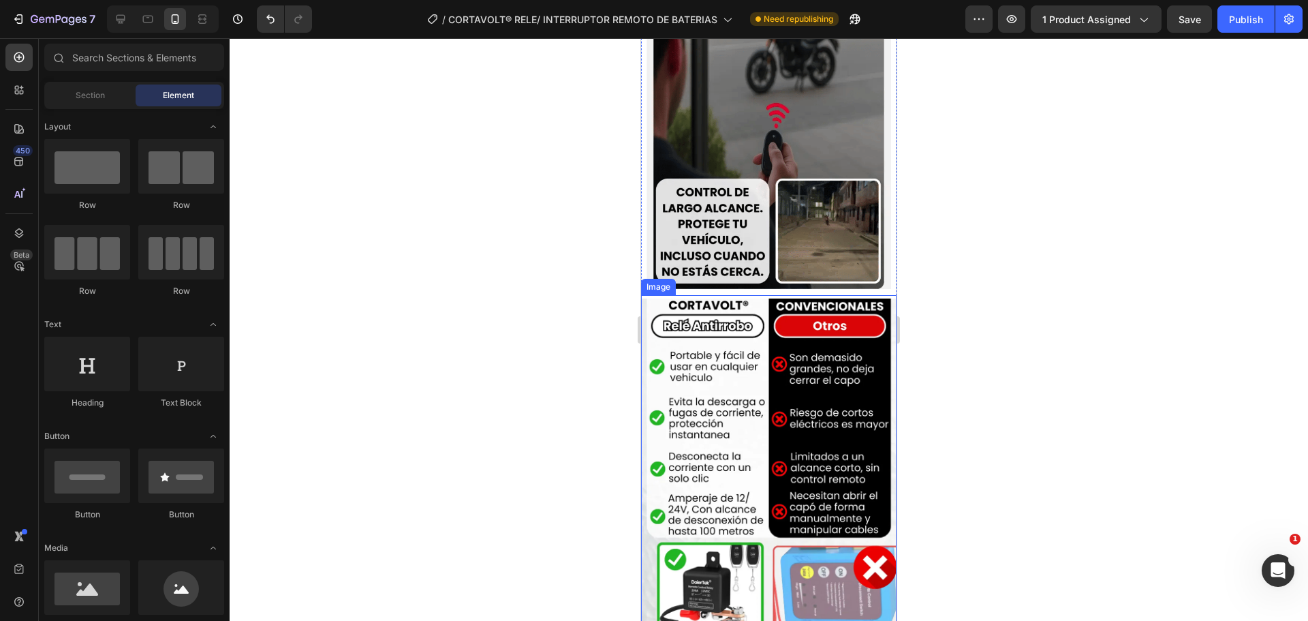
click at [727, 390] on img at bounding box center [768, 468] width 255 height 341
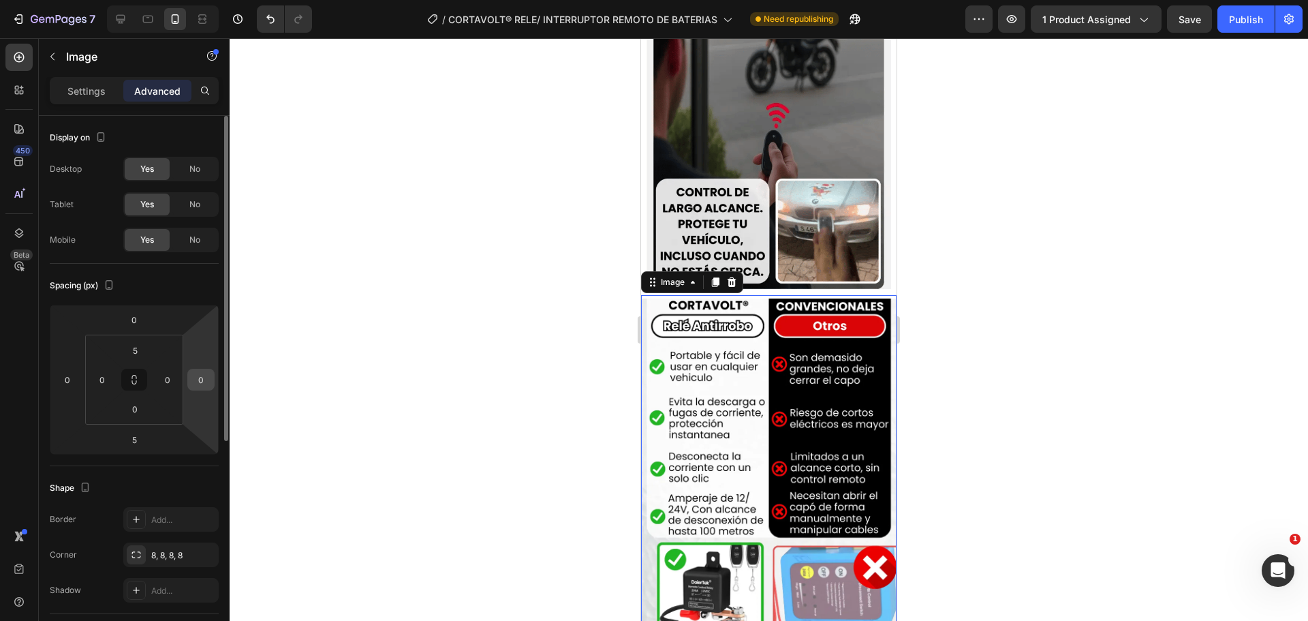
click at [198, 376] on input "0" at bounding box center [201, 379] width 20 height 20
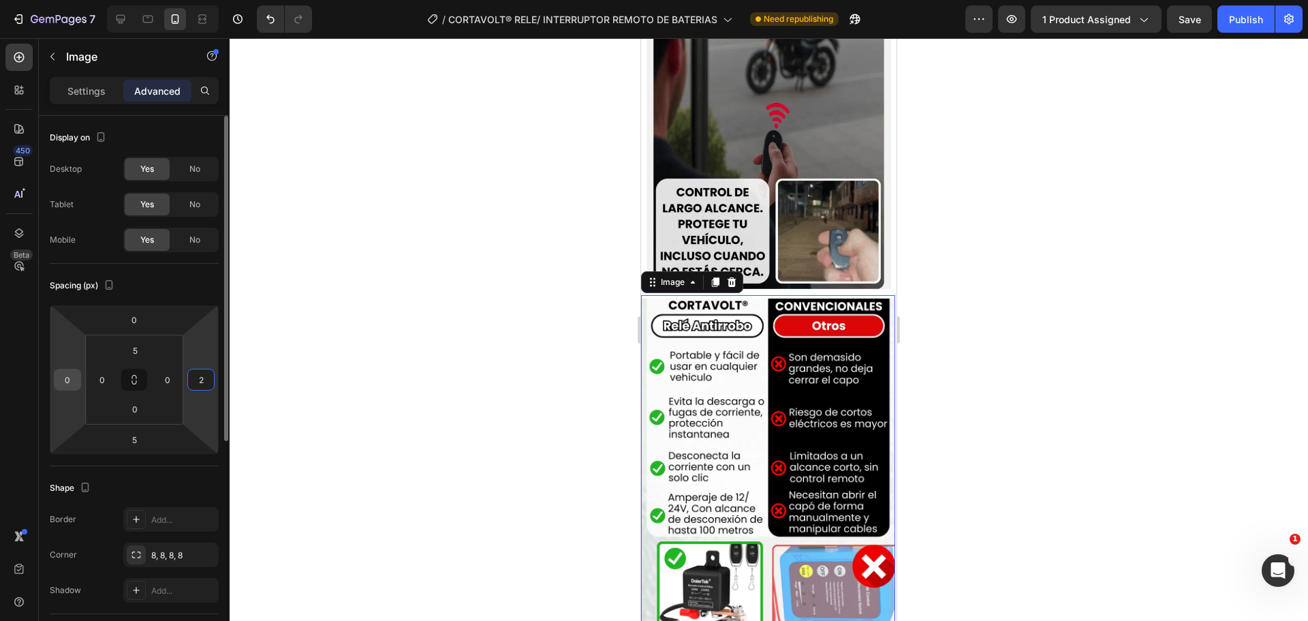
type input "2"
click at [73, 375] on input "0" at bounding box center [67, 379] width 20 height 20
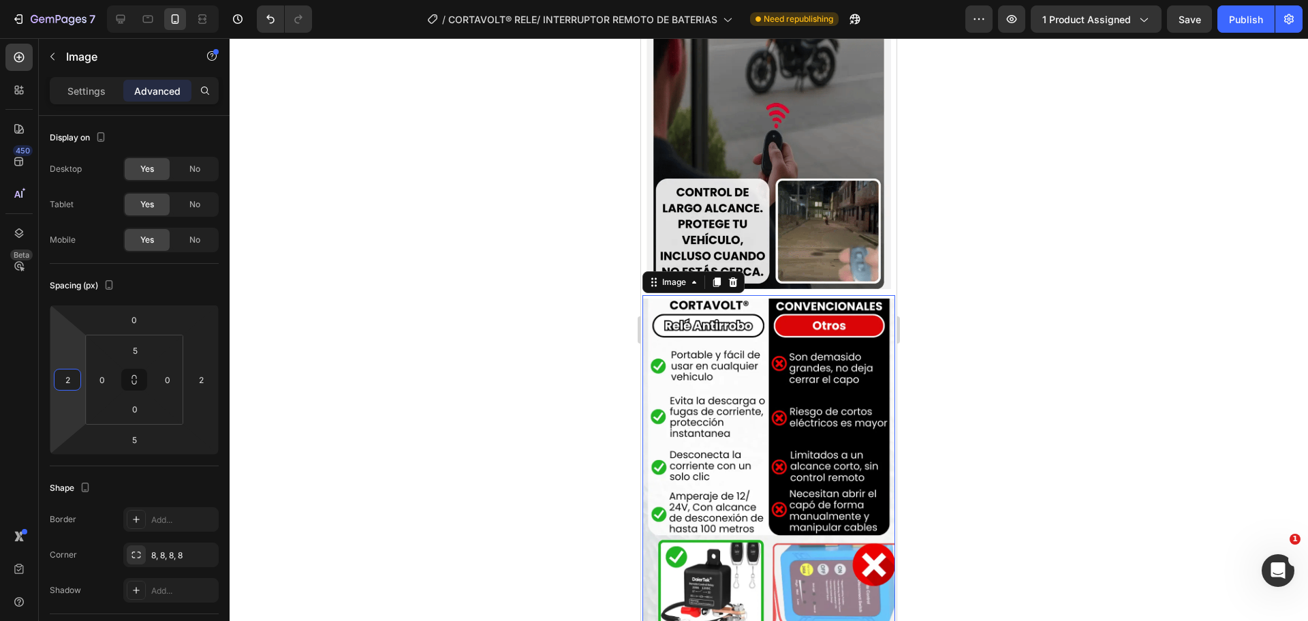
type input "2"
click at [354, 360] on div at bounding box center [769, 329] width 1078 height 582
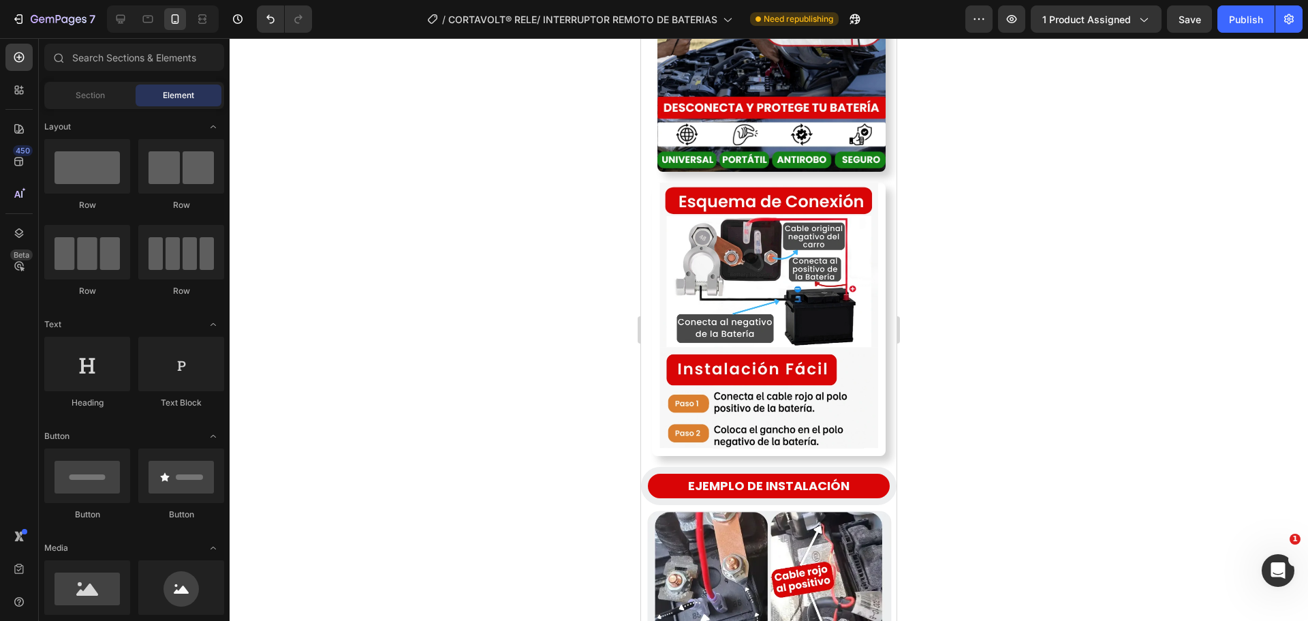
scroll to position [1970, 0]
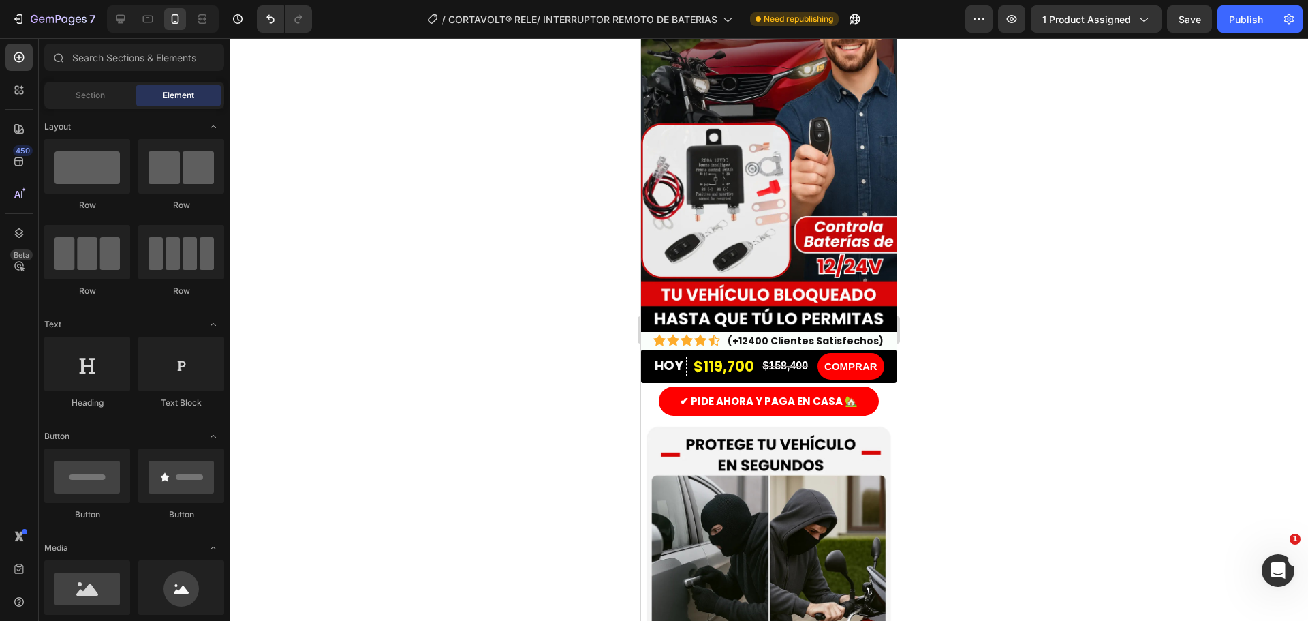
drag, startPoint x: 891, startPoint y: 392, endPoint x: 1571, endPoint y: 130, distance: 728.5
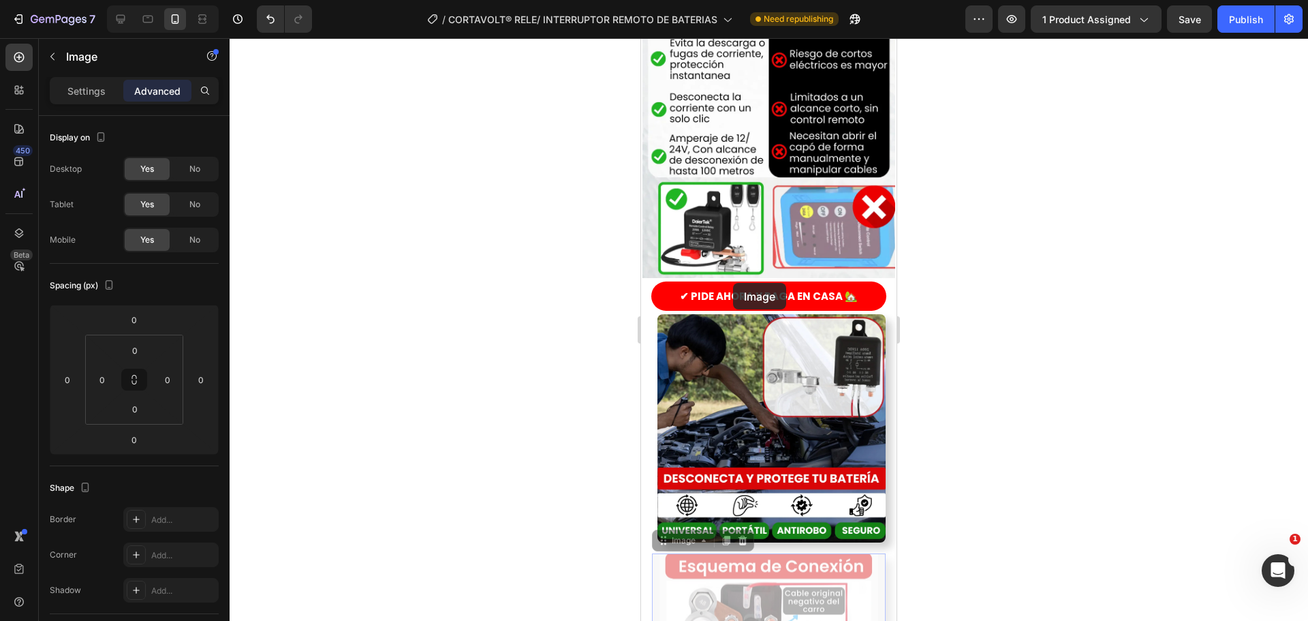
scroll to position [1635, 0]
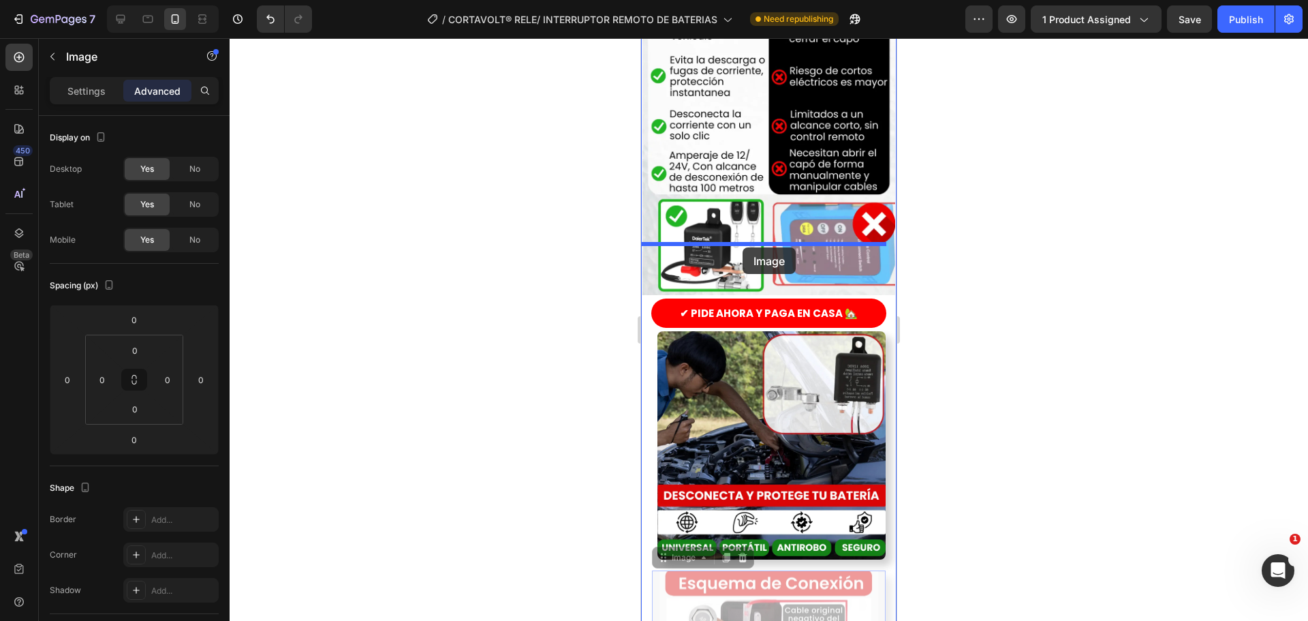
drag, startPoint x: 733, startPoint y: 283, endPoint x: 743, endPoint y: 247, distance: 36.7
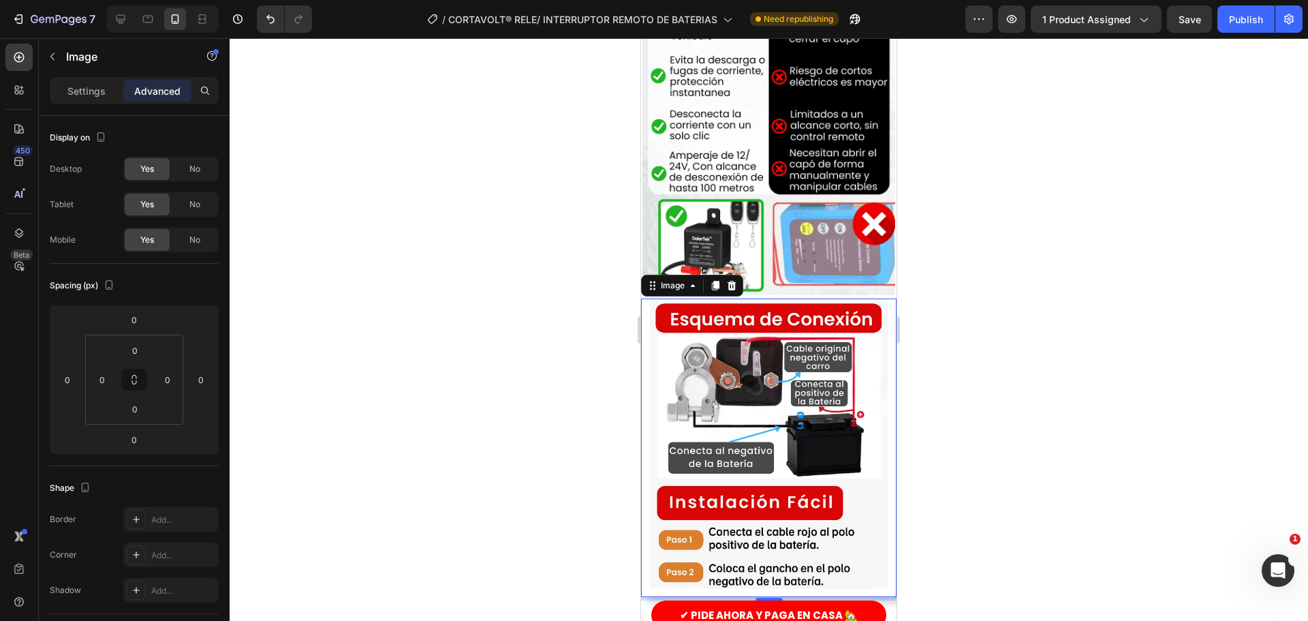
click at [604, 354] on div at bounding box center [769, 329] width 1078 height 582
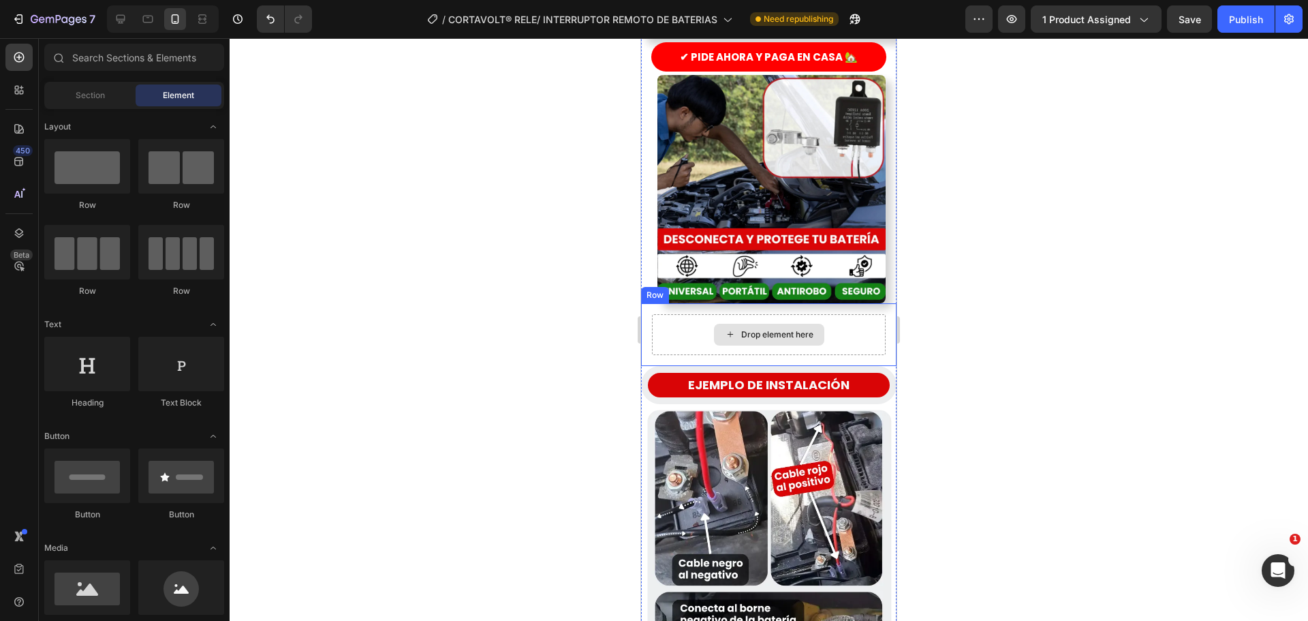
scroll to position [2248, 0]
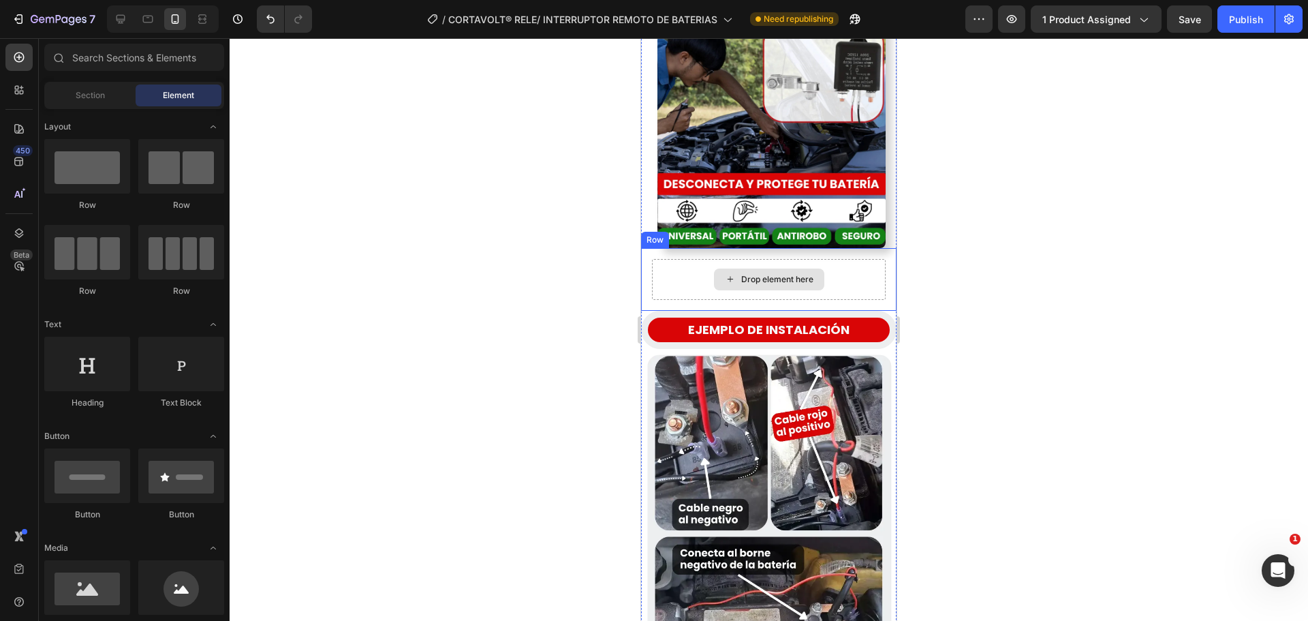
click at [770, 274] on div "Drop element here" at bounding box center [777, 279] width 72 height 11
click at [819, 259] on div "Drop element here" at bounding box center [769, 279] width 234 height 41
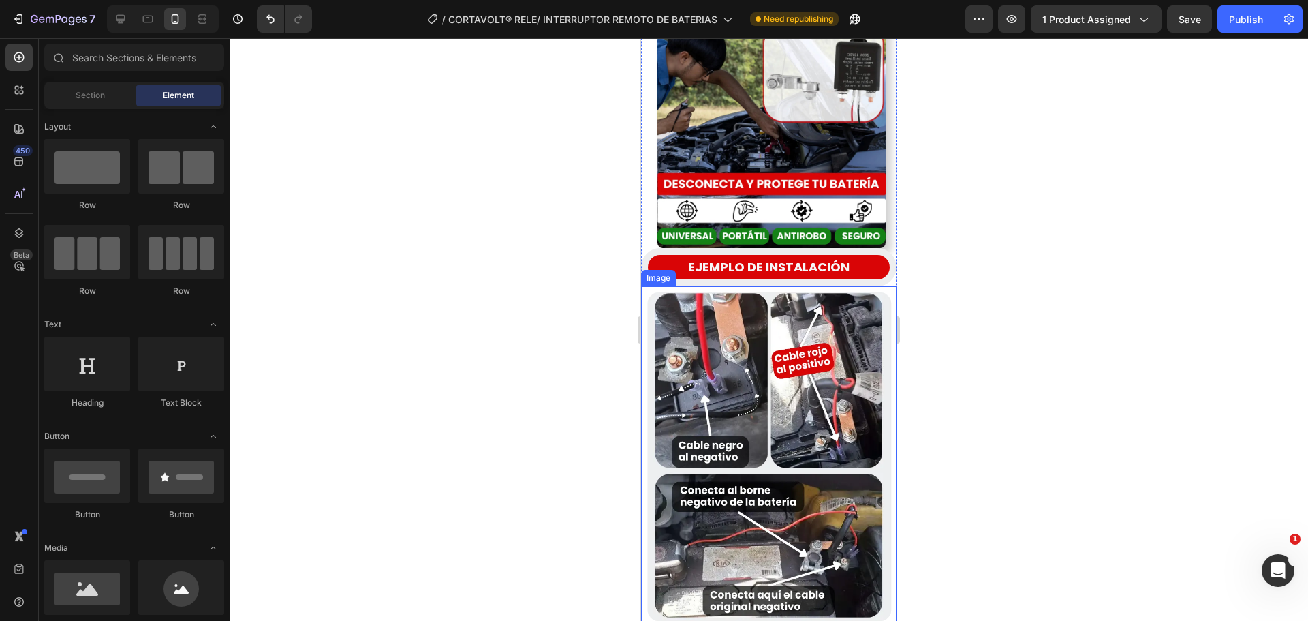
click at [587, 266] on div at bounding box center [769, 329] width 1078 height 582
click at [694, 170] on img at bounding box center [771, 134] width 228 height 228
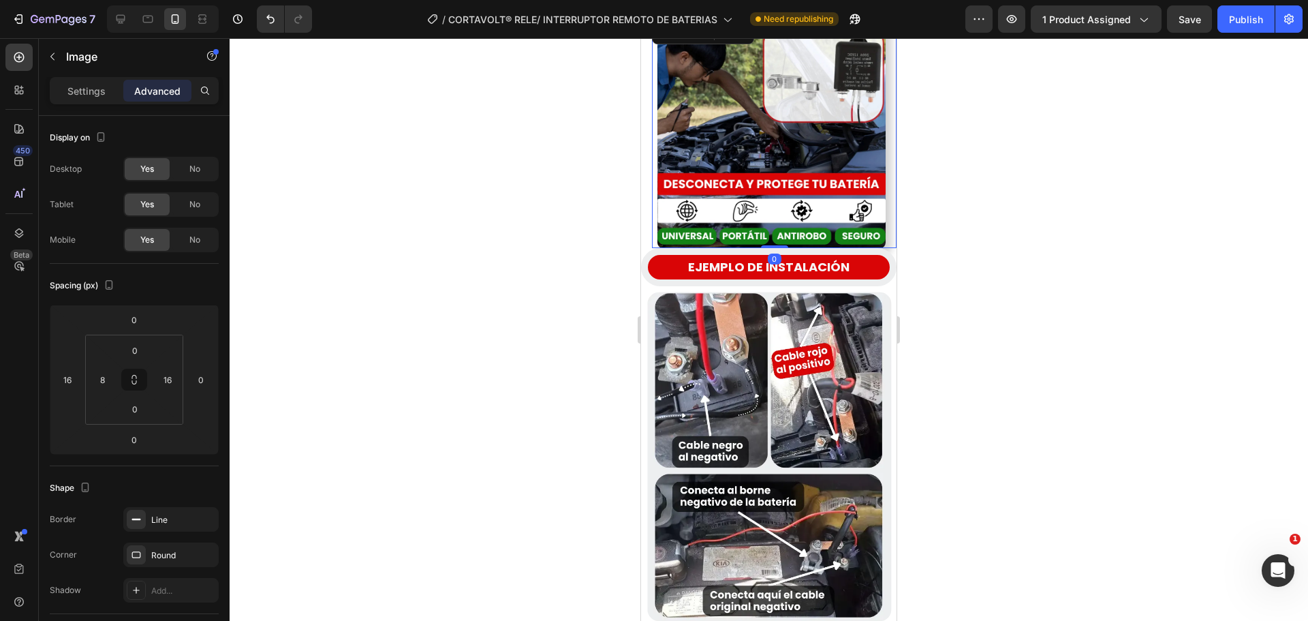
drag, startPoint x: 765, startPoint y: 171, endPoint x: 767, endPoint y: 164, distance: 7.1
click at [767, 164] on div "Image 0" at bounding box center [774, 134] width 245 height 228
click at [769, 166] on div "Image 0" at bounding box center [774, 134] width 245 height 228
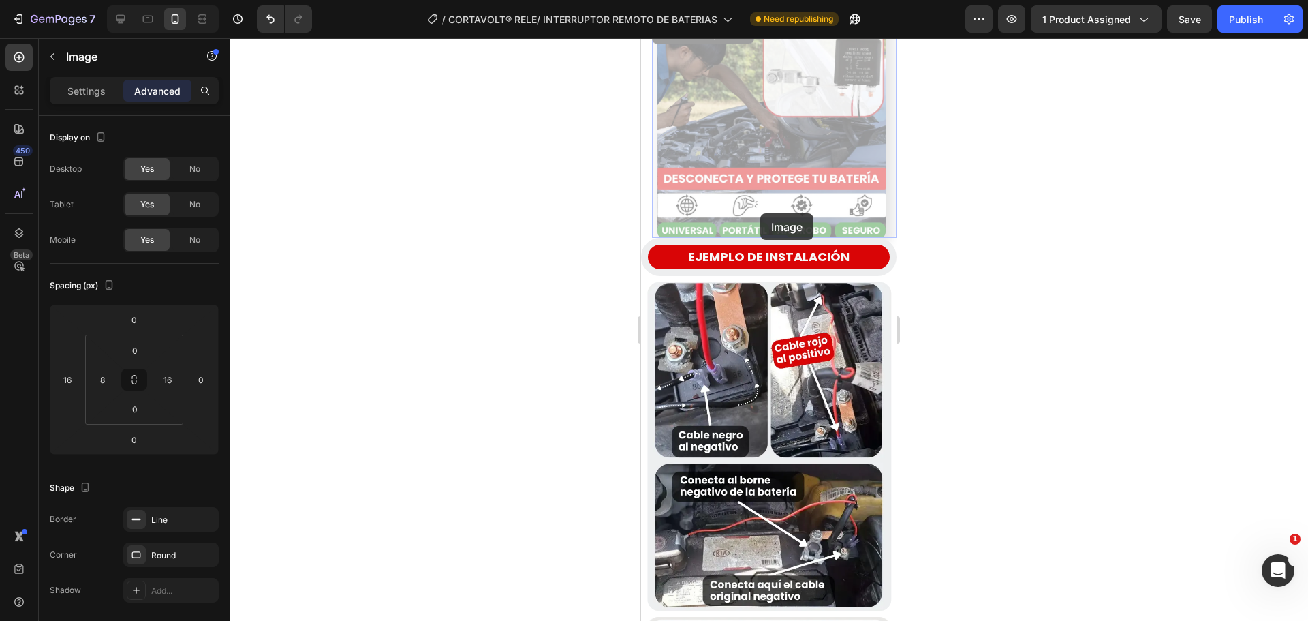
drag, startPoint x: 769, startPoint y: 166, endPoint x: 767, endPoint y: 178, distance: 11.8
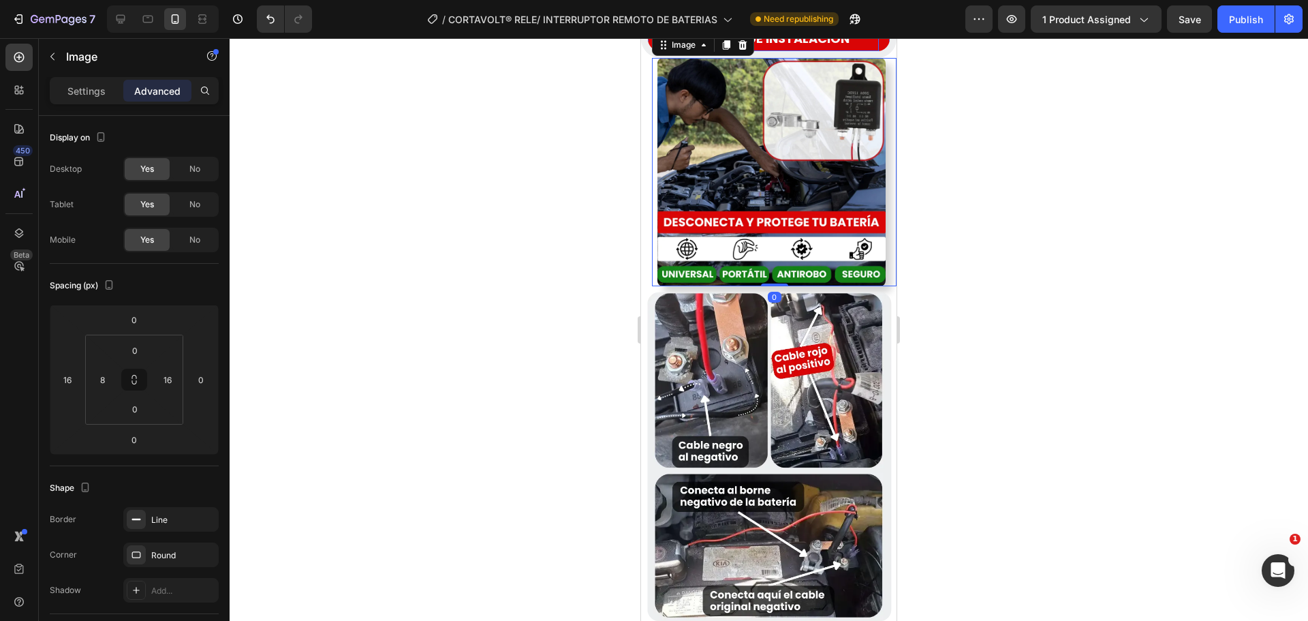
scroll to position [2030, 0]
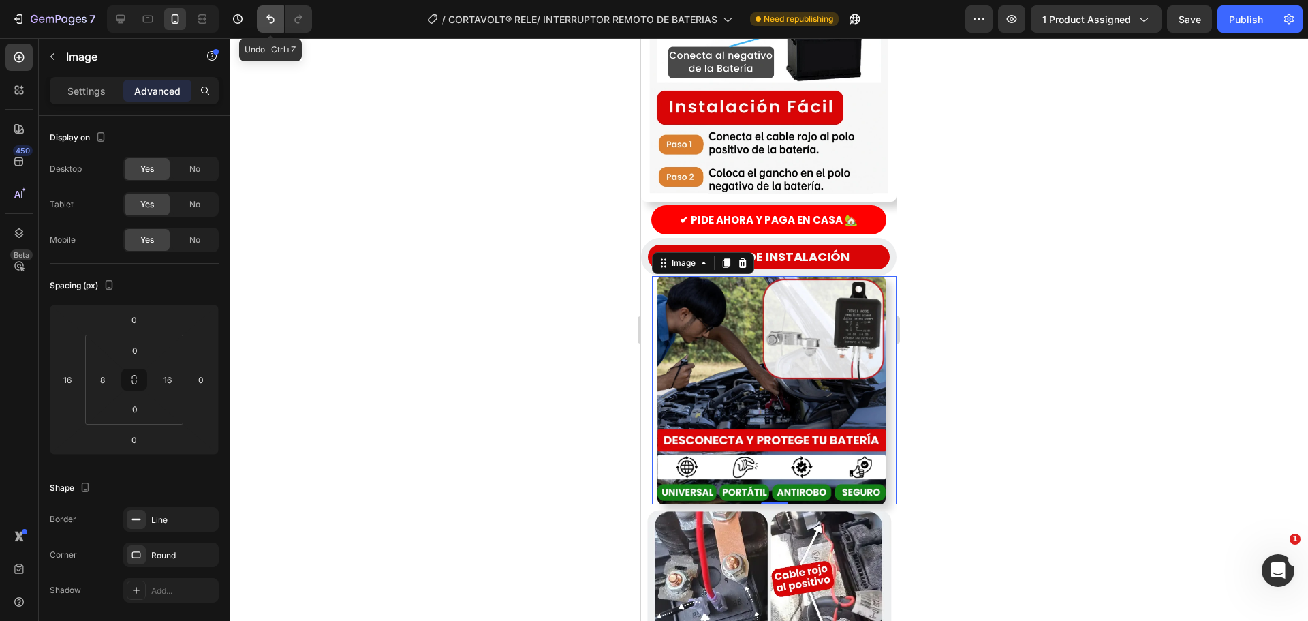
click at [265, 25] on icon "Undo/Redo" at bounding box center [271, 19] width 14 height 14
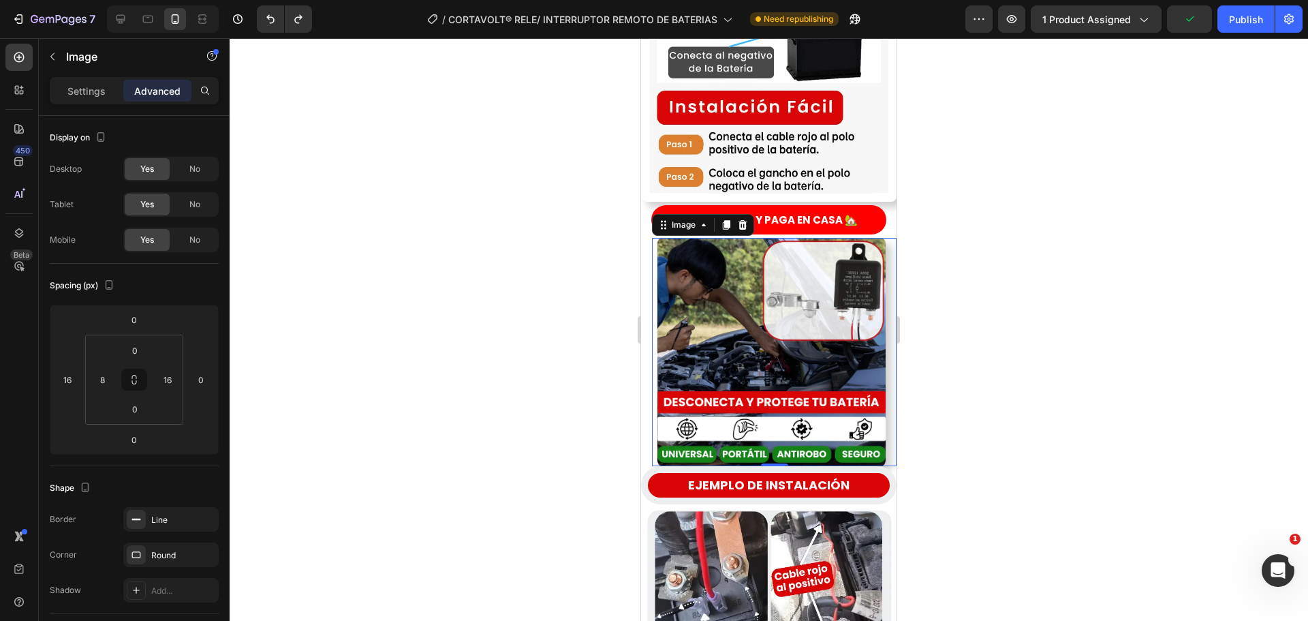
drag, startPoint x: 770, startPoint y: 285, endPoint x: 760, endPoint y: 309, distance: 25.9
click at [770, 285] on img at bounding box center [771, 352] width 228 height 228
click at [569, 379] on div at bounding box center [769, 329] width 1078 height 582
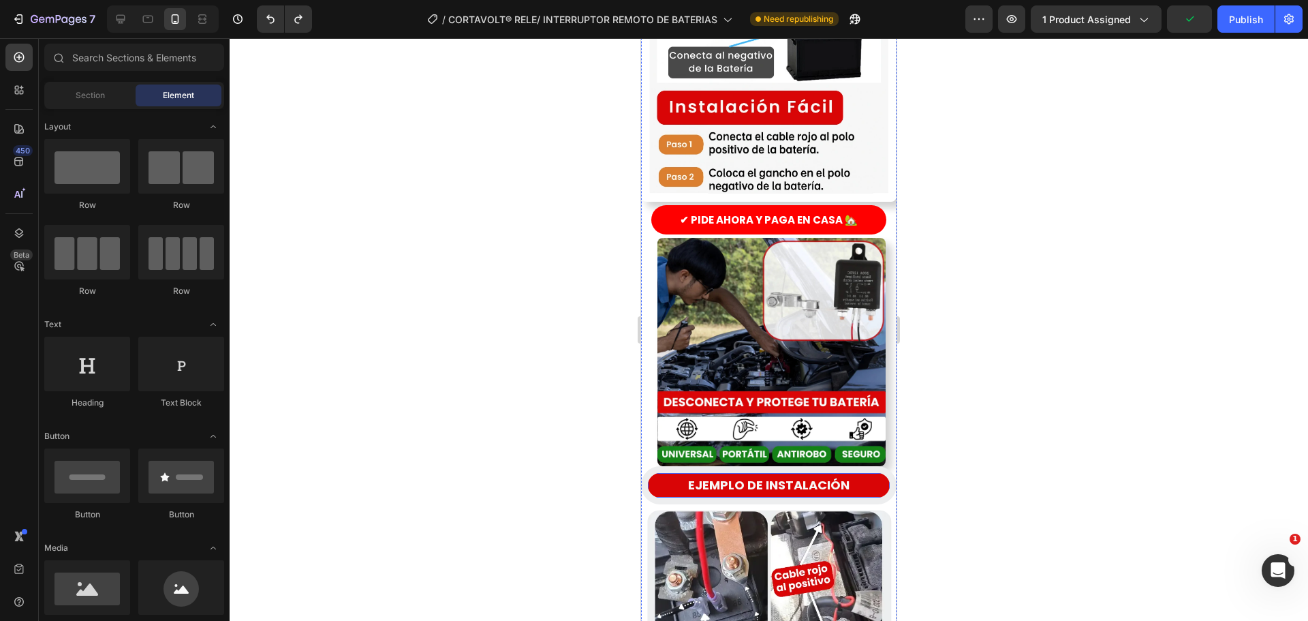
click at [771, 386] on img at bounding box center [771, 352] width 228 height 228
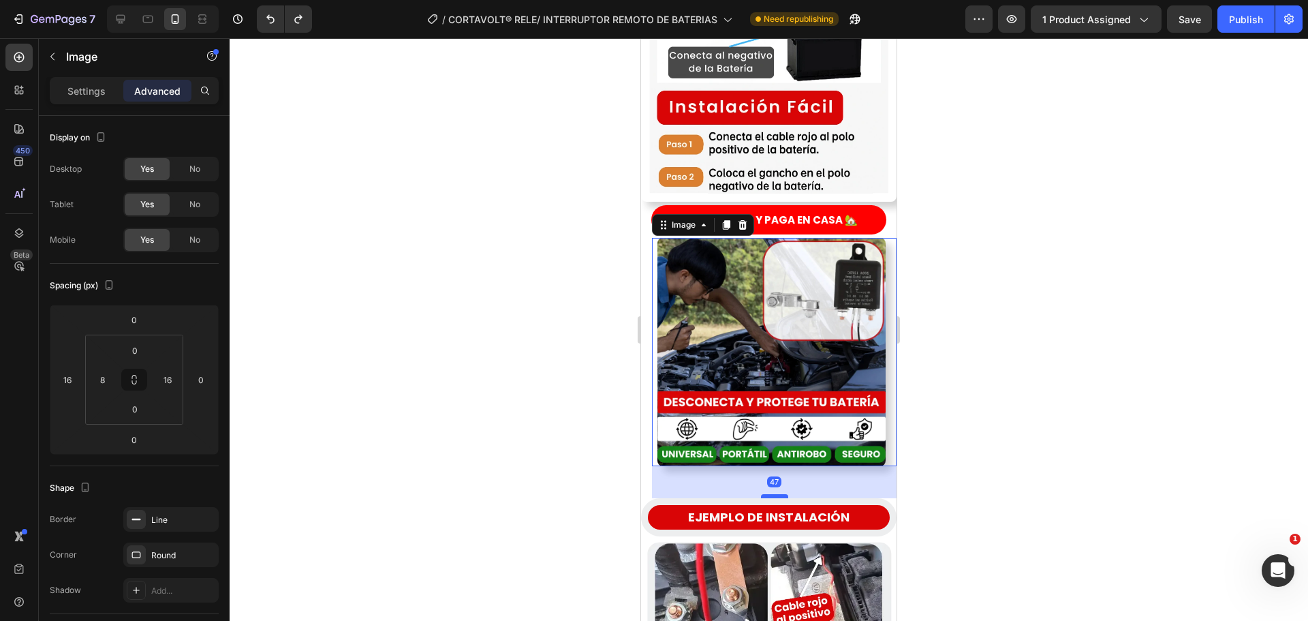
drag, startPoint x: 771, startPoint y: 388, endPoint x: 771, endPoint y: 422, distance: 34.1
click at [771, 494] on div at bounding box center [774, 496] width 27 height 4
type input "50"
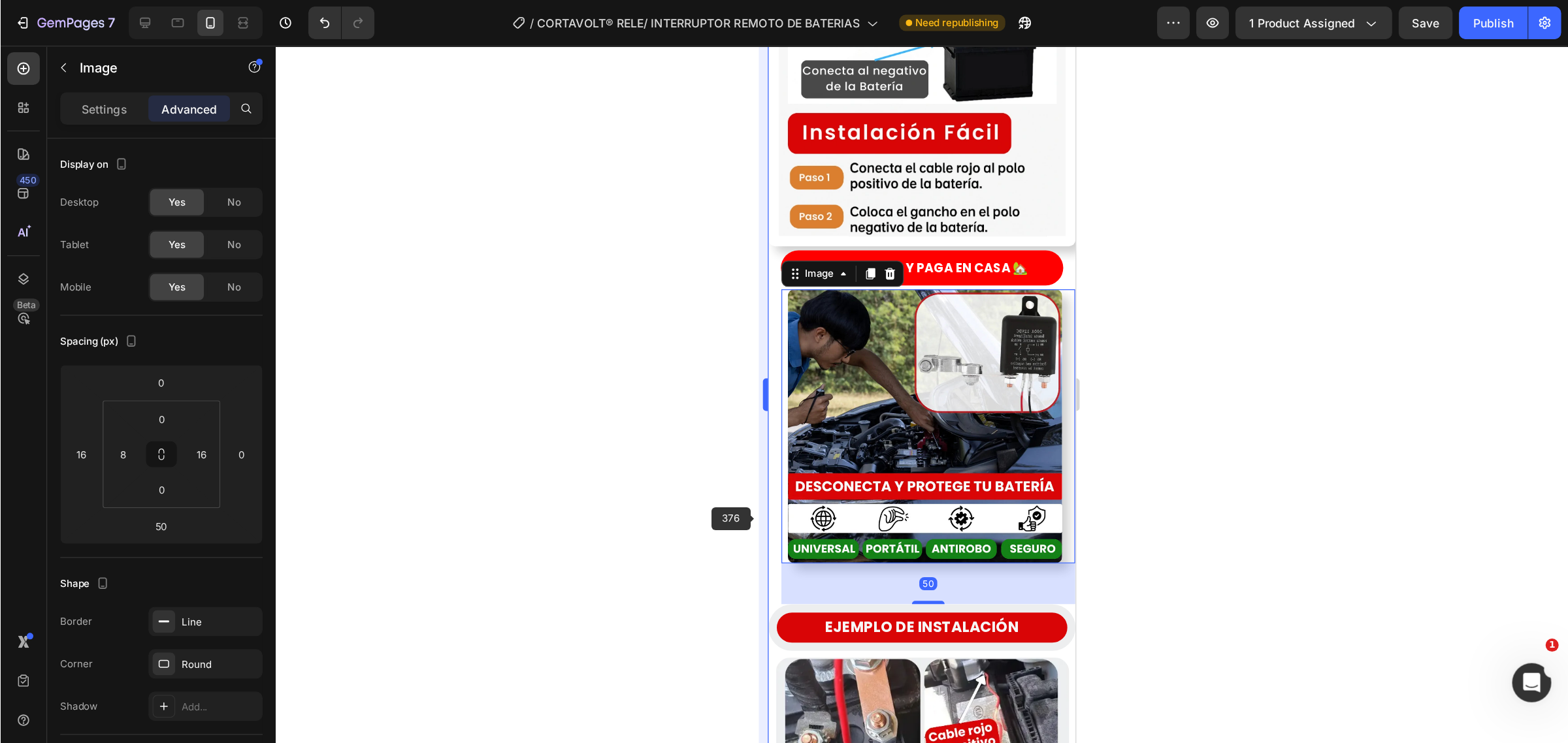
scroll to position [1950, 0]
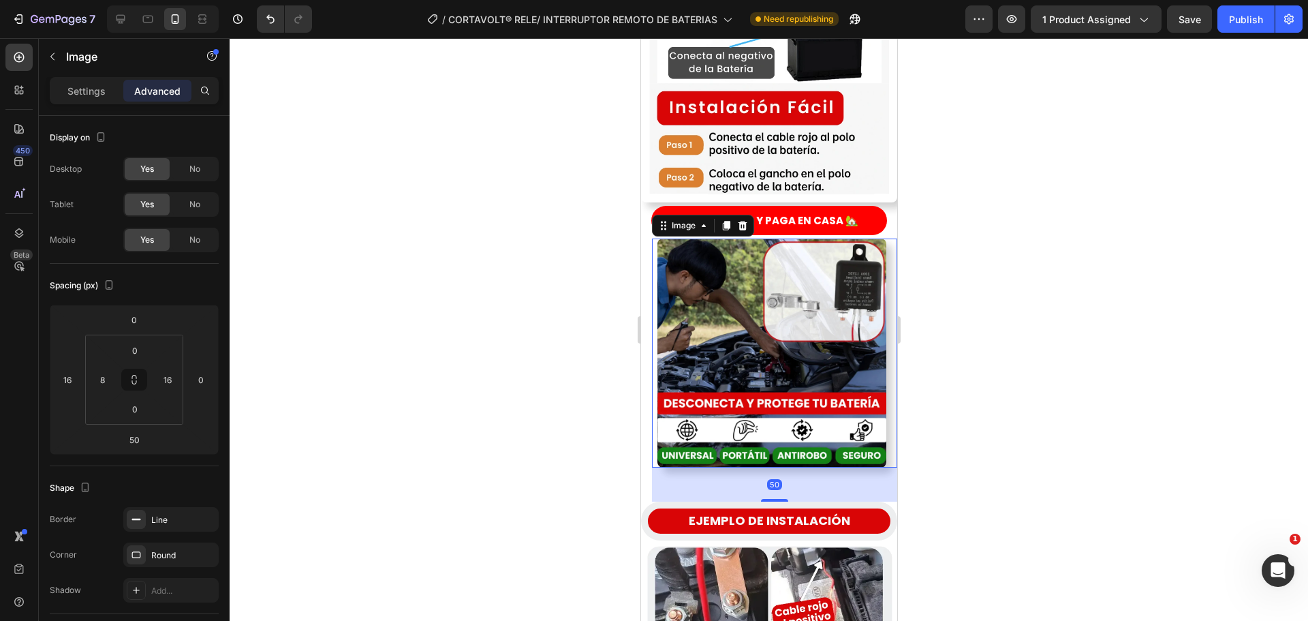
click at [959, 406] on div at bounding box center [769, 329] width 1078 height 582
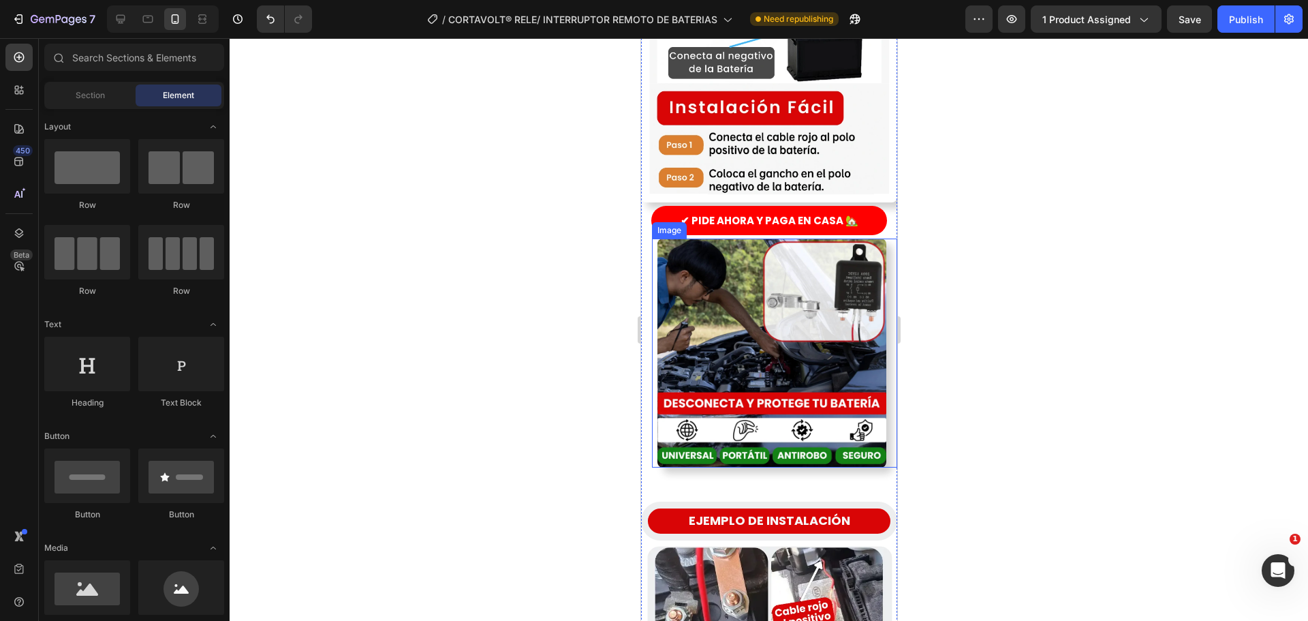
click at [796, 364] on img at bounding box center [771, 352] width 229 height 229
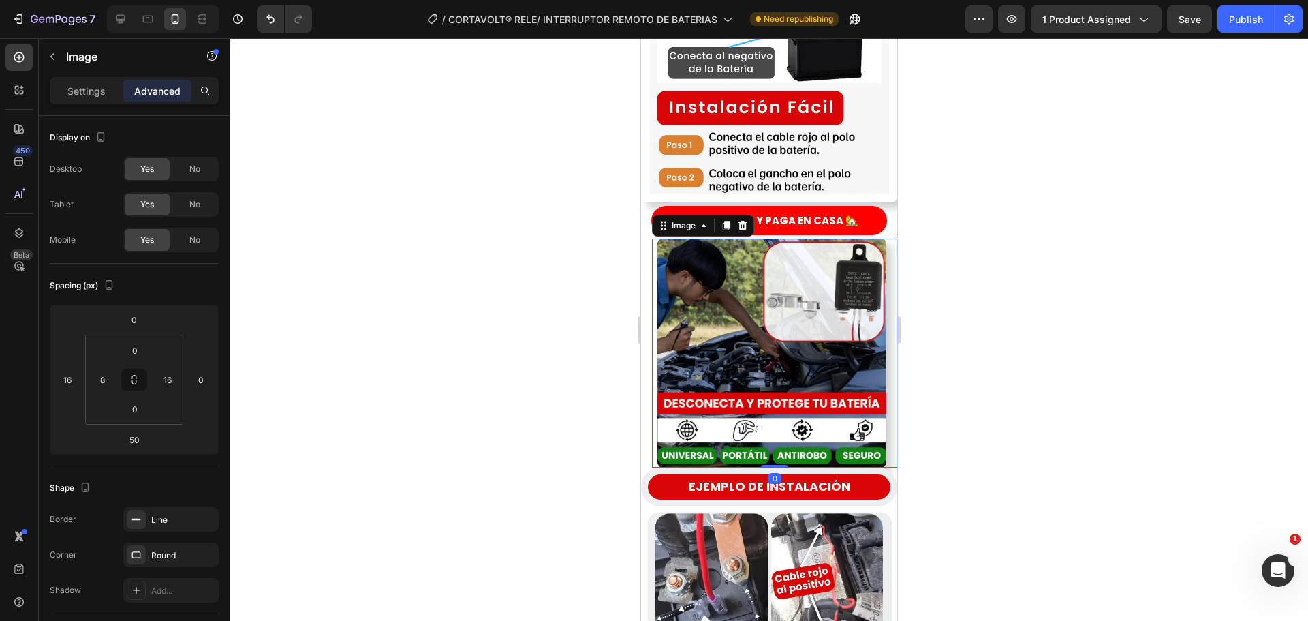
drag, startPoint x: 772, startPoint y: 424, endPoint x: 686, endPoint y: 407, distance: 87.5
click at [785, 386] on div "Image 0" at bounding box center [773, 352] width 245 height 229
type input "0"
click at [668, 467] on div "EJEMPLO DE INSTALACIÓN Text Block Row" at bounding box center [768, 486] width 256 height 38
click at [658, 467] on div "EJEMPLO DE INSTALACIÓN Text Block Row 0" at bounding box center [768, 486] width 256 height 38
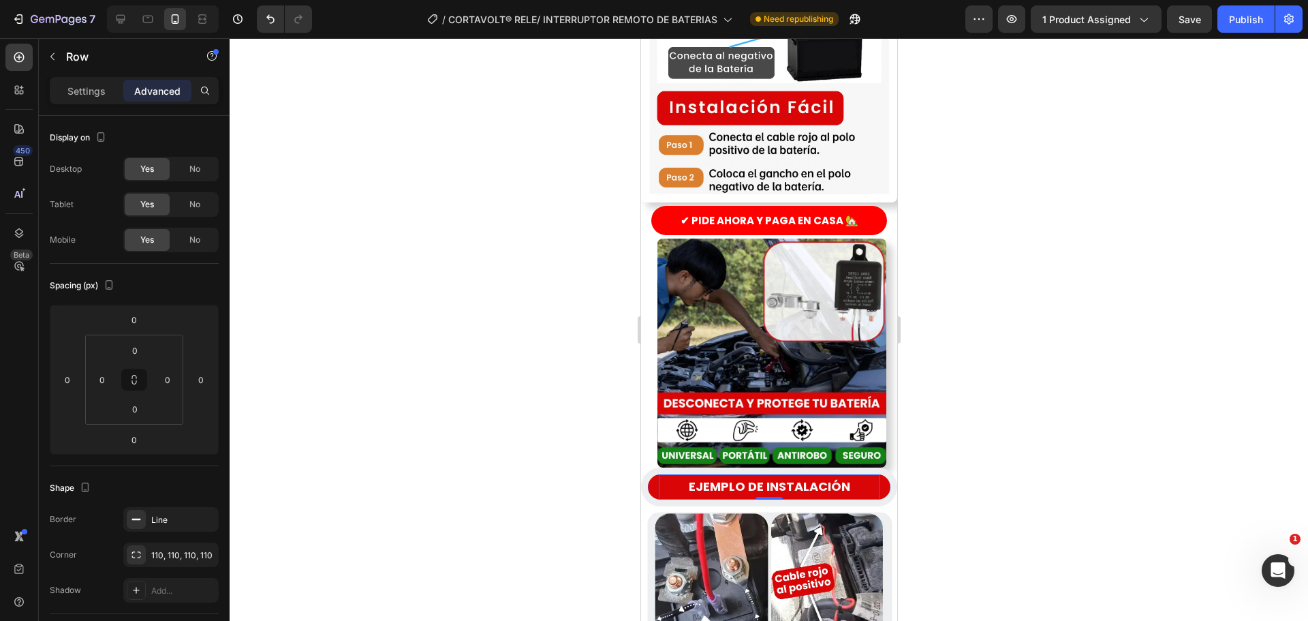
click at [700, 476] on p "EJEMPLO DE INSTALACIÓN" at bounding box center [768, 487] width 218 height 22
click at [141, 347] on input "0" at bounding box center [134, 350] width 27 height 20
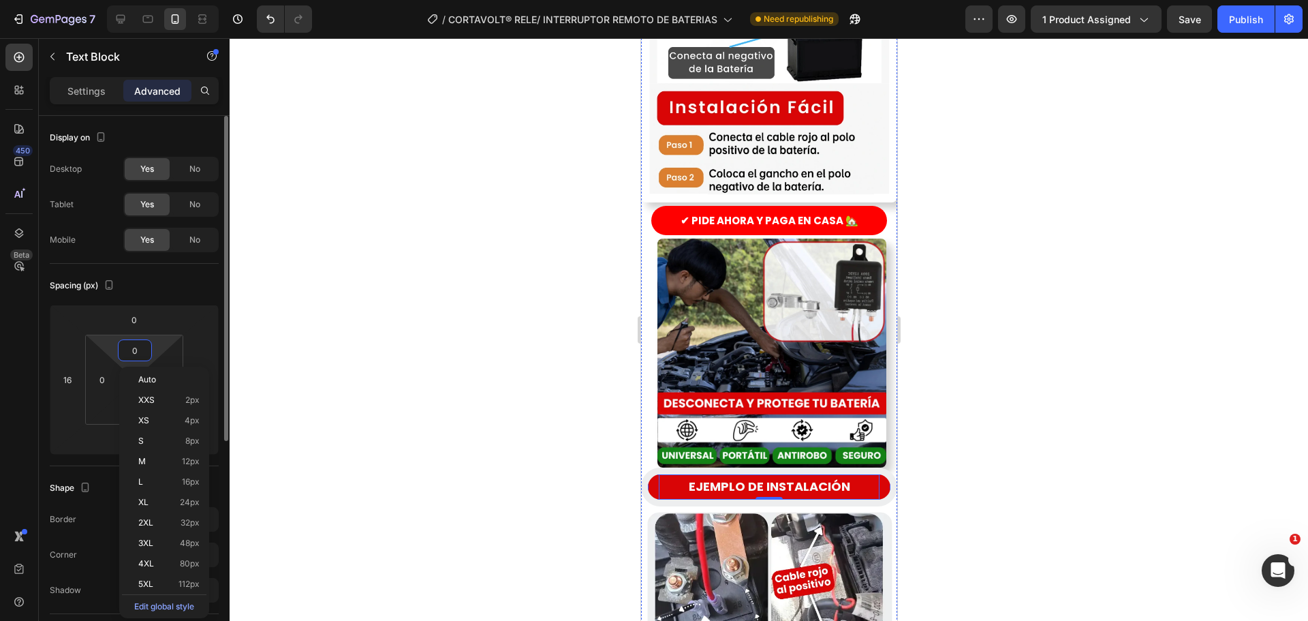
type input "8"
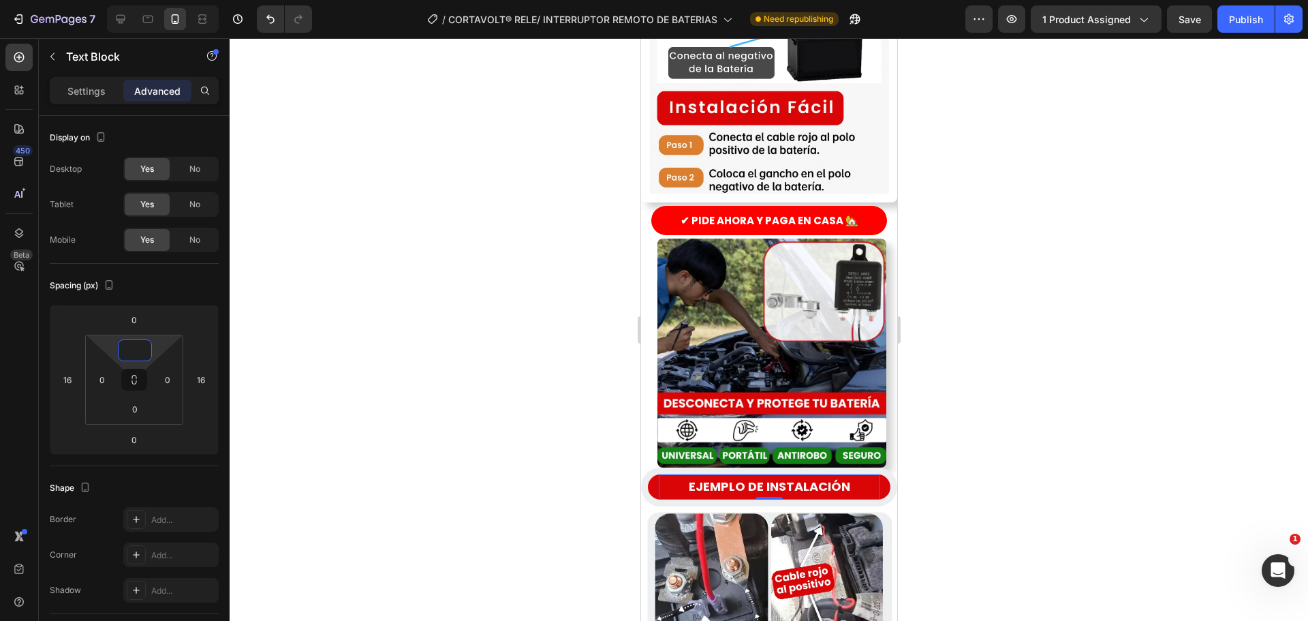
type input "0"
click at [649, 474] on div "EJEMPLO DE INSTALACIÓN Text Block 0" at bounding box center [768, 486] width 243 height 25
click at [146, 356] on input "0" at bounding box center [134, 350] width 27 height 20
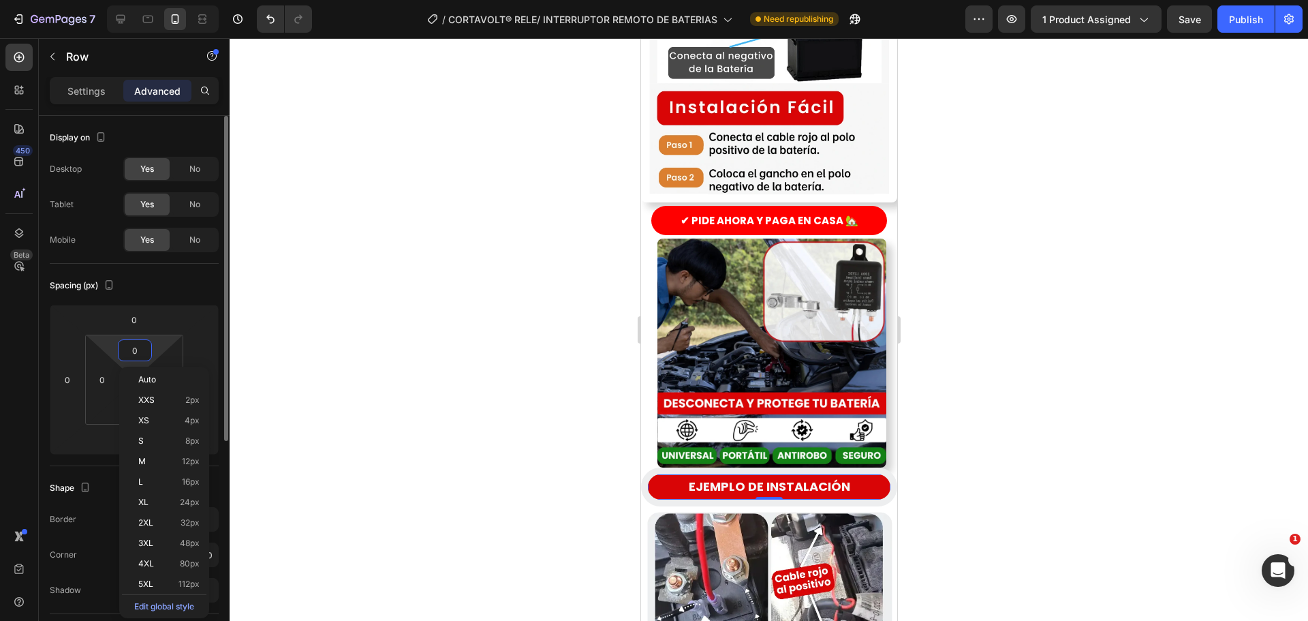
type input "8"
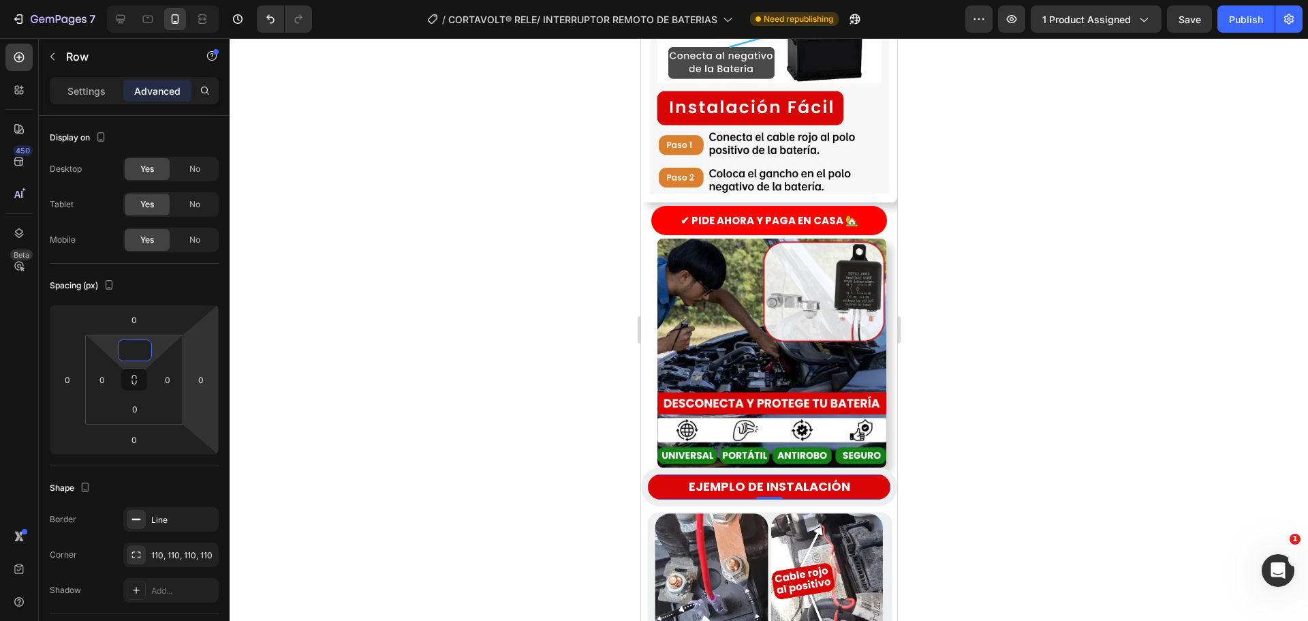
click at [548, 441] on div at bounding box center [769, 329] width 1078 height 582
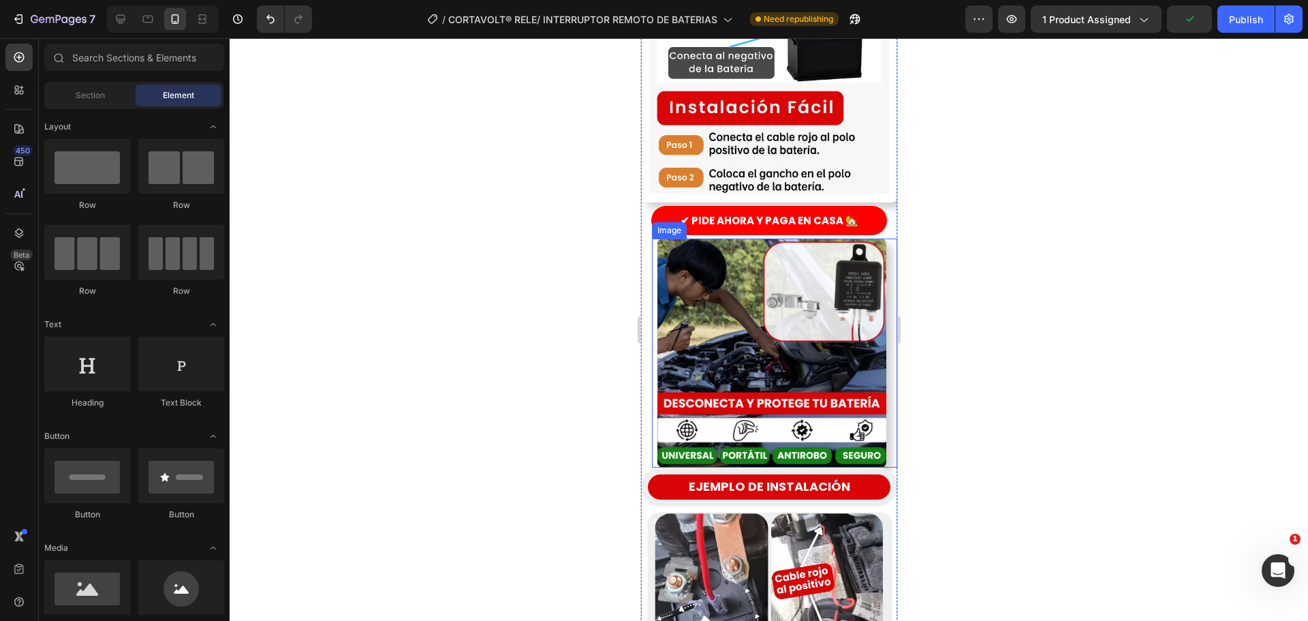
click at [763, 364] on img at bounding box center [771, 352] width 229 height 229
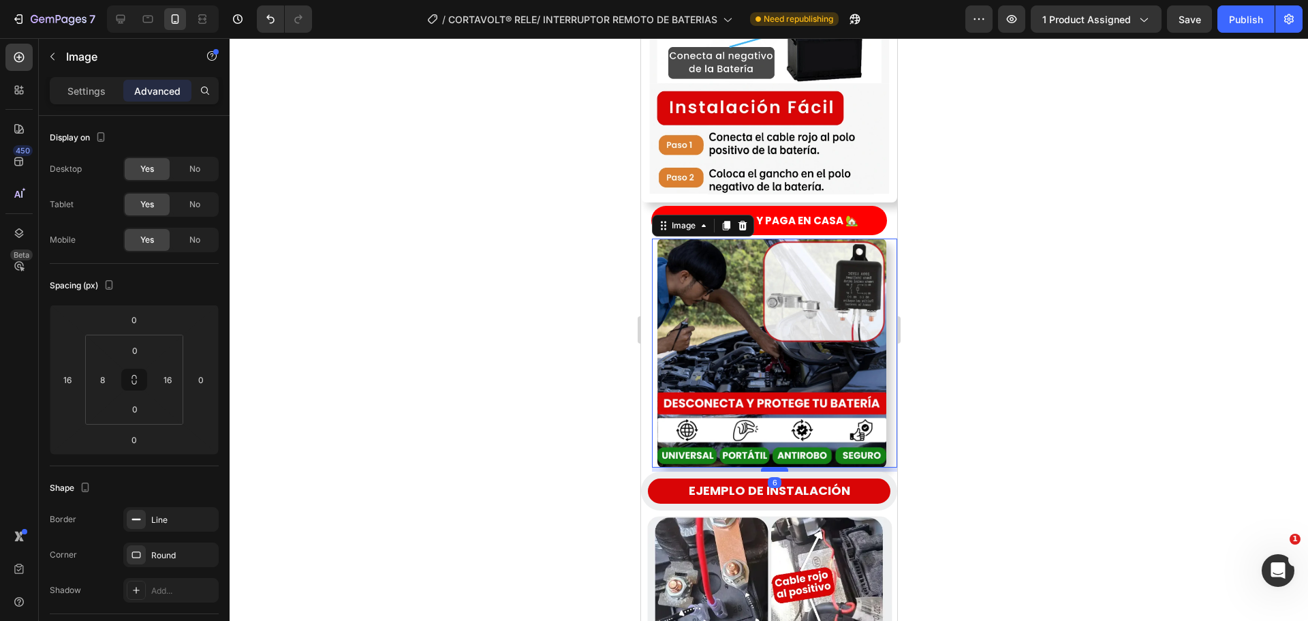
click at [763, 467] on div at bounding box center [773, 469] width 27 height 4
type input "6"
click at [563, 397] on div at bounding box center [769, 329] width 1078 height 582
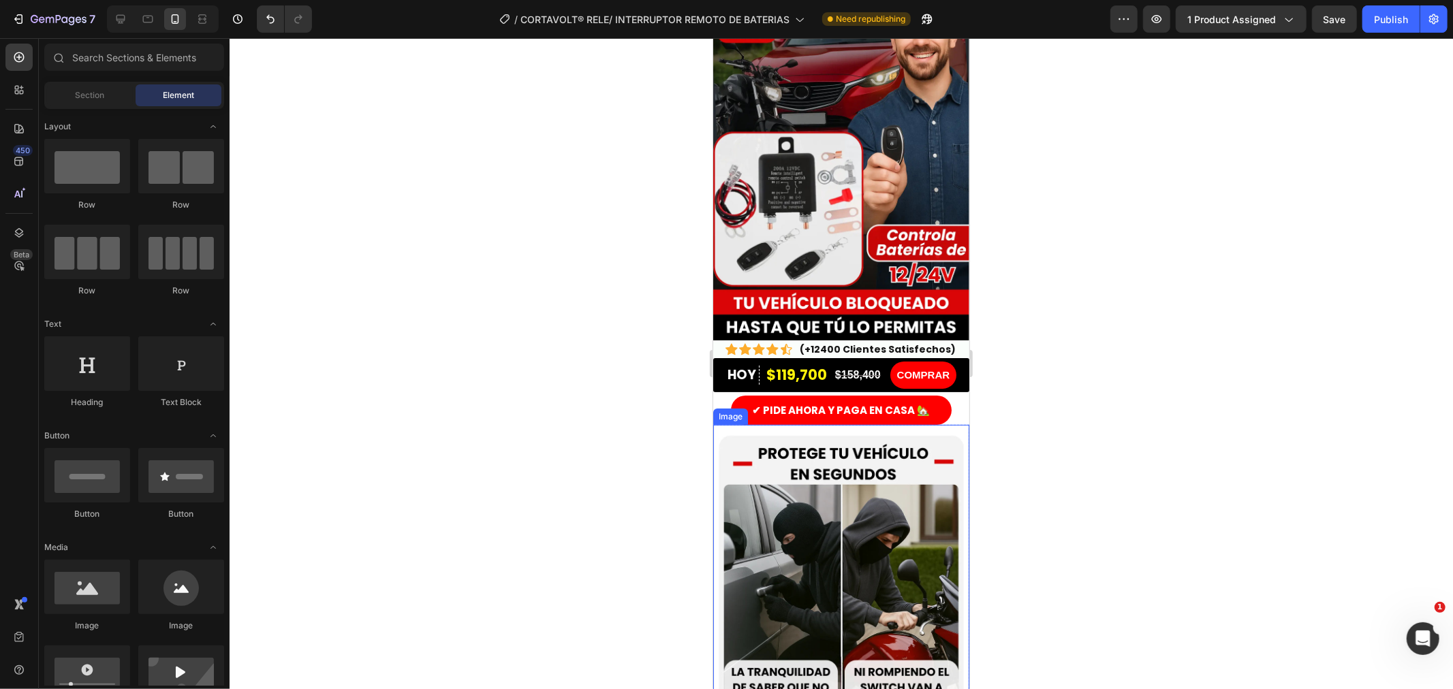
scroll to position [76, 0]
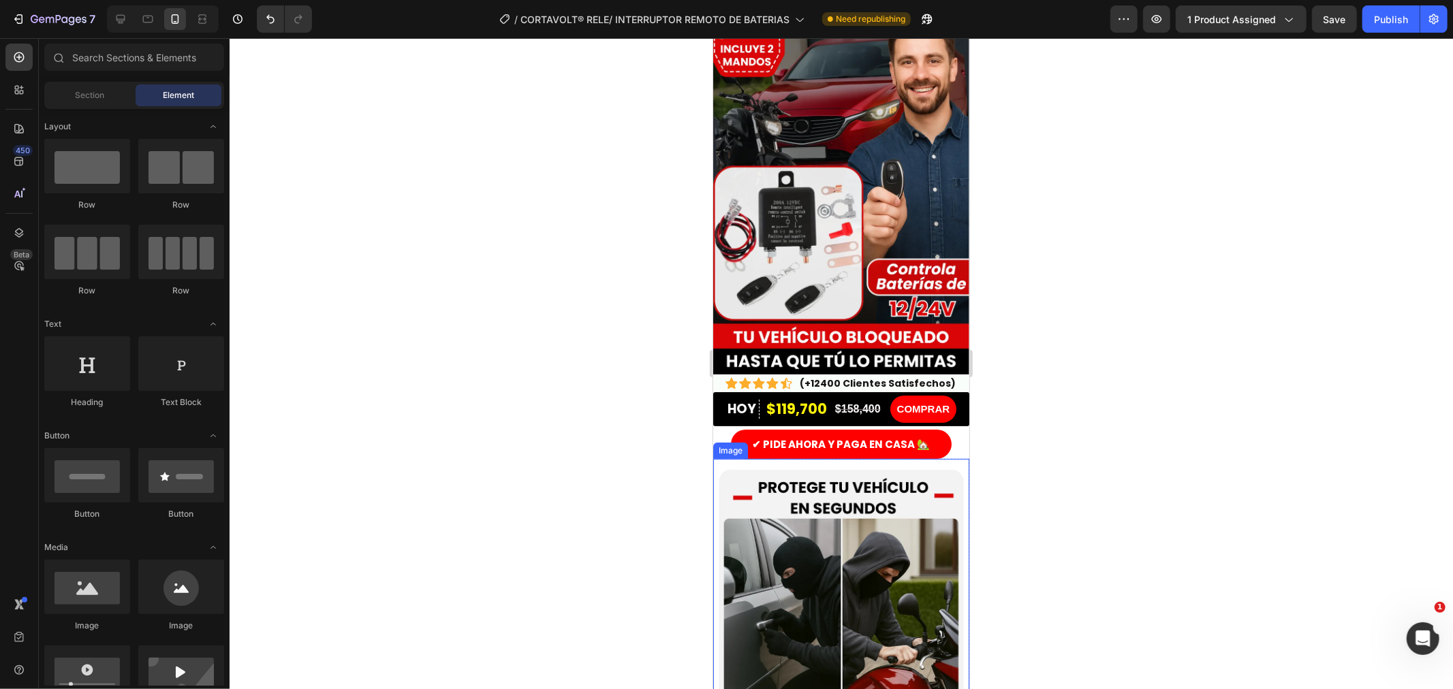
click at [867, 458] on img at bounding box center [841, 628] width 256 height 341
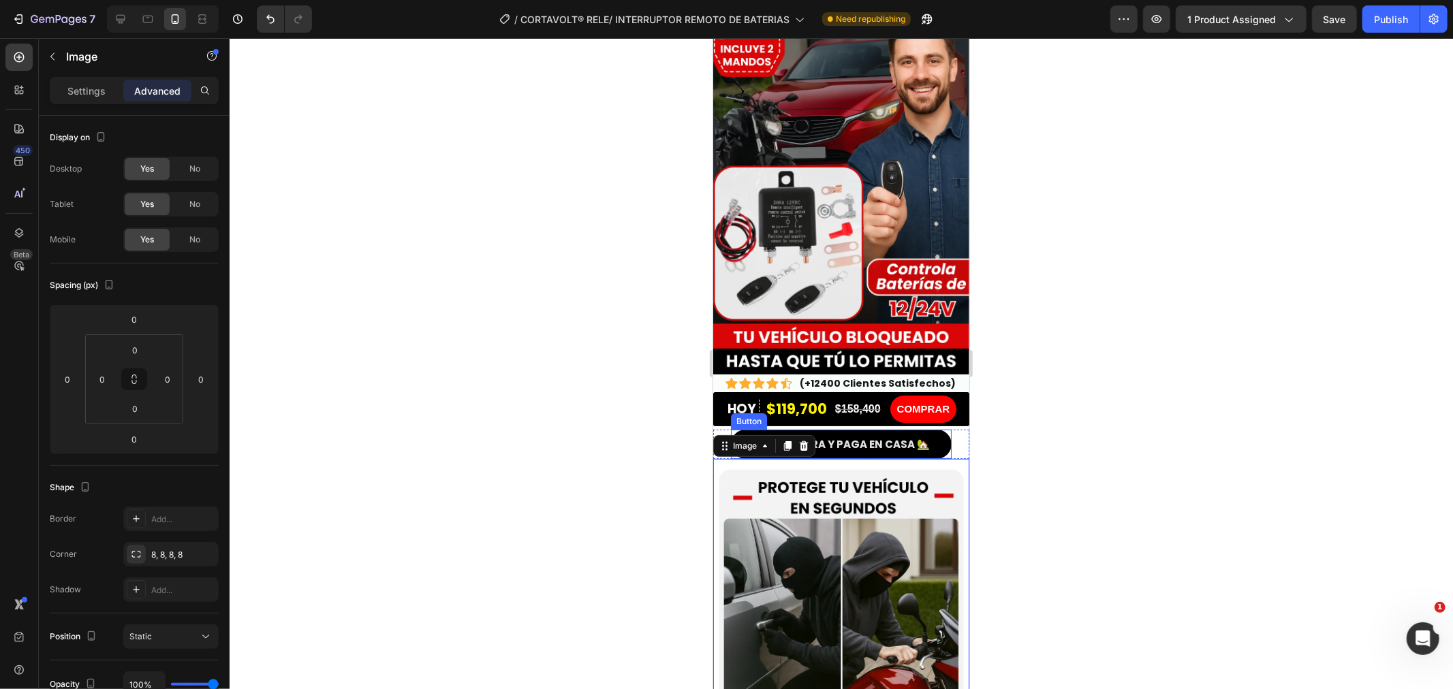
click at [869, 436] on button "✔ PIDE AHORA Y PAGA EN CASA 🏡" at bounding box center [840, 443] width 221 height 29
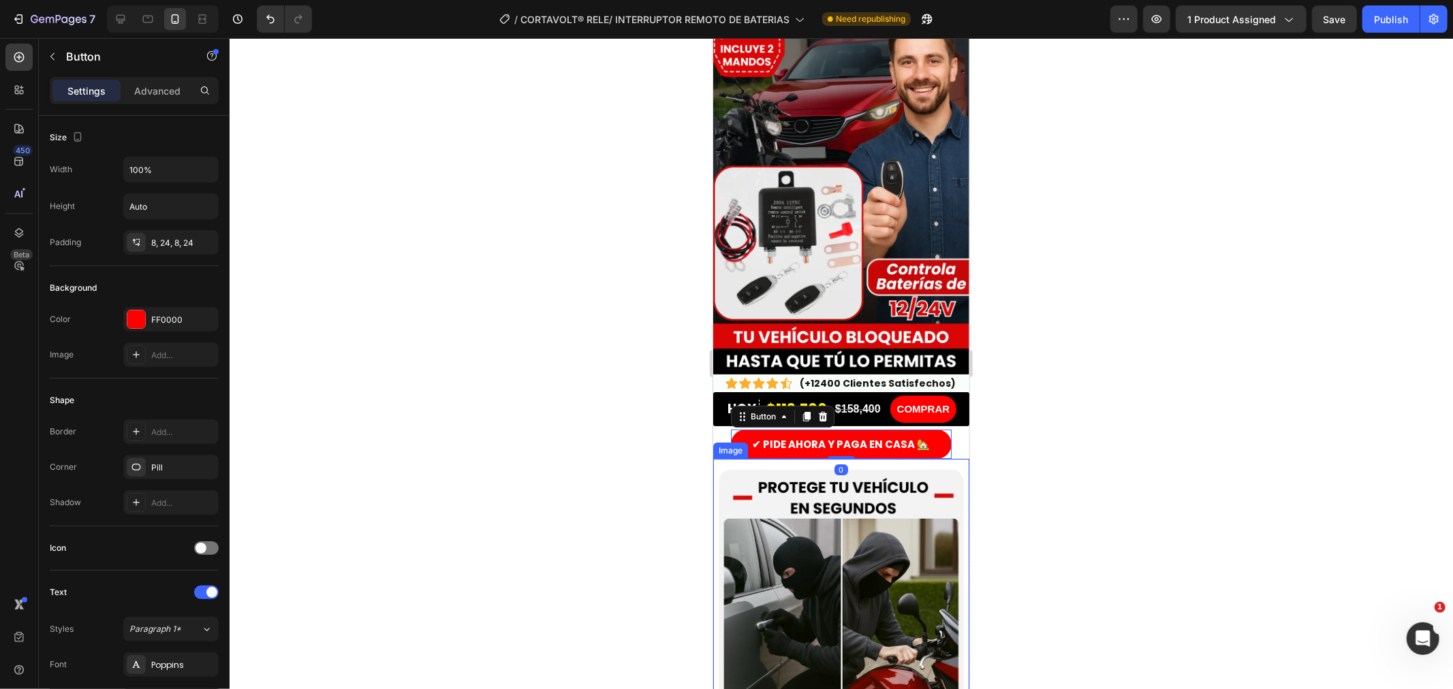
click at [854, 458] on img at bounding box center [841, 628] width 256 height 341
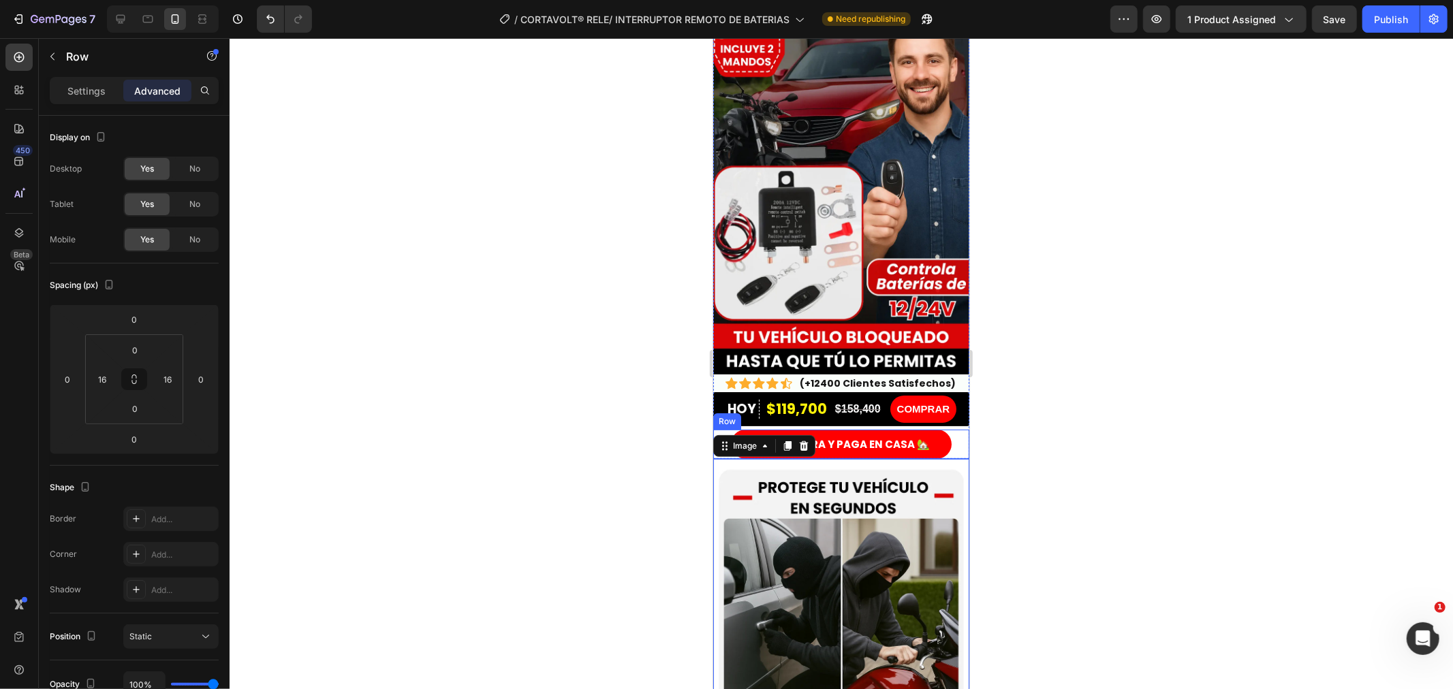
click at [942, 429] on div "✔ PIDE AHORA Y PAGA EN CASA 🏡 Button" at bounding box center [841, 443] width 234 height 29
click at [458, 473] on div at bounding box center [842, 363] width 1224 height 651
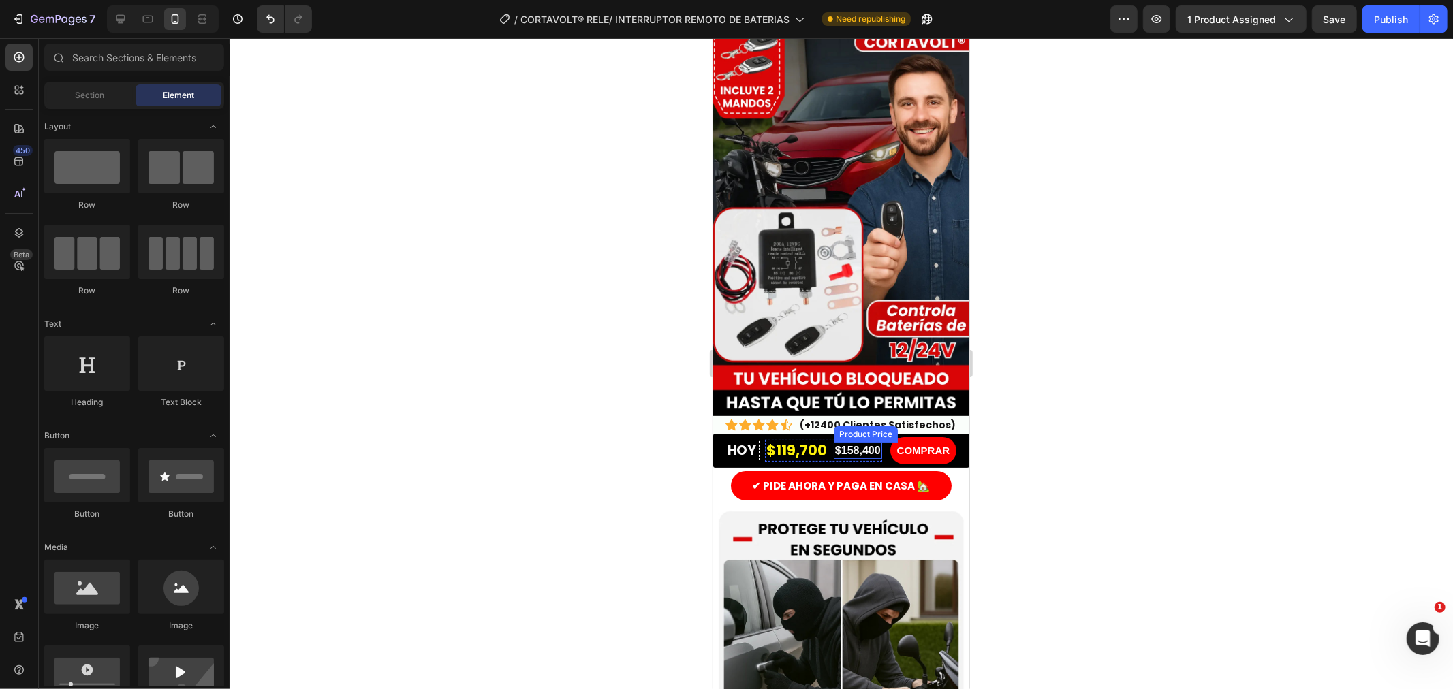
scroll to position [0, 0]
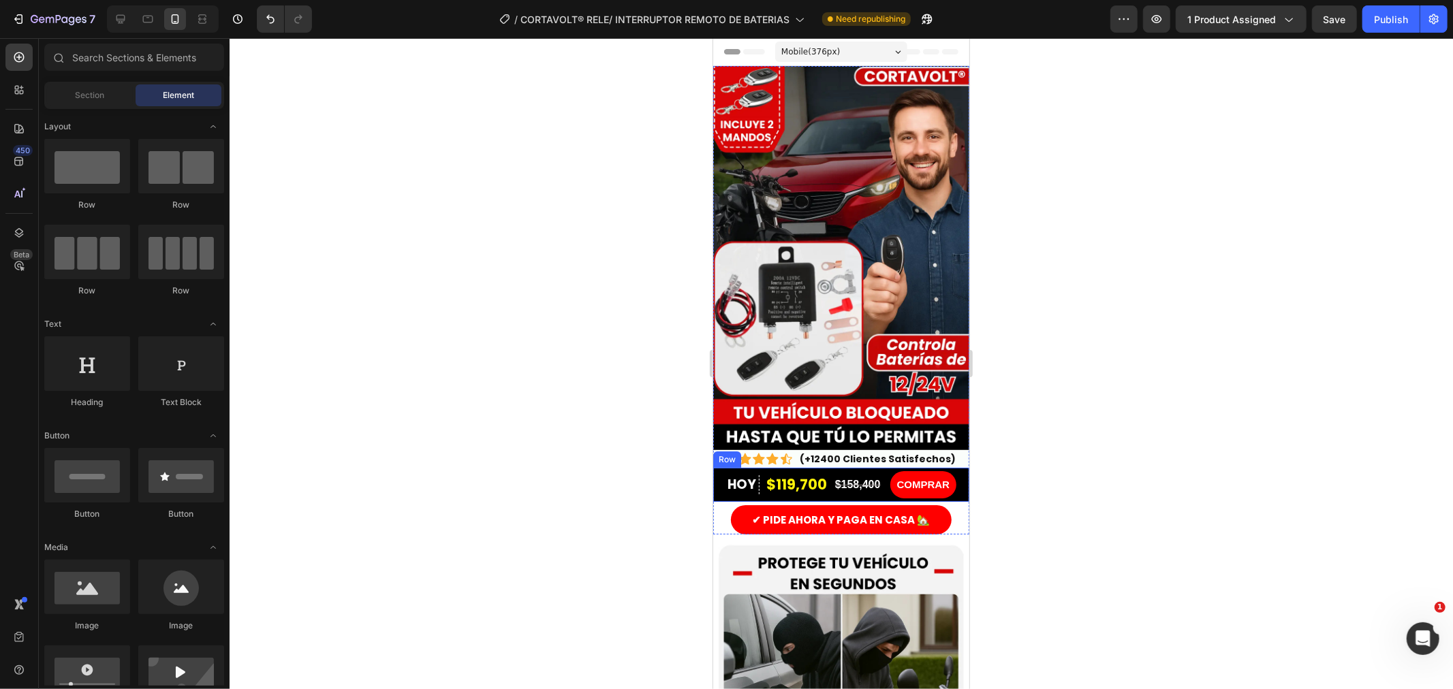
click at [839, 481] on div "HOY Text Block Row $119,700 Product Price Product Price $158,400 Product Price …" at bounding box center [841, 484] width 256 height 34
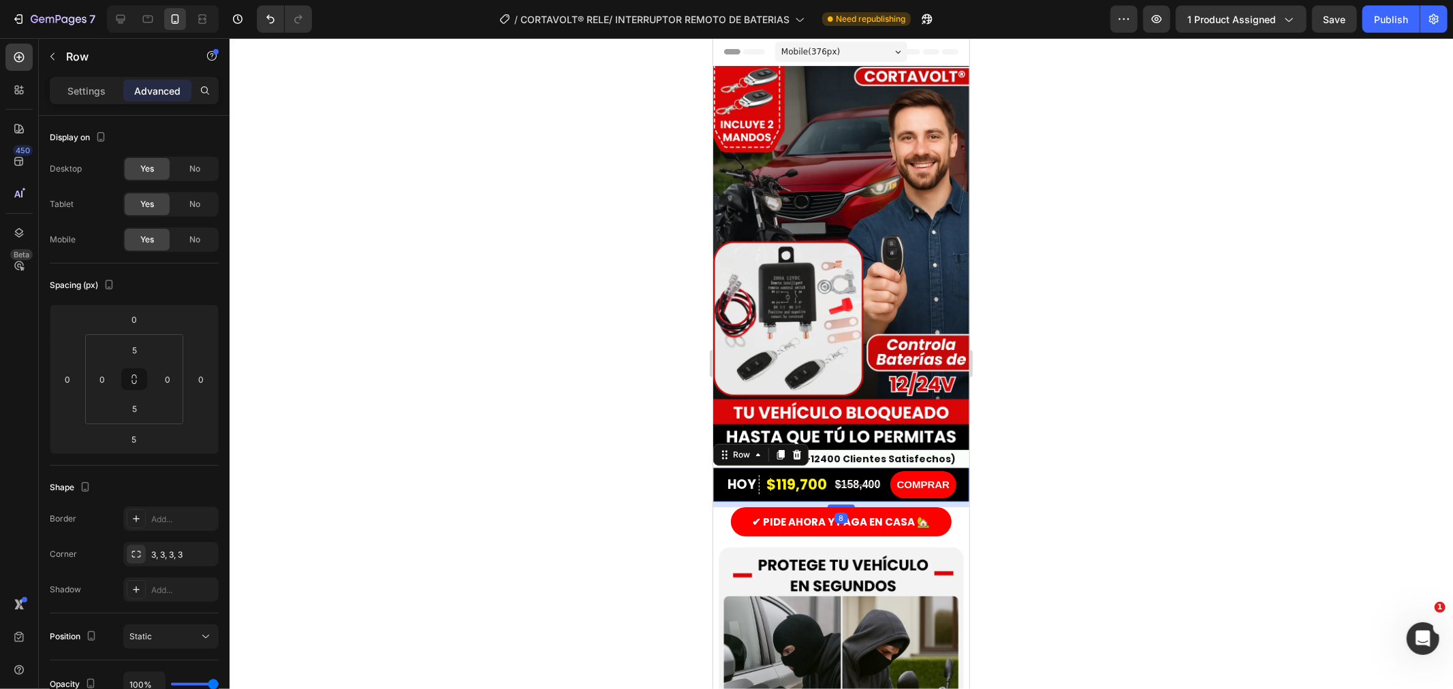
click at [839, 504] on div at bounding box center [840, 505] width 27 height 3
type input "8"
click at [1059, 466] on div at bounding box center [842, 363] width 1224 height 651
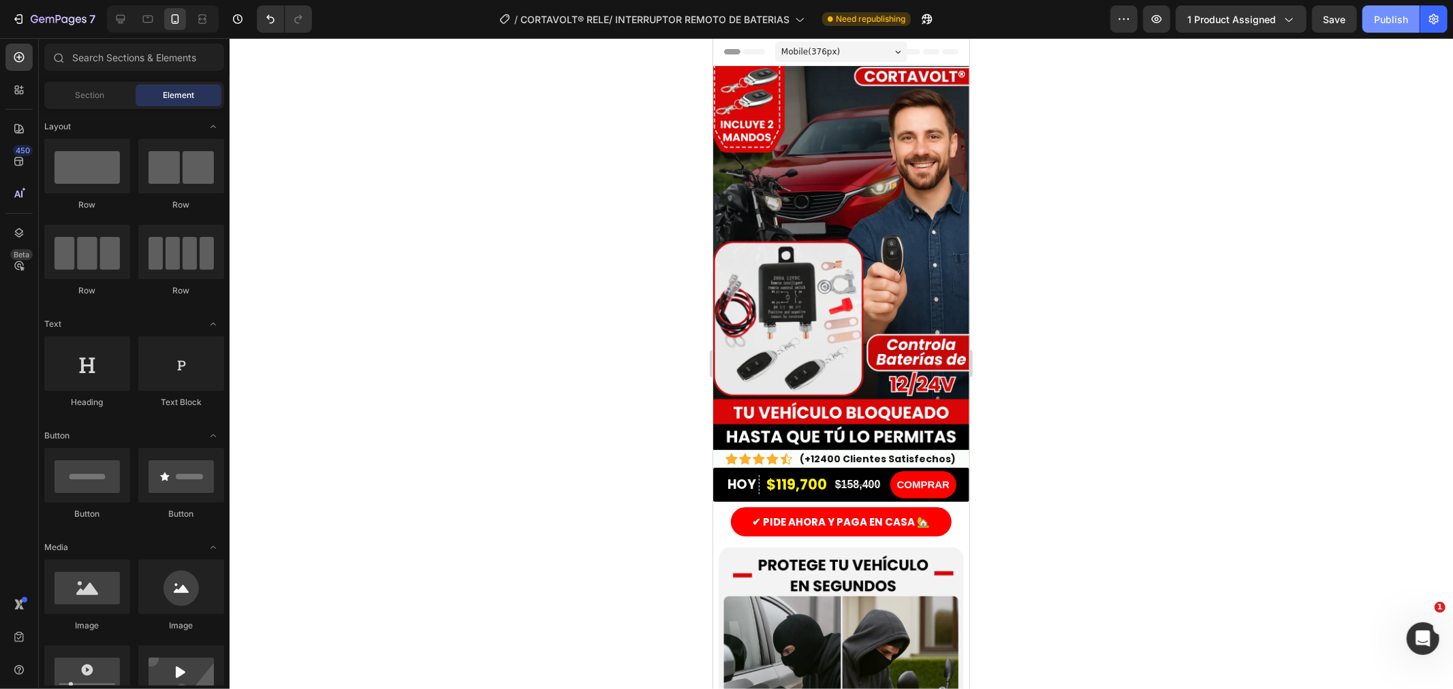
click at [1307, 19] on div "Publish" at bounding box center [1391, 19] width 34 height 14
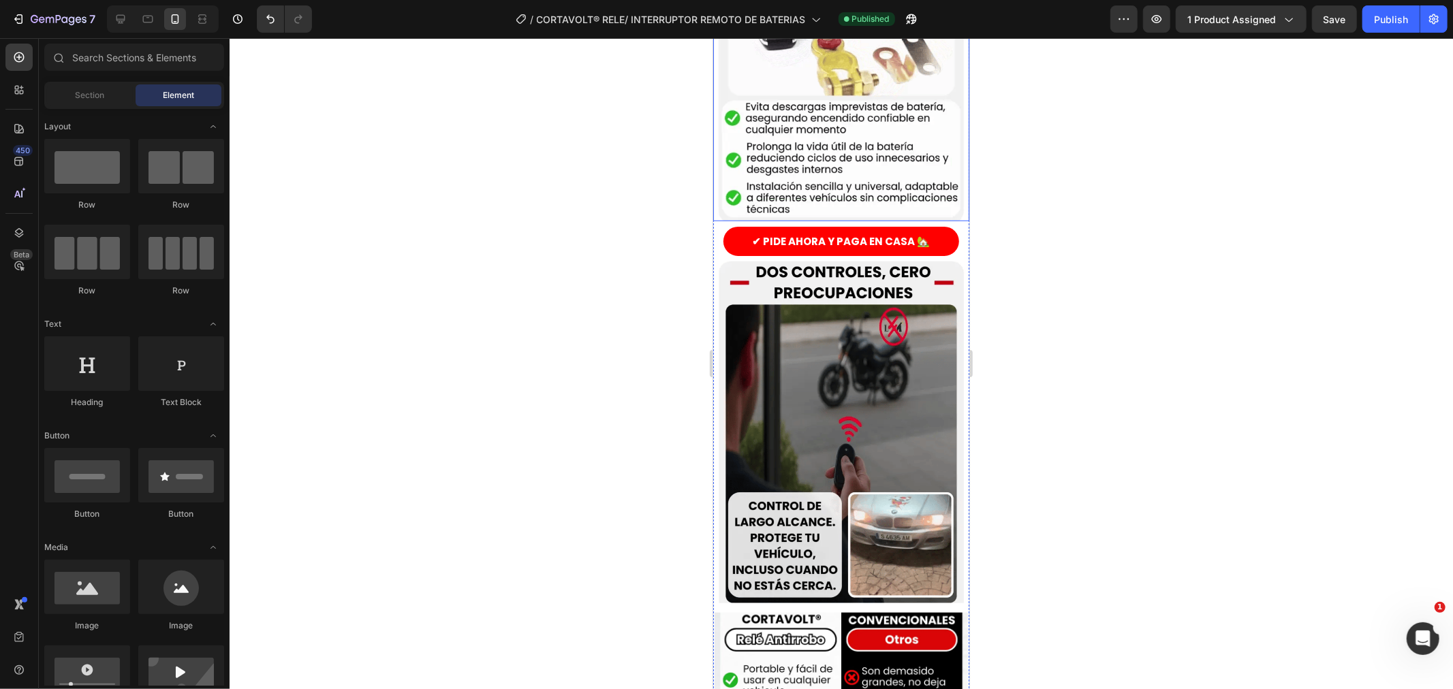
scroll to position [1211, 0]
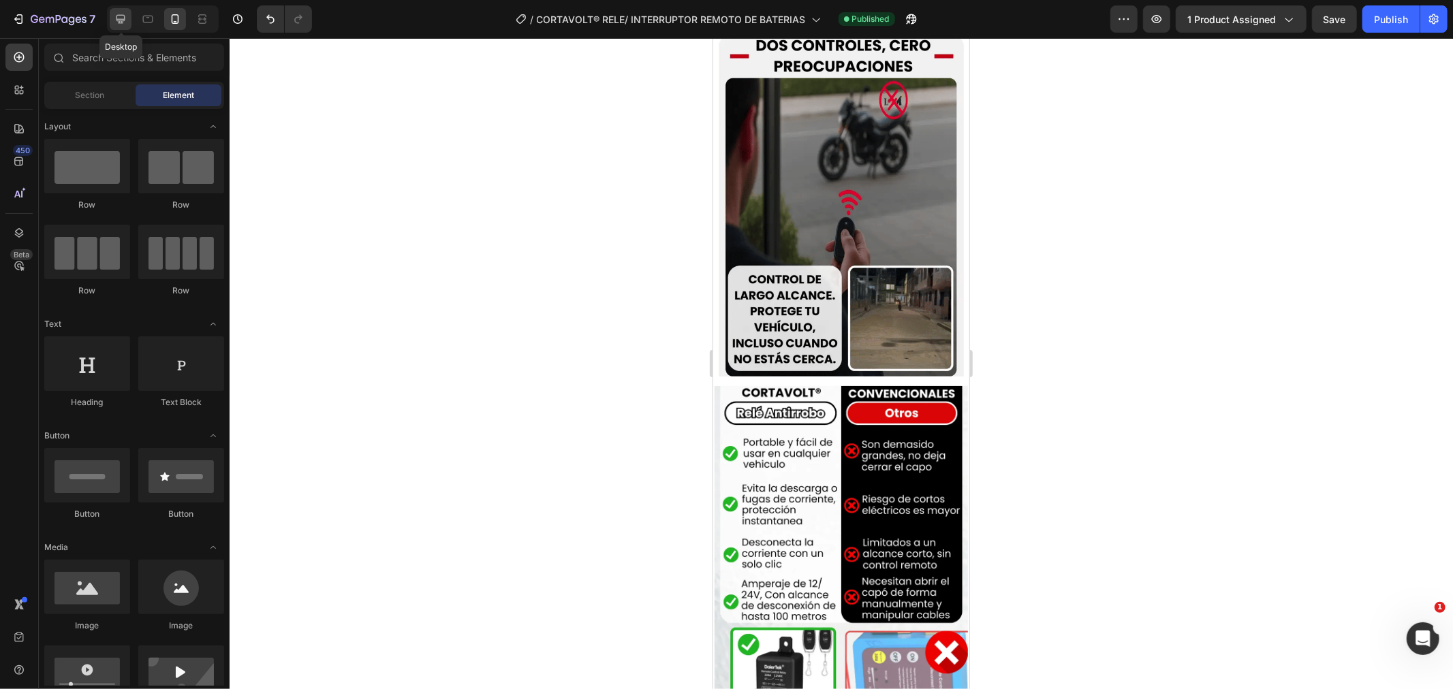
click at [121, 21] on icon at bounding box center [120, 19] width 9 height 9
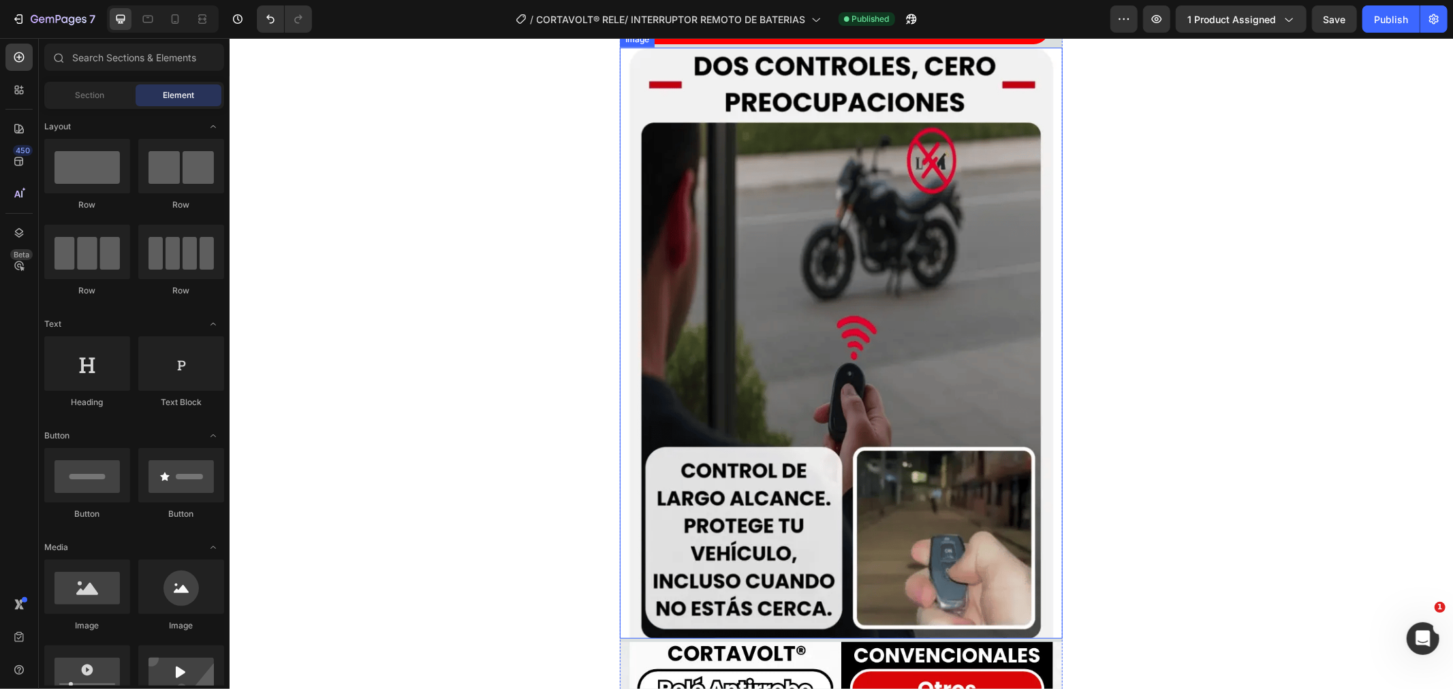
scroll to position [2271, 0]
